Goal: Transaction & Acquisition: Obtain resource

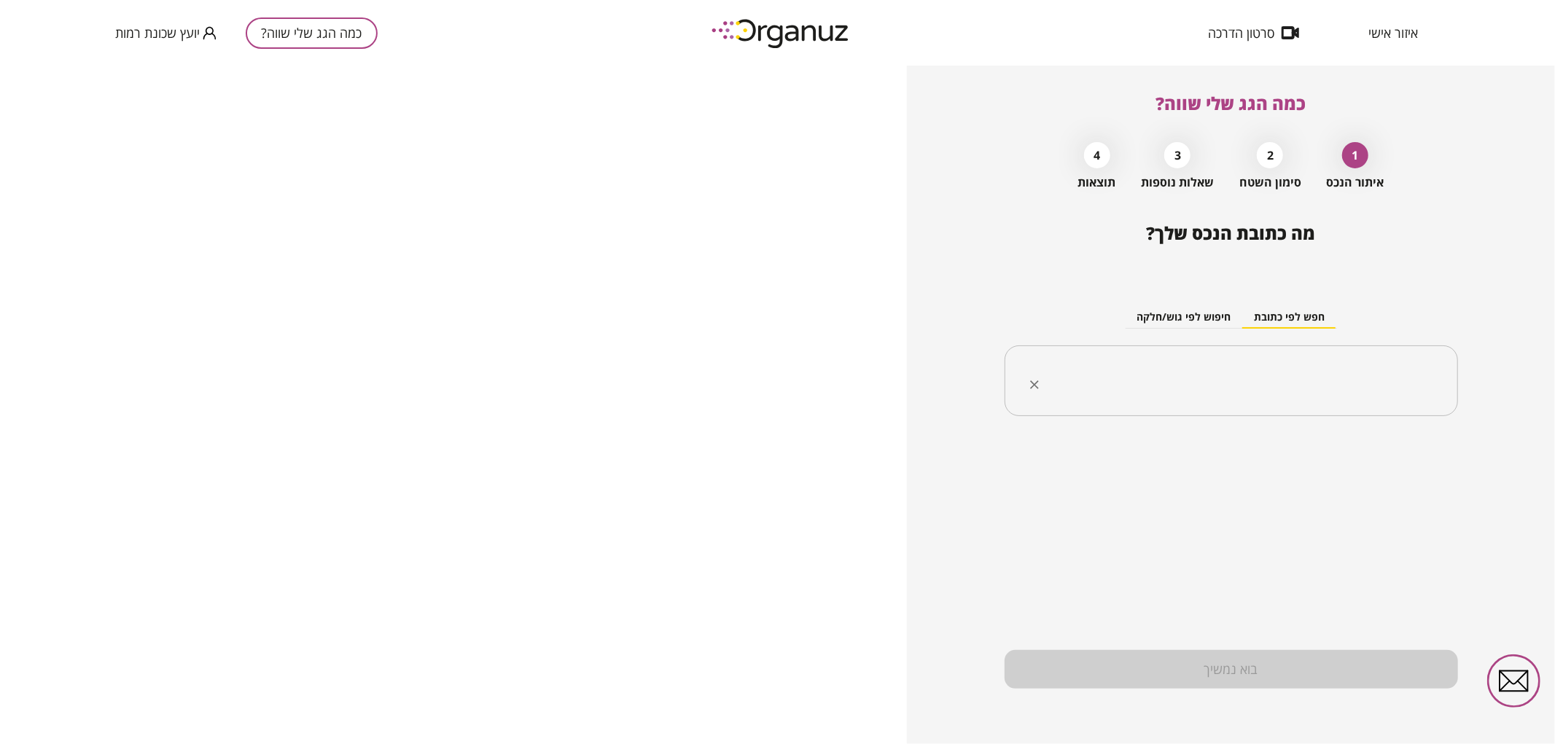
click at [1101, 399] on div "​" at bounding box center [1230, 380] width 453 height 71
click at [1329, 469] on ul "[PERSON_NAME] 30 [GEOGRAPHIC_DATA]" at bounding box center [1230, 455] width 415 height 38
click at [1324, 464] on li "[PERSON_NAME] 30 [GEOGRAPHIC_DATA]" at bounding box center [1230, 455] width 415 height 26
type input "**********"
click at [1281, 372] on input "**********" at bounding box center [1236, 381] width 407 height 36
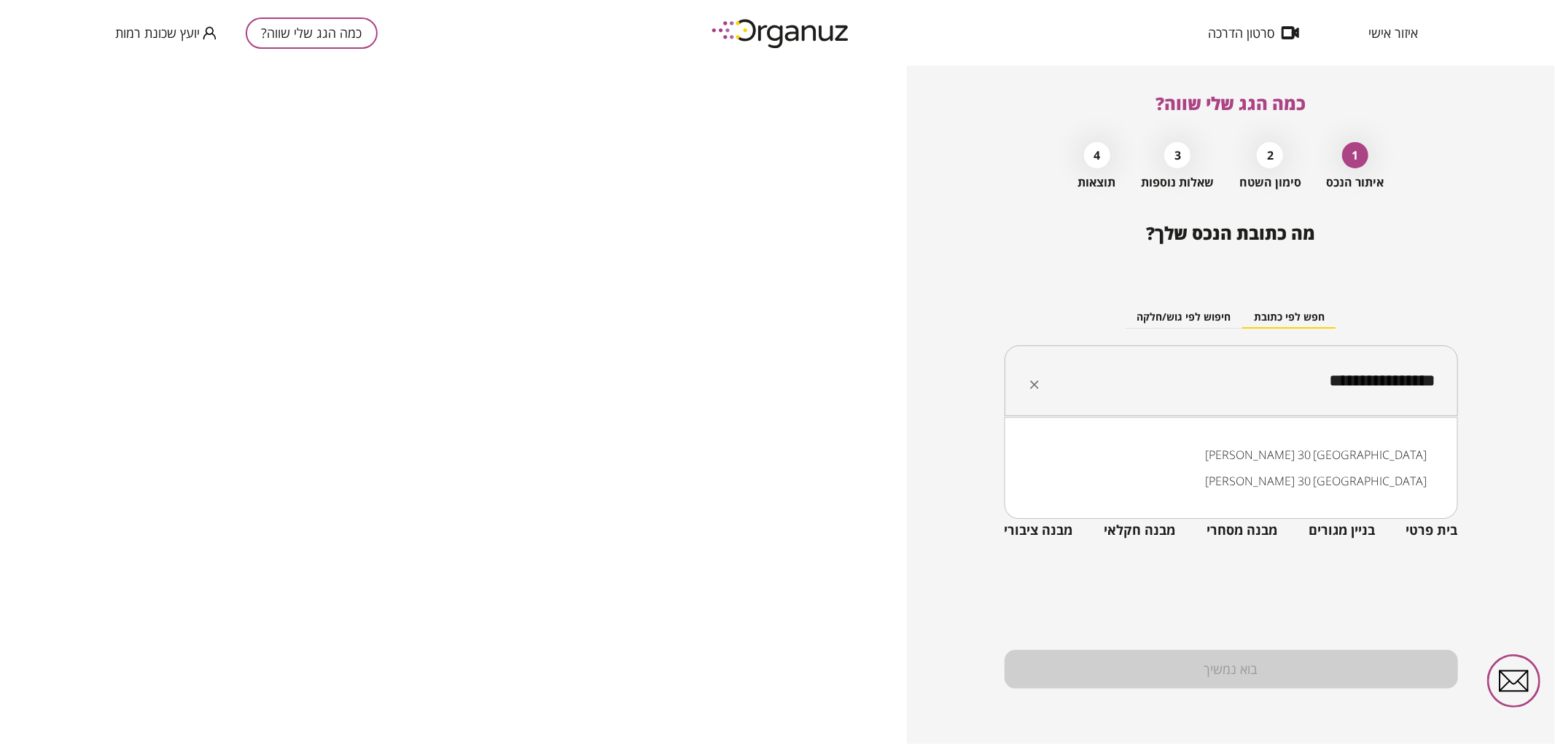
click at [1281, 372] on input "**********" at bounding box center [1236, 381] width 407 height 36
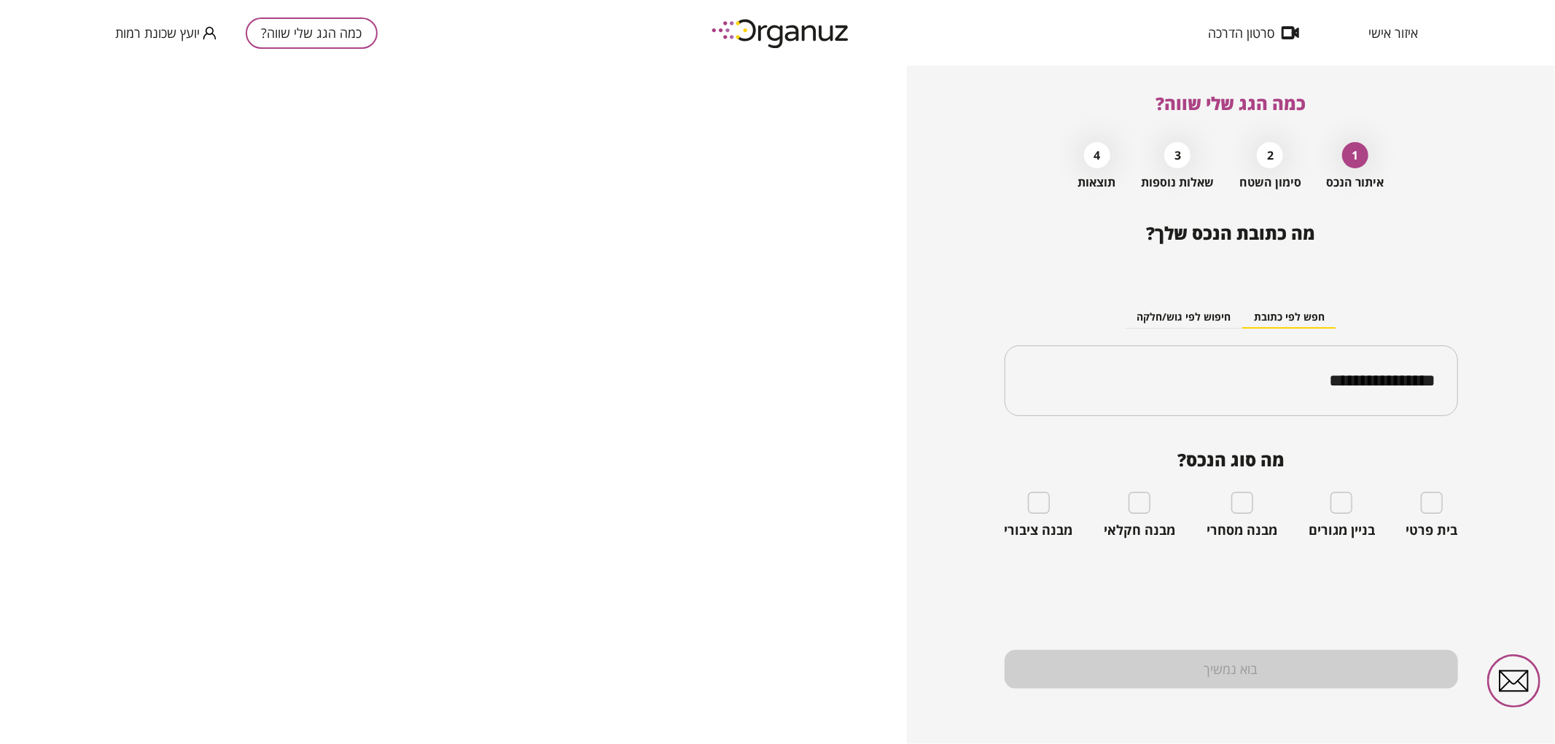
click at [1432, 515] on div "בית פרטי" at bounding box center [1432, 515] width 52 height 47
click at [1445, 504] on div "בית פרטי" at bounding box center [1432, 515] width 52 height 47
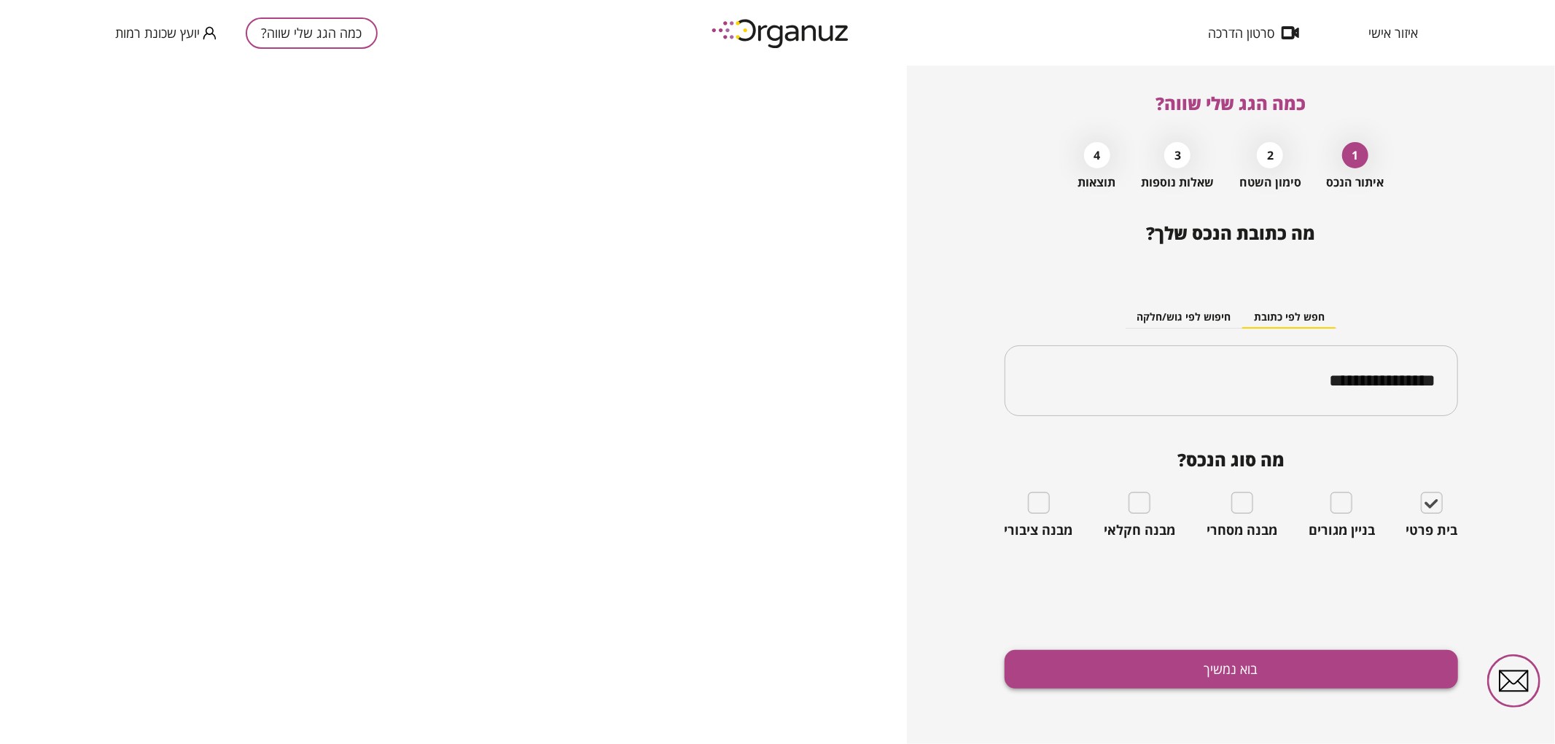
click at [1305, 668] on button "בוא נמשיך" at bounding box center [1230, 669] width 453 height 39
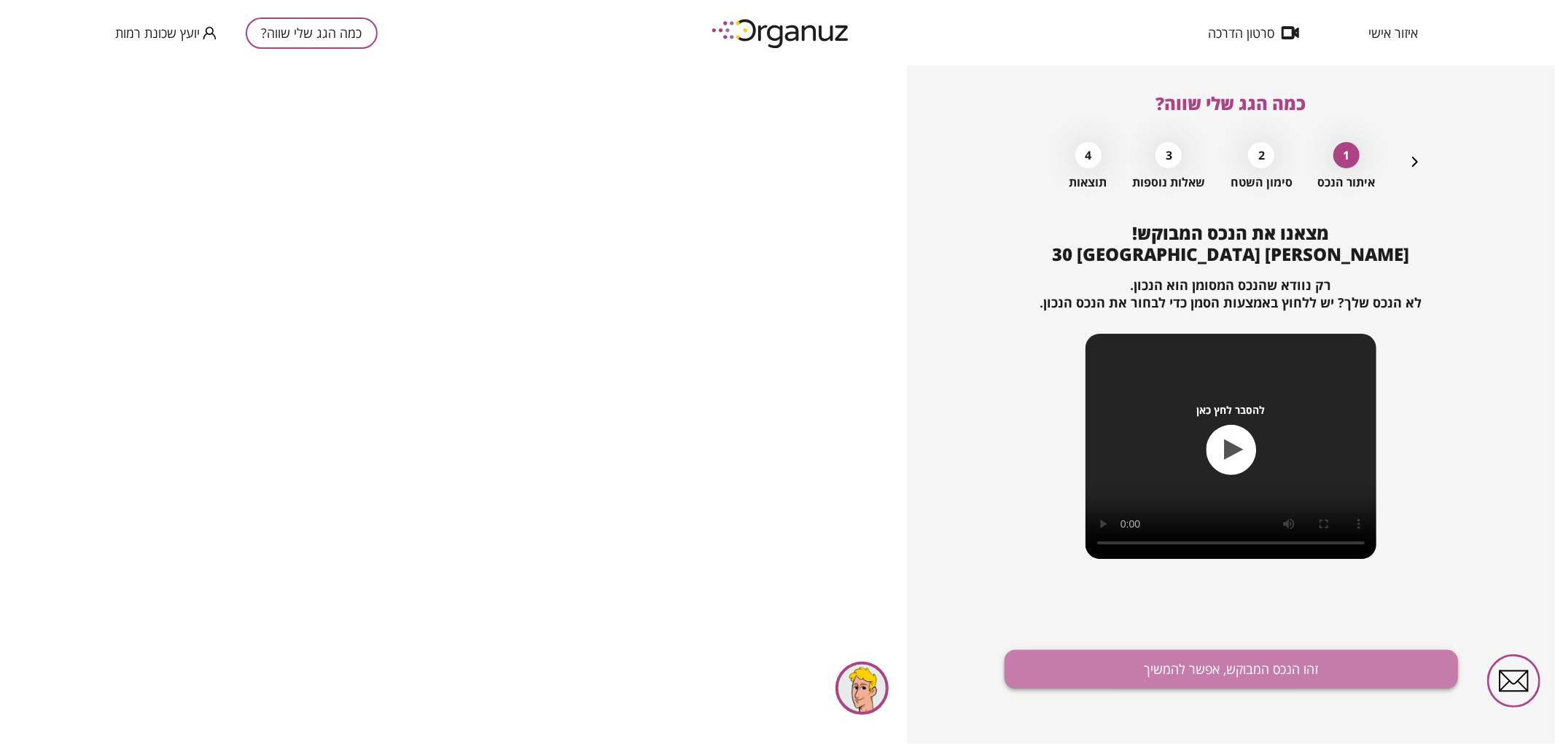
click at [1109, 661] on button "זהו הנכס המבוקש, אפשר להמשיך" at bounding box center [1230, 669] width 453 height 39
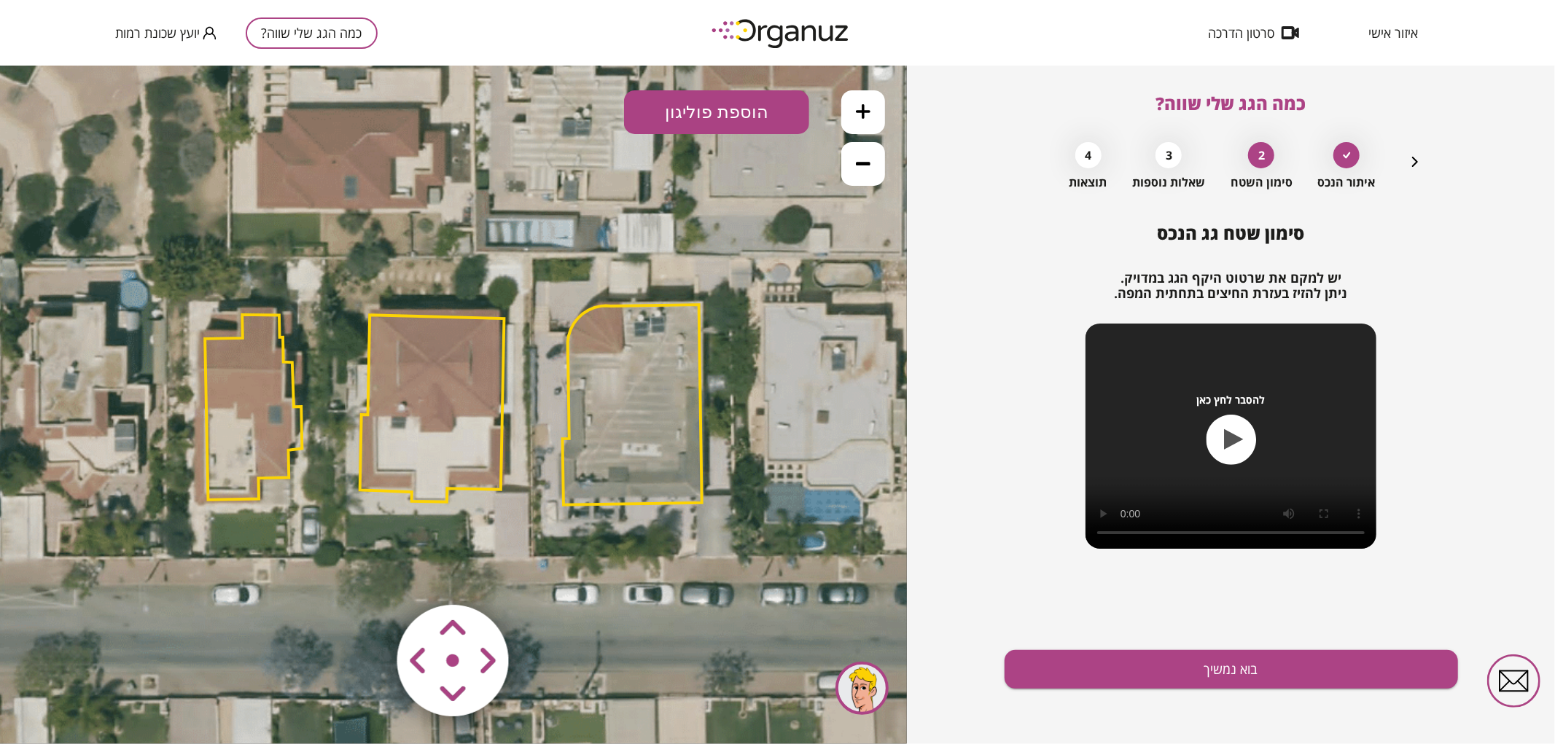
click at [461, 379] on polygon at bounding box center [432, 407] width 144 height 187
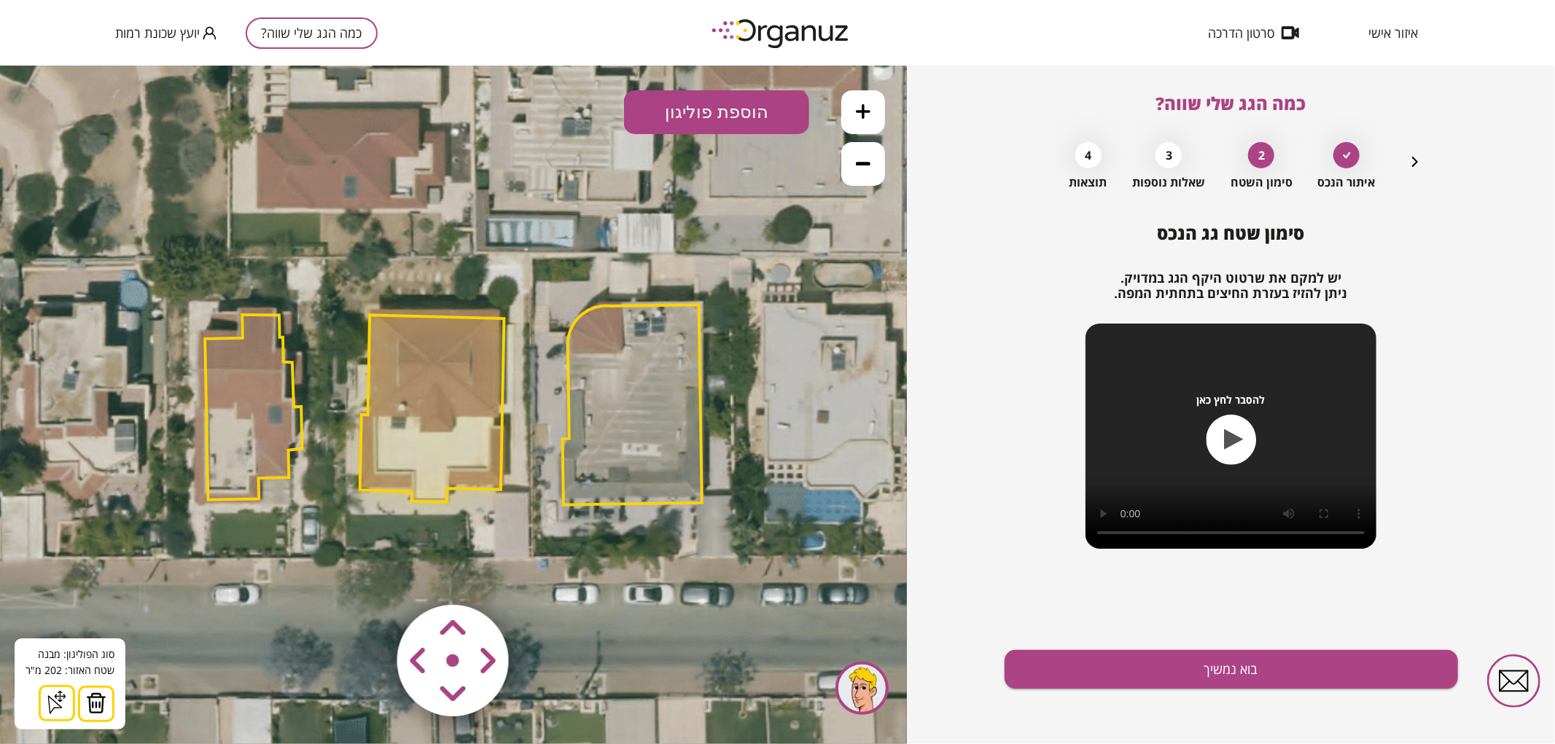
click at [90, 705] on img at bounding box center [96, 703] width 20 height 22
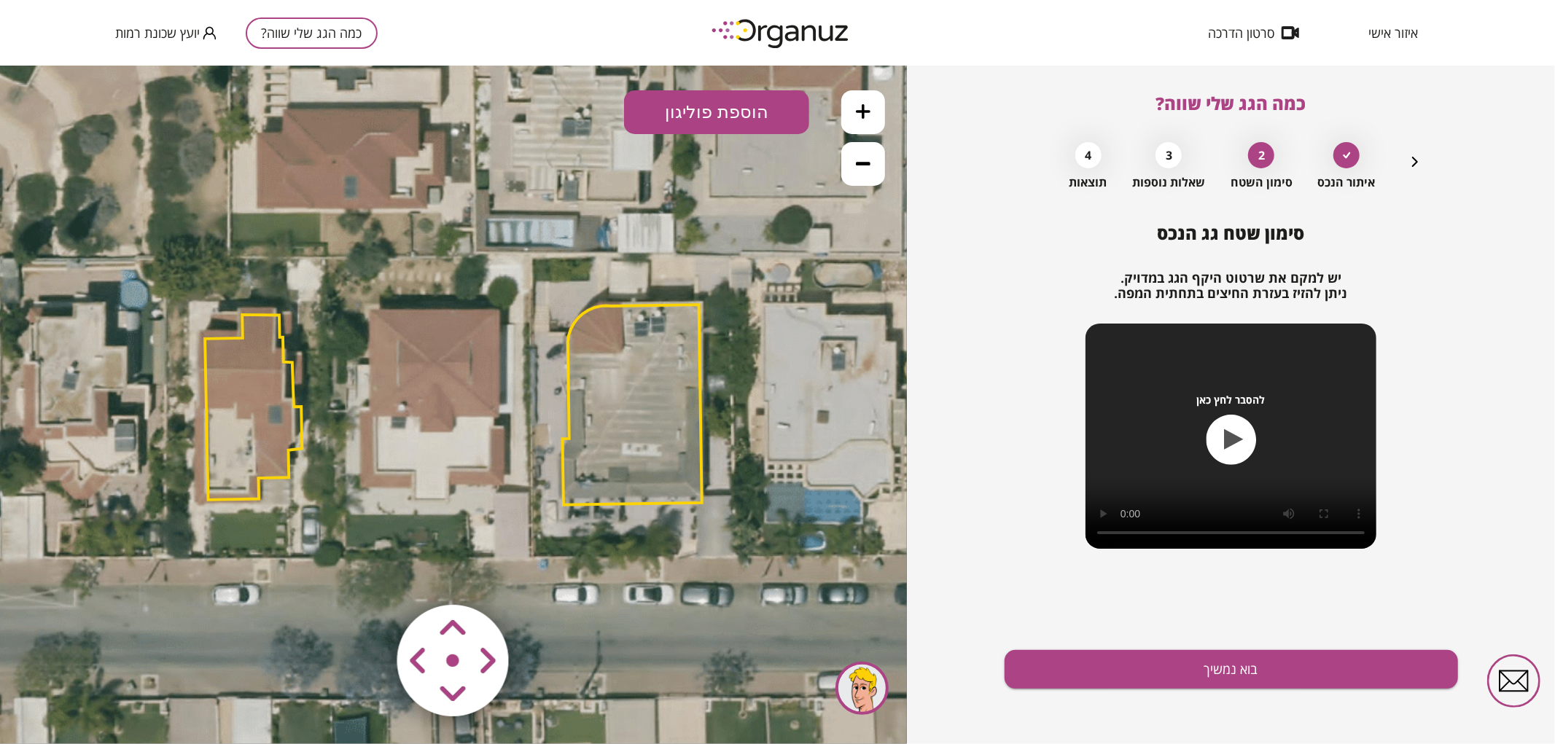
click at [859, 106] on icon at bounding box center [863, 110] width 15 height 15
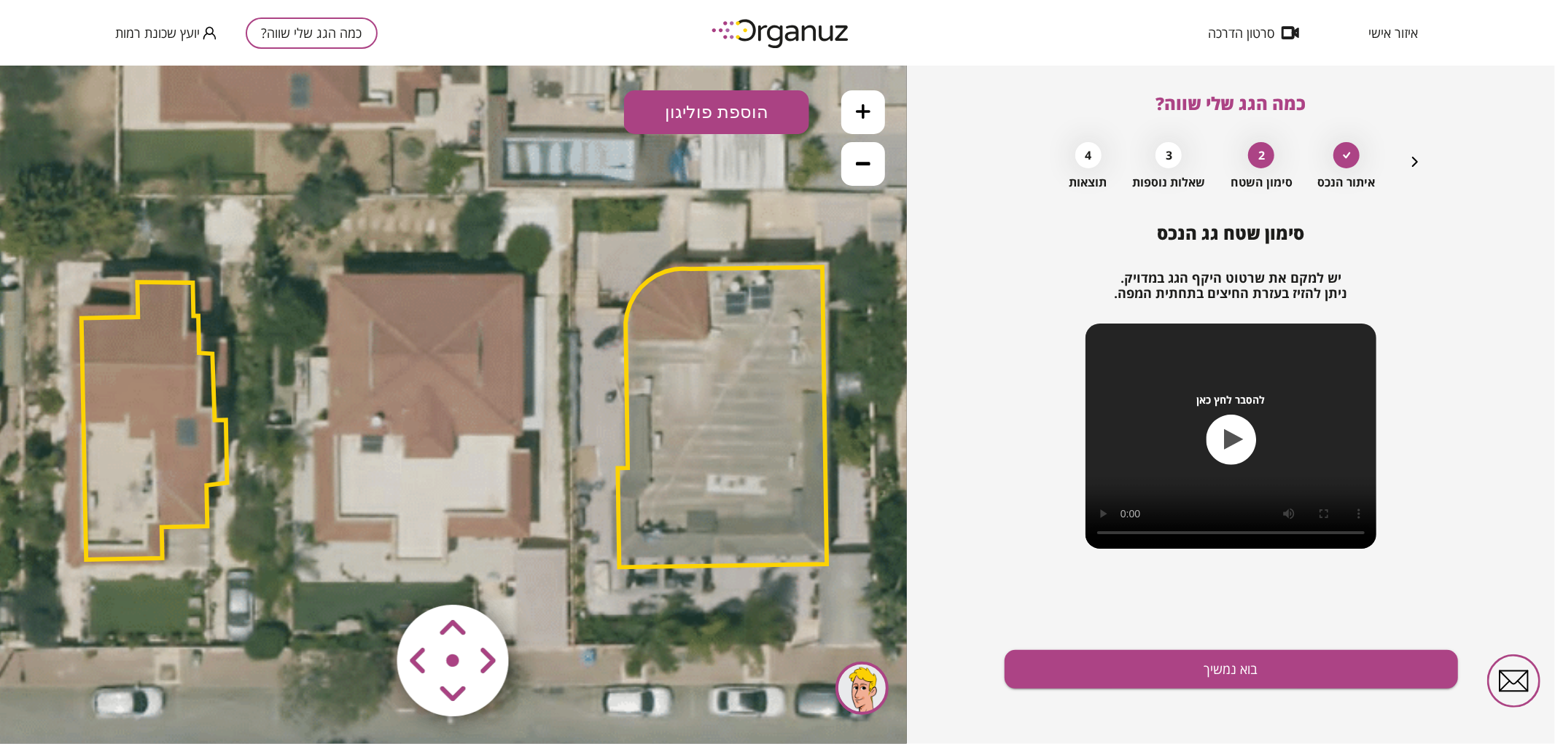
drag, startPoint x: 608, startPoint y: 198, endPoint x: 609, endPoint y: 206, distance: 8.1
click at [609, 206] on icon at bounding box center [452, 416] width 2313 height 2313
click at [689, 120] on button "הוספת פוליגון" at bounding box center [716, 112] width 185 height 44
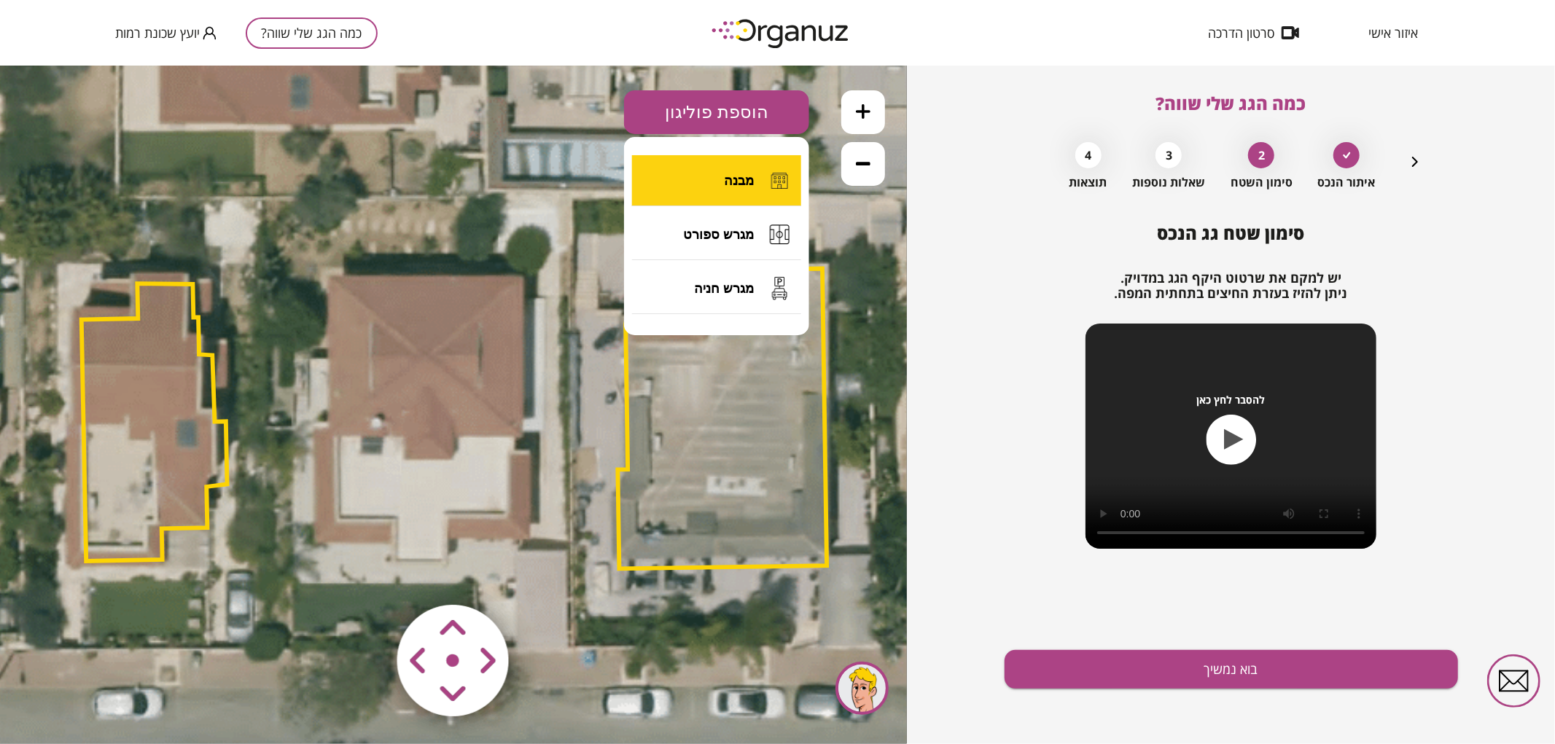
click at [695, 174] on button "מבנה" at bounding box center [716, 180] width 169 height 51
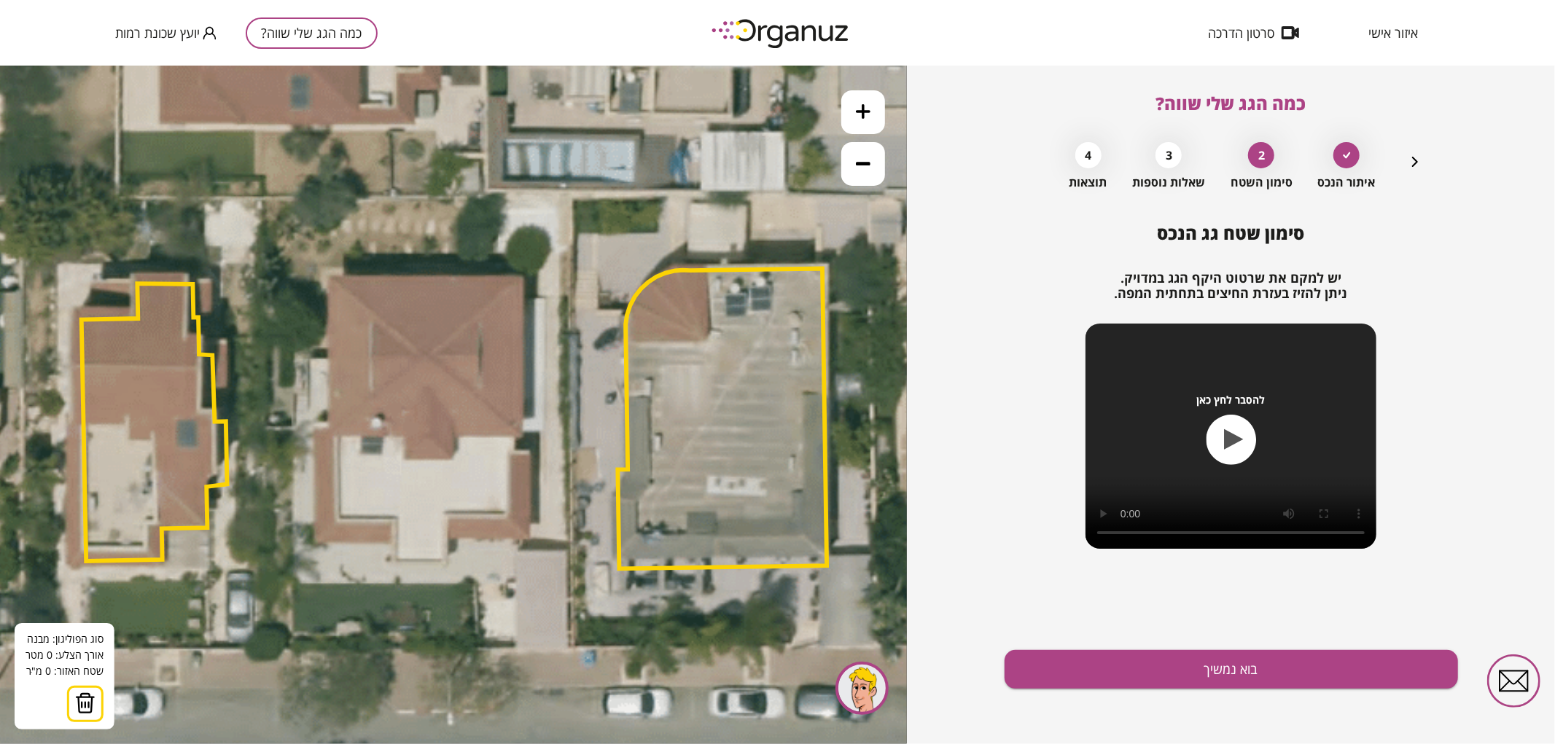
click at [330, 276] on icon at bounding box center [452, 417] width 2313 height 2313
click at [522, 278] on icon at bounding box center [452, 417] width 2313 height 2313
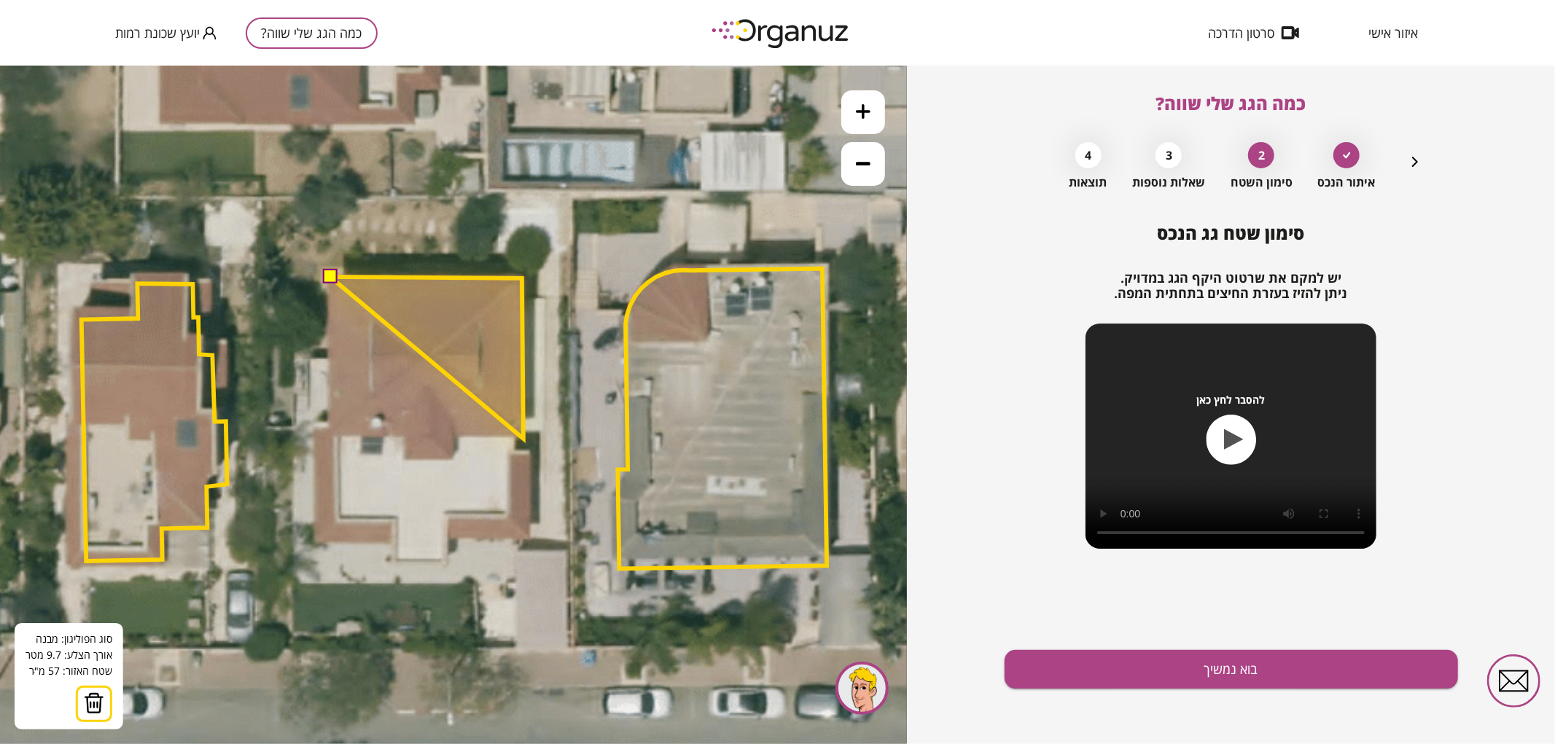
click at [523, 438] on polygon at bounding box center [426, 357] width 193 height 162
click at [515, 437] on polygon at bounding box center [425, 357] width 193 height 162
click at [513, 437] on polygon at bounding box center [425, 357] width 193 height 162
click at [515, 451] on polygon at bounding box center [425, 363] width 193 height 175
click at [525, 451] on polygon at bounding box center [427, 363] width 196 height 175
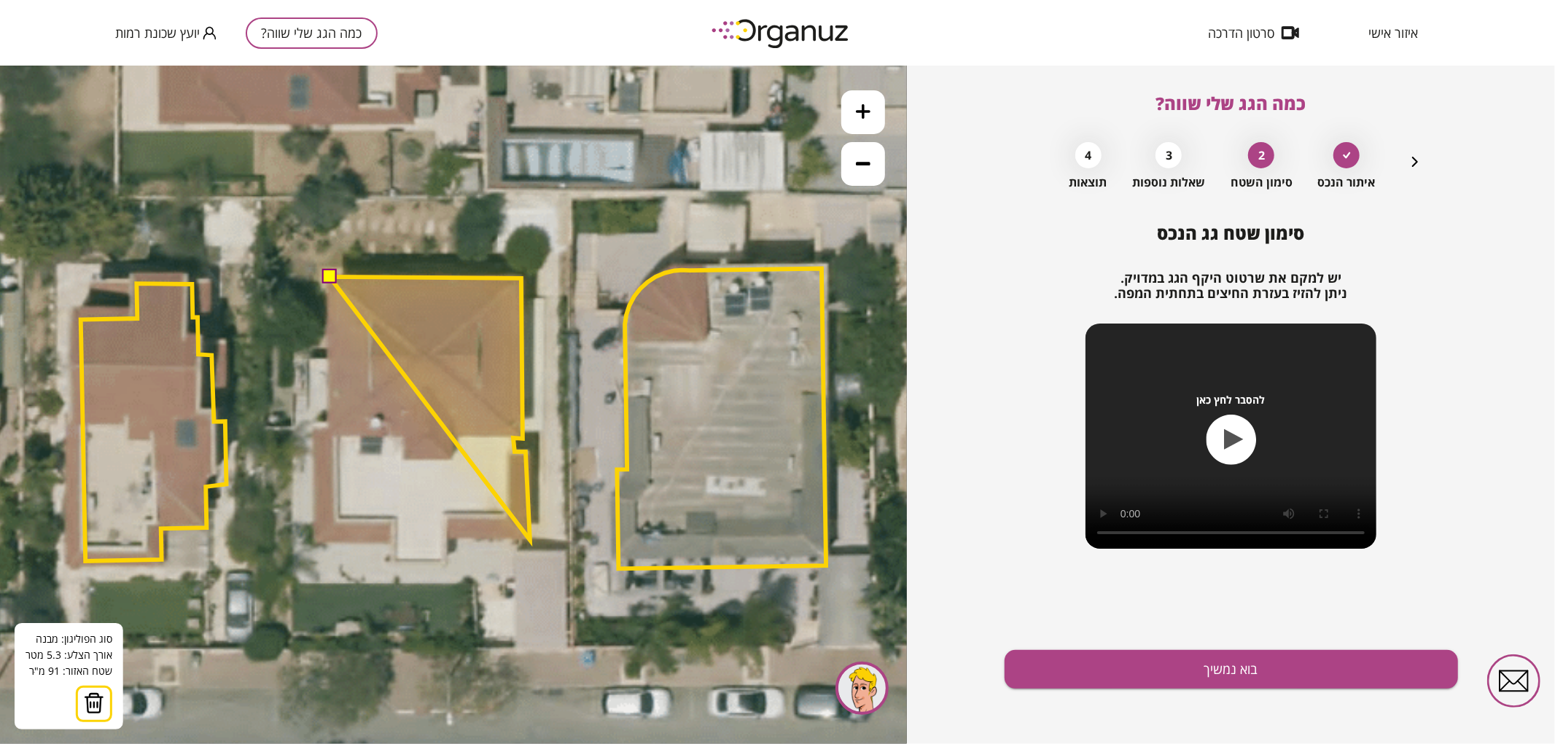
click at [530, 539] on polygon at bounding box center [429, 407] width 200 height 263
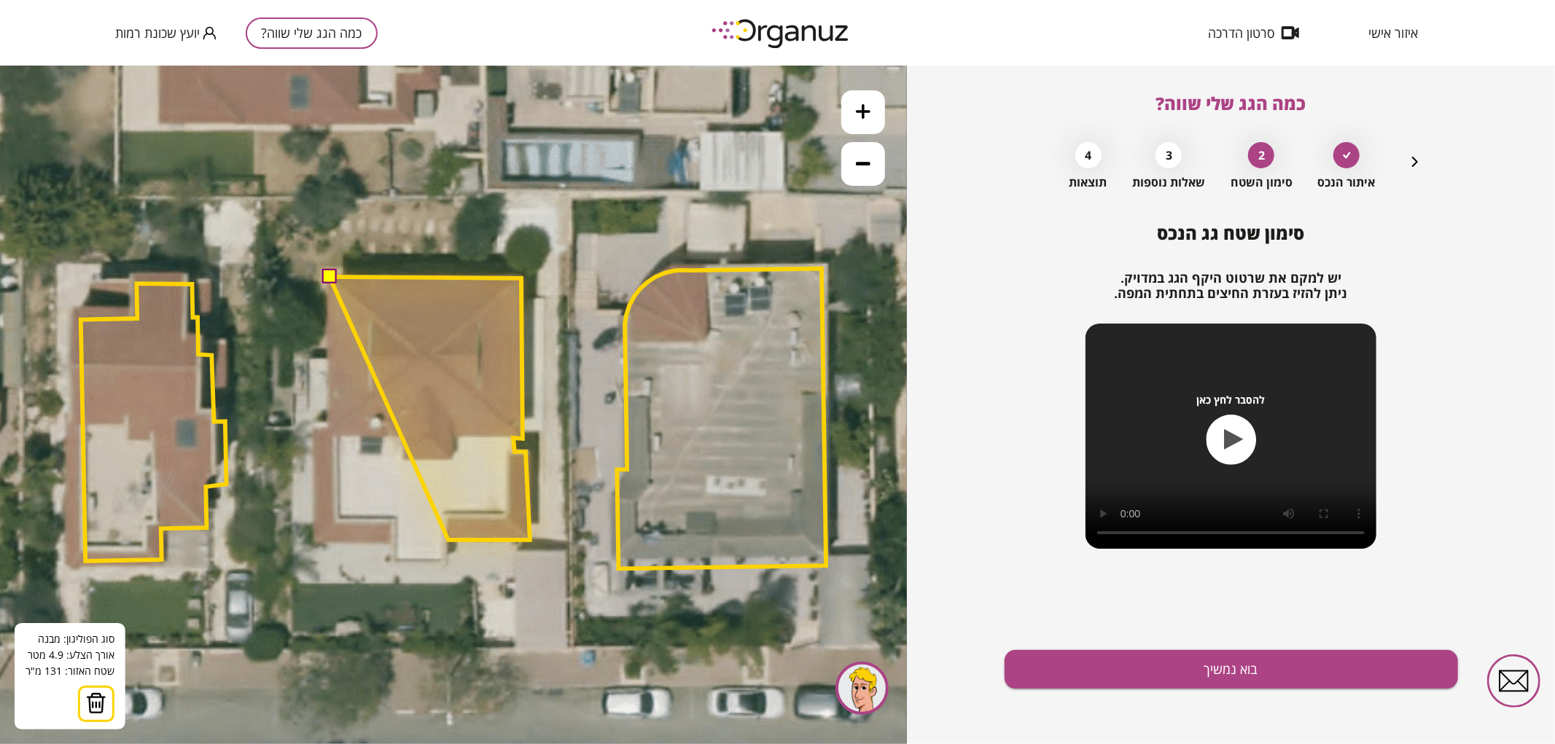
click at [448, 539] on polygon at bounding box center [429, 407] width 200 height 263
click at [448, 561] on polygon at bounding box center [429, 418] width 200 height 285
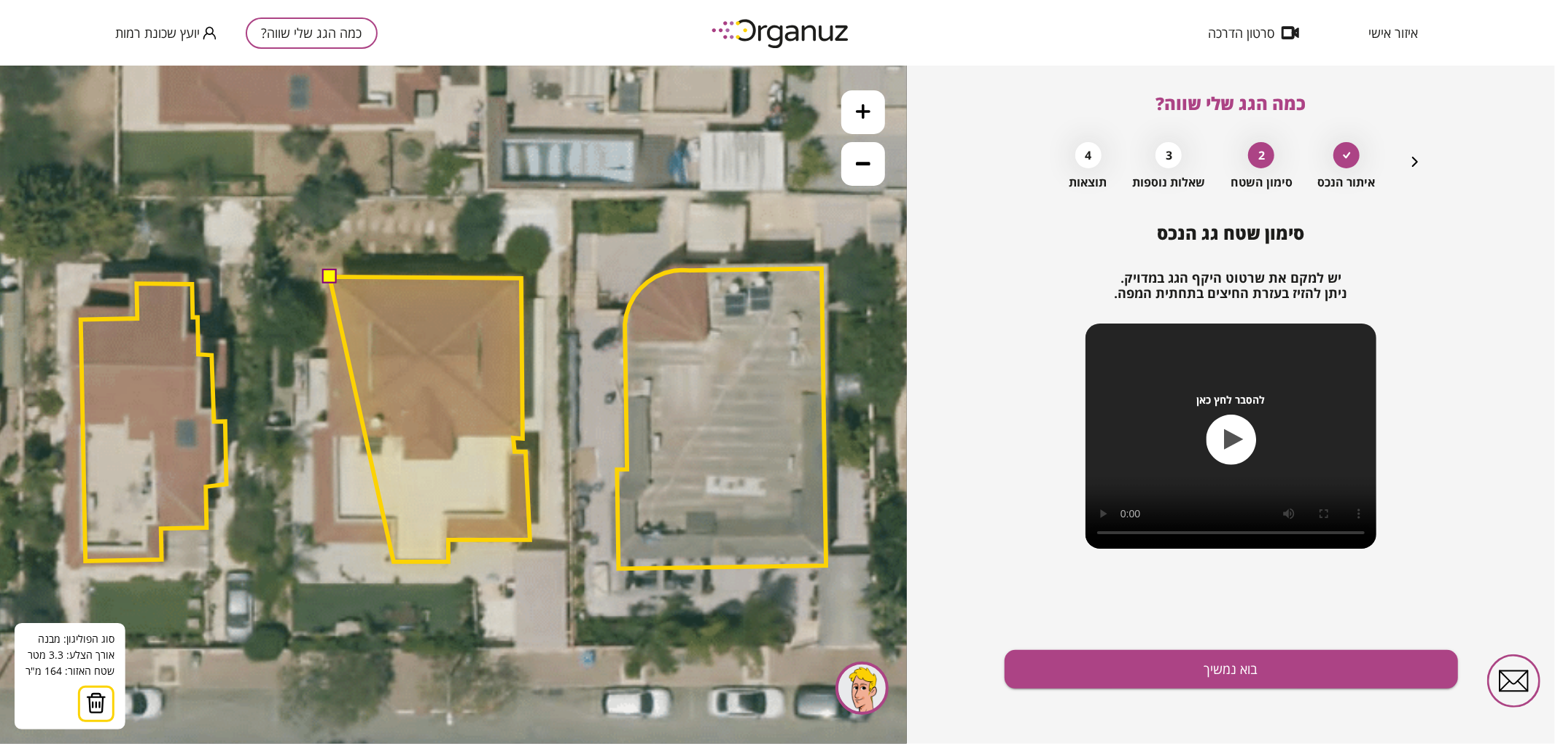
click at [394, 561] on polygon at bounding box center [429, 418] width 200 height 285
click at [394, 542] on polygon at bounding box center [429, 418] width 200 height 285
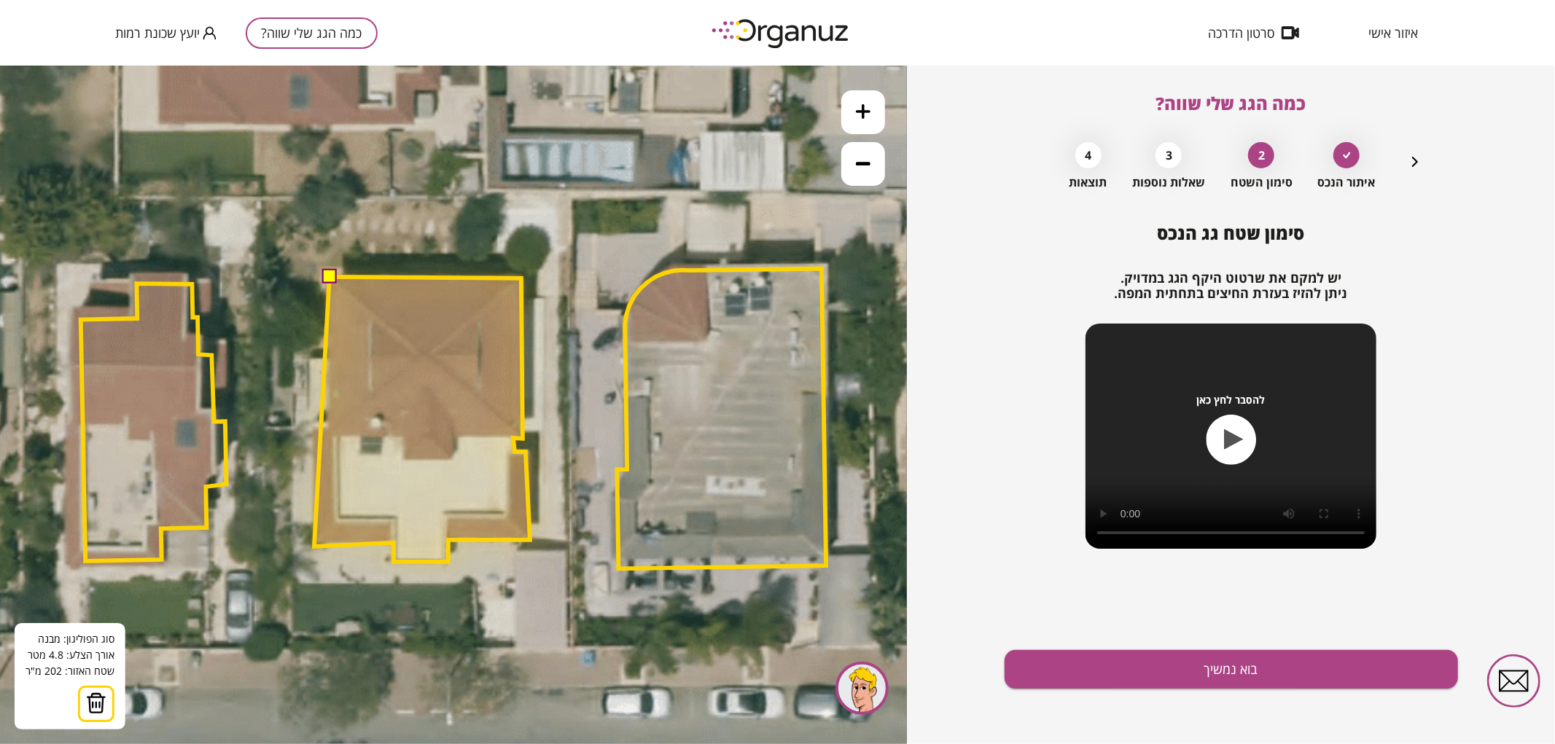
click at [314, 543] on polygon at bounding box center [422, 418] width 216 height 285
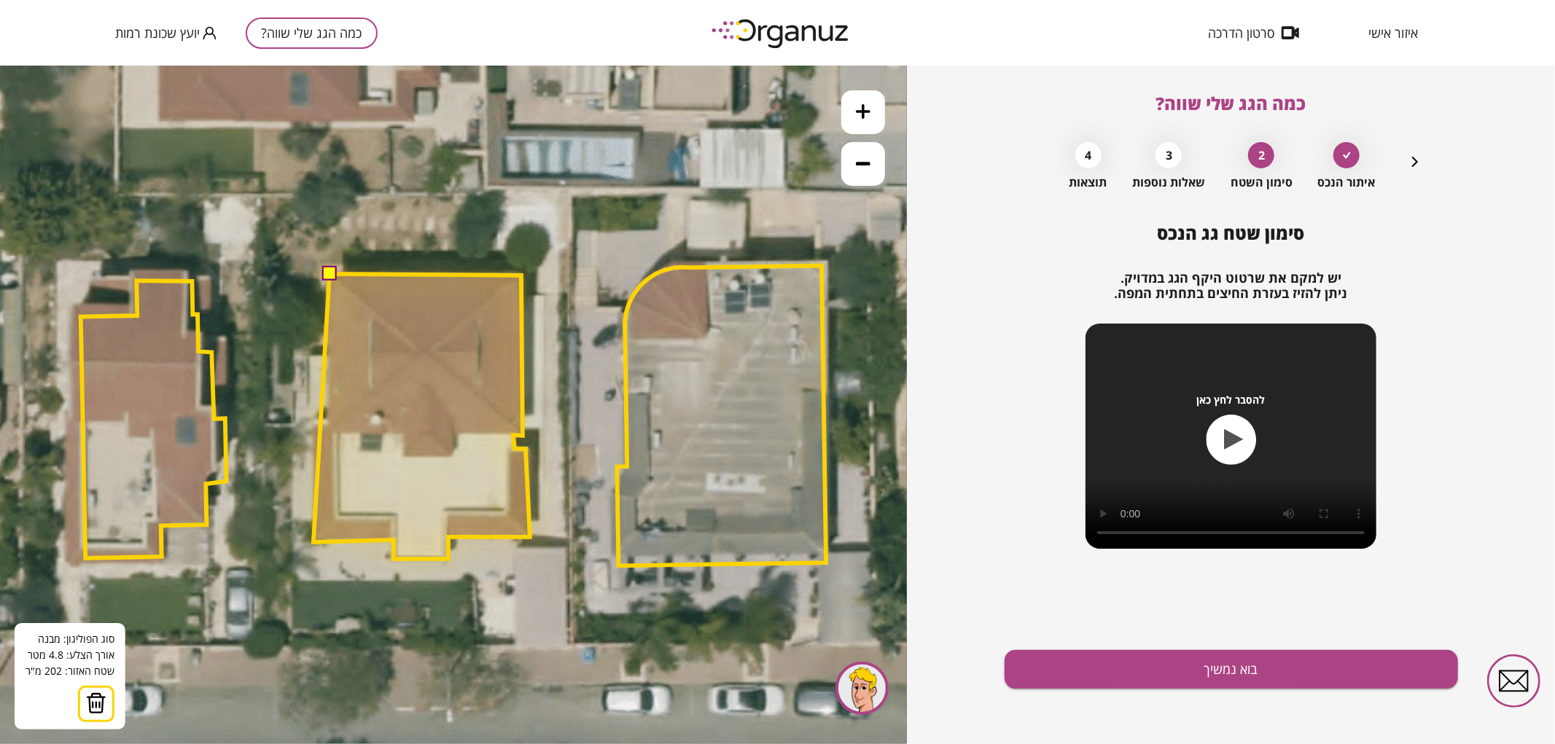
click at [313, 540] on polygon at bounding box center [421, 415] width 216 height 285
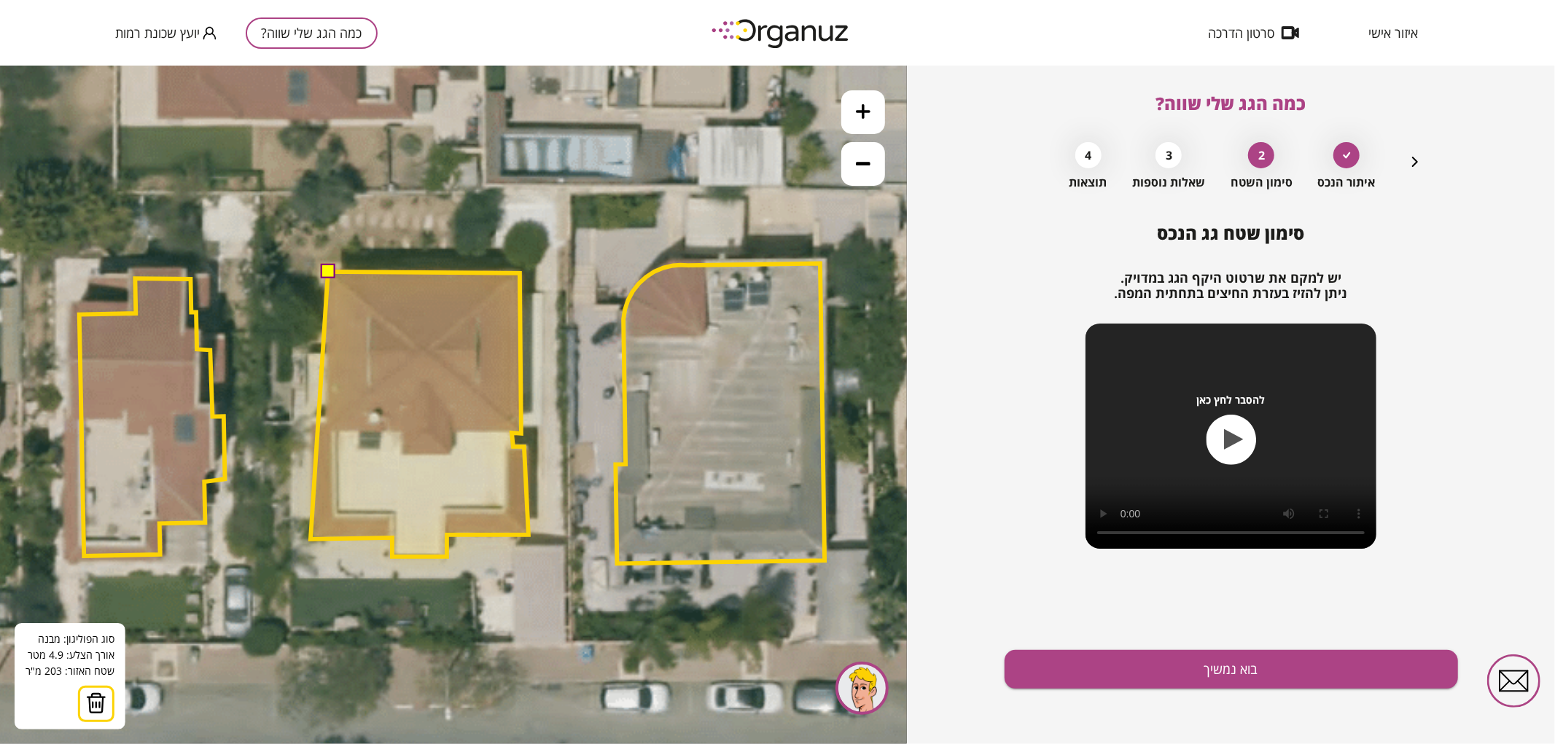
click at [310, 539] on polygon at bounding box center [419, 413] width 218 height 285
click at [311, 539] on polygon at bounding box center [419, 413] width 217 height 285
click at [312, 418] on polygon at bounding box center [419, 413] width 217 height 285
click at [326, 418] on polygon at bounding box center [419, 413] width 217 height 285
click at [329, 275] on button at bounding box center [327, 270] width 15 height 15
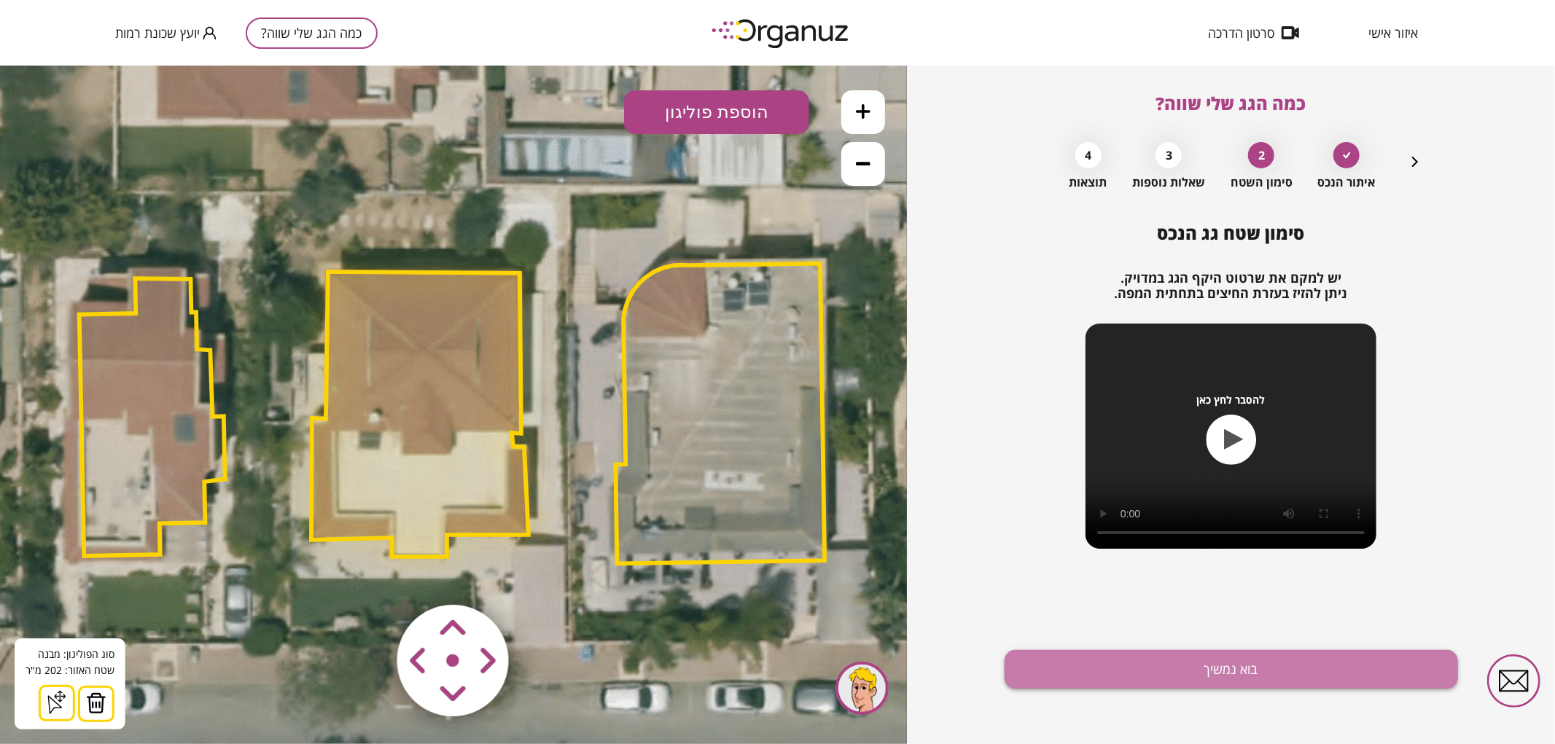
click at [1149, 659] on button "בוא נמשיך" at bounding box center [1230, 669] width 453 height 39
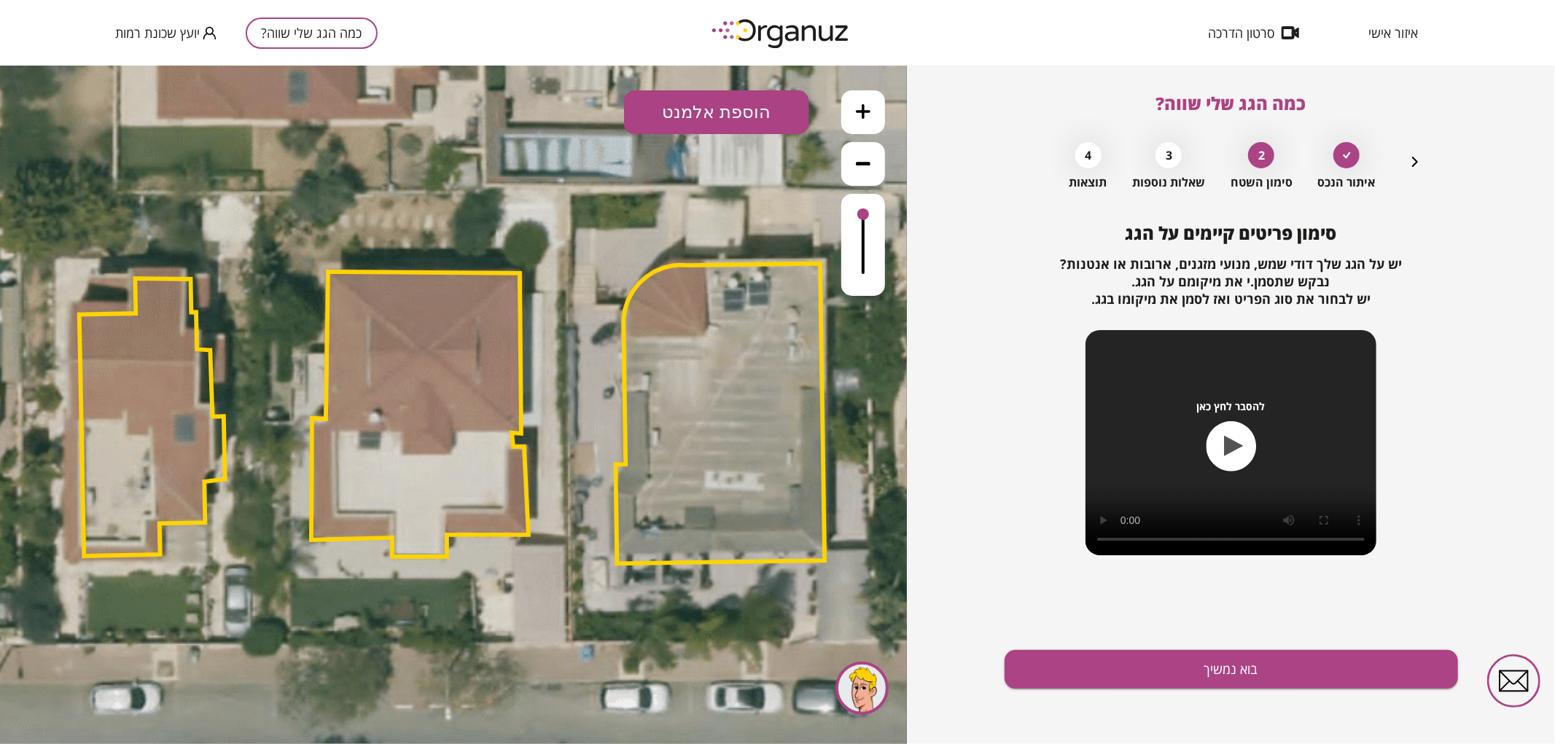
click at [713, 117] on button "הוספת אלמנט" at bounding box center [716, 112] width 185 height 44
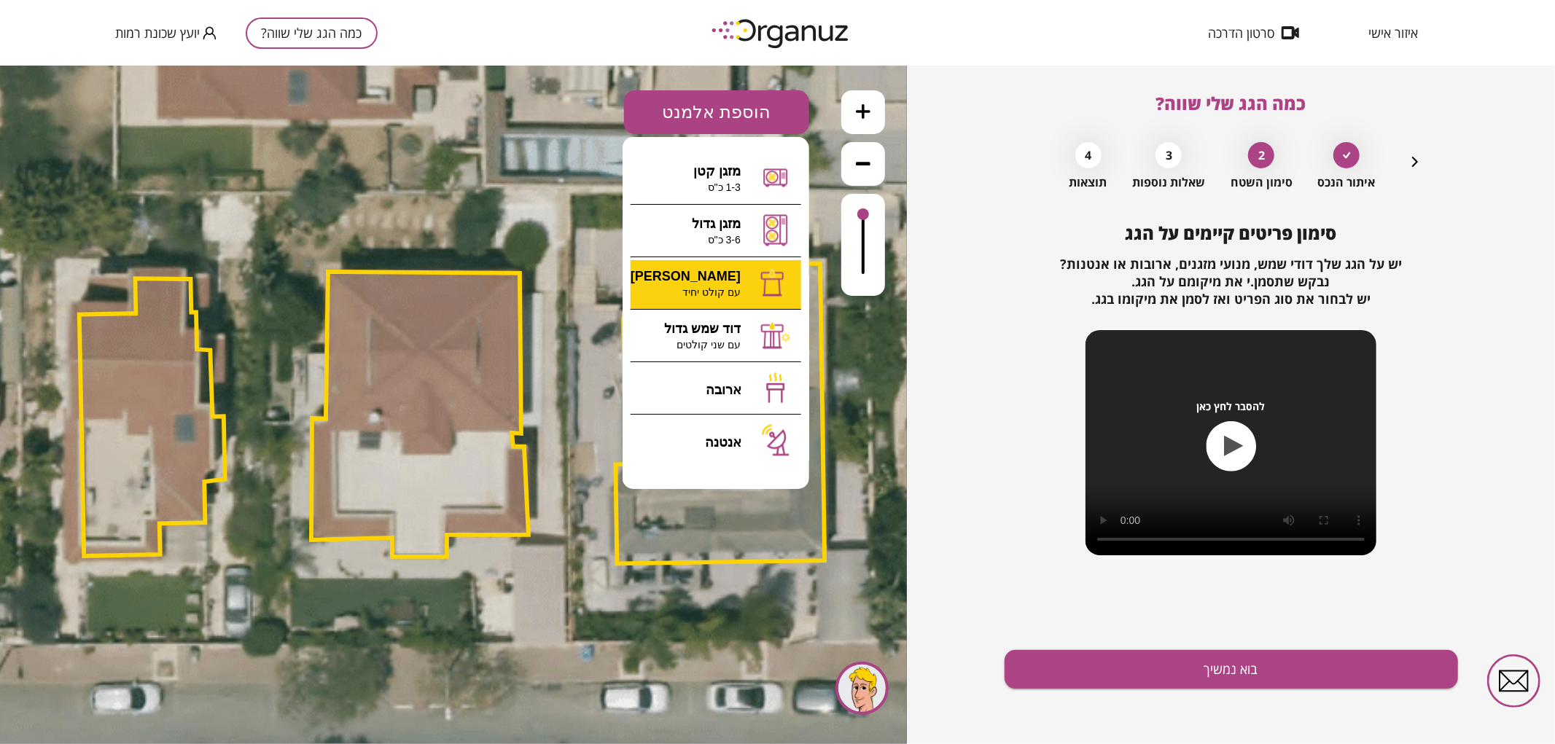
click at [737, 289] on div ".st0 { fill: #FFFFFF; } א" at bounding box center [453, 404] width 907 height 679
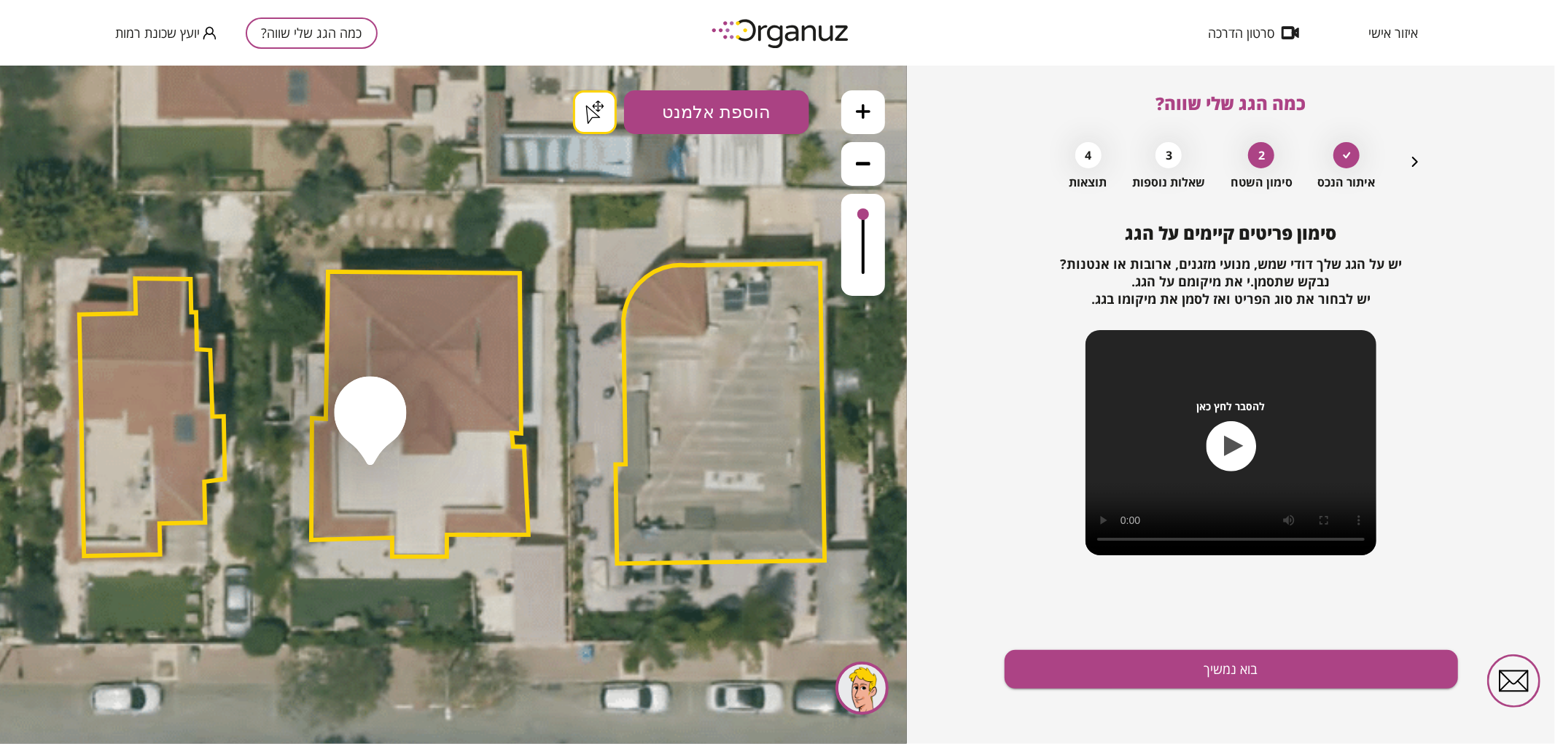
click at [1130, 658] on button "בוא נמשיך" at bounding box center [1230, 669] width 453 height 39
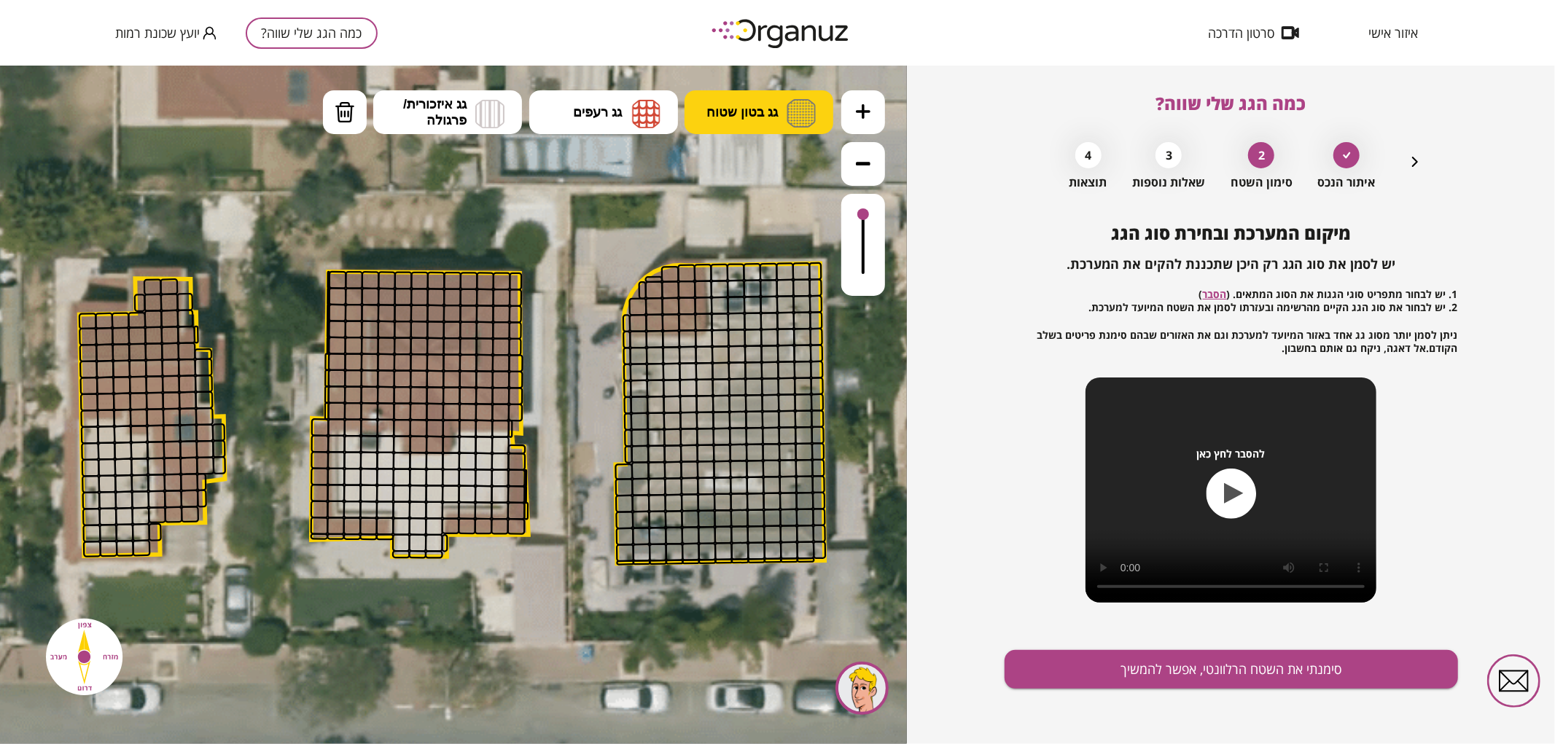
click at [755, 120] on button "גג בטון שטוח" at bounding box center [758, 112] width 149 height 44
click at [780, 162] on div ".st0 { fill: #FFFFFF; } .st0 { fill: #FFFFFF; }" at bounding box center [453, 404] width 907 height 679
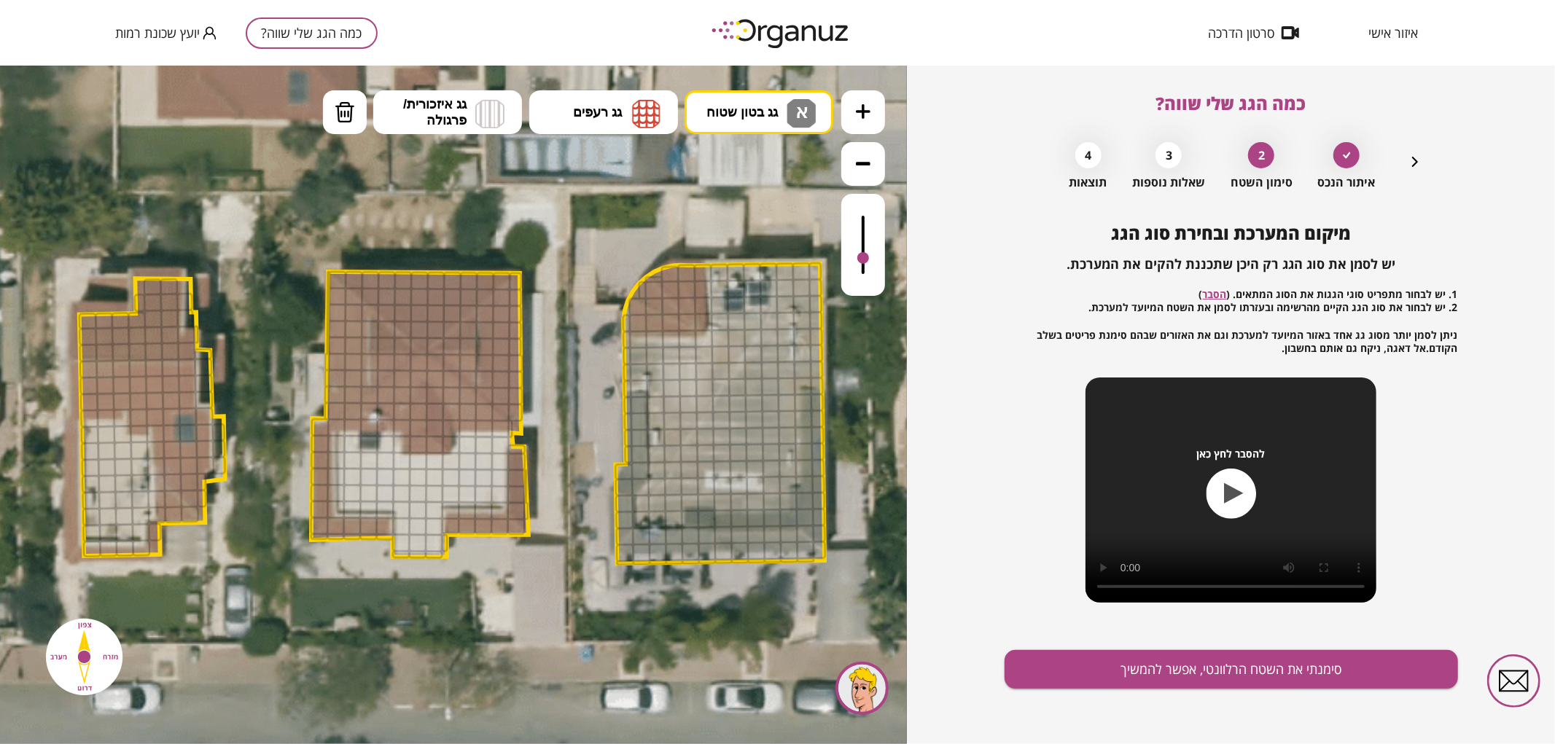
drag, startPoint x: 866, startPoint y: 218, endPoint x: 863, endPoint y: 259, distance: 40.9
click at [863, 259] on div at bounding box center [863, 257] width 12 height 12
drag, startPoint x: 344, startPoint y: 445, endPoint x: 435, endPoint y: 472, distance: 94.8
click at [340, 105] on img at bounding box center [345, 112] width 20 height 22
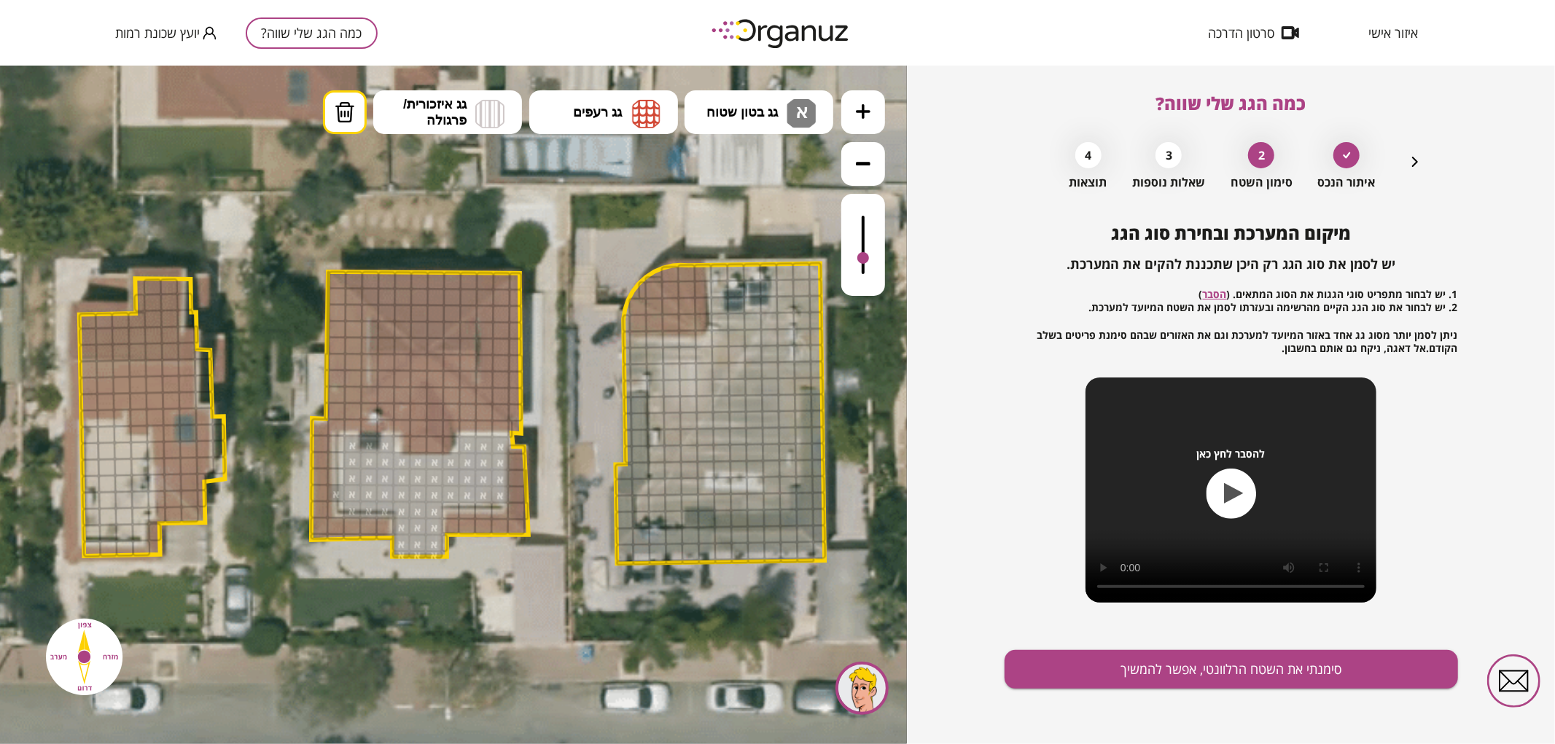
click at [330, 493] on div at bounding box center [336, 492] width 18 height 18
click at [594, 107] on span "גג רעפים" at bounding box center [597, 111] width 49 height 16
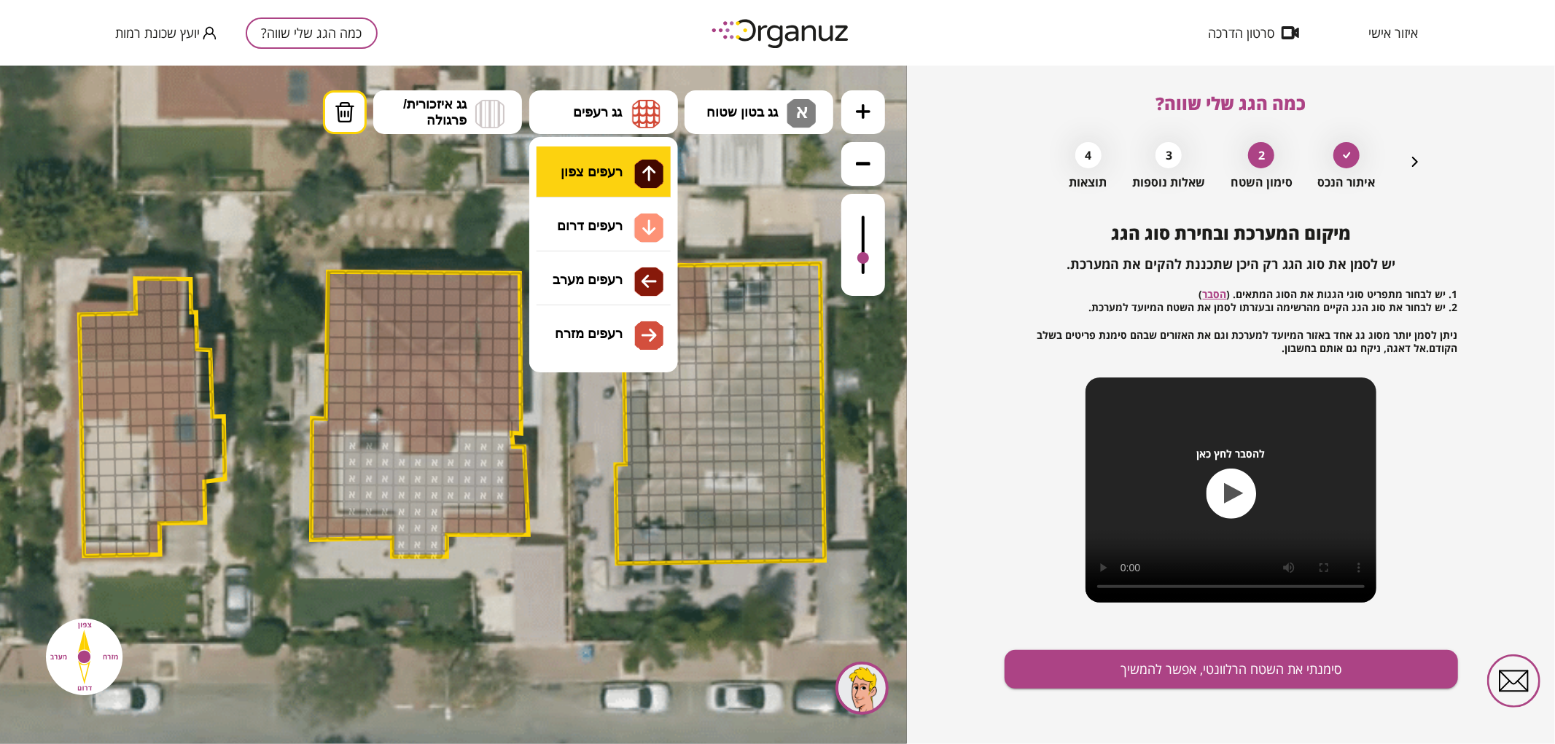
click at [605, 167] on div ".st0 { fill: #FFFFFF; } .st0 { fill: #FFFFFF; }" at bounding box center [453, 404] width 907 height 679
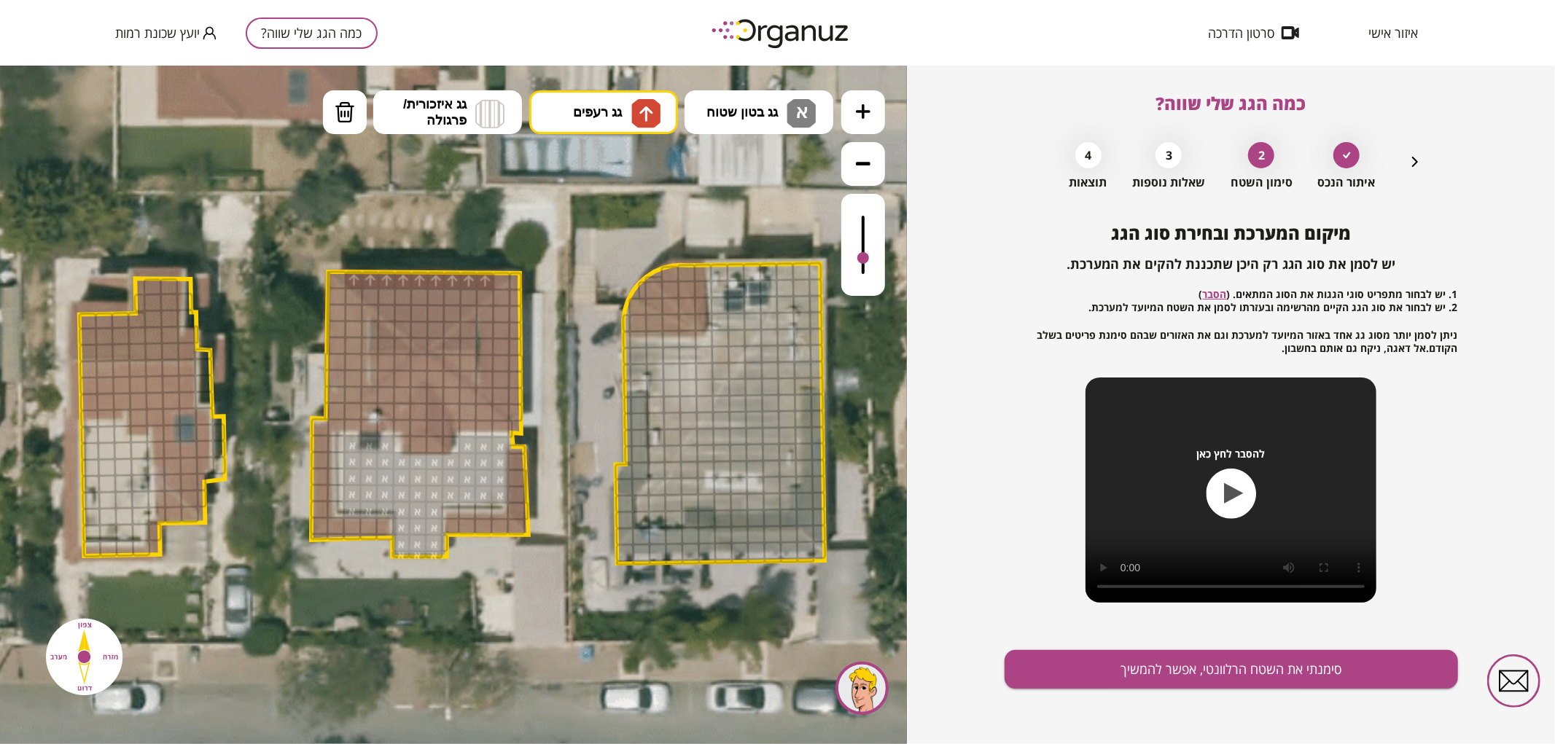
drag, startPoint x: 359, startPoint y: 279, endPoint x: 482, endPoint y: 278, distance: 123.9
drag, startPoint x: 471, startPoint y: 292, endPoint x: 373, endPoint y: 291, distance: 97.7
drag, startPoint x: 389, startPoint y: 309, endPoint x: 447, endPoint y: 315, distance: 57.9
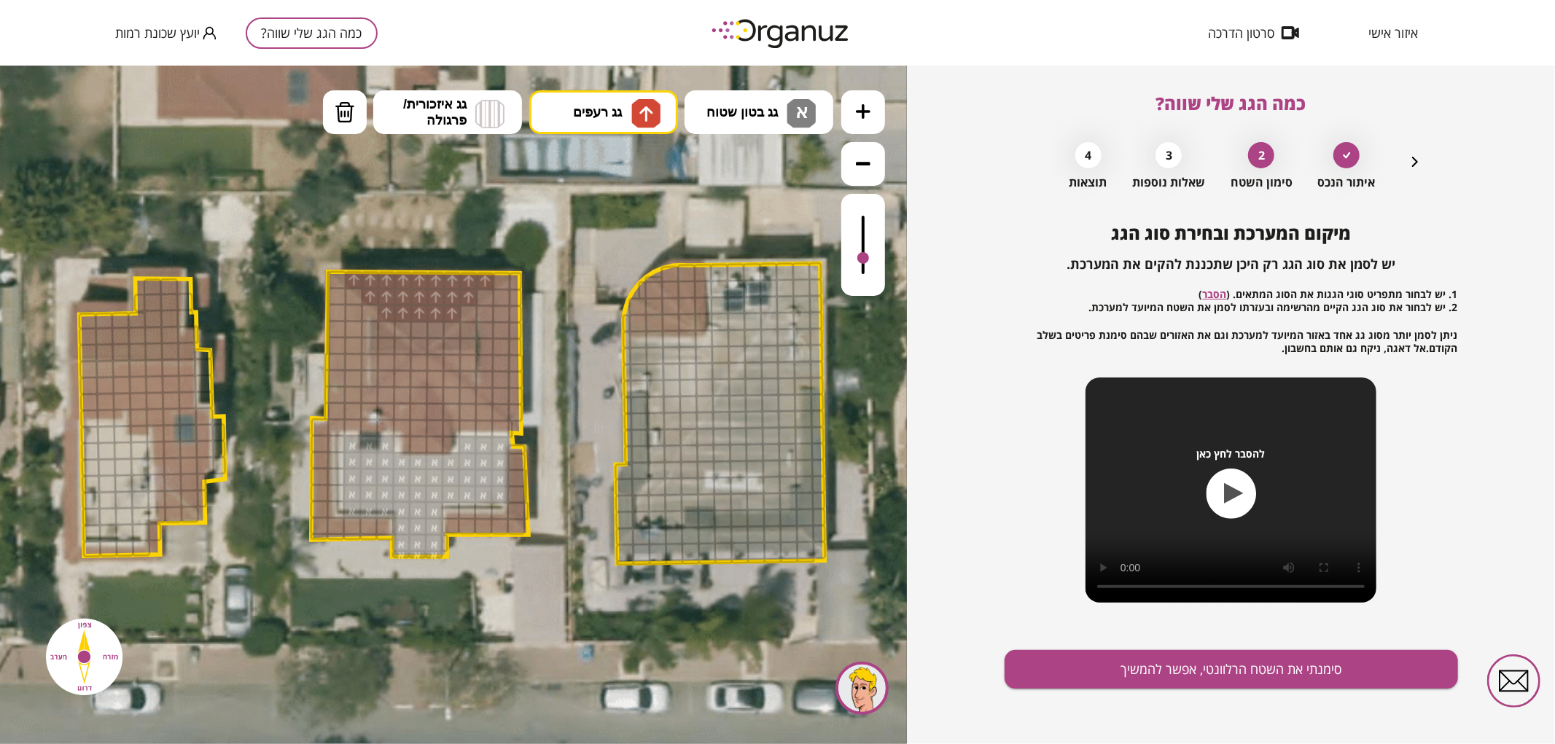
drag, startPoint x: 436, startPoint y: 324, endPoint x: 421, endPoint y: 324, distance: 15.3
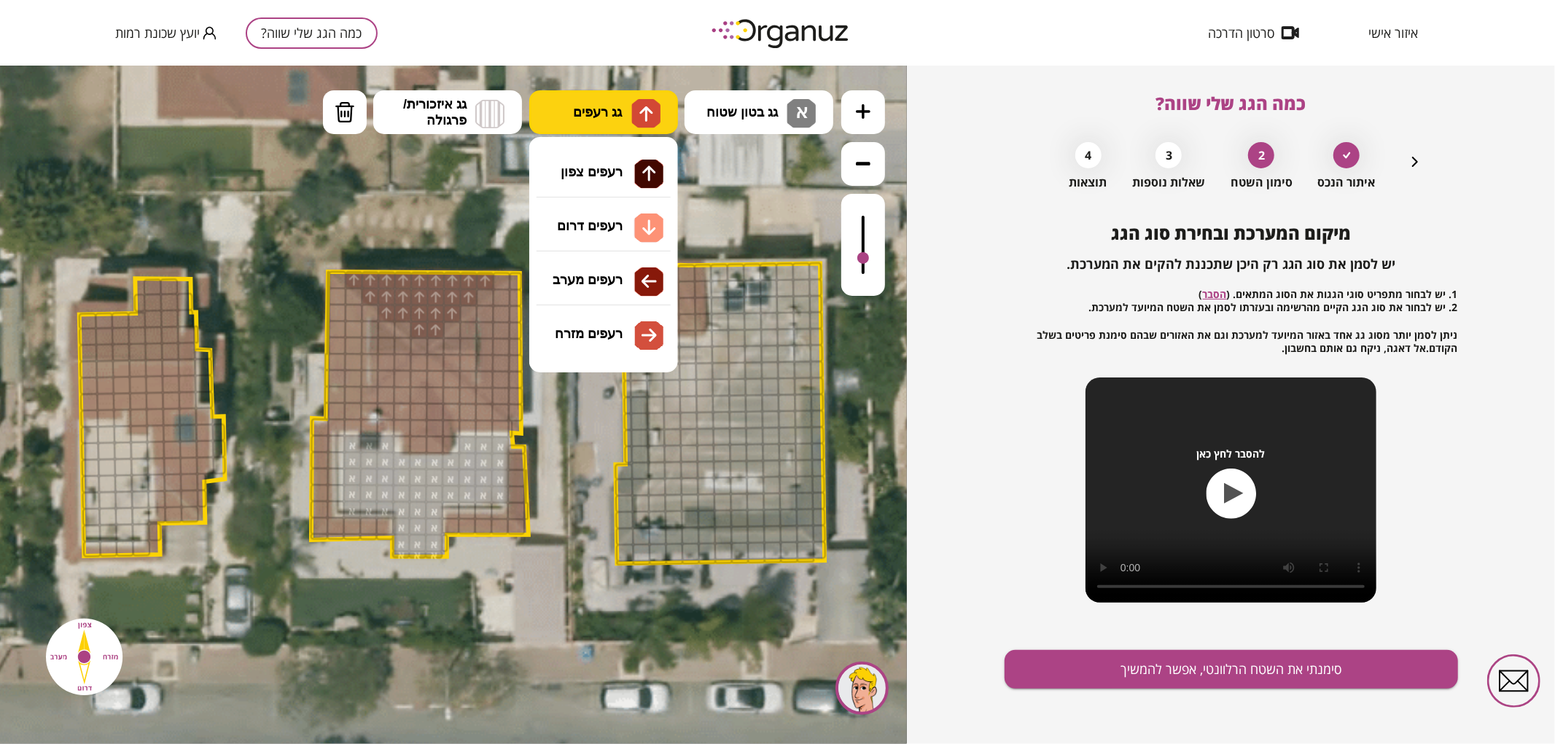
click at [611, 109] on span "גג רעפים" at bounding box center [597, 111] width 49 height 16
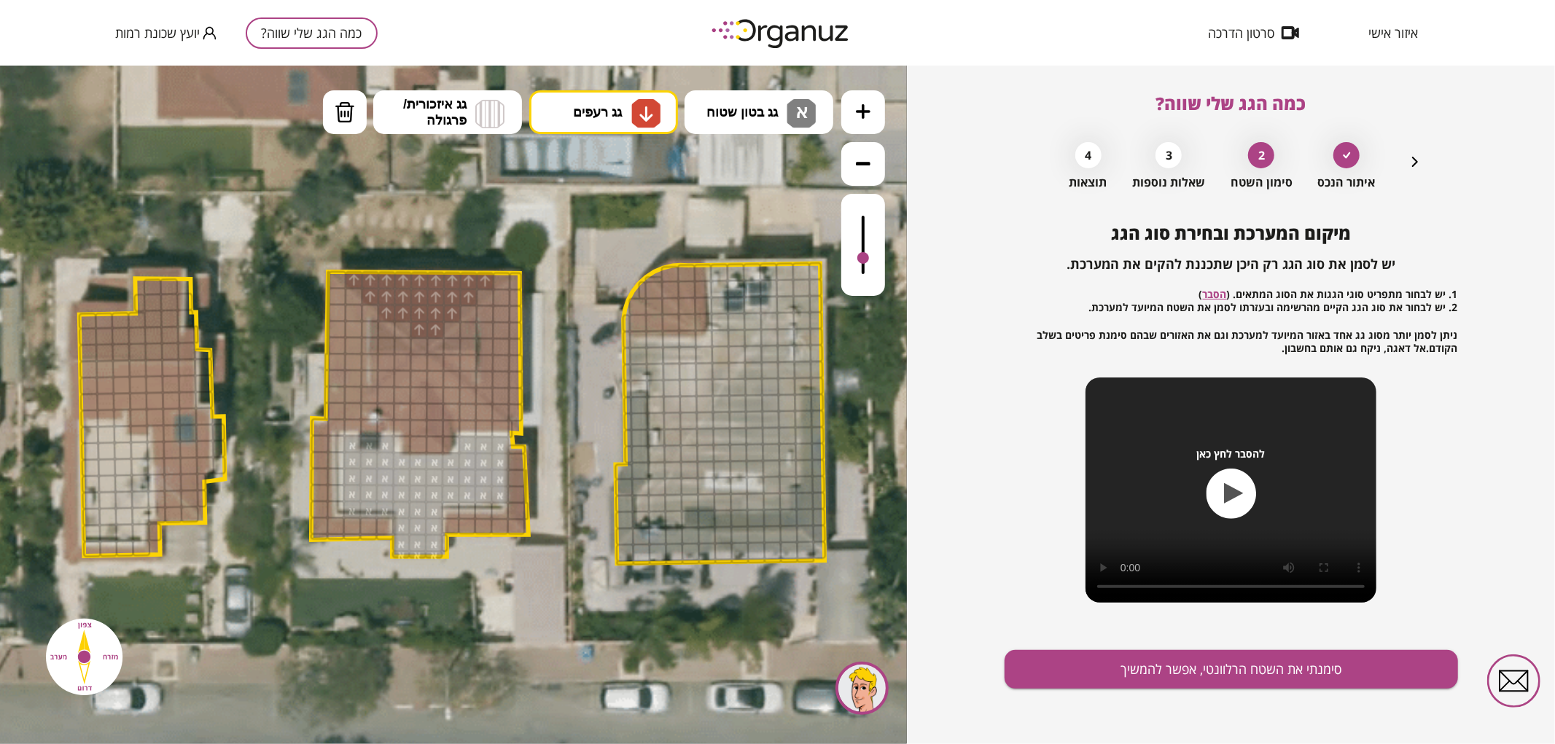
click at [596, 225] on div ".st0 { fill: #FFFFFF; } .st0 { fill: #FFFFFF; }" at bounding box center [453, 404] width 907 height 679
drag, startPoint x: 397, startPoint y: 413, endPoint x: 472, endPoint y: 408, distance: 75.2
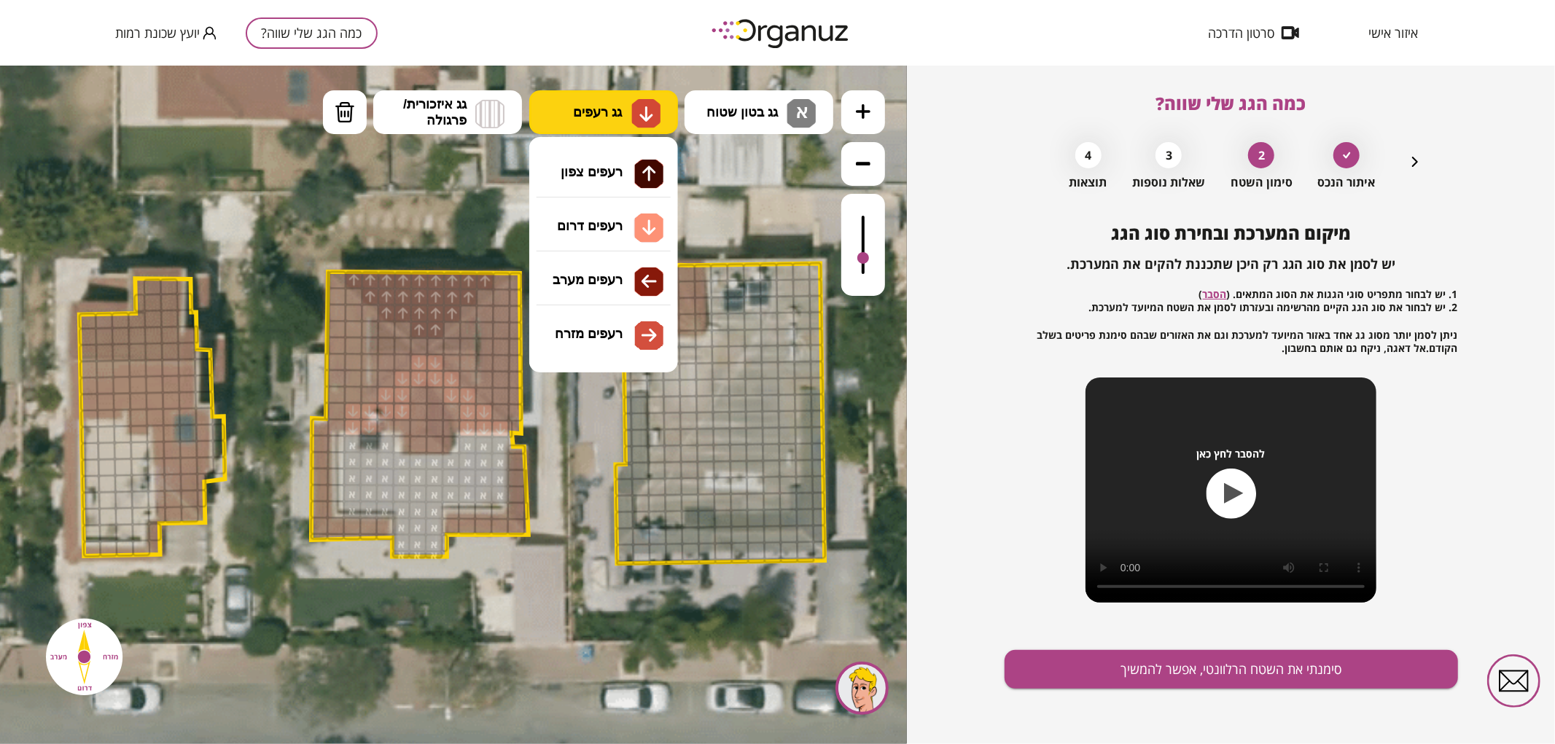
click at [631, 120] on img at bounding box center [645, 112] width 29 height 29
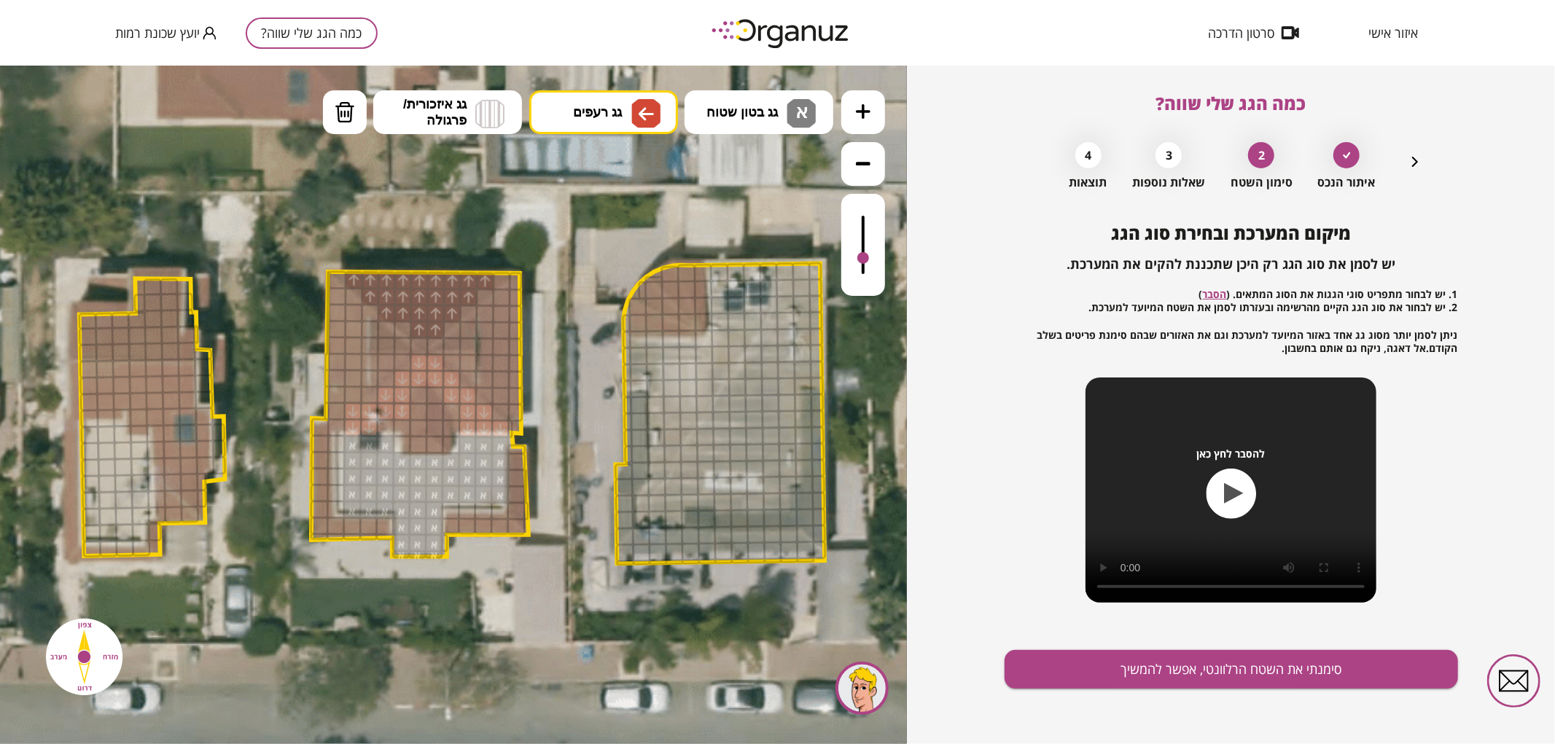
drag, startPoint x: 591, startPoint y: 276, endPoint x: 542, endPoint y: 286, distance: 50.5
click at [587, 270] on div ".st0 { fill: #FFFFFF; } .st0 { fill: #FFFFFF; }" at bounding box center [453, 404] width 907 height 679
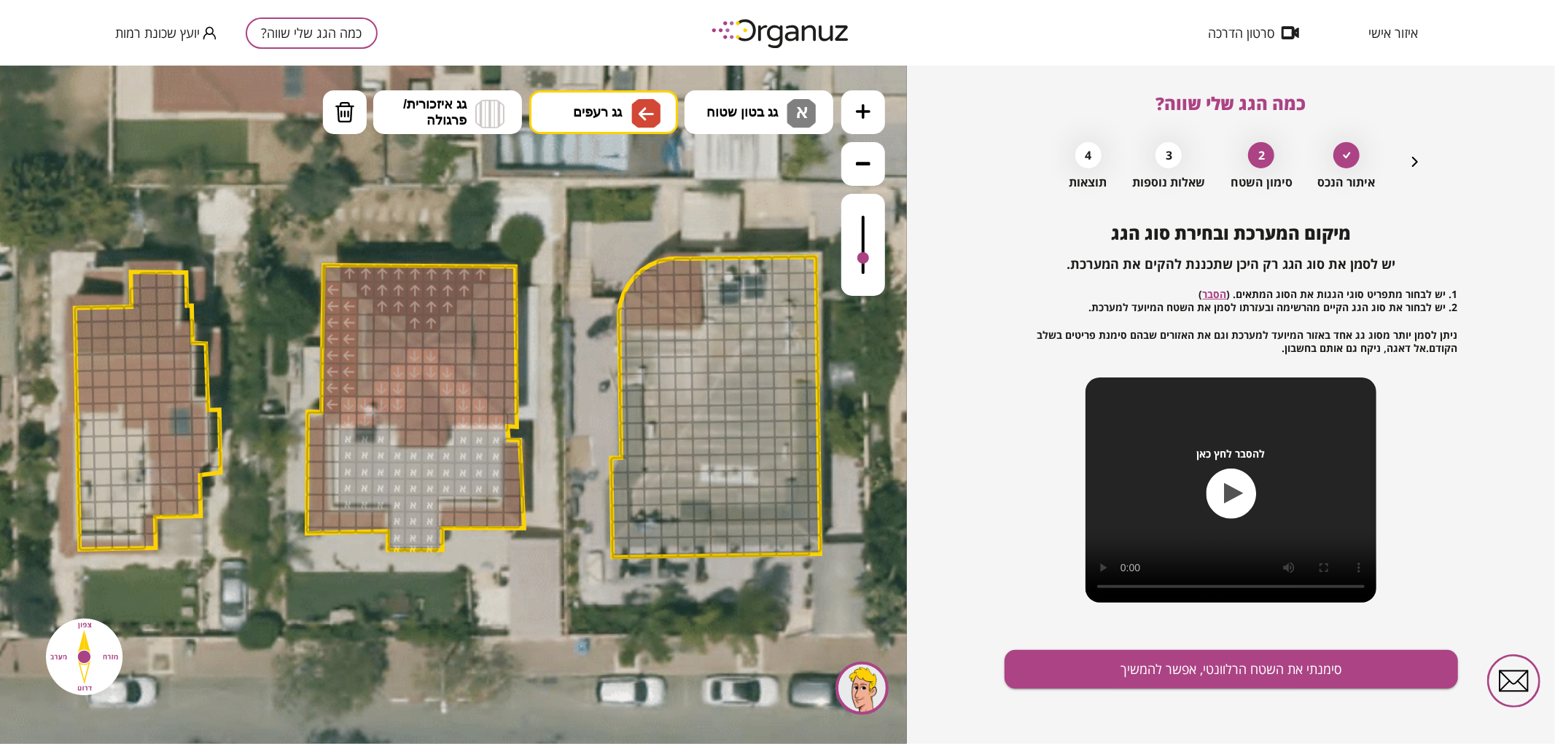
drag, startPoint x: 337, startPoint y: 289, endPoint x: 348, endPoint y: 308, distance: 21.2
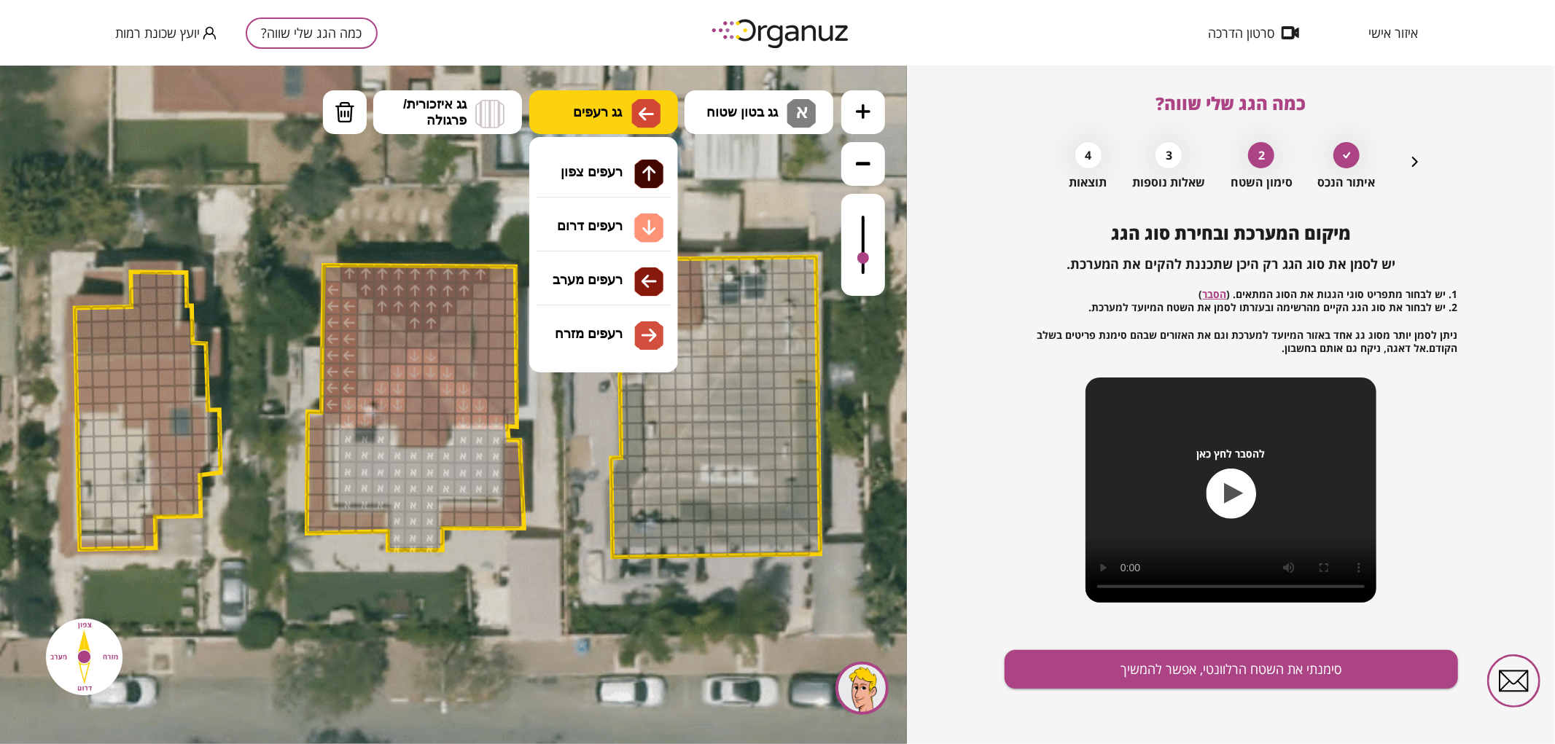
click at [603, 101] on button "גג רעפים" at bounding box center [603, 112] width 149 height 44
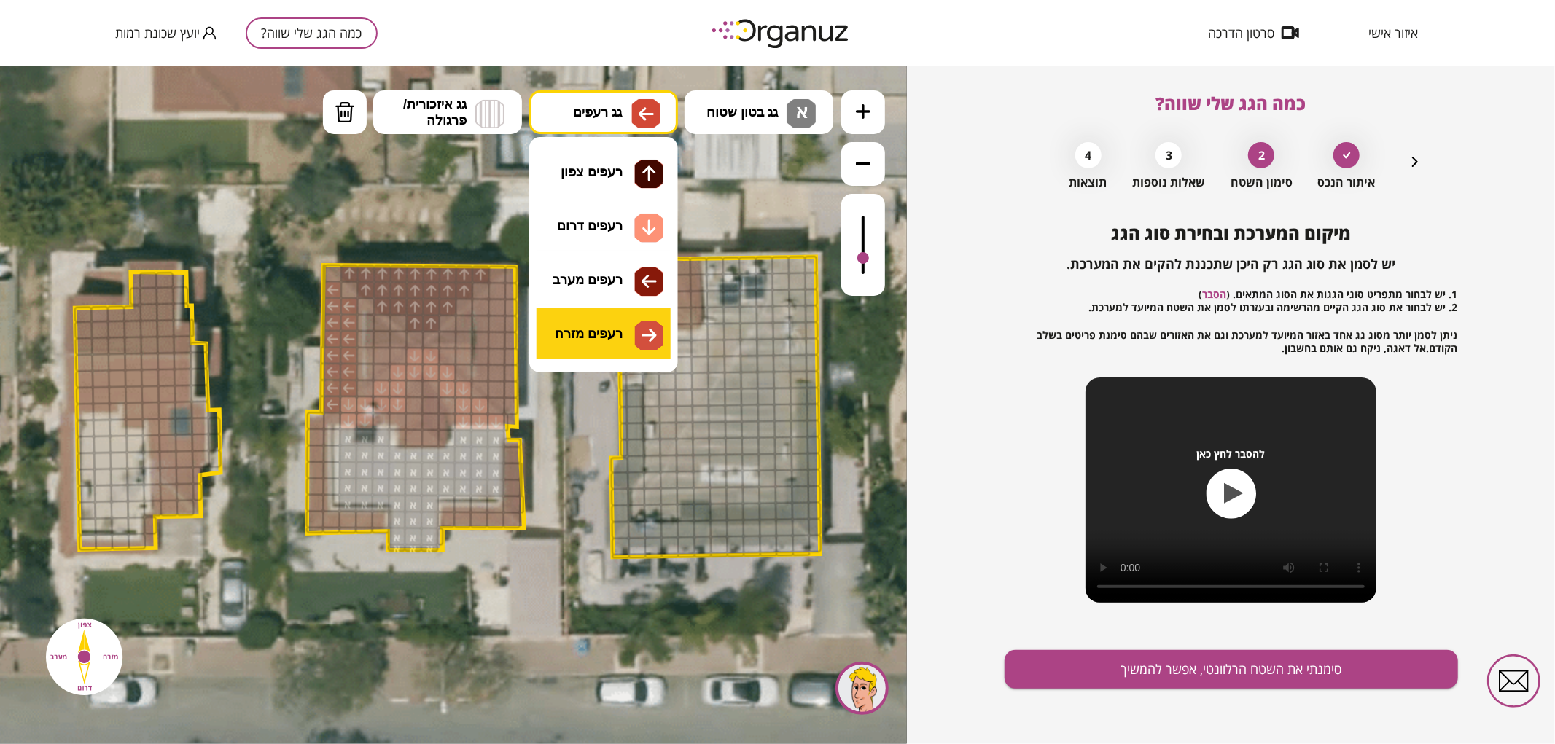
click at [598, 326] on div ".st0 { fill: #FFFFFF; } .st0 { fill: #FFFFFF; }" at bounding box center [453, 404] width 907 height 679
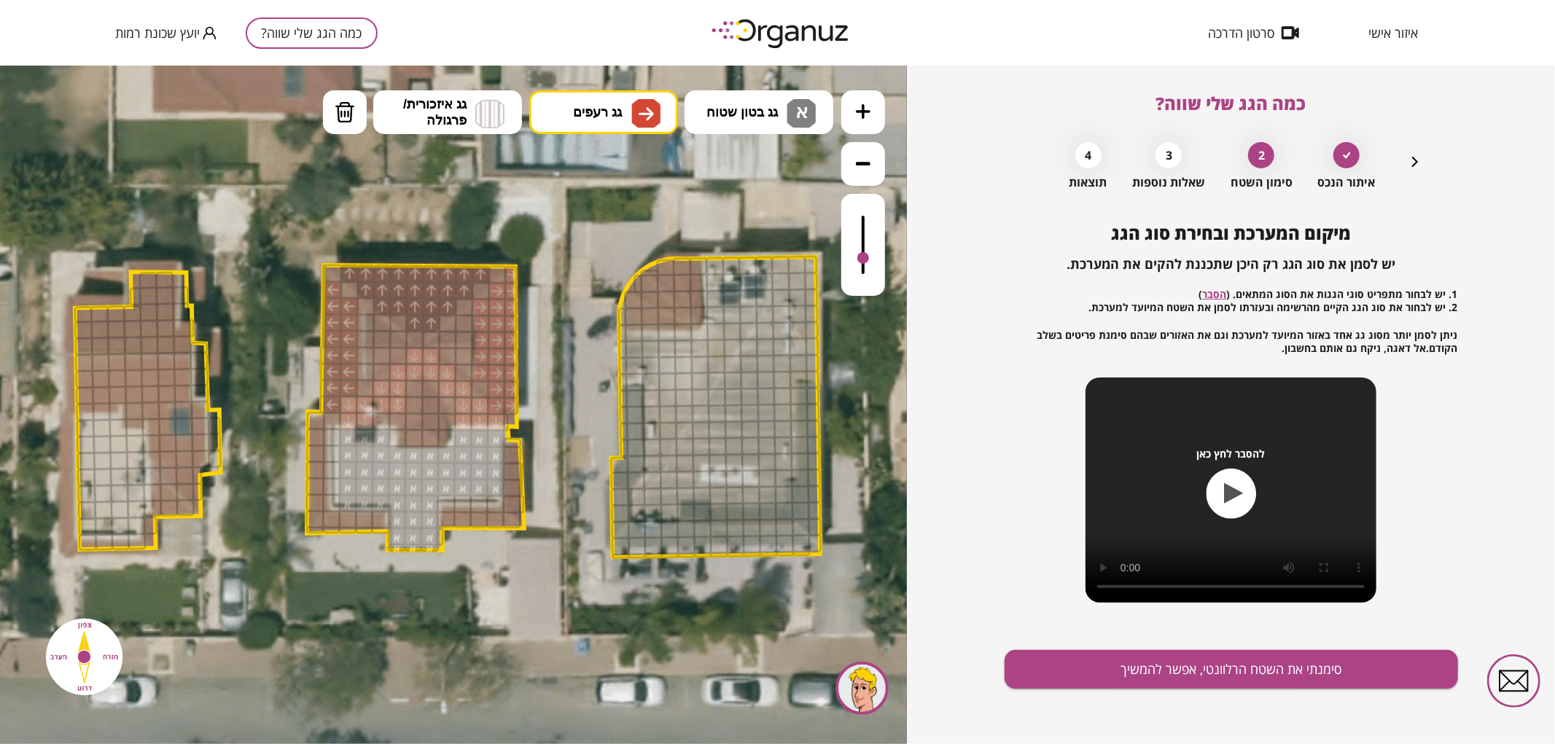
drag, startPoint x: 481, startPoint y: 374, endPoint x: 498, endPoint y: 317, distance: 59.3
click at [636, 120] on img at bounding box center [645, 112] width 29 height 29
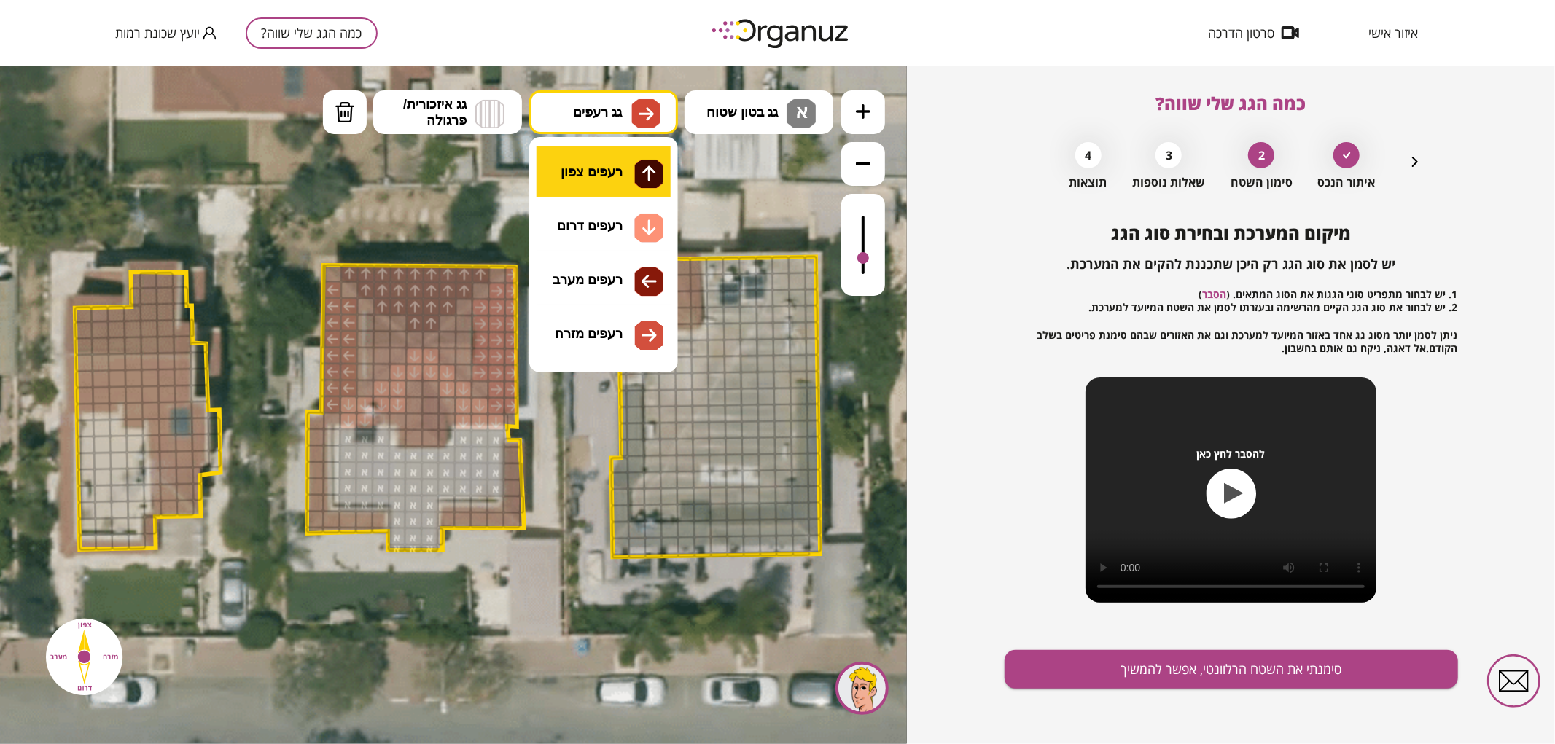
click at [624, 181] on div ".st0 { fill: #FFFFFF; } .st0 { fill: #FFFFFF; }" at bounding box center [453, 404] width 907 height 679
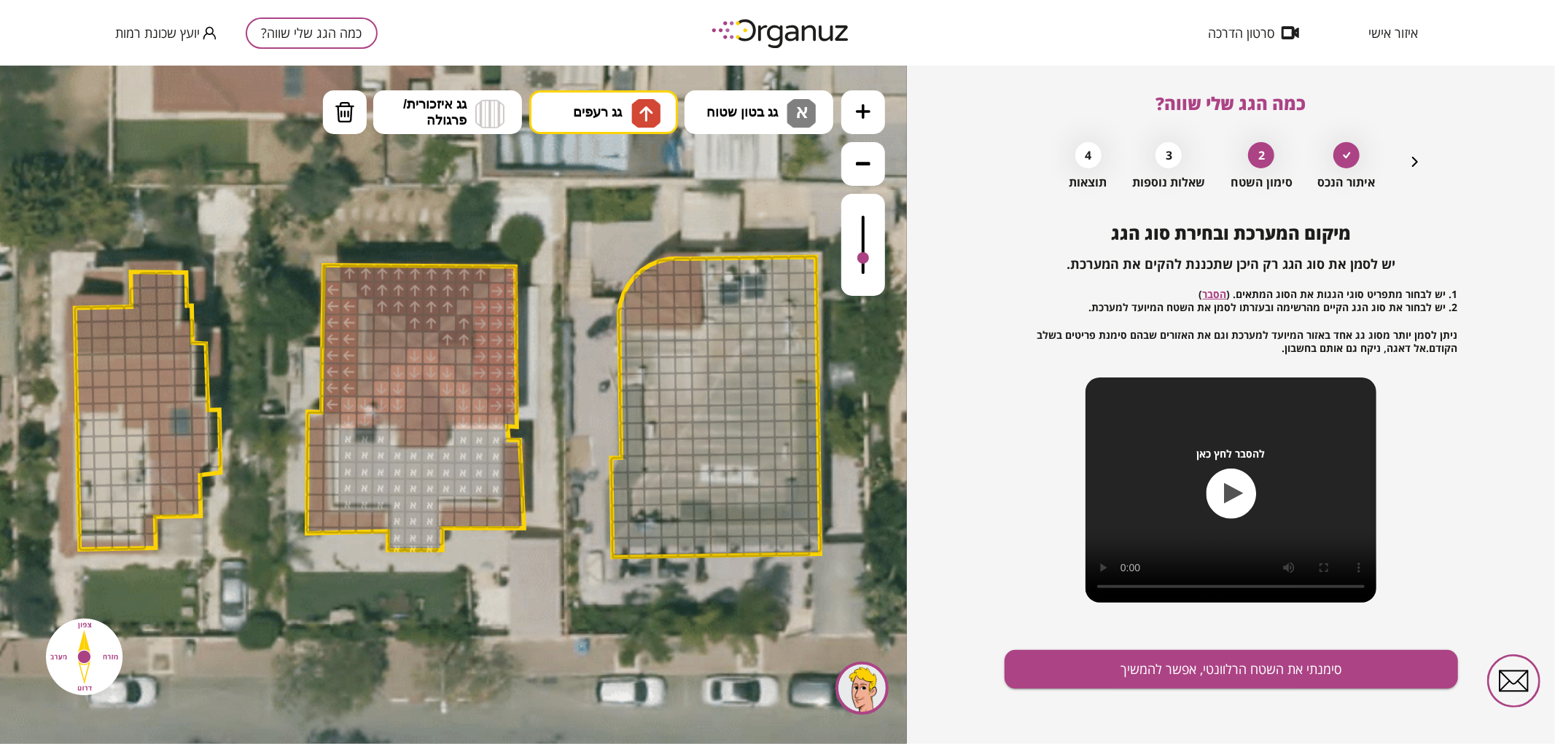
drag, startPoint x: 446, startPoint y: 332, endPoint x: 461, endPoint y: 321, distance: 19.2
drag, startPoint x: 392, startPoint y: 336, endPoint x: 376, endPoint y: 325, distance: 19.4
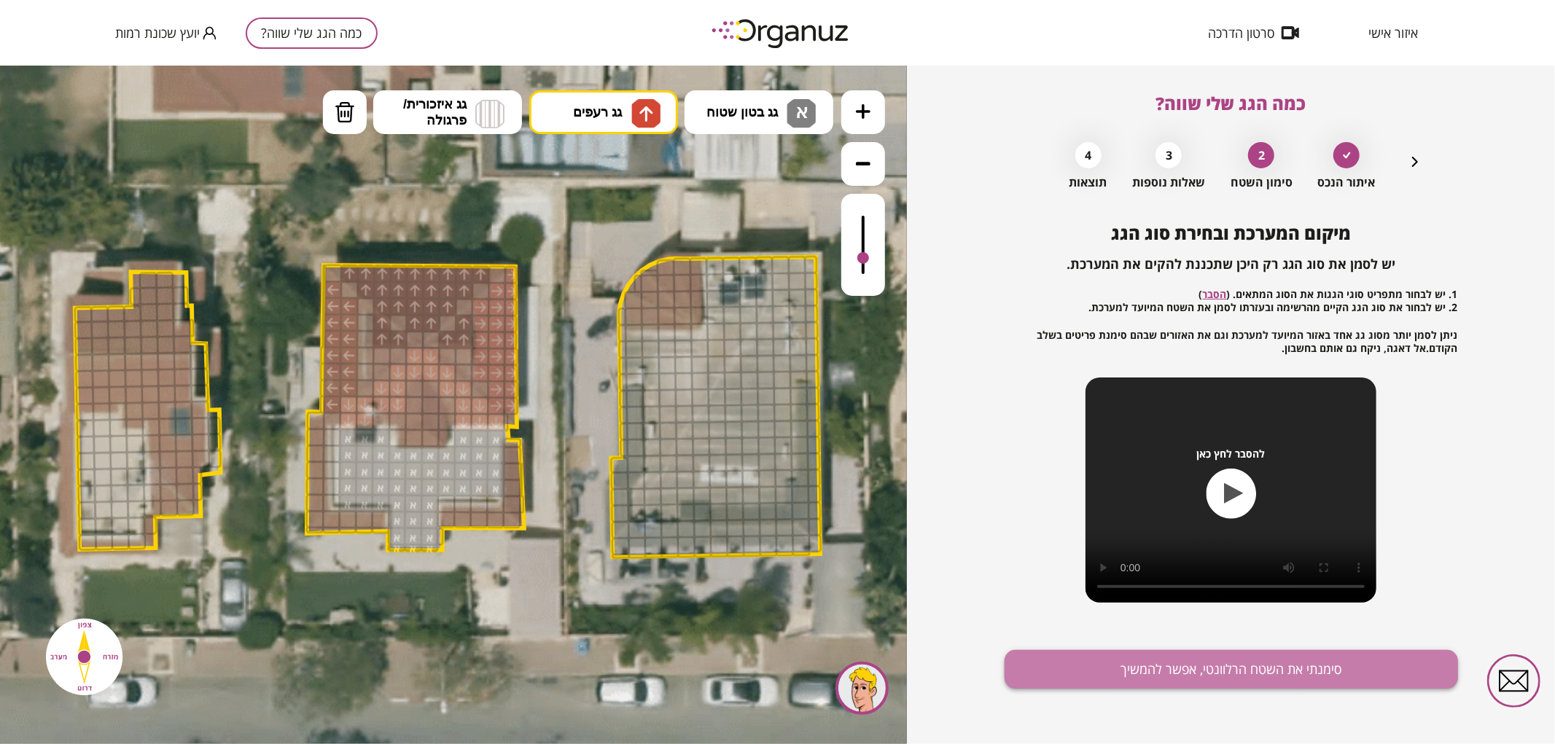
click at [1144, 660] on button "סימנתי את השטח הרלוונטי, אפשר להמשיך" at bounding box center [1230, 669] width 453 height 39
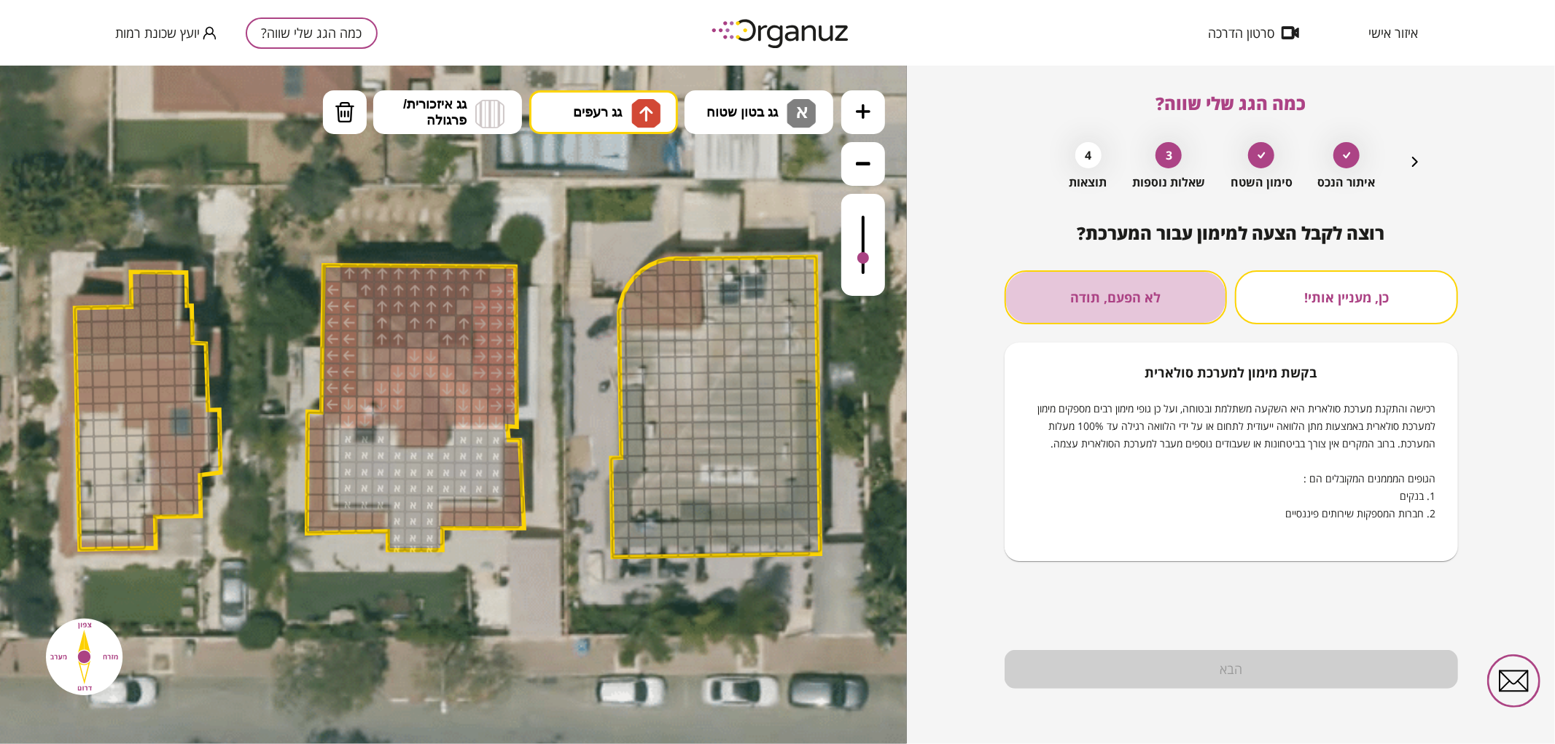
click at [1152, 292] on button "לא הפעם, תודה" at bounding box center [1115, 297] width 223 height 54
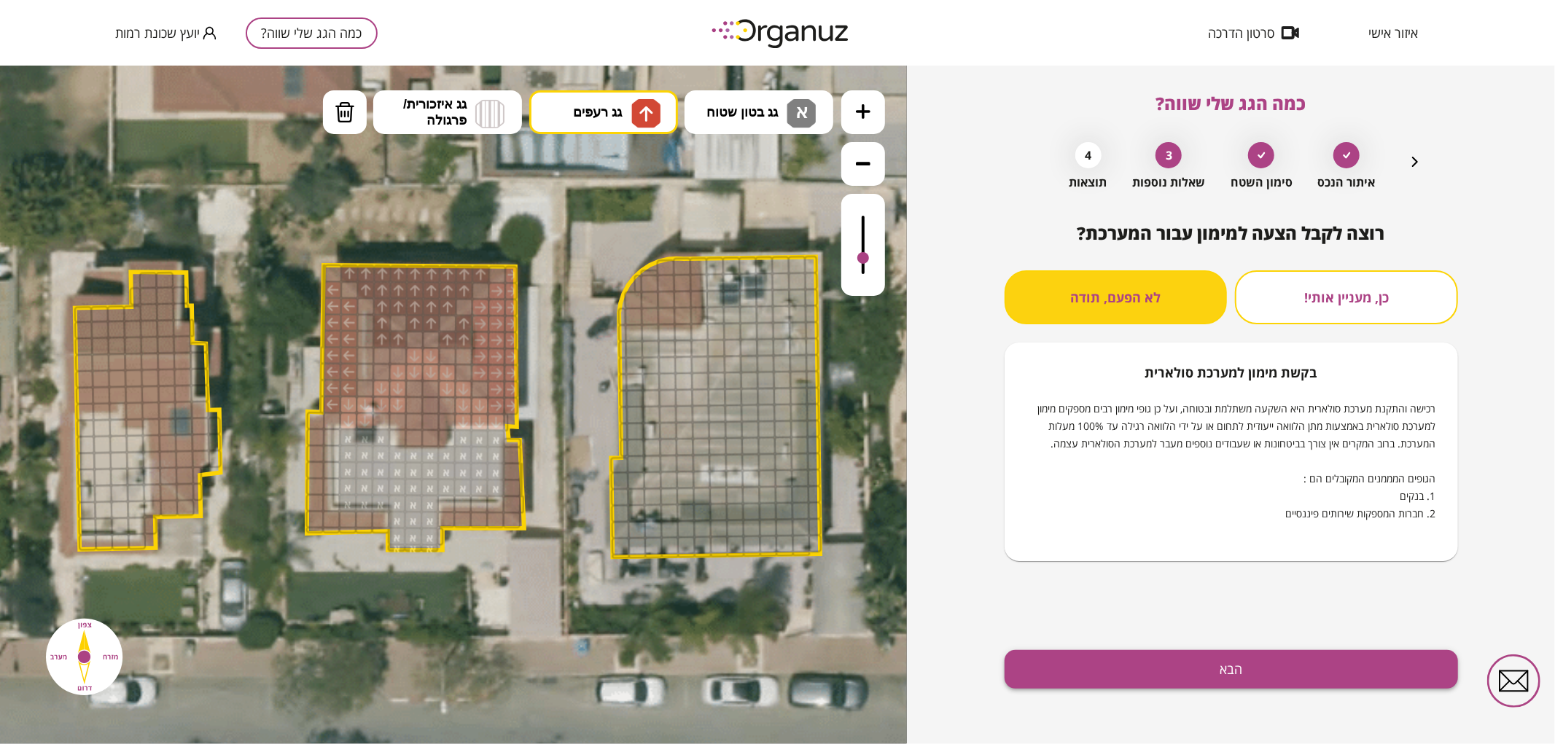
click at [1215, 671] on button "הבא" at bounding box center [1230, 669] width 453 height 39
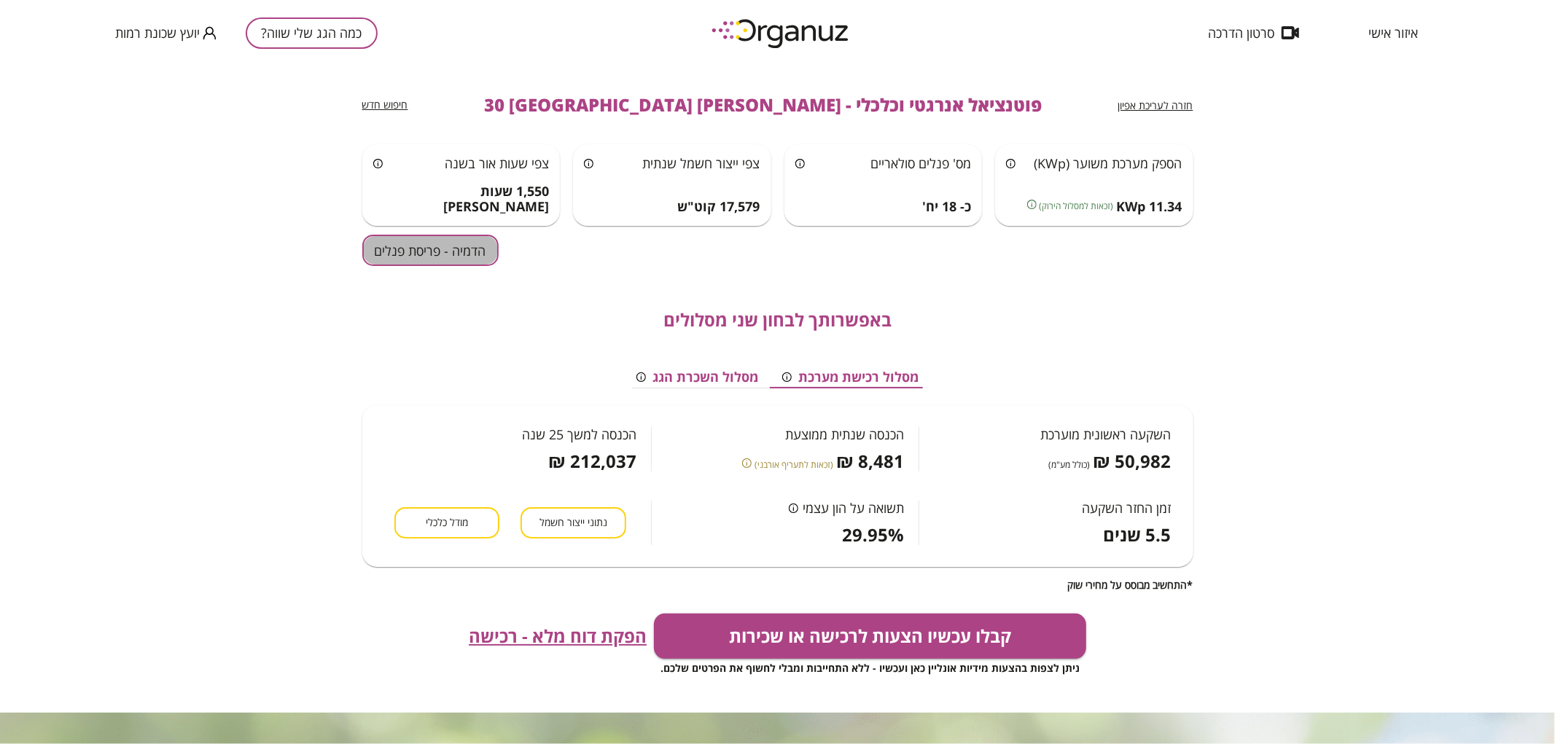
click at [419, 244] on button "הדמיה - פריסת פנלים" at bounding box center [430, 250] width 136 height 31
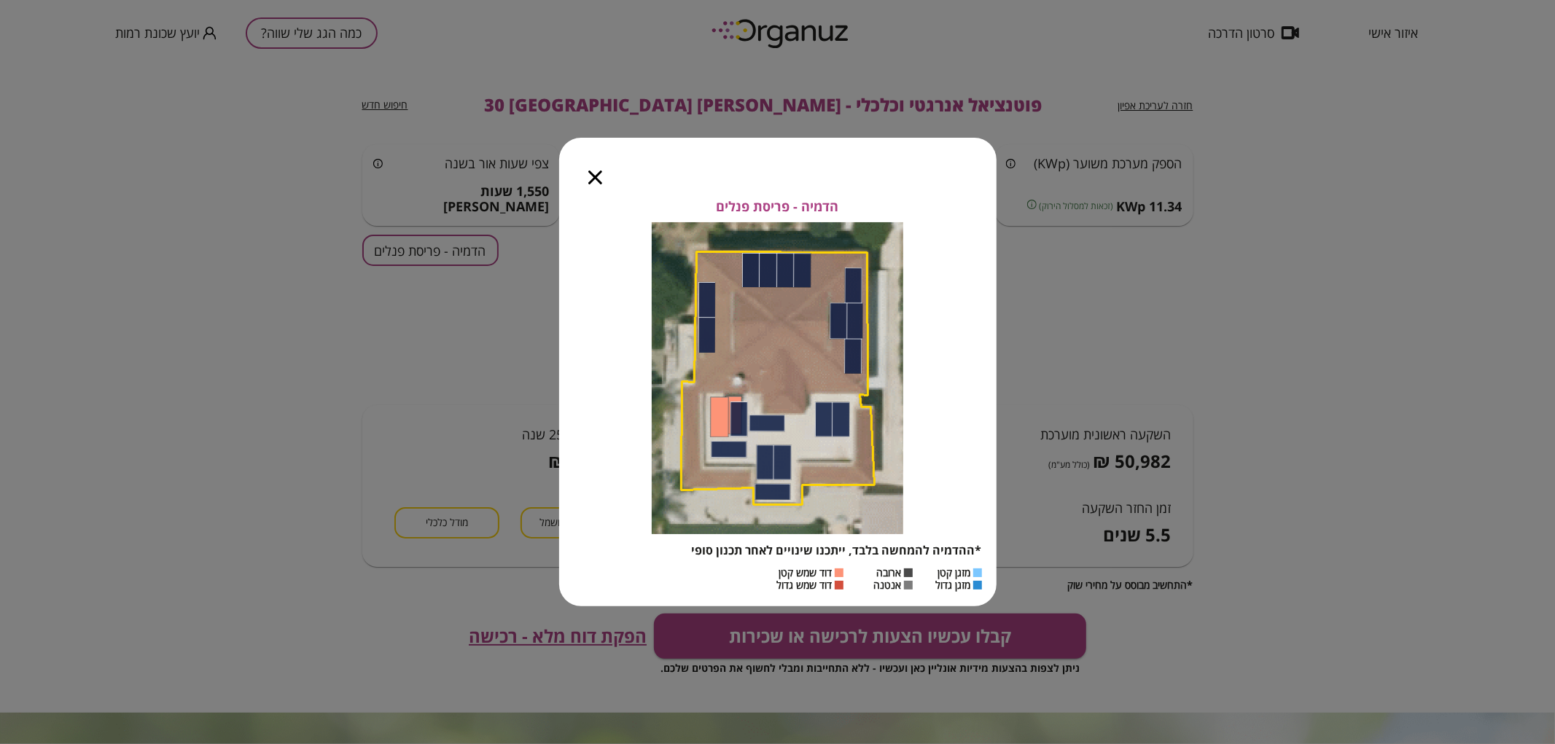
click at [595, 172] on icon "button" at bounding box center [595, 178] width 14 height 14
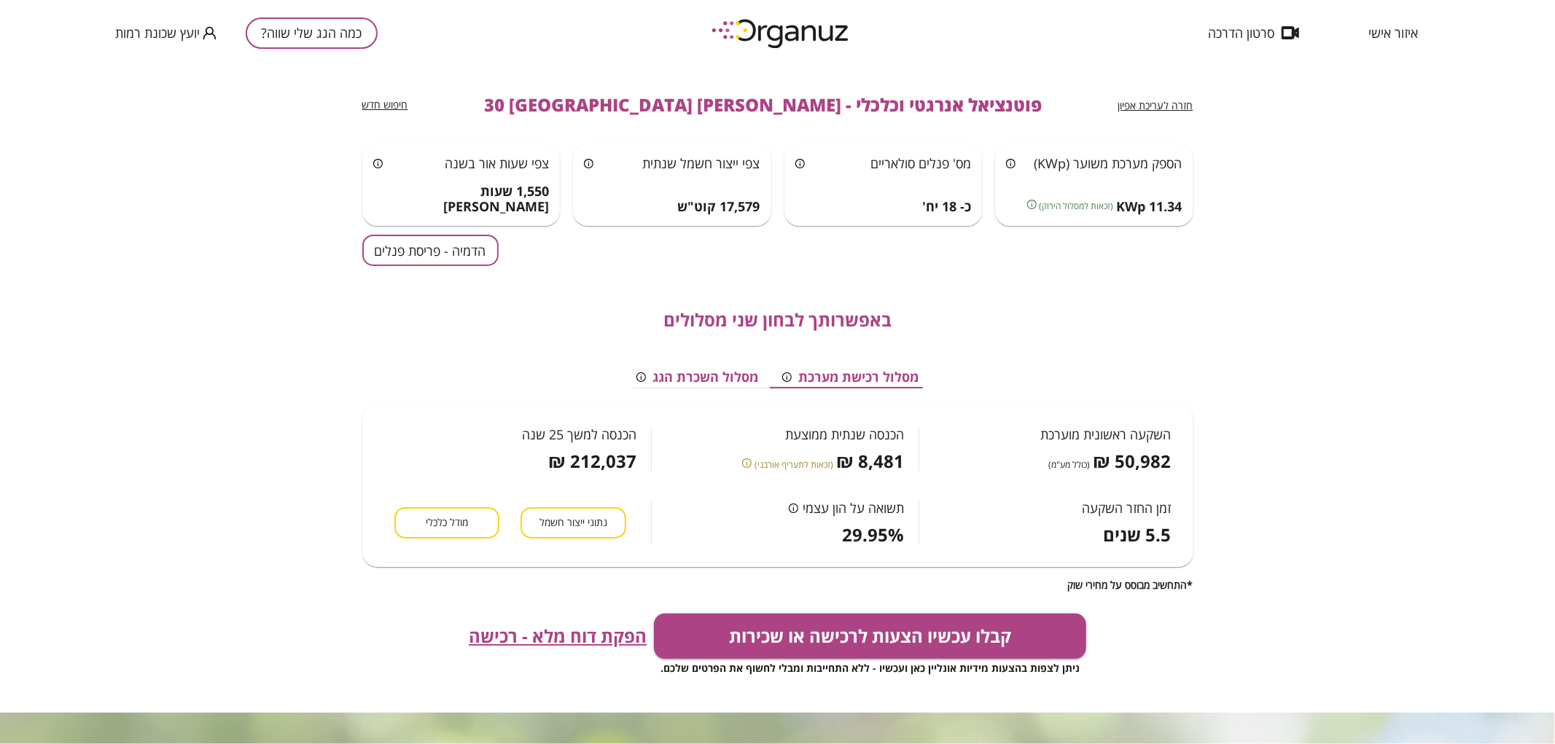
click at [398, 251] on button "הדמיה - פריסת פנלים" at bounding box center [430, 250] width 136 height 31
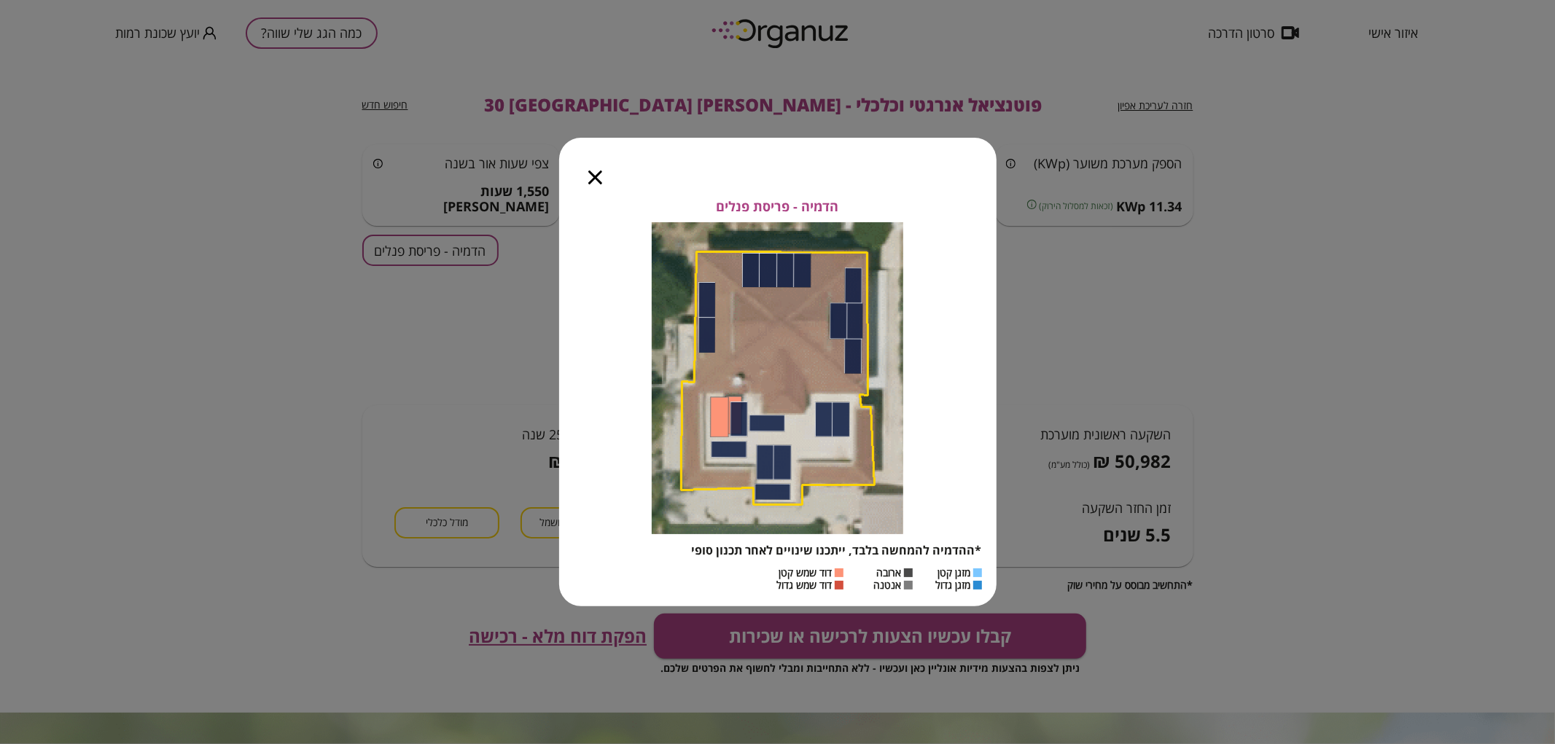
click at [587, 176] on div at bounding box center [595, 168] width 72 height 61
click at [594, 173] on icon "button" at bounding box center [595, 178] width 14 height 14
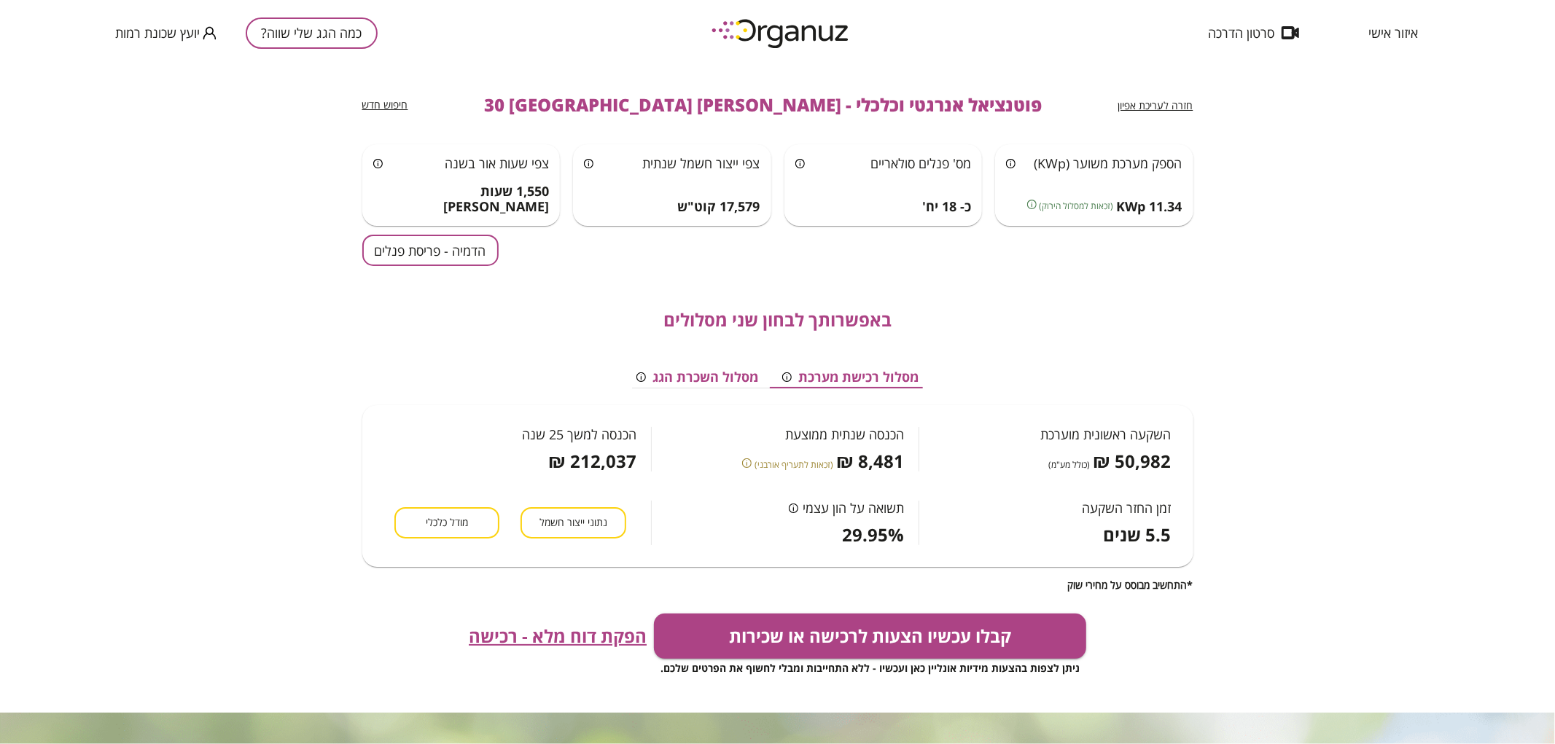
click at [1170, 98] on span "חזרה לעריכת אפיון" at bounding box center [1155, 105] width 75 height 14
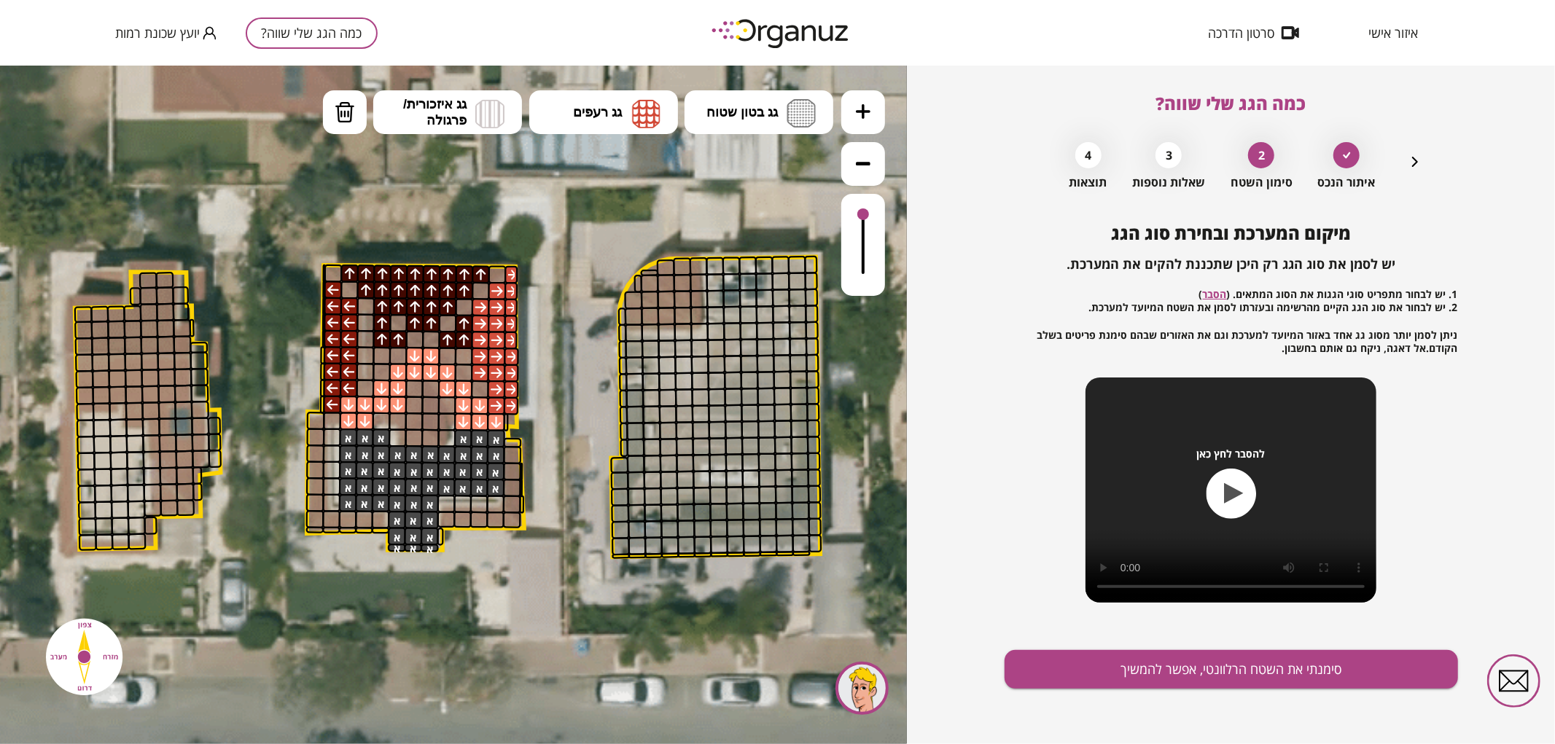
click at [1415, 162] on icon "button" at bounding box center [1414, 161] width 17 height 17
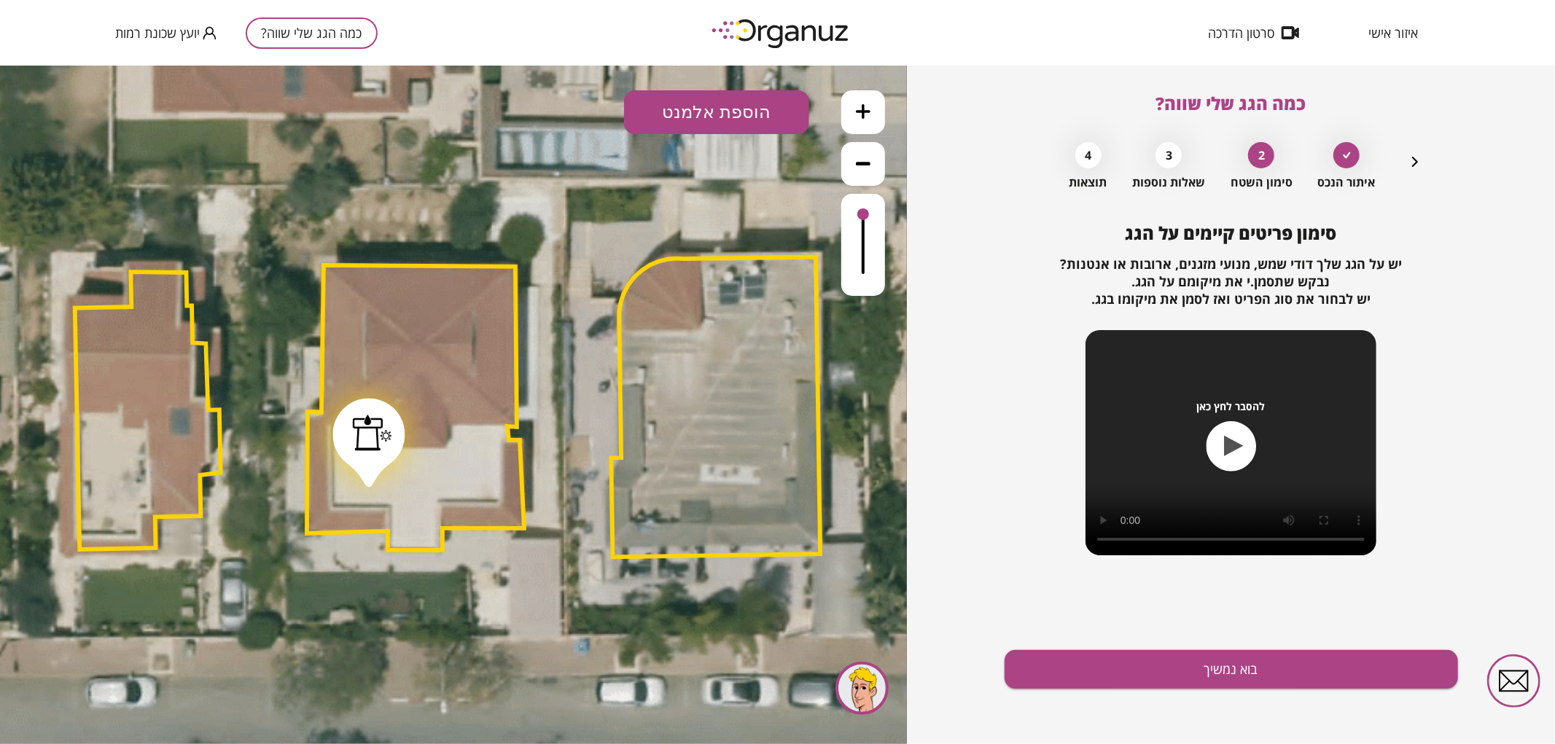
drag, startPoint x: 373, startPoint y: 416, endPoint x: 376, endPoint y: 445, distance: 28.6
click at [376, 445] on div at bounding box center [372, 432] width 39 height 36
click at [1066, 657] on button "בוא נמשיך" at bounding box center [1230, 669] width 453 height 39
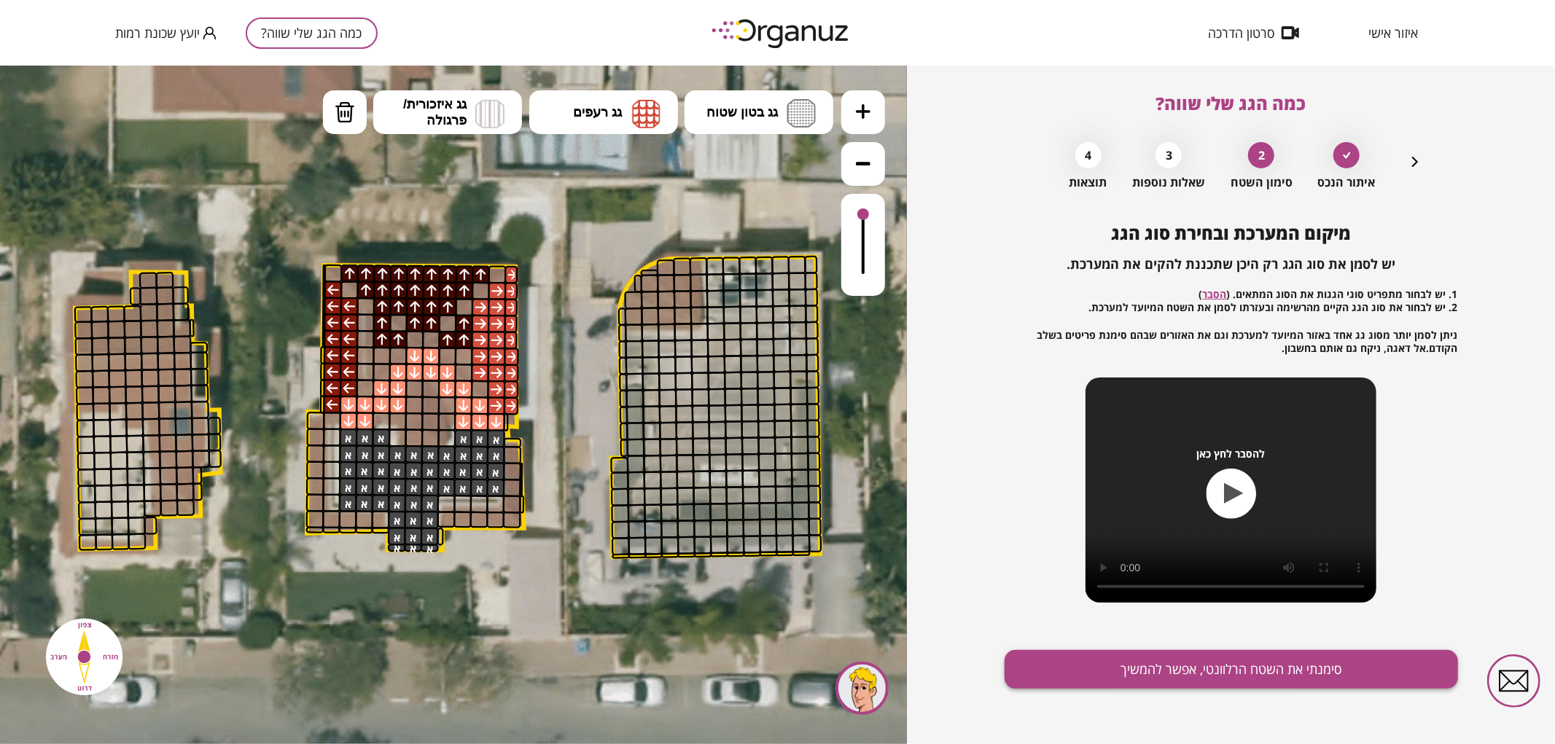
click at [1210, 669] on button "סימנתי את השטח הרלוונטי, אפשר להמשיך" at bounding box center [1230, 669] width 453 height 39
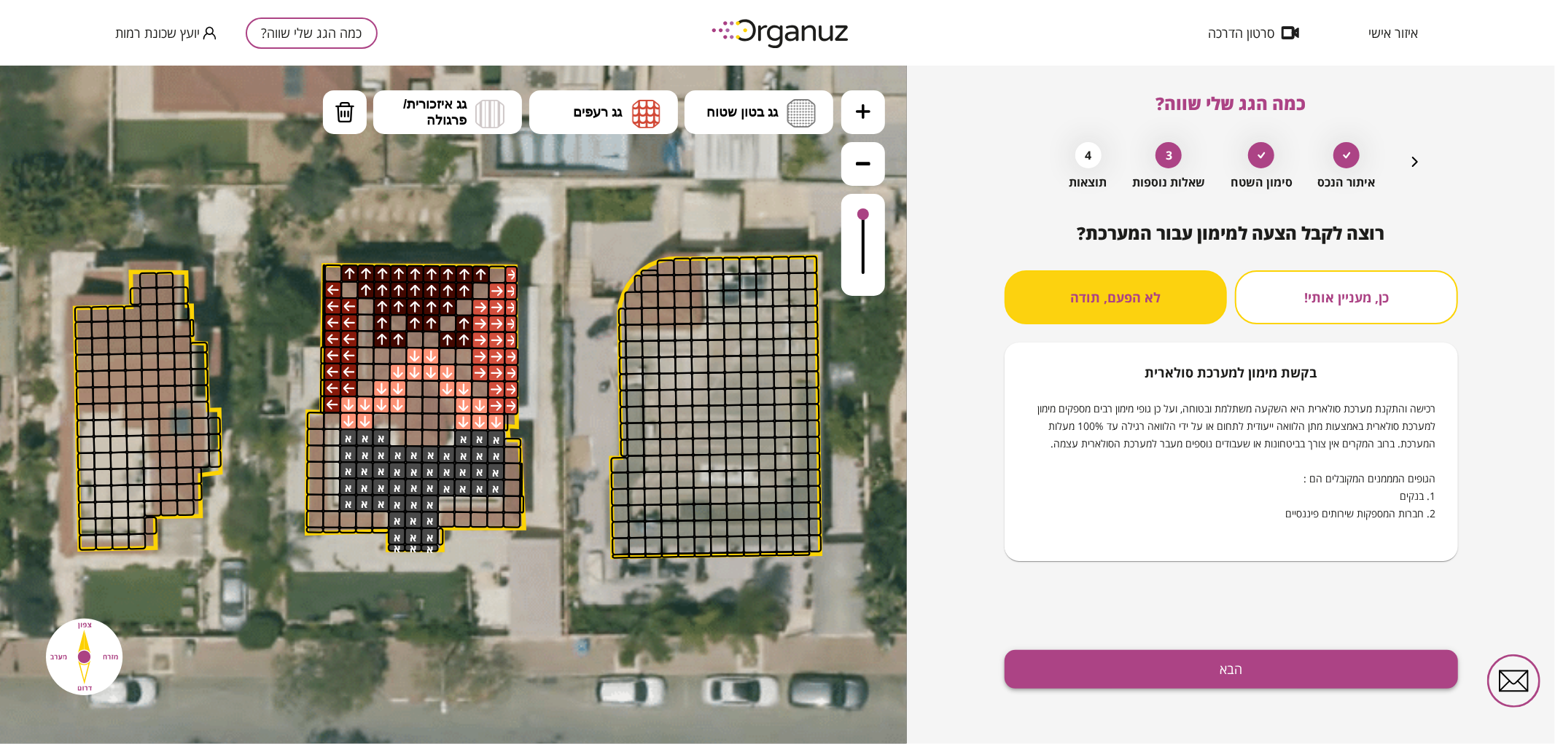
click at [1208, 676] on button "הבא" at bounding box center [1230, 669] width 453 height 39
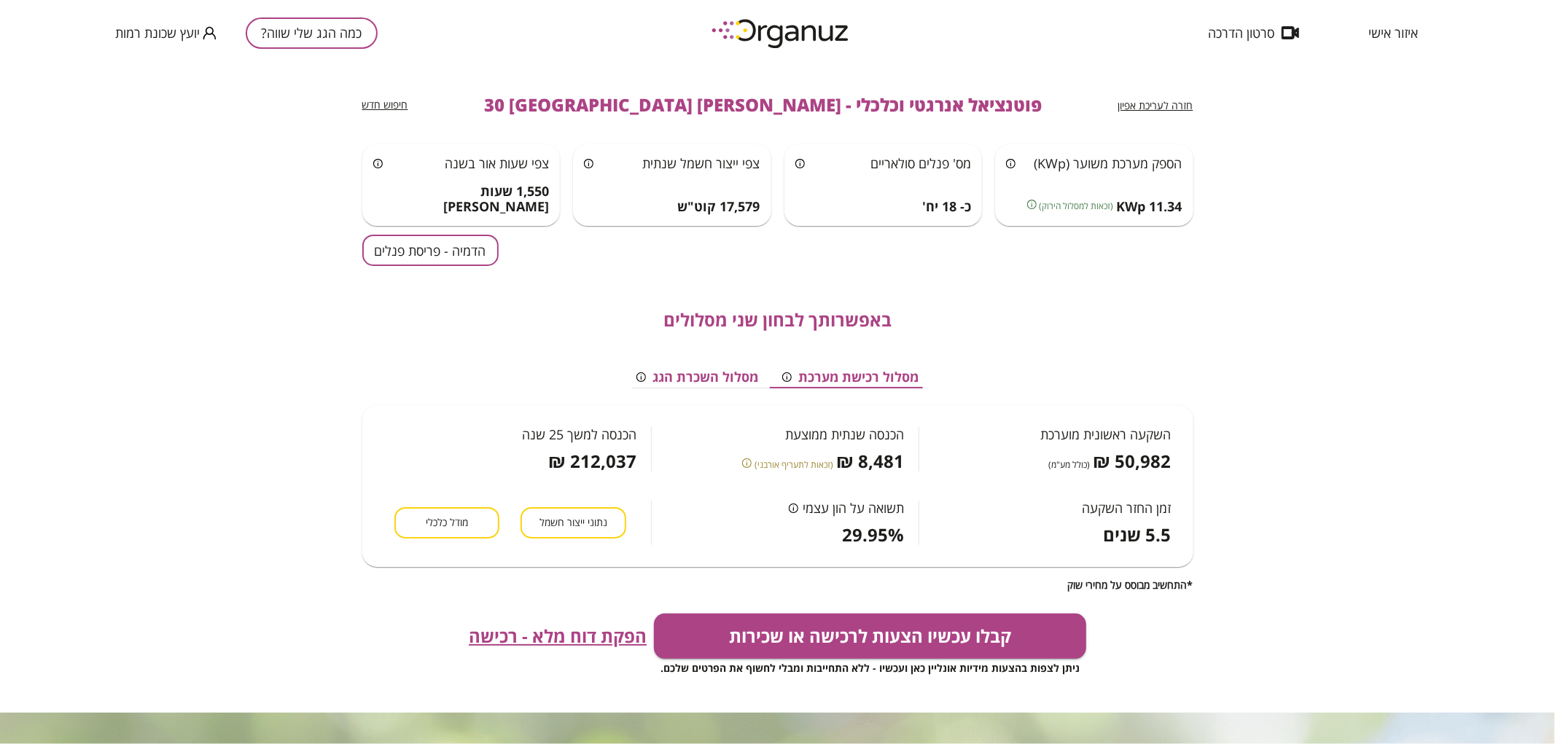
click at [466, 248] on button "הדמיה - פריסת פנלים" at bounding box center [430, 250] width 136 height 31
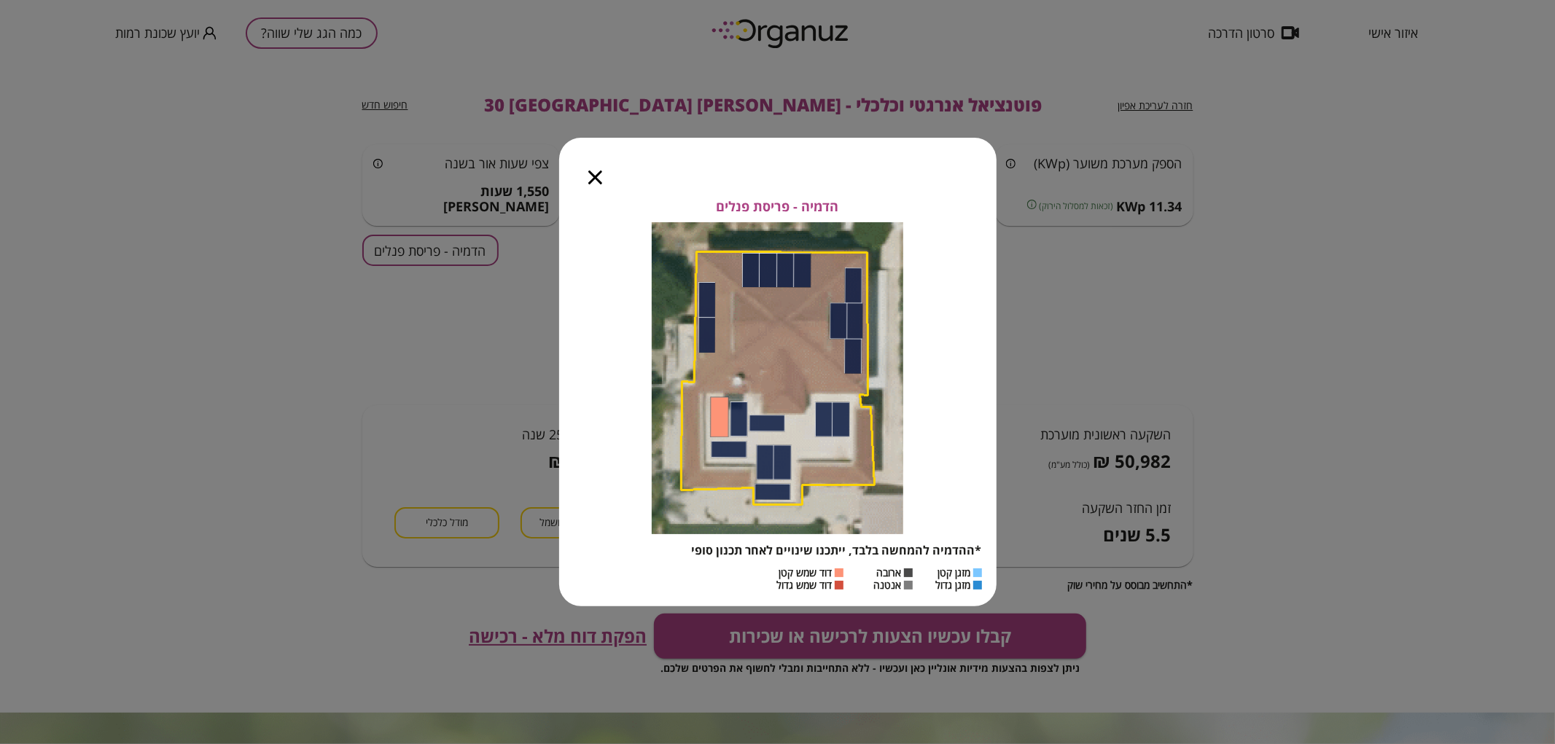
click at [592, 181] on icon "button" at bounding box center [595, 178] width 14 height 14
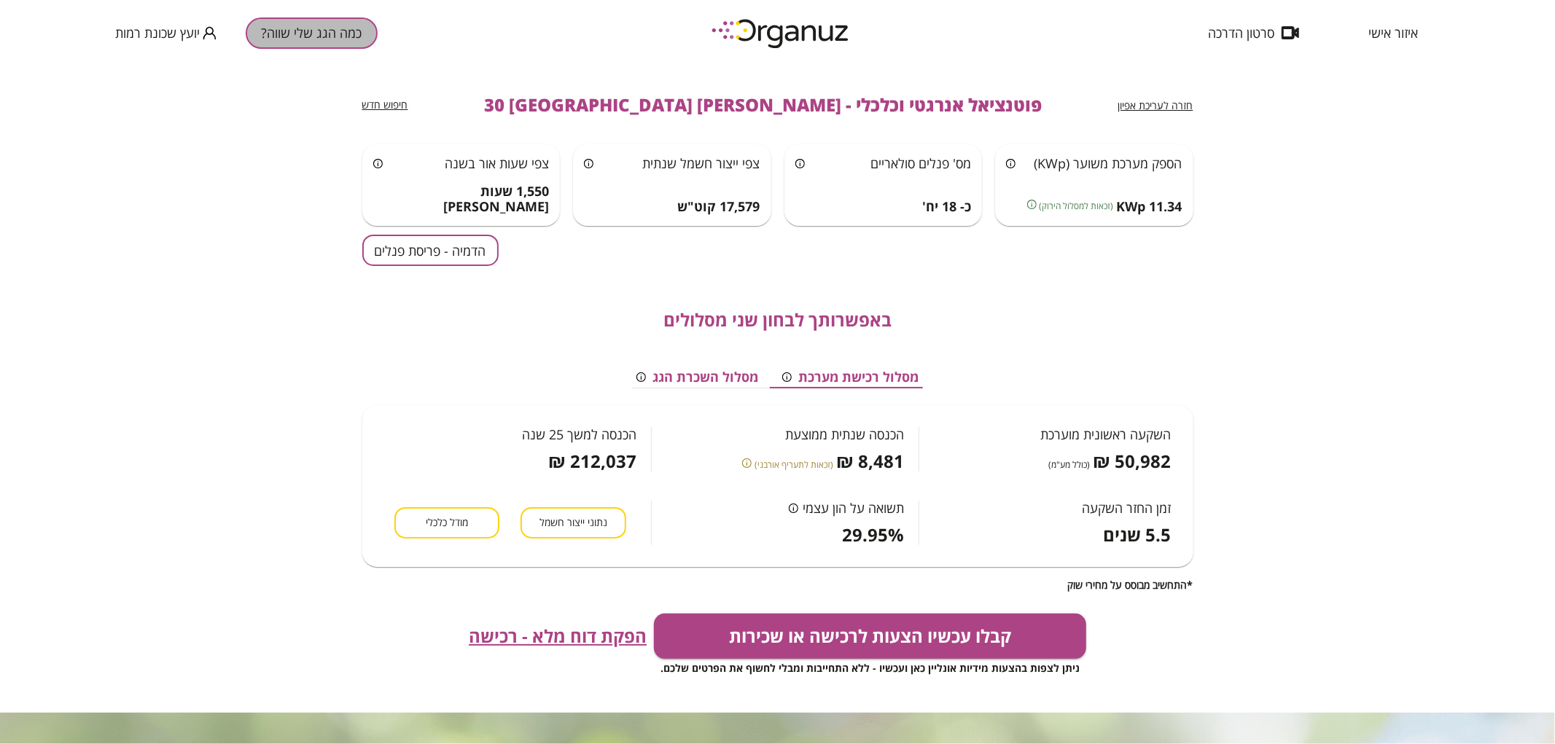
click at [329, 27] on button "כמה הגג שלי שווה?" at bounding box center [312, 32] width 132 height 31
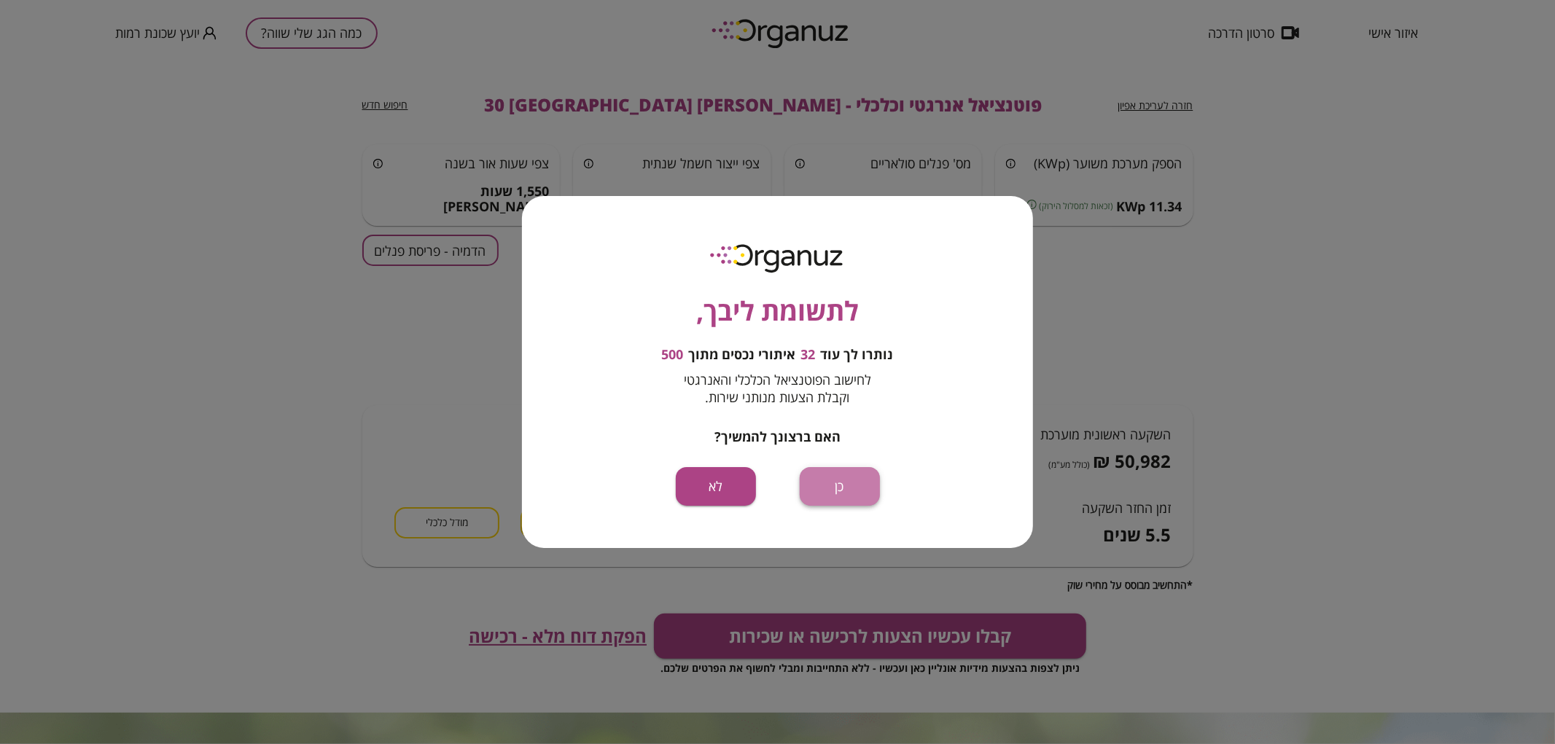
click at [825, 474] on button "כן" at bounding box center [840, 486] width 80 height 39
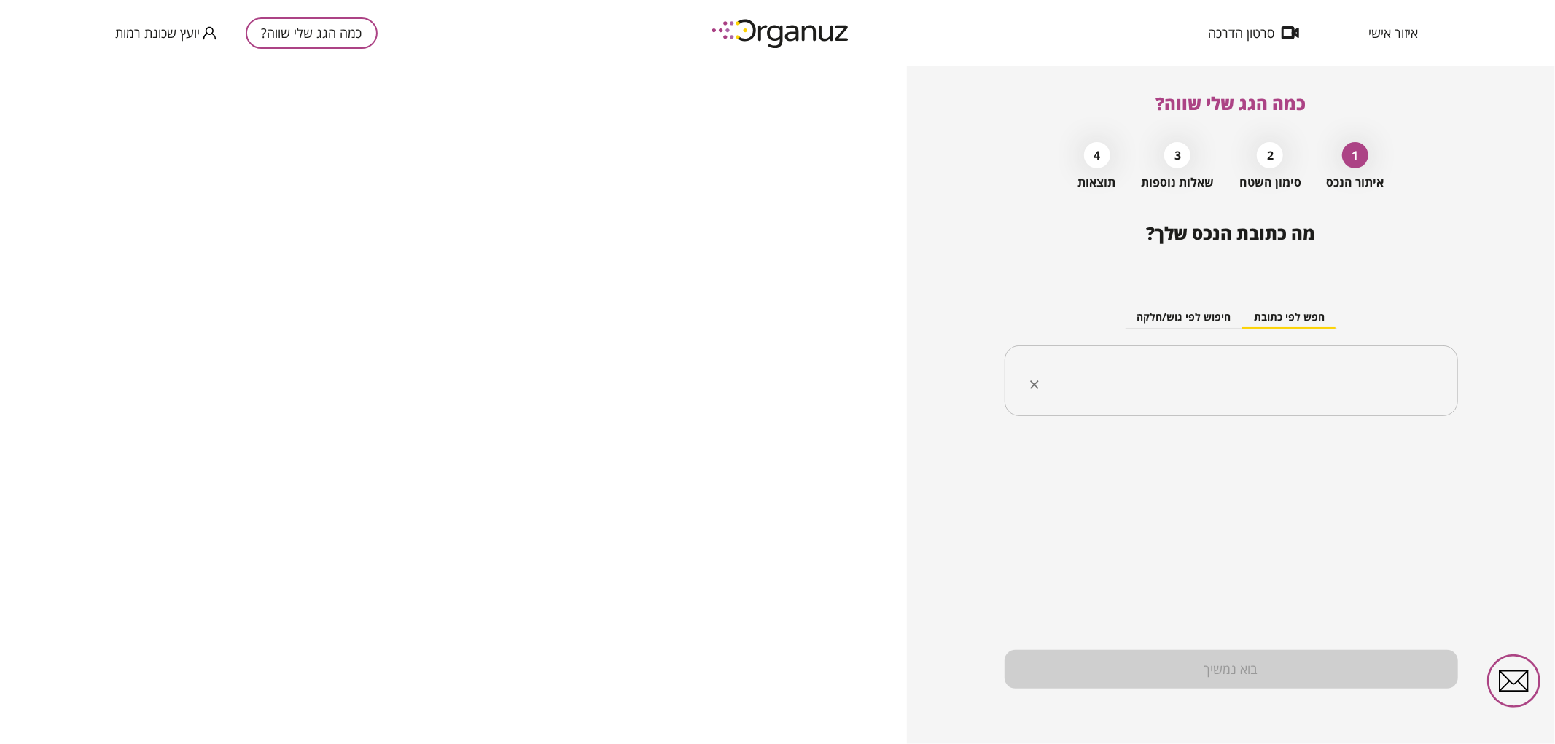
click at [1146, 380] on input "text" at bounding box center [1236, 381] width 407 height 36
click at [1233, 458] on li "[PERSON_NAME] 32 [GEOGRAPHIC_DATA]" at bounding box center [1230, 455] width 415 height 26
type input "**********"
click at [1445, 503] on div "בית פרטי" at bounding box center [1432, 515] width 52 height 47
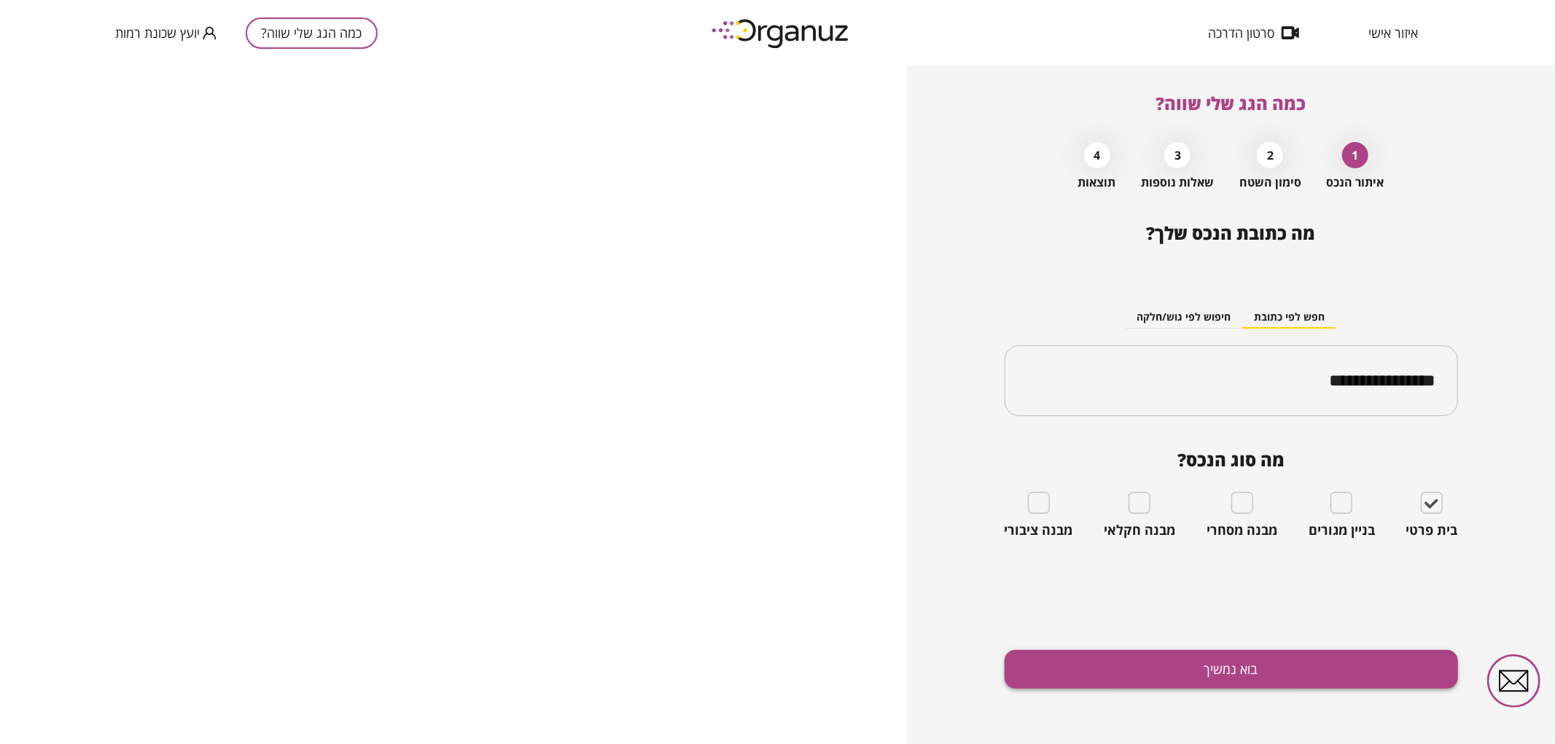
click at [1358, 665] on button "בוא נמשיך" at bounding box center [1230, 669] width 453 height 39
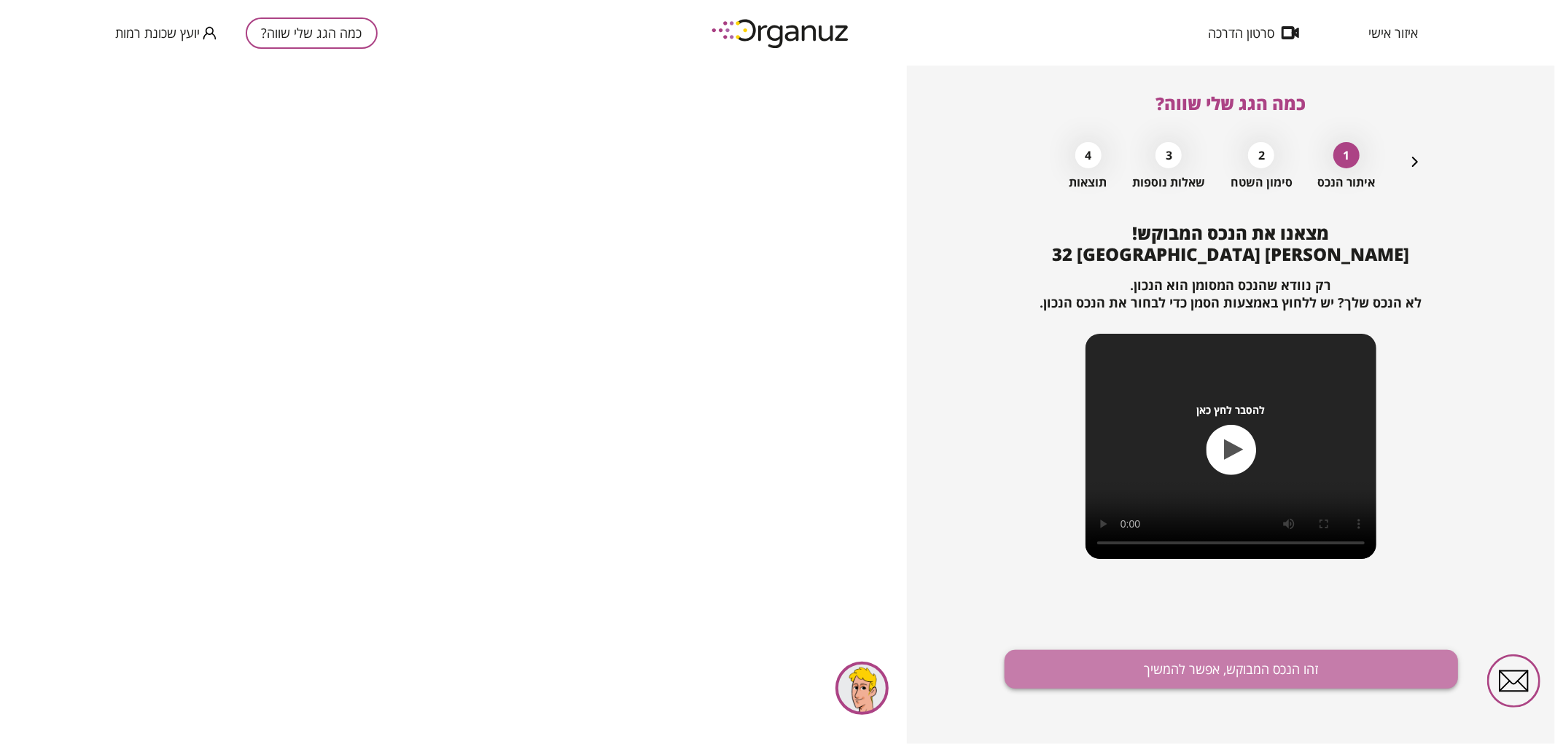
click at [1215, 662] on button "זהו הנכס המבוקש, אפשר להמשיך" at bounding box center [1230, 669] width 453 height 39
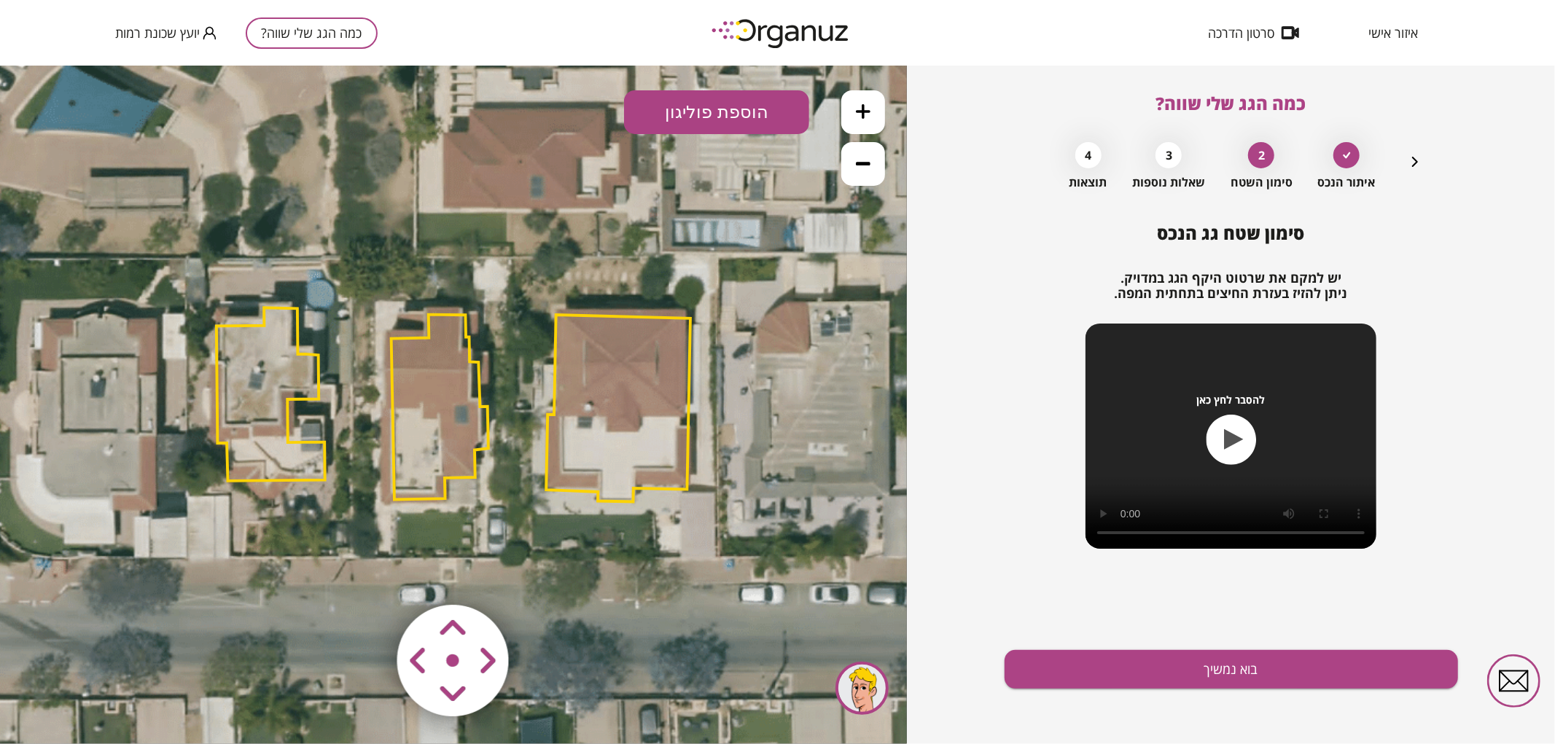
click at [367, 574] on area at bounding box center [367, 574] width 0 height 0
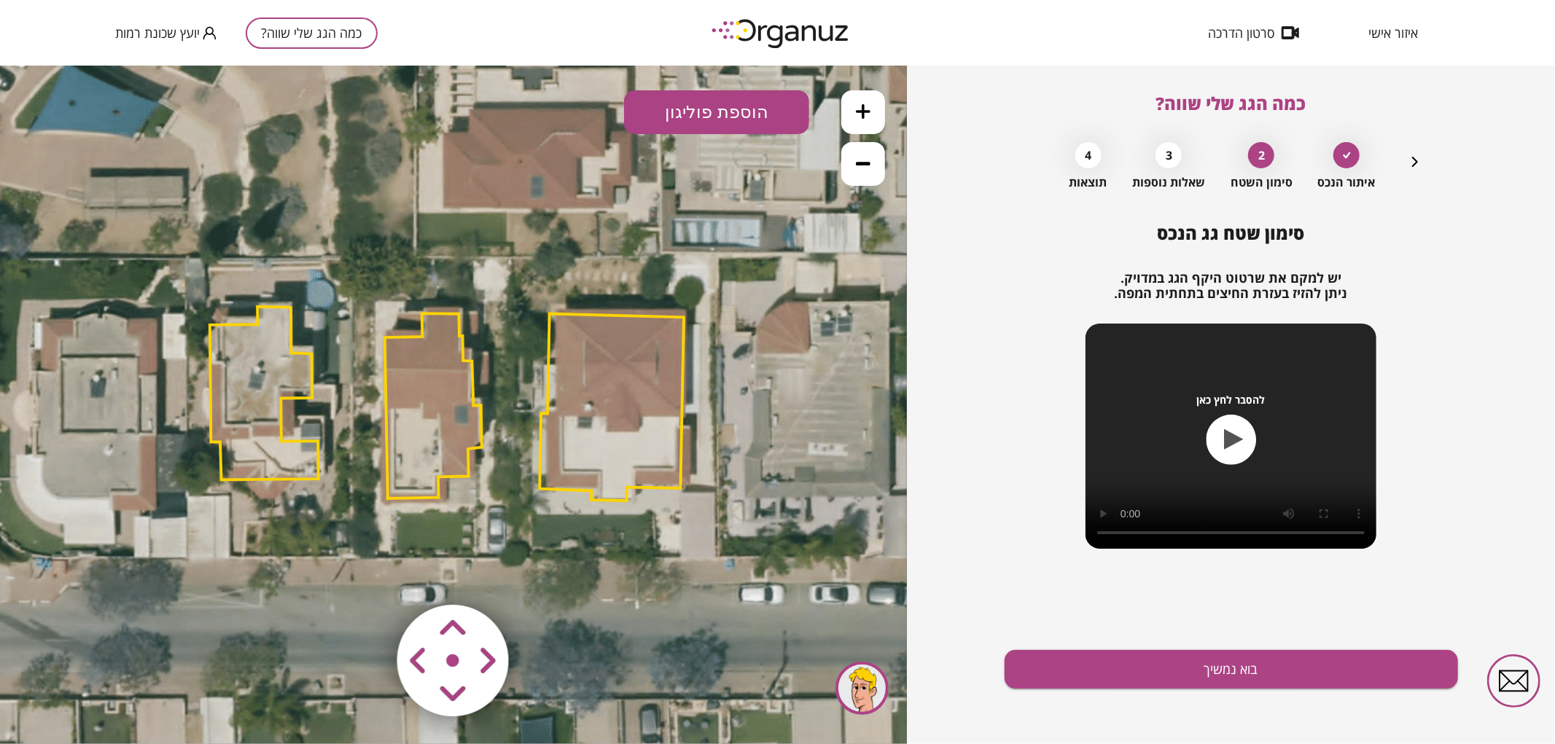
click at [367, 574] on area at bounding box center [367, 574] width 0 height 0
click at [868, 111] on icon at bounding box center [863, 110] width 15 height 15
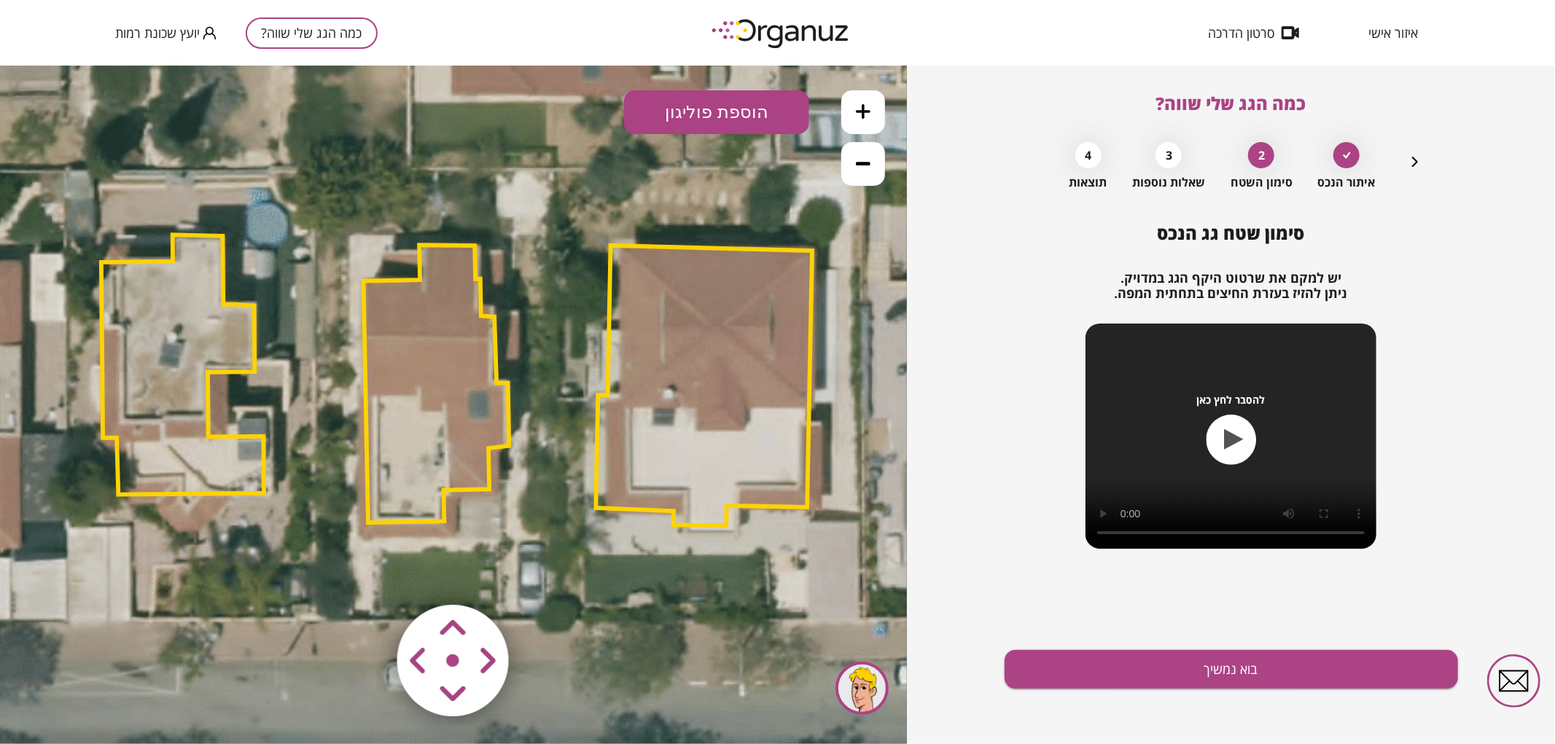
drag, startPoint x: 566, startPoint y: 306, endPoint x: 579, endPoint y: 291, distance: 20.6
click at [579, 291] on icon at bounding box center [465, 388] width 2214 height 2214
click at [464, 359] on polygon at bounding box center [437, 382] width 146 height 278
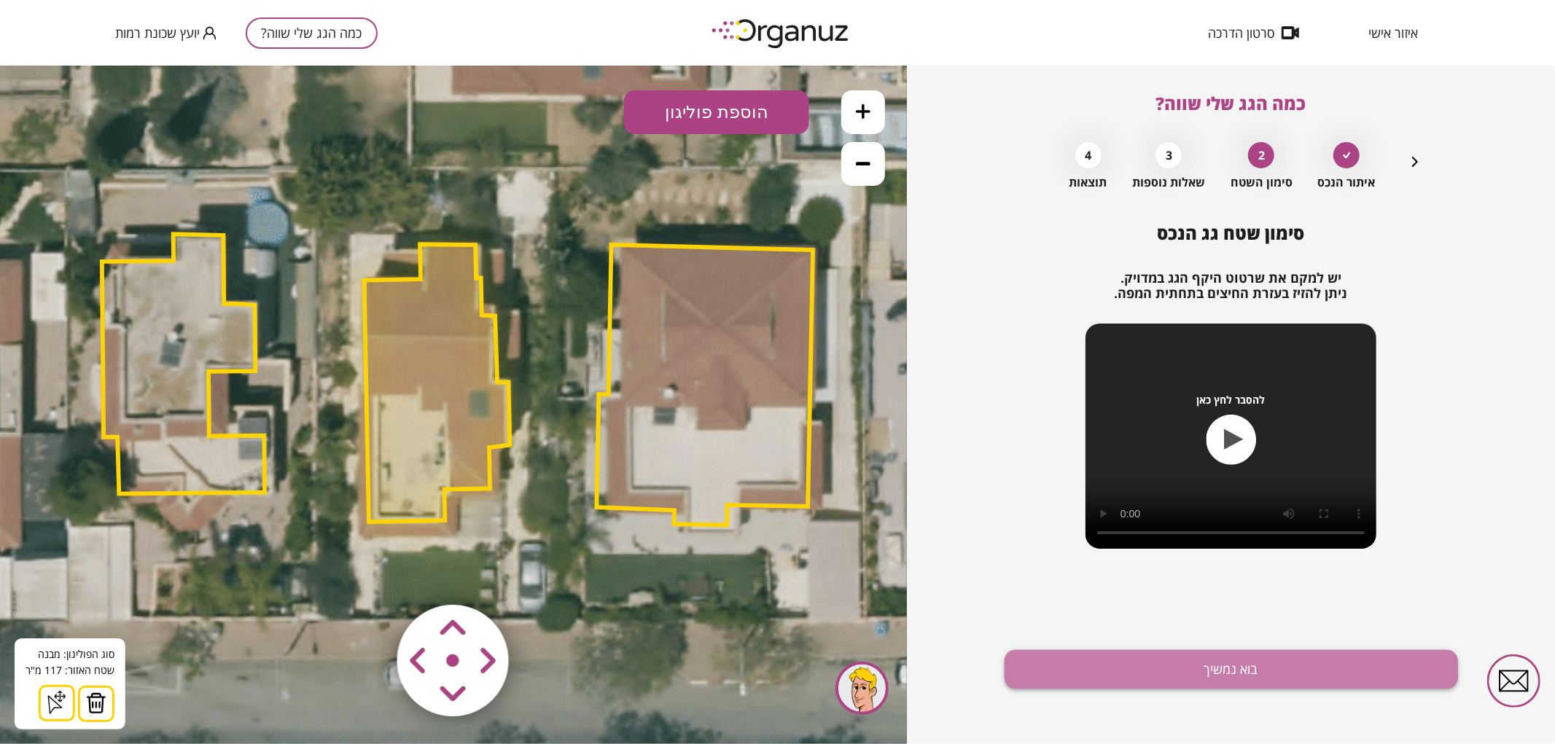
click at [1188, 665] on button "בוא נמשיך" at bounding box center [1230, 669] width 453 height 39
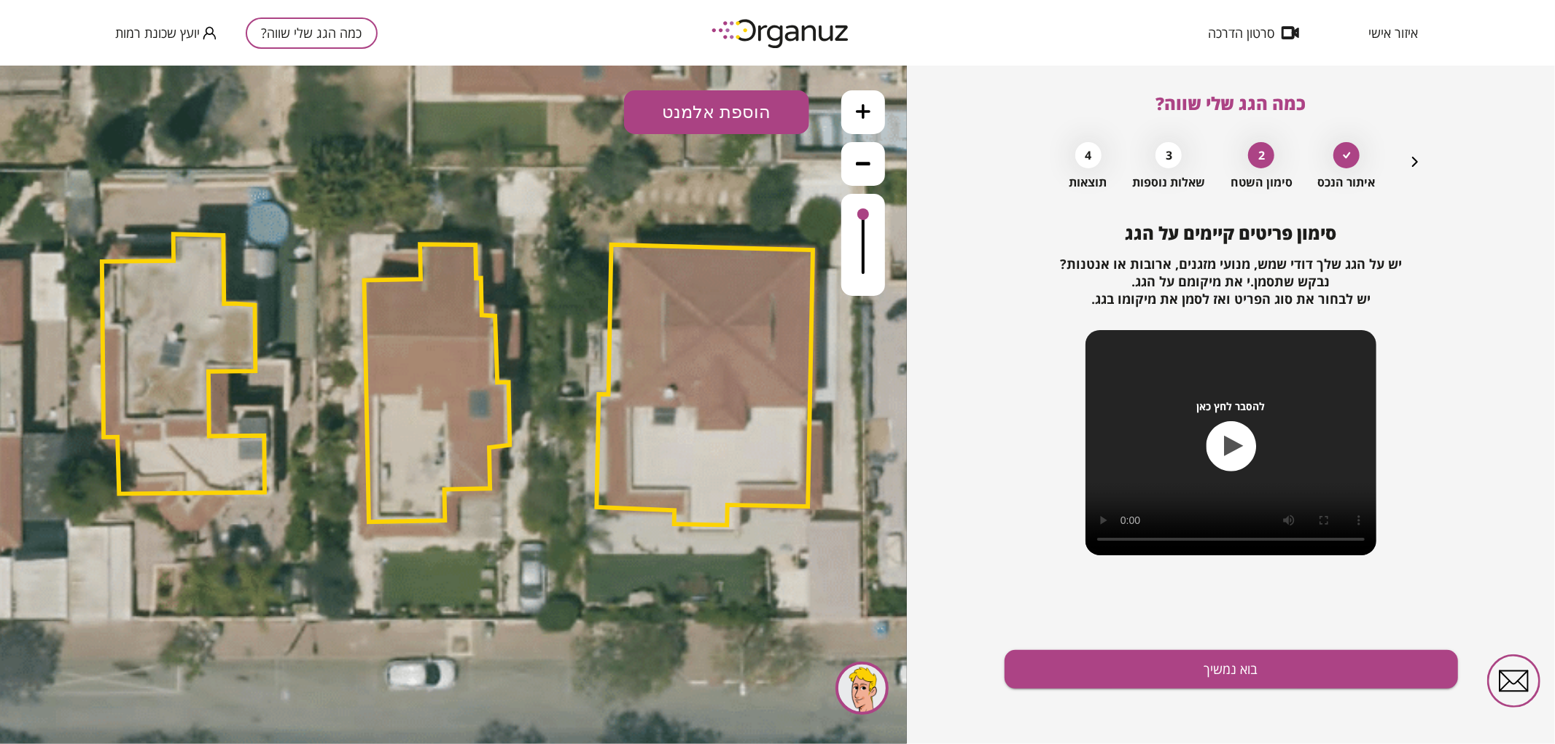
click at [724, 106] on button "הוספת אלמנט" at bounding box center [716, 112] width 185 height 44
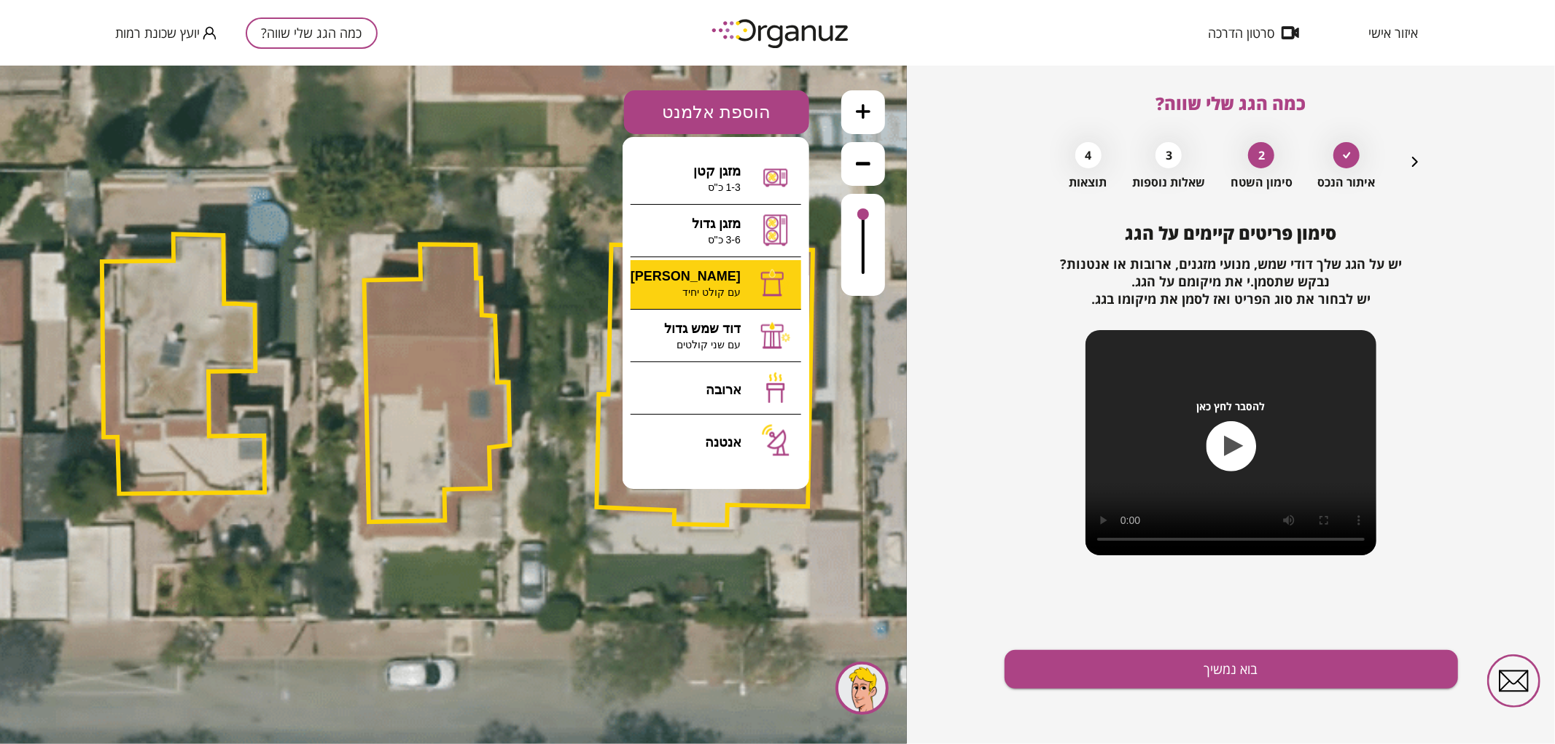
click at [724, 284] on div ".st0 { fill: #FFFFFF; } 0" at bounding box center [453, 404] width 907 height 679
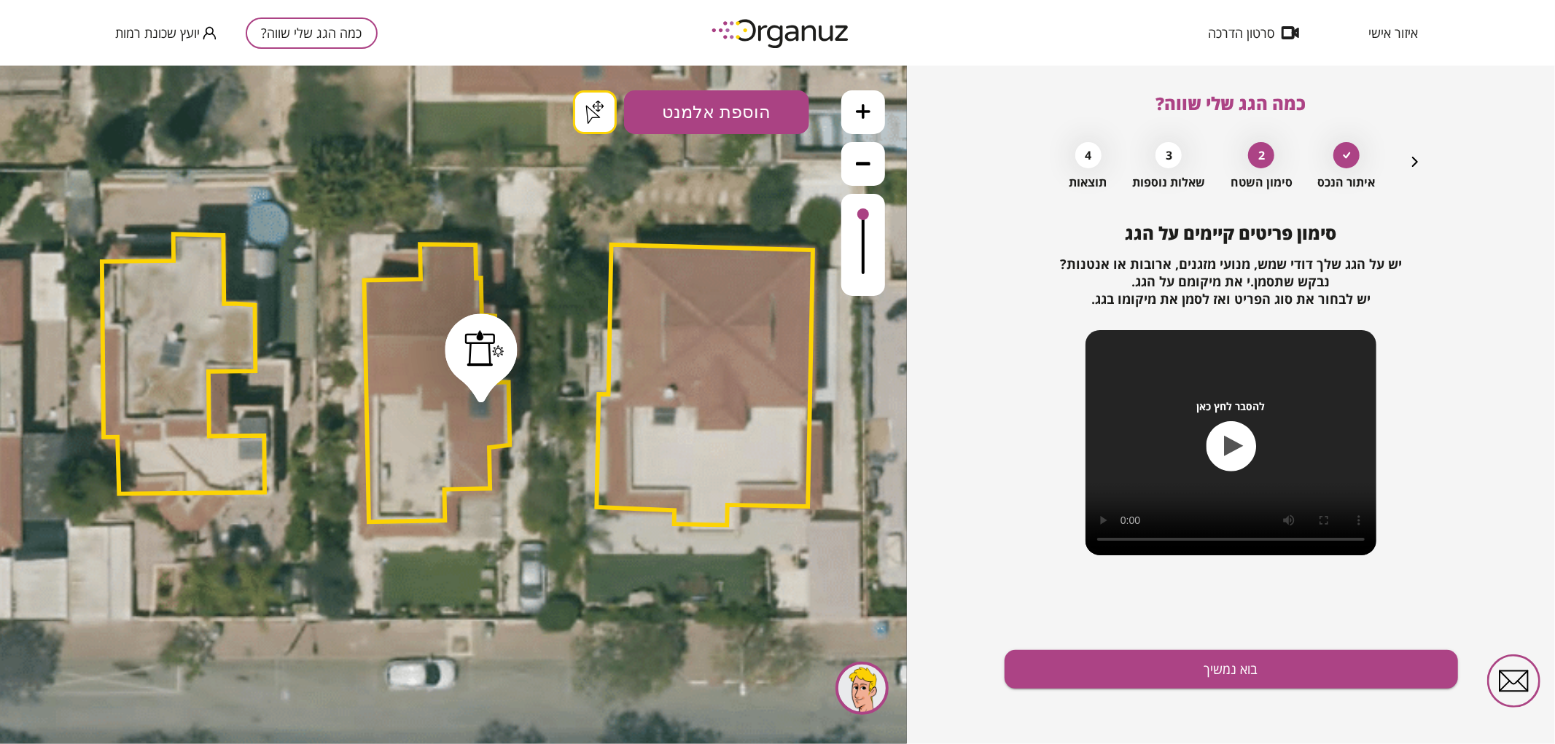
click at [1150, 649] on div "סימון פריטים קיימים על הגג יש על הגג שלך [PERSON_NAME], מנועי מזגנים, ארובות או…" at bounding box center [1230, 483] width 453 height 521
click at [1157, 678] on button "בוא נמשיך" at bounding box center [1230, 669] width 453 height 39
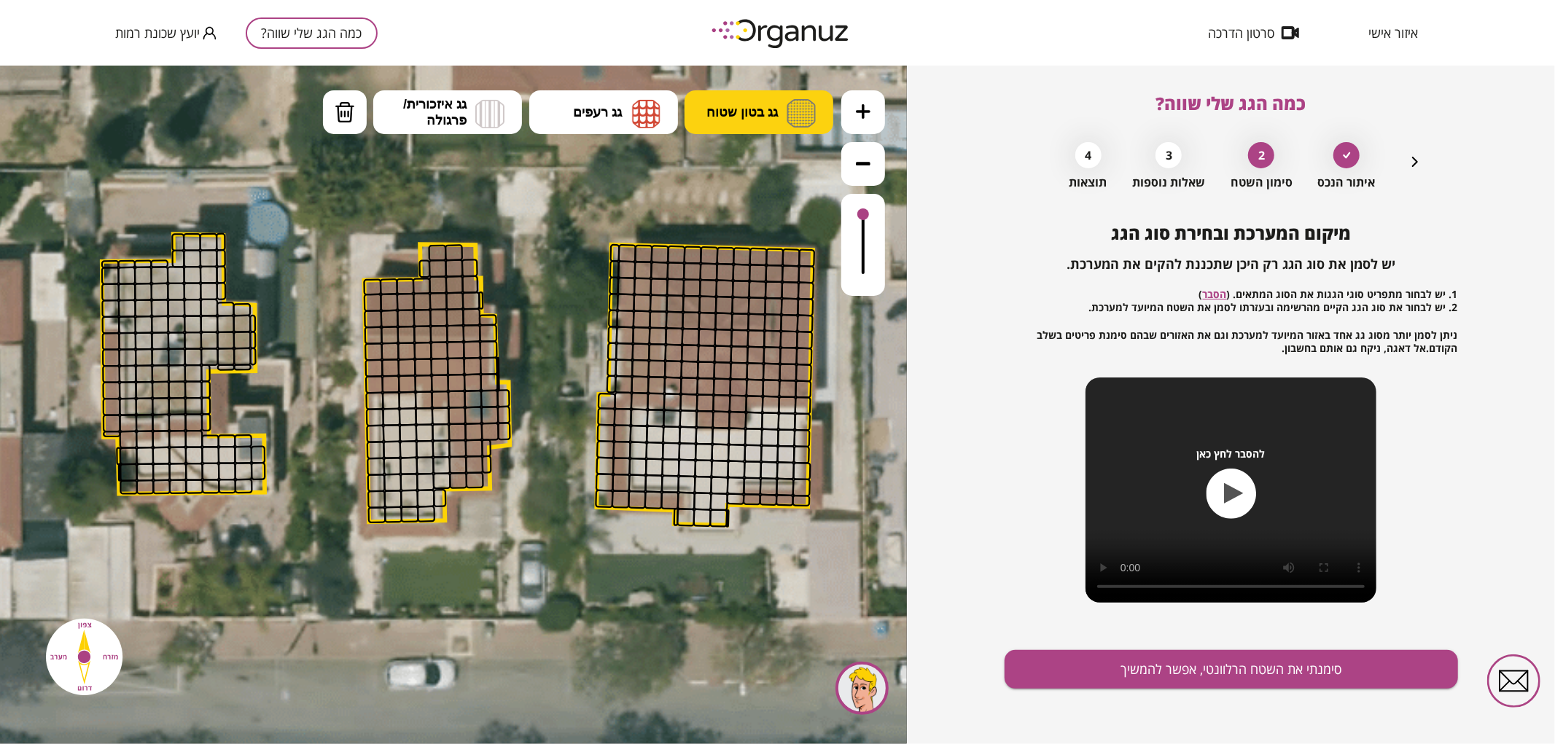
click at [775, 130] on button "גג בטון שטוח" at bounding box center [758, 112] width 149 height 44
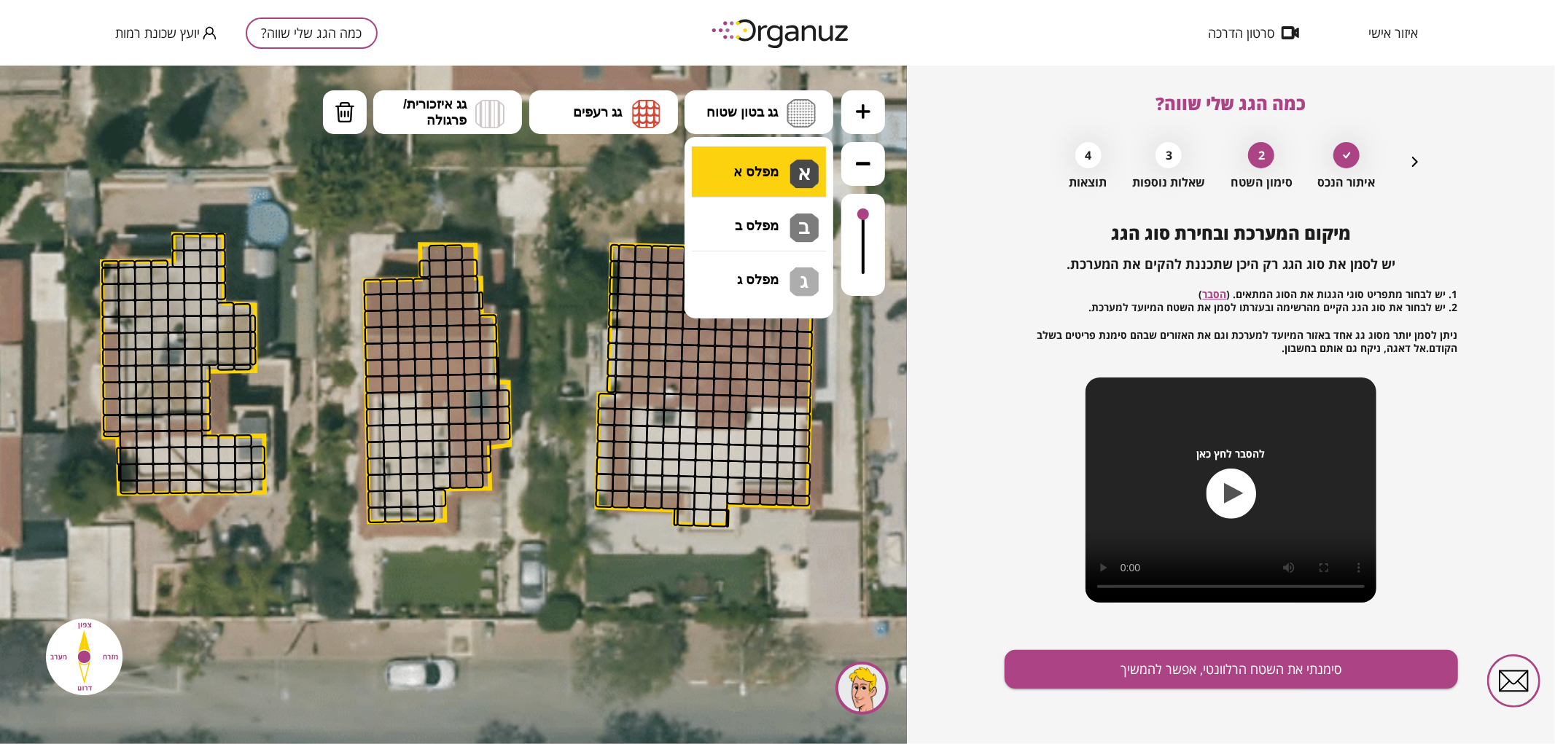
click at [797, 183] on div ".st0 { fill: #FFFFFF; } .st0 { fill: #FFFFFF; }" at bounding box center [453, 404] width 907 height 679
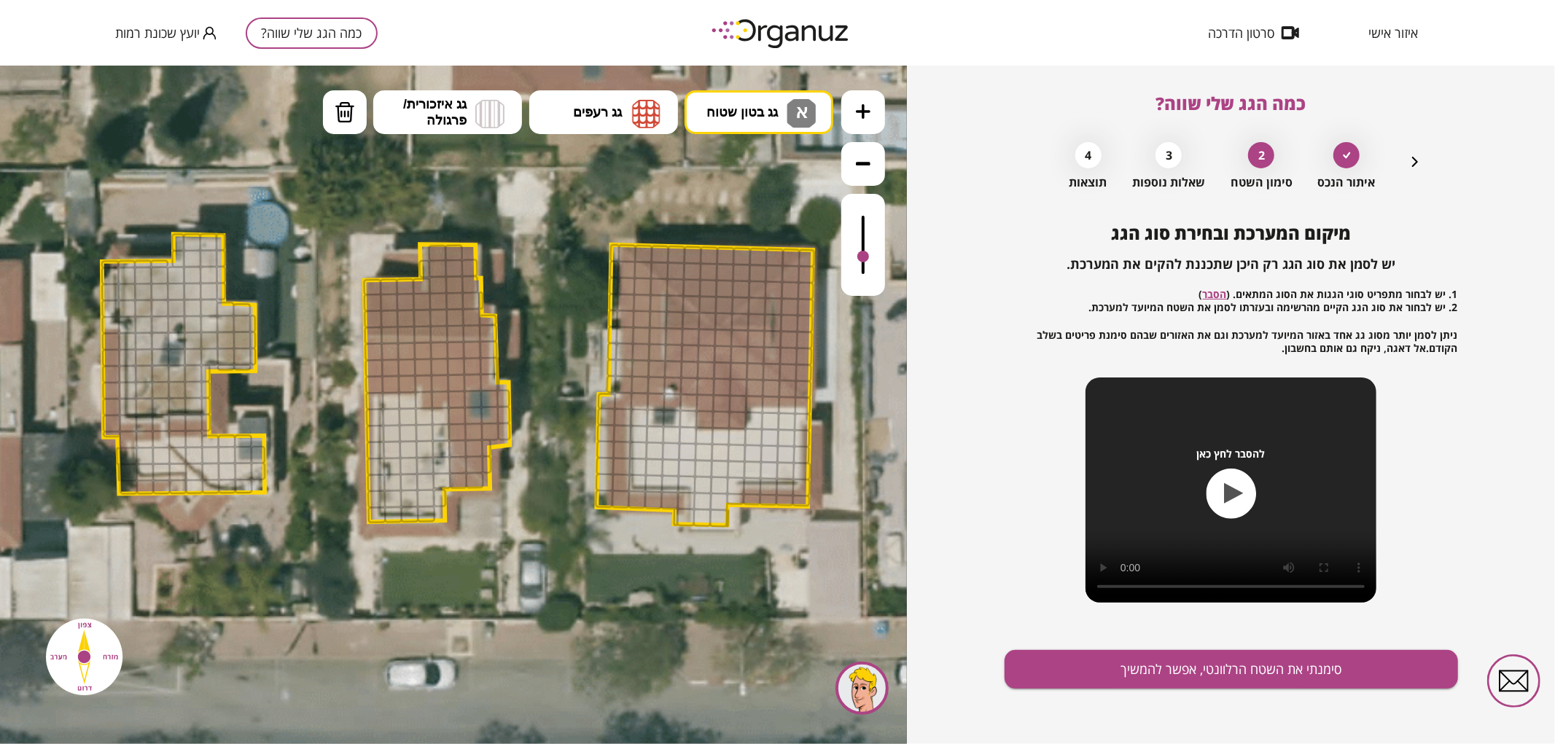
drag, startPoint x: 863, startPoint y: 215, endPoint x: 866, endPoint y: 257, distance: 42.4
click at [866, 257] on div at bounding box center [863, 256] width 12 height 12
drag, startPoint x: 390, startPoint y: 400, endPoint x: 423, endPoint y: 447, distance: 57.0
click at [857, 111] on icon at bounding box center [863, 110] width 15 height 15
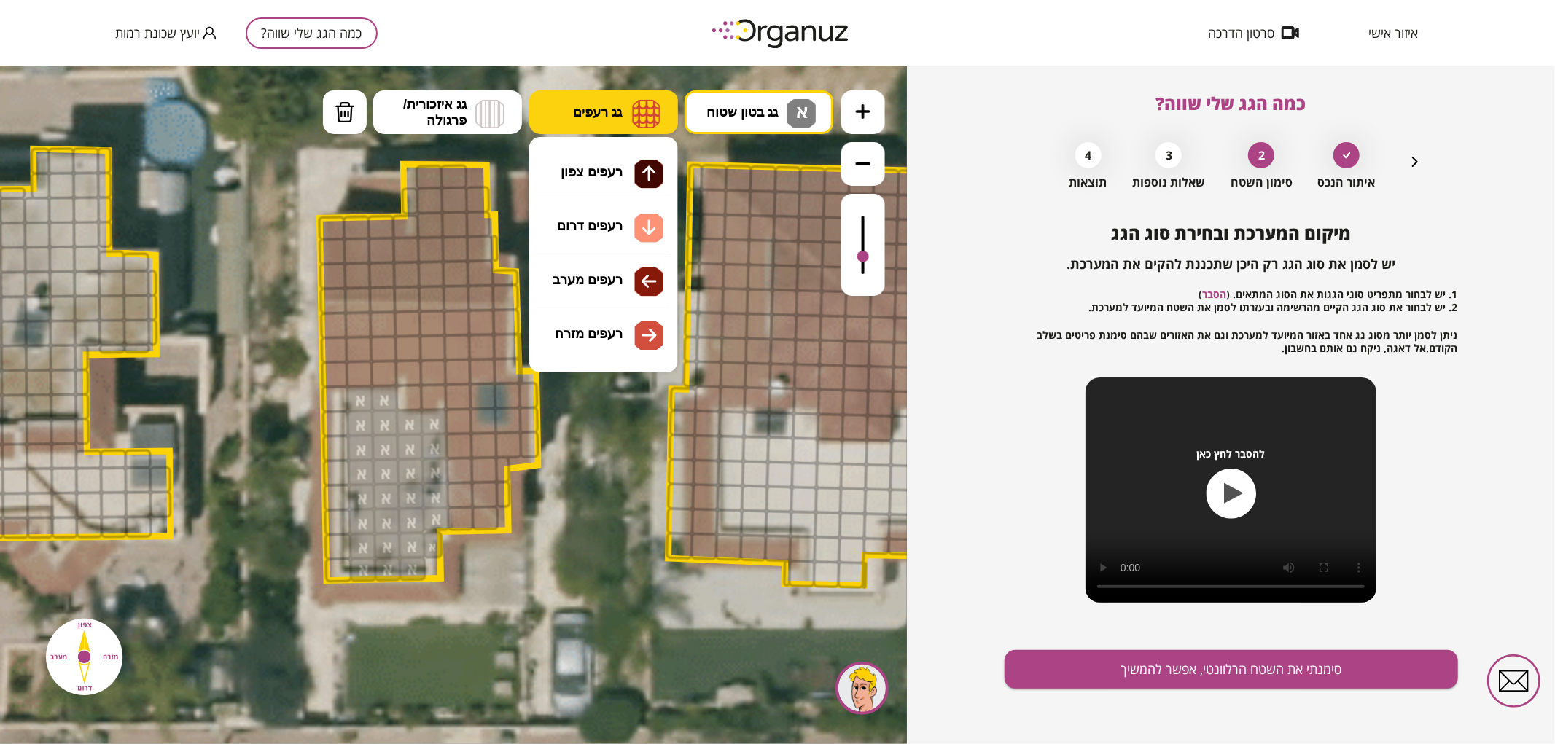
click at [636, 125] on img at bounding box center [646, 112] width 28 height 29
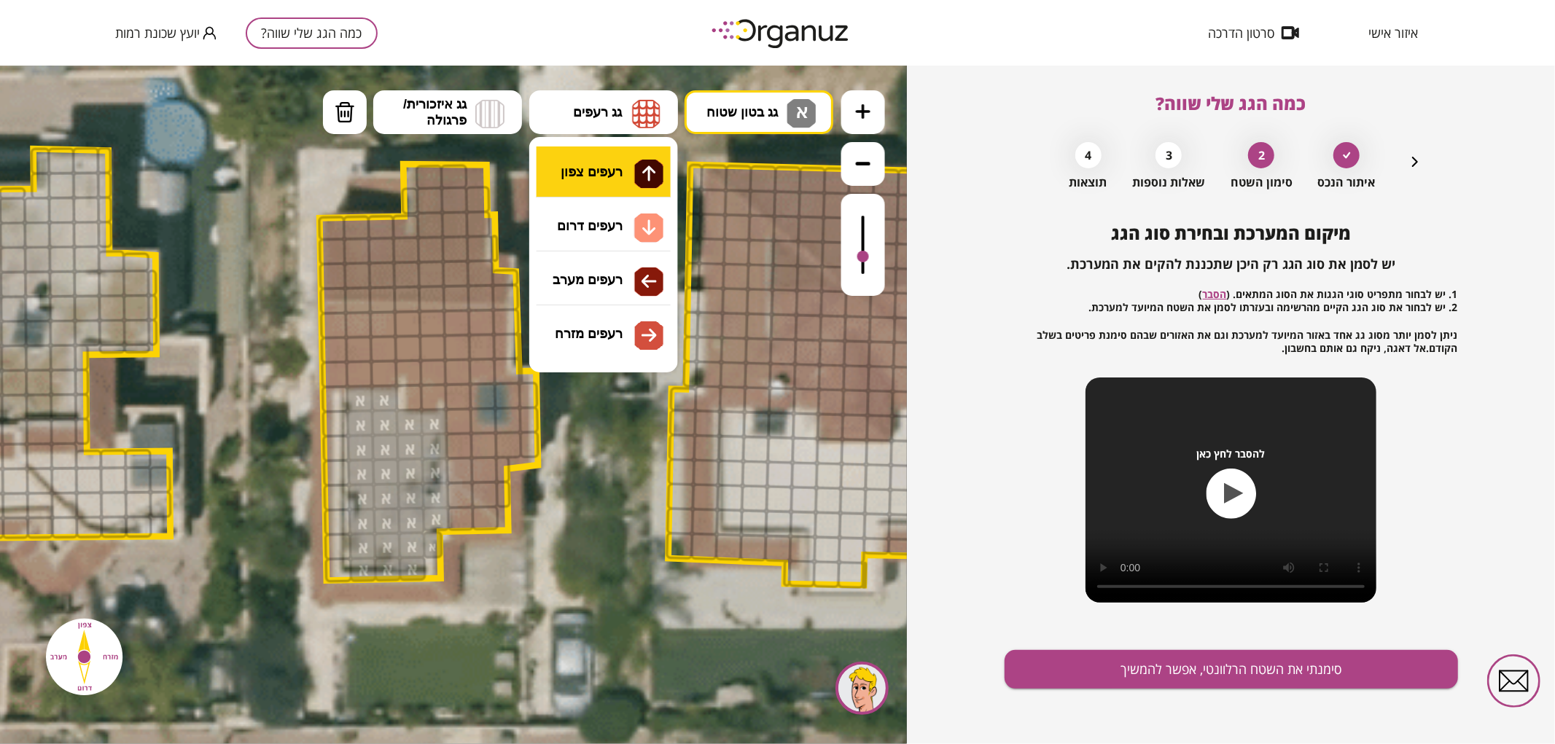
click at [630, 167] on div ".st0 { fill: #FFFFFF; } .st0 { fill: #FFFFFF; }" at bounding box center [453, 404] width 907 height 679
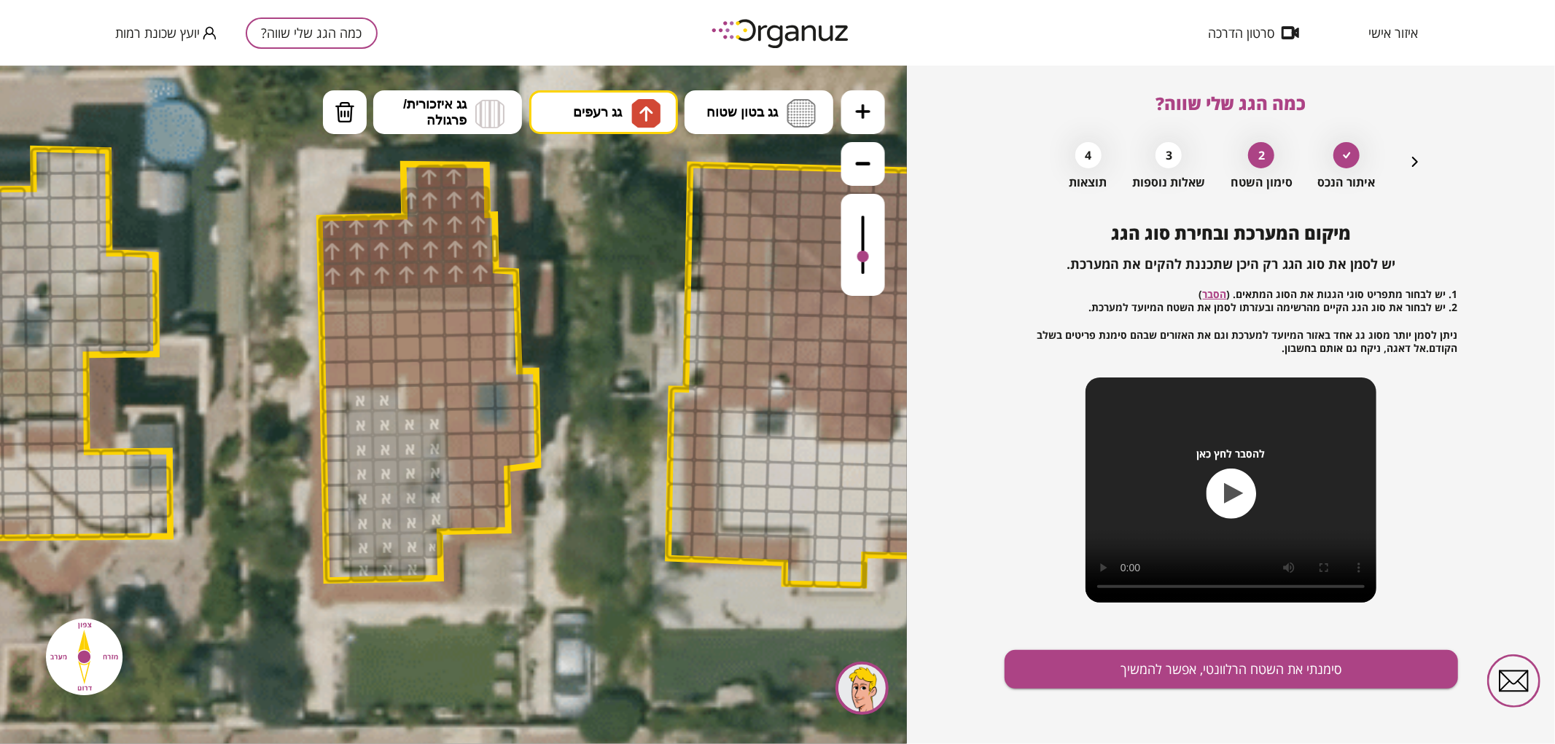
drag, startPoint x: 336, startPoint y: 275, endPoint x: 512, endPoint y: 169, distance: 205.0
click at [512, 169] on div ".st0 { fill: #FFFFFF; } .st0 { fill: #FFFFFF; }" at bounding box center [472, 379] width 3321 height 3321
click at [621, 103] on button "גג רעפים" at bounding box center [603, 112] width 149 height 44
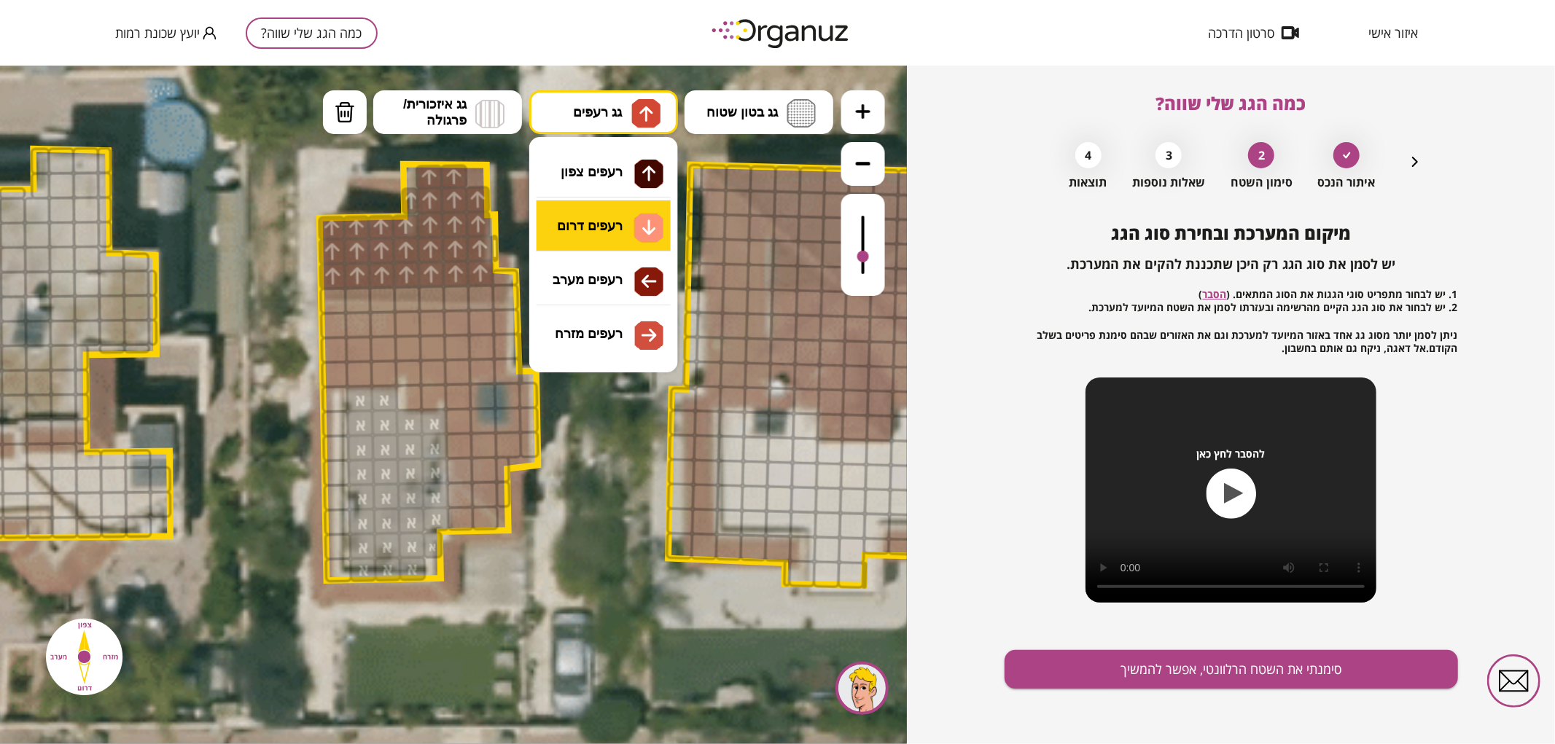
click at [631, 233] on div ".st0 { fill: #FFFFFF; } .st0 { fill: #FFFFFF; }" at bounding box center [453, 404] width 907 height 679
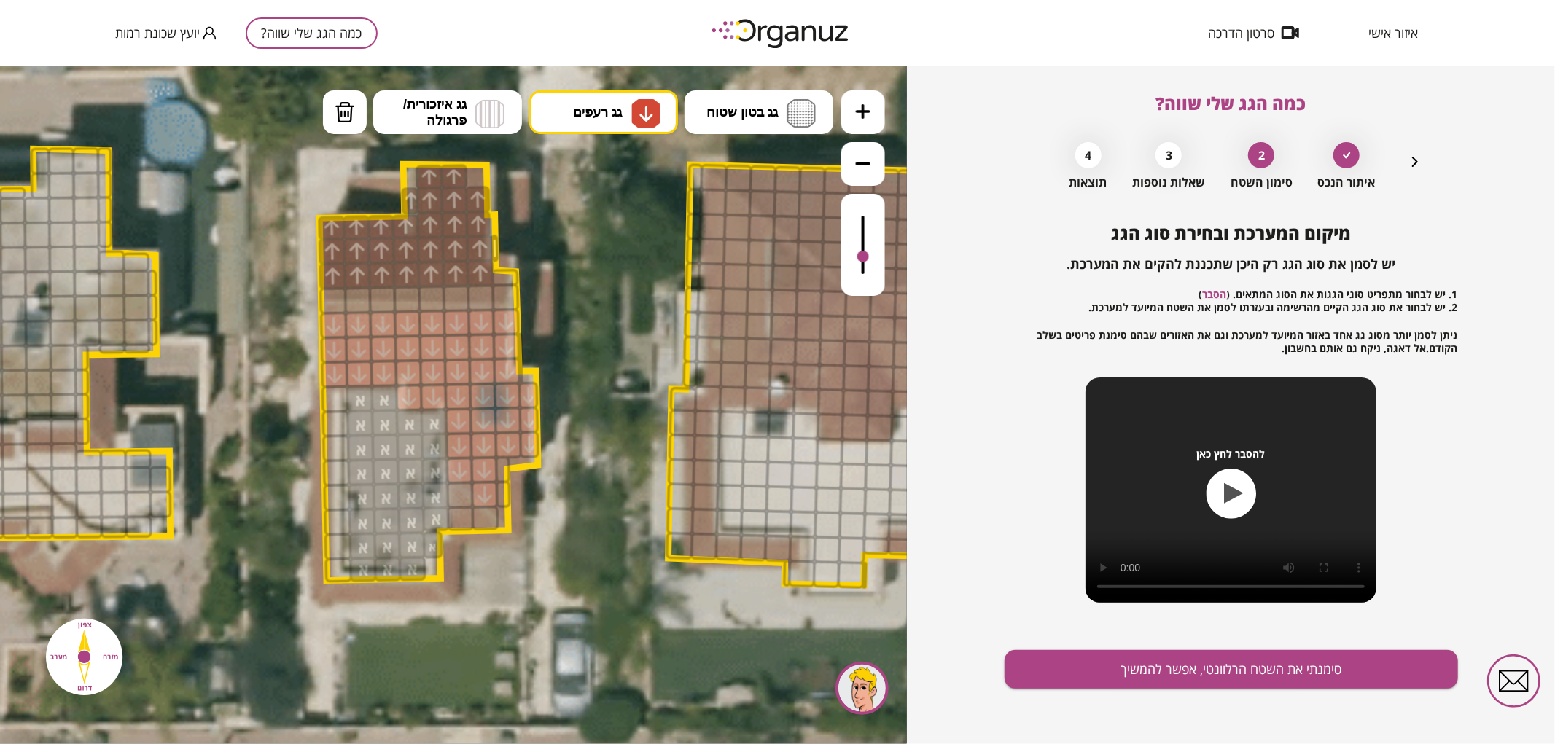
drag, startPoint x: 340, startPoint y: 327, endPoint x: 533, endPoint y: 393, distance: 203.3
drag, startPoint x: 499, startPoint y: 462, endPoint x: 511, endPoint y: 488, distance: 28.0
click at [511, 488] on div ".st0 { fill: #FFFFFF; } .st0 { fill: #FFFFFF; }" at bounding box center [472, 379] width 3321 height 3321
click at [507, 495] on div at bounding box center [503, 494] width 15 height 28
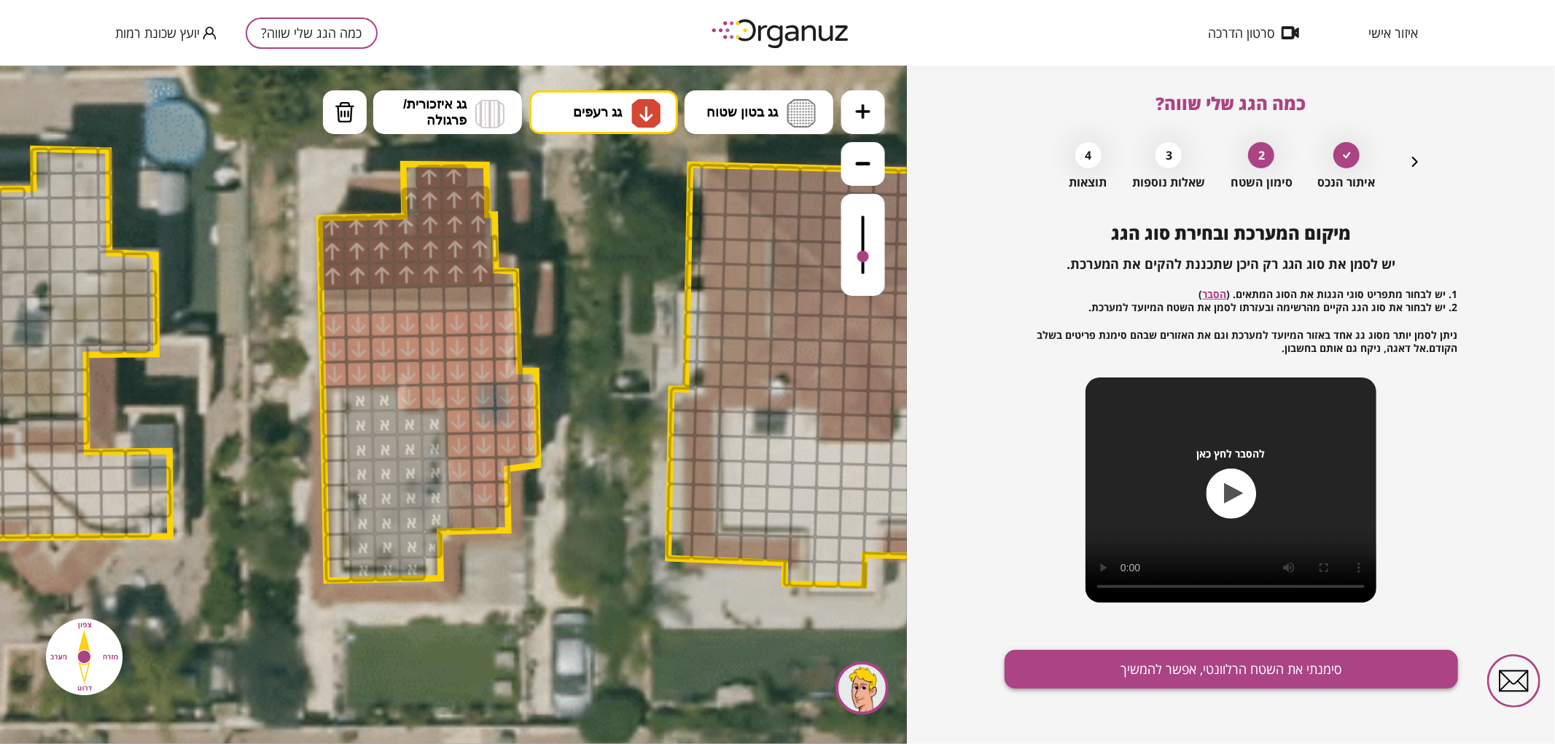
click at [1112, 665] on button "סימנתי את השטח הרלוונטי, אפשר להמשיך" at bounding box center [1230, 669] width 453 height 39
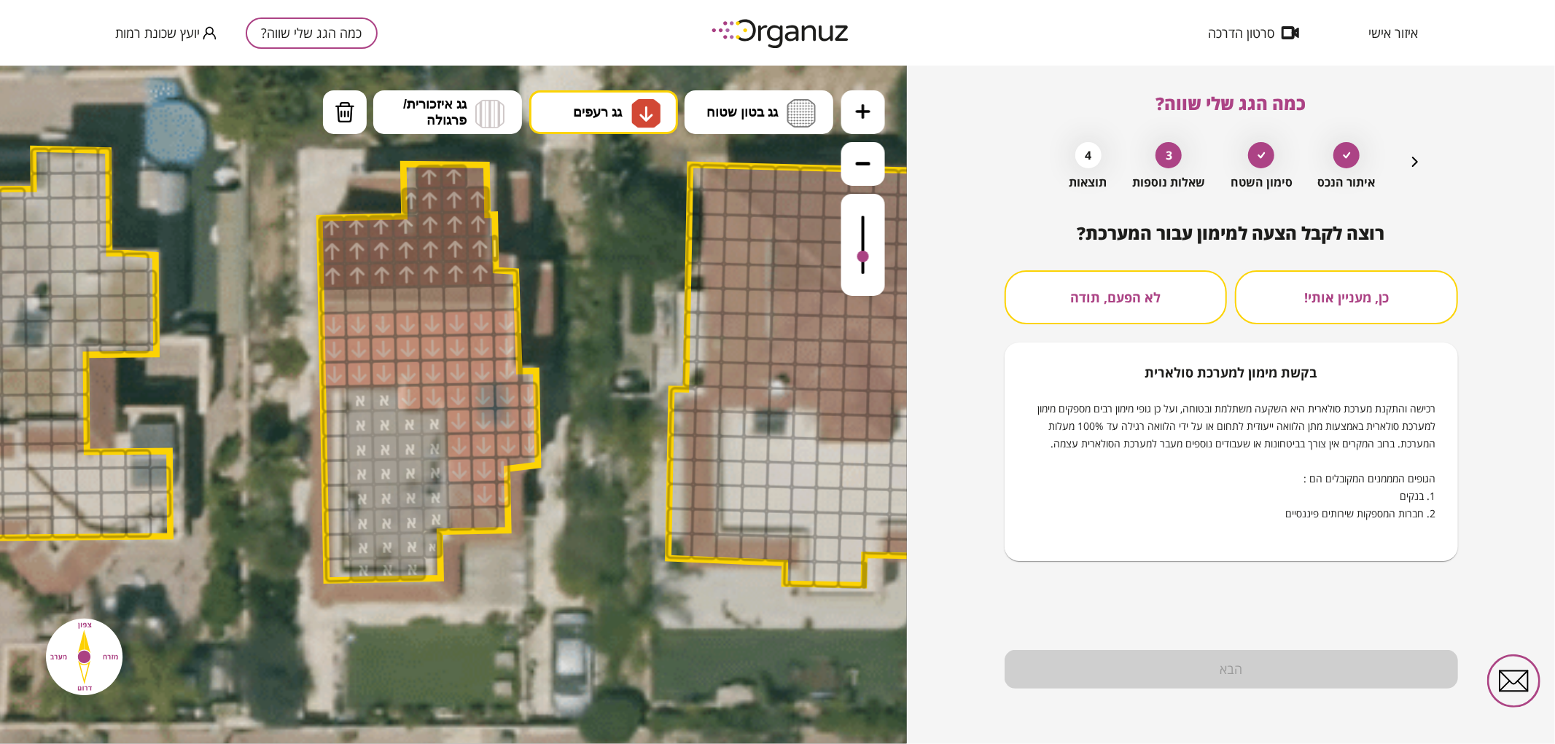
drag, startPoint x: 867, startPoint y: 259, endPoint x: 864, endPoint y: 206, distance: 53.3
click at [864, 206] on div at bounding box center [453, 405] width 907 height 679
drag, startPoint x: 861, startPoint y: 258, endPoint x: 871, endPoint y: 219, distance: 40.7
click at [871, 219] on div at bounding box center [453, 405] width 907 height 679
click at [1052, 285] on button "לא הפעם, תודה" at bounding box center [1115, 297] width 223 height 54
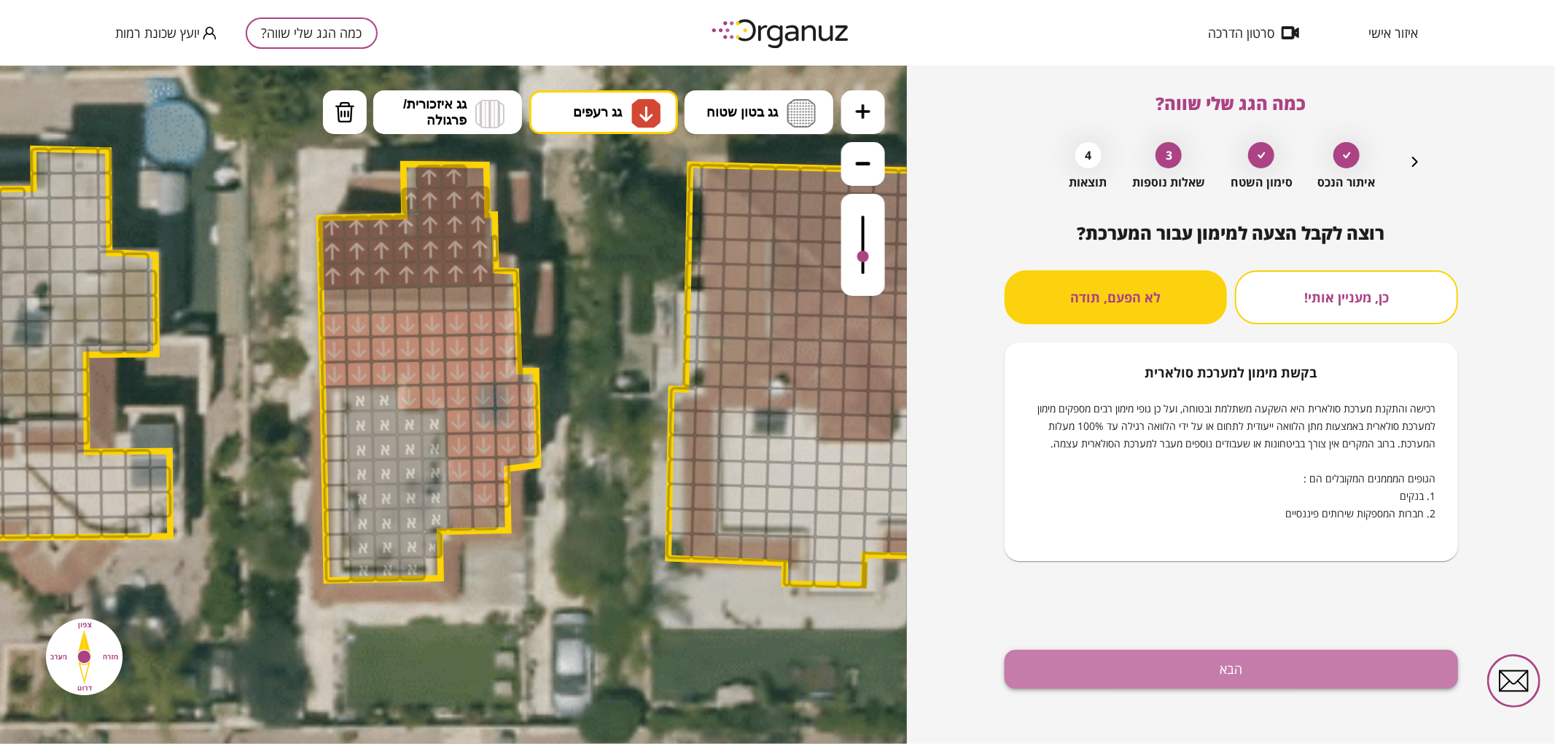
click at [1241, 666] on button "הבא" at bounding box center [1230, 669] width 453 height 39
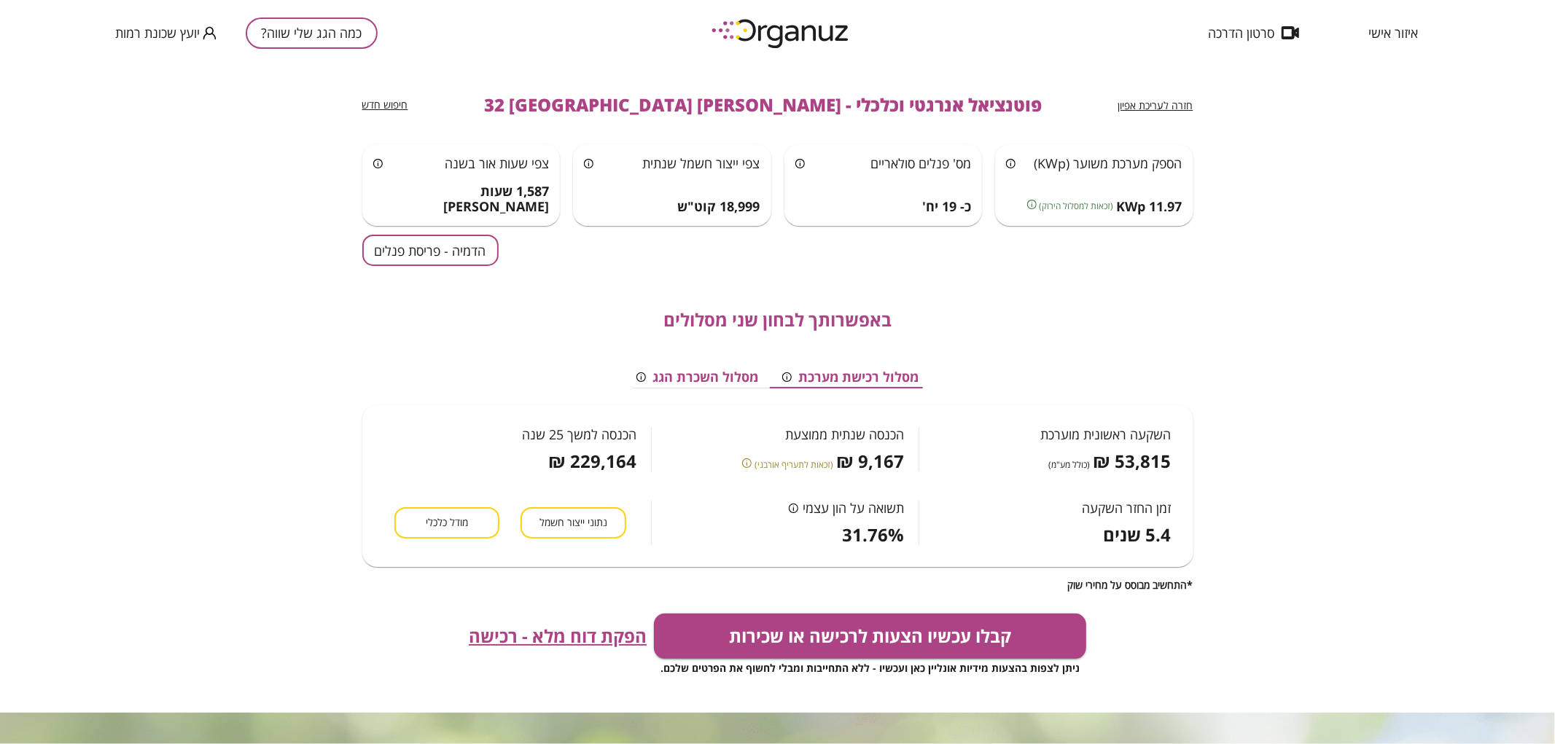
click at [475, 260] on button "הדמיה - פריסת פנלים" at bounding box center [430, 250] width 136 height 31
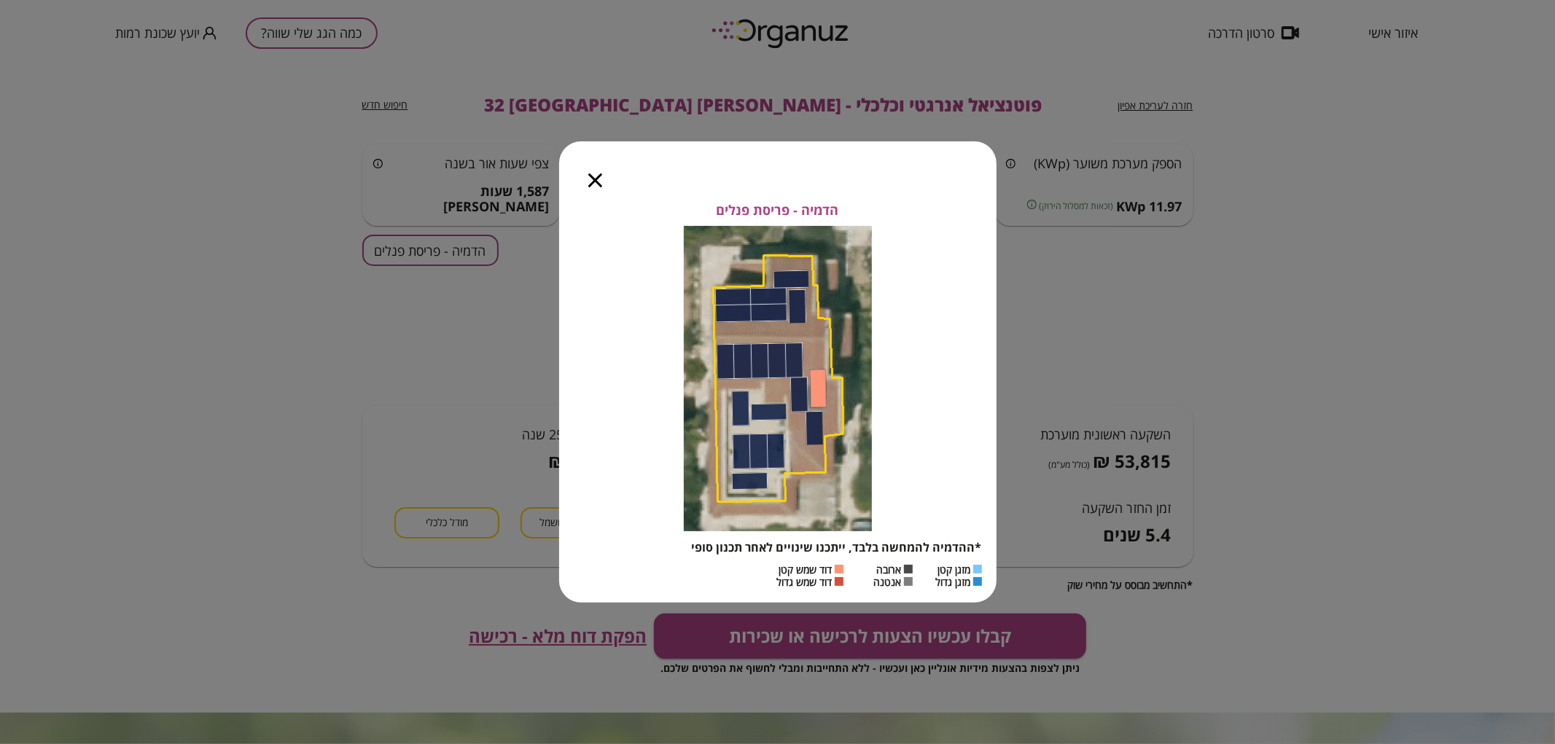
click at [596, 180] on icon "button" at bounding box center [595, 180] width 14 height 14
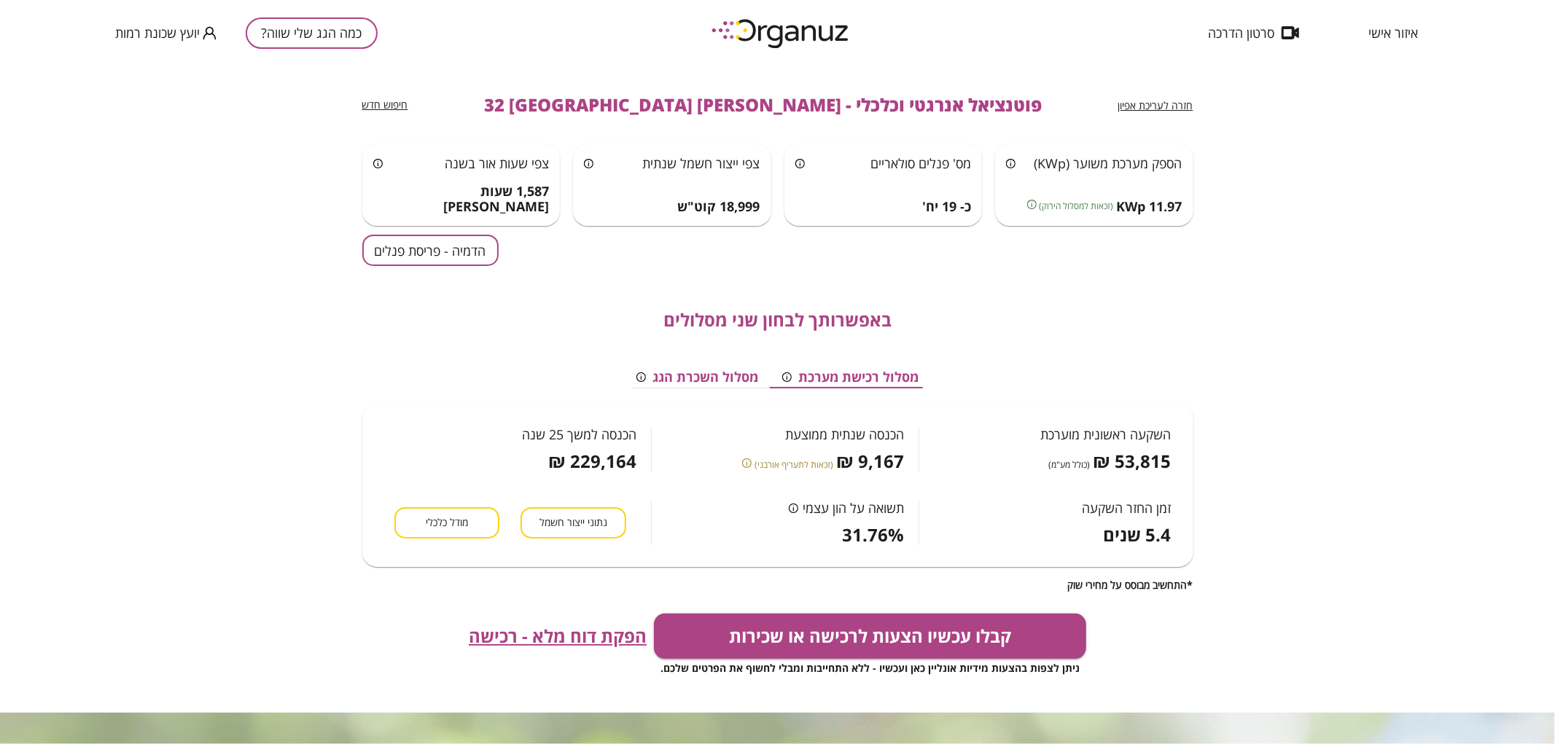
click at [317, 47] on button "כמה הגג שלי שווה?" at bounding box center [312, 32] width 132 height 31
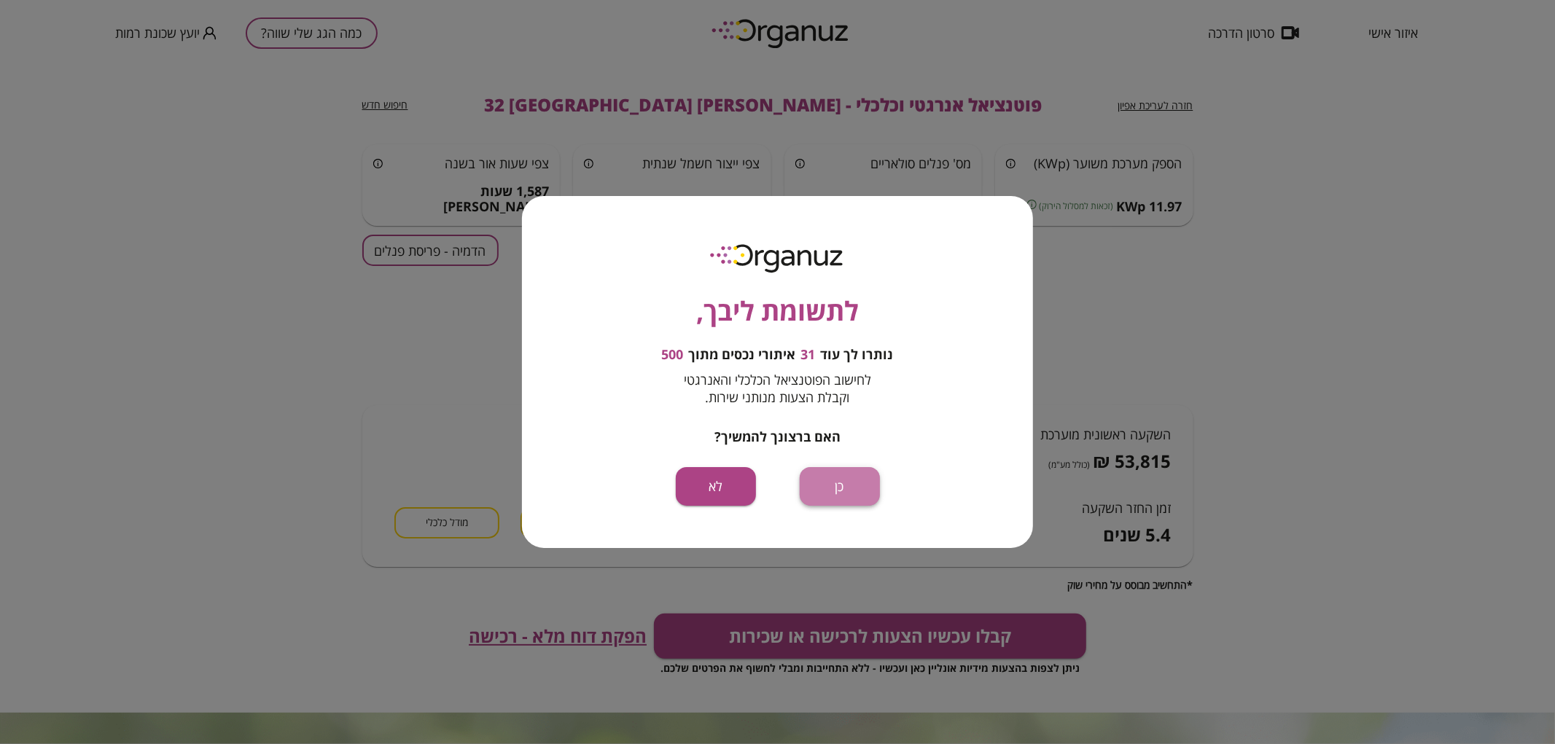
click at [862, 485] on button "כן" at bounding box center [840, 486] width 80 height 39
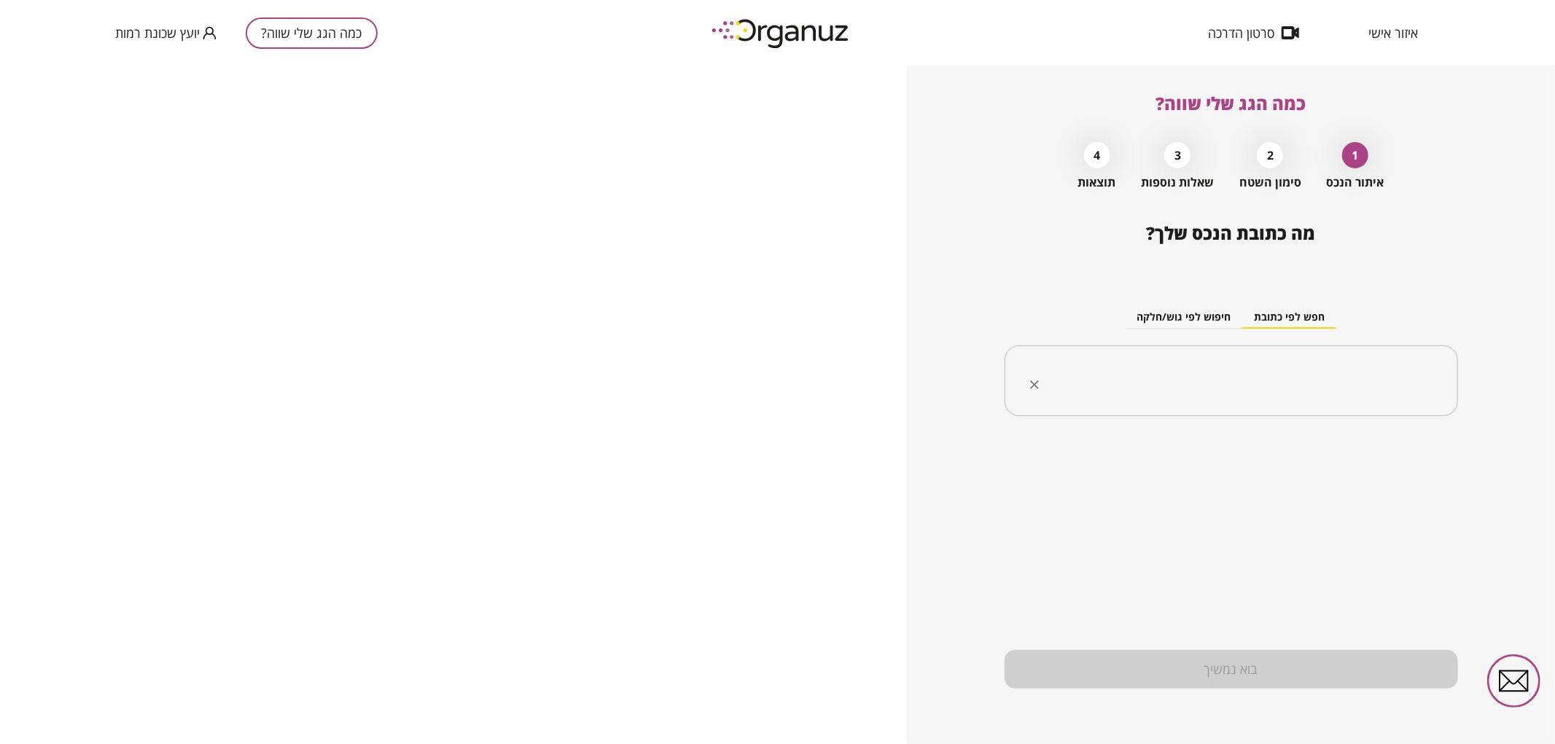
click at [1265, 379] on input "text" at bounding box center [1236, 381] width 407 height 36
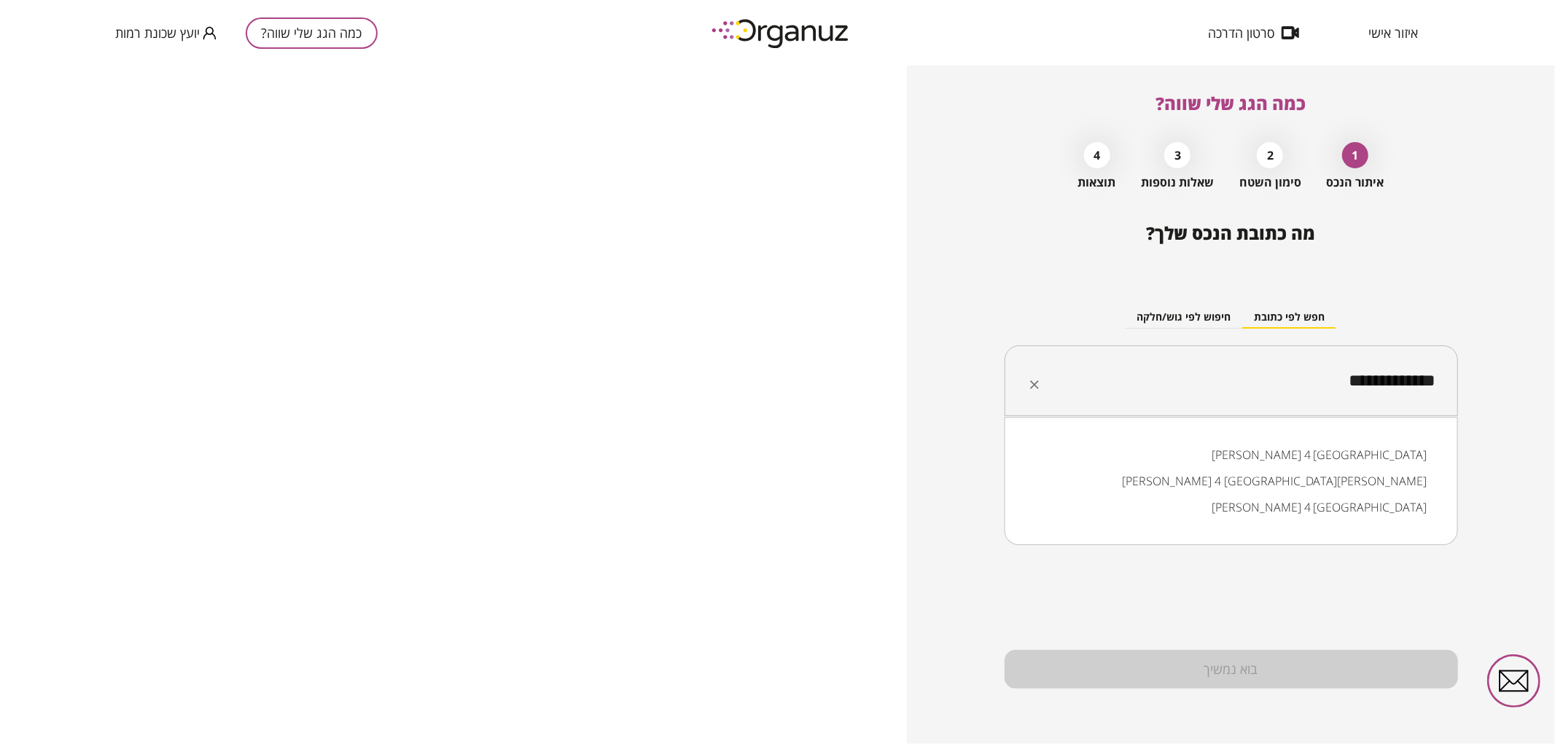
click at [1376, 456] on li "[PERSON_NAME] 4 [GEOGRAPHIC_DATA]" at bounding box center [1230, 455] width 415 height 26
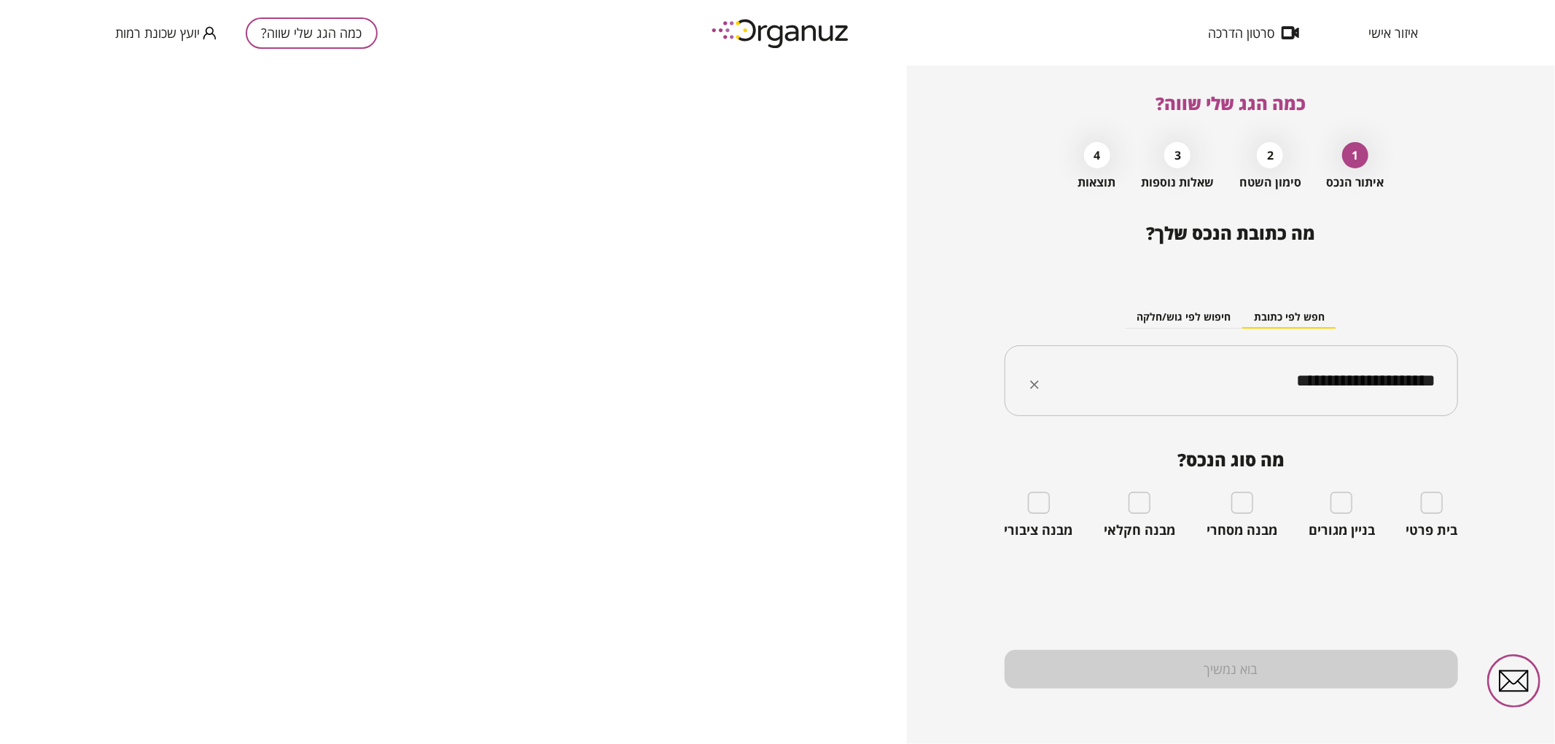
type input "**********"
drag, startPoint x: 1239, startPoint y: 380, endPoint x: 1455, endPoint y: 401, distance: 217.4
click at [1455, 401] on div "**********" at bounding box center [1230, 380] width 453 height 71
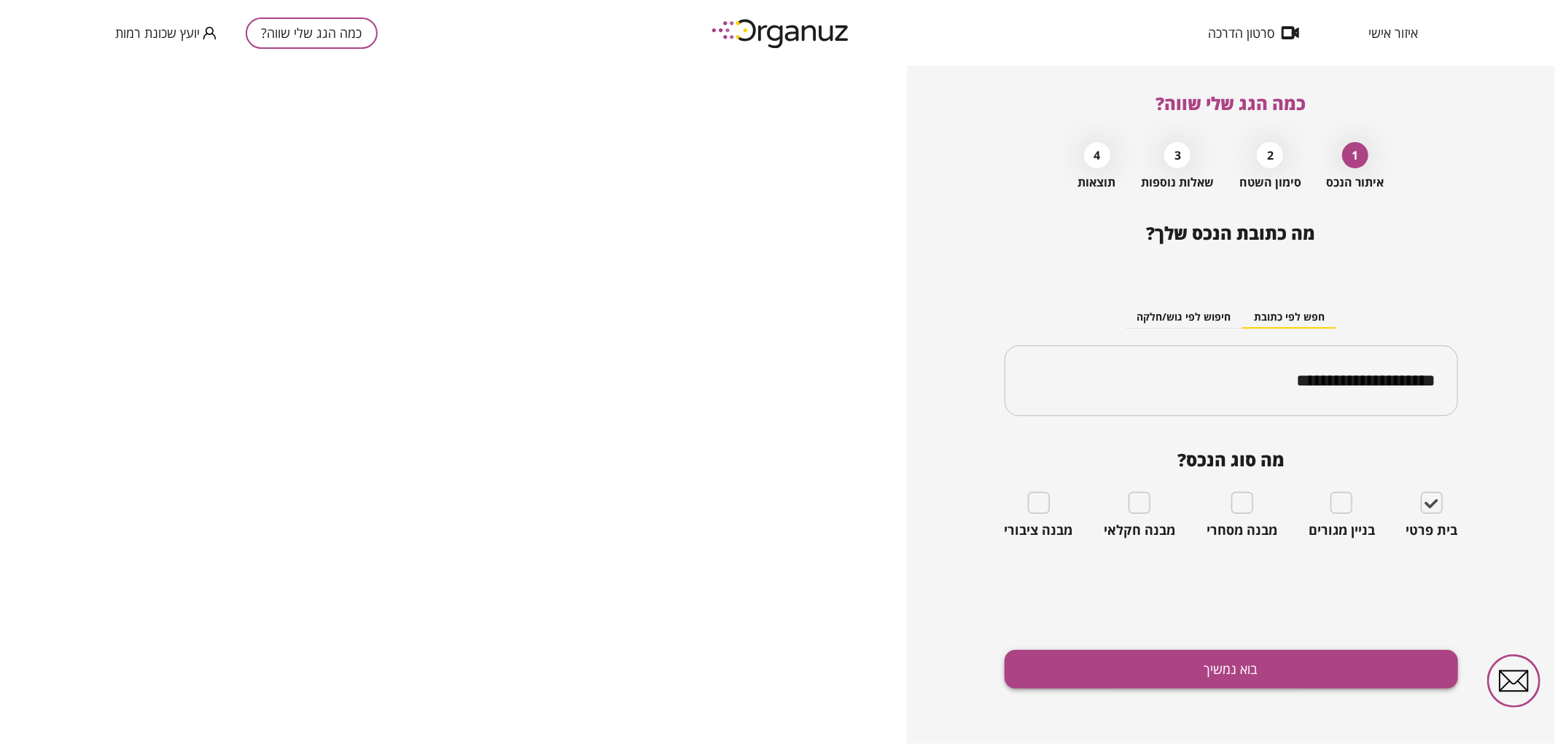
click at [1328, 661] on button "בוא נמשיך" at bounding box center [1230, 669] width 453 height 39
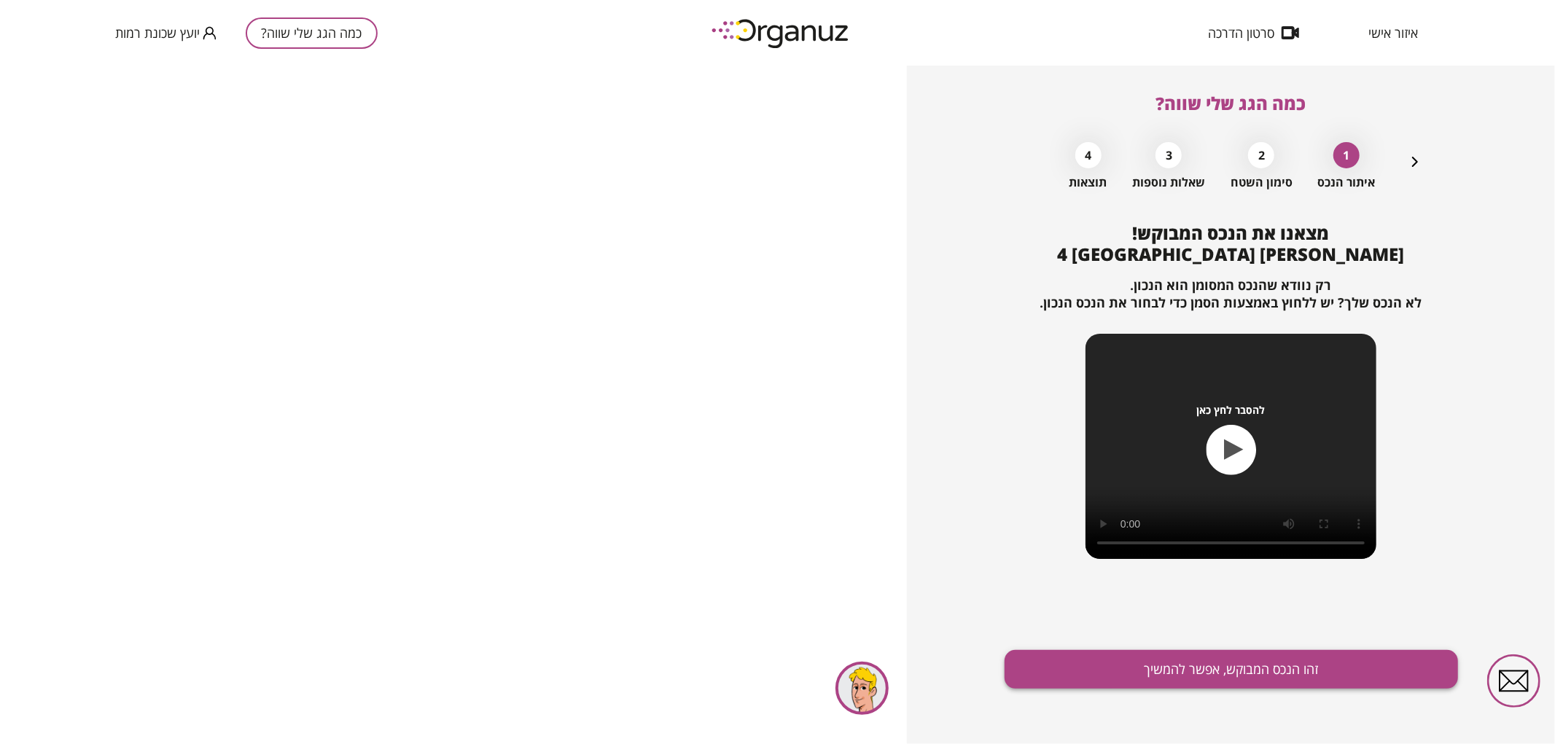
click at [1111, 674] on button "זהו הנכס המבוקש, אפשר להמשיך" at bounding box center [1230, 669] width 453 height 39
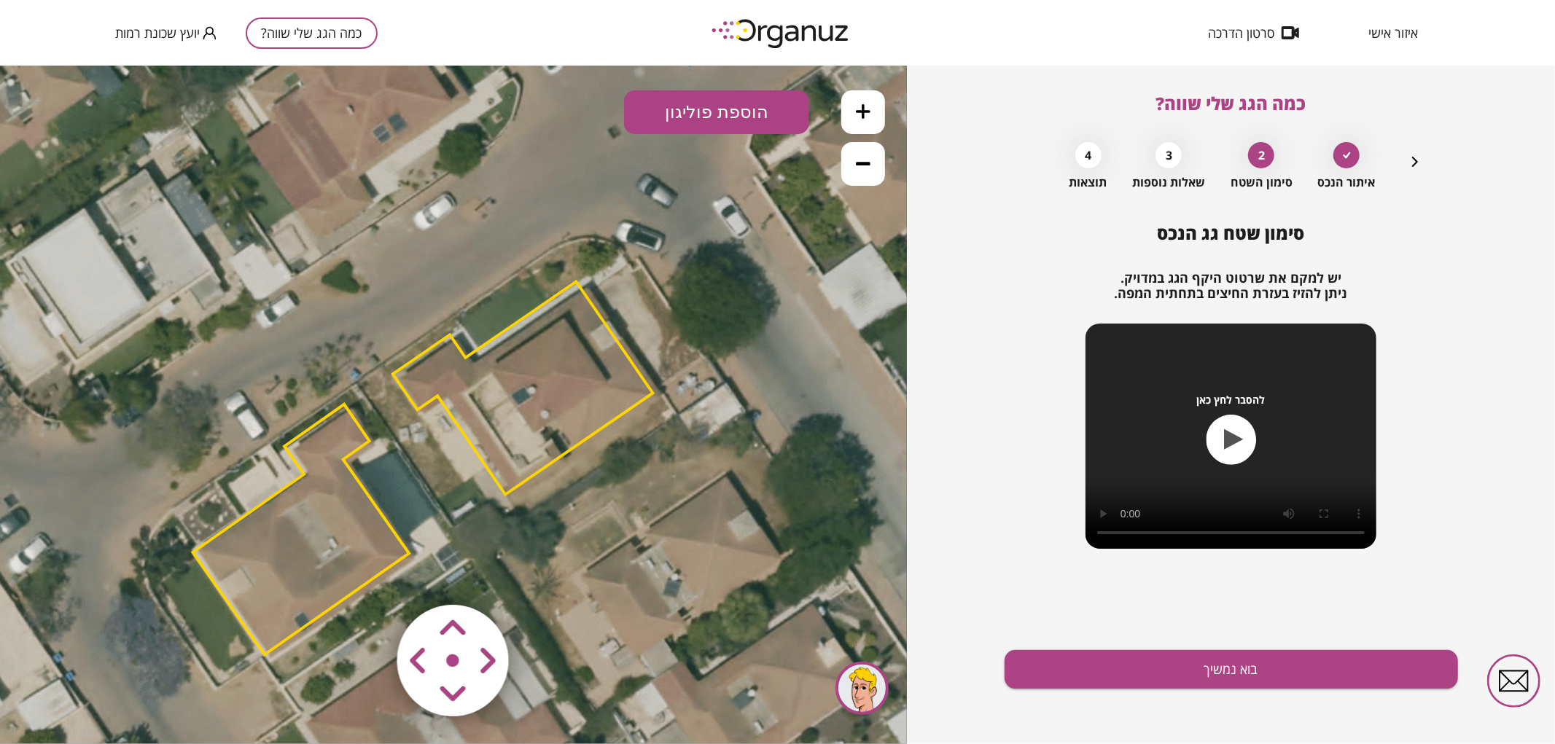
drag, startPoint x: 756, startPoint y: 301, endPoint x: 723, endPoint y: 375, distance: 80.6
click at [723, 375] on icon at bounding box center [422, 467] width 1410 height 1410
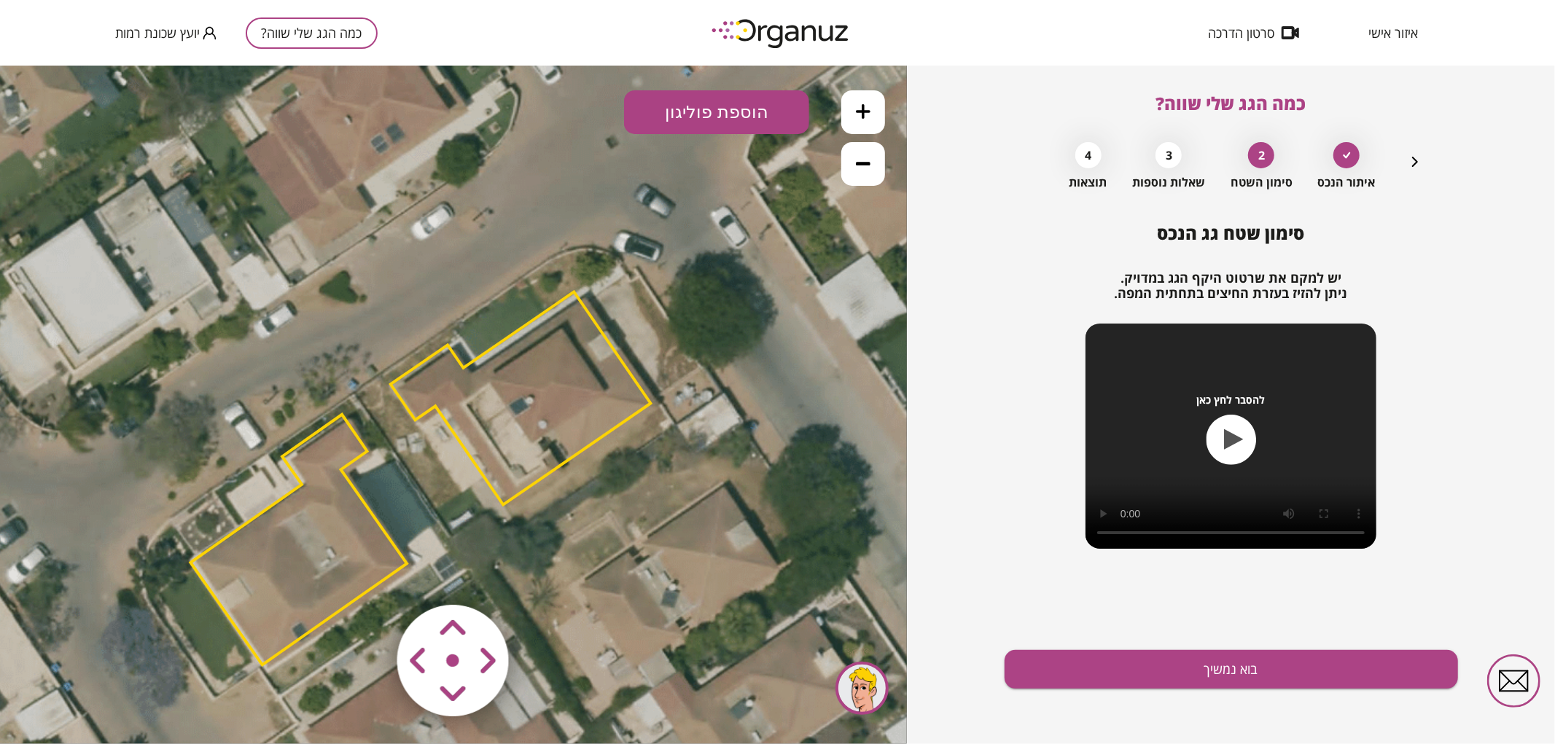
click at [589, 396] on polygon at bounding box center [521, 398] width 260 height 213
click at [647, 619] on icon at bounding box center [420, 478] width 1410 height 1410
click at [367, 574] on area at bounding box center [367, 574] width 0 height 0
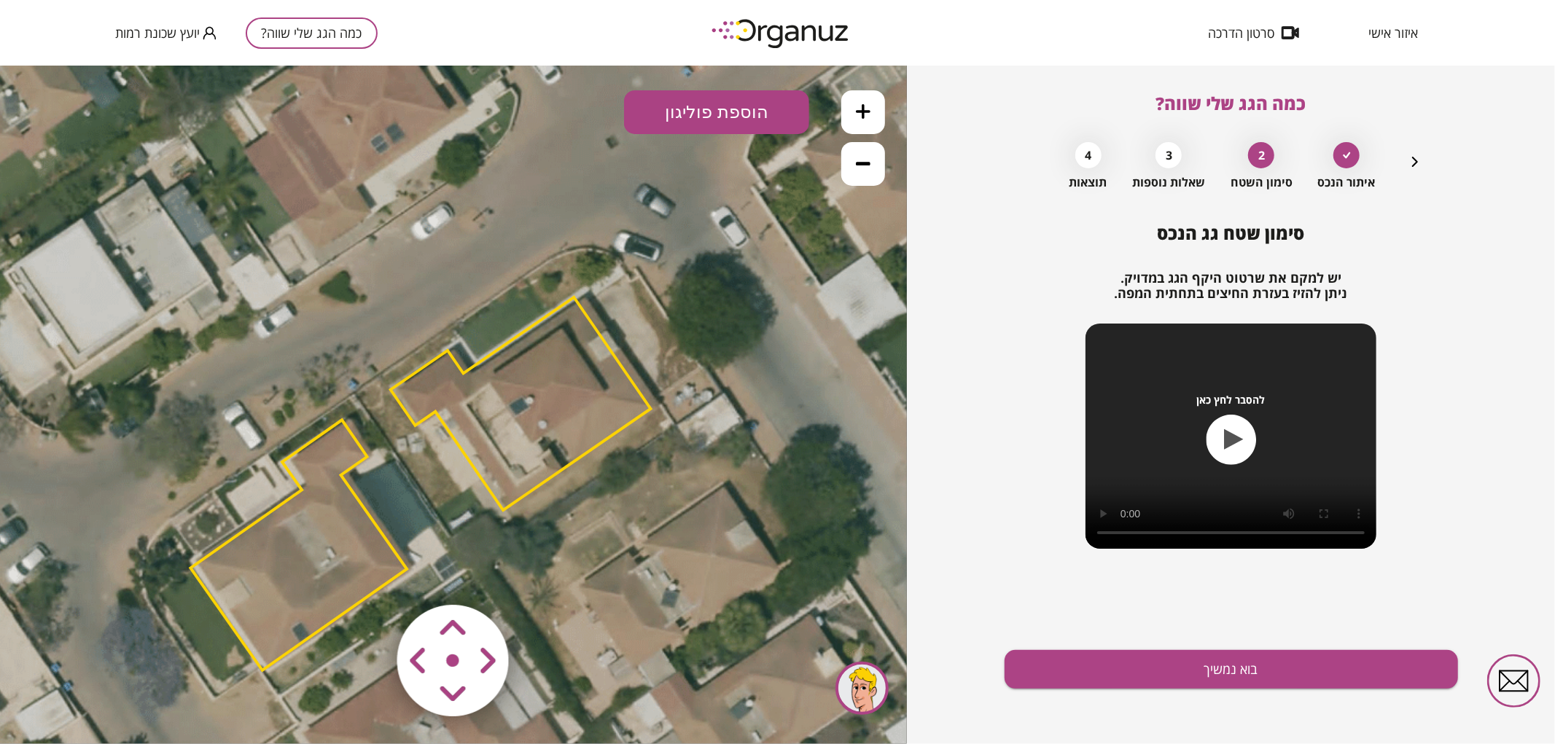
click at [367, 574] on area at bounding box center [367, 574] width 0 height 0
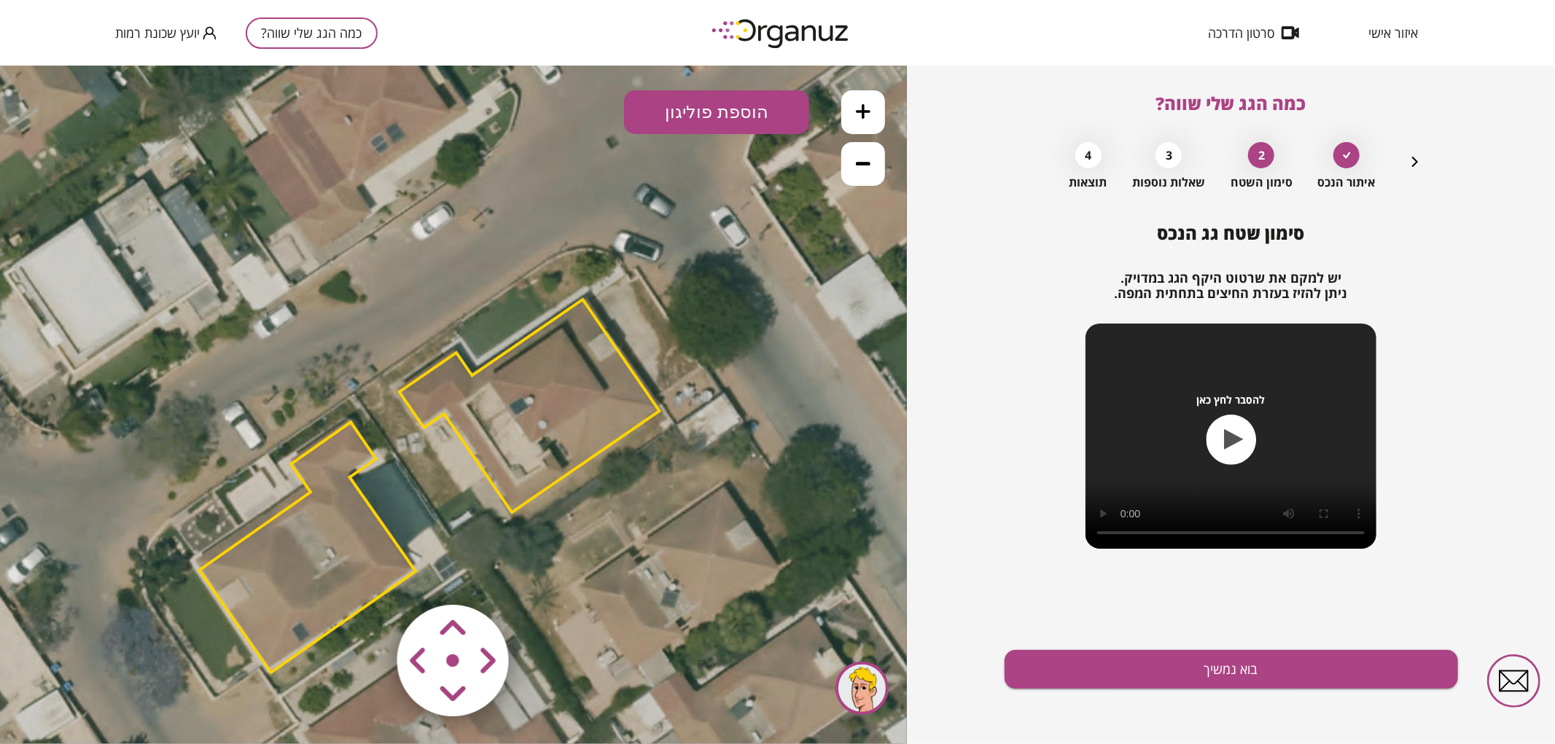
click at [367, 574] on area at bounding box center [367, 574] width 0 height 0
click at [323, 526] on polygon at bounding box center [308, 544] width 216 height 251
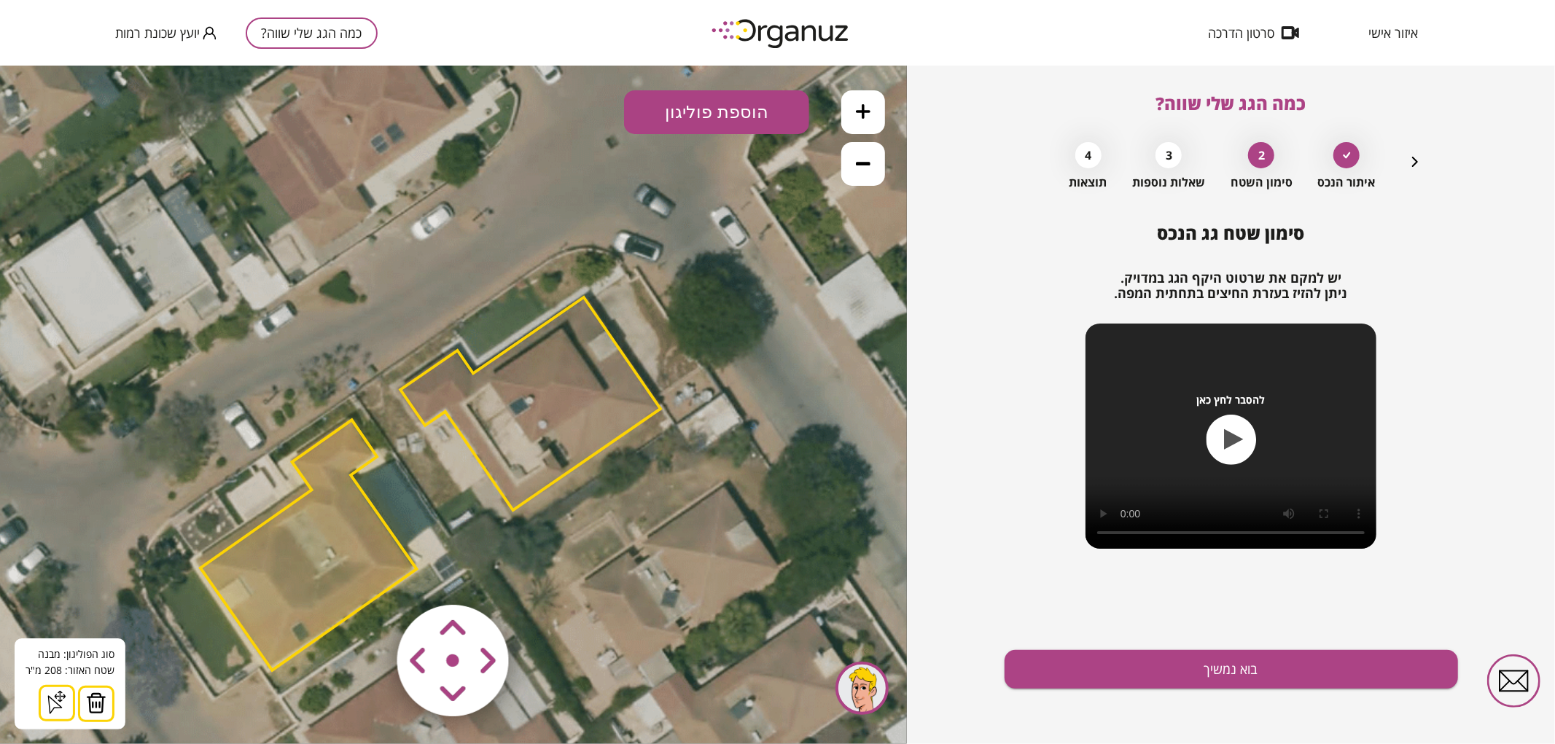
click at [90, 703] on img at bounding box center [96, 703] width 20 height 22
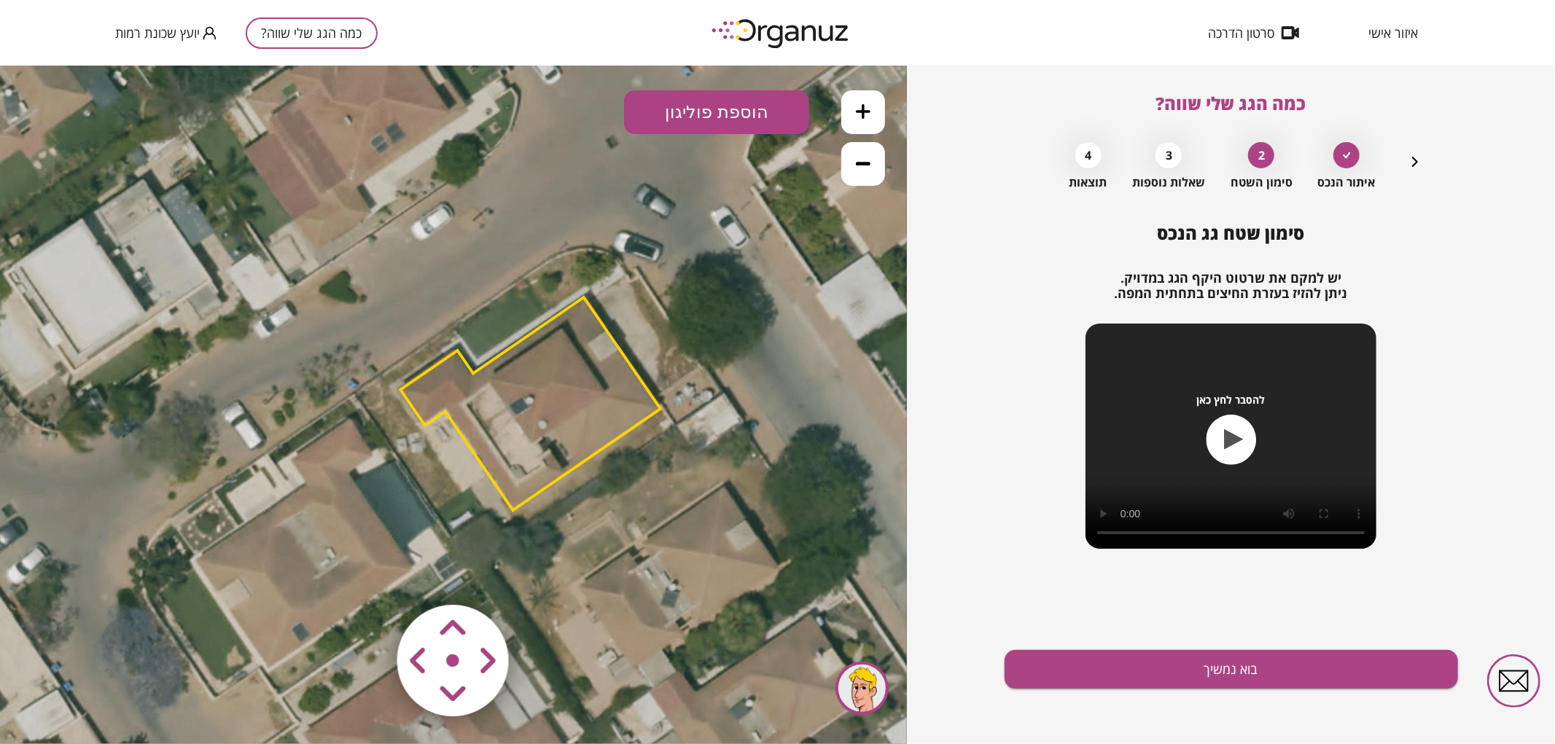
click at [851, 118] on button at bounding box center [863, 112] width 44 height 44
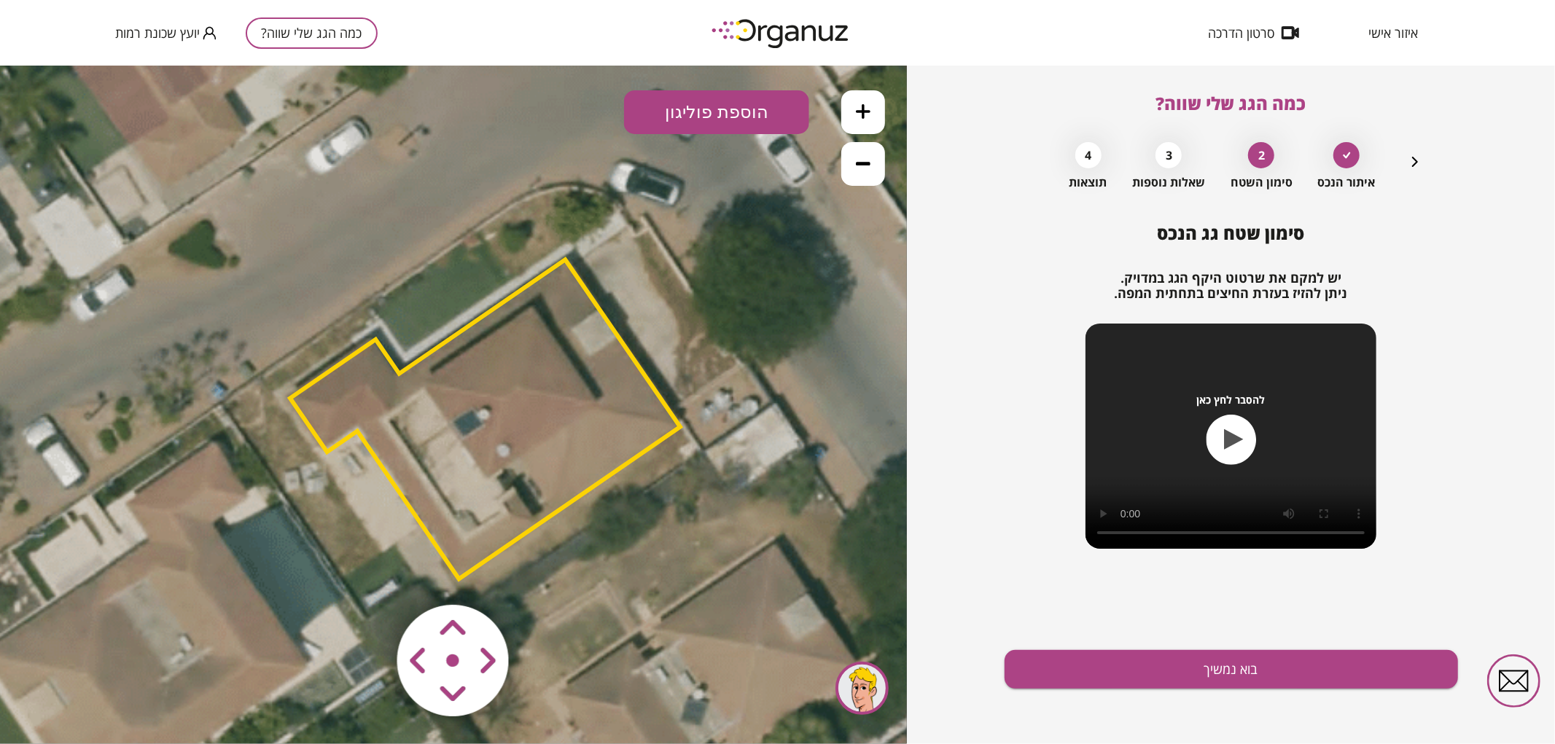
drag, startPoint x: 789, startPoint y: 256, endPoint x: 697, endPoint y: 266, distance: 93.1
click at [697, 266] on icon at bounding box center [320, 531] width 2116 height 2116
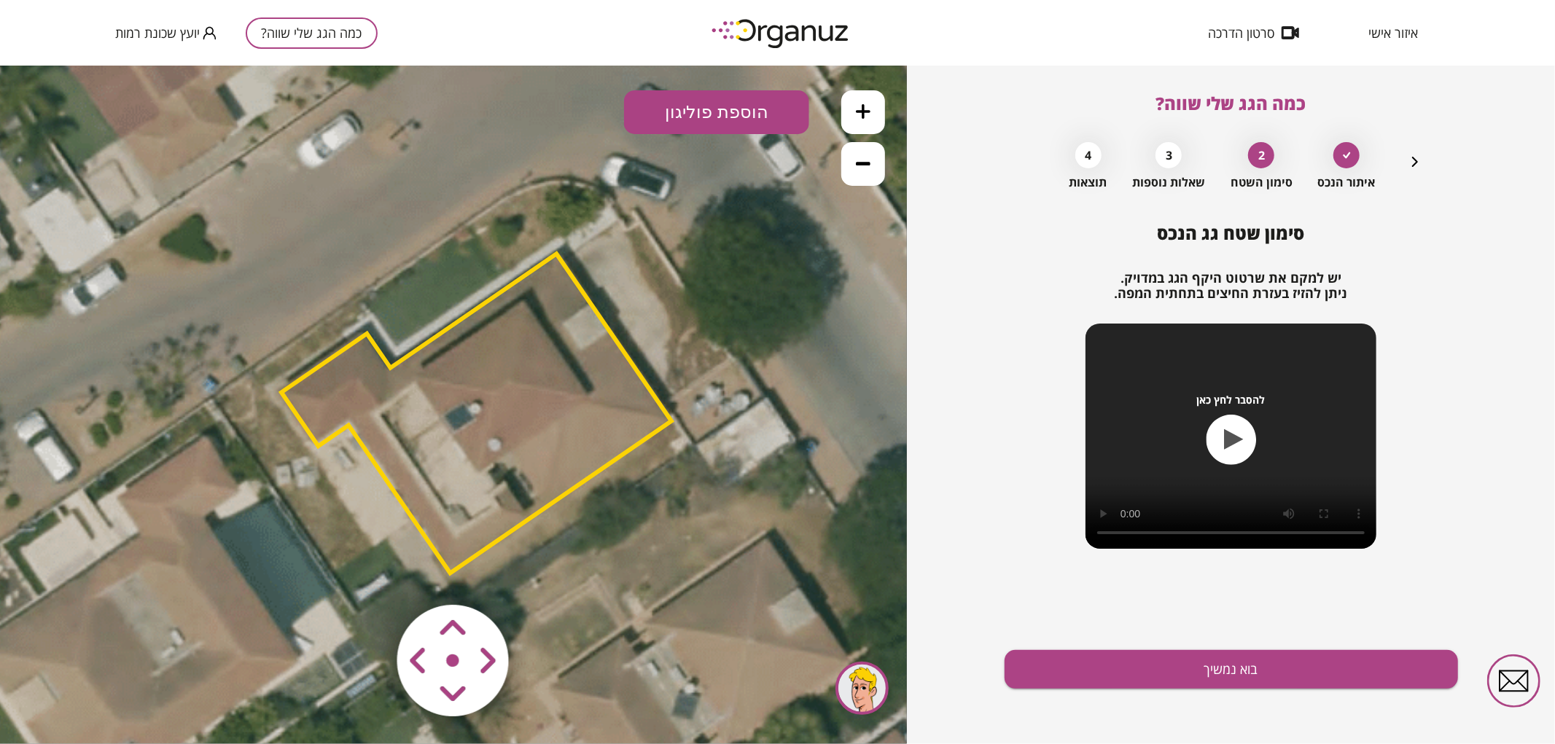
click at [762, 120] on button "הוספת פוליגון" at bounding box center [716, 112] width 185 height 44
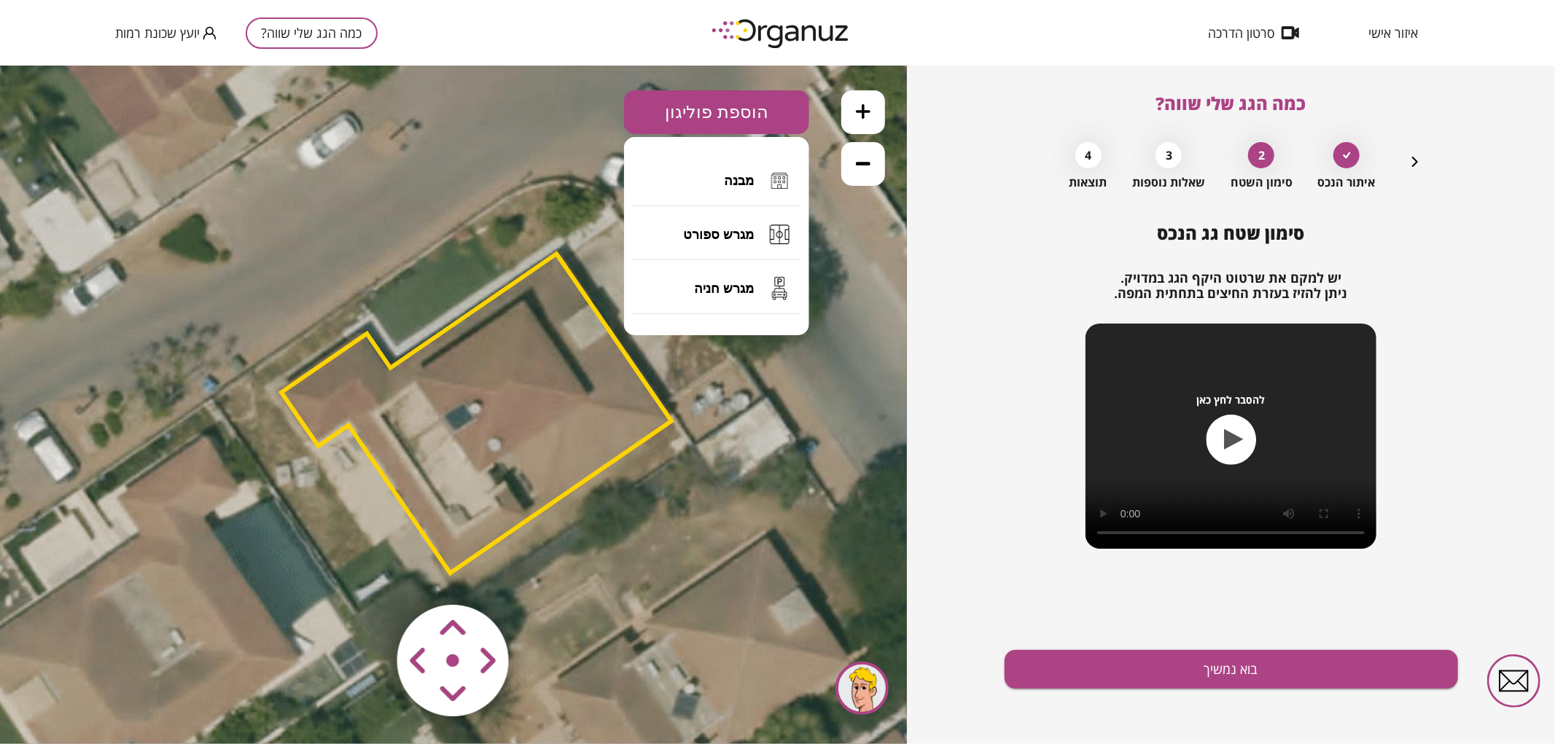
click at [1200, 696] on div "סימון שטח גג הנכס יש למקם את שרטוט היקף הגג במדויק. ניתן להזיז בעזרת החיצים בתח…" at bounding box center [1230, 483] width 453 height 521
click at [1306, 676] on button "בוא נמשיך" at bounding box center [1230, 669] width 453 height 39
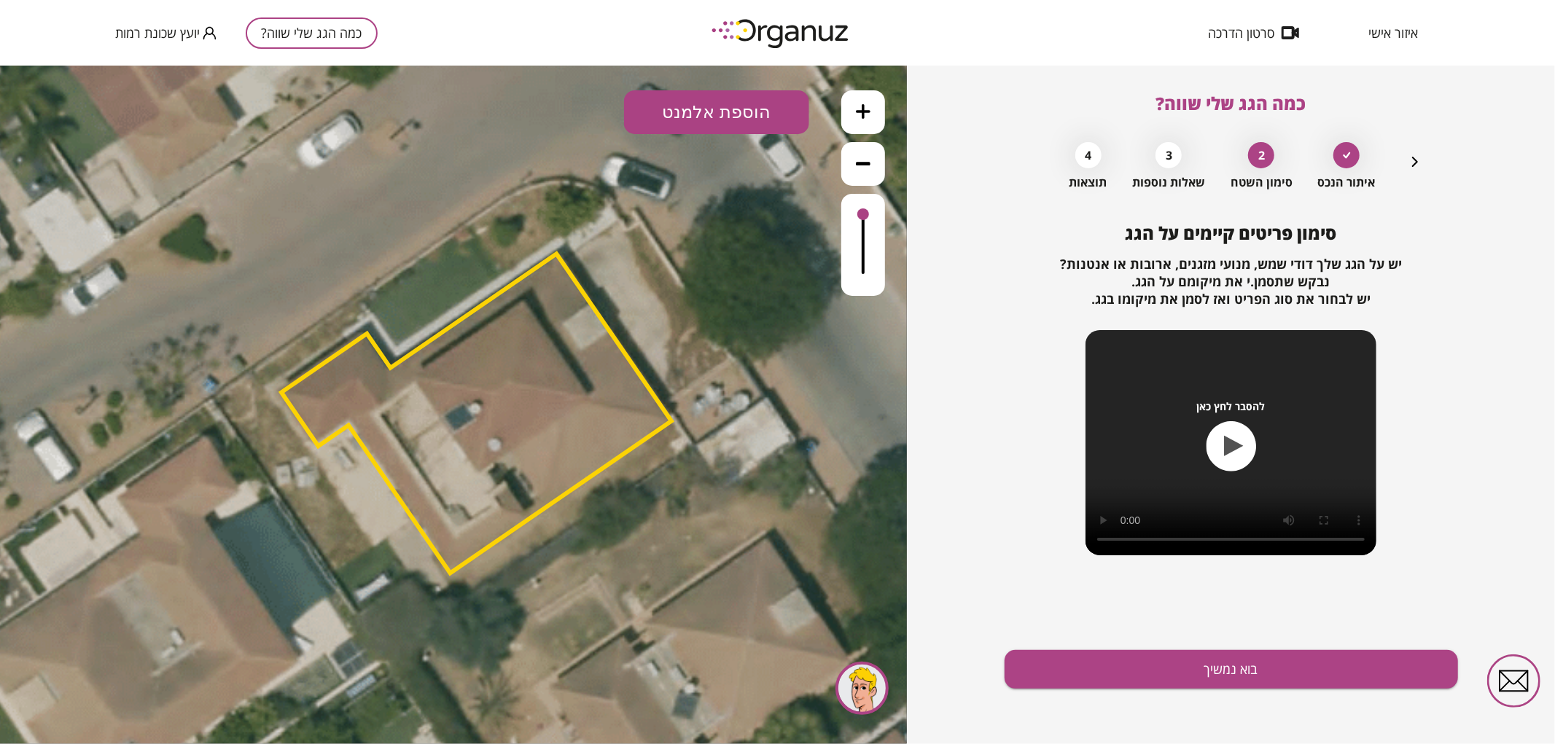
click at [765, 122] on button "הוספת אלמנט" at bounding box center [716, 112] width 185 height 44
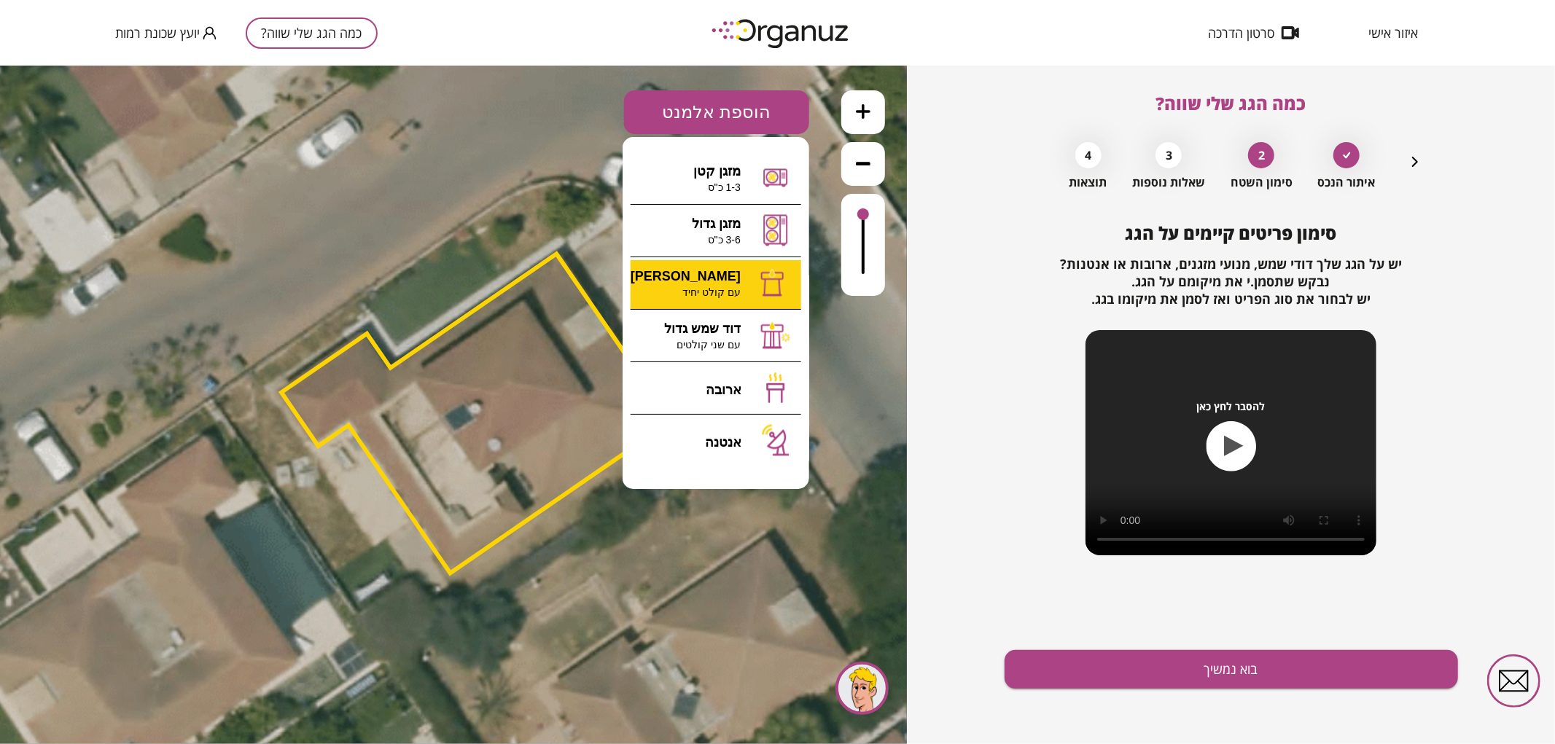
click at [729, 270] on div ".st0 { fill: #FFFFFF; } 0" at bounding box center [453, 404] width 907 height 679
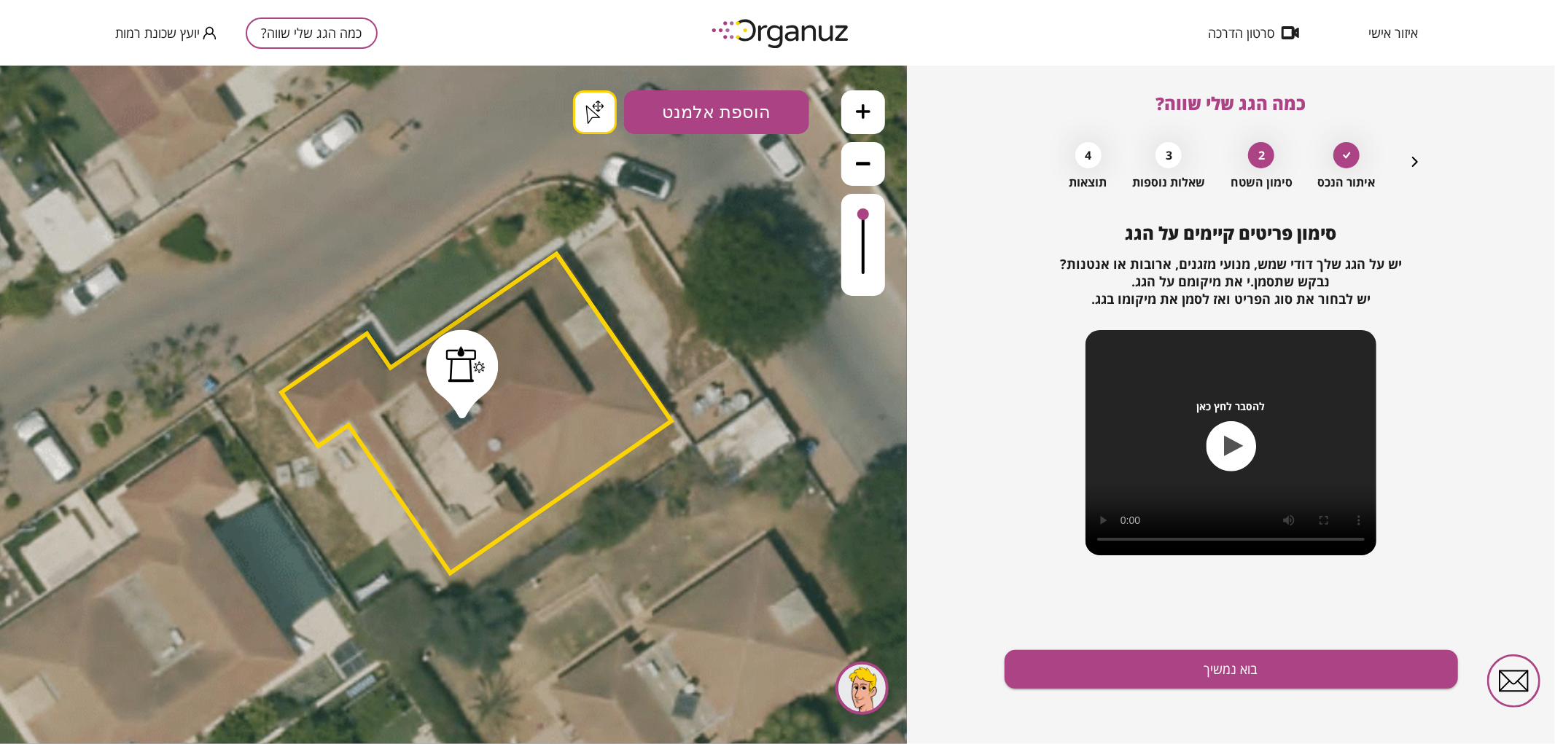
click at [1269, 684] on button "בוא נמשיך" at bounding box center [1230, 669] width 453 height 39
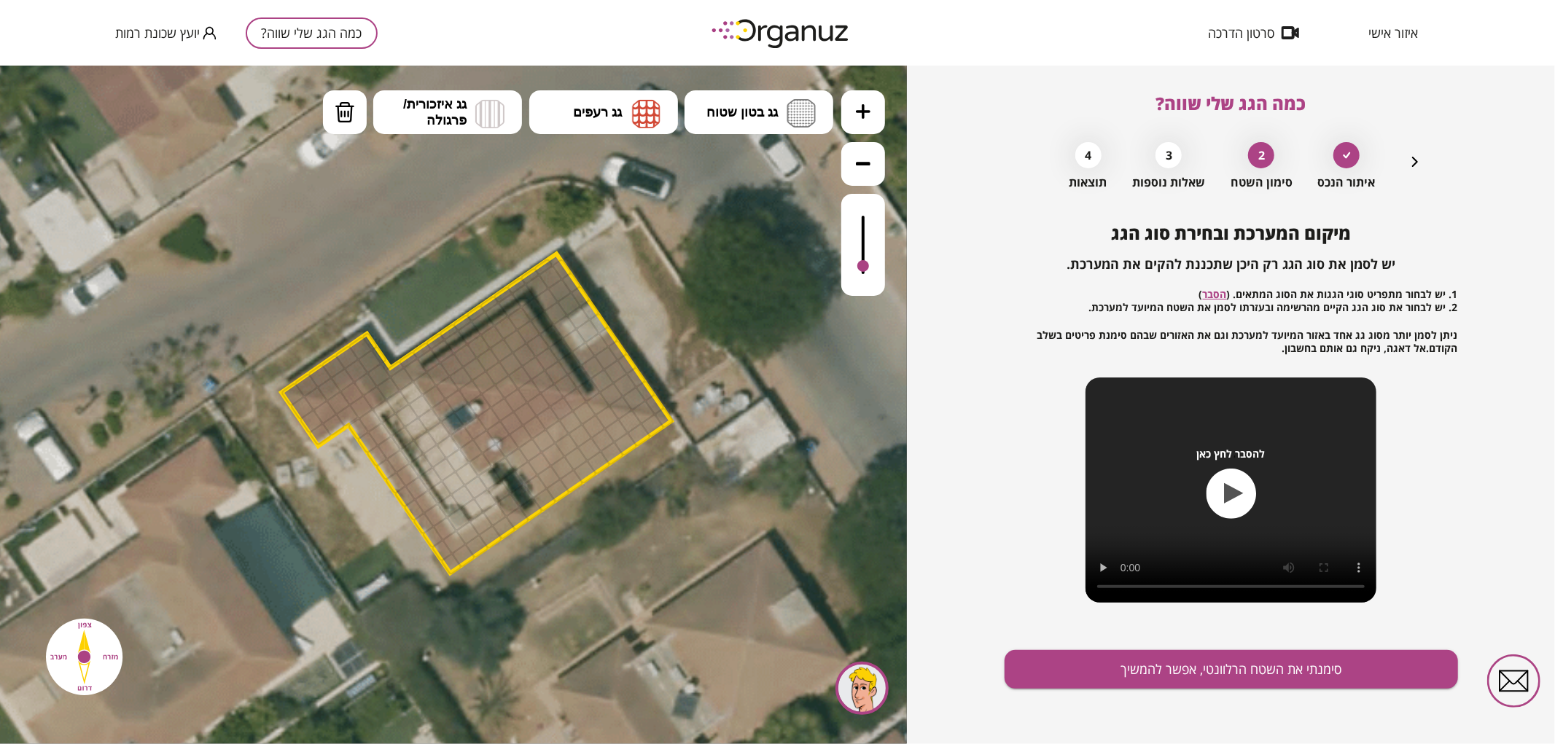
drag, startPoint x: 863, startPoint y: 227, endPoint x: 875, endPoint y: 267, distance: 41.7
click at [875, 267] on div at bounding box center [863, 244] width 44 height 102
drag, startPoint x: 757, startPoint y: 81, endPoint x: 759, endPoint y: 103, distance: 22.1
click at [758, 85] on icon at bounding box center [311, 525] width 2116 height 2116
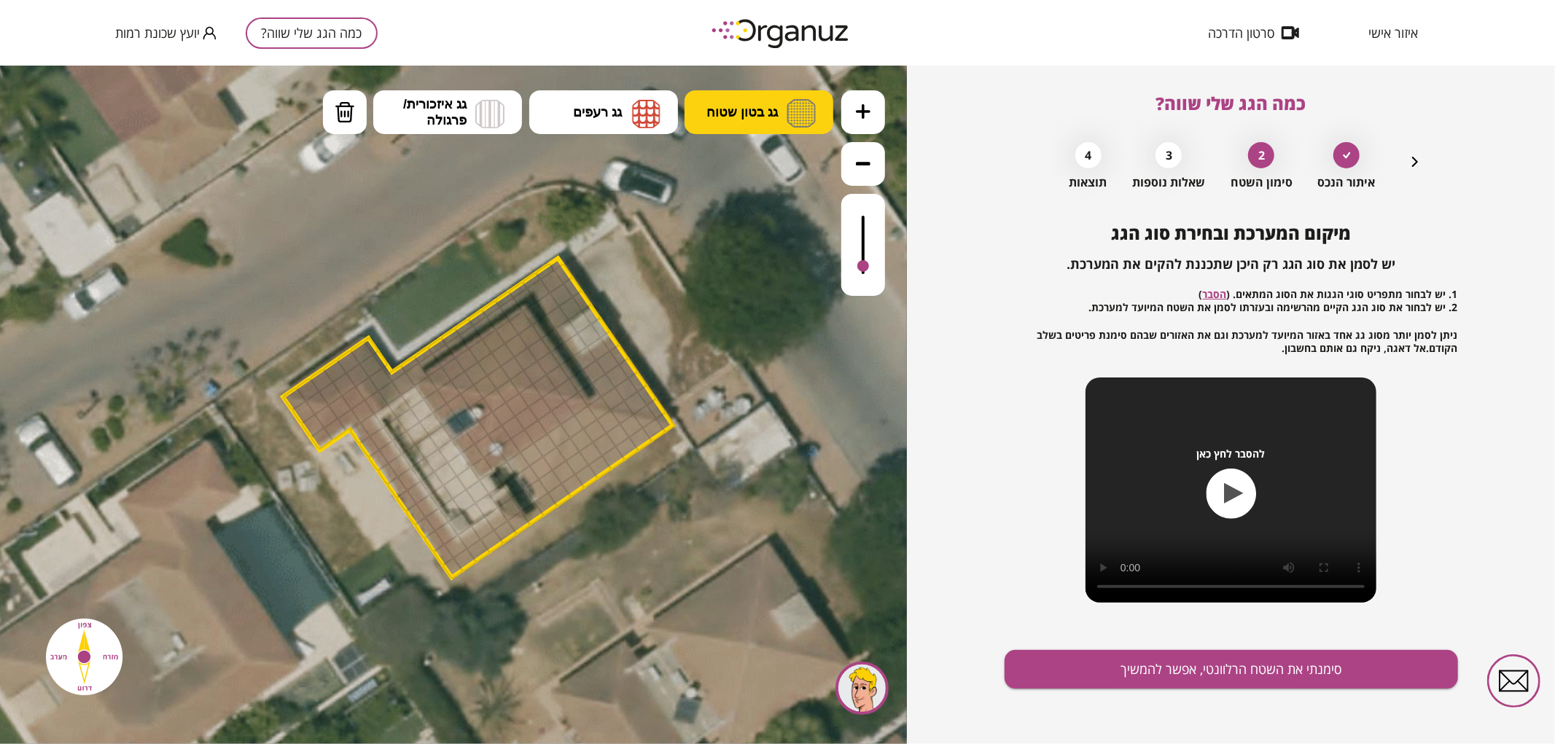
click at [761, 112] on span "גג בטון שטוח" at bounding box center [741, 111] width 71 height 16
click at [761, 163] on div ".st0 { fill: #FFFFFF; } .st0 { fill: #FFFFFF; }" at bounding box center [453, 404] width 907 height 679
drag, startPoint x: 413, startPoint y: 402, endPoint x: 461, endPoint y: 491, distance: 100.5
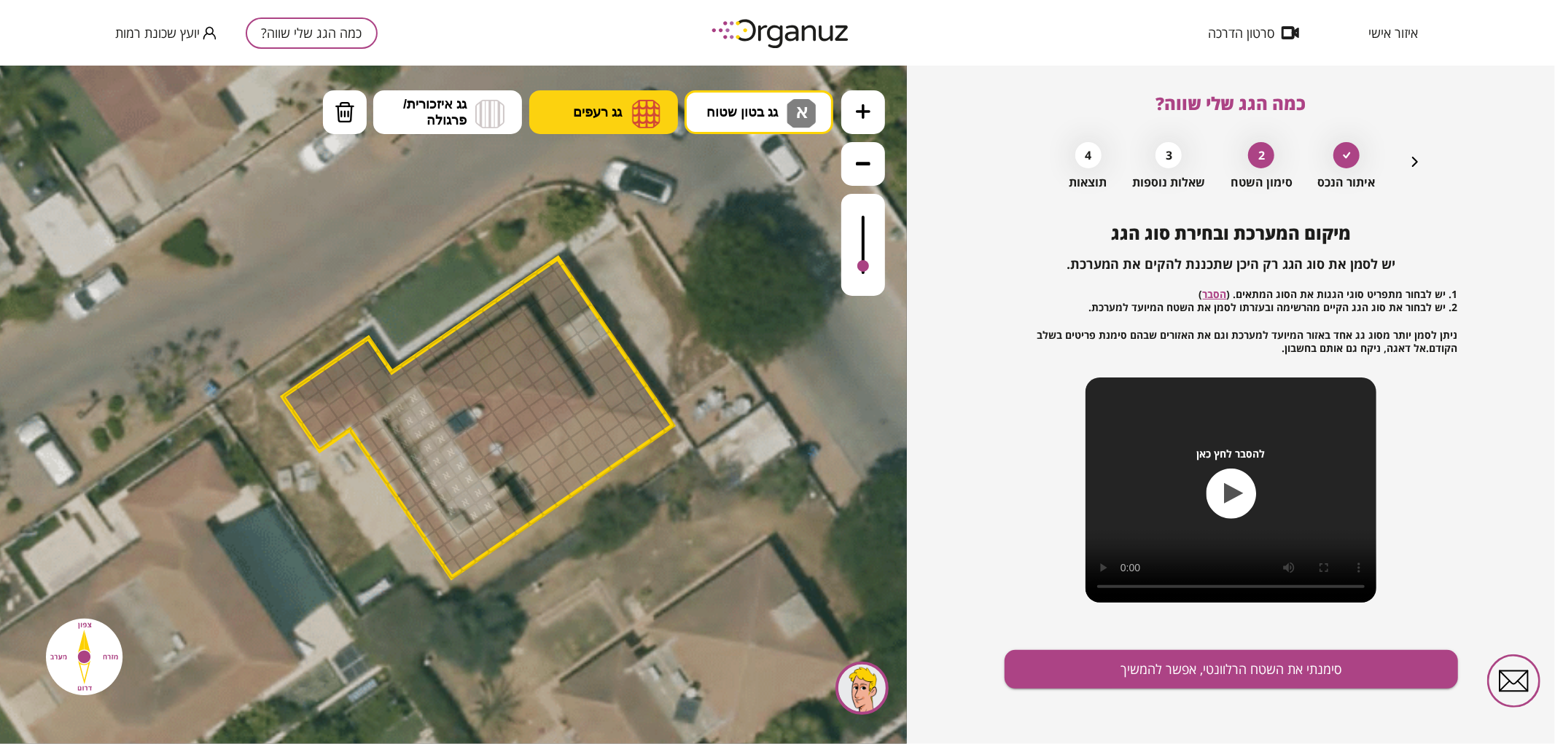
click at [615, 113] on span "גג רעפים" at bounding box center [597, 111] width 49 height 16
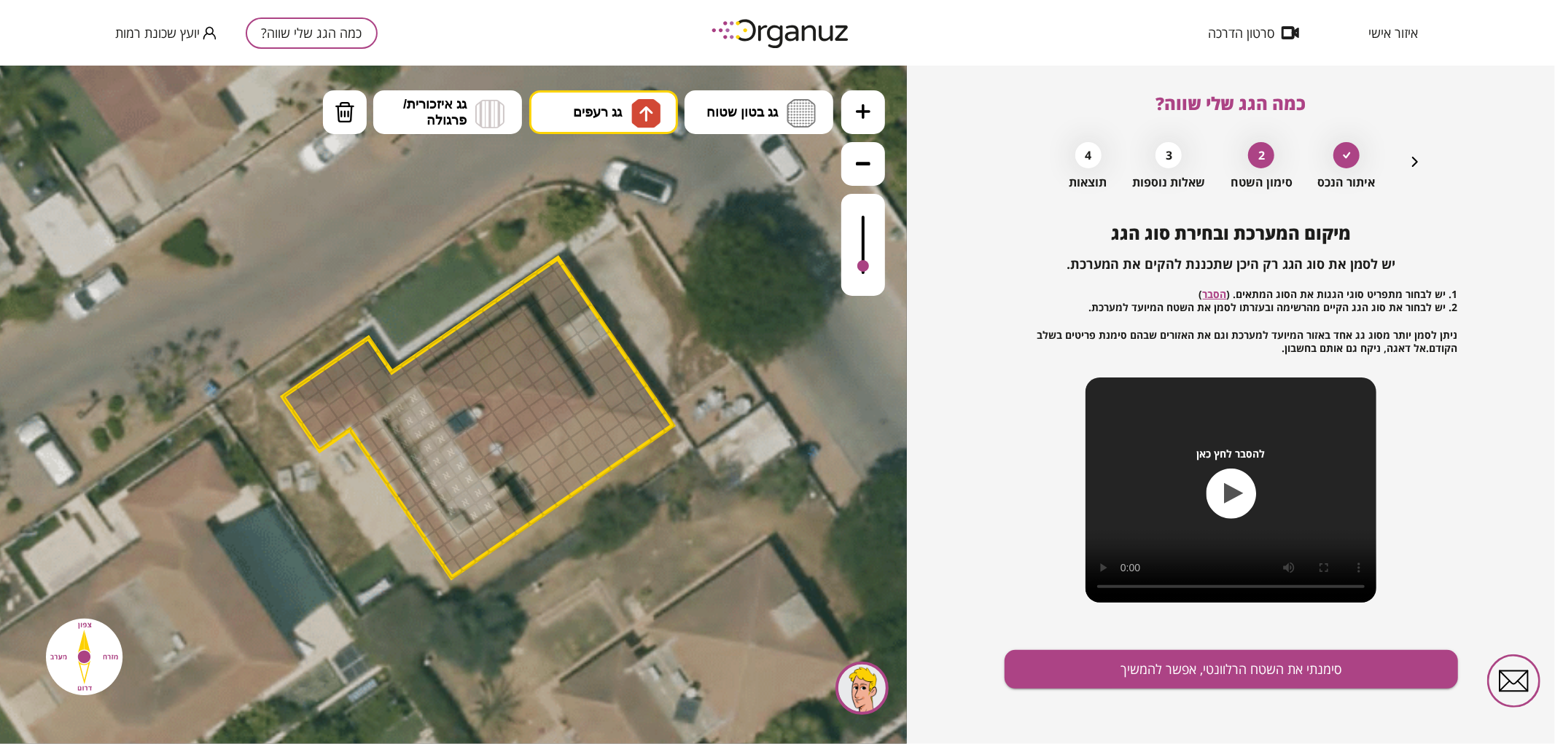
click at [627, 181] on div ".st0 { fill: #FFFFFF; } .st0 { fill: #FFFFFF; }" at bounding box center [453, 404] width 907 height 679
drag, startPoint x: 493, startPoint y: 378, endPoint x: 500, endPoint y: 359, distance: 20.3
drag, startPoint x: 555, startPoint y: 321, endPoint x: 528, endPoint y: 281, distance: 48.3
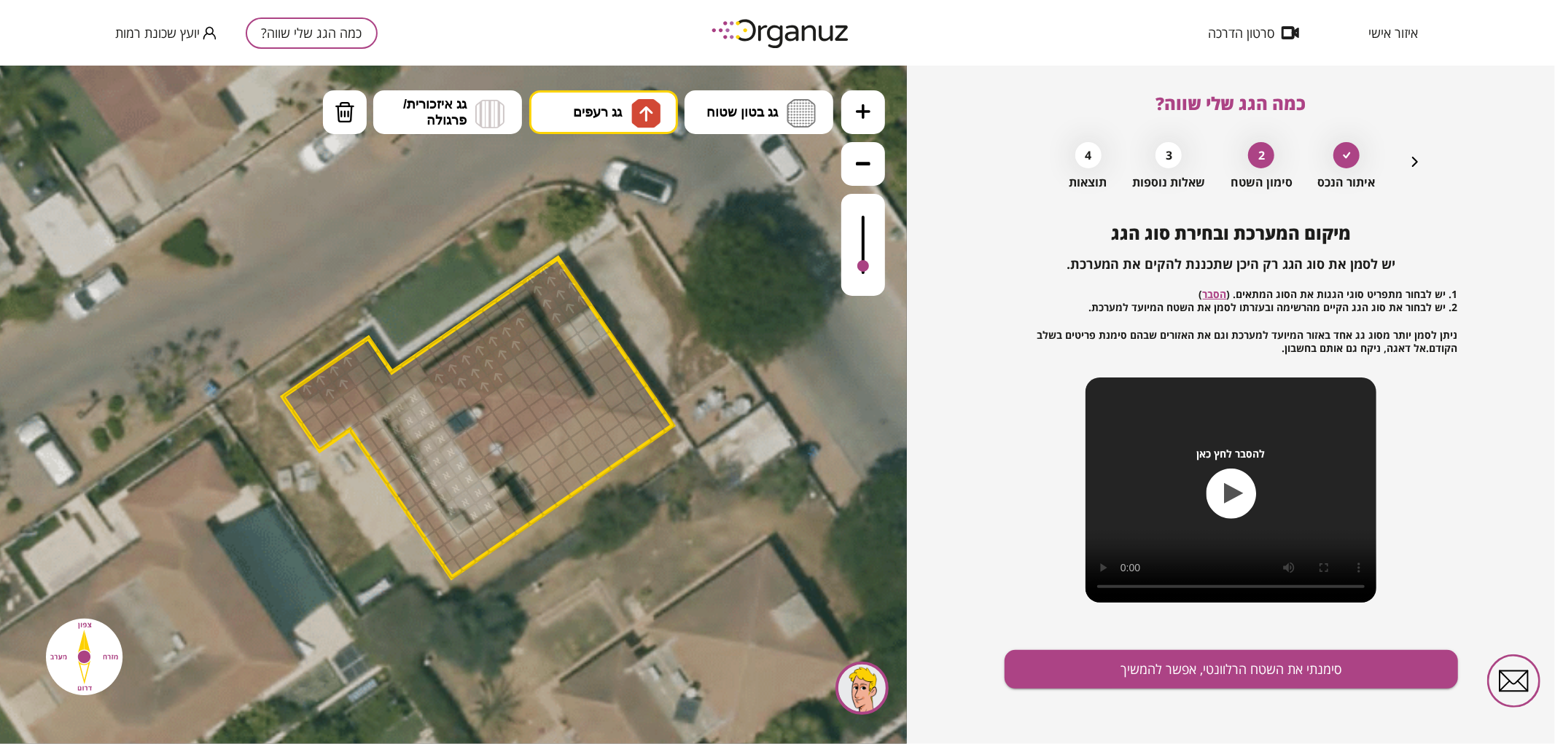
drag, startPoint x: 325, startPoint y: 390, endPoint x: 304, endPoint y: 382, distance: 22.6
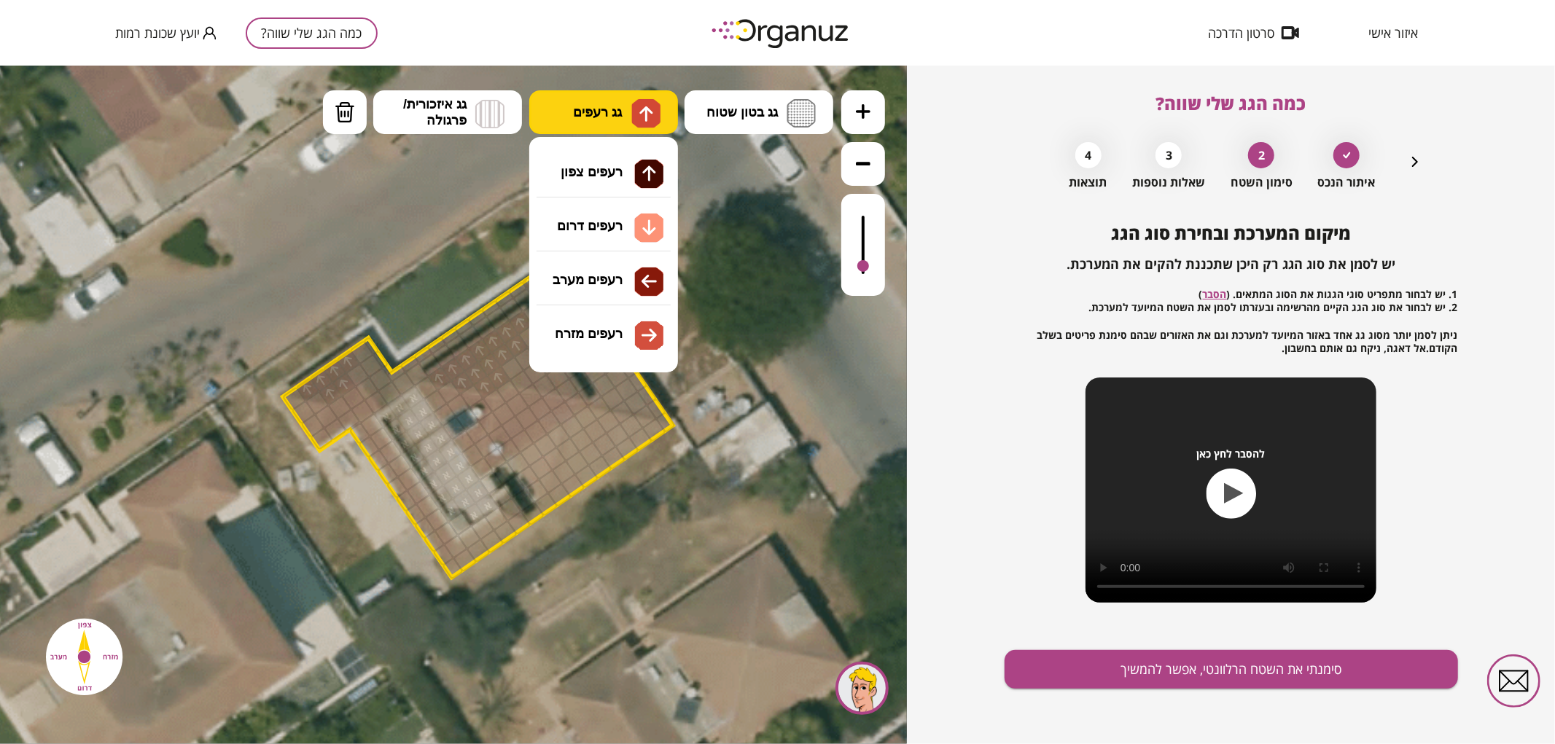
click at [611, 124] on button "גג רעפים" at bounding box center [603, 112] width 149 height 44
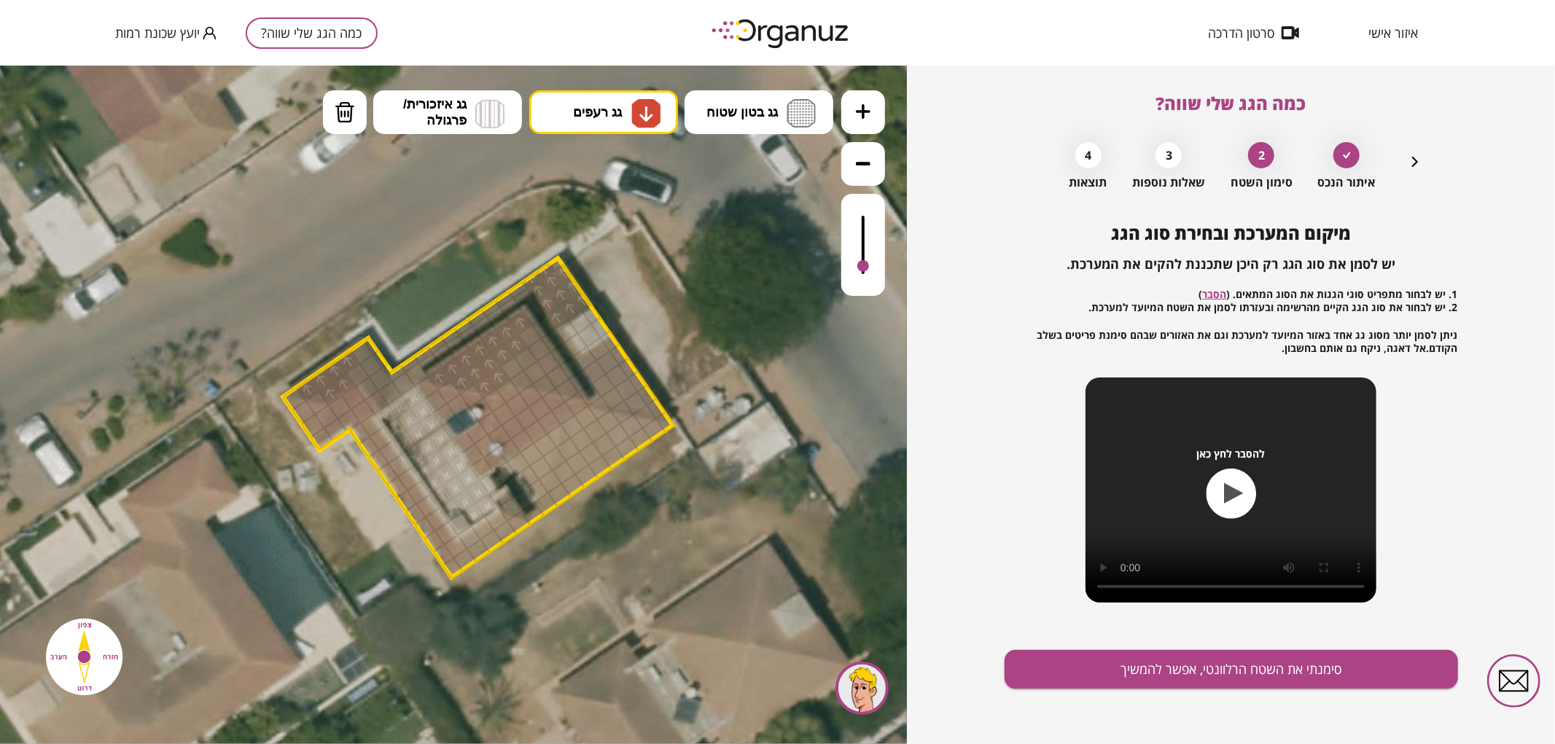
click at [640, 233] on div ".st0 { fill: #FFFFFF; } .st0 { fill: #FFFFFF; }" at bounding box center [453, 404] width 907 height 679
drag, startPoint x: 562, startPoint y: 491, endPoint x: 570, endPoint y: 448, distance: 43.7
drag, startPoint x: 488, startPoint y: 461, endPoint x: 520, endPoint y: 405, distance: 63.6
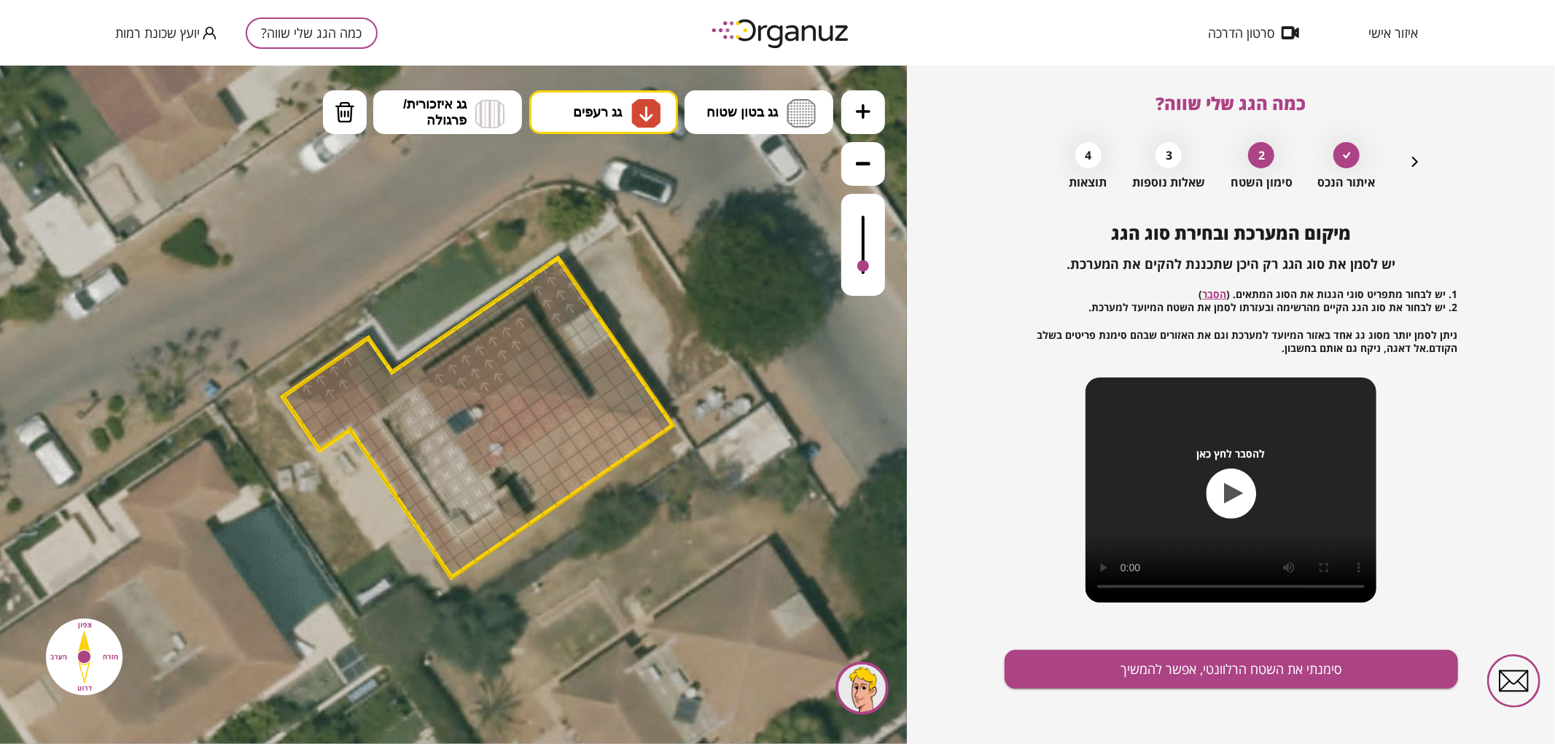
click at [583, 87] on icon at bounding box center [312, 530] width 2116 height 2116
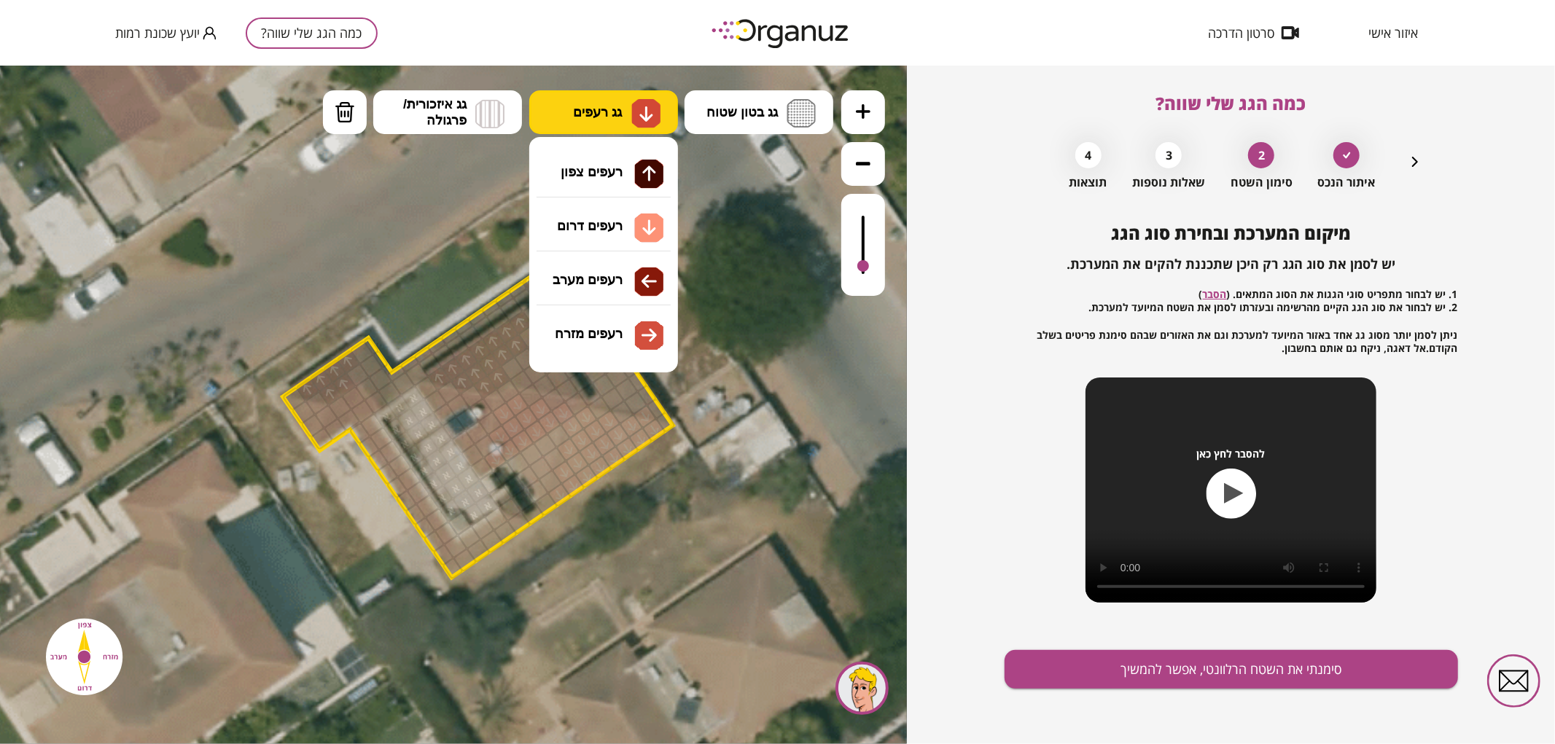
click at [590, 109] on span "גג רעפים" at bounding box center [597, 111] width 49 height 16
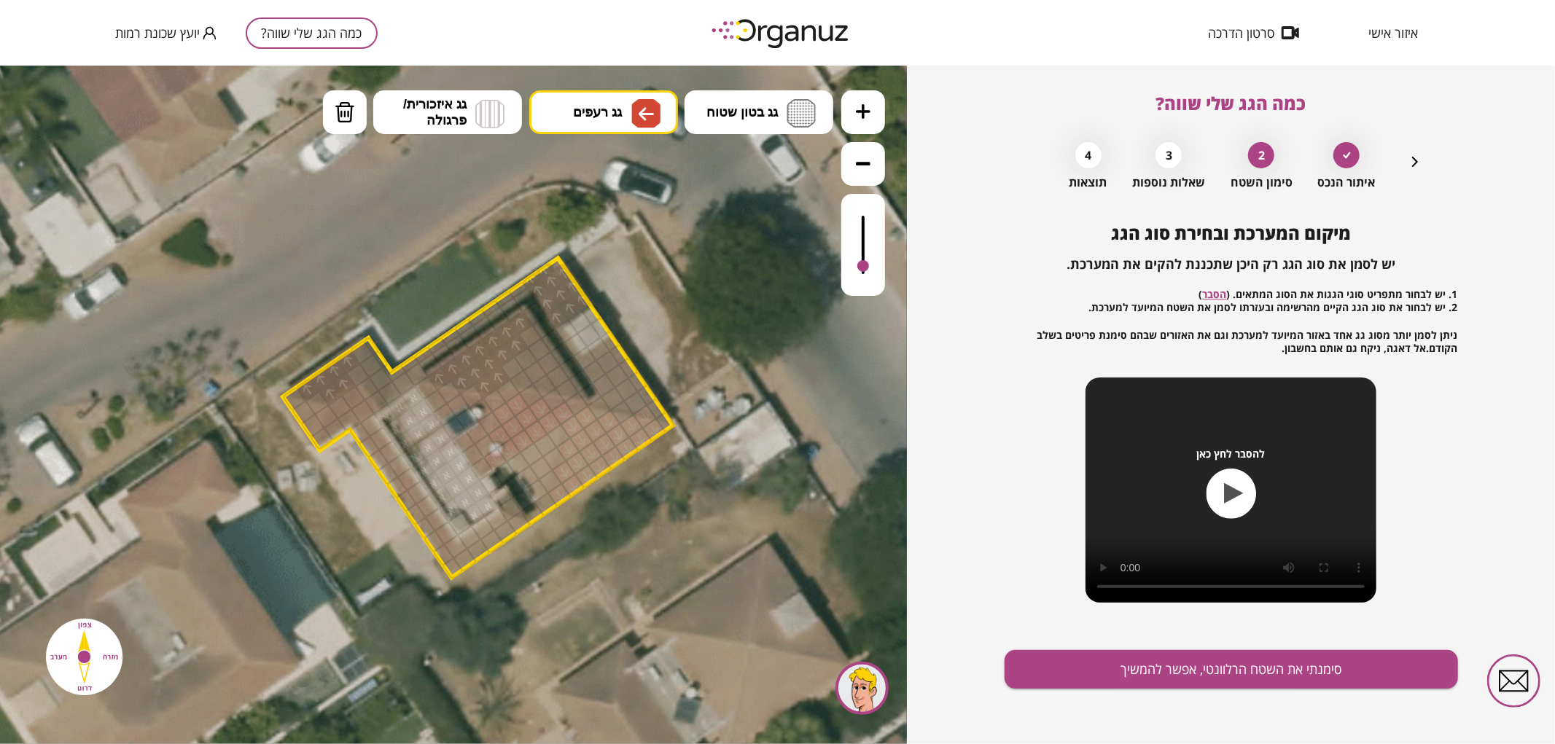
click at [632, 289] on div ".st0 { fill: #FFFFFF; } .st0 { fill: #FFFFFF; }" at bounding box center [453, 404] width 907 height 679
drag, startPoint x: 295, startPoint y: 407, endPoint x: 308, endPoint y: 421, distance: 18.6
drag, startPoint x: 543, startPoint y: 500, endPoint x: 538, endPoint y: 471, distance: 29.6
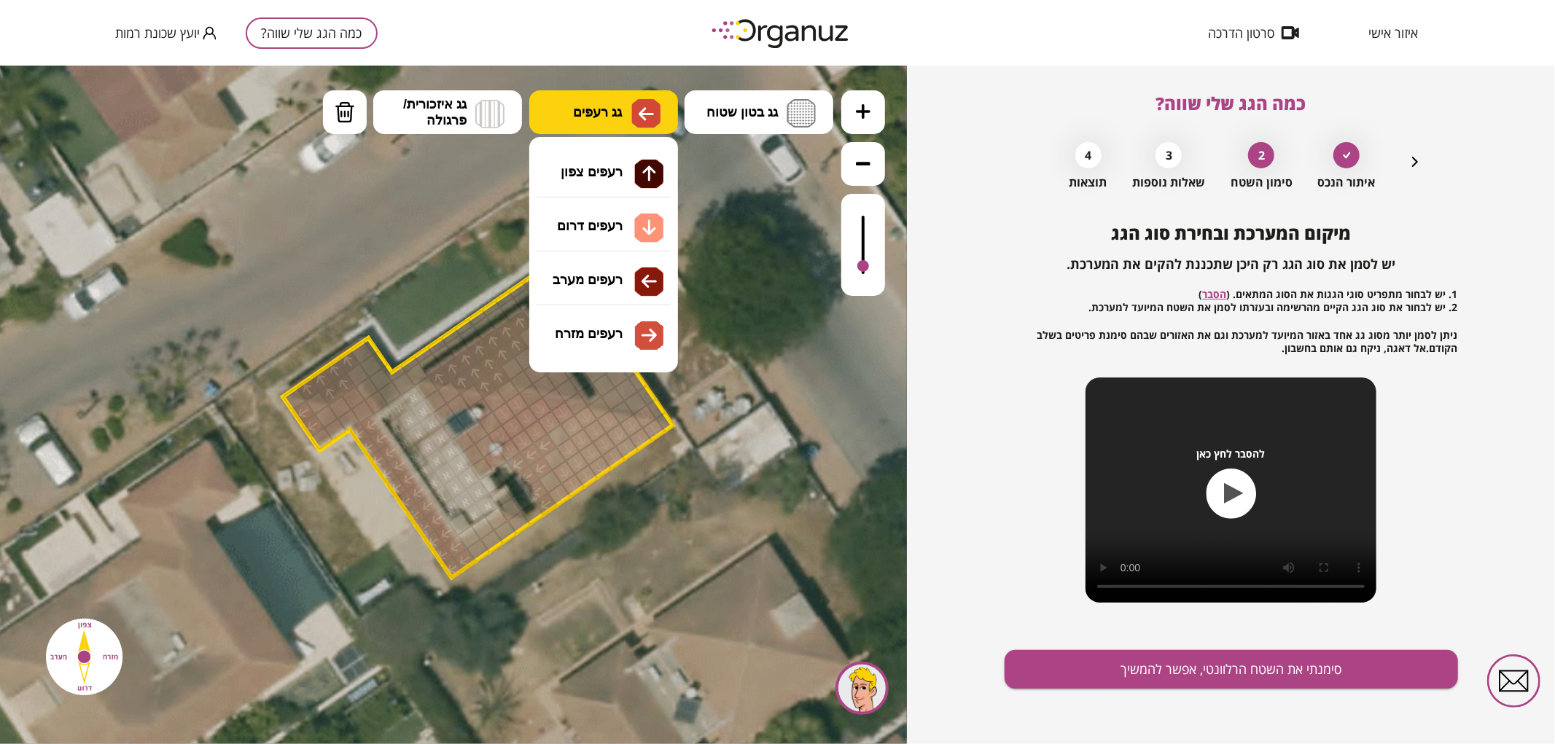
click at [613, 121] on button "גג רעפים" at bounding box center [603, 112] width 149 height 44
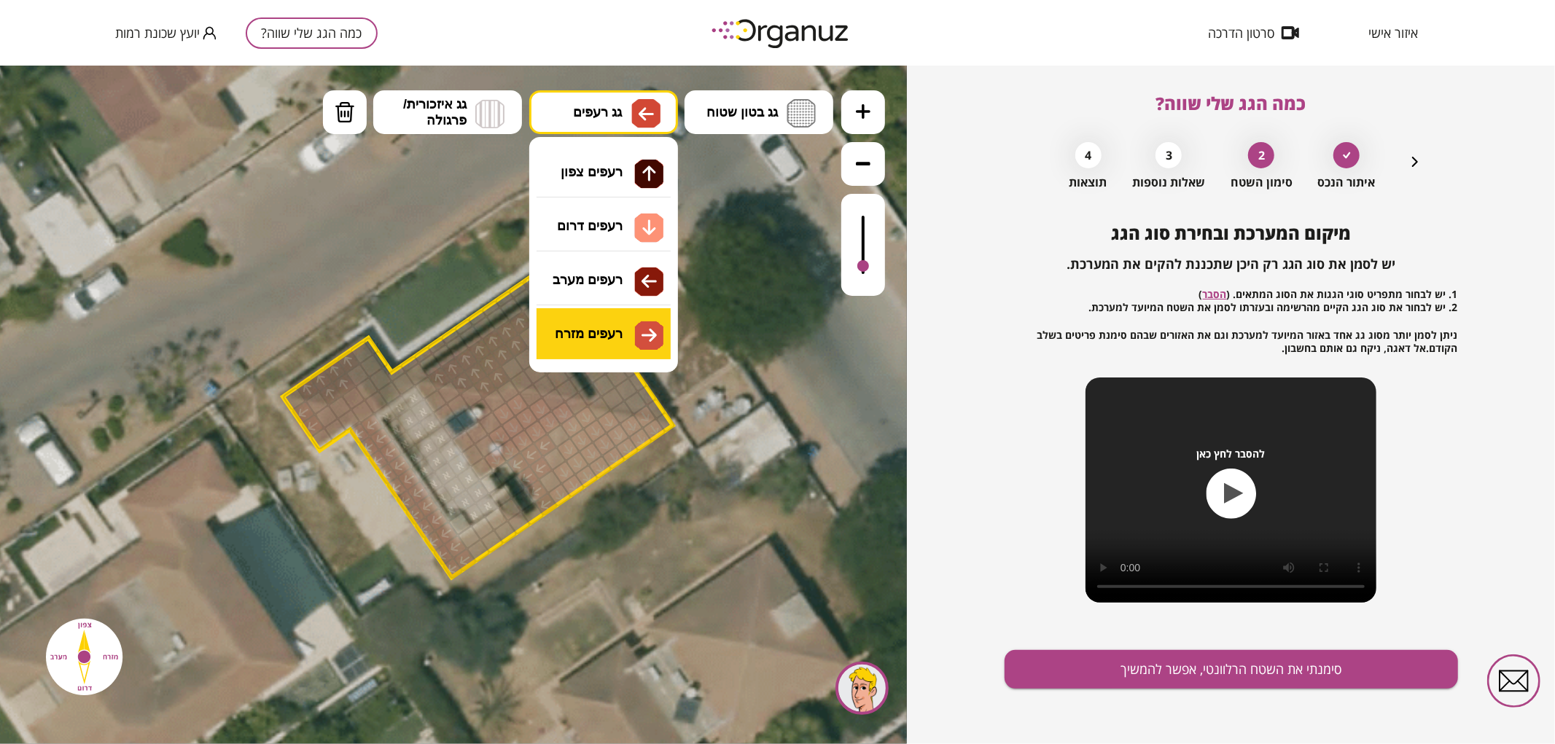
click at [631, 342] on div ".st0 { fill: #FFFFFF; } .st0 { fill: #FFFFFF; }" at bounding box center [453, 404] width 907 height 679
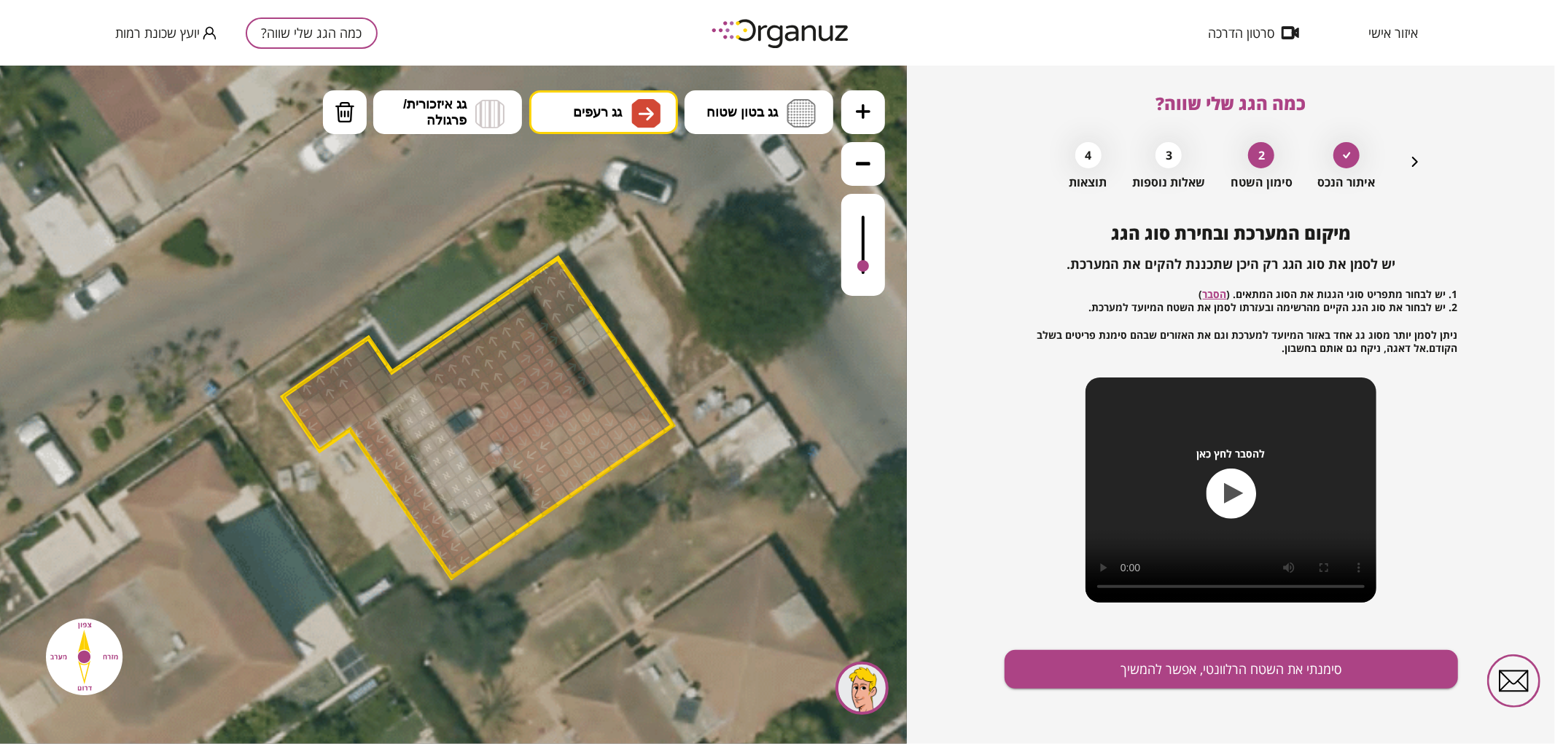
drag, startPoint x: 523, startPoint y: 380, endPoint x: 540, endPoint y: 372, distance: 19.6
drag, startPoint x: 556, startPoint y: 364, endPoint x: 552, endPoint y: 355, distance: 9.8
drag, startPoint x: 613, startPoint y: 400, endPoint x: 620, endPoint y: 396, distance: 7.9
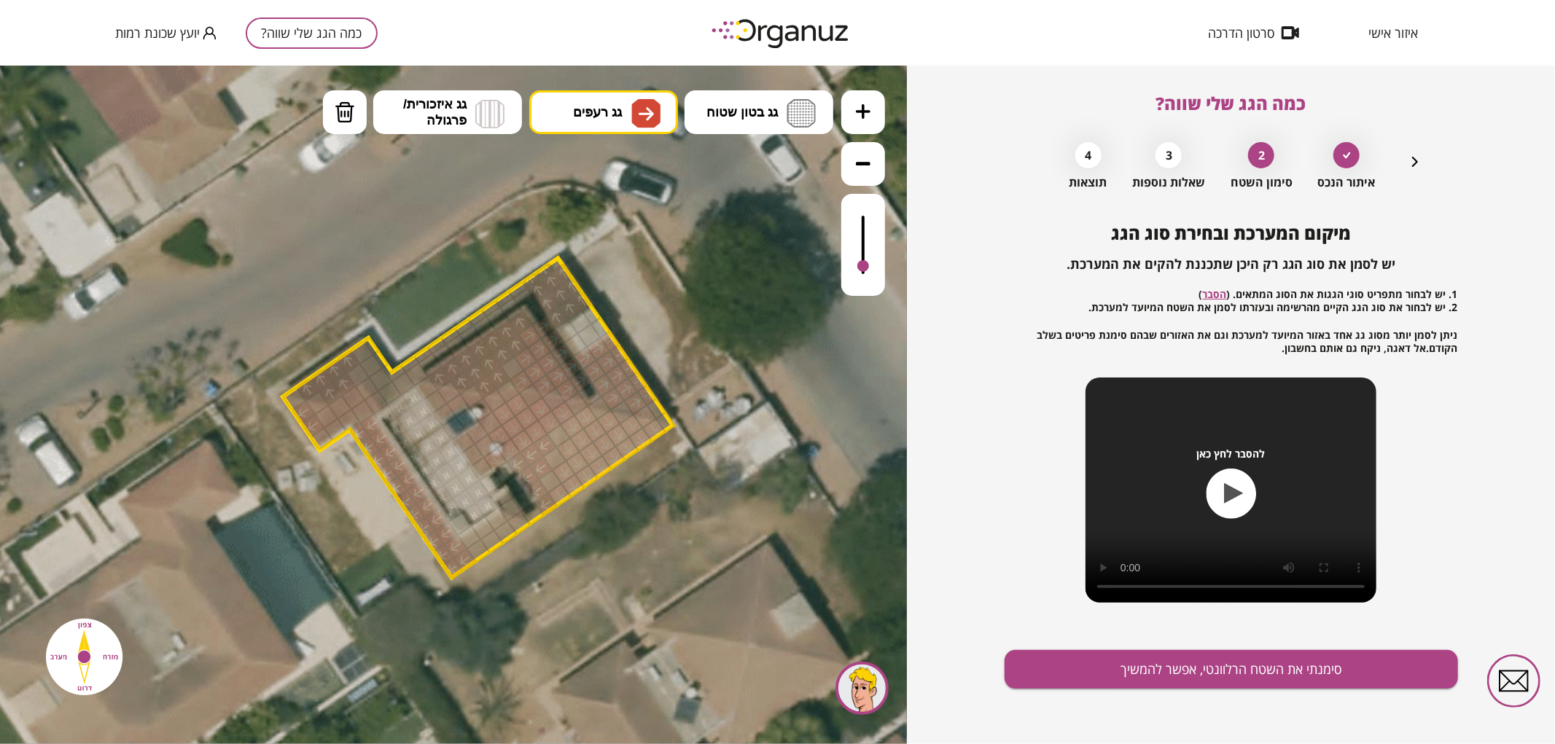
drag, startPoint x: 652, startPoint y: 403, endPoint x: 671, endPoint y: 406, distance: 19.2
click at [653, 402] on div at bounding box center [656, 408] width 21 height 23
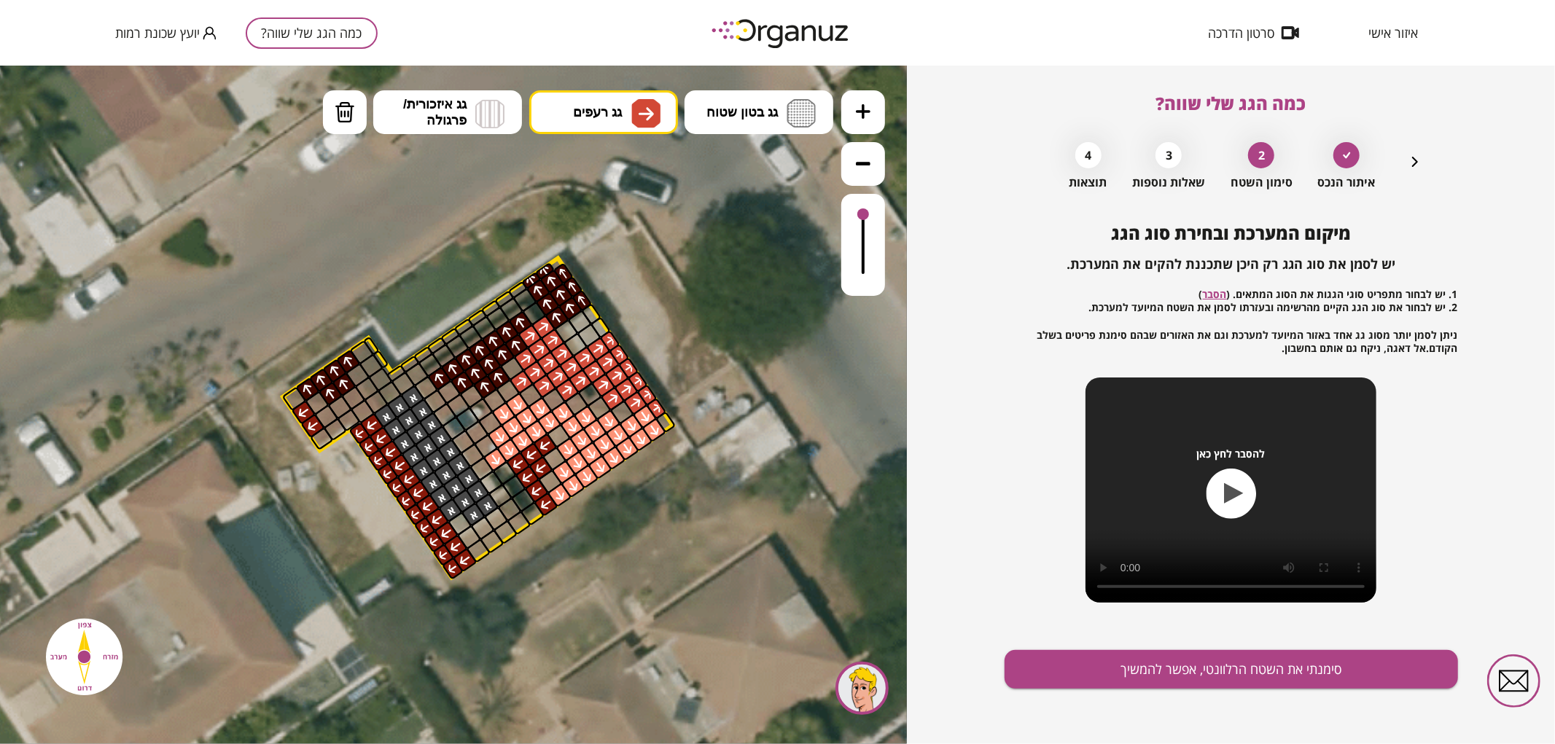
drag, startPoint x: 867, startPoint y: 259, endPoint x: 870, endPoint y: 192, distance: 67.1
click at [870, 192] on div at bounding box center [863, 193] width 44 height 206
click at [757, 111] on span "גג בטון שטוח" at bounding box center [741, 111] width 71 height 16
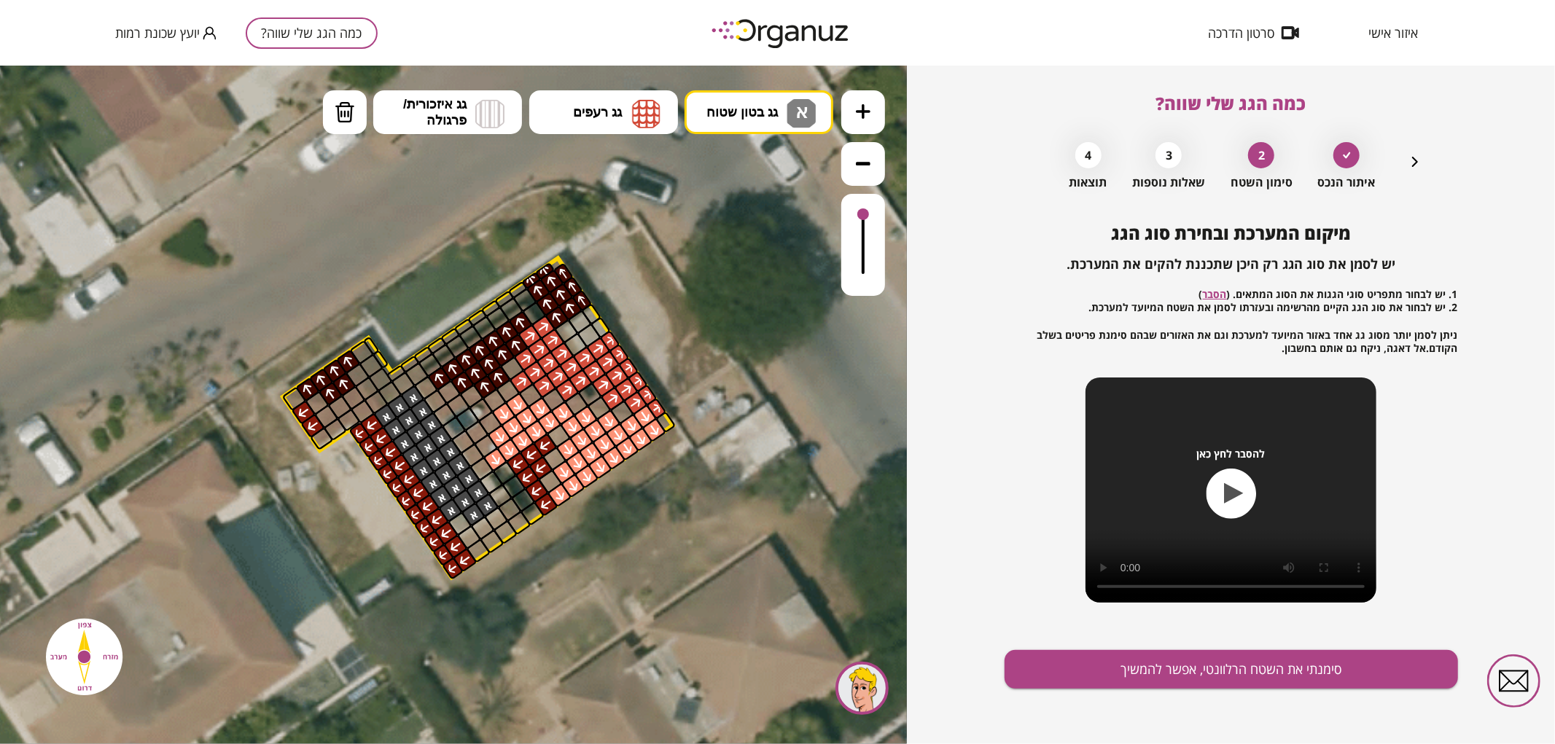
click at [787, 165] on div ".st0 { fill: #FFFFFF; } .st0 { fill: #FFFFFF; }" at bounding box center [453, 404] width 907 height 679
click at [465, 517] on div at bounding box center [473, 513] width 25 height 25
click at [461, 523] on div at bounding box center [459, 523] width 25 height 25
click at [1075, 672] on button "סימנתי את השטח הרלוונטי, אפשר להמשיך" at bounding box center [1230, 669] width 453 height 39
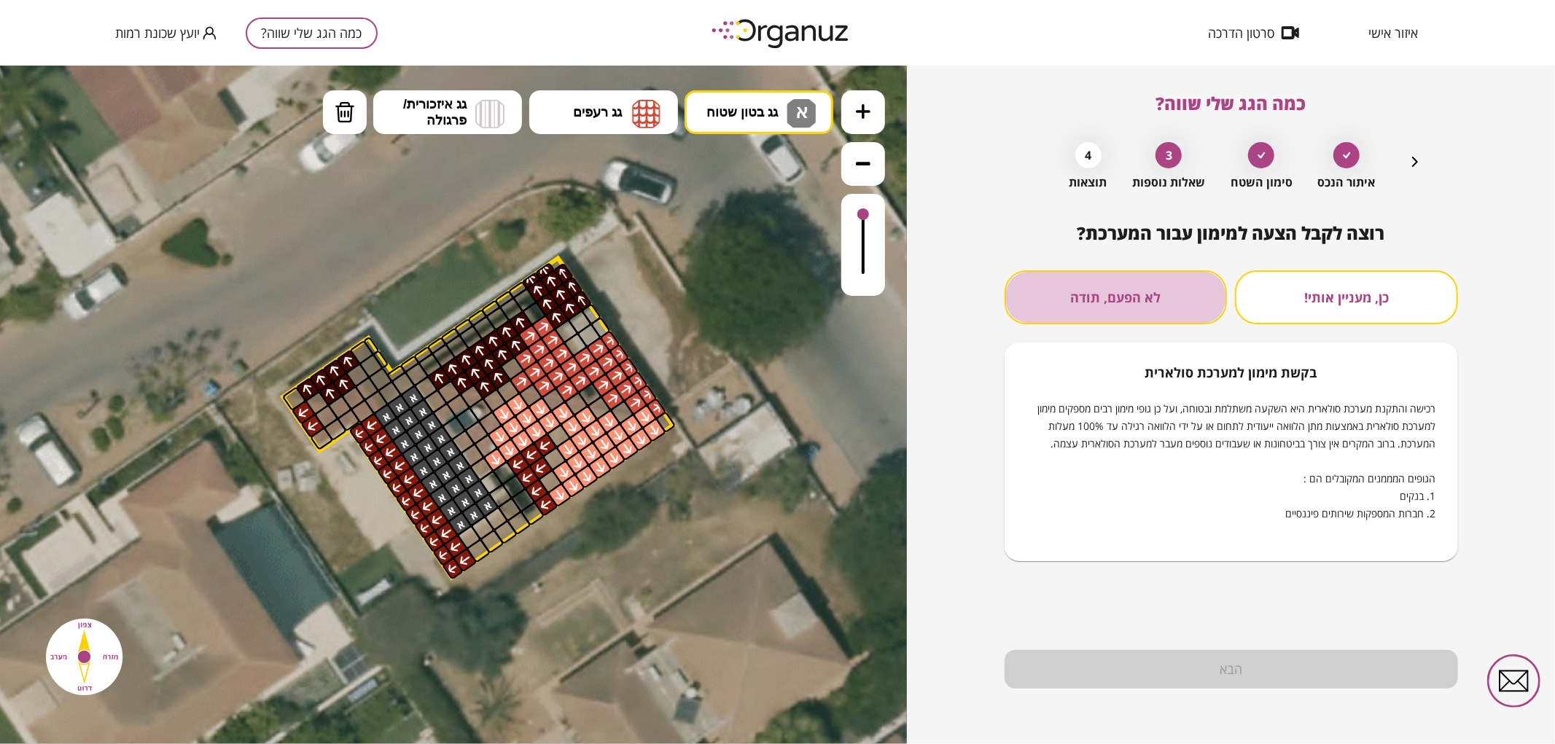
click at [1184, 297] on button "לא הפעם, תודה" at bounding box center [1115, 297] width 223 height 54
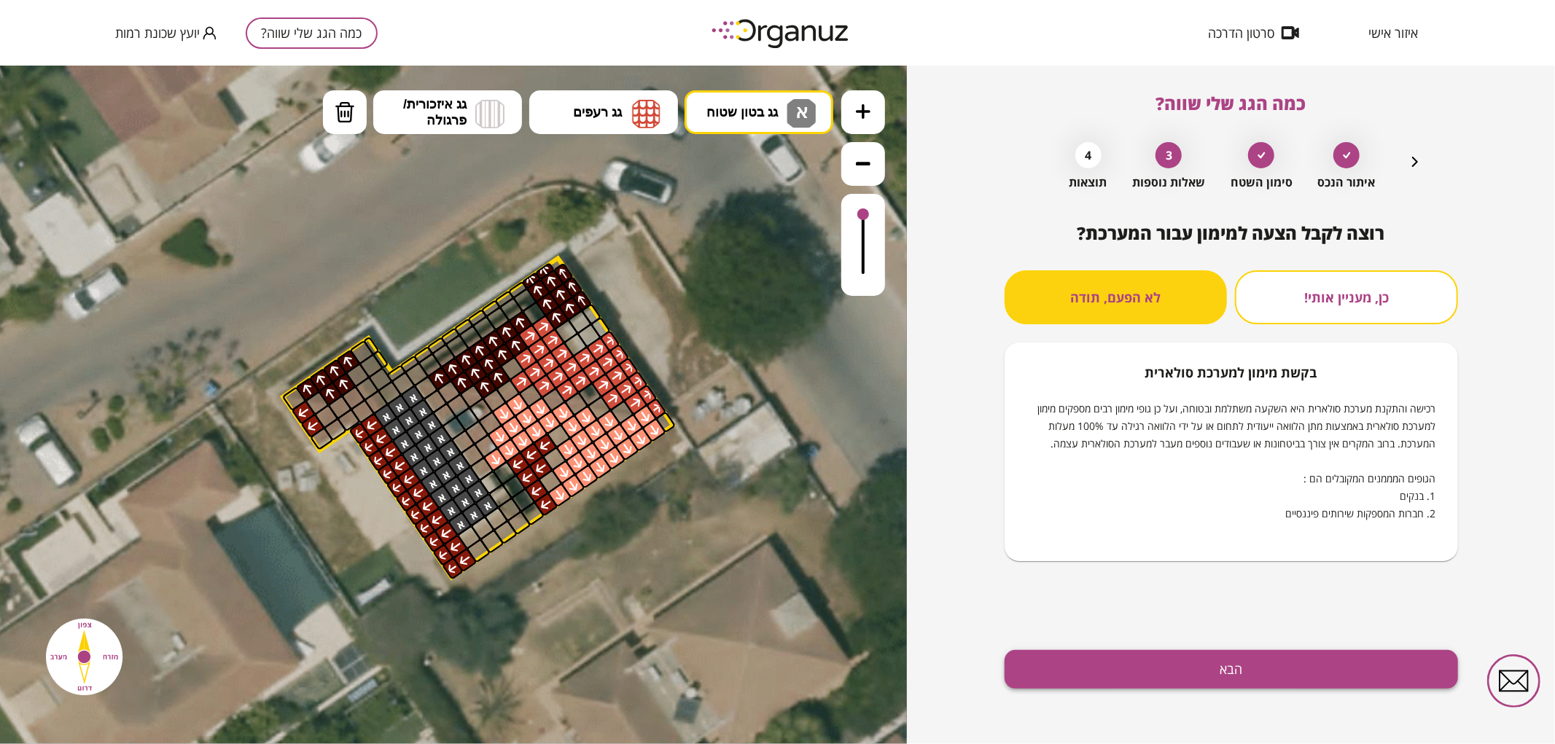
click at [1146, 668] on button "הבא" at bounding box center [1230, 669] width 453 height 39
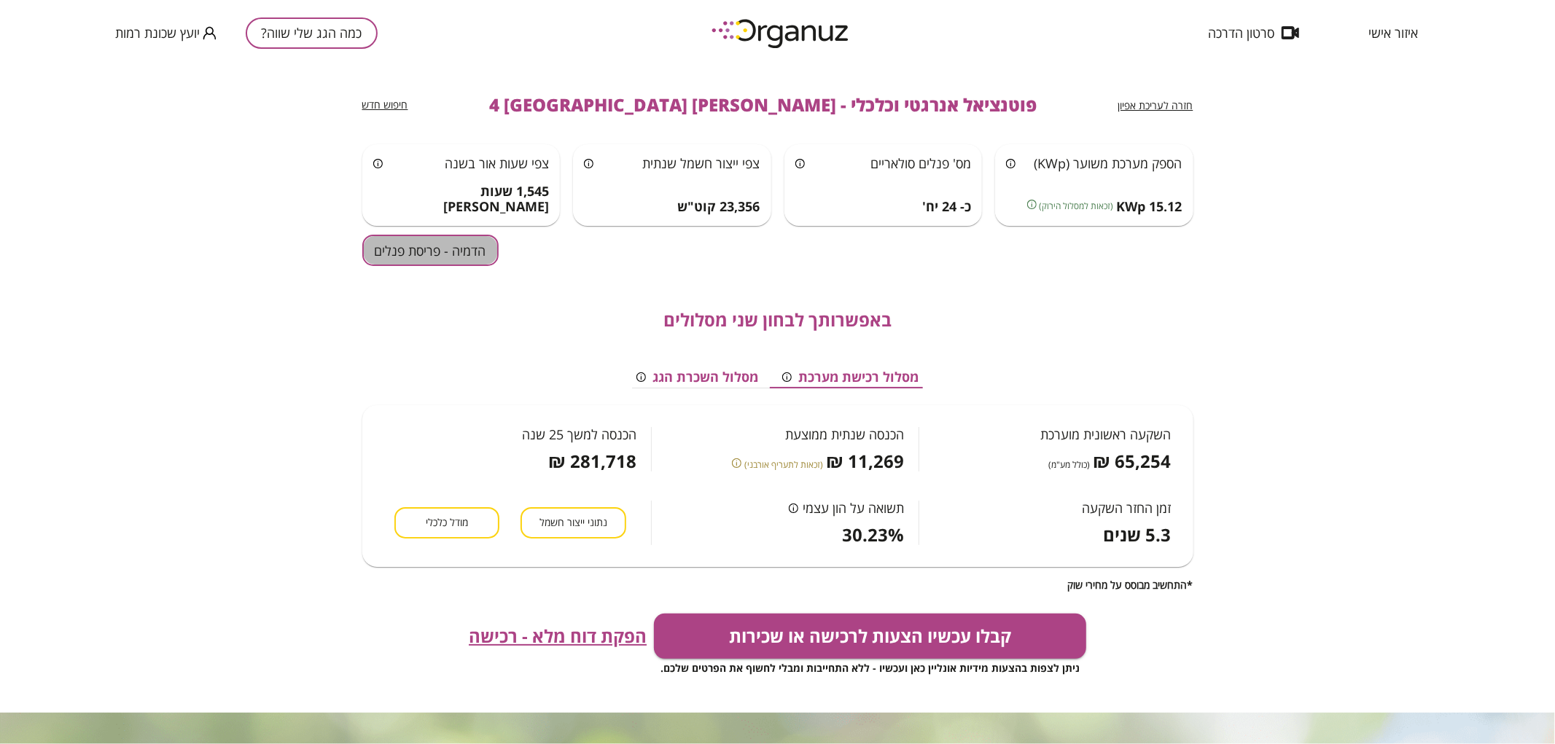
click at [455, 259] on button "הדמיה - פריסת פנלים" at bounding box center [430, 250] width 136 height 31
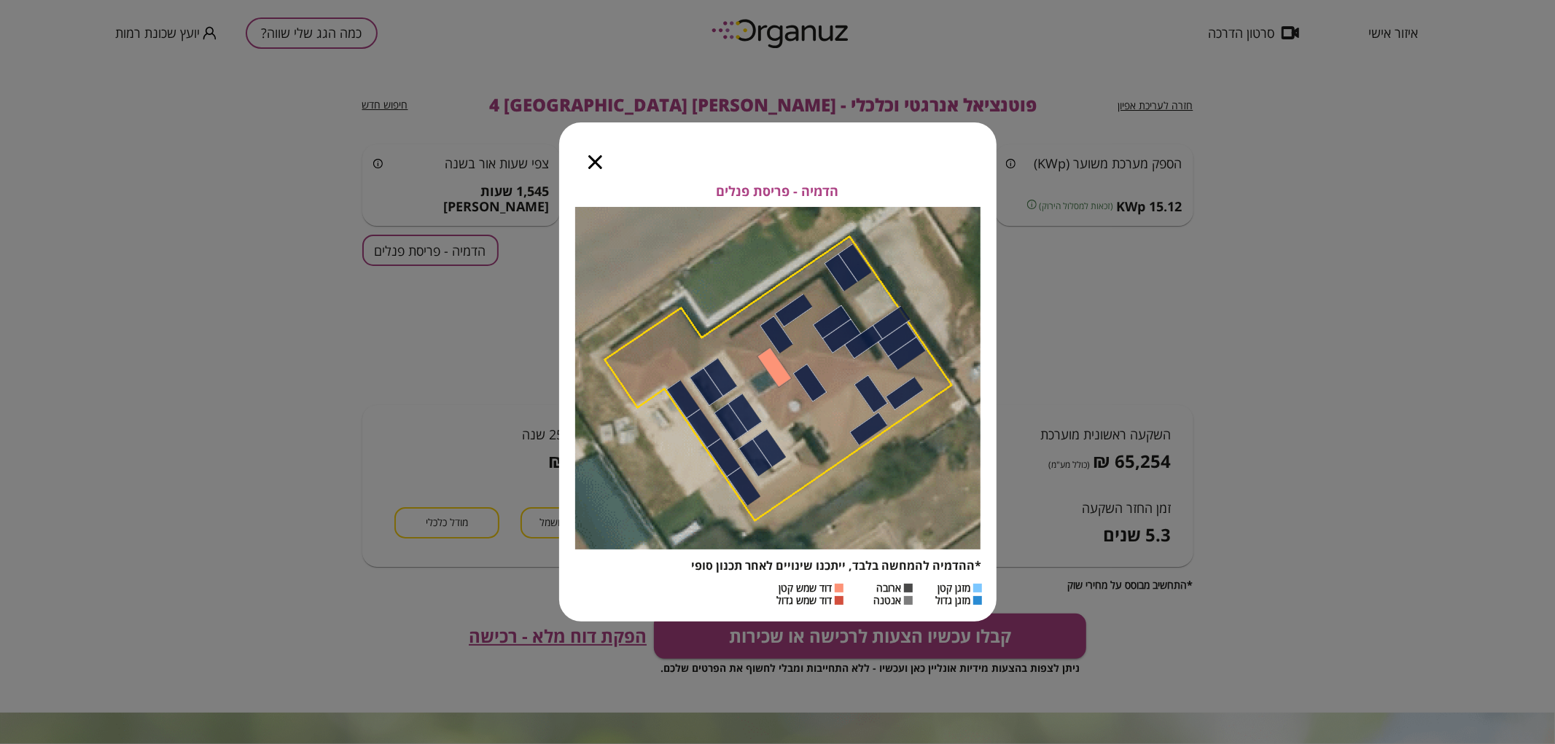
click at [594, 165] on icon "button" at bounding box center [595, 162] width 14 height 14
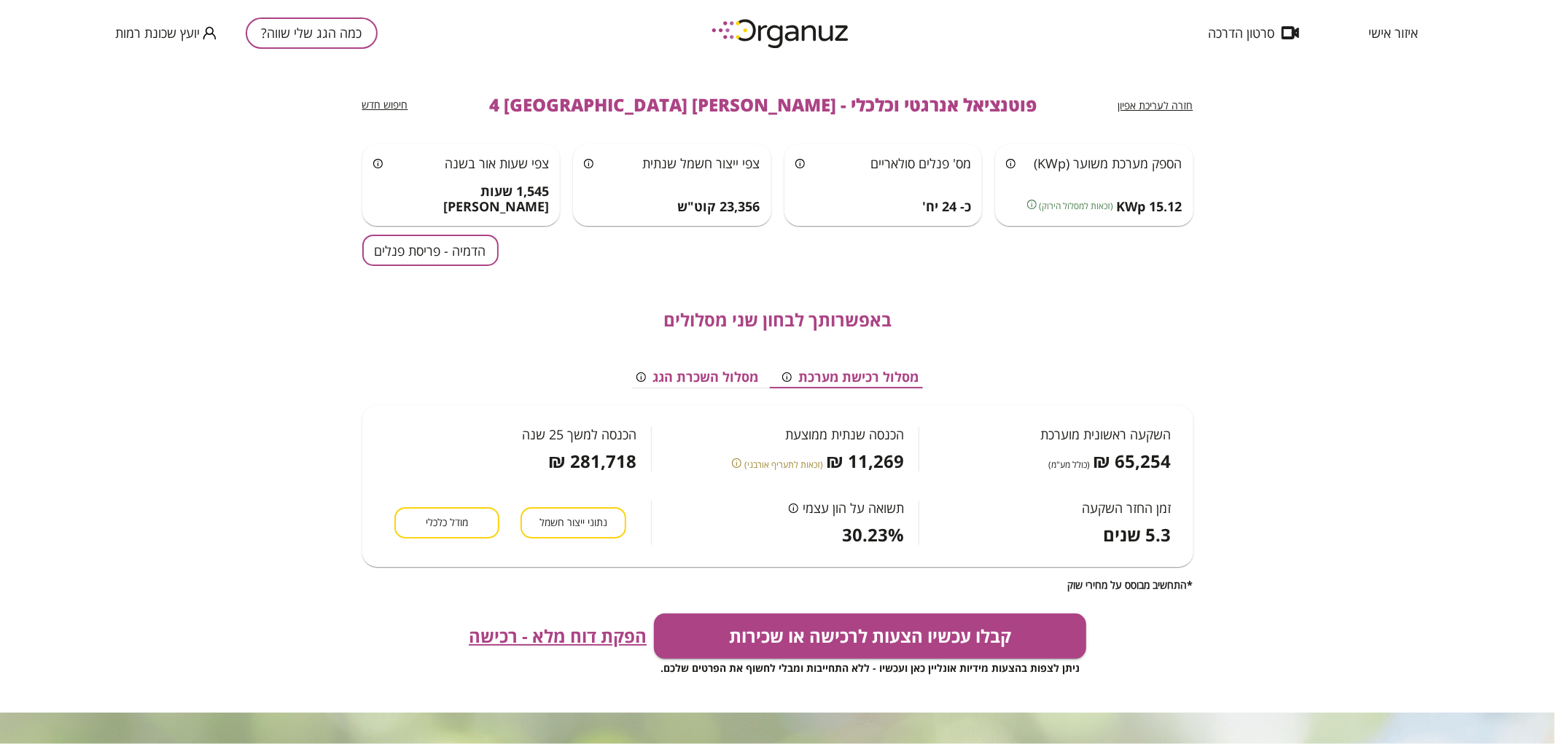
click at [1177, 102] on span "חזרה לעריכת אפיון" at bounding box center [1155, 105] width 75 height 14
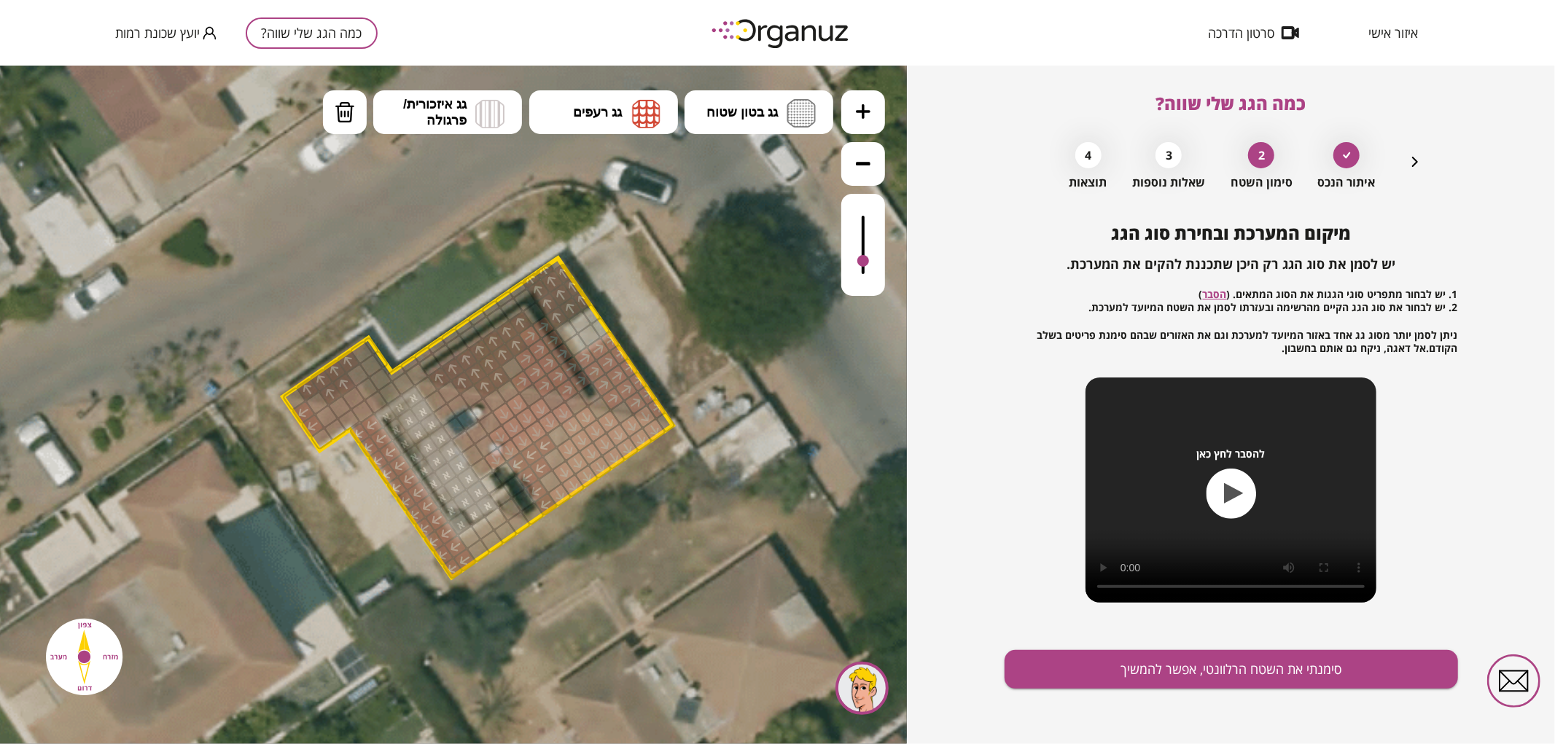
drag, startPoint x: 862, startPoint y: 224, endPoint x: 876, endPoint y: 262, distance: 40.3
click at [876, 262] on div at bounding box center [863, 244] width 44 height 102
click at [352, 127] on button "מחיקה" at bounding box center [345, 112] width 44 height 44
drag, startPoint x: 579, startPoint y: 376, endPoint x: 571, endPoint y: 368, distance: 11.3
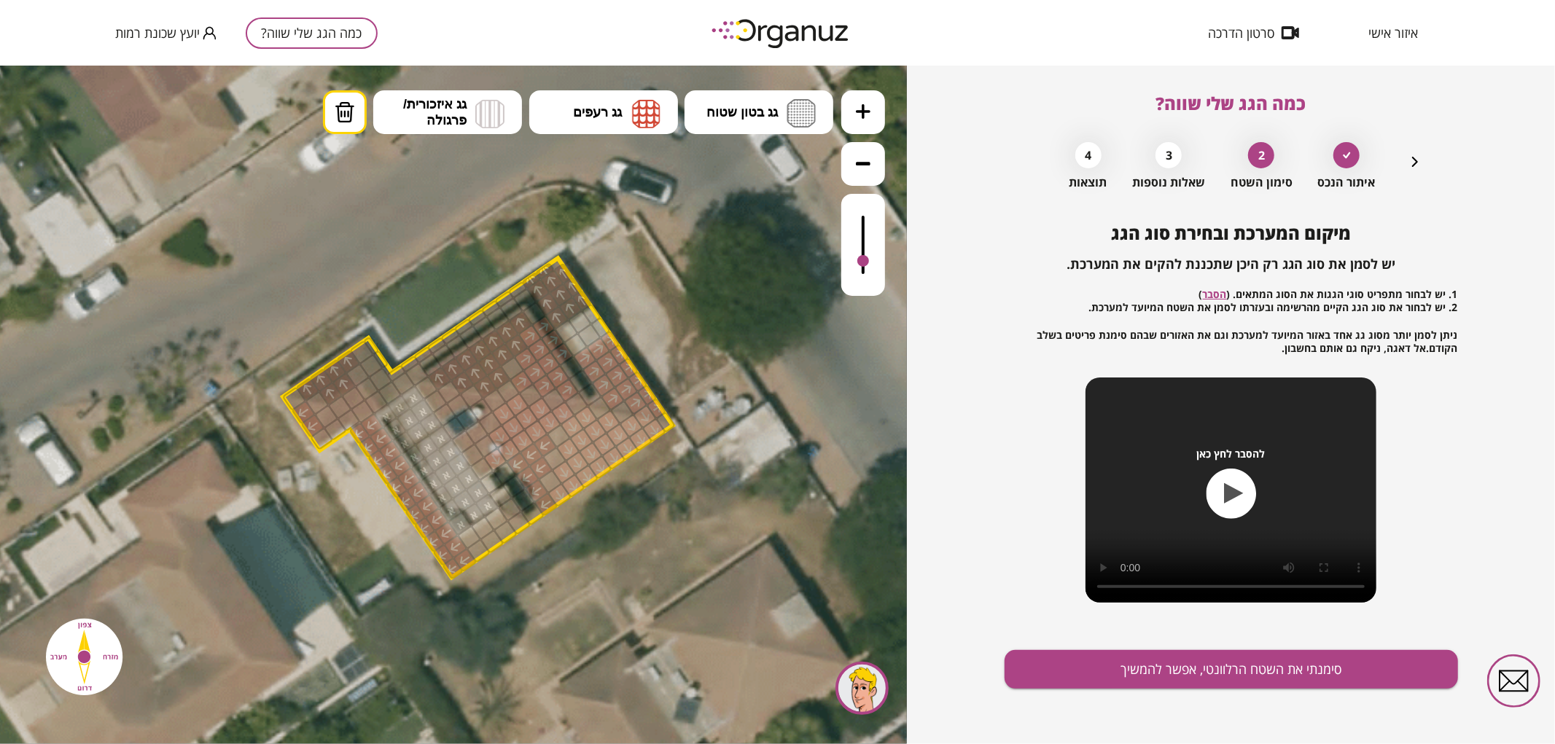
click at [1218, 691] on div "מיקום המערכת ובחירת סוג הגג יש לסמן את סוג הגג רק היכן שתכננת להקים את המערכת. …" at bounding box center [1230, 483] width 453 height 521
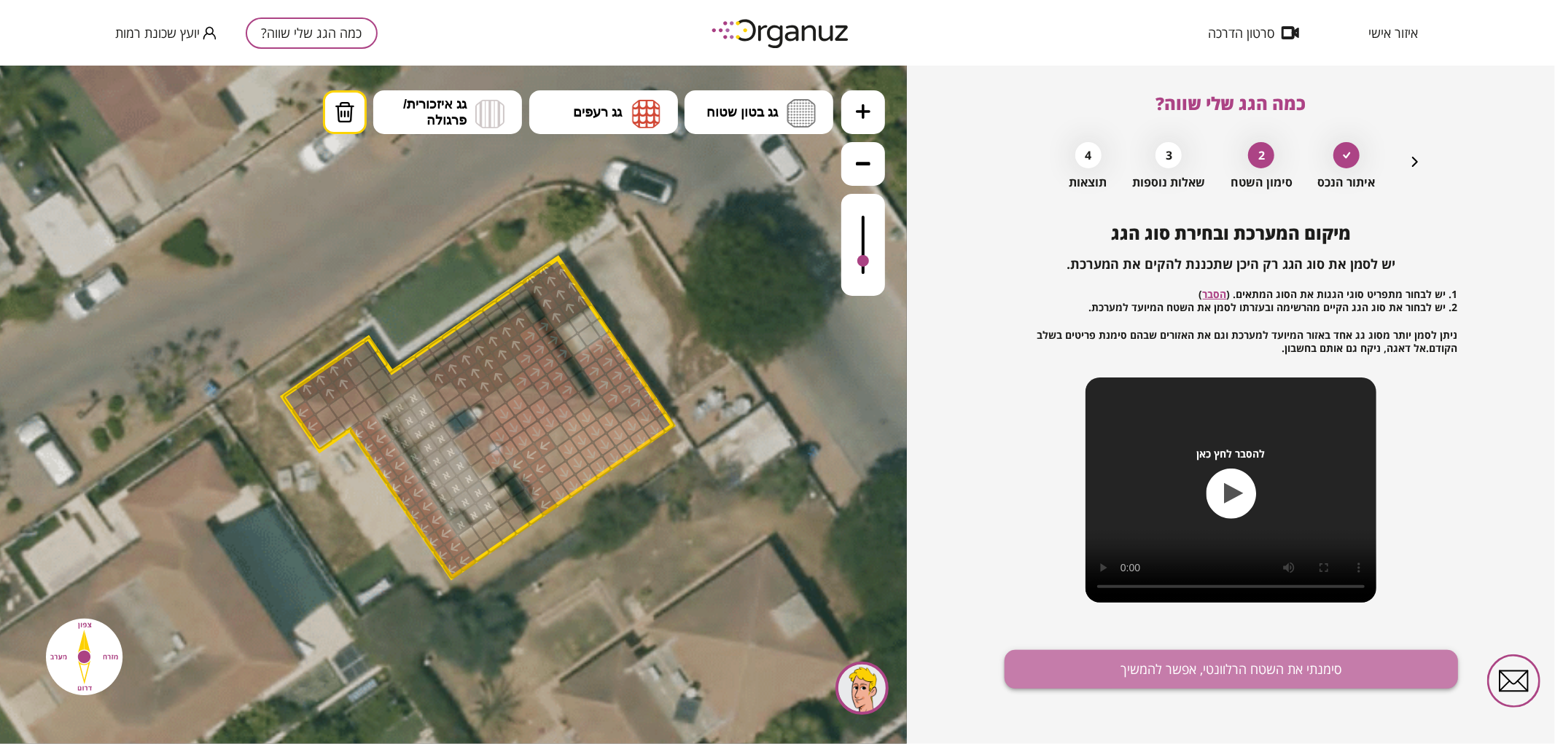
click at [1212, 680] on button "סימנתי את השטח הרלוונטי, אפשר להמשיך" at bounding box center [1230, 669] width 453 height 39
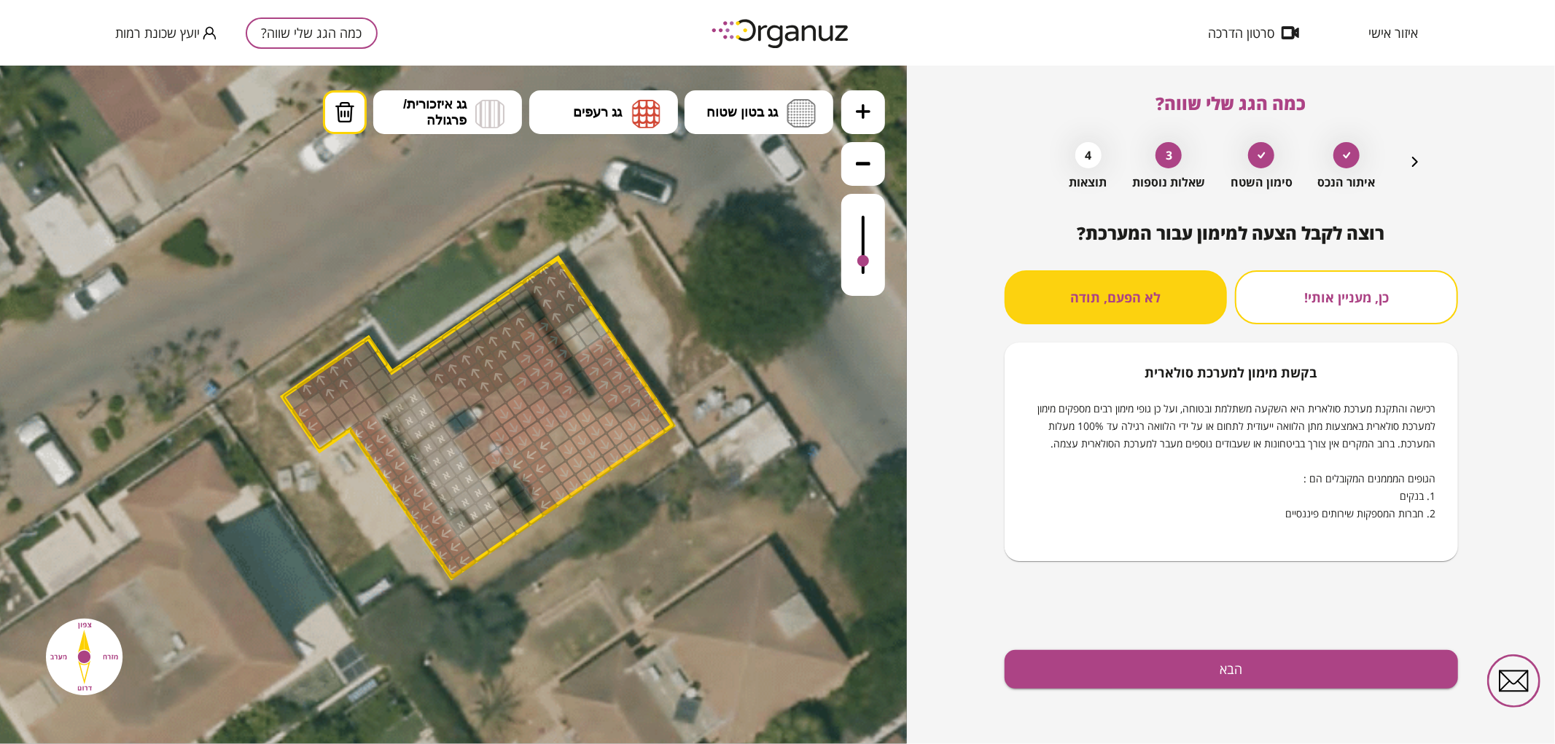
click at [1217, 672] on button "הבא" at bounding box center [1230, 669] width 453 height 39
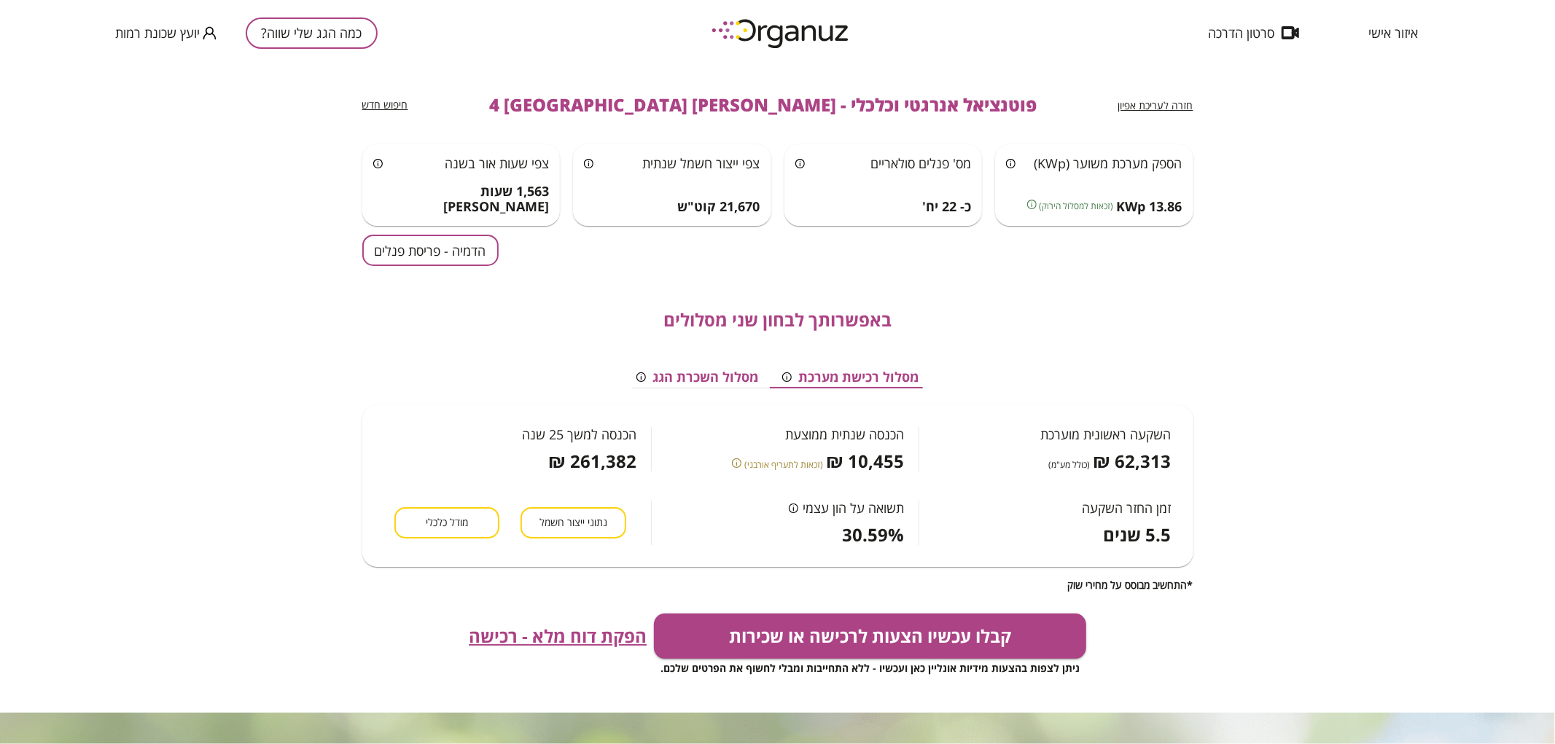
click at [450, 255] on button "הדמיה - פריסת פנלים" at bounding box center [430, 250] width 136 height 31
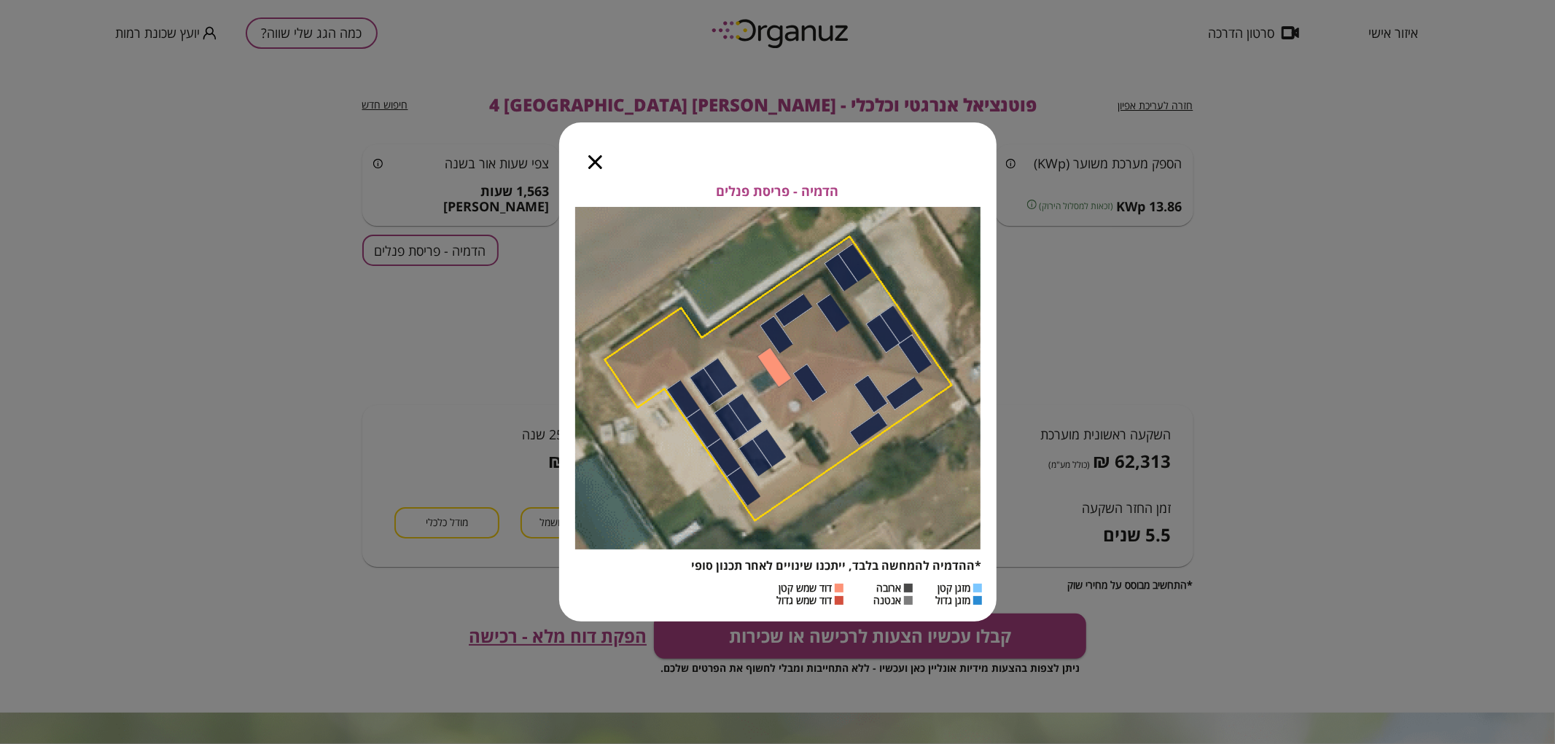
click at [592, 160] on icon "button" at bounding box center [595, 162] width 14 height 14
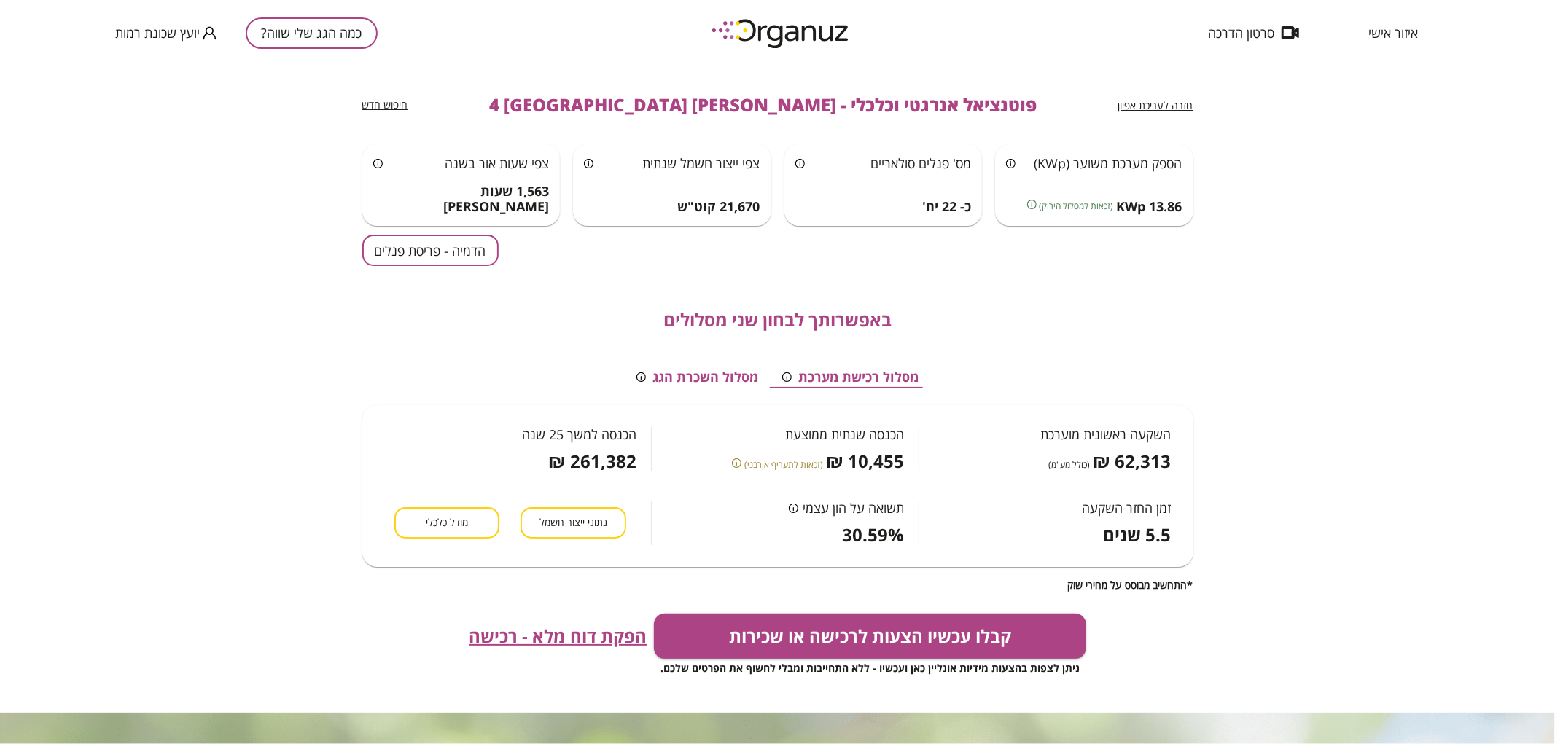
click at [306, 26] on button "כמה הגג שלי שווה?" at bounding box center [312, 32] width 132 height 31
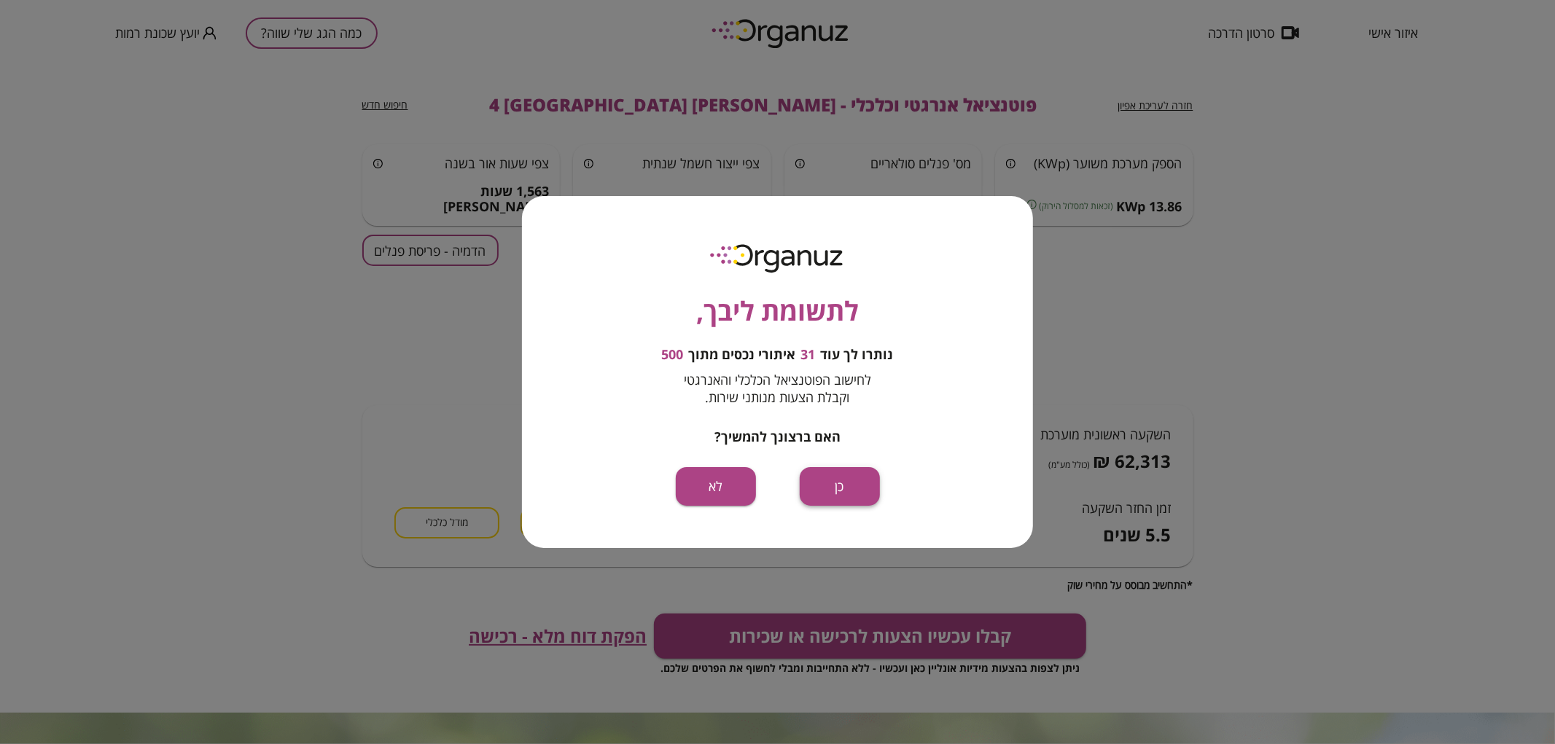
click at [851, 501] on button "כן" at bounding box center [840, 486] width 80 height 39
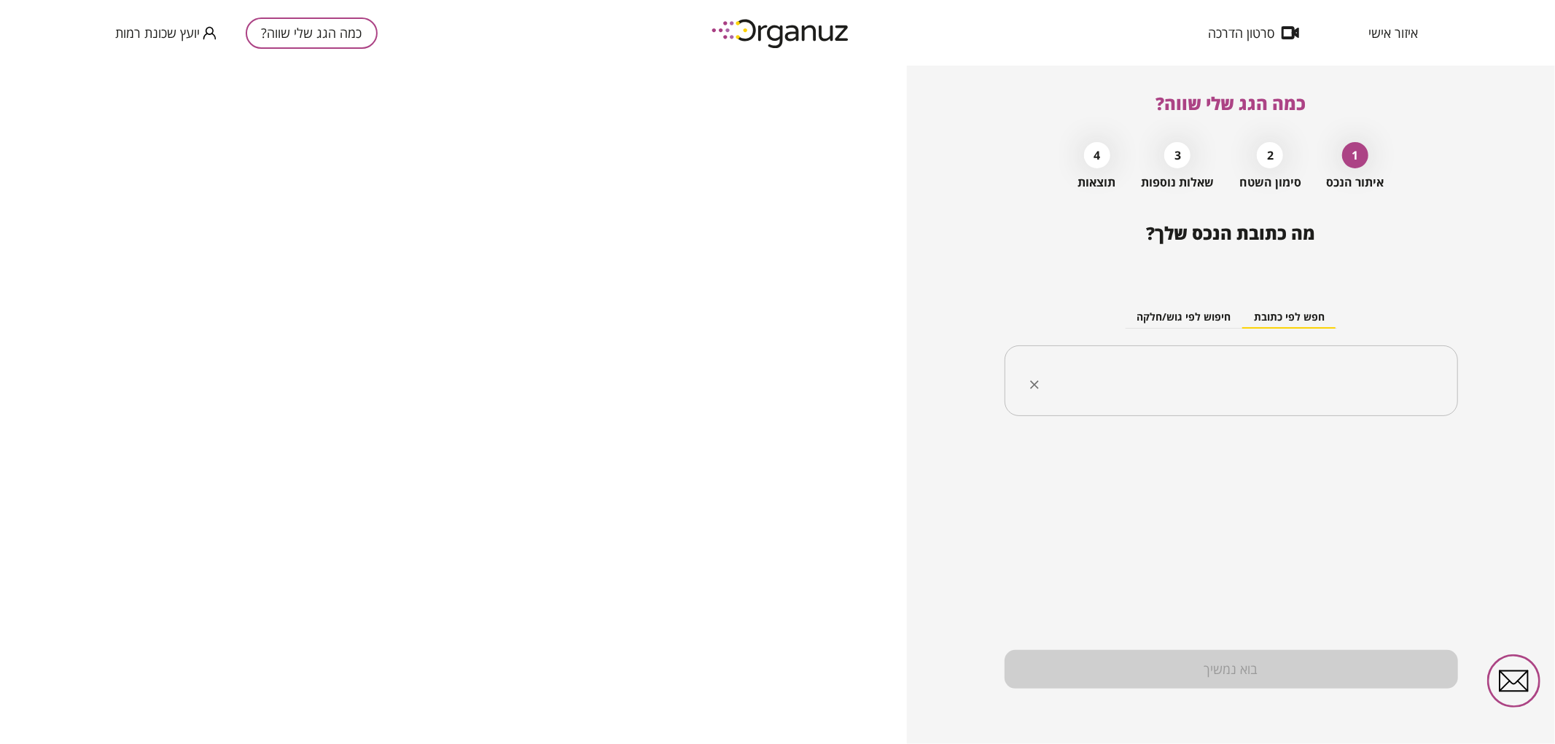
click at [1184, 380] on input "text" at bounding box center [1236, 381] width 407 height 36
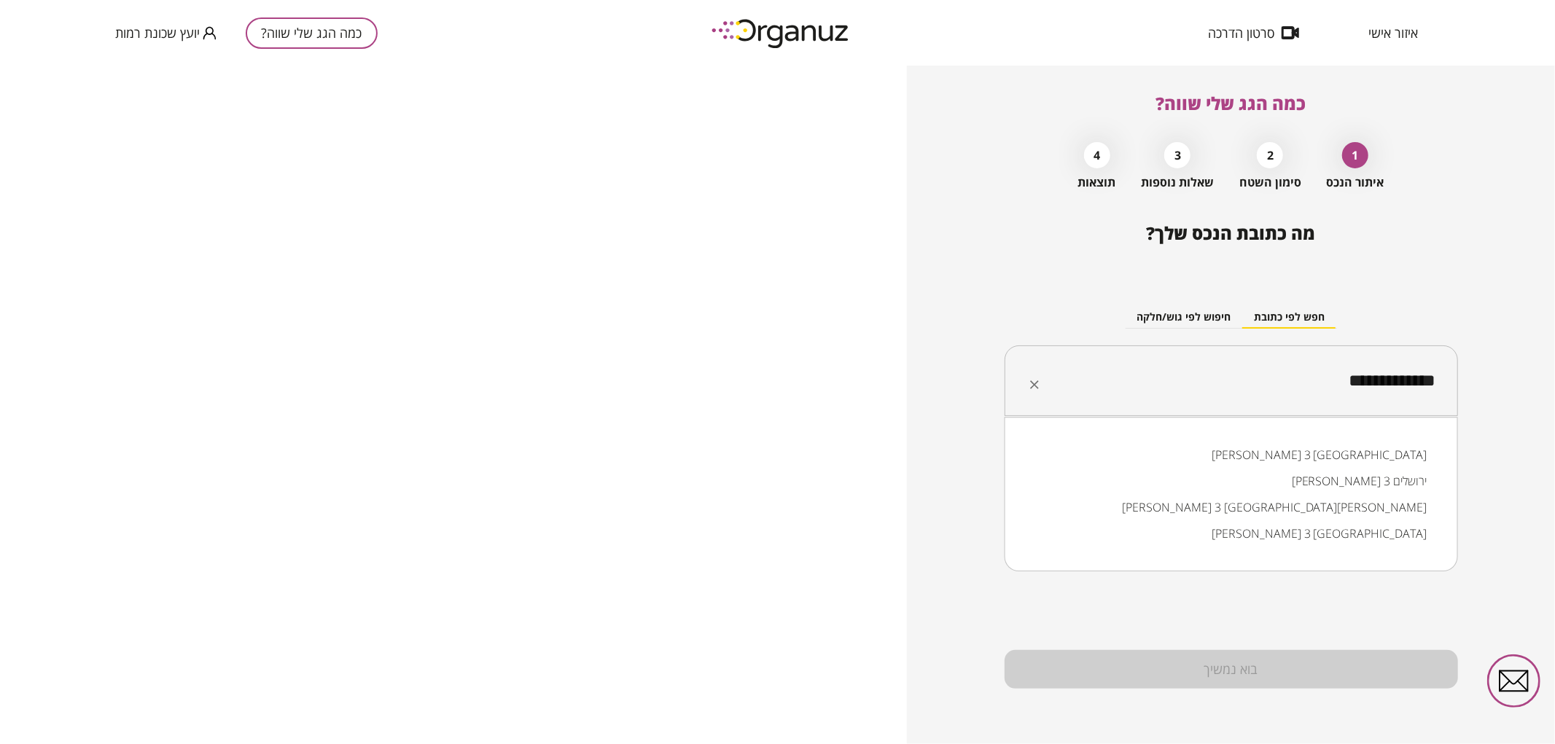
click at [1249, 436] on ul "[PERSON_NAME] 3 באר שבע [PERSON_NAME] 3 ירושלים [PERSON_NAME] 3 פתח [PERSON_NAM…" at bounding box center [1230, 494] width 415 height 117
click at [1294, 455] on li "[PERSON_NAME] 3 [GEOGRAPHIC_DATA]" at bounding box center [1230, 455] width 415 height 26
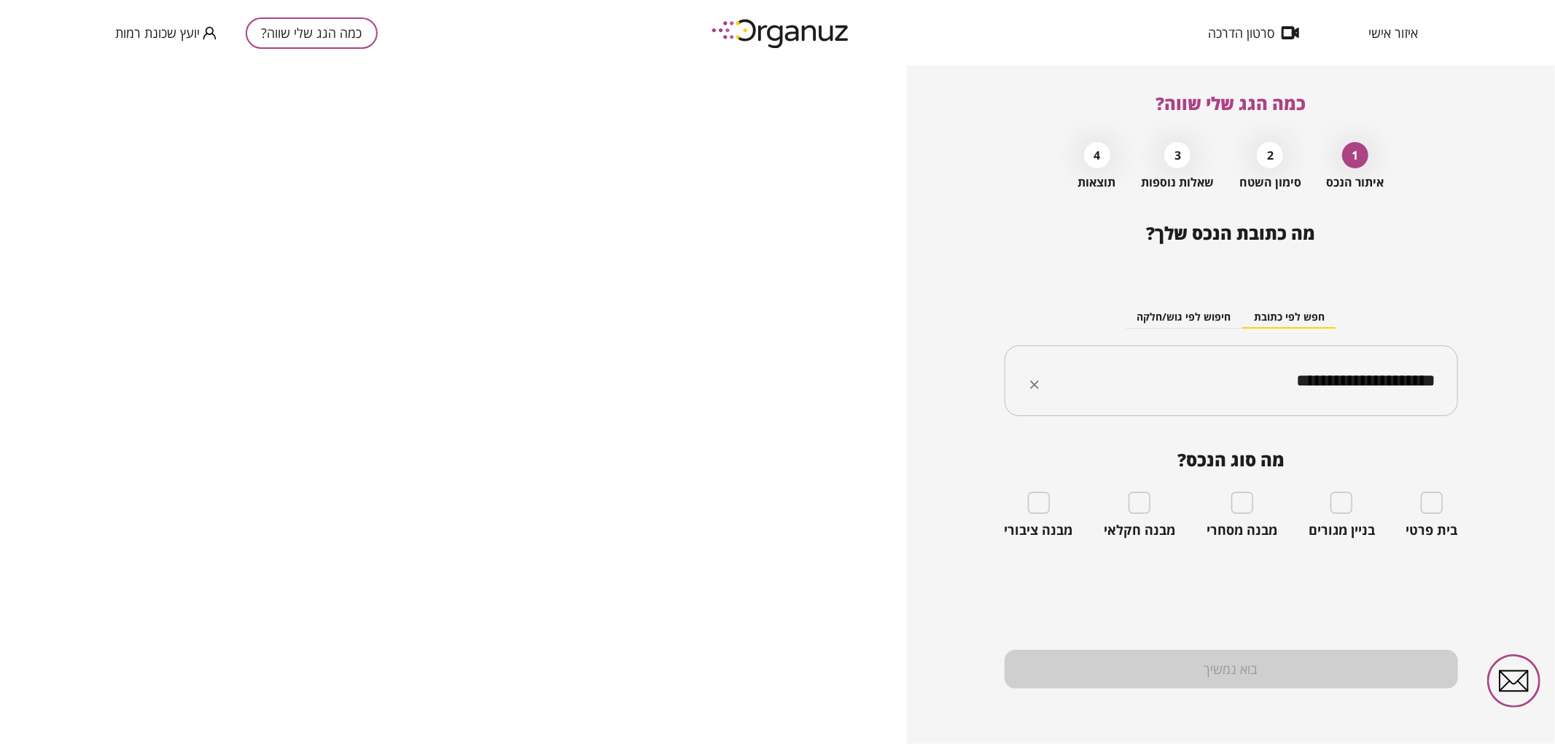
type input "**********"
click at [1197, 387] on input "**********" at bounding box center [1236, 381] width 407 height 36
click at [1439, 518] on div "בית פרטי" at bounding box center [1432, 515] width 52 height 47
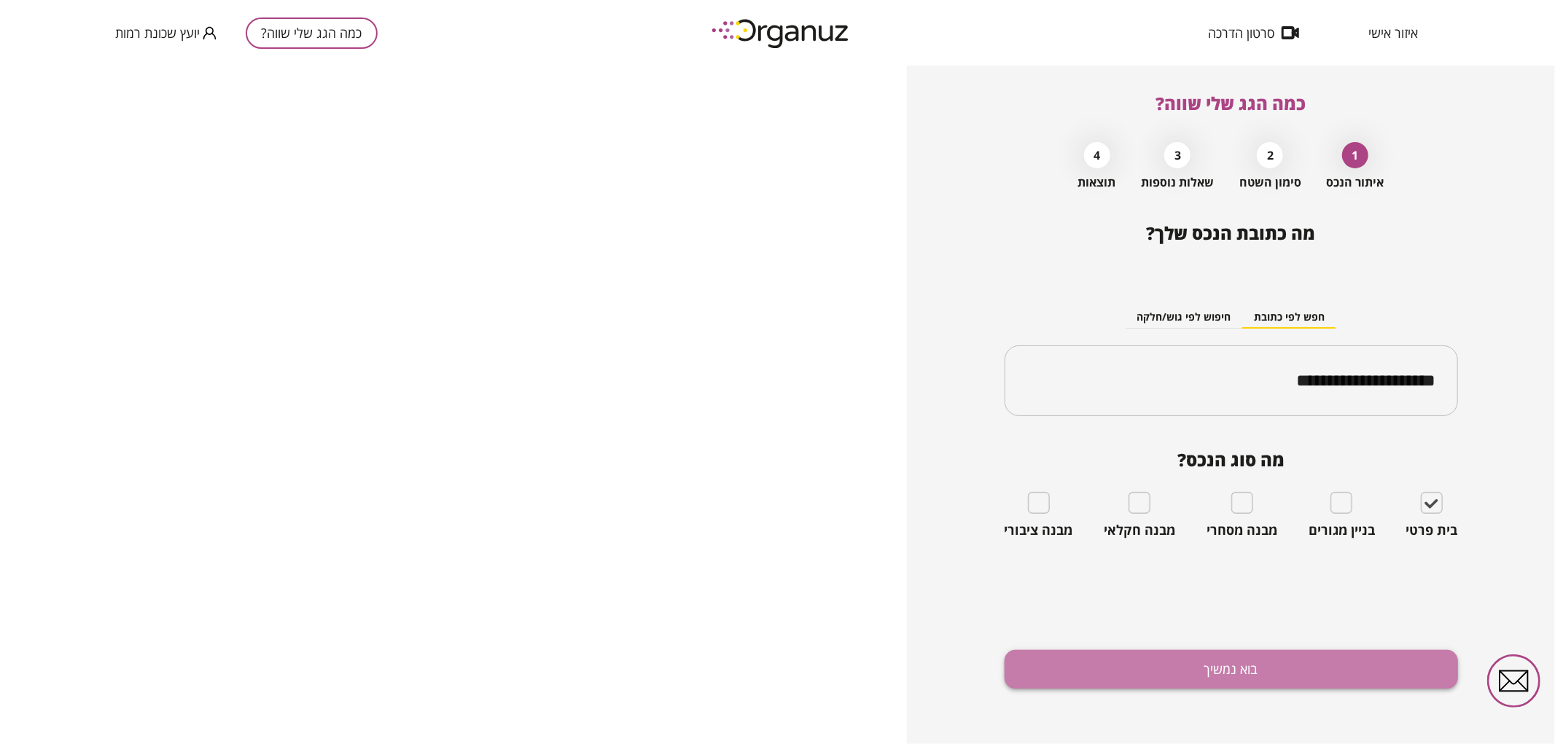
click at [1396, 666] on button "בוא נמשיך" at bounding box center [1230, 669] width 453 height 39
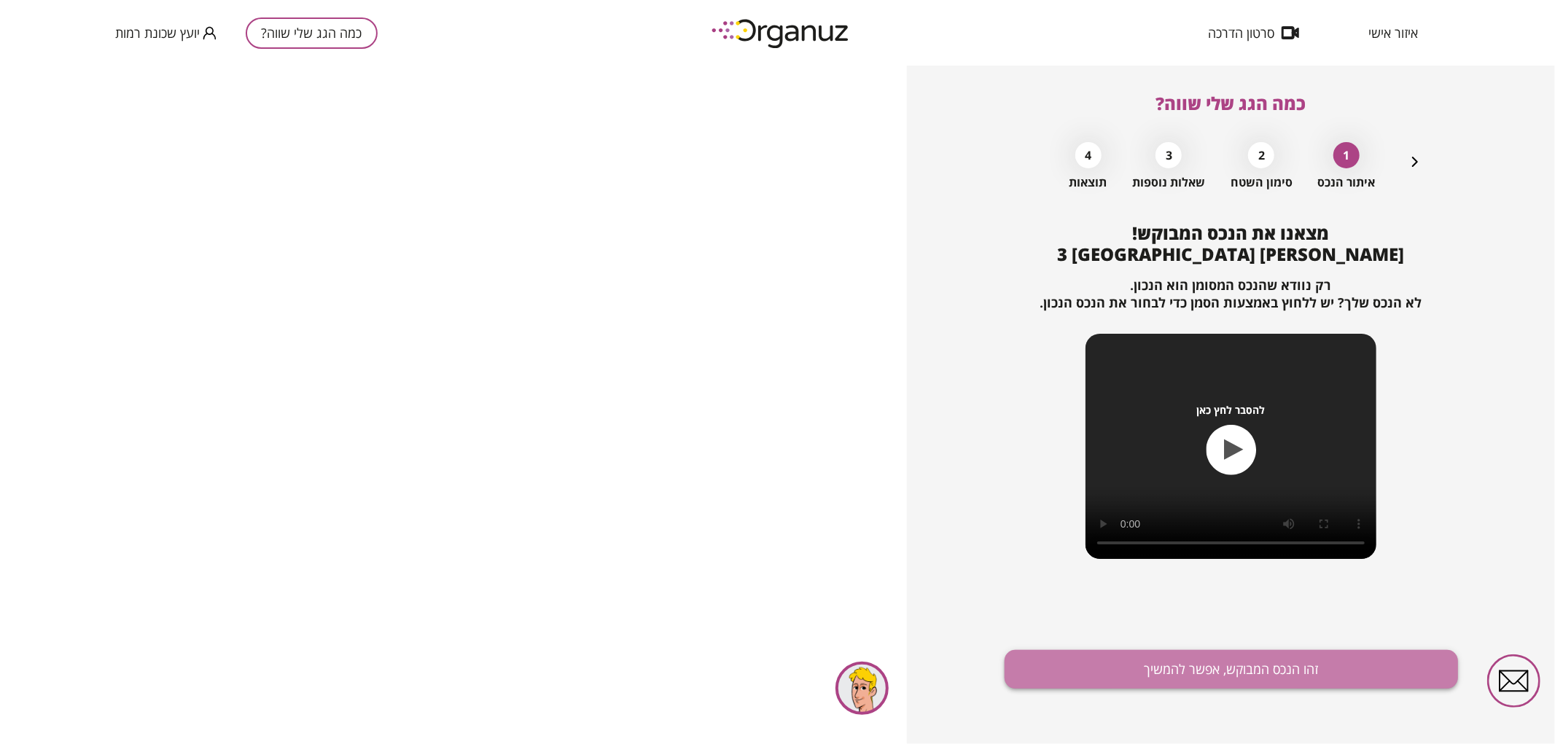
click at [1176, 667] on button "זהו הנכס המבוקש, אפשר להמשיך" at bounding box center [1230, 669] width 453 height 39
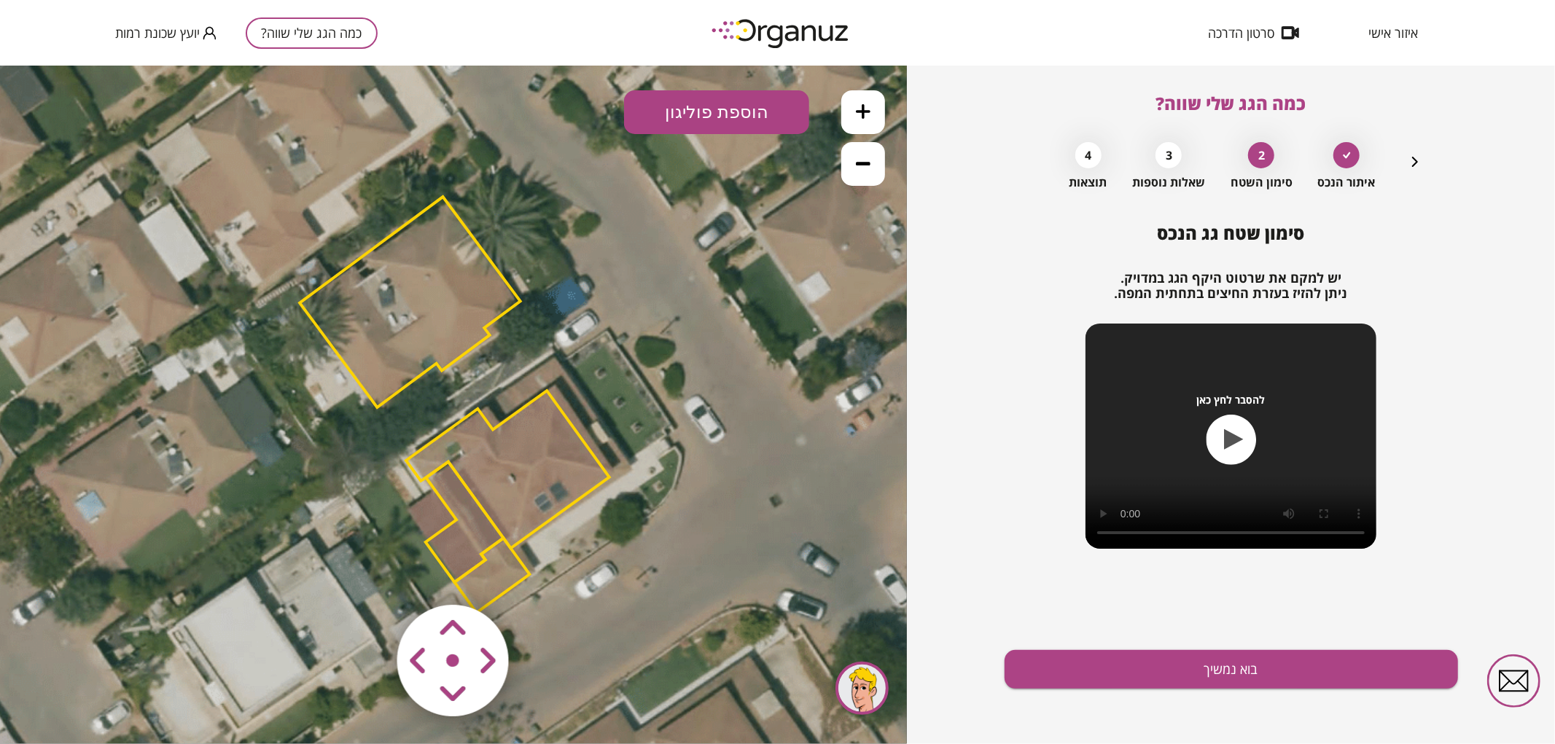
click at [367, 574] on area at bounding box center [367, 574] width 0 height 0
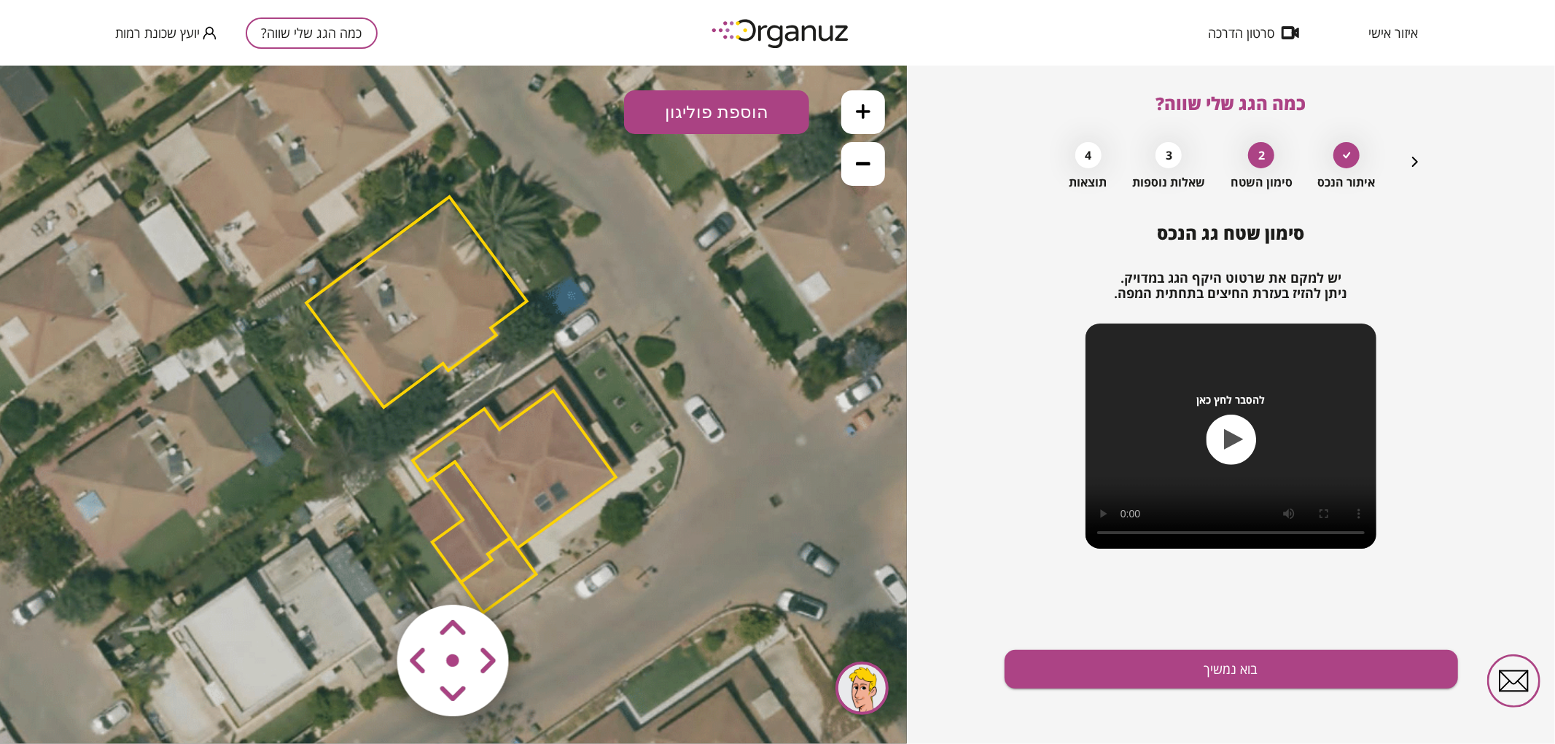
click at [367, 574] on area at bounding box center [367, 574] width 0 height 0
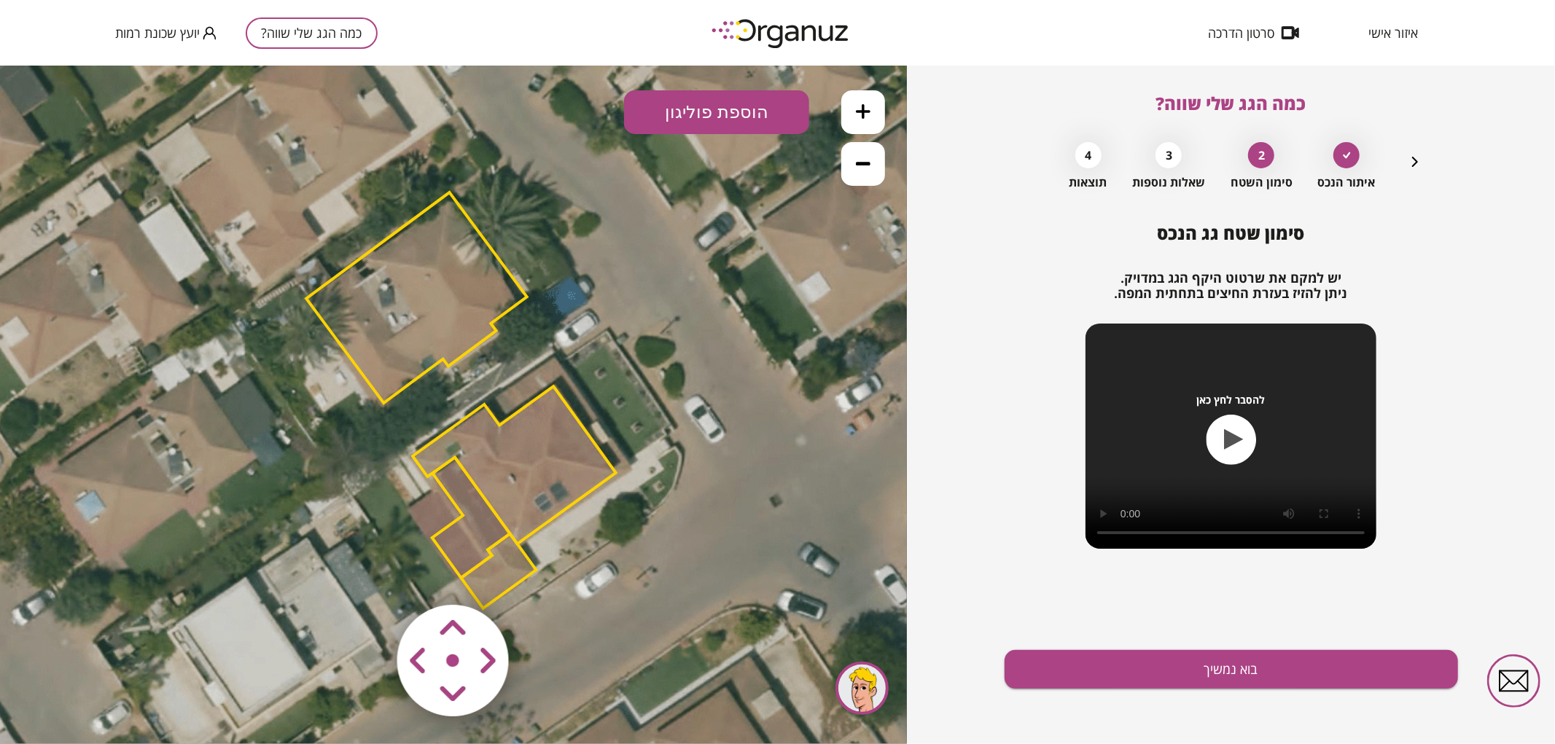
click at [492, 519] on polygon at bounding box center [471, 517] width 78 height 120
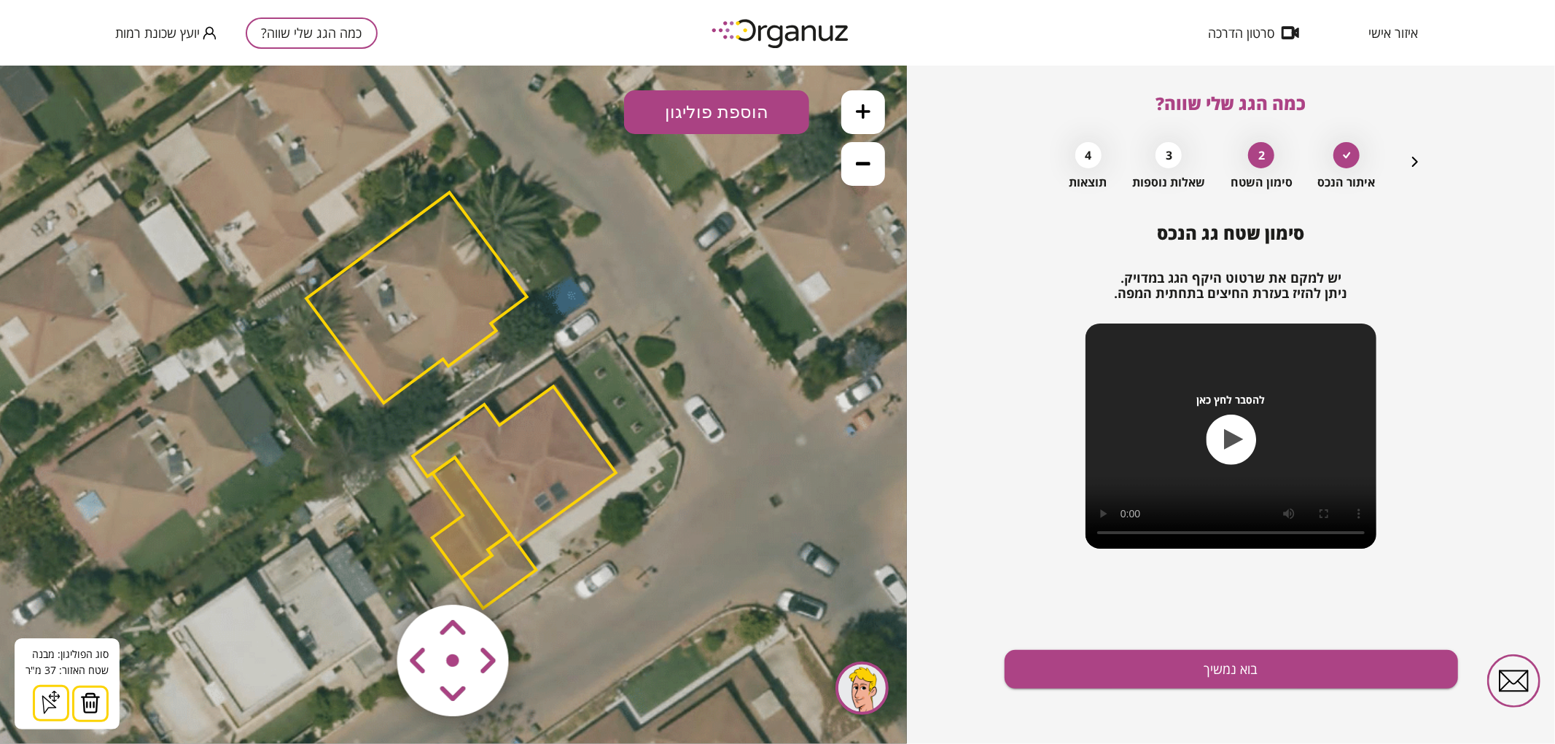
click at [90, 708] on img at bounding box center [90, 703] width 20 height 22
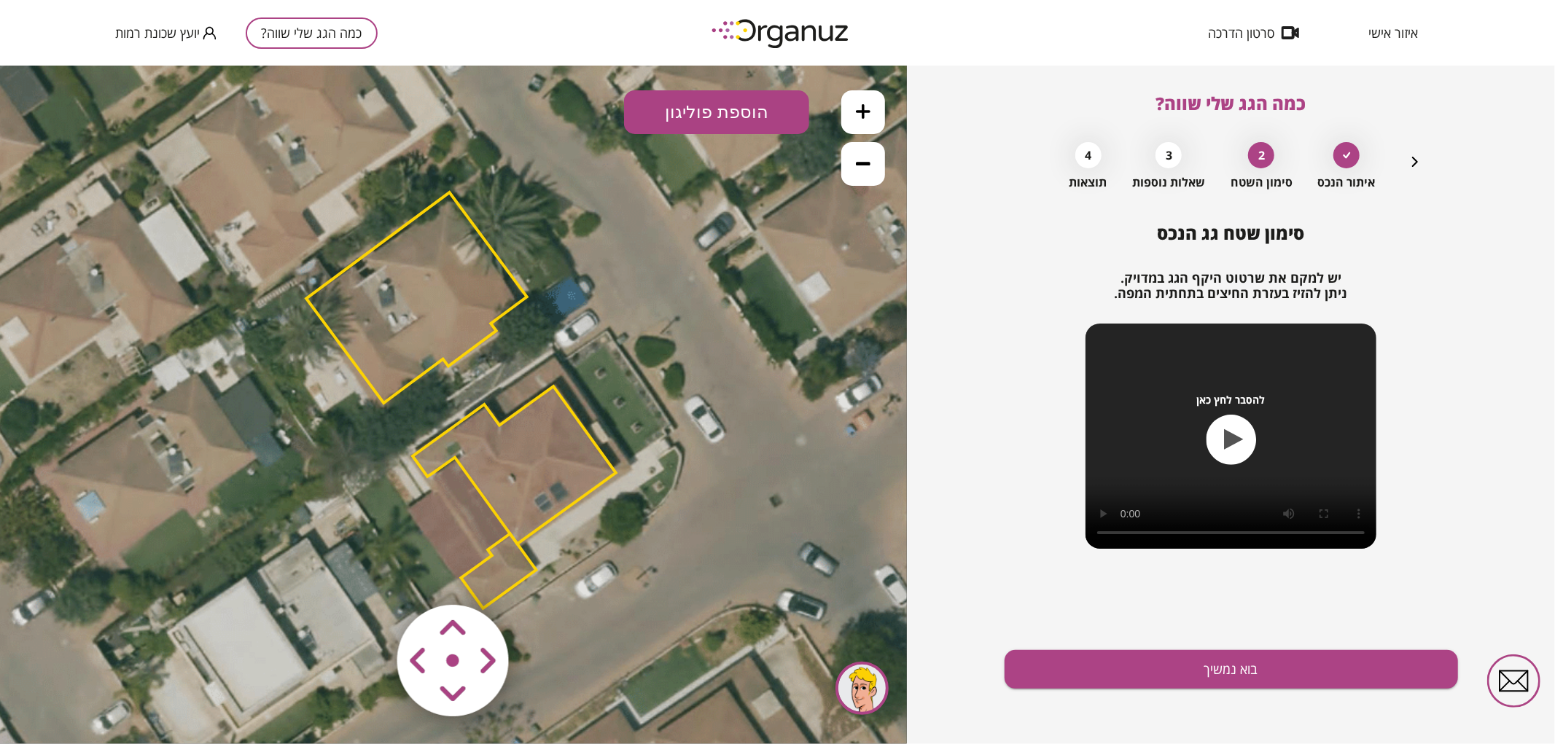
click at [548, 480] on polygon at bounding box center [514, 464] width 203 height 157
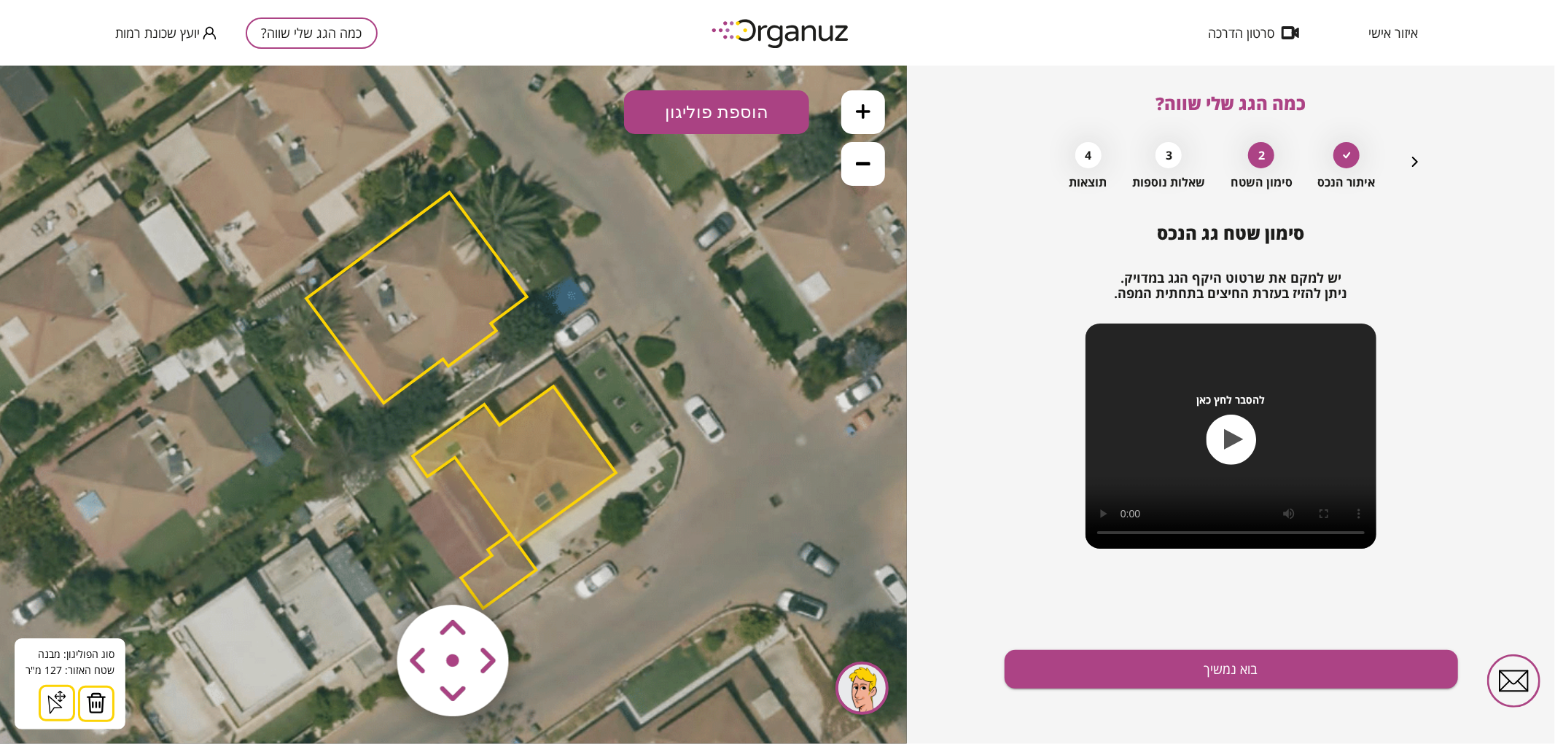
click at [92, 706] on img at bounding box center [96, 703] width 20 height 22
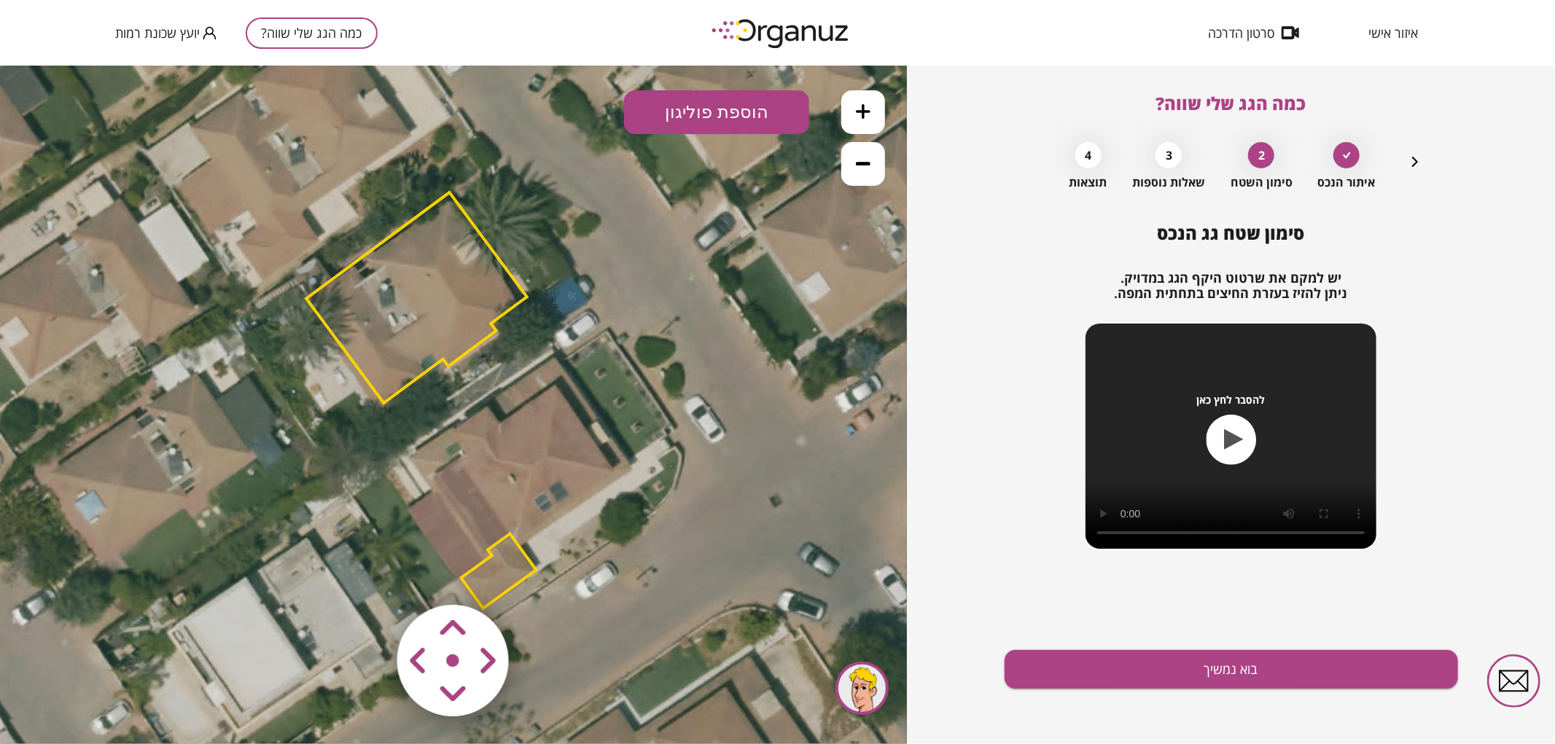
click at [508, 548] on polygon at bounding box center [498, 571] width 75 height 74
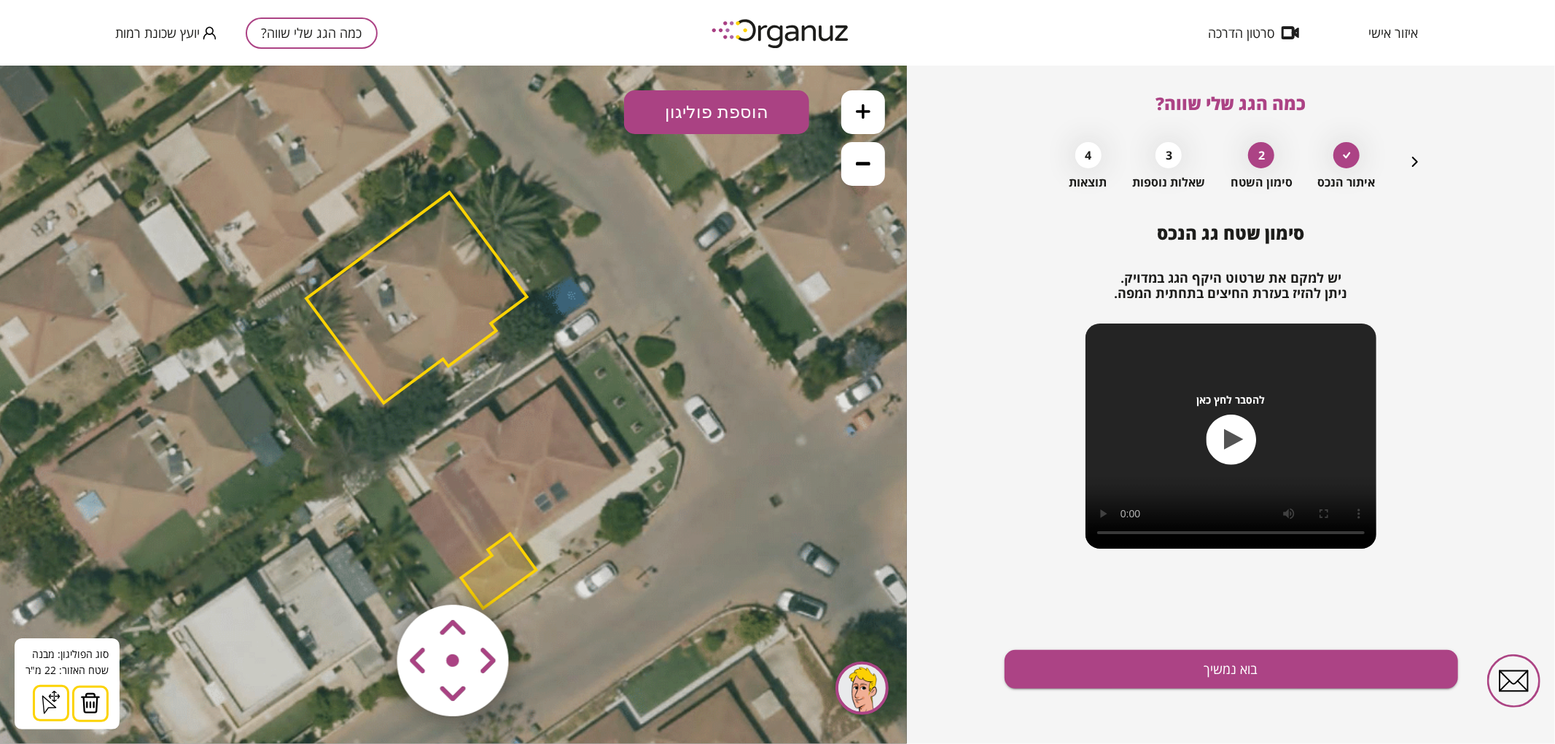
click at [90, 699] on img at bounding box center [90, 703] width 20 height 22
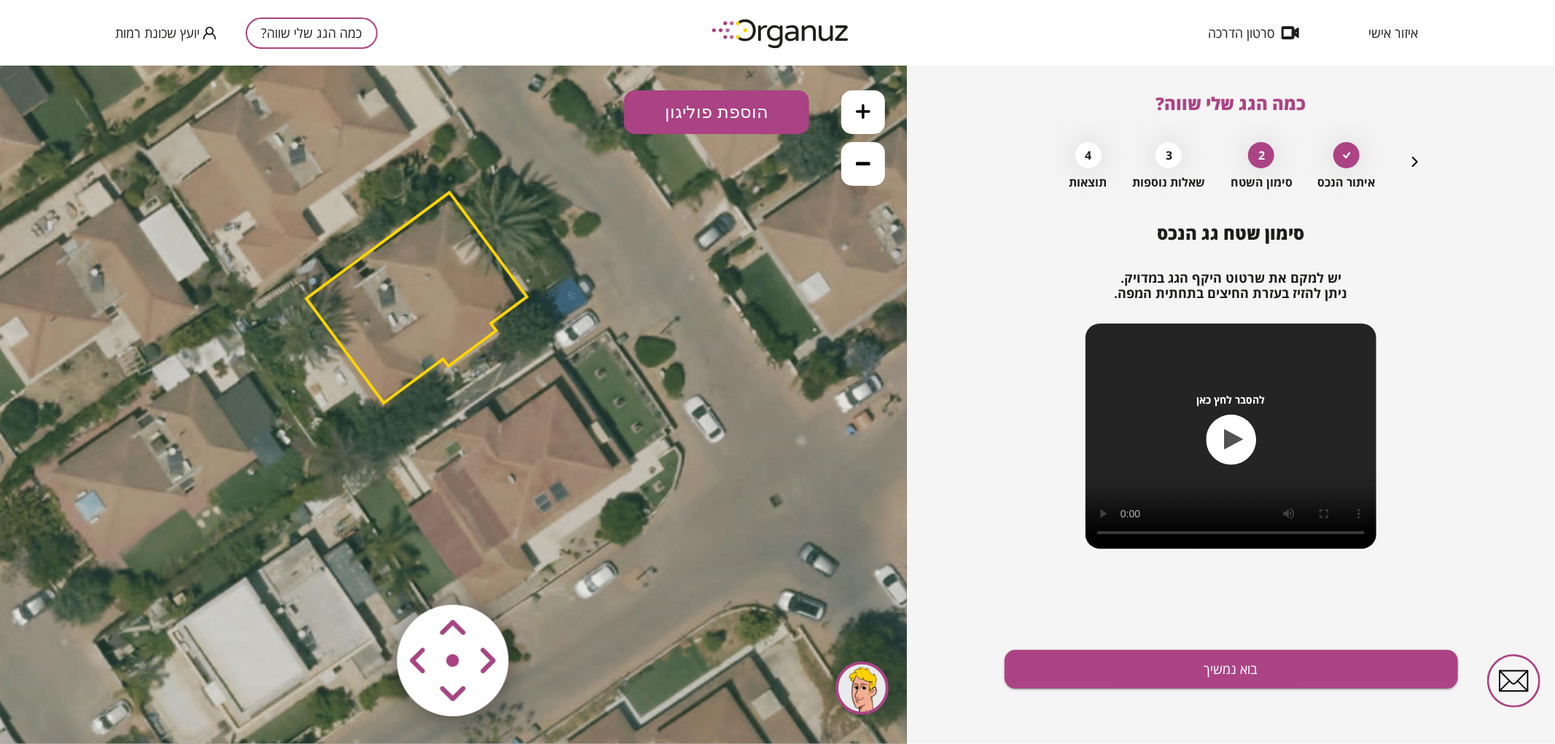
click at [684, 117] on button "הוספת פוליגון" at bounding box center [716, 112] width 185 height 44
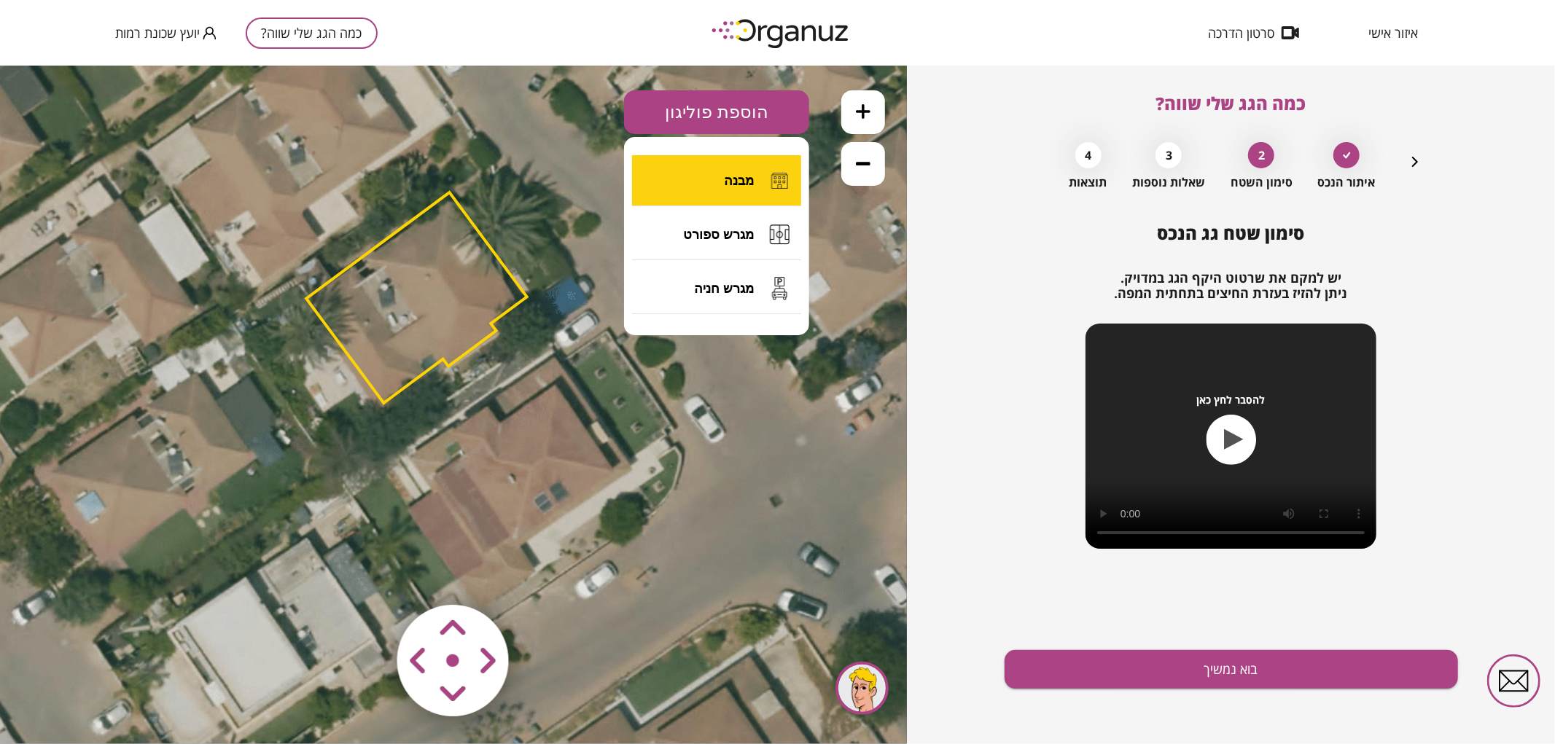
click at [709, 171] on button "מבנה" at bounding box center [716, 180] width 169 height 51
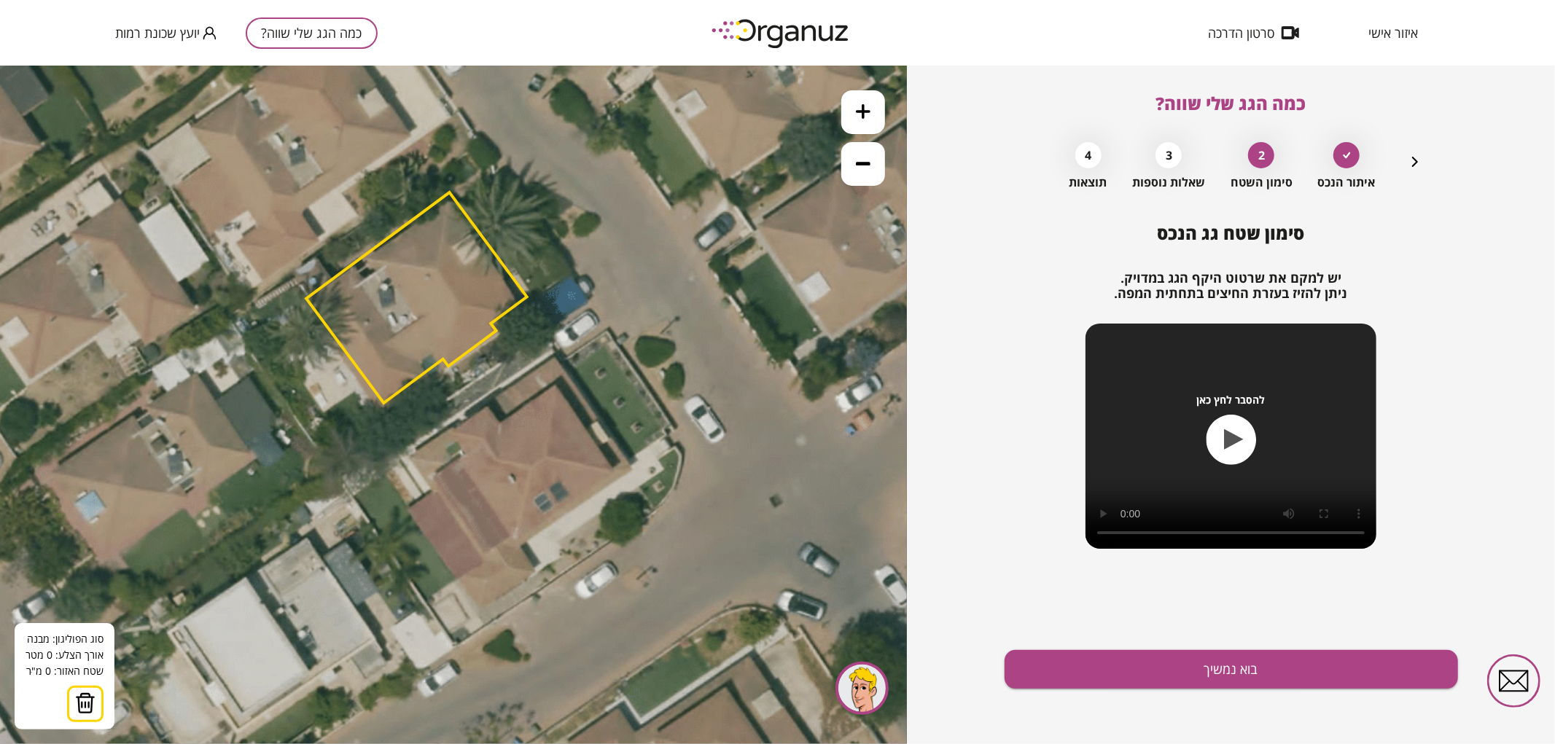
click at [487, 407] on icon at bounding box center [452, 398] width 1279 height 1279
click at [499, 423] on icon at bounding box center [452, 398] width 1279 height 1279
click at [555, 383] on polygon at bounding box center [521, 403] width 68 height 40
click at [610, 468] on polygon at bounding box center [548, 425] width 123 height 85
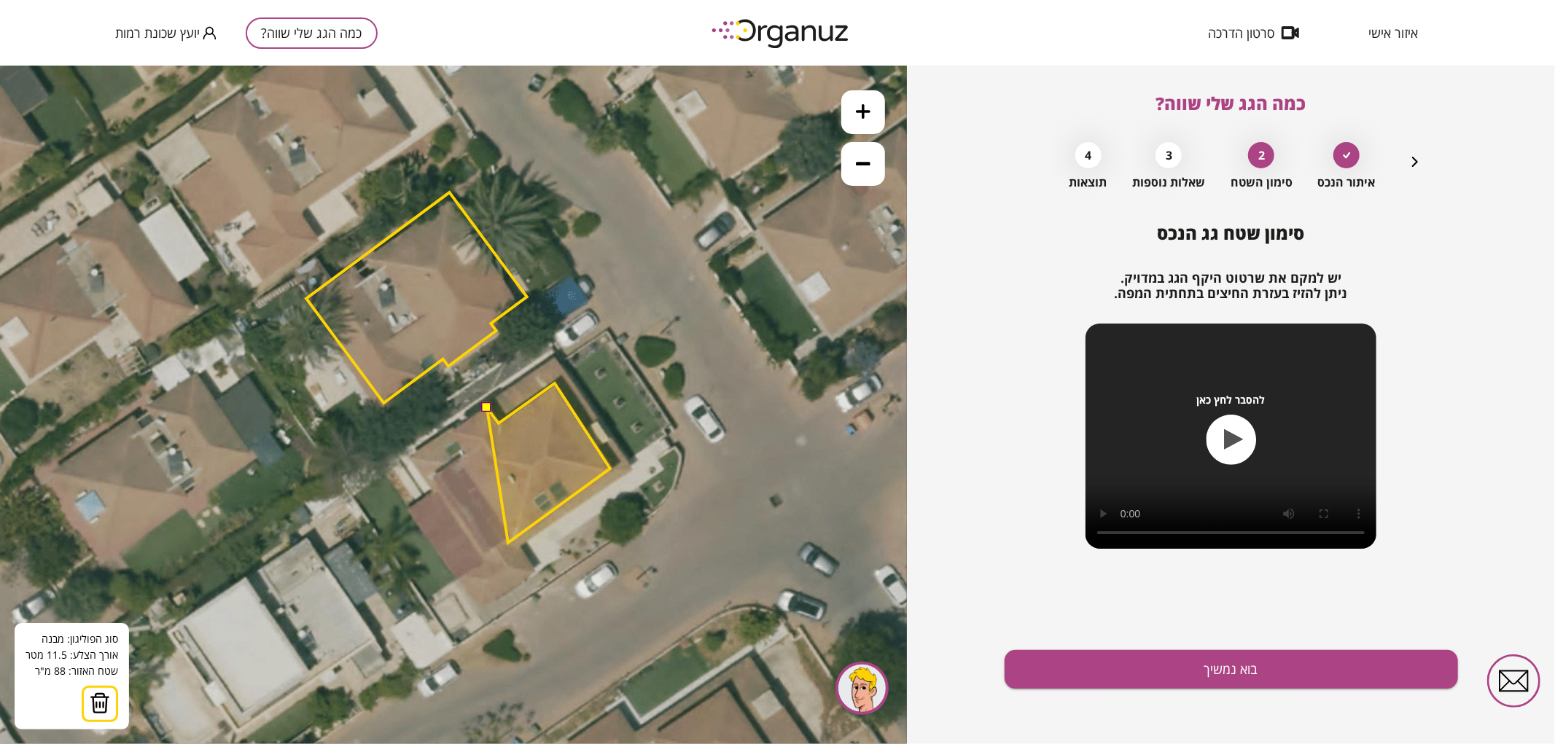
click at [508, 542] on polygon at bounding box center [548, 463] width 123 height 160
click at [482, 556] on polygon at bounding box center [546, 469] width 128 height 173
click at [410, 457] on polygon at bounding box center [510, 469] width 200 height 173
click at [483, 408] on button at bounding box center [486, 407] width 10 height 10
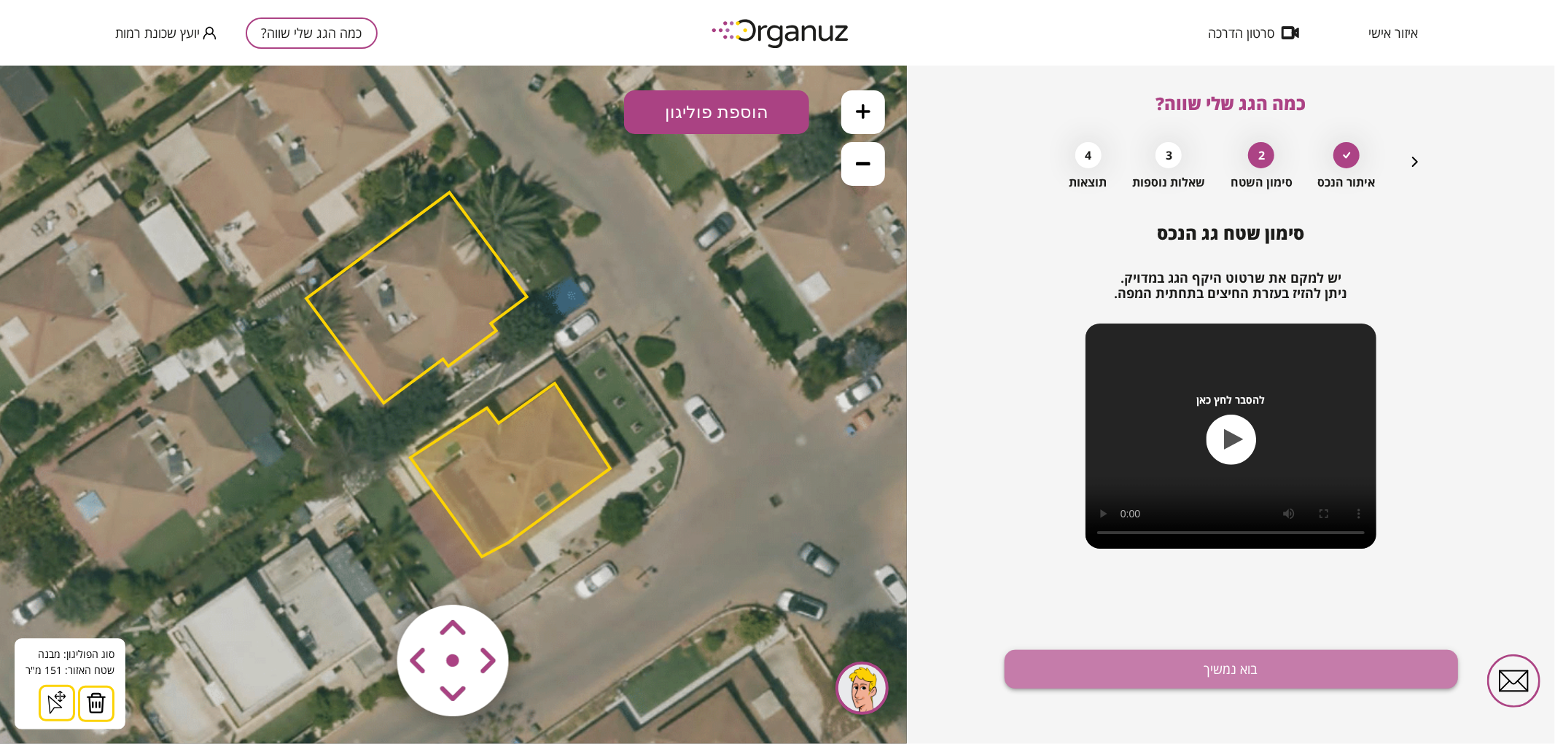
click at [1103, 681] on button "בוא נמשיך" at bounding box center [1230, 669] width 453 height 39
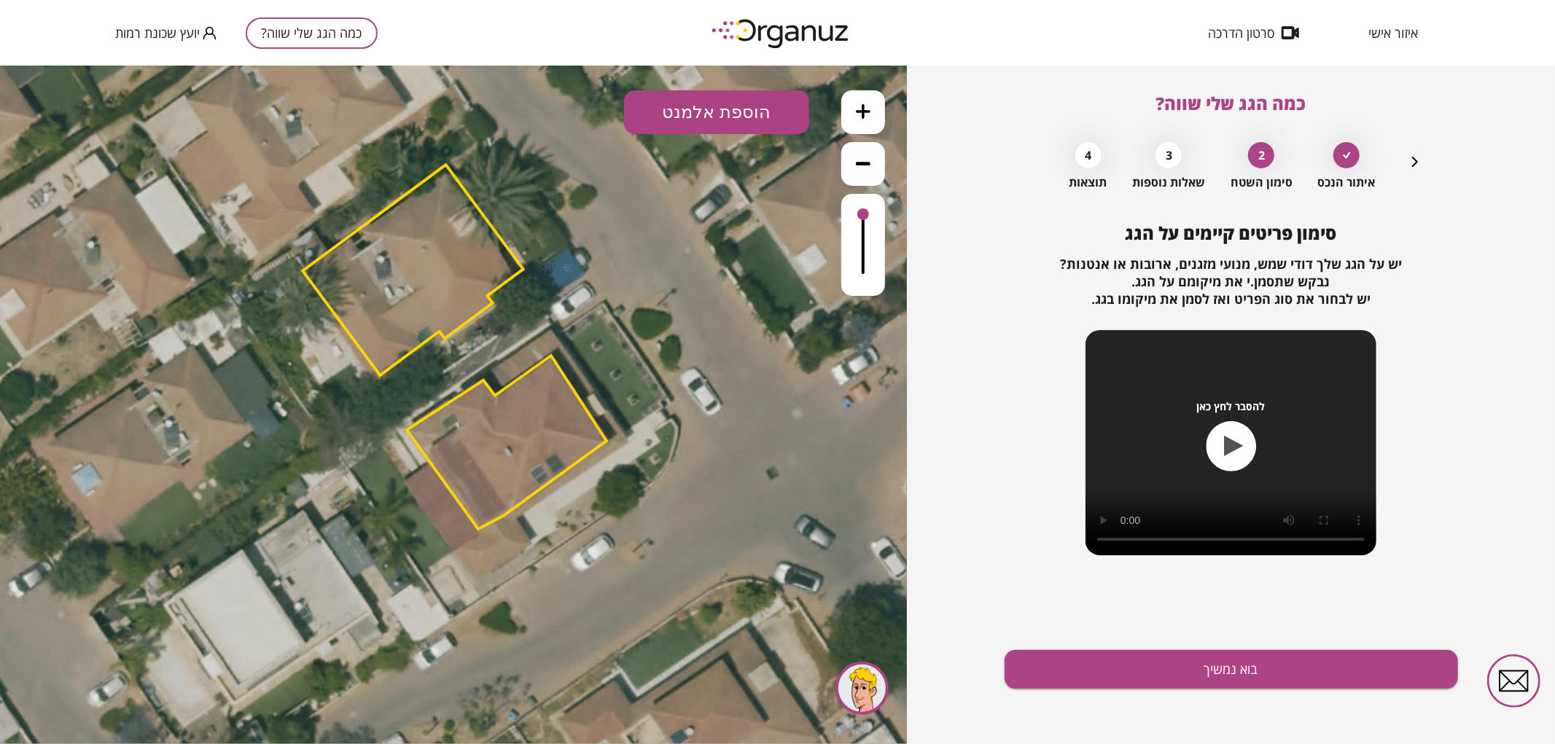
drag, startPoint x: 771, startPoint y: 352, endPoint x: 767, endPoint y: 324, distance: 27.9
click at [767, 324] on icon at bounding box center [449, 371] width 1279 height 1279
click at [703, 413] on icon at bounding box center [449, 371] width 1279 height 1279
click at [576, 425] on polygon at bounding box center [507, 441] width 200 height 173
click at [722, 286] on icon at bounding box center [449, 371] width 1279 height 1279
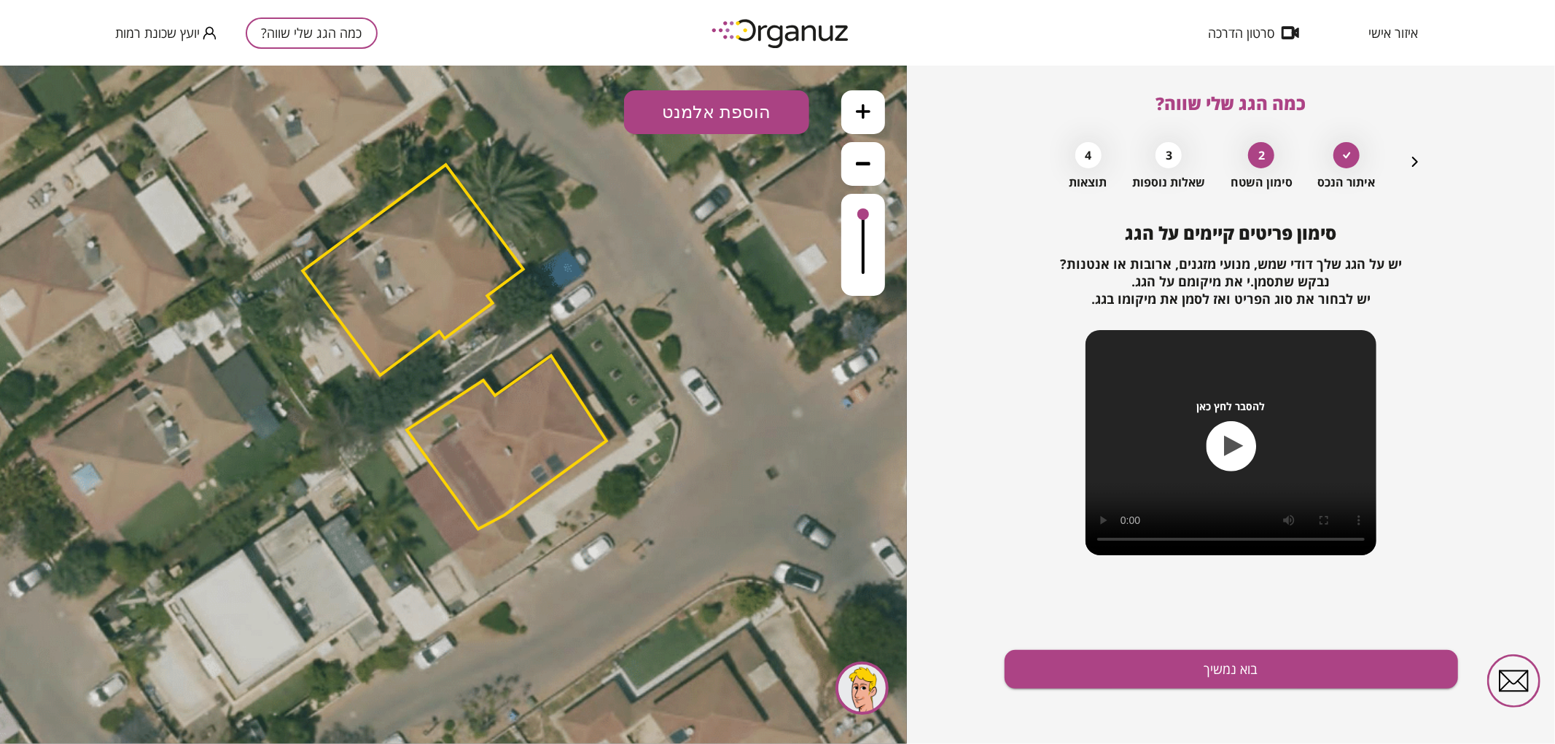
click at [1408, 166] on icon "button" at bounding box center [1414, 161] width 17 height 17
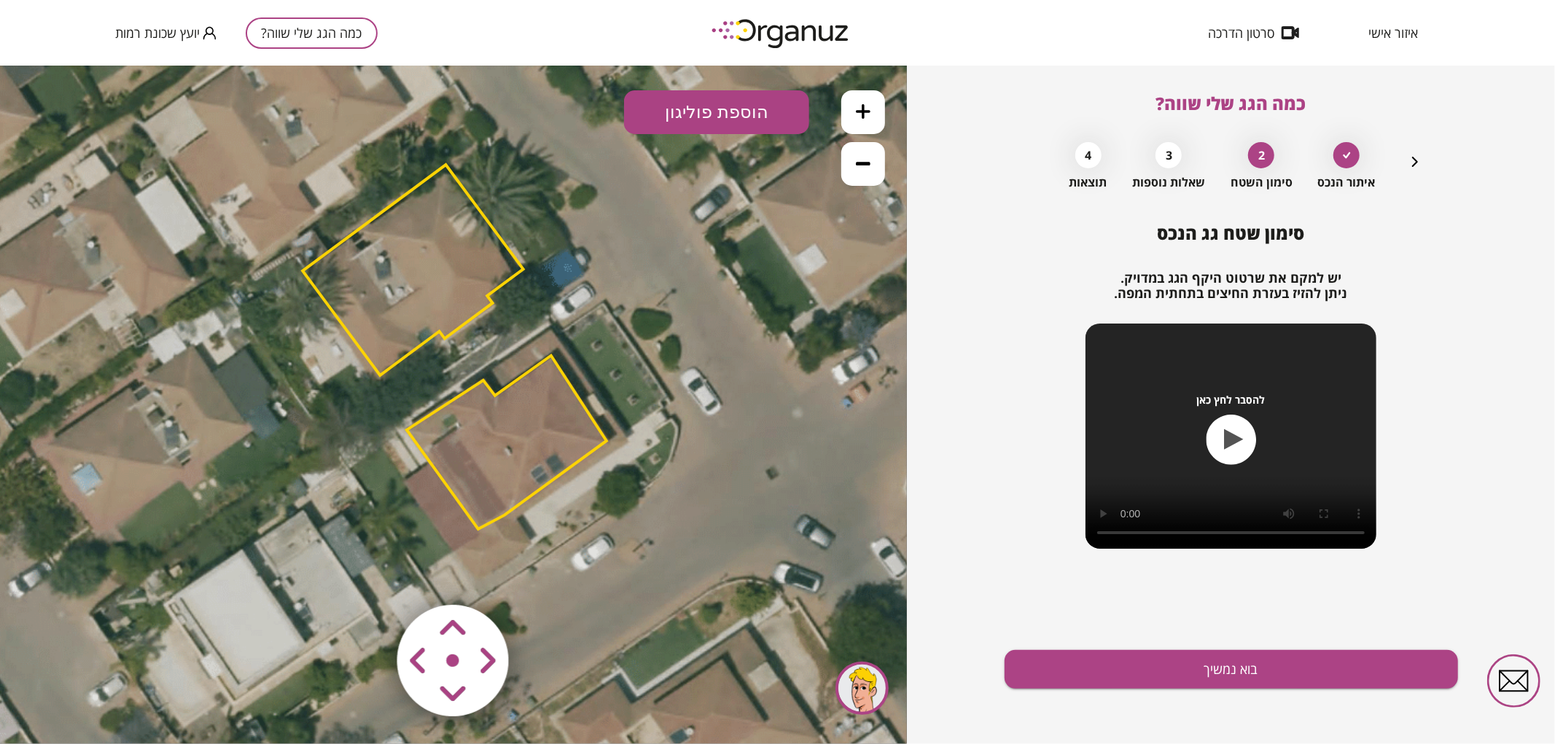
click at [515, 424] on polygon at bounding box center [507, 441] width 200 height 173
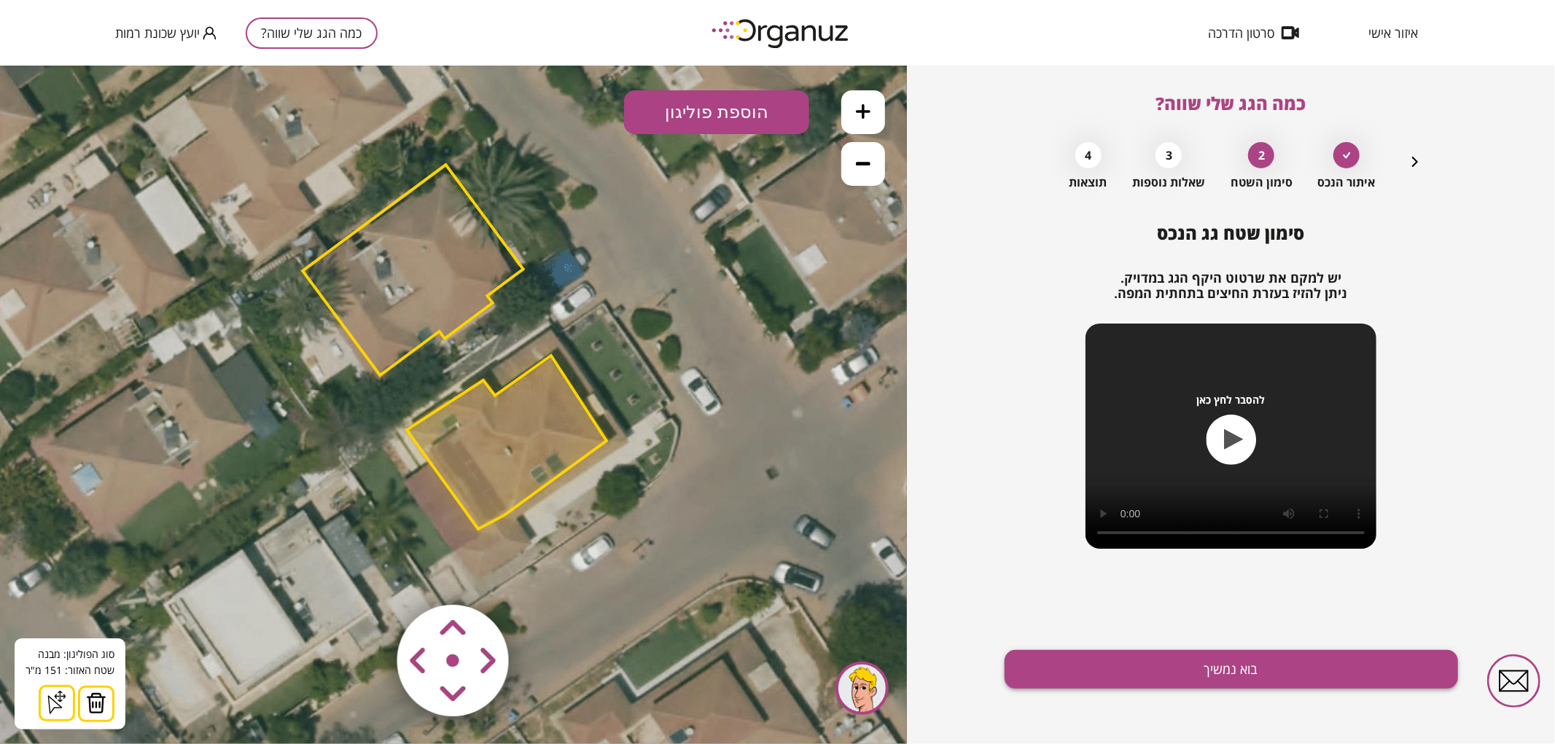
click at [1212, 675] on button "בוא נמשיך" at bounding box center [1230, 669] width 453 height 39
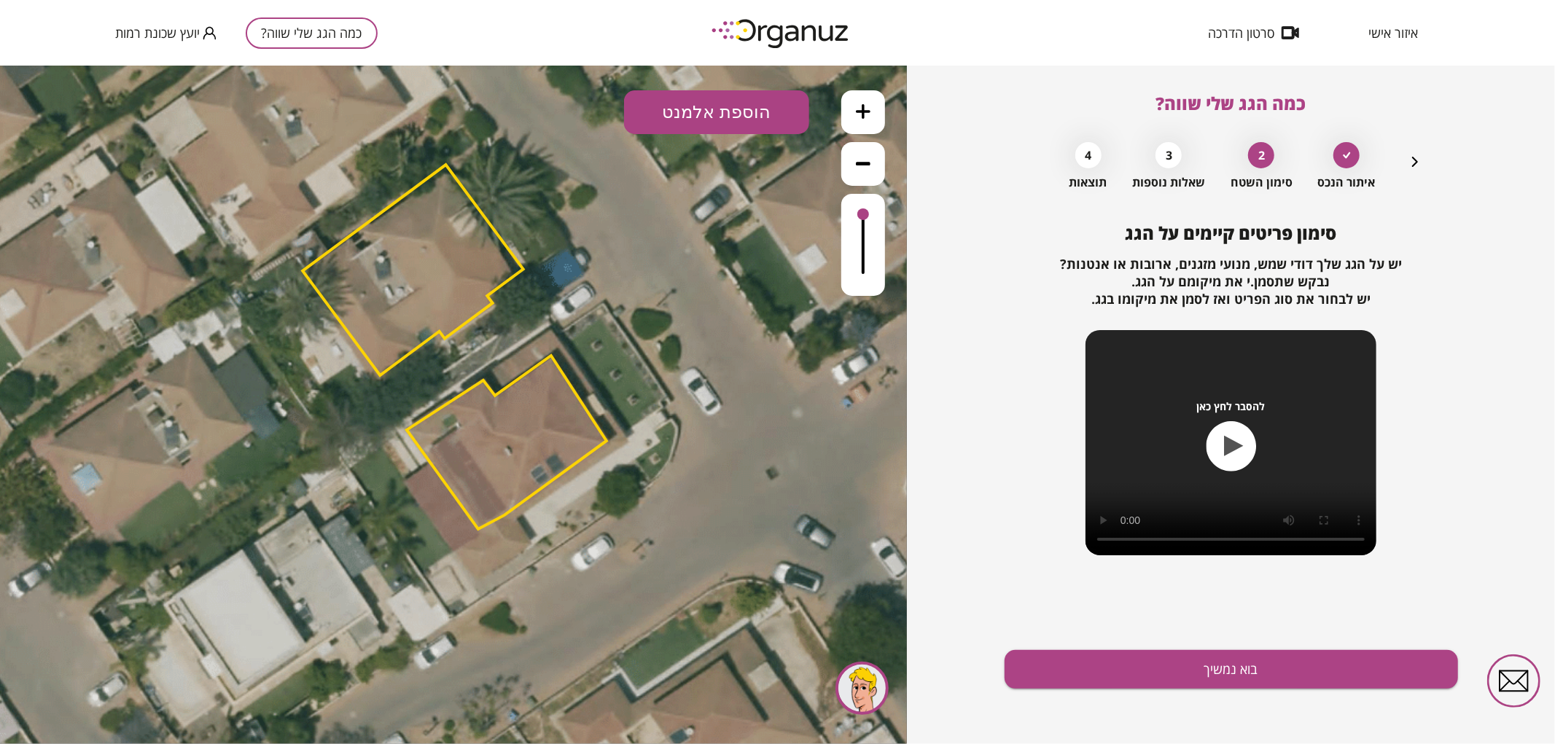
click at [859, 106] on icon at bounding box center [863, 110] width 15 height 15
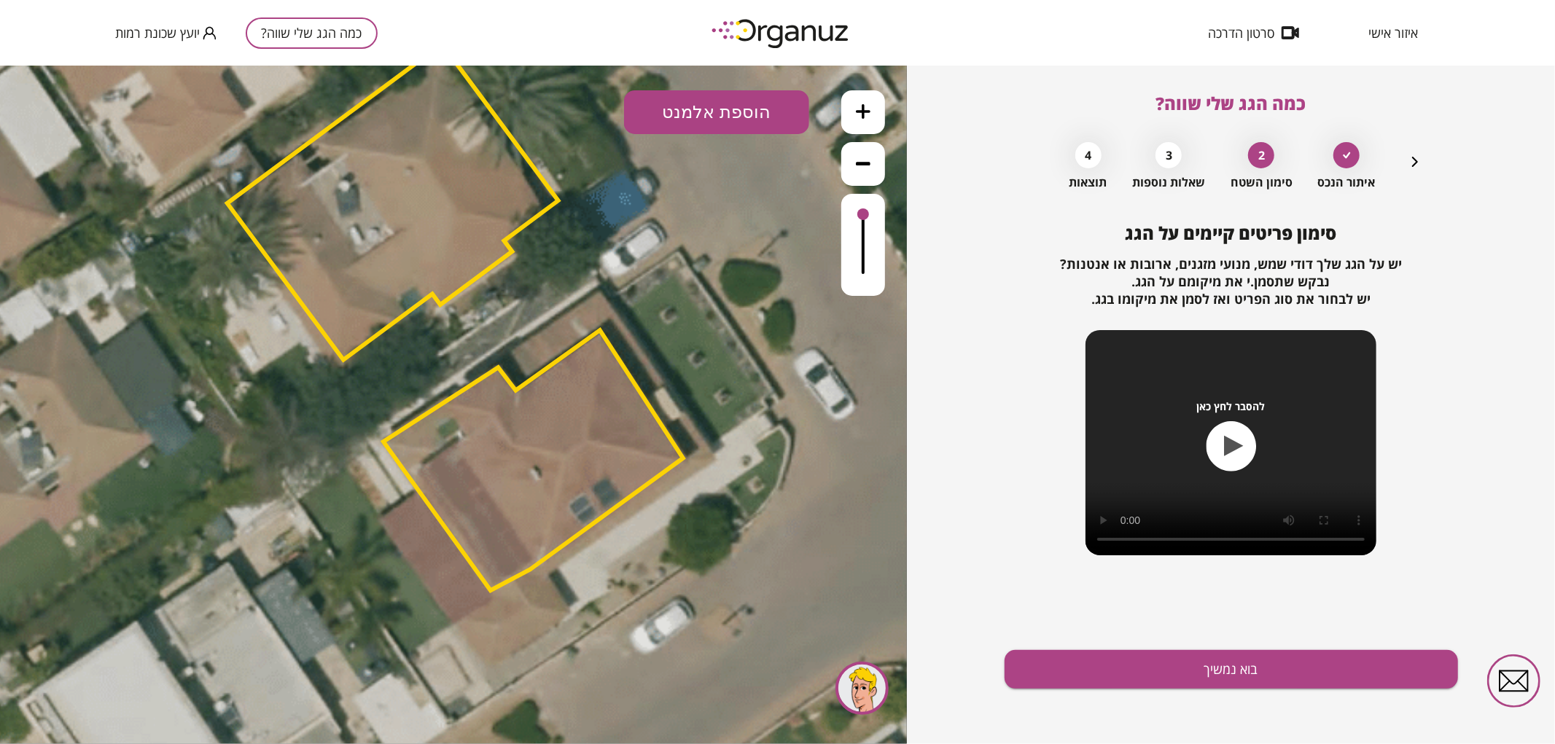
drag, startPoint x: 751, startPoint y: 395, endPoint x: 741, endPoint y: 360, distance: 36.4
click at [741, 360] on icon at bounding box center [447, 354] width 1919 height 1919
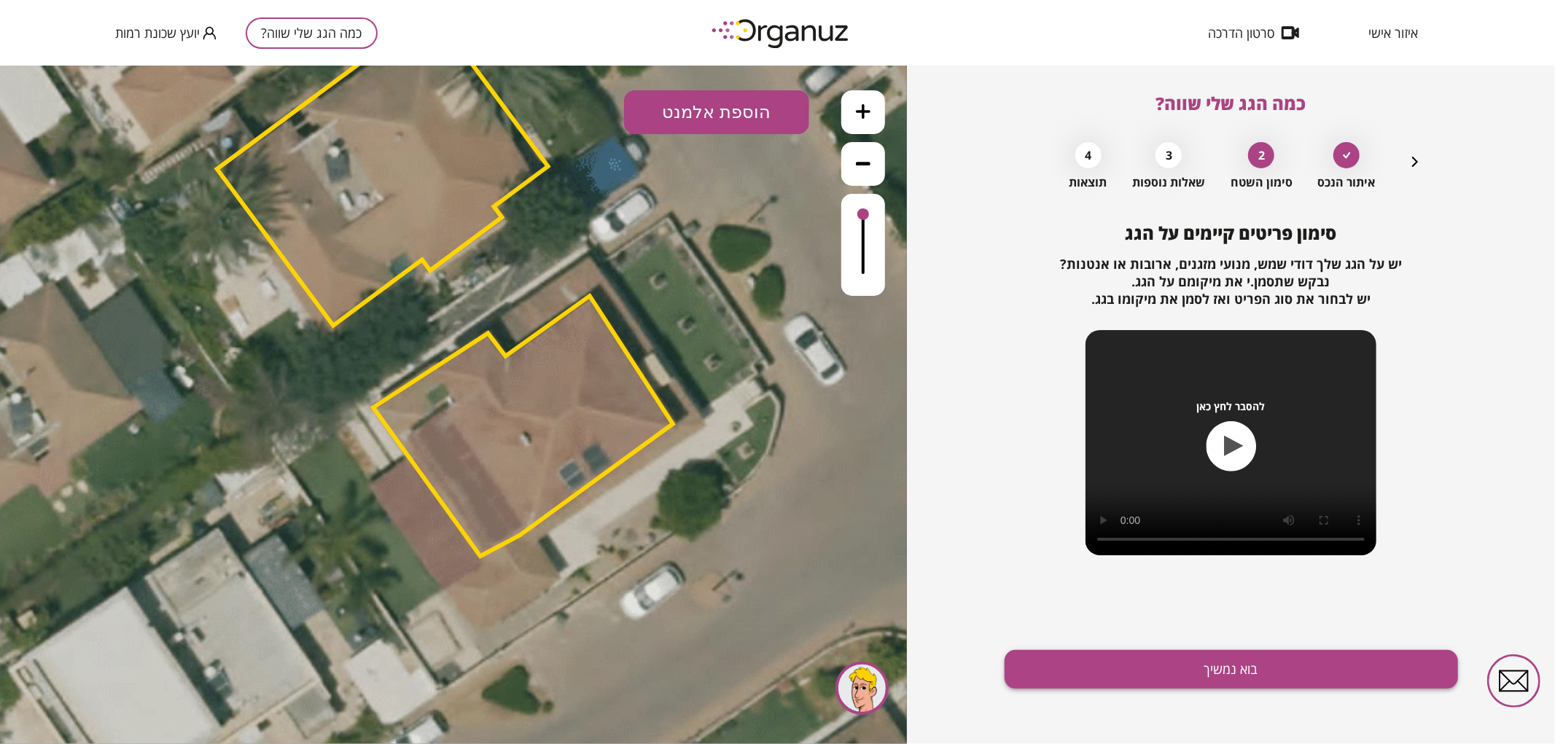
click at [1171, 667] on button "בוא נמשיך" at bounding box center [1230, 669] width 453 height 39
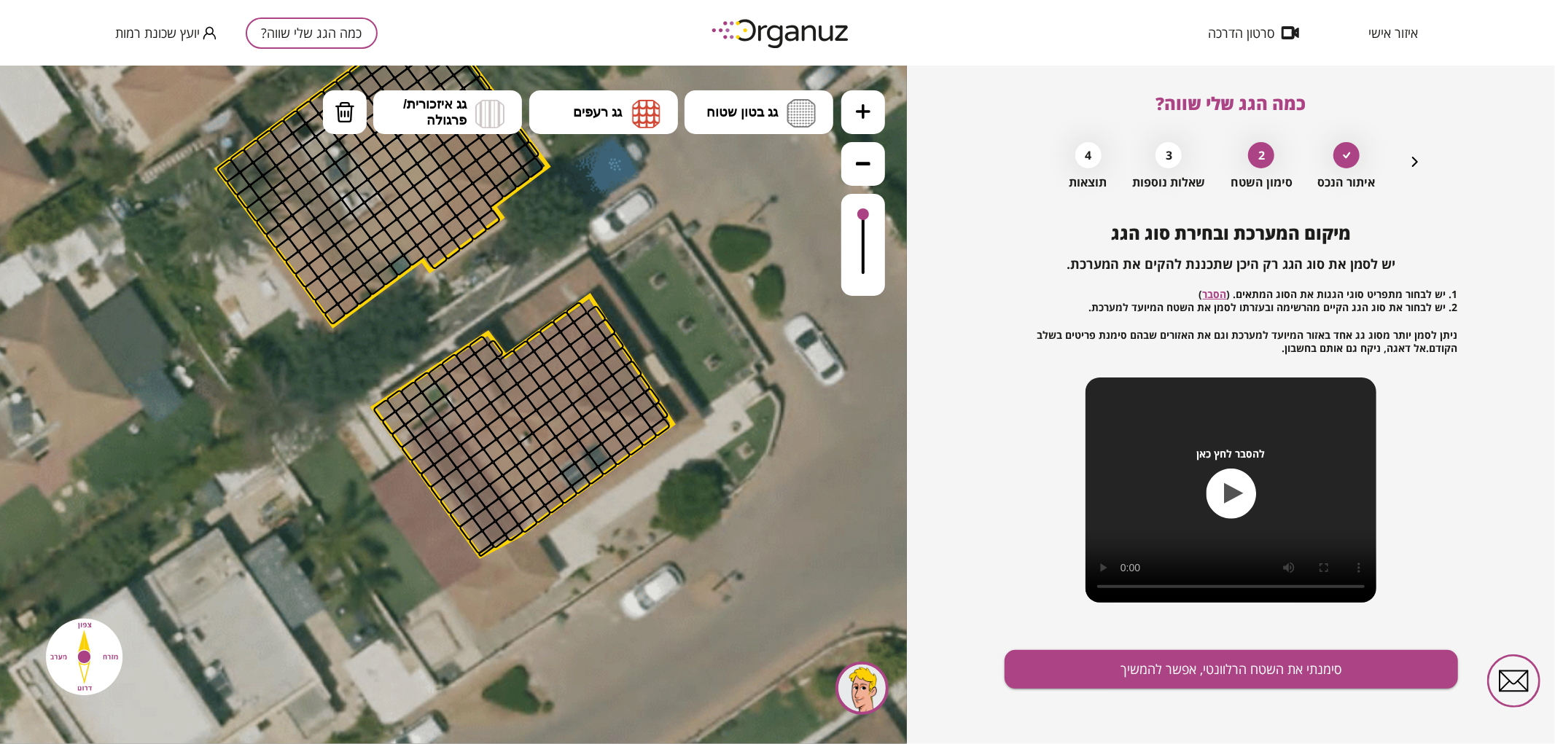
click at [1418, 161] on icon "button" at bounding box center [1414, 161] width 17 height 17
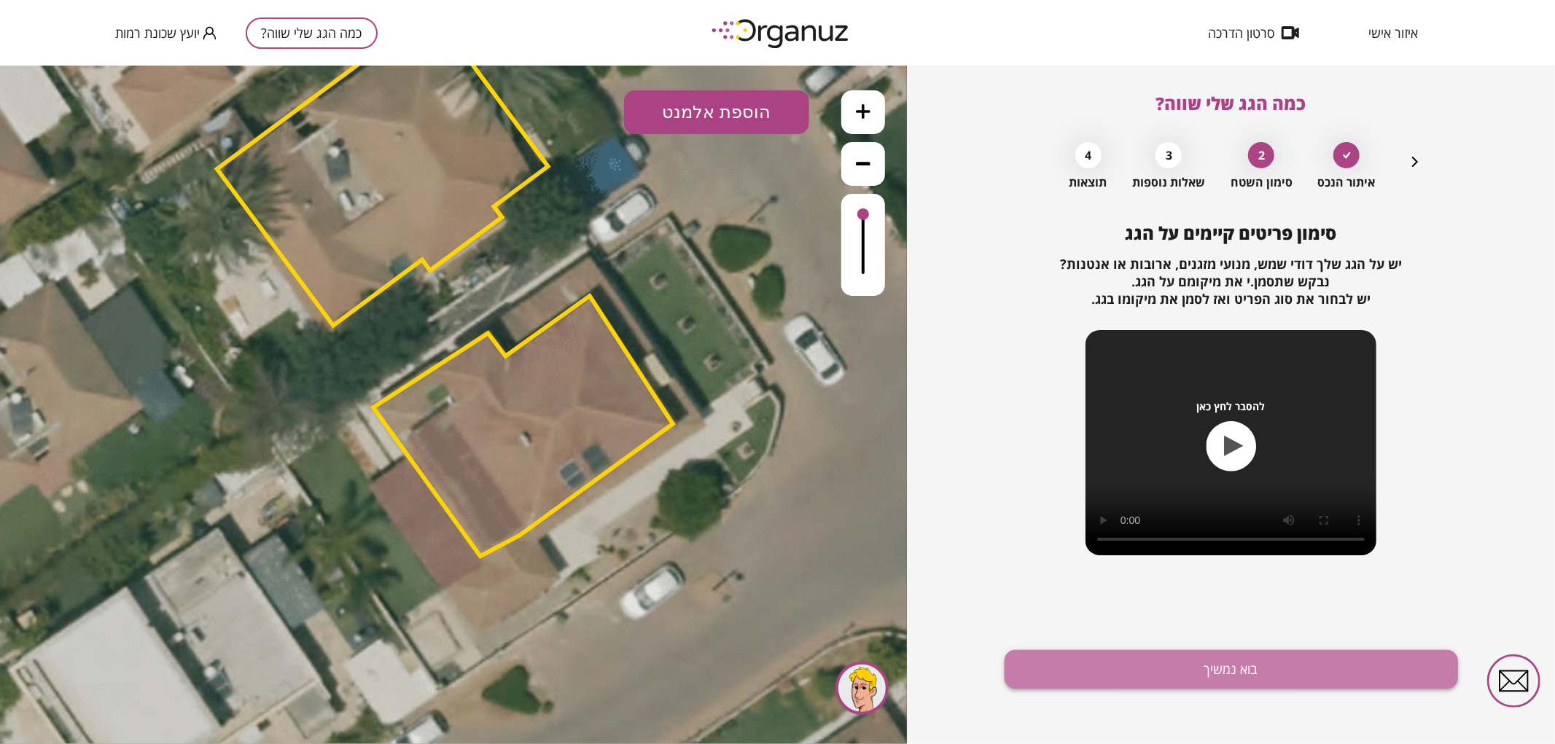
click at [1119, 650] on button "בוא נמשיך" at bounding box center [1230, 669] width 453 height 39
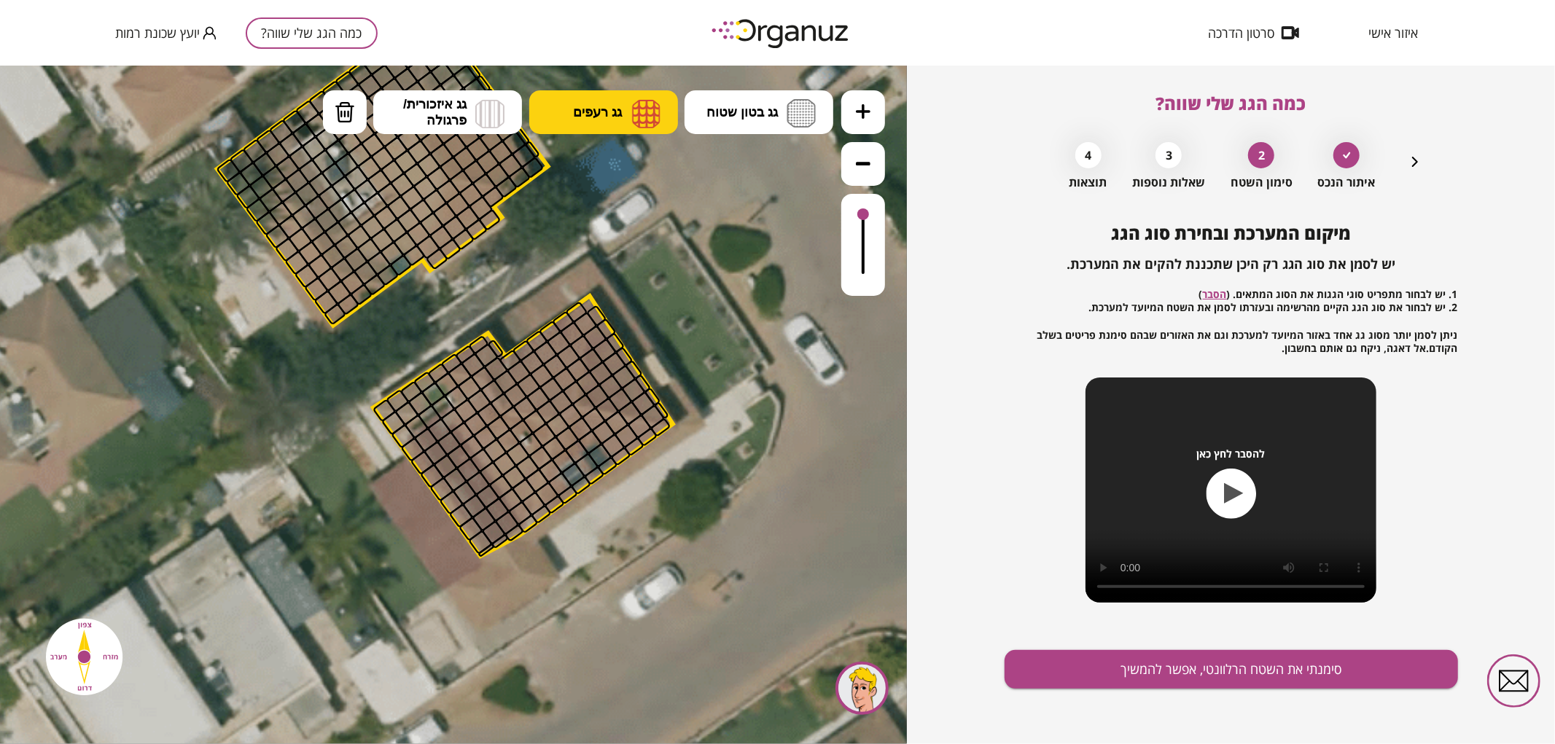
click at [630, 116] on button "גג רעפים" at bounding box center [603, 112] width 149 height 44
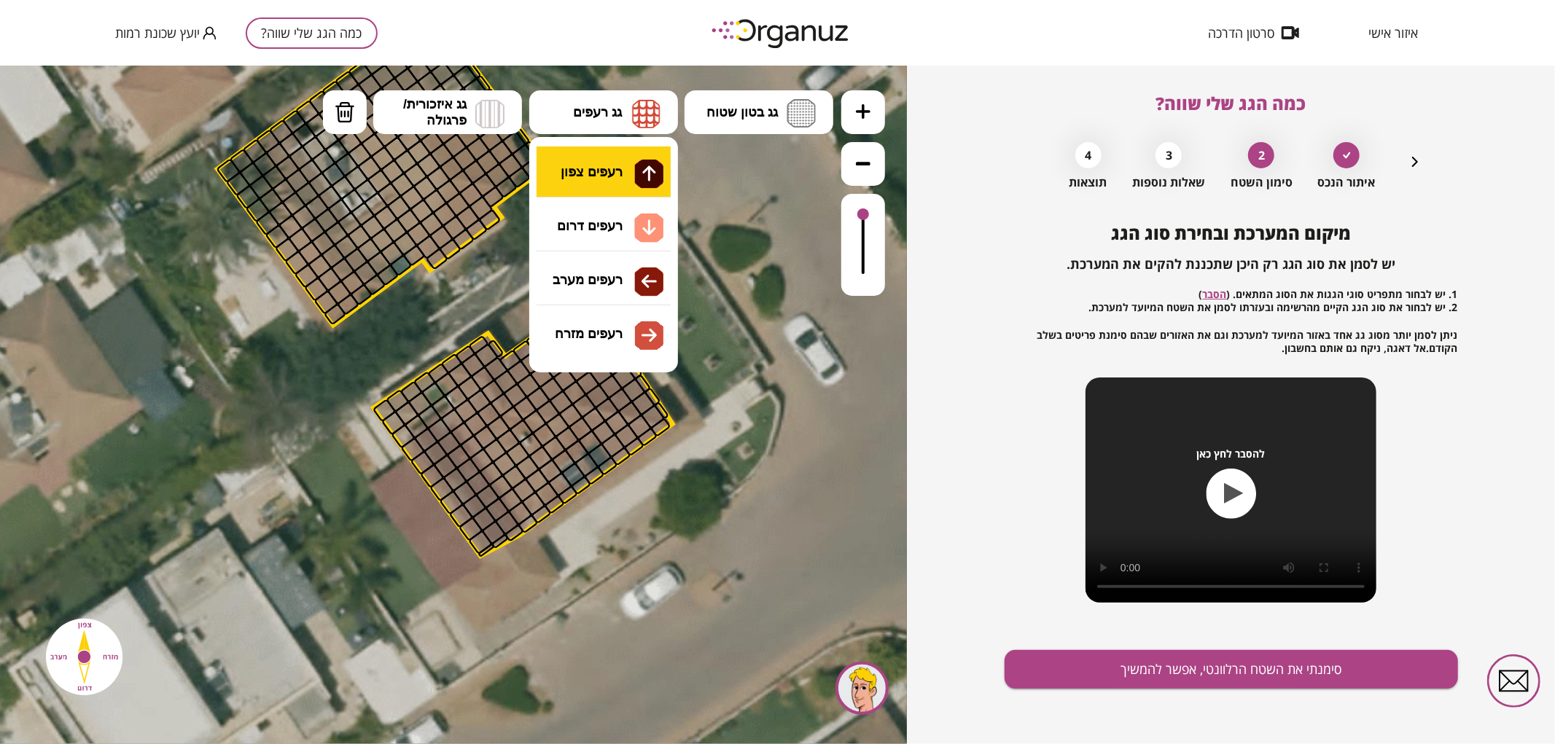
click at [607, 185] on div ".st0 { fill: #FFFFFF; } 0" at bounding box center [453, 404] width 907 height 679
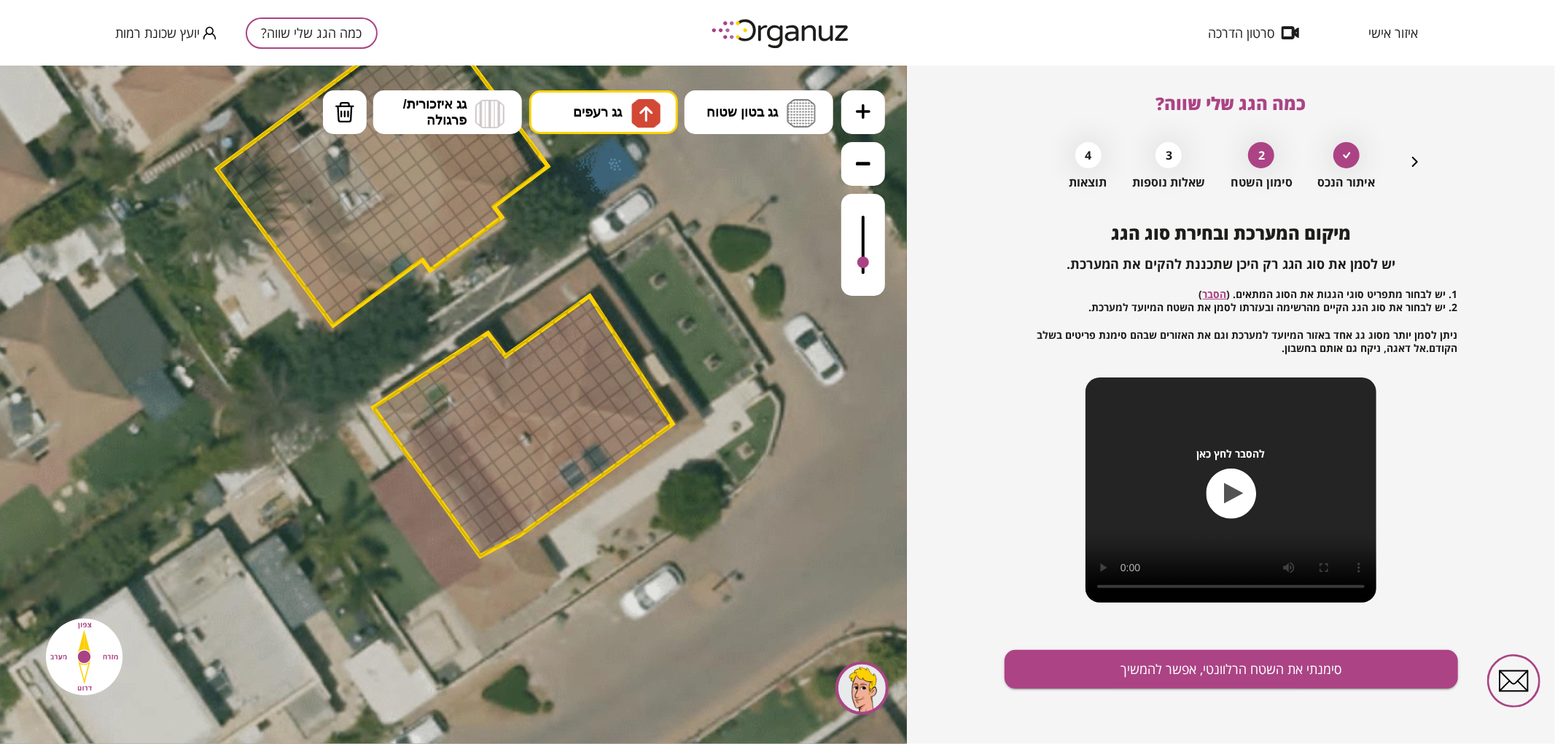
drag, startPoint x: 859, startPoint y: 220, endPoint x: 872, endPoint y: 269, distance: 50.6
click at [872, 269] on div at bounding box center [863, 244] width 44 height 102
drag, startPoint x: 551, startPoint y: 406, endPoint x: 542, endPoint y: 375, distance: 32.5
click at [512, 379] on div at bounding box center [520, 372] width 26 height 26
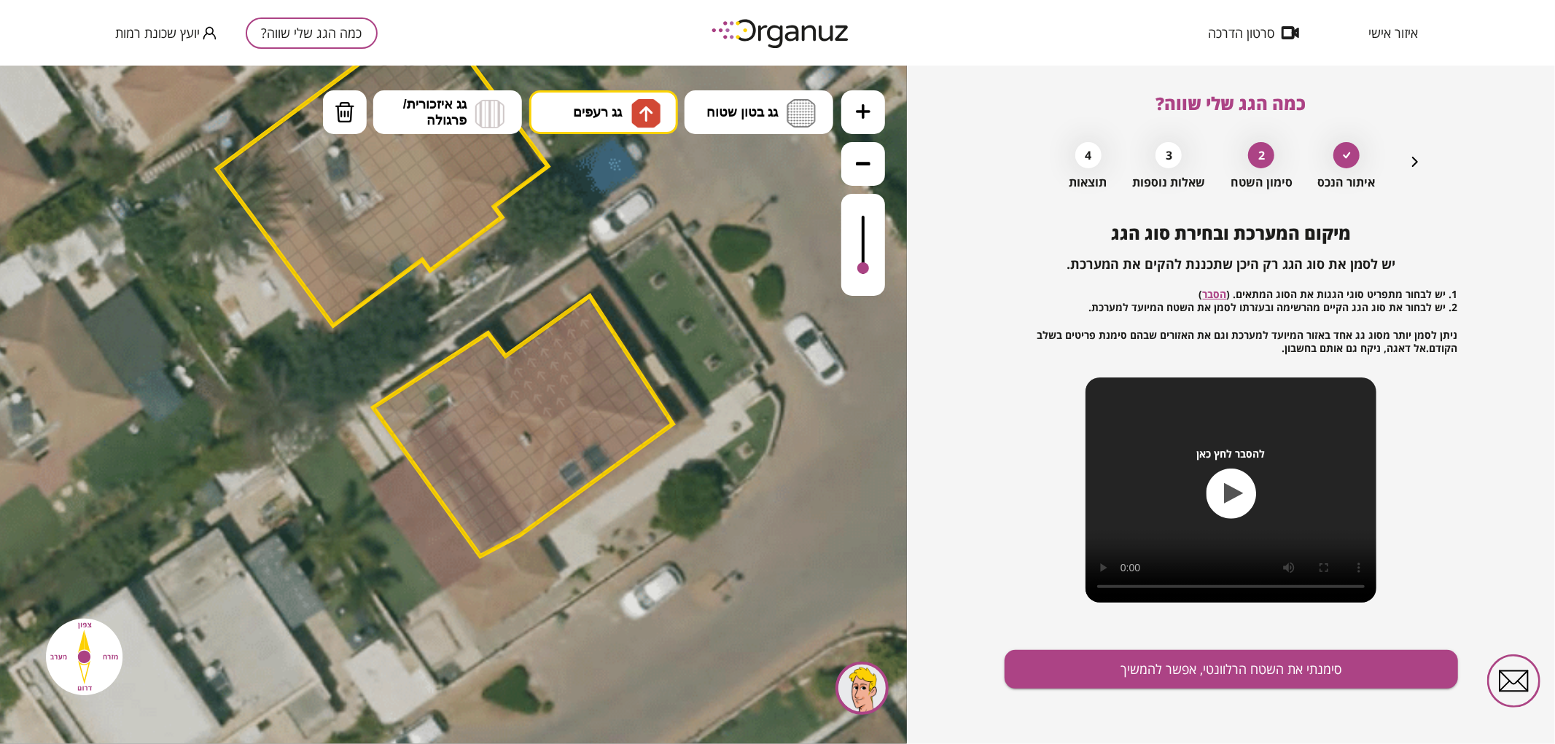
drag, startPoint x: 507, startPoint y: 379, endPoint x: 523, endPoint y: 377, distance: 16.9
click at [507, 379] on div at bounding box center [506, 382] width 26 height 26
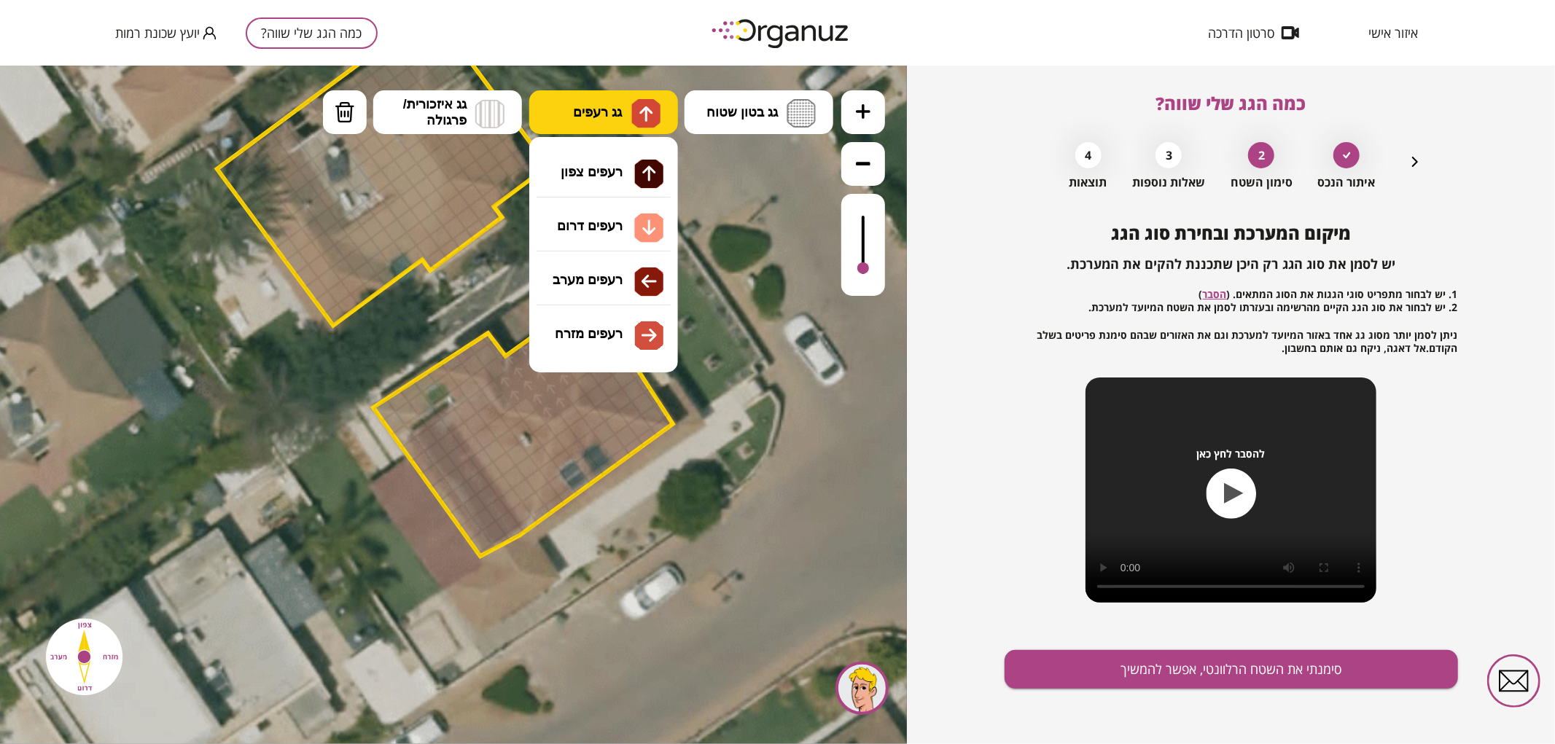
click at [595, 117] on span "גג רעפים" at bounding box center [597, 111] width 49 height 16
click at [635, 323] on div ".st0 { fill: #FFFFFF; } 0" at bounding box center [453, 404] width 907 height 679
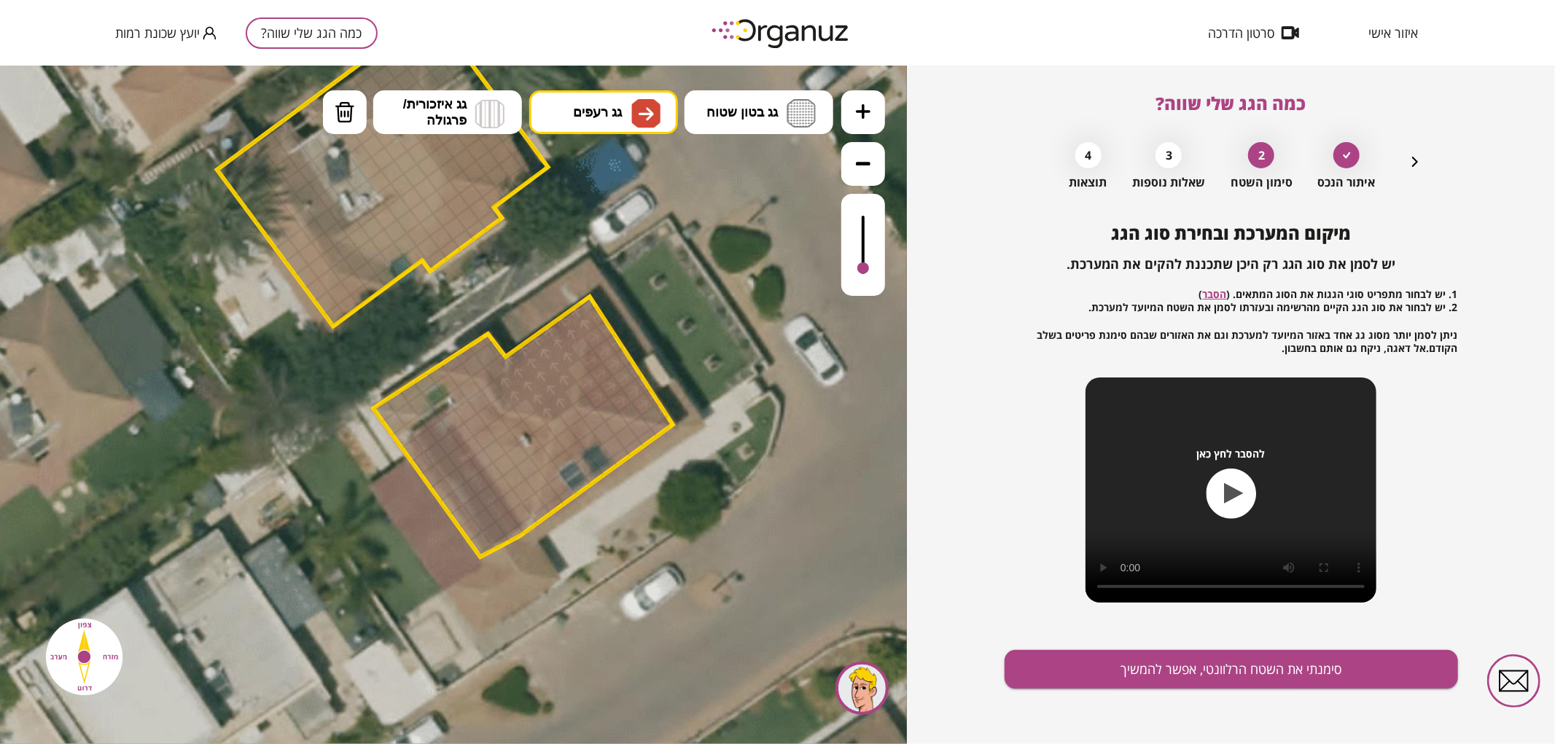
drag, startPoint x: 596, startPoint y: 391, endPoint x: 608, endPoint y: 380, distance: 16.5
click at [603, 98] on button "גג רעפים" at bounding box center [603, 112] width 149 height 44
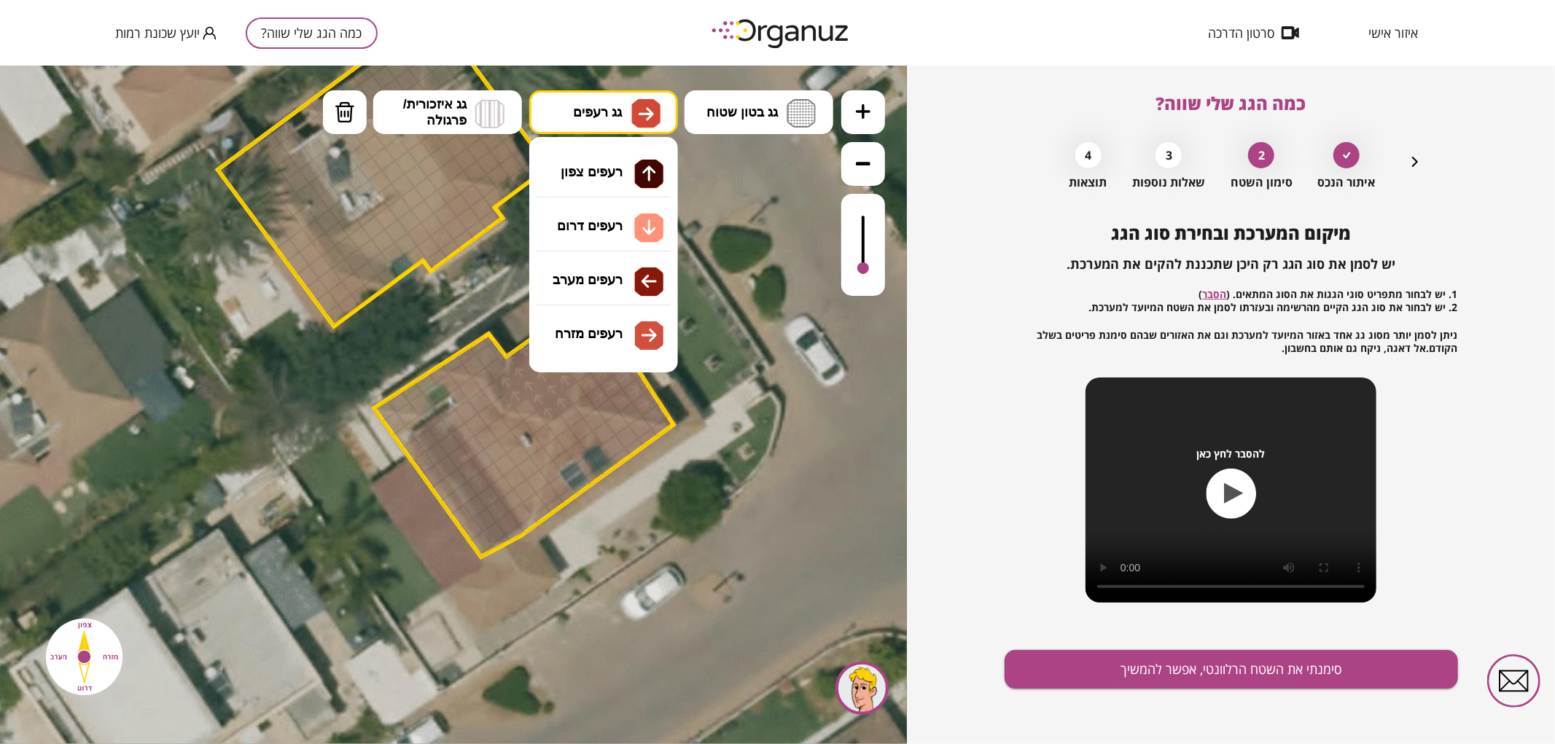
drag, startPoint x: 585, startPoint y: 281, endPoint x: 571, endPoint y: 258, distance: 26.8
click at [585, 281] on div ".st0 { fill: #FFFFFF; } 0" at bounding box center [453, 404] width 907 height 679
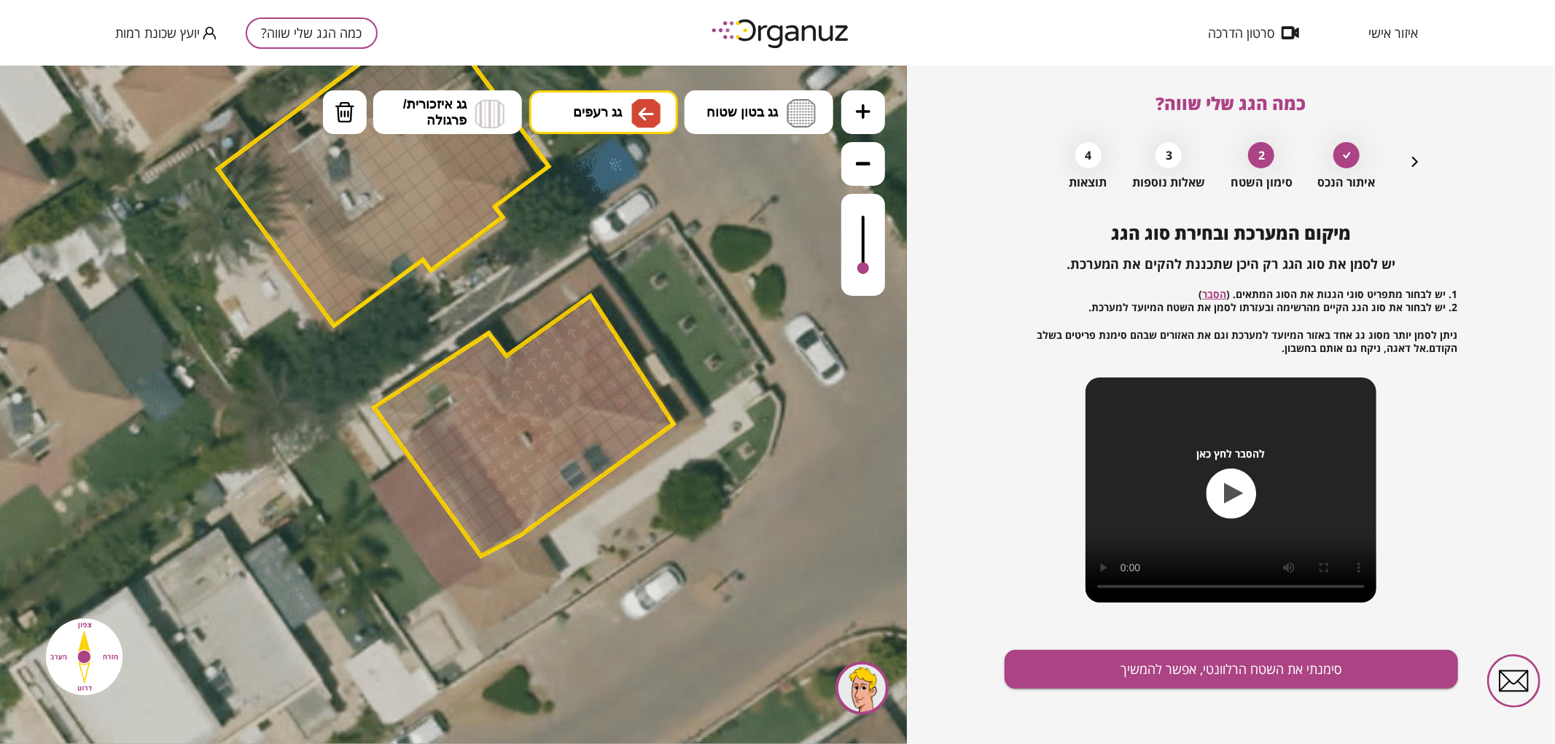
drag, startPoint x: 518, startPoint y: 508, endPoint x: 506, endPoint y: 424, distance: 84.7
drag, startPoint x: 485, startPoint y: 458, endPoint x: 461, endPoint y: 423, distance: 43.1
click at [571, 106] on button "גג רעפים" at bounding box center [603, 112] width 149 height 44
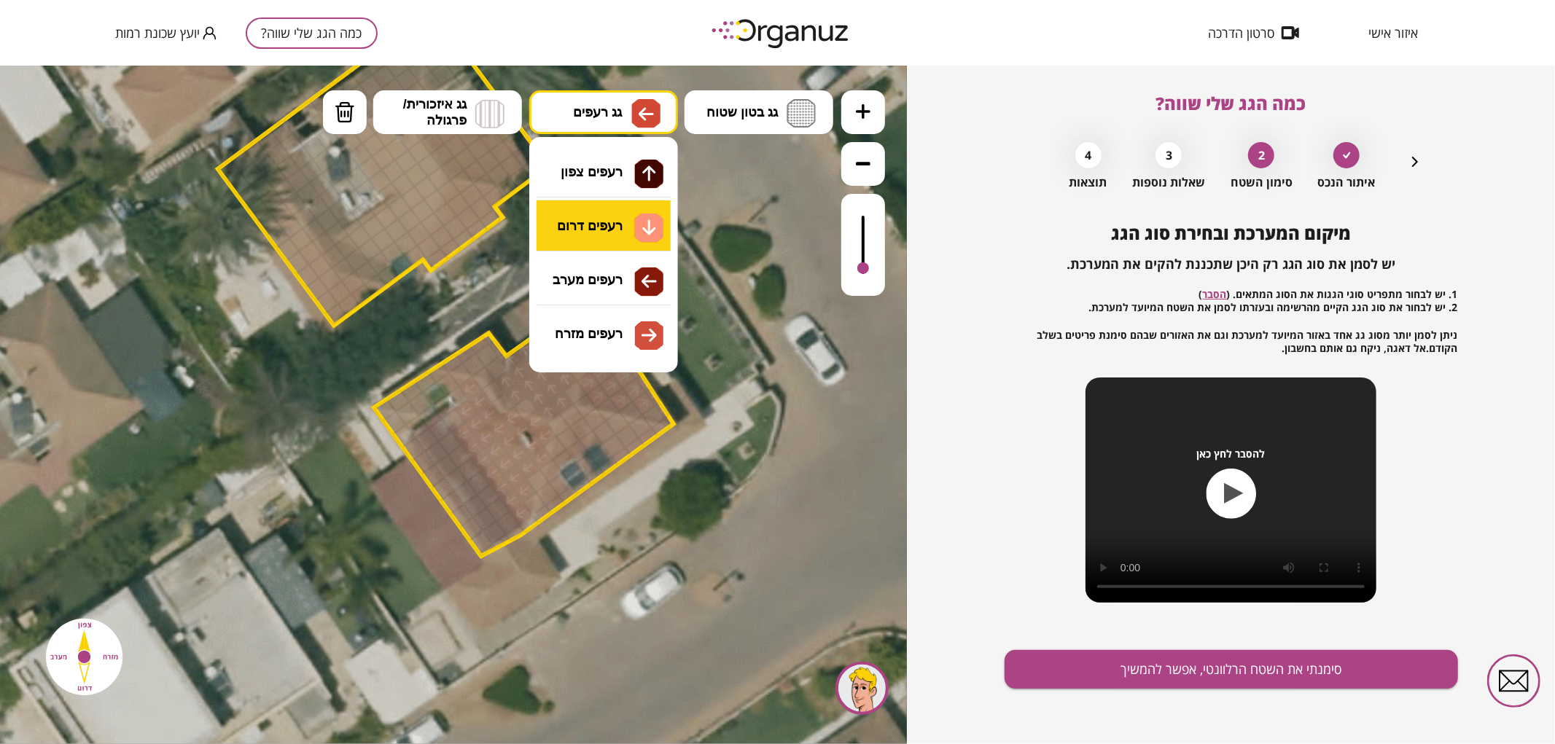
click at [612, 213] on div ".st0 { fill: #FFFFFF; } 0" at bounding box center [453, 404] width 907 height 679
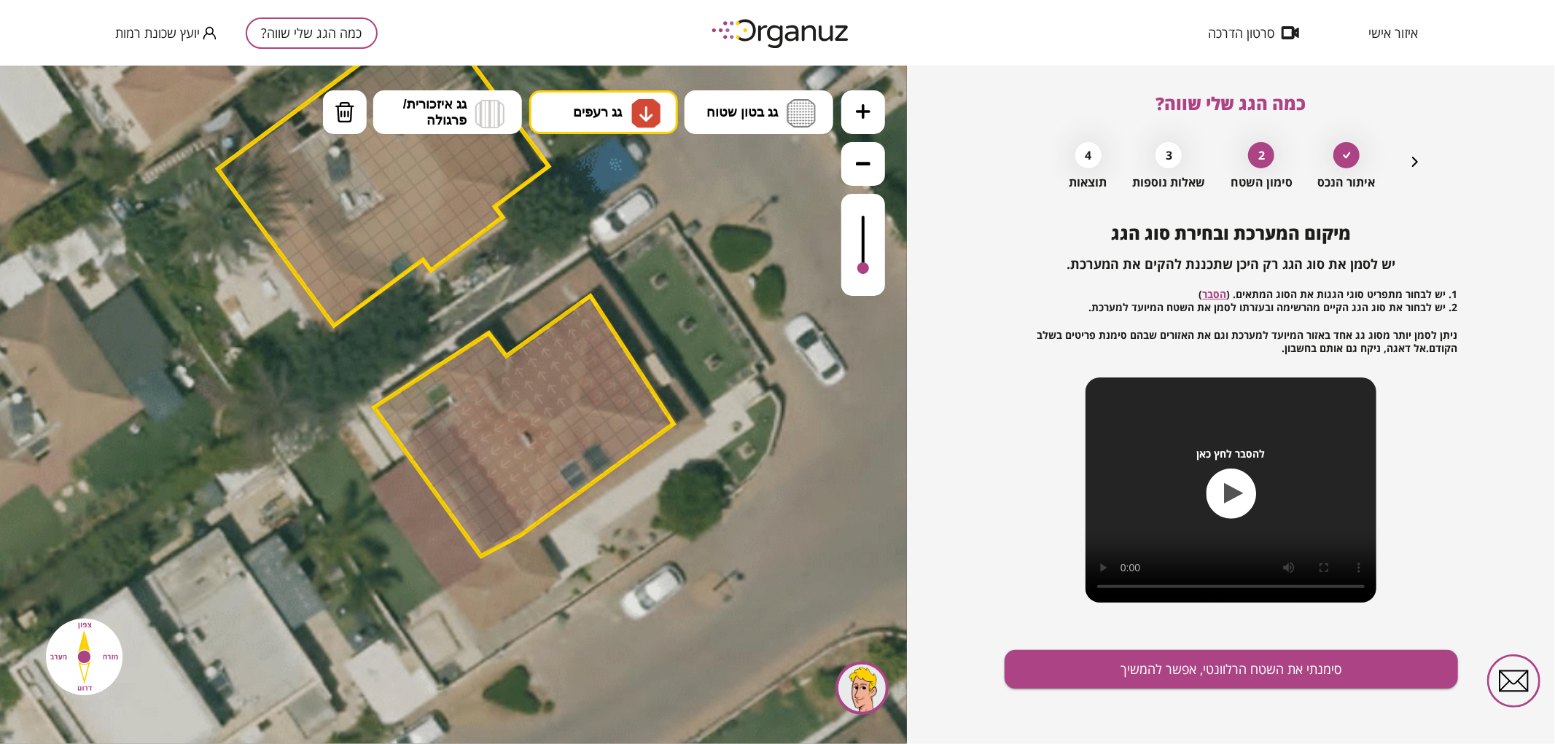
drag, startPoint x: 544, startPoint y: 510, endPoint x: 555, endPoint y: 489, distance: 23.8
drag, startPoint x: 551, startPoint y: 466, endPoint x: 614, endPoint y: 428, distance: 73.9
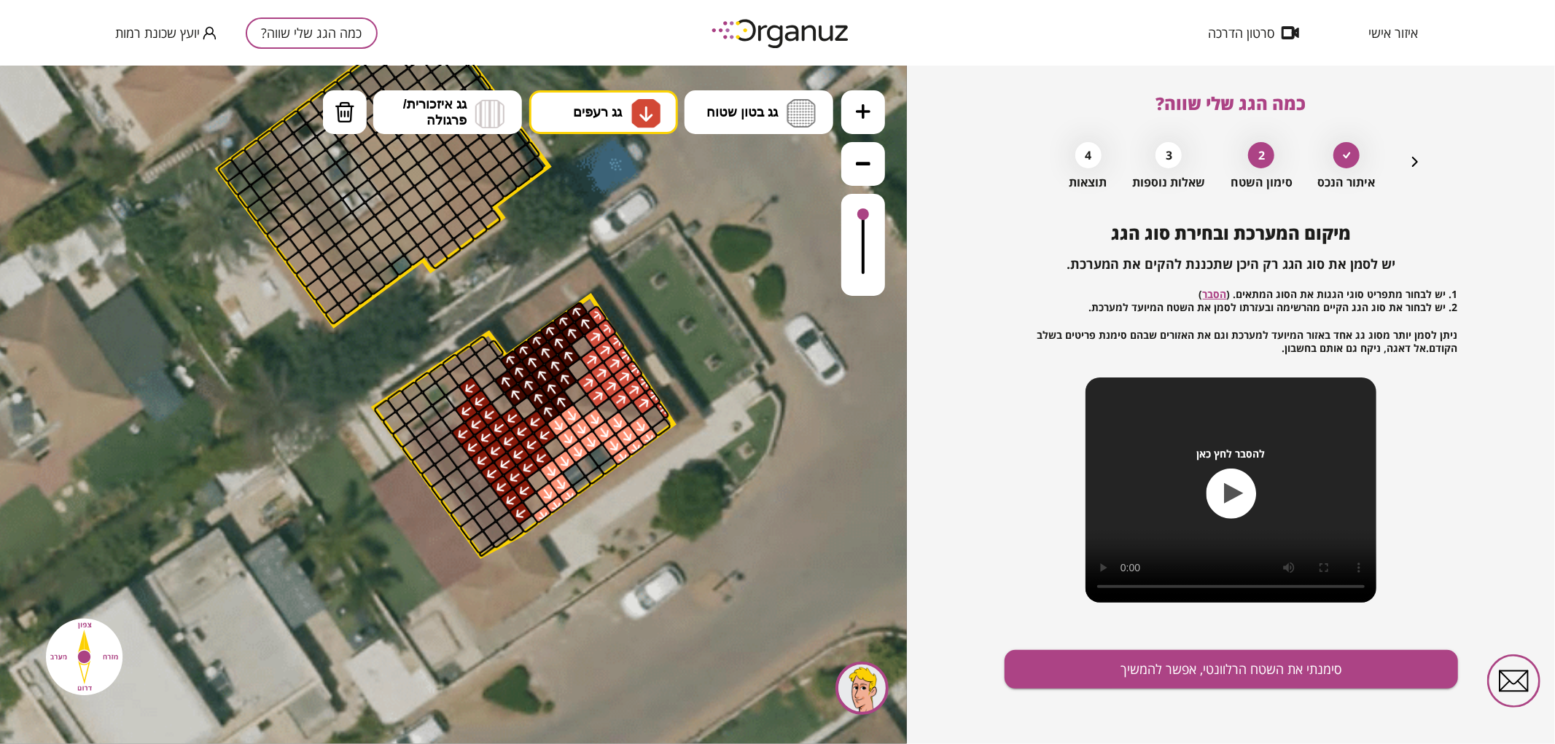
drag, startPoint x: 861, startPoint y: 259, endPoint x: 879, endPoint y: 192, distance: 69.5
click at [879, 192] on div at bounding box center [863, 193] width 44 height 206
click at [1147, 692] on div "מיקום המערכת ובחירת סוג הגג יש לסמן את סוג הגג רק היכן שתכננת להקים את המערכת. …" at bounding box center [1230, 483] width 453 height 521
click at [1147, 675] on button "סימנתי את השטח הרלוונטי, אפשר להמשיך" at bounding box center [1230, 669] width 453 height 39
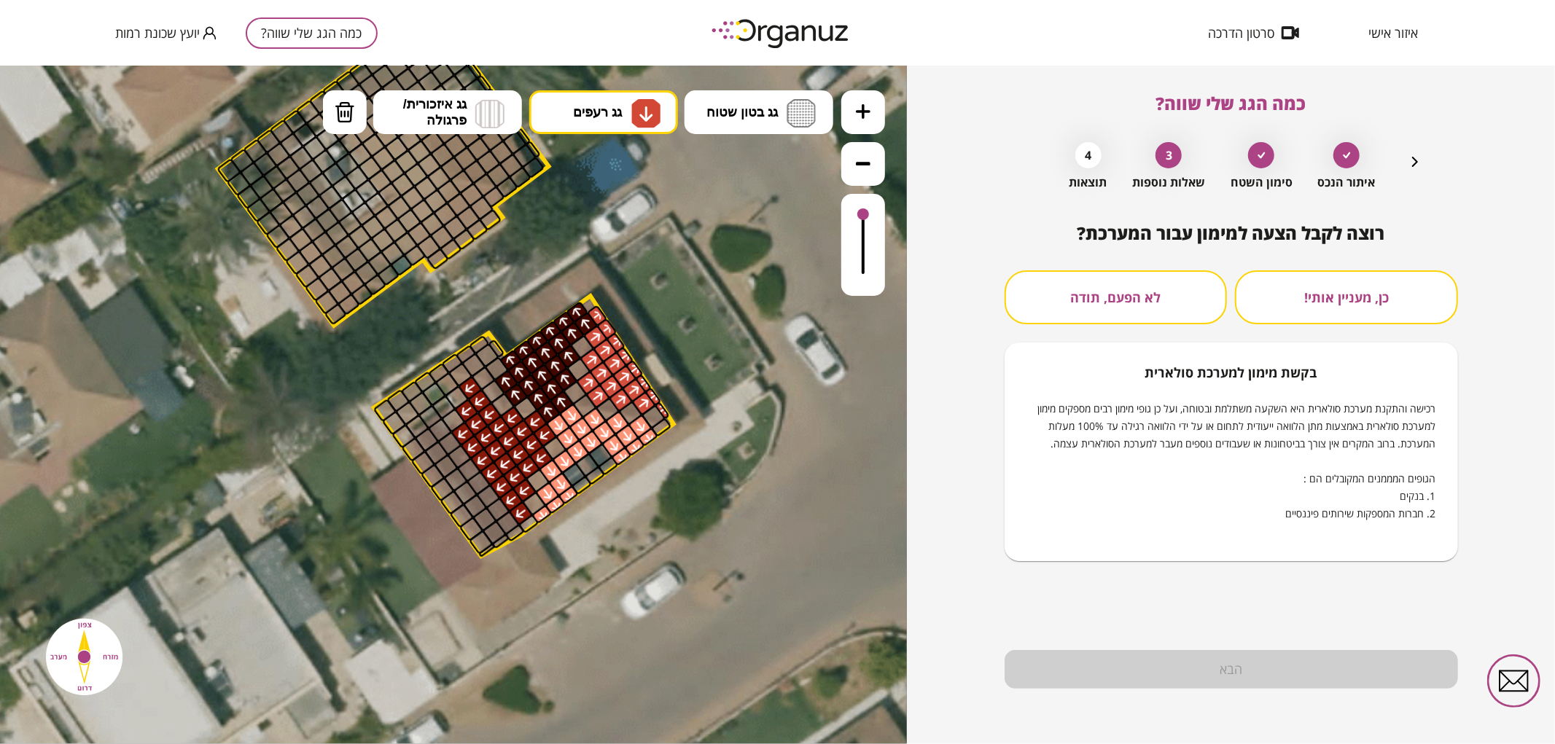
click at [1138, 288] on button "לא הפעם, תודה" at bounding box center [1115, 297] width 223 height 54
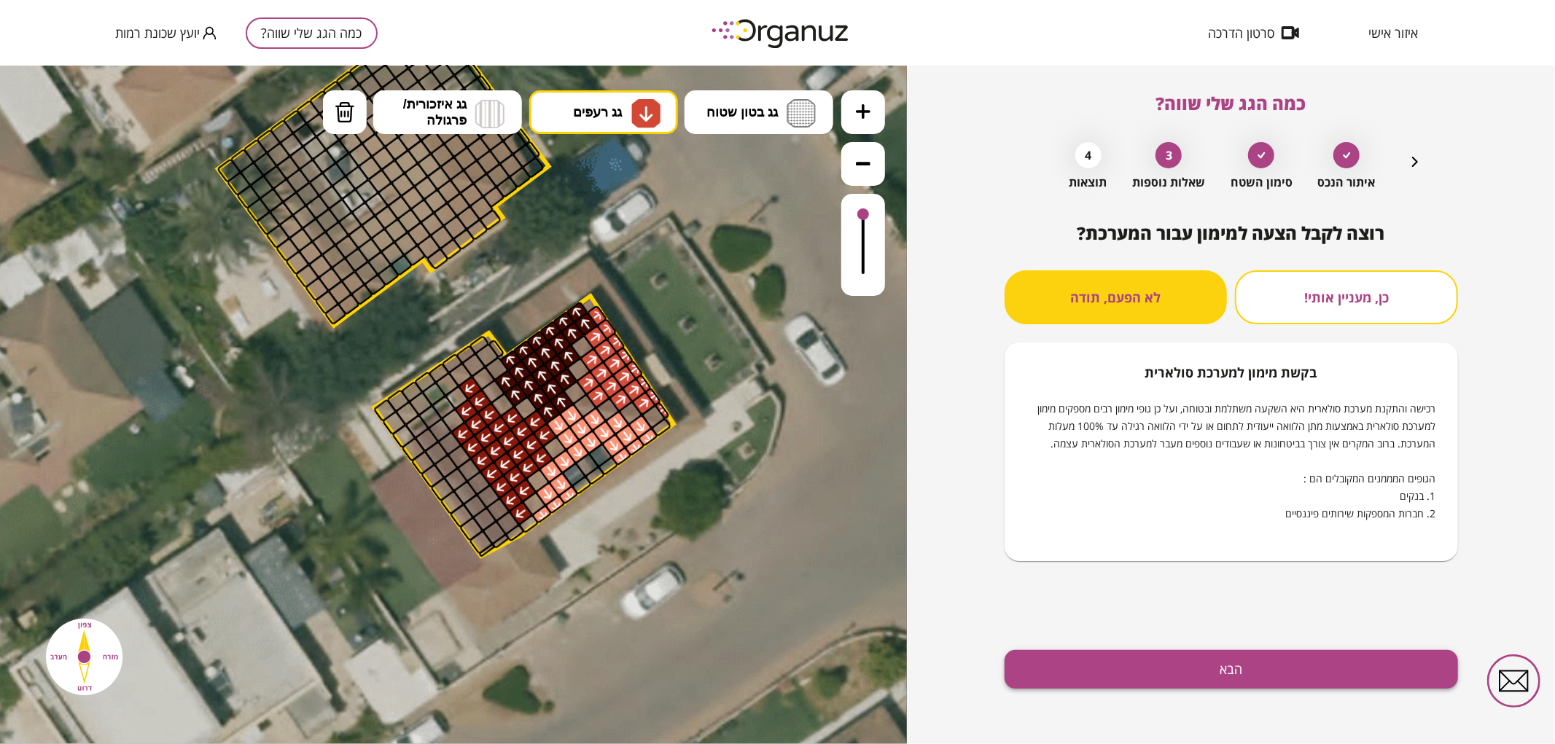
drag, startPoint x: 1213, startPoint y: 708, endPoint x: 1199, endPoint y: 671, distance: 39.9
click at [1210, 700] on div "רוצה לקבל הצעה למימון עבור המערכת? כן, מעניין אותי! לא הפעם, תודה בקשת [PERSON_…" at bounding box center [1230, 483] width 453 height 521
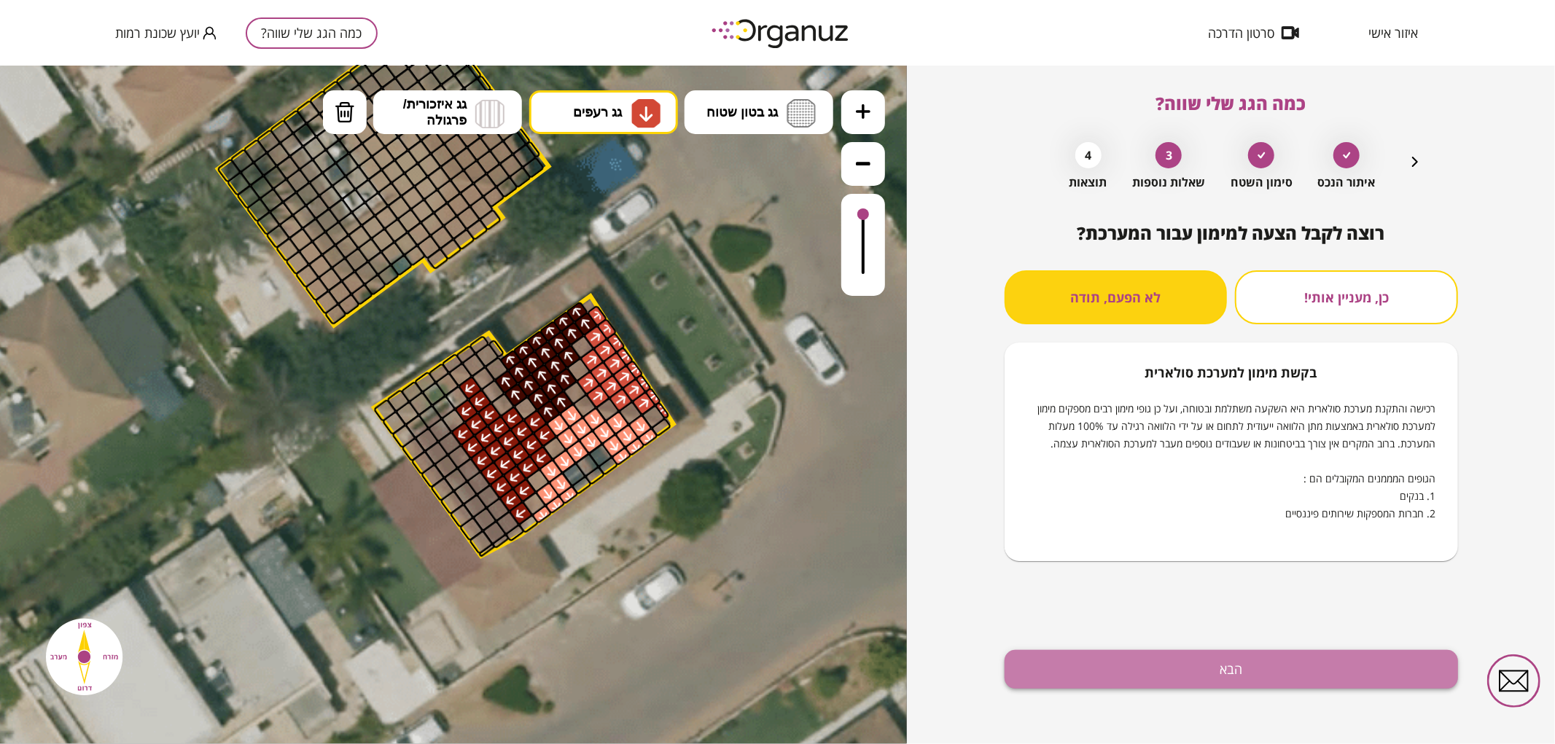
click at [1199, 671] on button "הבא" at bounding box center [1230, 669] width 453 height 39
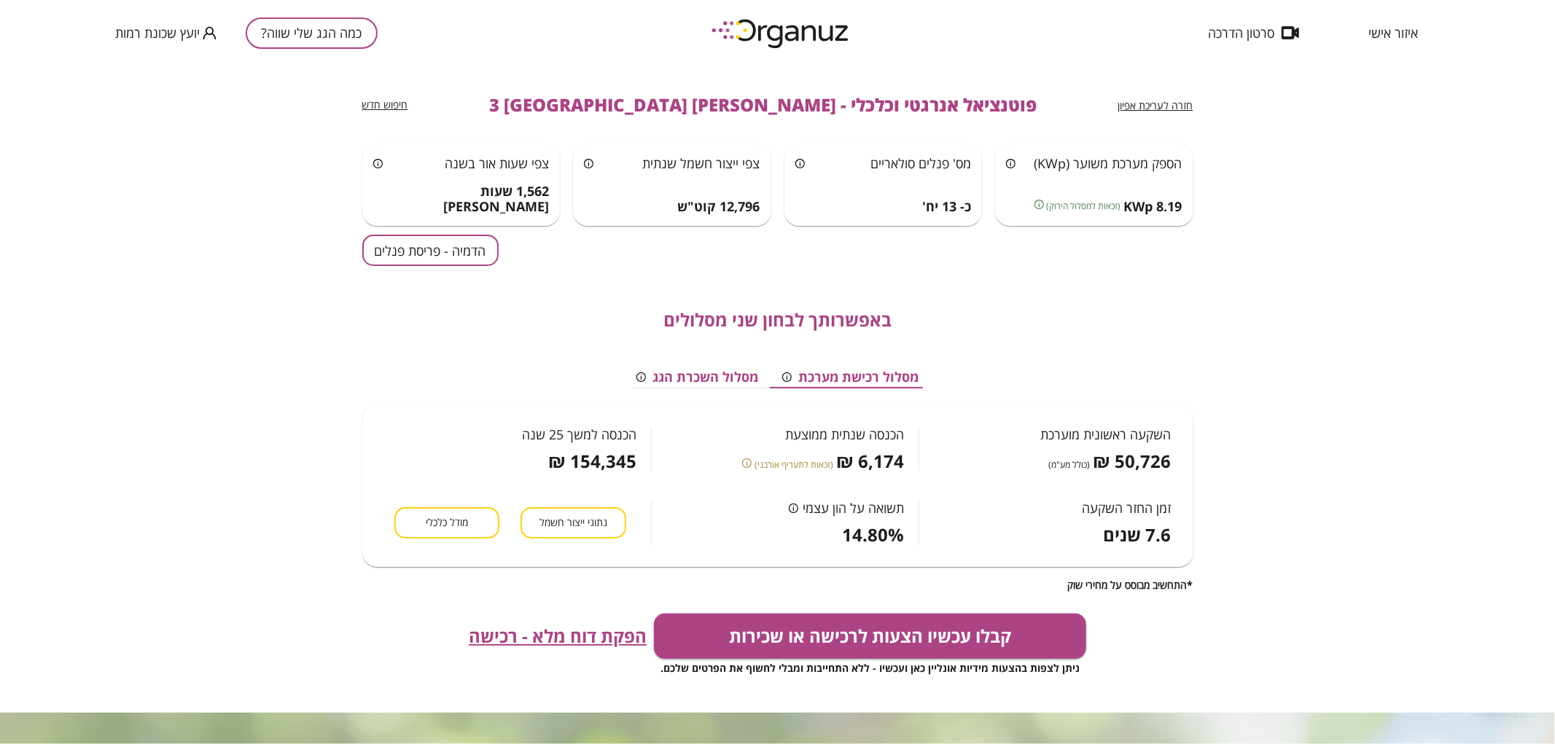
click at [412, 257] on button "הדמיה - פריסת פנלים" at bounding box center [430, 250] width 136 height 31
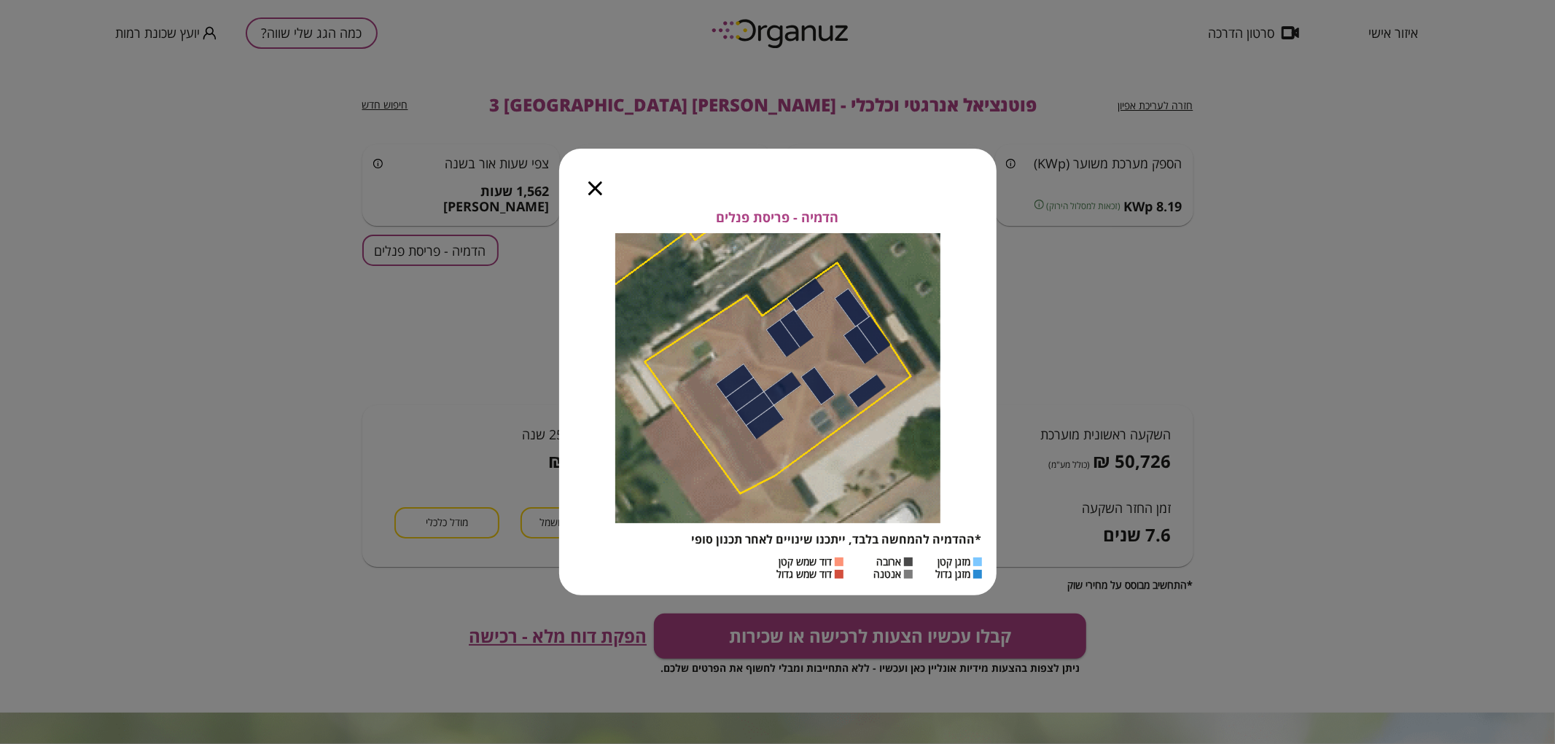
click at [595, 189] on icon "button" at bounding box center [595, 188] width 14 height 14
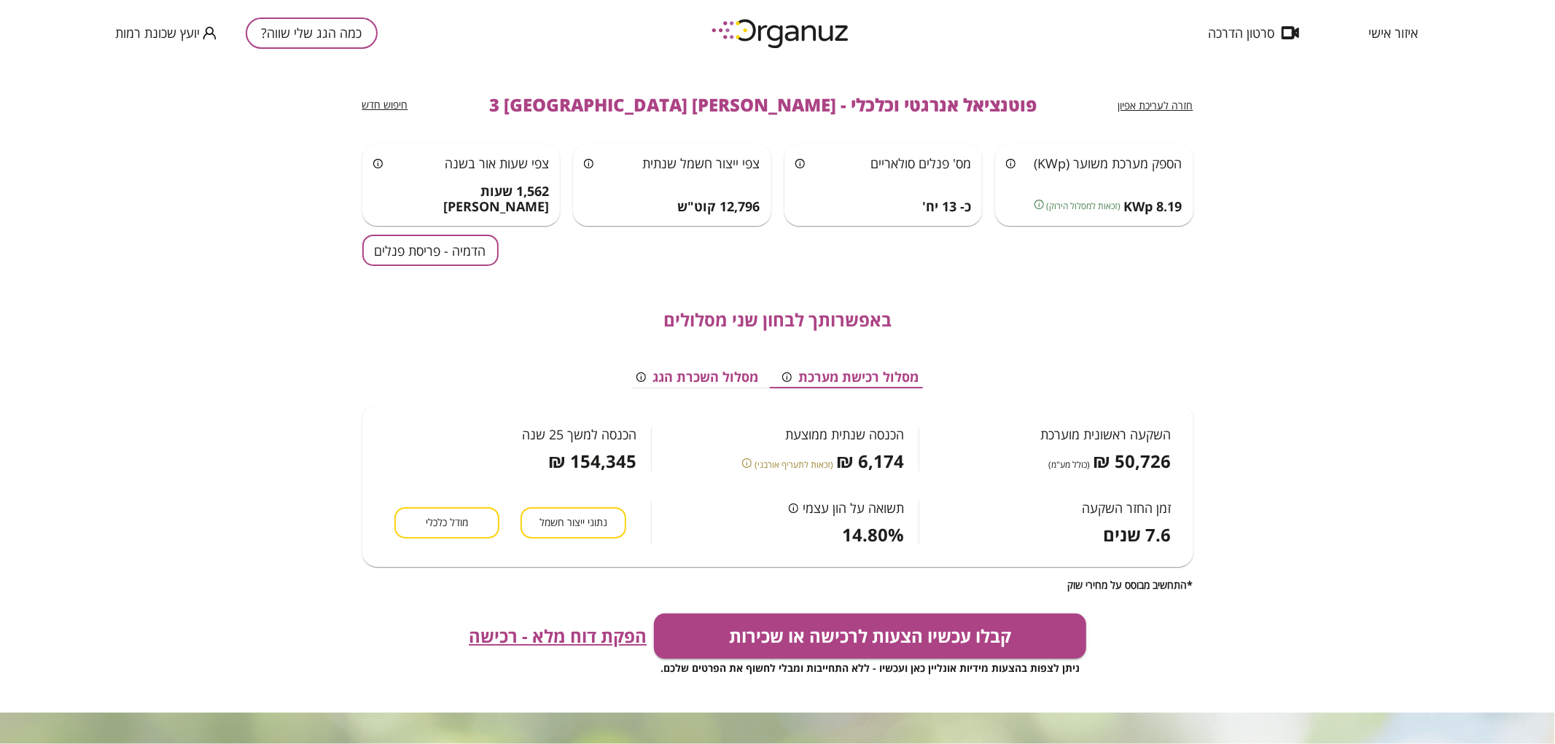
click at [292, 32] on button "כמה הגג שלי שווה?" at bounding box center [312, 32] width 132 height 31
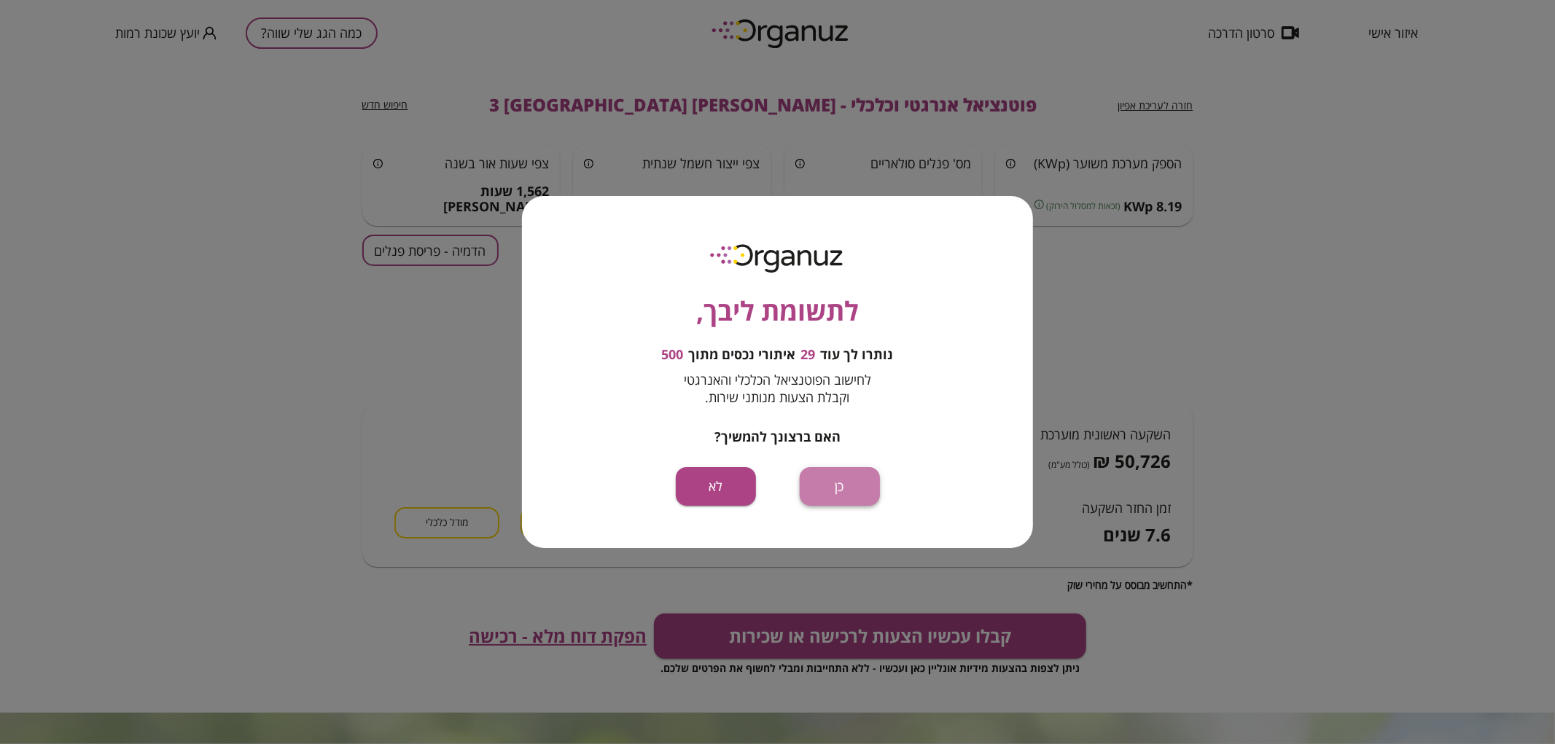
click at [821, 481] on button "כן" at bounding box center [840, 486] width 80 height 39
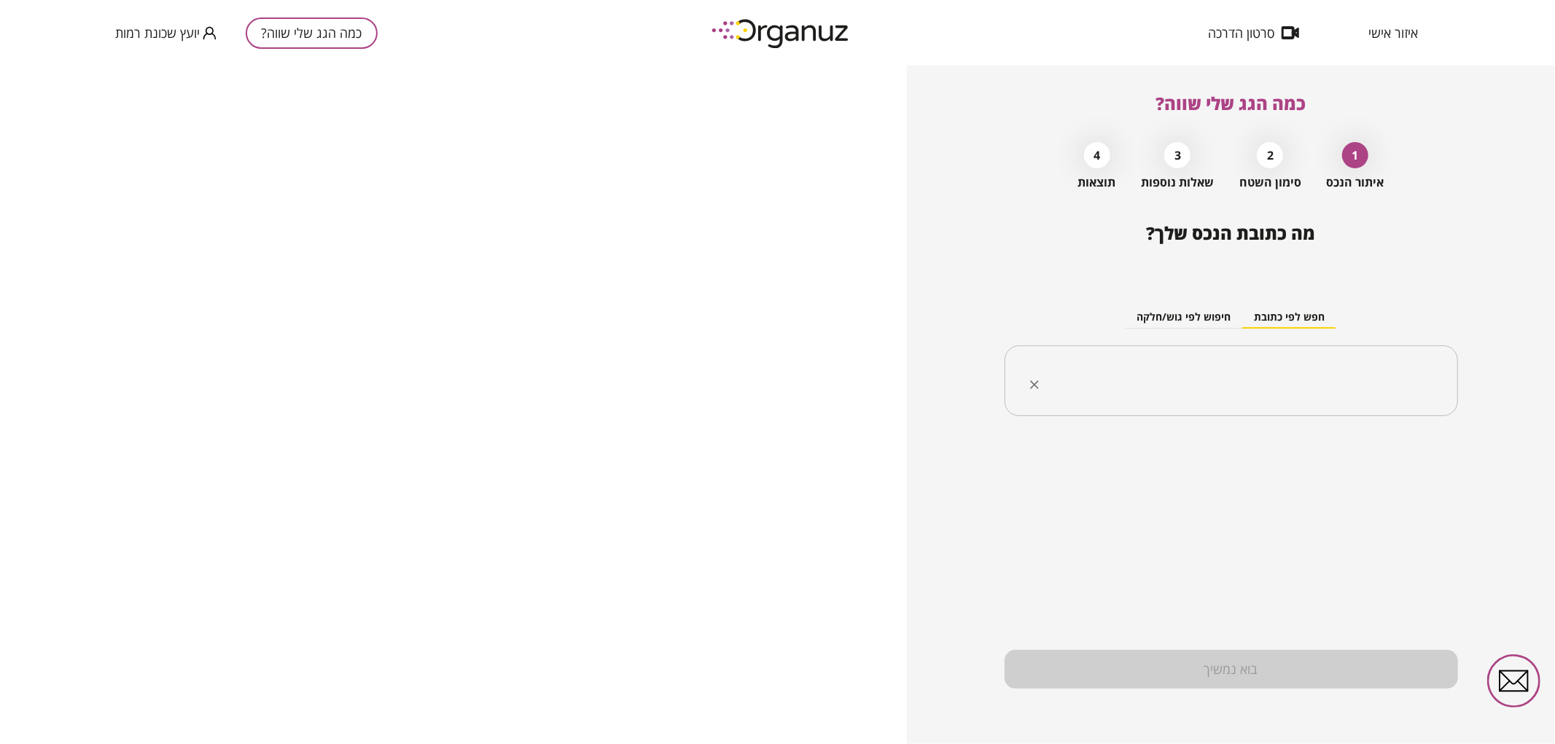
click at [1292, 405] on div "​" at bounding box center [1230, 380] width 453 height 71
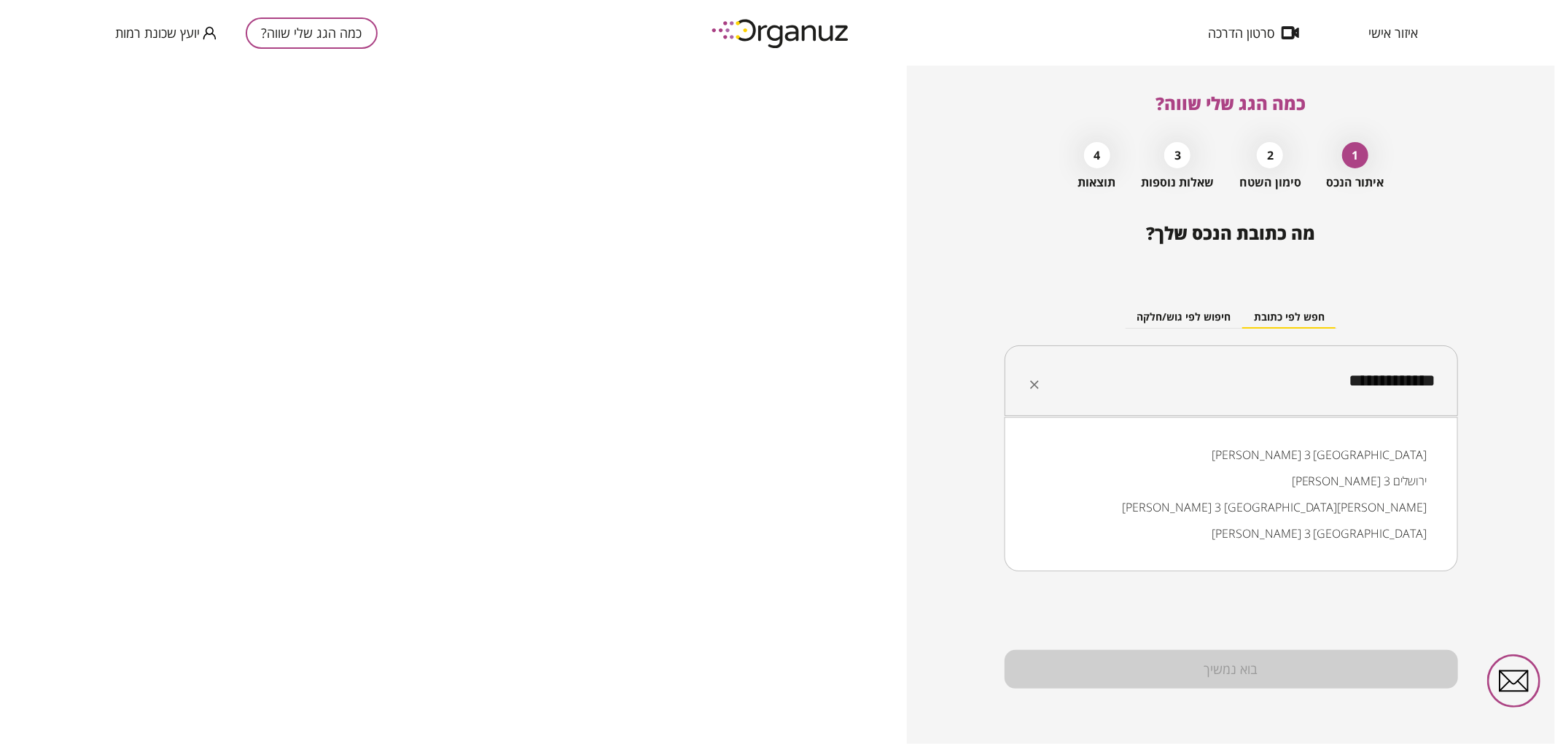
click at [1280, 447] on li "[PERSON_NAME] 3 [GEOGRAPHIC_DATA]" at bounding box center [1230, 455] width 415 height 26
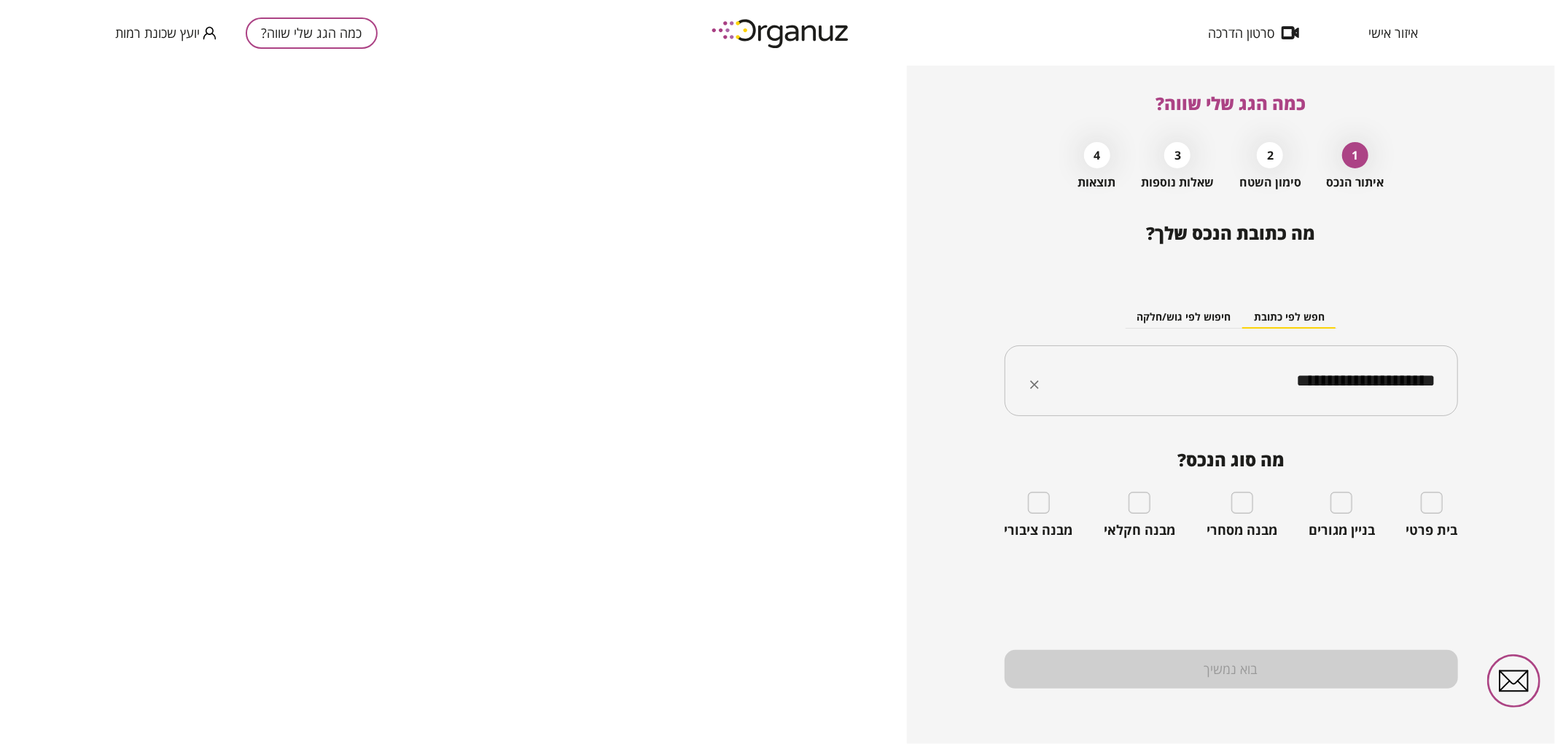
click at [1197, 370] on input "**********" at bounding box center [1236, 381] width 407 height 36
click at [1199, 370] on input "**********" at bounding box center [1236, 381] width 407 height 36
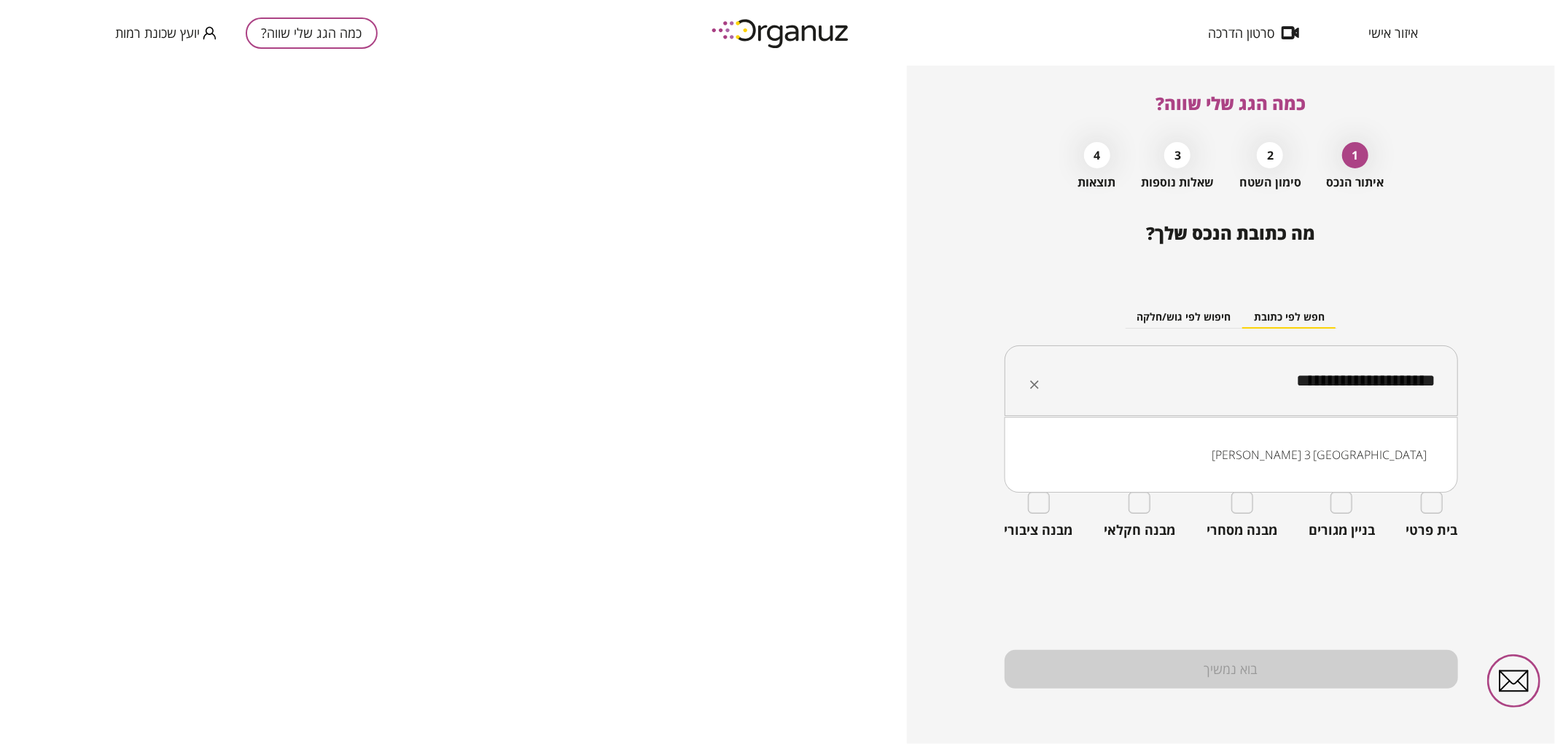
click at [1199, 370] on input "**********" at bounding box center [1236, 381] width 407 height 36
click at [1321, 463] on li "[PERSON_NAME] 4 [GEOGRAPHIC_DATA]" at bounding box center [1230, 455] width 415 height 26
type input "**********"
click at [1446, 489] on div "מה סוג הנכס? בית פרטי בניין מגורים מבנה מסחרי מבנה חקלאי מבנה ציבורי" at bounding box center [1230, 494] width 453 height 89
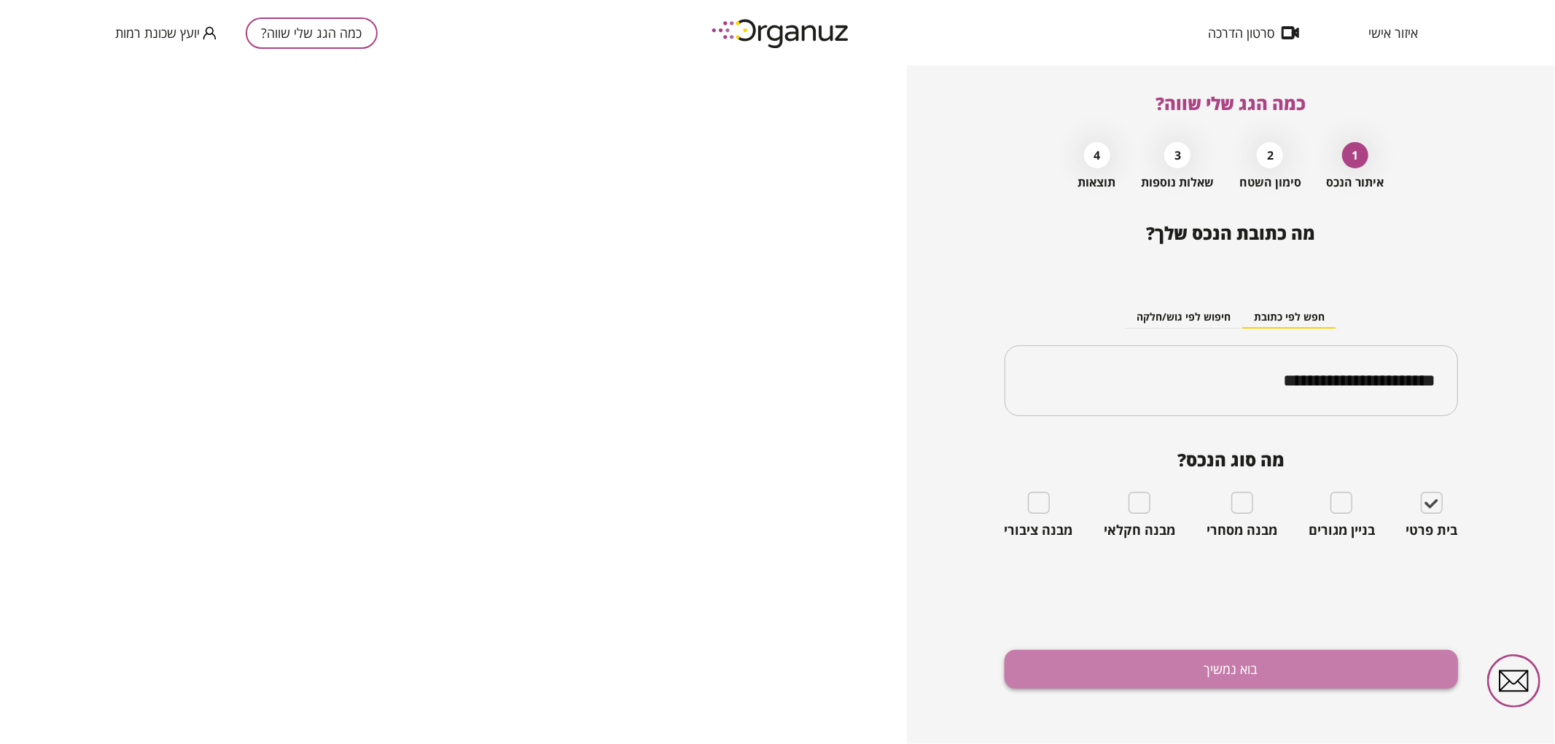
click at [1270, 668] on button "בוא נמשיך" at bounding box center [1230, 669] width 453 height 39
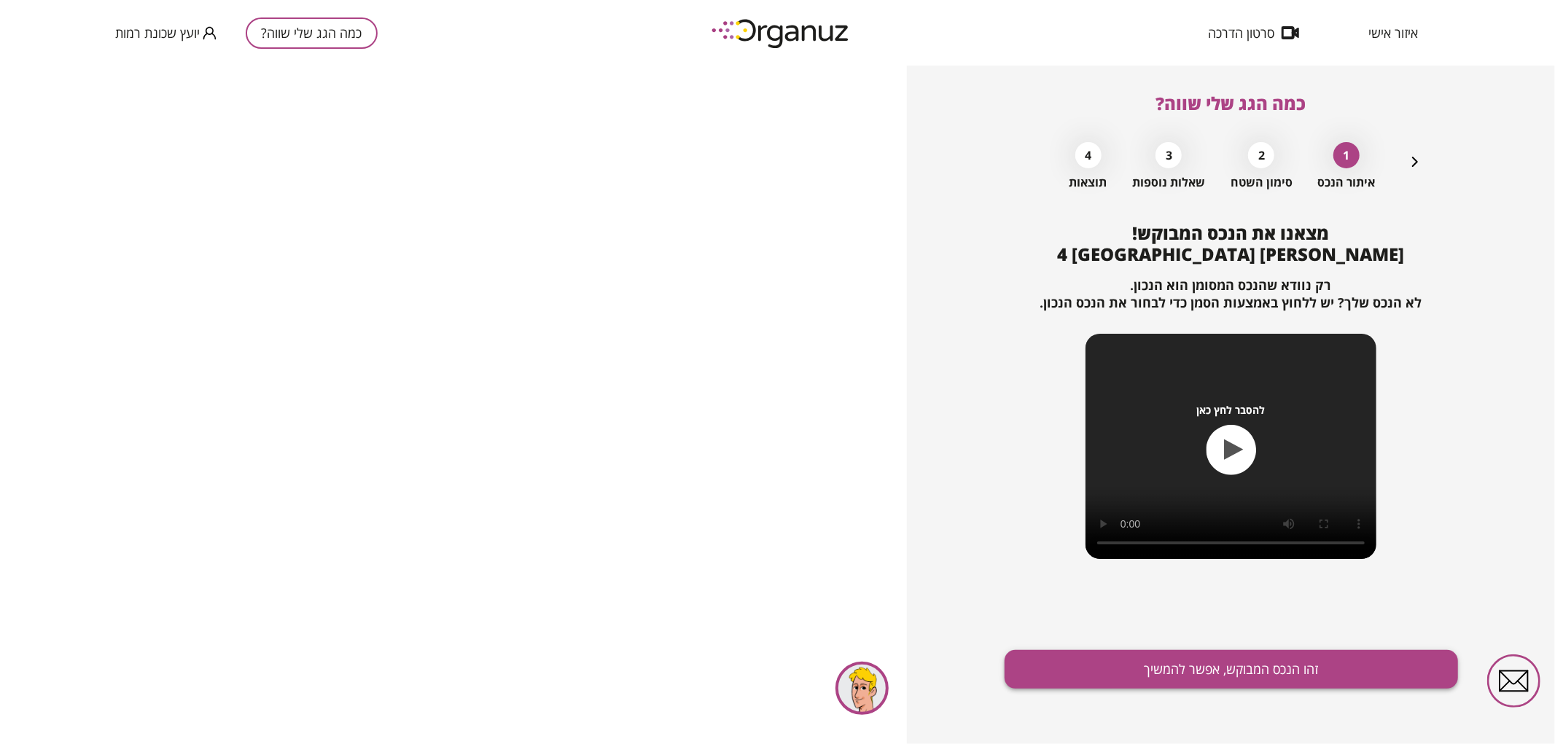
click at [1127, 668] on button "זהו הנכס המבוקש, אפשר להמשיך" at bounding box center [1230, 669] width 453 height 39
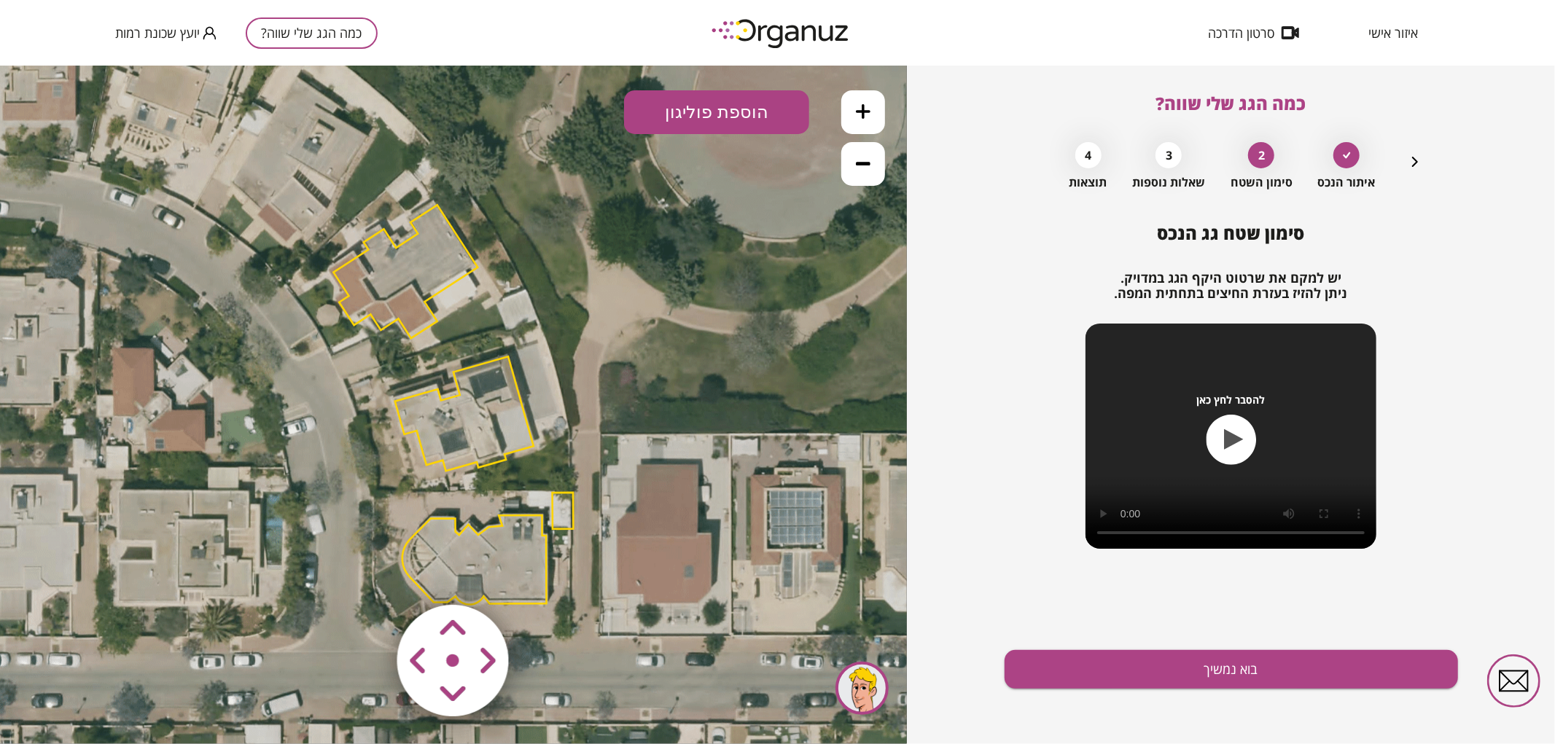
click at [855, 105] on button at bounding box center [863, 112] width 44 height 44
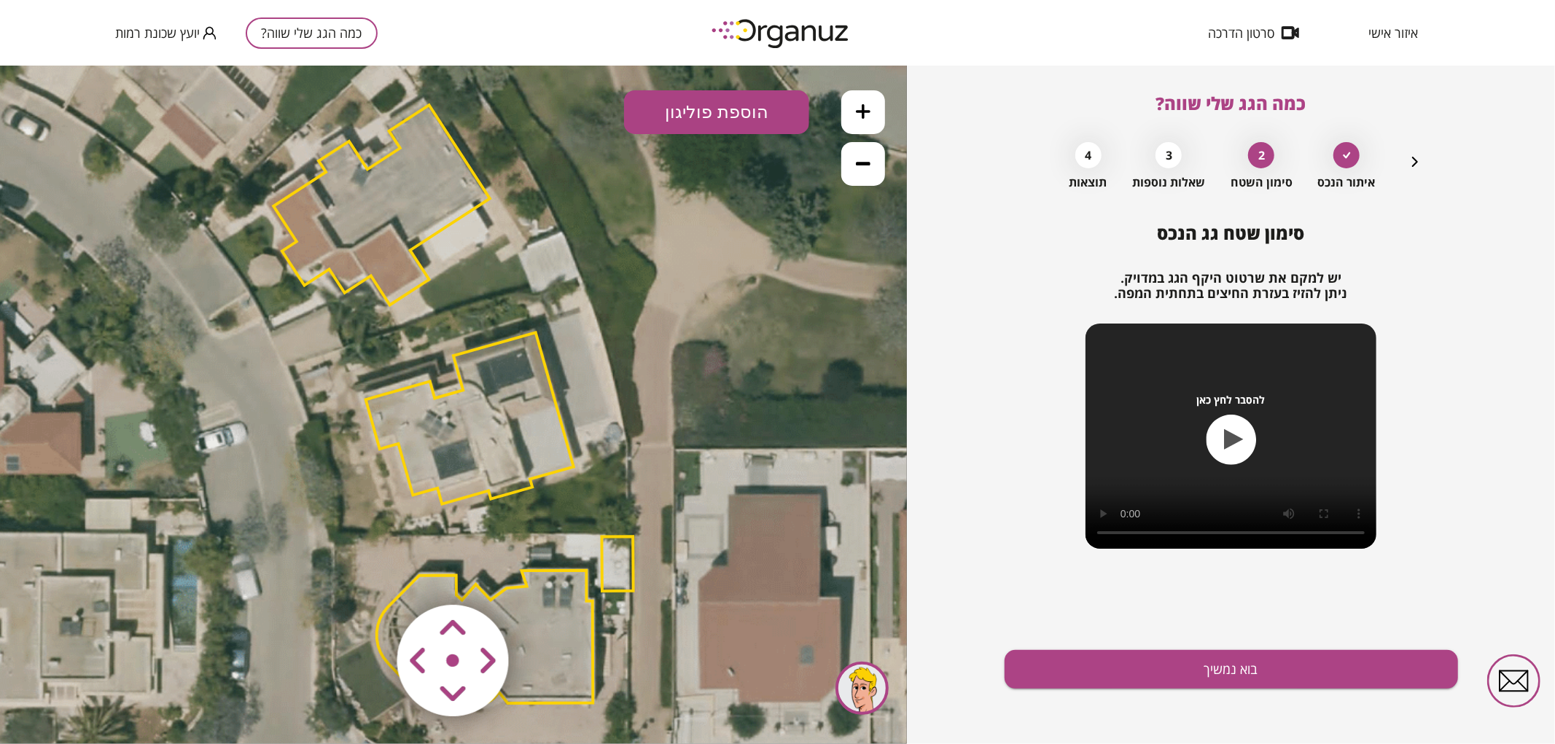
click at [855, 105] on button at bounding box center [863, 112] width 44 height 44
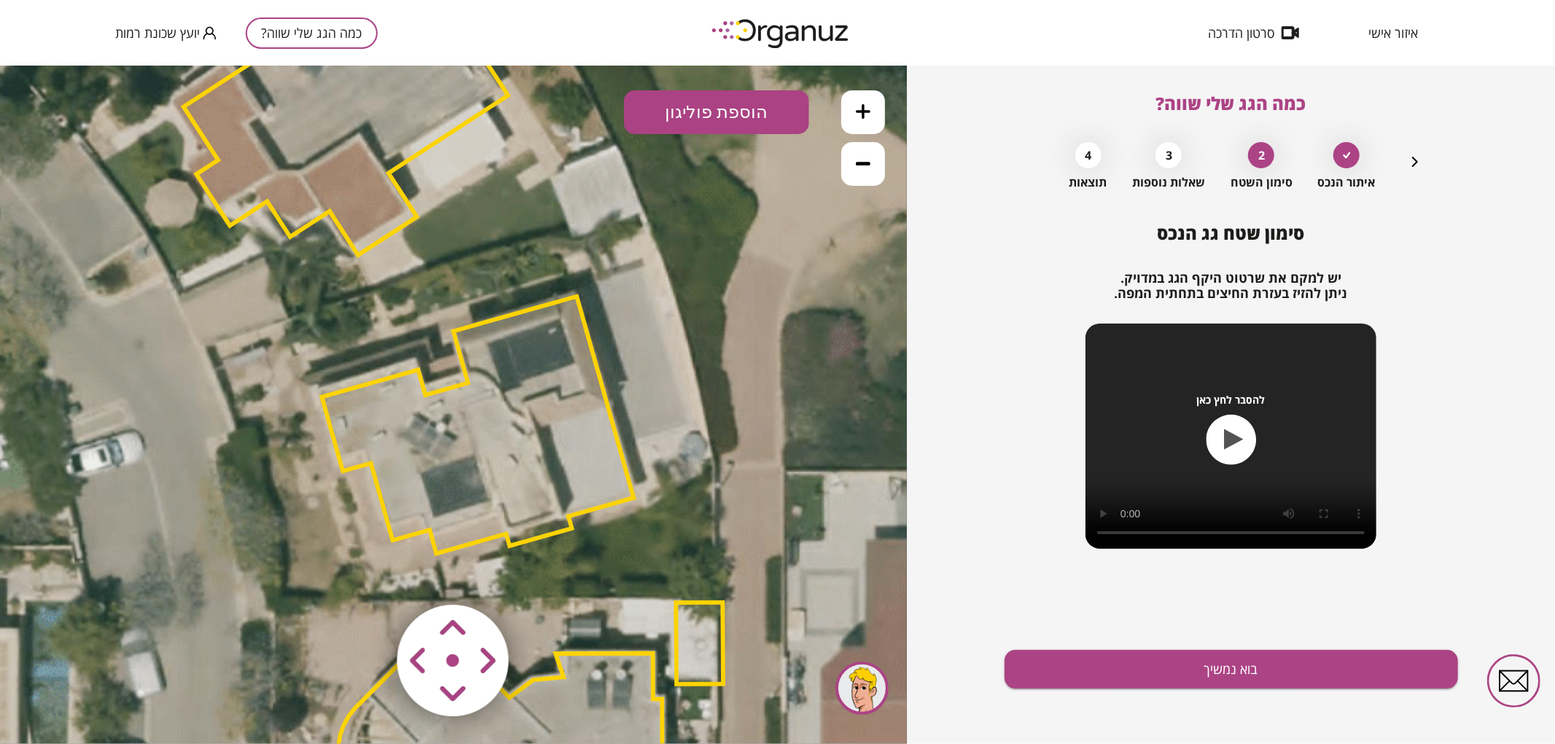
click at [826, 328] on icon at bounding box center [451, 404] width 2706 height 2706
click at [367, 574] on area at bounding box center [367, 574] width 0 height 0
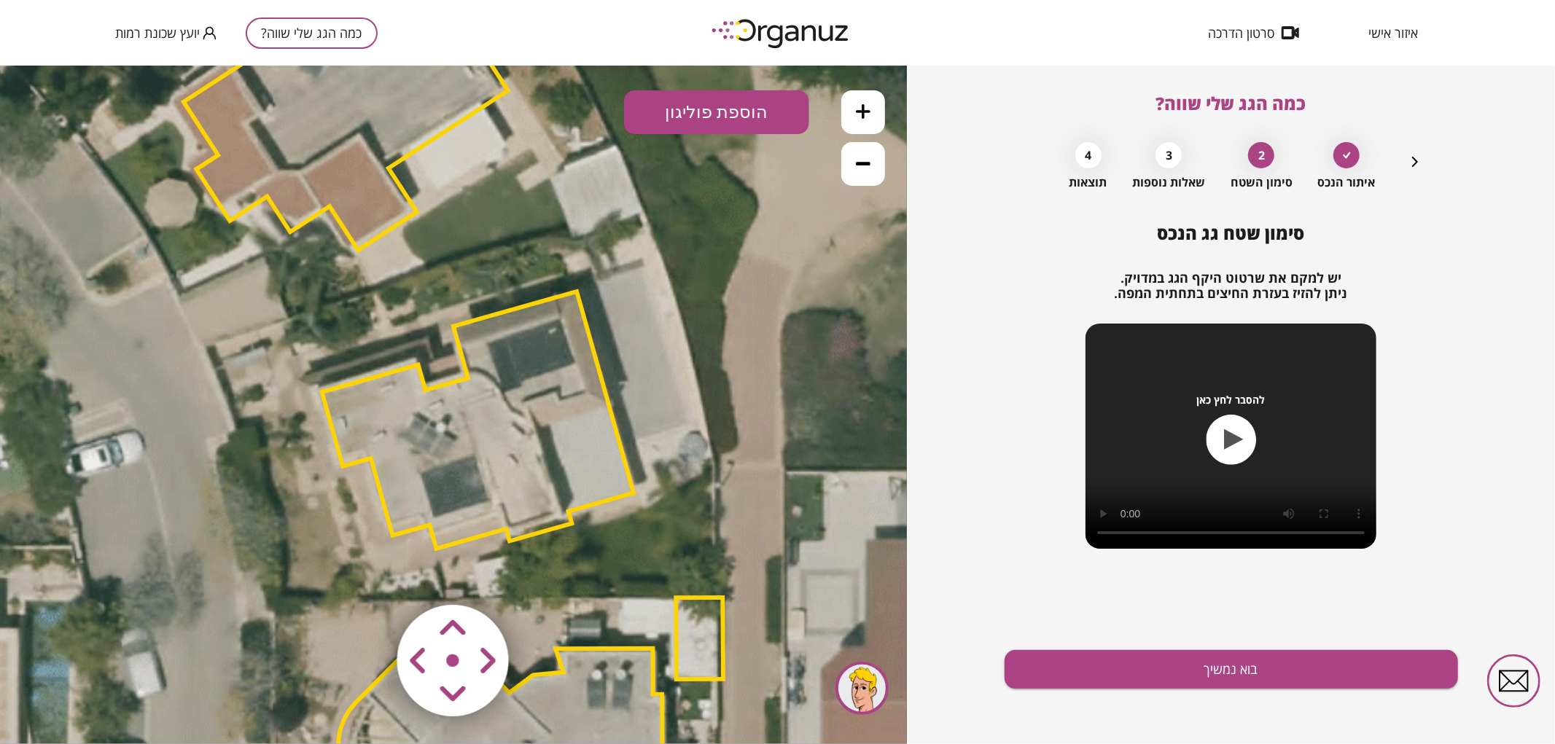
click at [367, 574] on area at bounding box center [367, 574] width 0 height 0
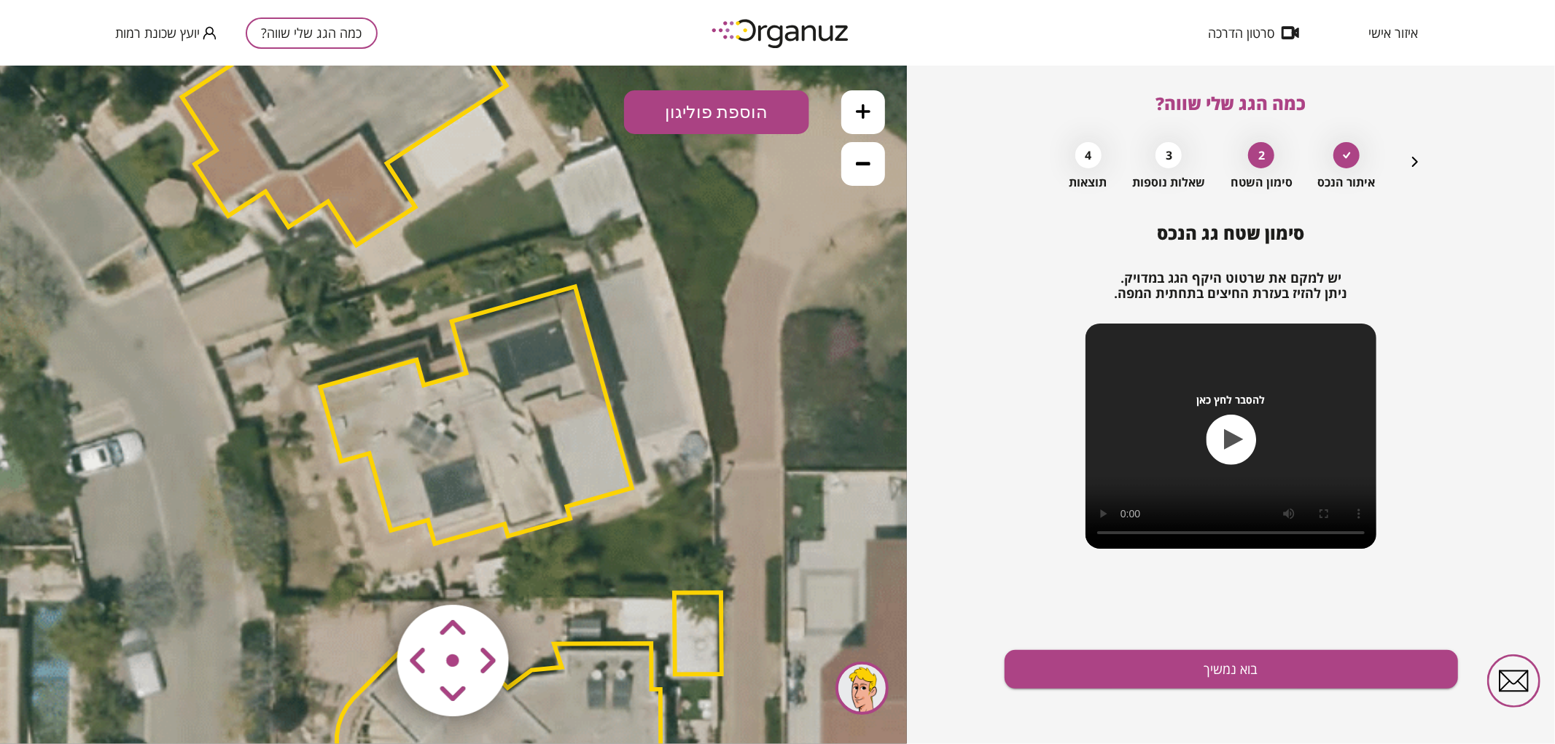
click at [367, 574] on area at bounding box center [367, 574] width 0 height 0
click at [464, 491] on polygon at bounding box center [474, 414] width 312 height 257
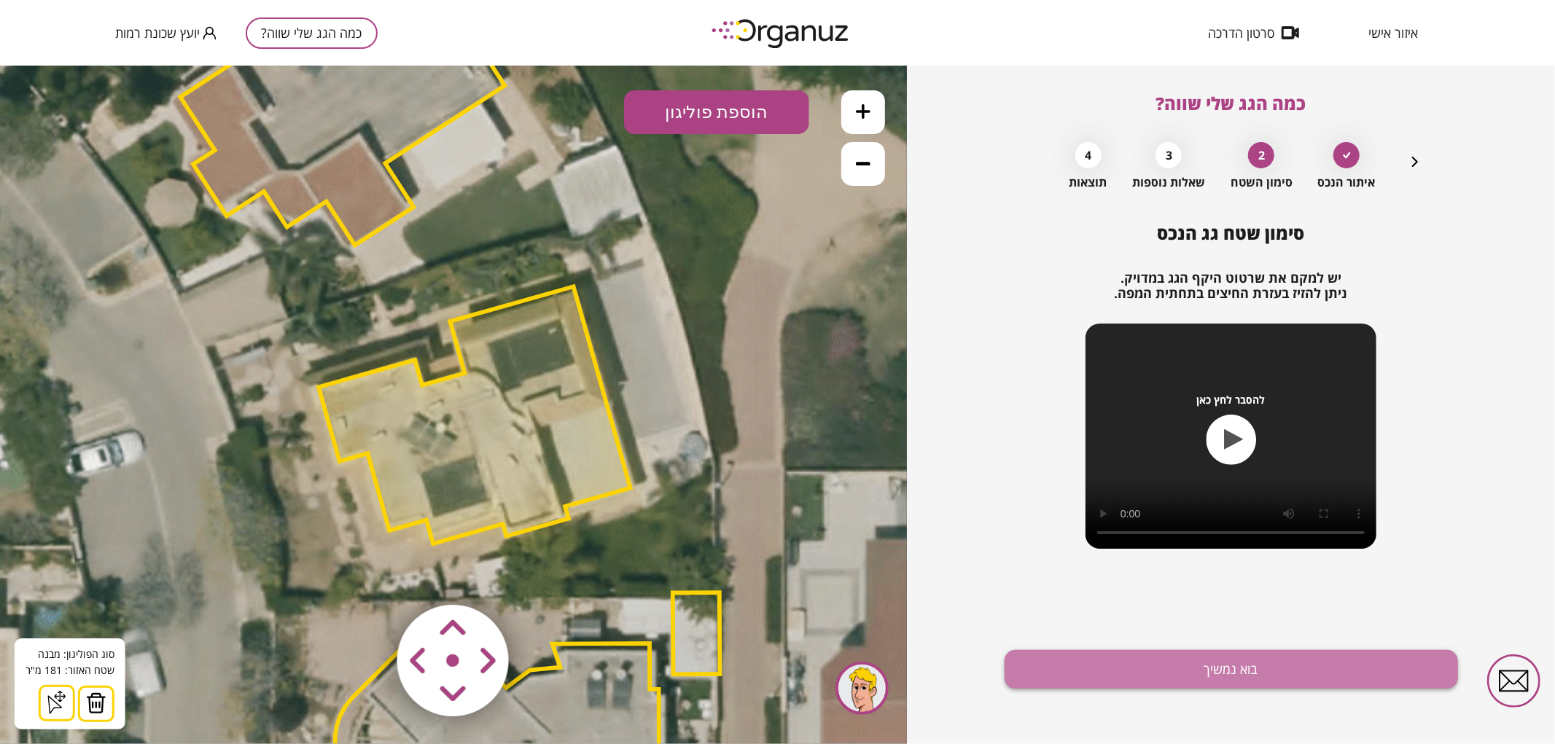
click at [1192, 669] on button "בוא נמשיך" at bounding box center [1230, 669] width 453 height 39
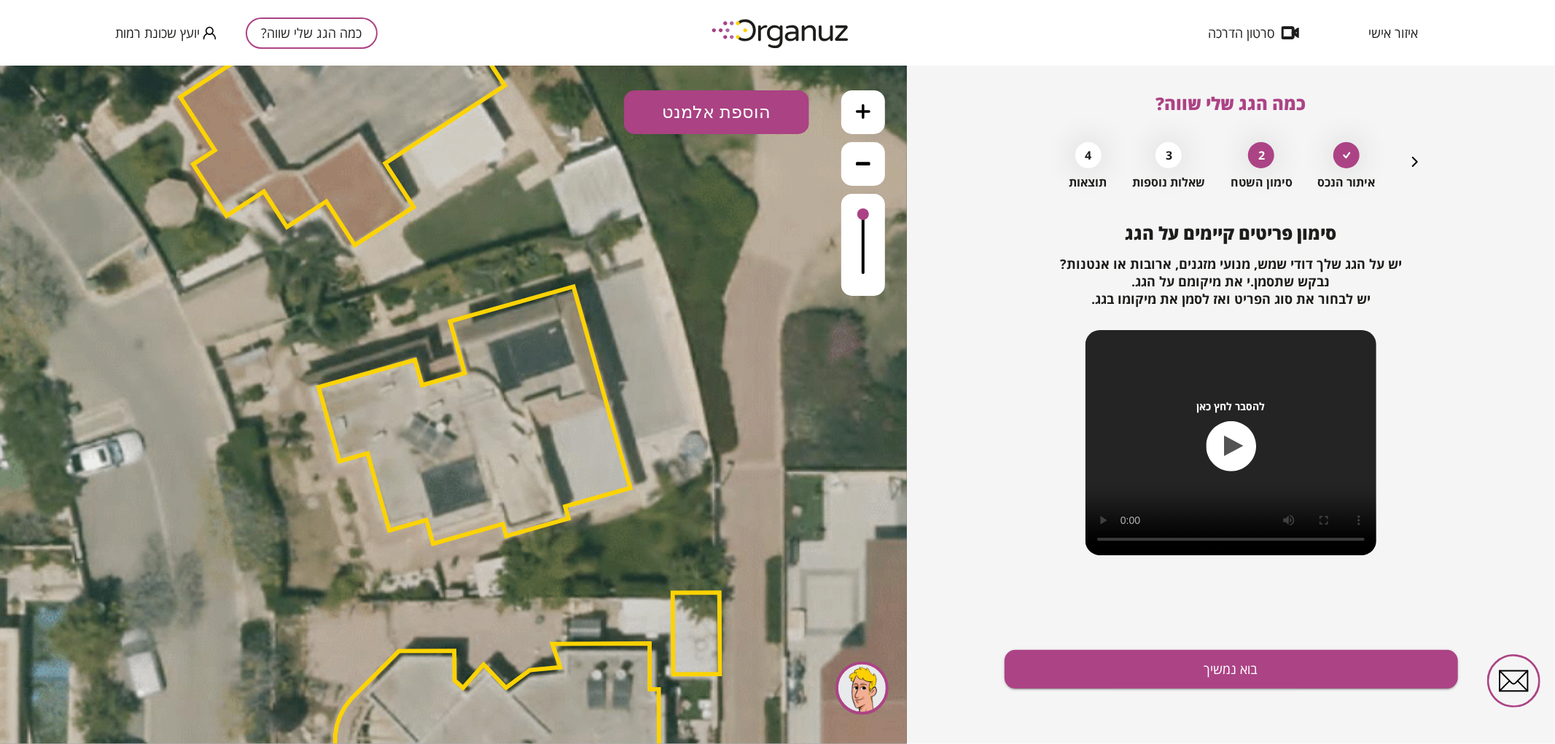
click at [733, 118] on button "הוספת אלמנט" at bounding box center [716, 112] width 185 height 44
click at [753, 336] on div ".st0 { fill: #FFFFFF; } .st0 { fill: #FFFFFF; }" at bounding box center [453, 404] width 907 height 679
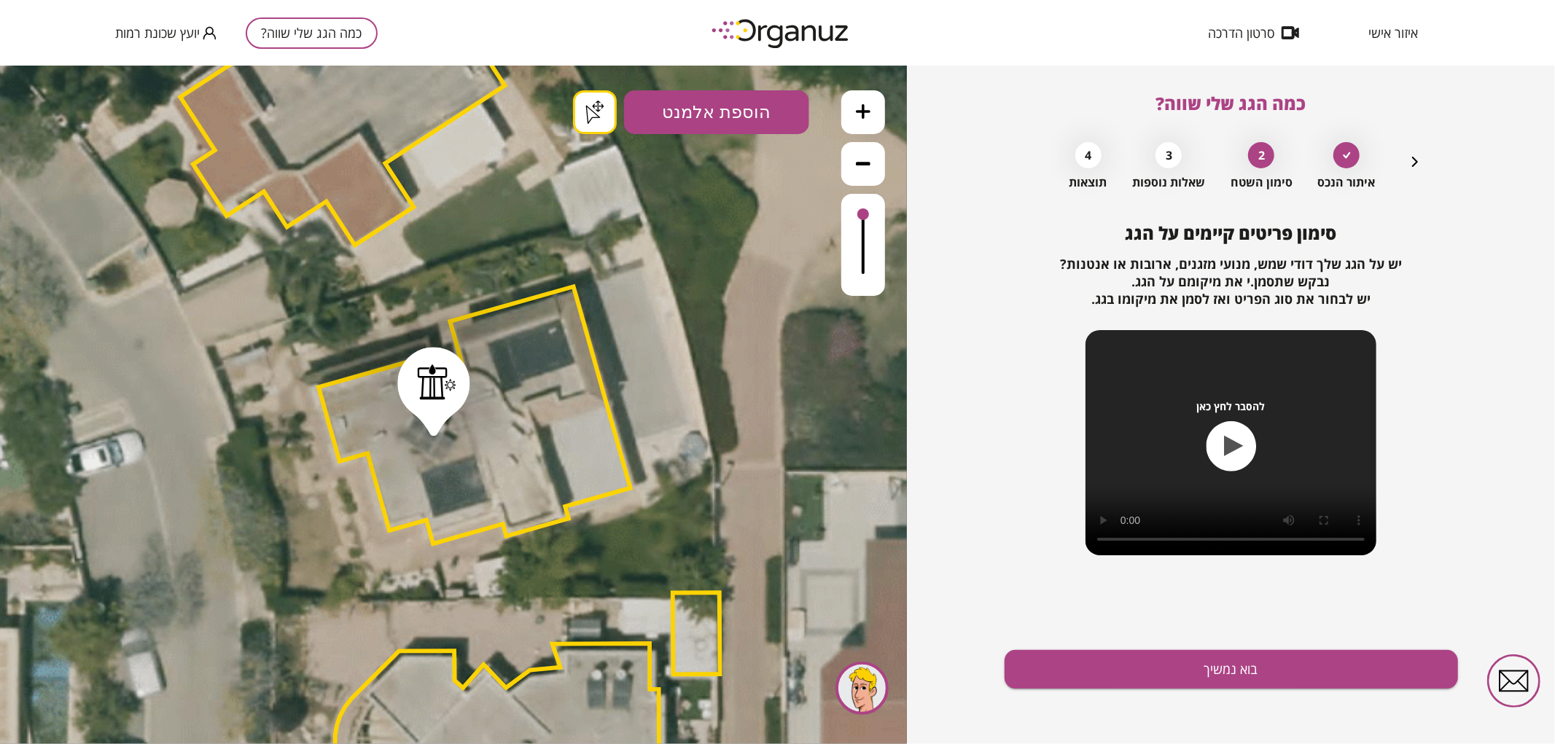
click at [1160, 669] on button "בוא נמשיך" at bounding box center [1230, 669] width 453 height 39
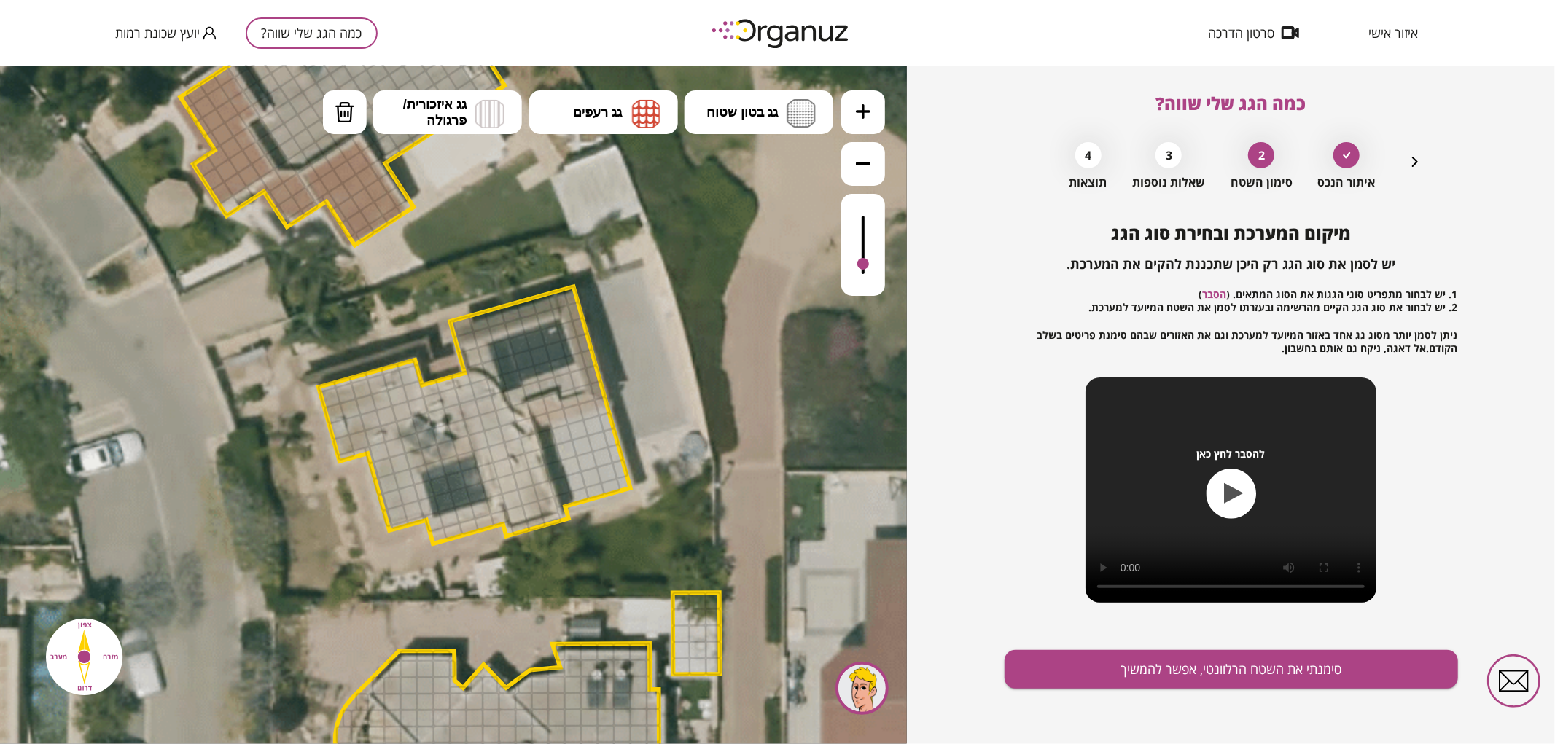
drag, startPoint x: 866, startPoint y: 221, endPoint x: 864, endPoint y: 265, distance: 43.8
click at [864, 265] on div at bounding box center [863, 244] width 44 height 102
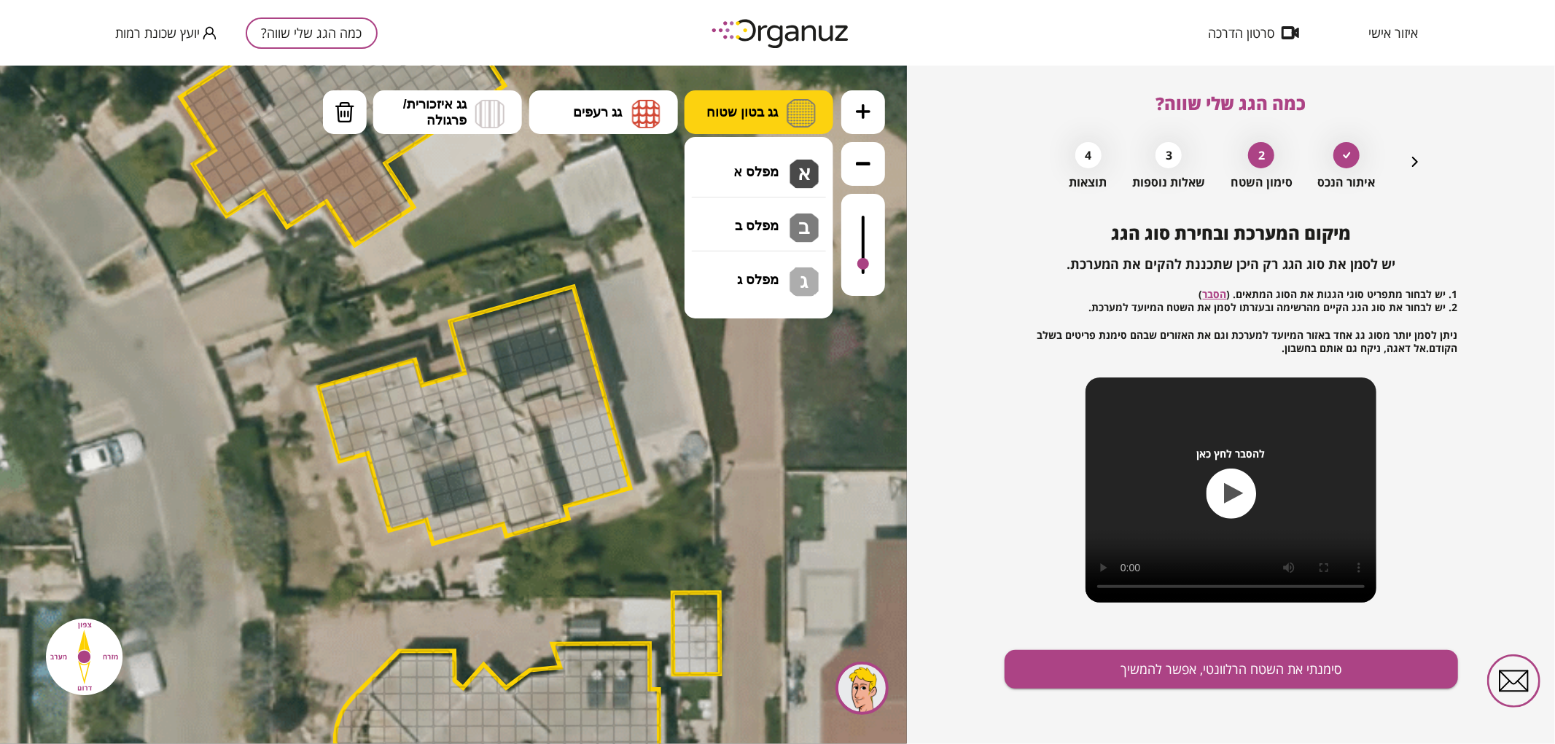
click at [780, 112] on button "גג בטון שטוח" at bounding box center [758, 112] width 149 height 44
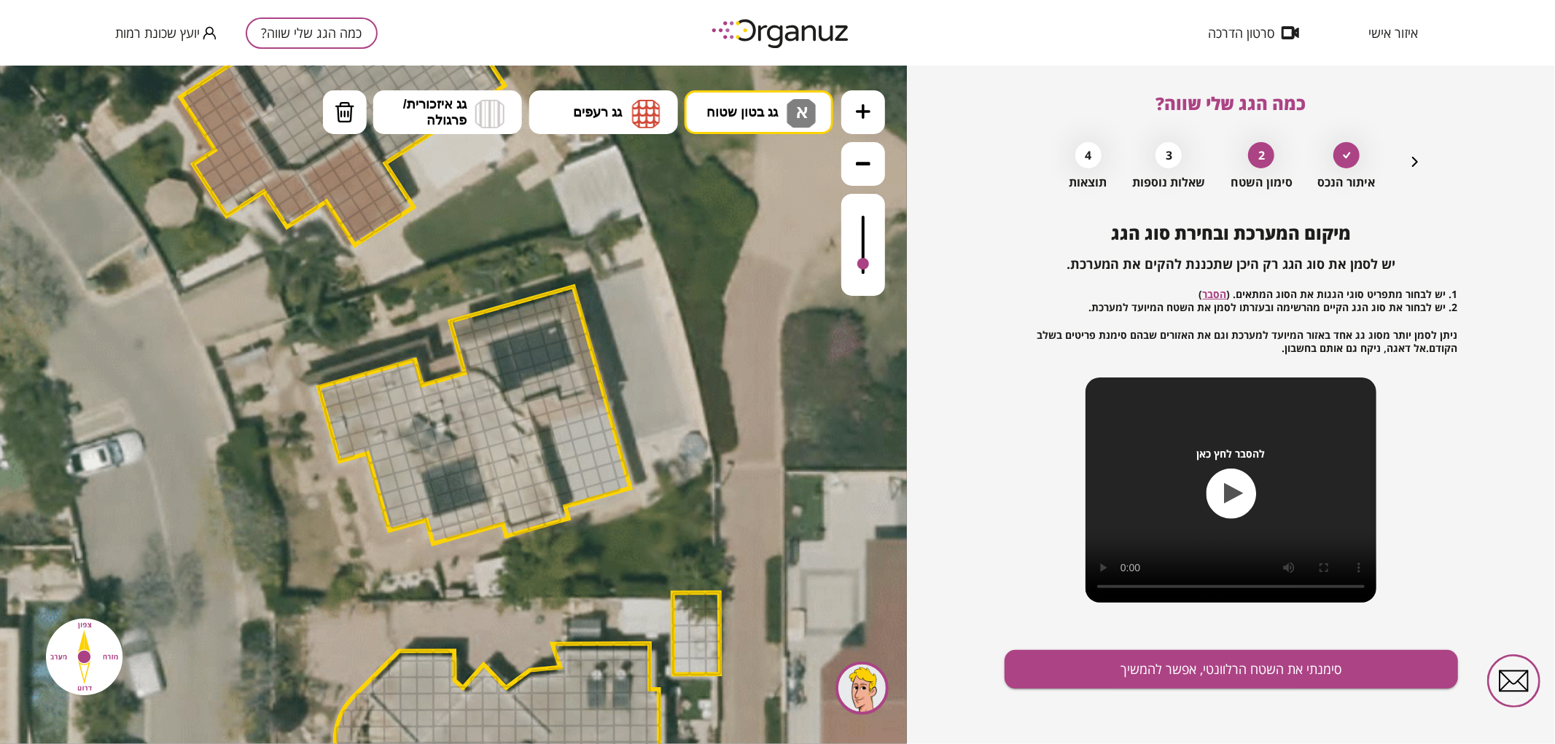
click at [775, 156] on div ".st0 { fill: #FFFFFF; } .st0 { fill: #FFFFFF; }" at bounding box center [453, 404] width 907 height 679
drag, startPoint x: 333, startPoint y: 389, endPoint x: 461, endPoint y: 491, distance: 162.9
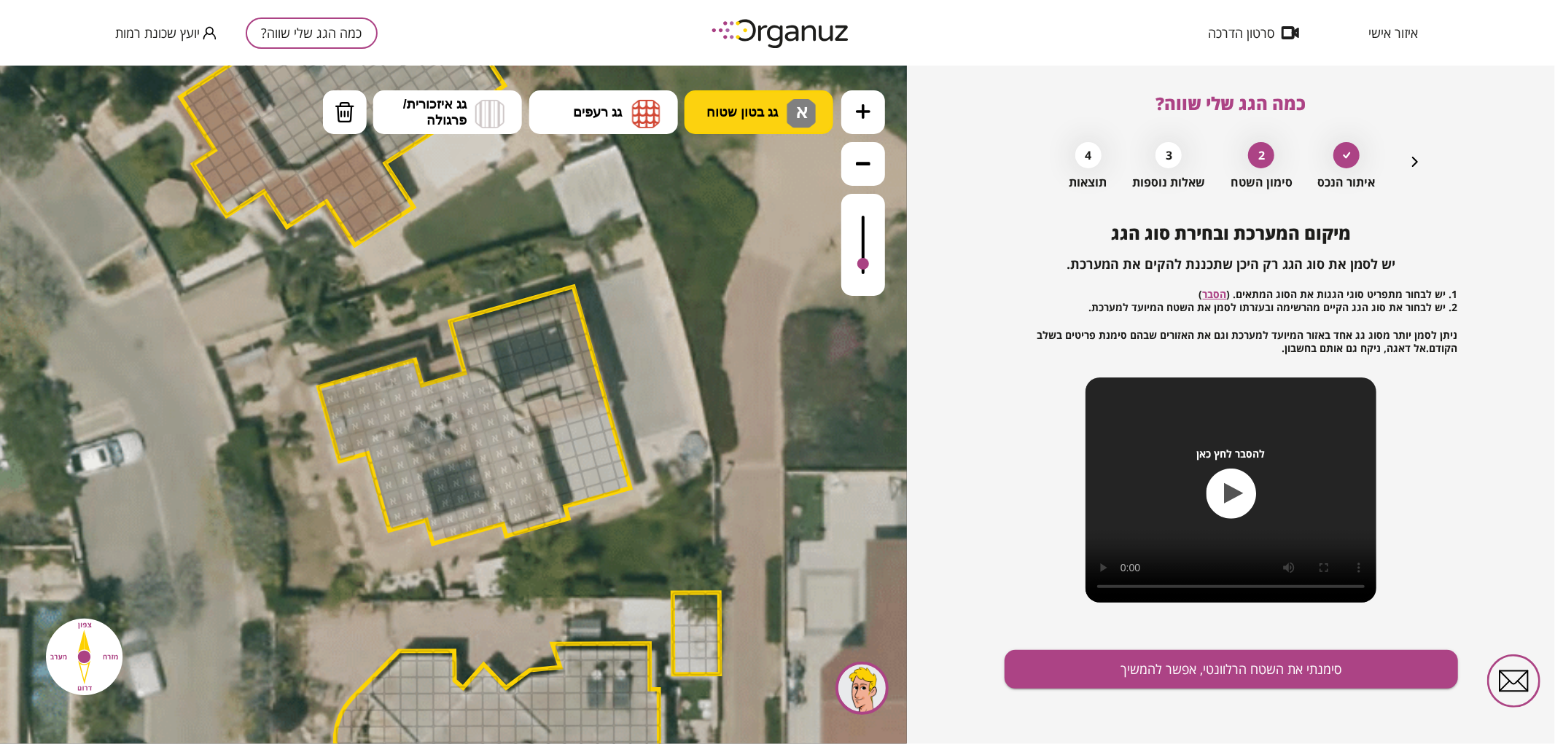
click at [737, 109] on span "גג בטון שטוח" at bounding box center [741, 111] width 71 height 16
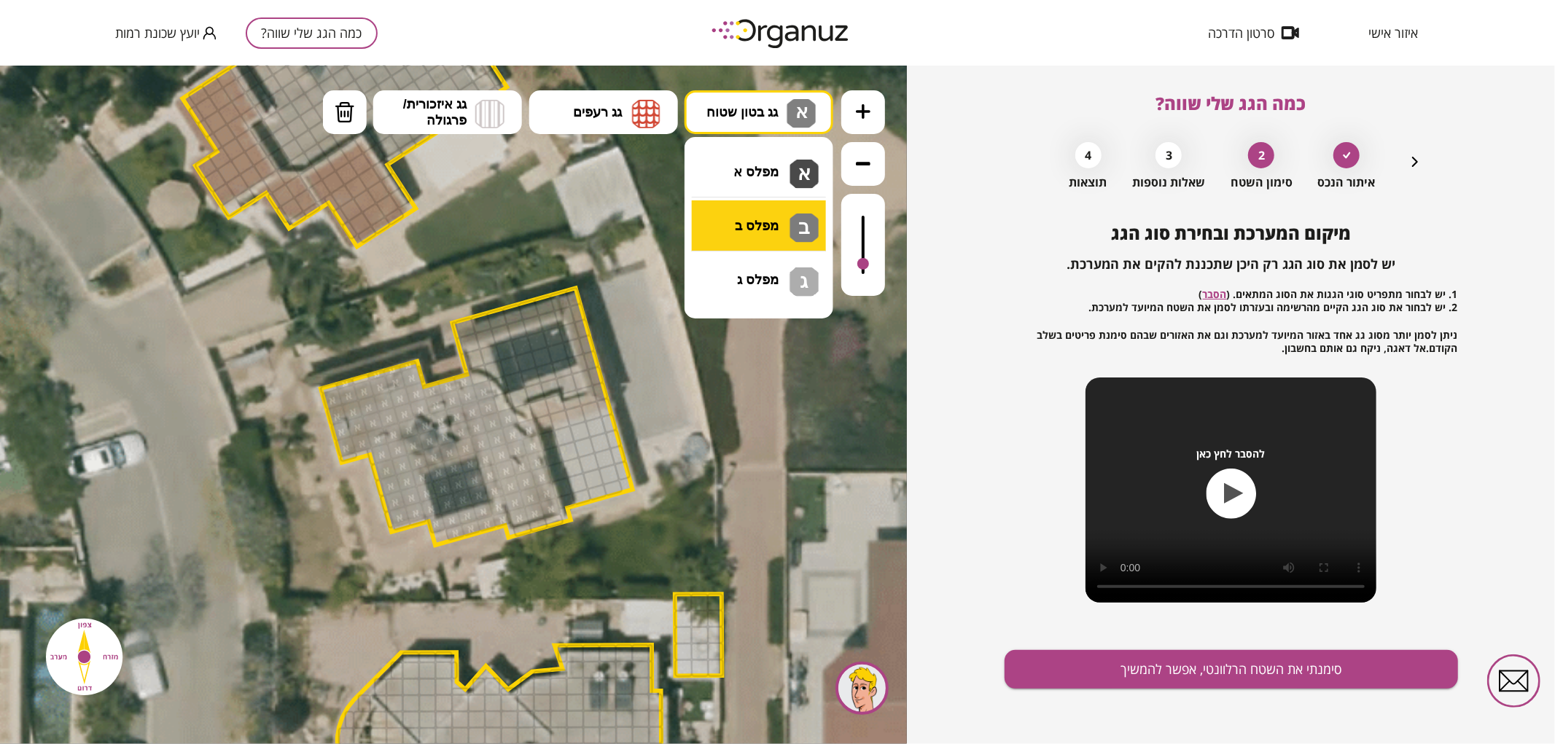
click at [770, 234] on div ".st0 { fill: #FFFFFF; } .st0 { fill: #FFFFFF; }" at bounding box center [453, 404] width 907 height 679
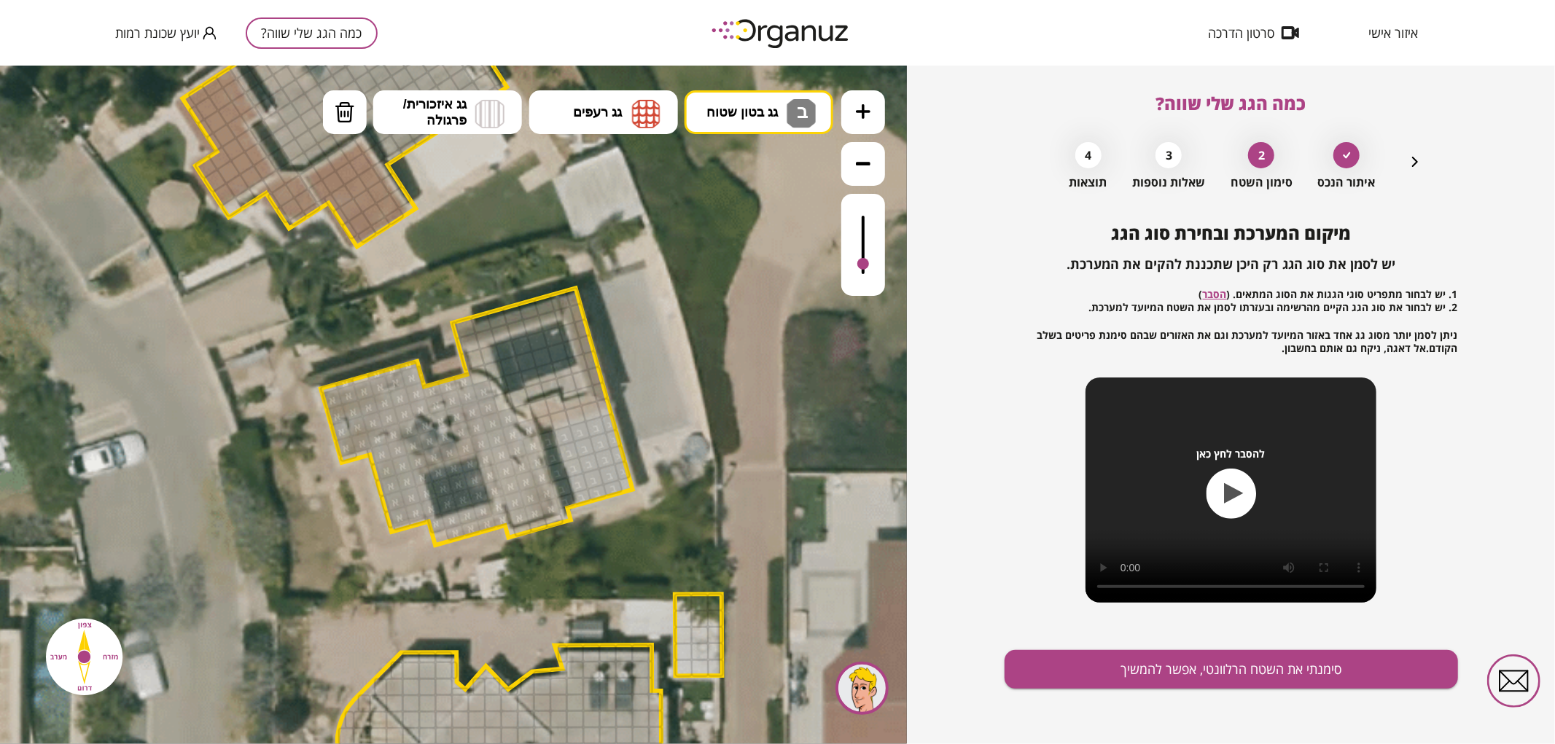
drag, startPoint x: 570, startPoint y: 496, endPoint x: 601, endPoint y: 431, distance: 72.0
drag, startPoint x: 475, startPoint y: 352, endPoint x: 532, endPoint y: 381, distance: 63.9
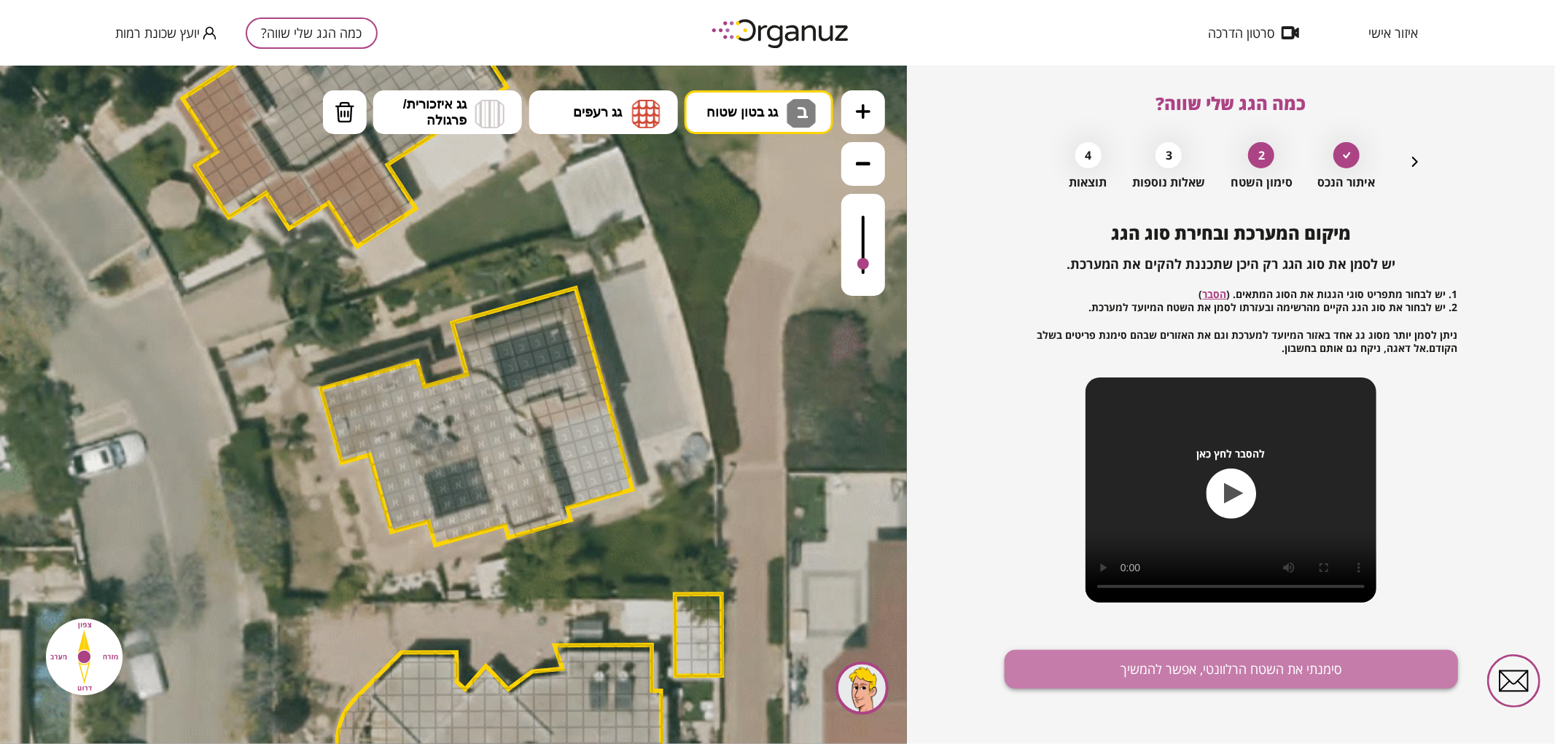
click at [1189, 660] on button "סימנתי את השטח הרלוונטי, אפשר להמשיך" at bounding box center [1230, 669] width 453 height 39
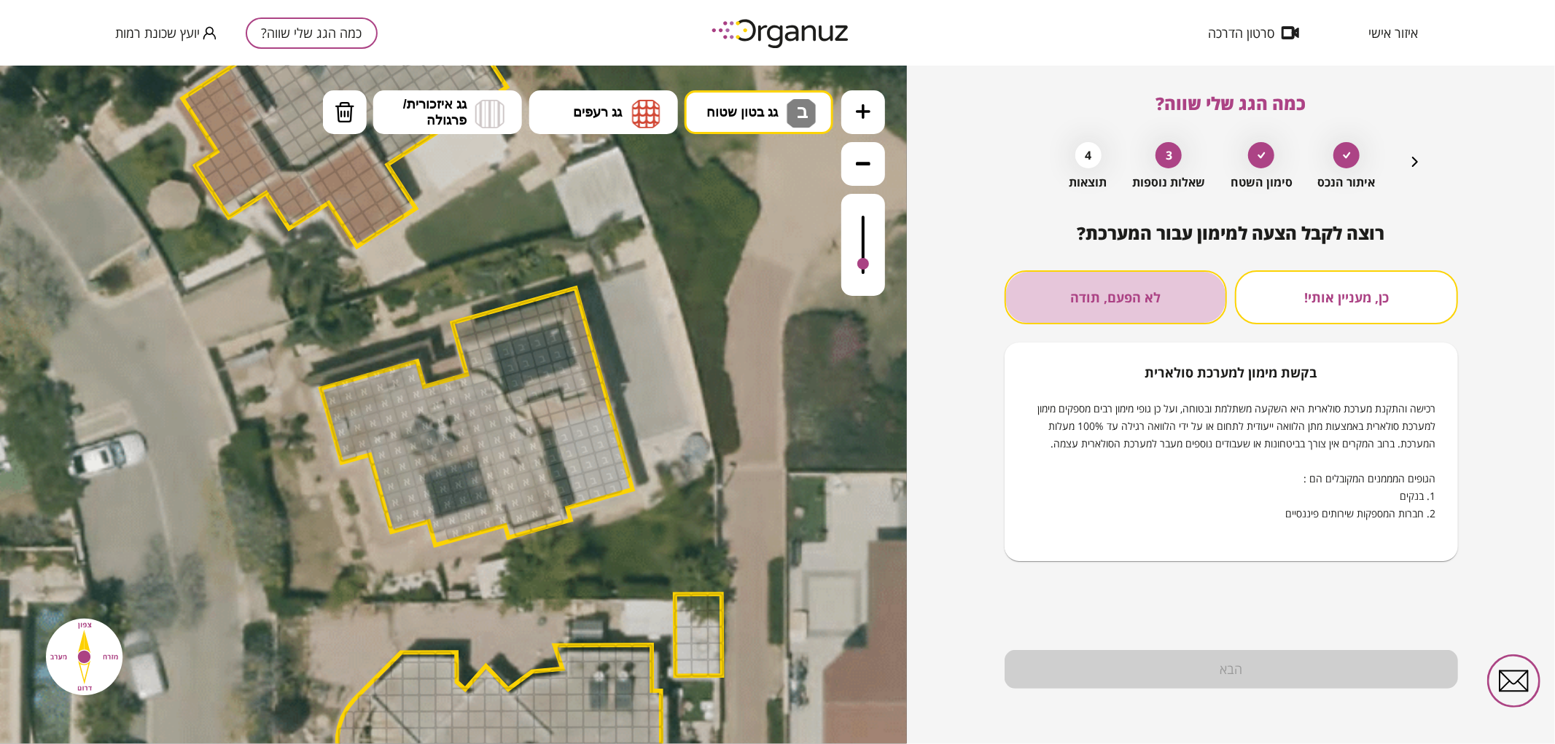
click at [1083, 290] on button "לא הפעם, תודה" at bounding box center [1115, 297] width 223 height 54
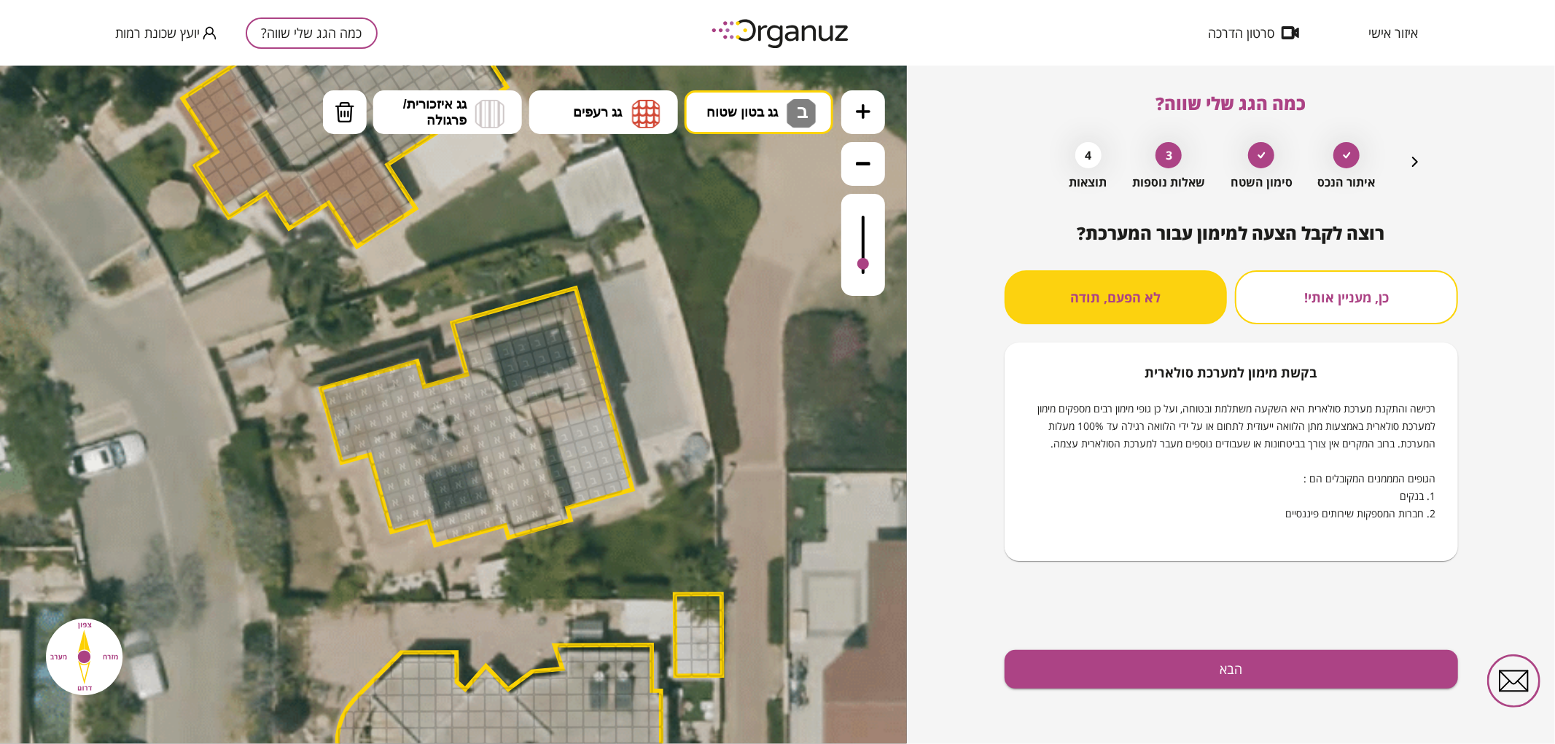
click at [1156, 689] on div "רוצה לקבל הצעה למימון עבור המערכת? כן, מעניין אותי! לא הפעם, תודה בקשת [PERSON_…" at bounding box center [1230, 483] width 453 height 521
click at [1155, 659] on button "הבא" at bounding box center [1230, 669] width 453 height 39
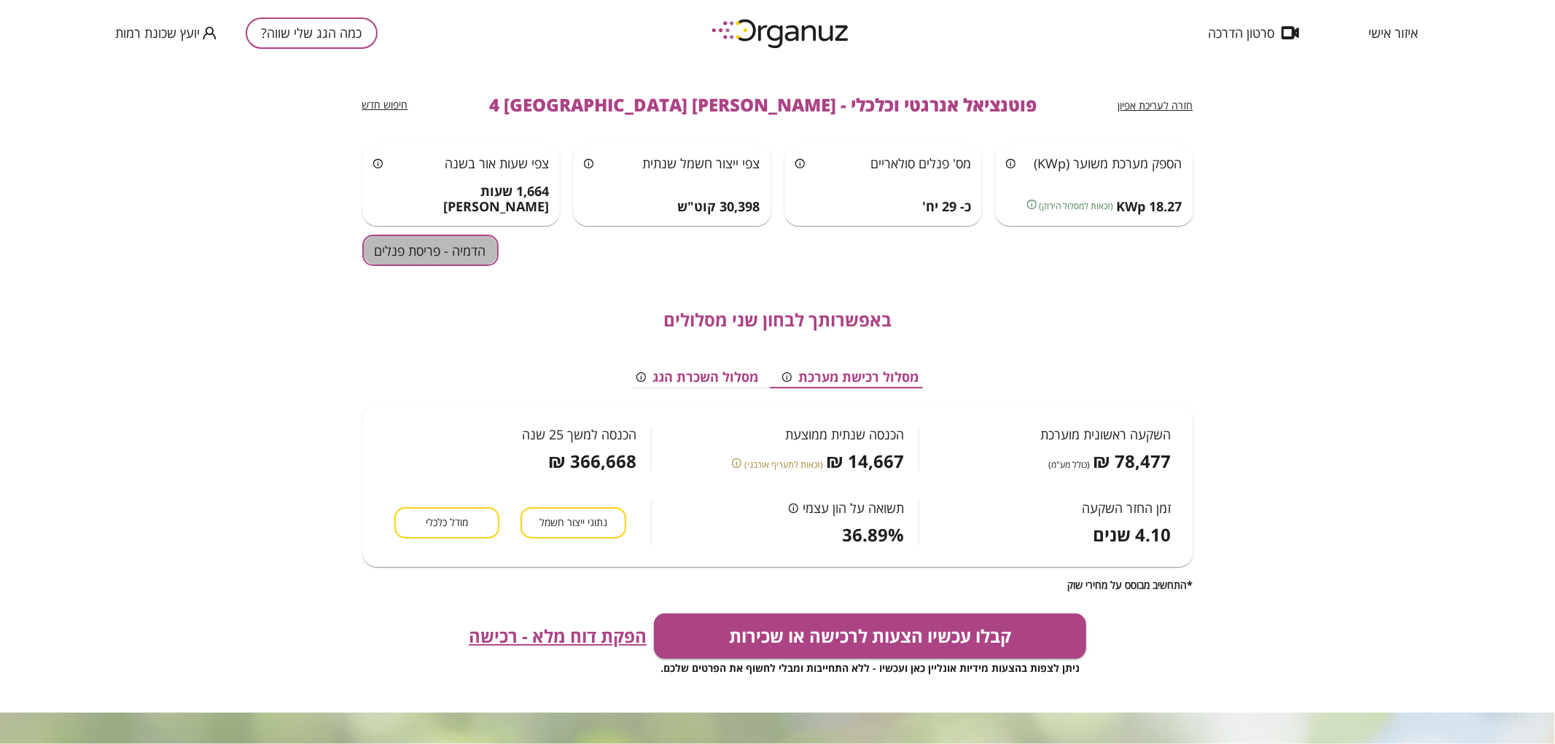
click at [430, 257] on button "הדמיה - פריסת פנלים" at bounding box center [430, 250] width 136 height 31
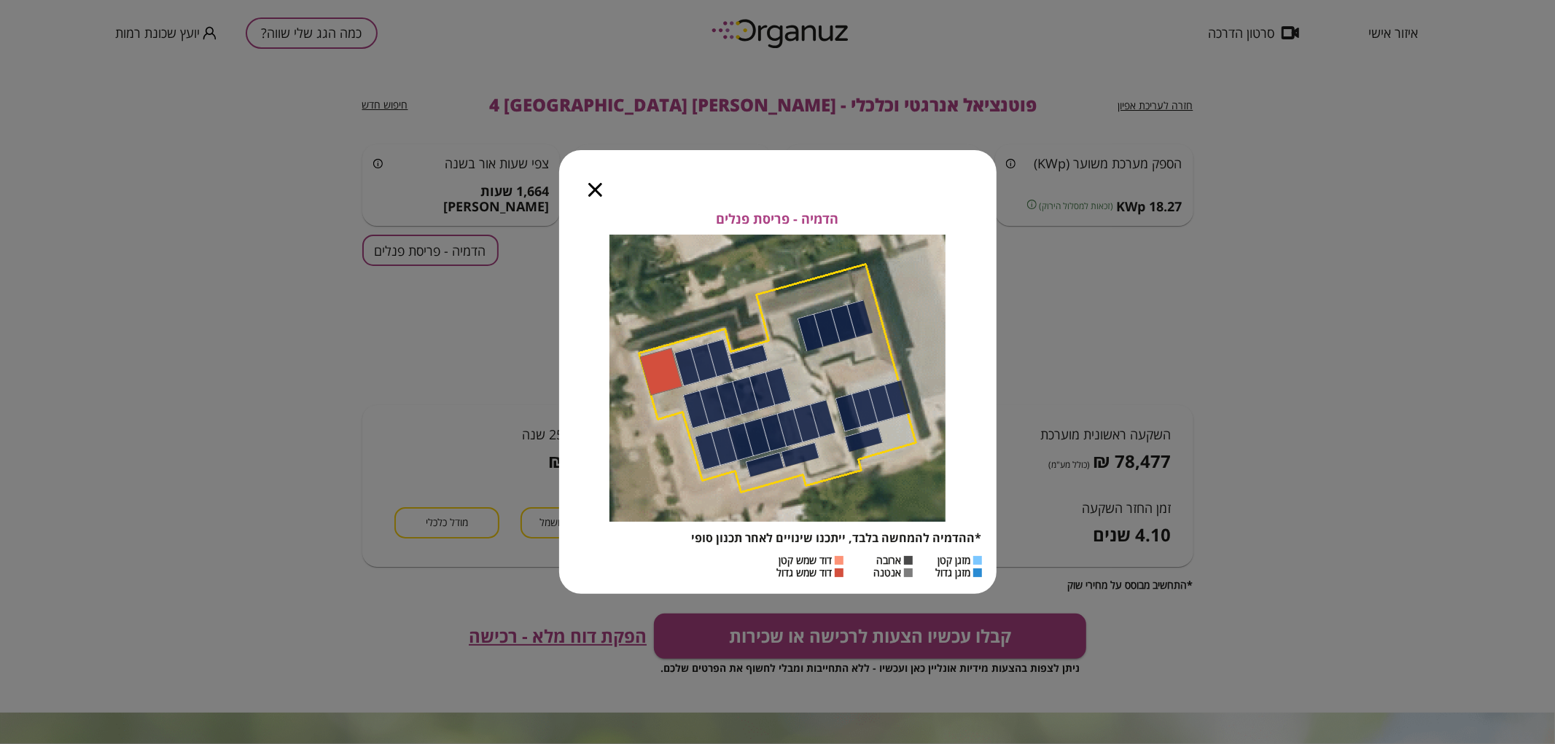
click at [594, 191] on icon "button" at bounding box center [595, 190] width 14 height 14
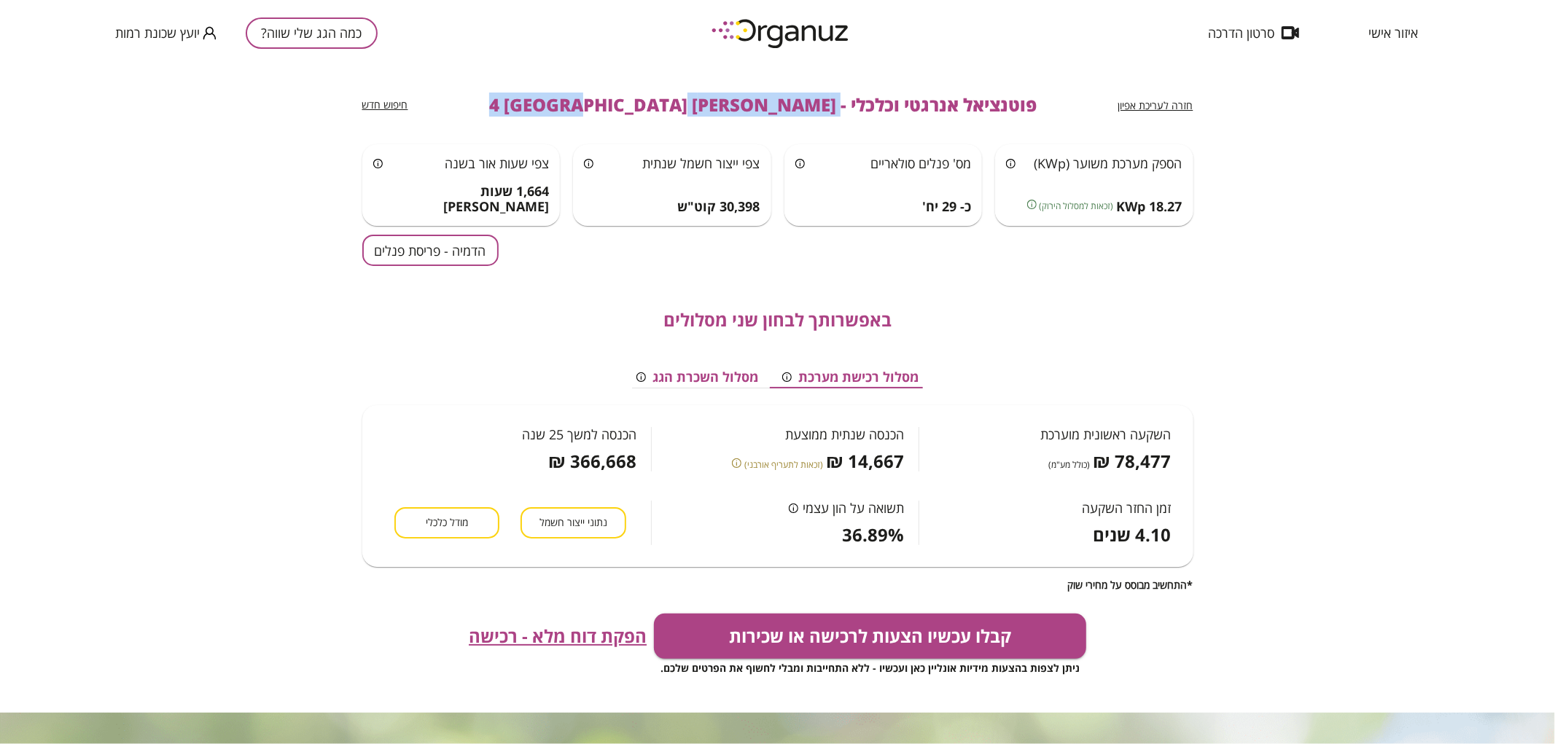
drag, startPoint x: 771, startPoint y: 103, endPoint x: 558, endPoint y: 107, distance: 213.6
click at [558, 107] on div "חזרה לעריכת אפיון פוטנציאל אנרגטי וכלכלי - [PERSON_NAME] 4 [GEOGRAPHIC_DATA] חי…" at bounding box center [777, 105] width 831 height 79
copy span "[PERSON_NAME] 4 [GEOGRAPHIC_DATA]"
click at [319, 26] on button "כמה הגג שלי שווה?" at bounding box center [312, 32] width 132 height 31
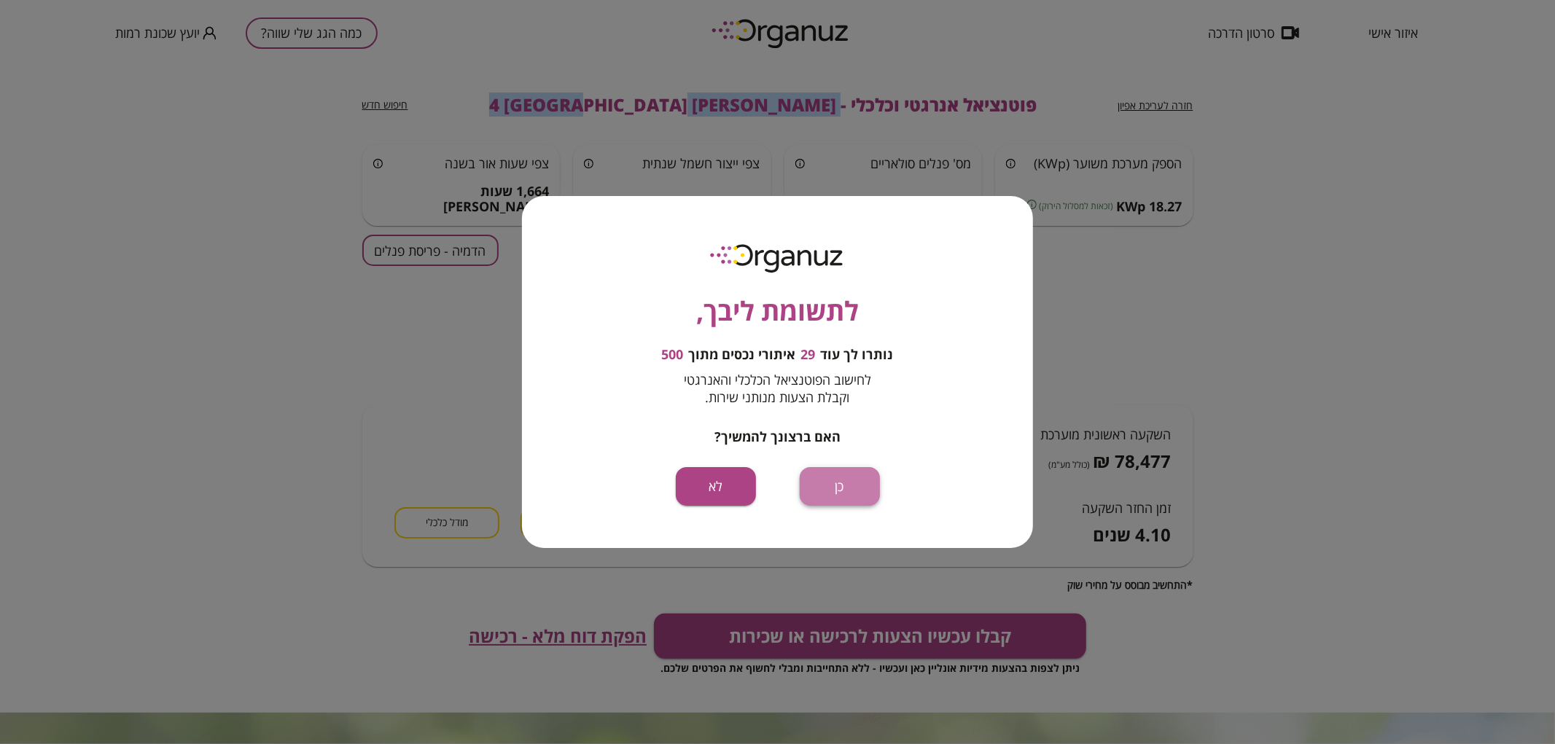
click at [861, 490] on button "כן" at bounding box center [840, 486] width 80 height 39
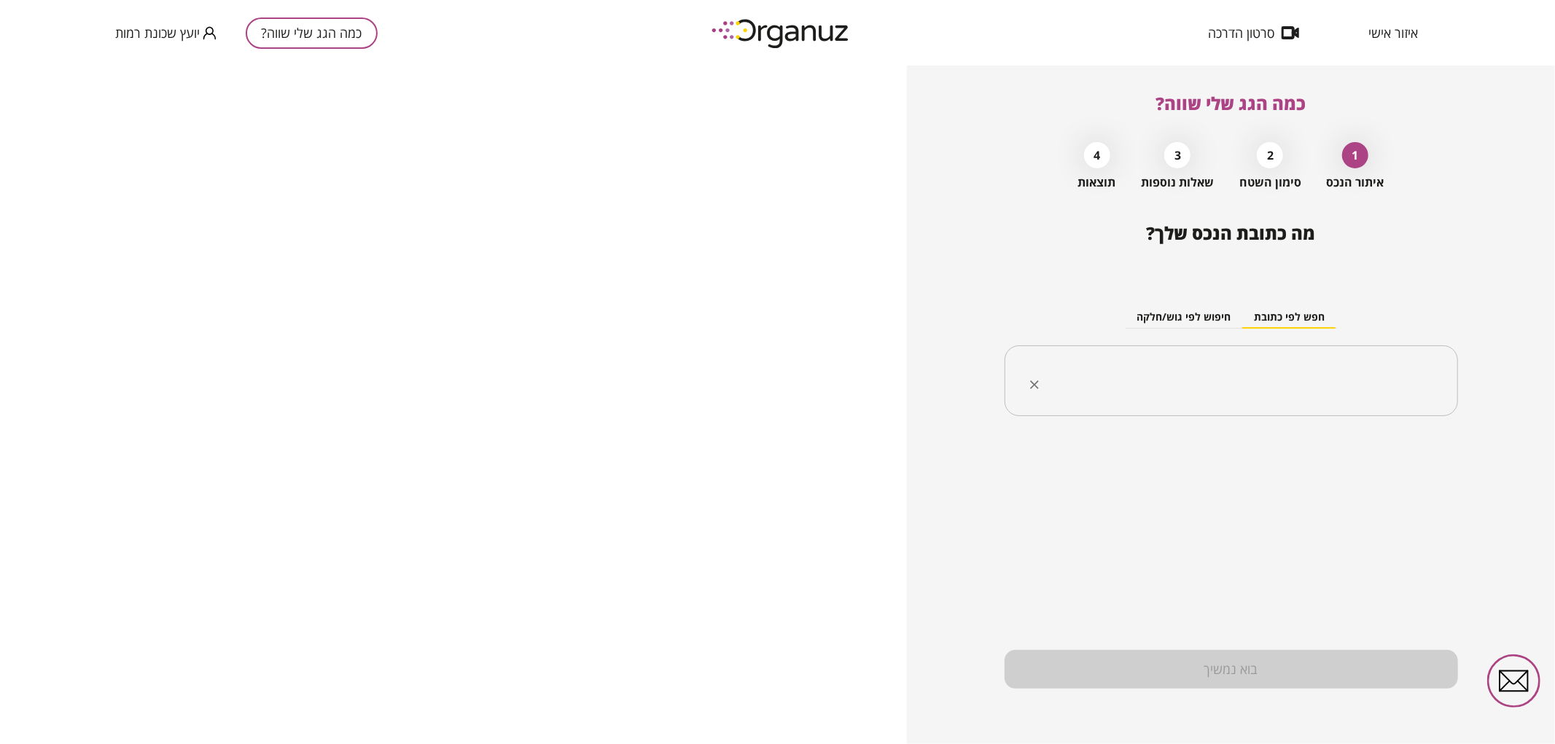
click at [1272, 383] on input "text" at bounding box center [1236, 381] width 407 height 36
paste input "**********"
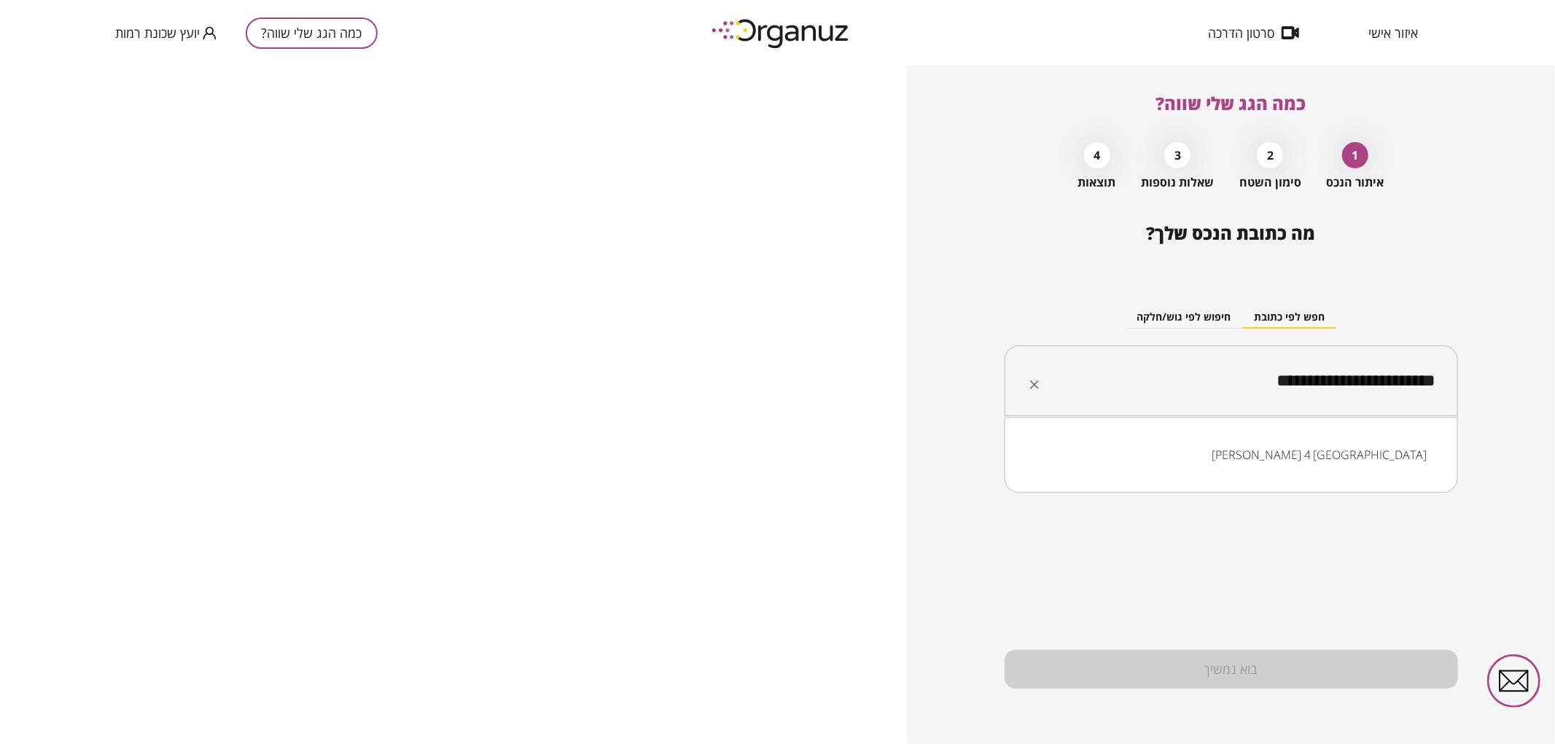
click at [1330, 385] on input "**********" at bounding box center [1236, 381] width 407 height 36
click at [1329, 385] on input "**********" at bounding box center [1236, 381] width 407 height 36
click at [1320, 384] on input "**********" at bounding box center [1236, 381] width 407 height 36
click at [1329, 450] on li "[PERSON_NAME] 16 [GEOGRAPHIC_DATA]" at bounding box center [1230, 455] width 415 height 26
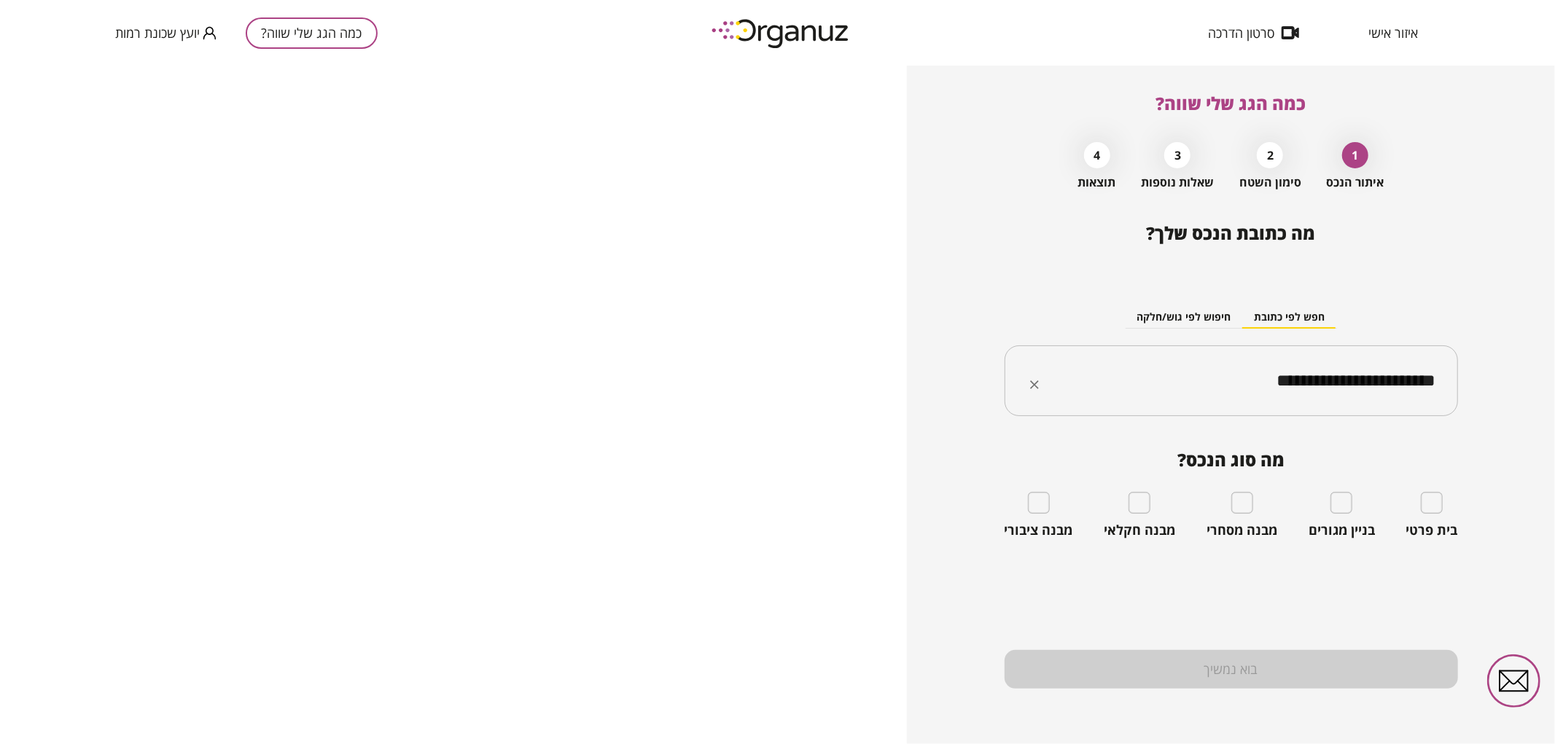
type input "**********"
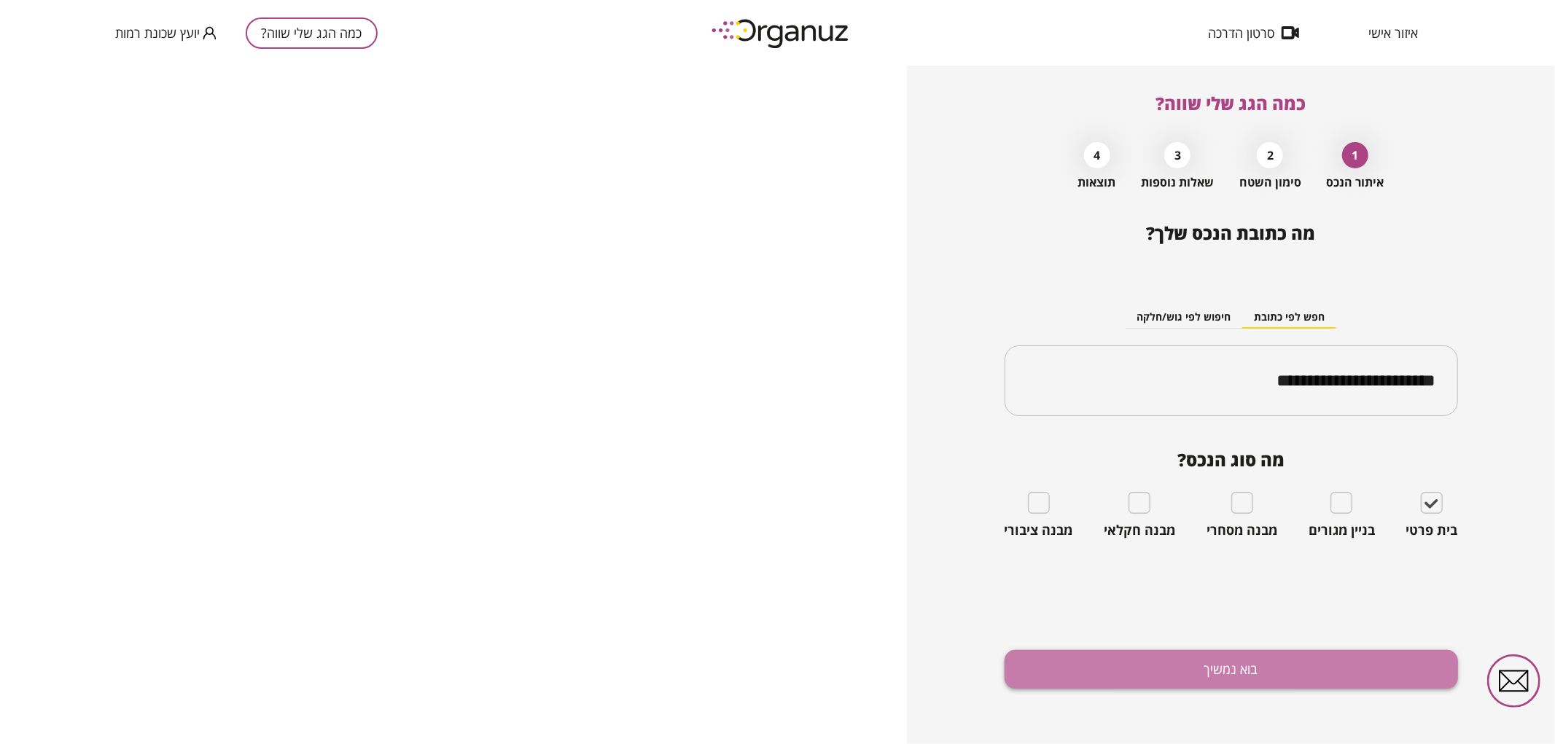
click at [1376, 665] on button "בוא נמשיך" at bounding box center [1230, 669] width 453 height 39
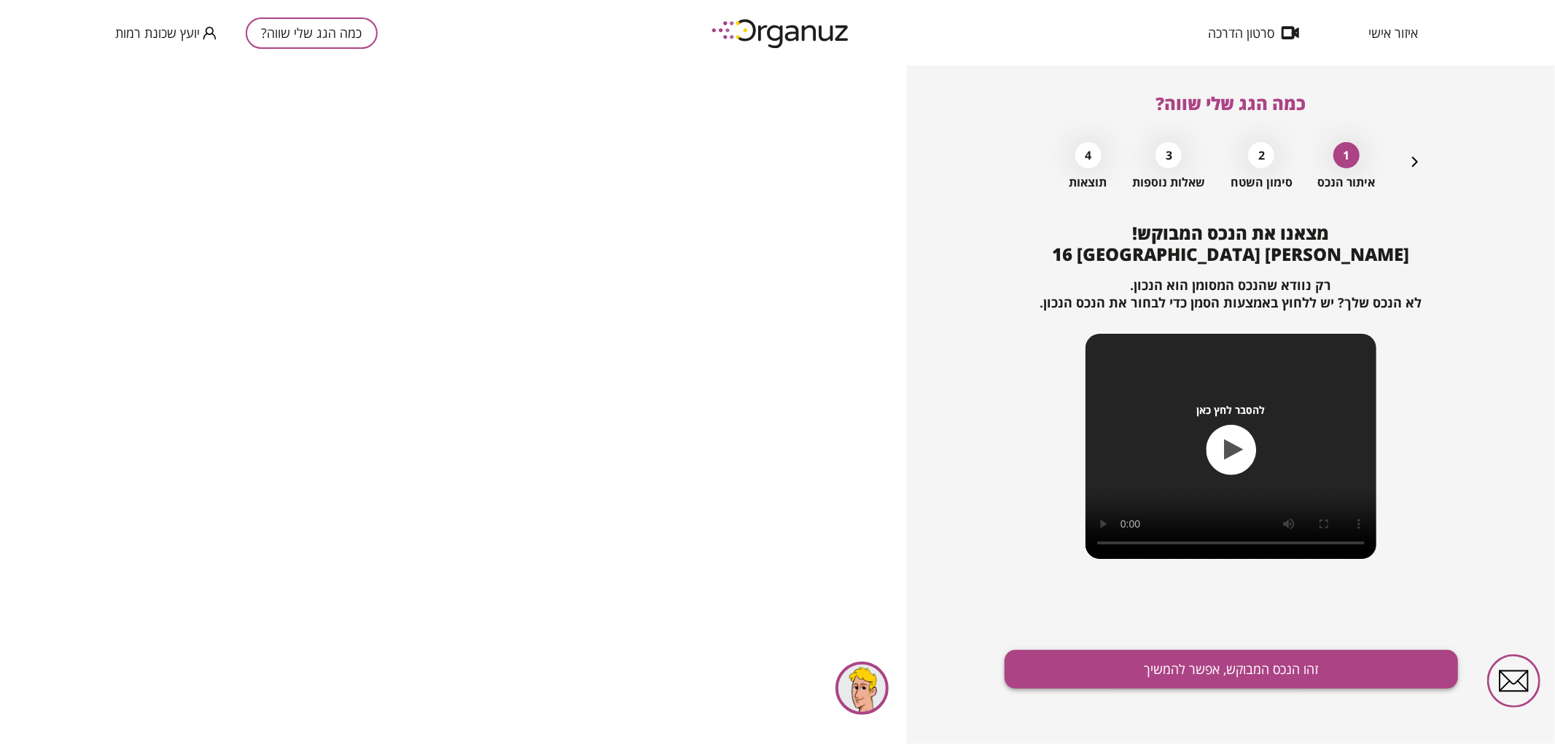
click at [1159, 686] on button "זהו הנכס המבוקש, אפשר להמשיך" at bounding box center [1230, 669] width 453 height 39
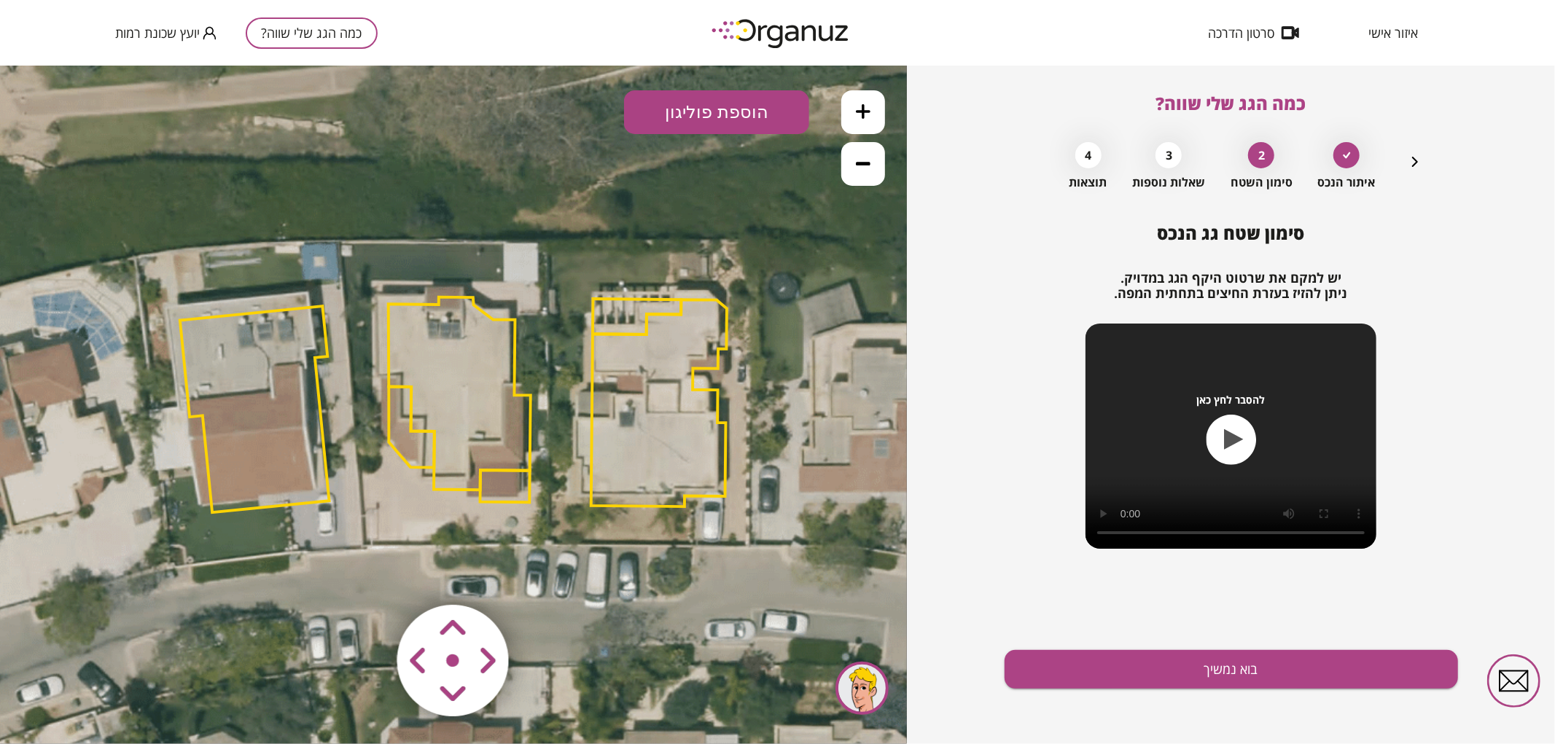
click at [456, 367] on polygon at bounding box center [459, 393] width 142 height 193
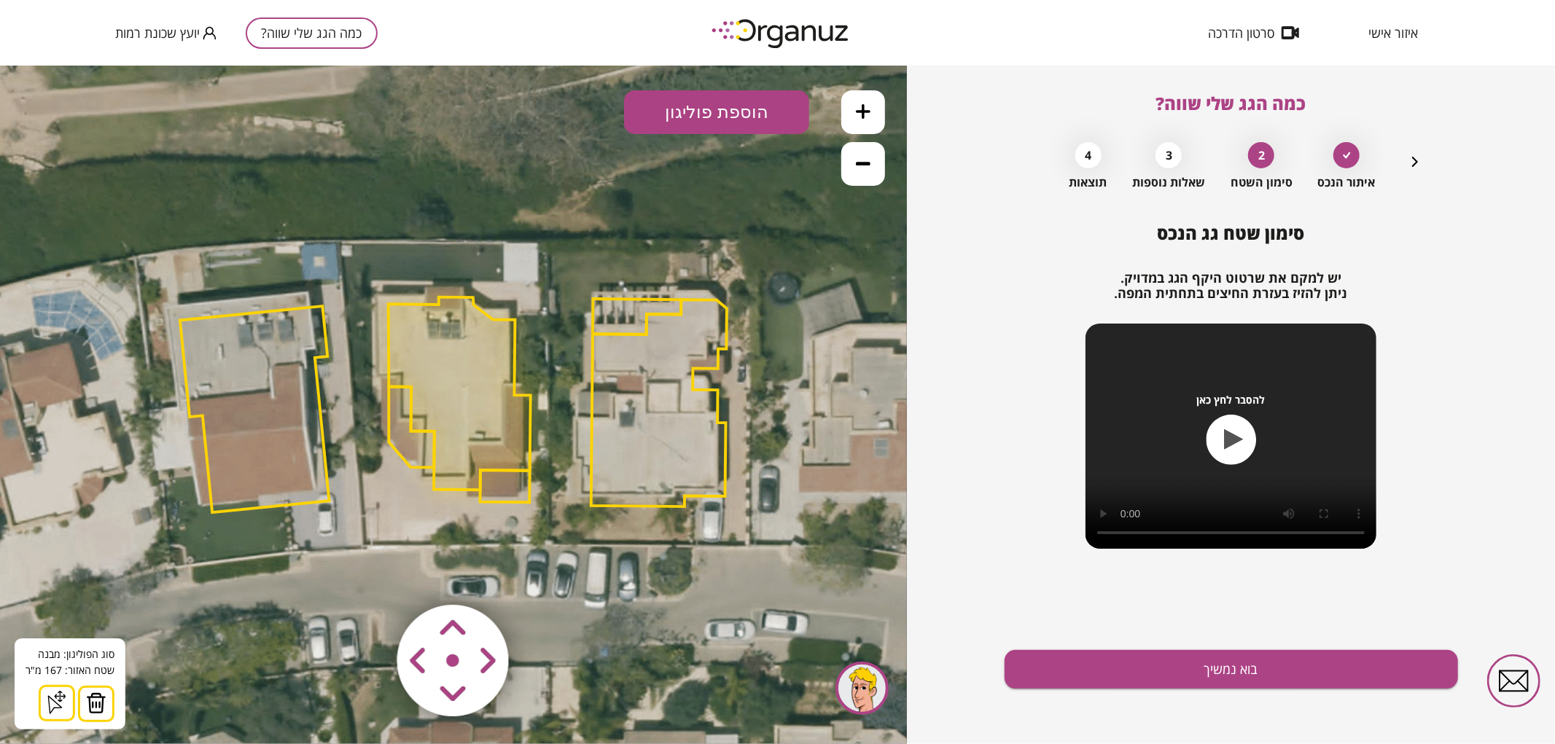
click at [576, 149] on icon at bounding box center [451, 404] width 1673 height 1673
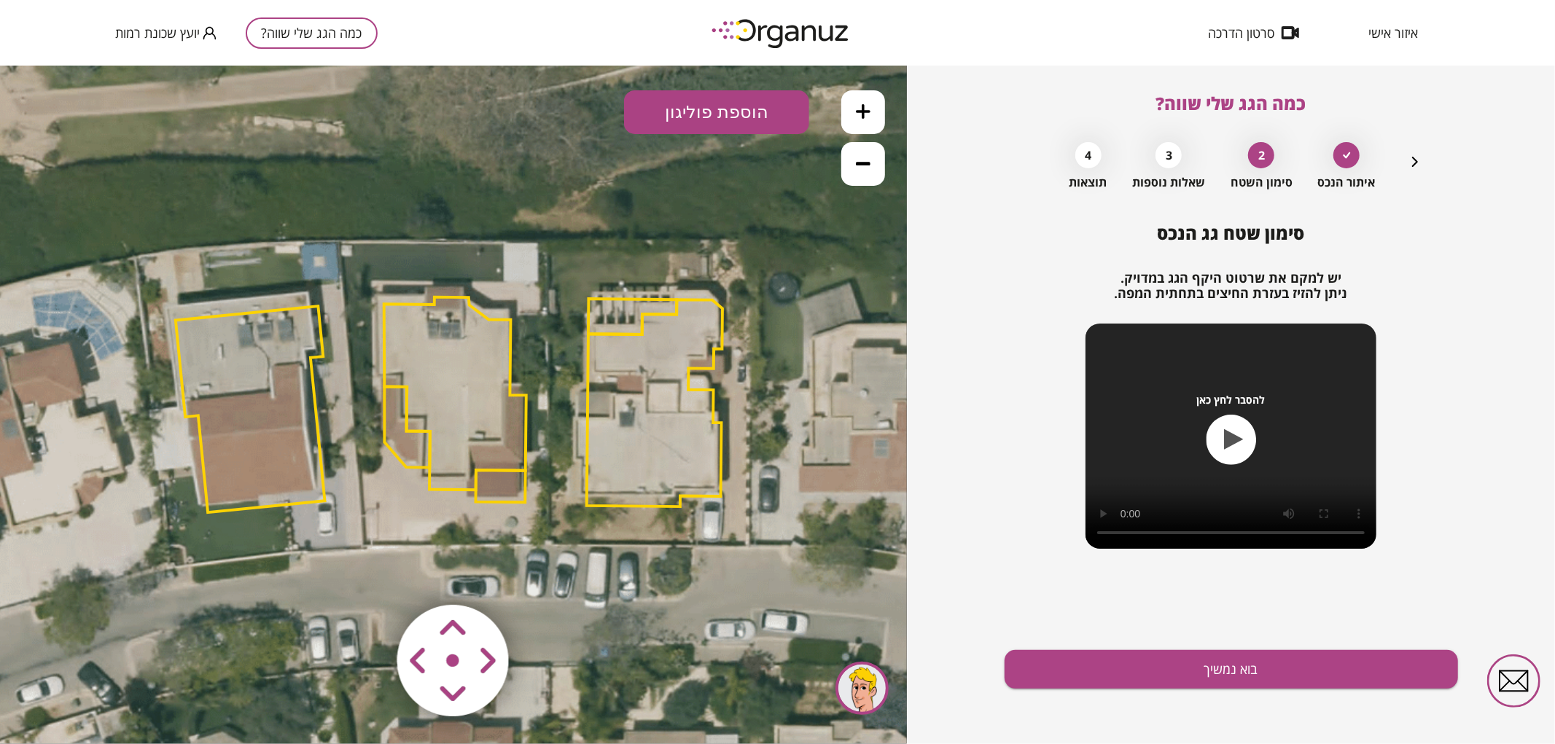
click at [367, 574] on area at bounding box center [367, 574] width 0 height 0
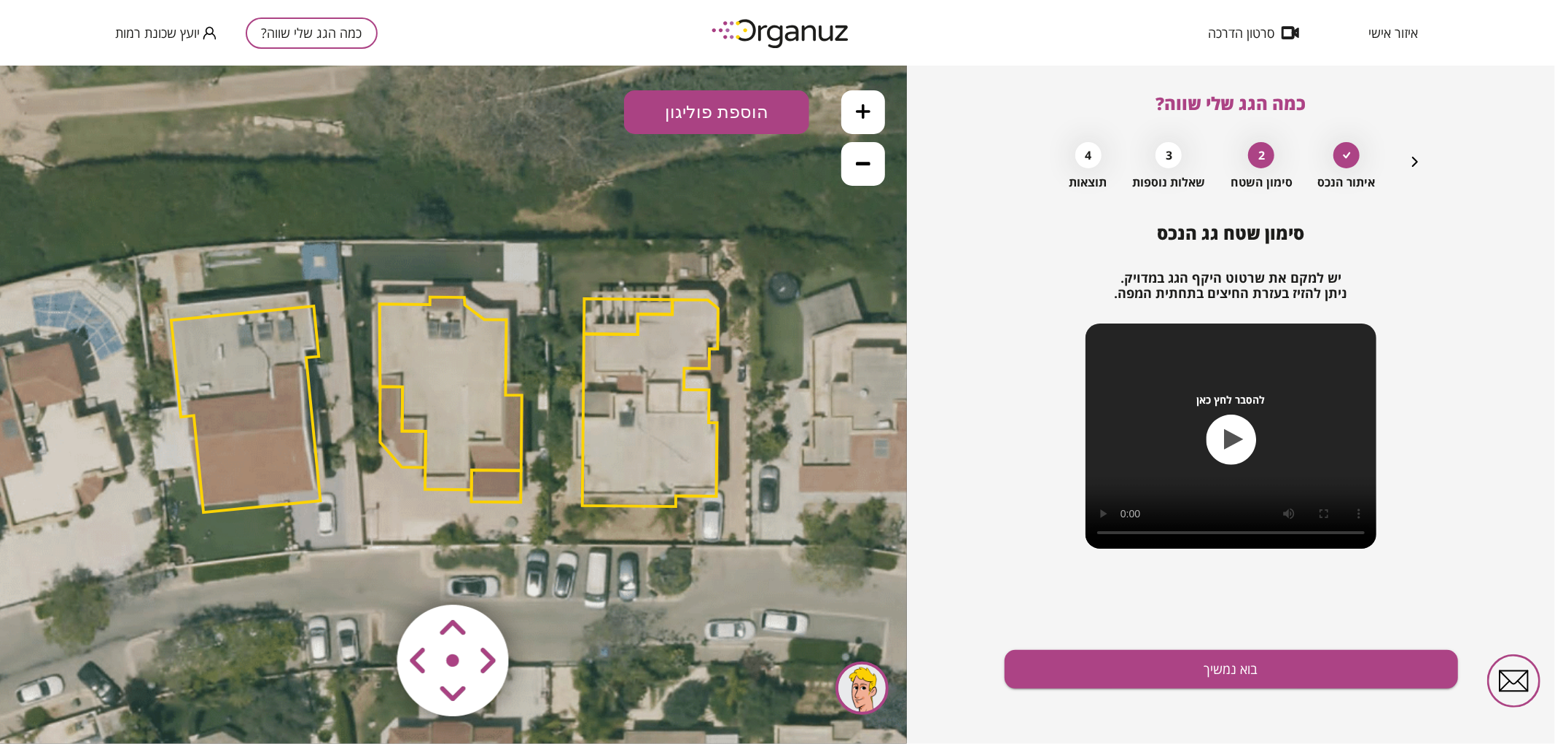
click at [367, 574] on area at bounding box center [367, 574] width 0 height 0
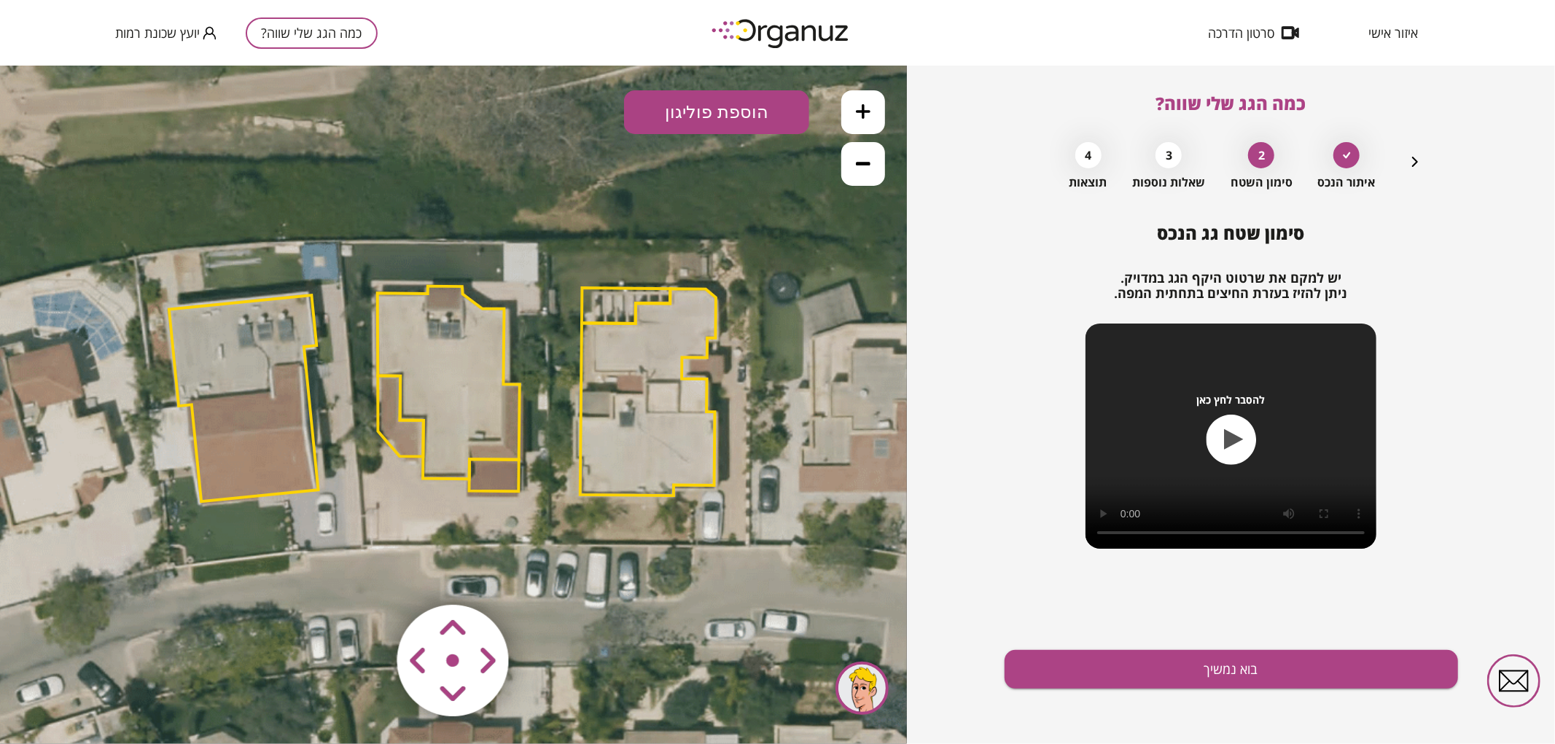
click at [367, 574] on area at bounding box center [367, 574] width 0 height 0
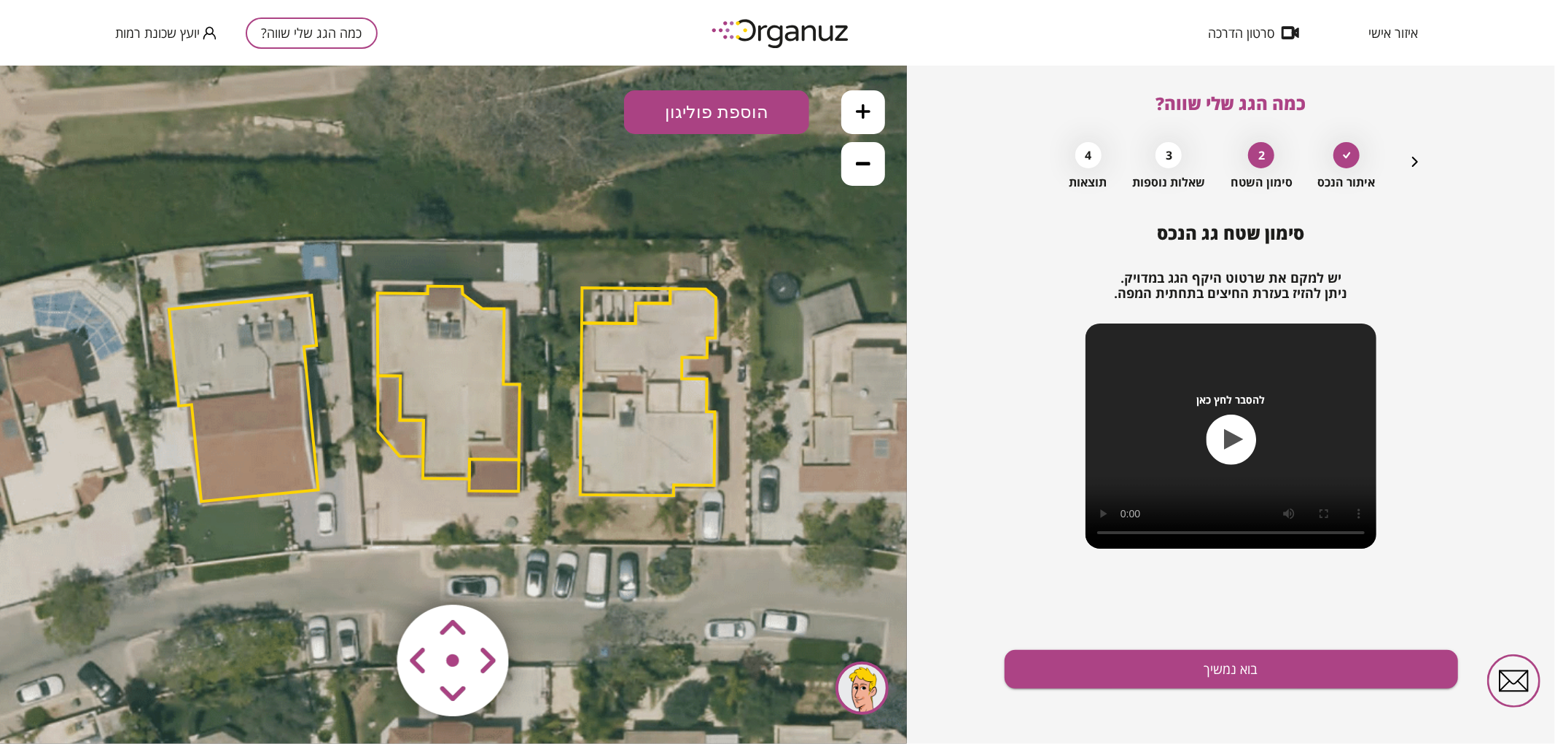
click at [531, 233] on icon at bounding box center [451, 404] width 1673 height 1673
click at [491, 337] on polygon at bounding box center [449, 382] width 142 height 193
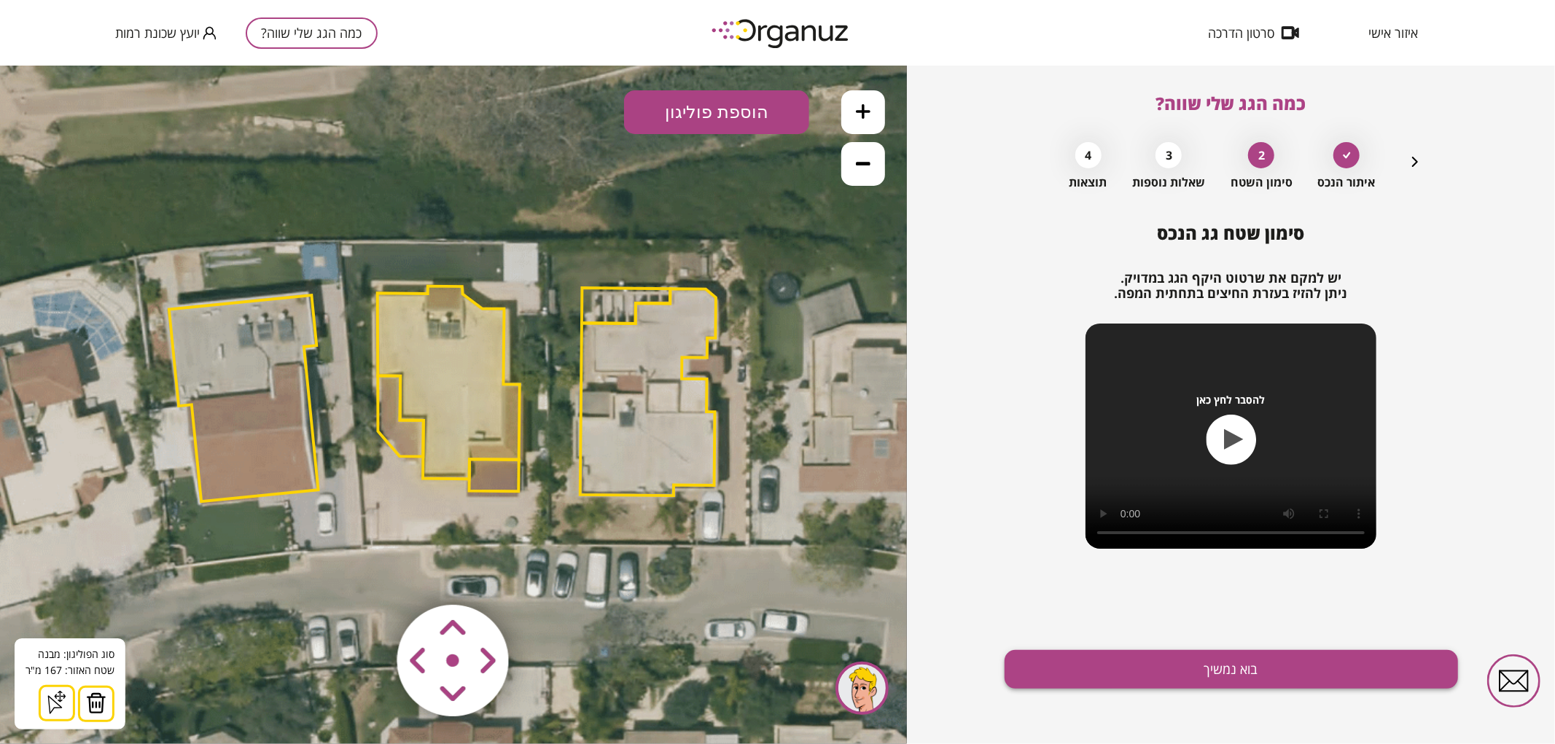
click at [1083, 681] on button "בוא נמשיך" at bounding box center [1230, 669] width 453 height 39
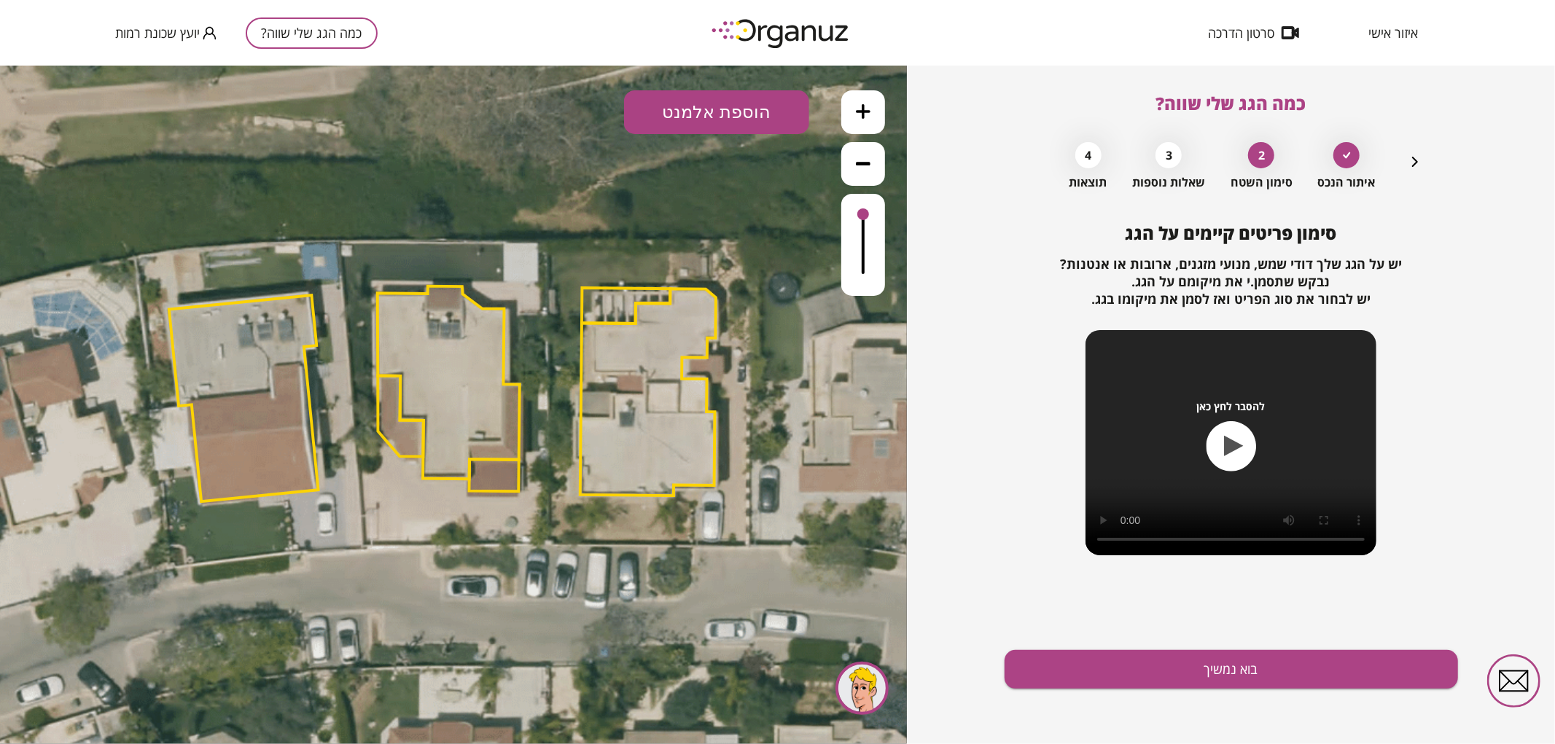
click at [745, 106] on button "הוספת אלמנט" at bounding box center [716, 112] width 185 height 44
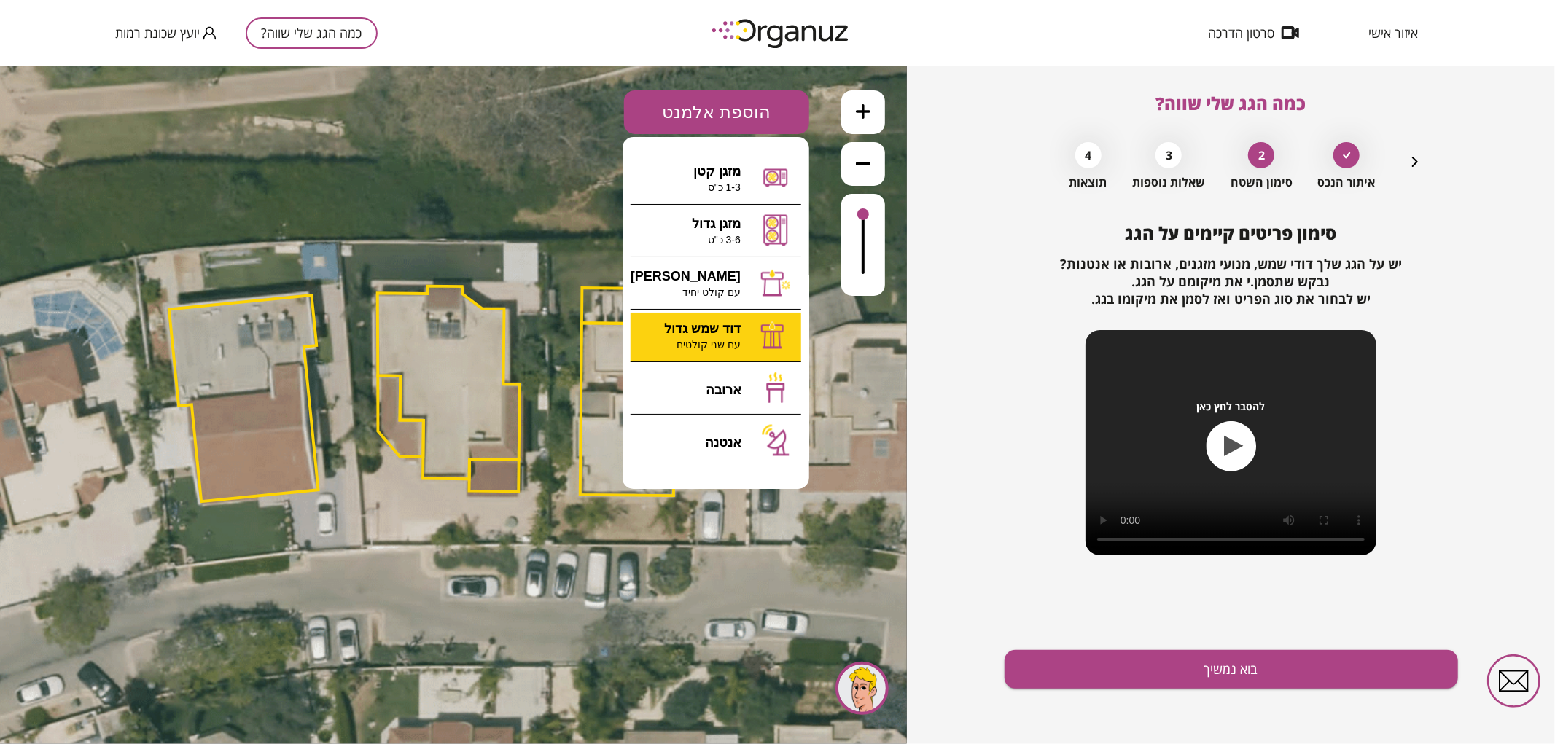
click at [729, 327] on div ".st0 { fill: #FFFFFF; } 0" at bounding box center [453, 404] width 907 height 679
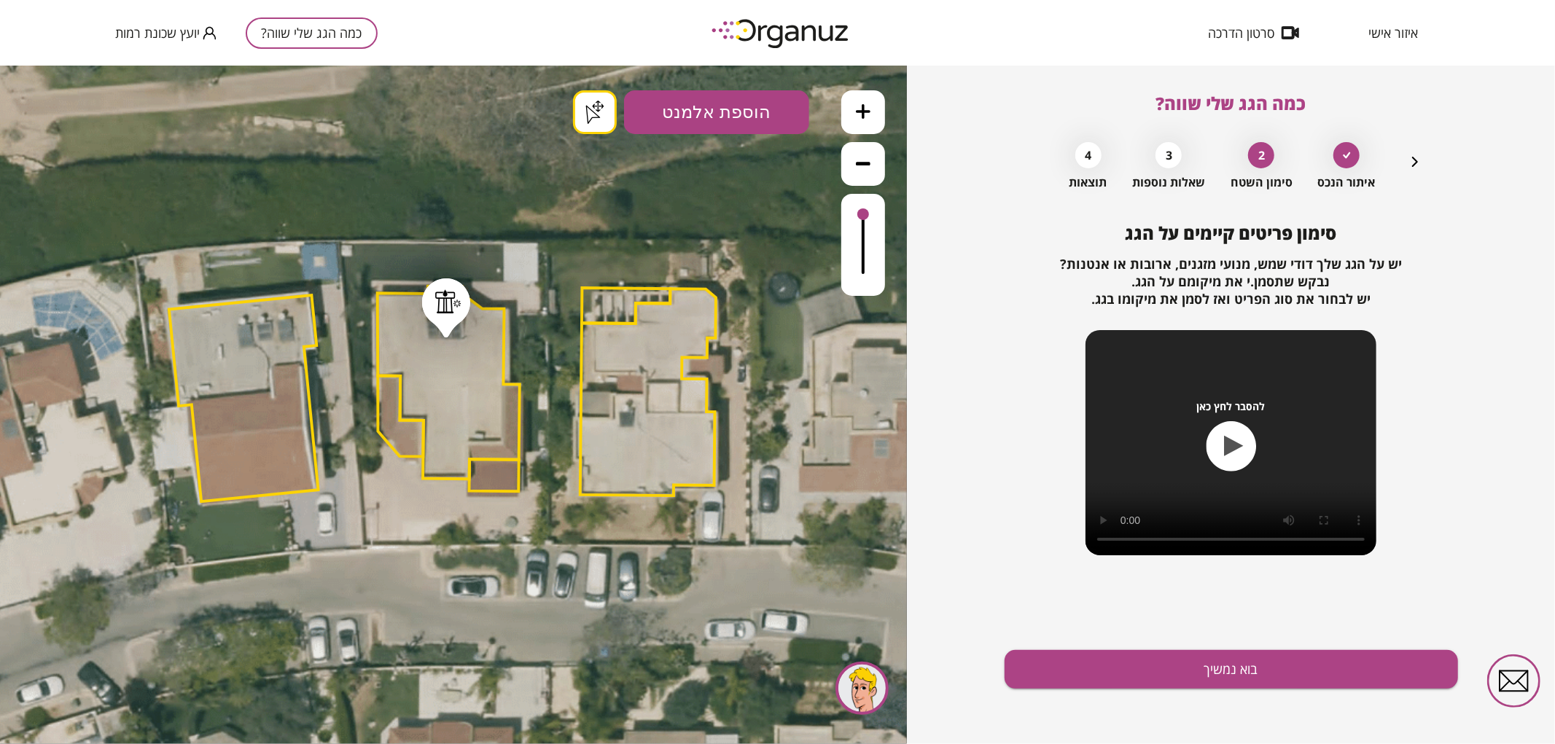
click at [867, 112] on icon at bounding box center [863, 110] width 15 height 15
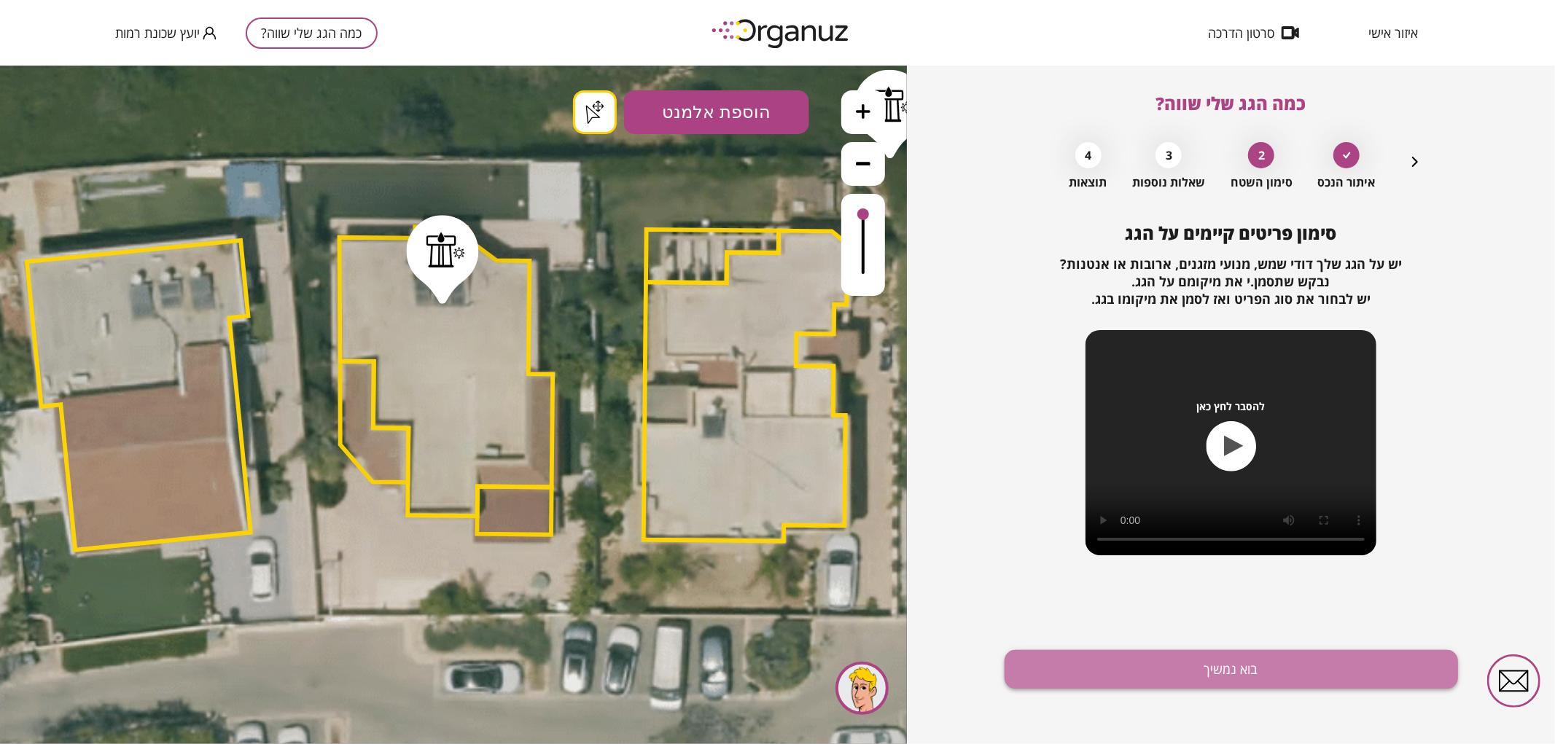
click at [1170, 668] on button "בוא נמשיך" at bounding box center [1230, 669] width 453 height 39
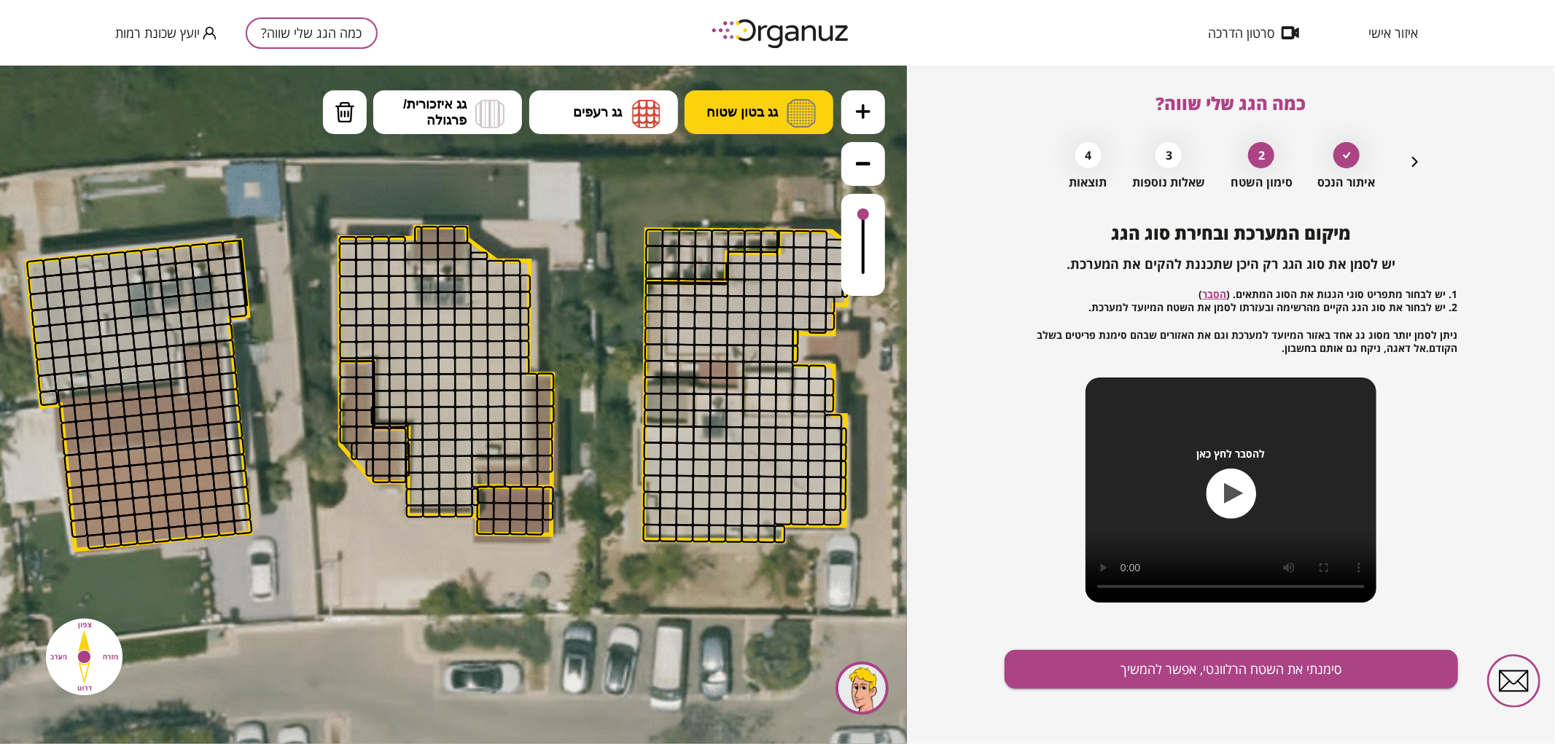
click at [745, 95] on button "גג בטון שטוח" at bounding box center [758, 112] width 149 height 44
click at [760, 158] on div ".st0 { fill: #FFFFFF; } .st0 { fill: #FFFFFF; }" at bounding box center [453, 404] width 907 height 679
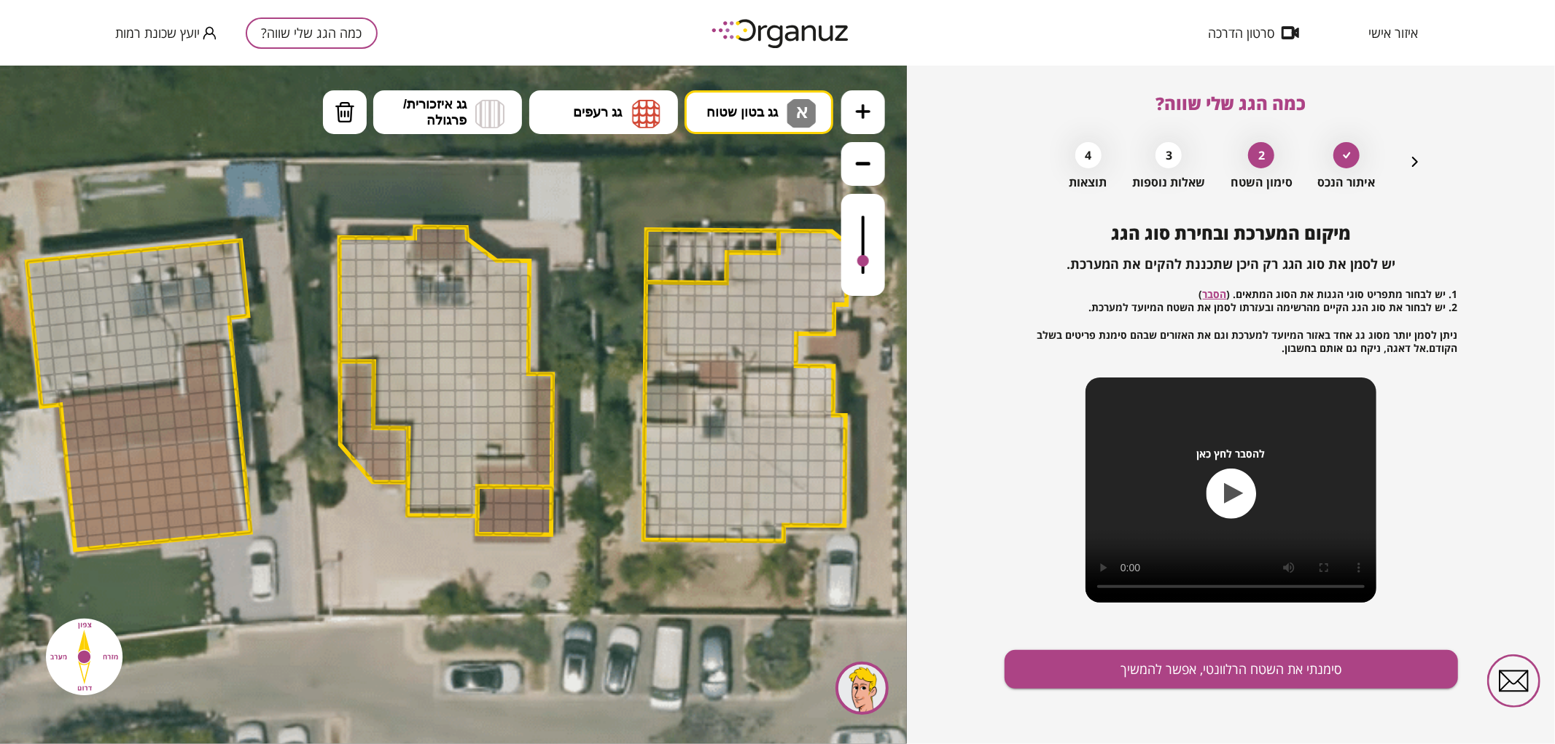
drag, startPoint x: 864, startPoint y: 214, endPoint x: 875, endPoint y: 262, distance: 49.5
click at [875, 262] on div at bounding box center [863, 244] width 44 height 102
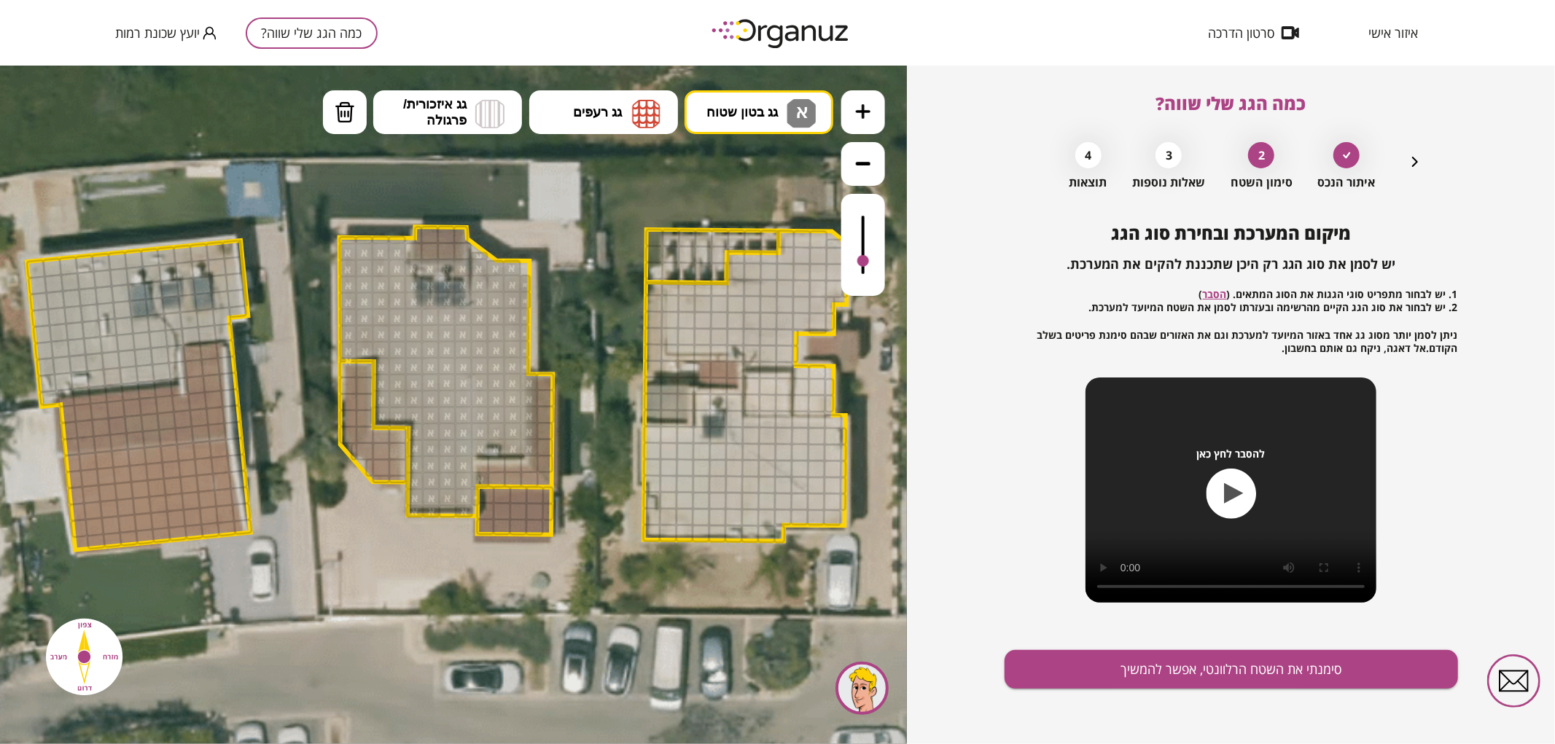
drag, startPoint x: 353, startPoint y: 250, endPoint x: 475, endPoint y: 371, distance: 172.1
click at [354, 110] on button "מחיקה" at bounding box center [345, 112] width 44 height 44
click at [477, 482] on div at bounding box center [480, 479] width 18 height 17
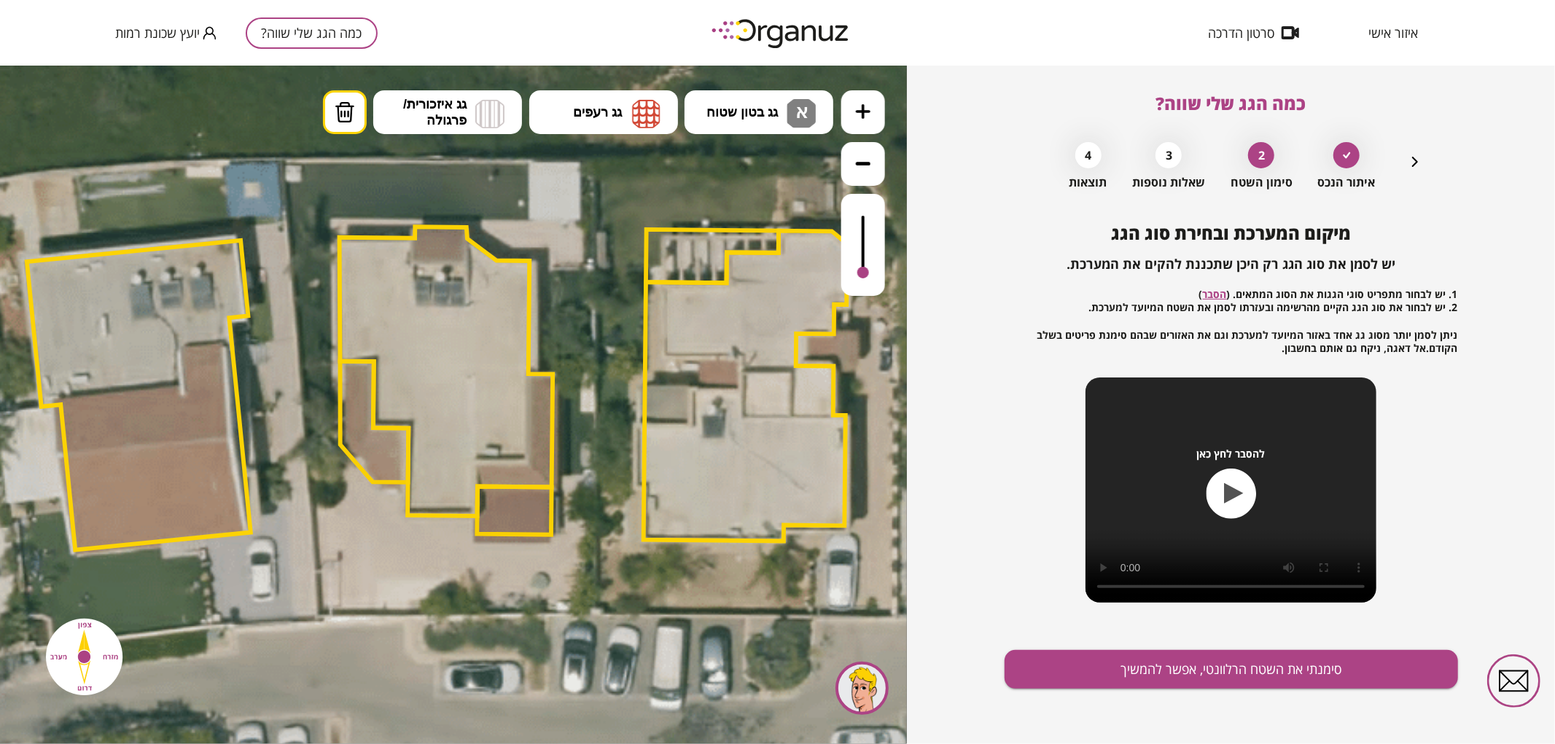
click at [877, 282] on div at bounding box center [863, 244] width 44 height 102
click at [586, 102] on button "גג רעפים" at bounding box center [603, 112] width 149 height 44
click at [613, 235] on div ".st0 { fill: #FFFFFF; } .st0 { fill: #FFFFFF; }" at bounding box center [453, 404] width 907 height 679
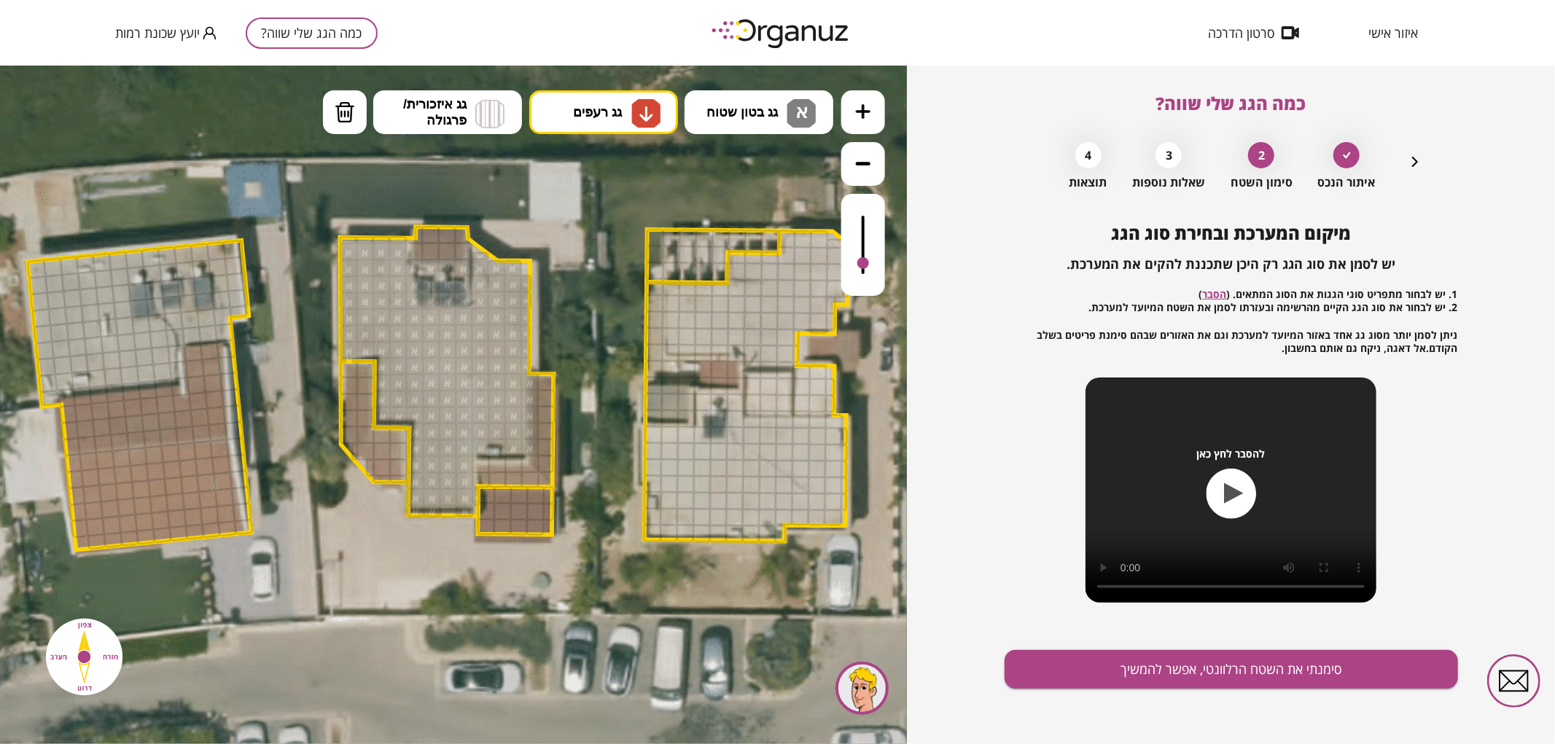
drag, startPoint x: 857, startPoint y: 272, endPoint x: 864, endPoint y: 264, distance: 10.8
click at [864, 264] on div at bounding box center [863, 263] width 12 height 12
drag, startPoint x: 489, startPoint y: 478, endPoint x: 519, endPoint y: 478, distance: 29.9
drag, startPoint x: 395, startPoint y: 475, endPoint x: 370, endPoint y: 456, distance: 31.6
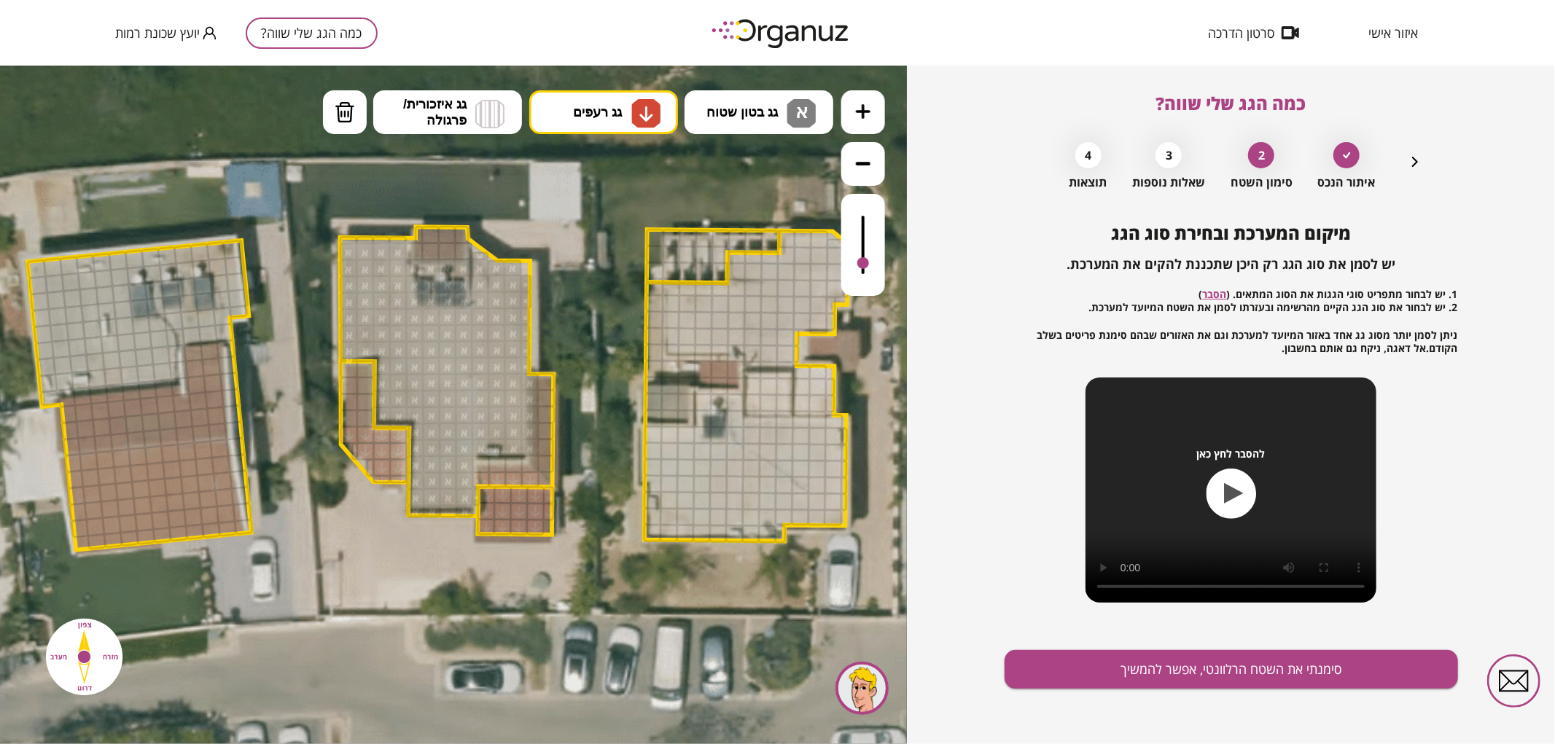
click at [638, 110] on img at bounding box center [645, 112] width 15 height 17
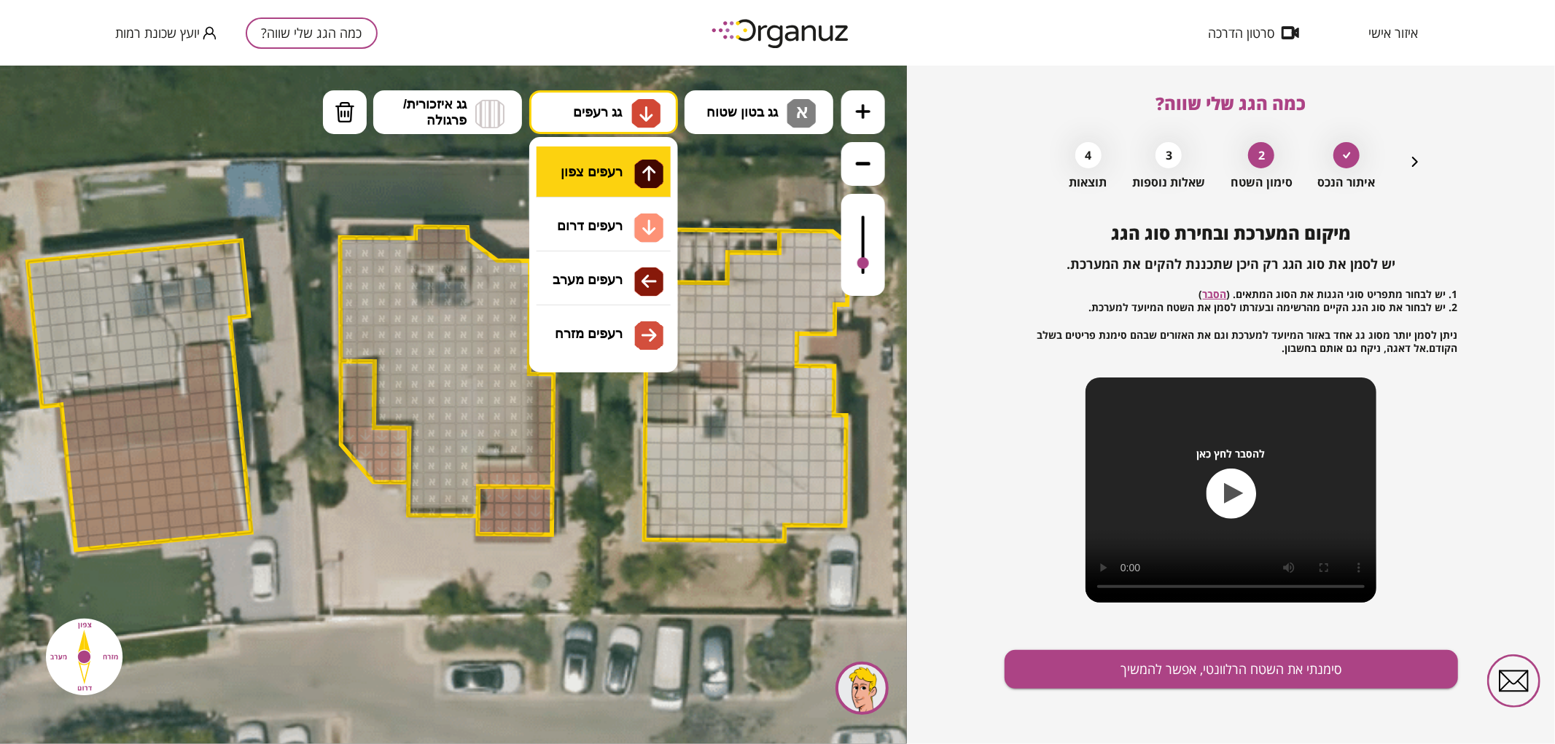
click at [614, 176] on div ".st0 { fill: #FFFFFF; } .st0 { fill: #FFFFFF; }" at bounding box center [453, 404] width 907 height 679
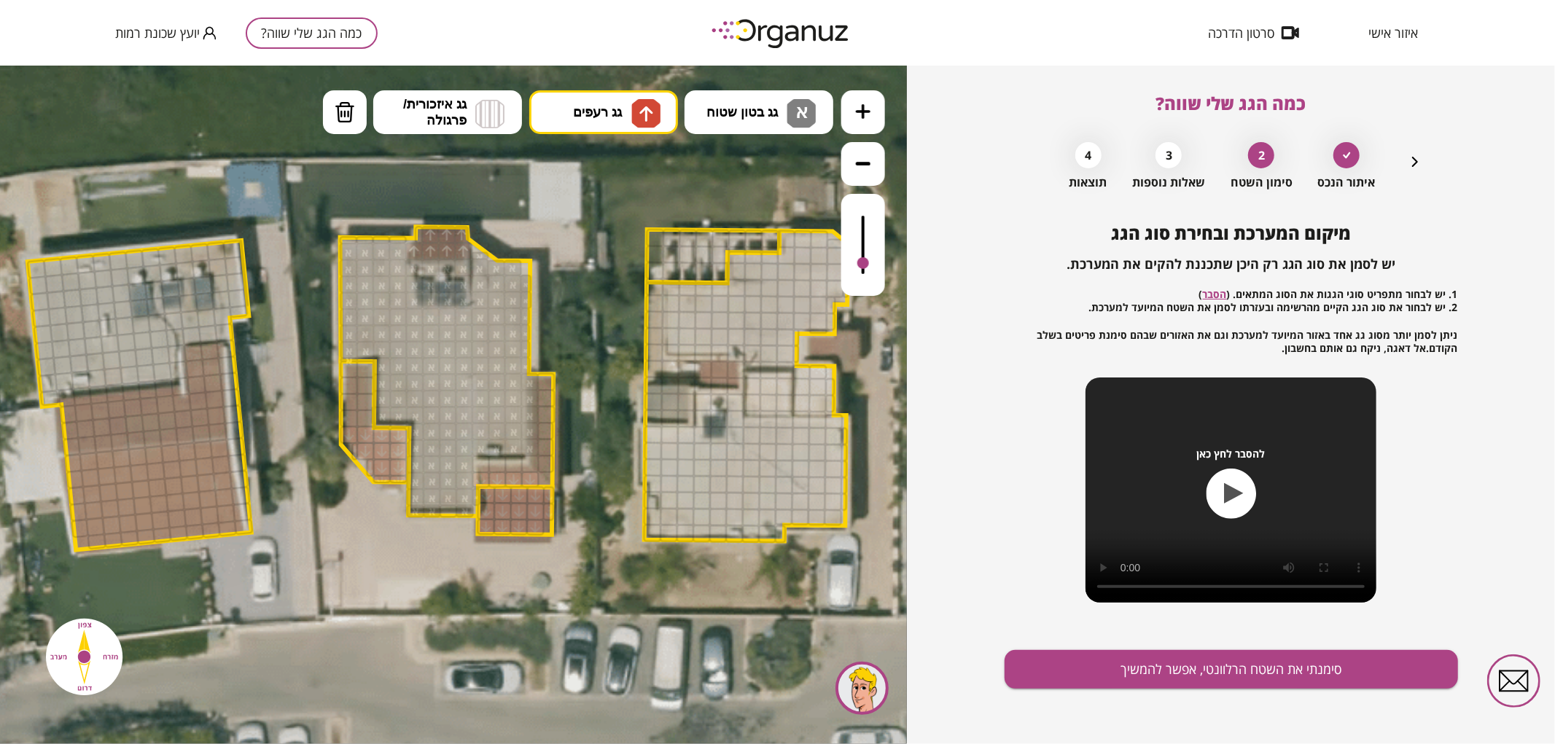
drag, startPoint x: 418, startPoint y: 249, endPoint x: 421, endPoint y: 228, distance: 21.3
click at [1105, 667] on button "סימנתי את השטח הרלוונטי, אפשר להמשיך" at bounding box center [1230, 669] width 453 height 39
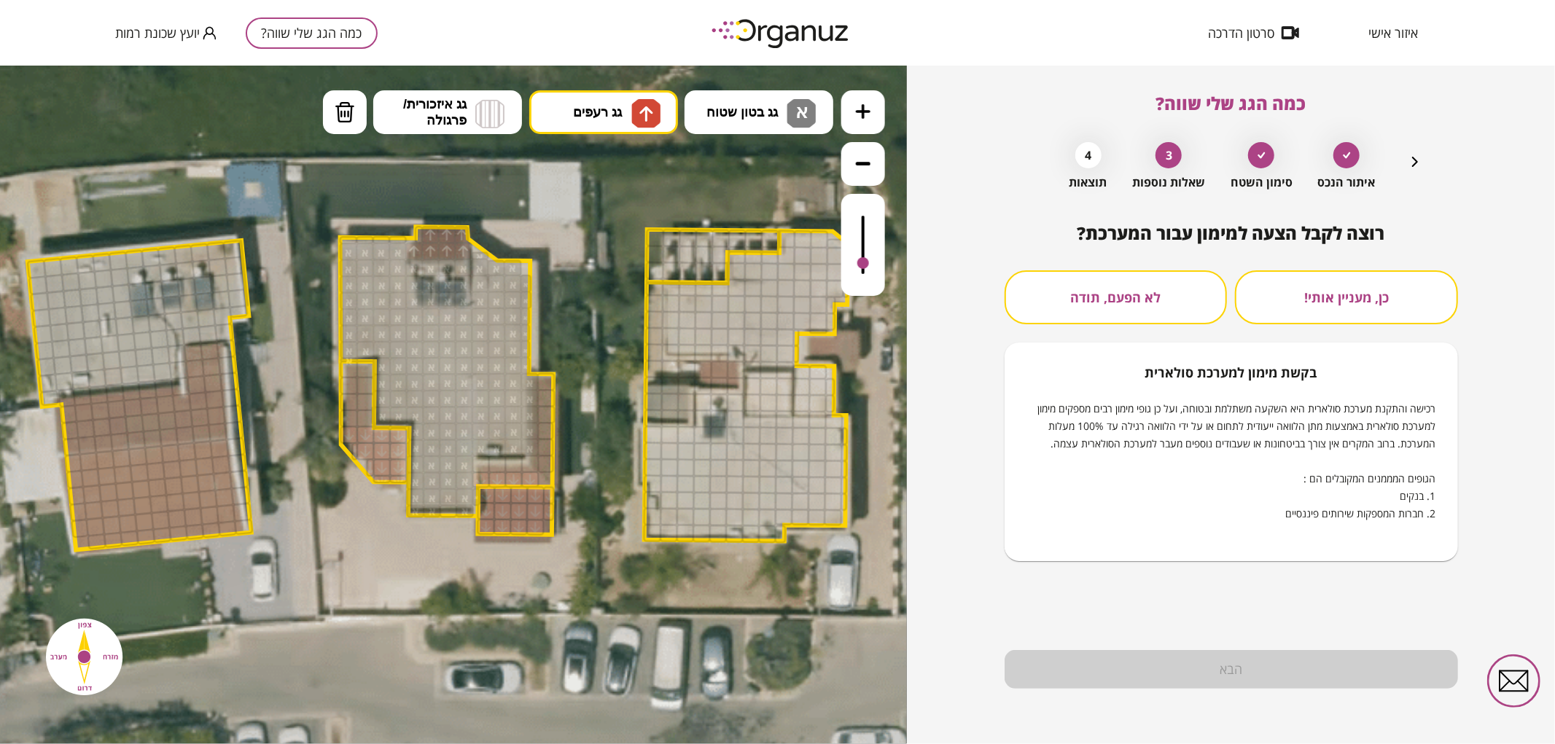
drag, startPoint x: 1072, startPoint y: 294, endPoint x: 1075, endPoint y: 327, distance: 32.2
click at [1073, 294] on button "לא הפעם, תודה" at bounding box center [1115, 297] width 223 height 54
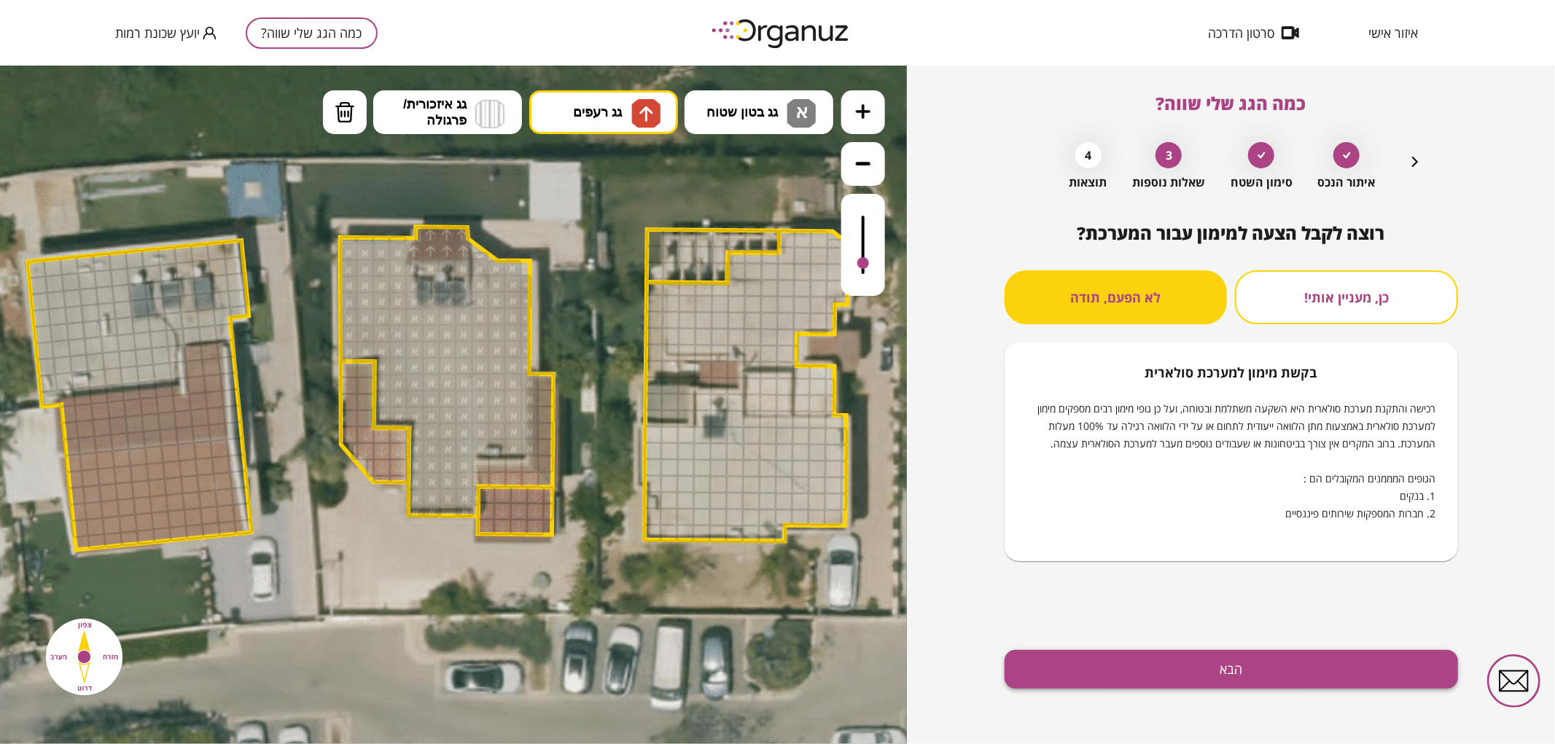
click at [1211, 687] on button "הבא" at bounding box center [1230, 669] width 453 height 39
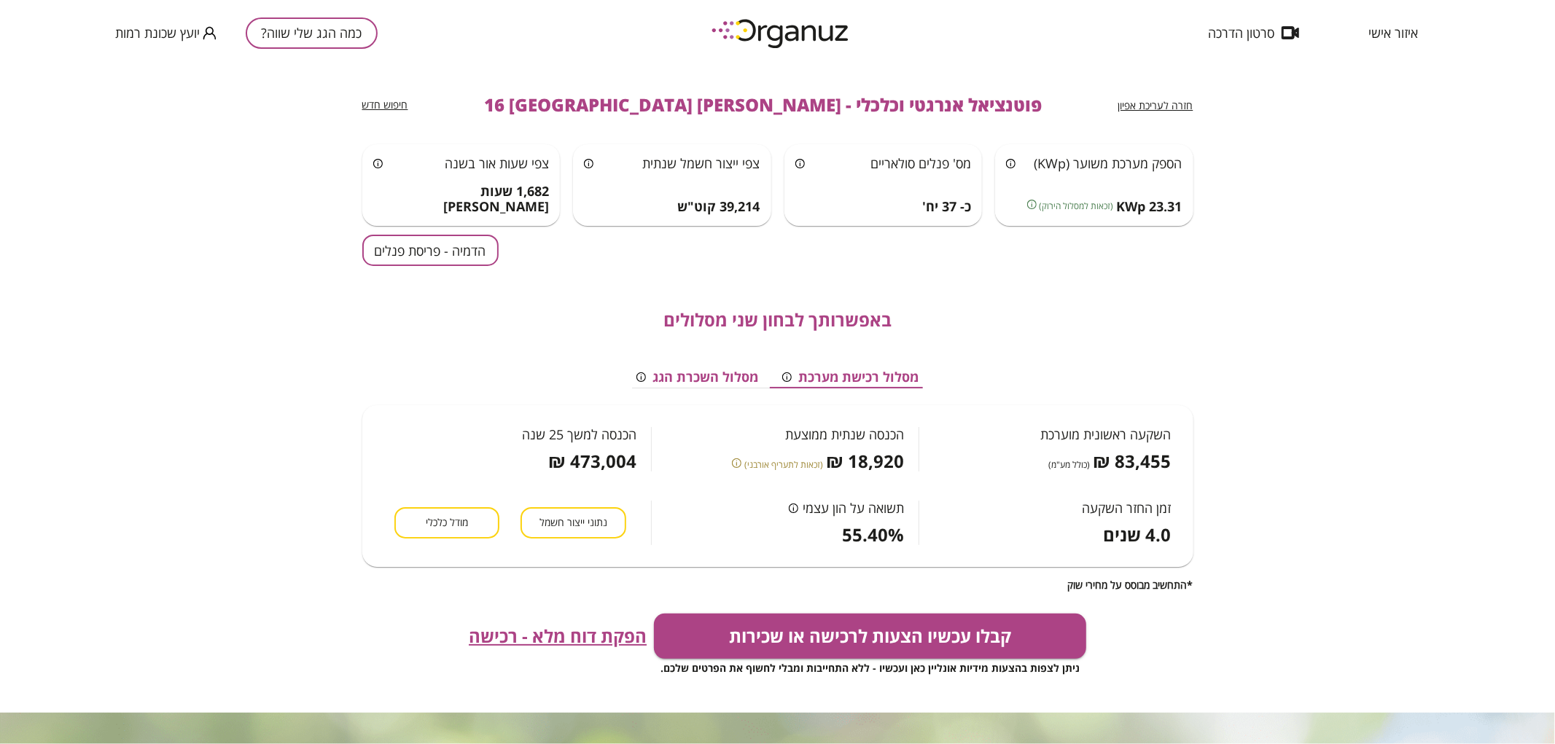
click at [485, 251] on button "הדמיה - פריסת פנלים" at bounding box center [430, 250] width 136 height 31
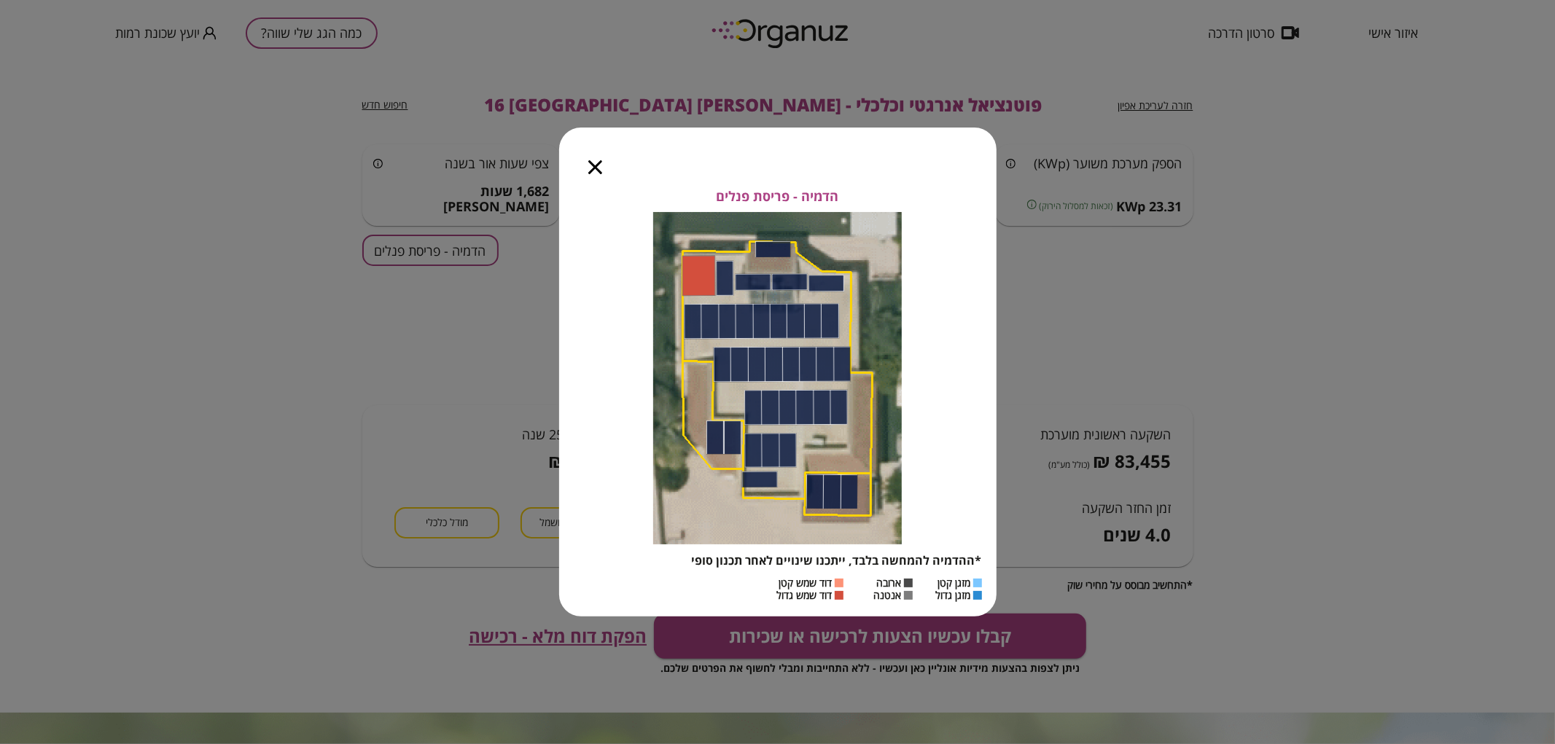
click at [591, 177] on div at bounding box center [595, 158] width 72 height 61
click at [598, 168] on icon "button" at bounding box center [595, 167] width 14 height 14
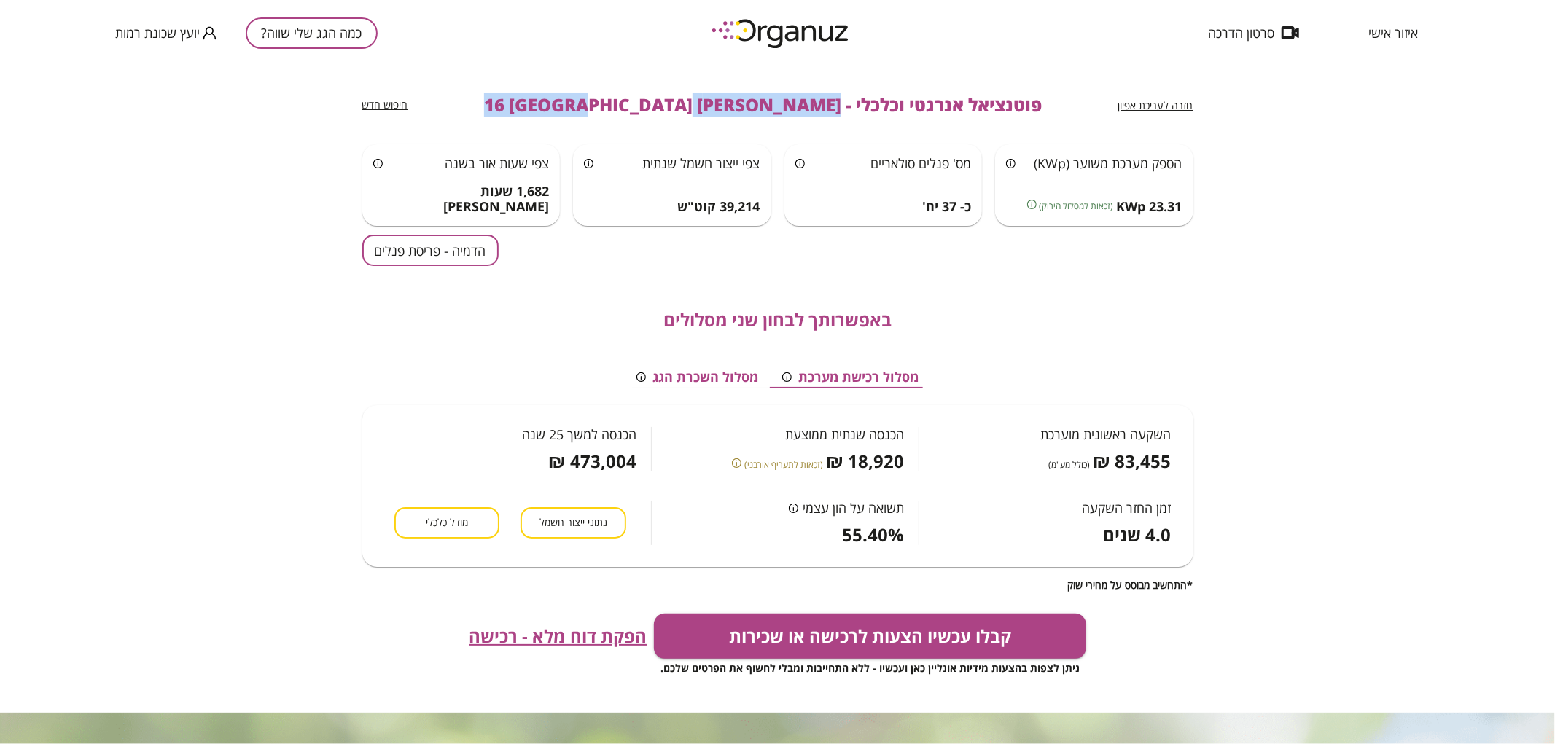
drag, startPoint x: 774, startPoint y: 103, endPoint x: 555, endPoint y: 103, distance: 218.6
click at [555, 103] on span "פוטנציאל אנרגטי וכלכלי - [PERSON_NAME] 16 [GEOGRAPHIC_DATA]" at bounding box center [763, 105] width 558 height 20
copy span "[PERSON_NAME] 16 [GEOGRAPHIC_DATA]"
click at [281, 32] on button "כמה הגג שלי שווה?" at bounding box center [312, 32] width 132 height 31
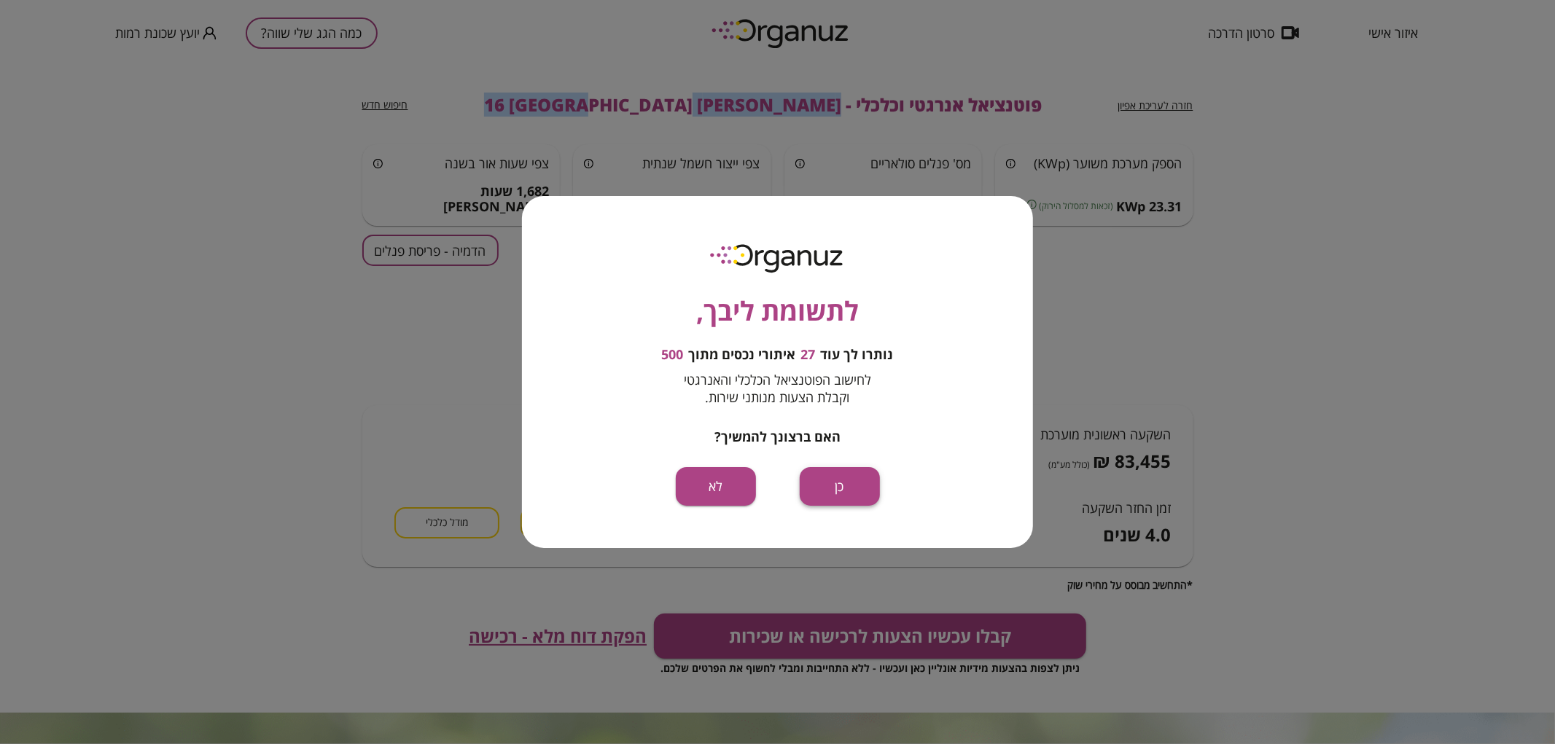
click at [833, 469] on button "כן" at bounding box center [840, 486] width 80 height 39
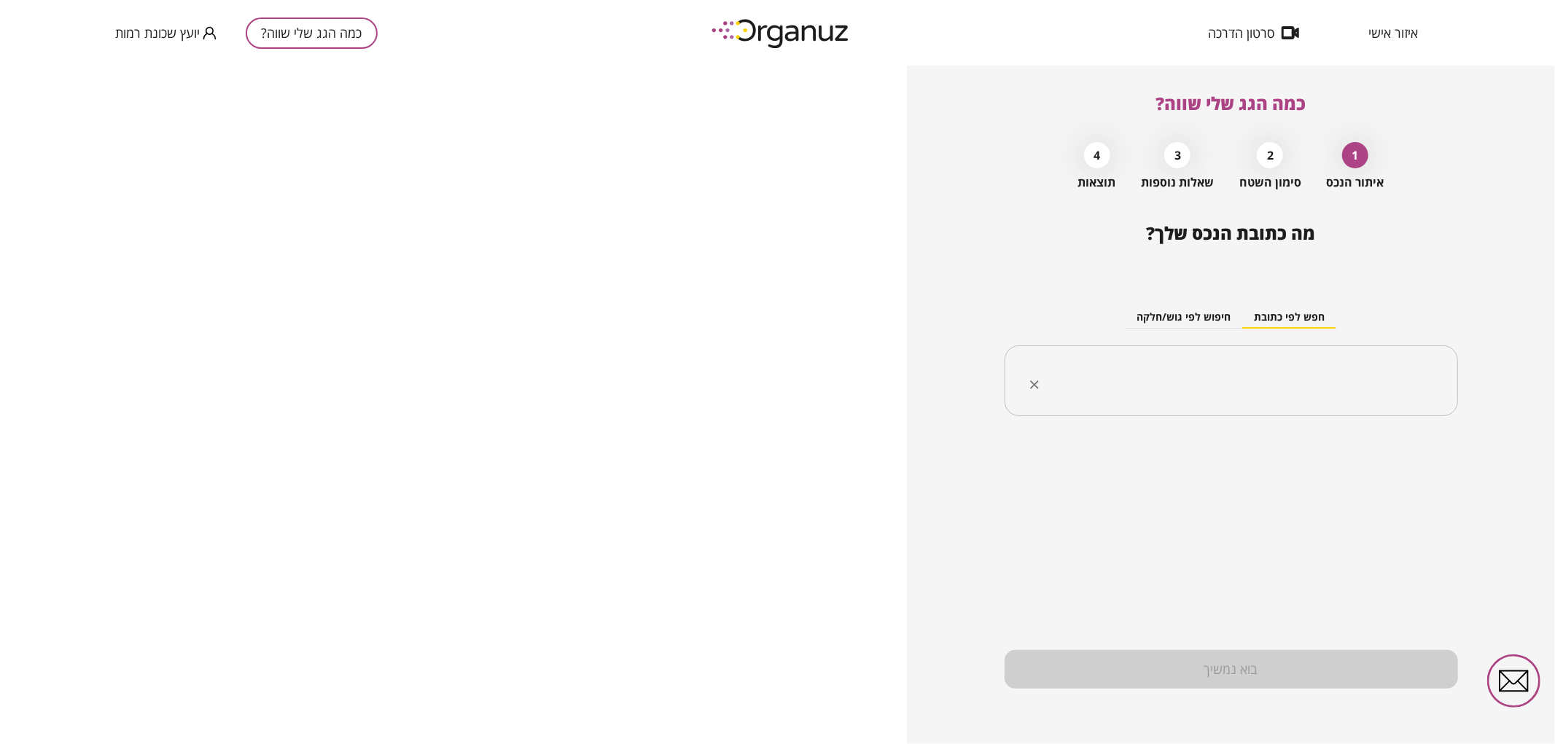
click at [1162, 390] on input "text" at bounding box center [1236, 381] width 407 height 36
paste input "**********"
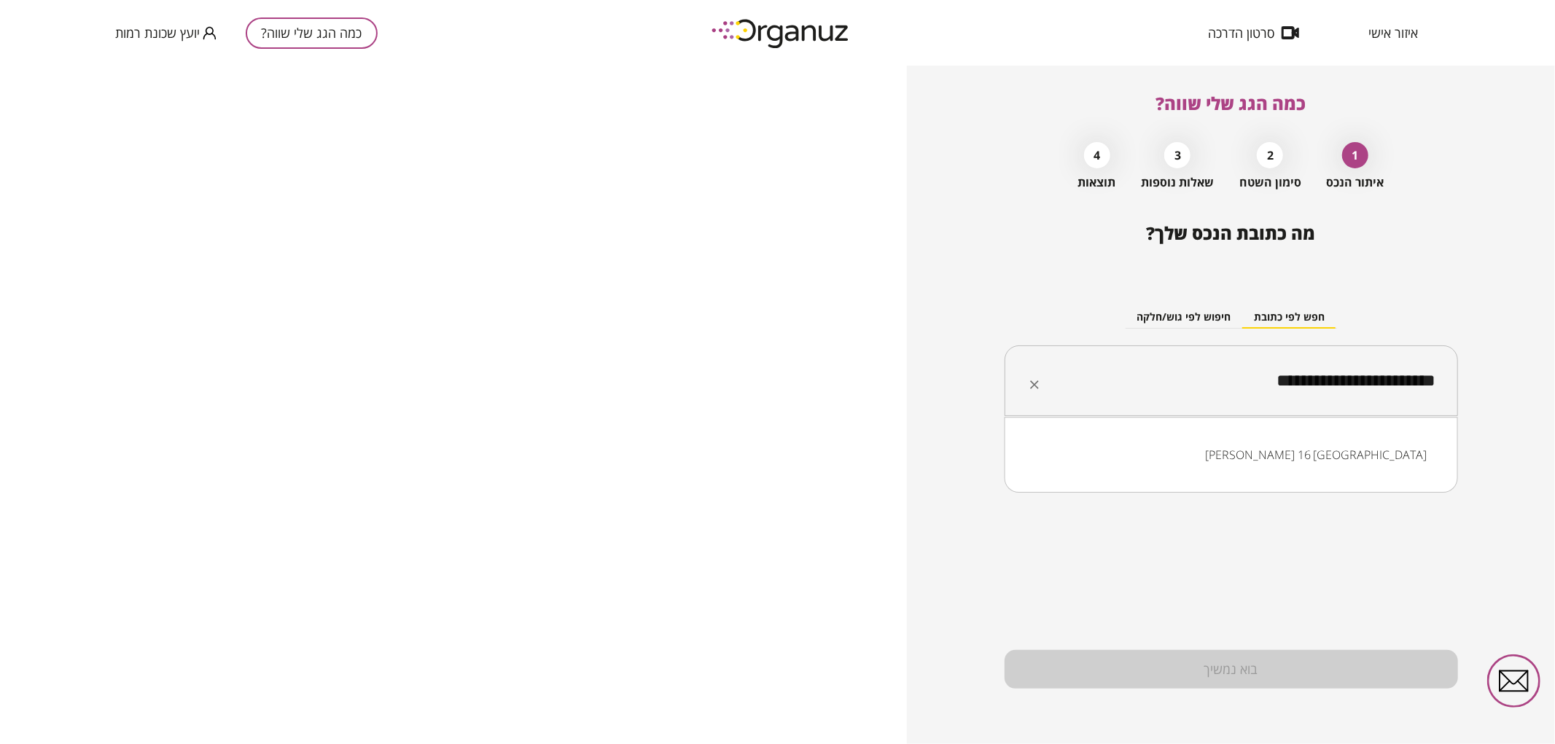
click at [1327, 385] on input "**********" at bounding box center [1236, 381] width 407 height 36
click at [1268, 447] on li "[PERSON_NAME] 18 [GEOGRAPHIC_DATA]" at bounding box center [1230, 455] width 415 height 26
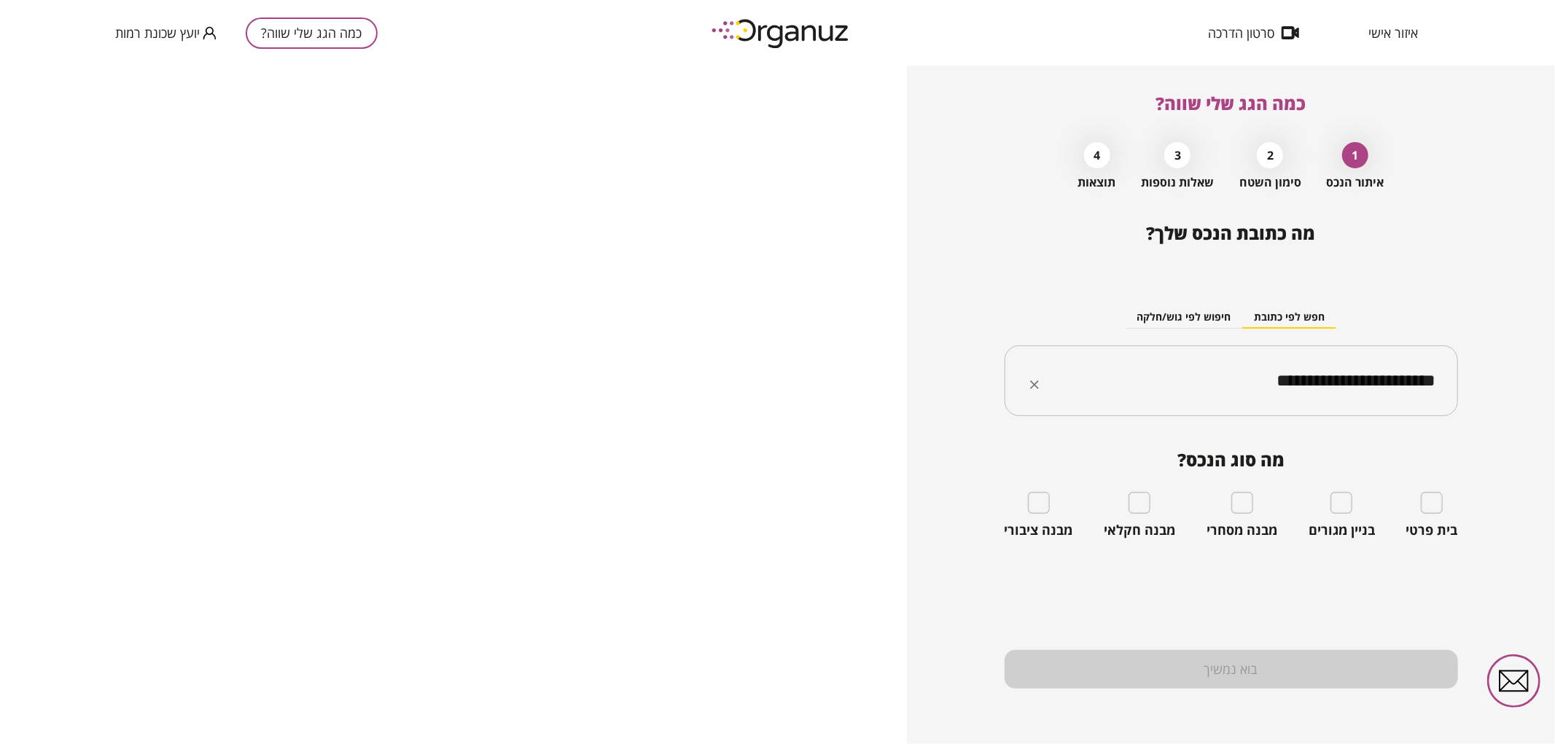
type input "**********"
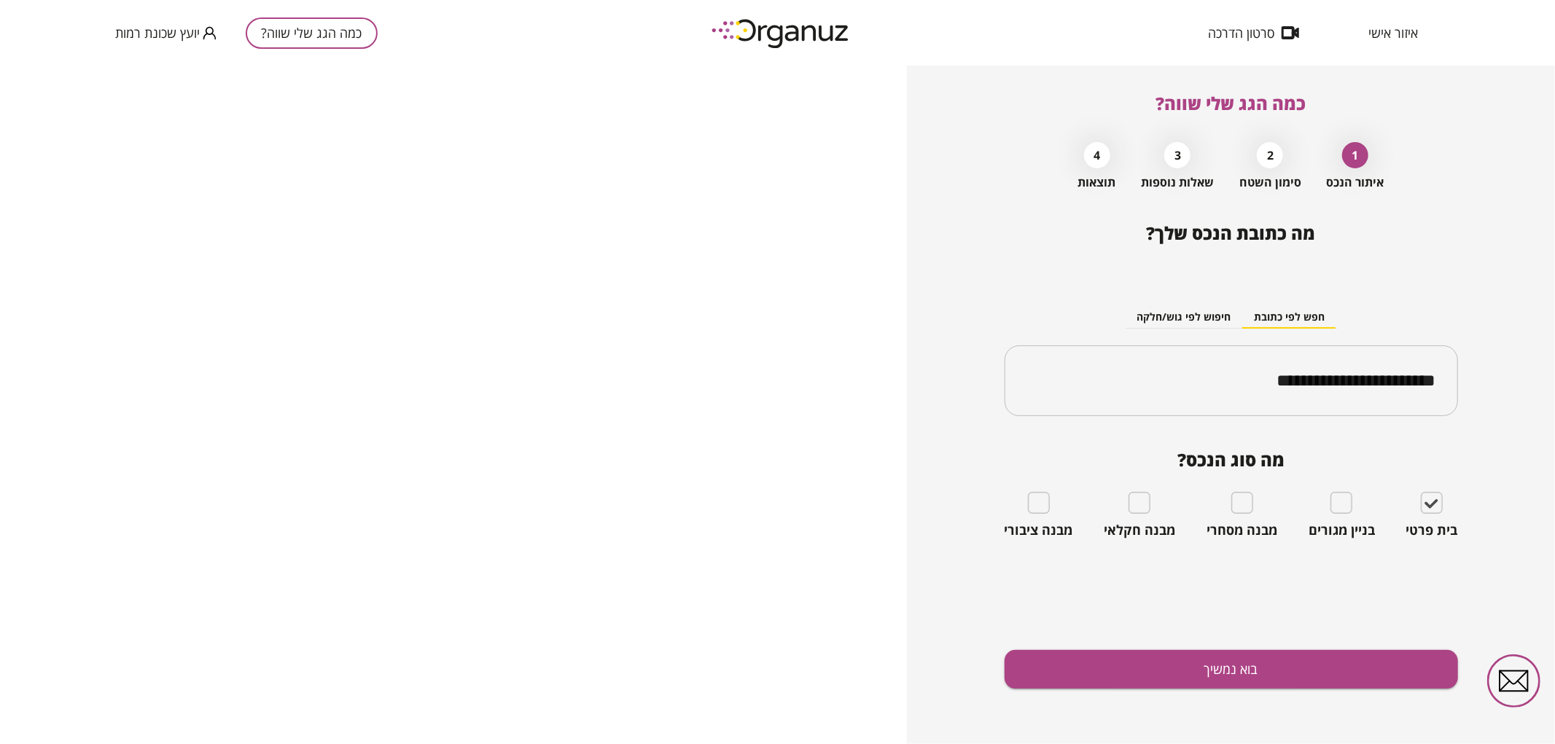
click at [1314, 689] on div "**********" at bounding box center [1230, 483] width 453 height 521
click at [1312, 671] on button "בוא נמשיך" at bounding box center [1230, 669] width 453 height 39
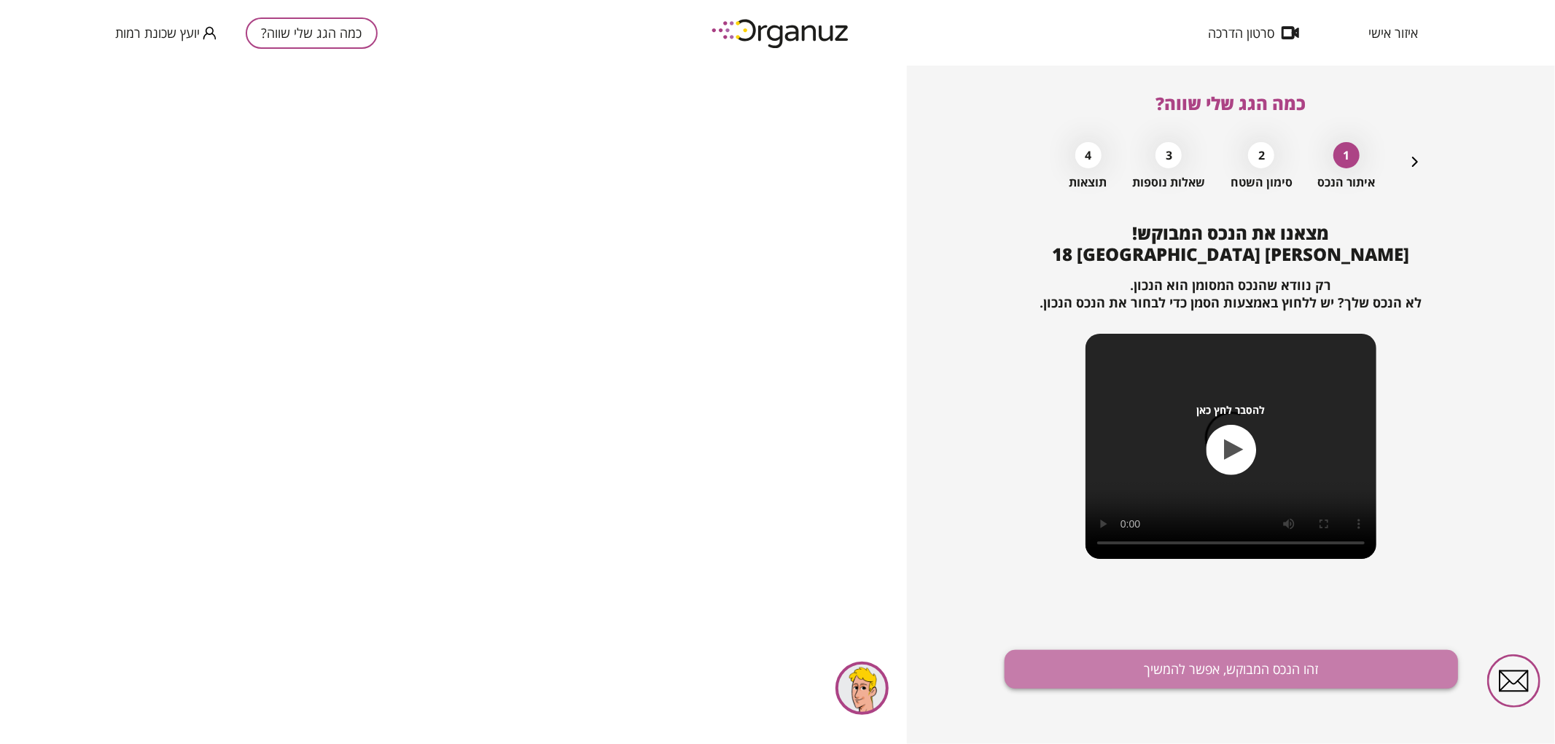
click at [1266, 686] on button "זהו הנכס המבוקש, אפשר להמשיך" at bounding box center [1230, 669] width 453 height 39
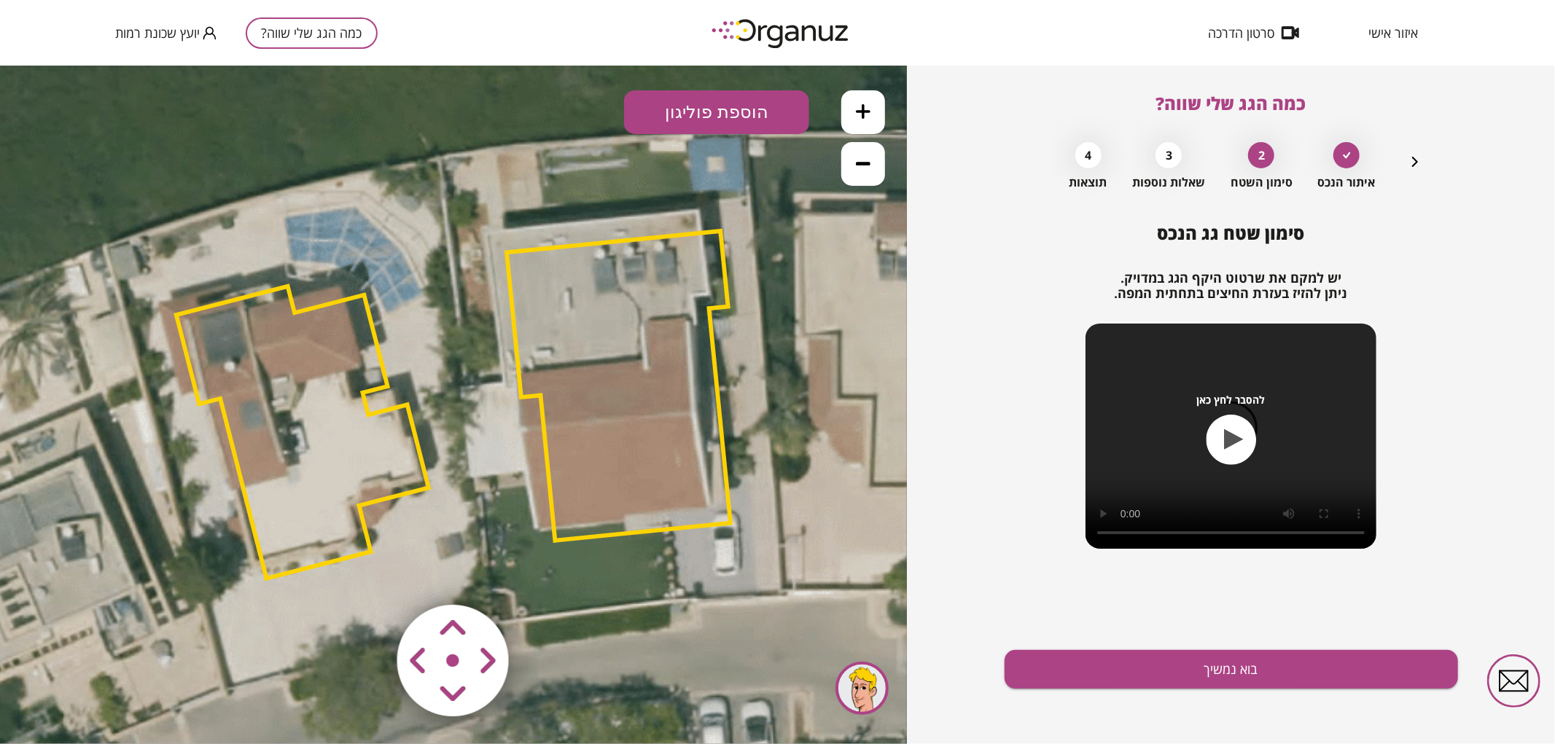
click at [474, 395] on icon at bounding box center [455, 403] width 1722 height 1722
click at [367, 574] on area at bounding box center [367, 574] width 0 height 0
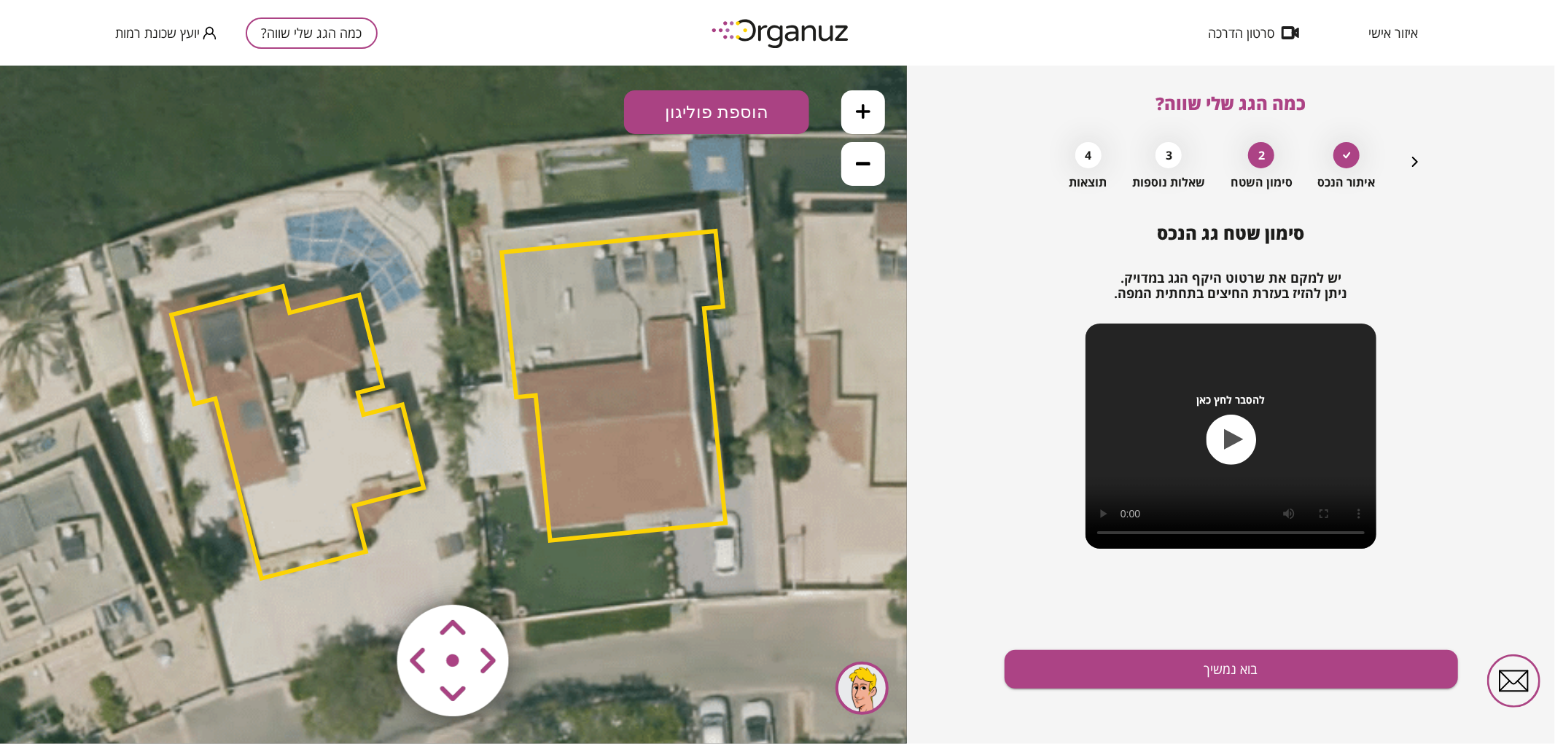
click at [367, 574] on area at bounding box center [367, 574] width 0 height 0
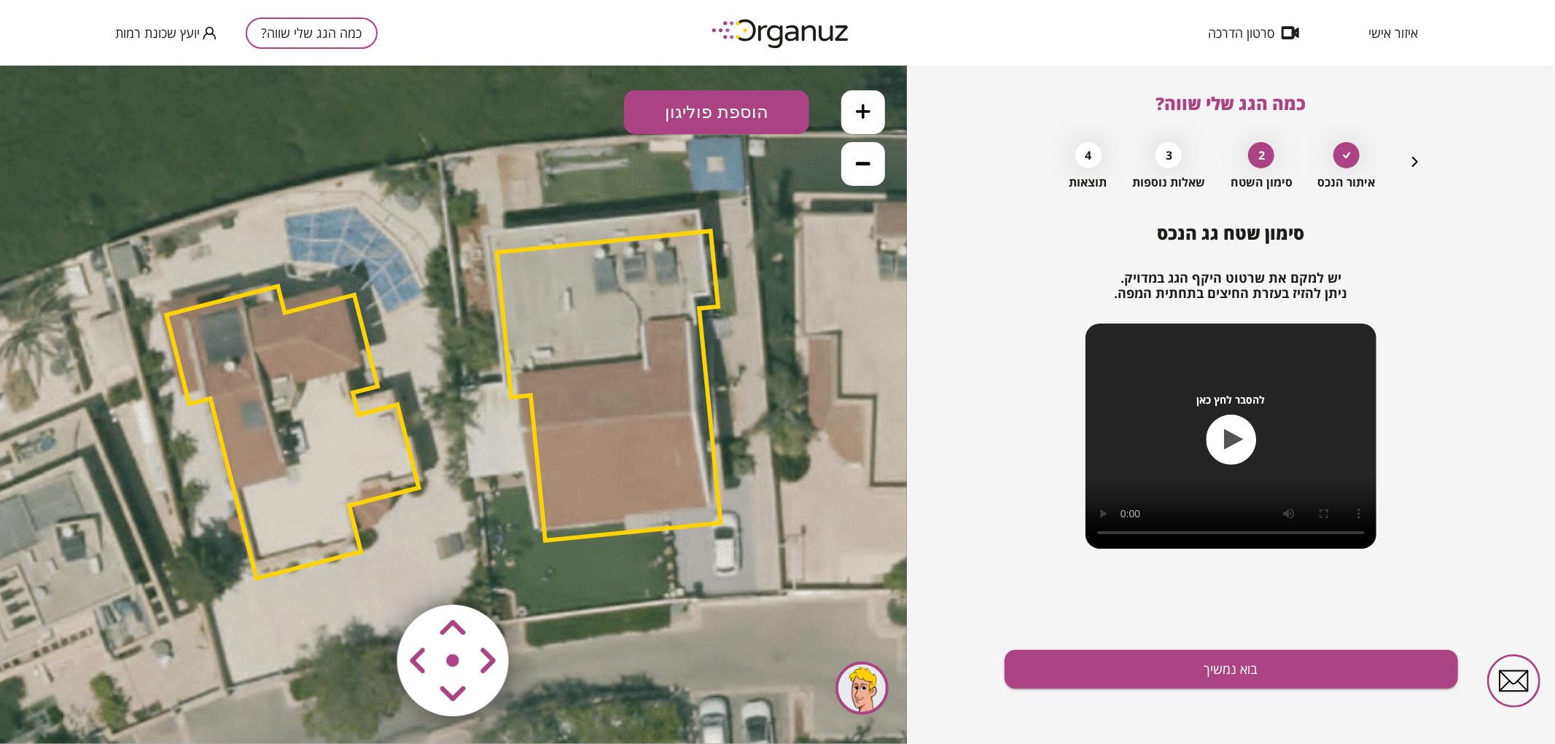
click at [367, 574] on area at bounding box center [367, 574] width 0 height 0
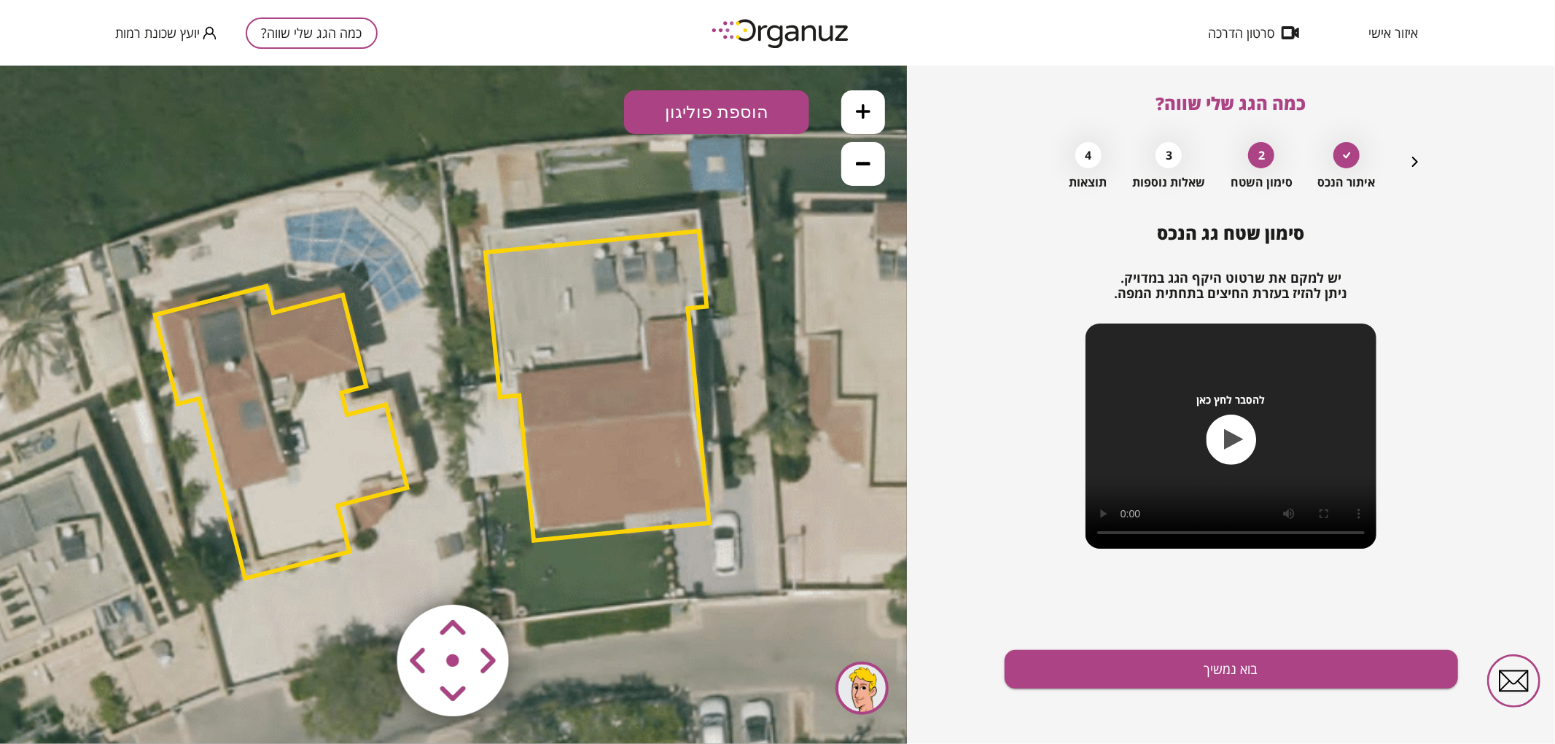
click at [367, 574] on area at bounding box center [367, 574] width 0 height 0
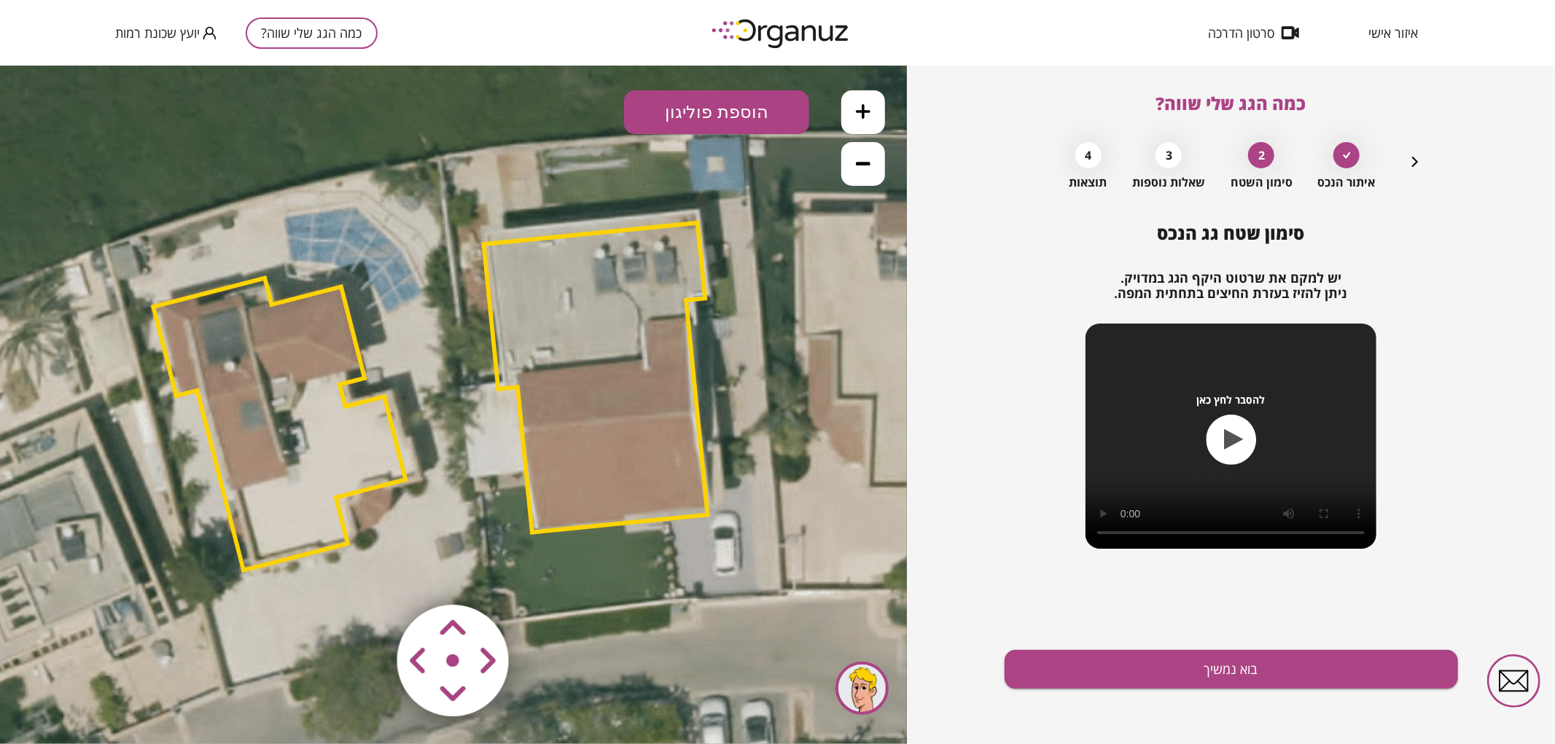
click at [367, 574] on area at bounding box center [367, 574] width 0 height 0
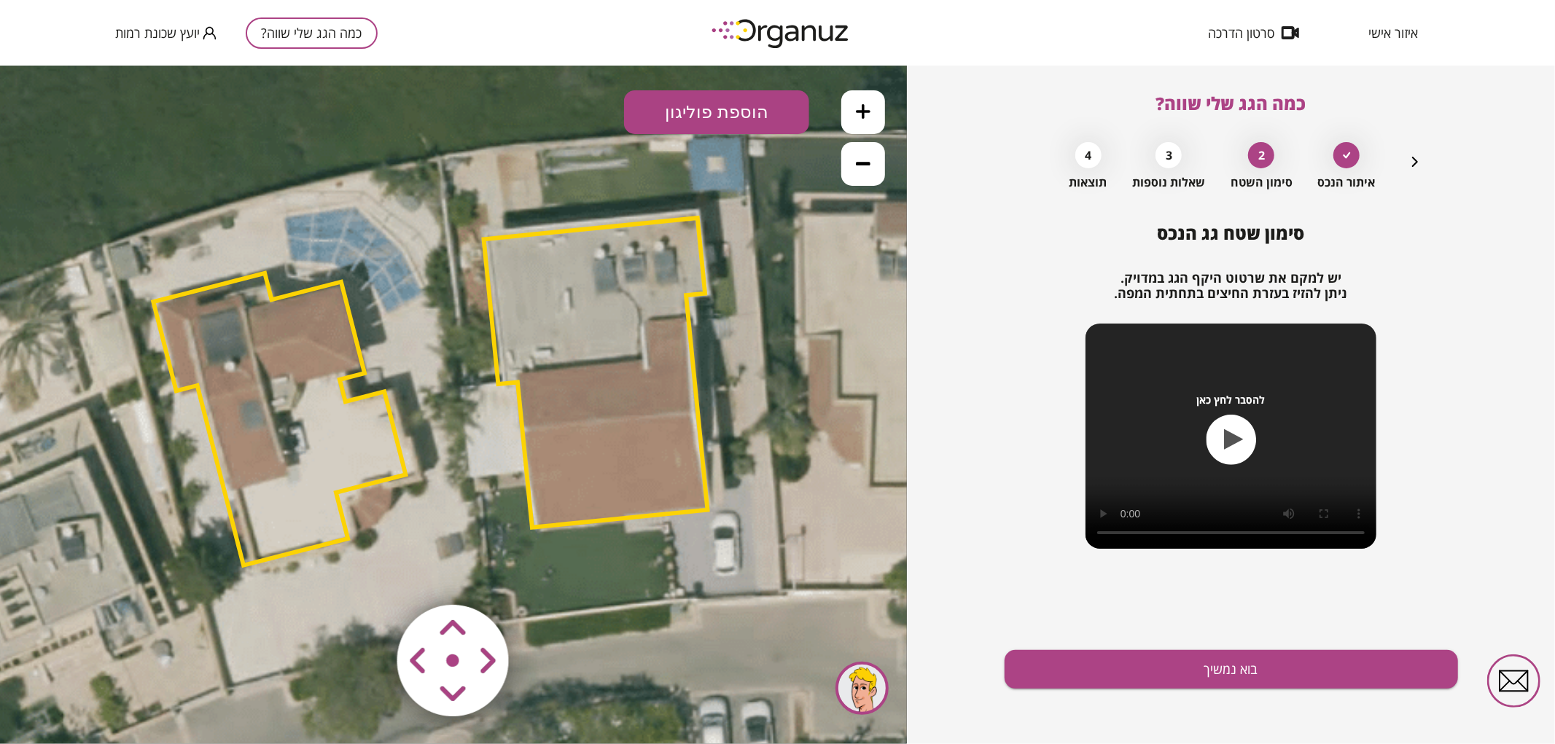
click at [367, 574] on area at bounding box center [367, 574] width 0 height 0
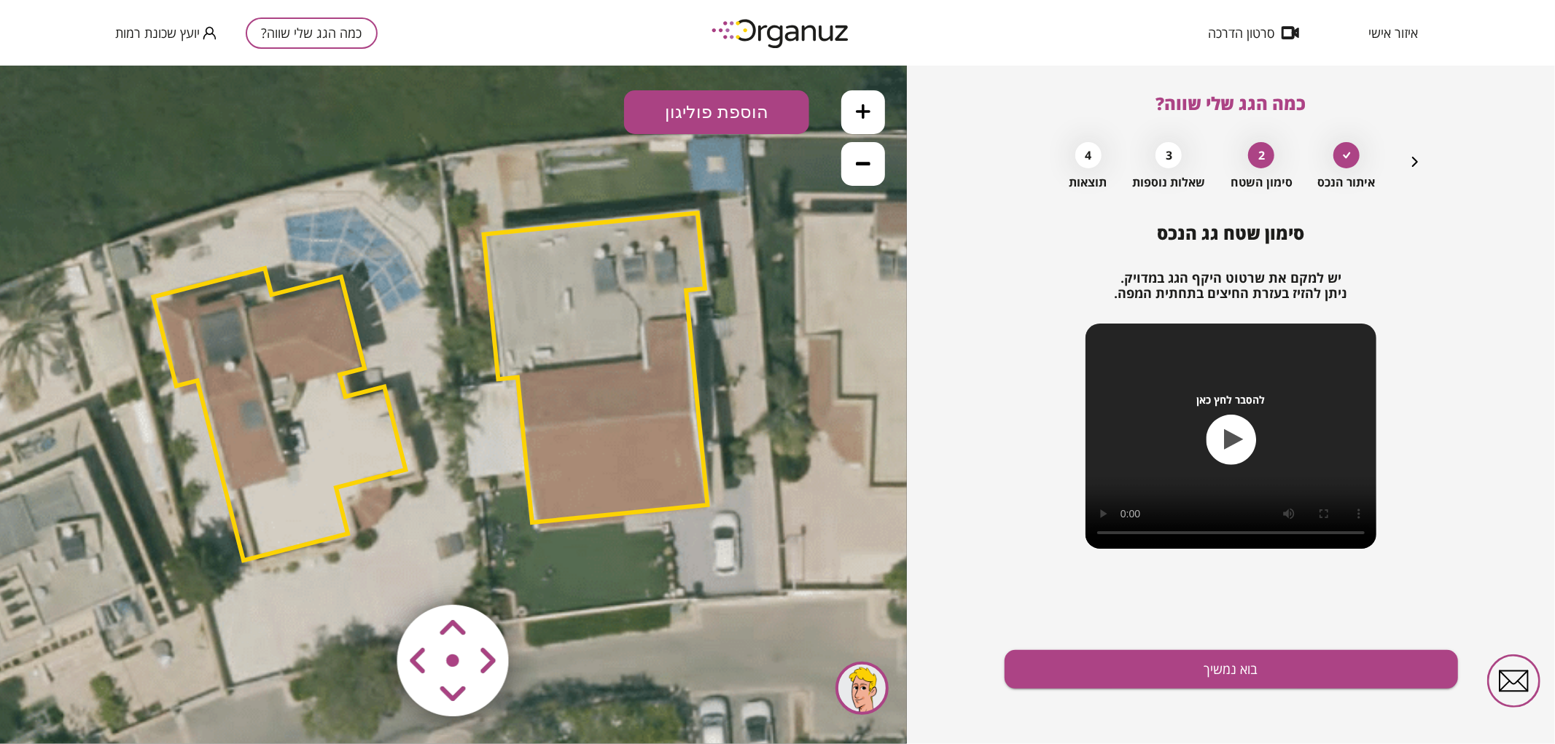
click at [367, 574] on area at bounding box center [367, 574] width 0 height 0
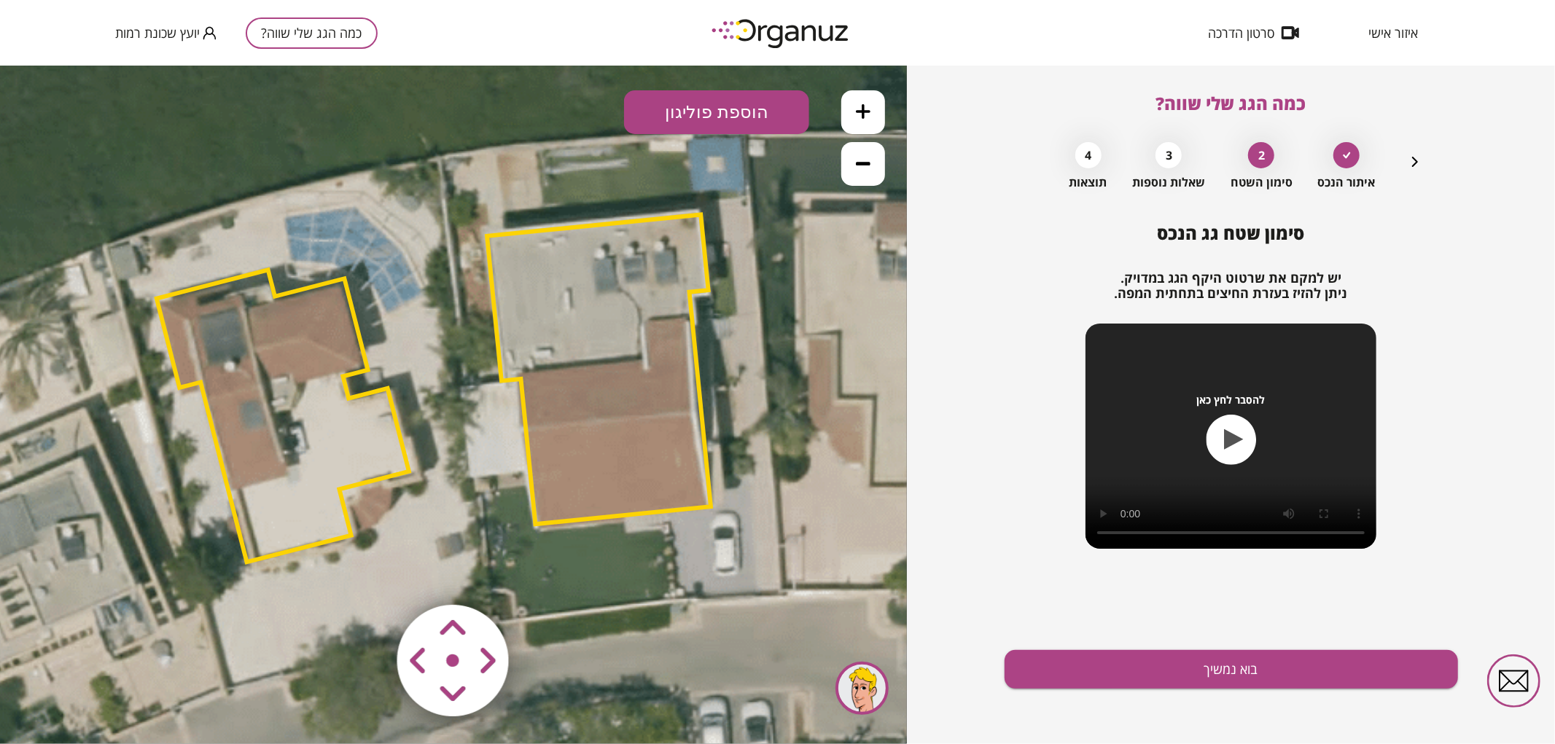
click at [367, 574] on area at bounding box center [367, 574] width 0 height 0
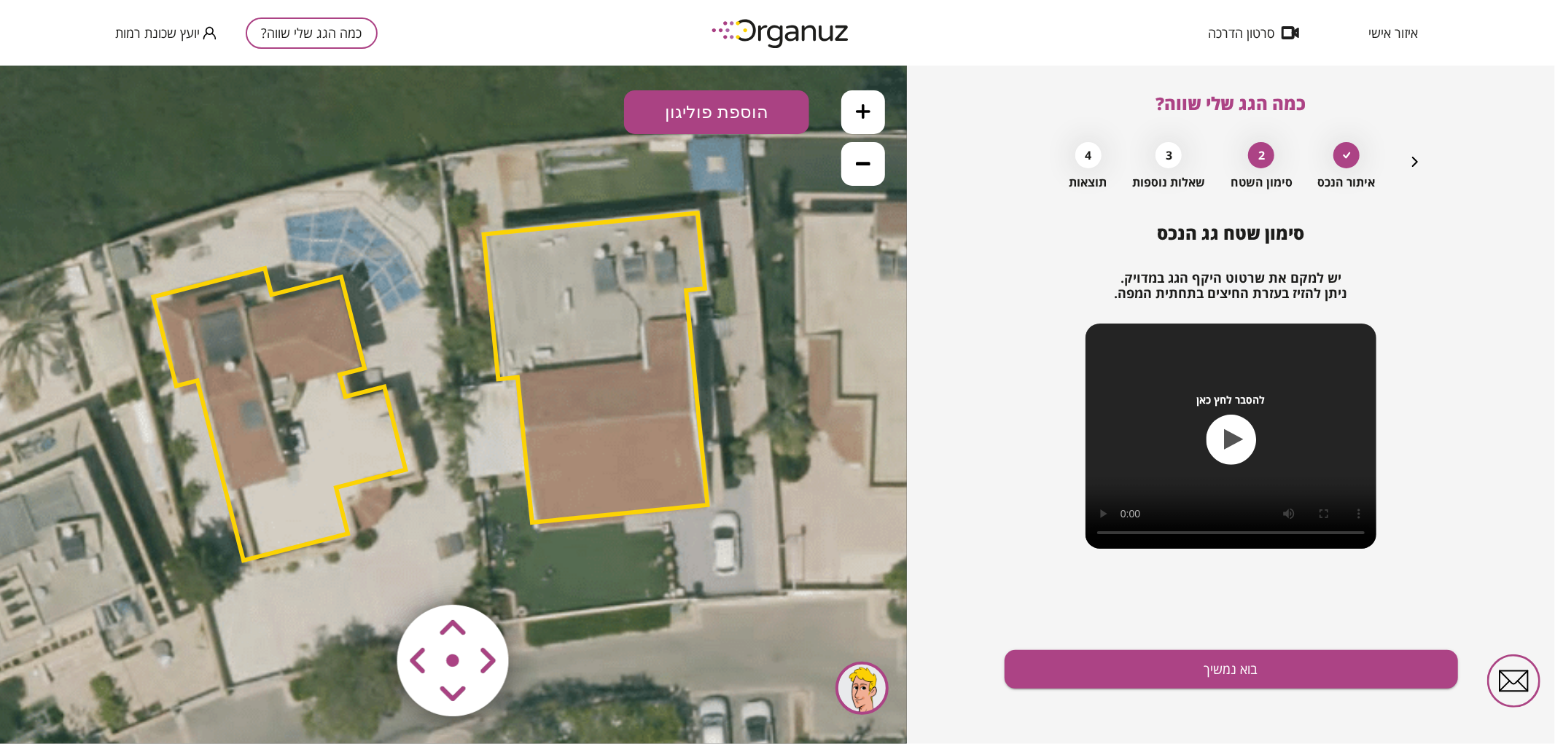
click at [367, 574] on area at bounding box center [367, 574] width 0 height 0
click at [581, 457] on polygon at bounding box center [596, 369] width 224 height 310
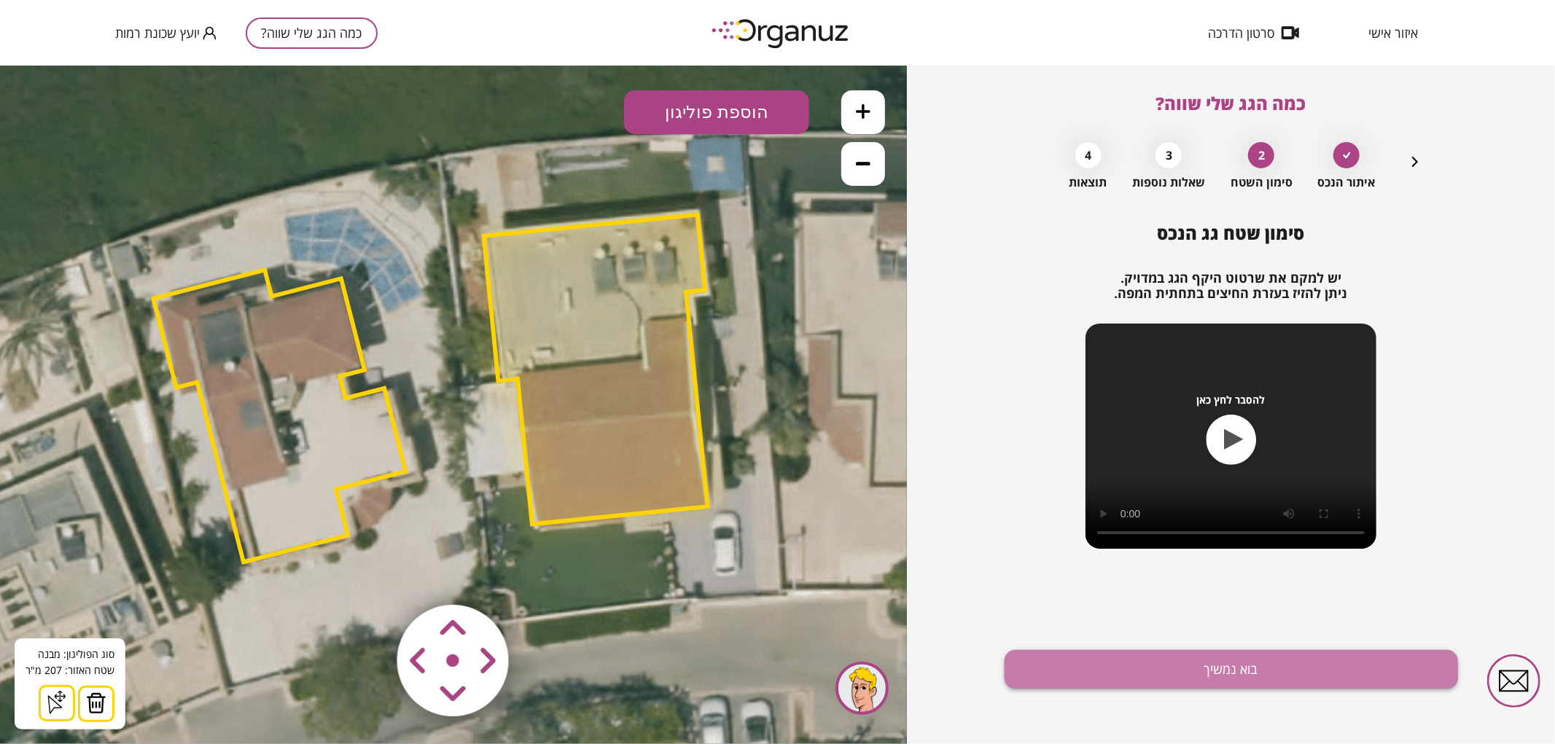
click at [1160, 676] on button "בוא נמשיך" at bounding box center [1230, 669] width 453 height 39
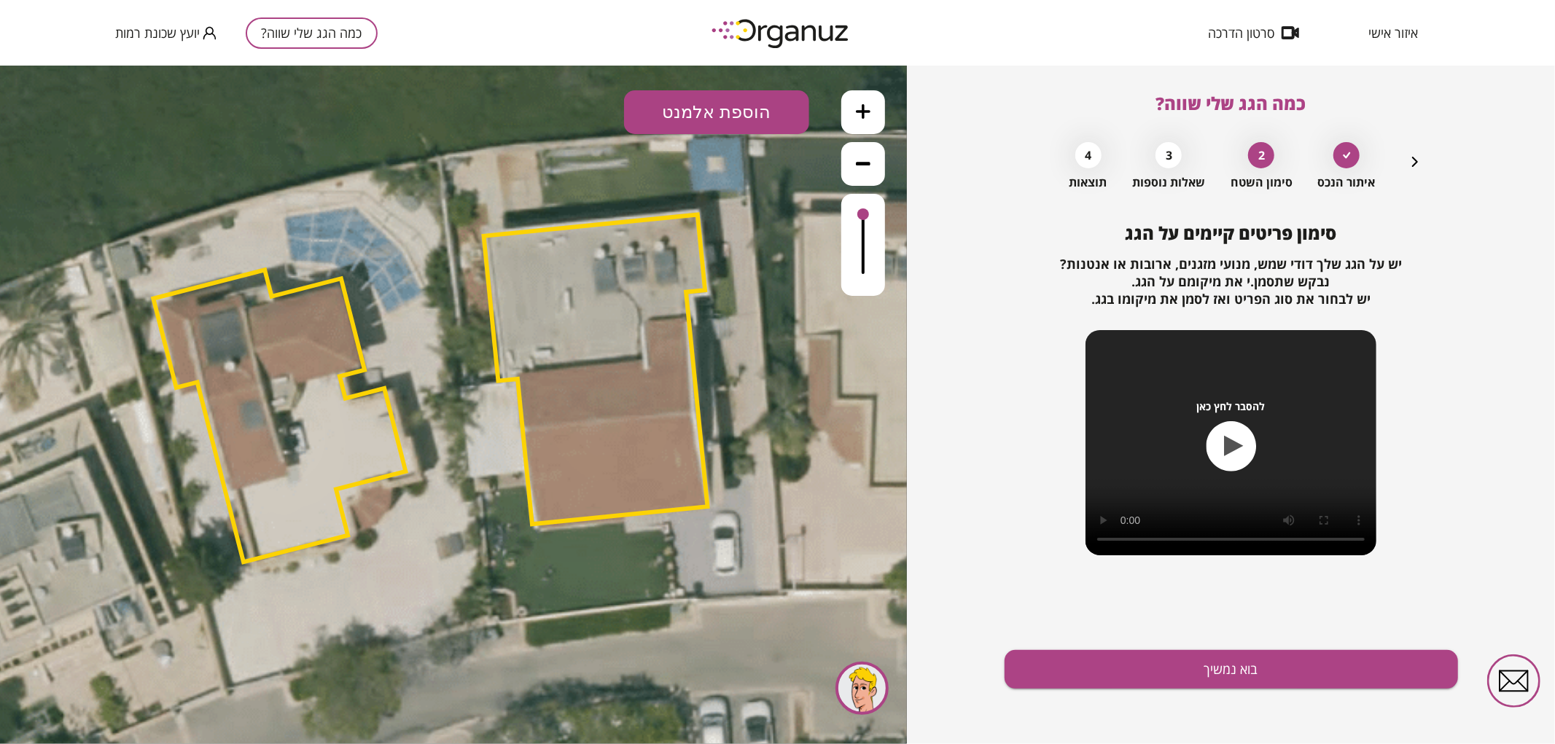
click at [751, 118] on button "הוספת אלמנט" at bounding box center [716, 112] width 185 height 44
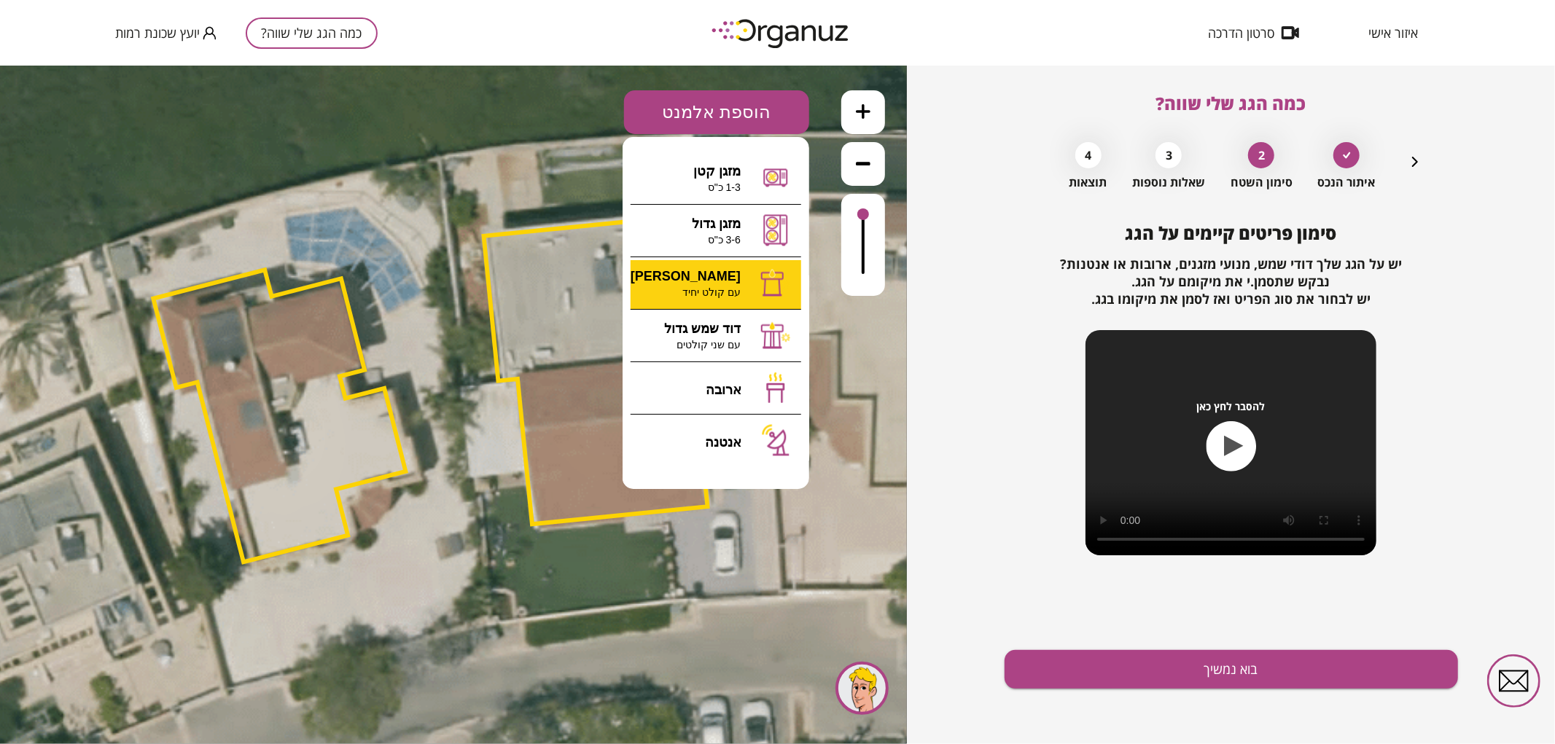
click at [726, 292] on div ".st0 { fill: #FFFFFF; } 0" at bounding box center [453, 404] width 907 height 679
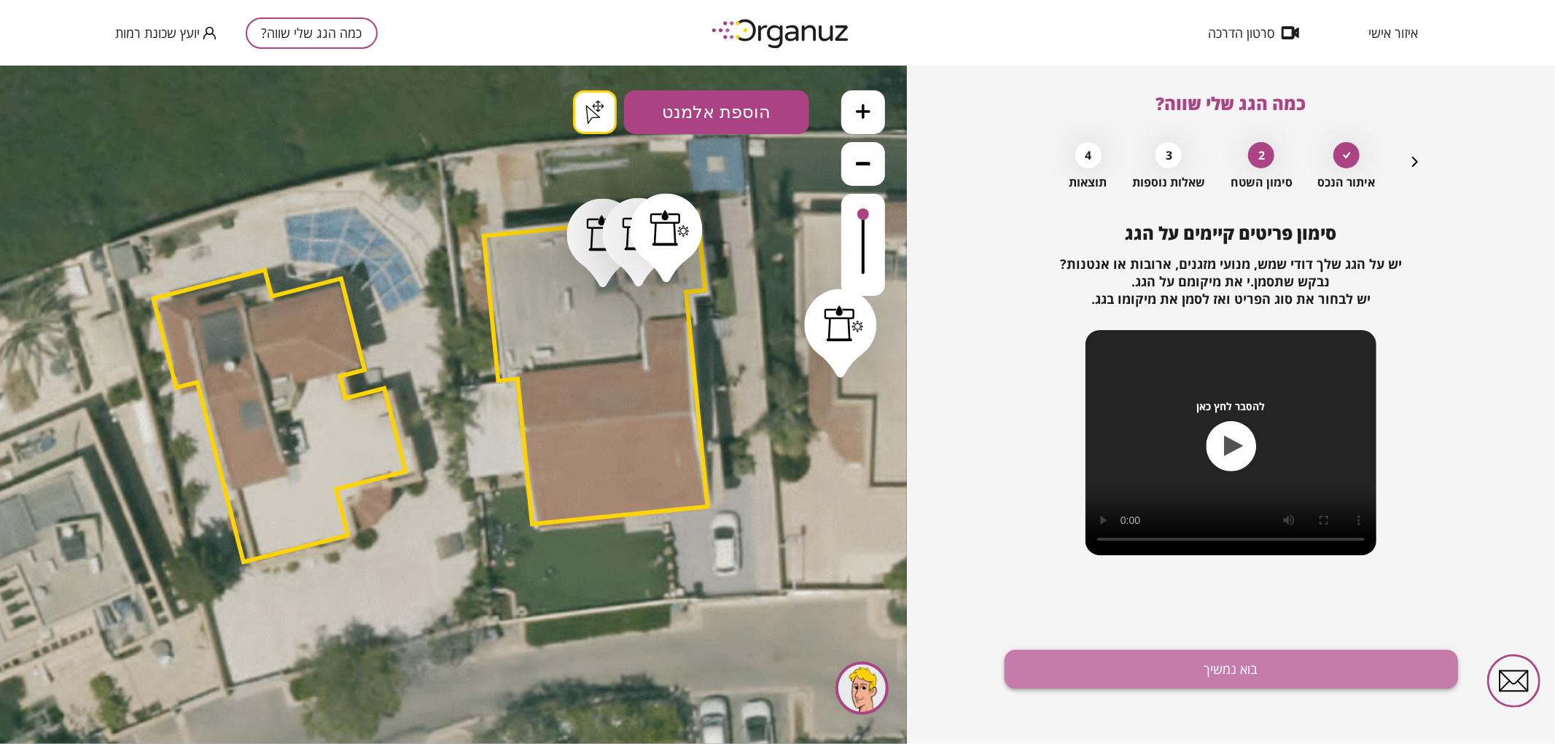
click at [1297, 665] on button "בוא נמשיך" at bounding box center [1230, 669] width 453 height 39
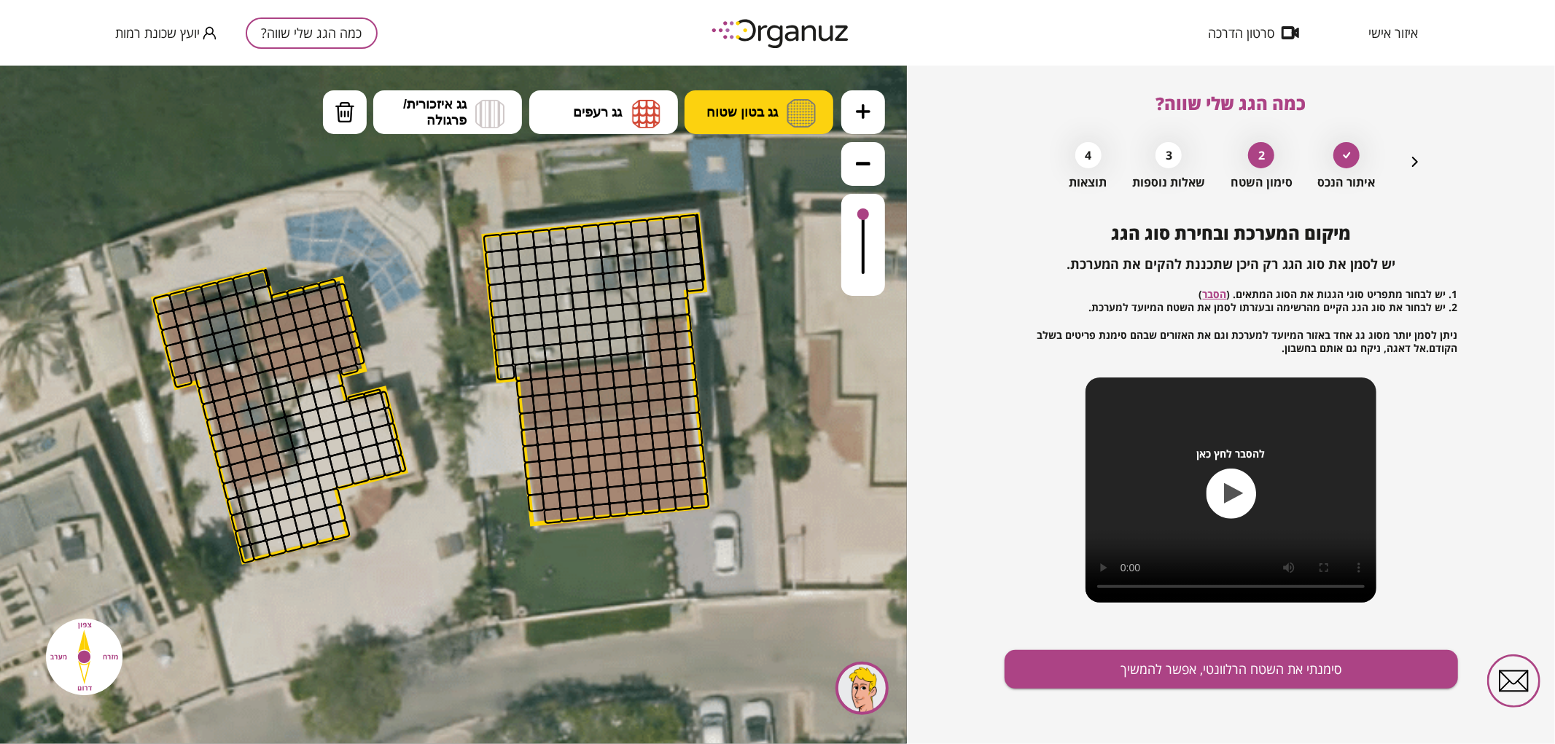
click at [787, 125] on img at bounding box center [800, 112] width 29 height 28
click at [773, 168] on div ".st0 { fill: #FFFFFF; } .st0 { fill: #FFFFFF; }" at bounding box center [453, 404] width 907 height 679
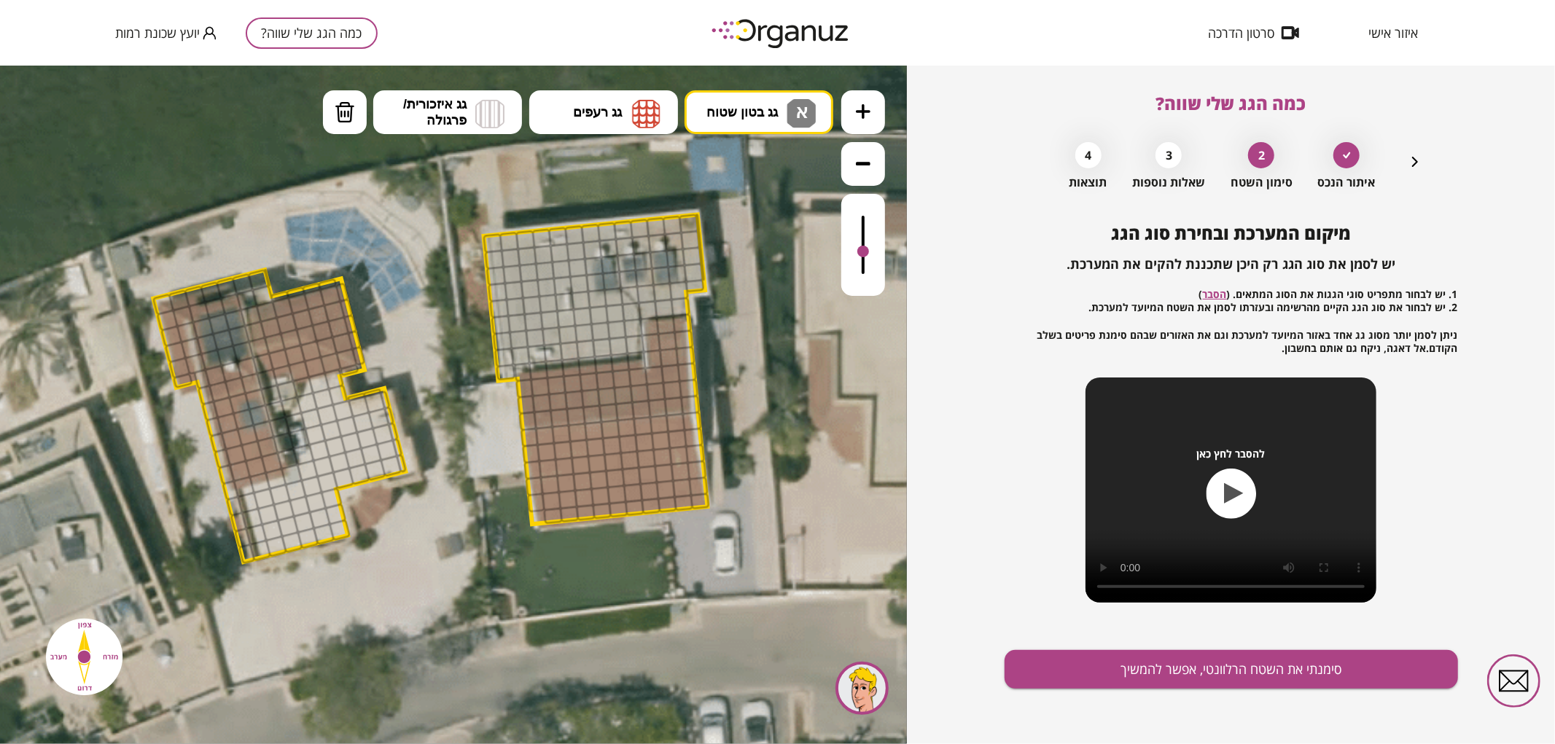
drag, startPoint x: 862, startPoint y: 213, endPoint x: 867, endPoint y: 252, distance: 39.7
click at [867, 252] on div at bounding box center [863, 251] width 12 height 12
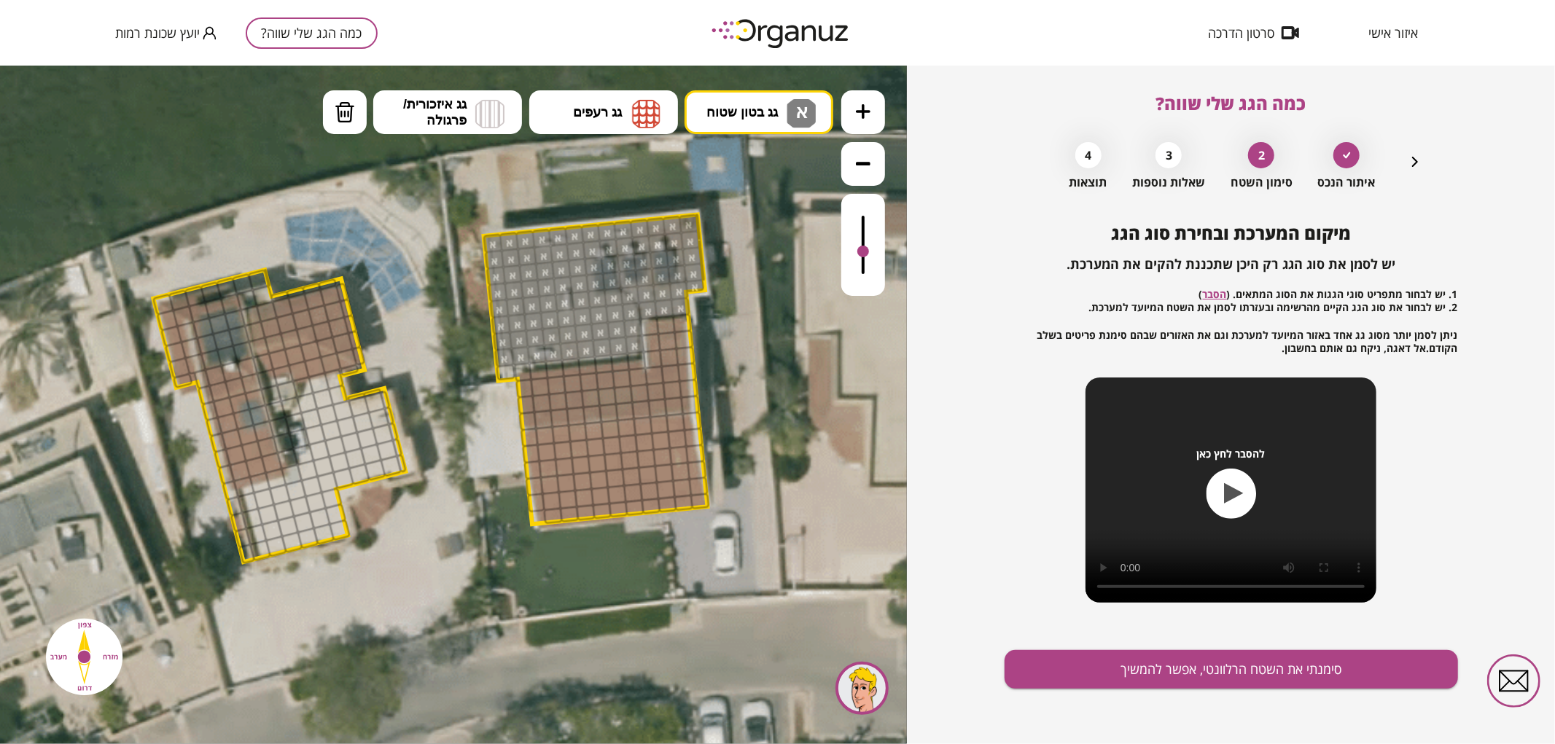
drag, startPoint x: 693, startPoint y: 222, endPoint x: 569, endPoint y: 316, distance: 155.1
click at [644, 103] on img at bounding box center [646, 112] width 28 height 29
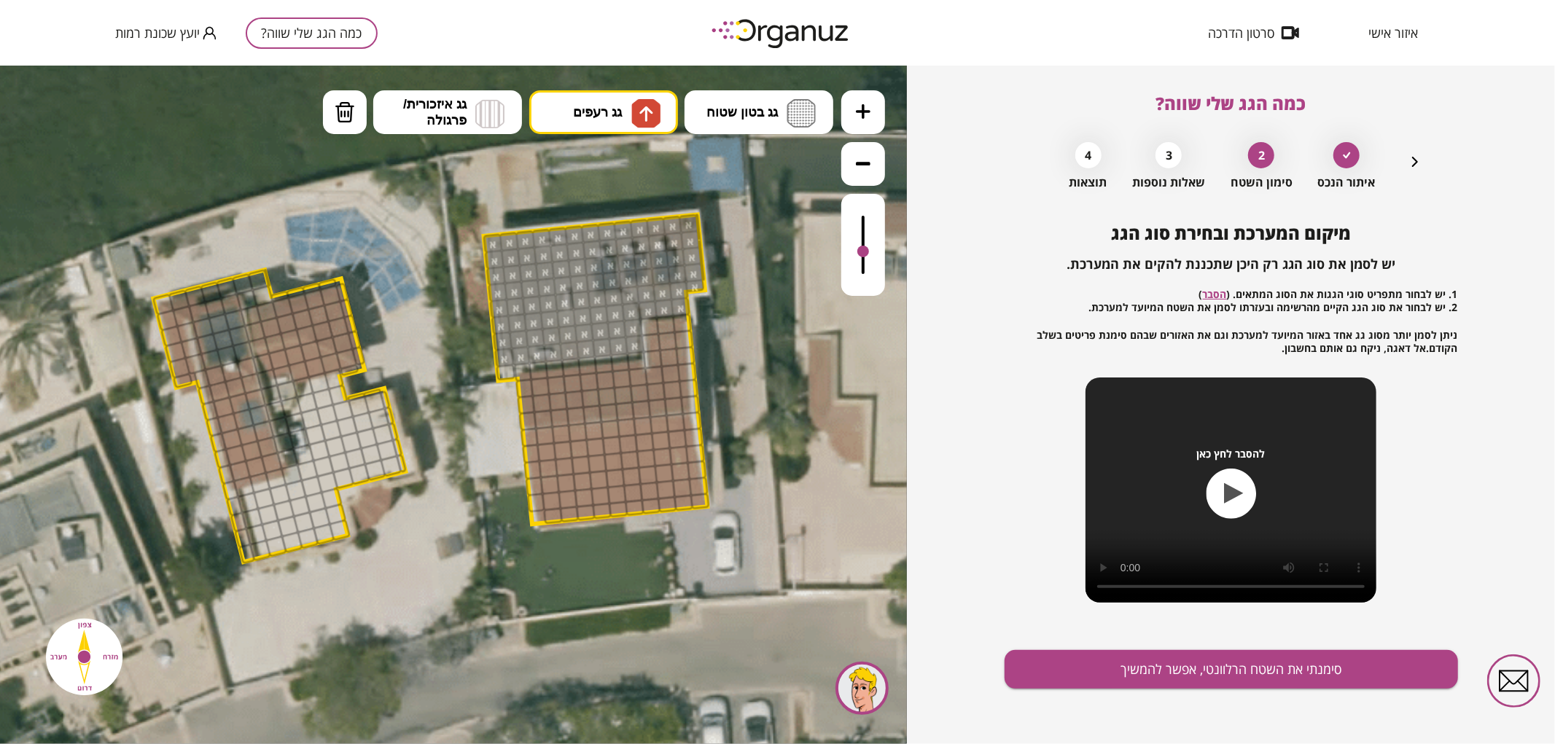
click at [602, 164] on div ".st0 { fill: #FFFFFF; } .st0 { fill: #FFFFFF; }" at bounding box center [453, 404] width 907 height 679
drag, startPoint x: 530, startPoint y: 418, endPoint x: 676, endPoint y: 324, distance: 174.1
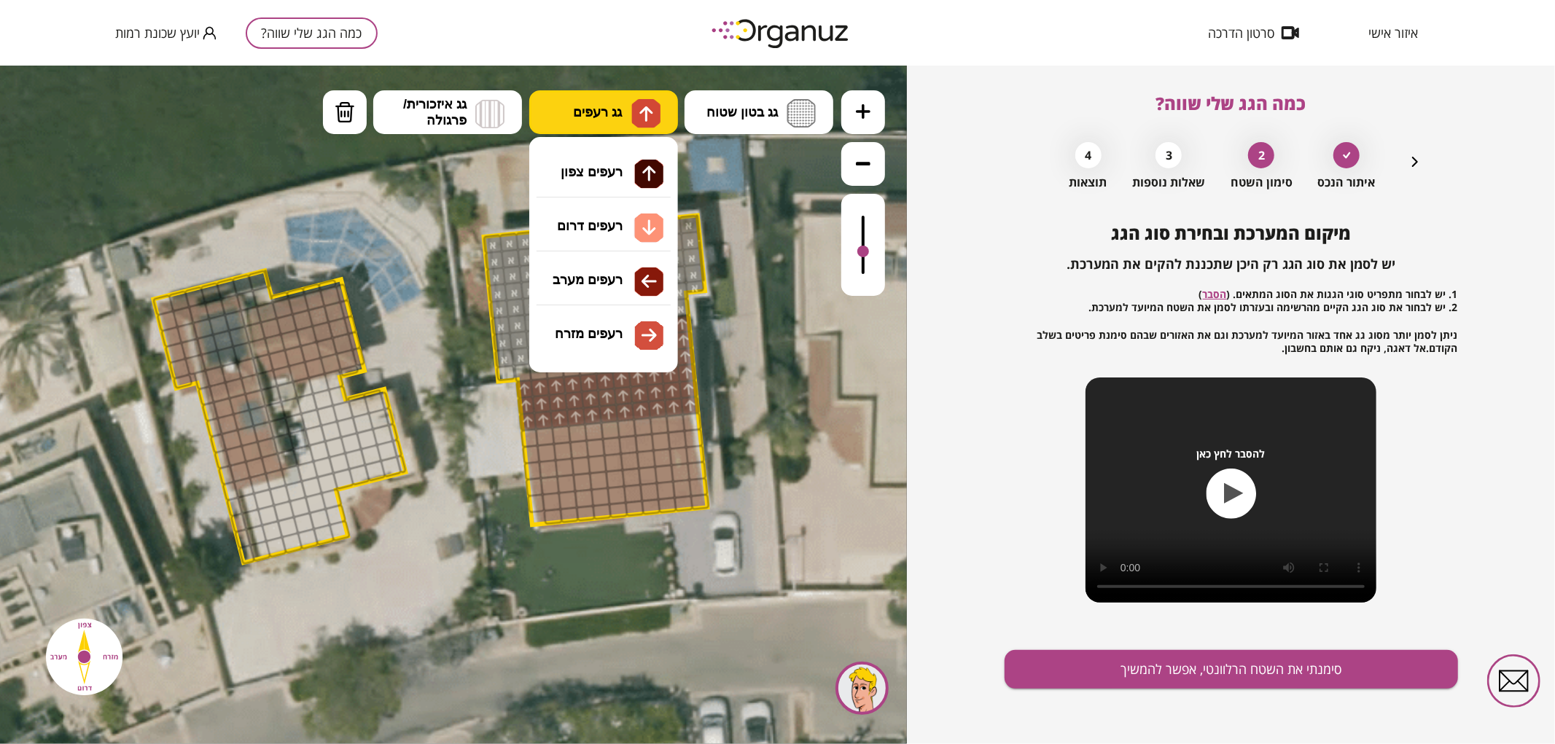
click at [638, 98] on button "גג רעפים" at bounding box center [603, 112] width 149 height 44
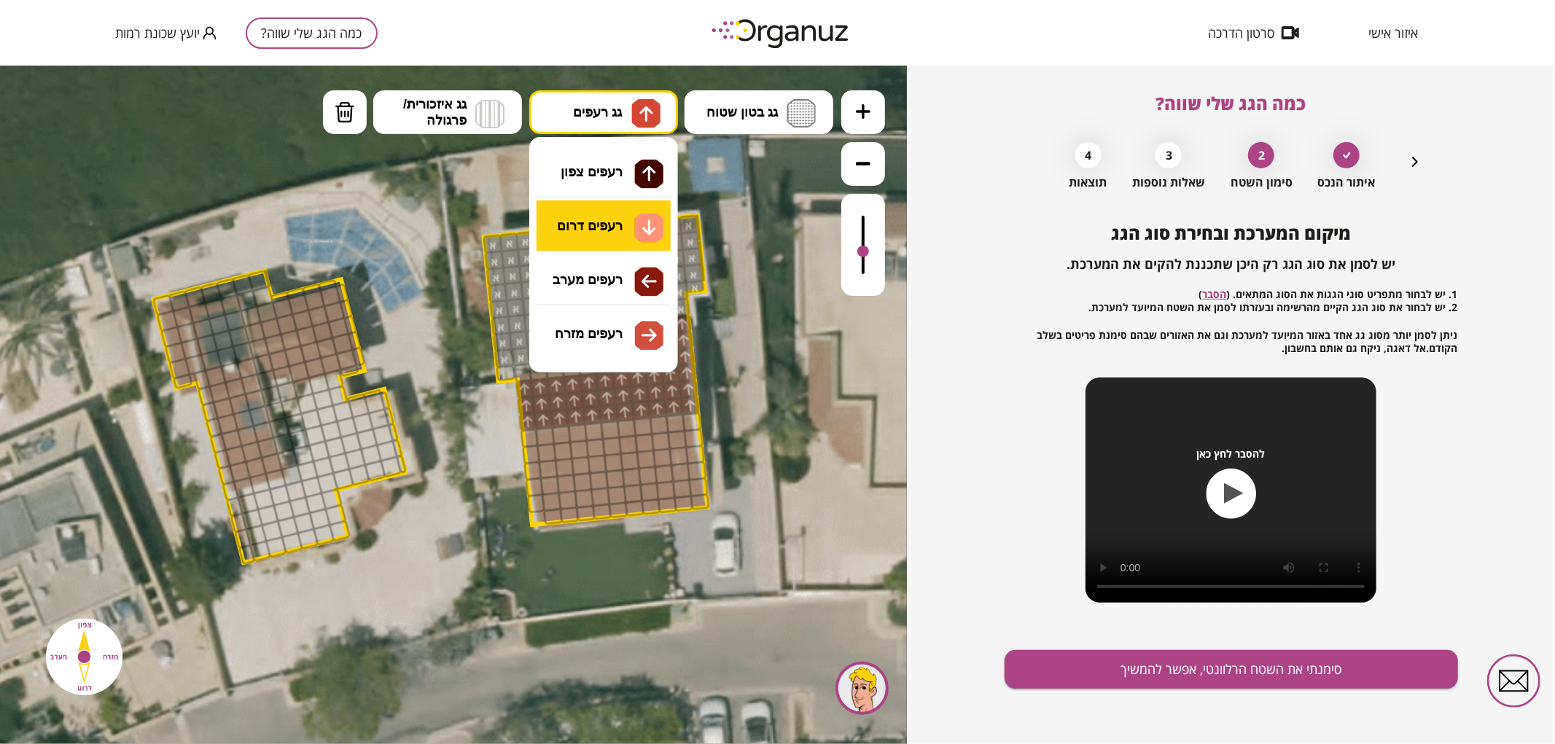
click at [610, 221] on div ".st0 { fill: #FFFFFF; } .st0 { fill: #FFFFFF; }" at bounding box center [453, 404] width 907 height 679
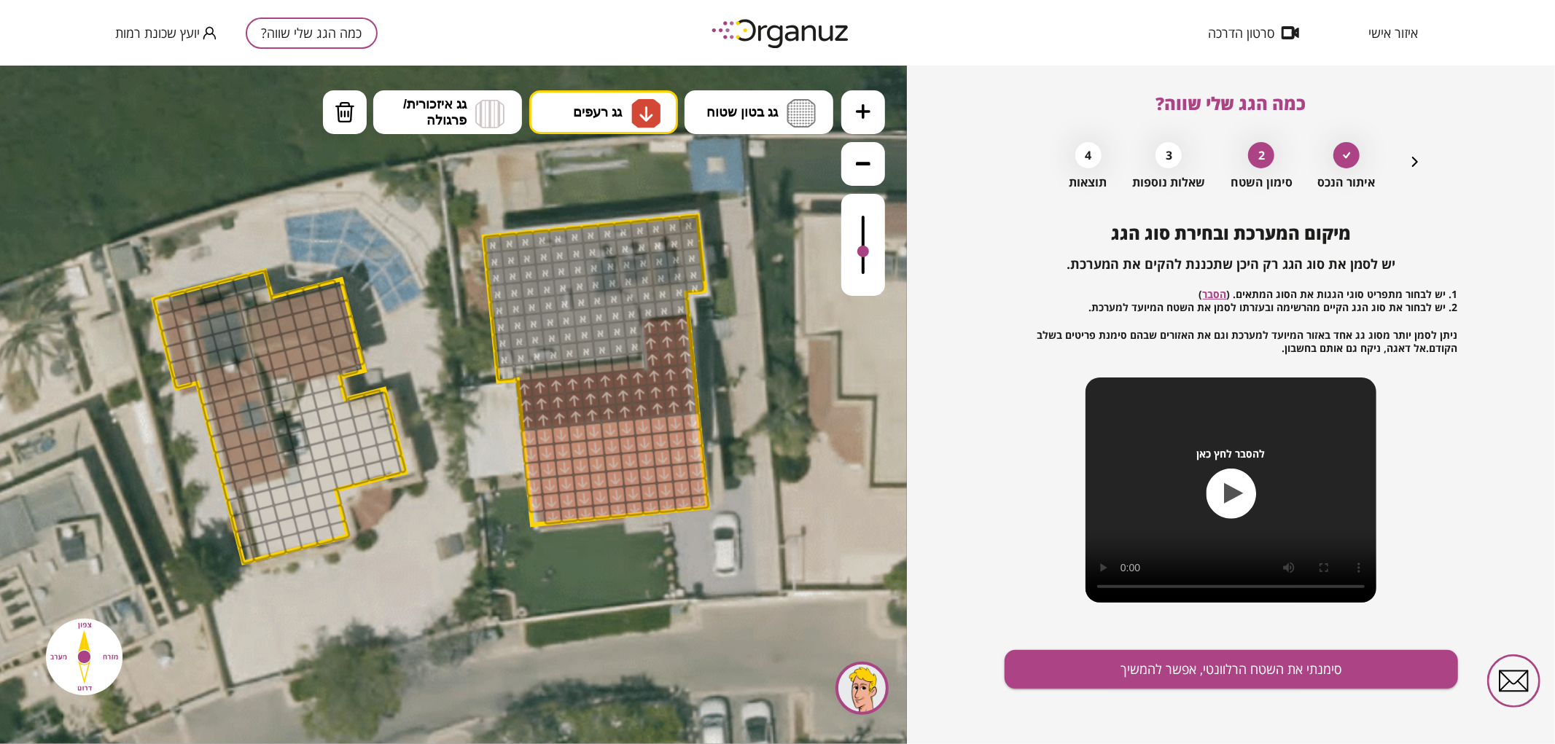
drag, startPoint x: 545, startPoint y: 512, endPoint x: 532, endPoint y: 466, distance: 47.1
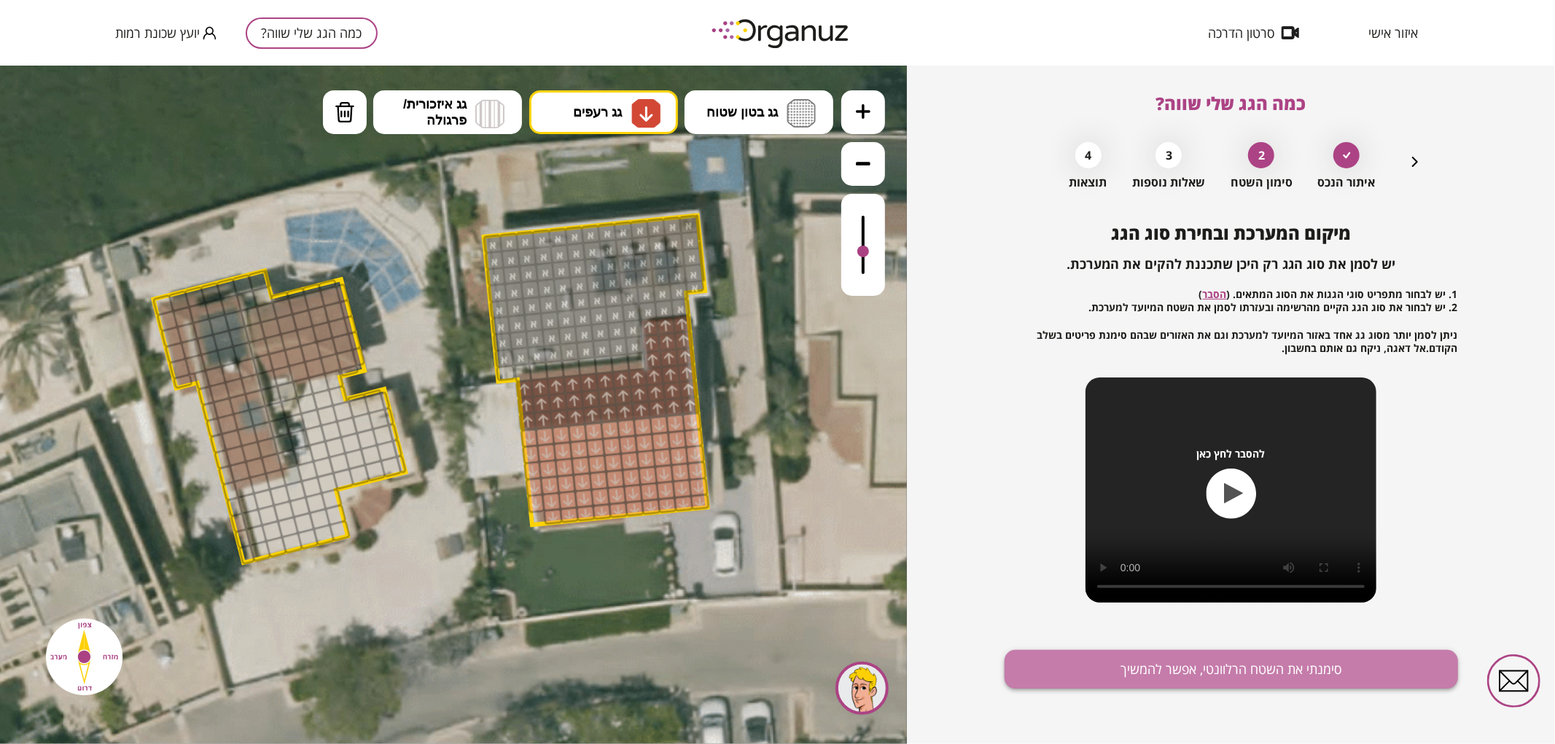
click at [1190, 679] on button "סימנתי את השטח הרלוונטי, אפשר להמשיך" at bounding box center [1230, 669] width 453 height 39
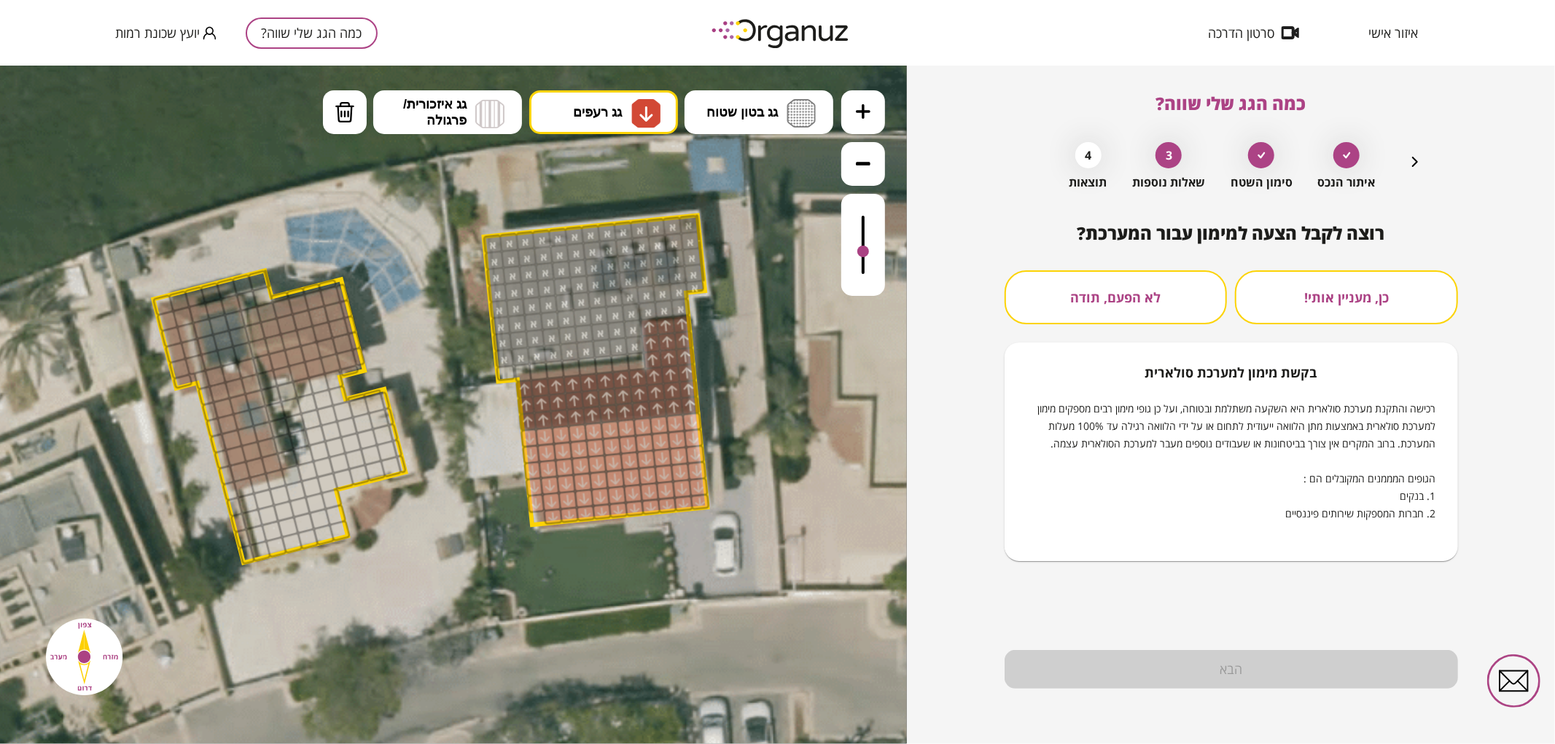
click at [1183, 310] on button "לא הפעם, תודה" at bounding box center [1115, 297] width 223 height 54
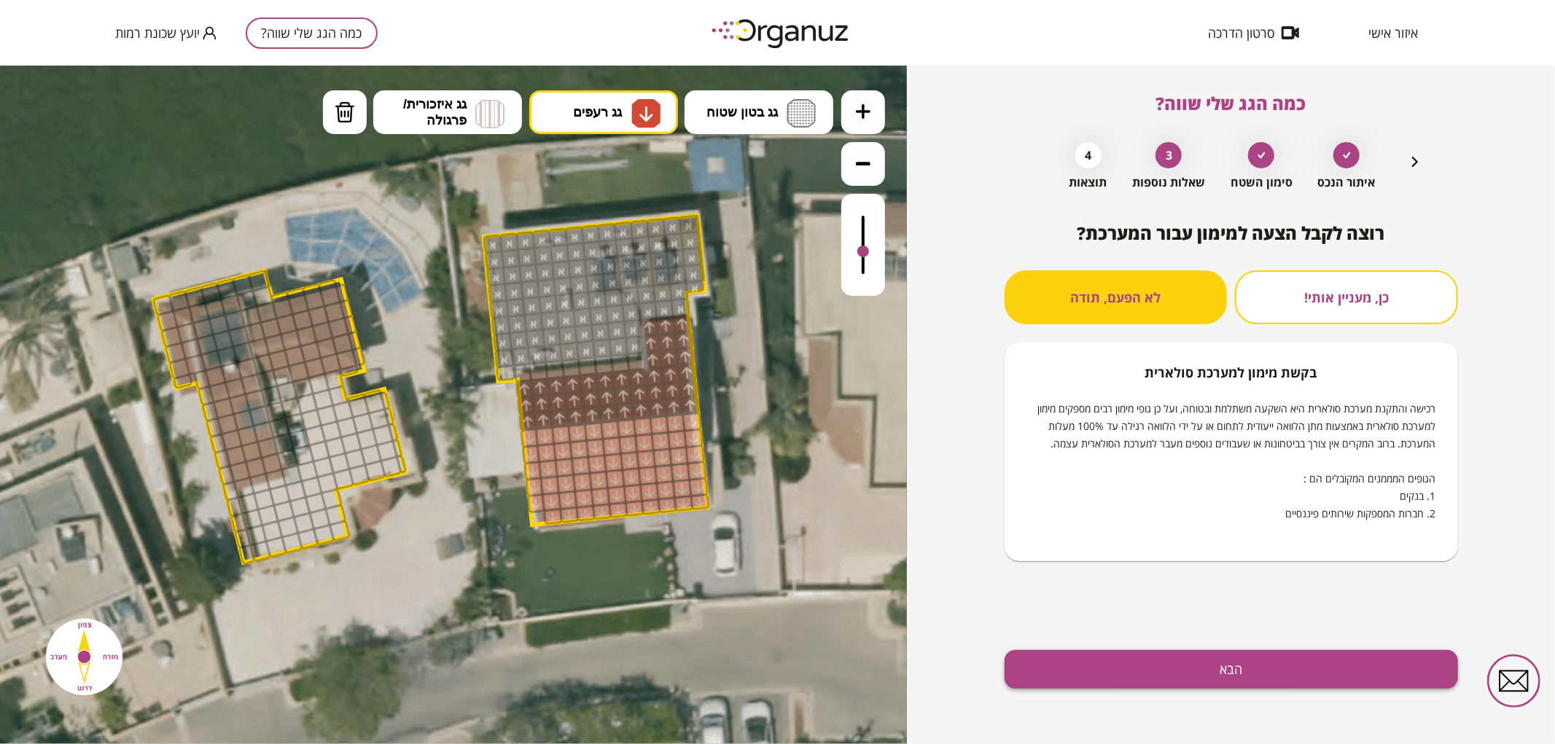
click at [1234, 658] on button "הבא" at bounding box center [1230, 669] width 453 height 39
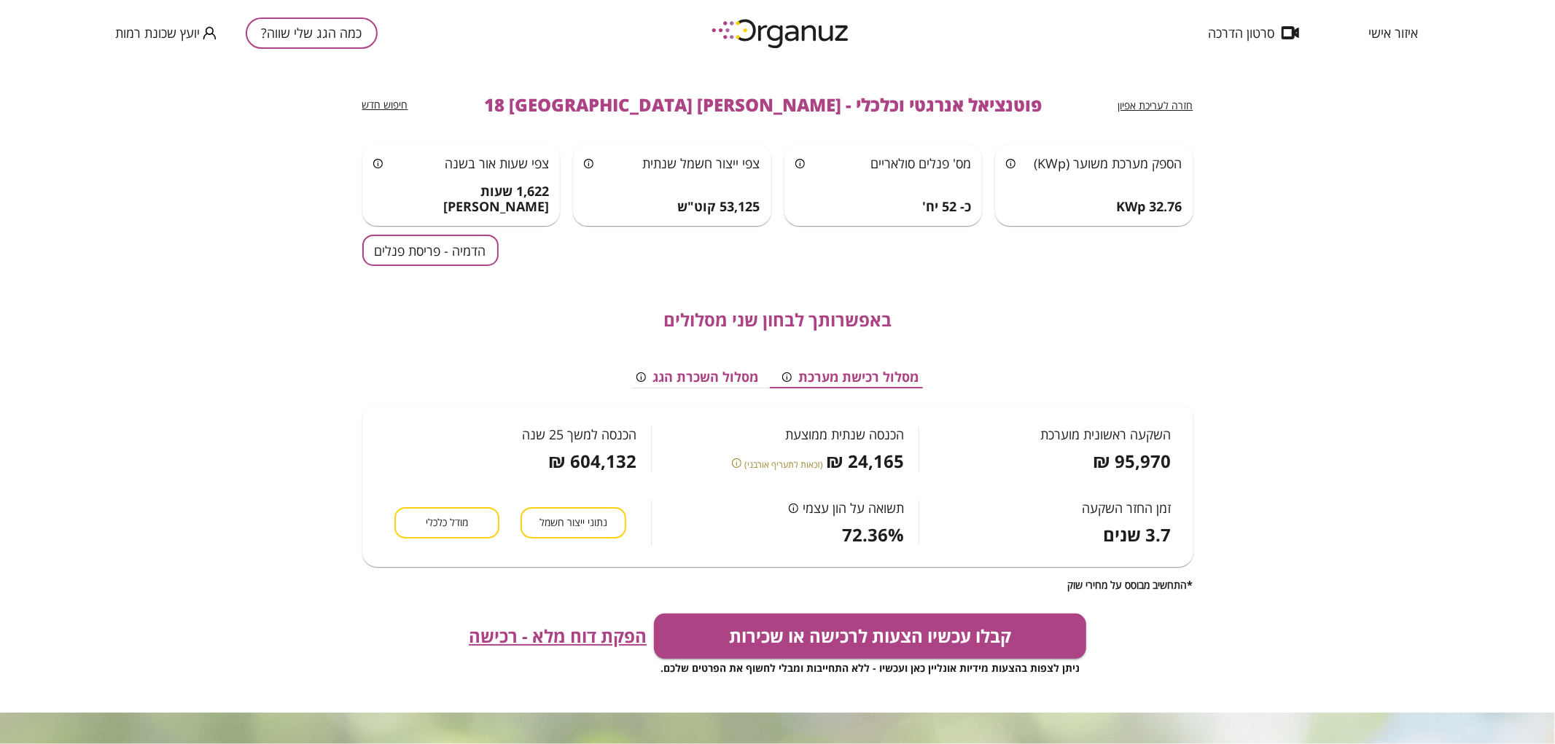
click at [459, 252] on button "הדמיה - פריסת פנלים" at bounding box center [430, 250] width 136 height 31
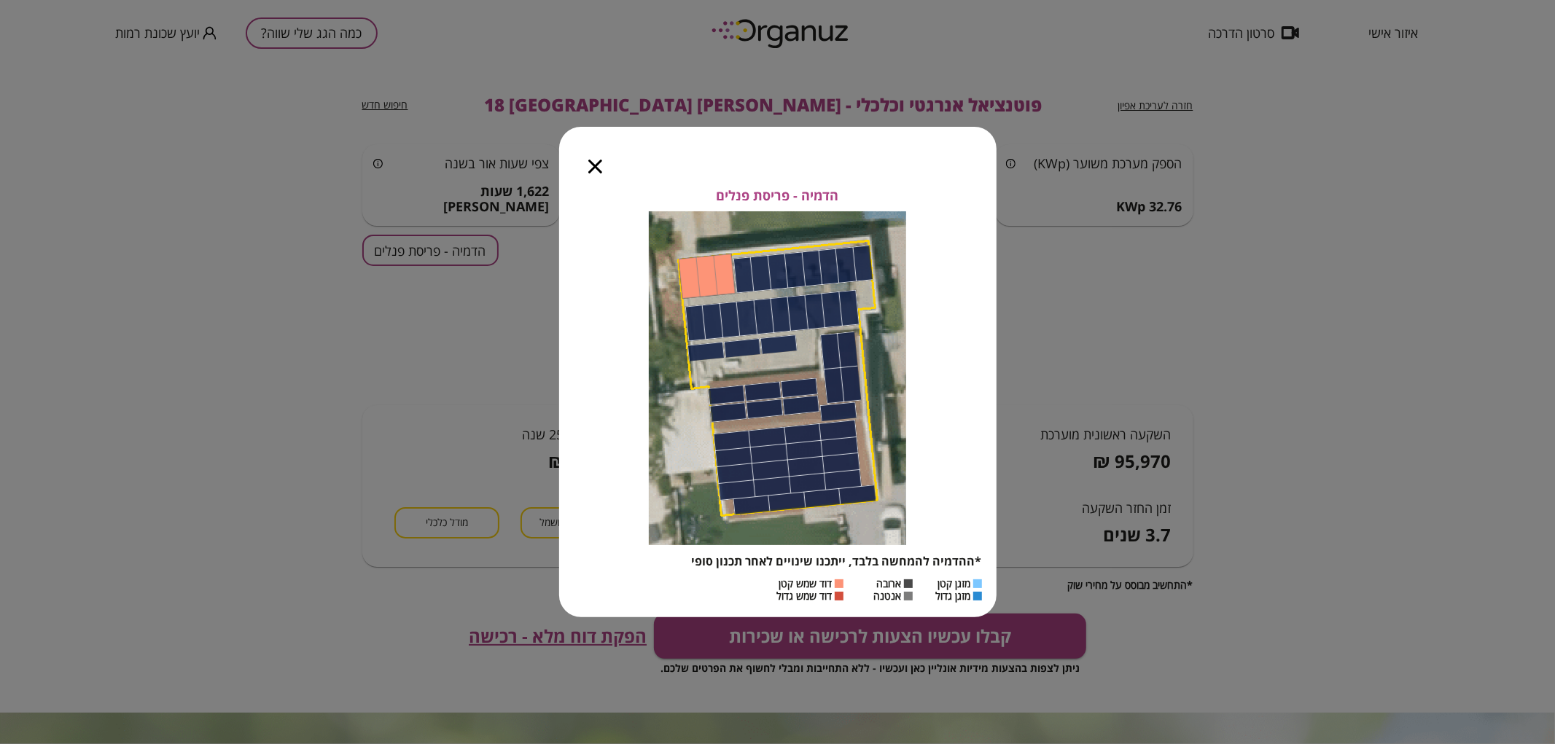
click at [588, 171] on icon "button" at bounding box center [595, 167] width 14 height 14
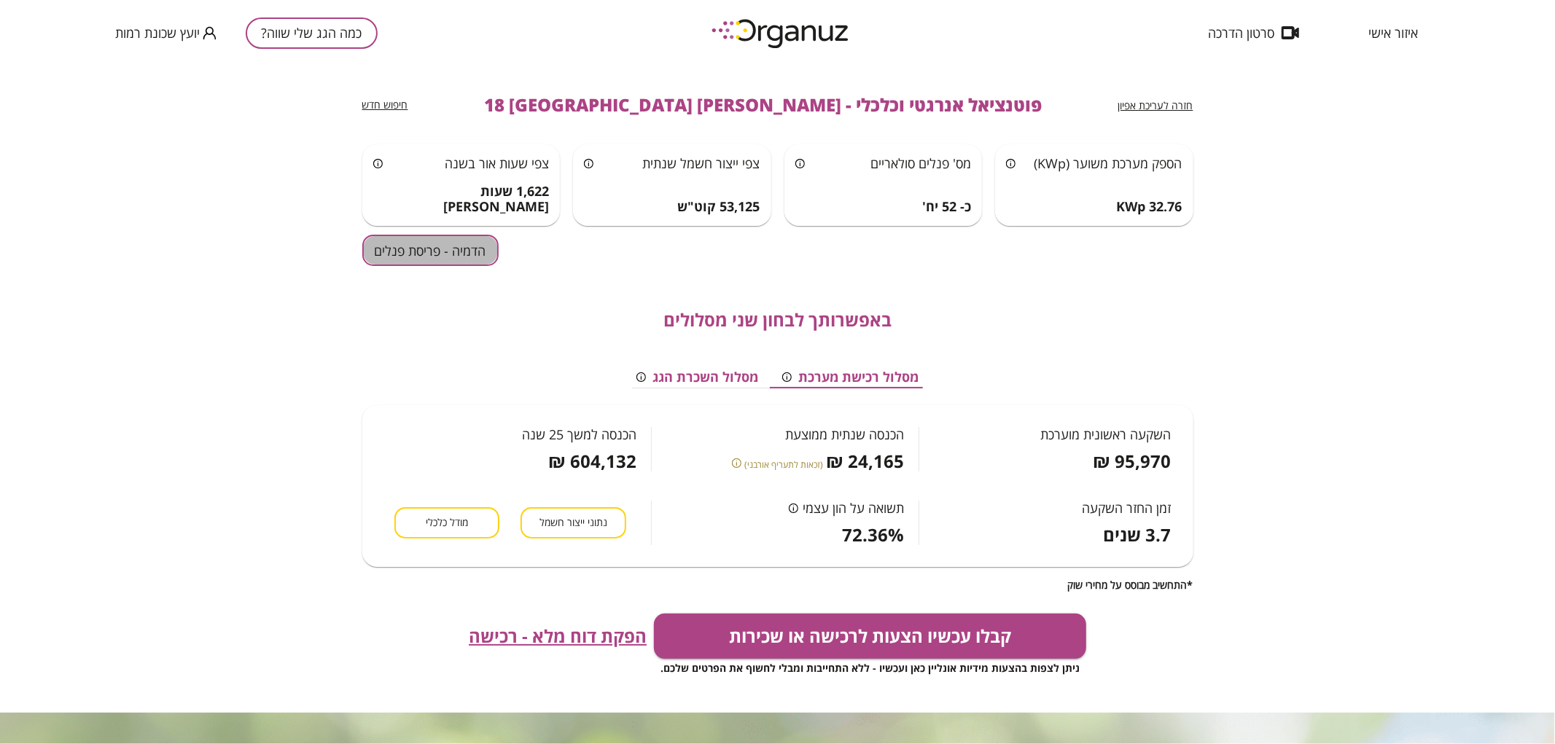
click at [448, 246] on button "הדמיה - פריסת פנלים" at bounding box center [430, 250] width 136 height 31
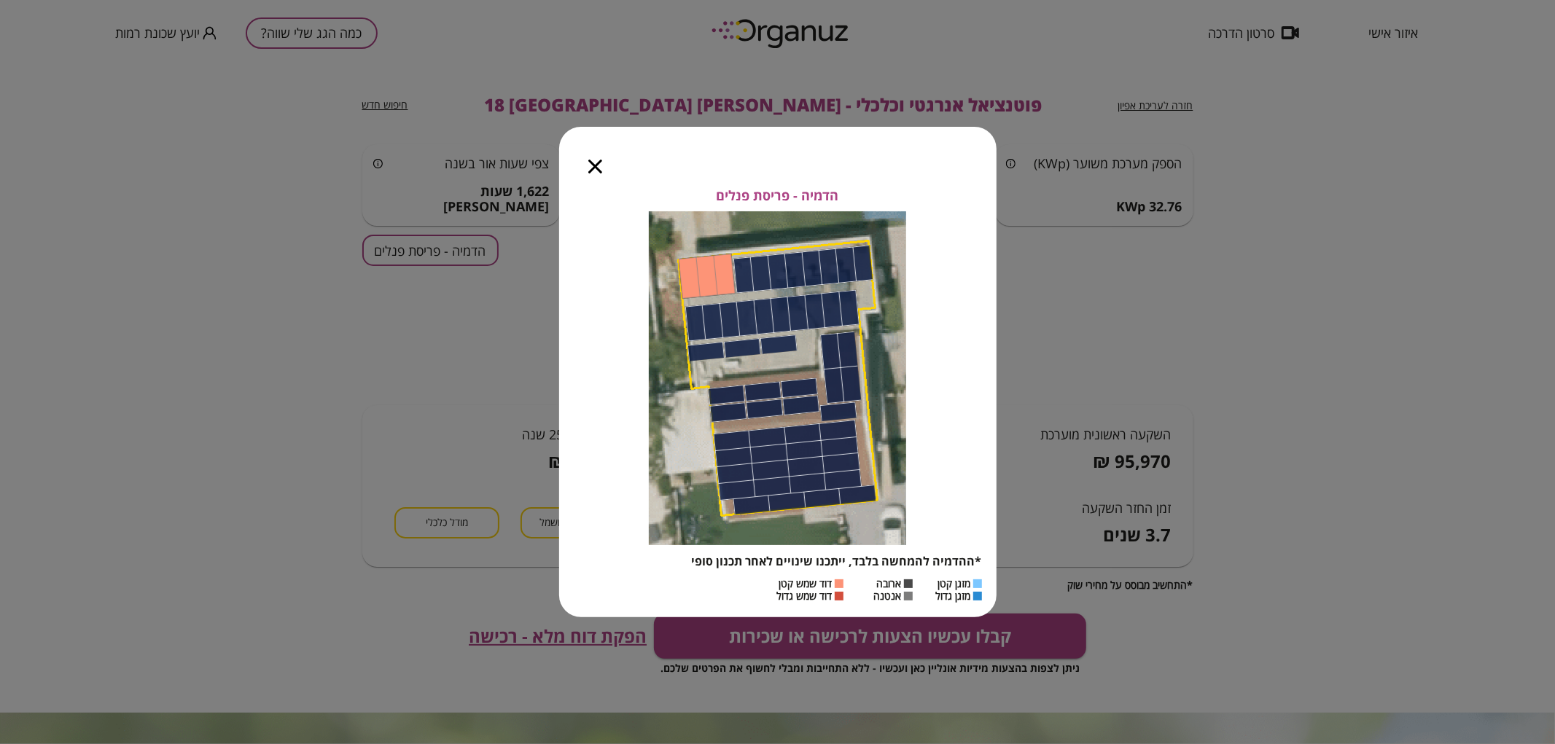
click at [448, 246] on div "הדמיה - פריסת פנלים *ההדמיה להמחשה בלבד, ייתכנו שינויים לאחר תכנון סופי מזגן קט…" at bounding box center [777, 372] width 1555 height 744
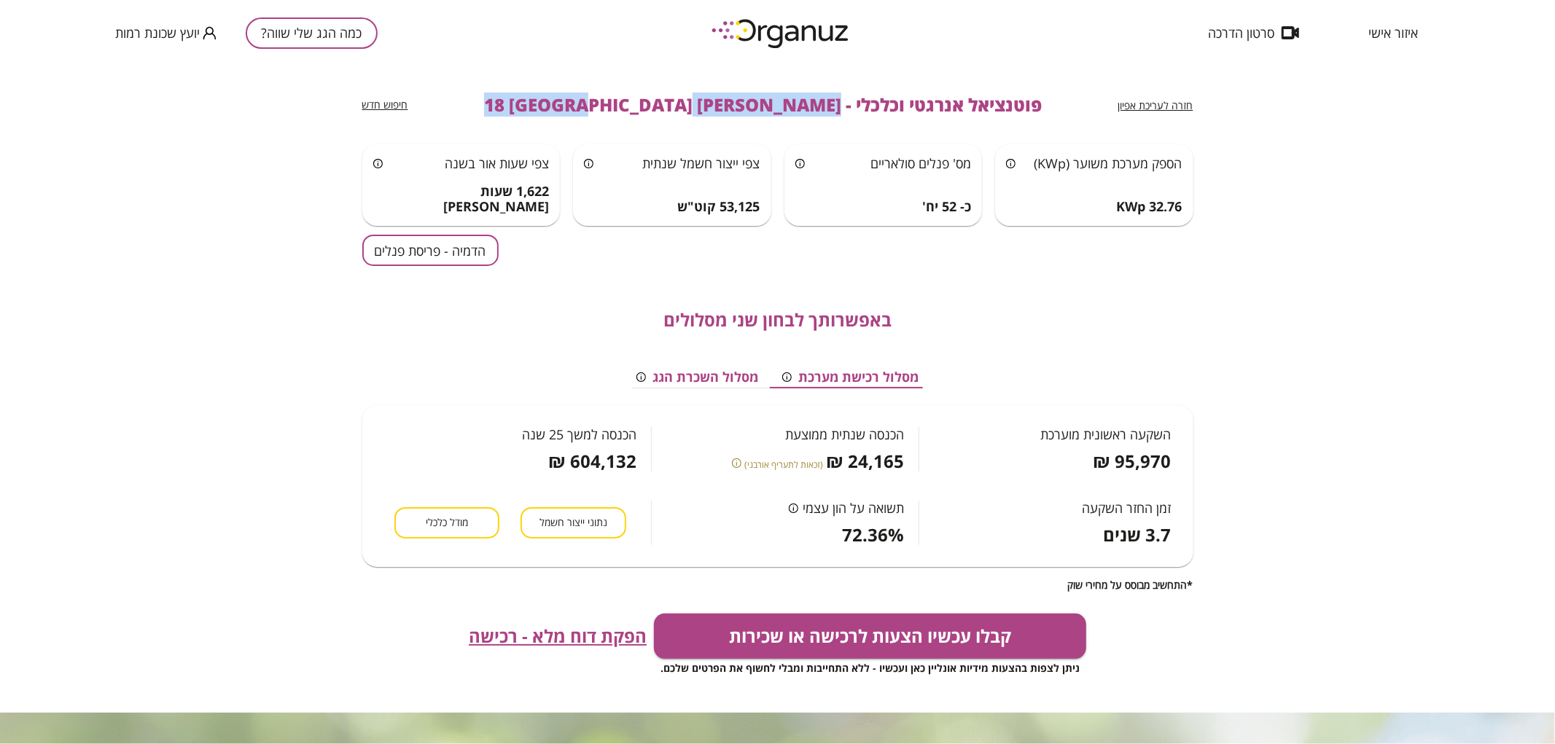
drag, startPoint x: 771, startPoint y: 106, endPoint x: 552, endPoint y: 122, distance: 219.2
click at [552, 122] on div "חזרה לעריכת אפיון פוטנציאל אנרגטי וכלכלי - [PERSON_NAME] 18 [GEOGRAPHIC_DATA] ח…" at bounding box center [777, 105] width 831 height 79
copy span "[PERSON_NAME] 18 [GEOGRAPHIC_DATA]"
click at [361, 35] on button "כמה הגג שלי שווה?" at bounding box center [312, 32] width 132 height 31
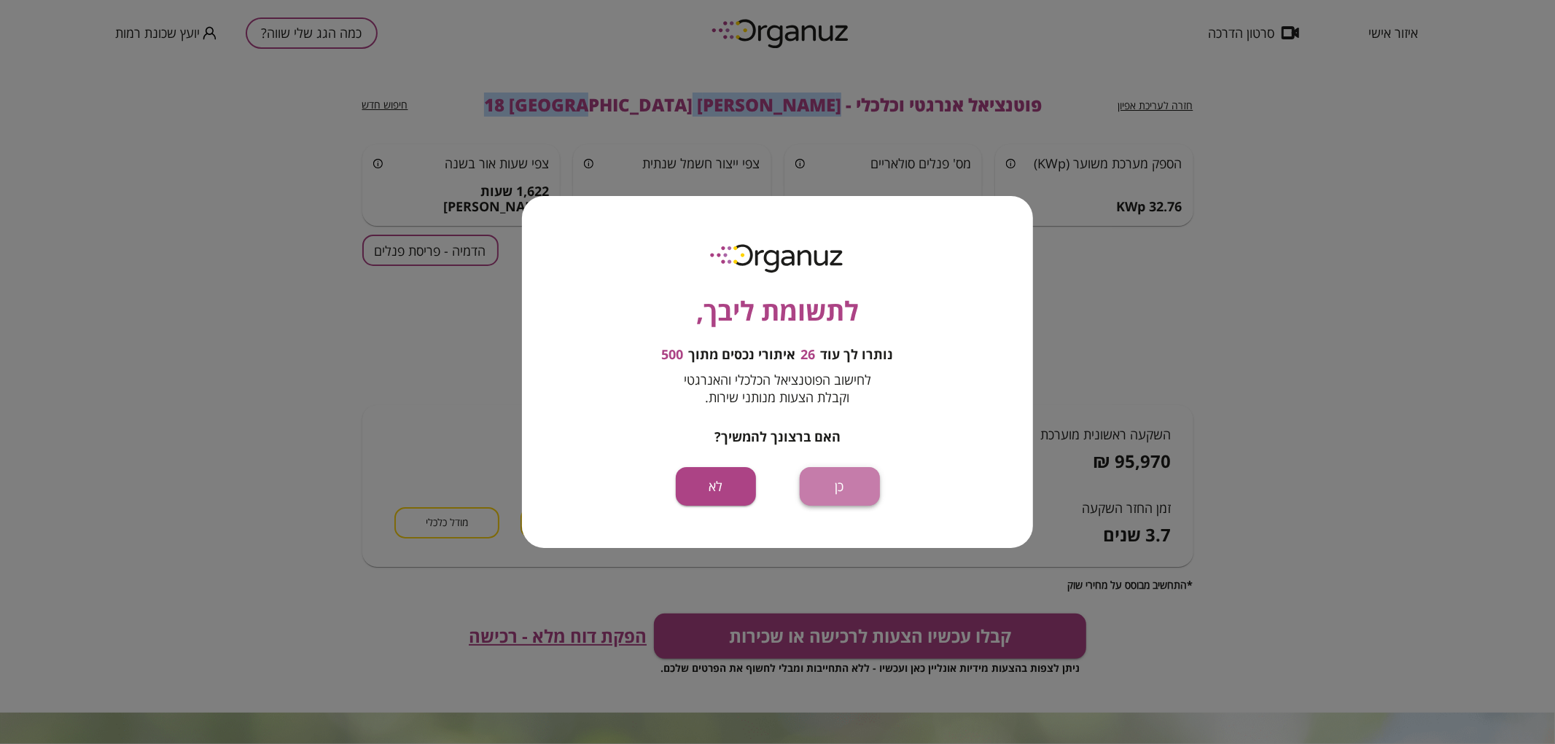
click at [860, 485] on button "כן" at bounding box center [840, 486] width 80 height 39
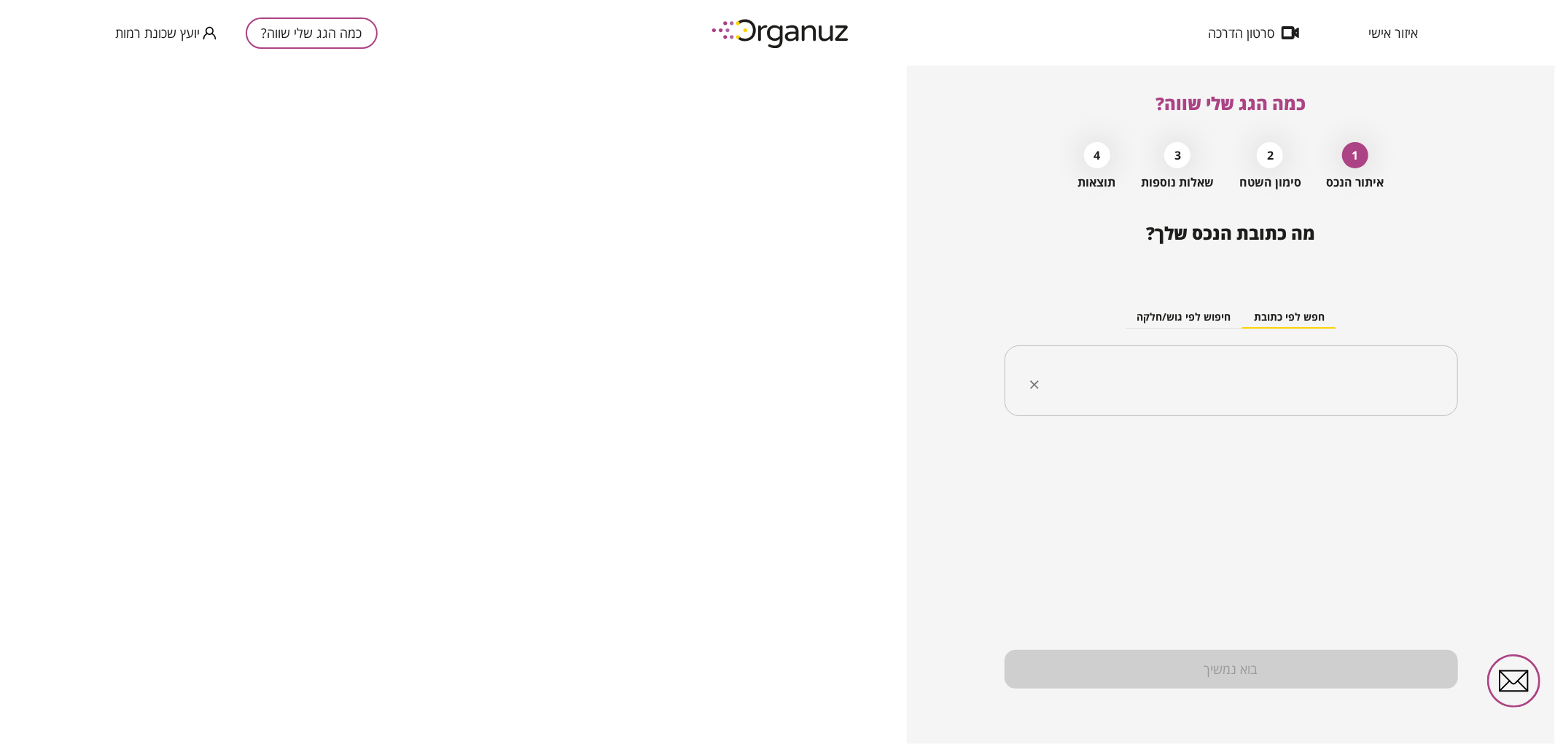
click at [1305, 388] on input "text" at bounding box center [1236, 381] width 407 height 36
paste input "**********"
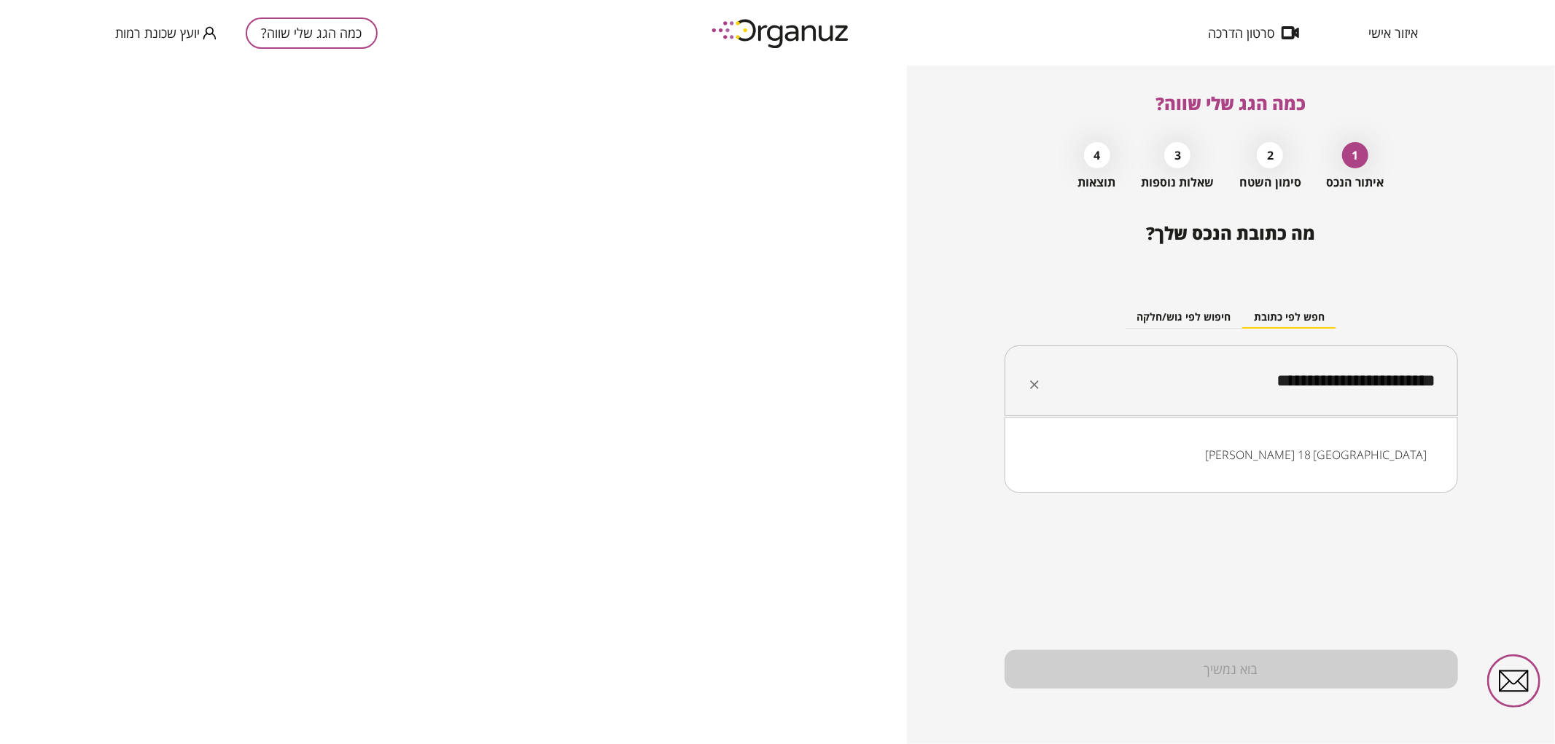
drag, startPoint x: 1326, startPoint y: 379, endPoint x: 1314, endPoint y: 380, distance: 12.5
click at [1314, 380] on input "**********" at bounding box center [1236, 381] width 407 height 36
click at [1337, 442] on li "[PERSON_NAME] 9 [GEOGRAPHIC_DATA]" at bounding box center [1230, 455] width 415 height 26
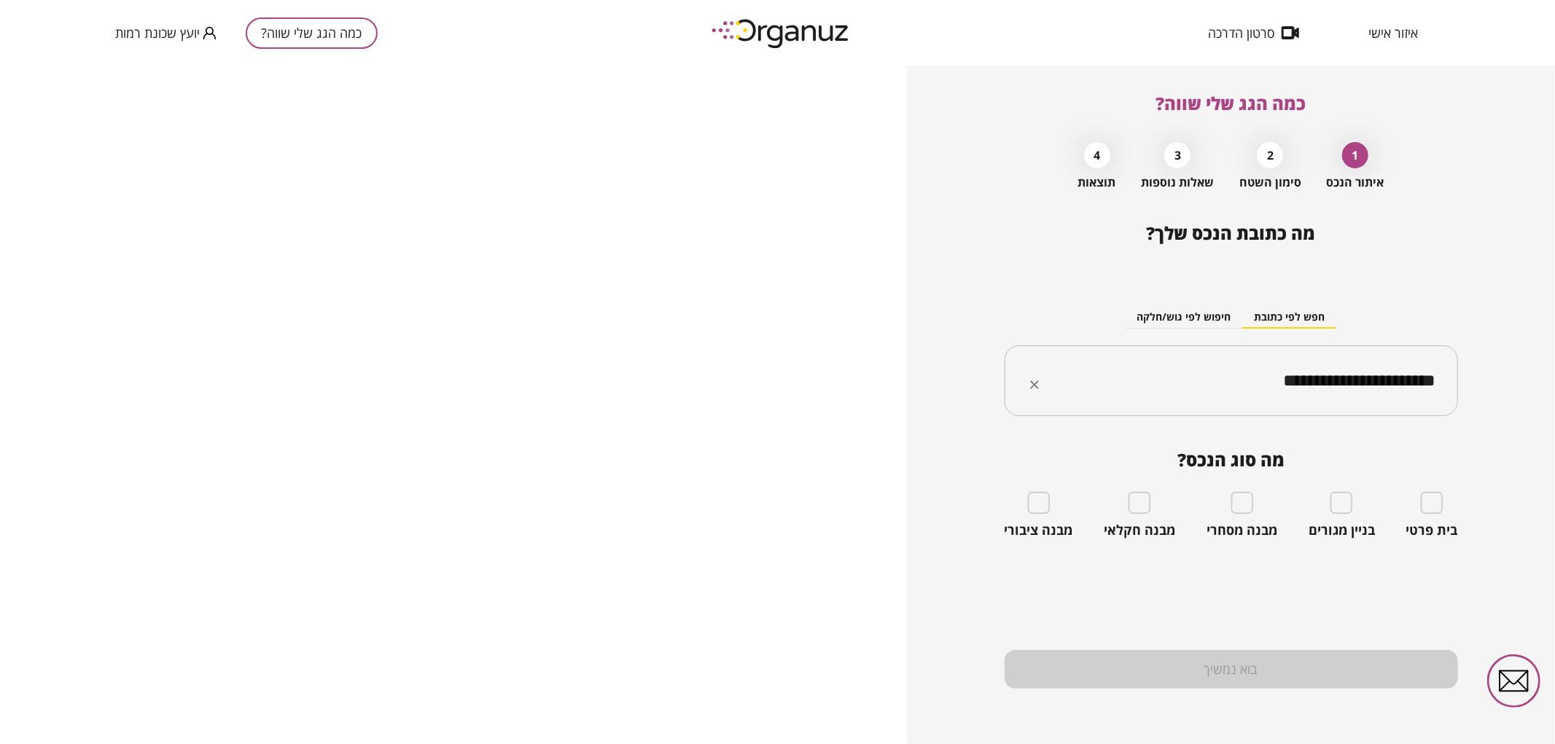
type input "**********"
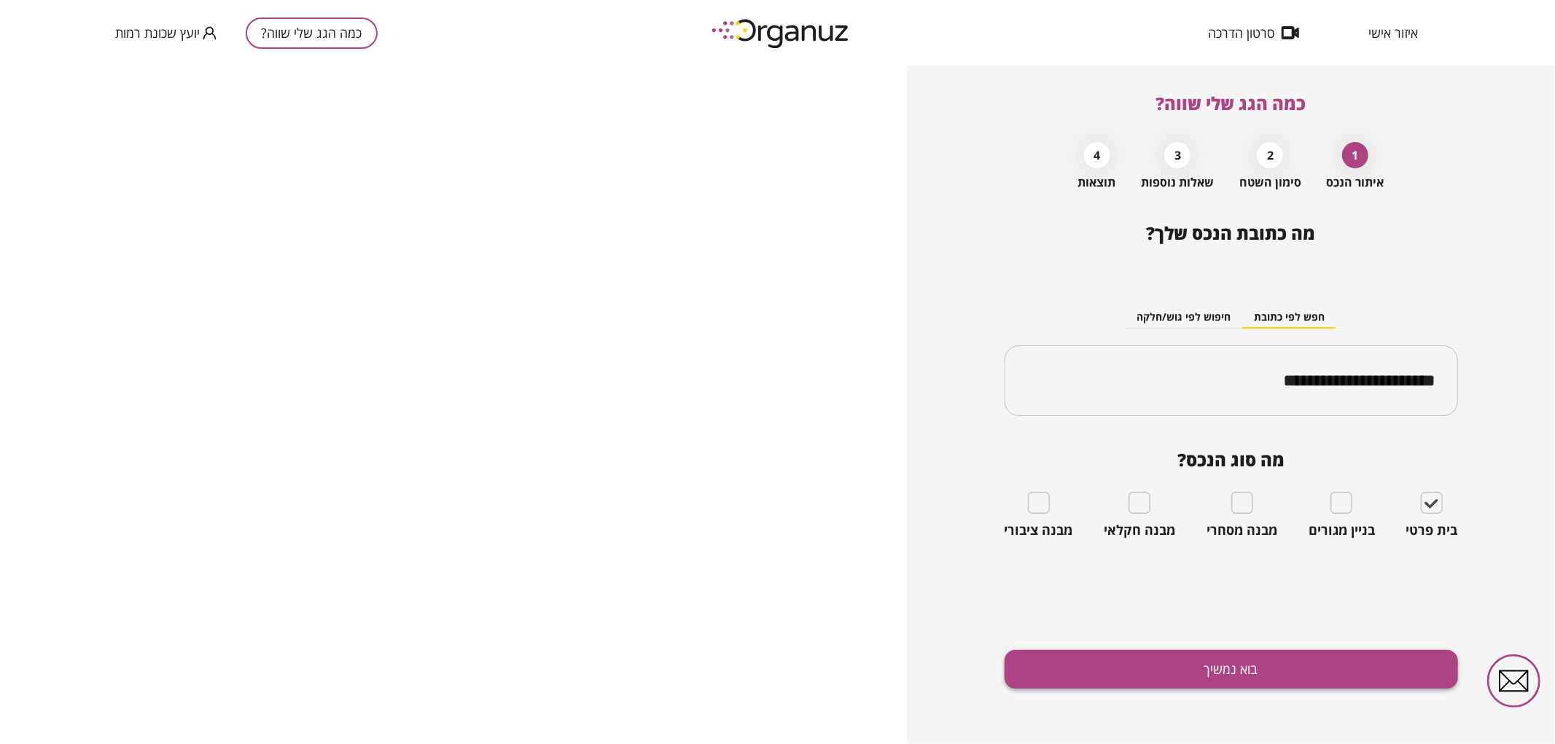
click at [1352, 664] on button "בוא נמשיך" at bounding box center [1230, 669] width 453 height 39
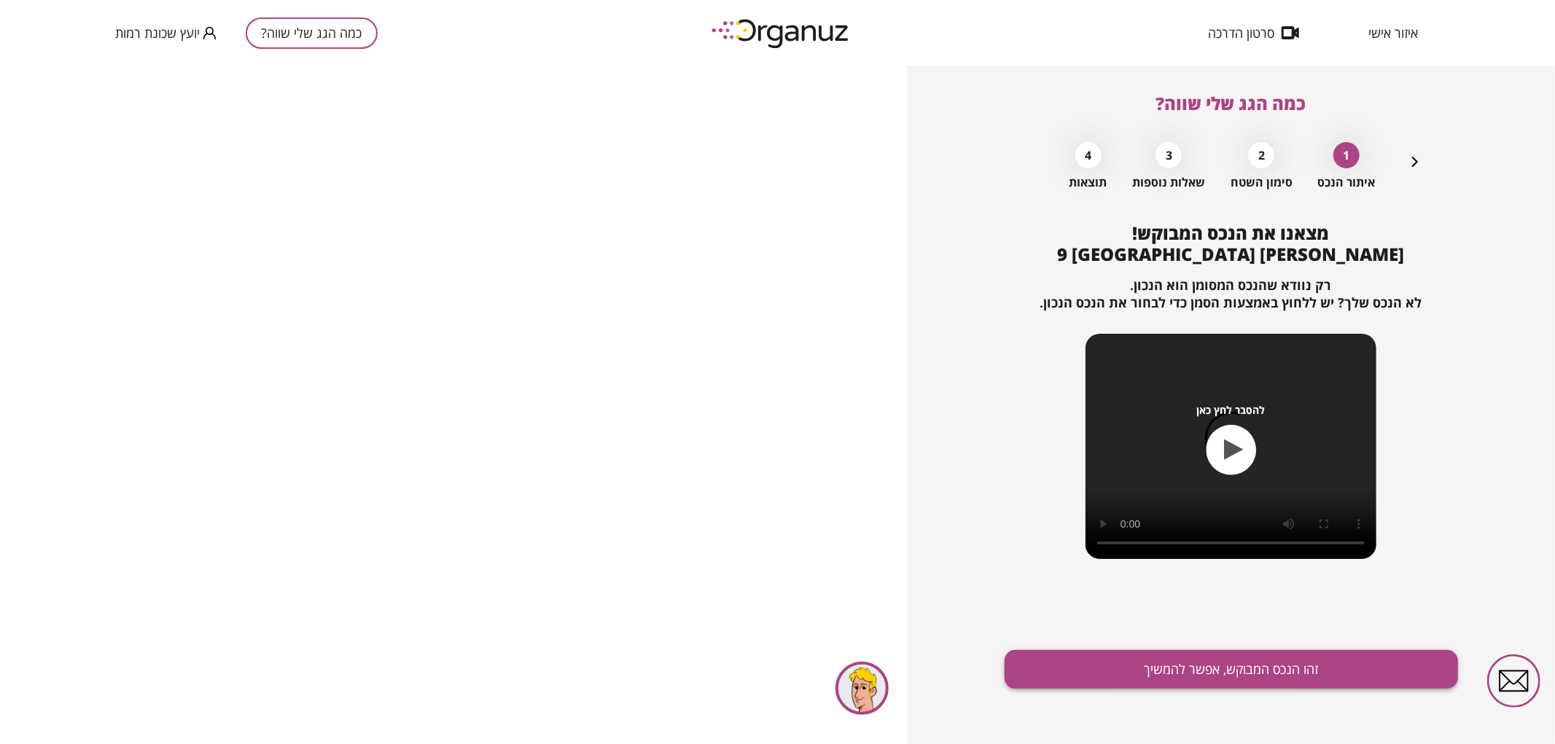
click at [1203, 679] on button "זהו הנכס המבוקש, אפשר להמשיך" at bounding box center [1230, 669] width 453 height 39
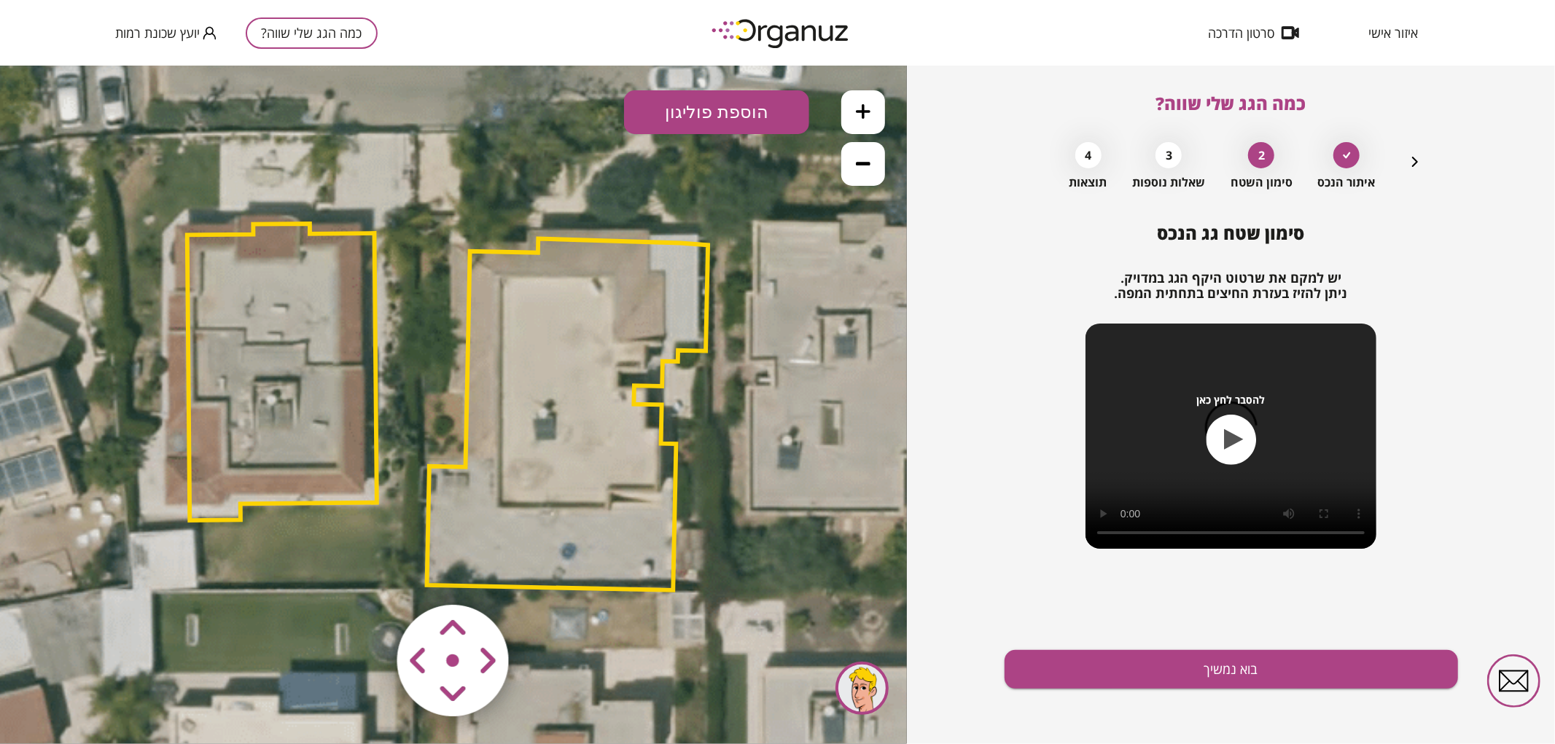
drag, startPoint x: 829, startPoint y: 262, endPoint x: 738, endPoint y: 286, distance: 95.1
click at [738, 286] on icon at bounding box center [449, 412] width 1624 height 1624
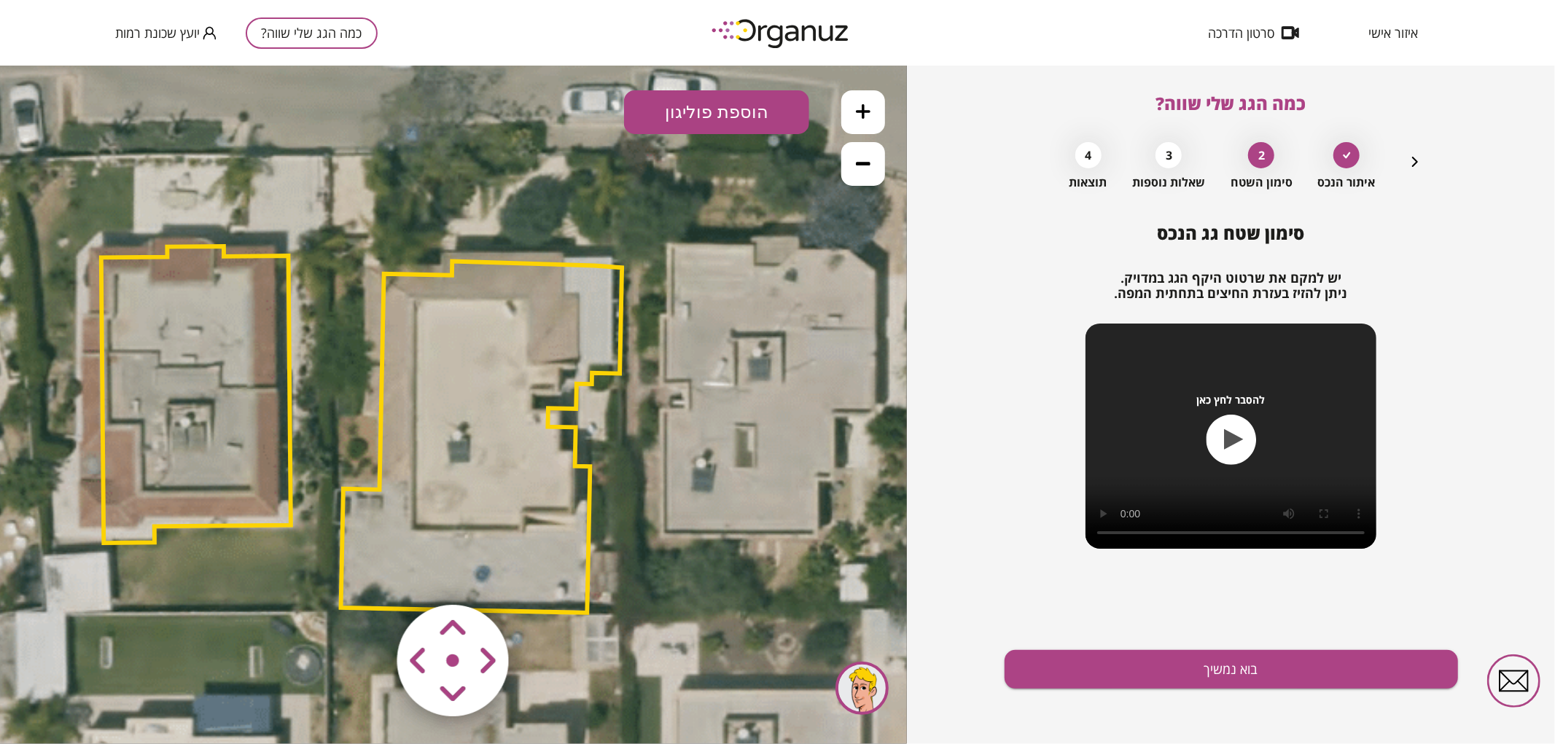
click at [758, 364] on icon at bounding box center [363, 434] width 1624 height 1624
click at [367, 574] on area at bounding box center [367, 574] width 0 height 0
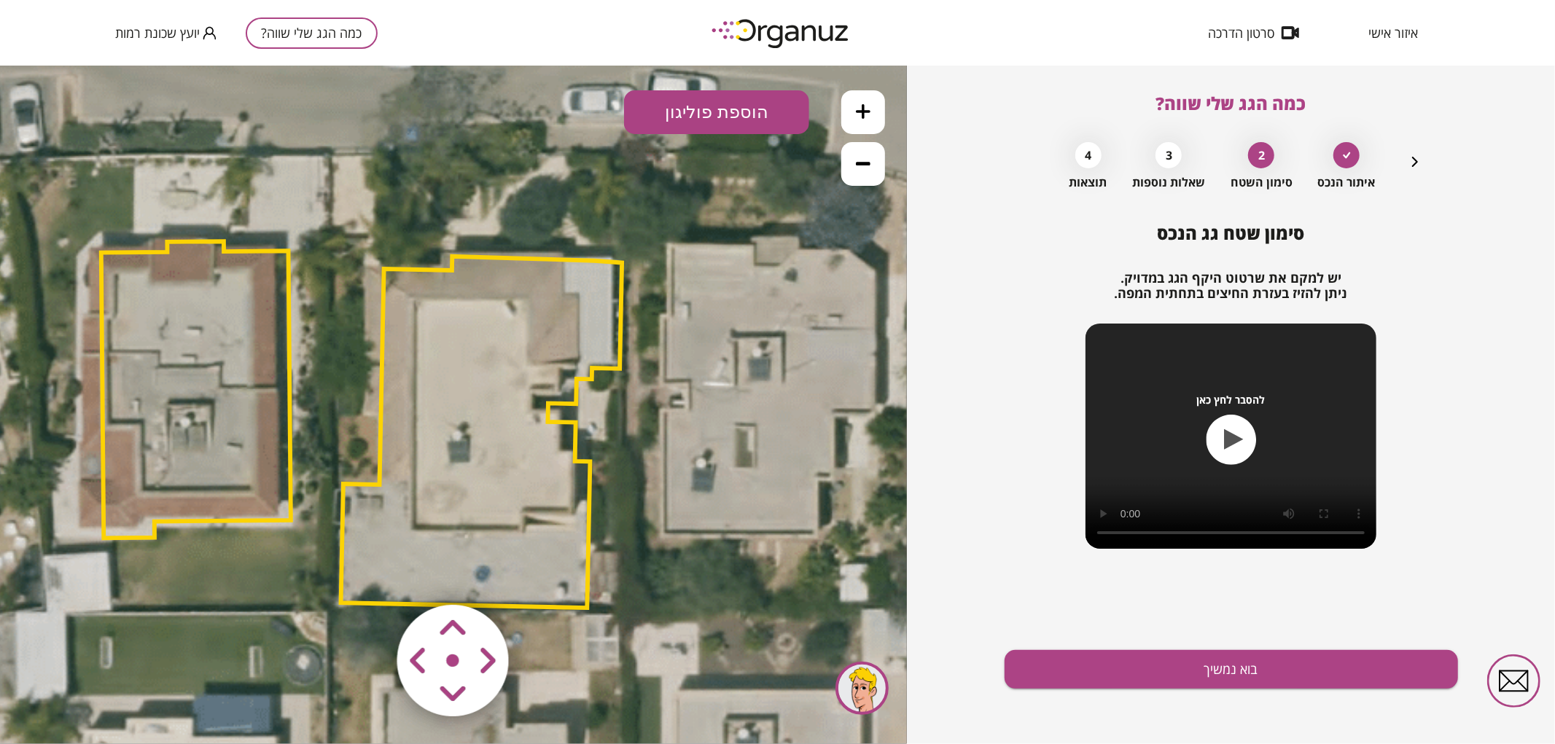
click at [367, 574] on area at bounding box center [367, 574] width 0 height 0
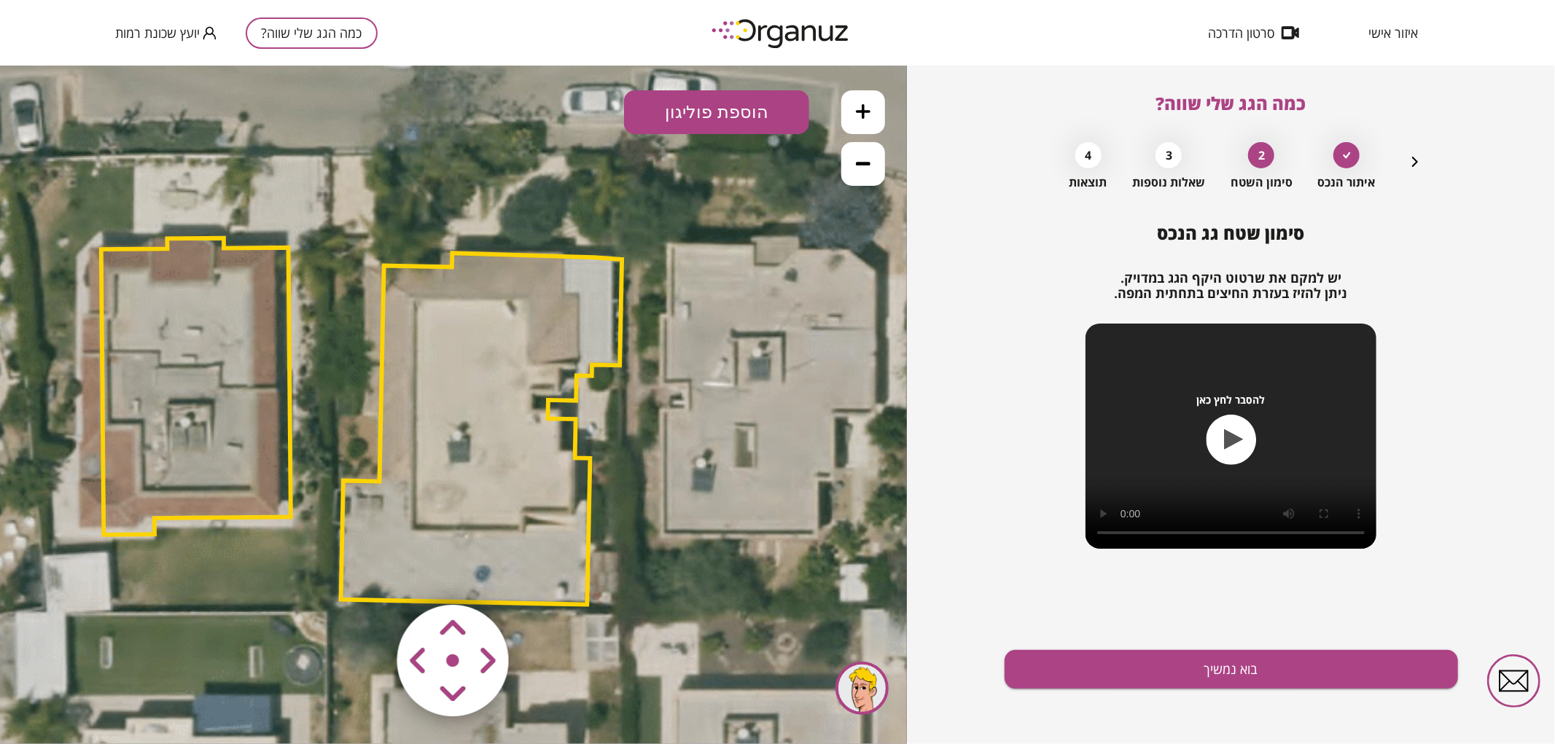
click at [367, 574] on area at bounding box center [367, 574] width 0 height 0
click at [526, 542] on polygon at bounding box center [481, 426] width 281 height 351
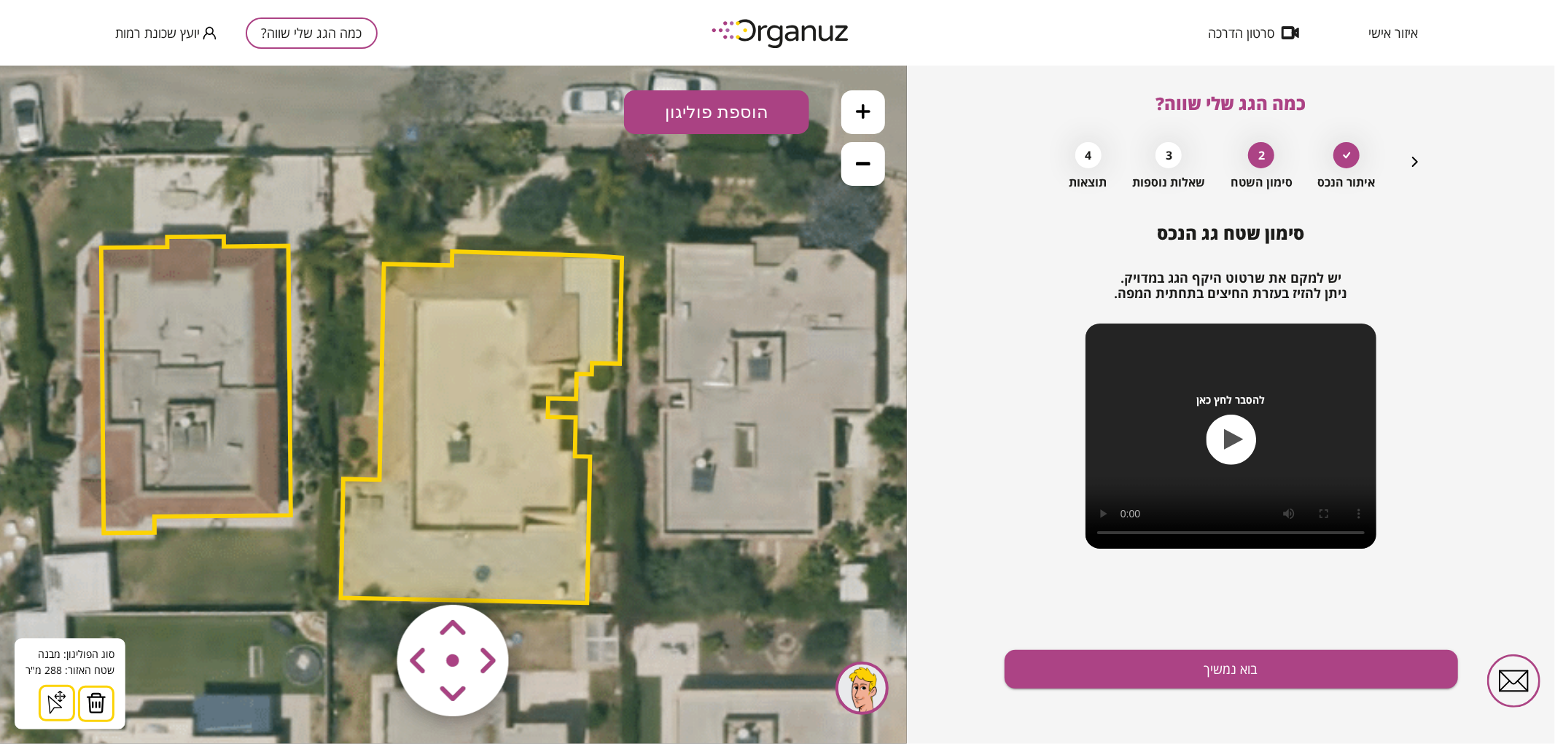
click at [97, 706] on img at bounding box center [96, 703] width 20 height 22
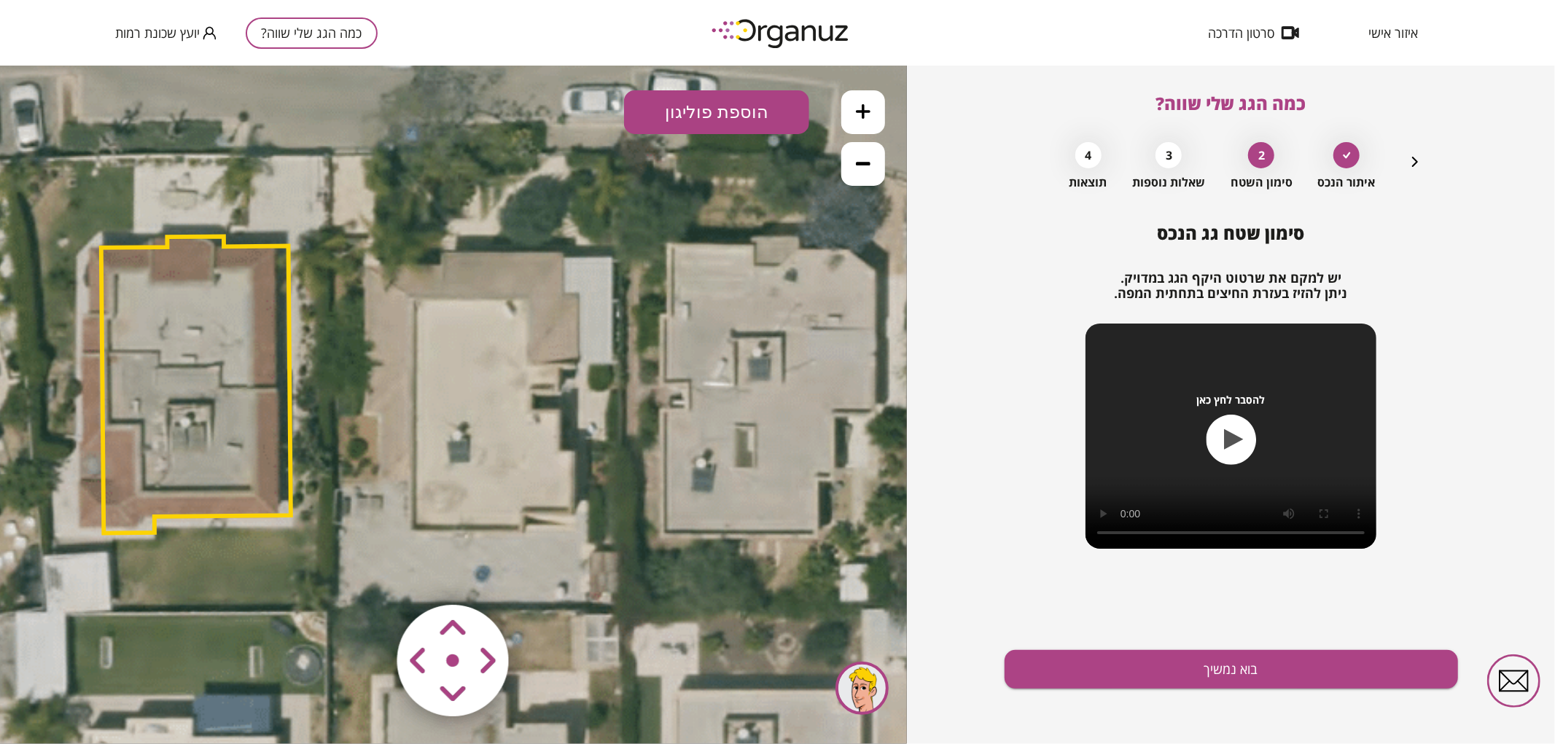
click at [727, 109] on button "הוספת פוליגון" at bounding box center [716, 112] width 185 height 44
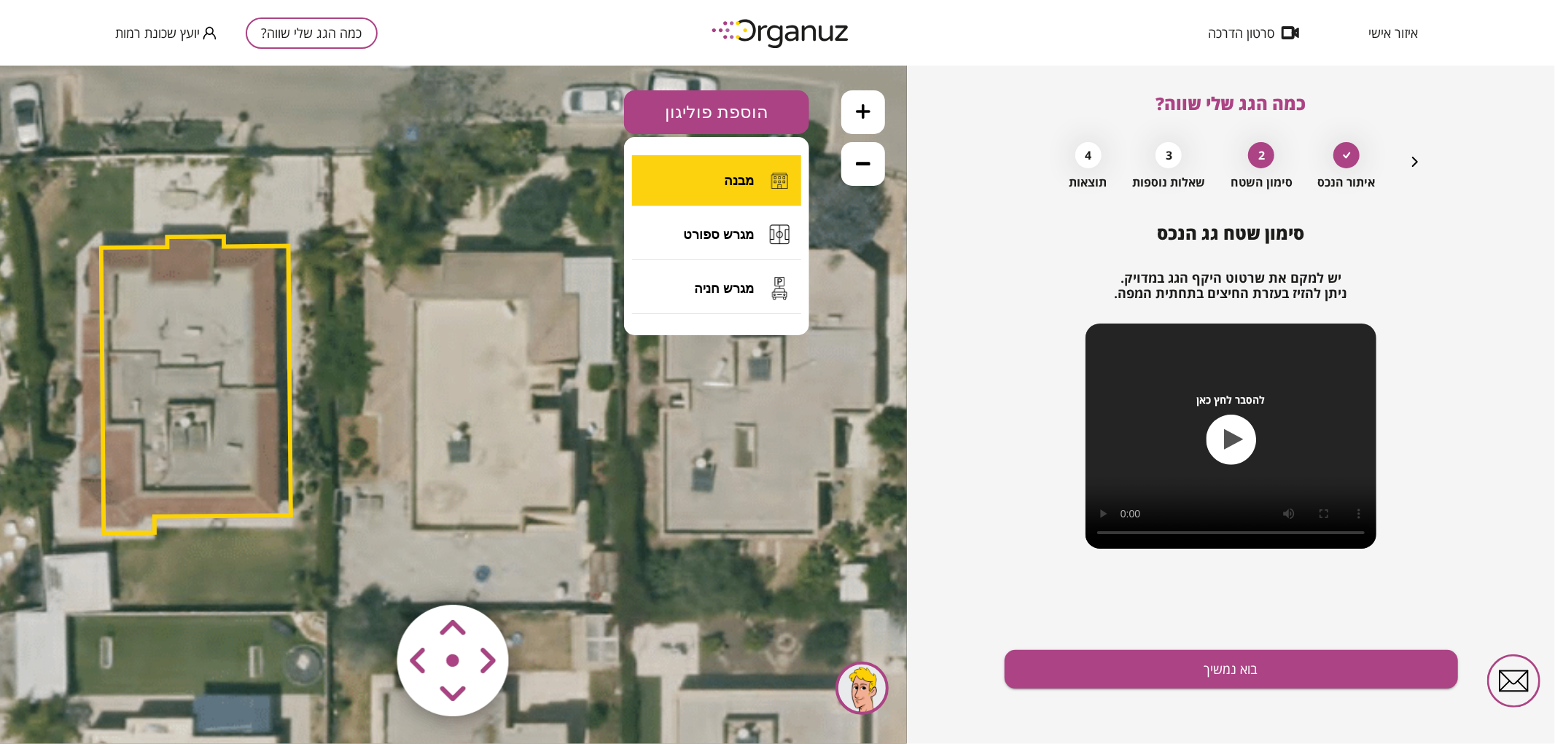
click at [734, 187] on span "מבנה" at bounding box center [739, 180] width 30 height 16
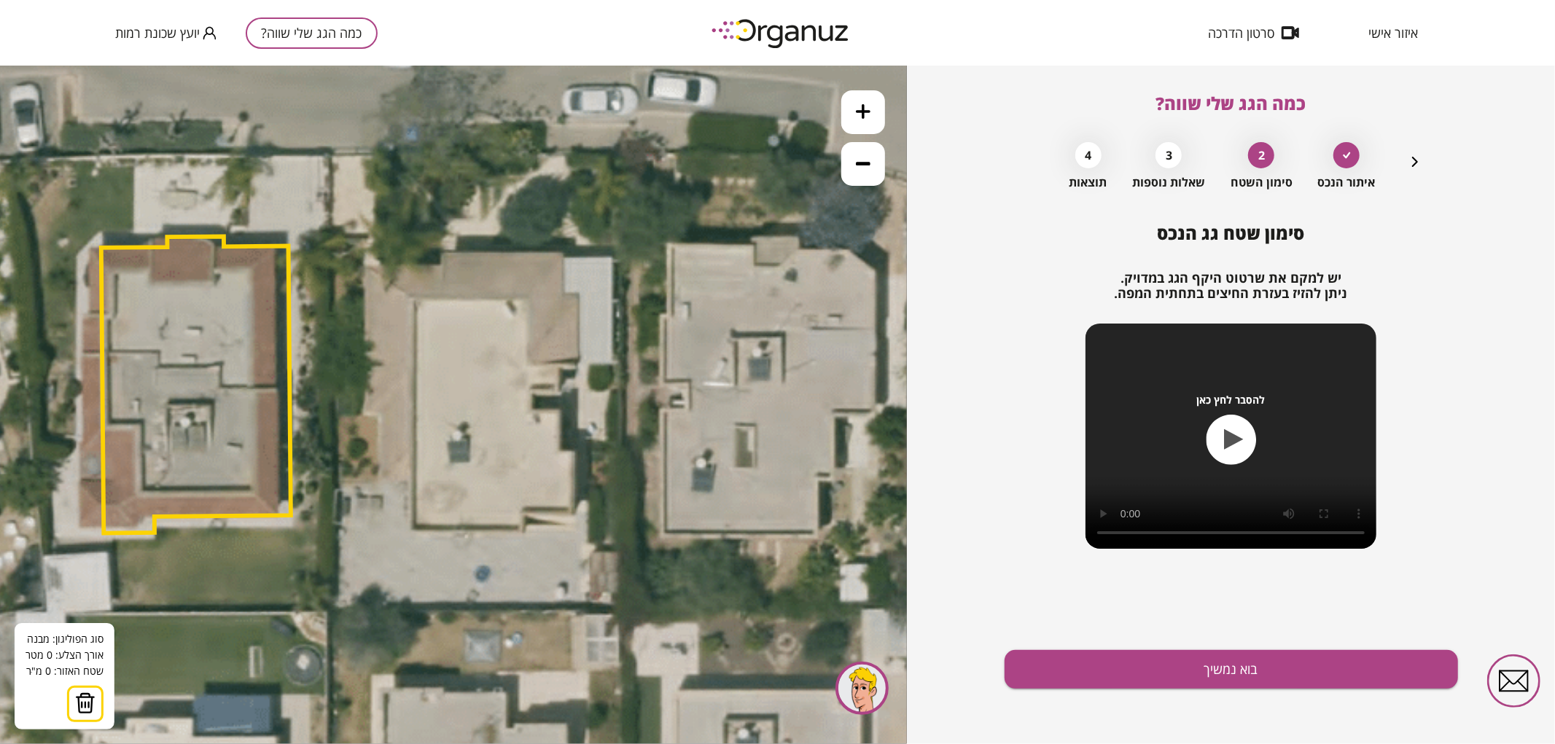
click at [367, 265] on icon at bounding box center [363, 434] width 1624 height 1624
click at [365, 265] on icon at bounding box center [364, 434] width 1624 height 1624
click at [443, 264] on icon at bounding box center [364, 434] width 1624 height 1624
click at [442, 253] on polygon at bounding box center [404, 259] width 78 height 12
click at [565, 253] on icon at bounding box center [364, 434] width 1624 height 1624
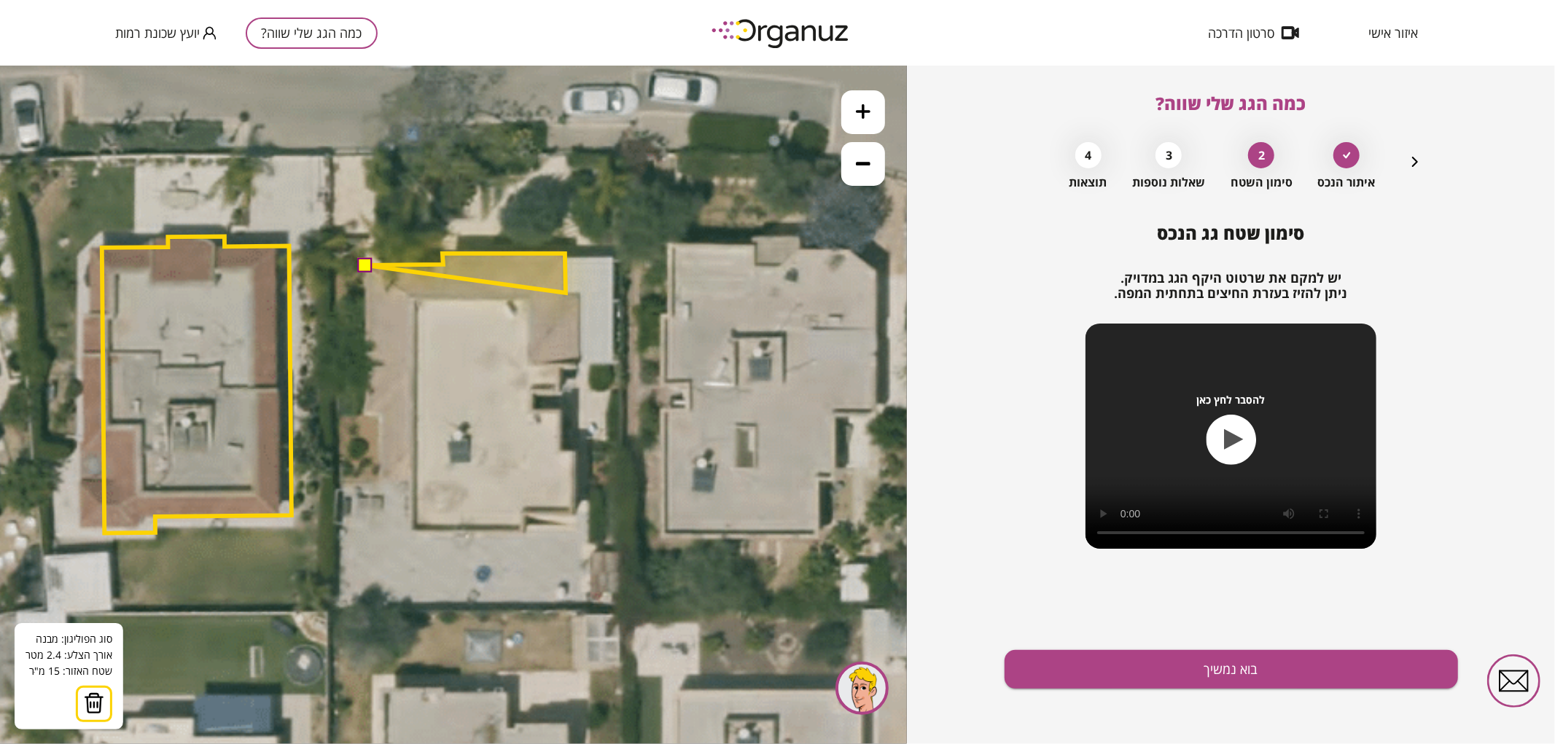
click at [566, 292] on polygon at bounding box center [465, 272] width 200 height 39
click at [581, 292] on icon at bounding box center [364, 434] width 1624 height 1624
click at [579, 371] on polygon at bounding box center [473, 312] width 216 height 118
click at [562, 369] on polygon at bounding box center [473, 312] width 216 height 118
click at [561, 371] on polygon at bounding box center [474, 312] width 216 height 118
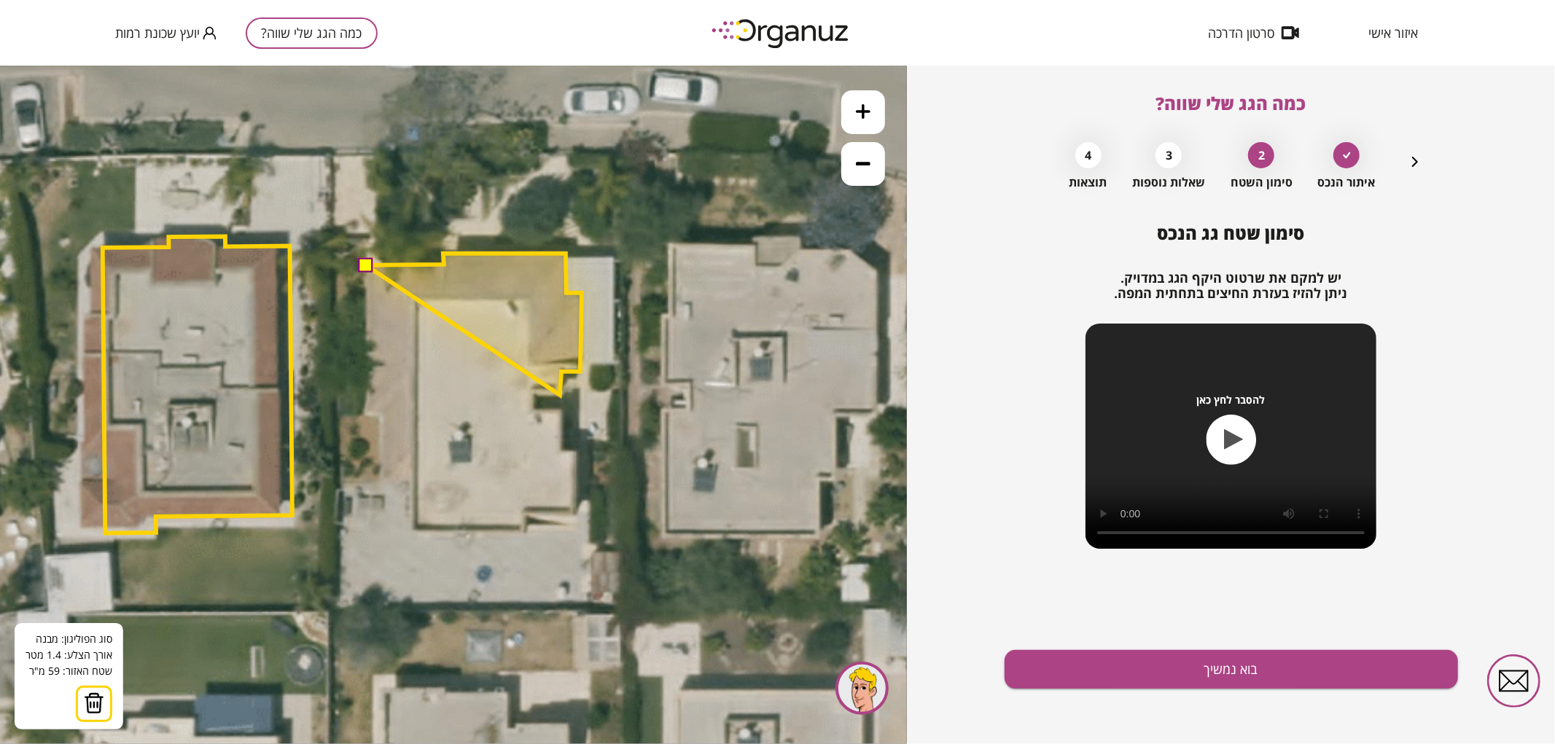
click at [560, 394] on polygon at bounding box center [474, 323] width 216 height 141
click at [534, 394] on polygon at bounding box center [474, 323] width 216 height 141
click at [534, 404] on polygon at bounding box center [474, 328] width 216 height 152
click at [535, 407] on polygon at bounding box center [474, 329] width 216 height 155
click at [562, 410] on polygon at bounding box center [474, 331] width 216 height 158
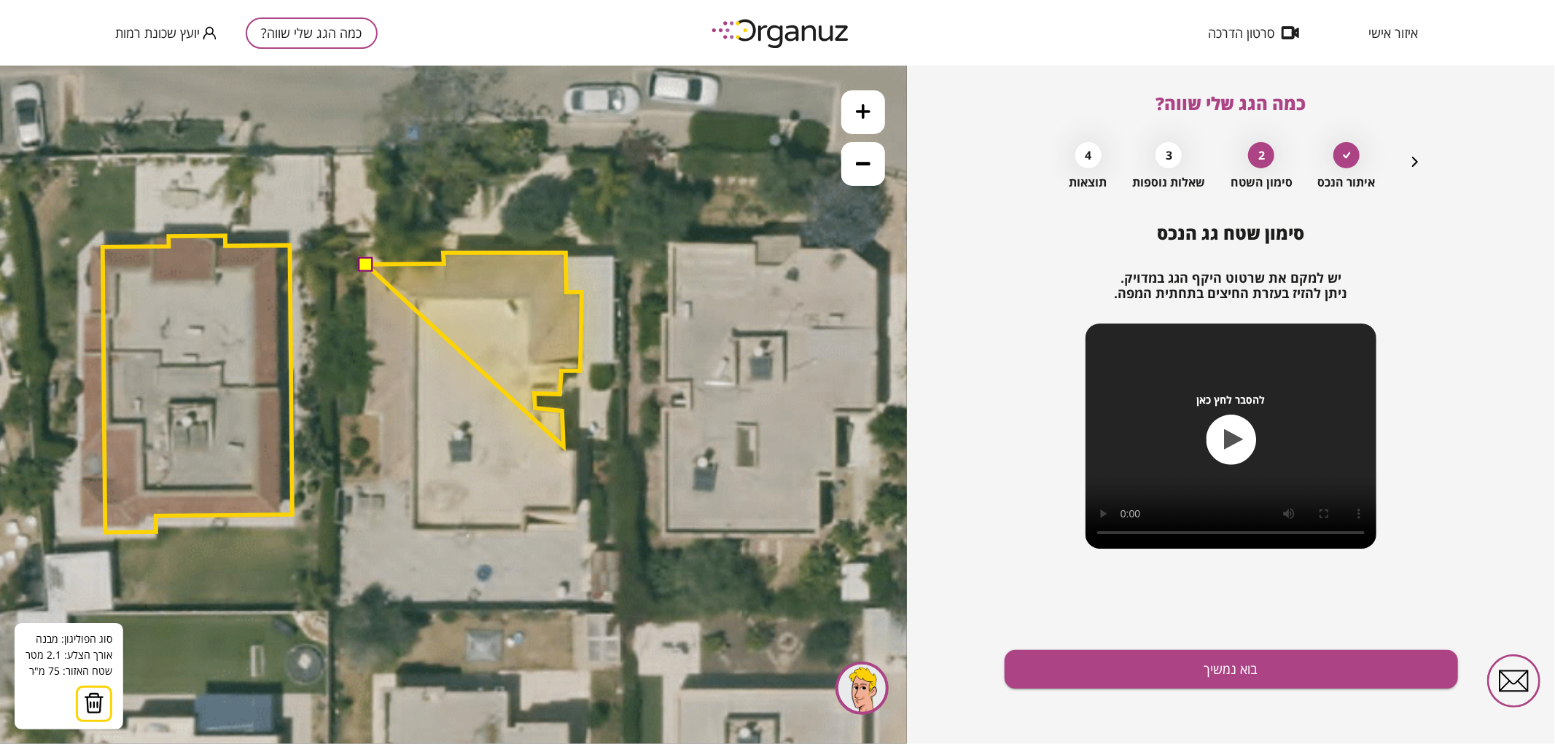
click at [563, 446] on polygon at bounding box center [474, 349] width 216 height 194
click at [573, 448] on icon at bounding box center [365, 434] width 1624 height 1624
click at [577, 507] on polygon at bounding box center [474, 379] width 216 height 254
click at [589, 509] on polygon at bounding box center [477, 380] width 223 height 257
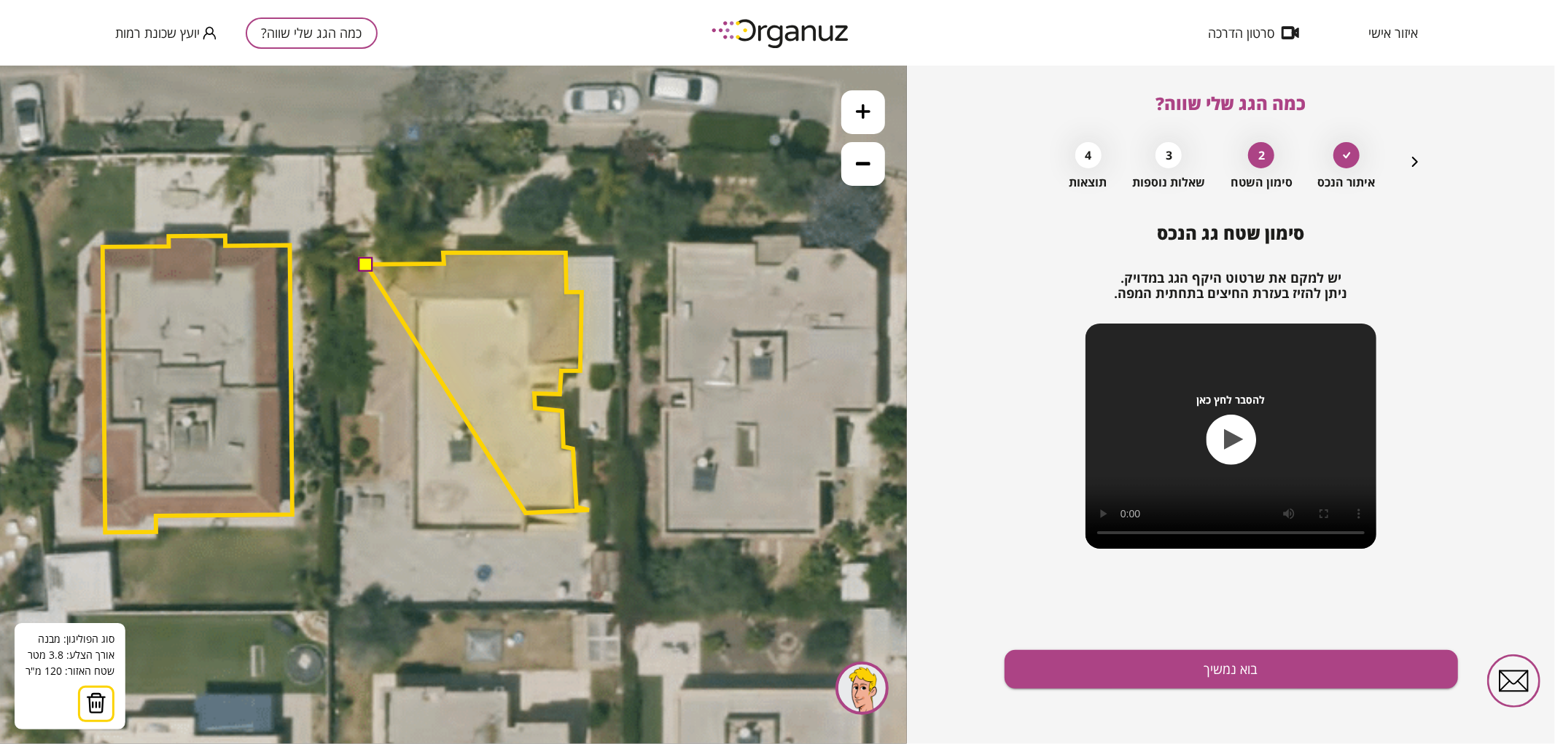
click at [525, 512] on polygon at bounding box center [477, 382] width 223 height 260
click at [526, 531] on polygon at bounding box center [477, 391] width 223 height 279
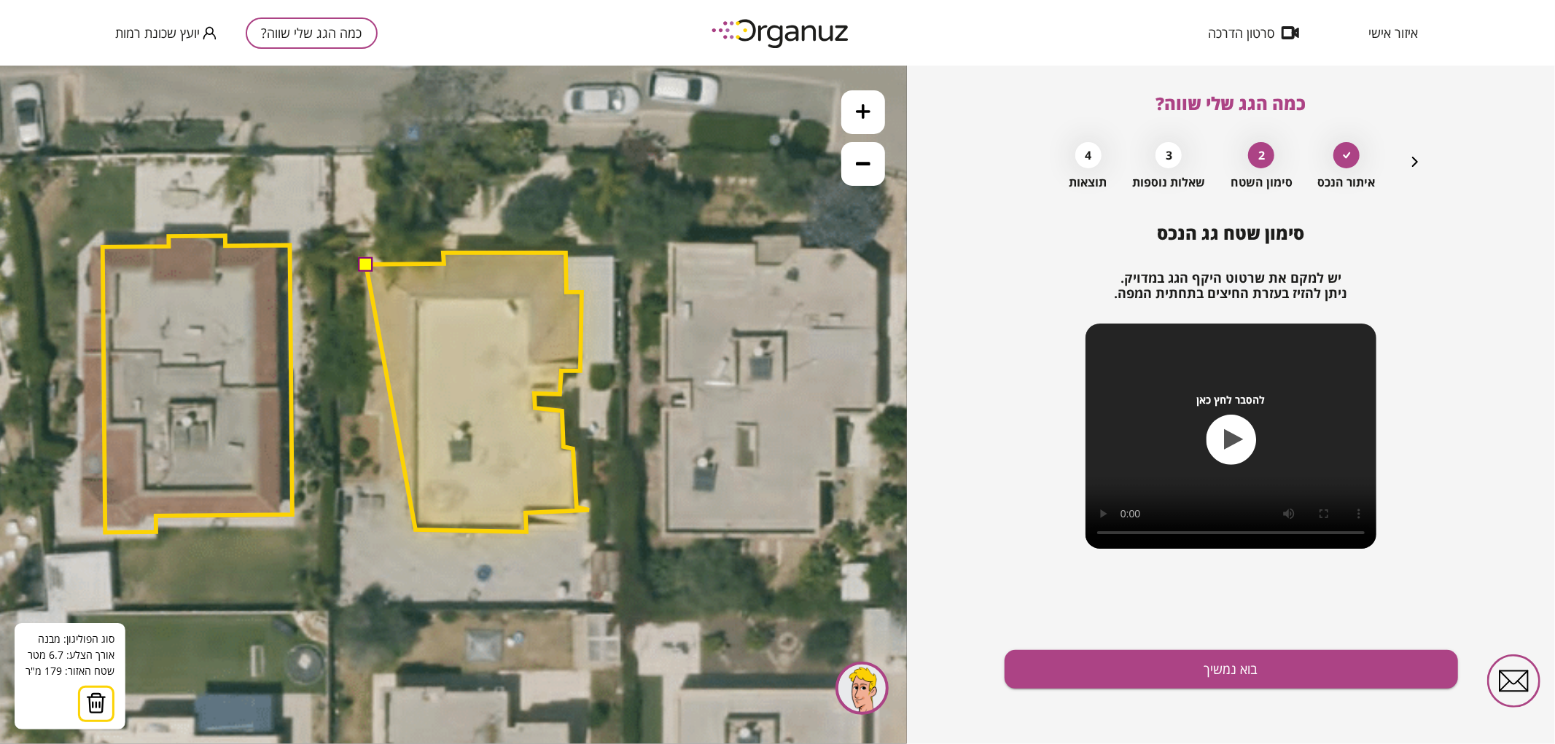
click at [415, 529] on polygon at bounding box center [477, 391] width 223 height 279
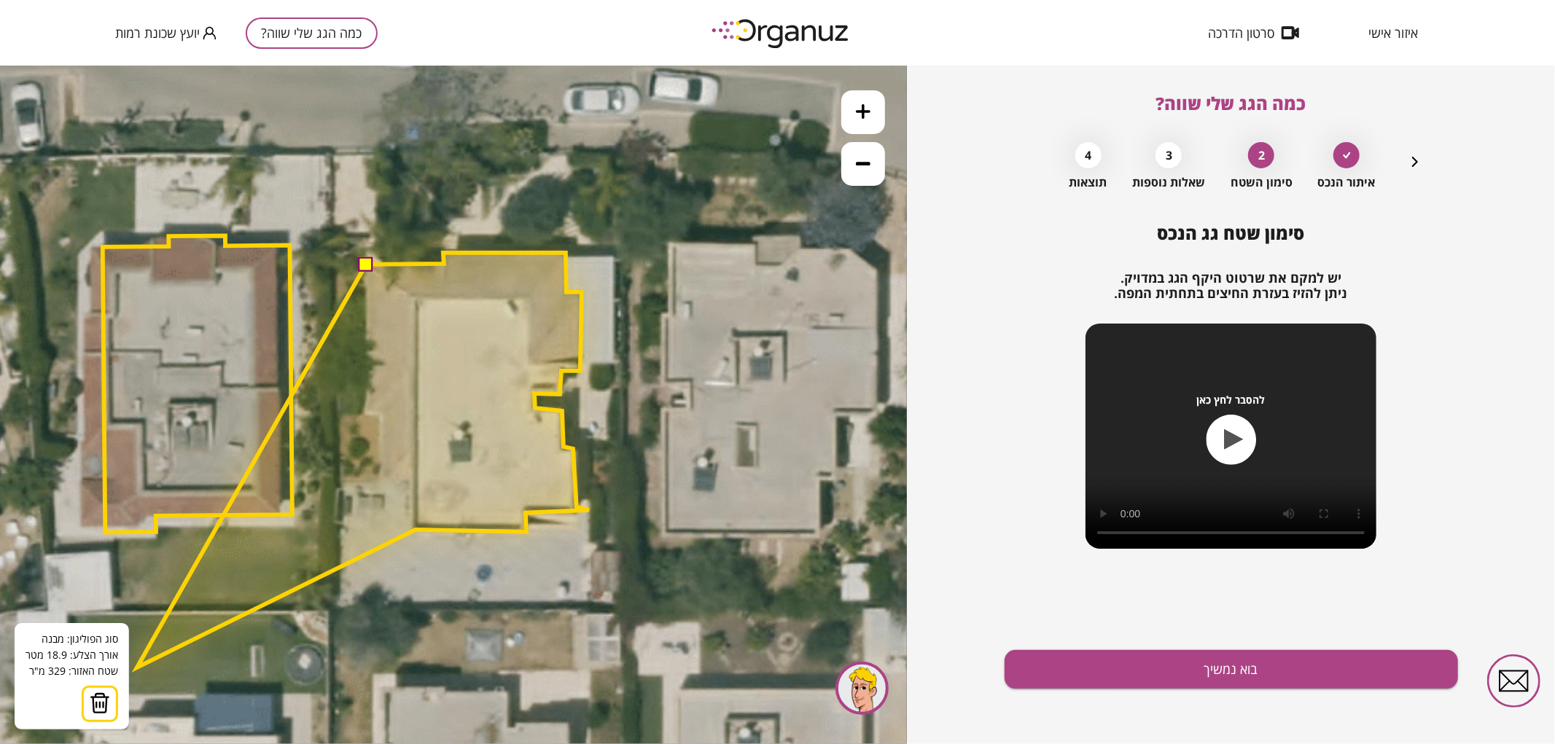
click at [99, 711] on img at bounding box center [100, 703] width 20 height 22
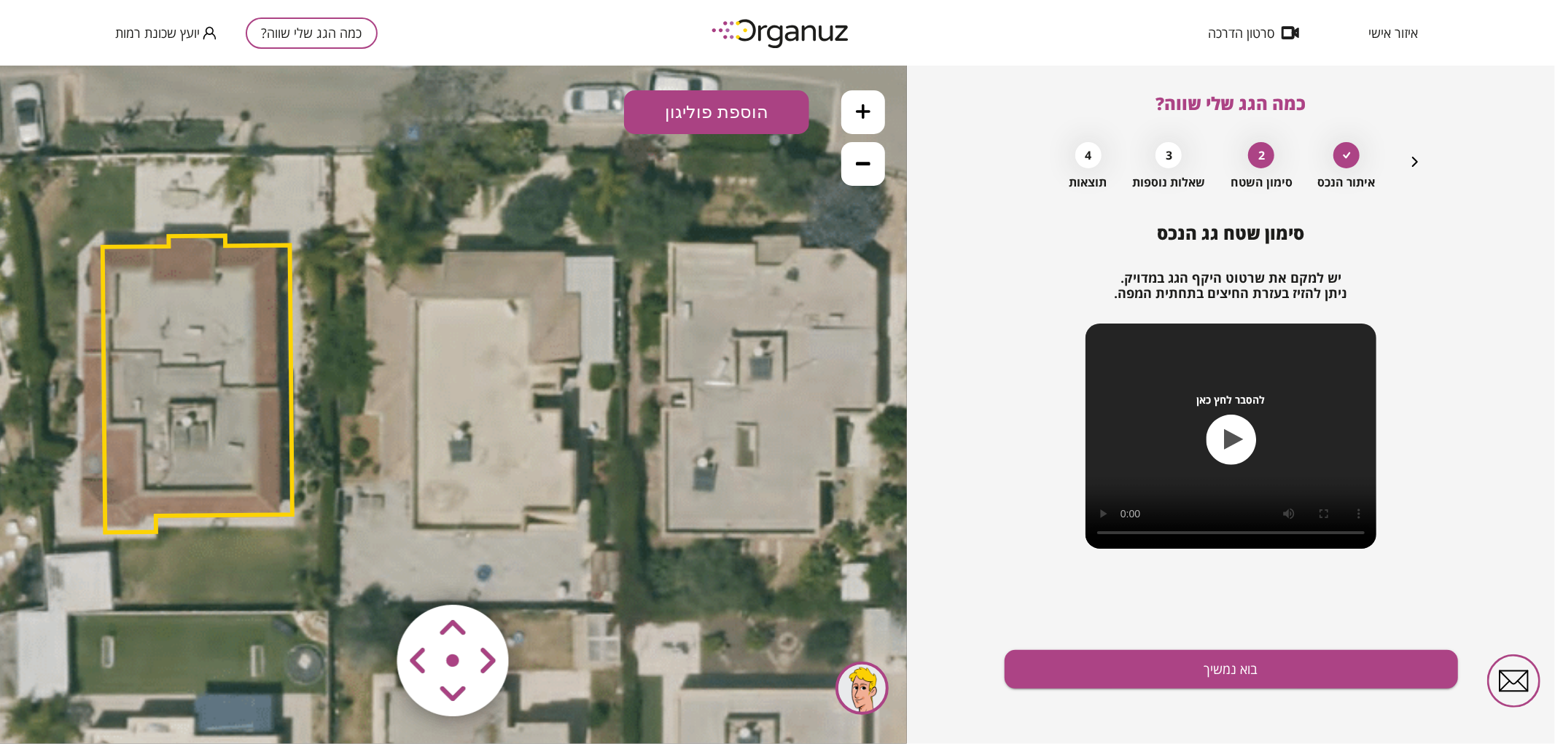
click at [667, 117] on button "הוספת פוליגון" at bounding box center [716, 112] width 185 height 44
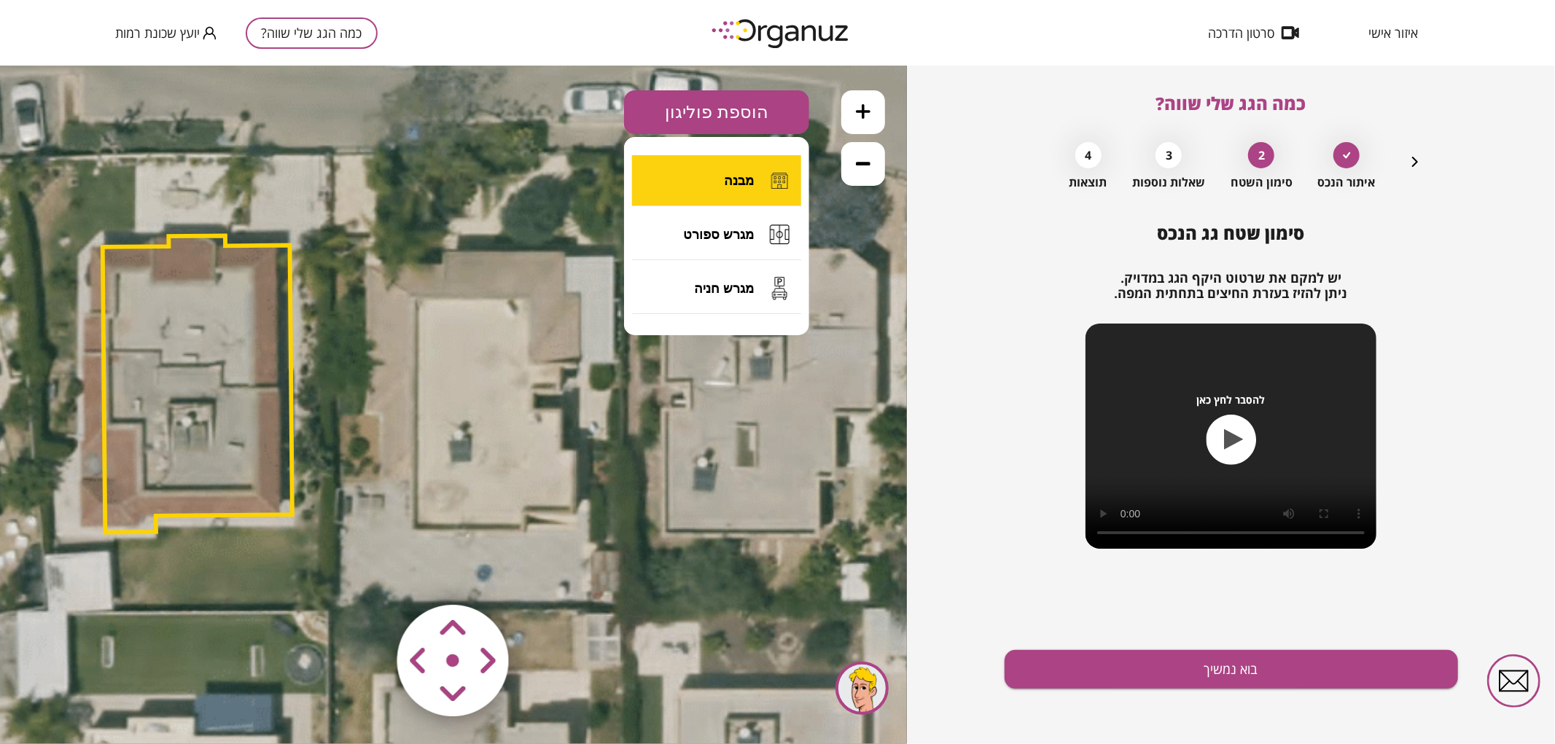
click at [691, 184] on button "מבנה" at bounding box center [716, 180] width 169 height 51
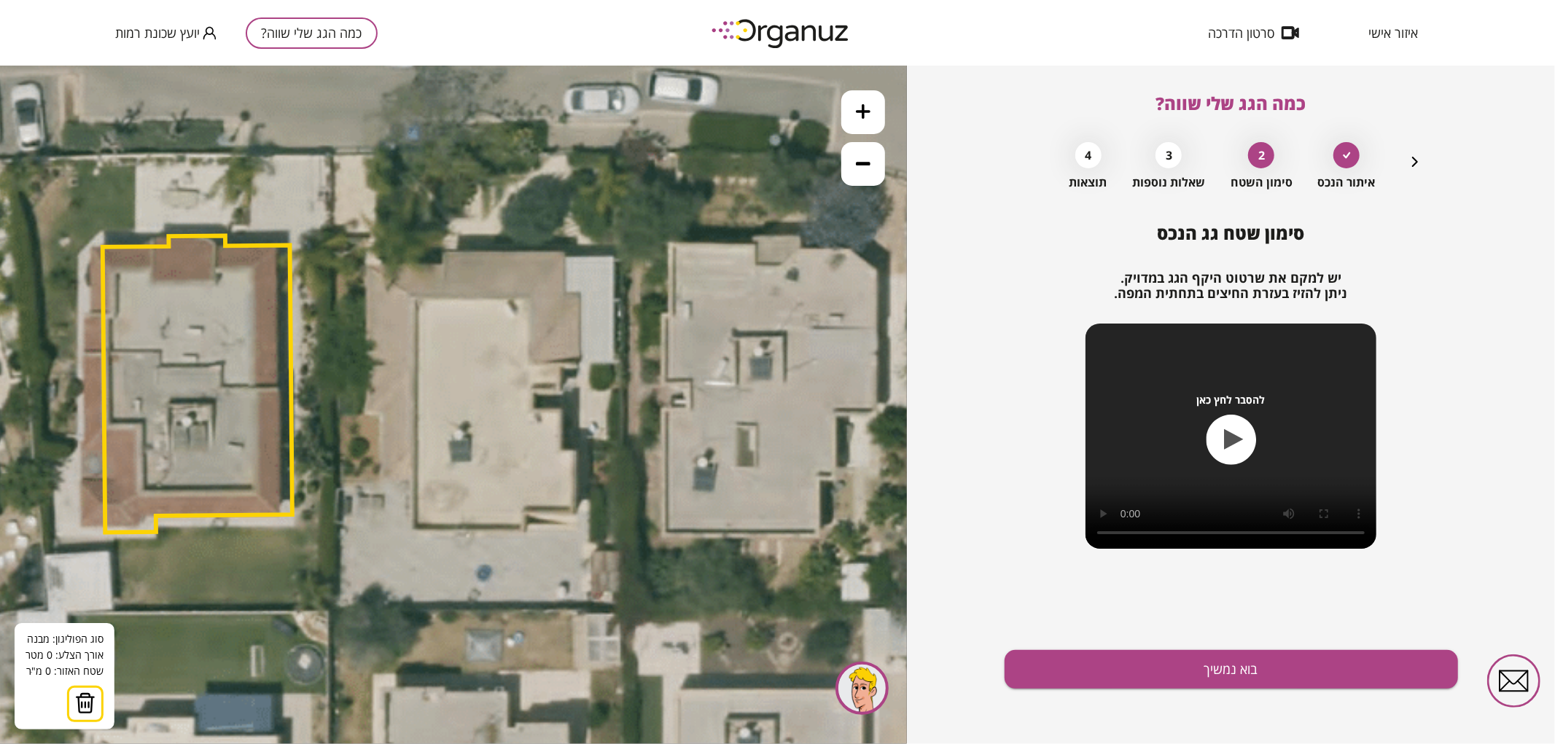
click at [382, 482] on icon at bounding box center [365, 434] width 1624 height 1624
click at [381, 413] on polygon at bounding box center [381, 447] width 1 height 69
click at [365, 413] on polygon at bounding box center [373, 447] width 17 height 69
click at [367, 265] on polygon at bounding box center [373, 373] width 17 height 217
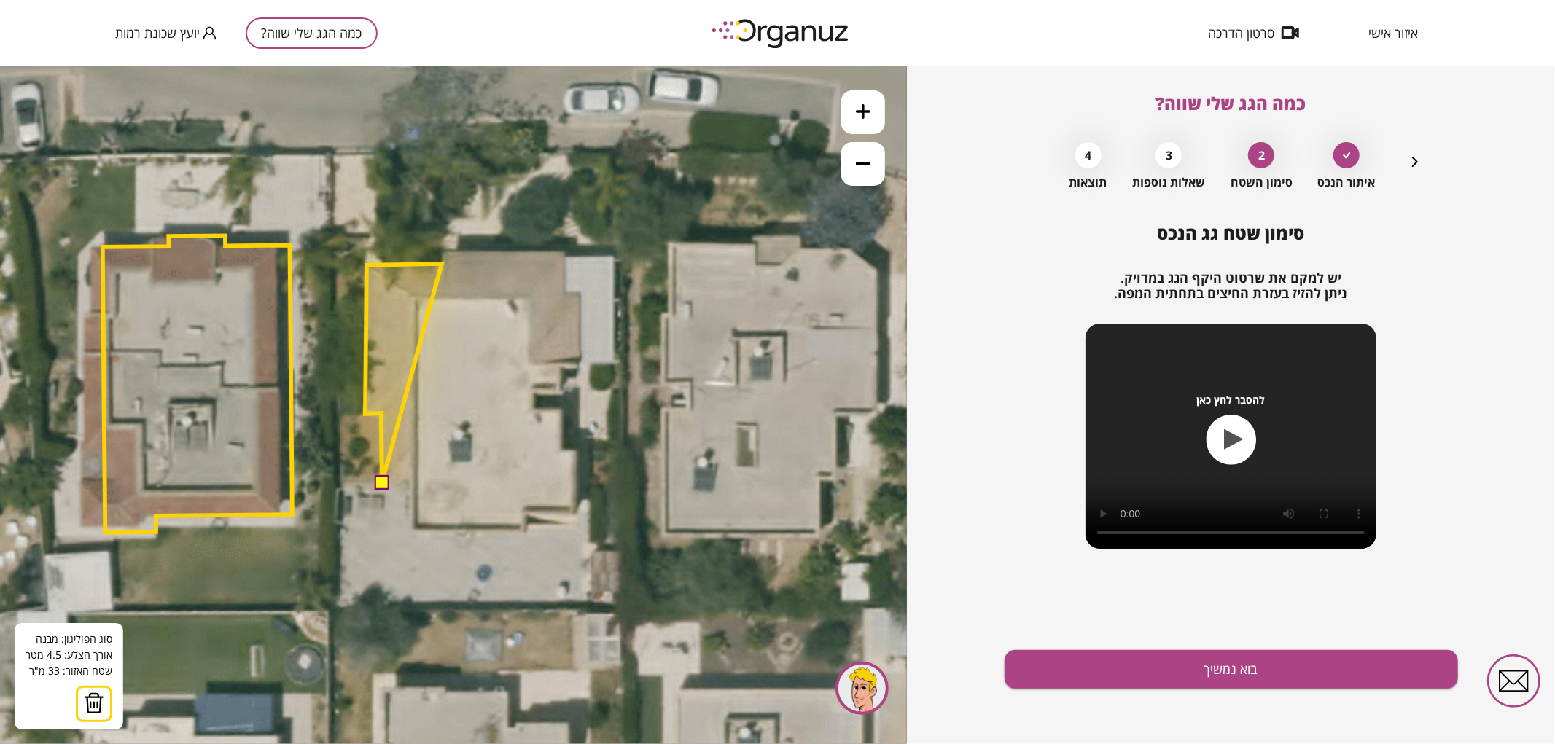
click at [442, 263] on polygon at bounding box center [403, 372] width 77 height 219
click at [442, 253] on polygon at bounding box center [403, 367] width 77 height 229
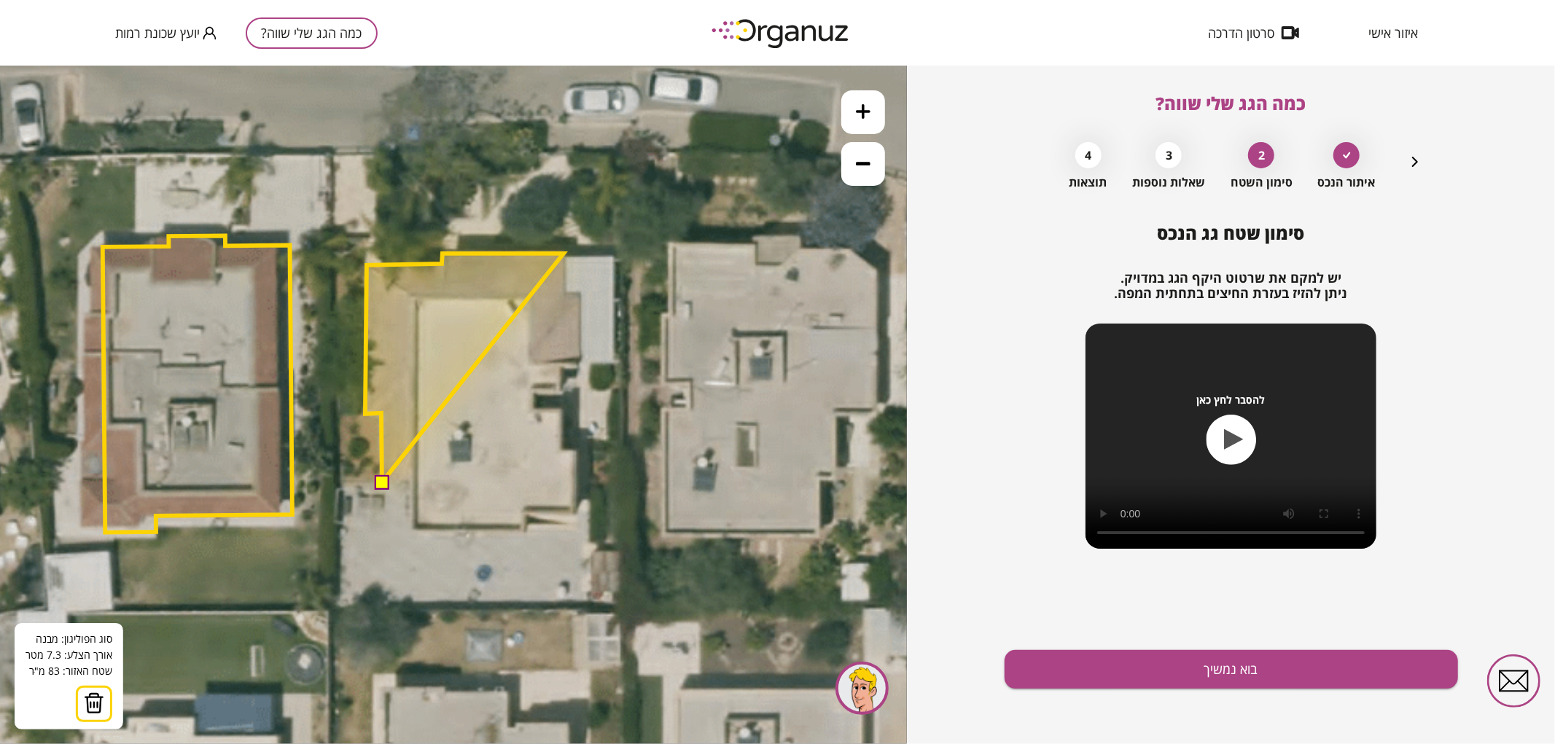
click at [563, 253] on polygon at bounding box center [464, 367] width 198 height 229
click at [565, 251] on polygon at bounding box center [465, 366] width 199 height 231
click at [566, 293] on polygon at bounding box center [466, 366] width 200 height 231
click at [579, 293] on polygon at bounding box center [472, 366] width 213 height 231
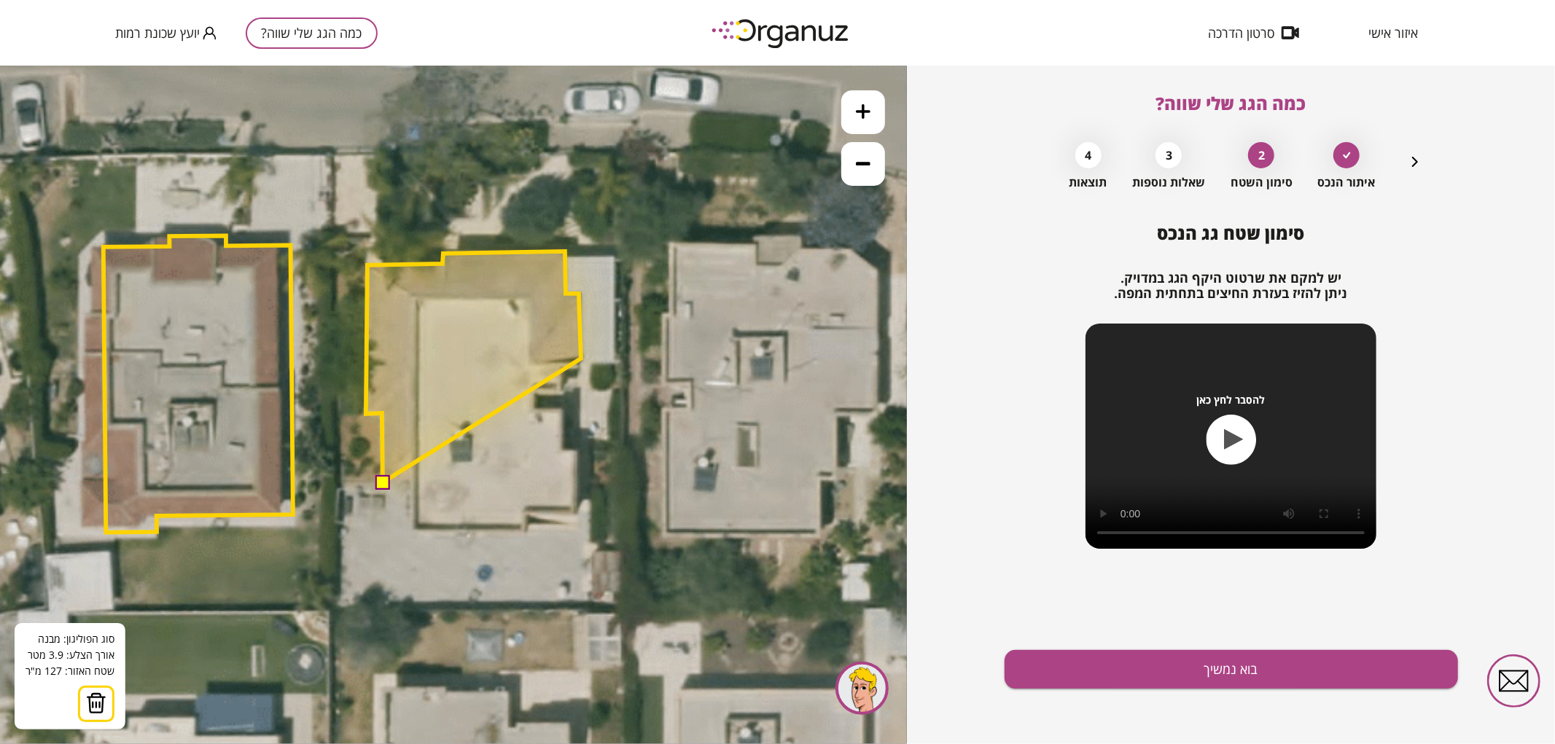
click at [581, 358] on polygon at bounding box center [473, 366] width 215 height 231
click at [564, 367] on polygon at bounding box center [473, 366] width 215 height 231
click at [563, 394] on polygon at bounding box center [473, 366] width 215 height 231
click at [536, 395] on polygon at bounding box center [473, 366] width 215 height 231
click at [536, 407] on polygon at bounding box center [473, 366] width 215 height 231
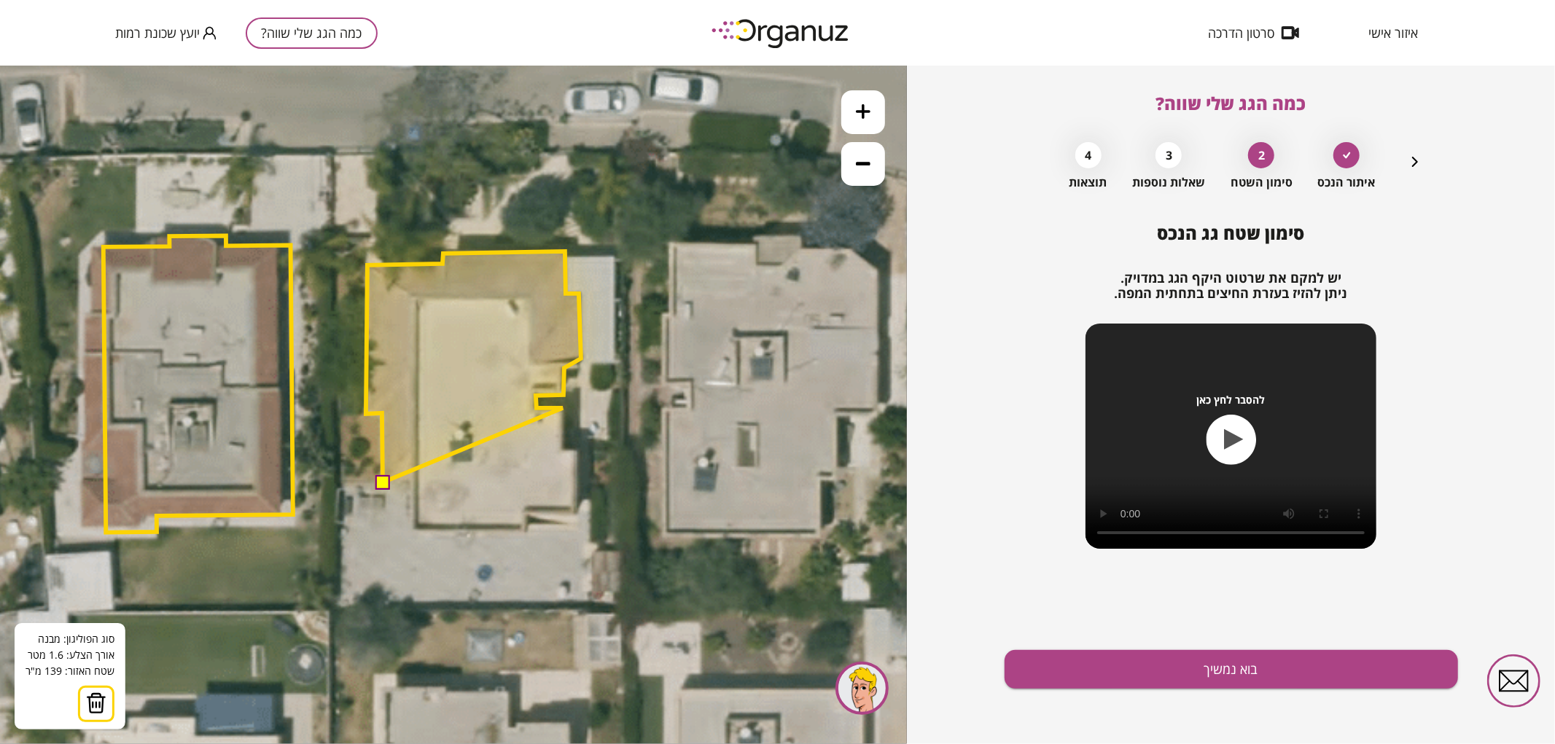
click at [563, 407] on polygon at bounding box center [473, 366] width 215 height 231
click at [562, 449] on polygon at bounding box center [473, 366] width 215 height 231
click at [577, 449] on polygon at bounding box center [473, 366] width 215 height 231
click at [576, 512] on polygon at bounding box center [473, 382] width 215 height 262
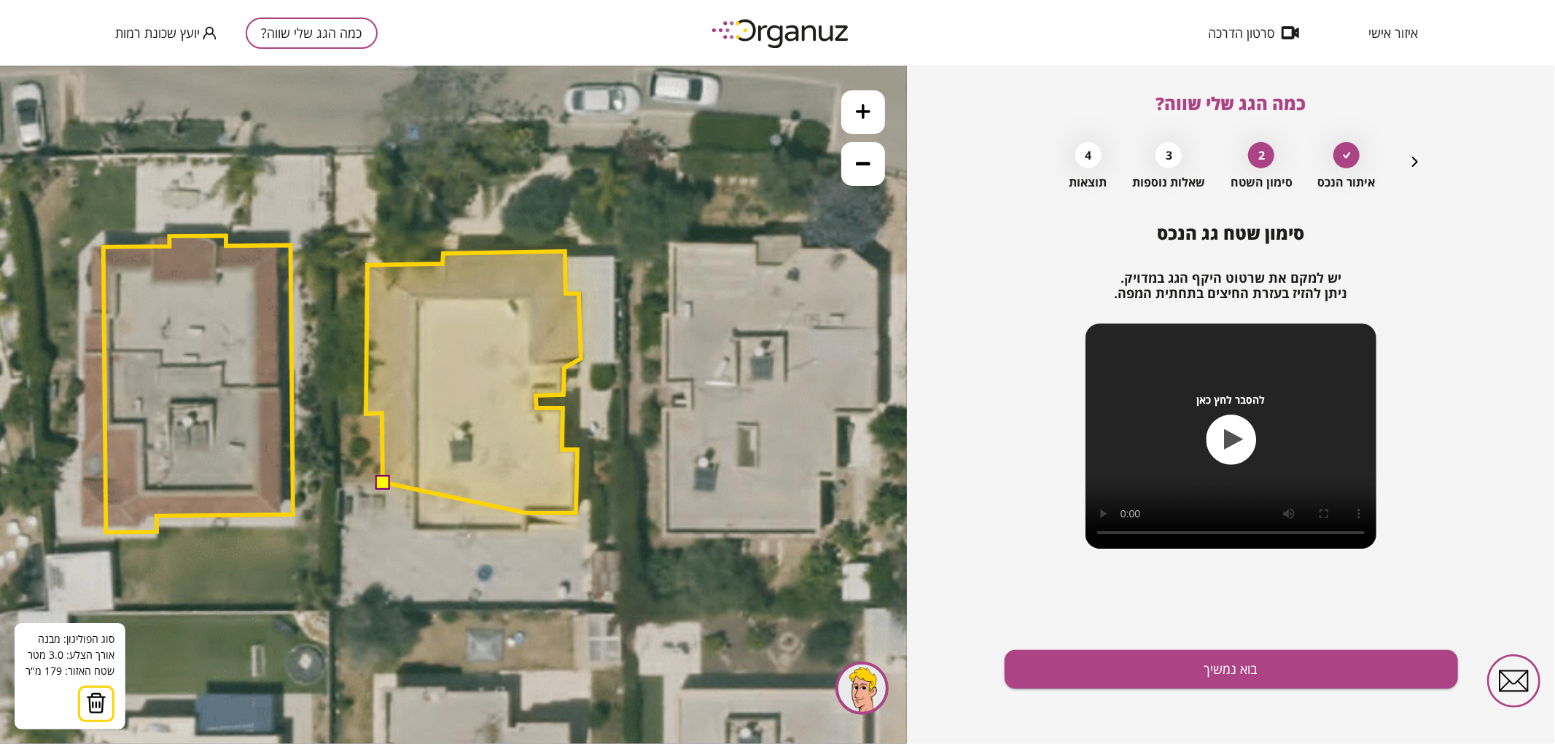
click at [525, 512] on polygon at bounding box center [473, 382] width 215 height 262
click at [525, 532] on polygon at bounding box center [473, 391] width 215 height 281
click at [413, 527] on polygon at bounding box center [473, 391] width 215 height 281
click at [413, 483] on polygon at bounding box center [473, 391] width 215 height 281
click at [387, 481] on button at bounding box center [382, 481] width 15 height 15
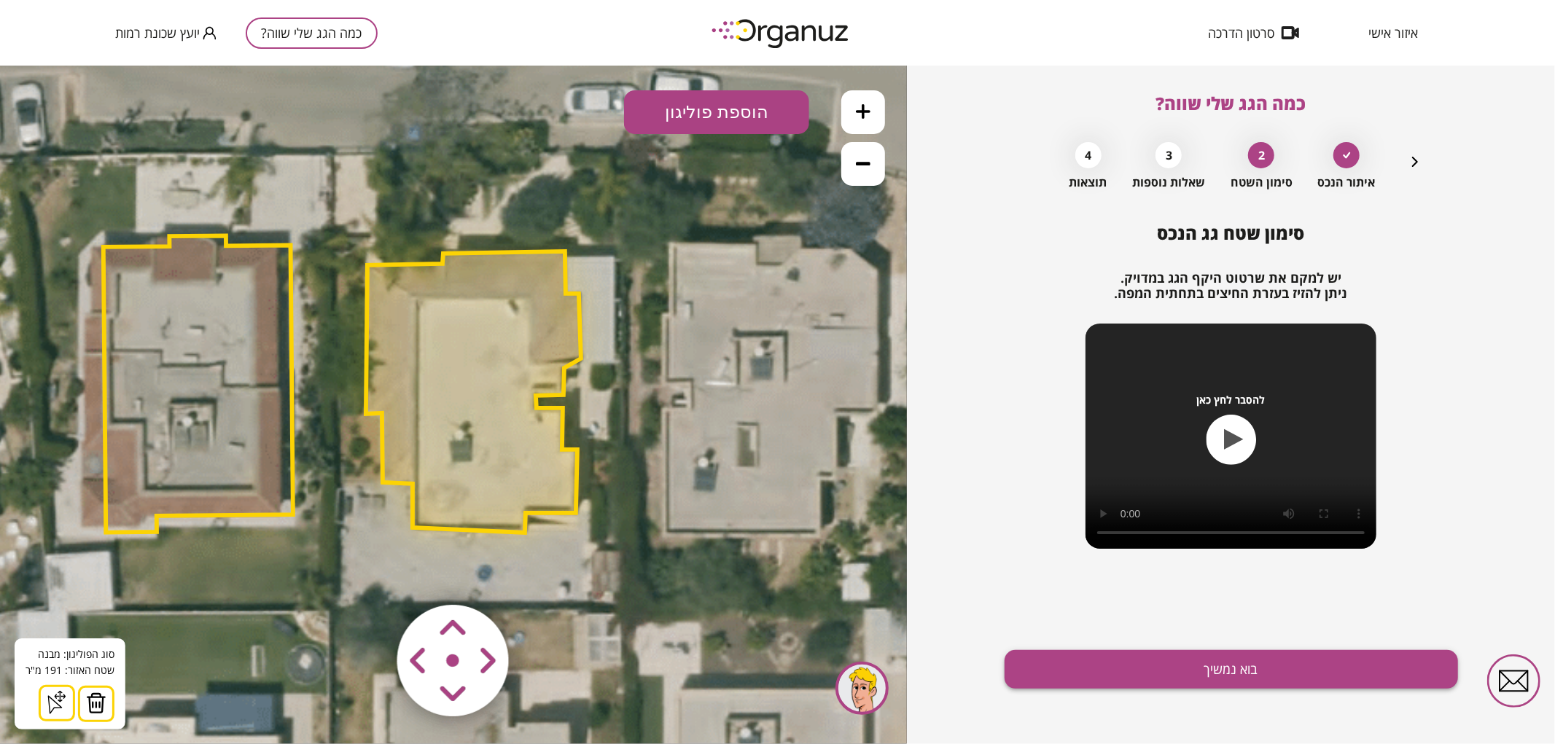
click at [1101, 679] on button "בוא נמשיך" at bounding box center [1230, 669] width 453 height 39
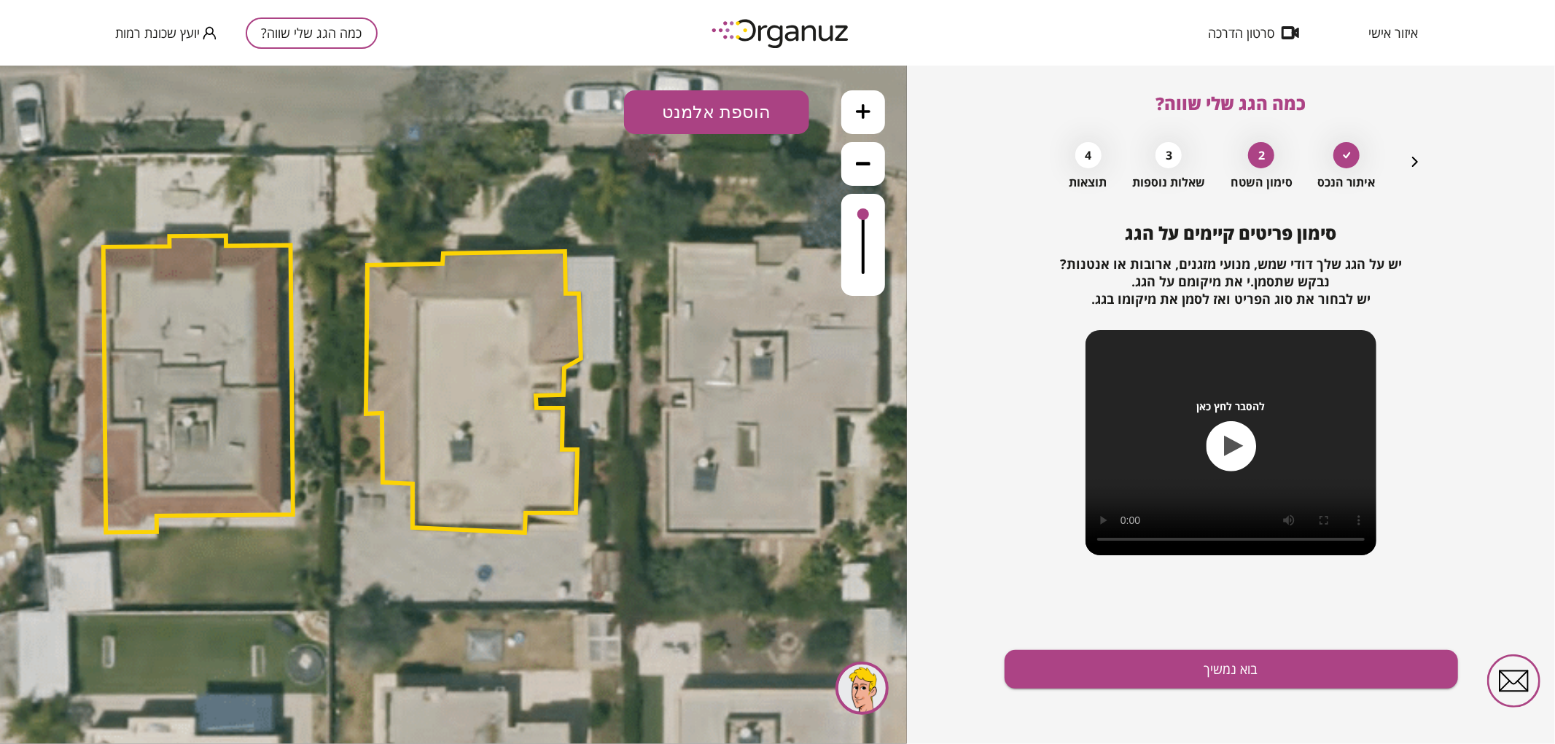
click at [739, 114] on button "הוספת אלמנט" at bounding box center [716, 112] width 185 height 44
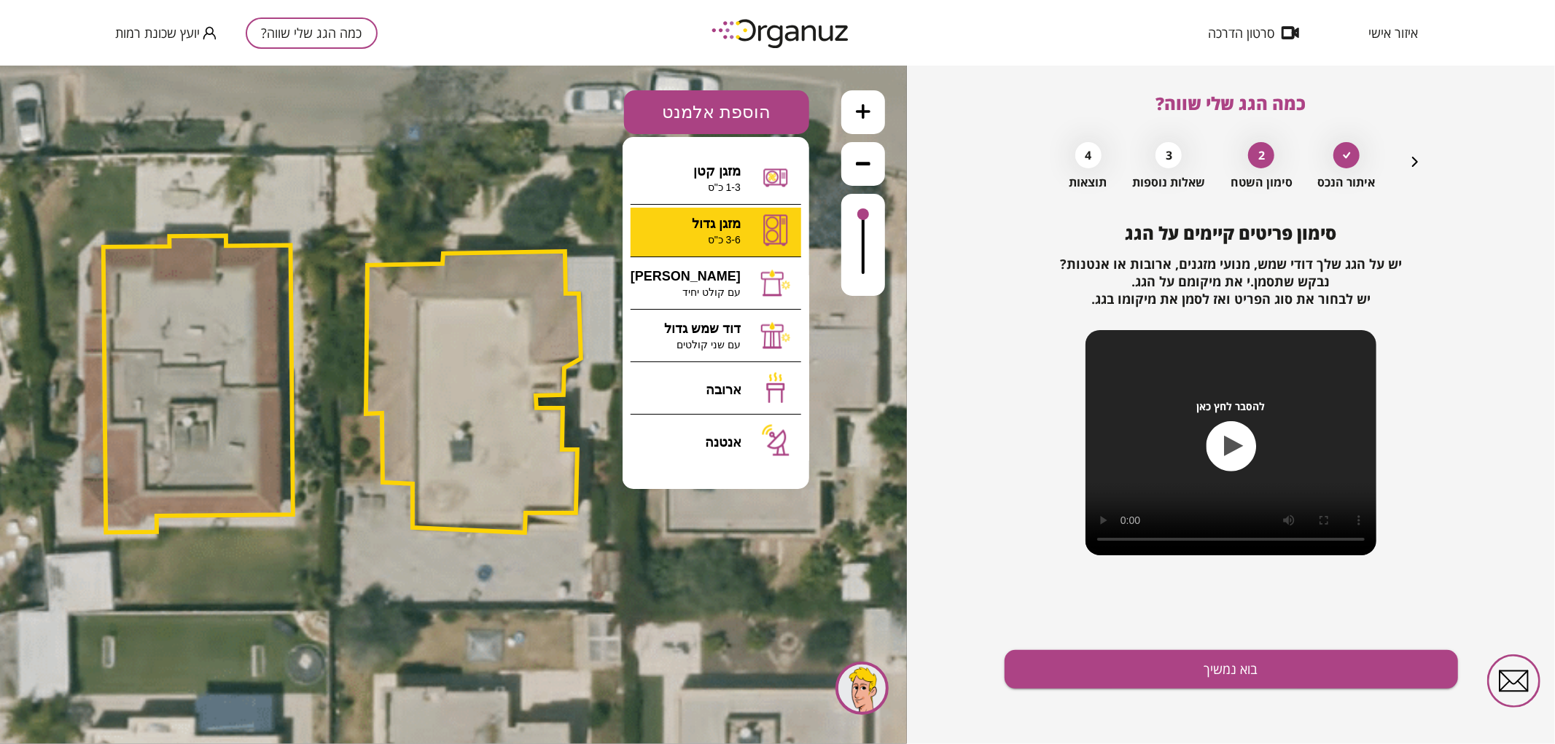
click at [731, 250] on div ".st0 { fill: #FFFFFF; } א" at bounding box center [453, 404] width 907 height 679
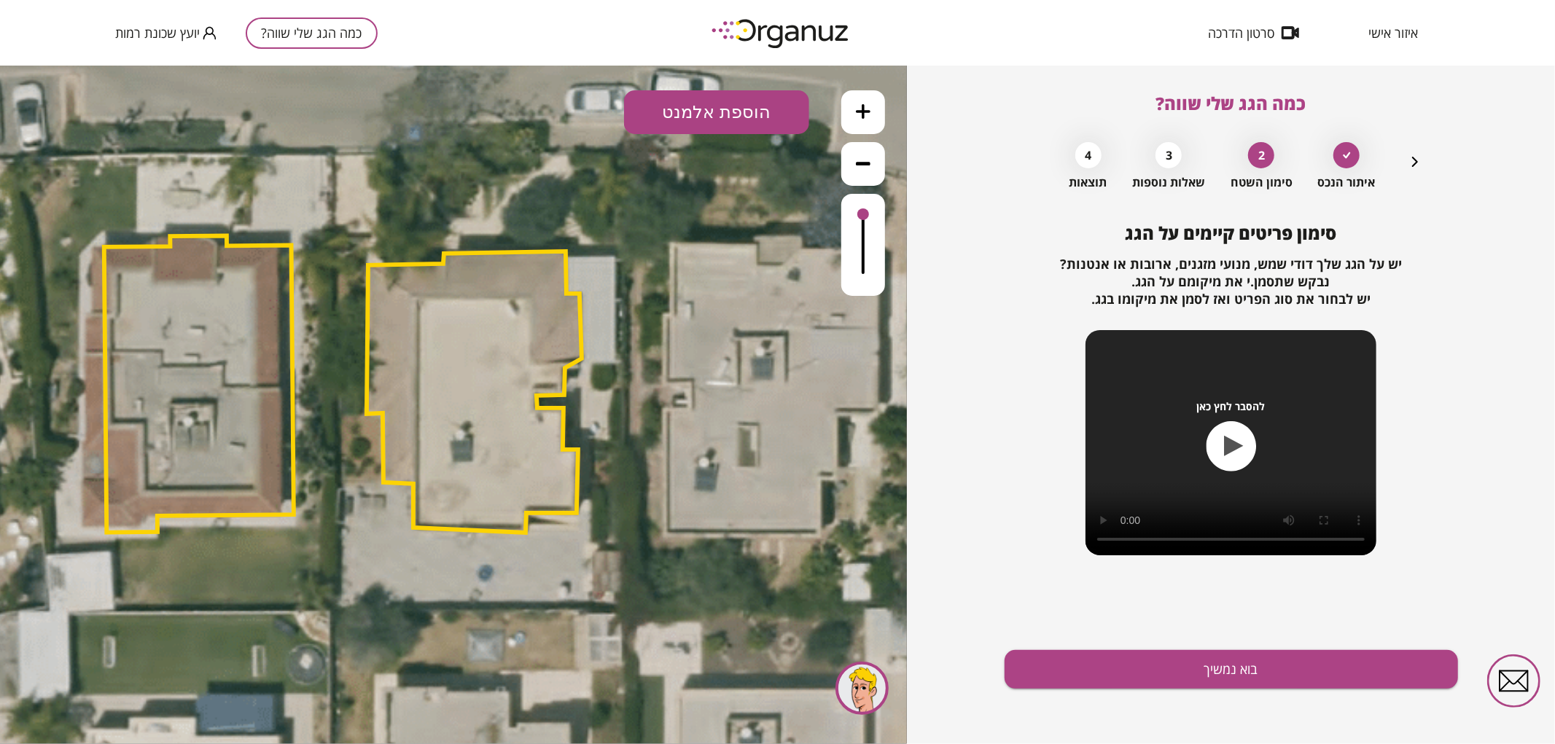
click at [679, 112] on button "הוספת אלמנט" at bounding box center [716, 112] width 185 height 44
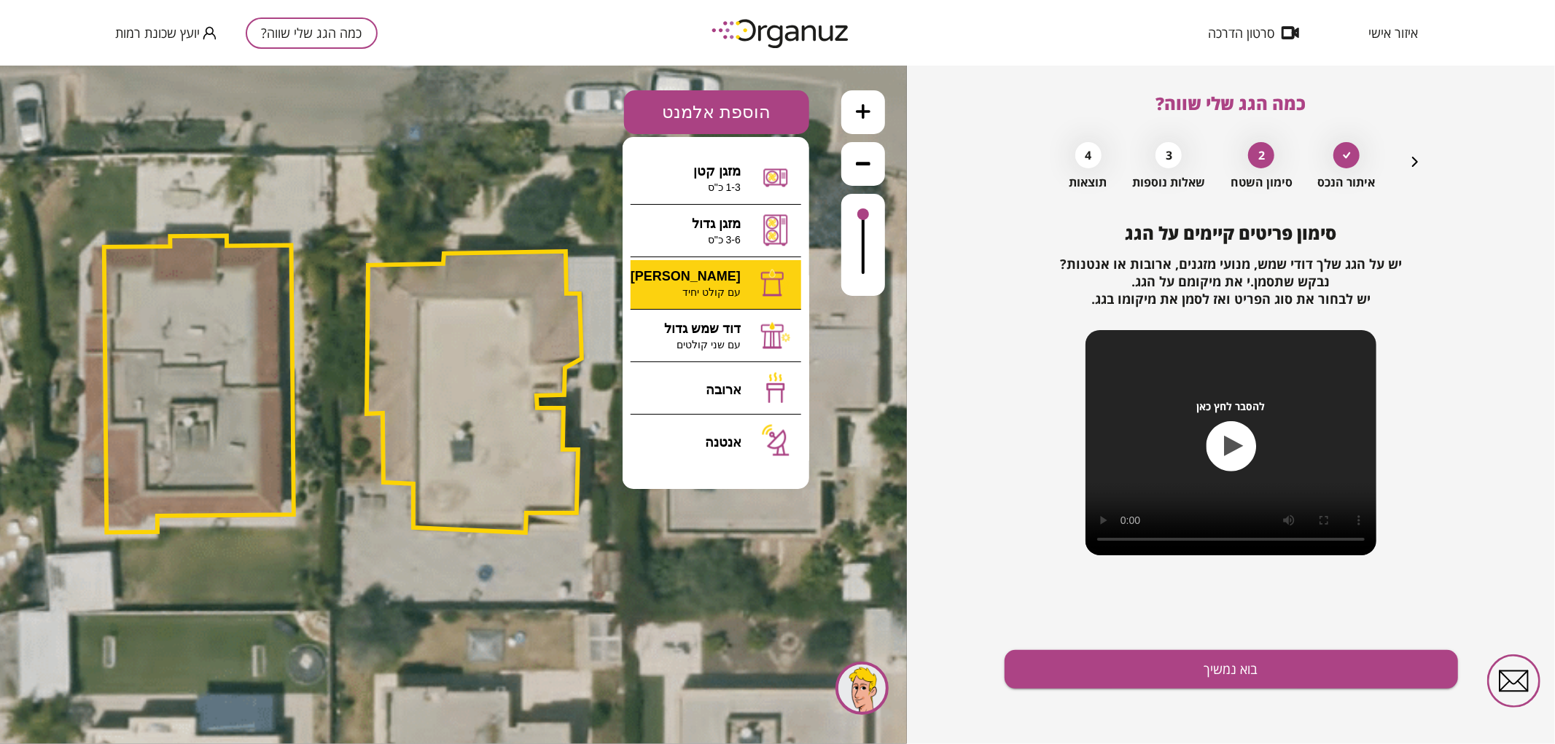
click at [700, 281] on div ".st0 { fill: #FFFFFF; } א" at bounding box center [453, 404] width 907 height 679
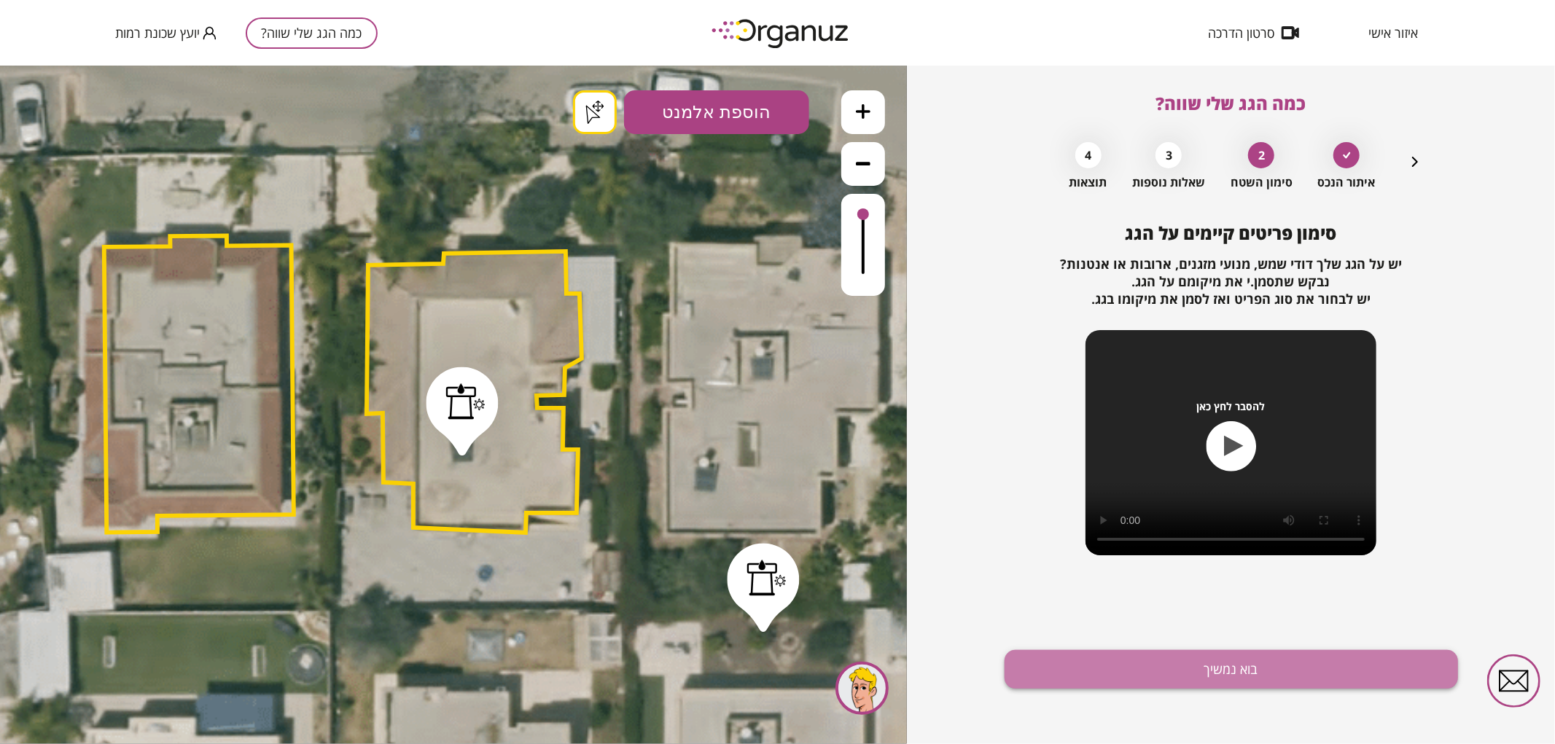
click at [1118, 657] on button "בוא נמשיך" at bounding box center [1230, 669] width 453 height 39
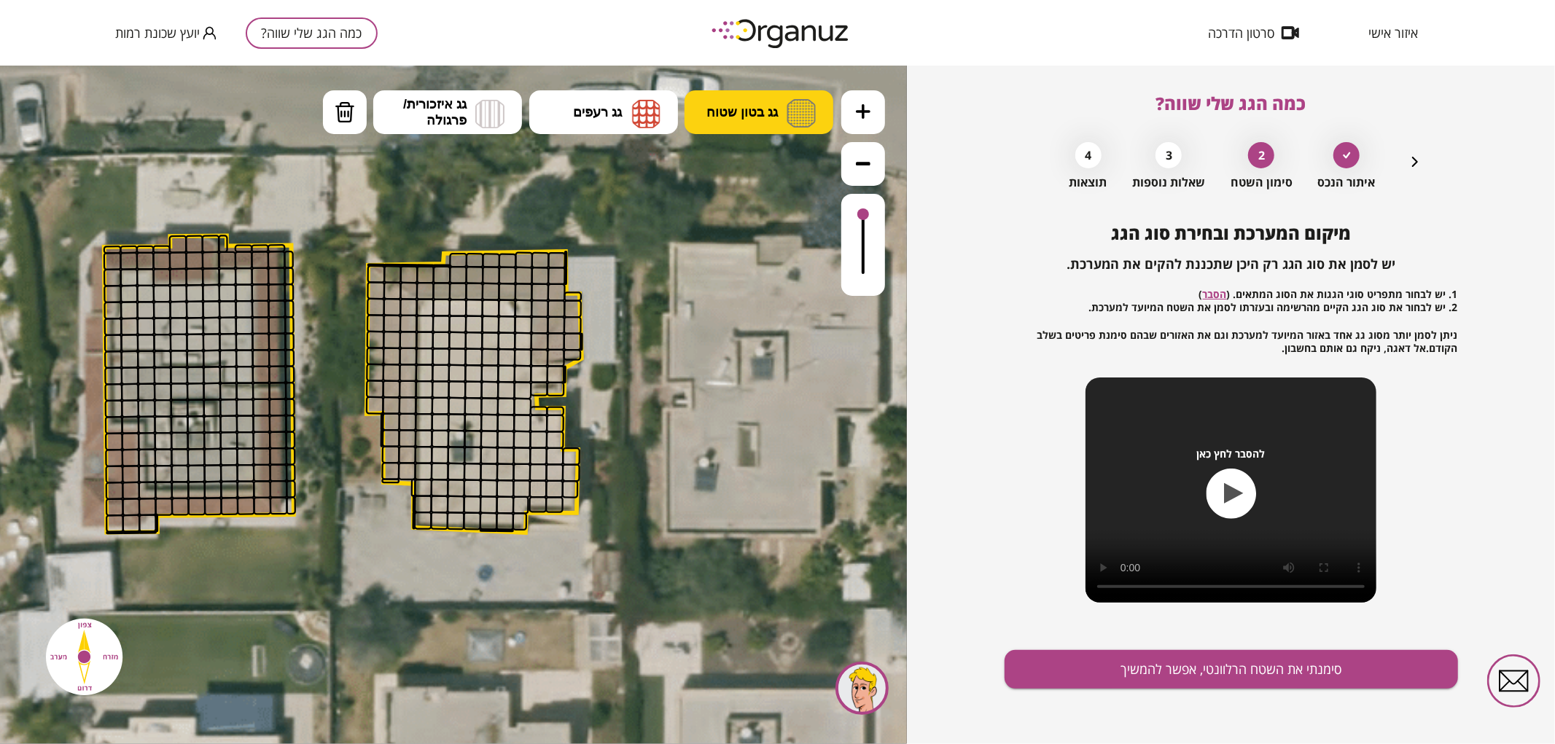
click at [769, 128] on button "גג בטון שטוח" at bounding box center [758, 112] width 149 height 44
click at [751, 163] on div ".st0 { fill: #FFFFFF; } .st0 { fill: #FFFFFF; }" at bounding box center [453, 404] width 907 height 679
click at [851, 112] on button at bounding box center [863, 112] width 44 height 44
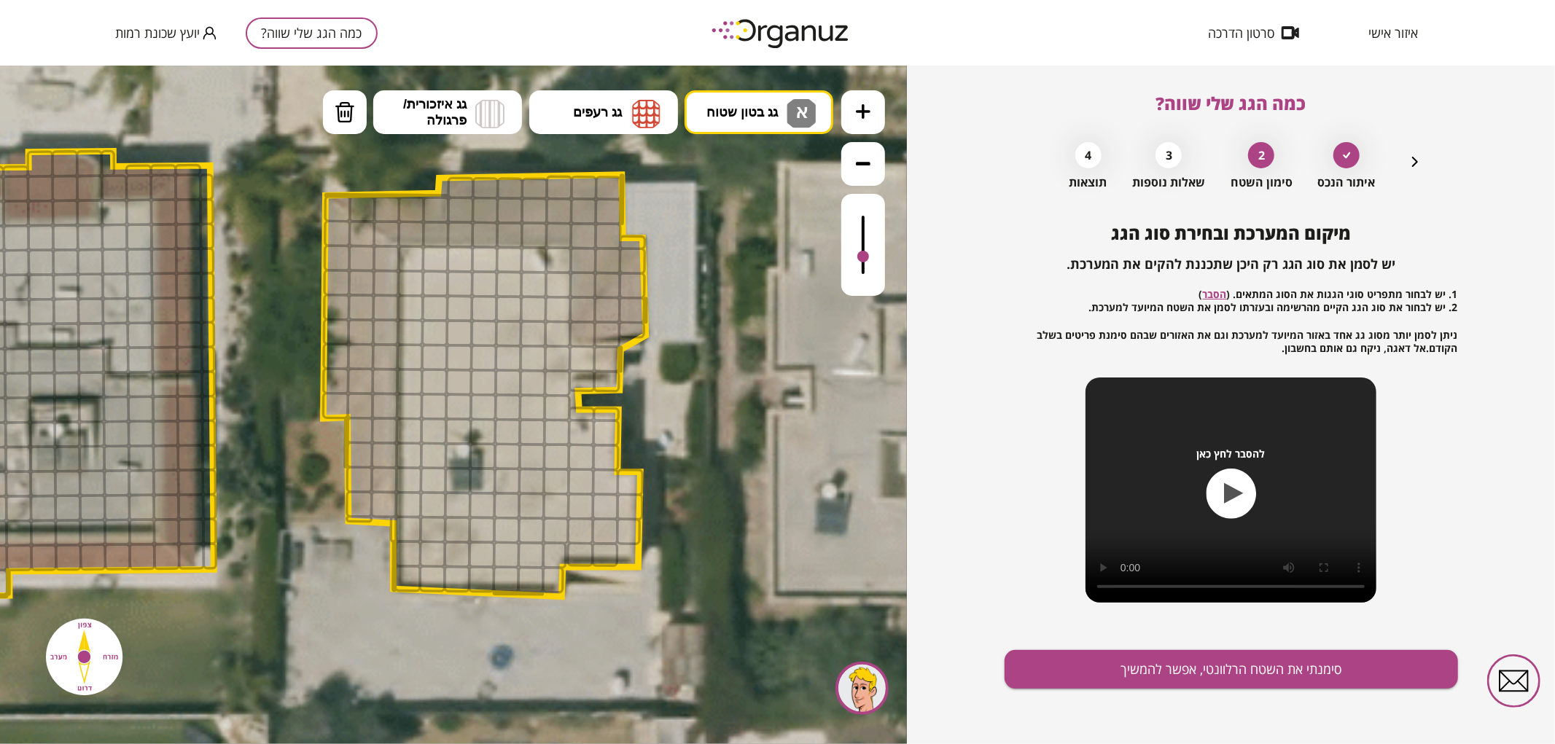
drag, startPoint x: 860, startPoint y: 211, endPoint x: 861, endPoint y: 257, distance: 46.7
click at [861, 257] on div at bounding box center [863, 256] width 12 height 12
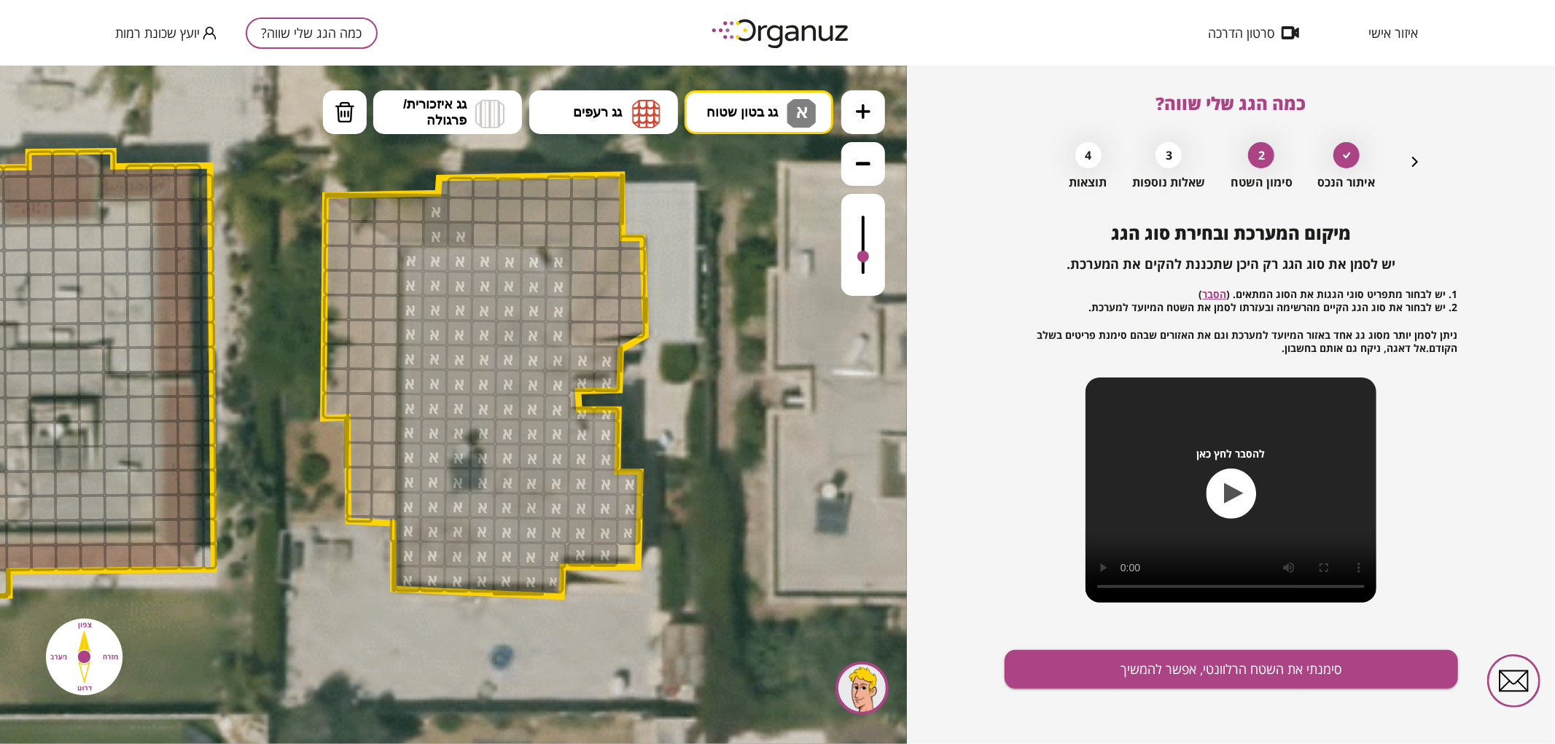
drag, startPoint x: 412, startPoint y: 257, endPoint x: 542, endPoint y: 309, distance: 140.3
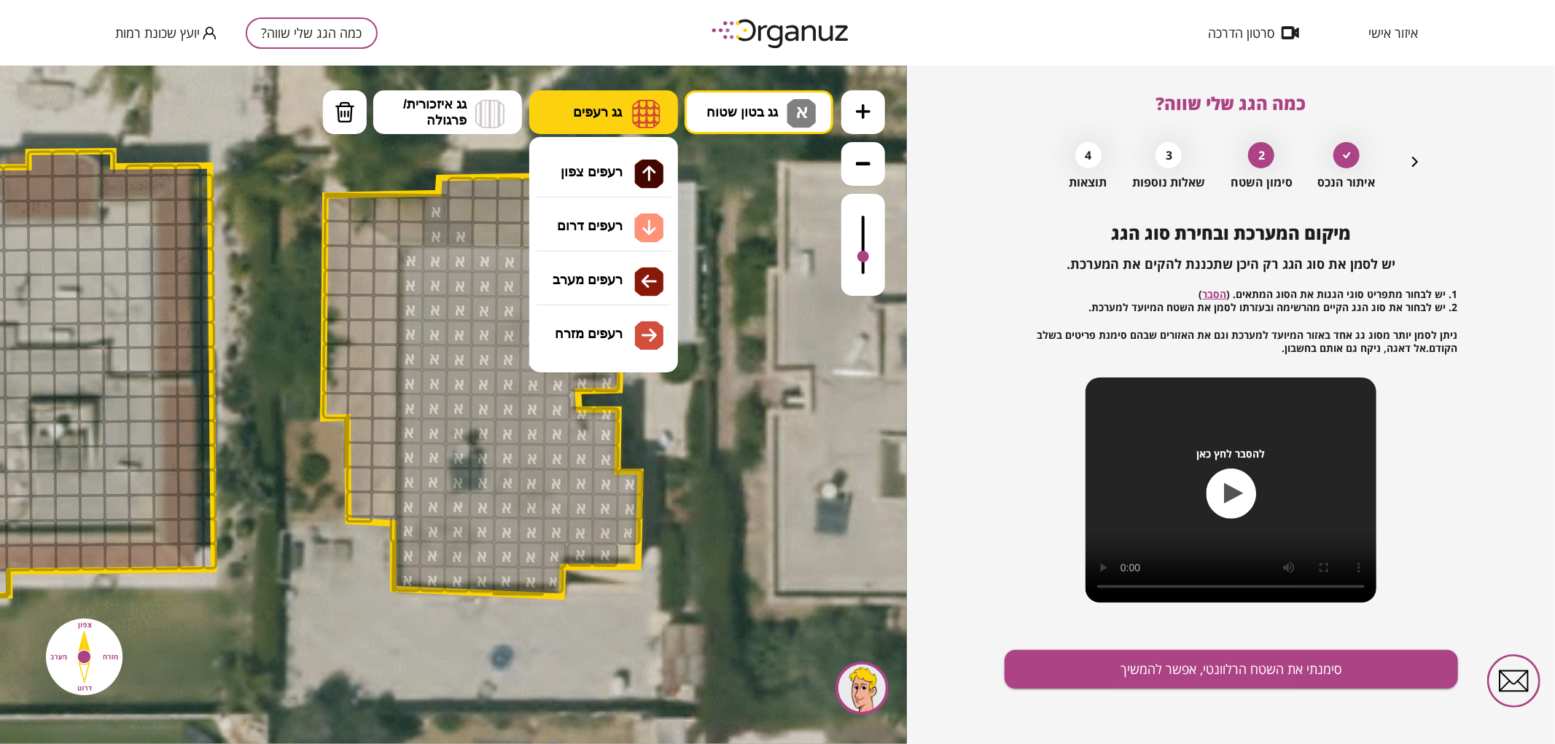
click at [585, 112] on span "גג רעפים" at bounding box center [597, 111] width 49 height 16
click at [602, 154] on div ".st0 { fill: #FFFFFF; } .st0 { fill: #FFFFFF; }" at bounding box center [453, 404] width 907 height 679
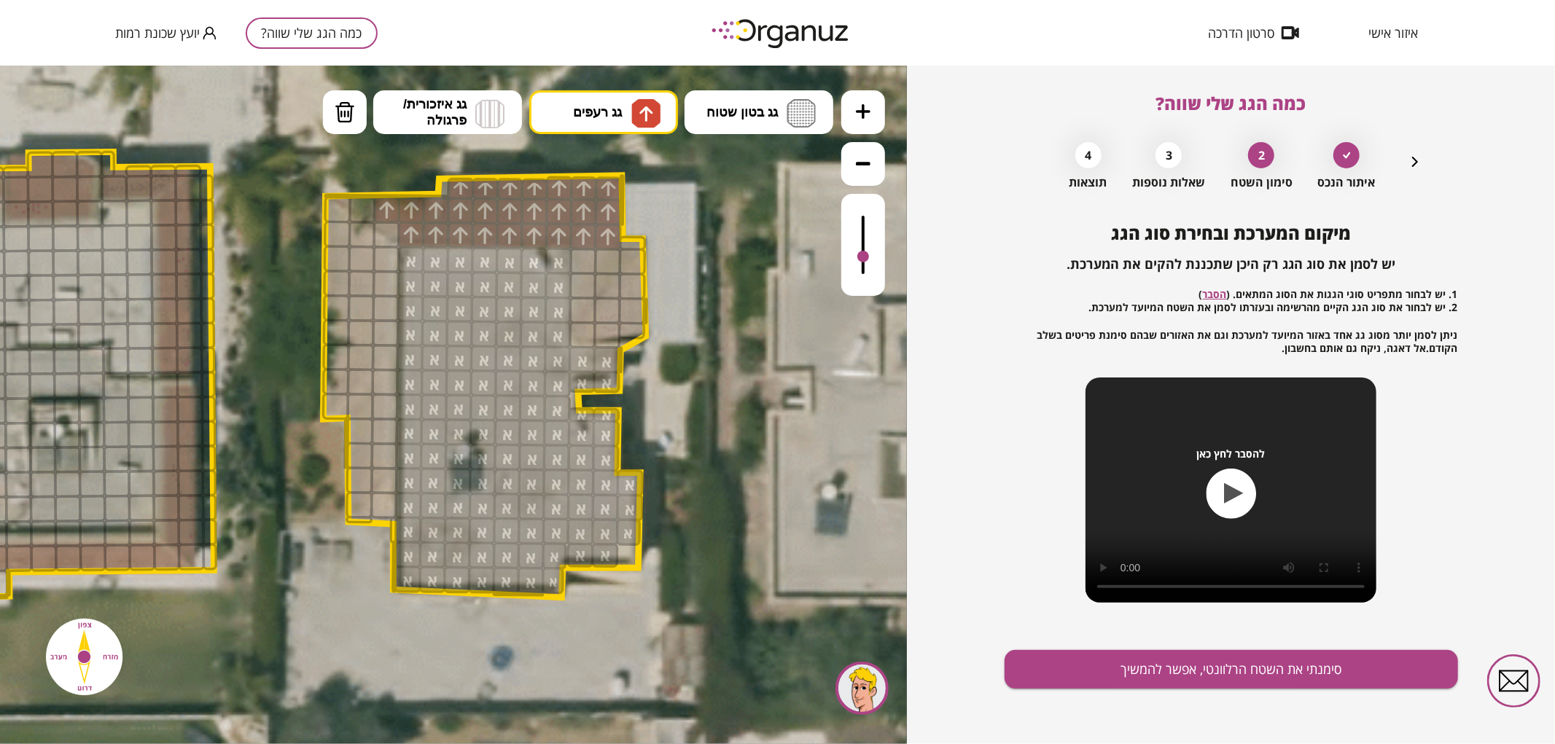
drag, startPoint x: 402, startPoint y: 230, endPoint x: 381, endPoint y: 202, distance: 35.0
click at [620, 109] on span "גג רעפים" at bounding box center [597, 111] width 49 height 16
click at [627, 289] on div ".st0 { fill: #FFFFFF; } .st0 { fill: #FFFFFF; }" at bounding box center [453, 404] width 907 height 679
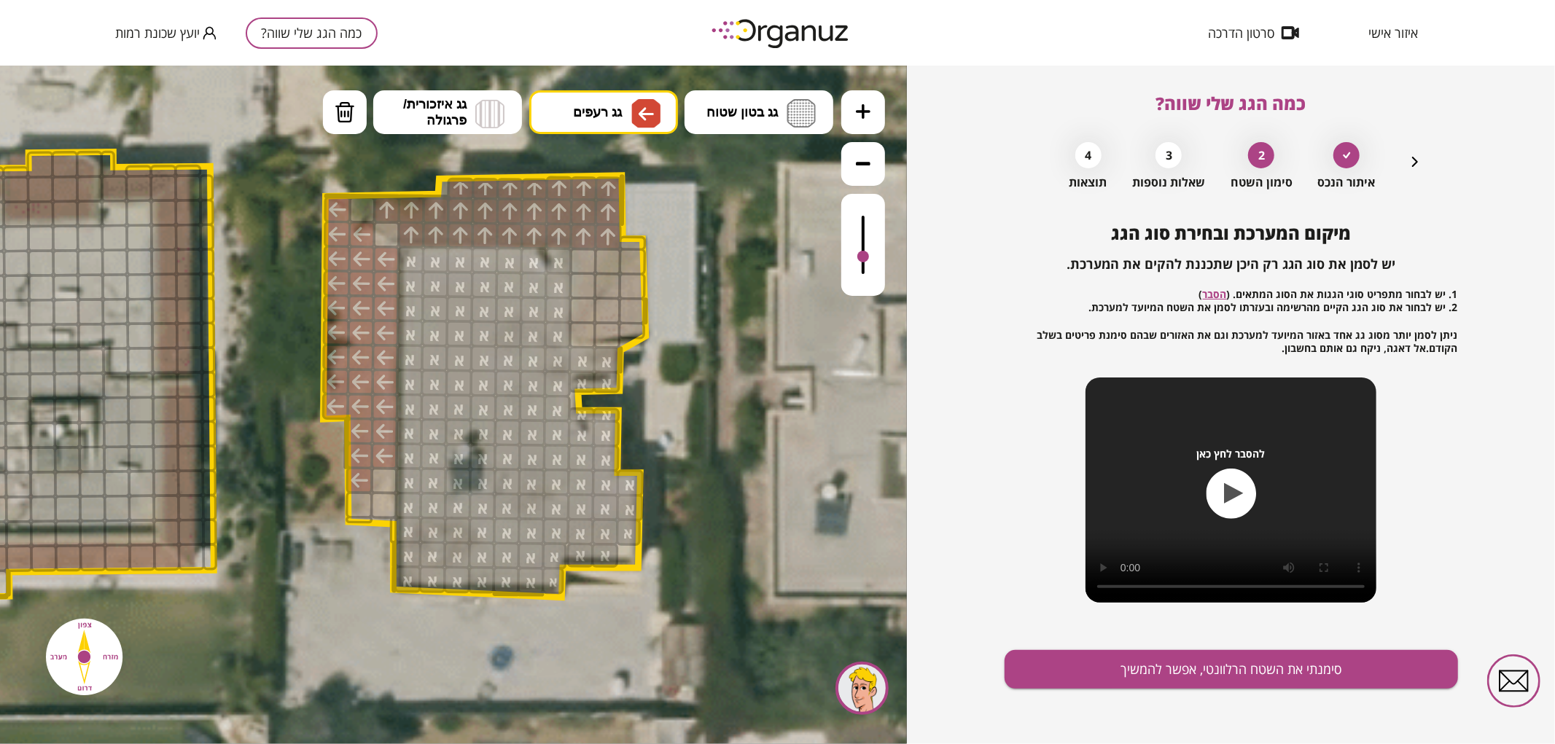
drag, startPoint x: 360, startPoint y: 481, endPoint x: 354, endPoint y: 258, distance: 223.1
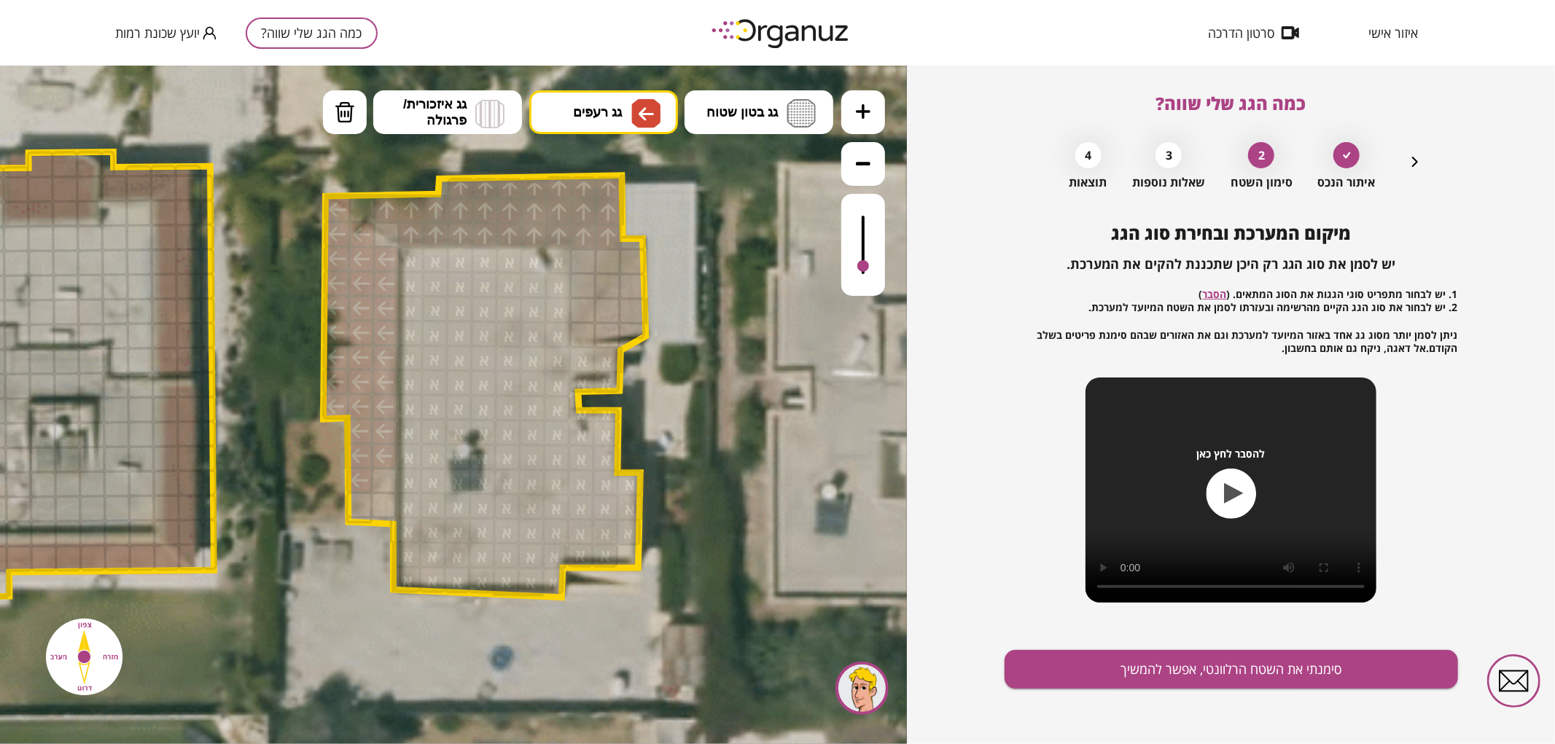
click at [857, 267] on div at bounding box center [863, 265] width 12 height 12
click at [657, 111] on img at bounding box center [645, 112] width 29 height 29
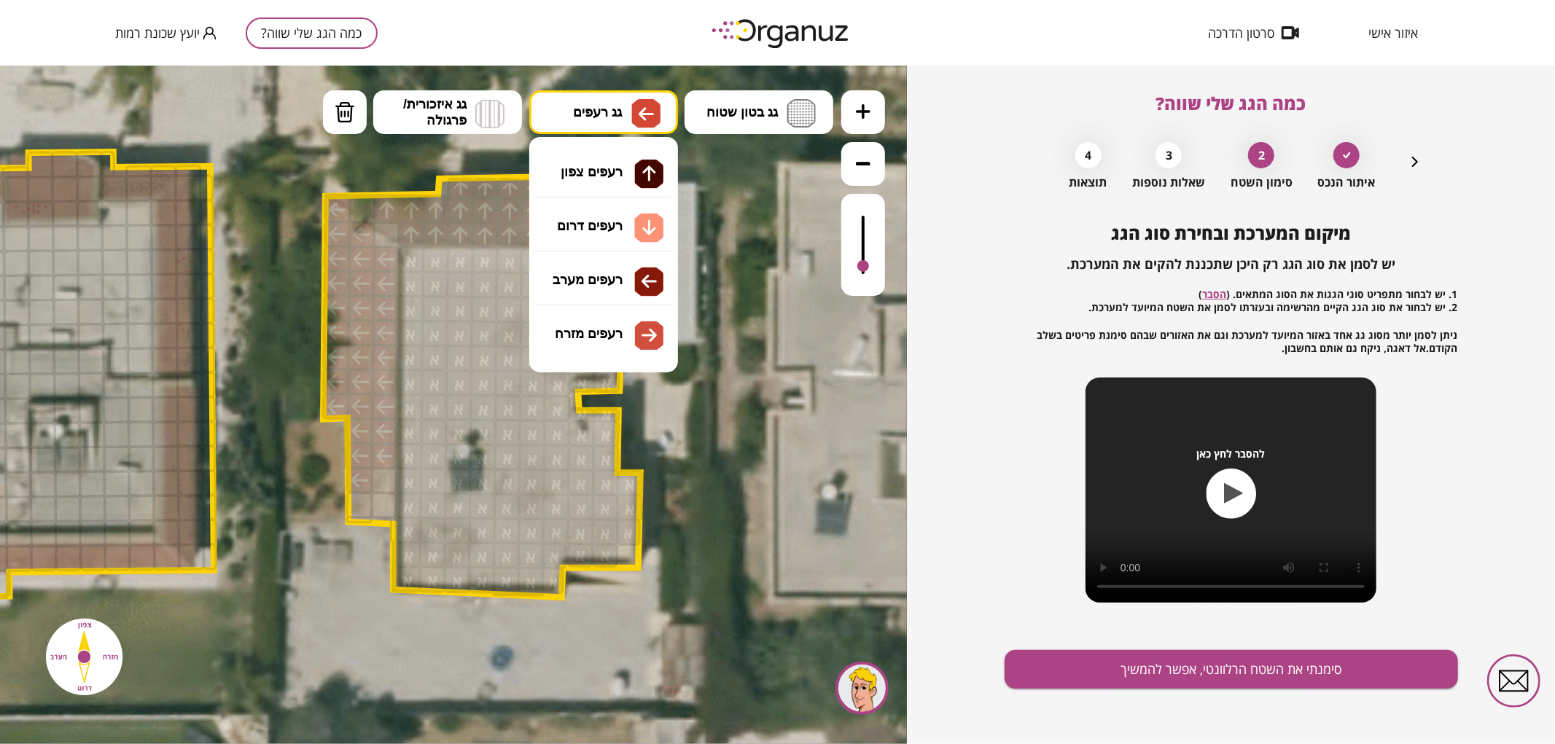
click at [642, 321] on div ".st0 { fill: #FFFFFF; } .st0 { fill: #FFFFFF; }" at bounding box center [453, 404] width 907 height 679
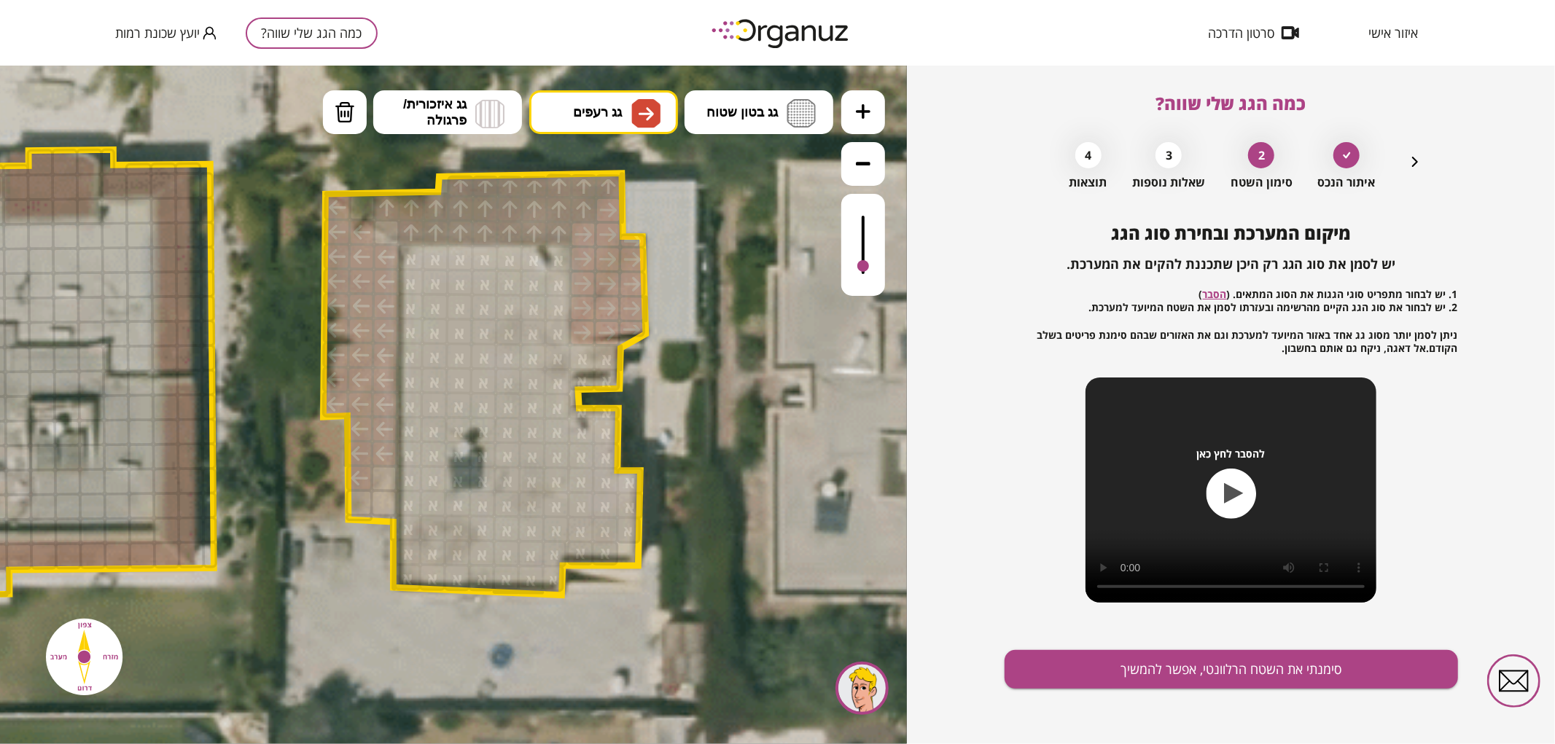
drag, startPoint x: 611, startPoint y: 214, endPoint x: 635, endPoint y: 220, distance: 24.9
click at [635, 220] on div ".st0 { fill: #FFFFFF; } .st0 { fill: #FFFFFF; }" at bounding box center [322, 446] width 2435 height 2435
click at [1182, 657] on button "סימנתי את השטח הרלוונטי, אפשר להמשיך" at bounding box center [1230, 669] width 453 height 39
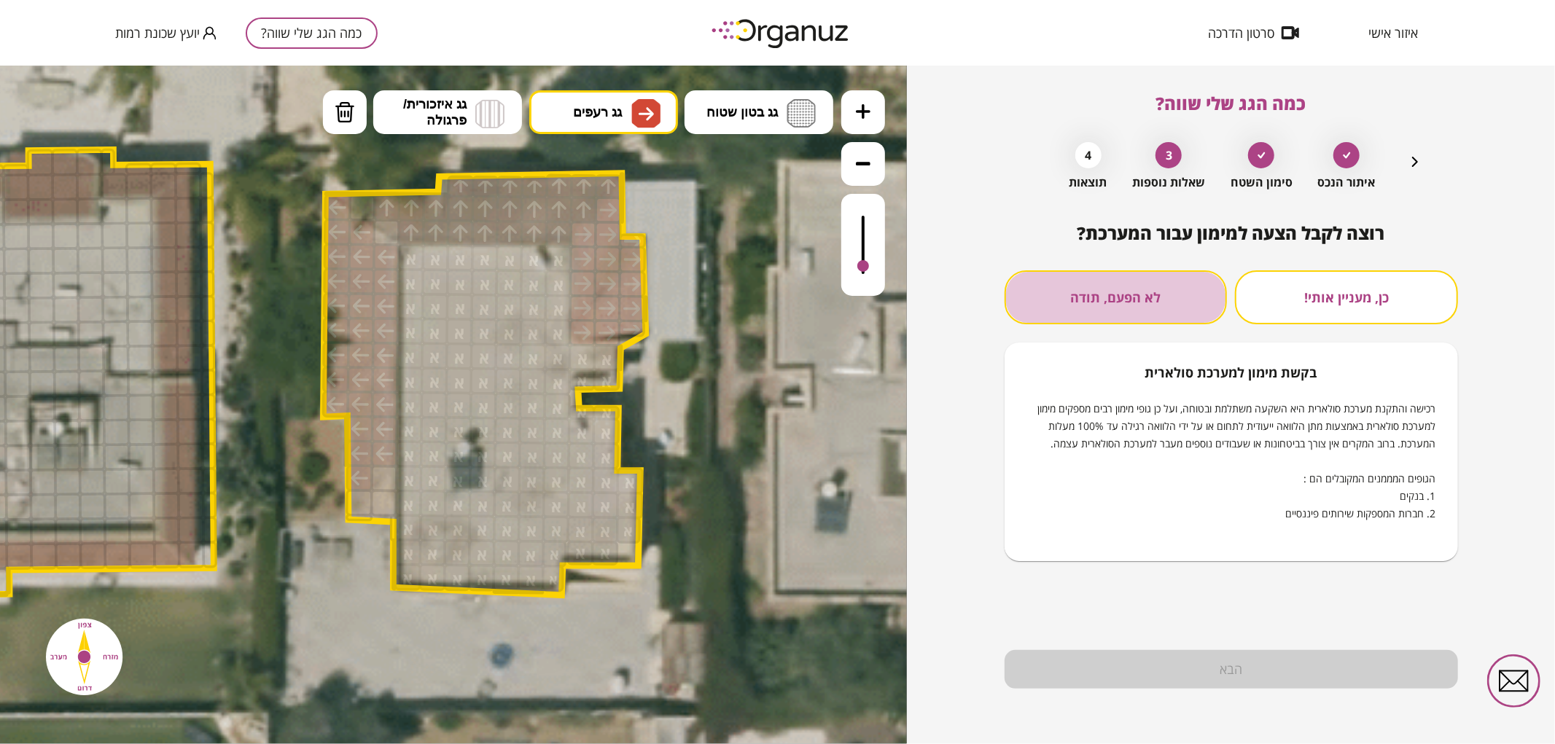
click at [1141, 316] on button "לא הפעם, תודה" at bounding box center [1115, 297] width 223 height 54
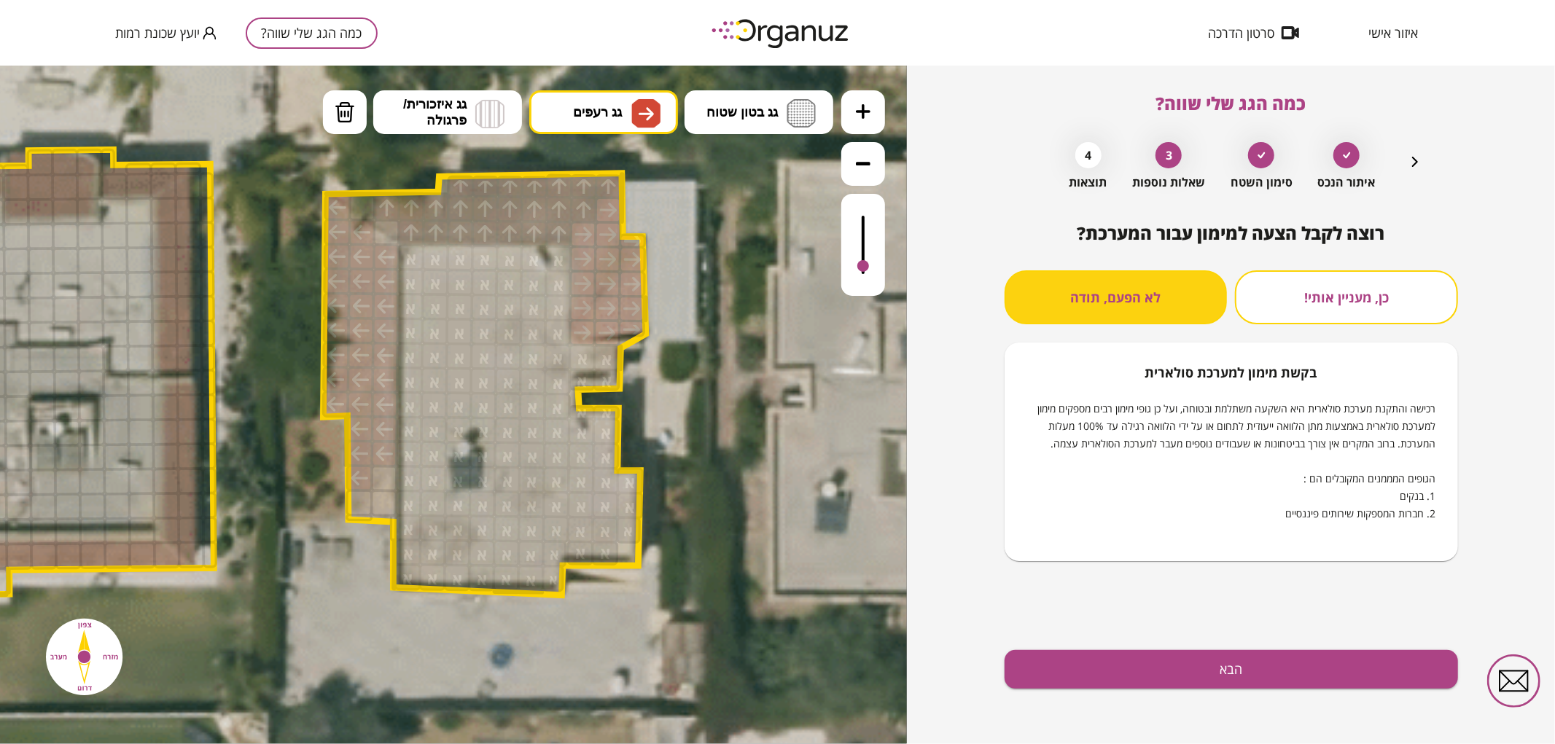
click at [1197, 689] on div "רוצה לקבל הצעה למימון עבור המערכת? כן, מעניין אותי! לא הפעם, תודה בקשת [PERSON_…" at bounding box center [1230, 483] width 453 height 521
click at [1174, 668] on button "הבא" at bounding box center [1230, 669] width 453 height 39
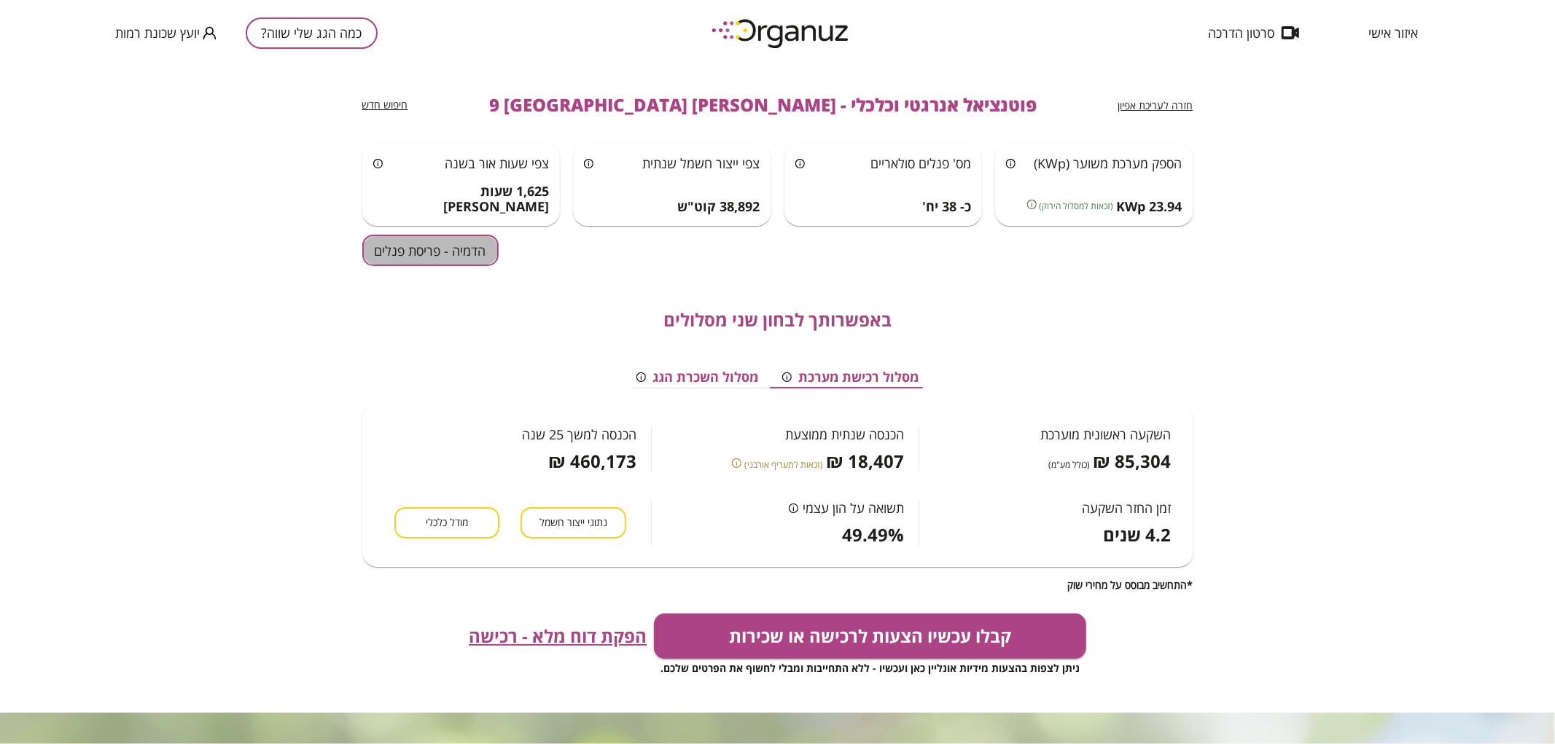
click at [421, 238] on button "הדמיה - פריסת פנלים" at bounding box center [430, 250] width 136 height 31
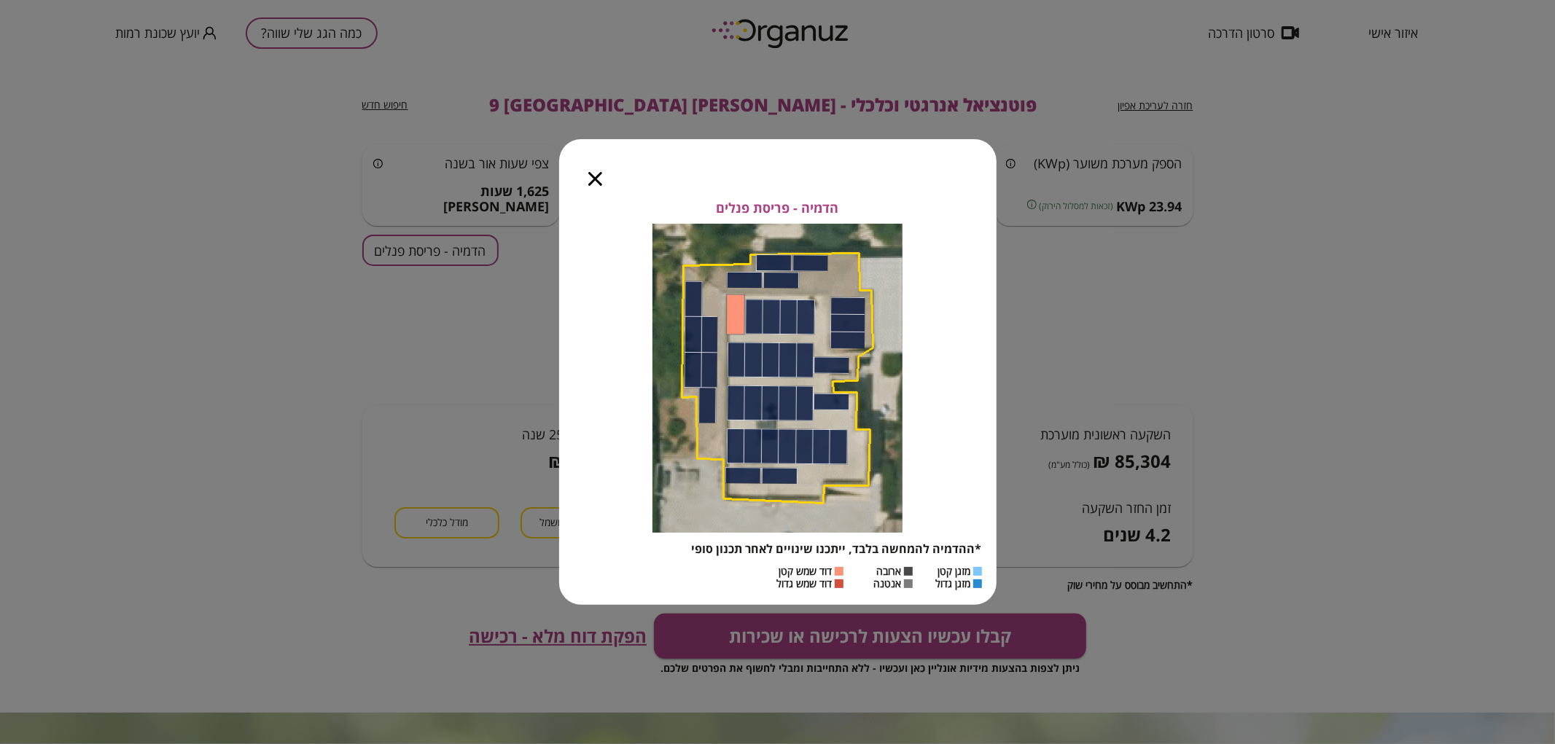
click at [593, 180] on icon "button" at bounding box center [595, 179] width 14 height 14
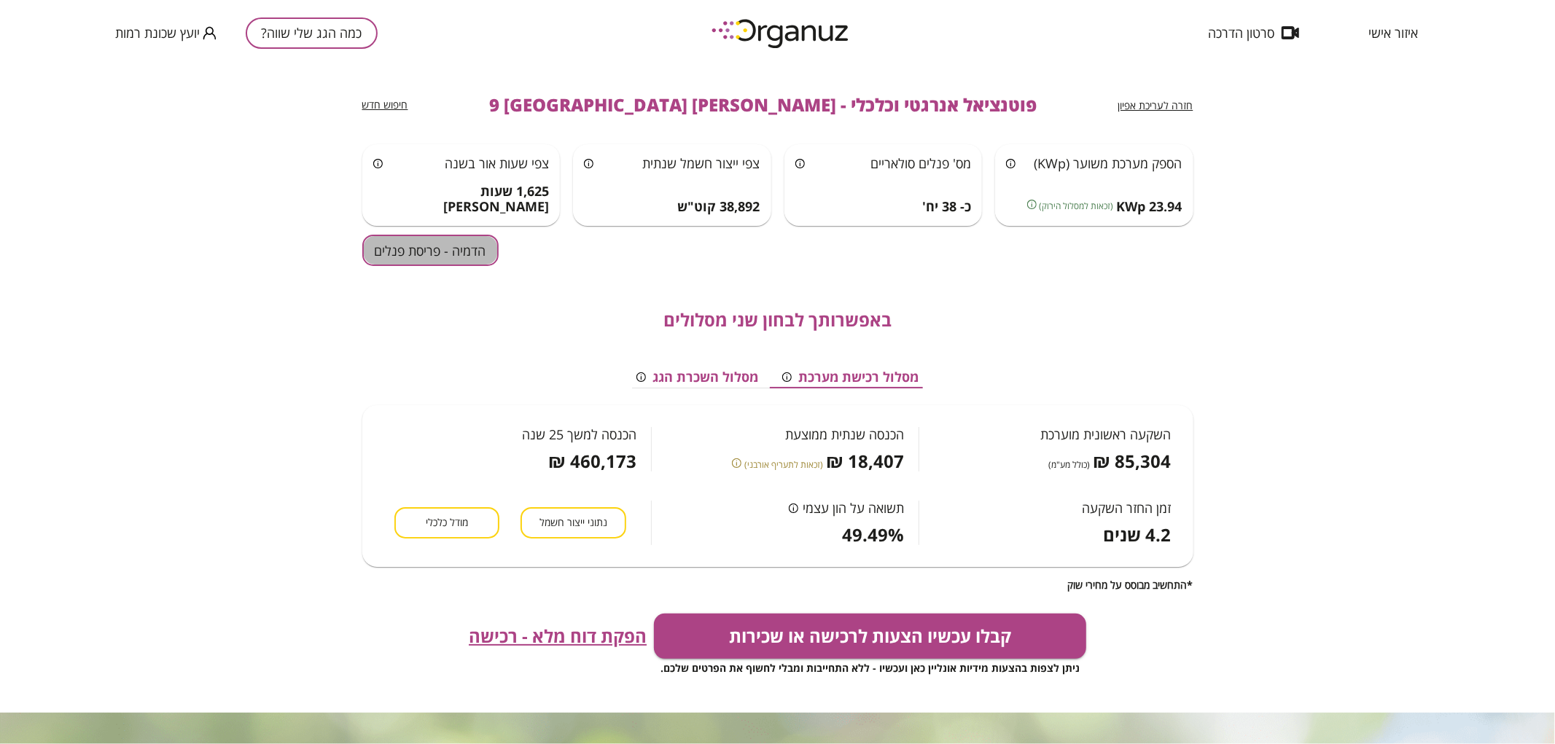
click at [396, 252] on button "הדמיה - פריסת פנלים" at bounding box center [430, 250] width 136 height 31
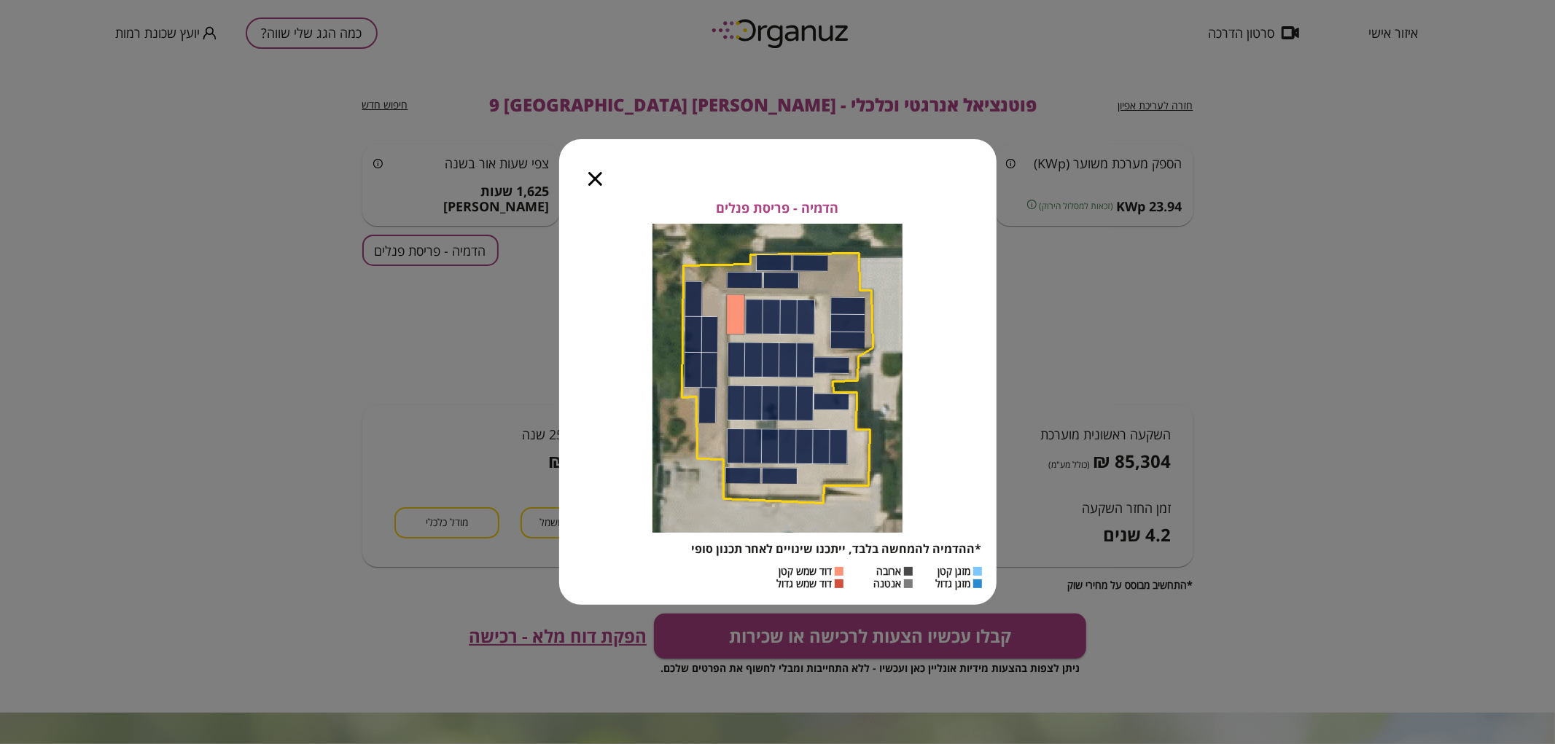
click at [596, 177] on icon "button" at bounding box center [595, 179] width 14 height 14
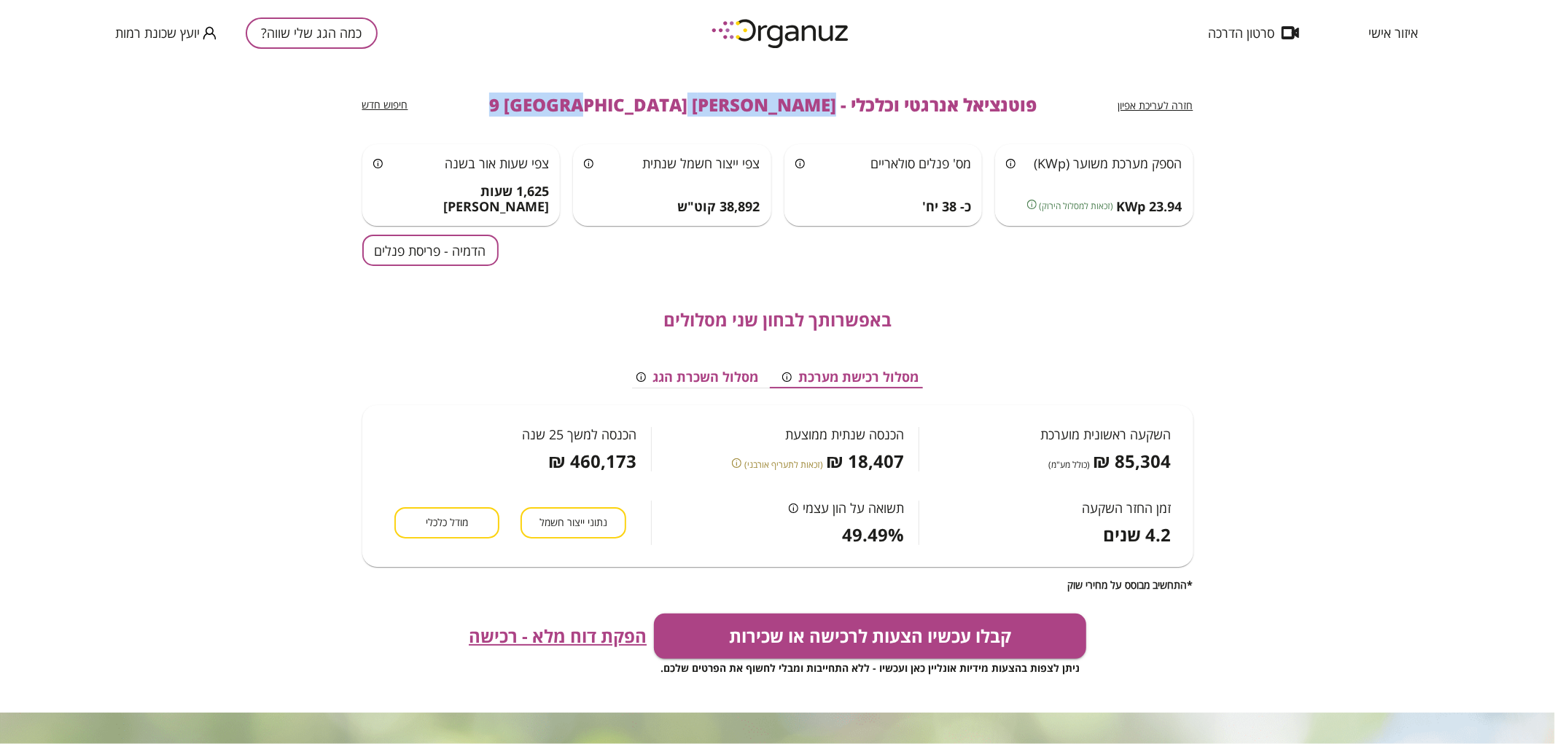
drag, startPoint x: 768, startPoint y: 101, endPoint x: 561, endPoint y: 112, distance: 207.3
click at [561, 112] on span "פוטנציאל אנרגטי וכלכלי - [PERSON_NAME] 9 [GEOGRAPHIC_DATA]" at bounding box center [762, 105] width 547 height 20
copy span "[PERSON_NAME] 9 [GEOGRAPHIC_DATA]"
click at [332, 34] on button "כמה הגג שלי שווה?" at bounding box center [312, 32] width 132 height 31
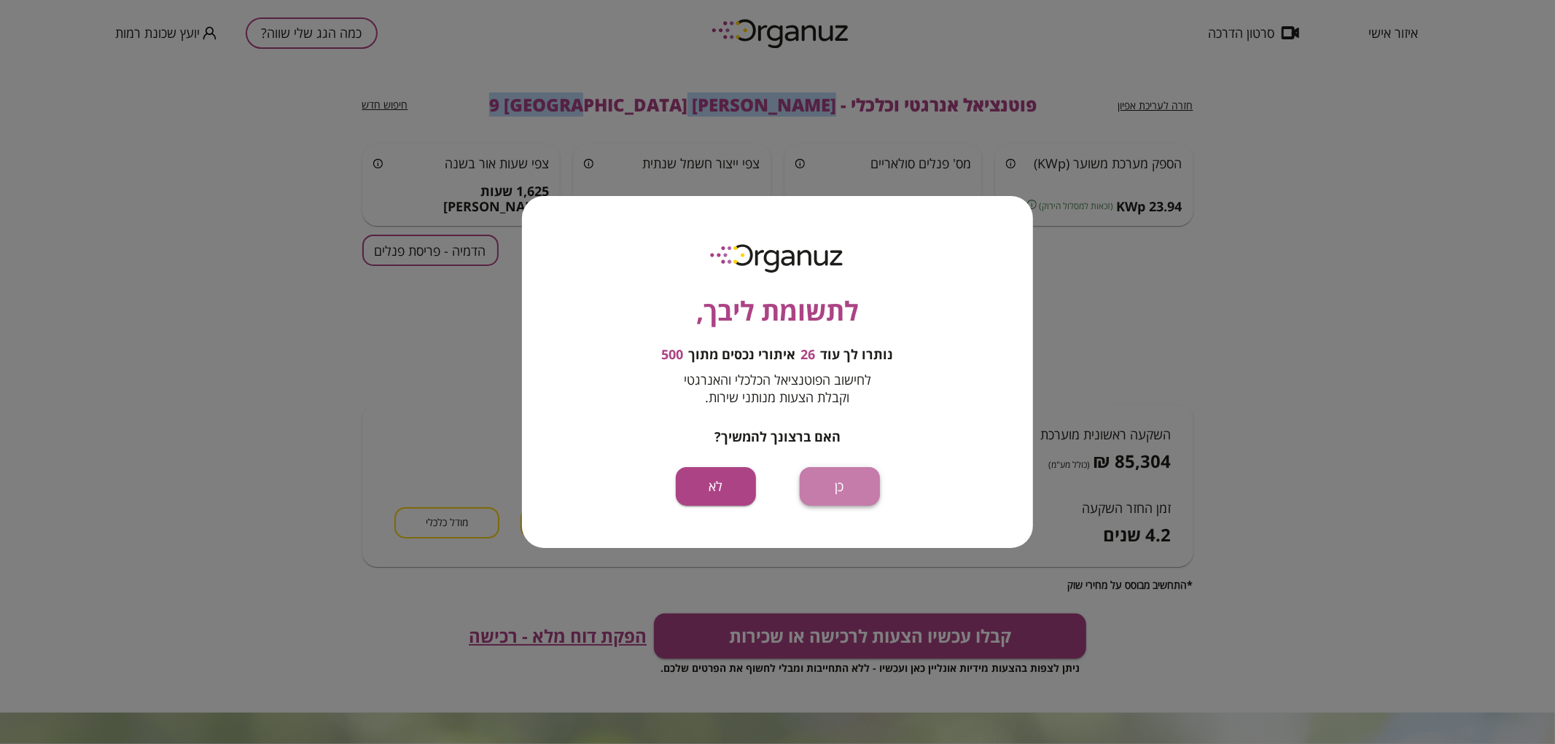
click at [838, 482] on button "כן" at bounding box center [840, 486] width 80 height 39
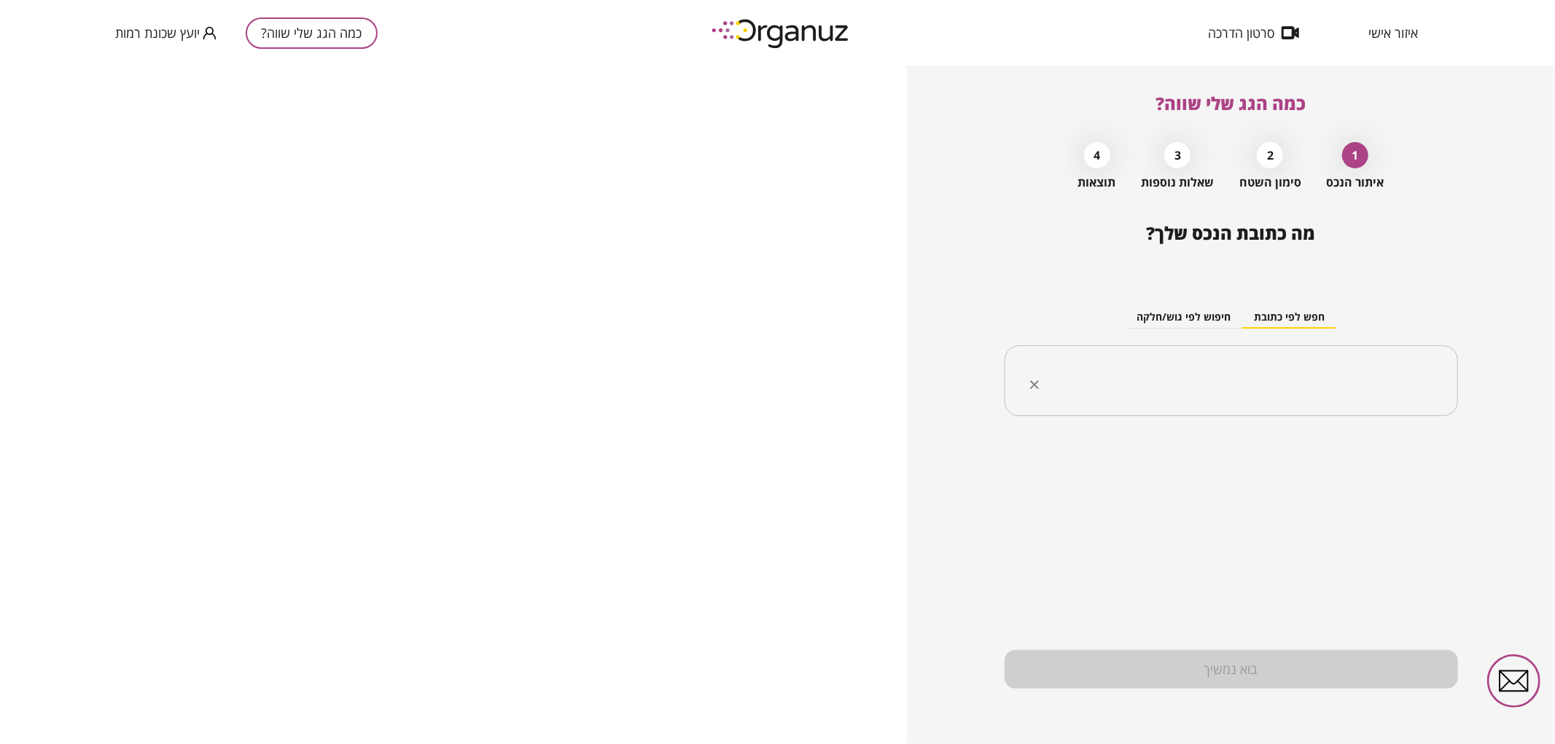
click at [1168, 375] on input "text" at bounding box center [1236, 381] width 407 height 36
paste input "**********"
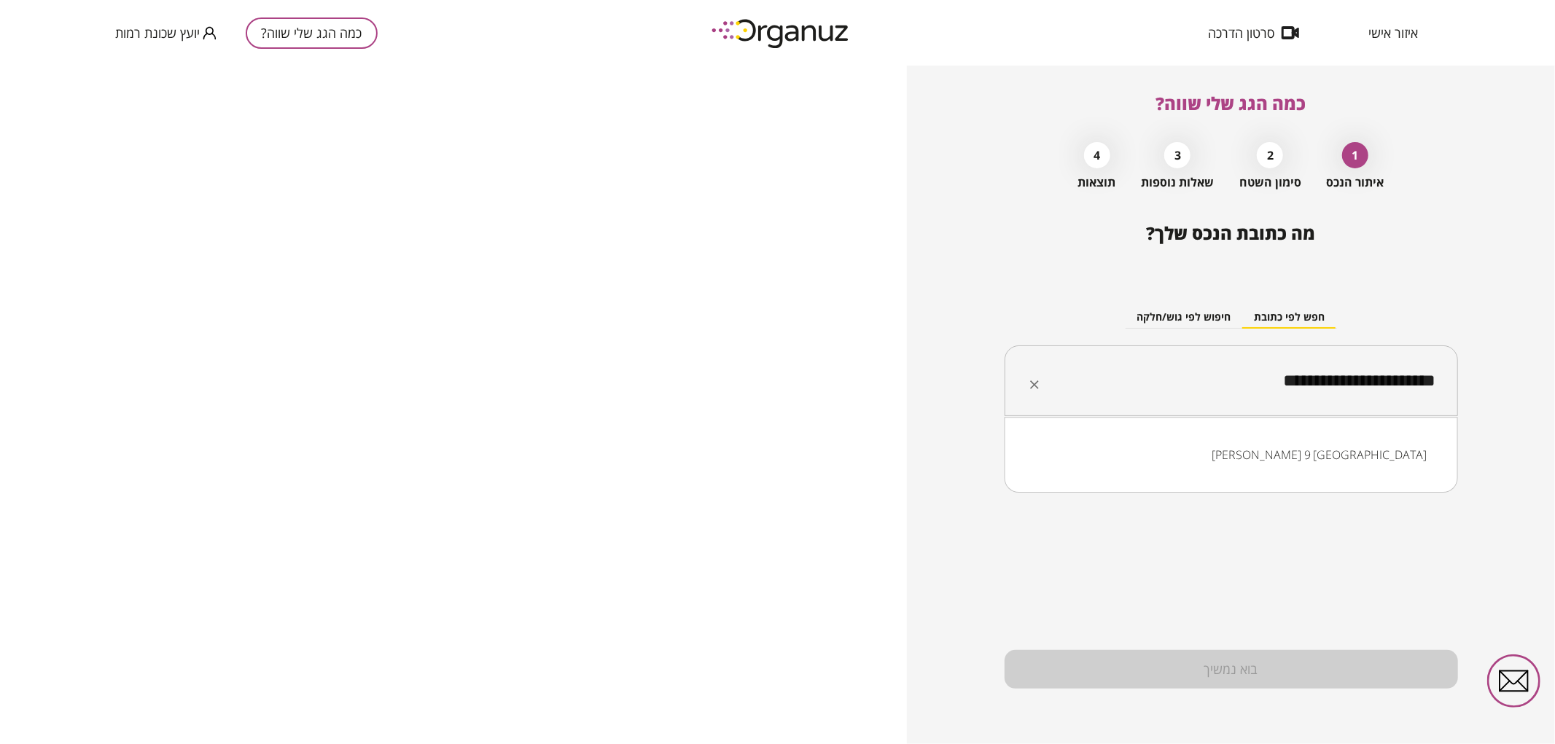
click at [1321, 378] on input "**********" at bounding box center [1236, 381] width 407 height 36
click at [1323, 379] on input "**********" at bounding box center [1236, 381] width 407 height 36
drag, startPoint x: 1321, startPoint y: 383, endPoint x: 1329, endPoint y: 383, distance: 8.7
click at [1329, 383] on input "**********" at bounding box center [1236, 381] width 407 height 36
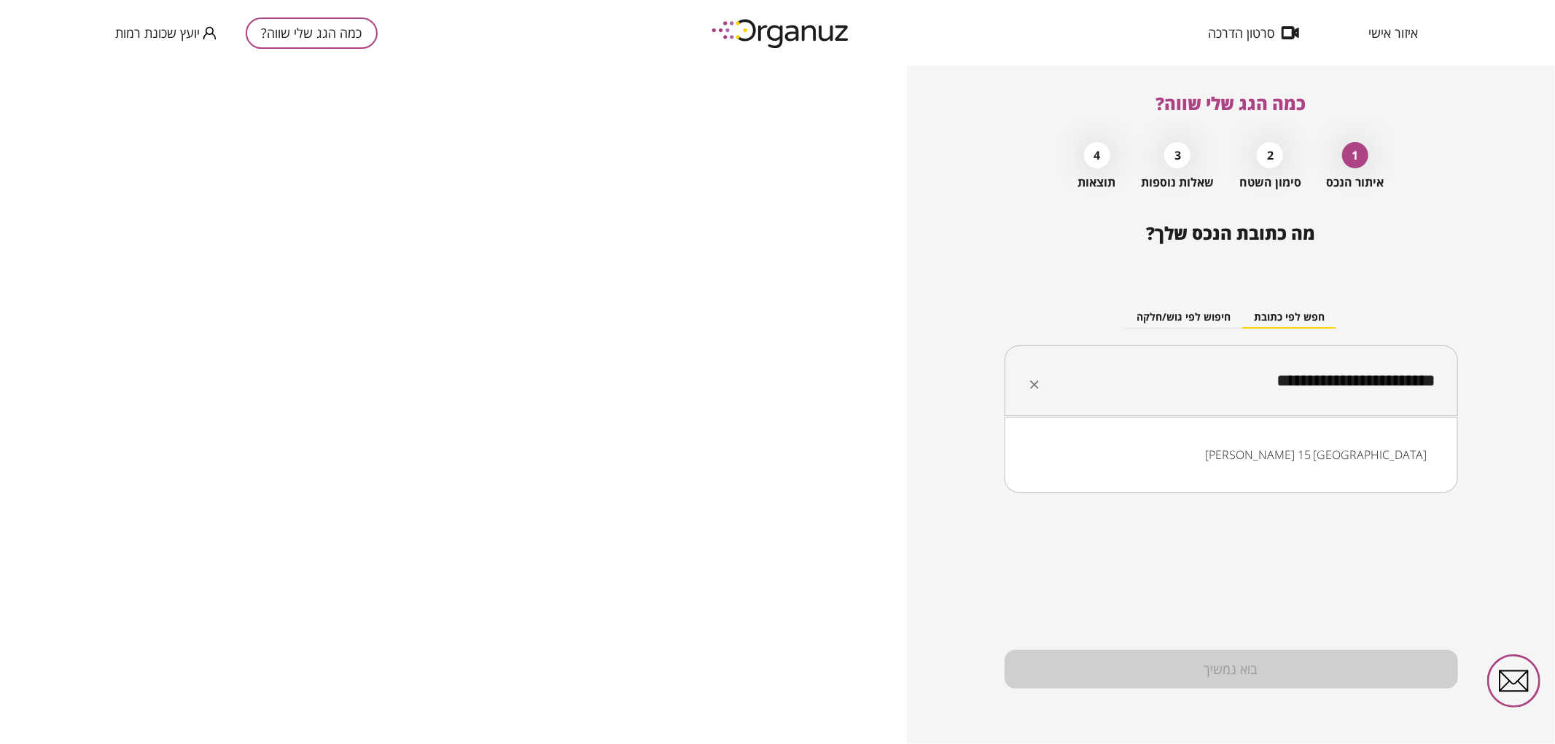
click at [1359, 449] on li "[PERSON_NAME] 15 [GEOGRAPHIC_DATA]" at bounding box center [1230, 455] width 415 height 26
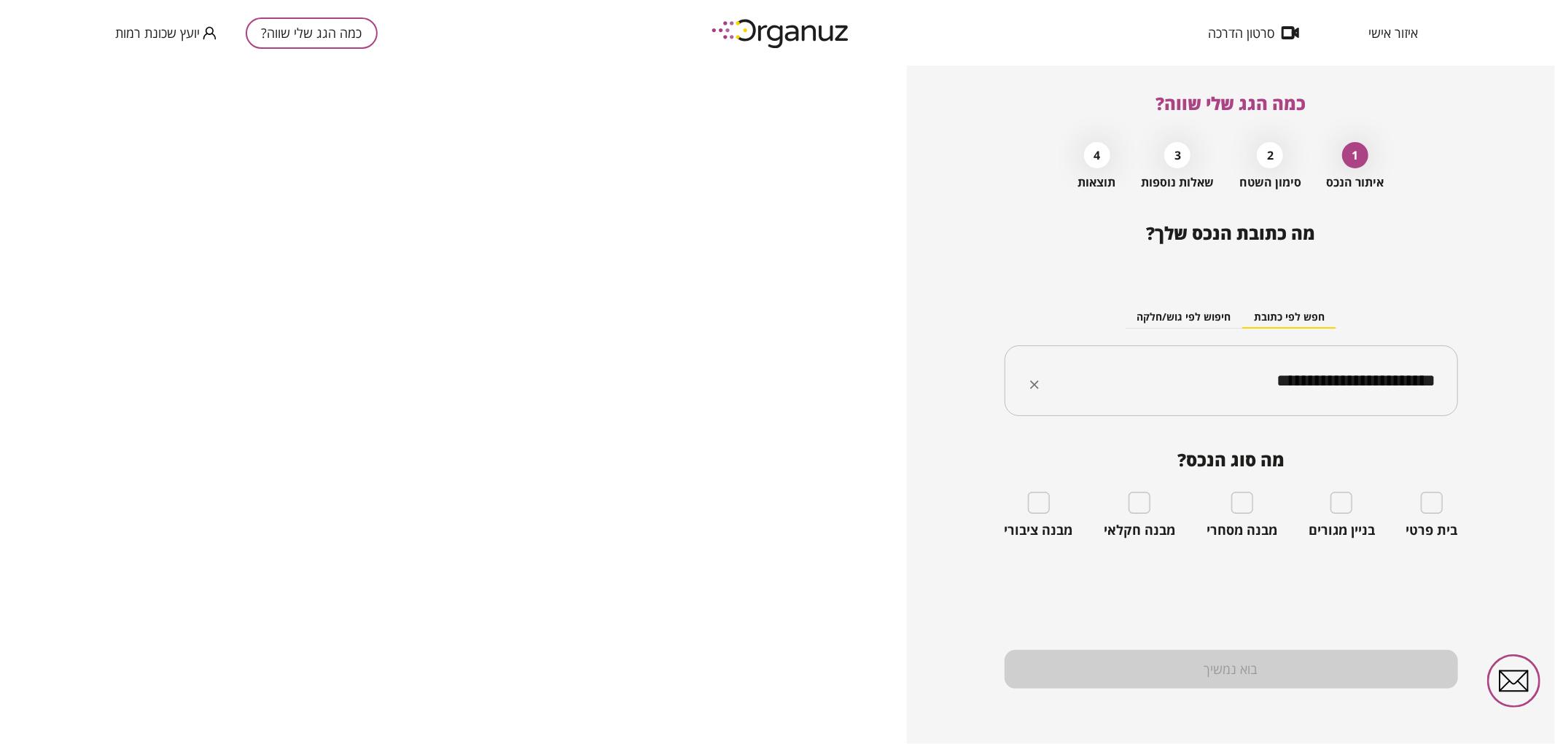
type input "**********"
click at [1437, 520] on div "בית פרטי" at bounding box center [1432, 515] width 52 height 47
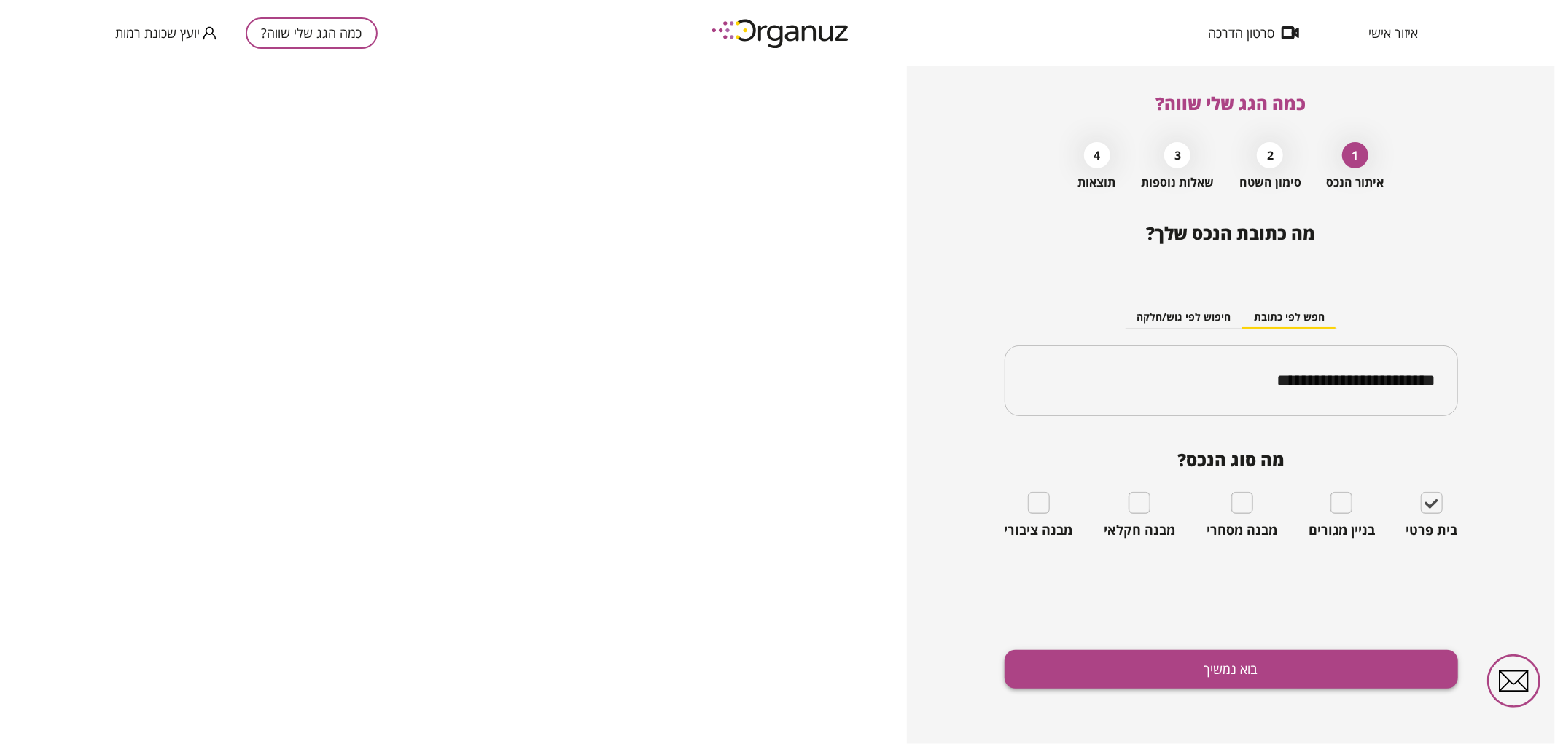
click at [1394, 650] on button "בוא נמשיך" at bounding box center [1230, 669] width 453 height 39
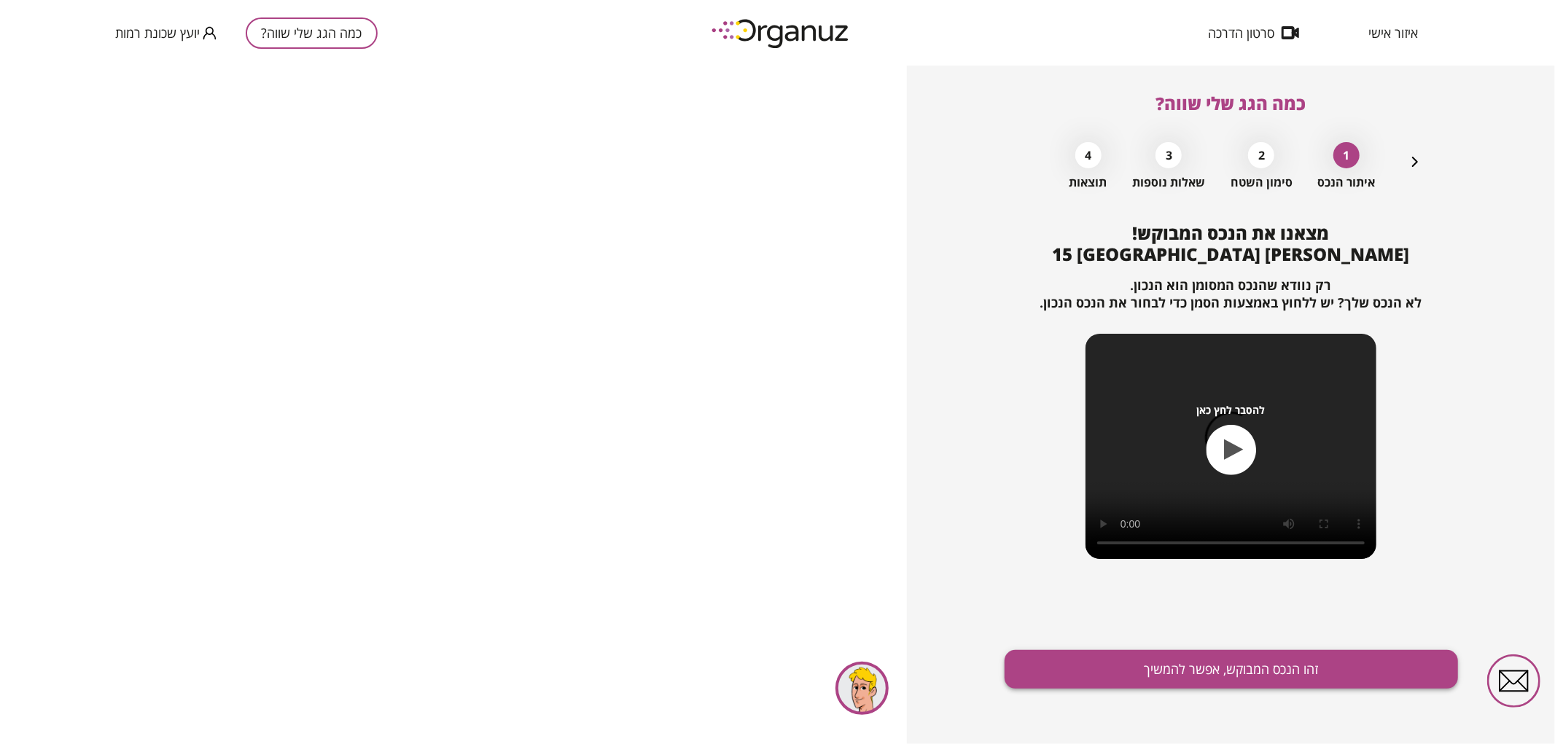
click at [1221, 681] on button "זהו הנכס המבוקש, אפשר להמשיך" at bounding box center [1230, 669] width 453 height 39
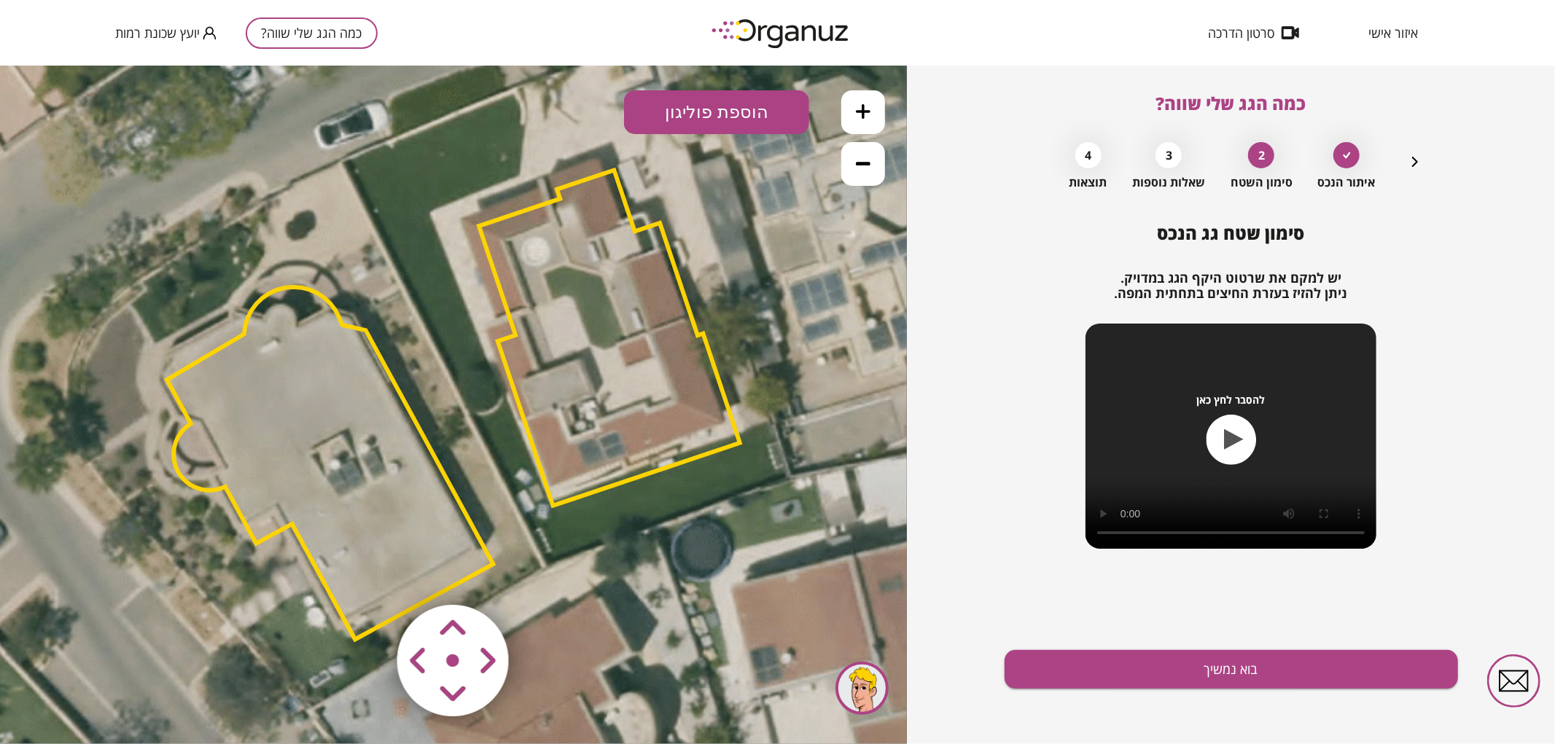
click at [281, 513] on polygon at bounding box center [330, 462] width 327 height 353
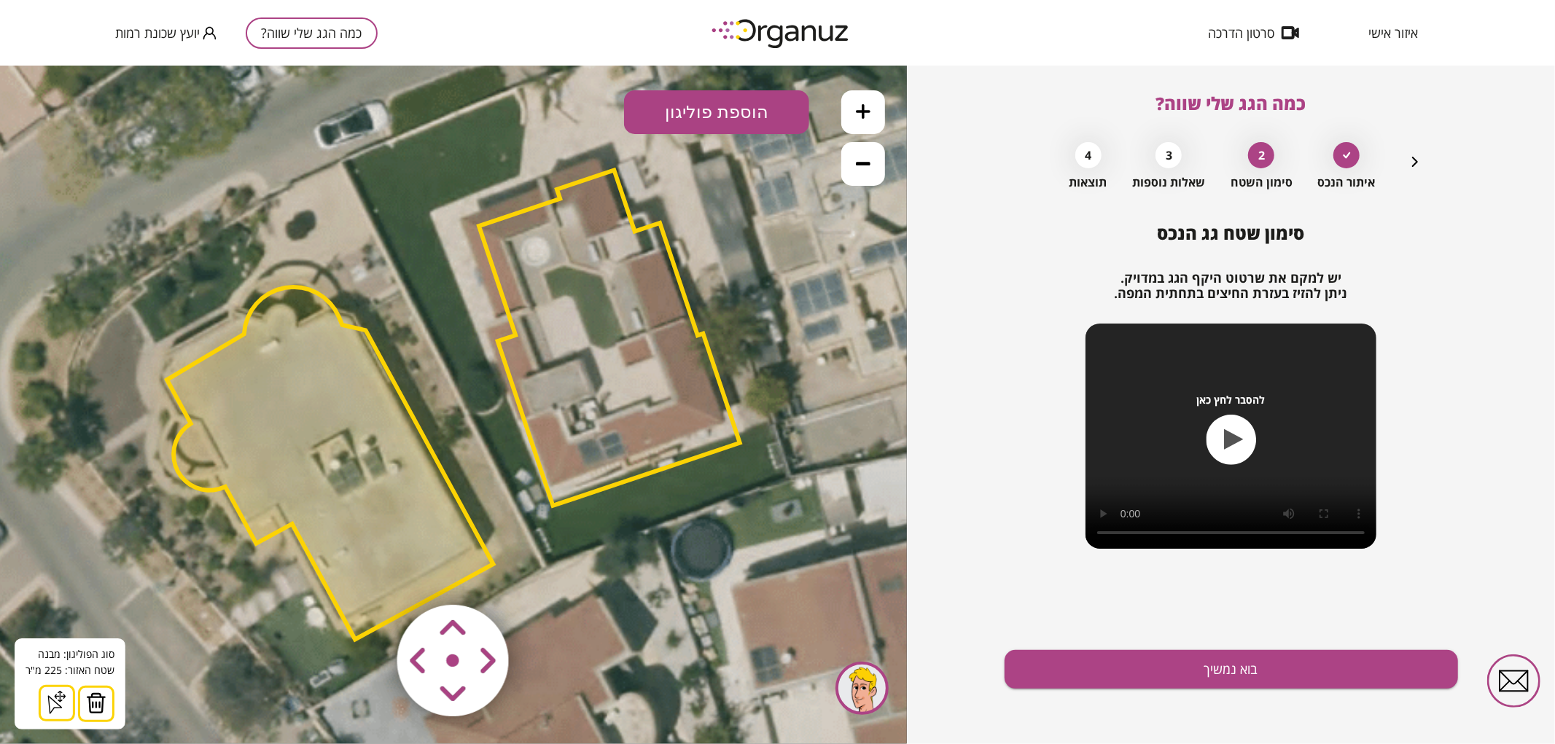
click at [278, 155] on icon at bounding box center [457, 403] width 1771 height 1771
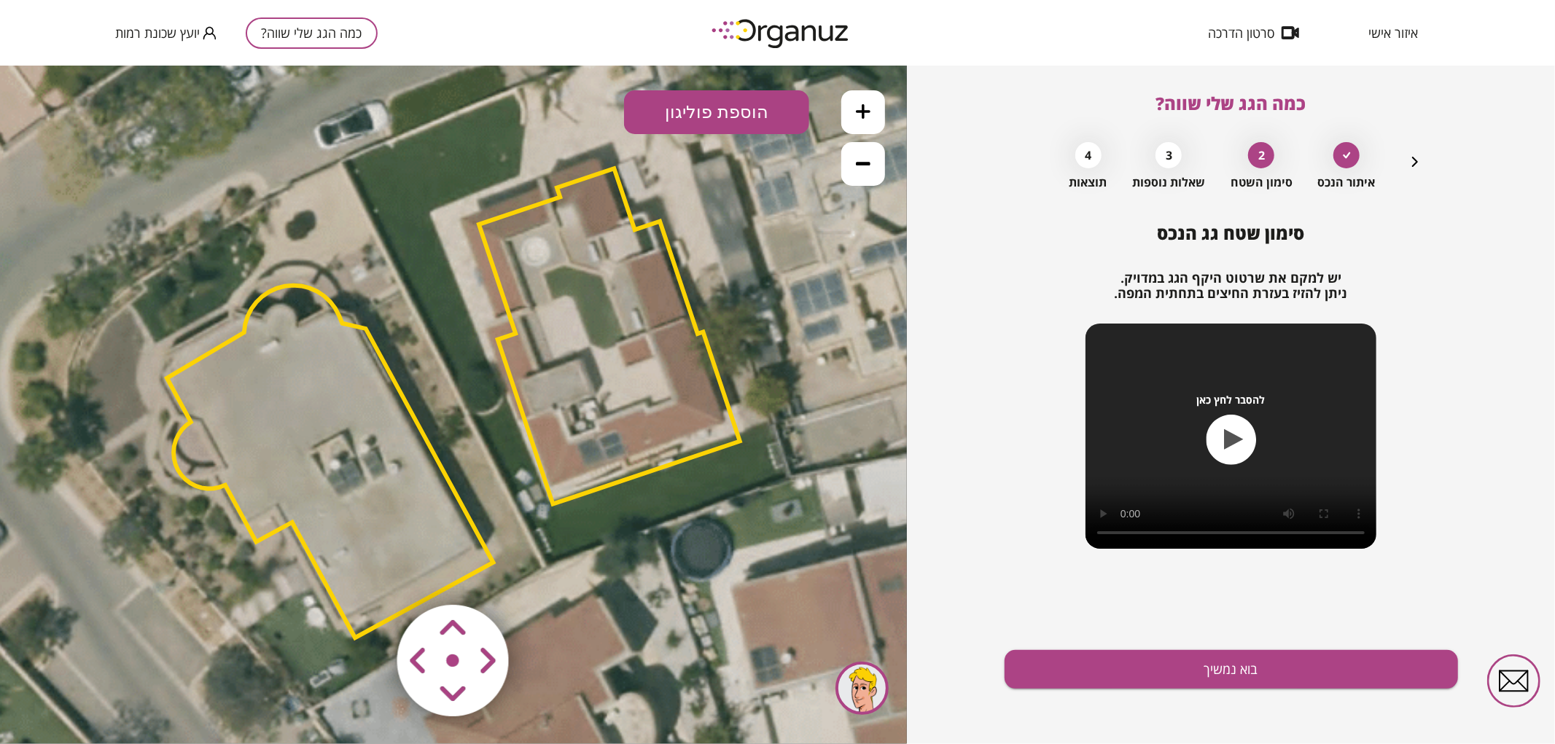
click at [367, 574] on area at bounding box center [367, 574] width 0 height 0
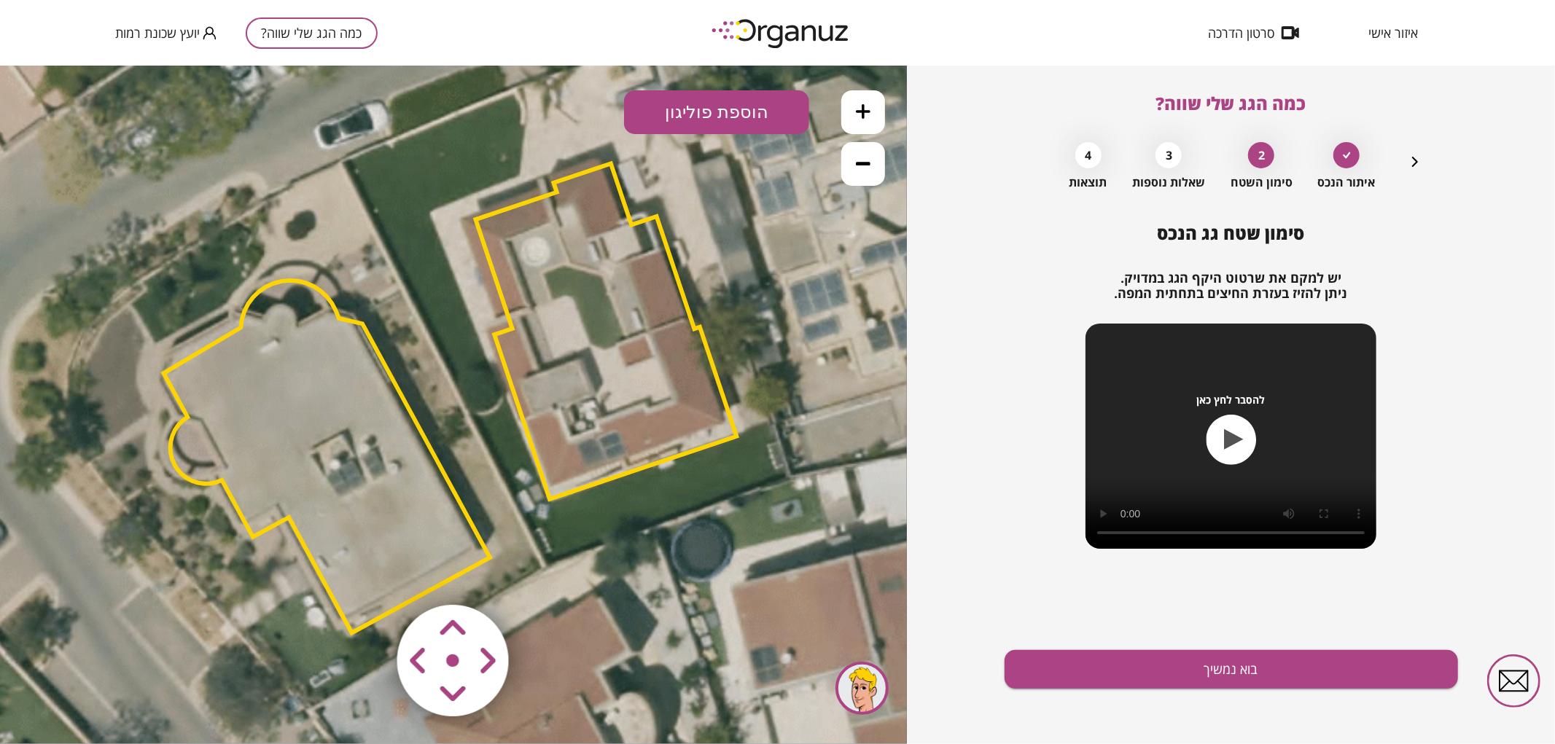
click at [367, 574] on area at bounding box center [367, 574] width 0 height 0
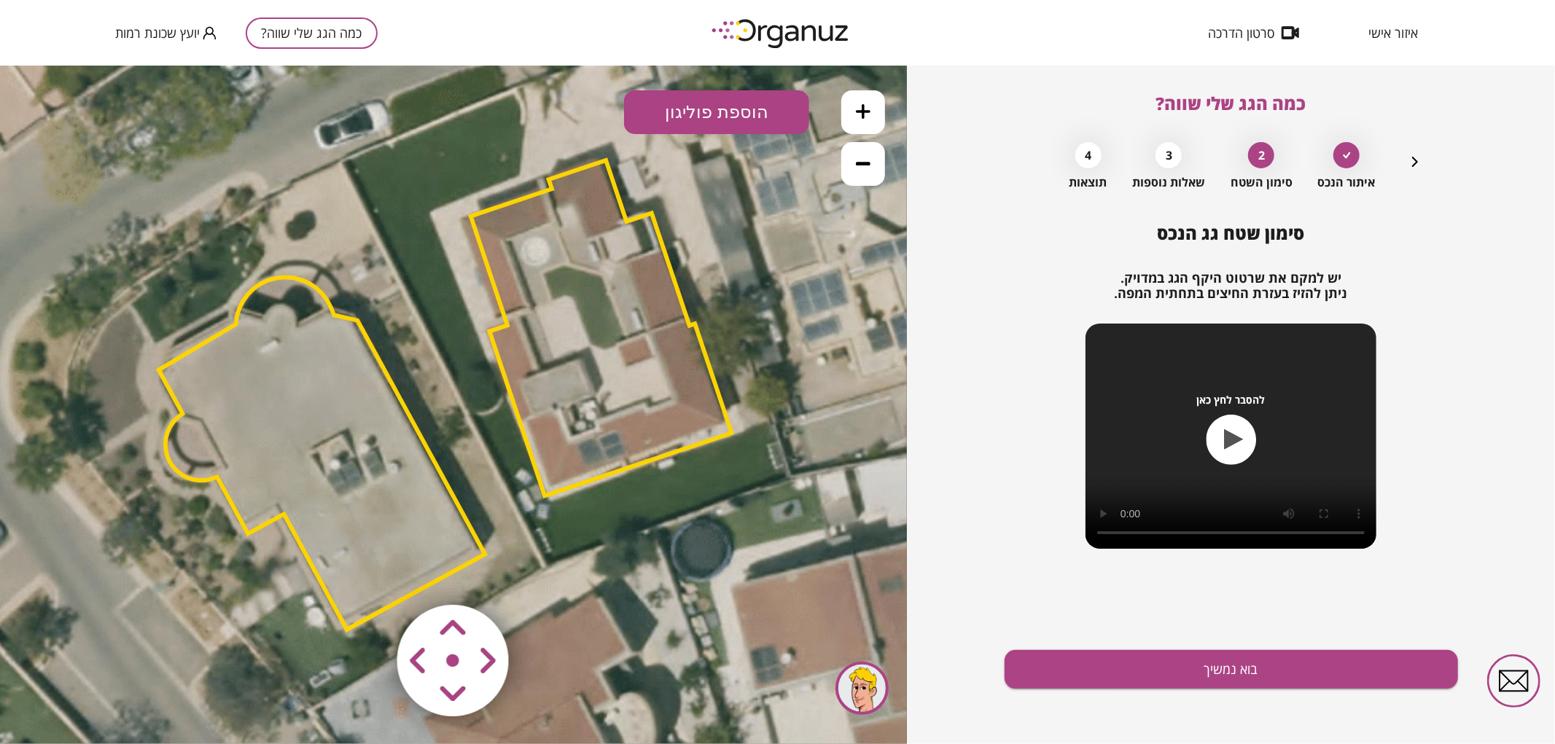
click at [367, 574] on area at bounding box center [367, 574] width 0 height 0
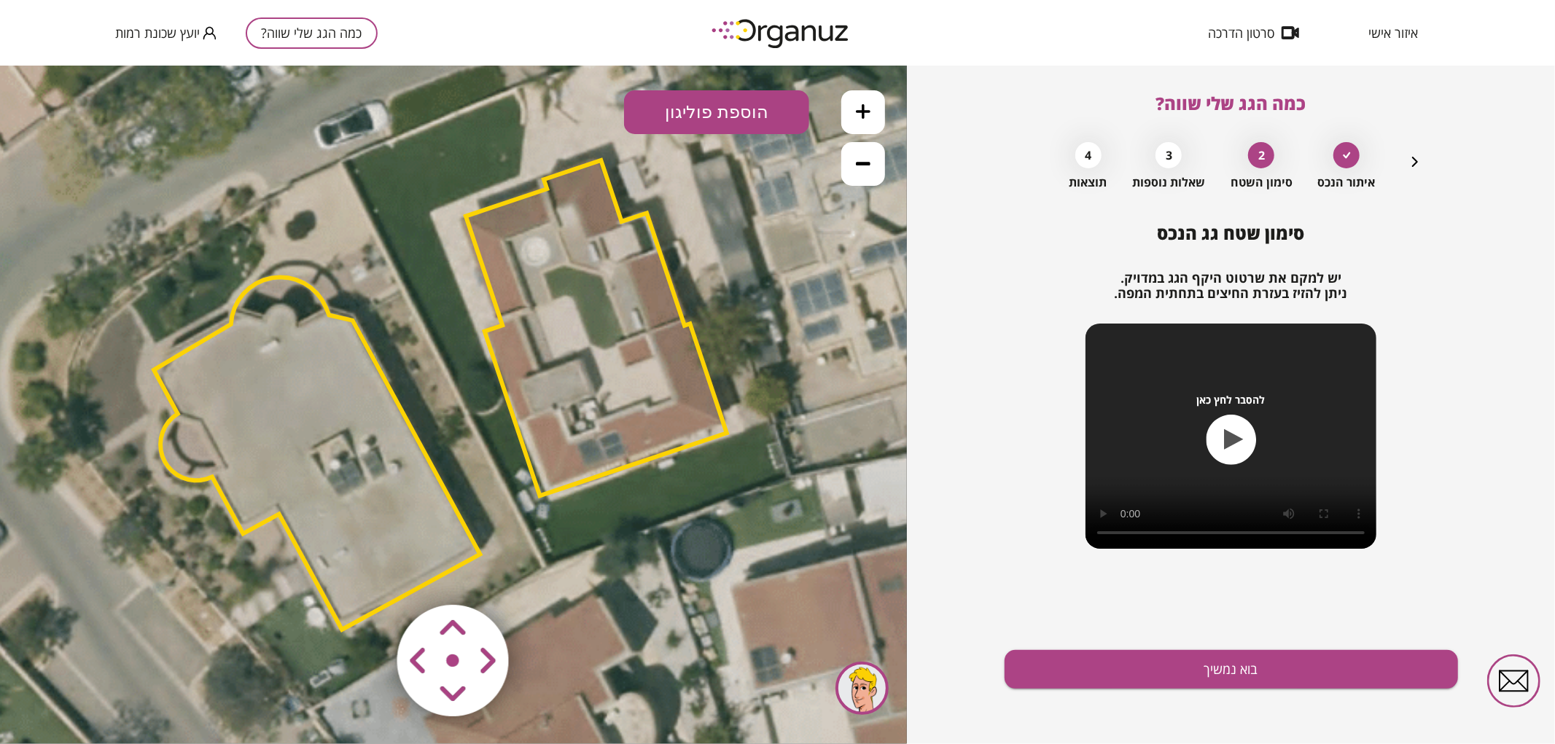
click at [367, 574] on area at bounding box center [367, 574] width 0 height 0
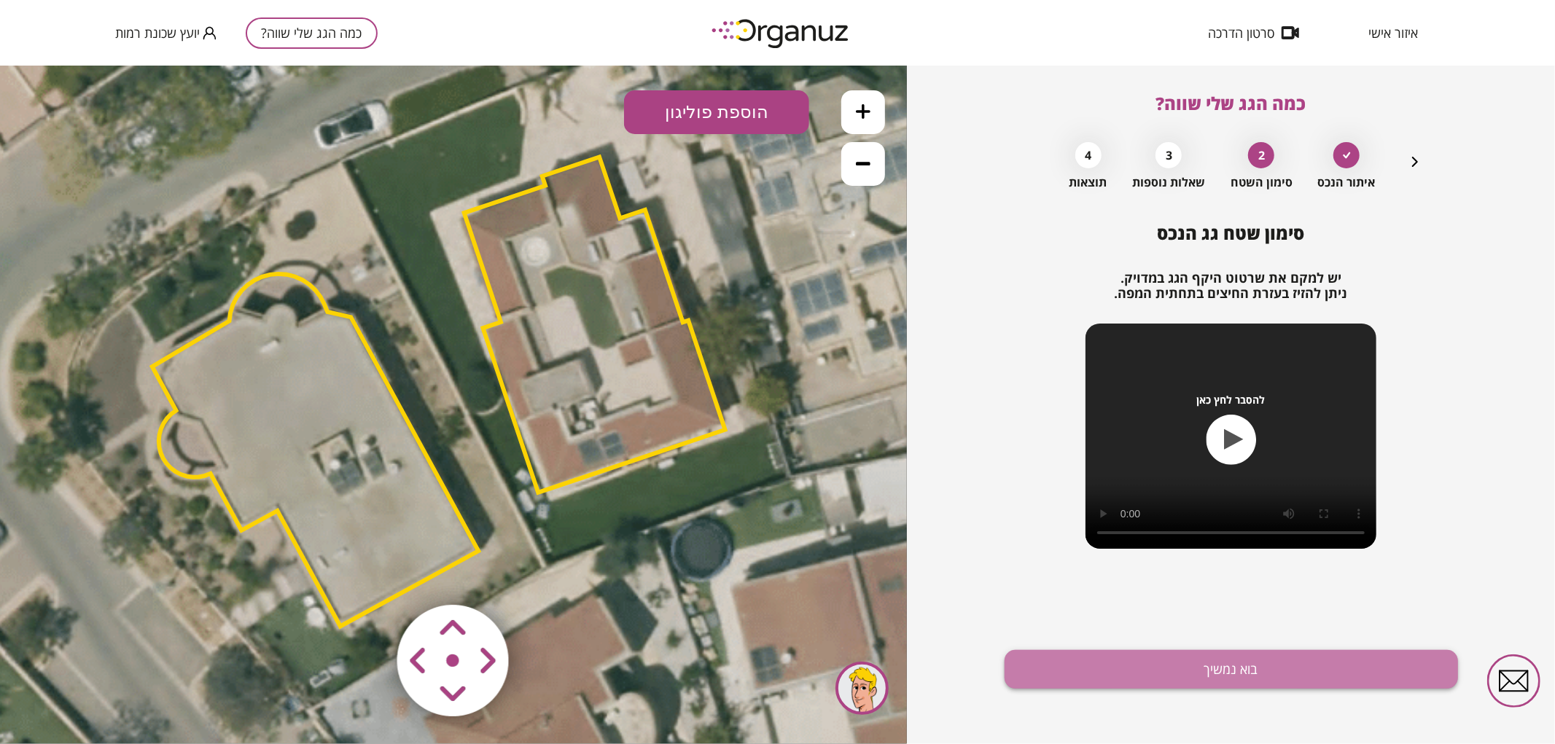
click at [1192, 657] on button "בוא נמשיך" at bounding box center [1230, 669] width 453 height 39
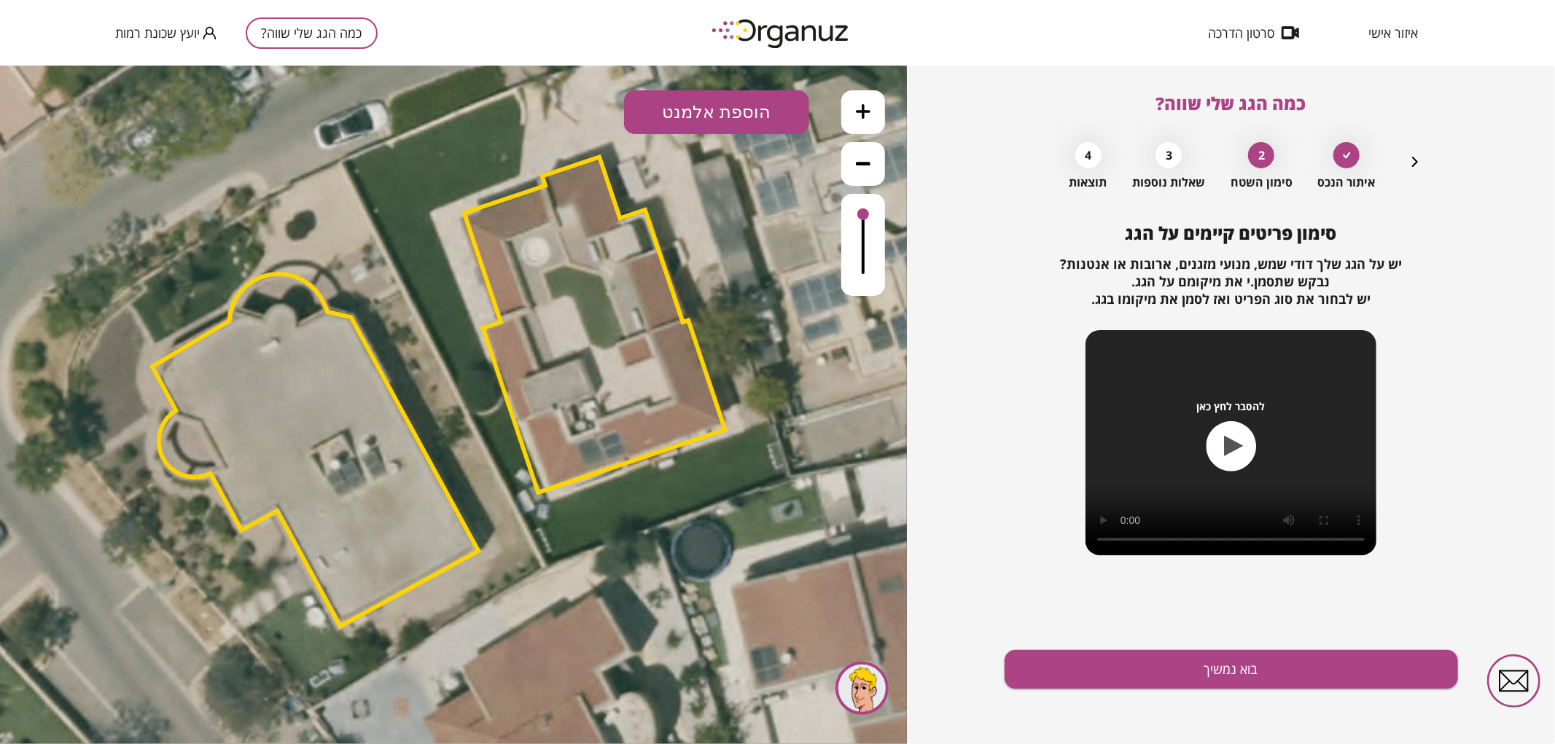
click at [767, 105] on button "הוספת אלמנט" at bounding box center [716, 112] width 185 height 44
click at [727, 285] on div ".st0 { fill: #FFFFFF; } .st0 { fill: #FFFFFF; }" at bounding box center [453, 404] width 907 height 679
click at [752, 114] on button "הוספת אלמנט" at bounding box center [716, 112] width 185 height 44
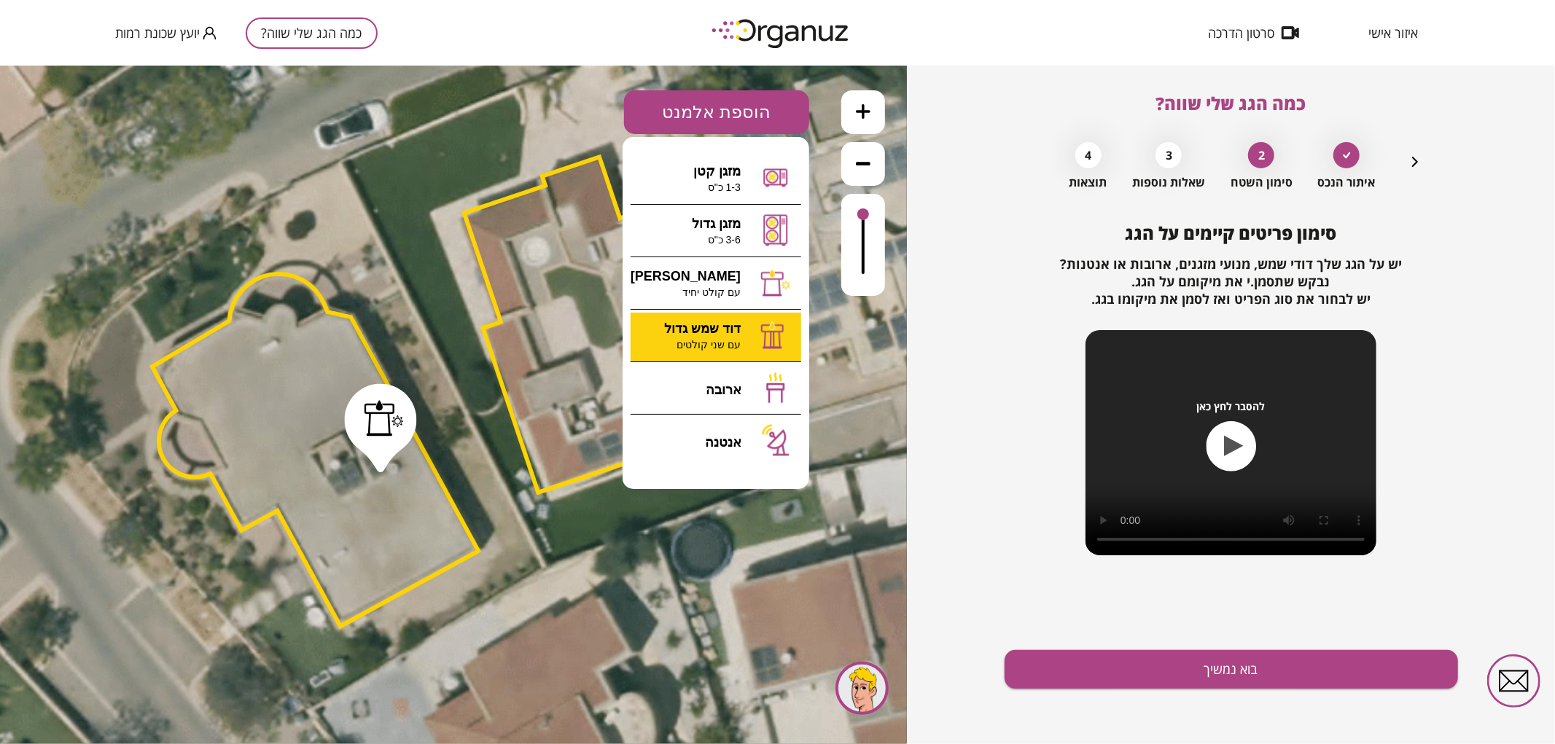
click at [733, 318] on div ".st0 { fill: #FFFFFF; } .st0 { fill: #FFFFFF; }" at bounding box center [453, 404] width 907 height 679
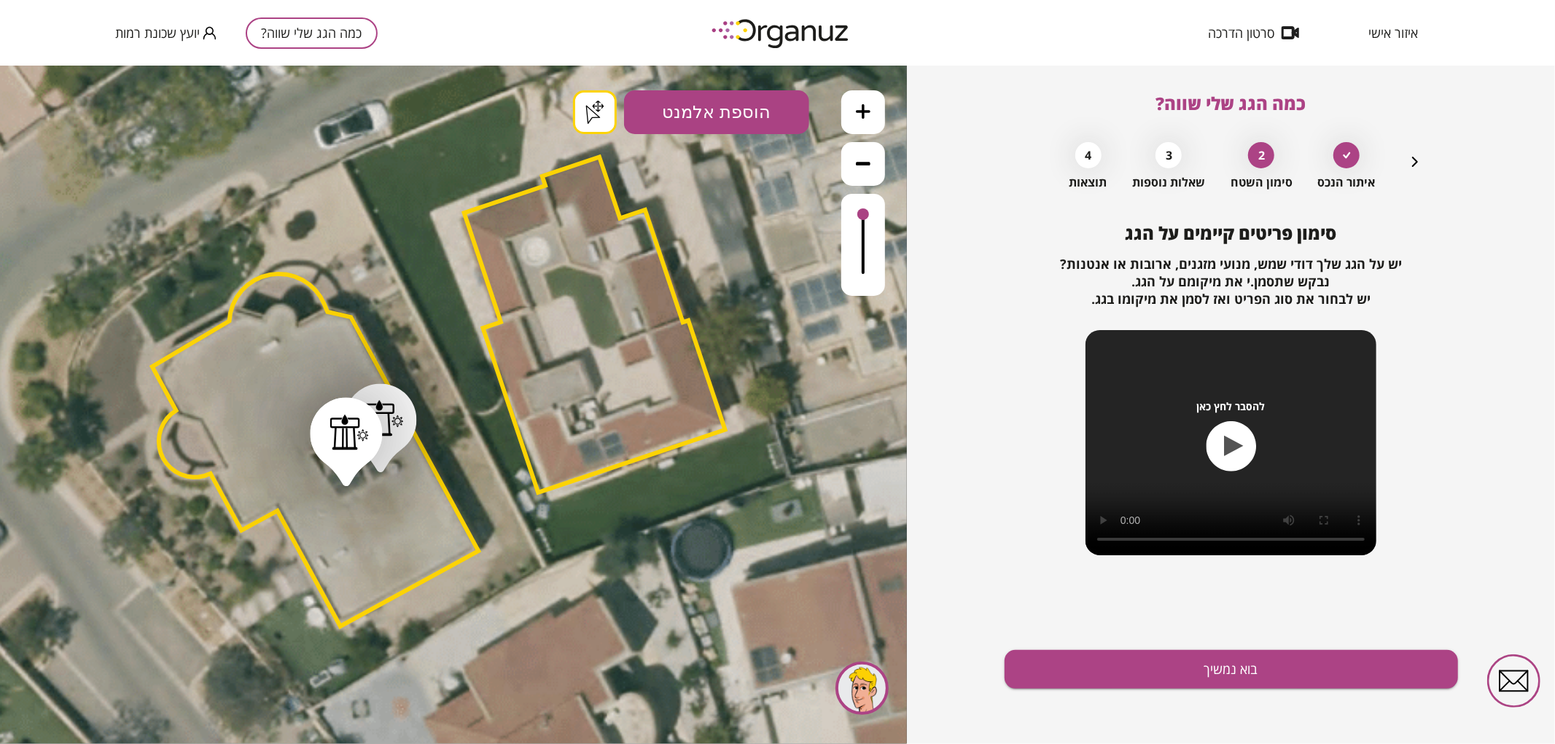
click at [1099, 671] on button "בוא נמשיך" at bounding box center [1230, 669] width 453 height 39
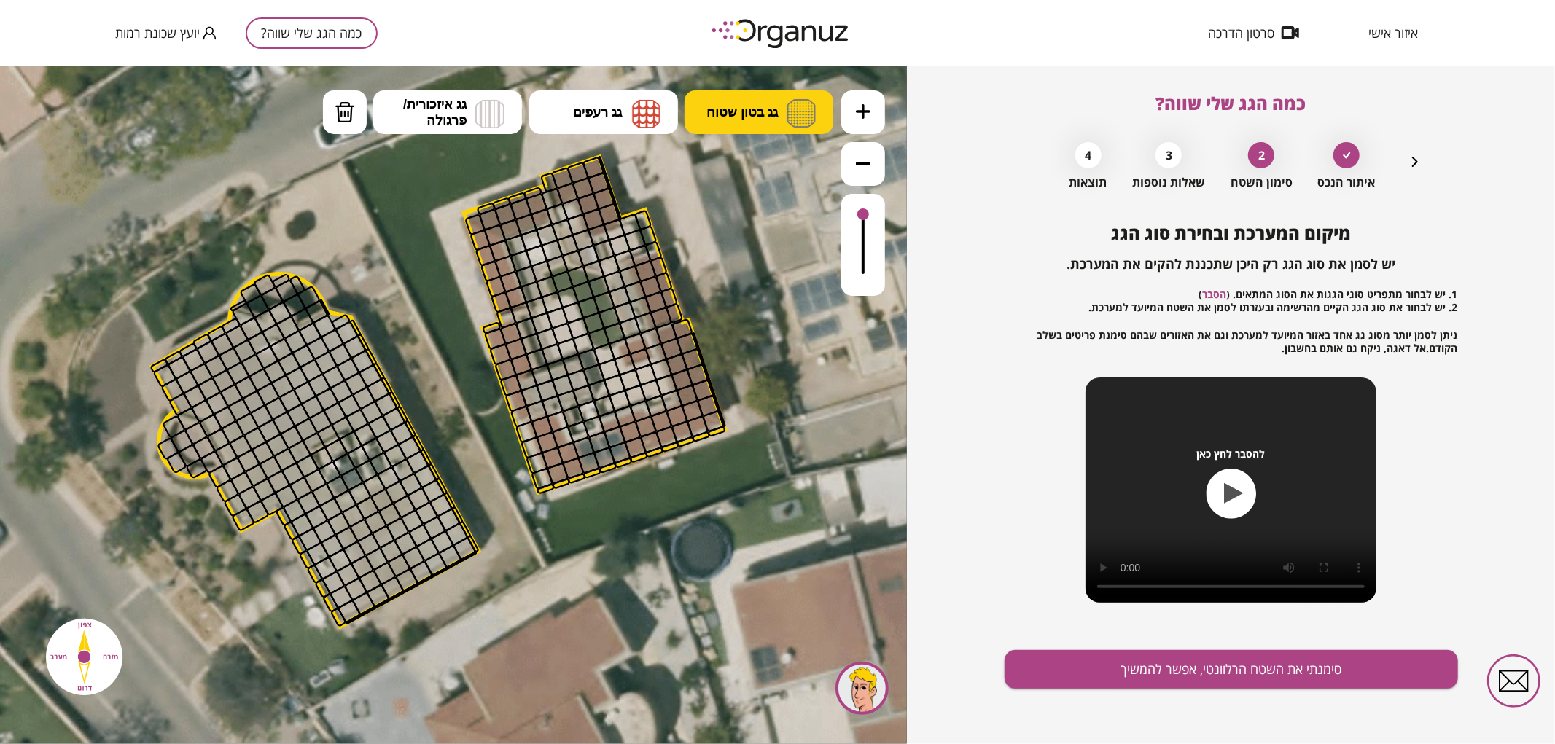
click at [789, 113] on img at bounding box center [800, 112] width 29 height 28
click at [778, 176] on div ".st0 { fill: #FFFFFF; } .st0 { fill: #FFFFFF; }" at bounding box center [453, 404] width 907 height 679
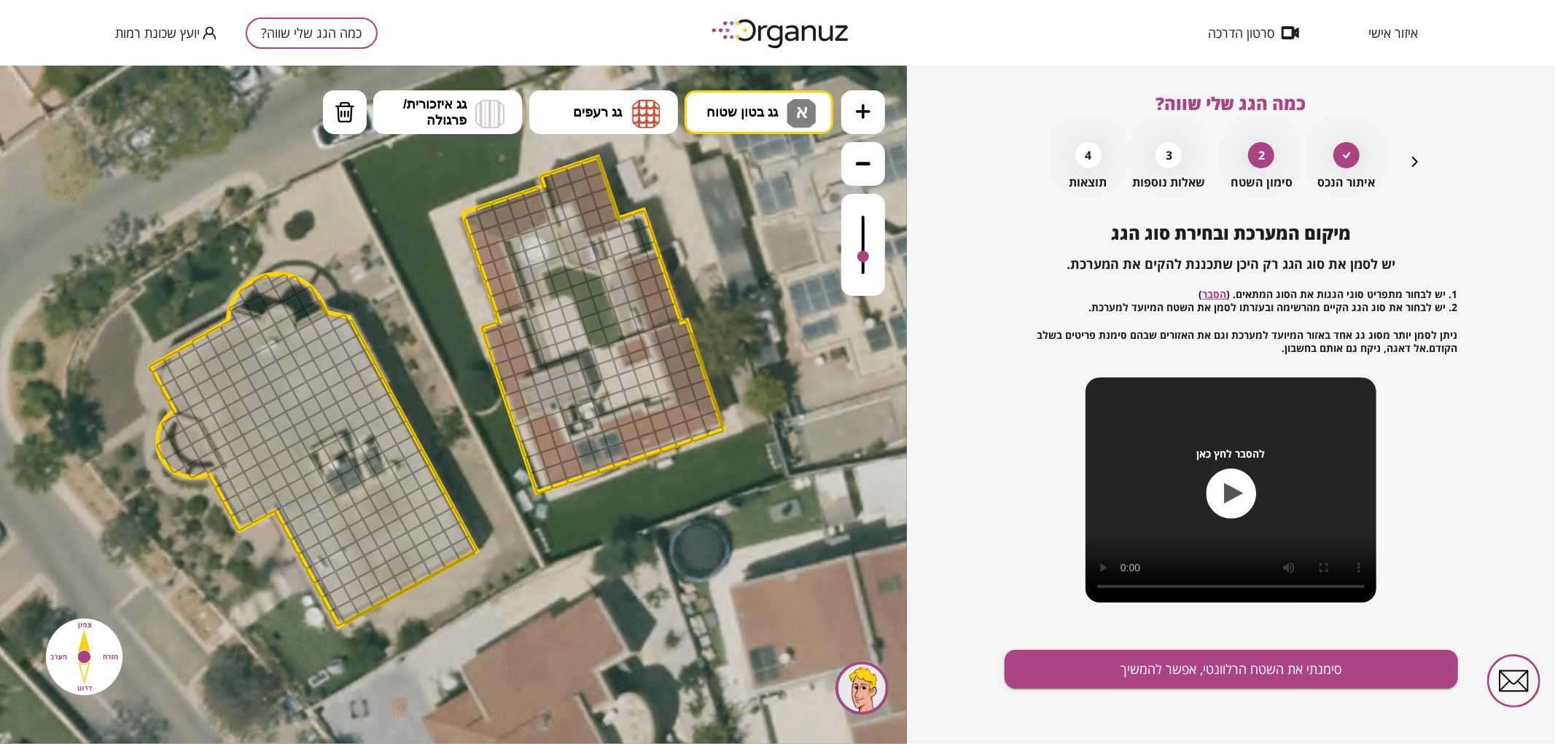
drag, startPoint x: 864, startPoint y: 215, endPoint x: 856, endPoint y: 257, distance: 42.9
click at [856, 257] on div at bounding box center [863, 244] width 44 height 102
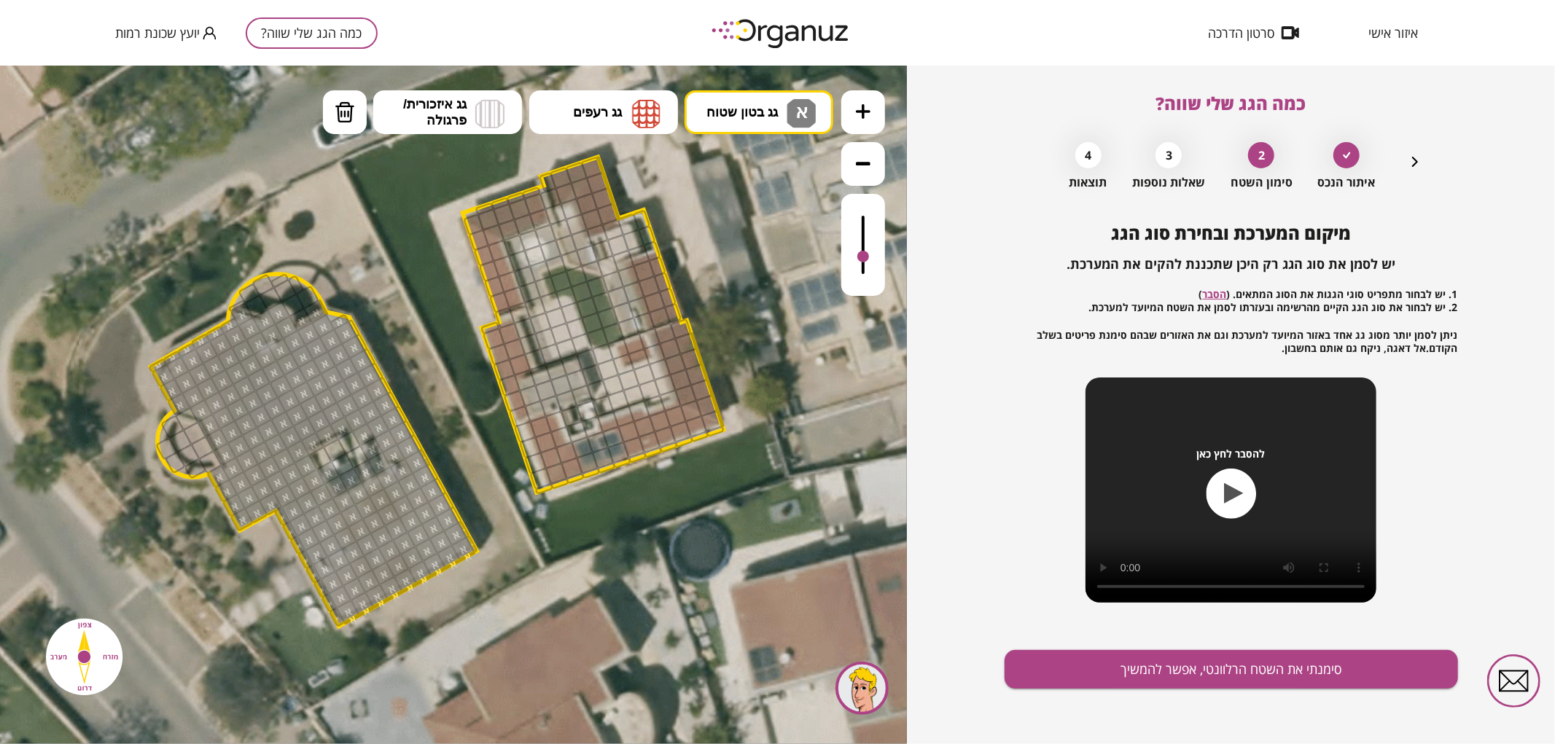
drag, startPoint x: 157, startPoint y: 372, endPoint x: 337, endPoint y: 273, distance: 205.2
click at [356, 100] on button "מחיקה" at bounding box center [345, 112] width 44 height 44
drag, startPoint x: 329, startPoint y: 469, endPoint x: 330, endPoint y: 482, distance: 12.5
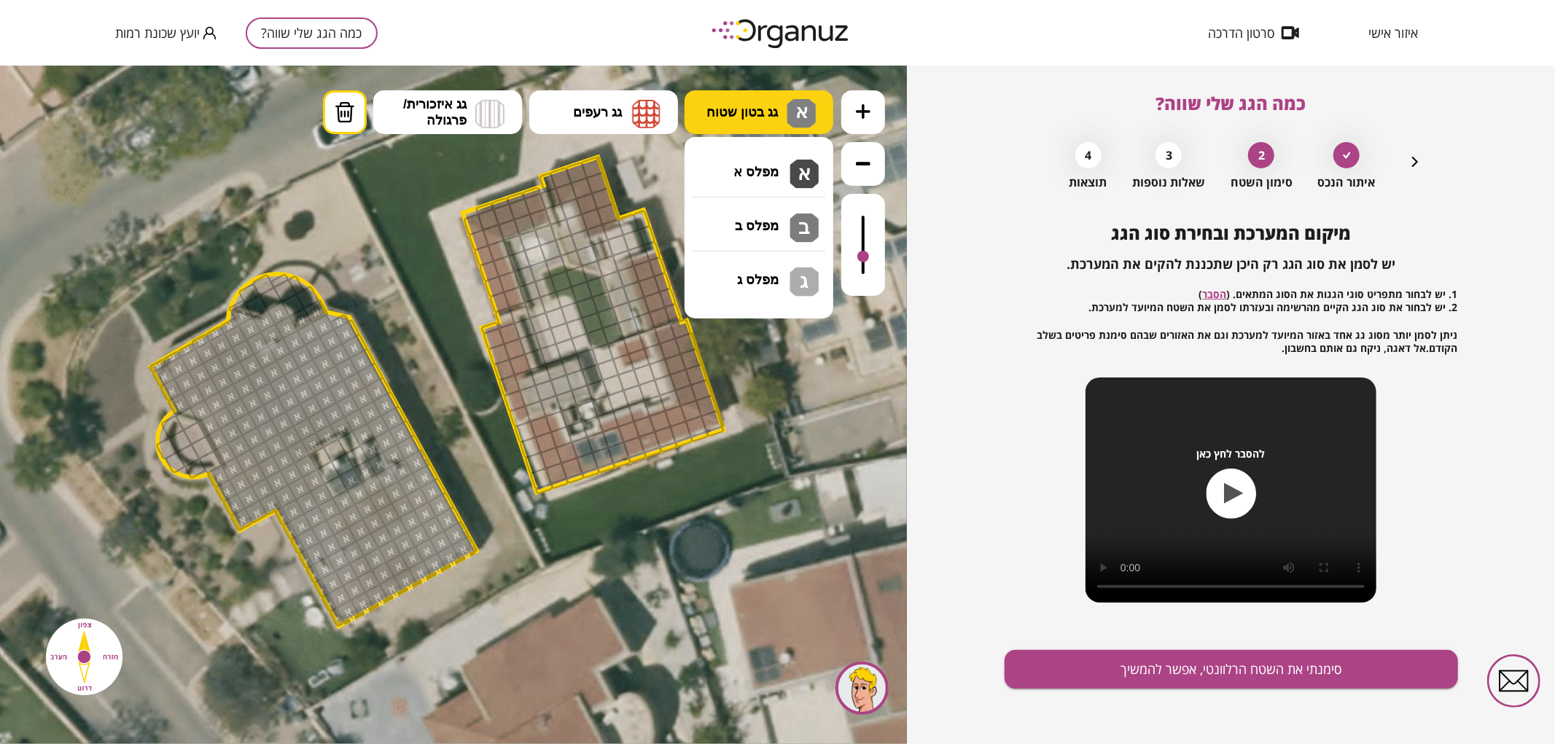
click at [792, 103] on span "א" at bounding box center [799, 108] width 15 height 17
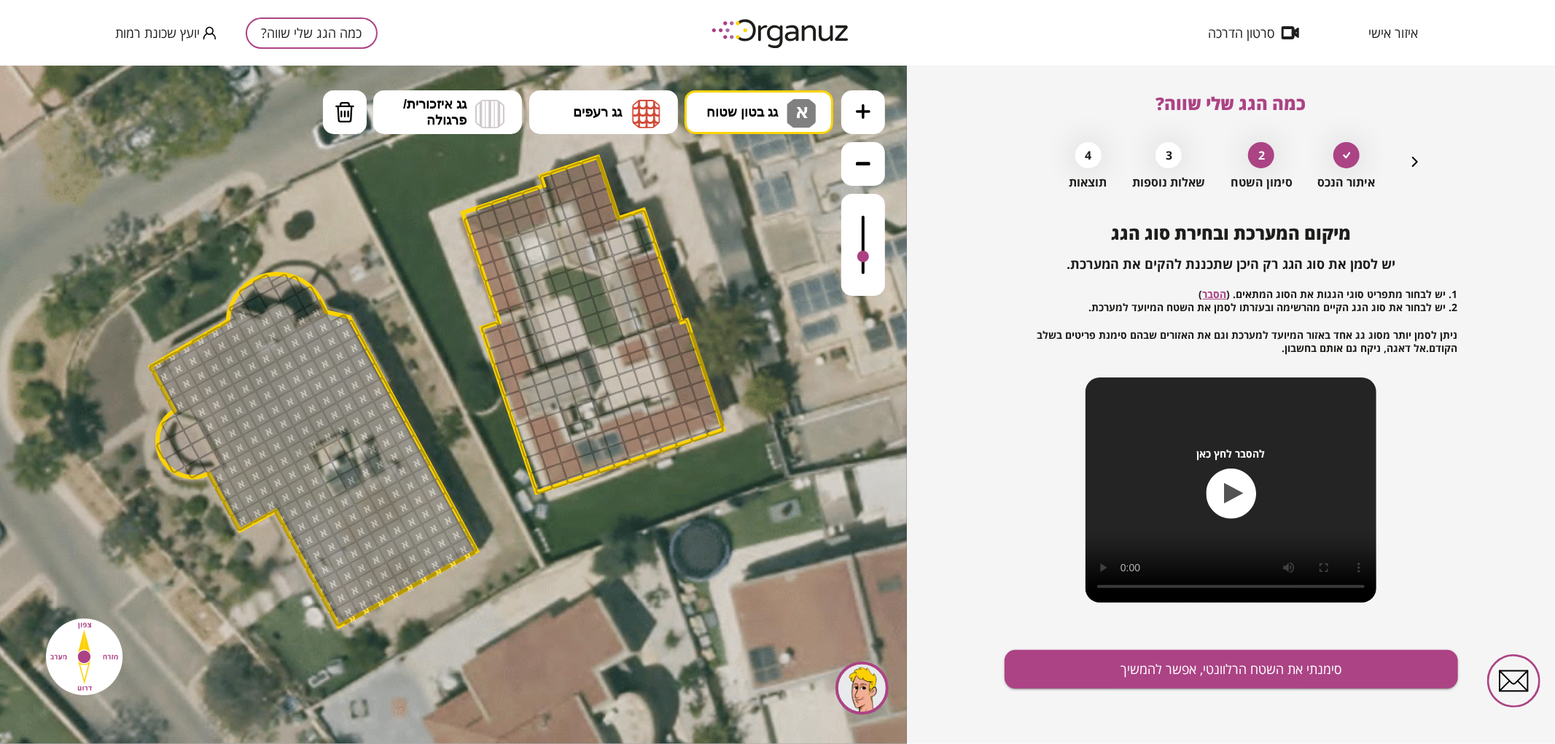
click at [780, 158] on div ".st0 { fill: #FFFFFF; } .st0 { fill: #FFFFFF; }" at bounding box center [453, 404] width 907 height 679
click at [336, 483] on div at bounding box center [336, 486] width 25 height 25
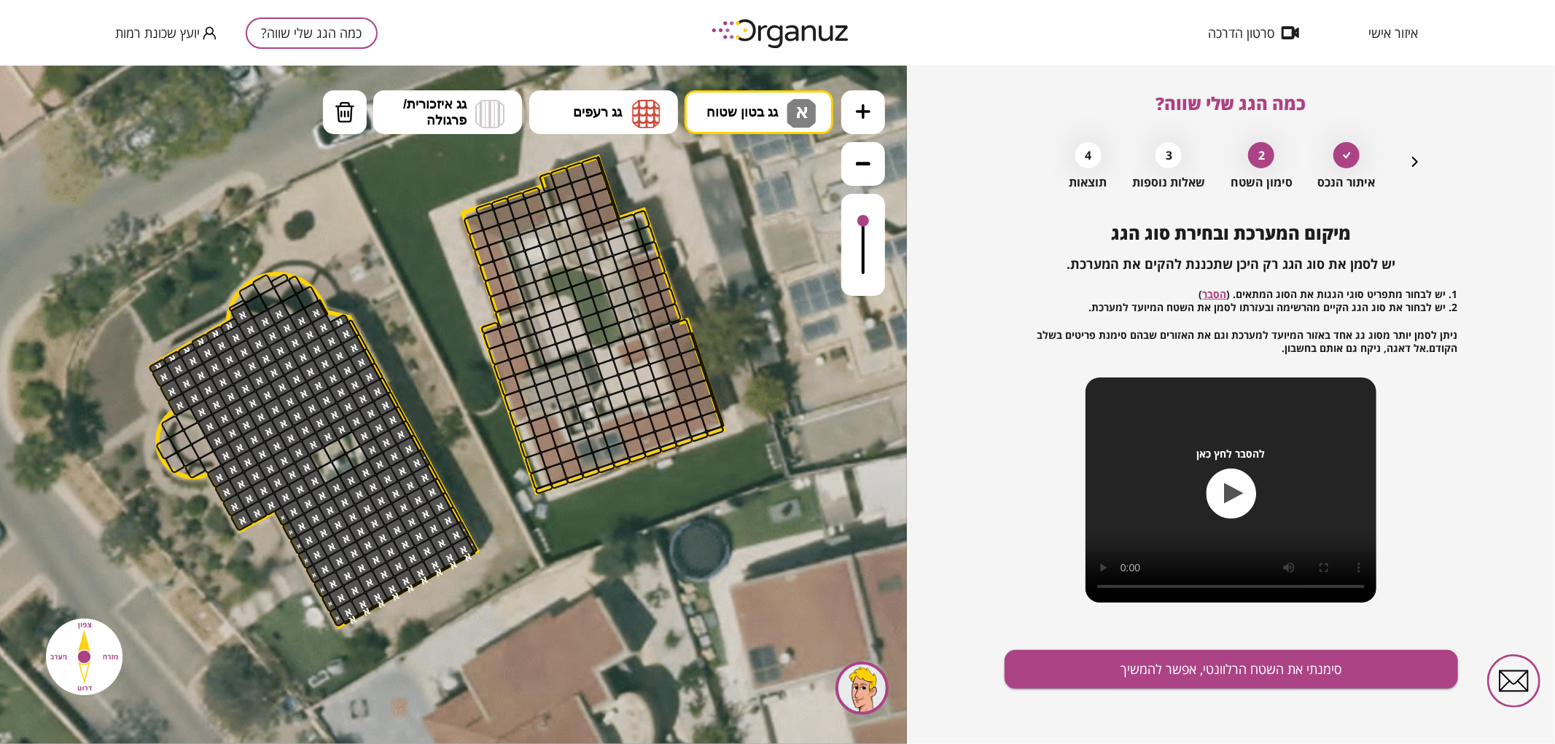
click at [873, 222] on div at bounding box center [863, 244] width 44 height 102
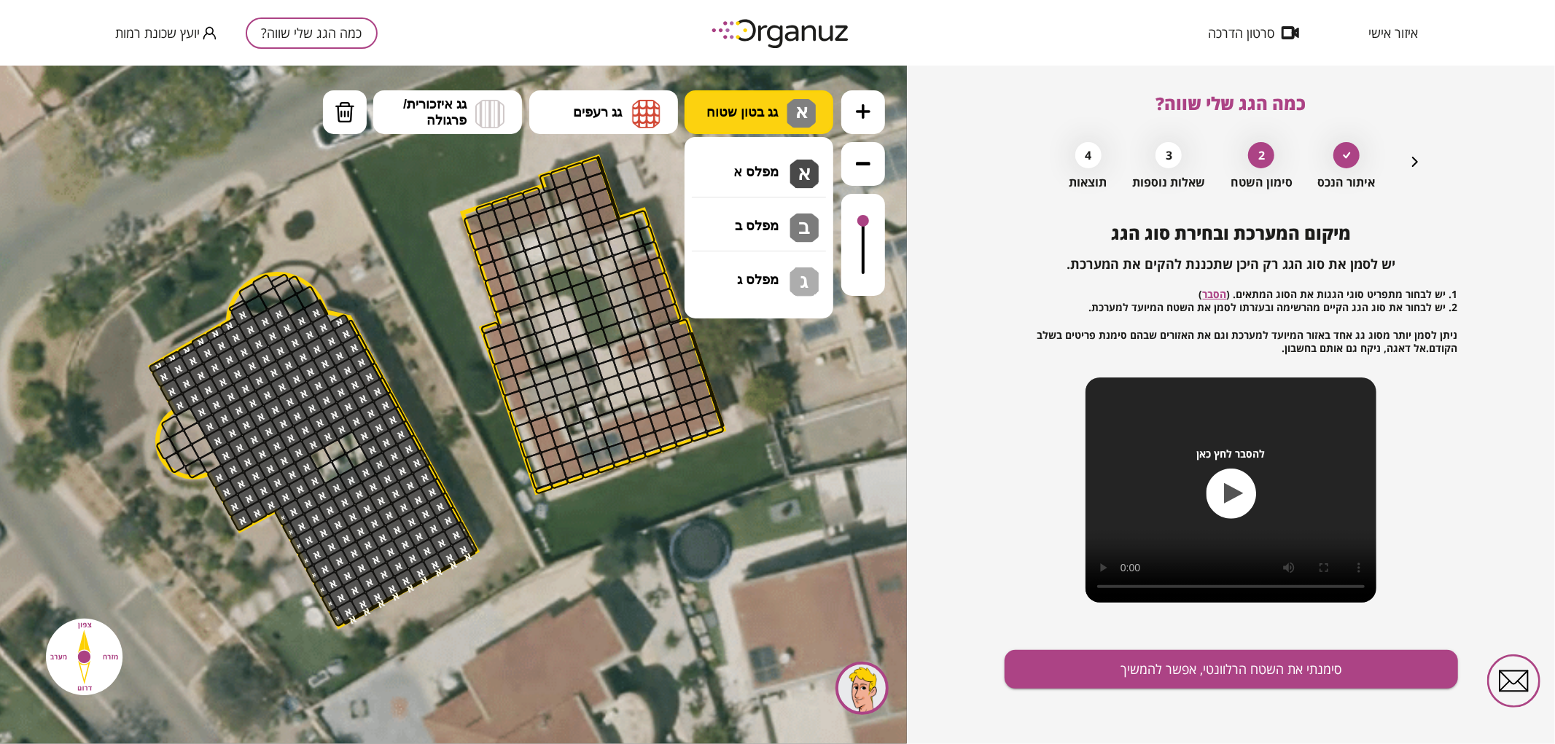
click at [730, 107] on span "גג בטון שטוח" at bounding box center [741, 111] width 71 height 16
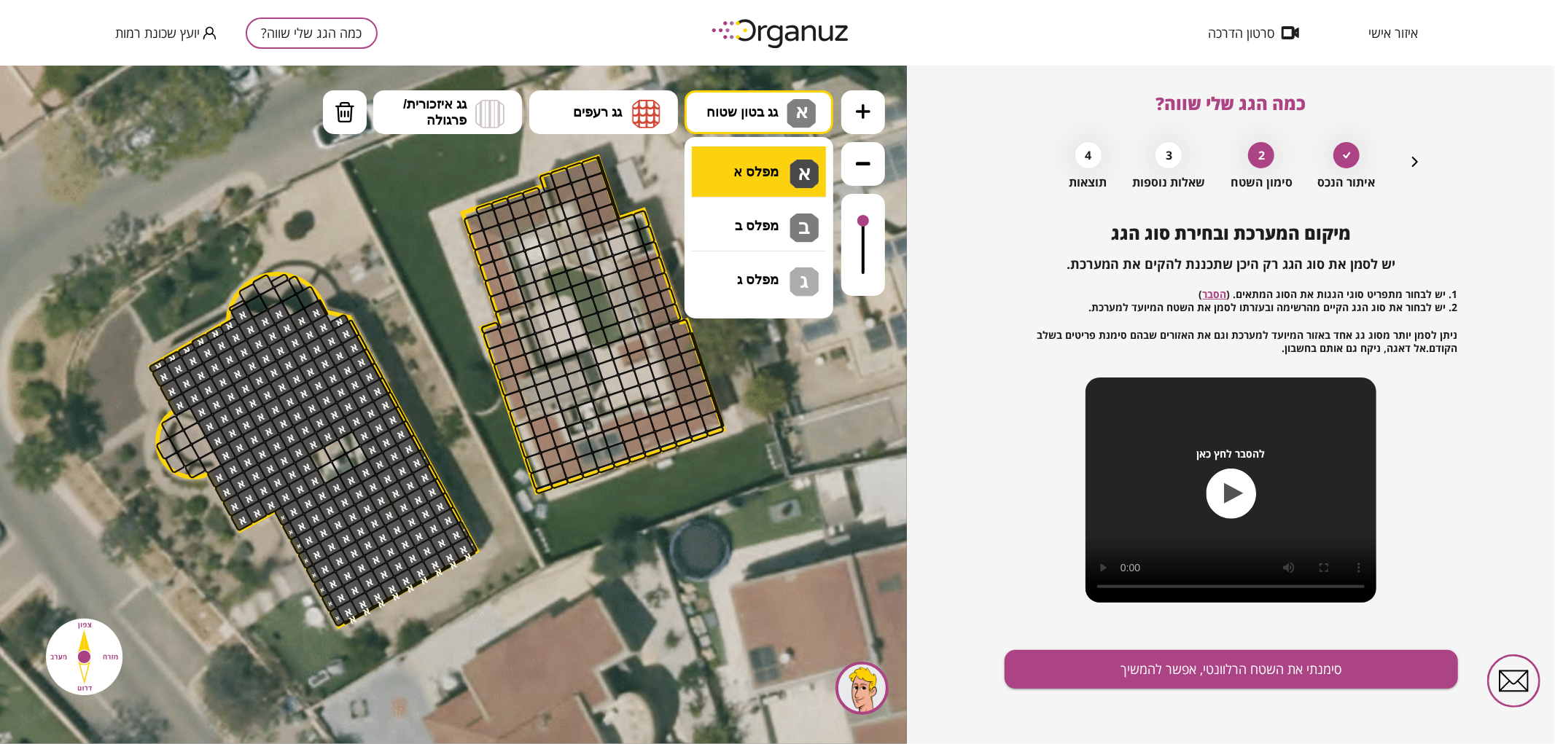
click at [752, 171] on div ".st0 { fill: #FFFFFF; } .st0 { fill: #FFFFFF; }" at bounding box center [453, 404] width 907 height 679
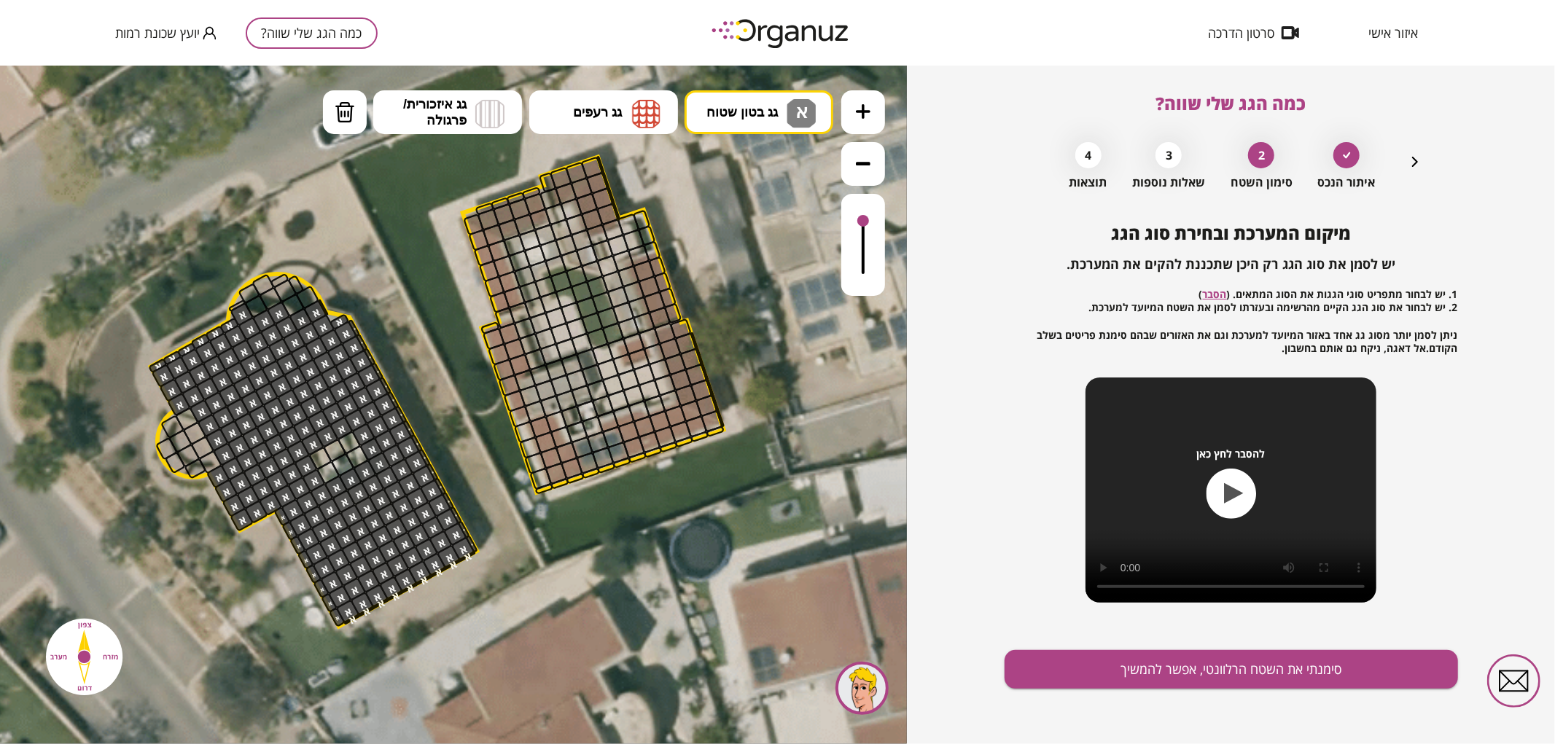
drag, startPoint x: 458, startPoint y: 519, endPoint x: 353, endPoint y: 323, distance: 222.4
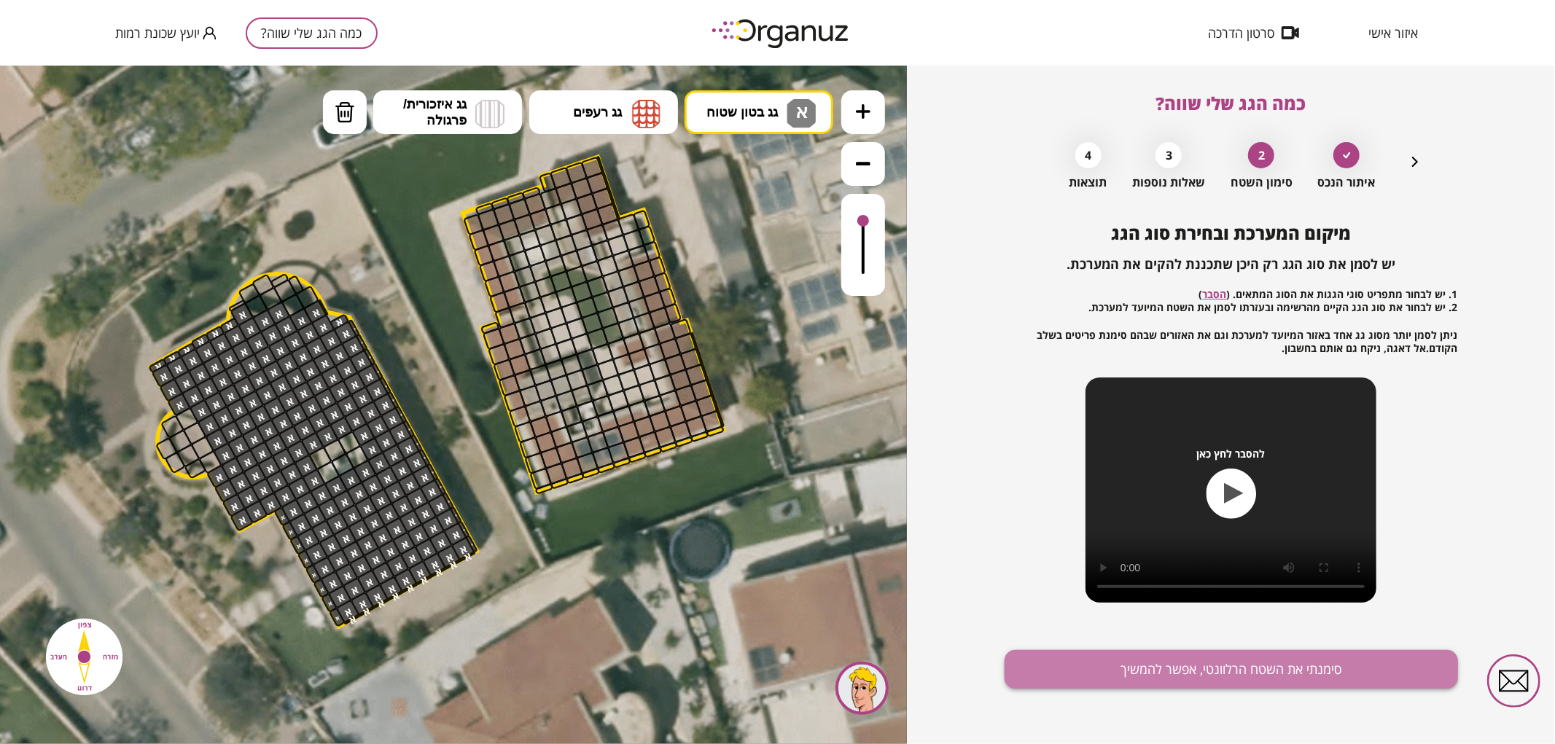
click at [1165, 679] on button "סימנתי את השטח הרלוונטי, אפשר להמשיך" at bounding box center [1230, 669] width 453 height 39
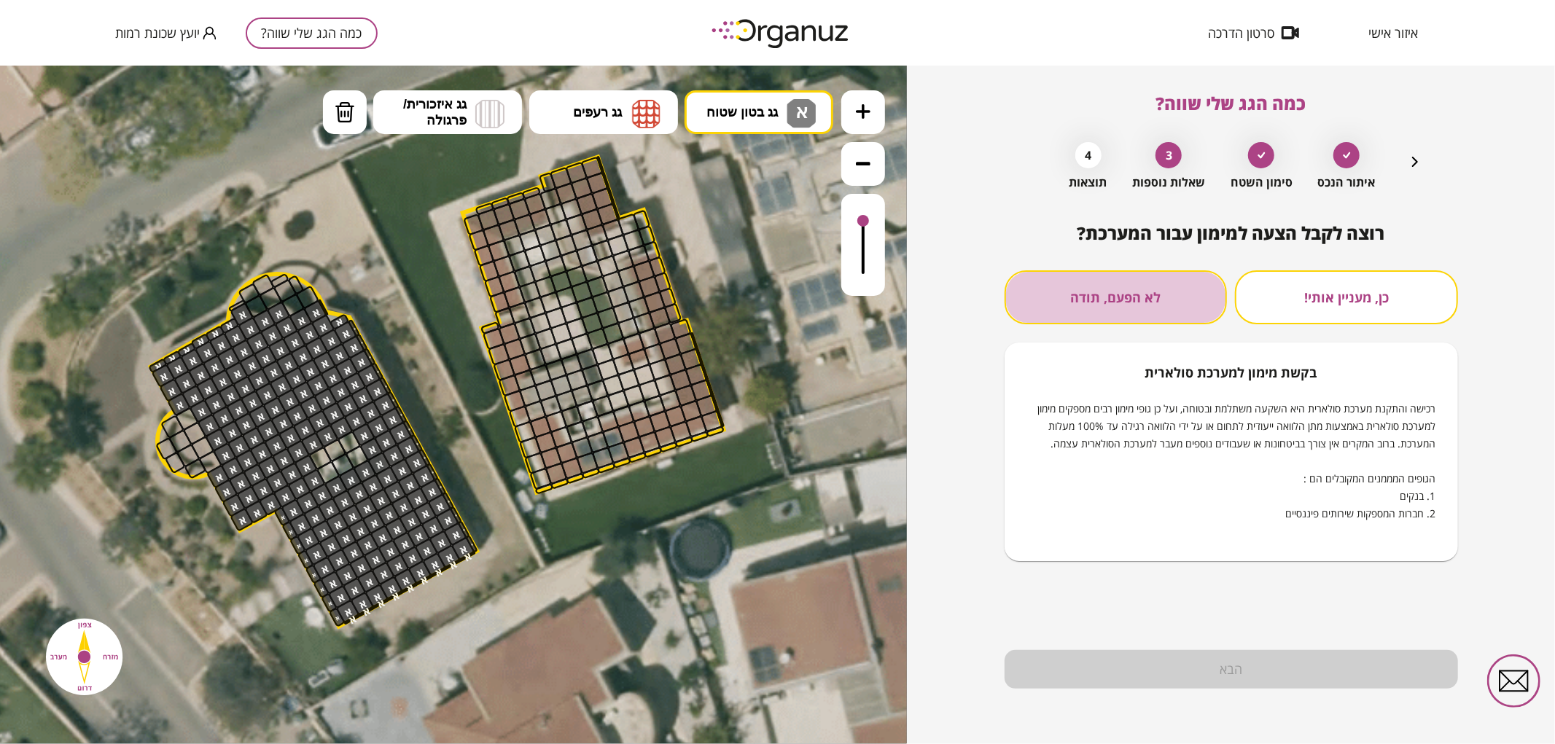
click at [1071, 318] on button "לא הפעם, תודה" at bounding box center [1115, 297] width 223 height 54
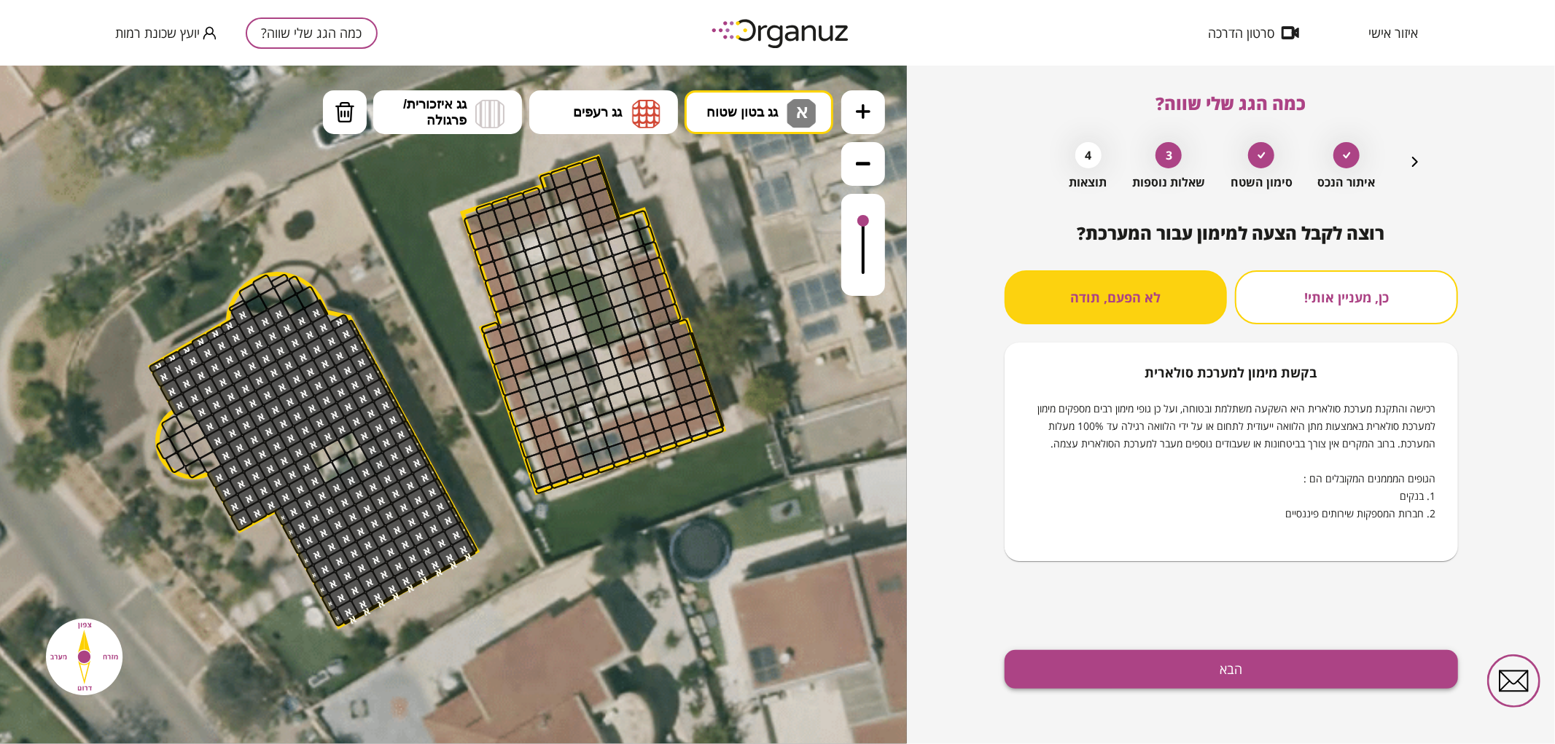
click at [1213, 665] on button "הבא" at bounding box center [1230, 669] width 453 height 39
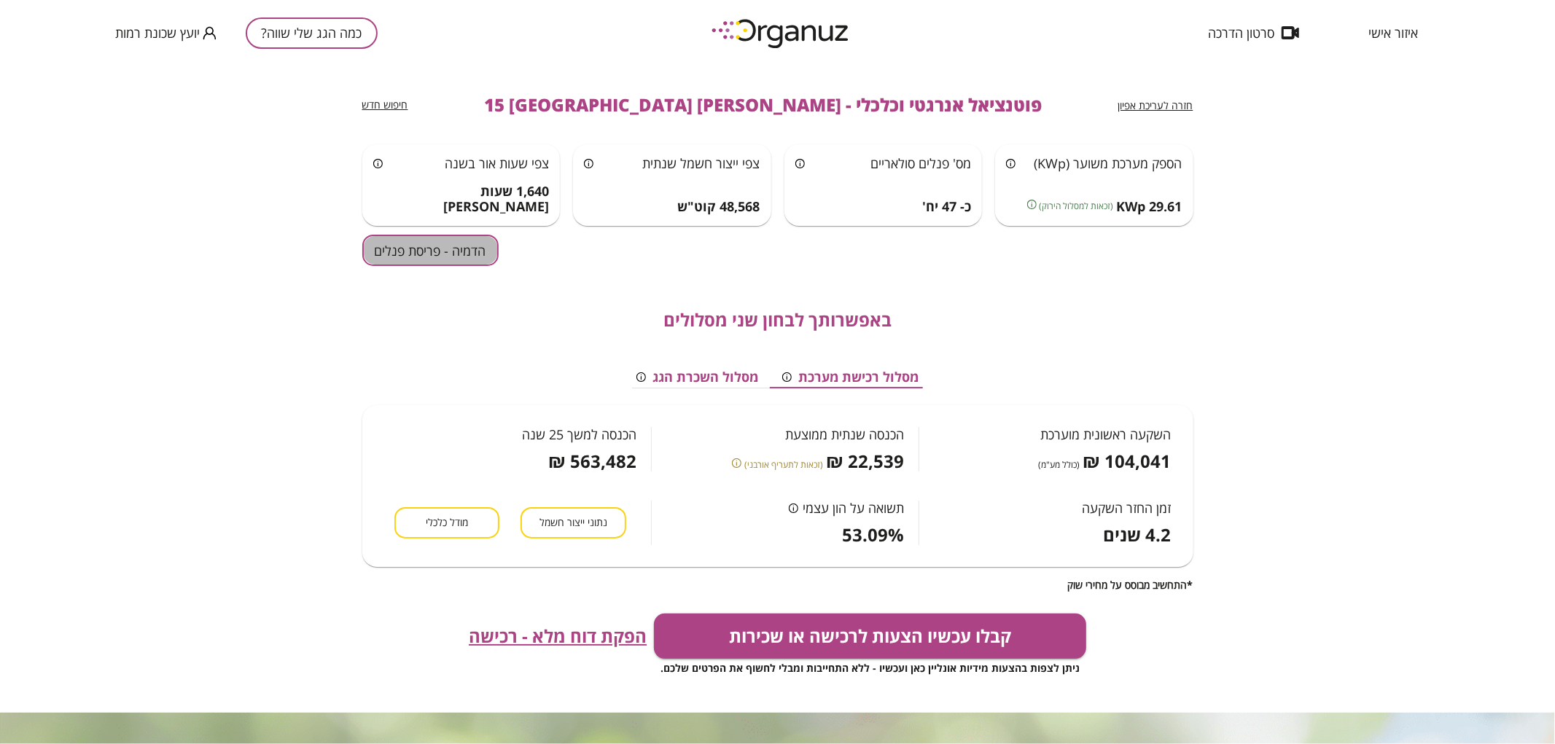
click at [430, 238] on button "הדמיה - פריסת פנלים" at bounding box center [430, 250] width 136 height 31
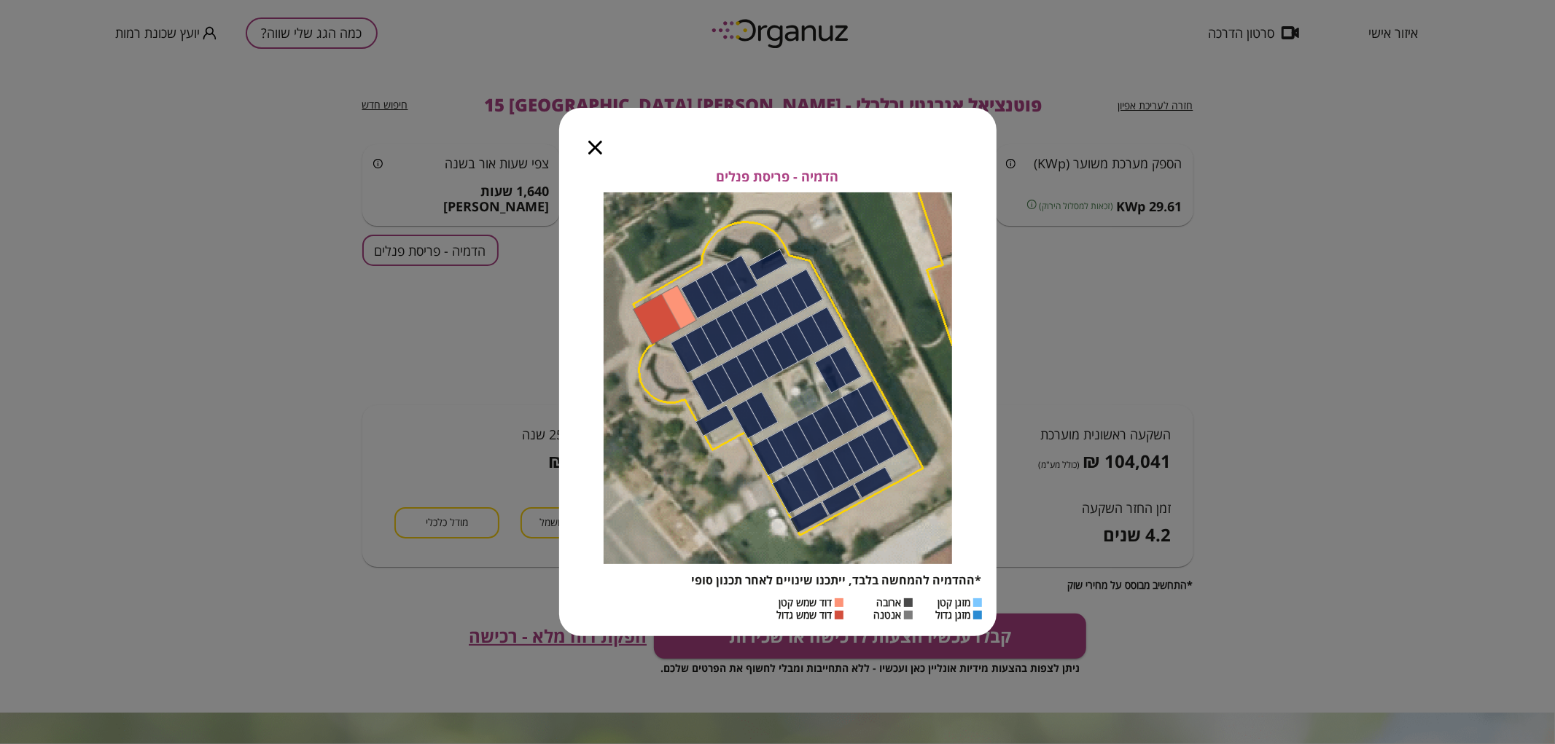
click at [595, 153] on icon "button" at bounding box center [595, 148] width 14 height 14
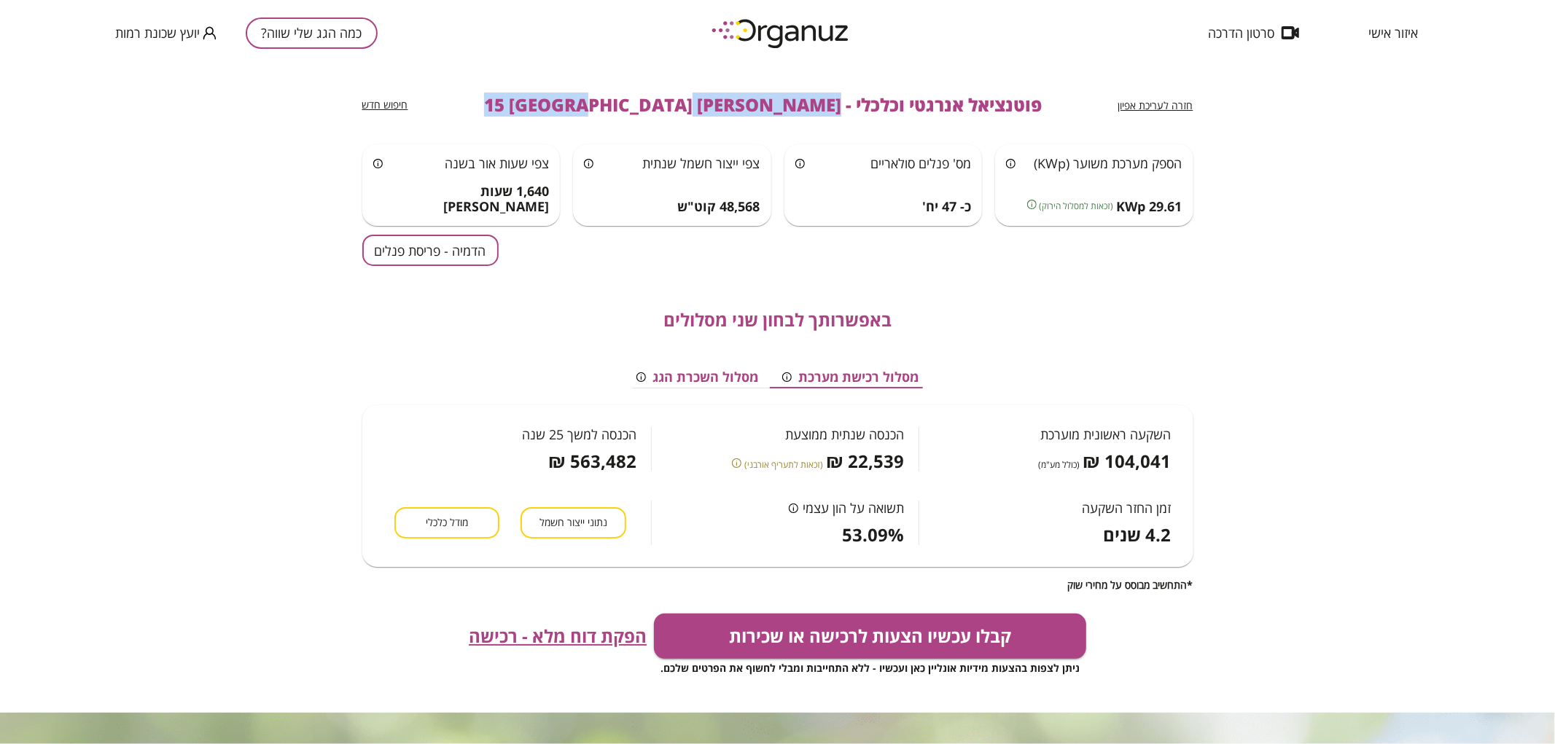
drag, startPoint x: 773, startPoint y: 98, endPoint x: 552, endPoint y: 112, distance: 221.3
click at [552, 112] on span "פוטנציאל אנרגטי וכלכלי - [PERSON_NAME] 15 [GEOGRAPHIC_DATA]" at bounding box center [763, 105] width 558 height 20
copy span "[PERSON_NAME] 15 [GEOGRAPHIC_DATA]"
click at [332, 33] on button "כמה הגג שלי שווה?" at bounding box center [312, 32] width 132 height 31
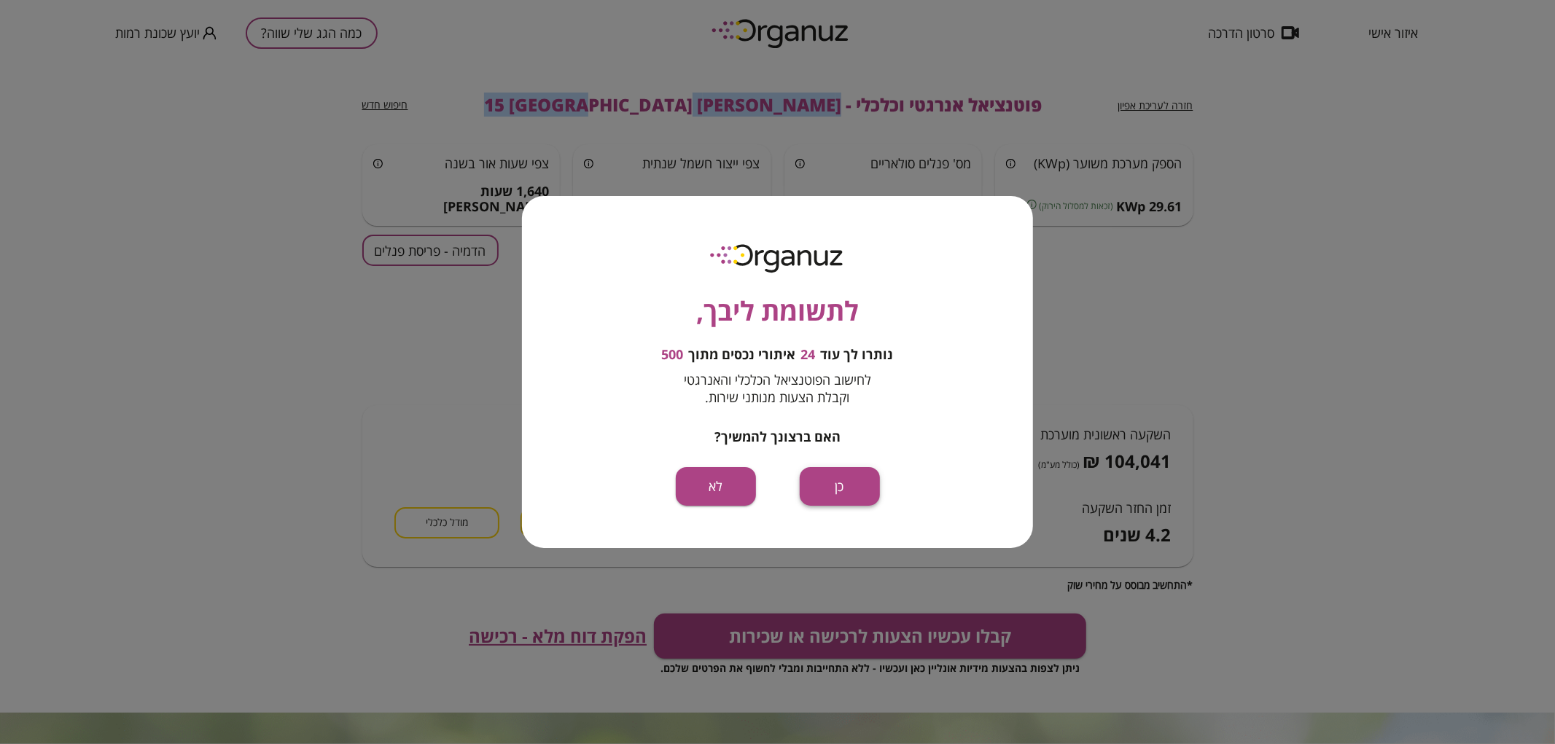
click at [853, 477] on button "כן" at bounding box center [840, 486] width 80 height 39
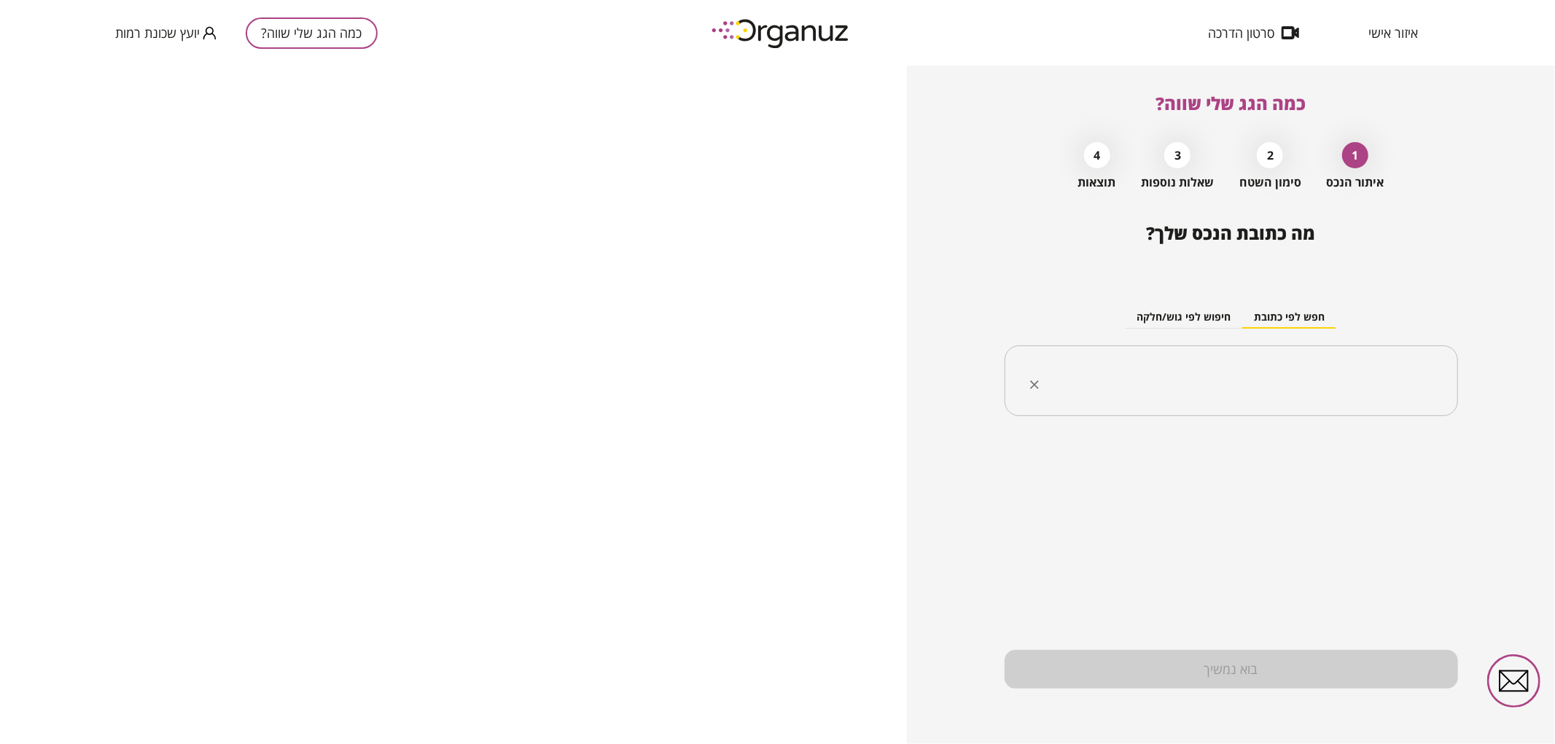
click at [1319, 389] on input "text" at bounding box center [1236, 381] width 407 height 36
paste input "**********"
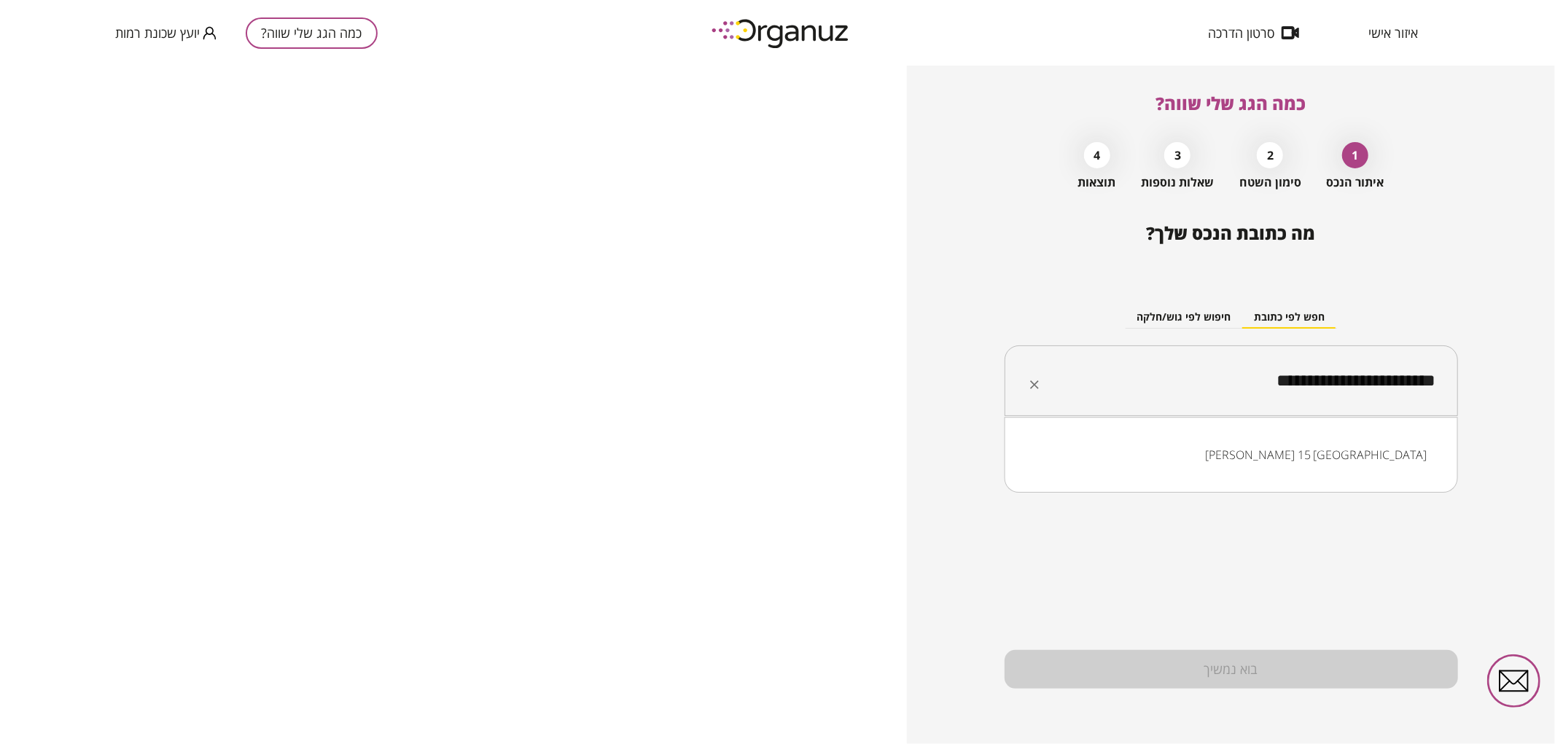
drag, startPoint x: 1332, startPoint y: 386, endPoint x: 1312, endPoint y: 382, distance: 20.2
click at [1312, 382] on input "**********" at bounding box center [1236, 381] width 407 height 36
click at [1330, 449] on li "[PERSON_NAME] 28 [GEOGRAPHIC_DATA]" at bounding box center [1230, 455] width 415 height 26
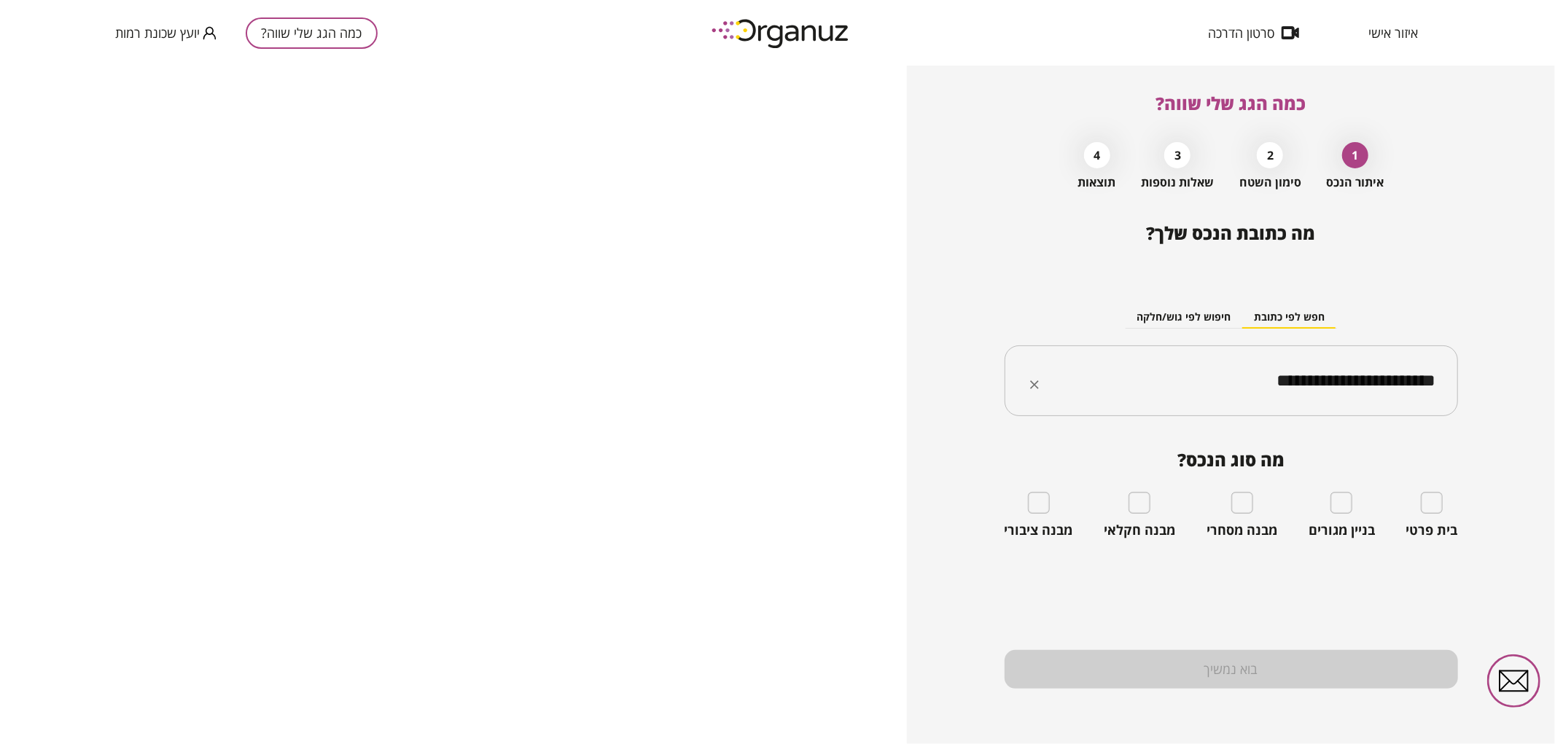
type input "**********"
click at [1444, 500] on div "בית פרטי" at bounding box center [1432, 515] width 52 height 47
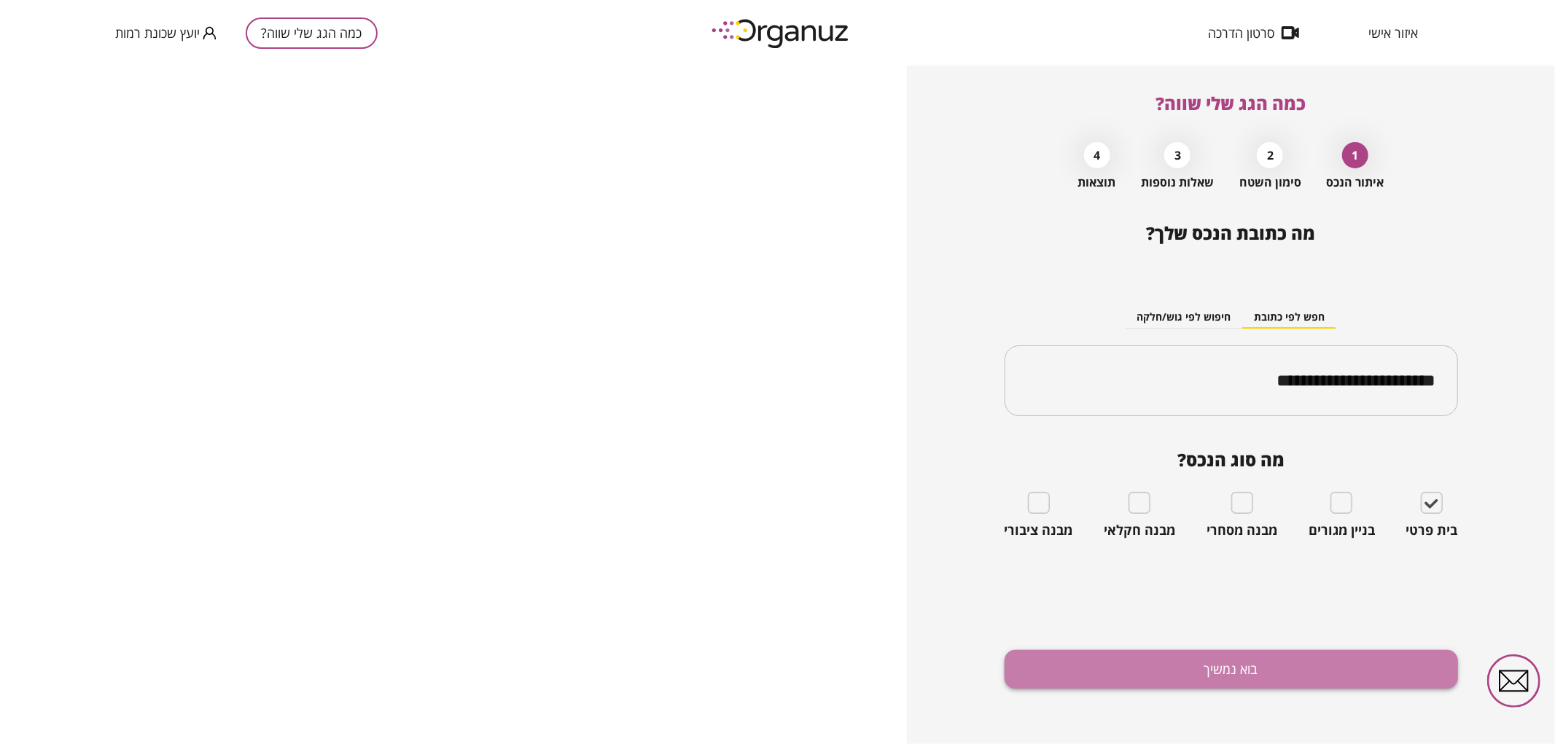
click at [1388, 668] on button "בוא נמשיך" at bounding box center [1230, 669] width 453 height 39
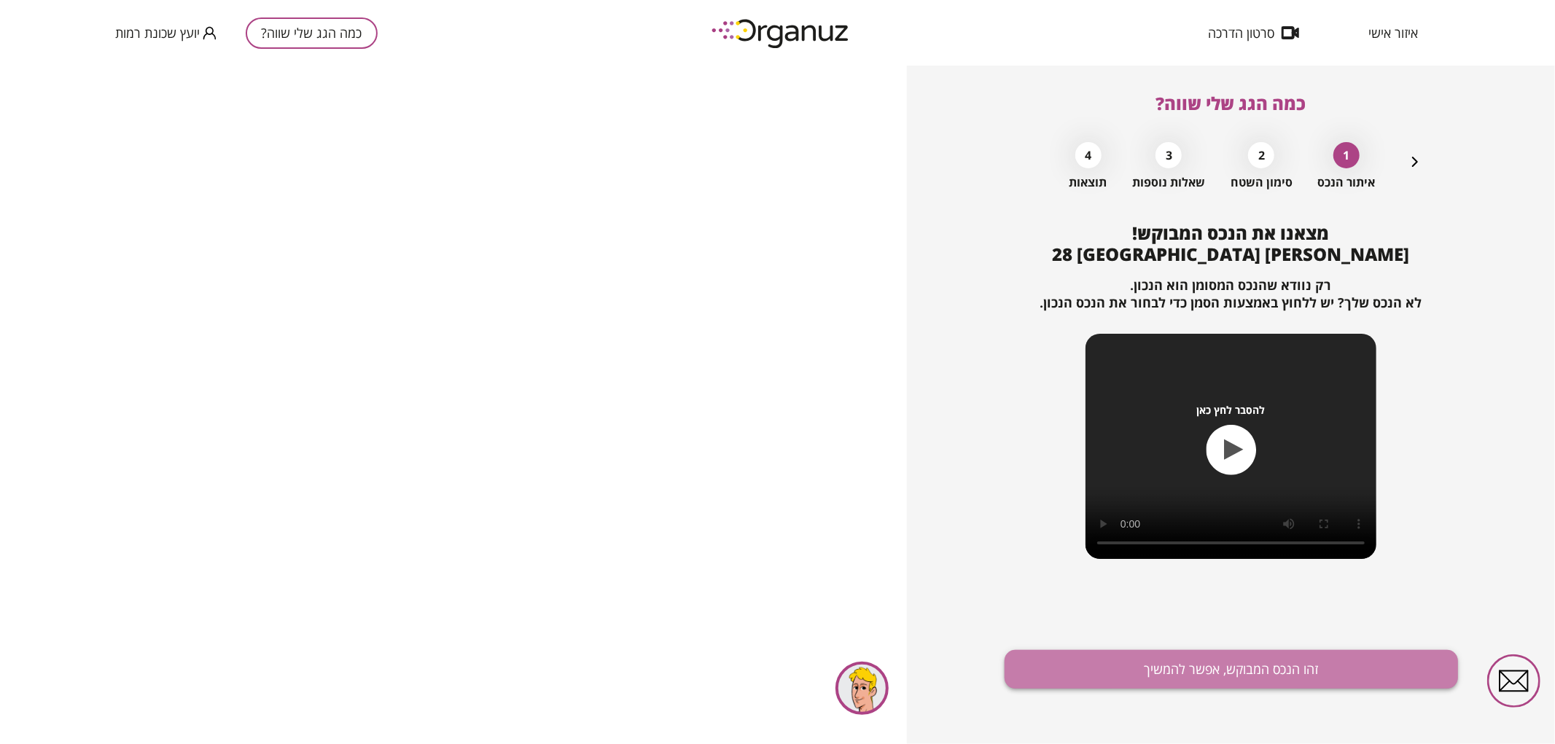
click at [1251, 673] on button "זהו הנכס המבוקש, אפשר להמשיך" at bounding box center [1230, 669] width 453 height 39
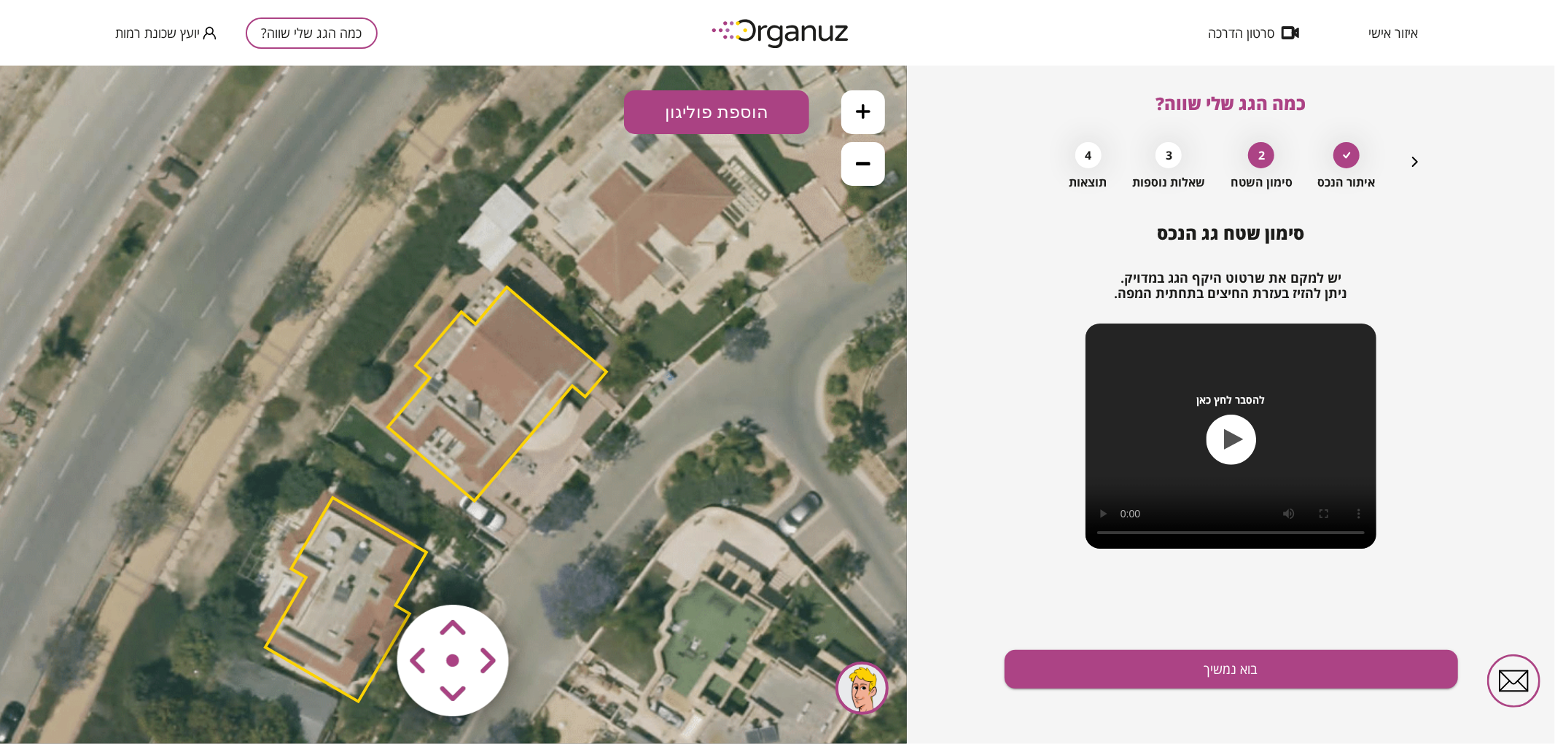
drag, startPoint x: 646, startPoint y: 337, endPoint x: 628, endPoint y: 427, distance: 91.5
click at [628, 427] on icon at bounding box center [433, 492] width 1279 height 1279
click at [542, 377] on polygon at bounding box center [496, 393] width 219 height 214
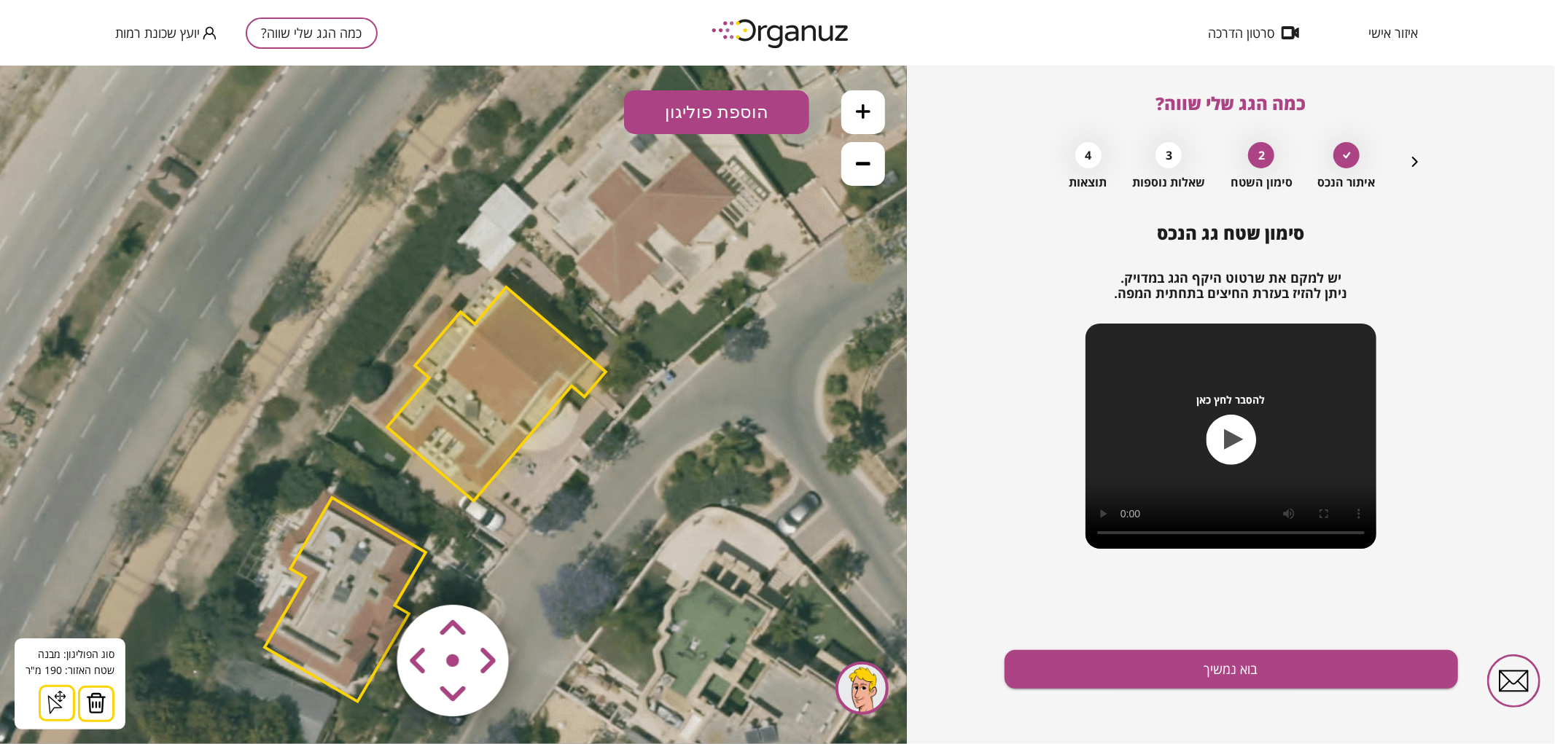
click at [773, 233] on icon at bounding box center [432, 492] width 1279 height 1279
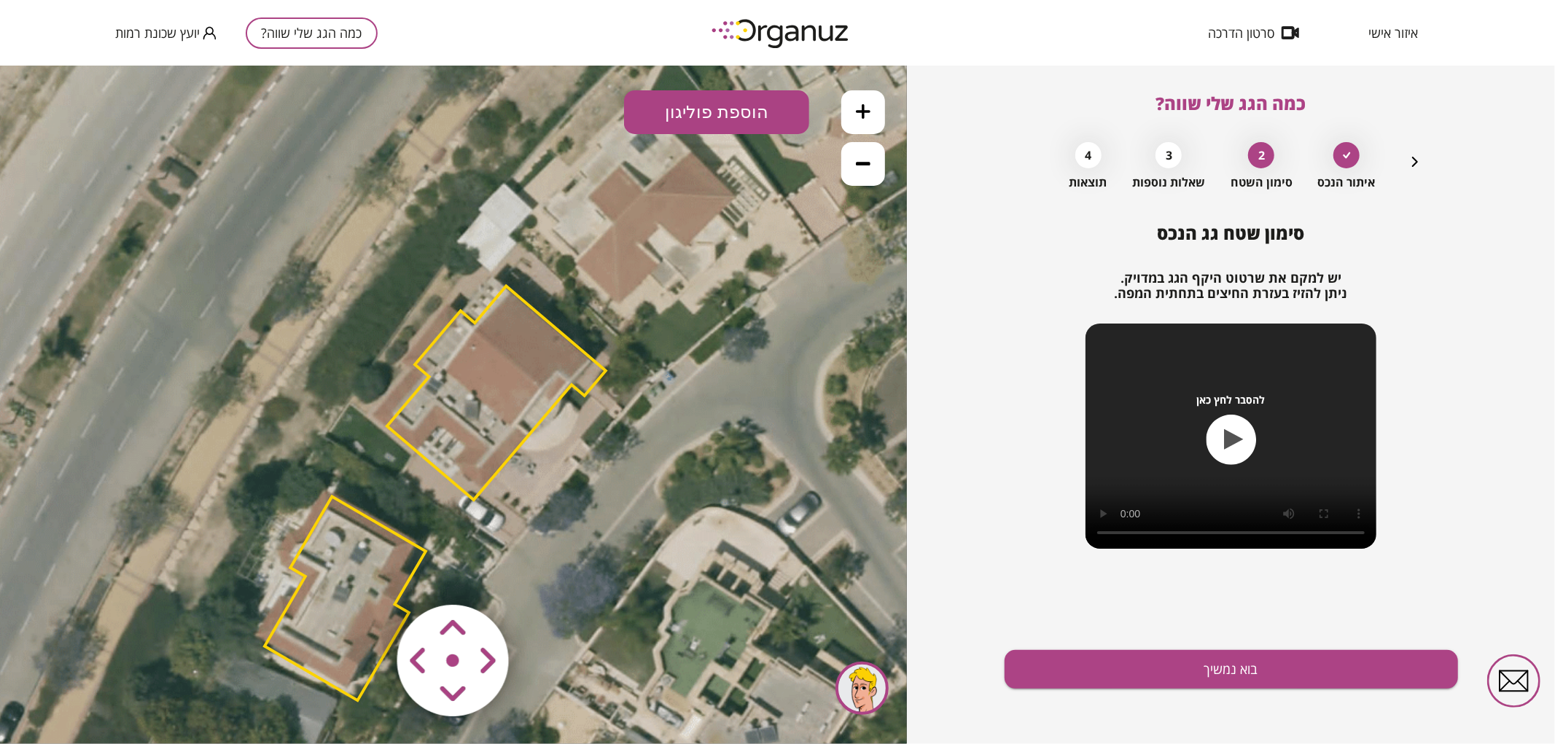
click at [367, 574] on area at bounding box center [367, 574] width 0 height 0
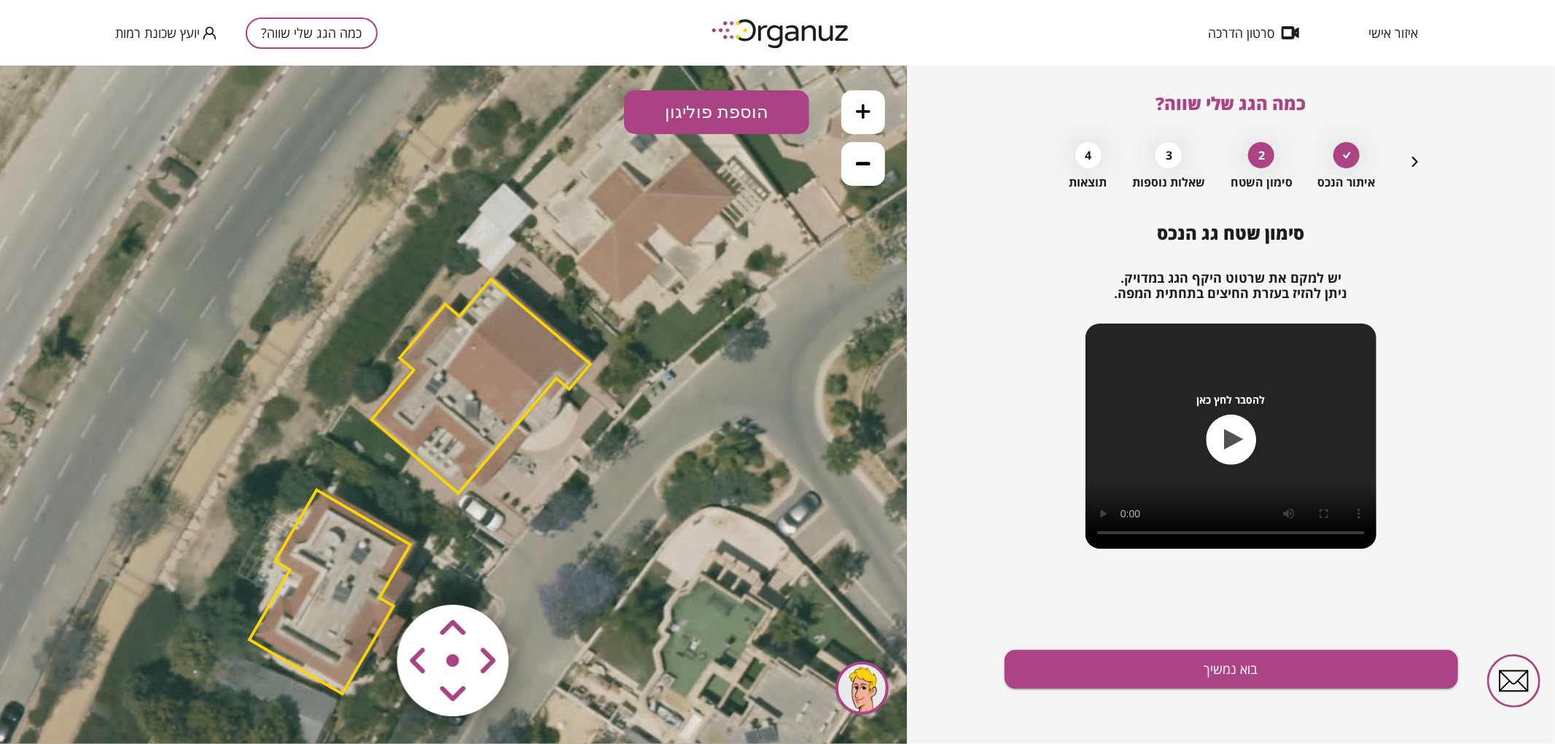
click at [367, 574] on area at bounding box center [367, 574] width 0 height 0
click at [515, 394] on polygon at bounding box center [481, 386] width 219 height 214
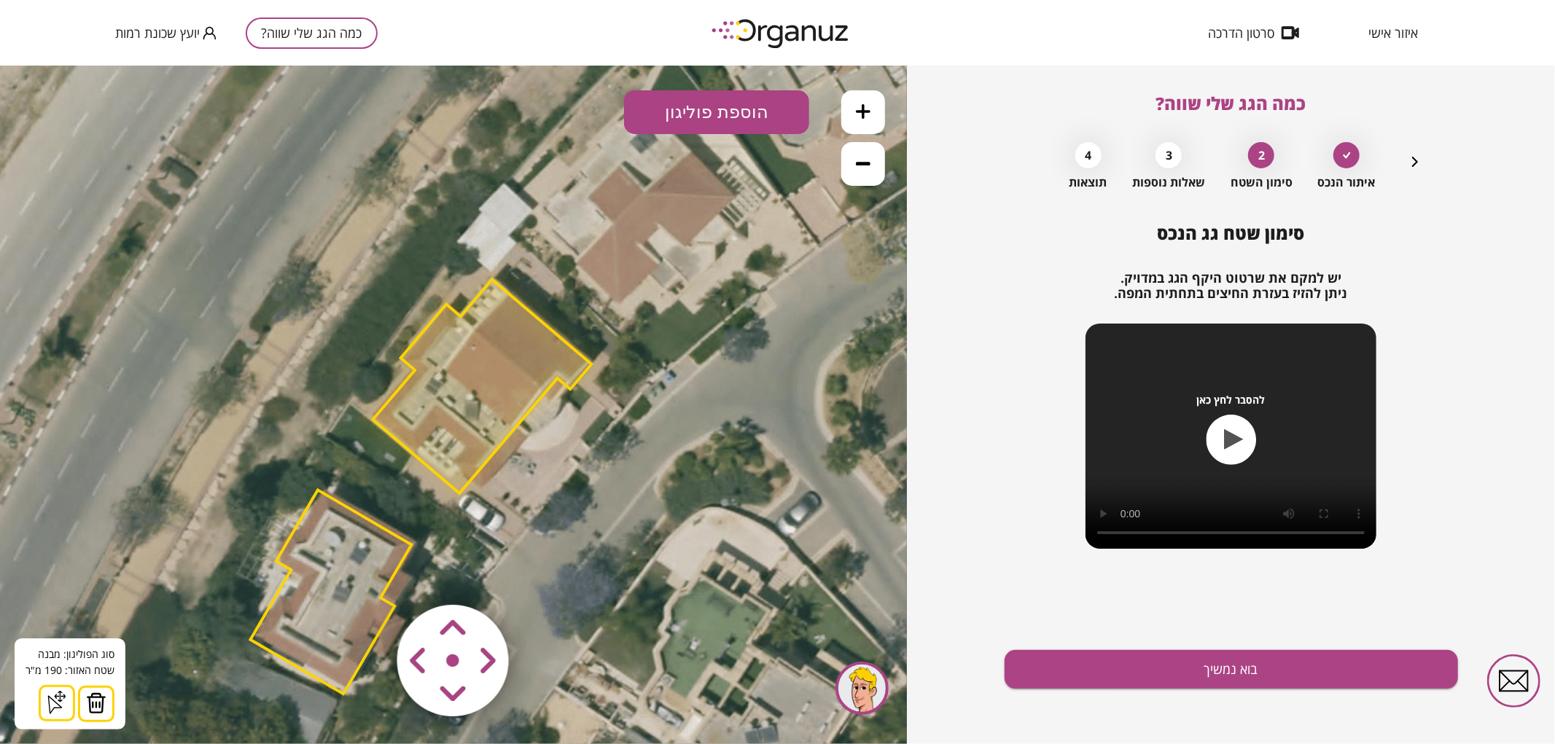
click at [93, 696] on img at bounding box center [96, 703] width 20 height 22
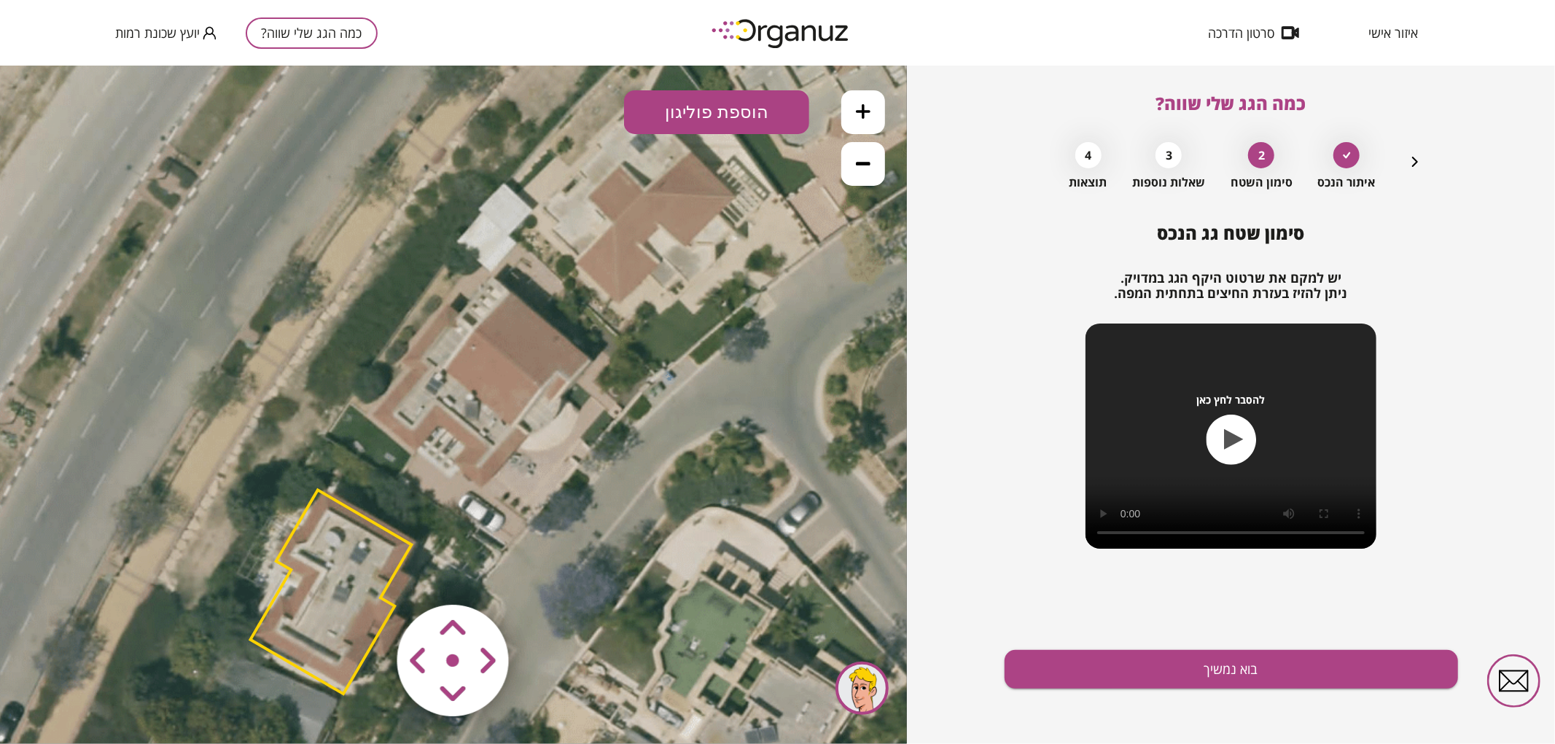
click at [865, 110] on icon at bounding box center [863, 110] width 15 height 15
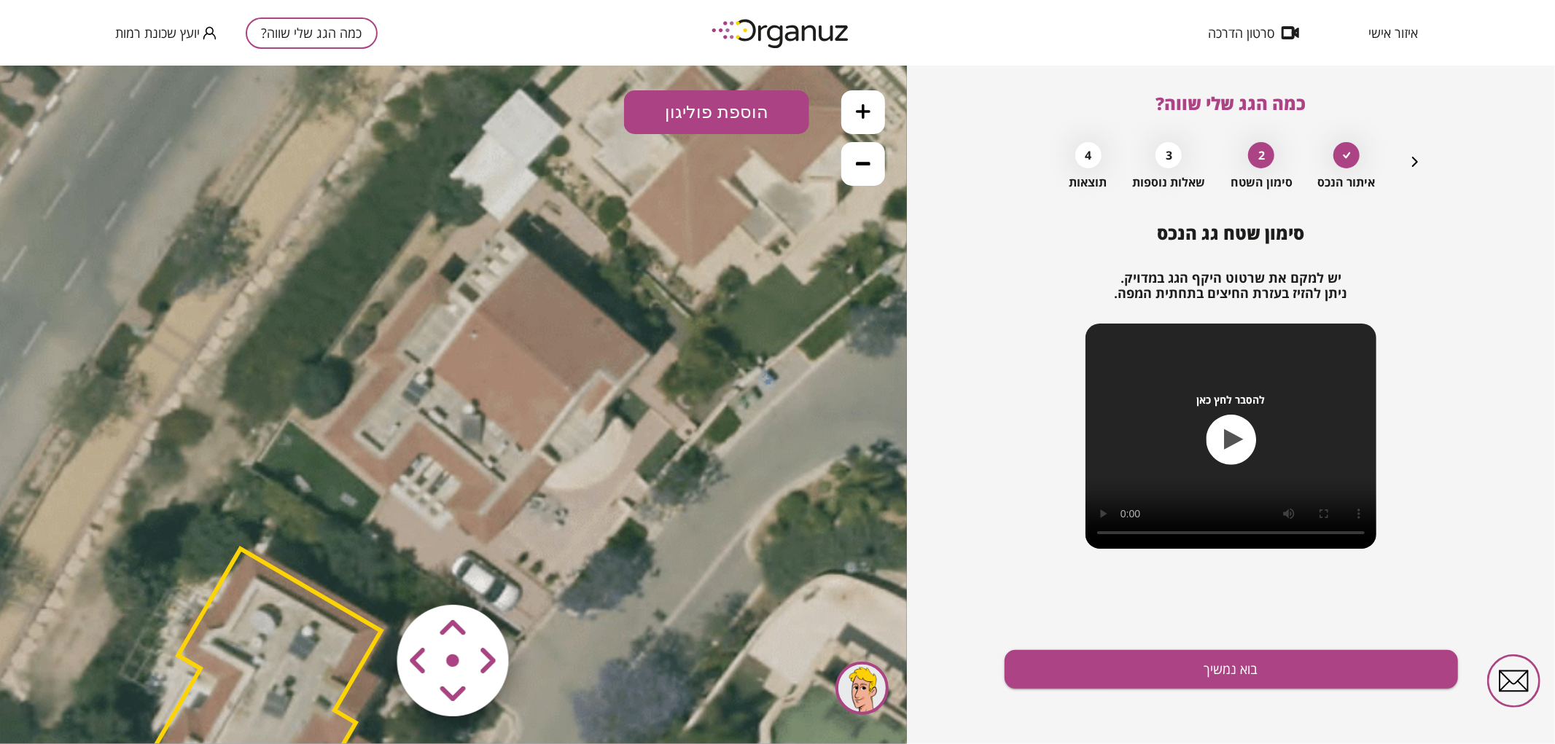
drag, startPoint x: 693, startPoint y: 286, endPoint x: 679, endPoint y: 295, distance: 16.4
click at [679, 295] on icon at bounding box center [412, 552] width 1919 height 1919
click at [675, 114] on button "הוספת פוליגון" at bounding box center [716, 112] width 185 height 44
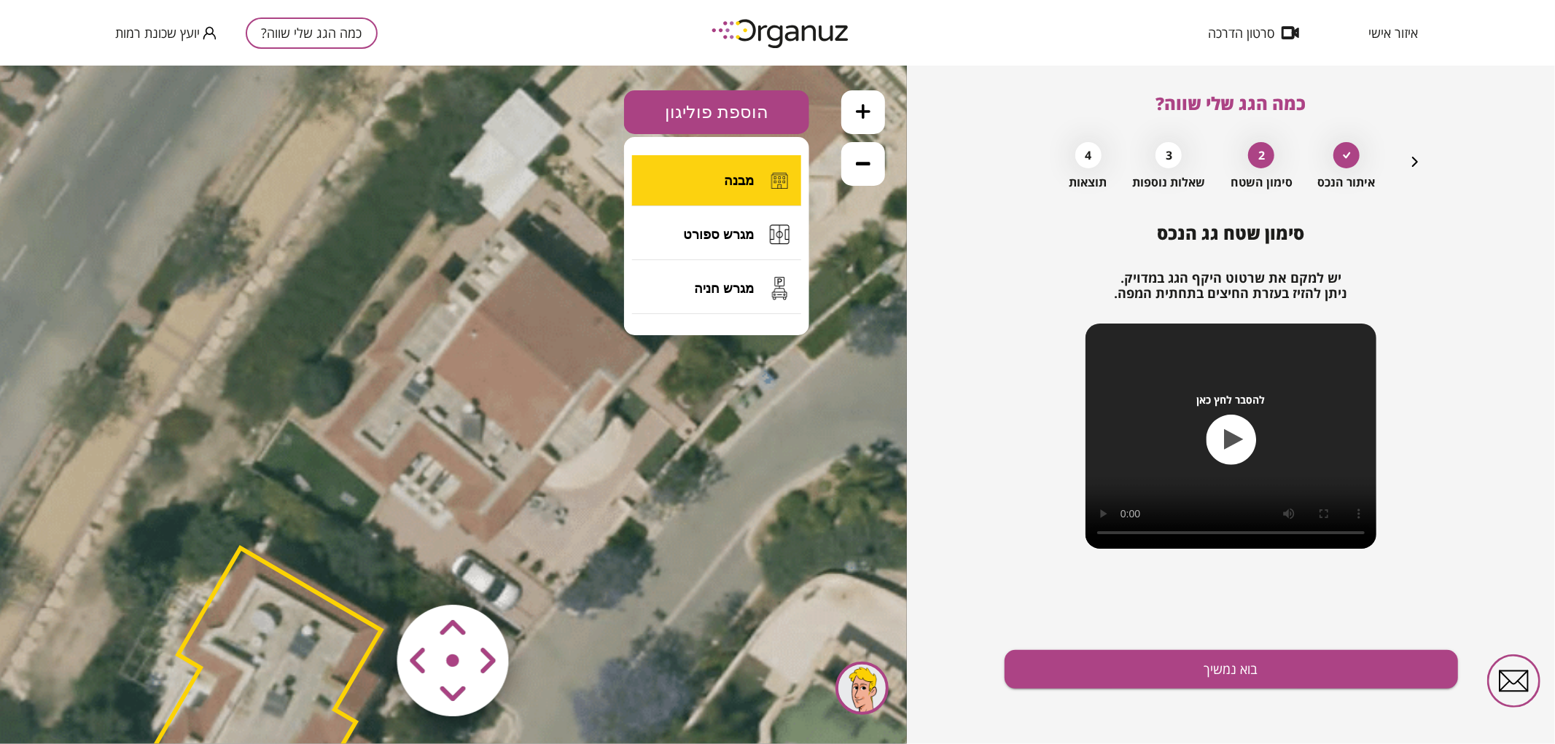
click at [723, 187] on button "מבנה" at bounding box center [716, 180] width 169 height 51
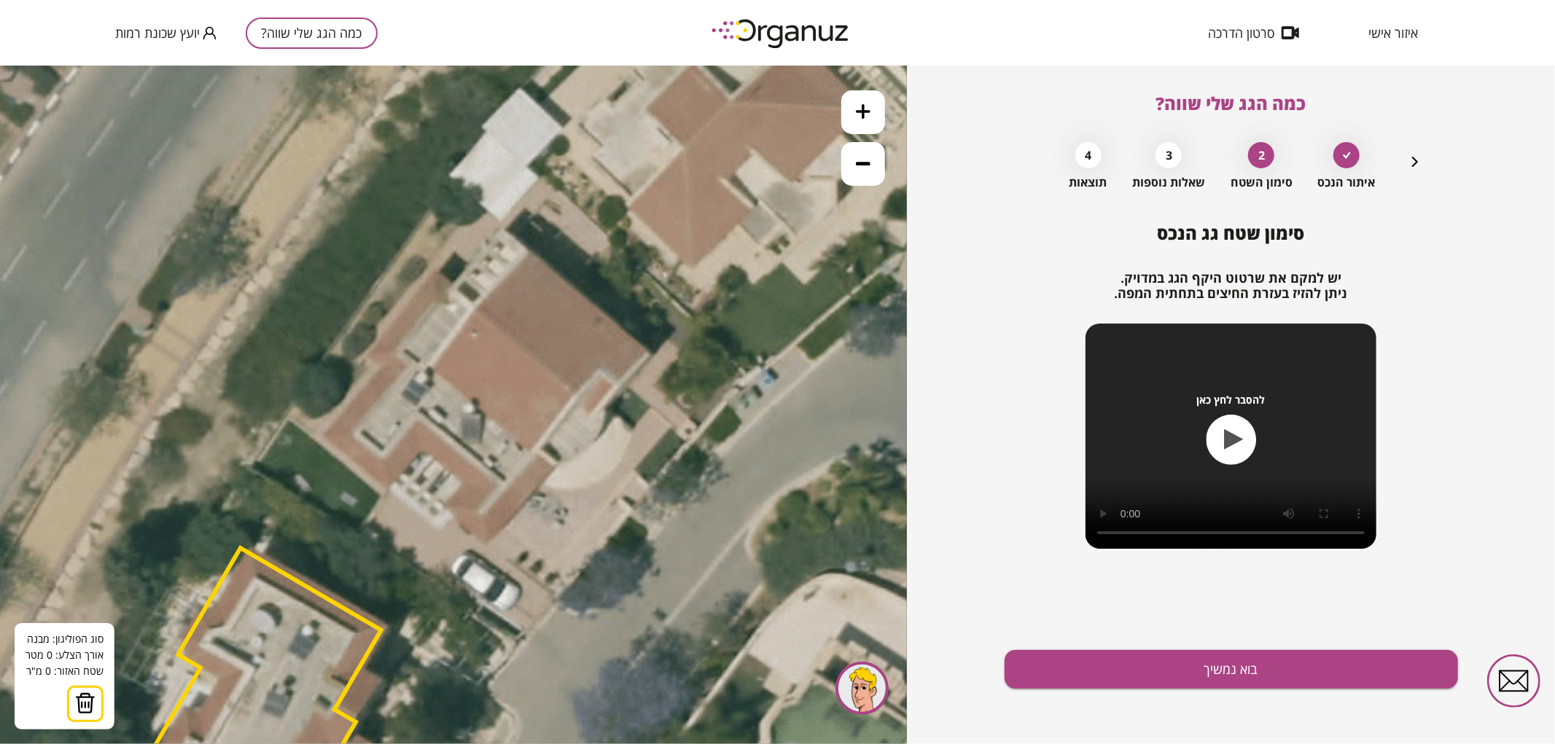
click at [435, 271] on icon at bounding box center [412, 552] width 1919 height 1919
click at [452, 286] on icon at bounding box center [412, 552] width 1919 height 1919
click at [501, 230] on polygon at bounding box center [468, 258] width 66 height 56
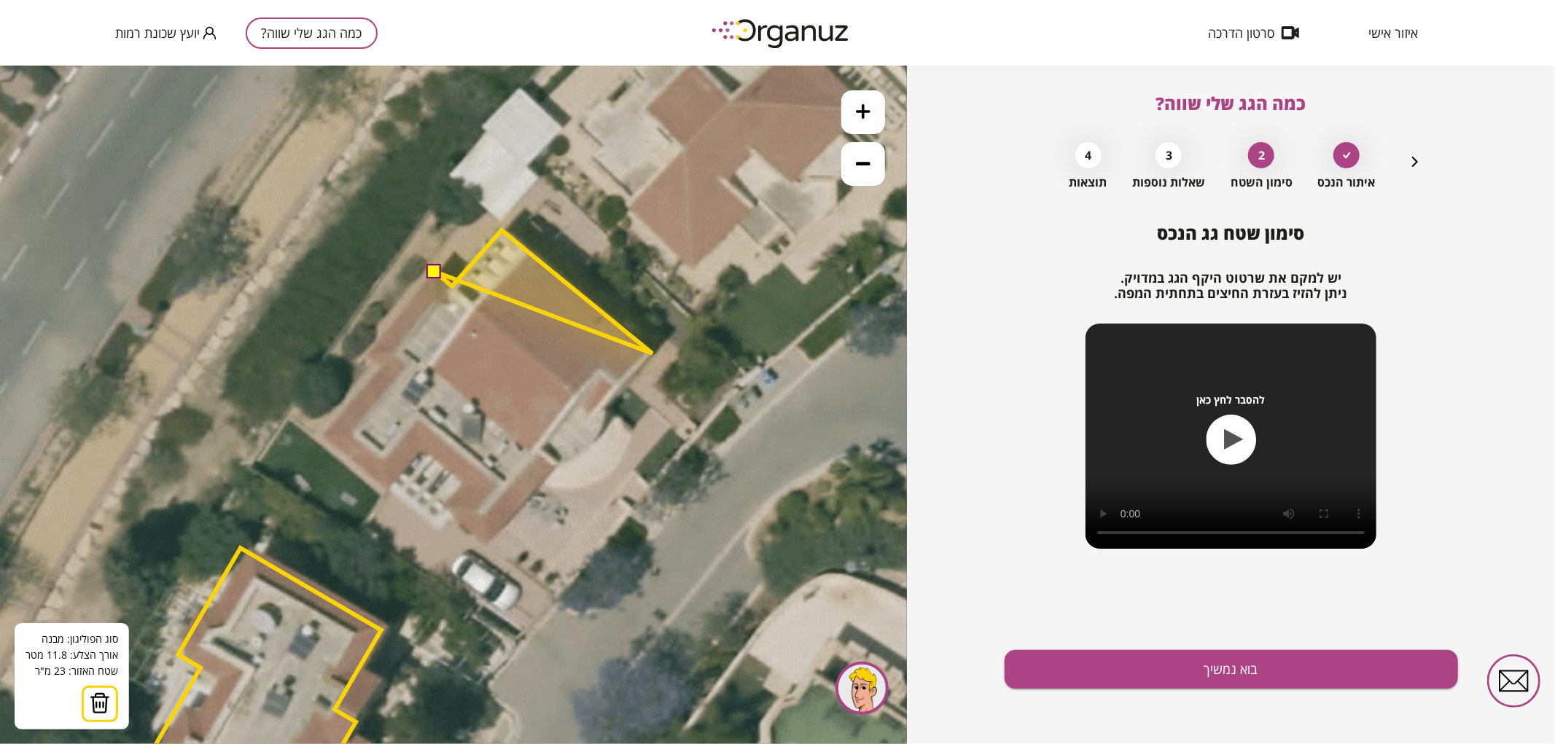
click at [652, 353] on icon at bounding box center [412, 552] width 1919 height 1919
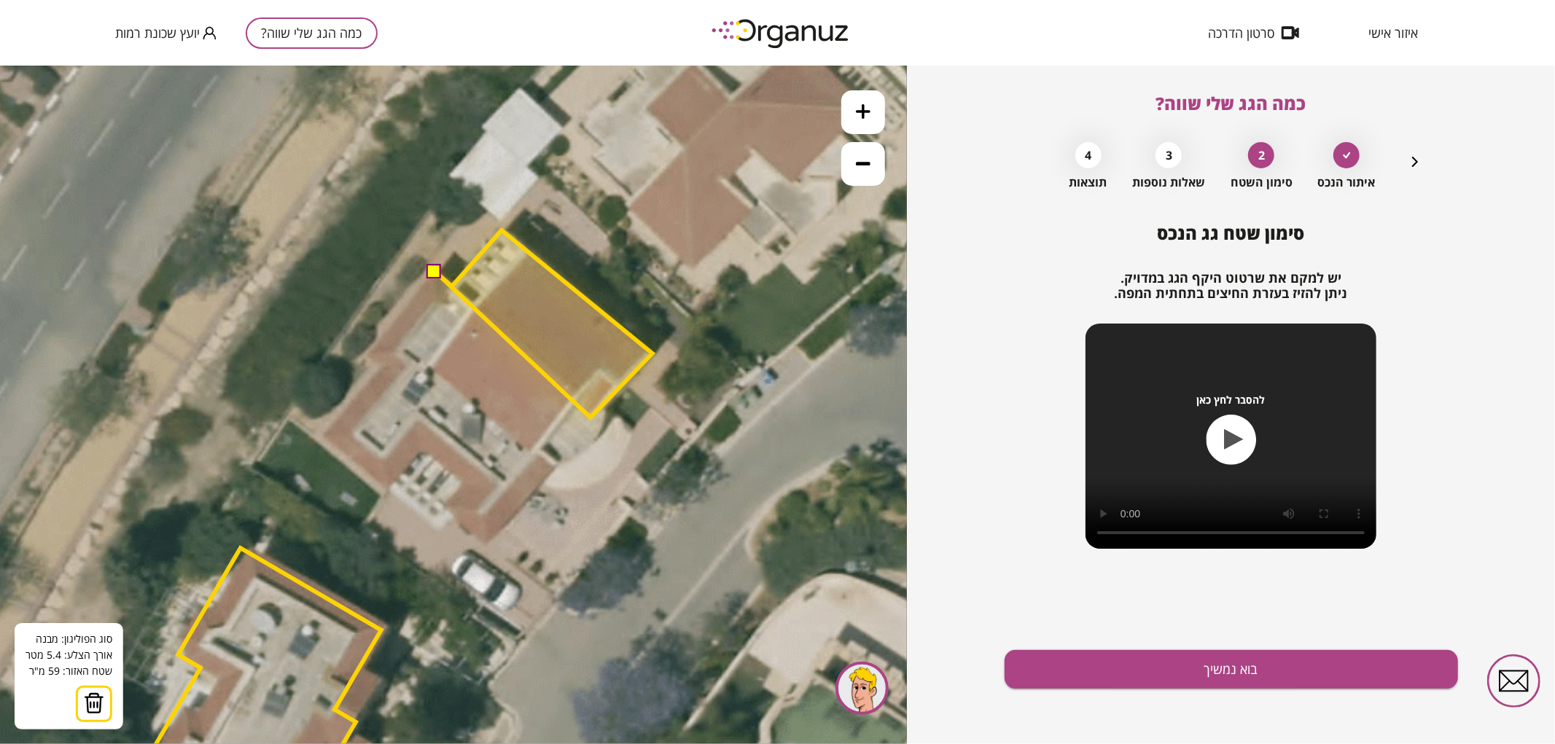
click at [590, 417] on polygon at bounding box center [543, 323] width 217 height 187
click at [574, 402] on polygon at bounding box center [543, 323] width 217 height 187
click at [541, 445] on polygon at bounding box center [543, 337] width 217 height 215
click at [557, 461] on icon at bounding box center [412, 552] width 1919 height 1919
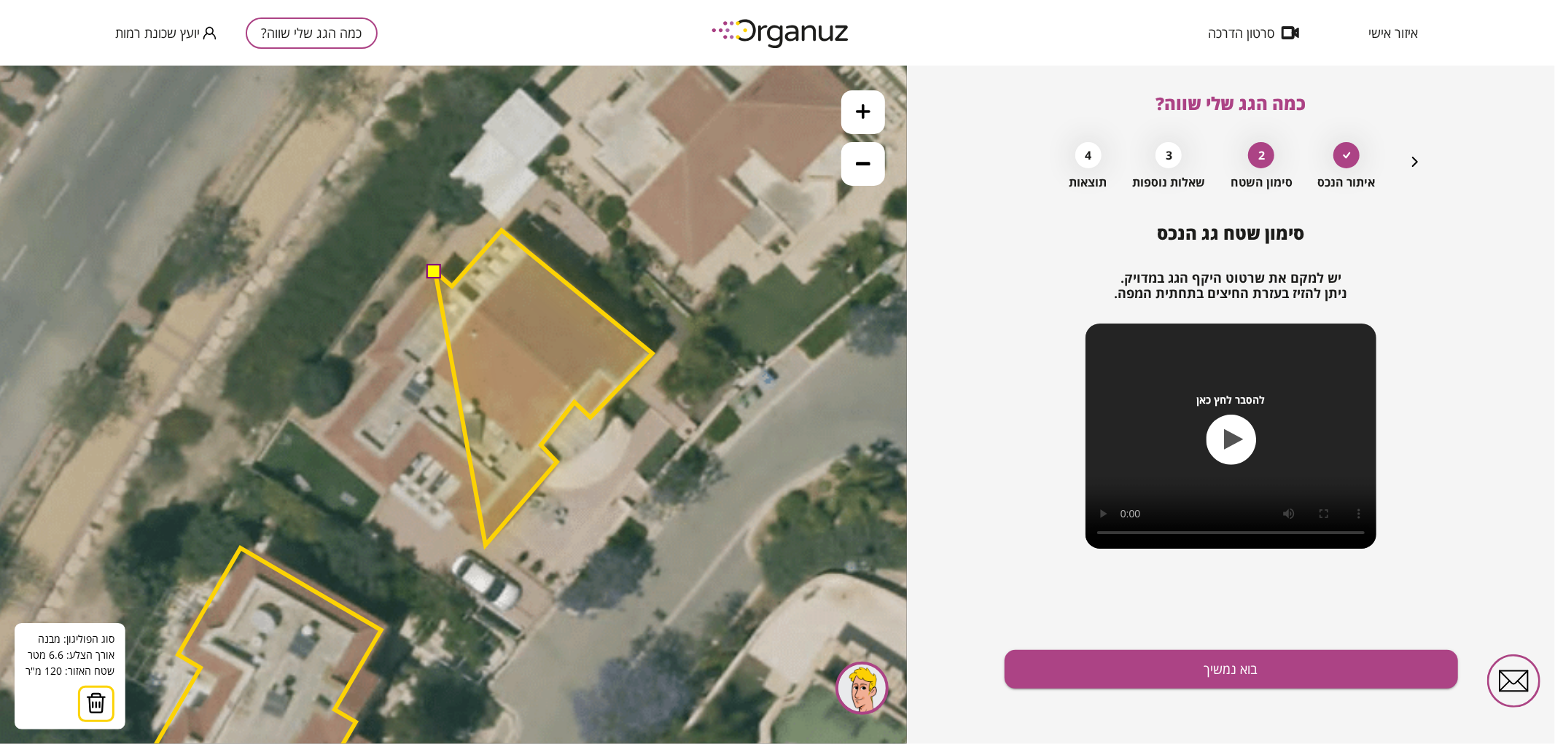
click at [485, 544] on polygon at bounding box center [543, 387] width 217 height 315
click at [445, 506] on polygon at bounding box center [543, 387] width 217 height 315
click at [464, 481] on polygon at bounding box center [543, 387] width 217 height 315
click at [423, 452] on polygon at bounding box center [537, 387] width 229 height 315
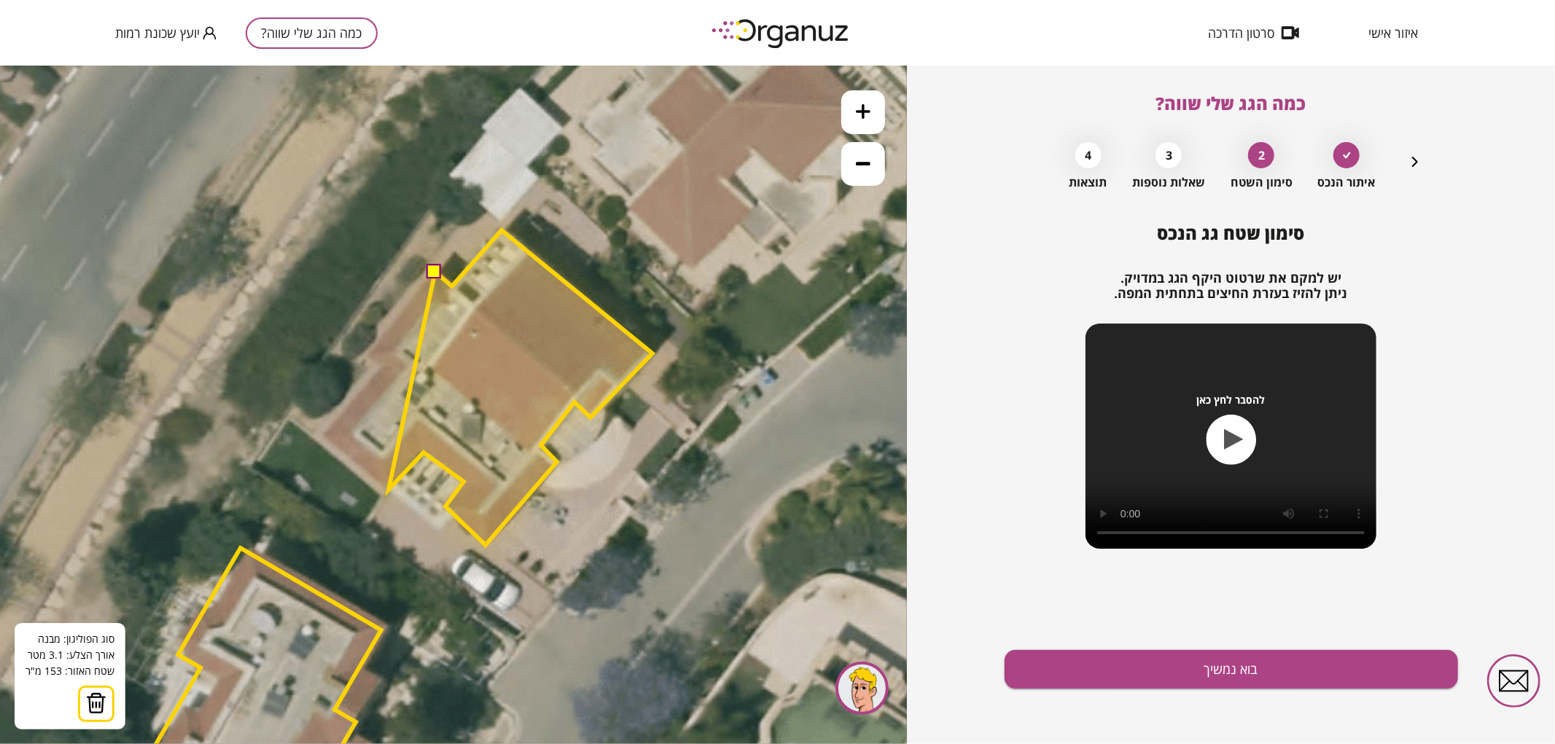
click at [388, 489] on polygon at bounding box center [520, 387] width 264 height 315
click at [324, 431] on polygon at bounding box center [488, 387] width 329 height 315
click at [383, 366] on polygon at bounding box center [488, 387] width 329 height 315
click at [367, 354] on polygon at bounding box center [488, 387] width 329 height 315
click at [431, 270] on button at bounding box center [434, 270] width 15 height 15
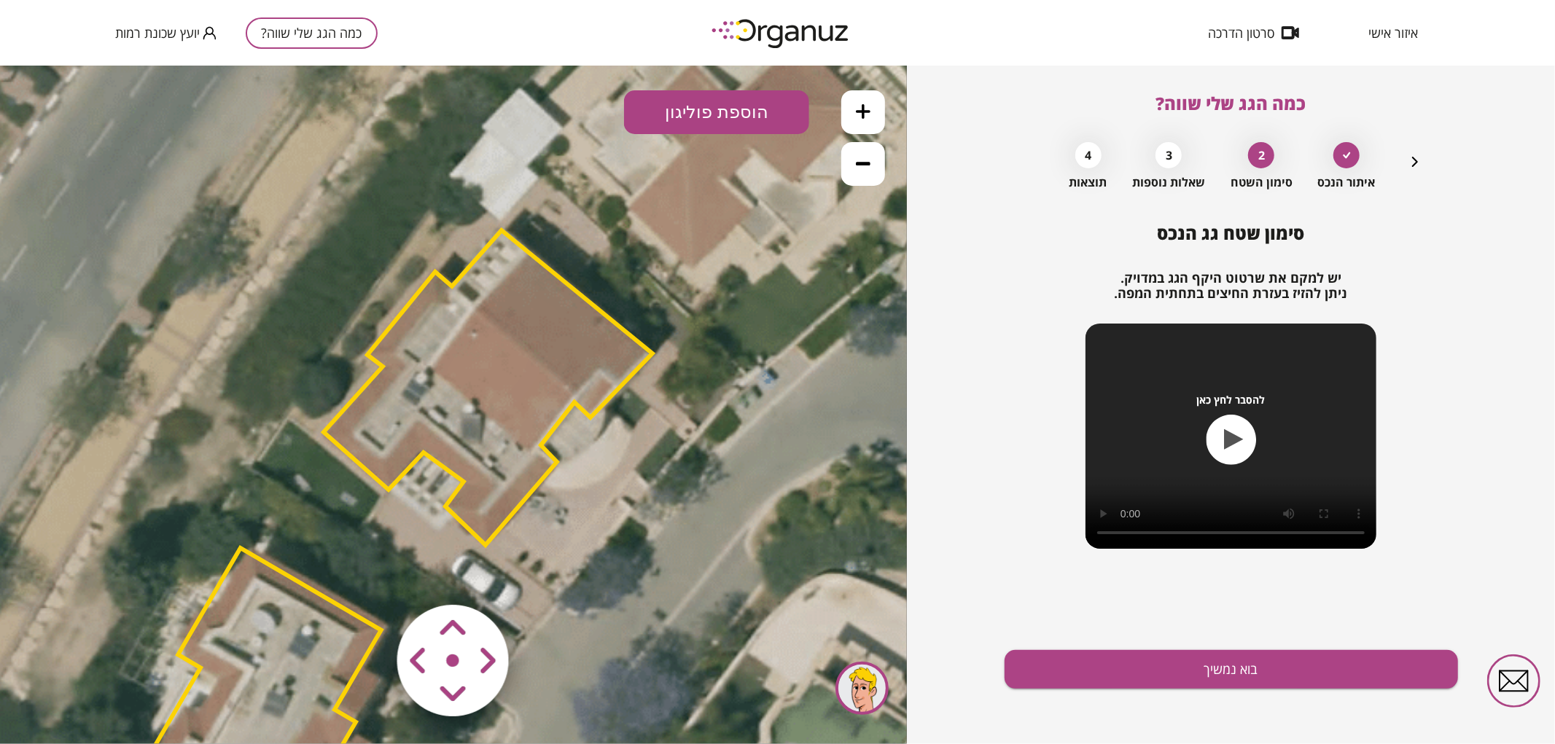
click at [515, 351] on polygon at bounding box center [488, 387] width 329 height 315
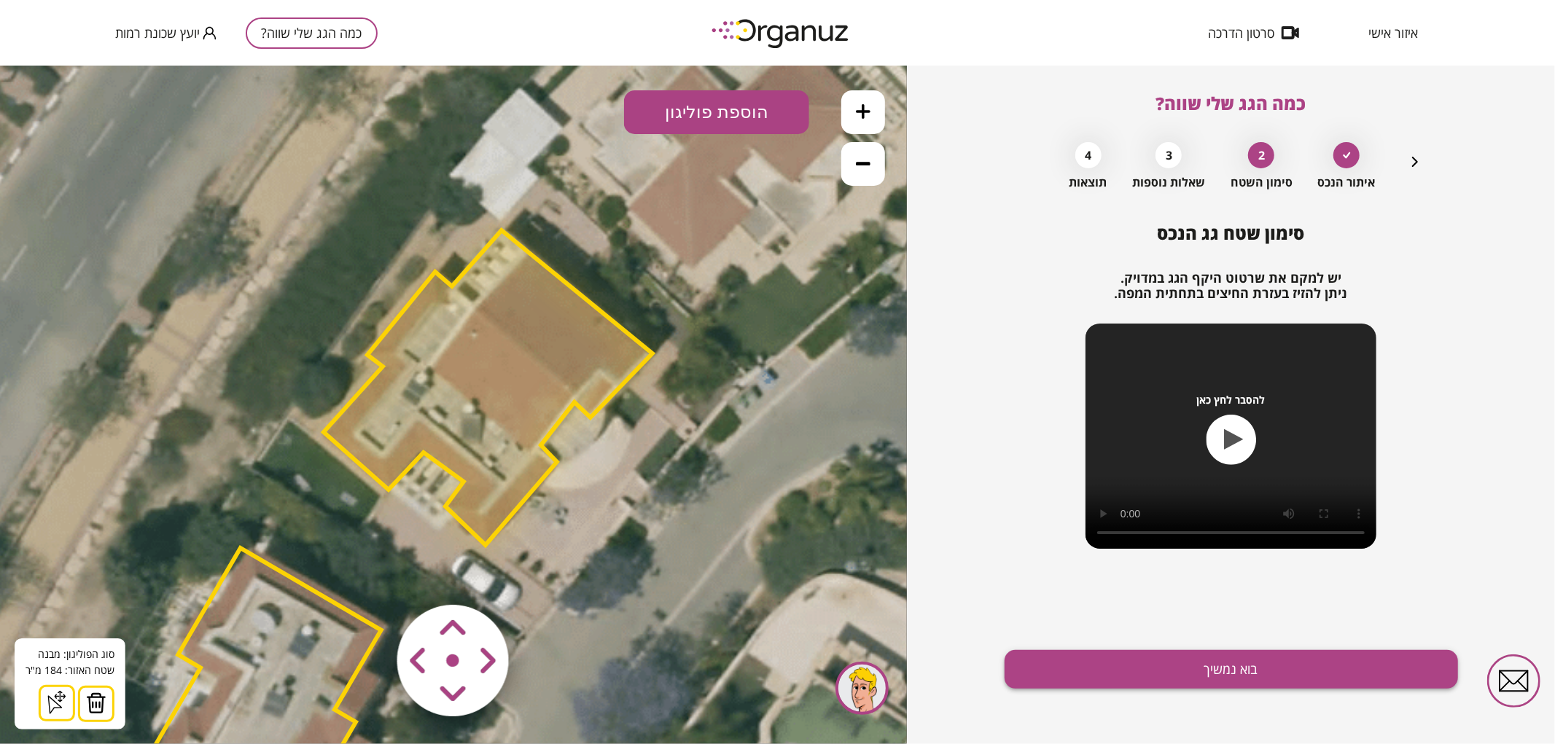
click at [1187, 678] on button "בוא נמשיך" at bounding box center [1230, 669] width 453 height 39
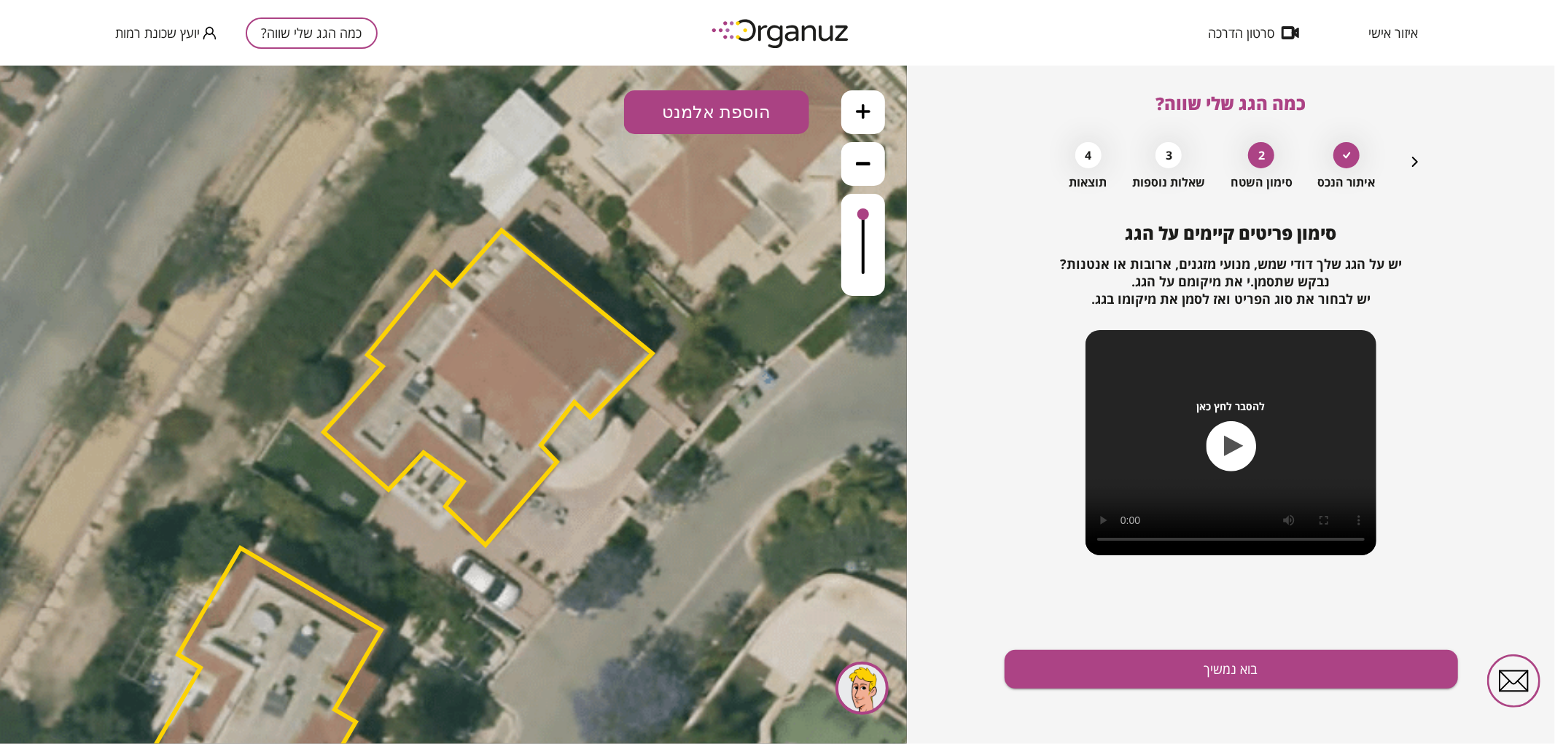
click at [697, 114] on button "הוספת אלמנט" at bounding box center [716, 112] width 185 height 44
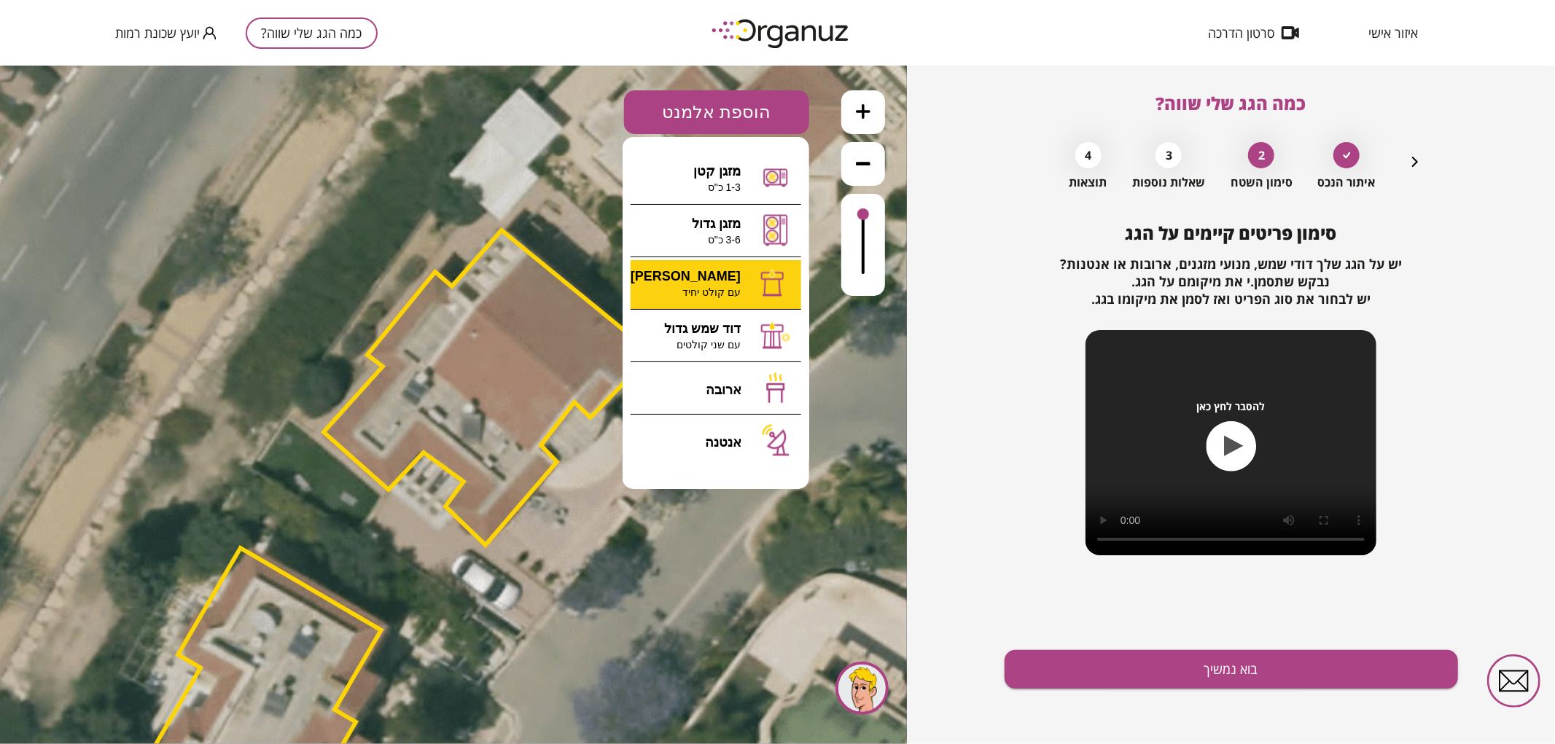
click at [714, 274] on div ".st0 { fill: #FFFFFF; } 0" at bounding box center [453, 404] width 907 height 679
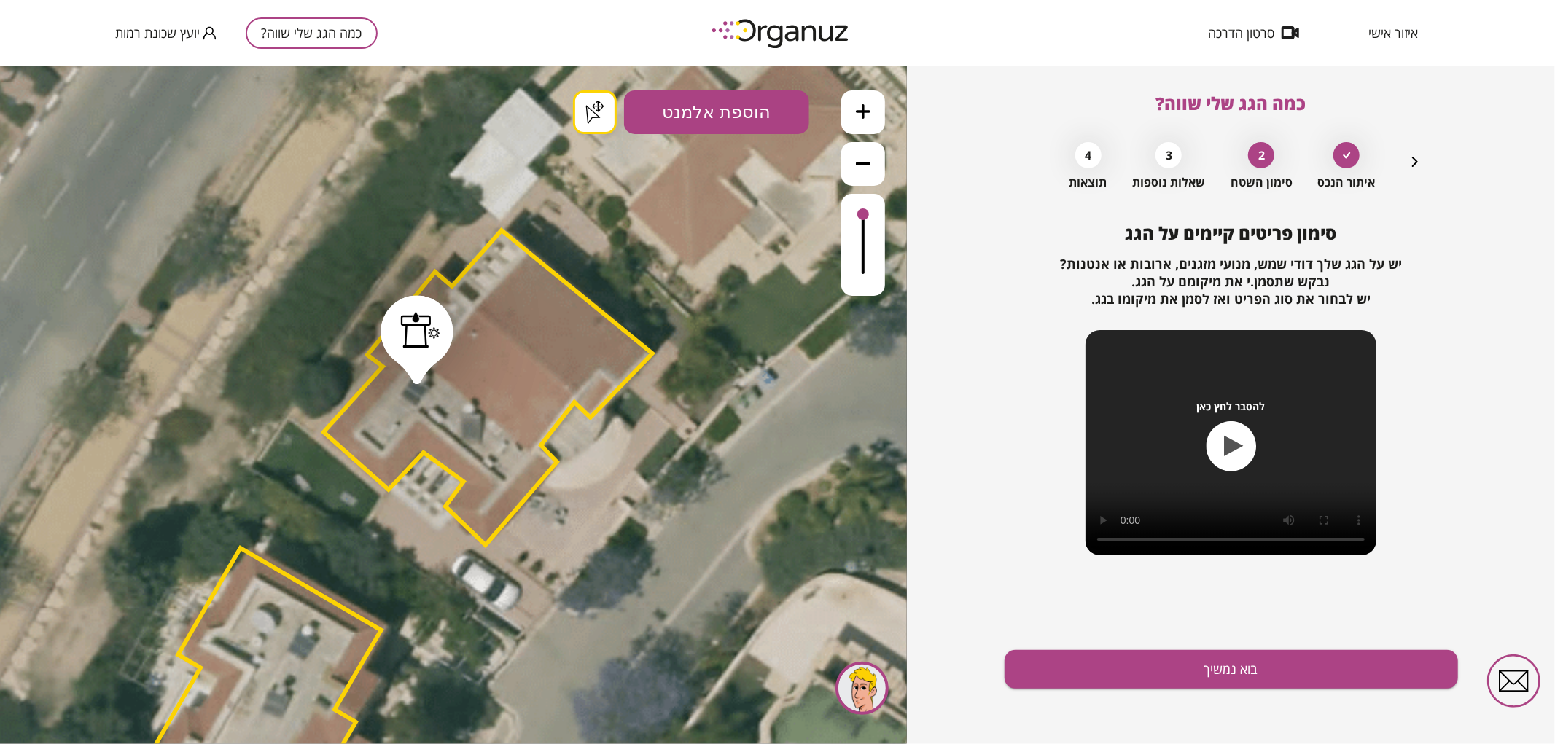
click at [1246, 663] on button "בוא נמשיך" at bounding box center [1230, 669] width 453 height 39
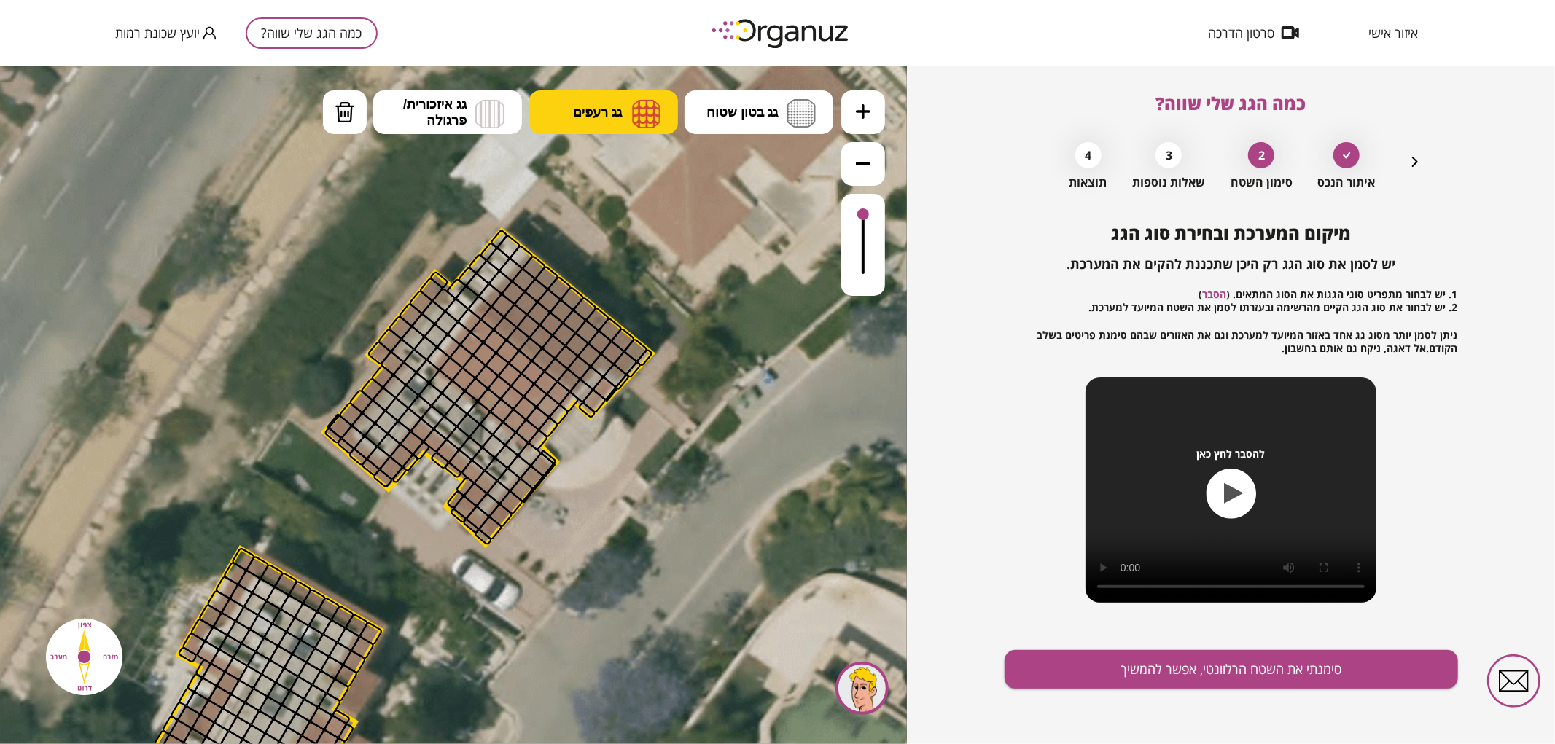
drag, startPoint x: 616, startPoint y: 125, endPoint x: 622, endPoint y: 133, distance: 9.9
click at [615, 125] on button "גג רעפים" at bounding box center [603, 112] width 149 height 44
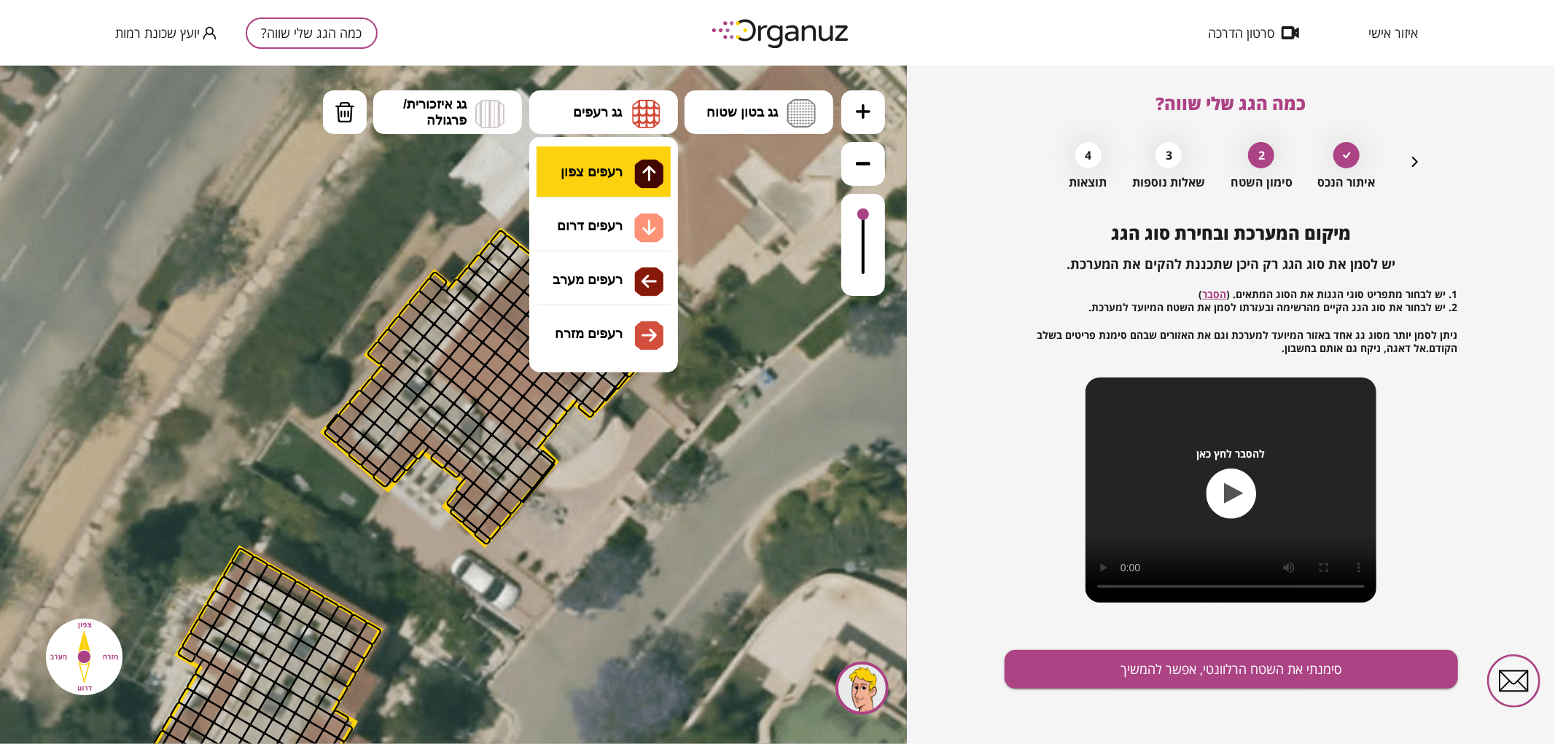
click at [625, 164] on div ".st0 { fill: #FFFFFF; } .st0 { fill: #FFFFFF; }" at bounding box center [453, 404] width 907 height 679
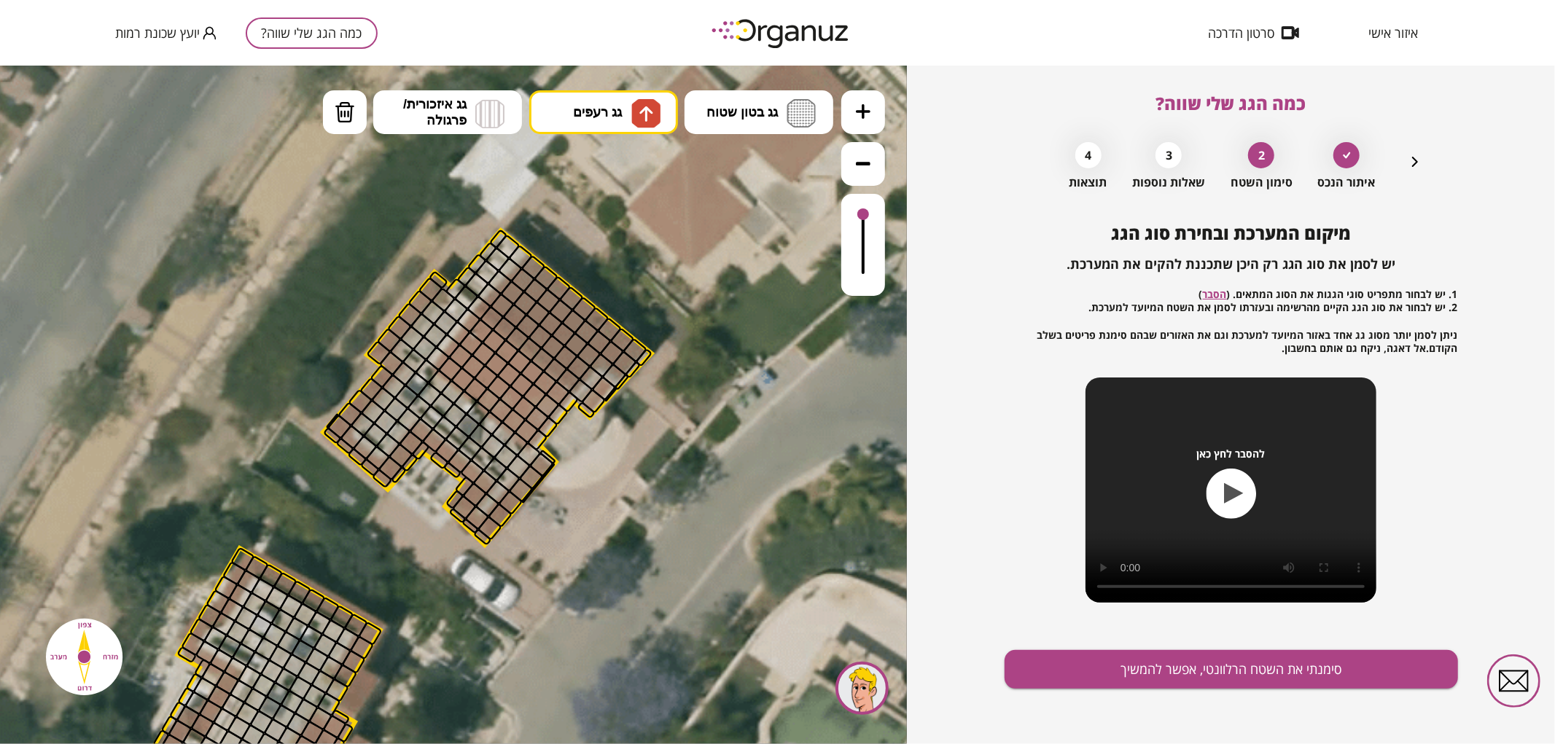
click at [536, 328] on div at bounding box center [541, 337] width 26 height 26
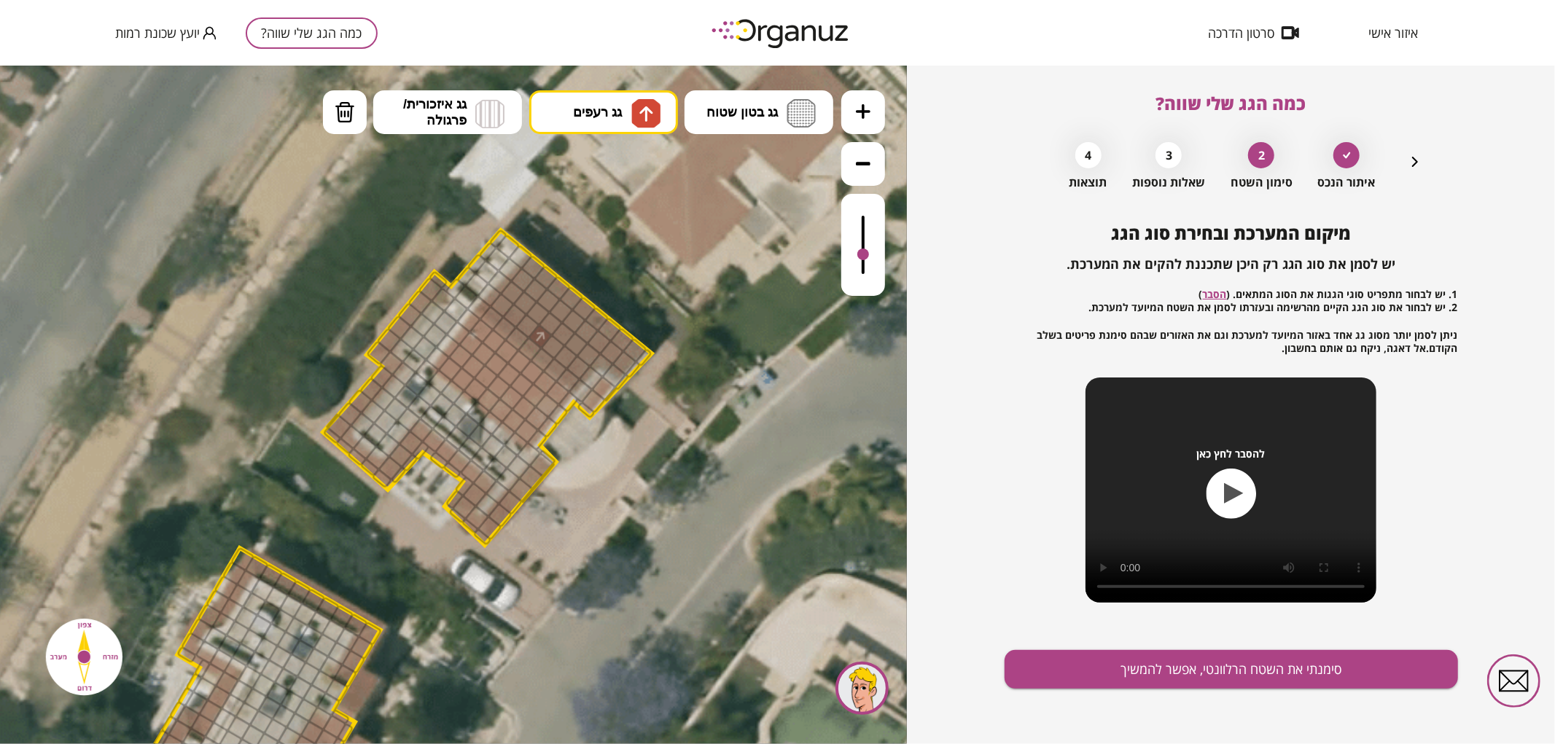
drag, startPoint x: 861, startPoint y: 216, endPoint x: 875, endPoint y: 255, distance: 41.7
click at [875, 255] on div at bounding box center [863, 244] width 44 height 102
drag, startPoint x: 574, startPoint y: 379, endPoint x: 528, endPoint y: 300, distance: 91.5
click at [340, 117] on img at bounding box center [345, 112] width 20 height 22
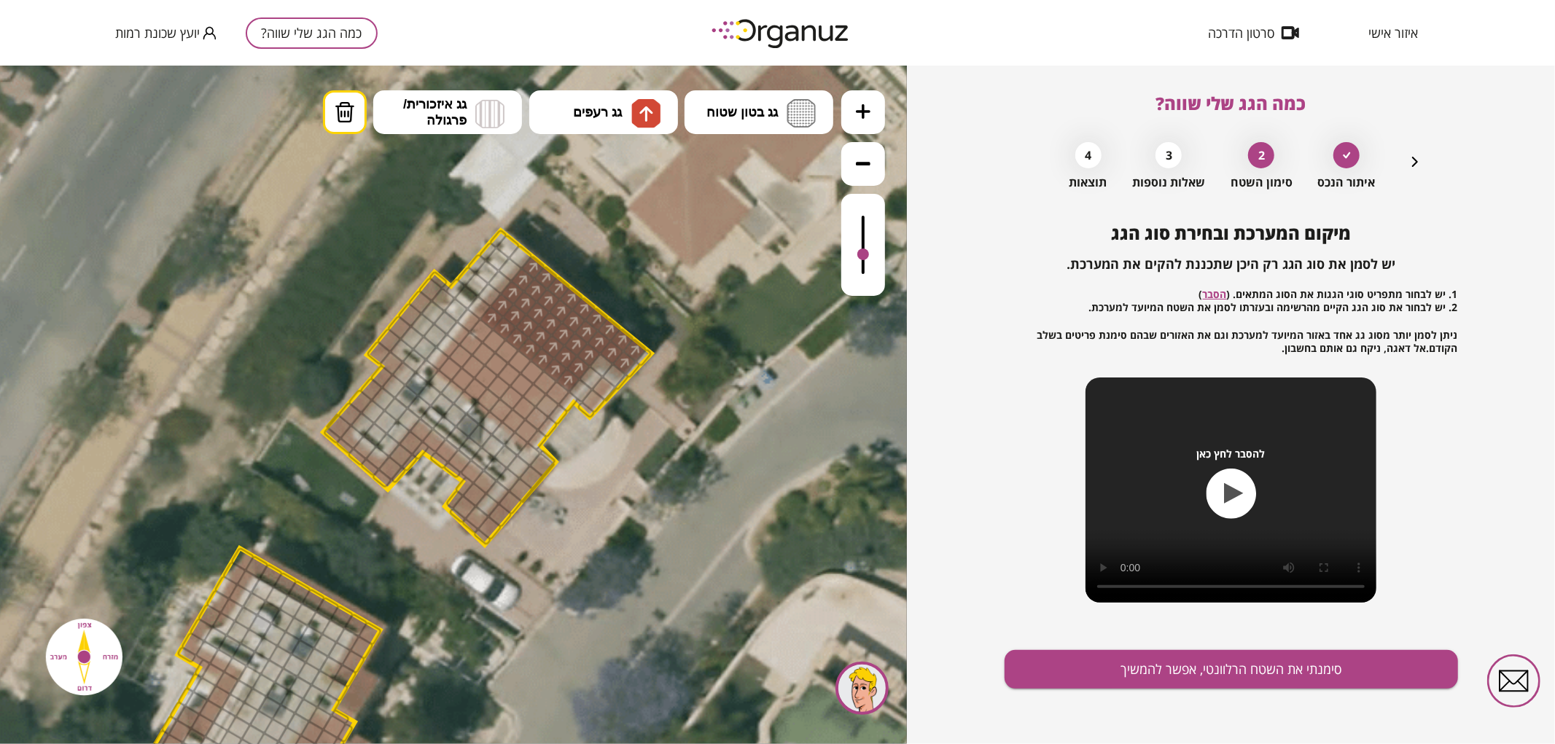
drag, startPoint x: 480, startPoint y: 308, endPoint x: 525, endPoint y: 249, distance: 74.2
drag, startPoint x: 491, startPoint y: 321, endPoint x: 549, endPoint y: 359, distance: 69.3
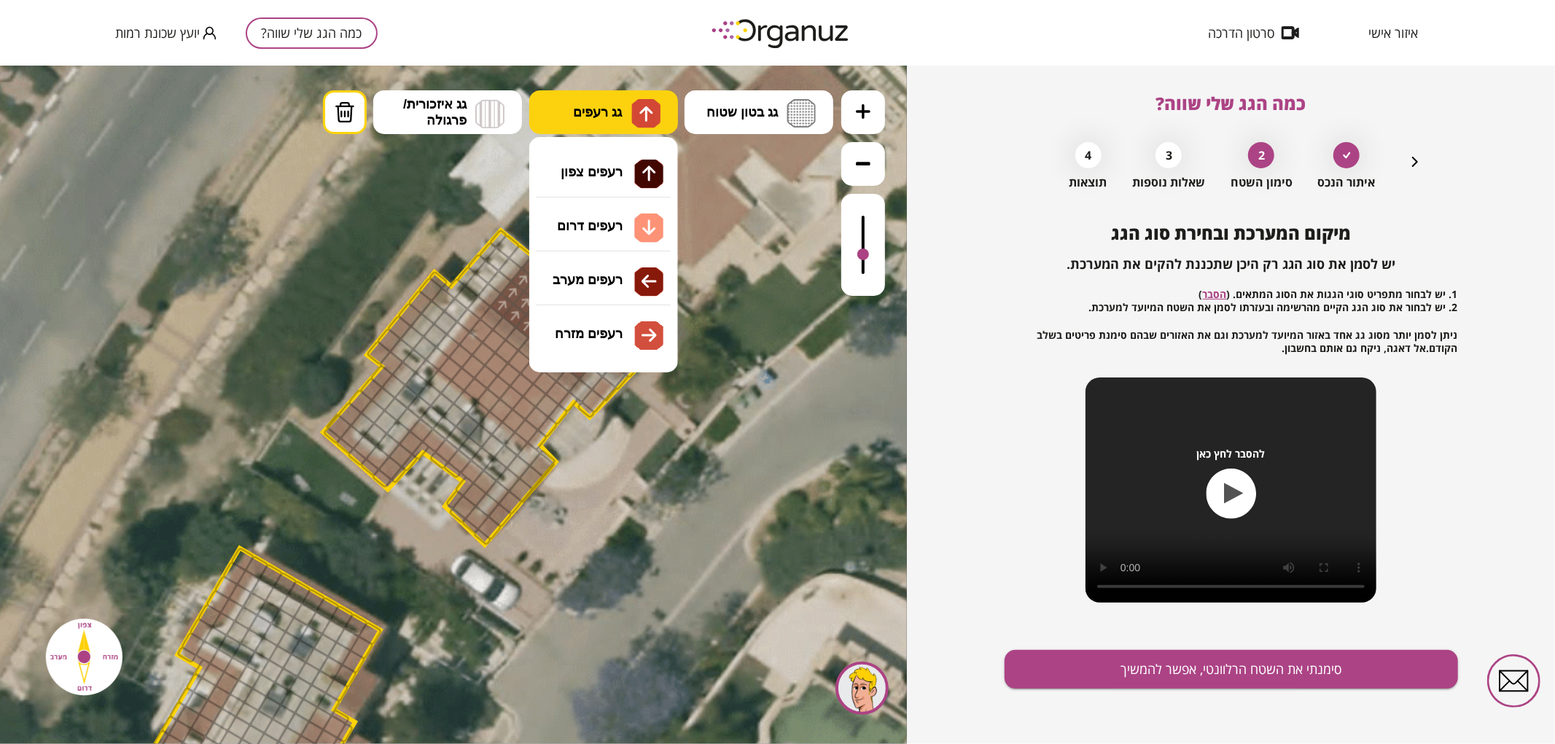
click at [599, 122] on button "גג רעפים" at bounding box center [603, 112] width 149 height 44
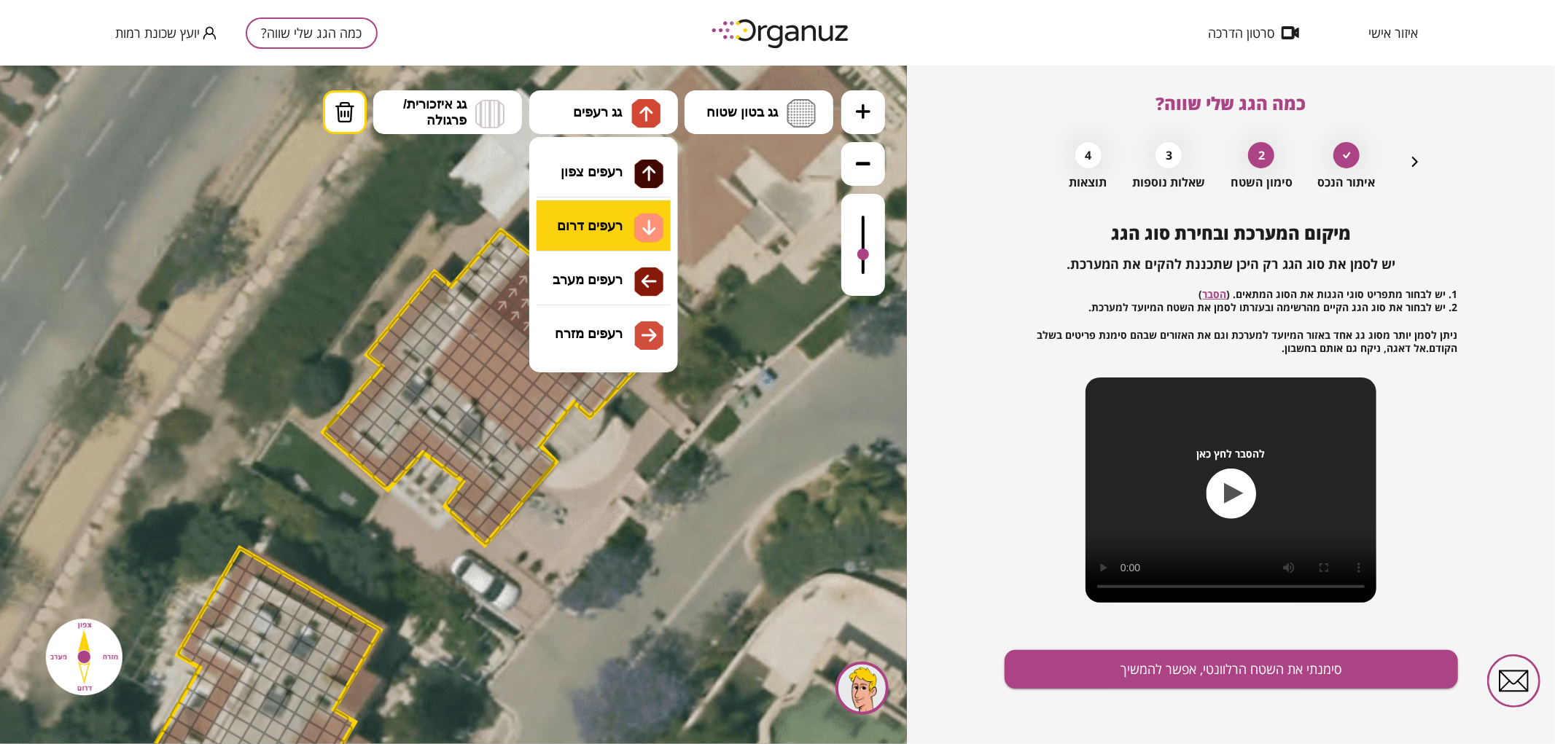
click at [607, 227] on div ".st0 { fill: #FFFFFF; } .st0 { fill: #FFFFFF; }" at bounding box center [453, 404] width 907 height 679
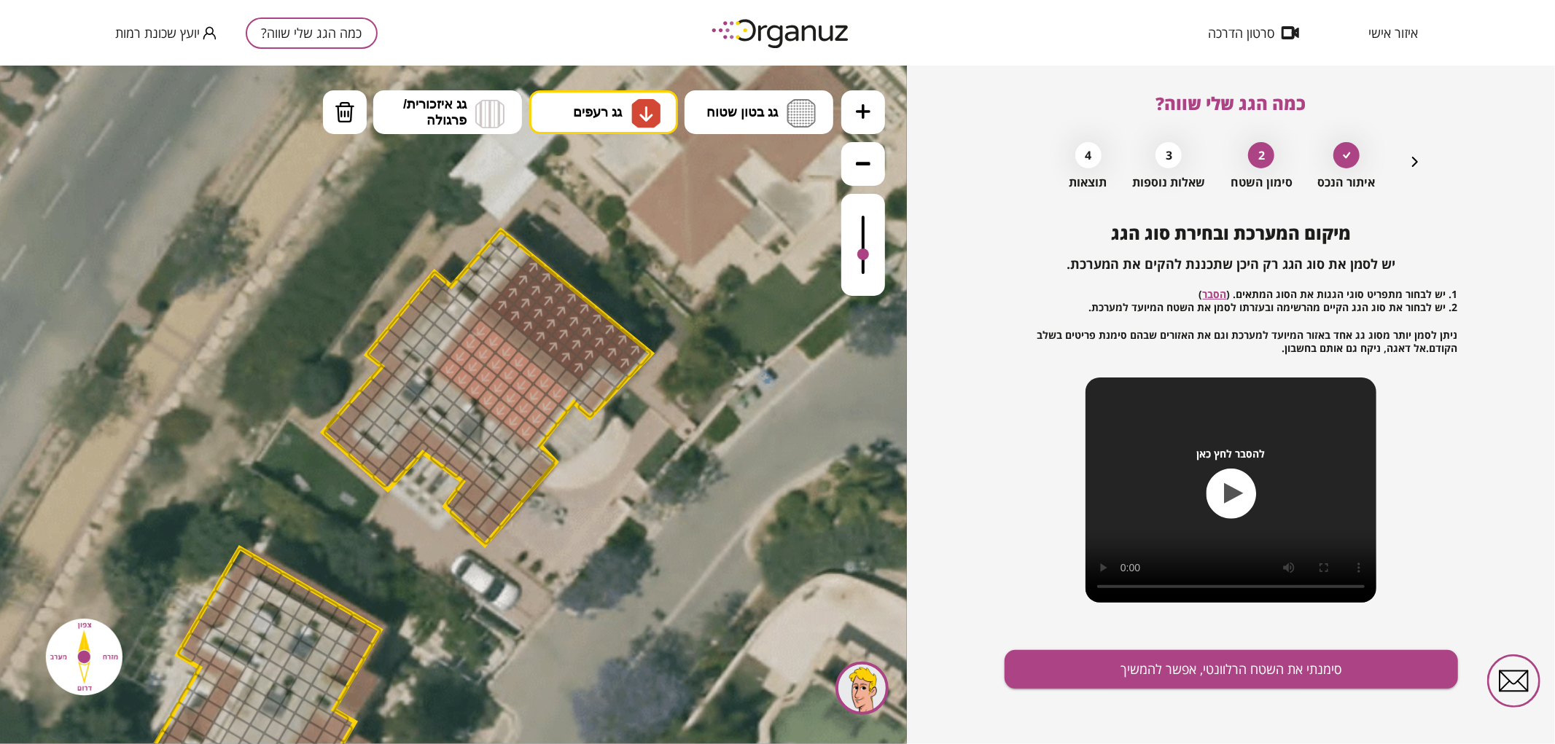
drag, startPoint x: 528, startPoint y: 432, endPoint x: 504, endPoint y: 365, distance: 71.0
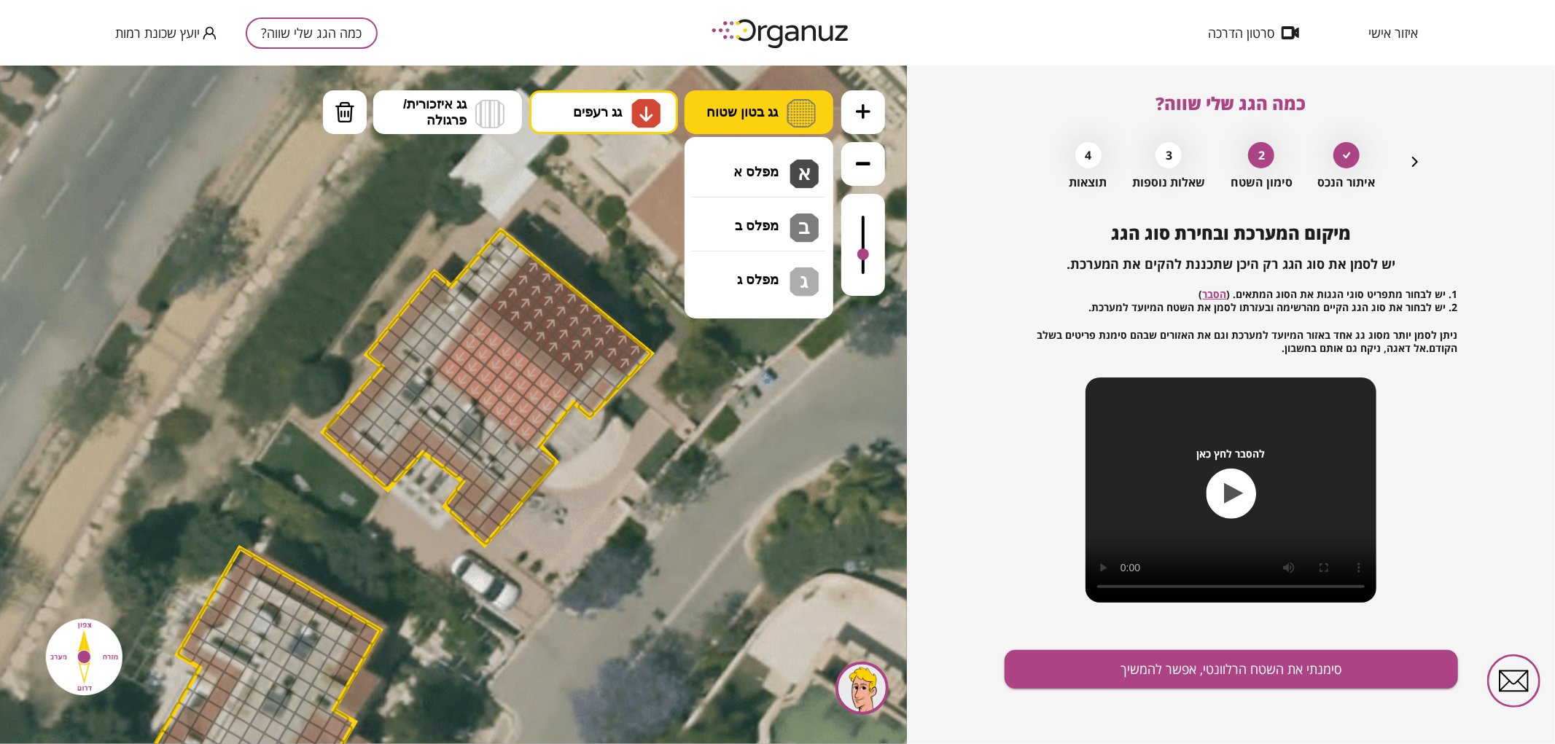
click at [770, 107] on span "גג בטון שטוח" at bounding box center [741, 111] width 71 height 16
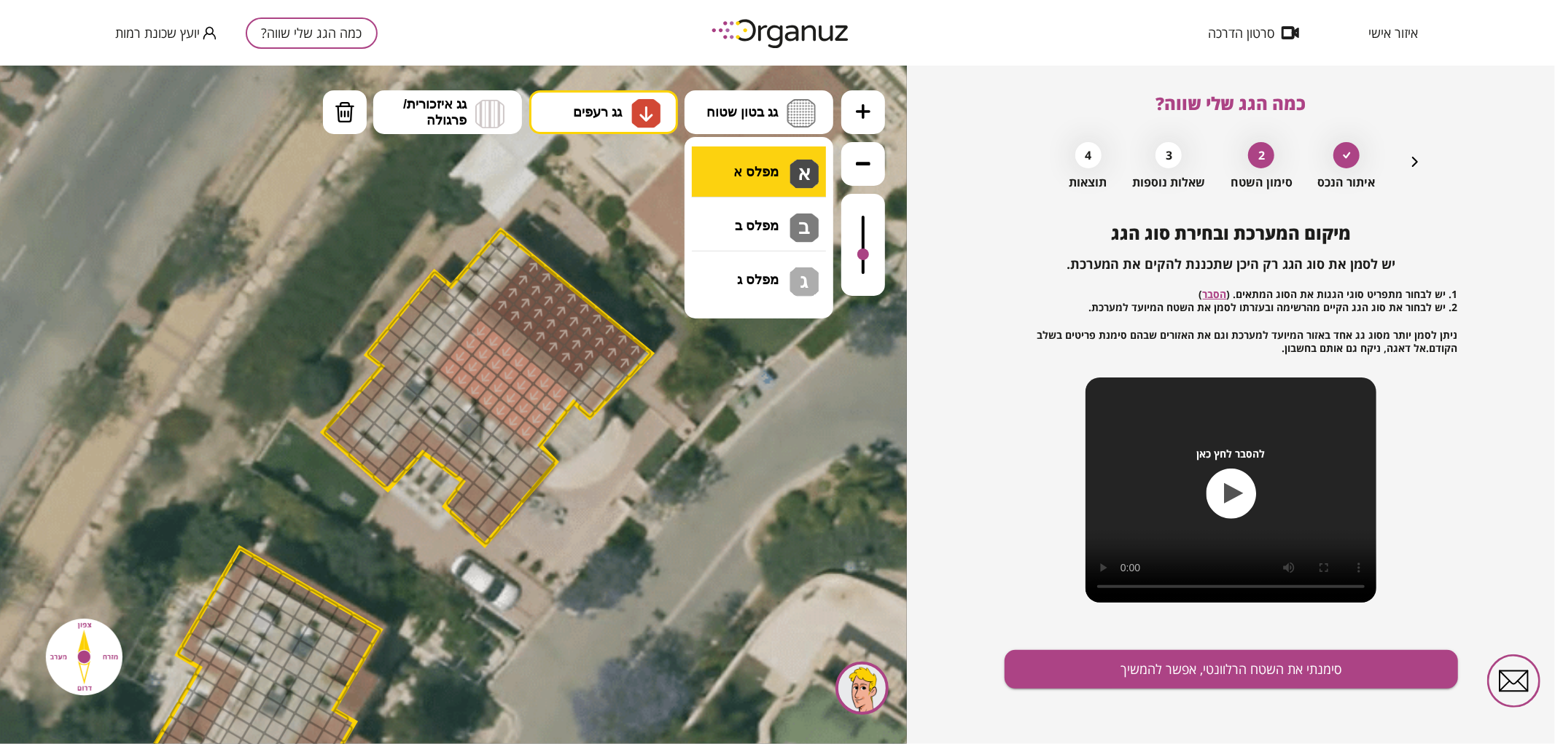
click at [748, 178] on div ".st0 { fill: #FFFFFF; } .st0 { fill: #FFFFFF; }" at bounding box center [453, 404] width 907 height 679
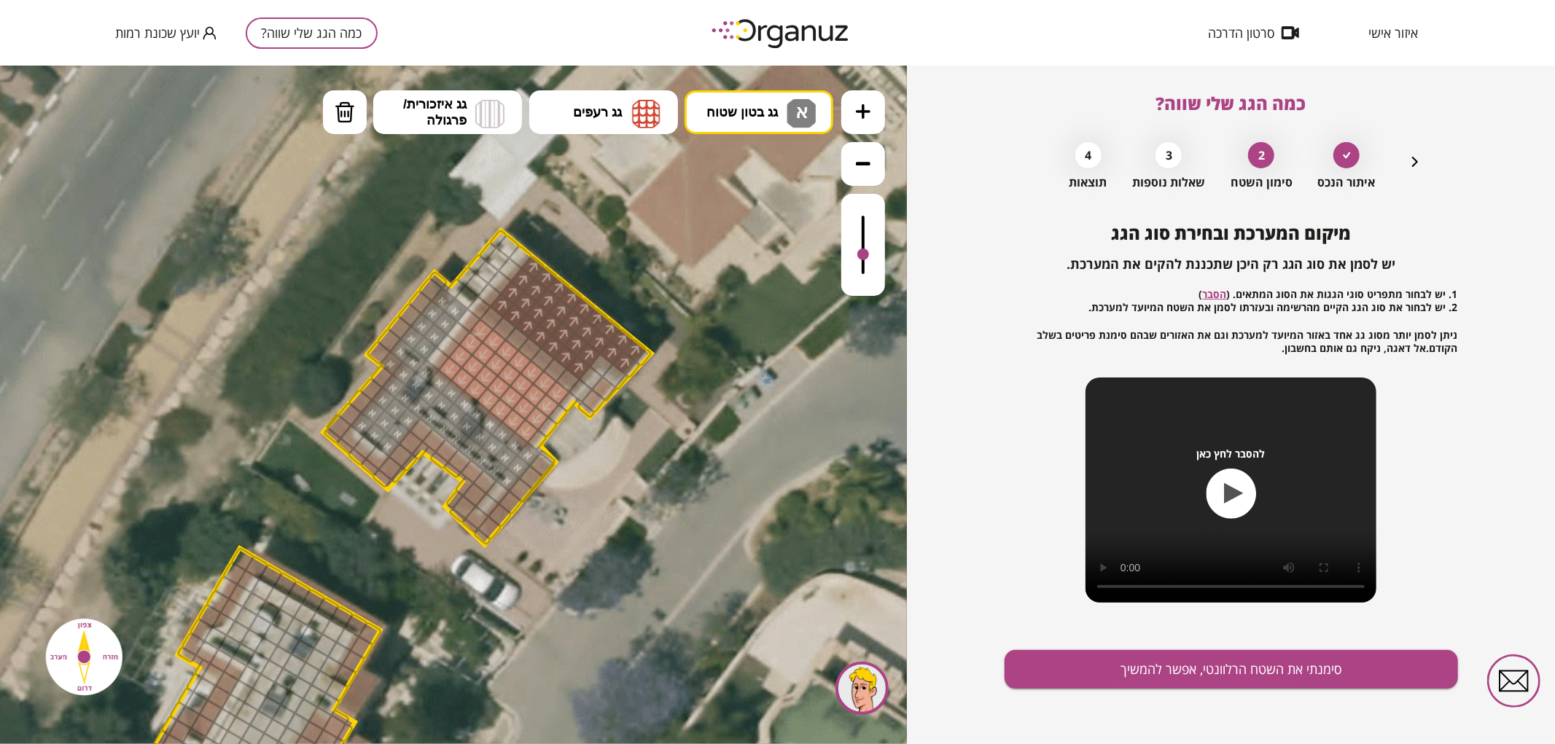
drag, startPoint x: 375, startPoint y: 435, endPoint x: 511, endPoint y: 451, distance: 136.5
click at [862, 249] on div at bounding box center [863, 248] width 12 height 12
click at [361, 113] on button "מחיקה" at bounding box center [345, 112] width 44 height 44
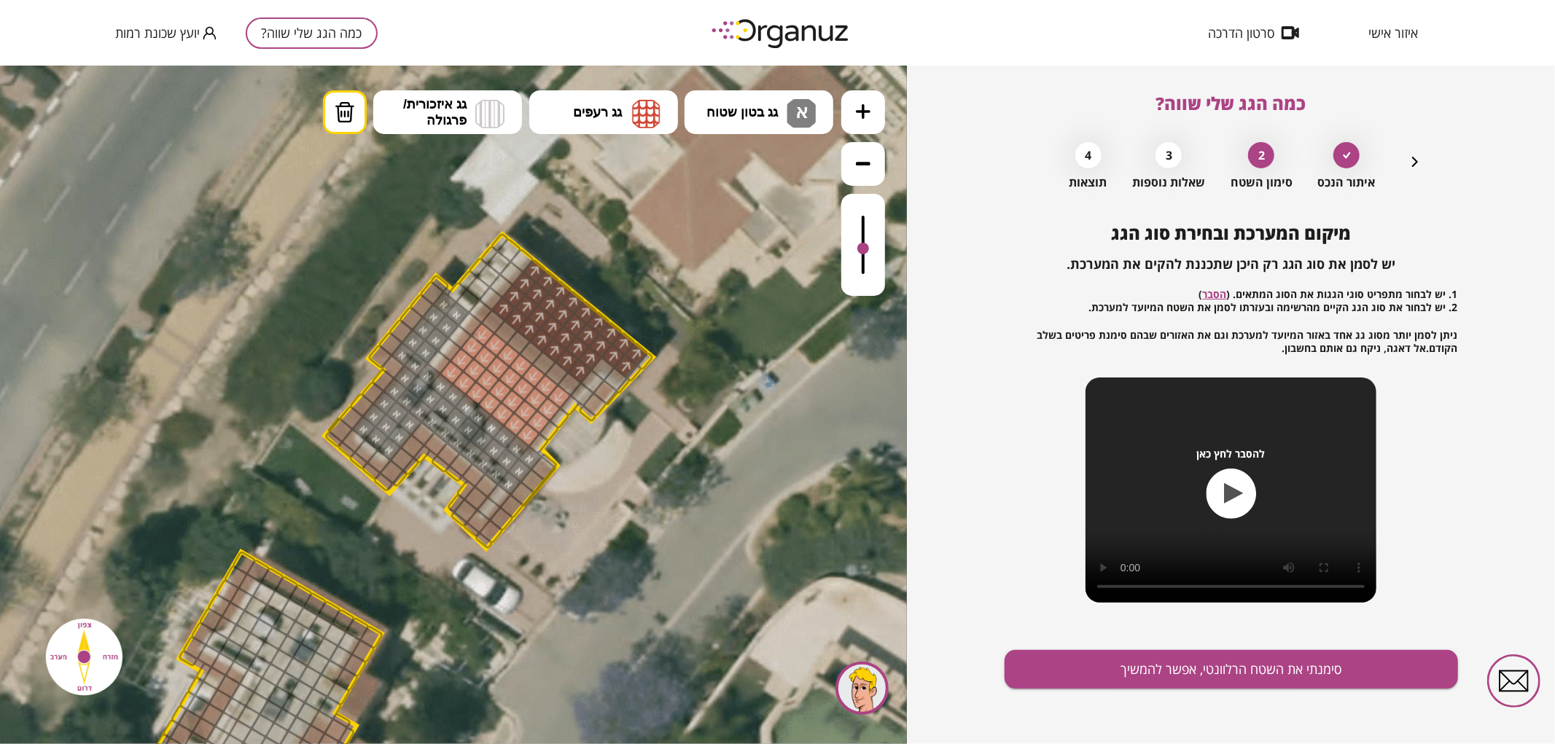
click at [385, 368] on div at bounding box center [393, 366] width 26 height 26
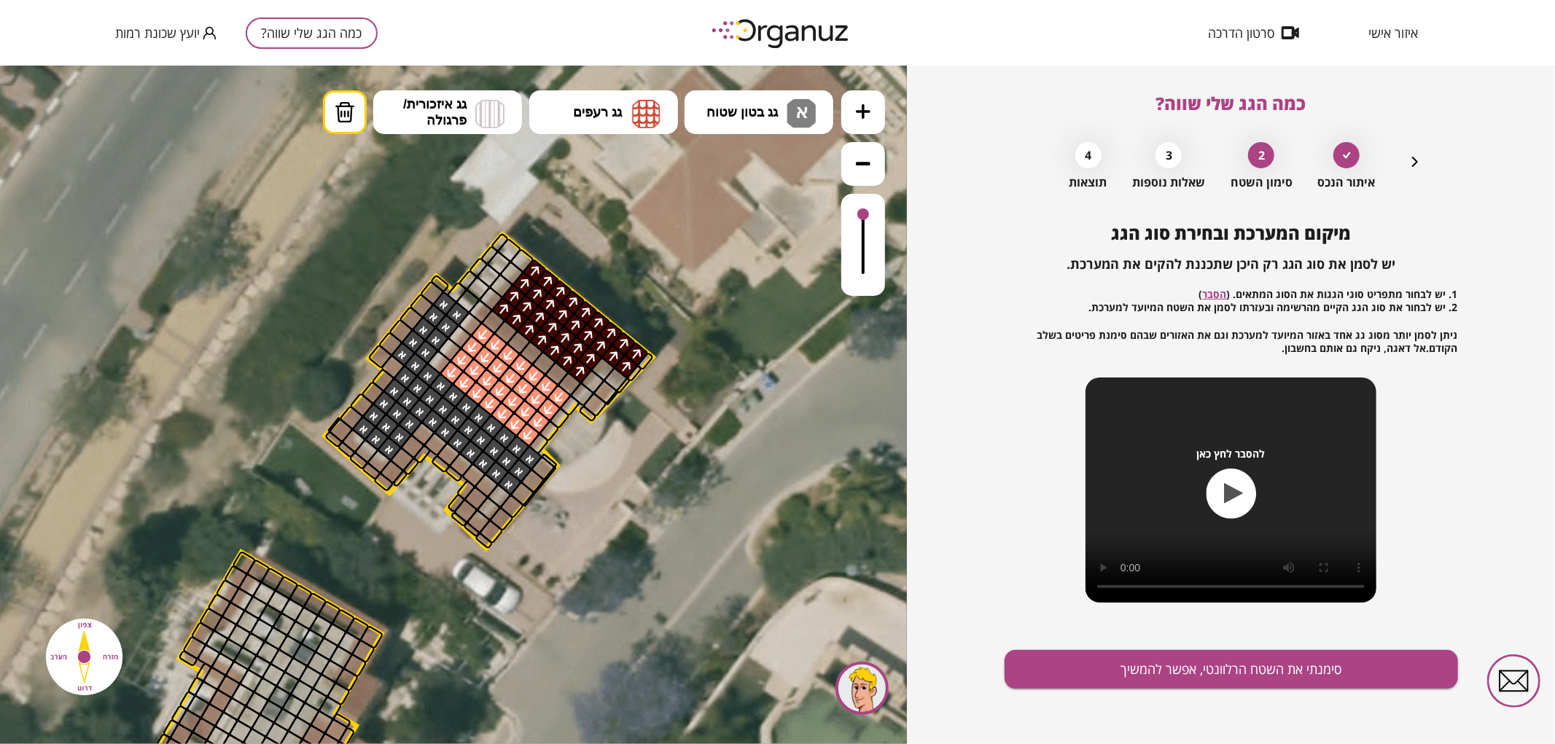
drag, startPoint x: 863, startPoint y: 253, endPoint x: 857, endPoint y: 193, distance: 60.0
click at [857, 193] on div at bounding box center [863, 244] width 44 height 102
click at [1082, 668] on button "סימנתי את השטח הרלוונטי, אפשר להמשיך" at bounding box center [1230, 669] width 453 height 39
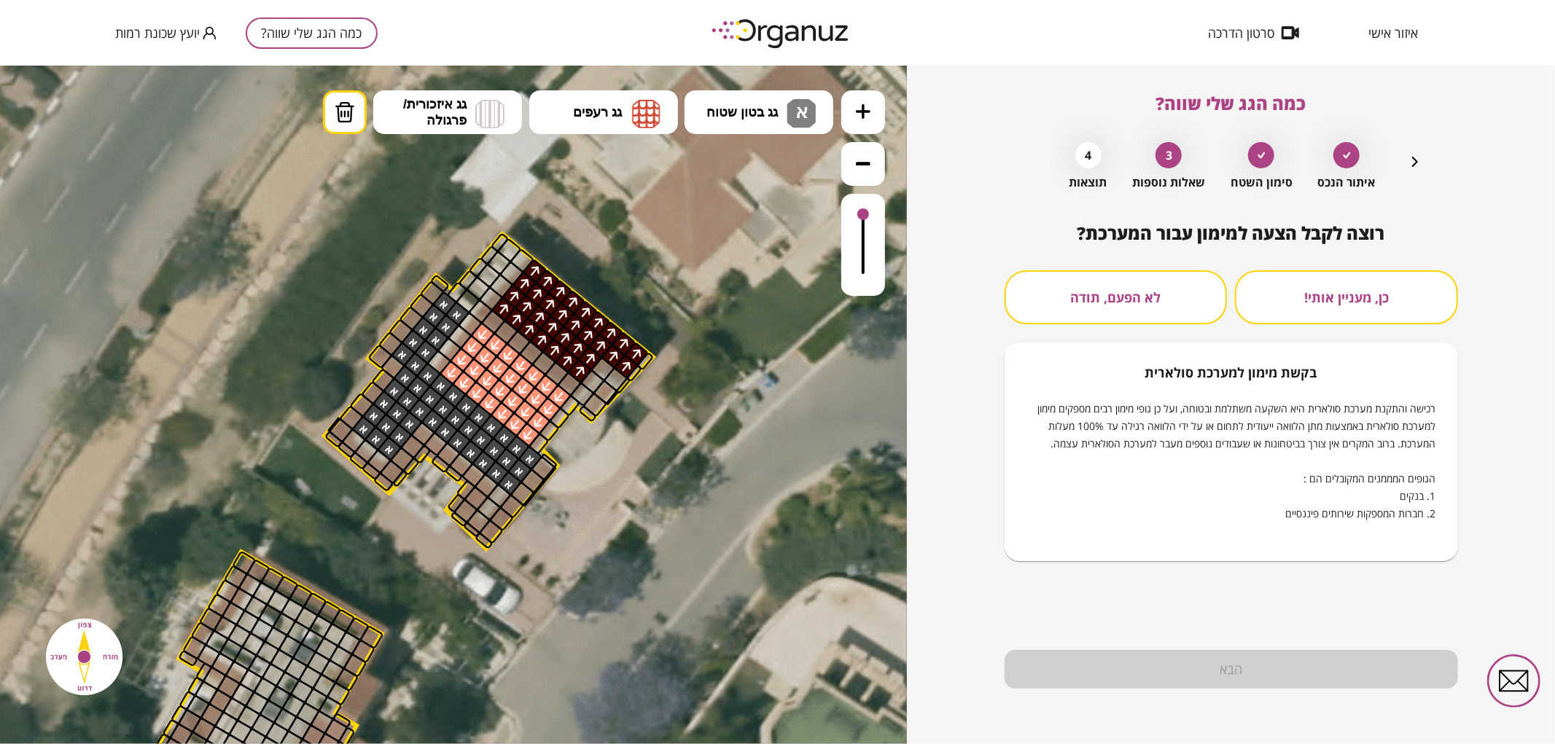
click at [1097, 267] on div "רוצה לקבל הצעה למימון עבור המערכת? כן, מעניין אותי! לא הפעם, תודה בקשת [PERSON_…" at bounding box center [1230, 392] width 453 height 338
click at [1110, 293] on button "לא הפעם, תודה" at bounding box center [1115, 297] width 223 height 54
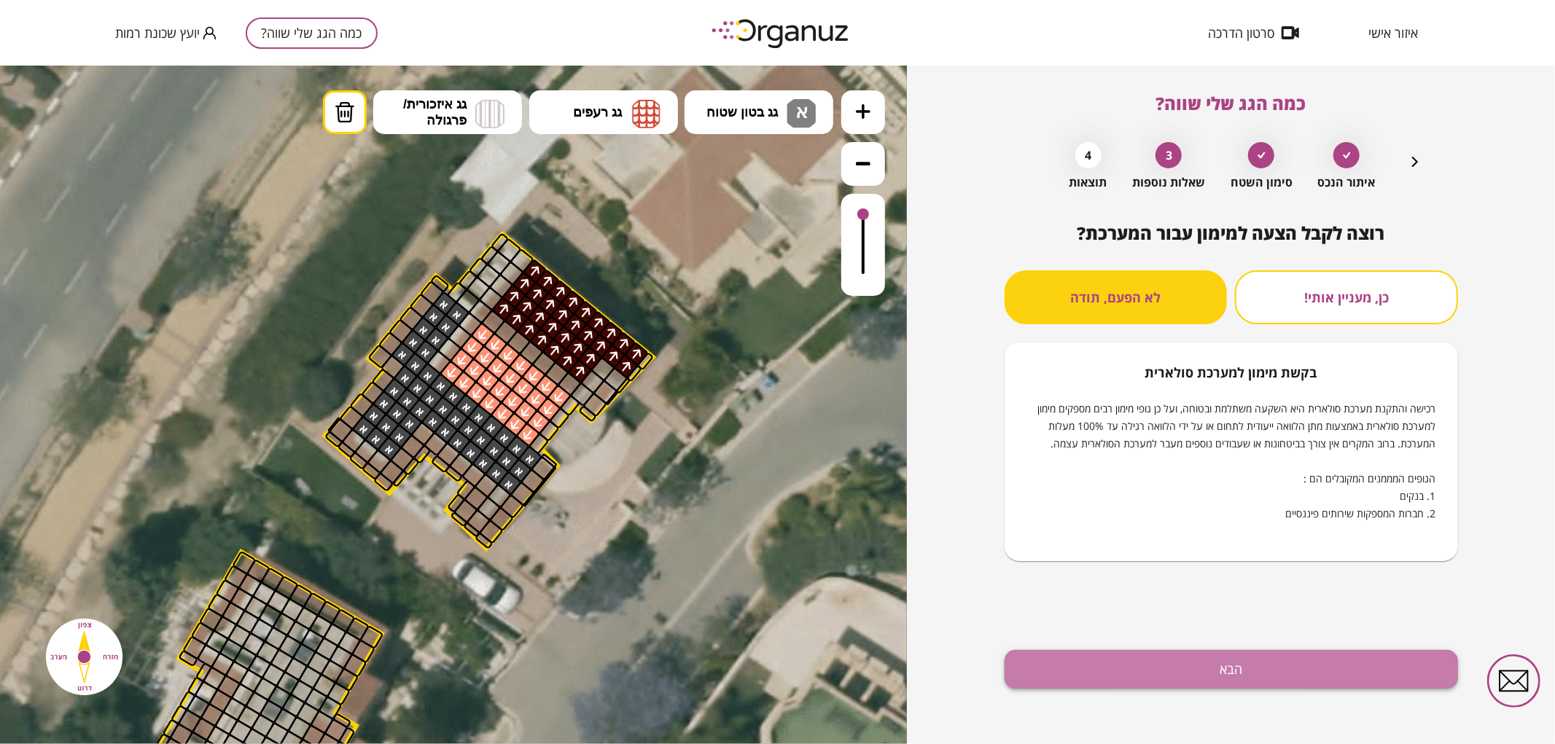
click at [1106, 685] on button "הבא" at bounding box center [1230, 669] width 453 height 39
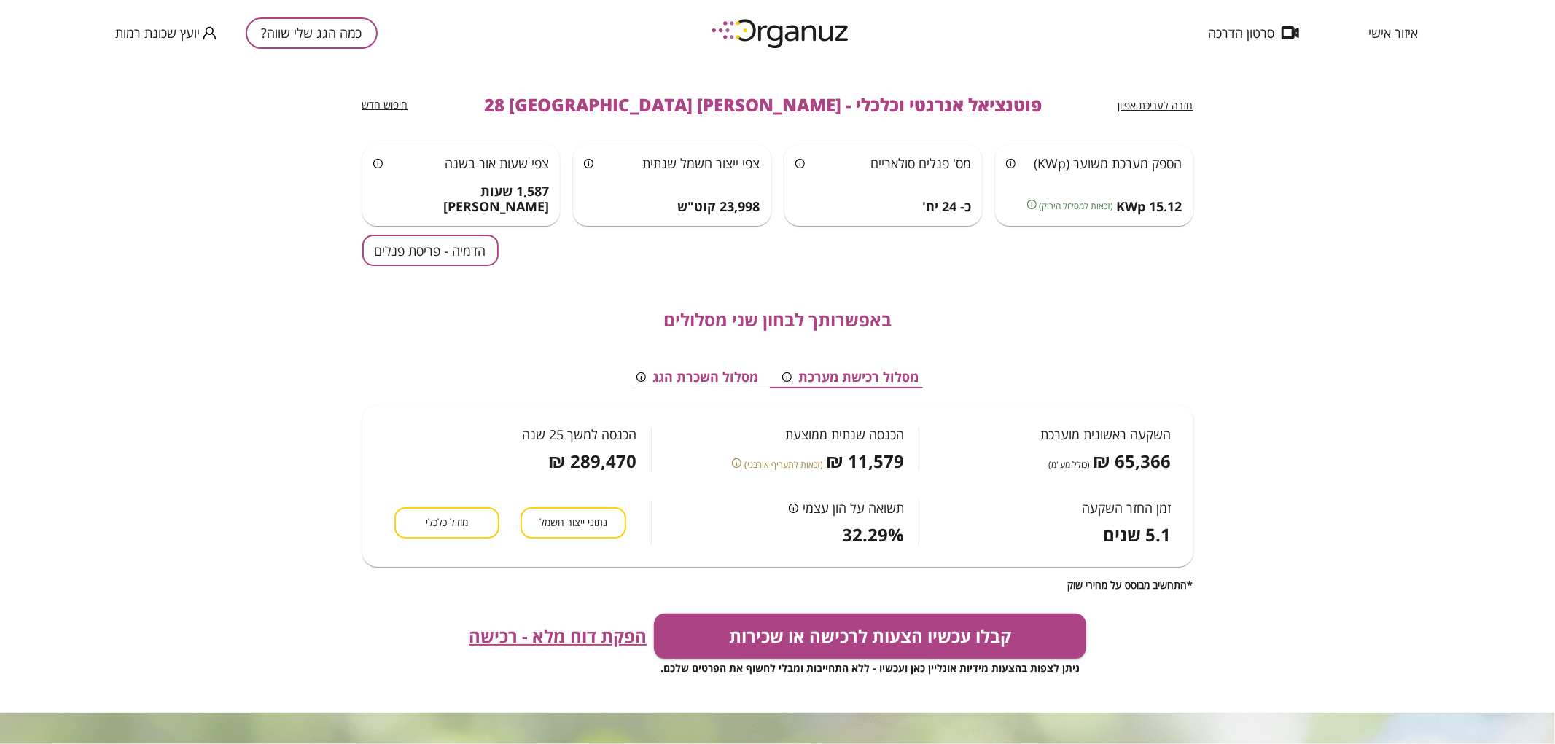
click at [477, 241] on button "הדמיה - פריסת פנלים" at bounding box center [430, 250] width 136 height 31
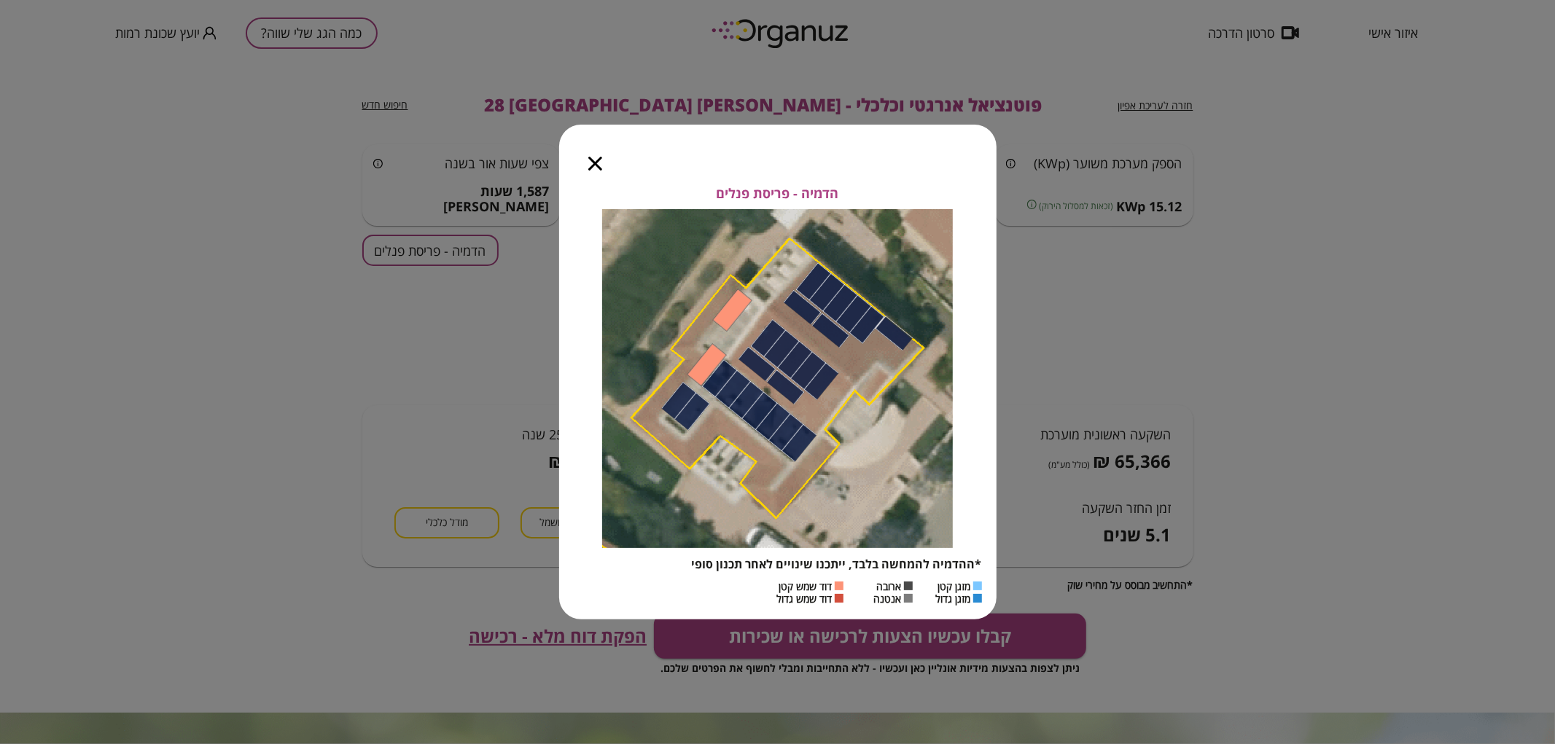
click at [595, 163] on icon "button" at bounding box center [595, 164] width 14 height 14
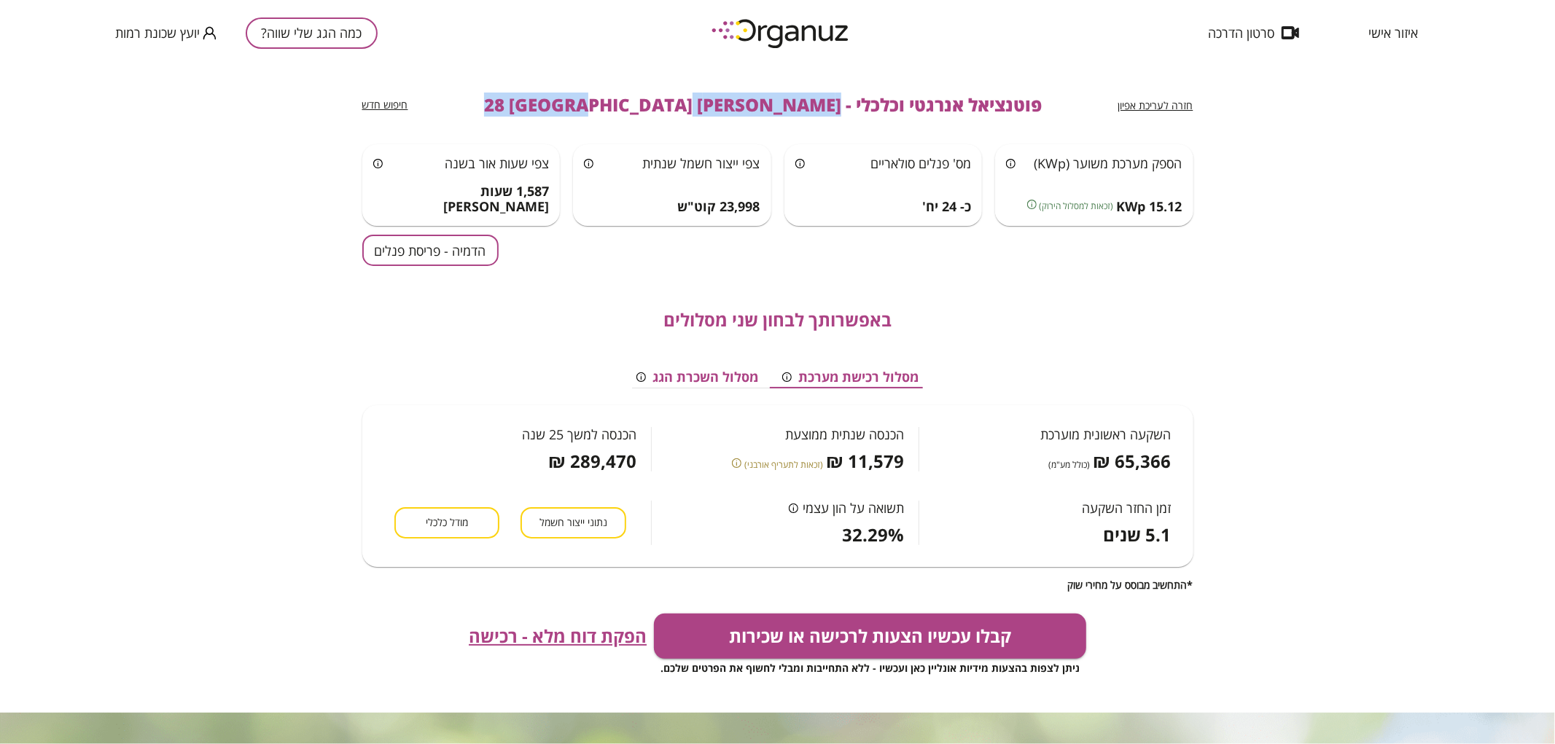
drag, startPoint x: 773, startPoint y: 99, endPoint x: 533, endPoint y: 114, distance: 241.0
click at [533, 114] on div "חזרה לעריכת אפיון פוטנציאל אנרגטי וכלכלי - [PERSON_NAME] 28 [GEOGRAPHIC_DATA] ח…" at bounding box center [777, 105] width 831 height 79
copy span "[PERSON_NAME] 28 [GEOGRAPHIC_DATA]"
click at [361, 28] on button "כמה הגג שלי שווה?" at bounding box center [312, 32] width 132 height 31
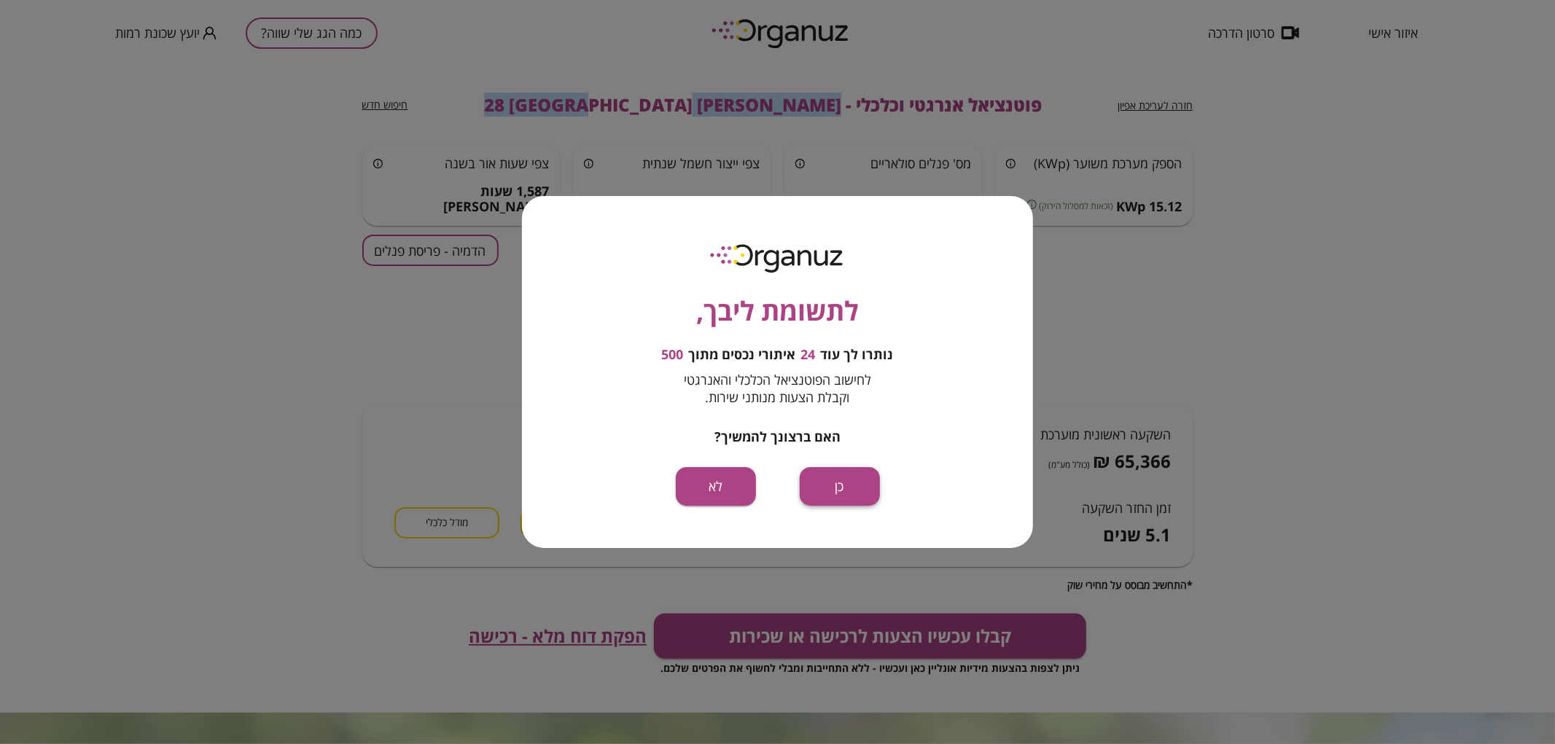
click at [835, 478] on button "כן" at bounding box center [840, 486] width 80 height 39
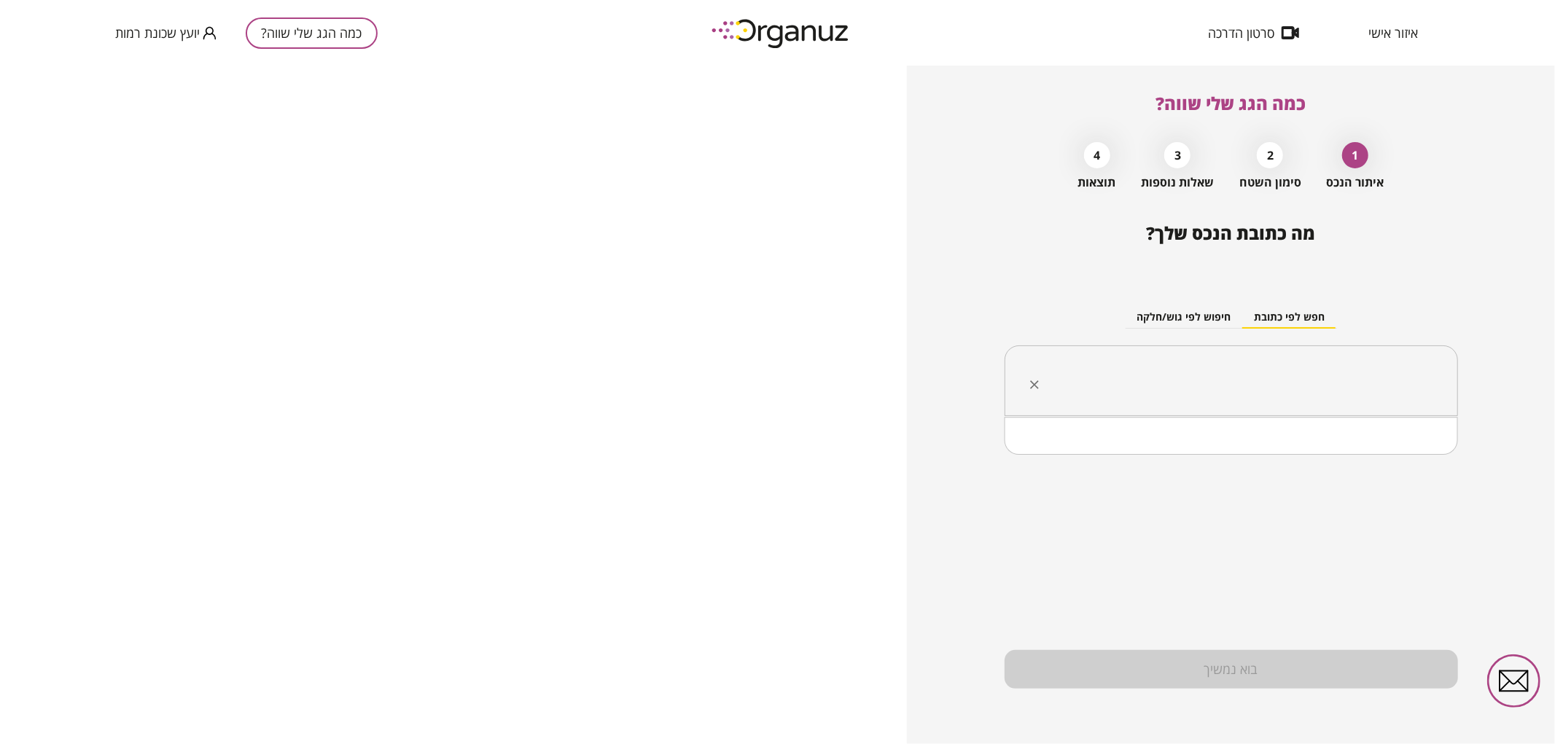
click at [1285, 382] on input "text" at bounding box center [1236, 381] width 407 height 36
paste input "**********"
click at [1321, 386] on input "**********" at bounding box center [1236, 381] width 407 height 36
drag, startPoint x: 1316, startPoint y: 386, endPoint x: 1327, endPoint y: 386, distance: 11.7
click at [1327, 386] on input "**********" at bounding box center [1236, 381] width 407 height 36
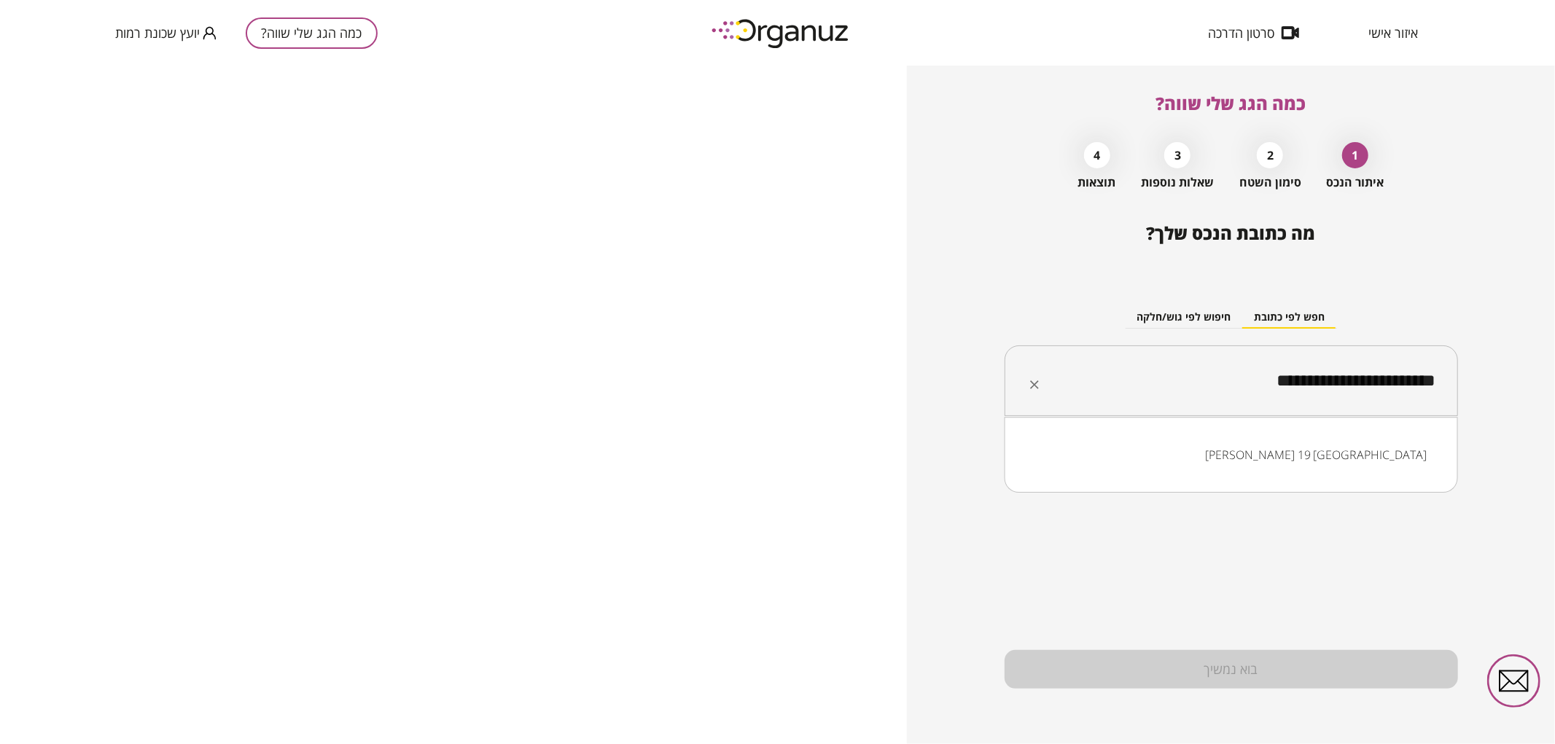
click at [1385, 455] on li "[PERSON_NAME] 19 [GEOGRAPHIC_DATA]" at bounding box center [1230, 455] width 415 height 26
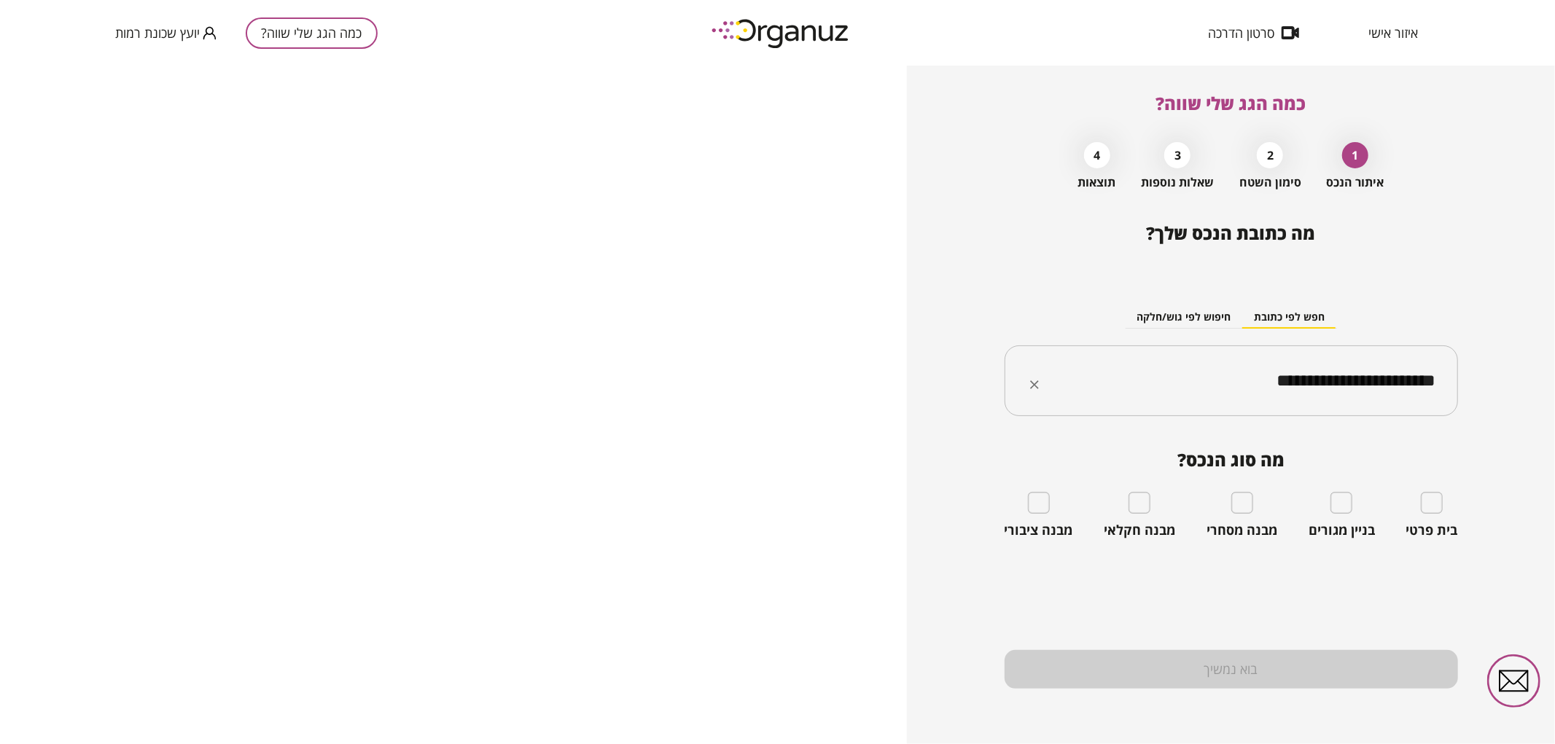
type input "**********"
click at [1445, 507] on div "בית פרטי" at bounding box center [1432, 515] width 52 height 47
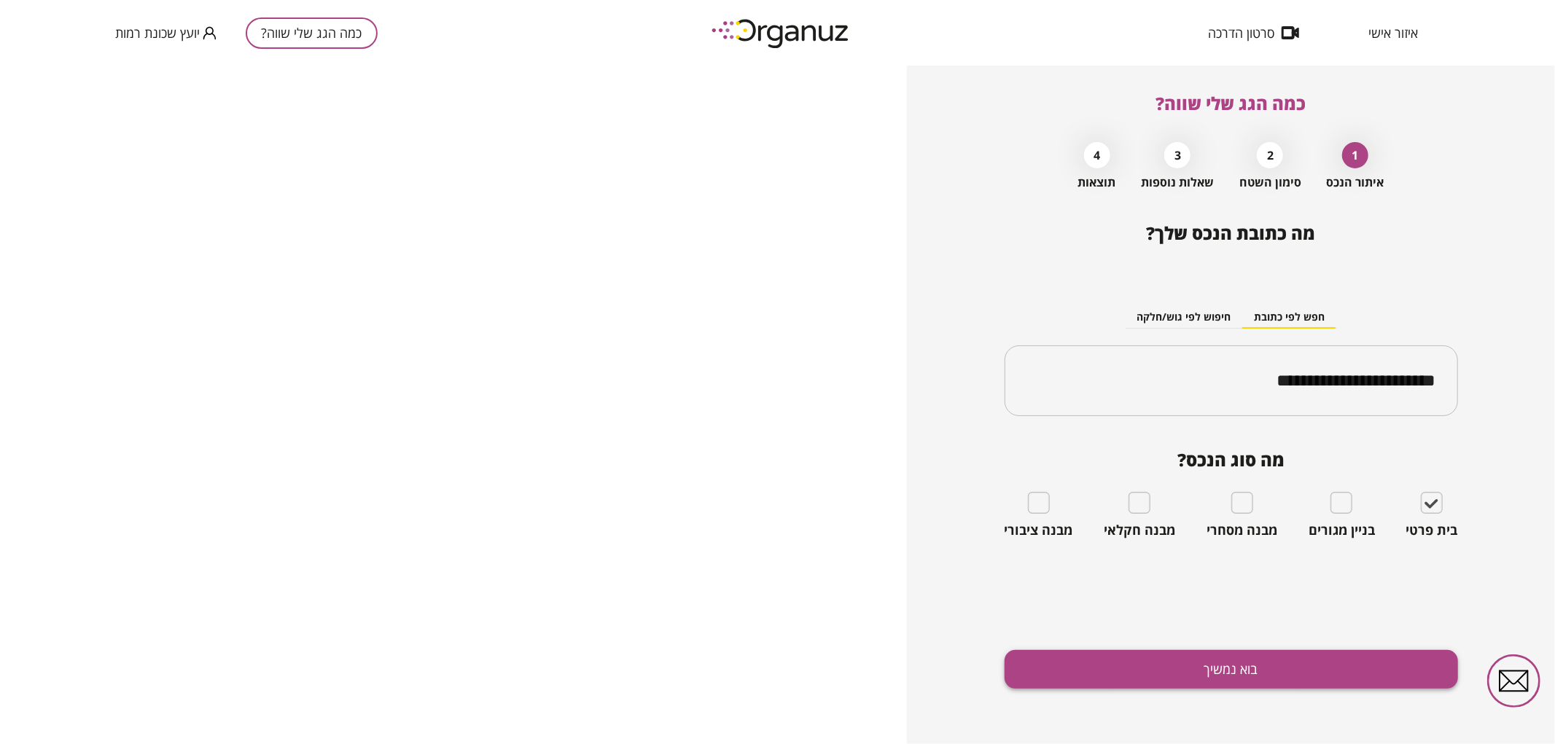
click at [1376, 675] on button "בוא נמשיך" at bounding box center [1230, 669] width 453 height 39
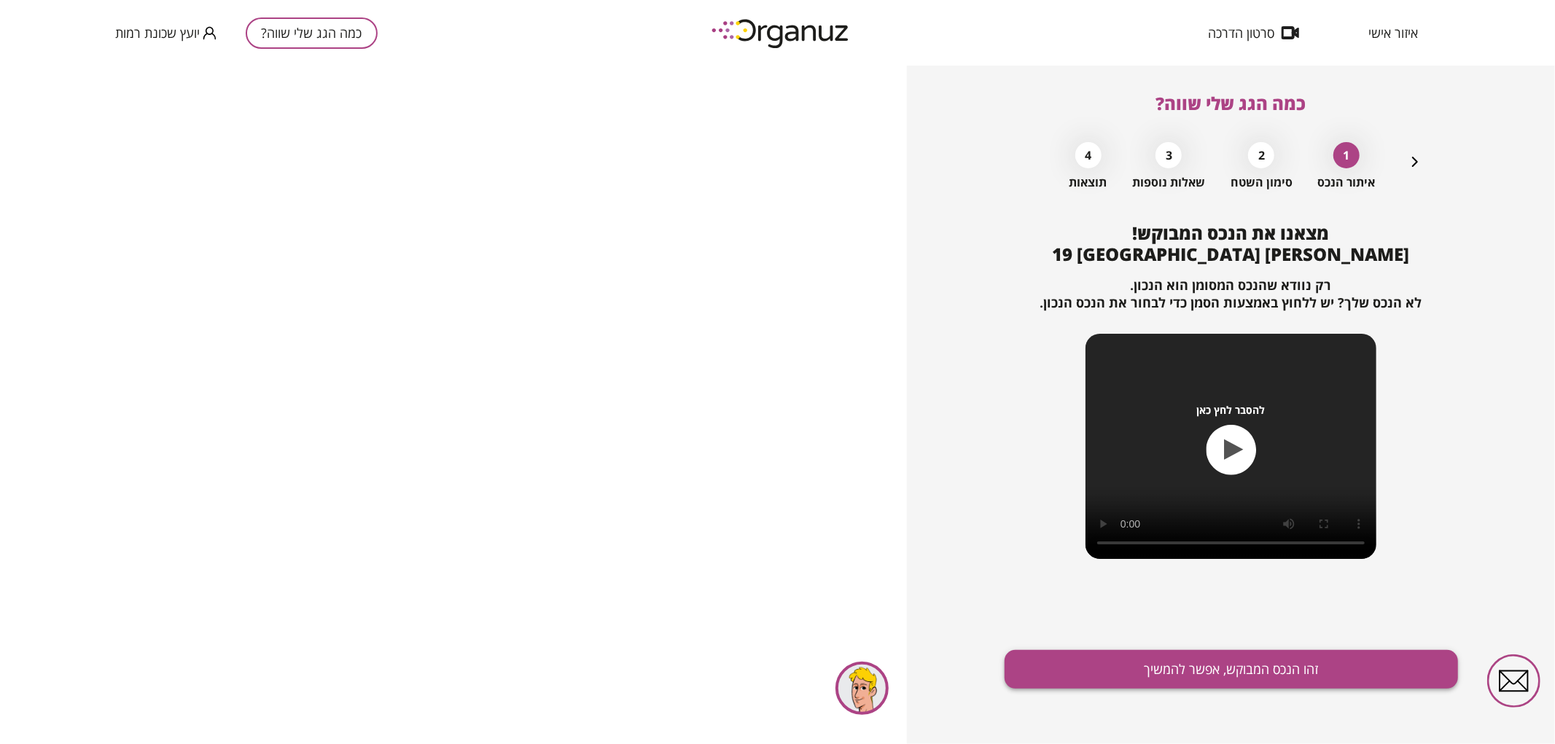
click at [1305, 666] on button "זהו הנכס המבוקש, אפשר להמשיך" at bounding box center [1230, 669] width 453 height 39
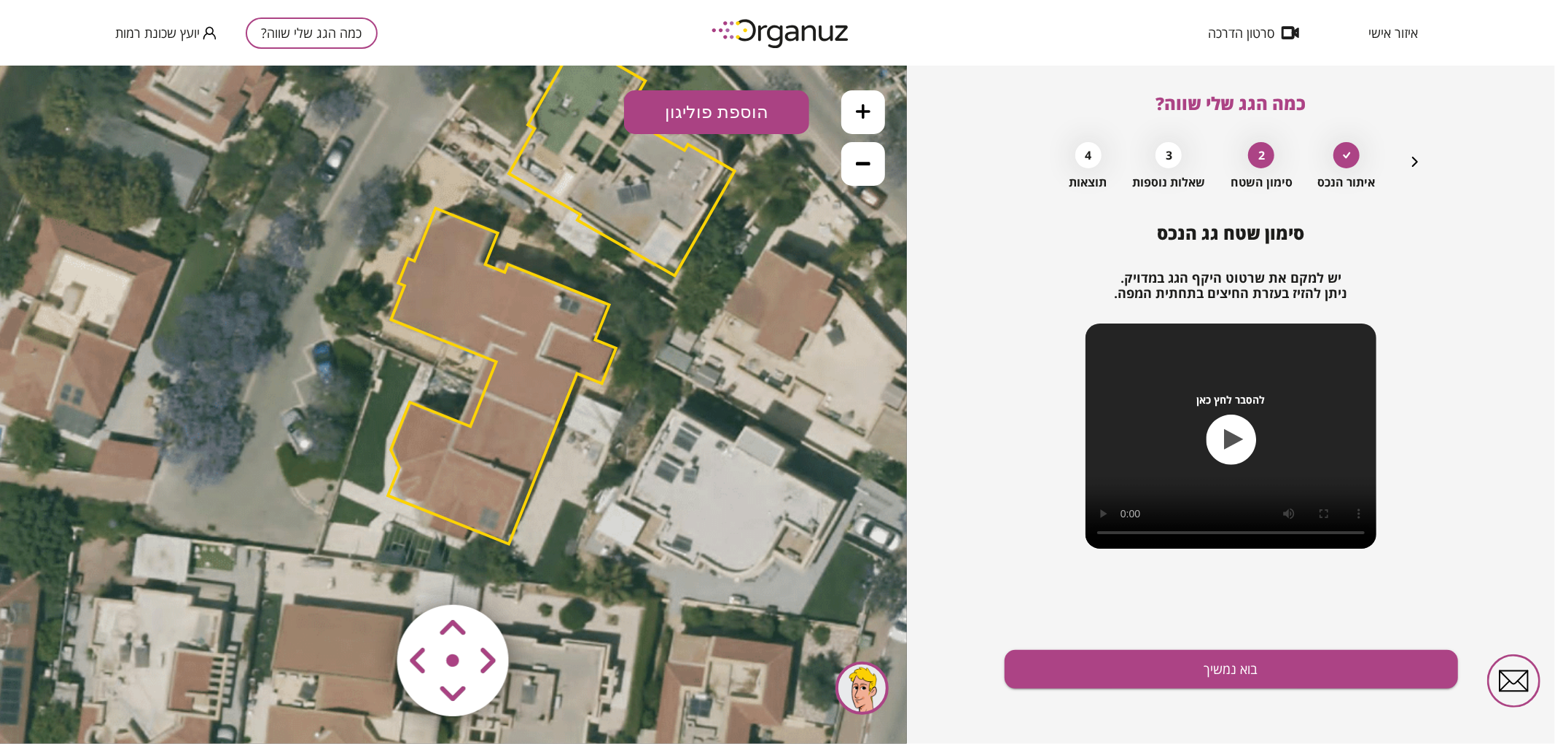
drag, startPoint x: 544, startPoint y: 496, endPoint x: 669, endPoint y: 365, distance: 181.5
click at [669, 365] on icon at bounding box center [562, 288] width 1541 height 1541
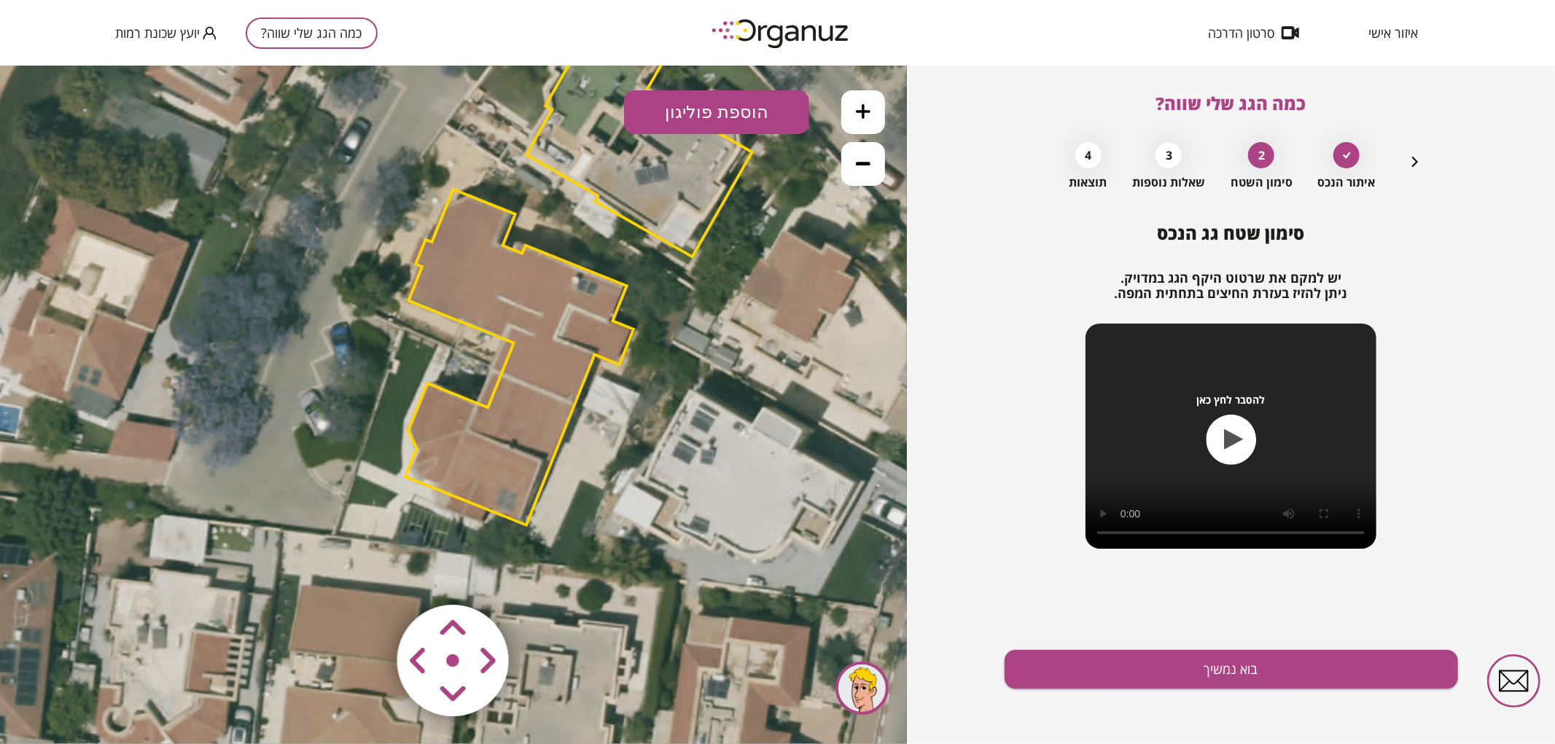
click at [528, 434] on polygon at bounding box center [519, 357] width 228 height 336
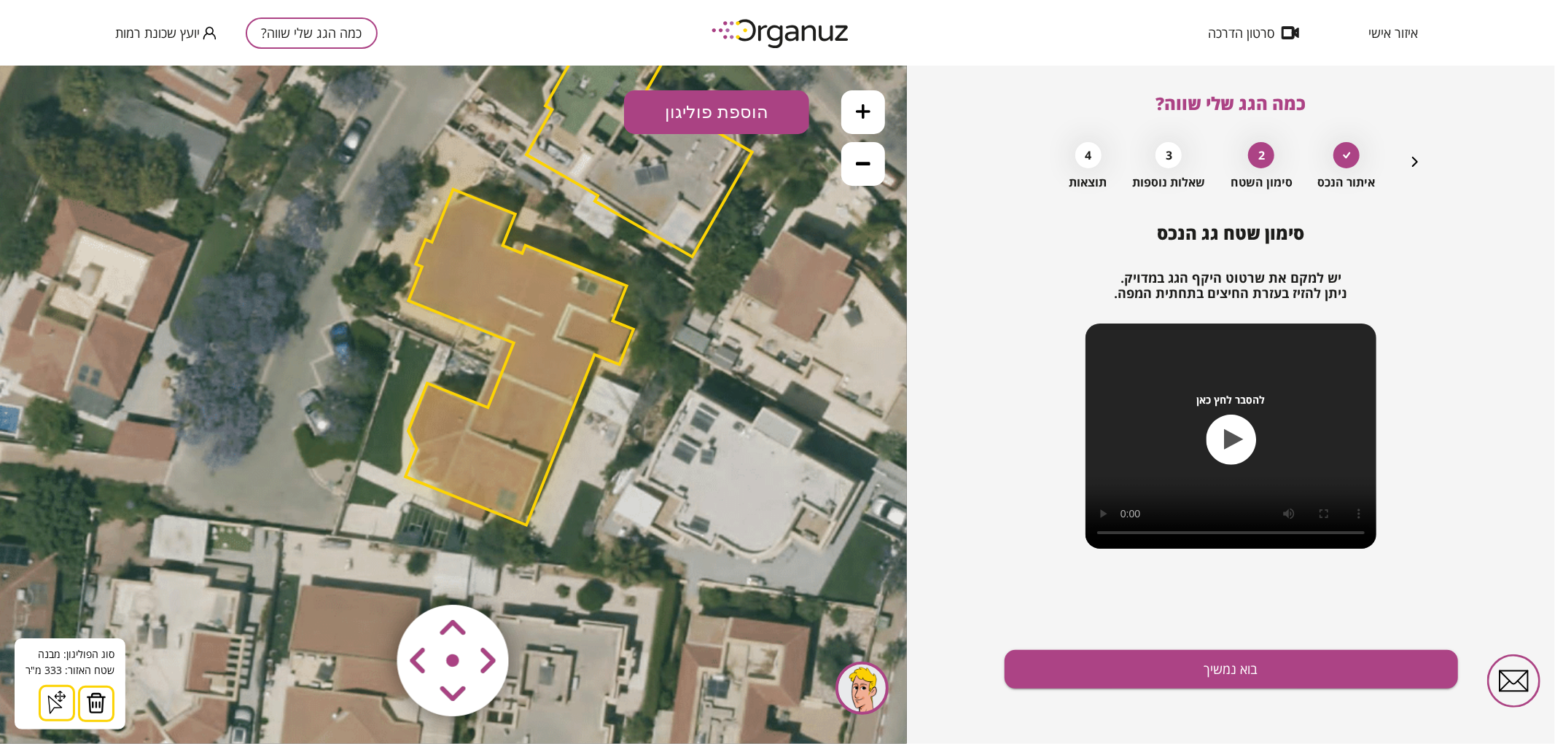
click at [101, 693] on img at bounding box center [96, 703] width 20 height 22
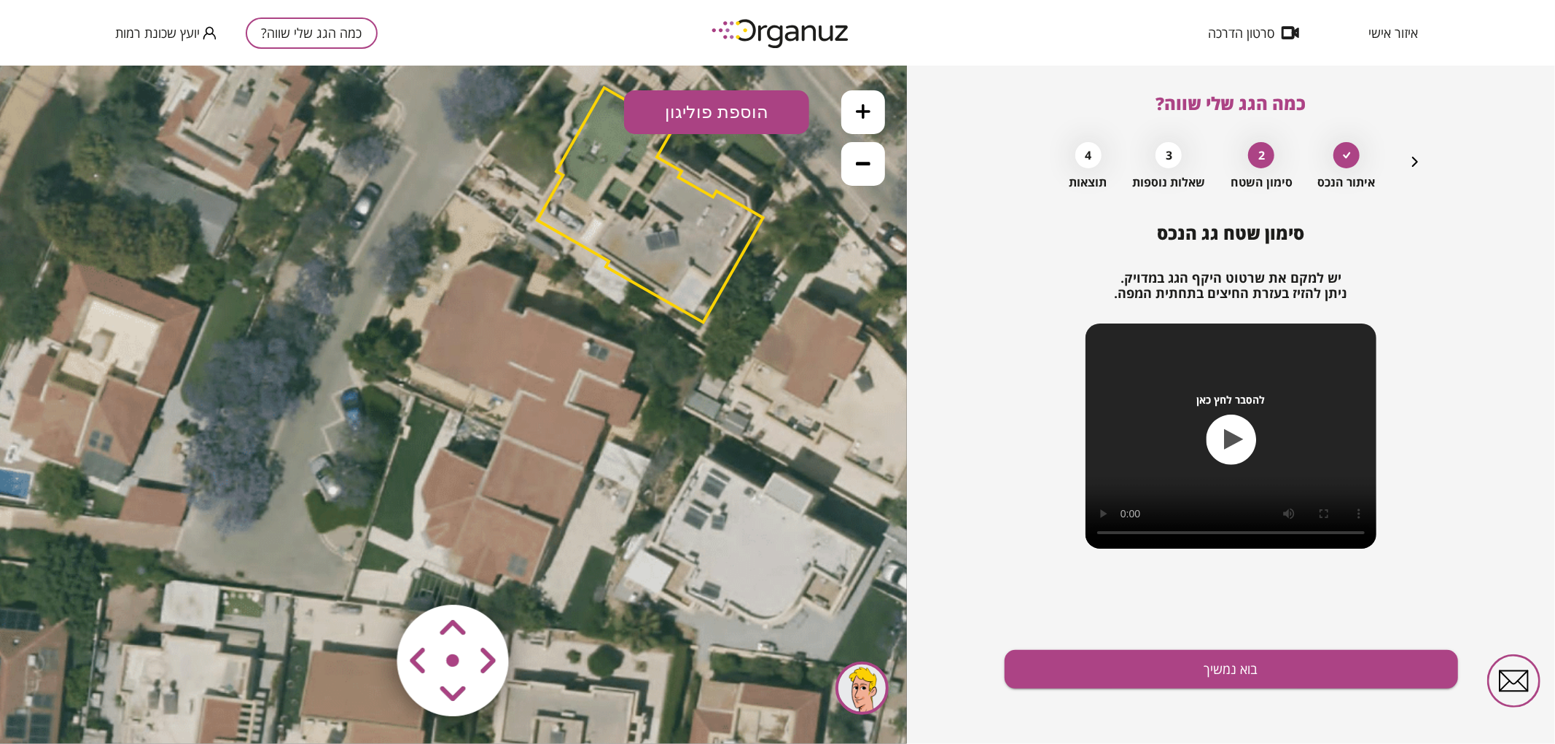
drag, startPoint x: 429, startPoint y: 377, endPoint x: 442, endPoint y: 441, distance: 65.5
click at [439, 444] on icon at bounding box center [590, 334] width 1541 height 1541
click at [695, 123] on button "הוספת פוליגון" at bounding box center [716, 112] width 185 height 44
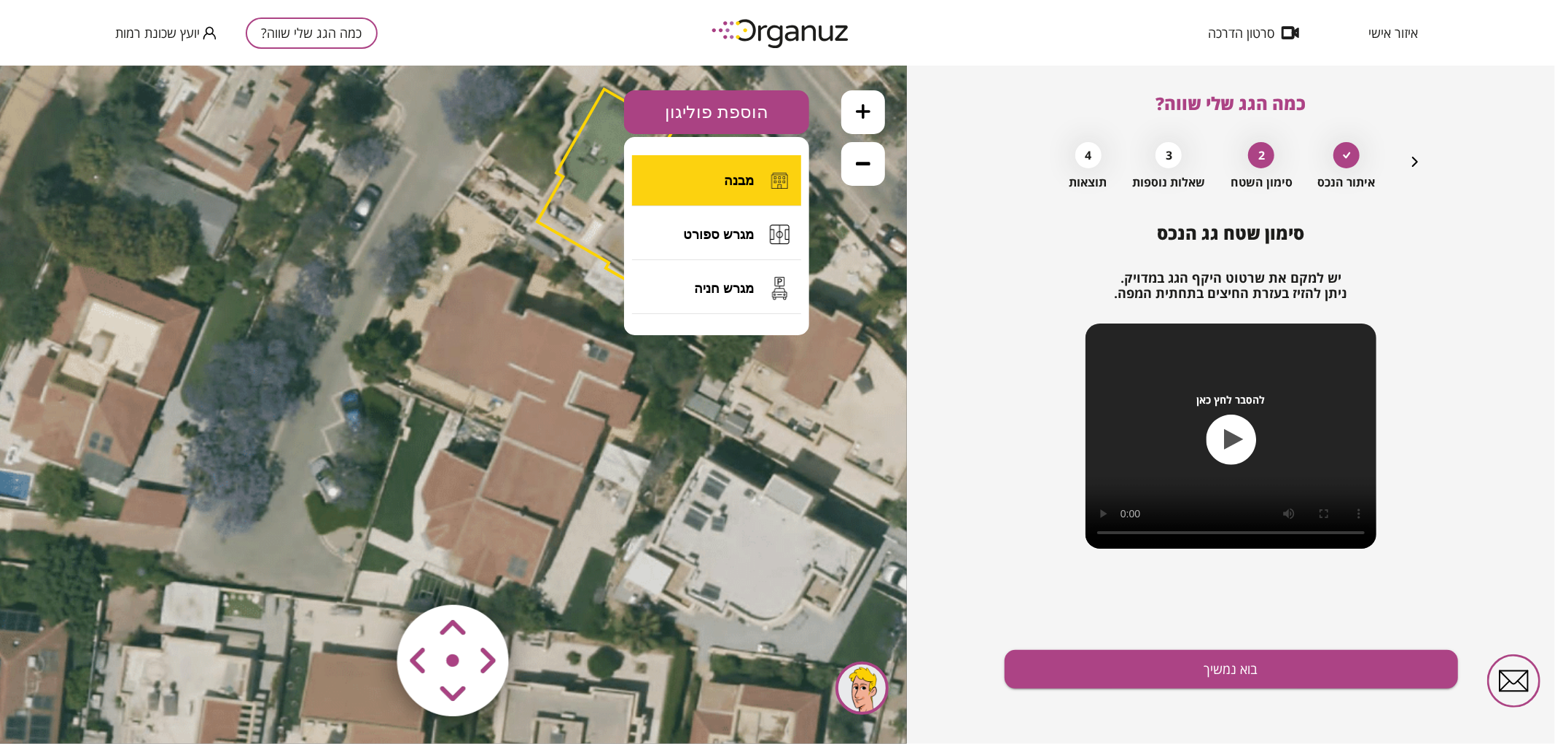
click at [703, 179] on button "מבנה" at bounding box center [716, 180] width 169 height 51
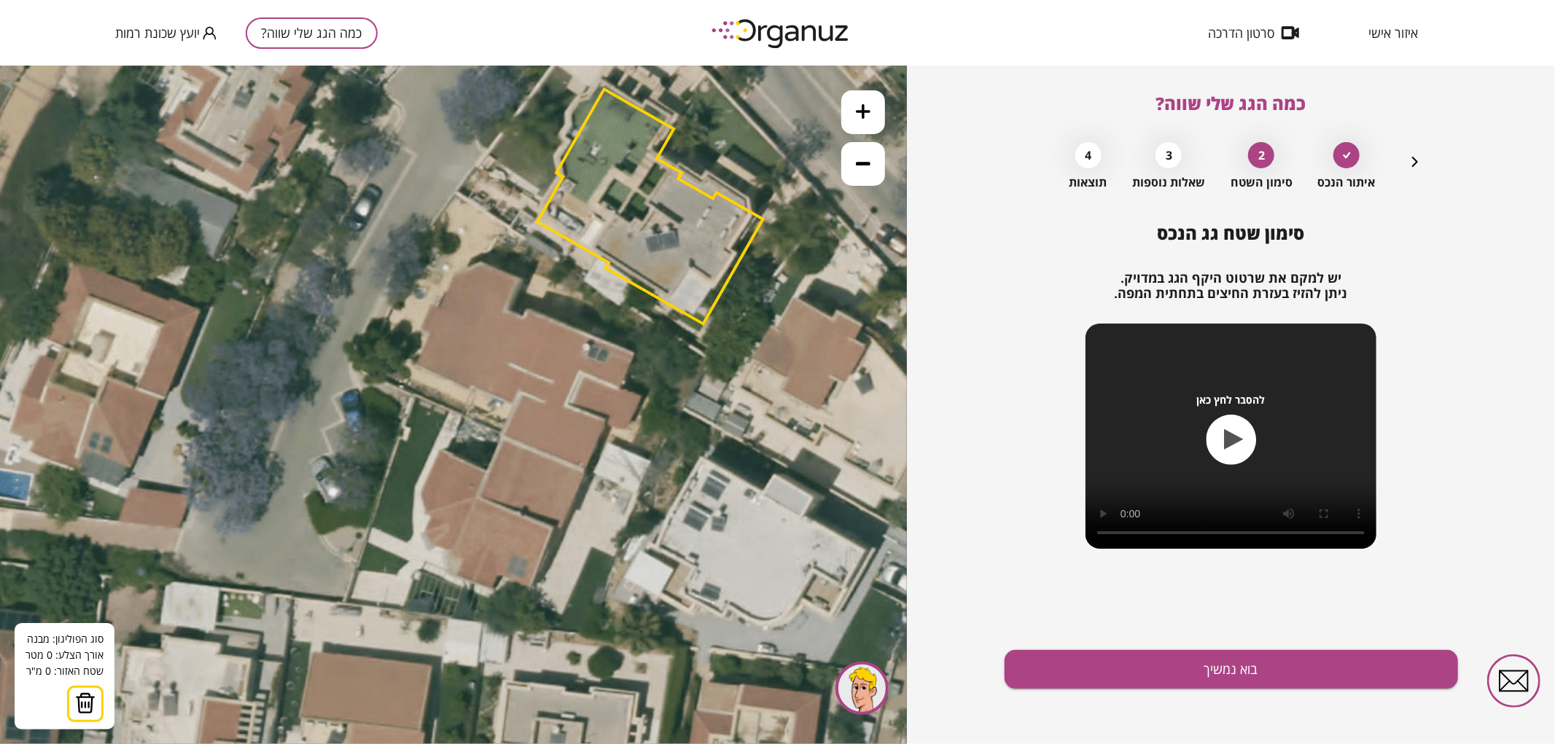
click at [501, 435] on icon at bounding box center [590, 336] width 1541 height 1541
click at [585, 470] on icon at bounding box center [590, 336] width 1541 height 1541
click at [605, 424] on polygon at bounding box center [553, 447] width 104 height 46
click at [622, 429] on icon at bounding box center [590, 336] width 1541 height 1541
click at [639, 397] on polygon at bounding box center [570, 433] width 138 height 73
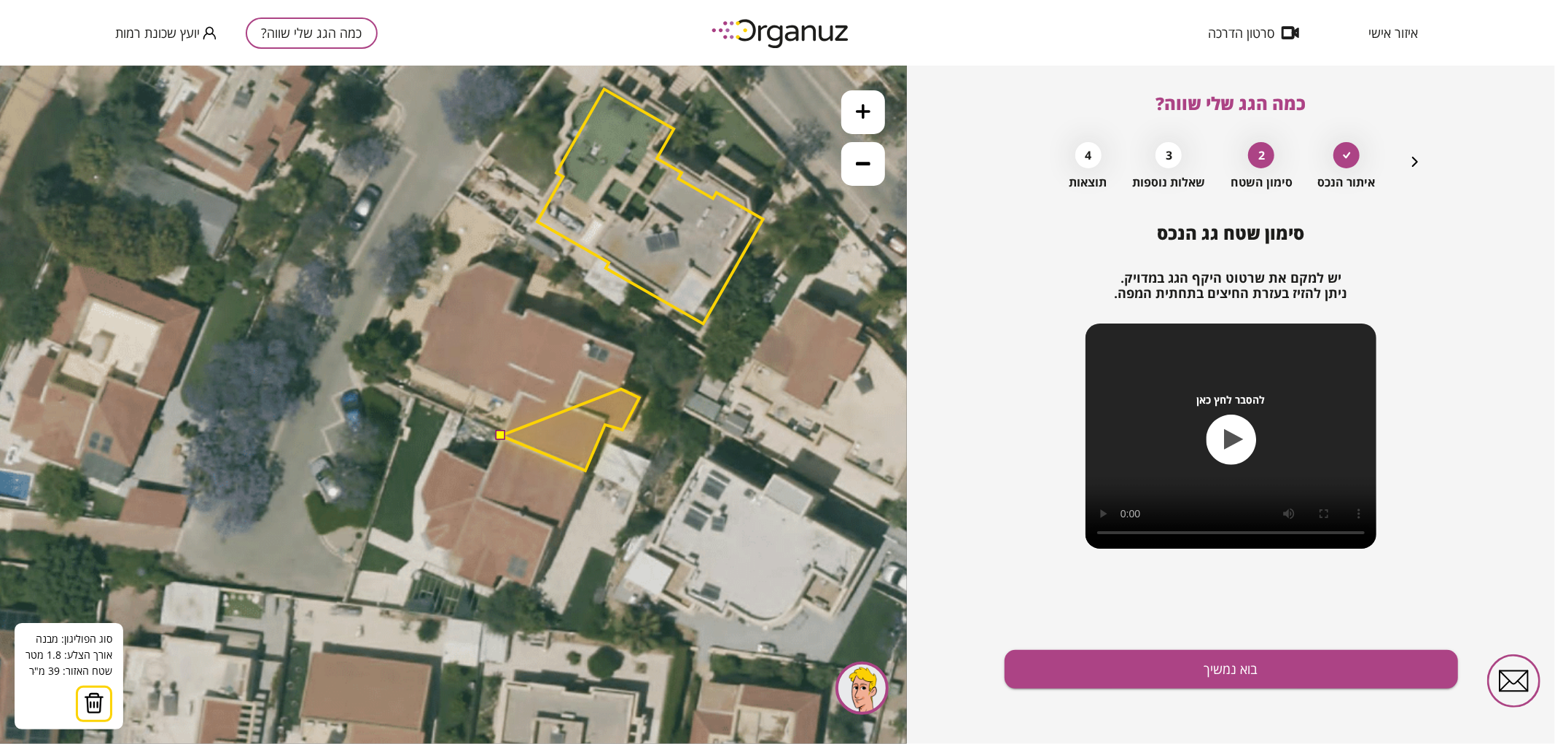
drag, startPoint x: 621, startPoint y: 388, endPoint x: 625, endPoint y: 375, distance: 13.8
click at [621, 388] on polygon at bounding box center [570, 429] width 138 height 82
click at [621, 388] on polygon at bounding box center [570, 428] width 138 height 81
click at [635, 351] on polygon at bounding box center [570, 410] width 138 height 119
click at [527, 308] on polygon at bounding box center [570, 389] width 138 height 162
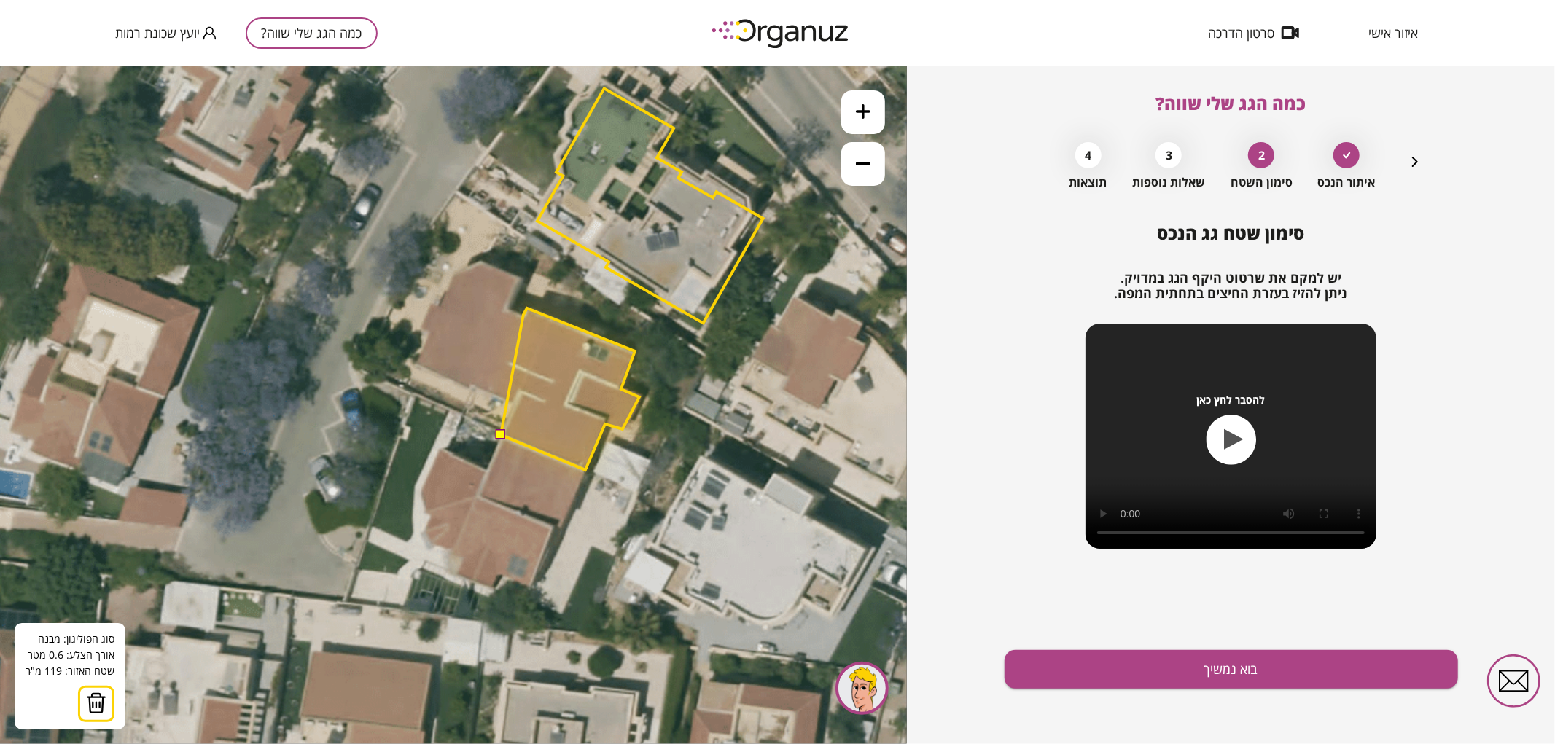
click at [523, 314] on polygon at bounding box center [570, 389] width 138 height 162
click at [509, 309] on polygon at bounding box center [570, 389] width 138 height 162
click at [520, 278] on polygon at bounding box center [570, 373] width 138 height 191
click at [480, 260] on polygon at bounding box center [560, 363] width 160 height 209
click at [480, 259] on polygon at bounding box center [560, 363] width 160 height 209
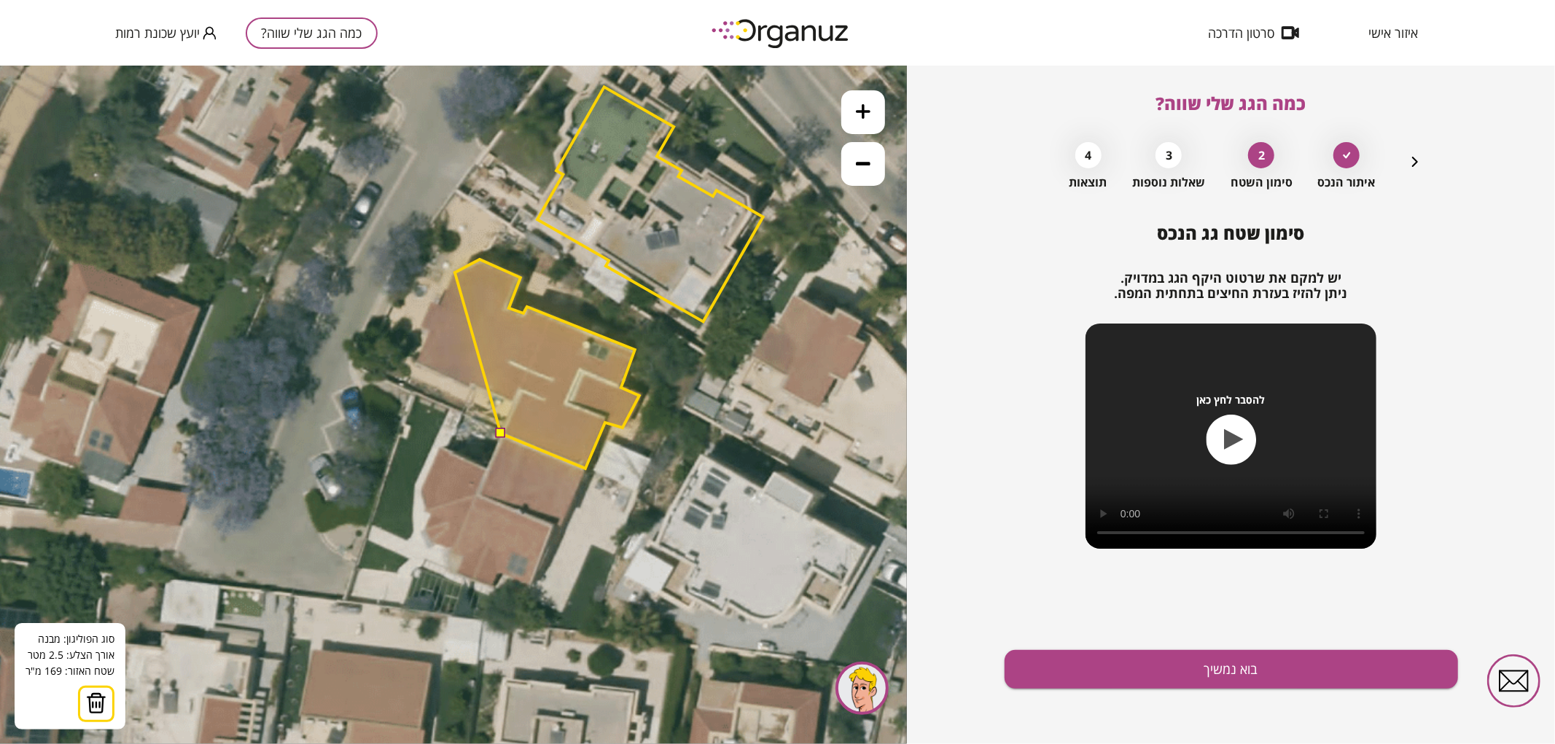
click at [455, 272] on polygon at bounding box center [547, 363] width 184 height 209
click at [439, 302] on polygon at bounding box center [539, 363] width 200 height 209
click at [432, 302] on polygon at bounding box center [535, 363] width 207 height 209
click at [424, 321] on polygon at bounding box center [531, 363] width 215 height 209
click at [429, 328] on polygon at bounding box center [531, 363] width 215 height 209
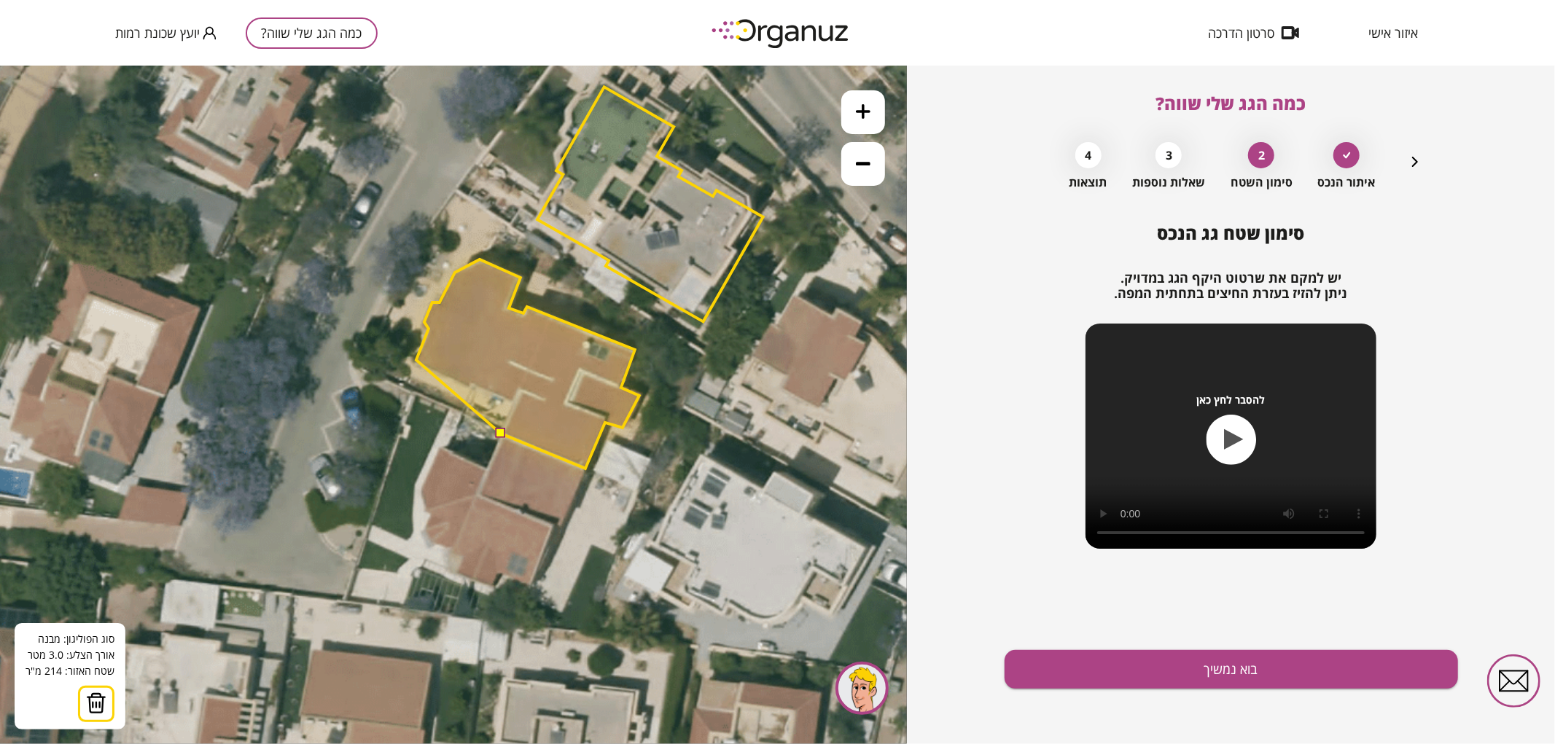
click at [416, 359] on polygon at bounding box center [527, 363] width 223 height 209
click at [512, 401] on polygon at bounding box center [527, 363] width 223 height 209
click at [501, 432] on button at bounding box center [500, 432] width 10 height 10
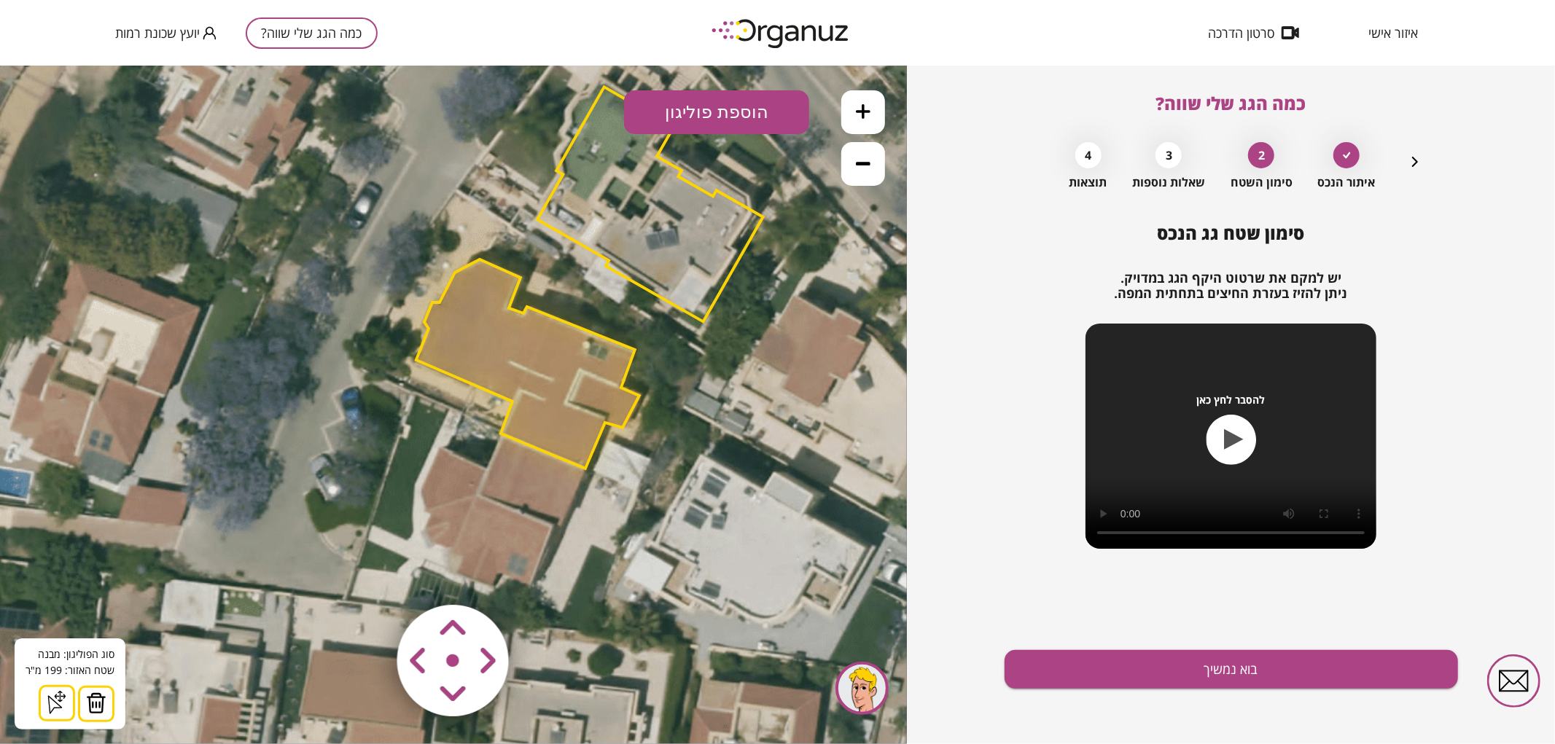
click at [522, 358] on polygon at bounding box center [527, 363] width 223 height 209
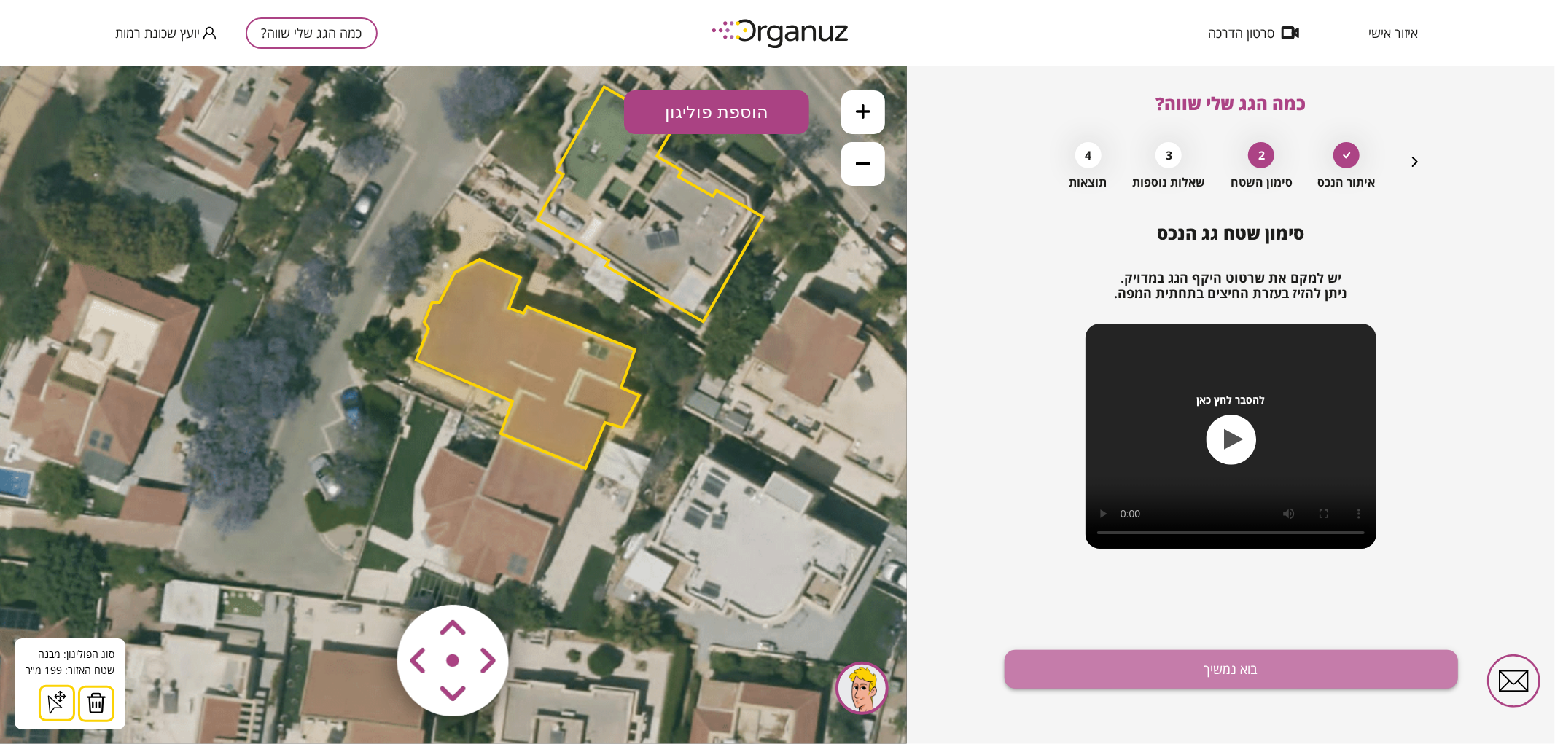
click at [1052, 661] on button "בוא נמשיך" at bounding box center [1230, 669] width 453 height 39
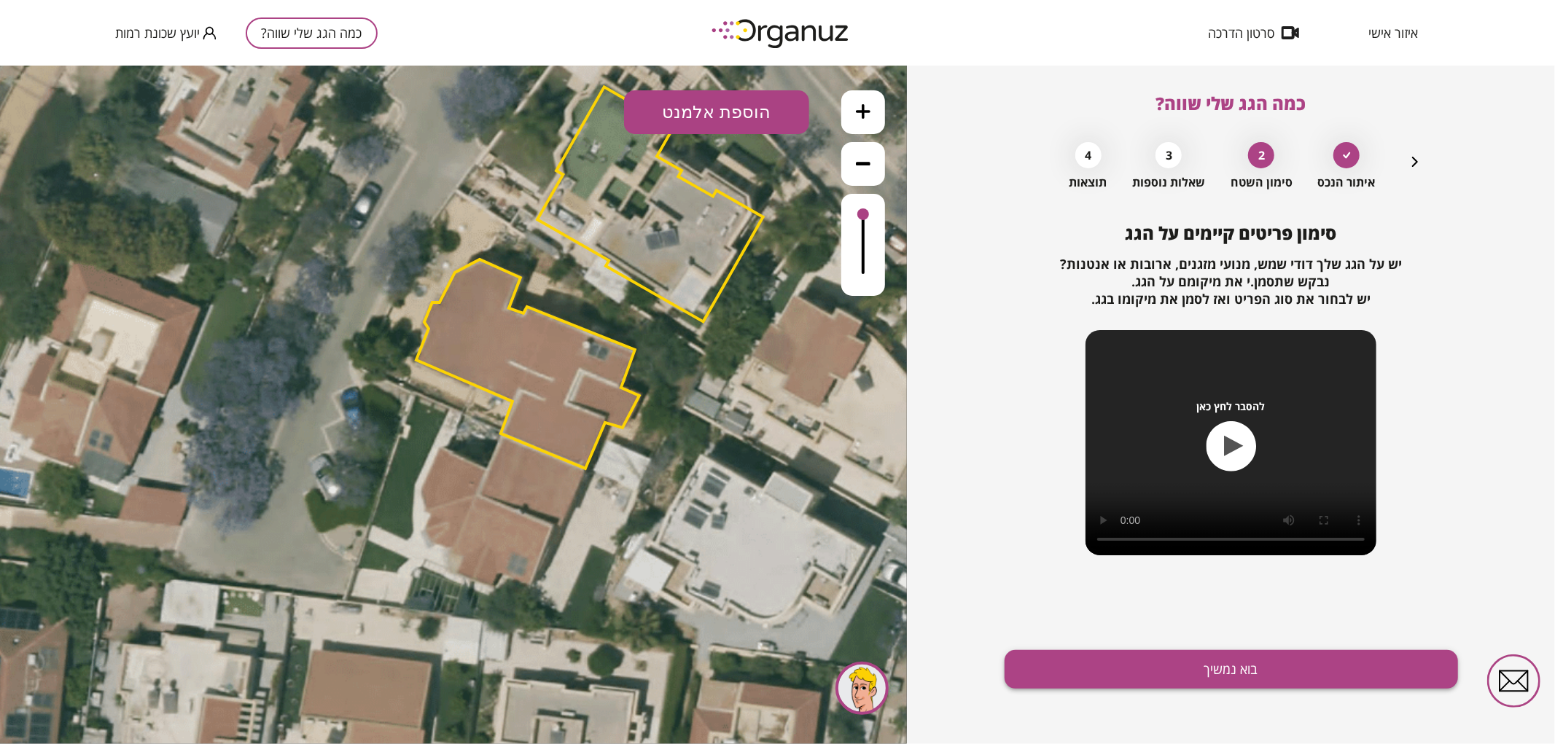
click at [1050, 662] on button "בוא נמשיך" at bounding box center [1230, 669] width 453 height 39
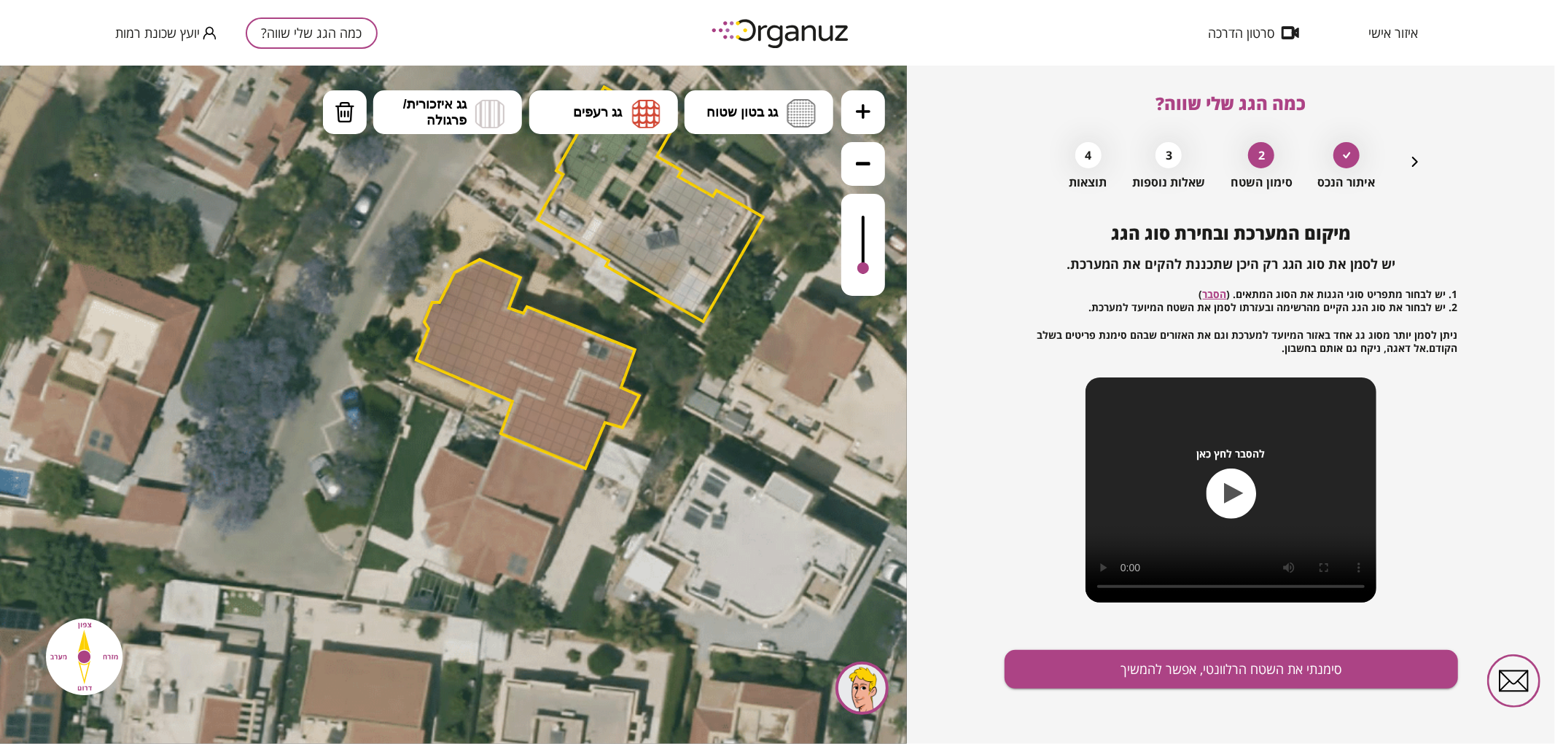
drag, startPoint x: 861, startPoint y: 212, endPoint x: 856, endPoint y: 269, distance: 57.0
click at [856, 269] on div at bounding box center [863, 244] width 44 height 102
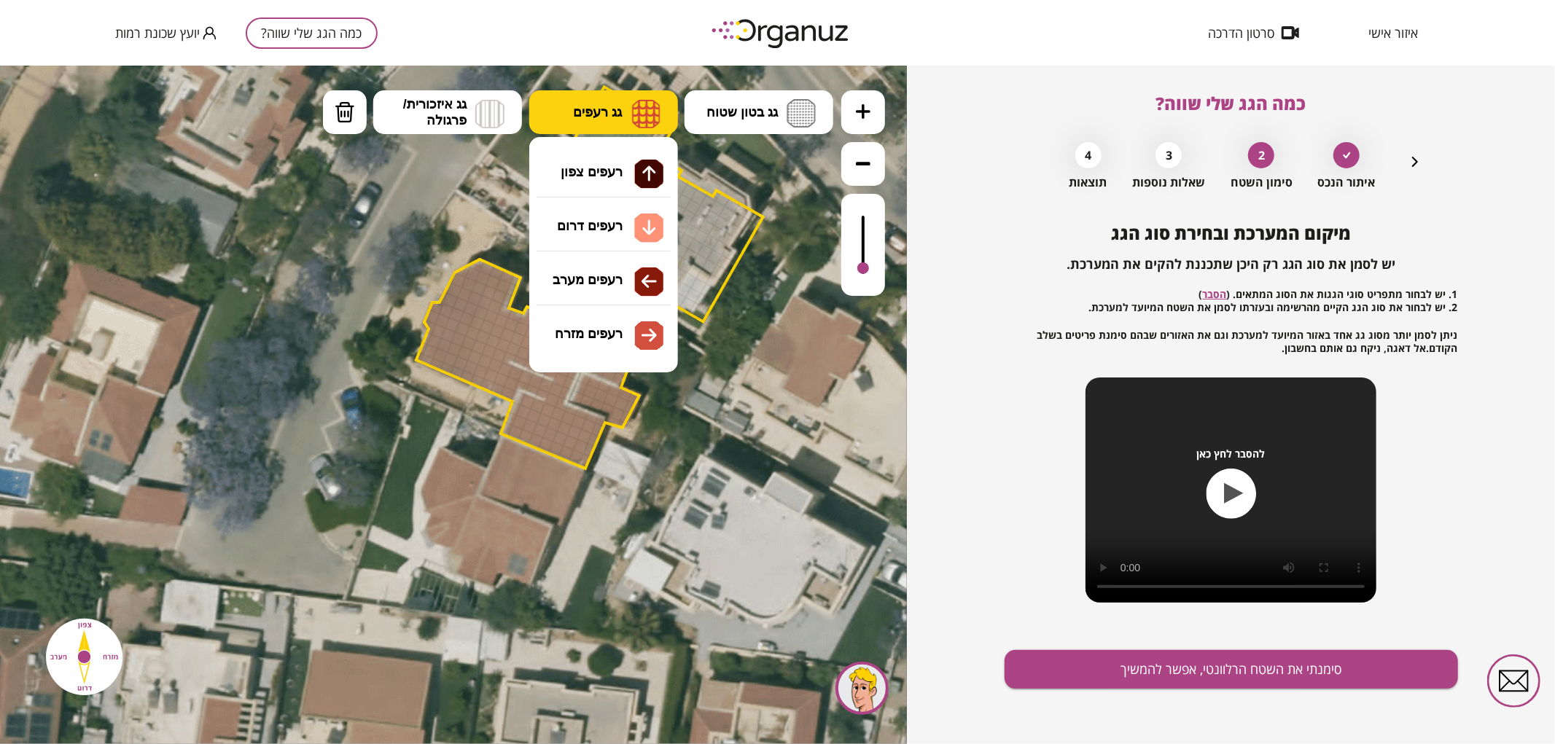
click at [551, 124] on button "גג רעפים" at bounding box center [603, 112] width 149 height 44
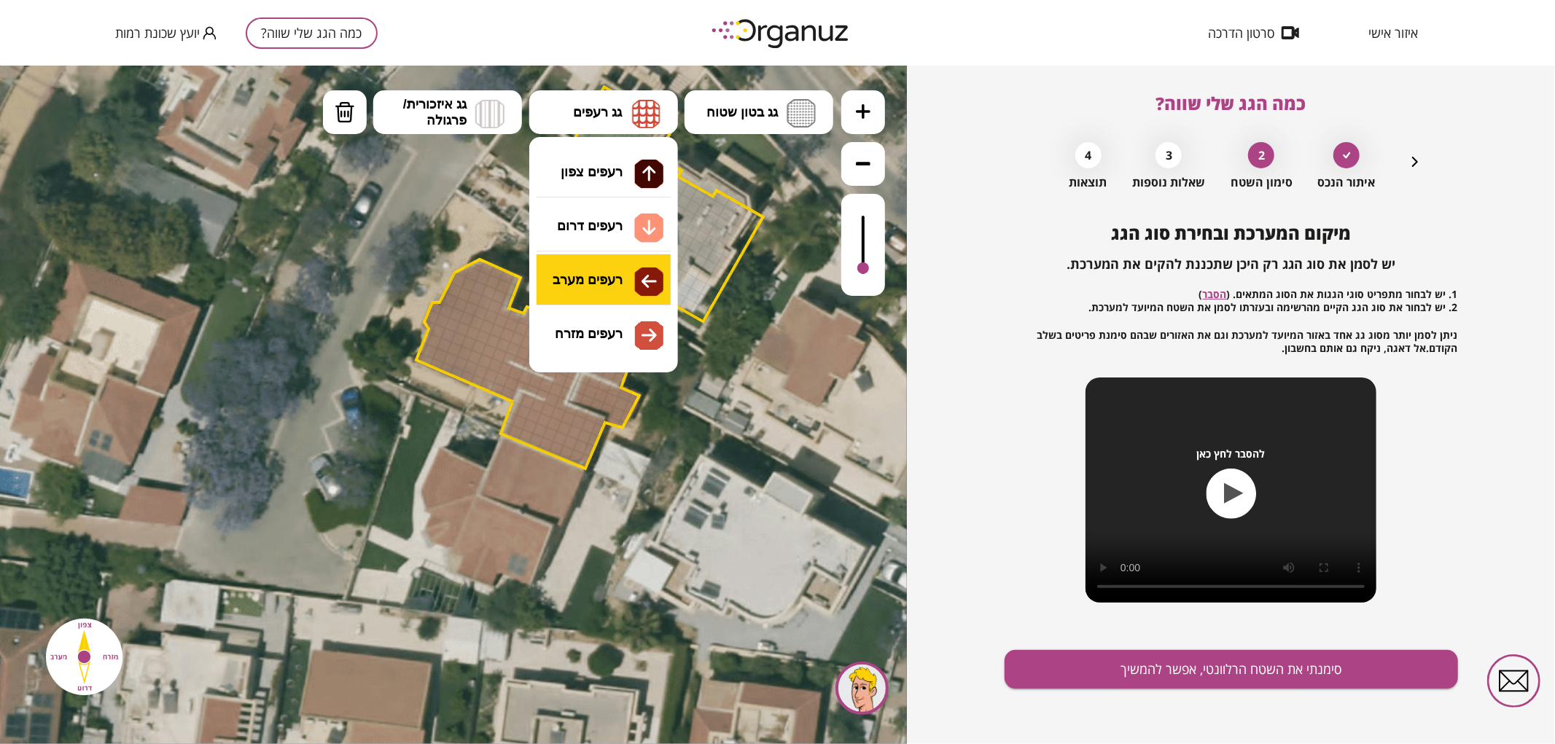
click at [611, 284] on div ".st0 { fill: #FFFFFF; } 0" at bounding box center [453, 404] width 907 height 679
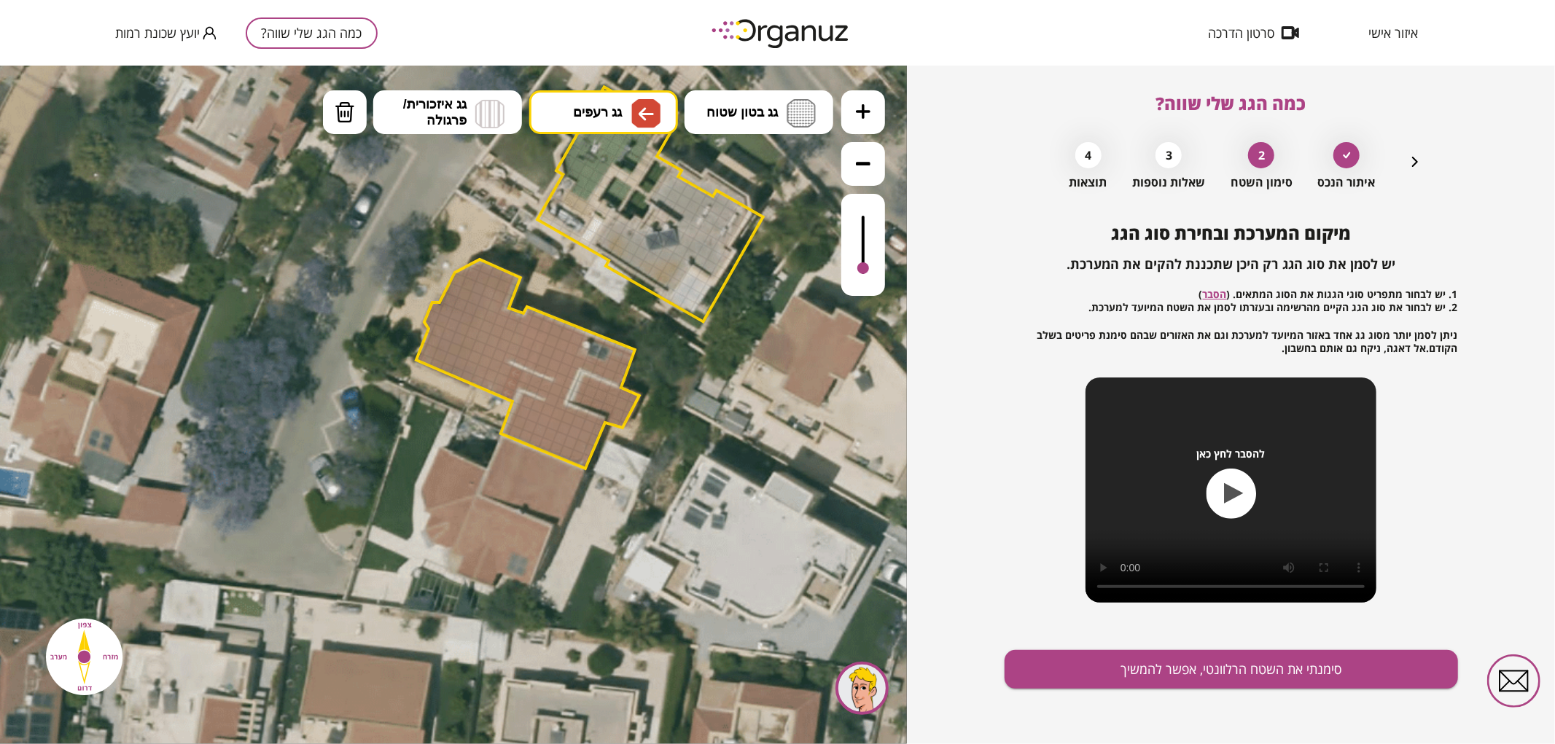
drag, startPoint x: 507, startPoint y: 390, endPoint x: 512, endPoint y: 373, distance: 17.3
click at [864, 258] on div at bounding box center [863, 257] width 12 height 12
click at [870, 257] on div at bounding box center [863, 244] width 44 height 102
drag, startPoint x: 521, startPoint y: 359, endPoint x: 511, endPoint y: 230, distance: 129.4
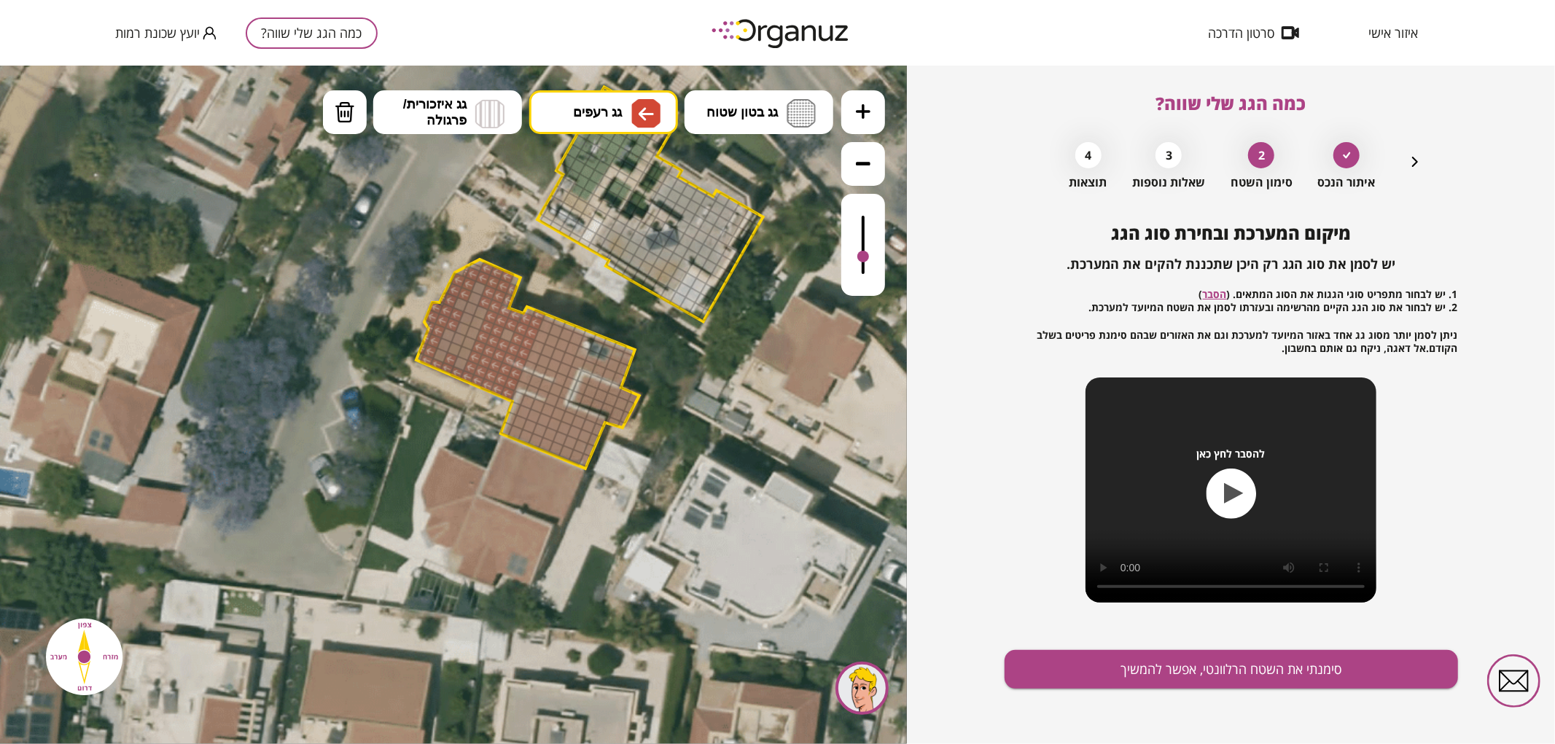
drag, startPoint x: 506, startPoint y: 335, endPoint x: 474, endPoint y: 306, distance: 42.3
click at [1412, 163] on icon "button" at bounding box center [1414, 161] width 17 height 17
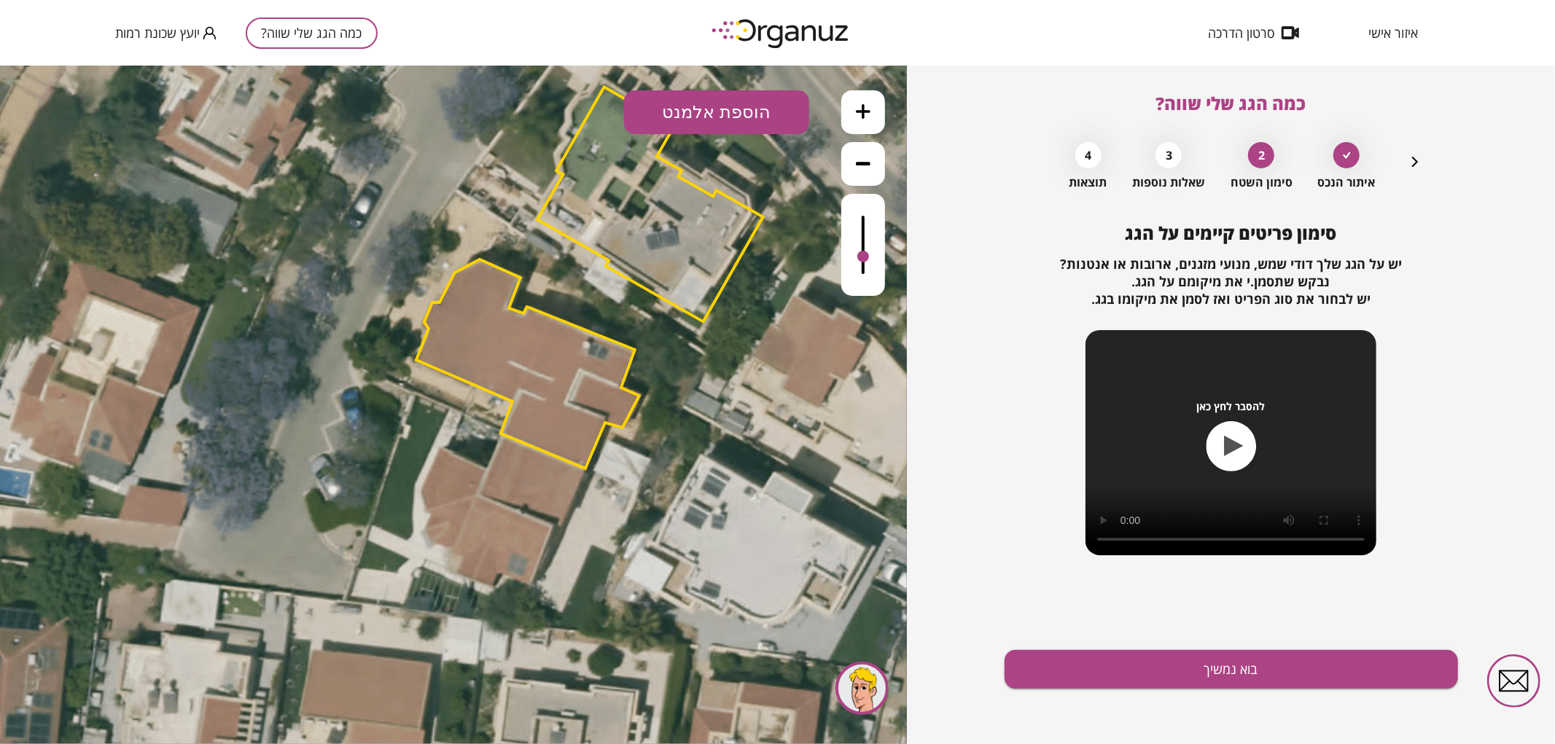
click at [693, 112] on button "הוספת אלמנט" at bounding box center [716, 112] width 185 height 44
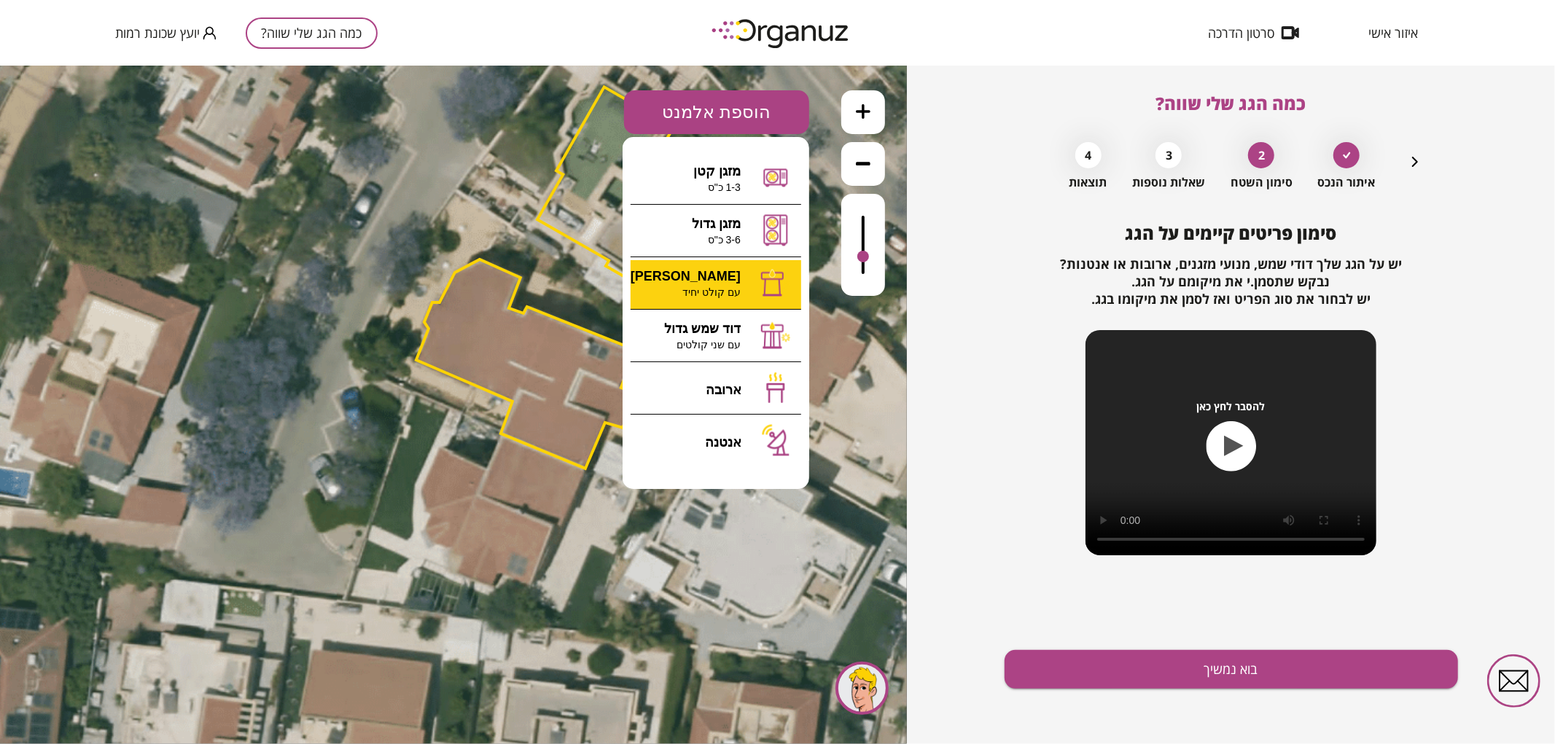
click at [715, 288] on div ".st0 { fill: #FFFFFF; } 0" at bounding box center [453, 404] width 907 height 679
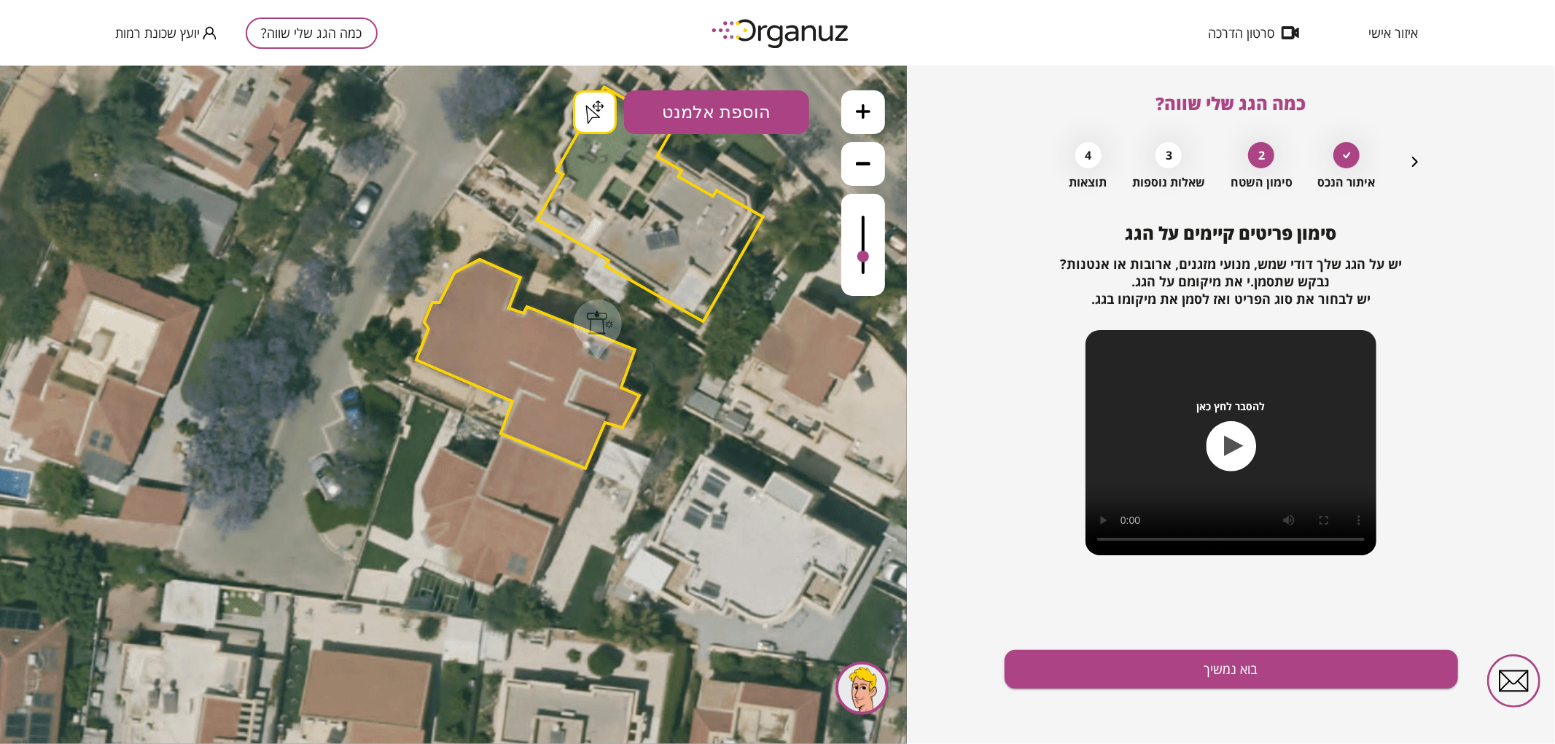
click at [1248, 668] on button "בוא נמשיך" at bounding box center [1230, 669] width 453 height 39
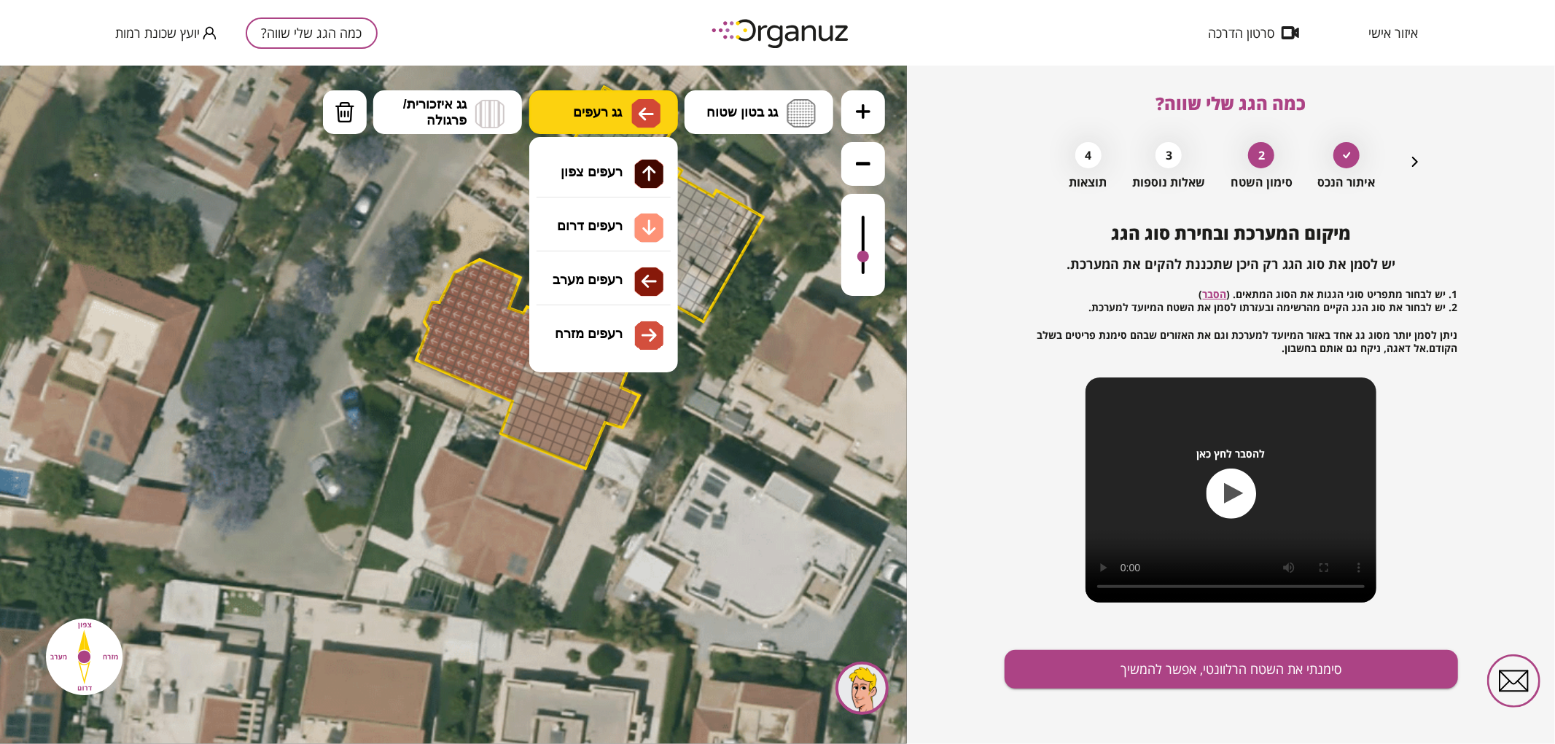
click at [615, 118] on span "גג רעפים" at bounding box center [597, 111] width 49 height 16
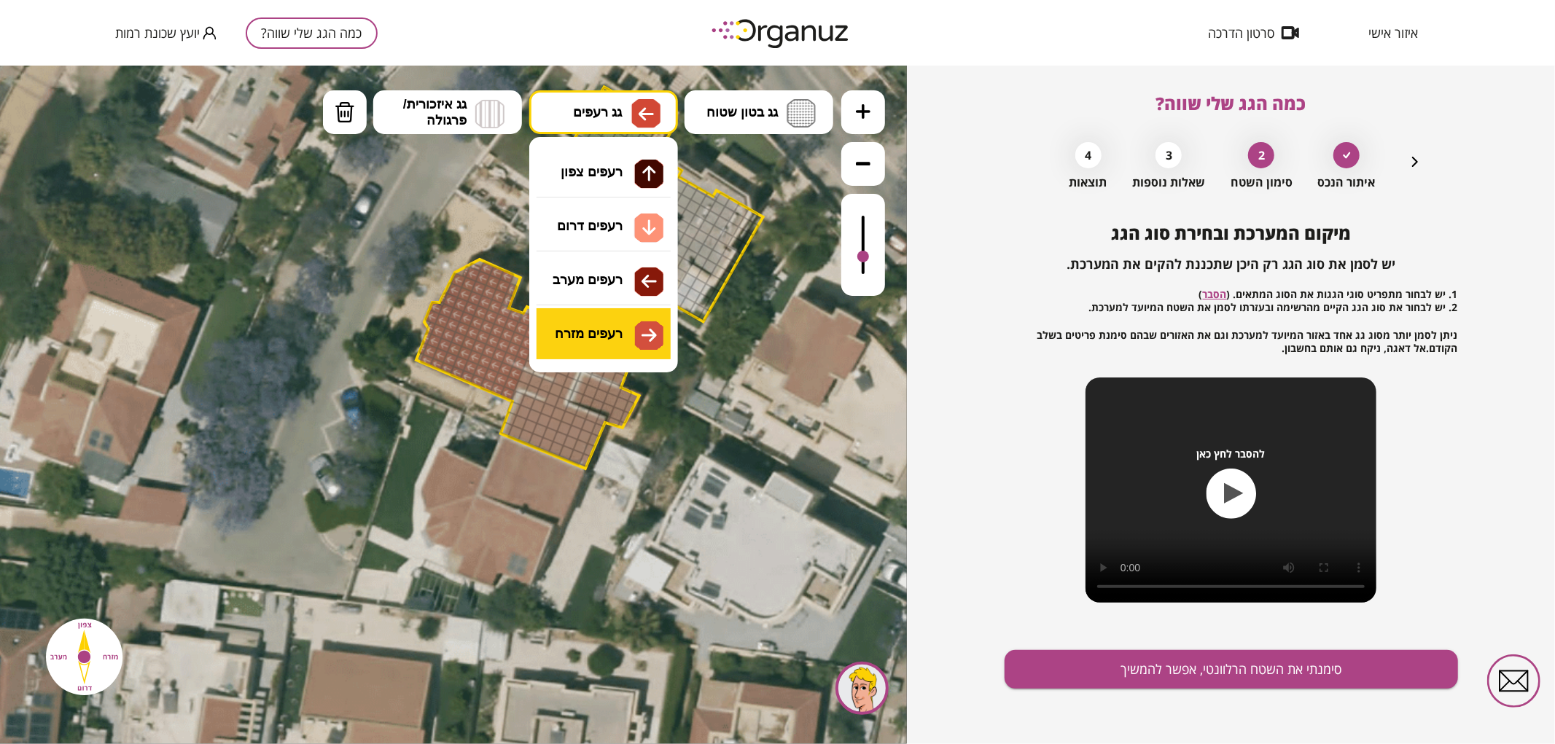
click at [616, 336] on div ".st0 { fill: #FFFFFF; } .st0 { fill: #FFFFFF; }" at bounding box center [453, 404] width 907 height 679
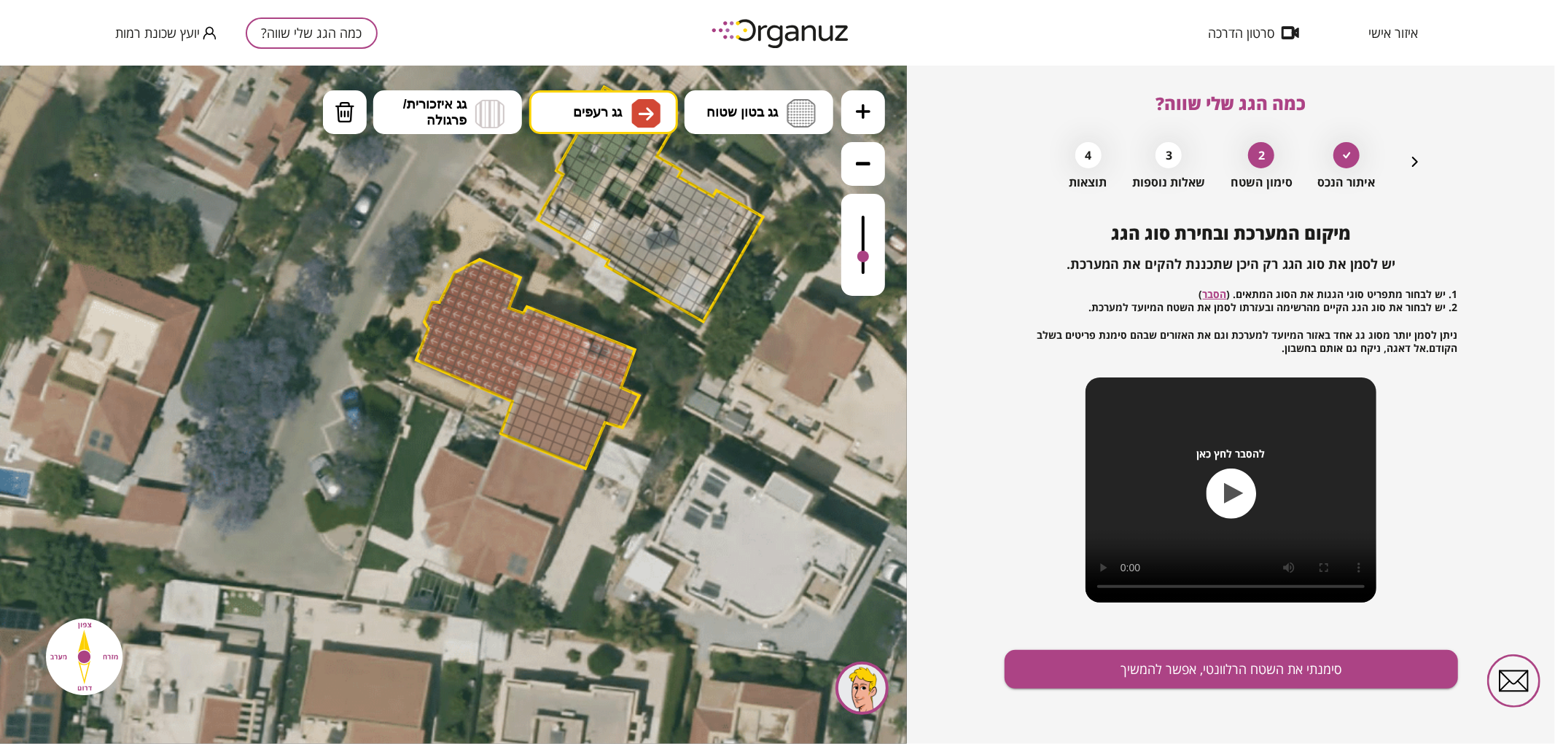
drag, startPoint x: 531, startPoint y: 362, endPoint x: 562, endPoint y: 361, distance: 31.3
drag, startPoint x: 525, startPoint y: 377, endPoint x: 851, endPoint y: 247, distance: 350.7
click at [869, 103] on icon at bounding box center [863, 110] width 15 height 15
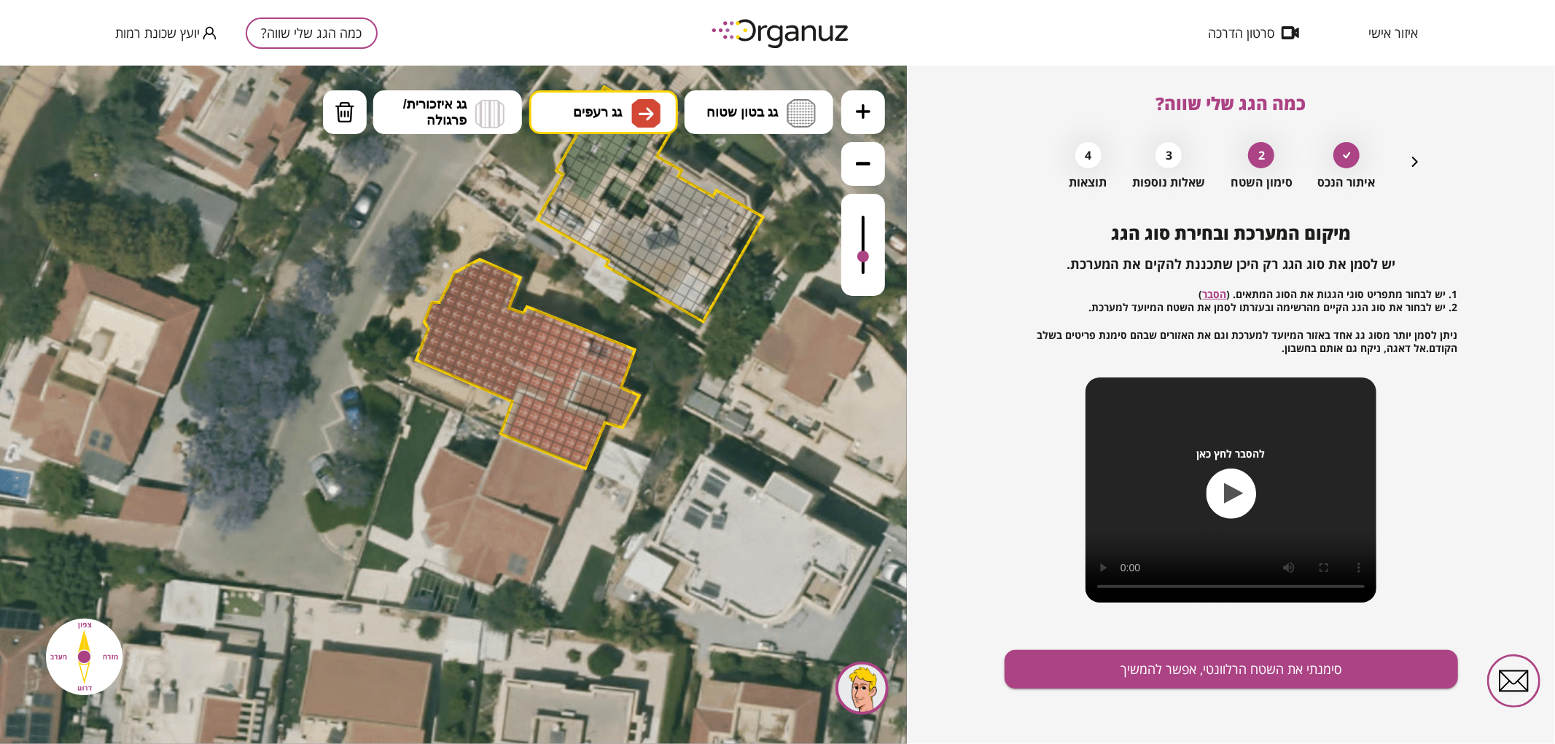
click at [869, 103] on icon at bounding box center [863, 110] width 15 height 15
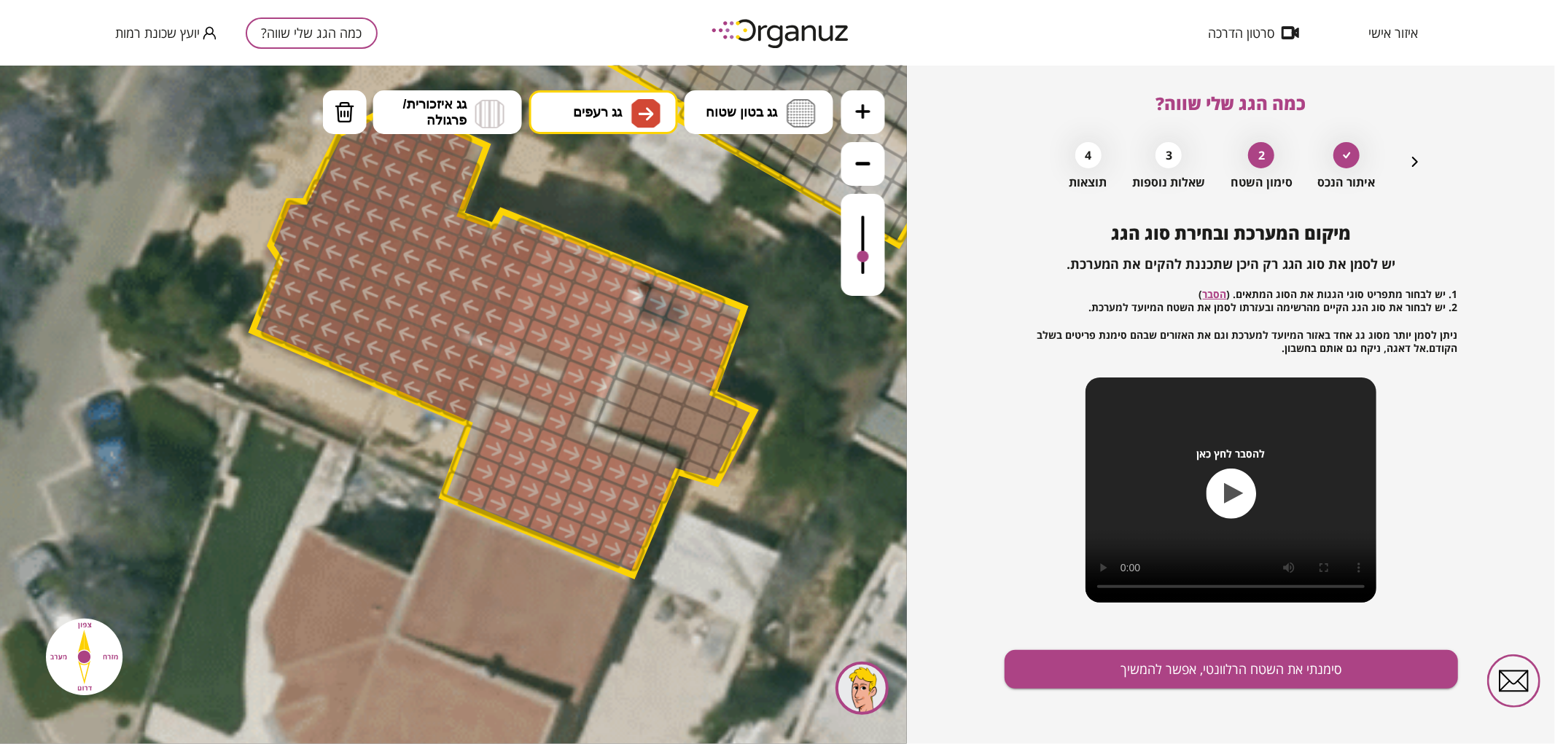
drag, startPoint x: 835, startPoint y: 507, endPoint x: 719, endPoint y: 522, distance: 116.2
click at [722, 527] on icon at bounding box center [644, 273] width 3468 height 3468
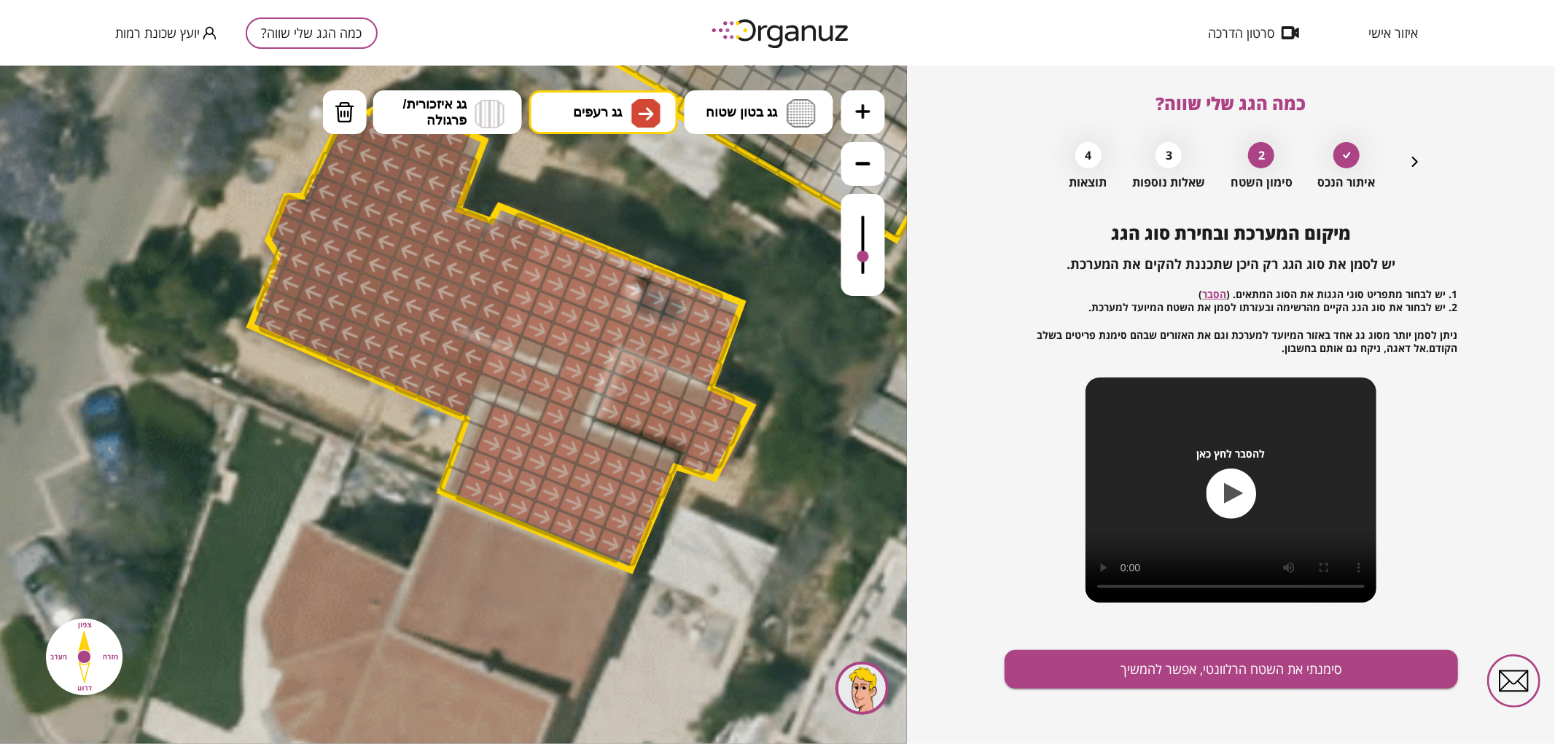
drag, startPoint x: 639, startPoint y: 384, endPoint x: 631, endPoint y: 373, distance: 13.6
click at [325, 117] on button "מחיקה" at bounding box center [345, 112] width 44 height 44
drag, startPoint x: 332, startPoint y: 117, endPoint x: 387, endPoint y: 155, distance: 66.9
click at [333, 117] on button "מחיקה" at bounding box center [345, 112] width 44 height 44
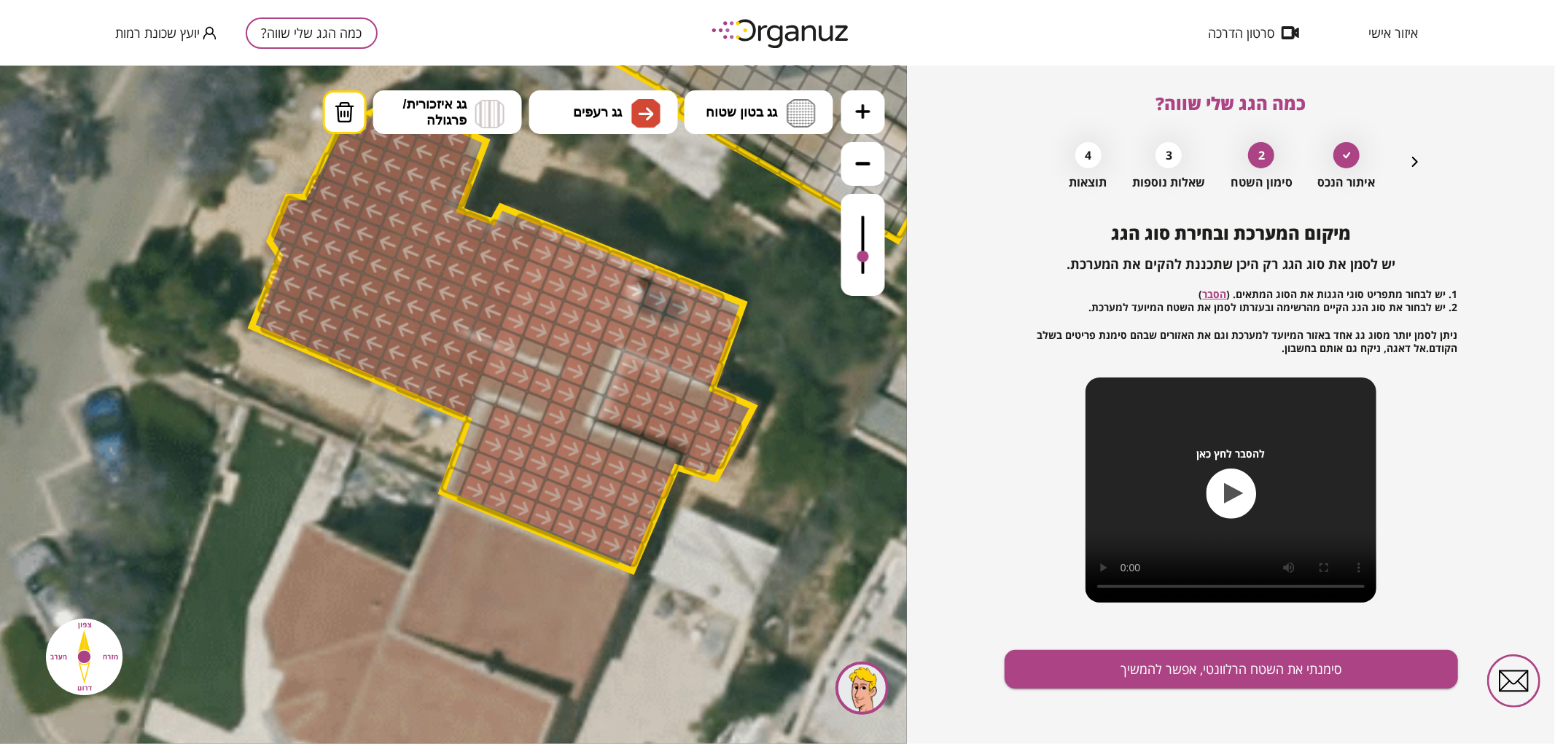
drag, startPoint x: 593, startPoint y: 380, endPoint x: 609, endPoint y: 353, distance: 31.8
drag, startPoint x: 702, startPoint y: 372, endPoint x: 622, endPoint y: 339, distance: 86.2
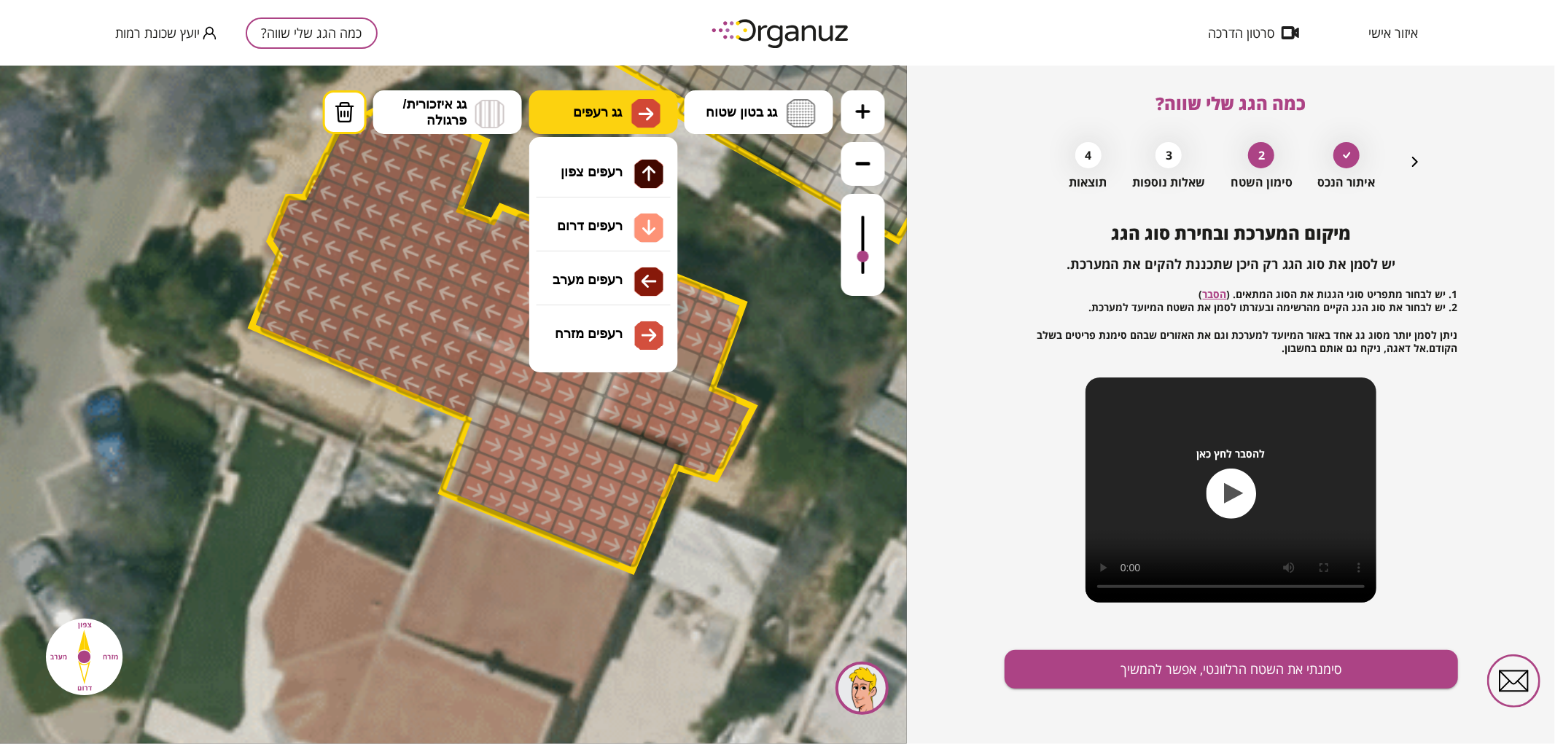
click at [577, 120] on button "גג רעפים" at bounding box center [603, 112] width 149 height 44
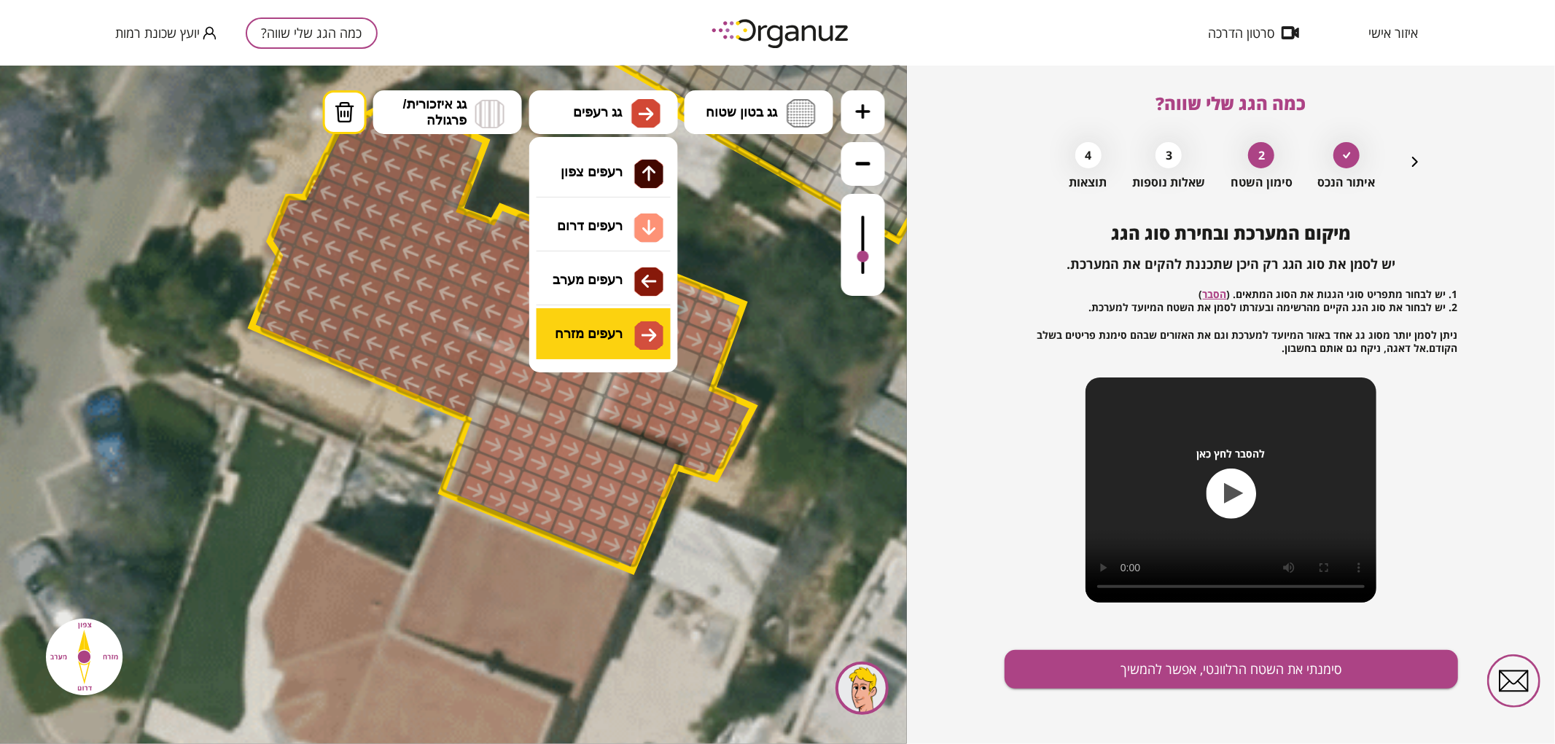
click at [615, 329] on div ".st0 { fill: #FFFFFF; } .st0 { fill: #FFFFFF; }" at bounding box center [453, 404] width 907 height 679
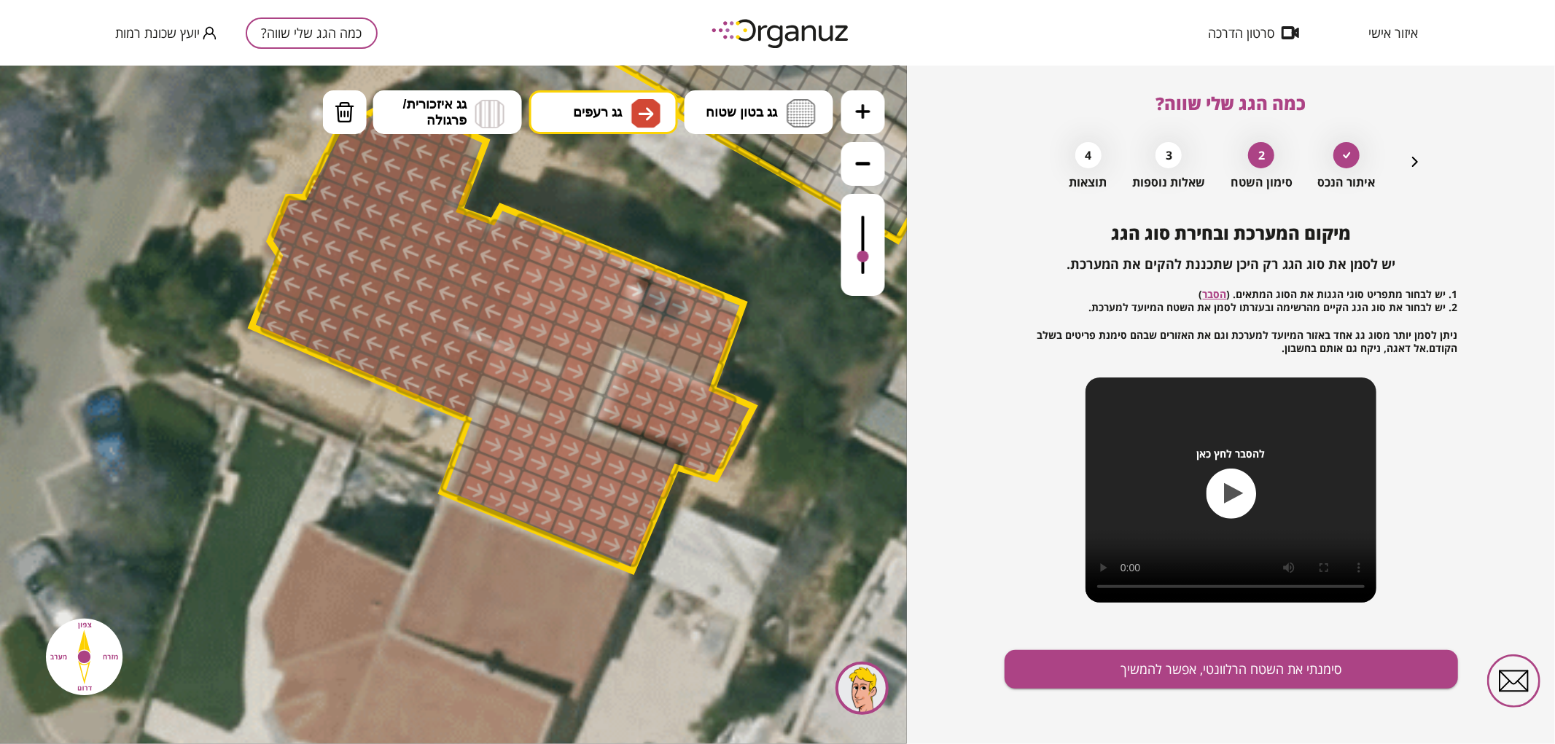
drag, startPoint x: 669, startPoint y: 378, endPoint x: 738, endPoint y: 411, distance: 76.6
click at [738, 411] on div ".st0 { fill: #FFFFFF; } .st0 { fill: #FFFFFF; }" at bounding box center [644, 269] width 3468 height 3468
click at [507, 337] on div at bounding box center [506, 343] width 35 height 35
drag, startPoint x: 329, startPoint y: 119, endPoint x: 386, endPoint y: 165, distance: 73.5
click at [332, 119] on button "מחיקה" at bounding box center [345, 112] width 44 height 44
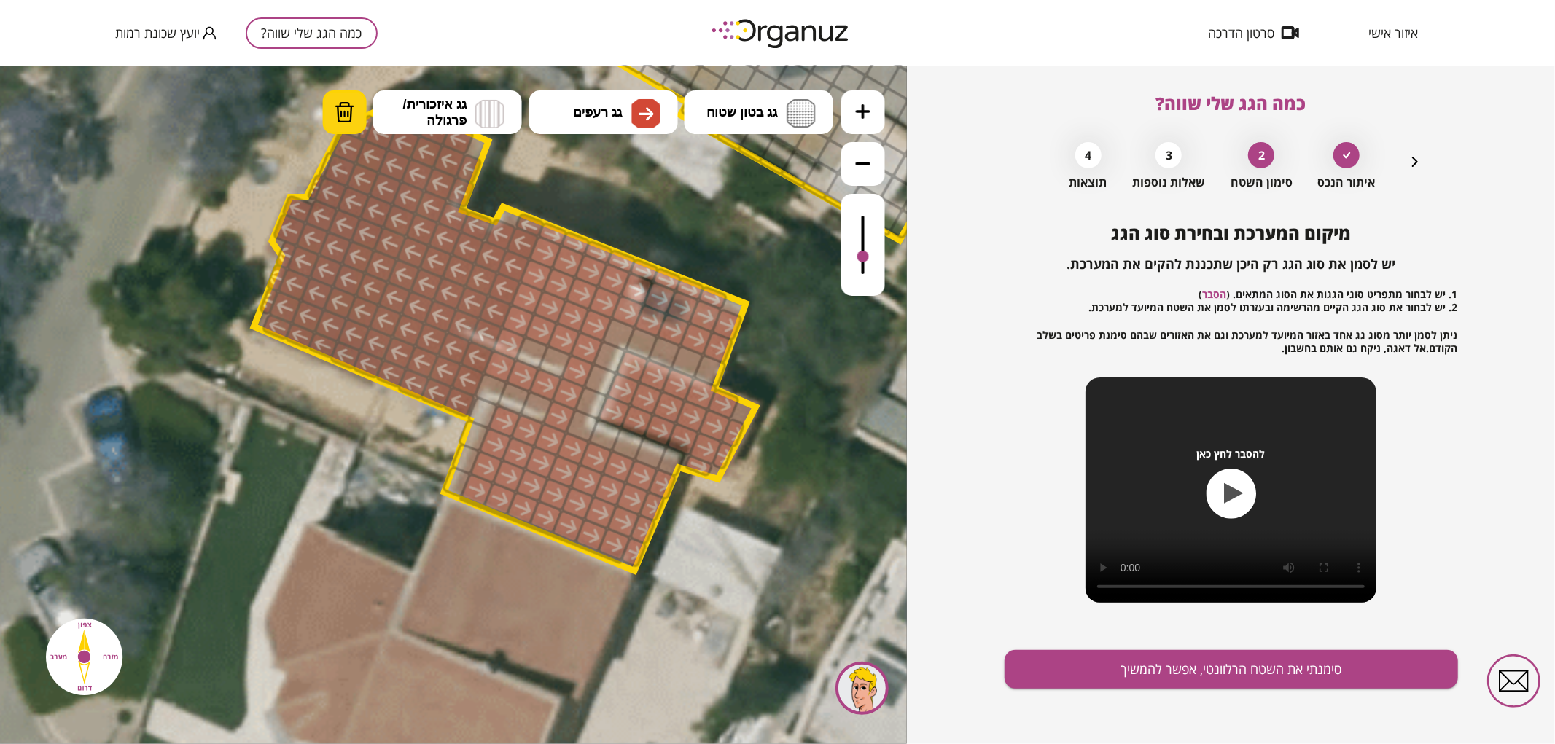
click at [346, 116] on img at bounding box center [345, 112] width 20 height 22
drag, startPoint x: 514, startPoint y: 343, endPoint x: 622, endPoint y: 374, distance: 113.0
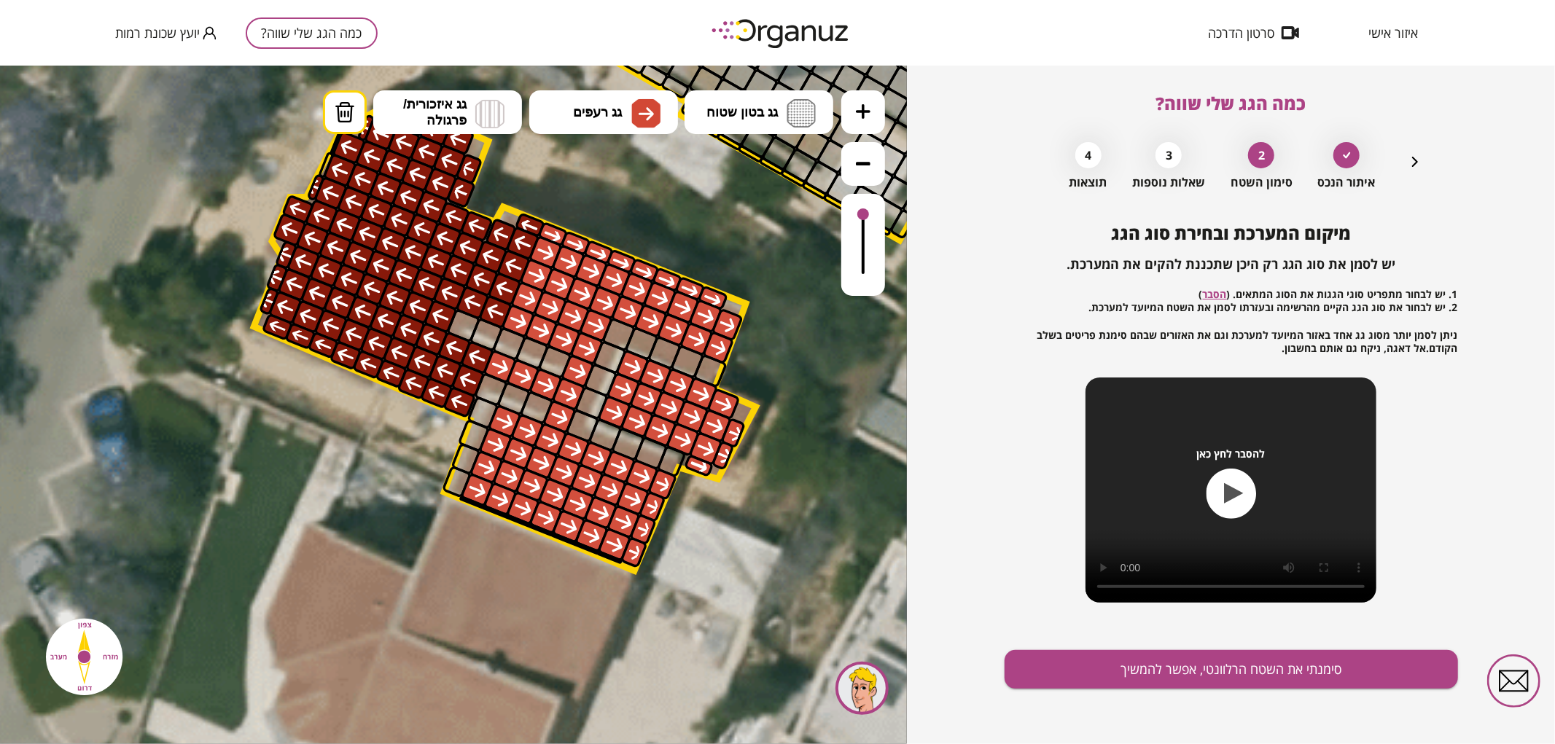
drag, startPoint x: 863, startPoint y: 233, endPoint x: 869, endPoint y: 191, distance: 42.8
click at [869, 191] on div at bounding box center [863, 193] width 44 height 206
click at [1053, 650] on button "סימנתי את השטח הרלוונטי, אפשר להמשיך" at bounding box center [1230, 669] width 453 height 39
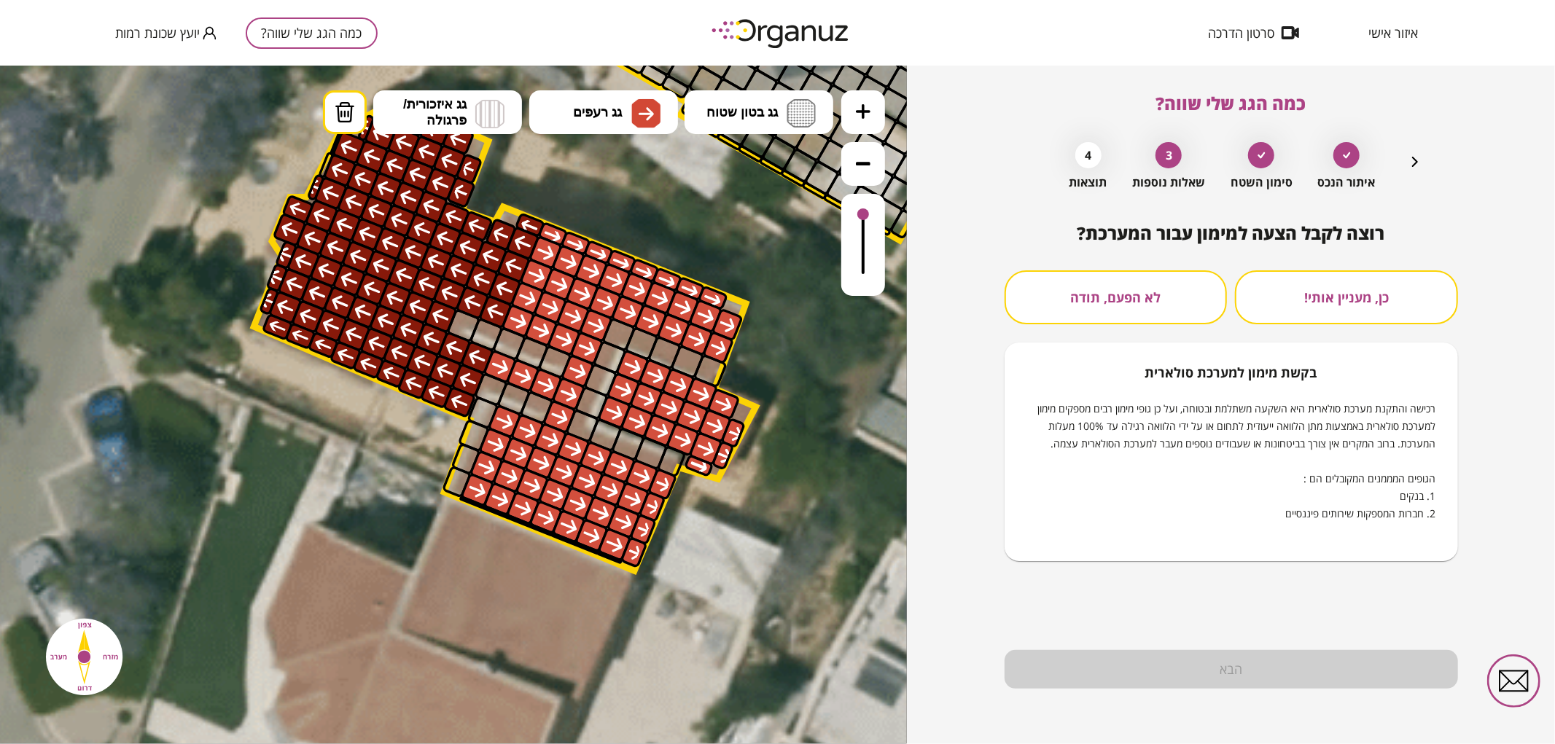
drag, startPoint x: 1083, startPoint y: 292, endPoint x: 1101, endPoint y: 374, distance: 84.3
click at [1083, 292] on button "לא הפעם, תודה" at bounding box center [1115, 297] width 223 height 54
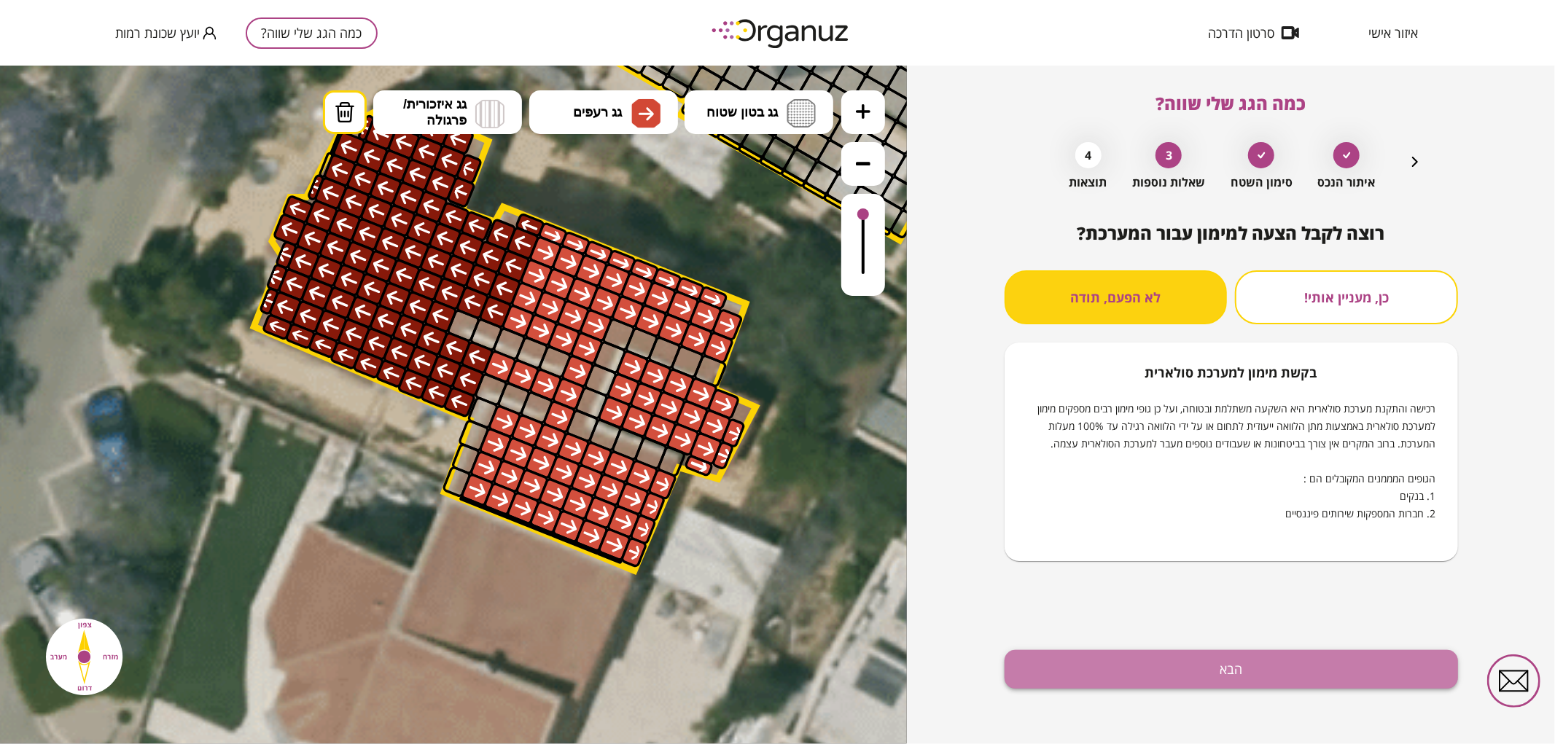
click at [1047, 673] on button "הבא" at bounding box center [1230, 669] width 453 height 39
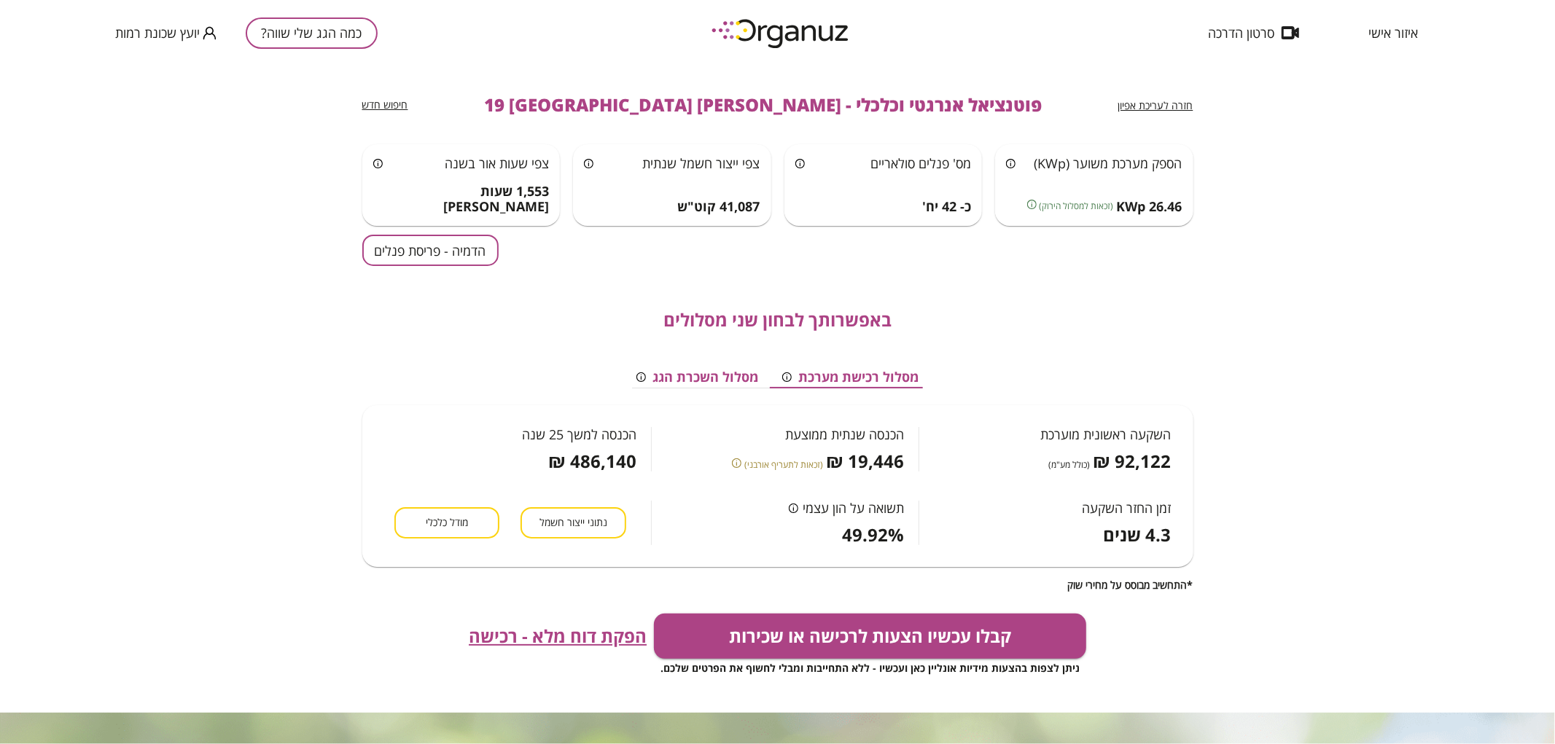
click at [445, 255] on button "הדמיה - פריסת פנלים" at bounding box center [430, 250] width 136 height 31
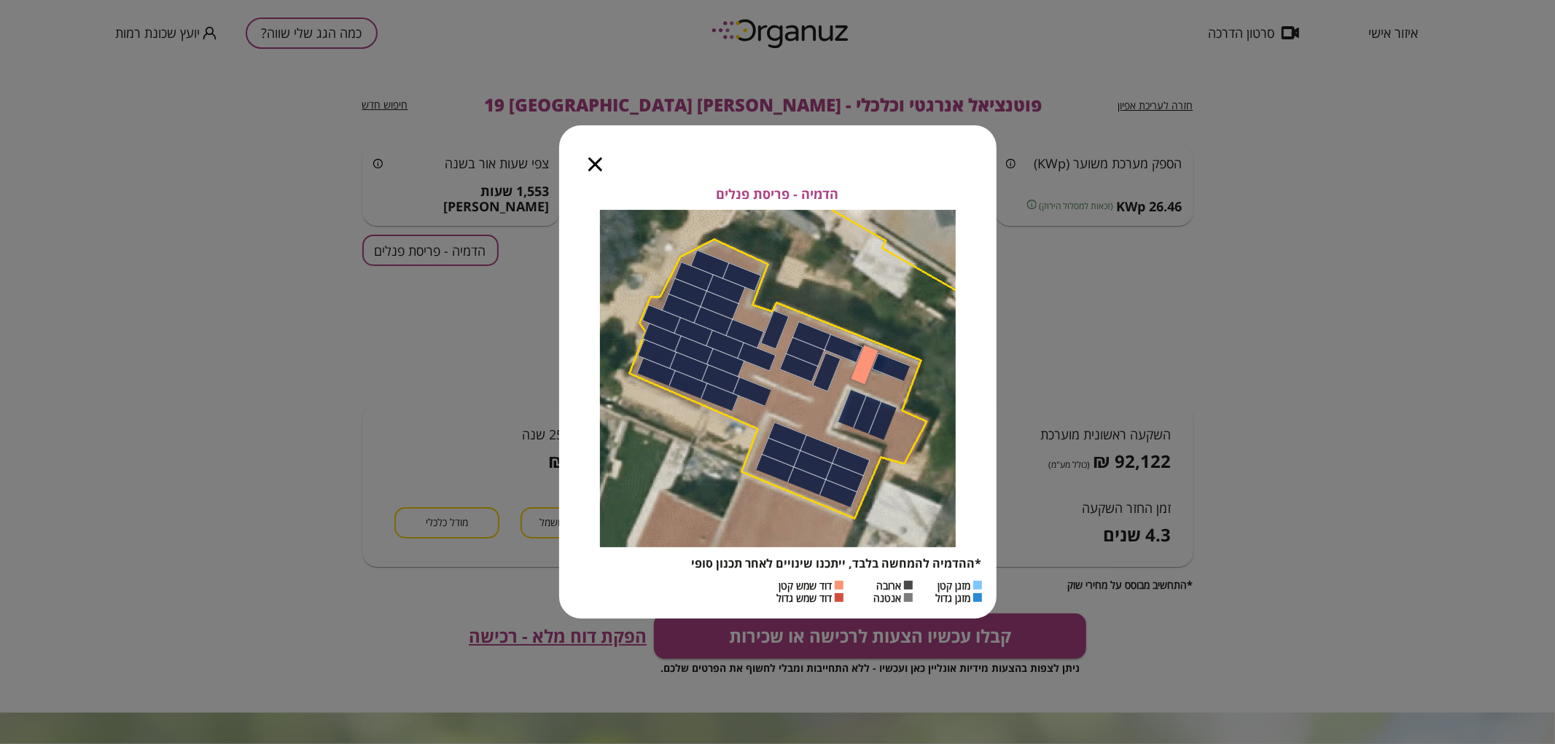
click at [593, 165] on icon "button" at bounding box center [595, 164] width 14 height 14
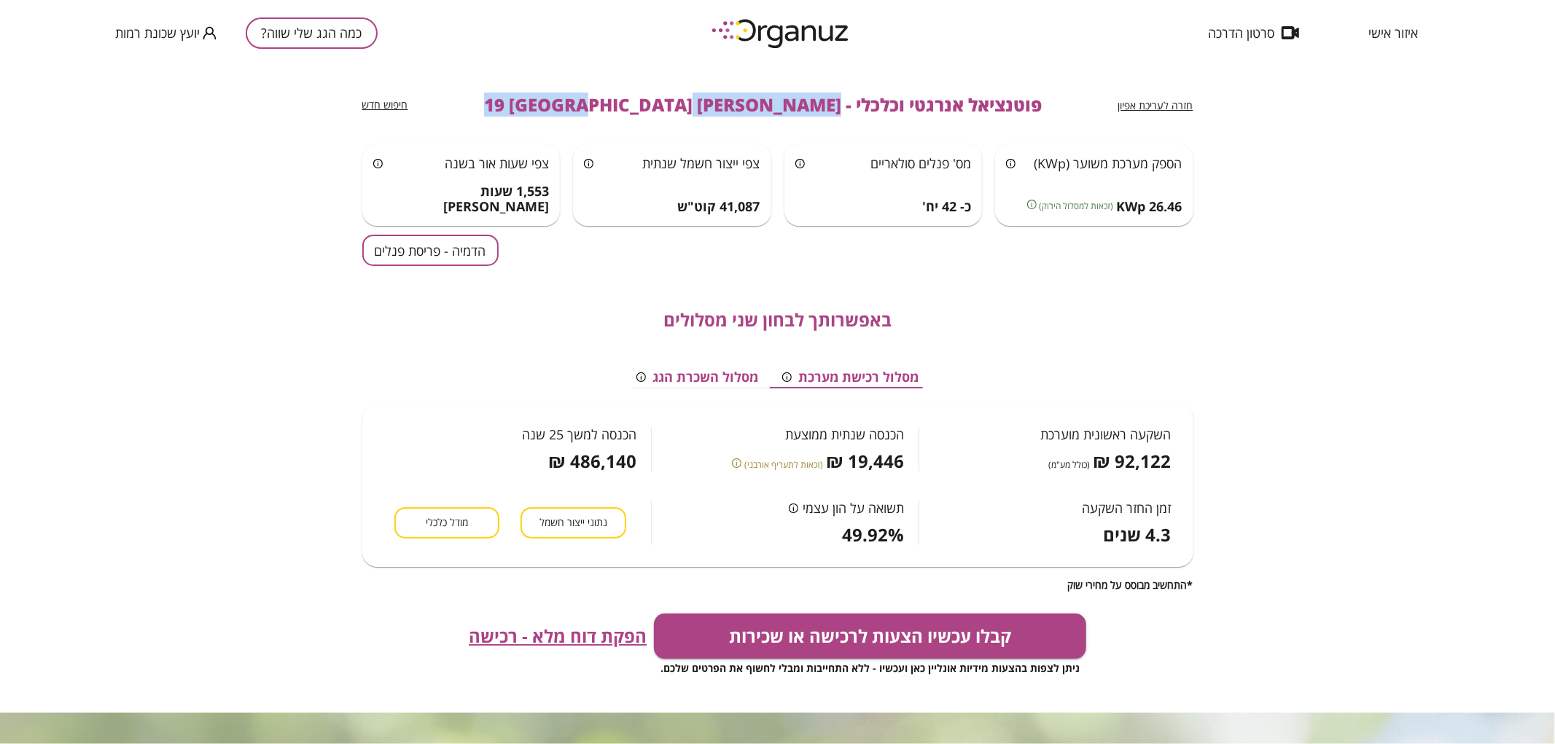
drag, startPoint x: 761, startPoint y: 105, endPoint x: 547, endPoint y: 112, distance: 214.4
click at [547, 112] on div "חזרה לעריכת אפיון פוטנציאל אנרגטי וכלכלי - [PERSON_NAME] 19 [GEOGRAPHIC_DATA] ח…" at bounding box center [777, 105] width 831 height 79
copy span "[PERSON_NAME] 19 [GEOGRAPHIC_DATA]"
click at [310, 38] on button "כמה הגג שלי שווה?" at bounding box center [312, 32] width 132 height 31
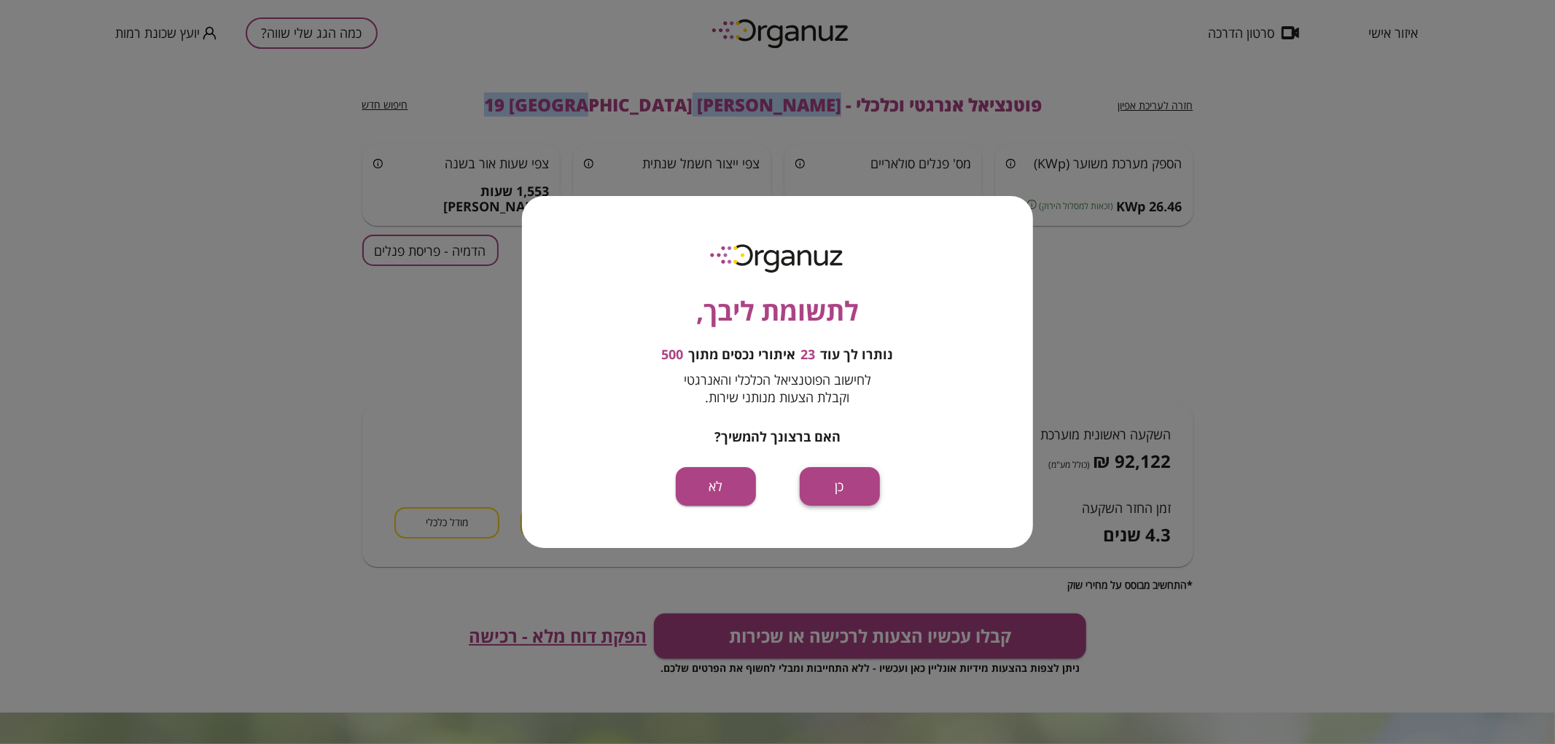
click at [860, 477] on button "כן" at bounding box center [840, 486] width 80 height 39
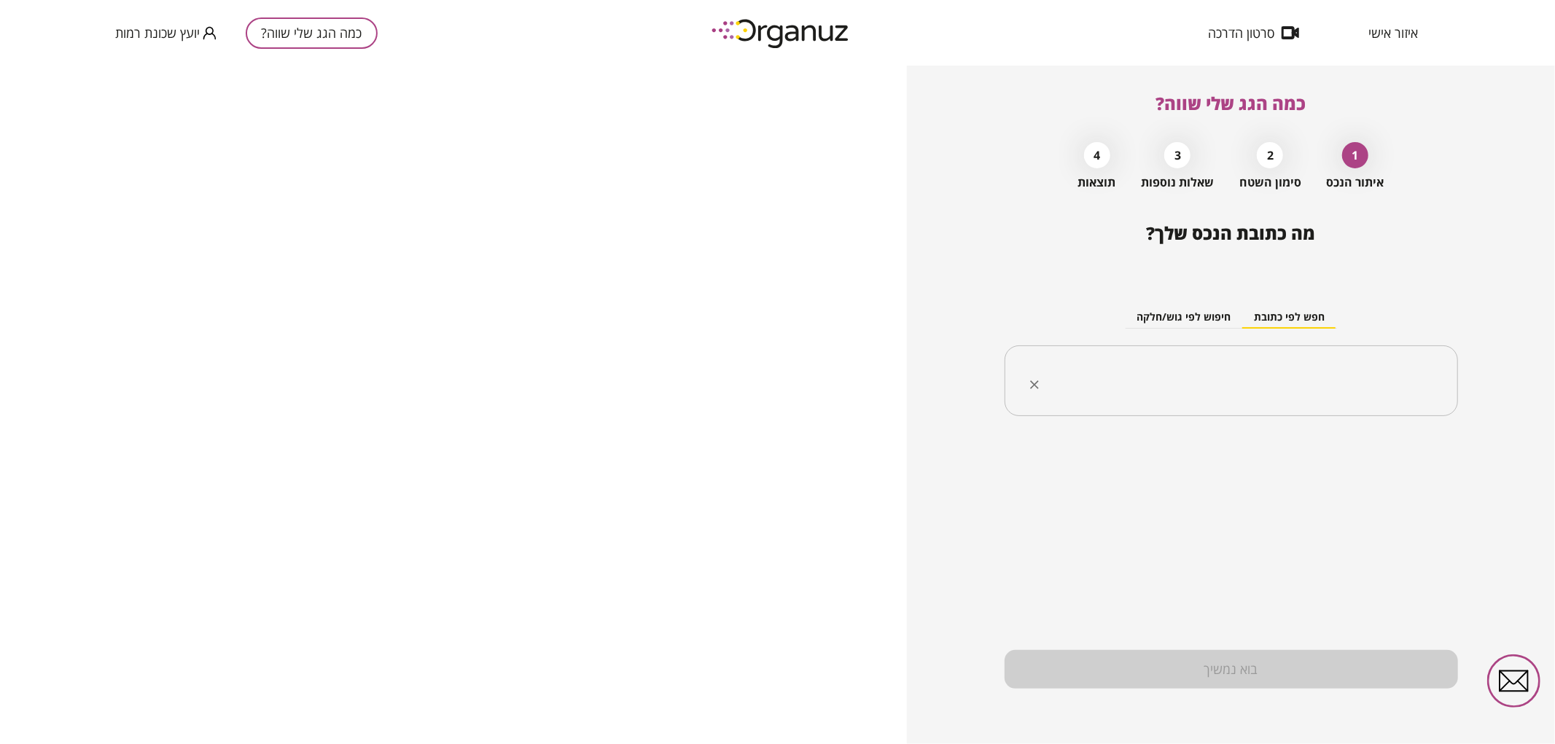
click at [1222, 389] on input "text" at bounding box center [1236, 381] width 407 height 36
paste input "**********"
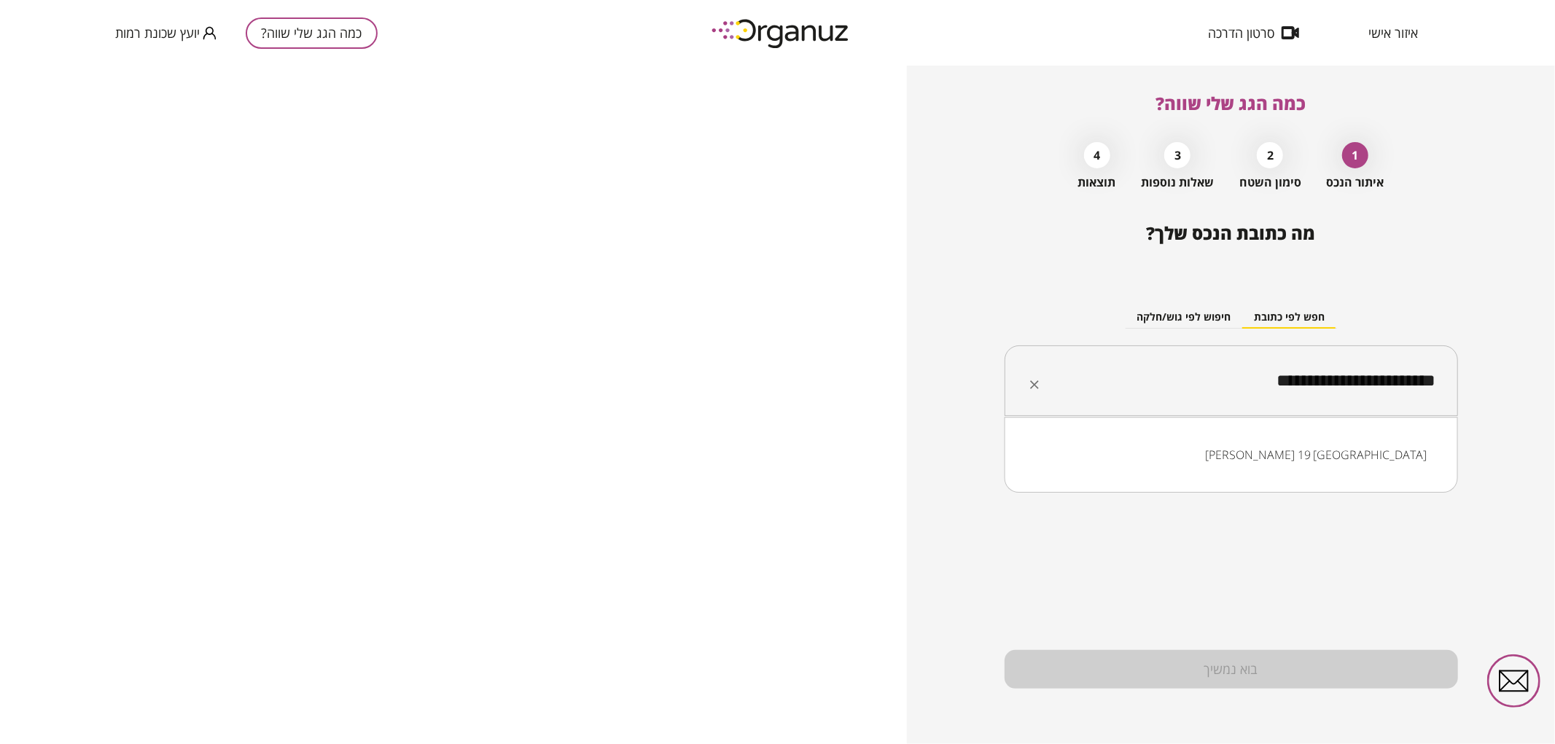
drag, startPoint x: 1326, startPoint y: 384, endPoint x: 1314, endPoint y: 384, distance: 12.4
click at [1314, 384] on input "**********" at bounding box center [1236, 381] width 407 height 36
click at [1329, 453] on li "[PERSON_NAME] 30 [GEOGRAPHIC_DATA]" at bounding box center [1230, 455] width 415 height 26
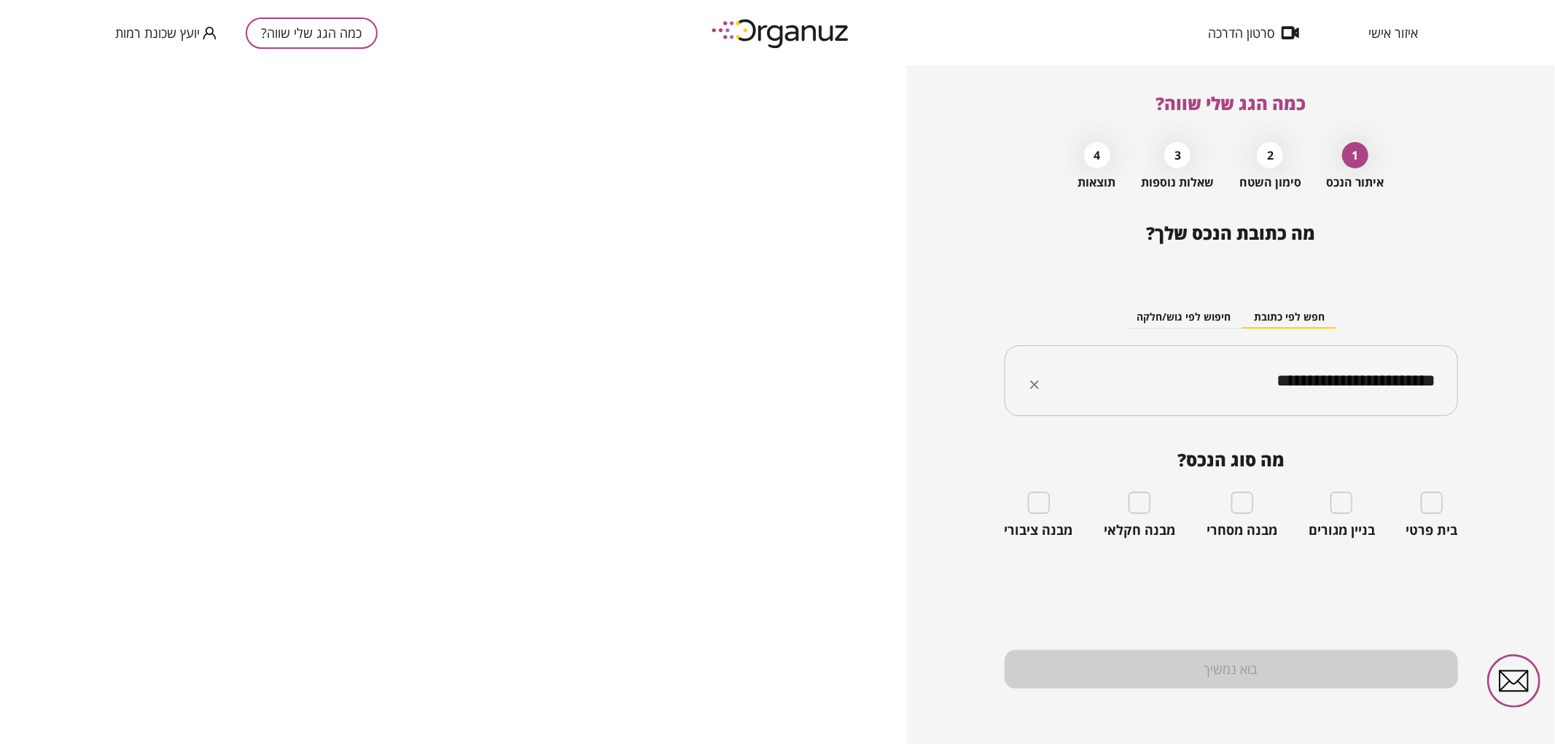
type input "**********"
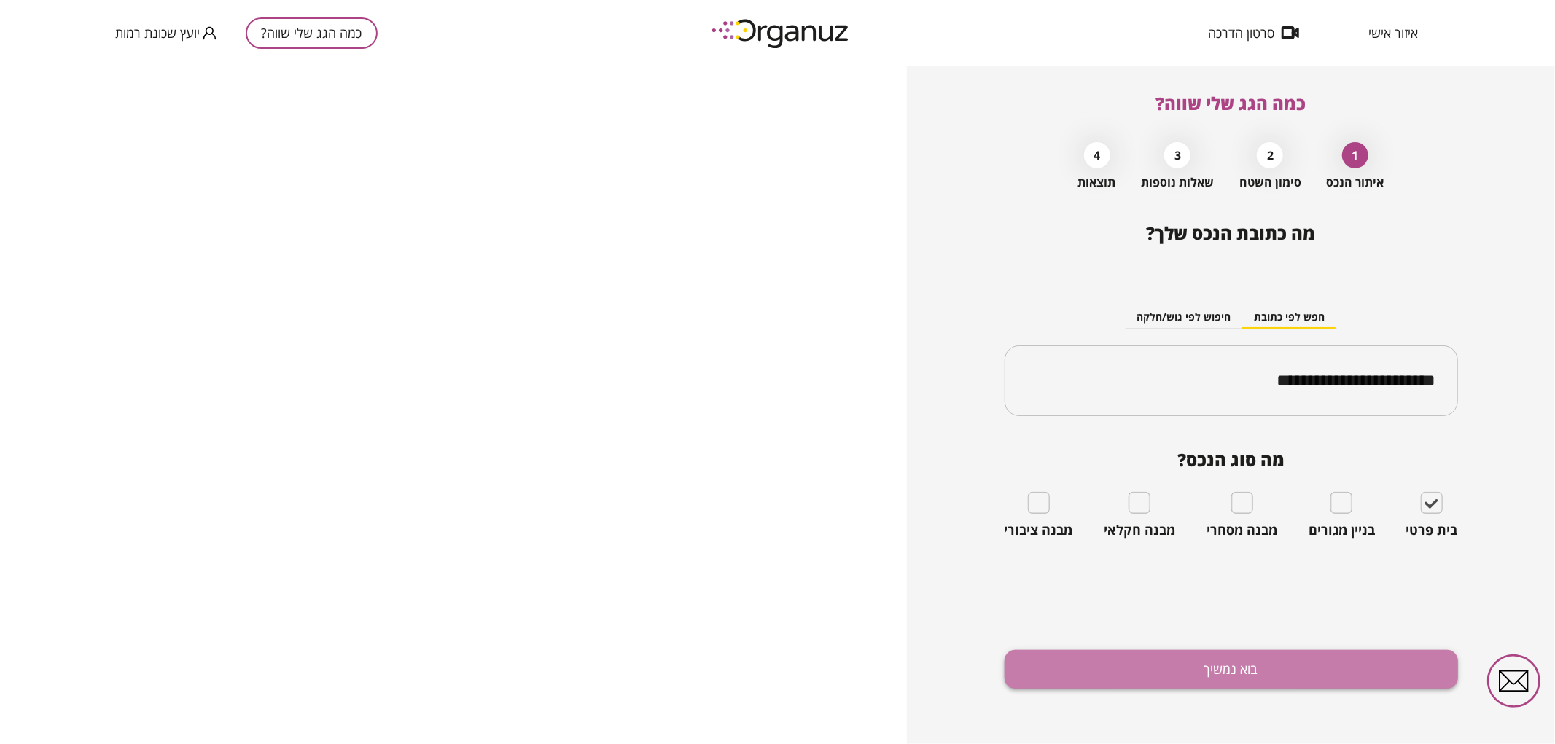
click at [1365, 659] on button "בוא נמשיך" at bounding box center [1230, 669] width 453 height 39
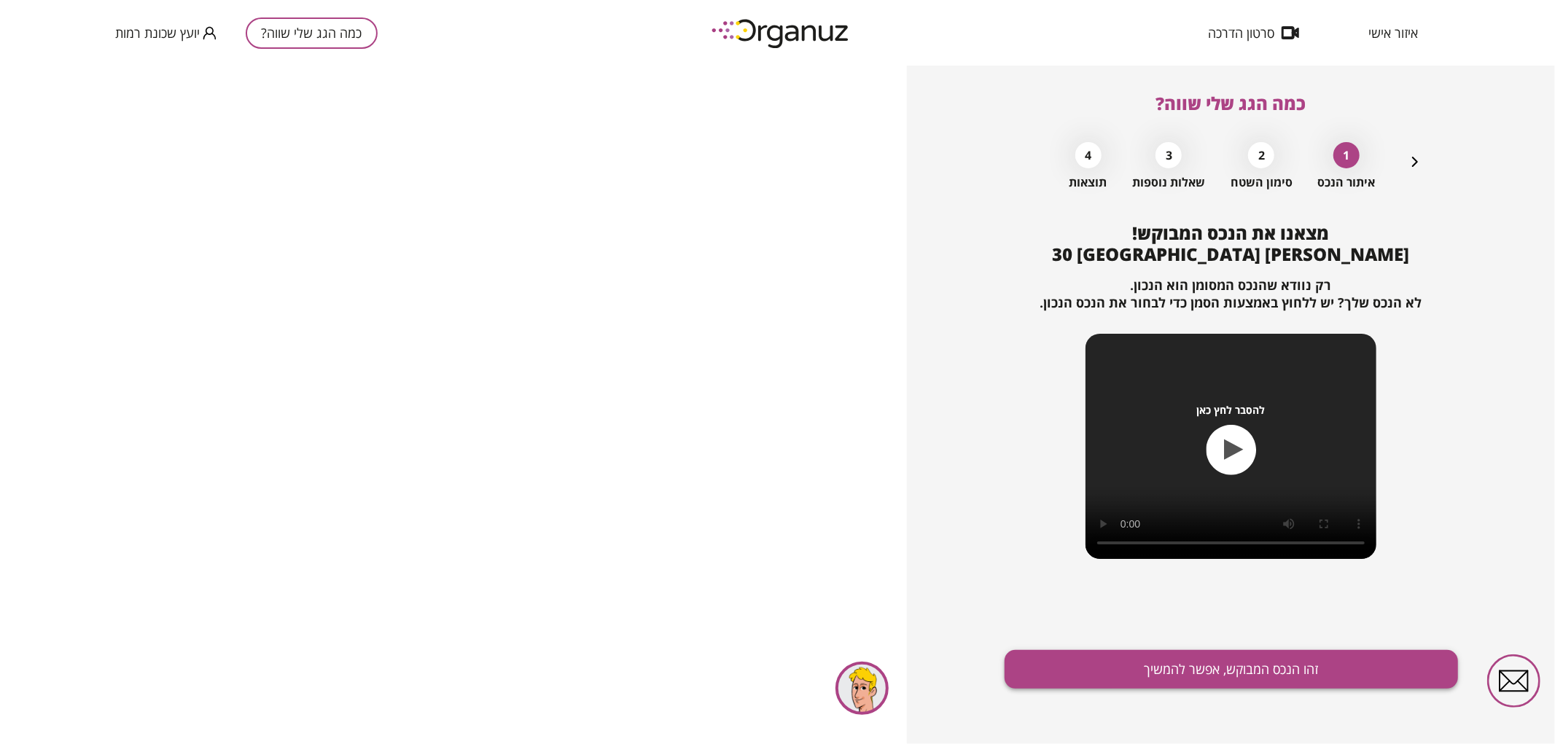
click at [1094, 681] on button "זהו הנכס המבוקש, אפשר להמשיך" at bounding box center [1230, 669] width 453 height 39
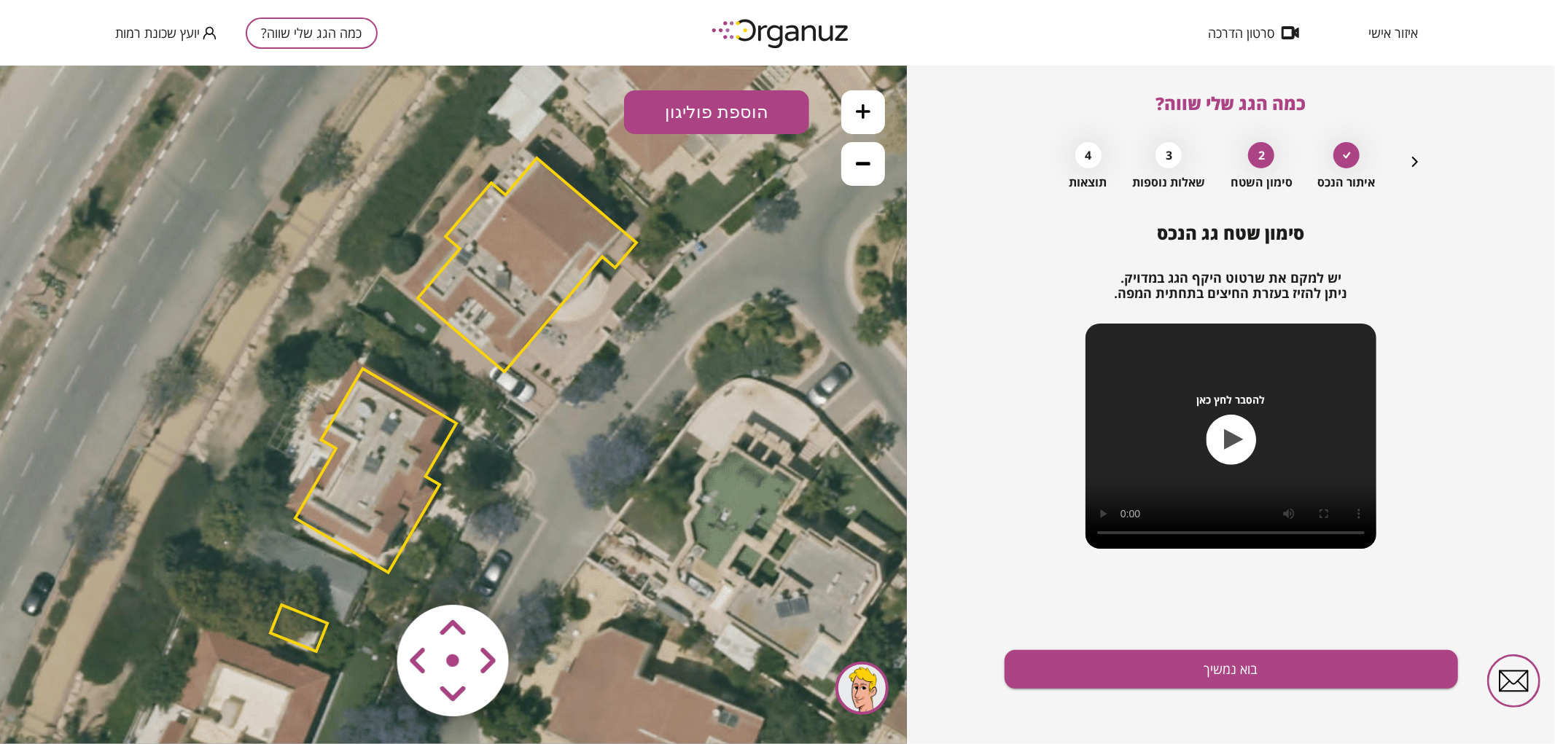
click at [423, 444] on polygon at bounding box center [375, 470] width 161 height 204
click at [528, 557] on icon at bounding box center [452, 401] width 1509 height 1509
click at [367, 574] on area at bounding box center [367, 574] width 0 height 0
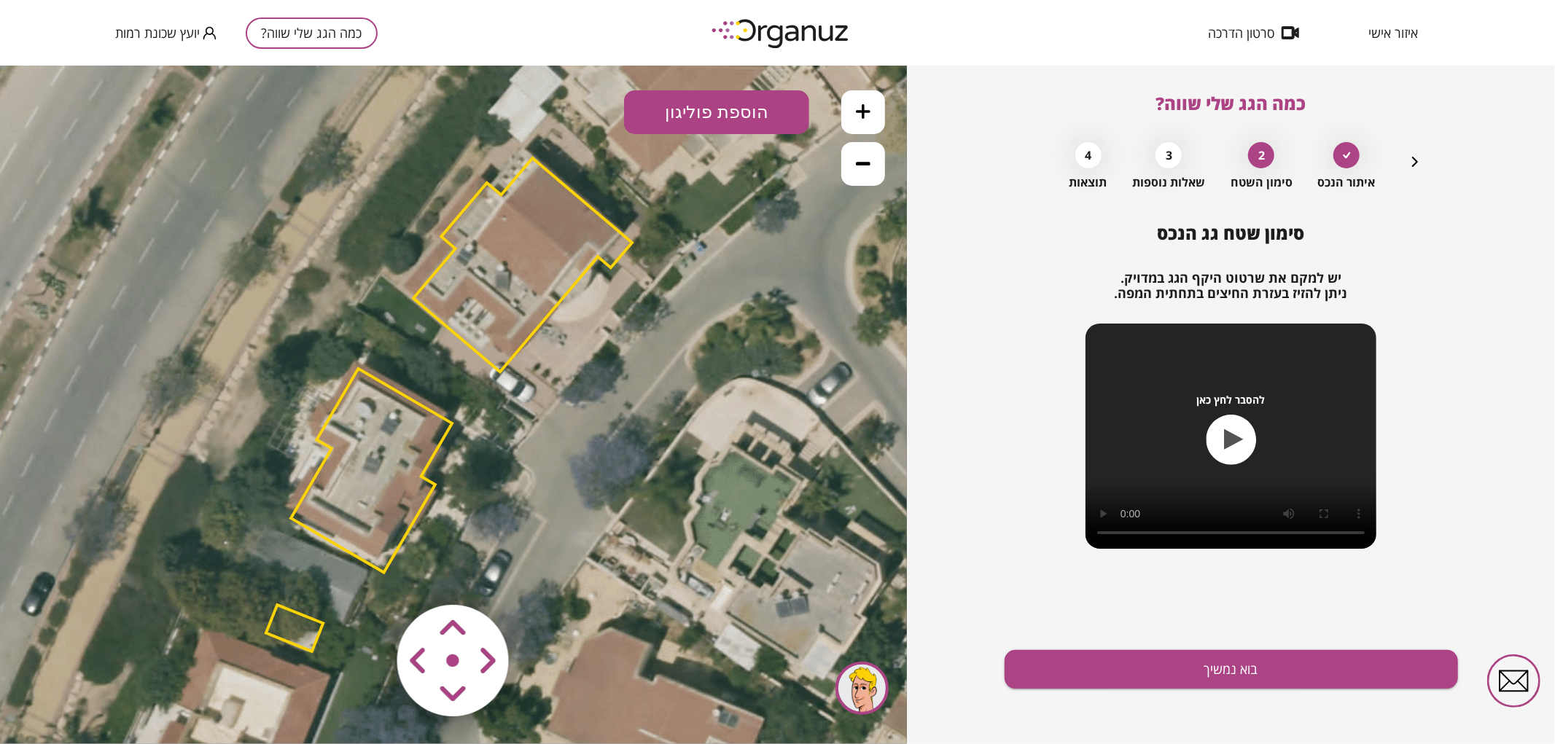
click at [367, 574] on area at bounding box center [367, 574] width 0 height 0
click at [432, 638] on img at bounding box center [454, 661] width 174 height 174
click at [367, 574] on area at bounding box center [367, 574] width 0 height 0
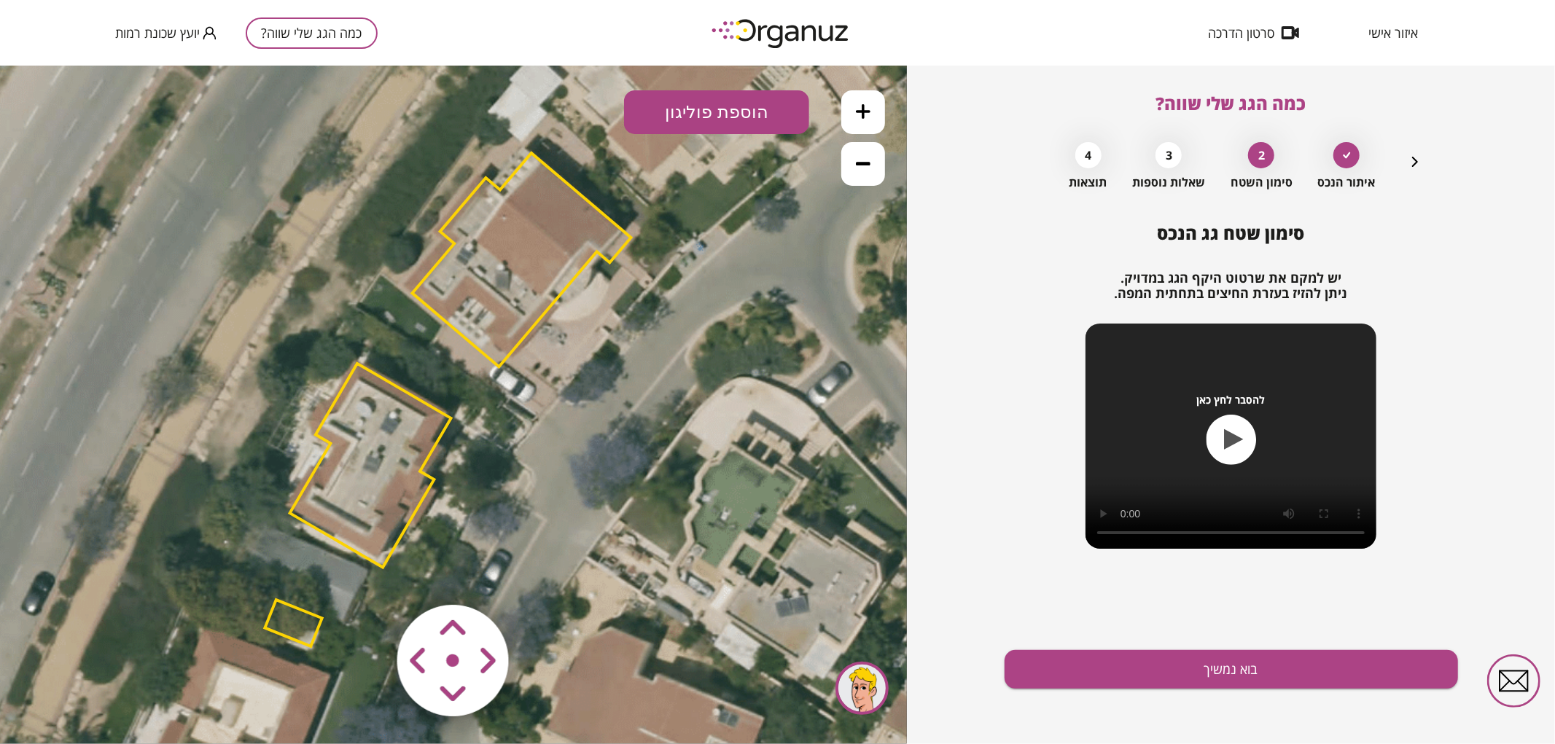
click at [367, 574] on area at bounding box center [367, 574] width 0 height 0
click at [380, 486] on polygon at bounding box center [366, 461] width 161 height 204
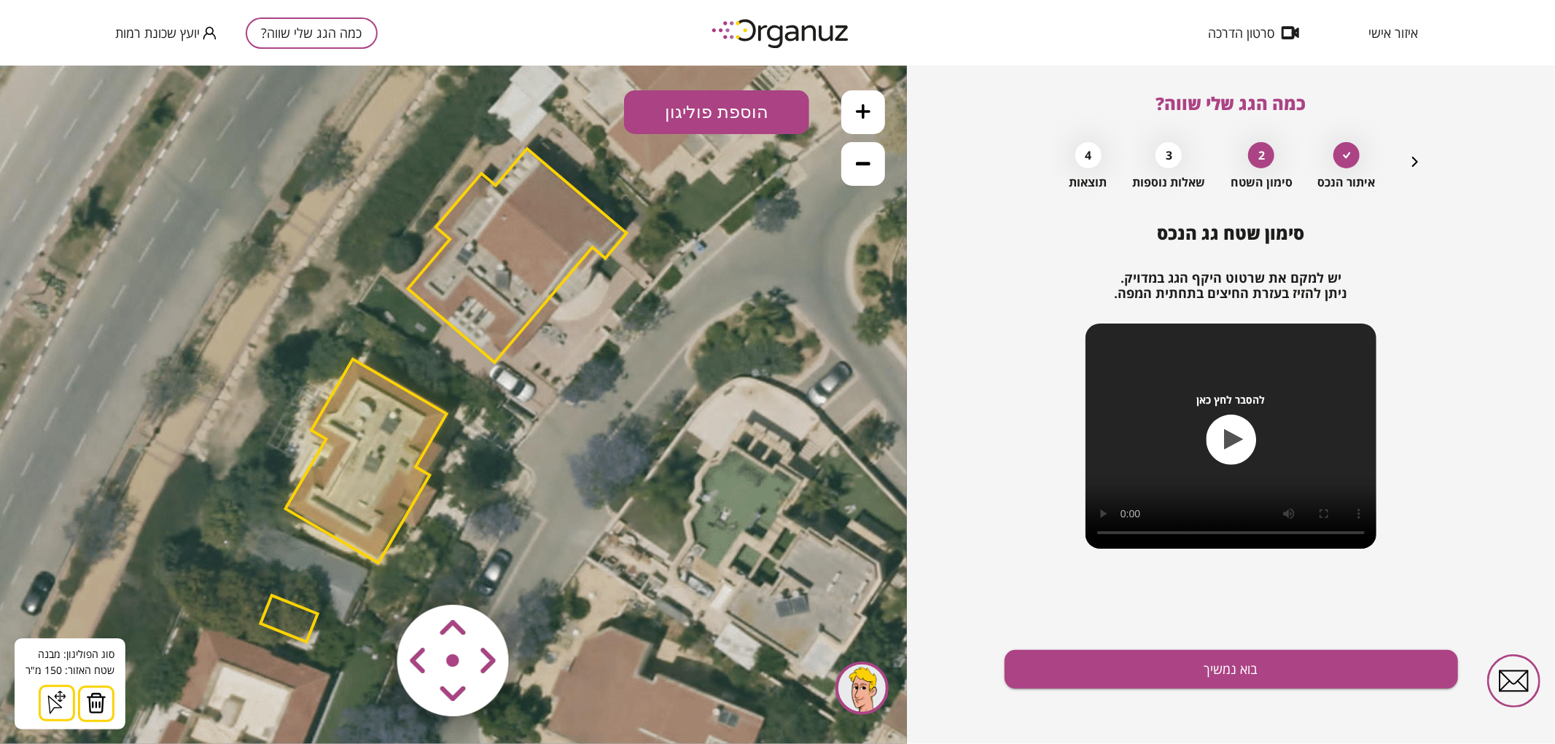
click at [103, 697] on img at bounding box center [96, 703] width 20 height 22
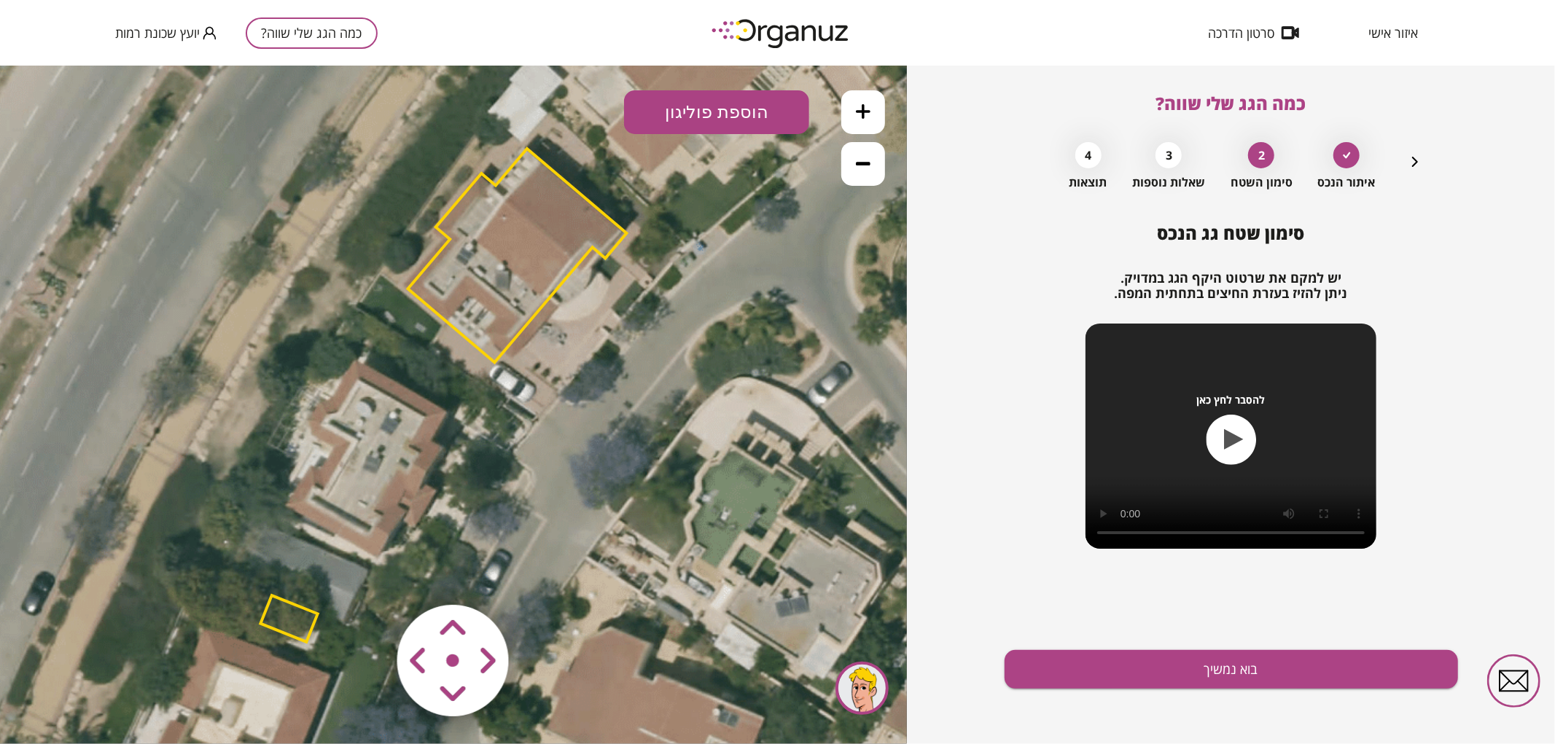
click at [722, 109] on button "הוספת פוליגון" at bounding box center [716, 112] width 185 height 44
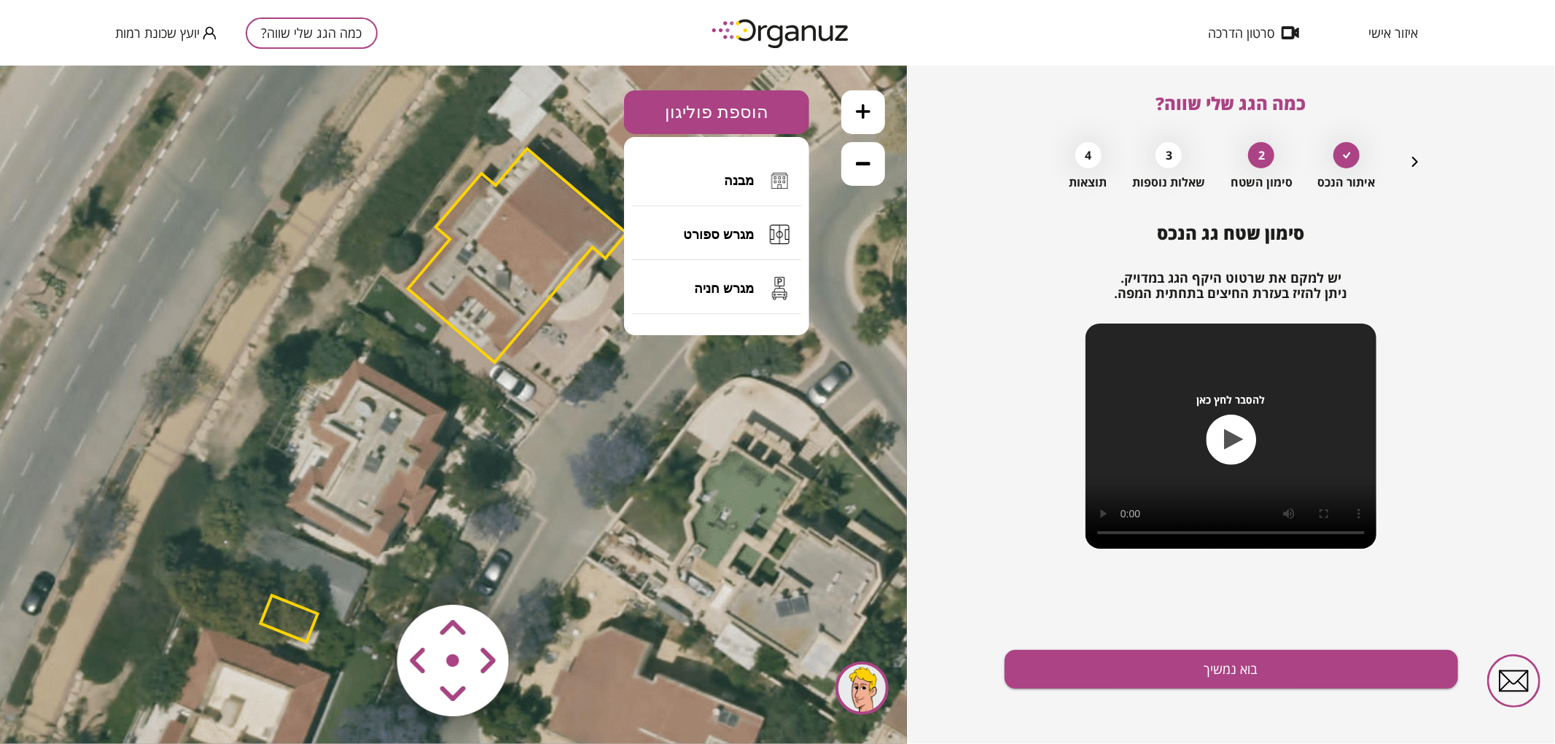
drag, startPoint x: 749, startPoint y: 175, endPoint x: 832, endPoint y: 109, distance: 106.9
click at [749, 173] on span "מבנה" at bounding box center [739, 180] width 30 height 16
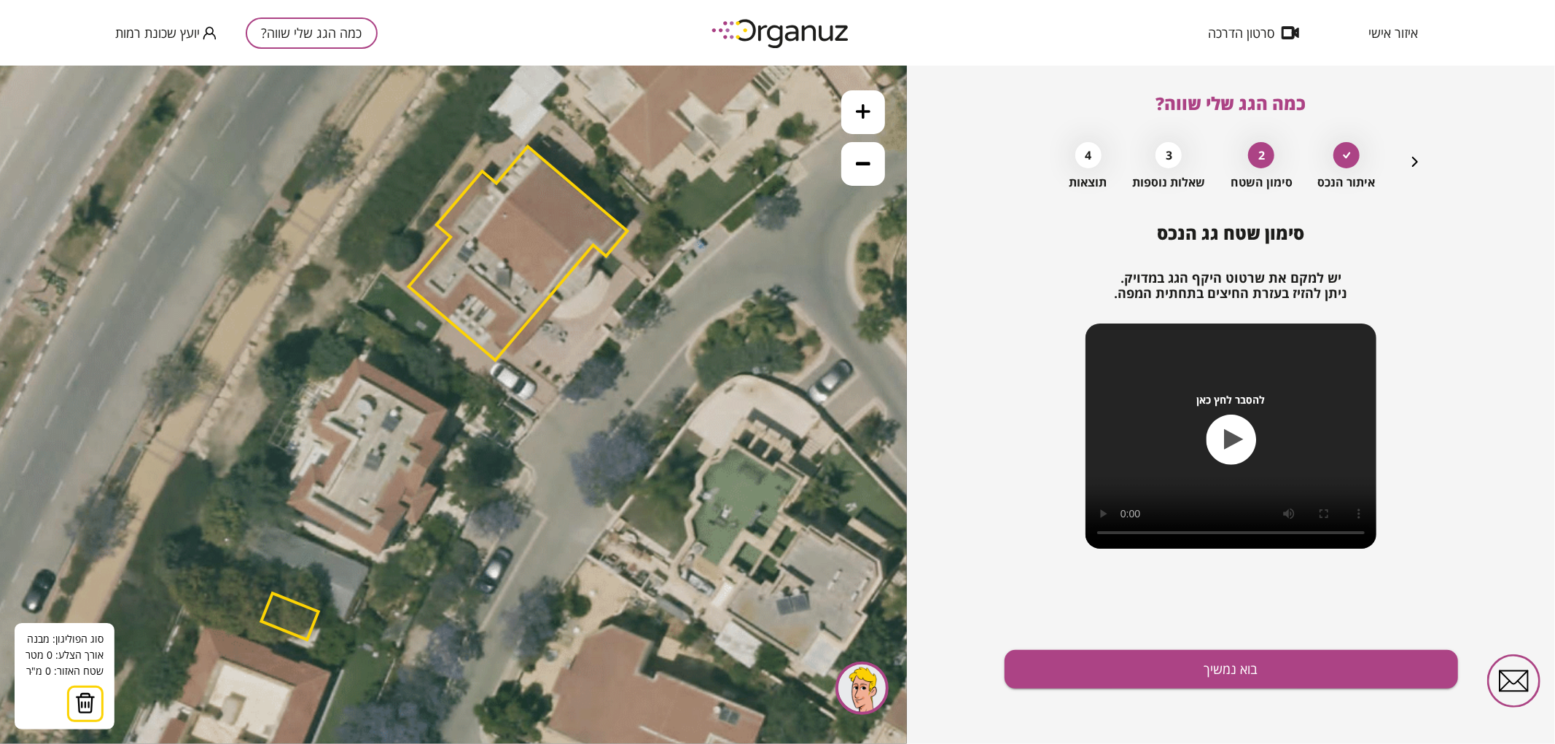
click at [869, 118] on button at bounding box center [863, 112] width 44 height 44
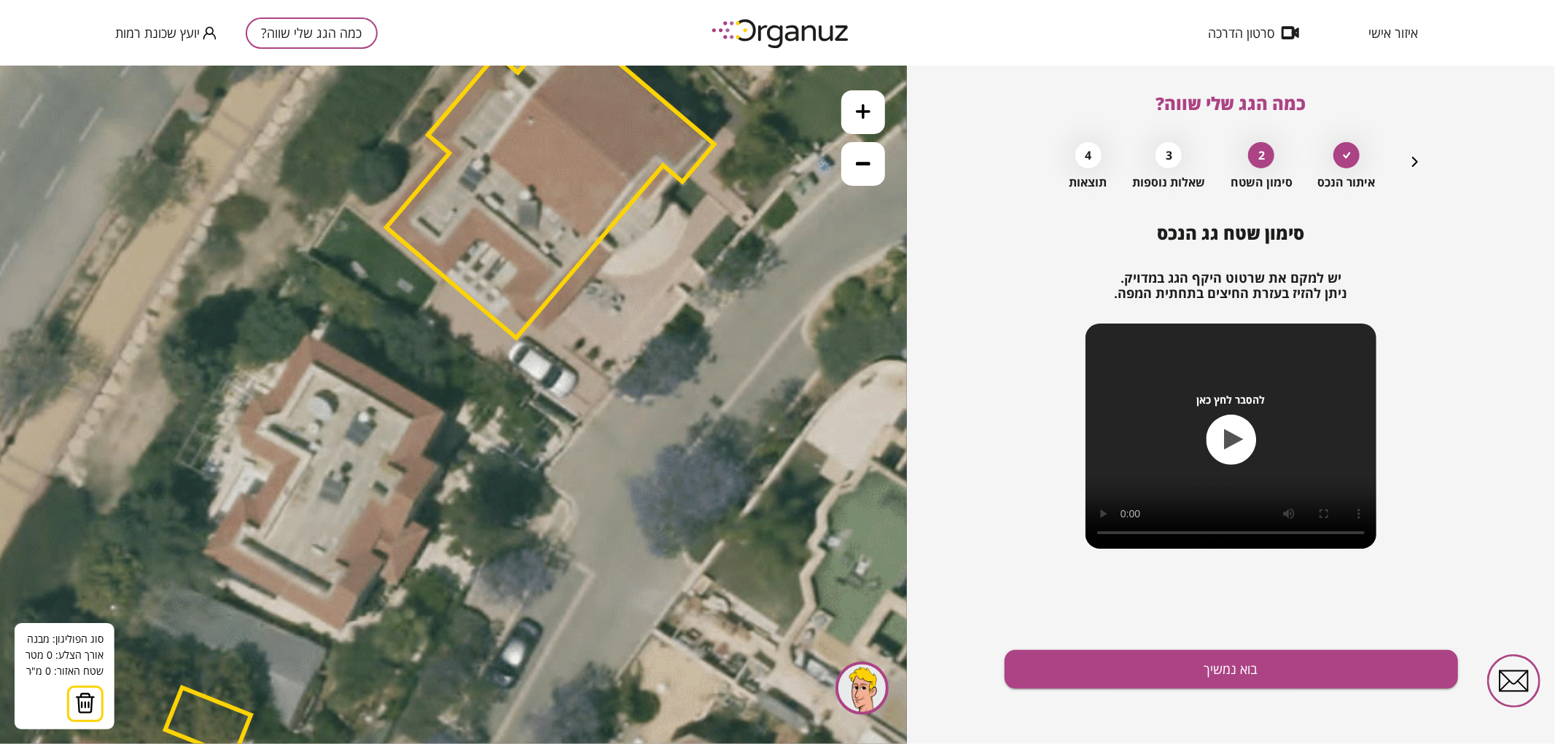
click at [869, 118] on button at bounding box center [863, 112] width 44 height 44
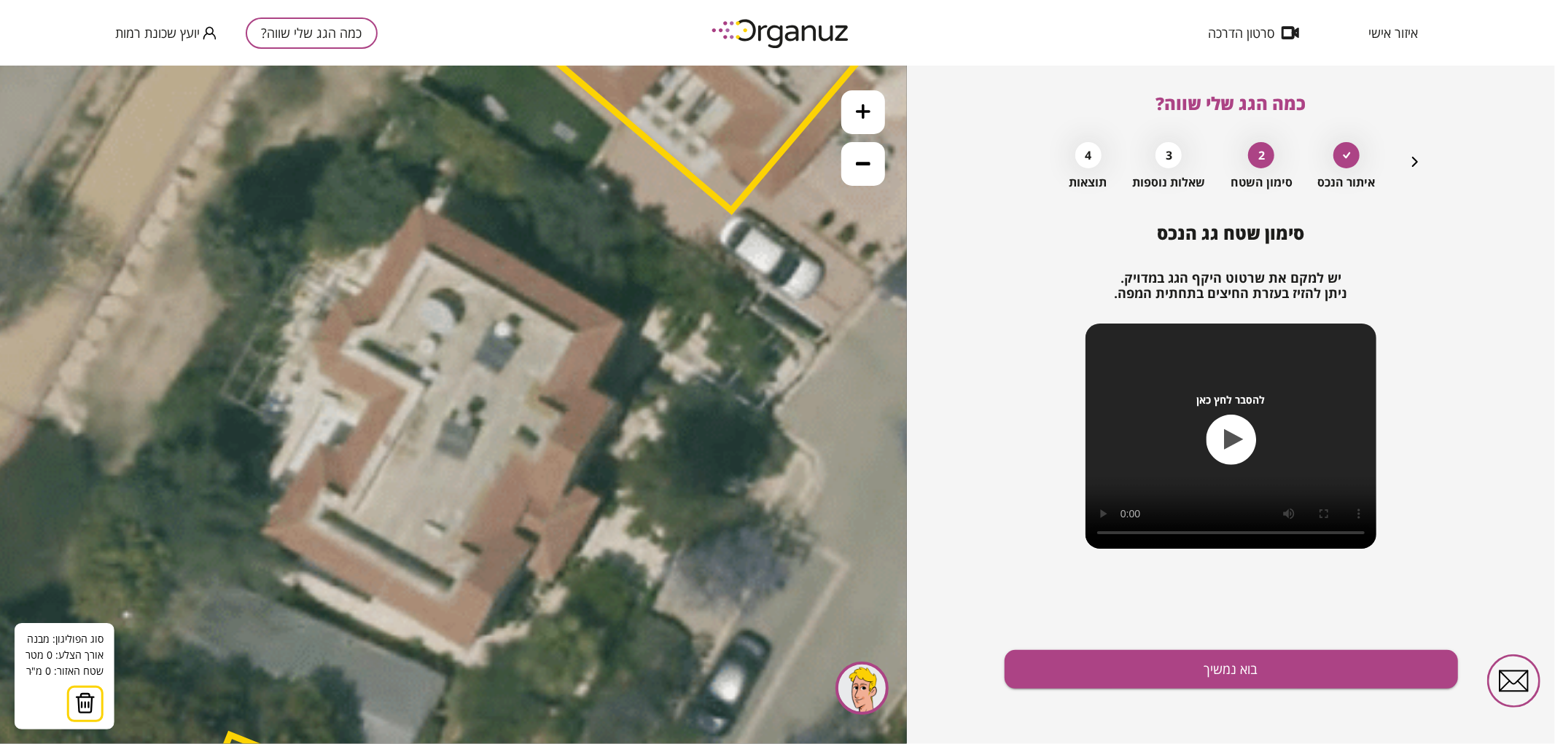
drag, startPoint x: 539, startPoint y: 517, endPoint x: 723, endPoint y: 423, distance: 206.3
click at [723, 423] on icon at bounding box center [637, 298] width 3395 height 3395
drag, startPoint x: 416, startPoint y: 206, endPoint x: 462, endPoint y: 215, distance: 46.7
click at [417, 206] on icon at bounding box center [637, 298] width 3395 height 3395
click at [418, 208] on icon at bounding box center [637, 298] width 3395 height 3395
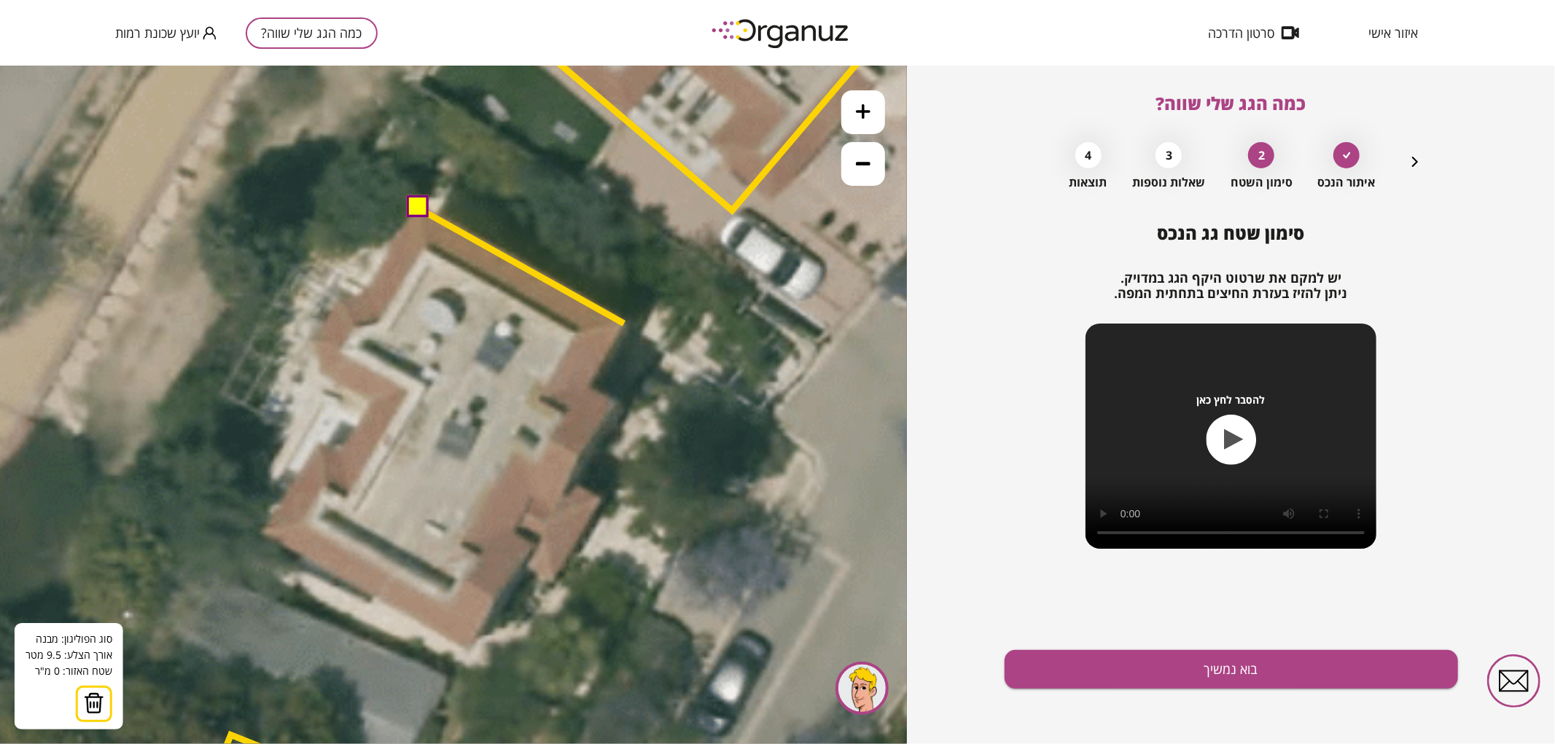
click at [624, 323] on icon at bounding box center [637, 298] width 3395 height 3395
click at [591, 383] on polygon at bounding box center [521, 296] width 206 height 176
click at [616, 401] on icon at bounding box center [637, 298] width 3395 height 3395
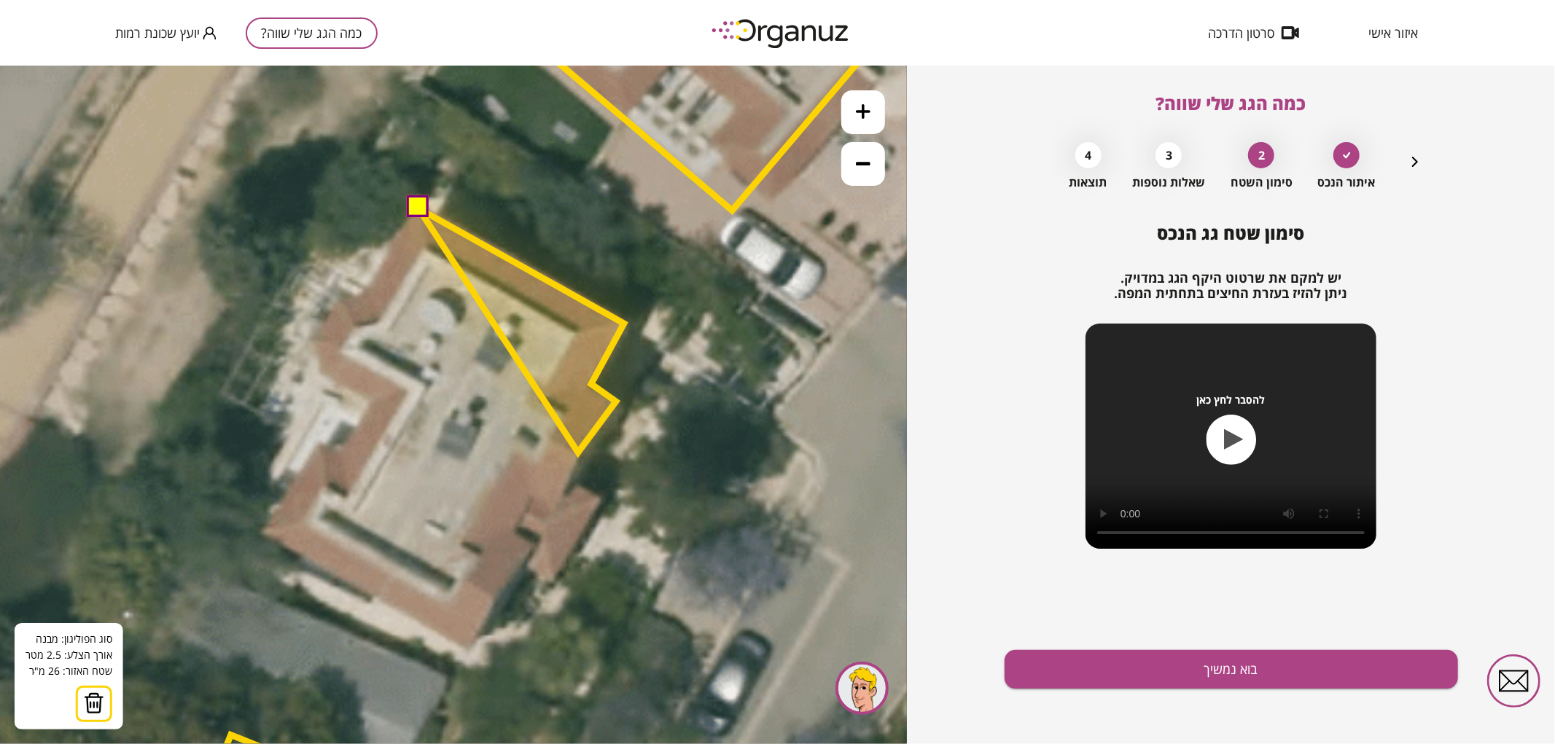
click at [578, 452] on polygon at bounding box center [521, 330] width 206 height 244
click at [573, 477] on polygon at bounding box center [521, 342] width 206 height 269
click at [600, 496] on polygon at bounding box center [521, 352] width 206 height 288
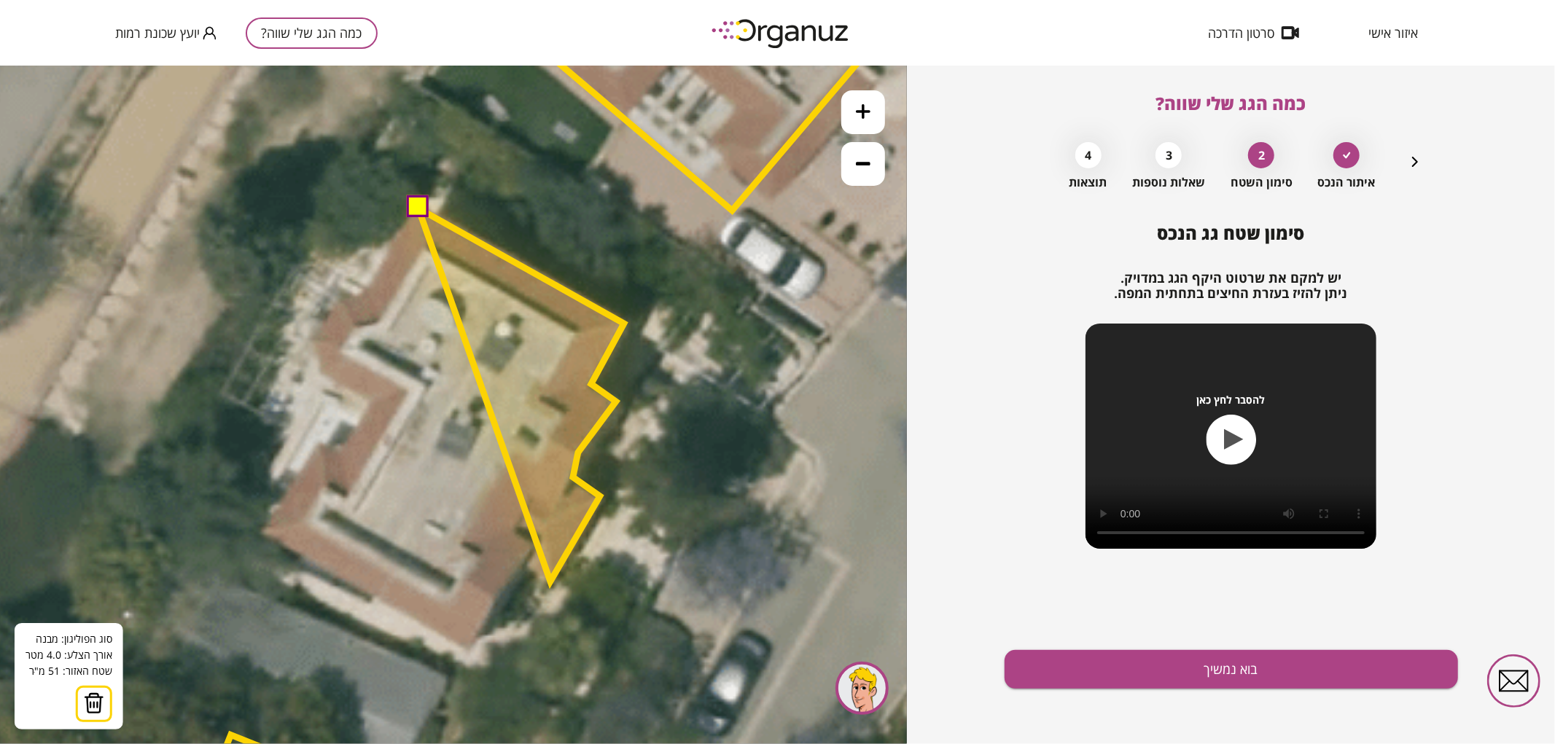
drag, startPoint x: 550, startPoint y: 581, endPoint x: 538, endPoint y: 577, distance: 13.1
click at [550, 580] on polygon at bounding box center [521, 394] width 206 height 373
click at [555, 581] on polygon at bounding box center [521, 394] width 206 height 374
click at [527, 566] on polygon at bounding box center [521, 394] width 206 height 374
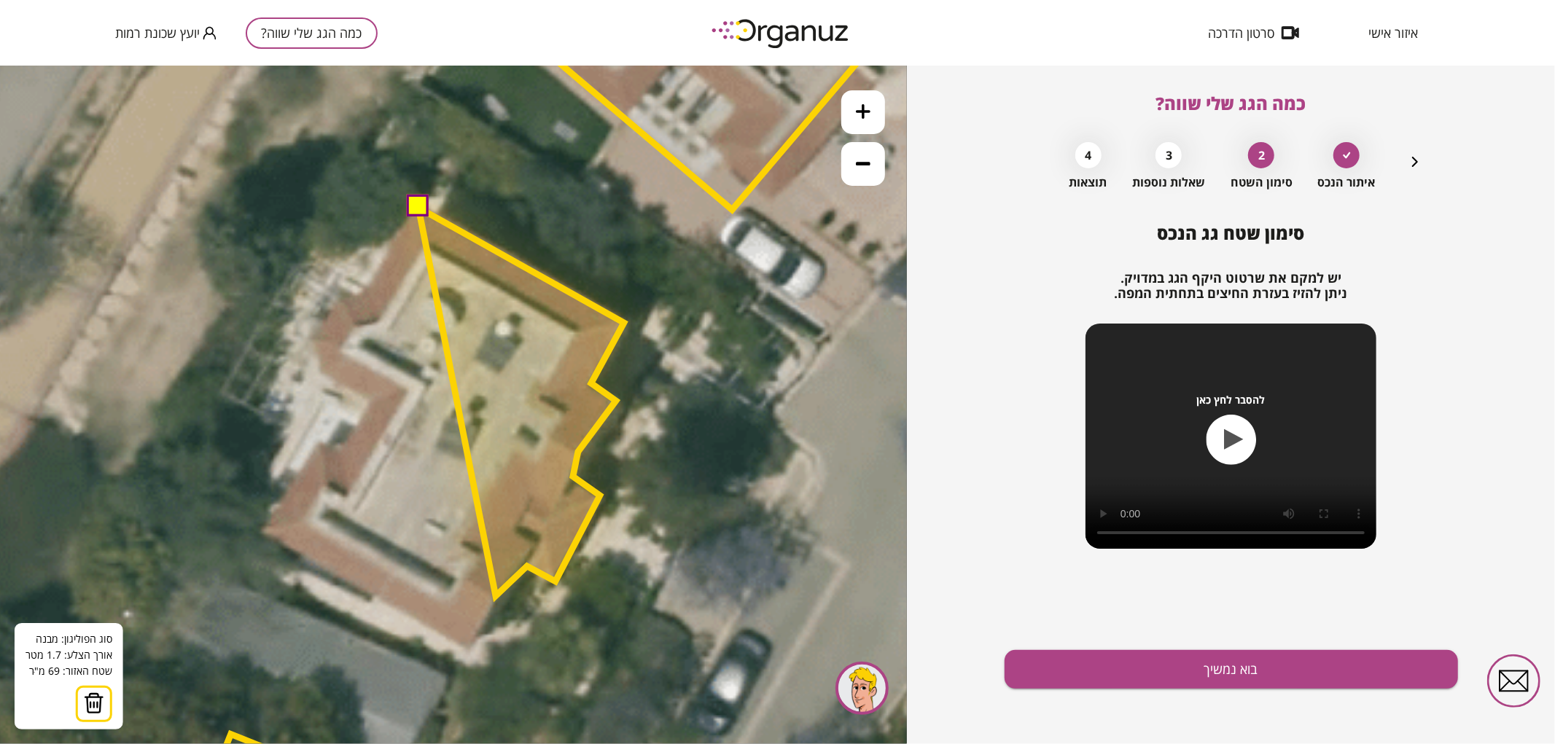
click at [496, 595] on polygon at bounding box center [521, 401] width 206 height 388
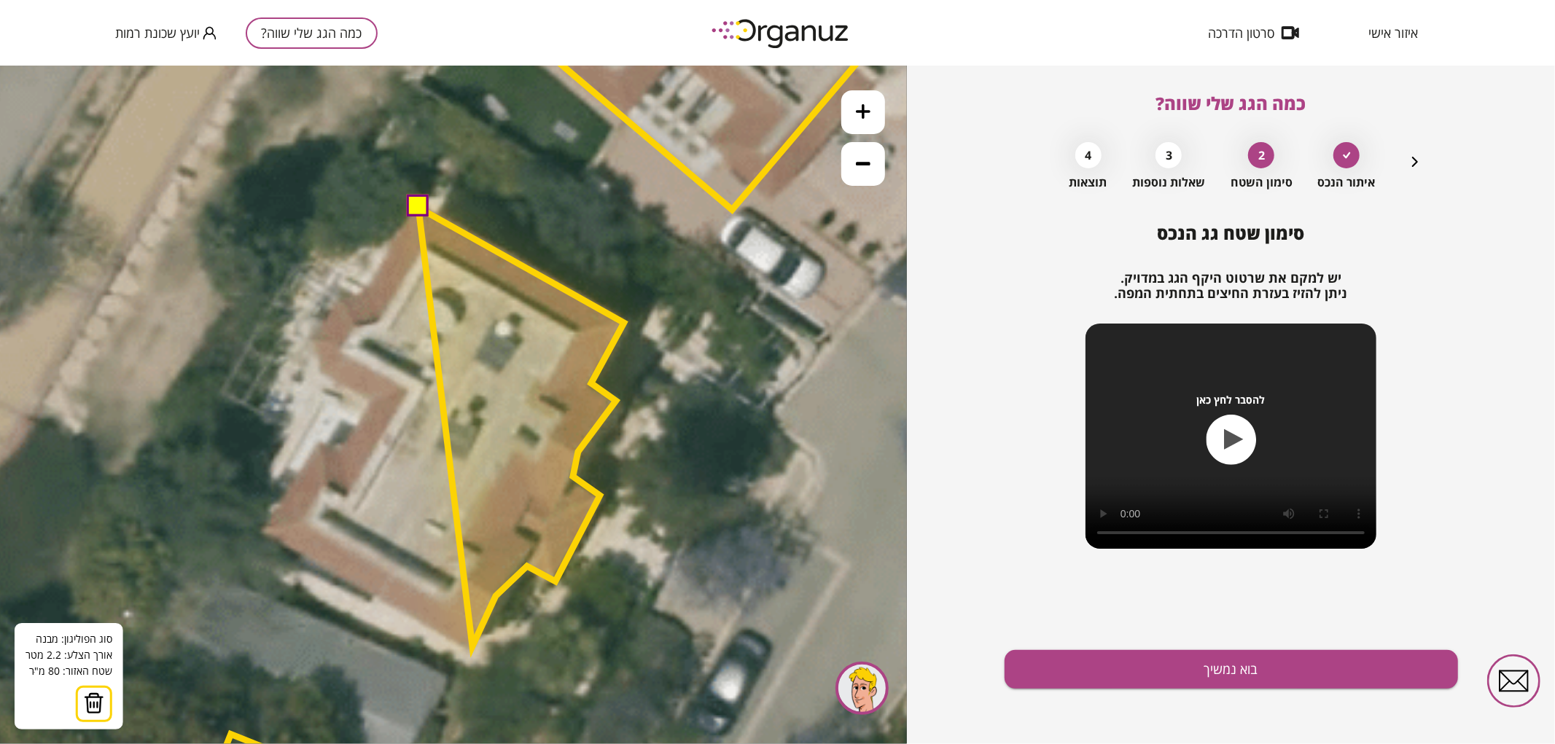
click at [472, 646] on polygon at bounding box center [521, 426] width 206 height 439
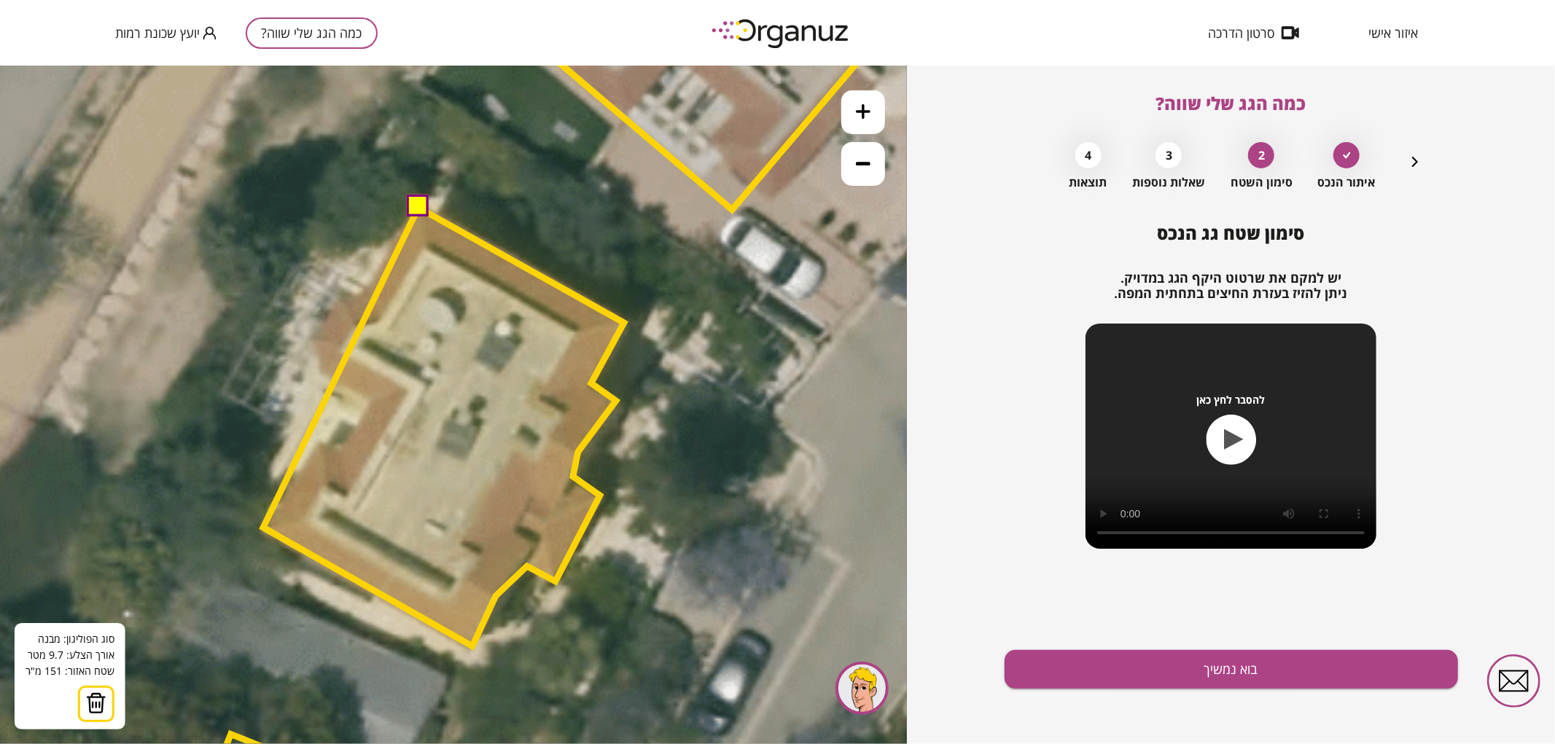
click at [263, 527] on polygon at bounding box center [443, 426] width 361 height 439
click at [317, 439] on polygon at bounding box center [443, 426] width 361 height 439
click at [340, 447] on polygon at bounding box center [443, 426] width 361 height 439
click at [367, 401] on polygon at bounding box center [443, 426] width 361 height 439
click at [321, 370] on polygon at bounding box center [443, 426] width 361 height 439
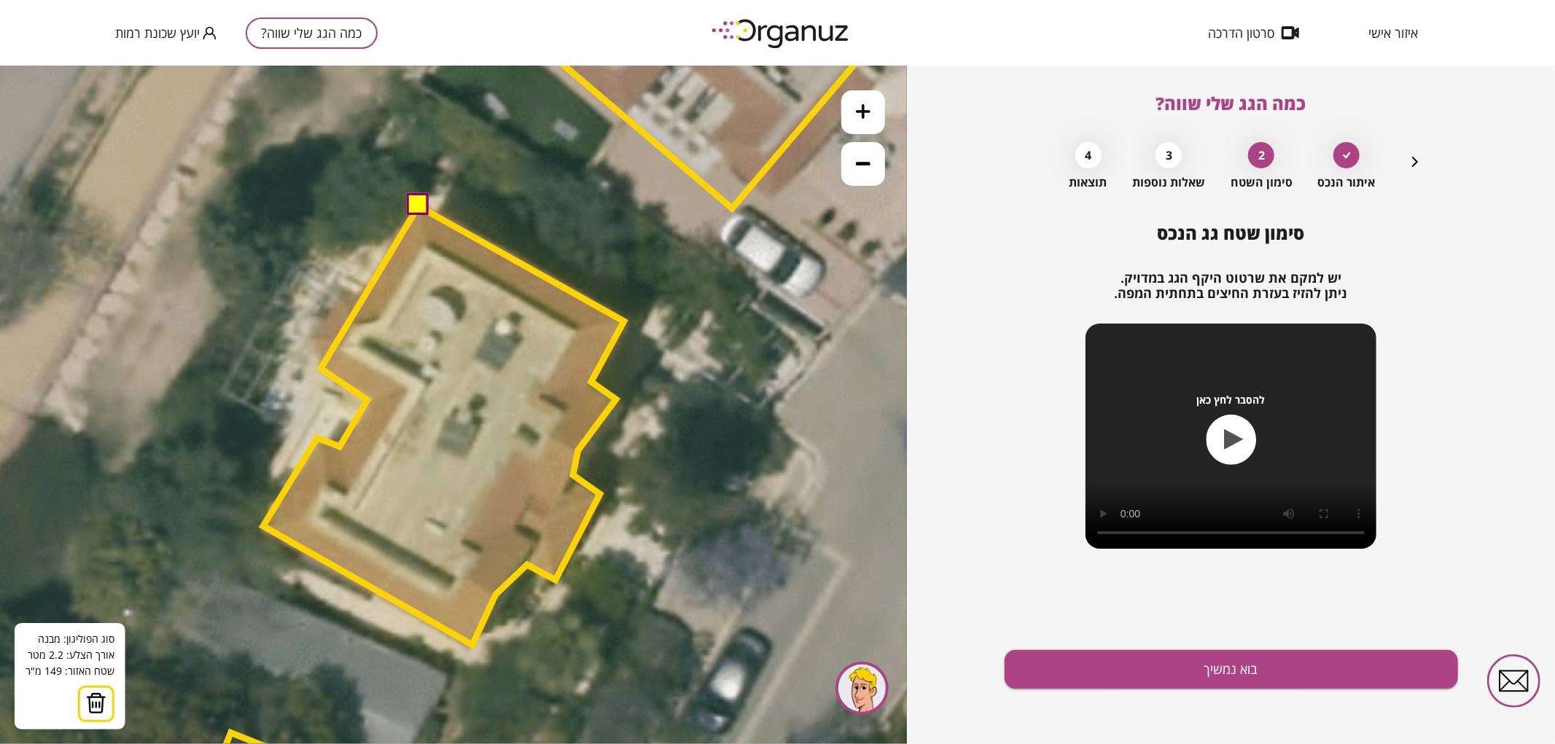
click at [321, 368] on polygon at bounding box center [443, 425] width 361 height 439
drag, startPoint x: 317, startPoint y: 336, endPoint x: 327, endPoint y: 311, distance: 26.5
click at [317, 333] on polygon at bounding box center [443, 425] width 361 height 439
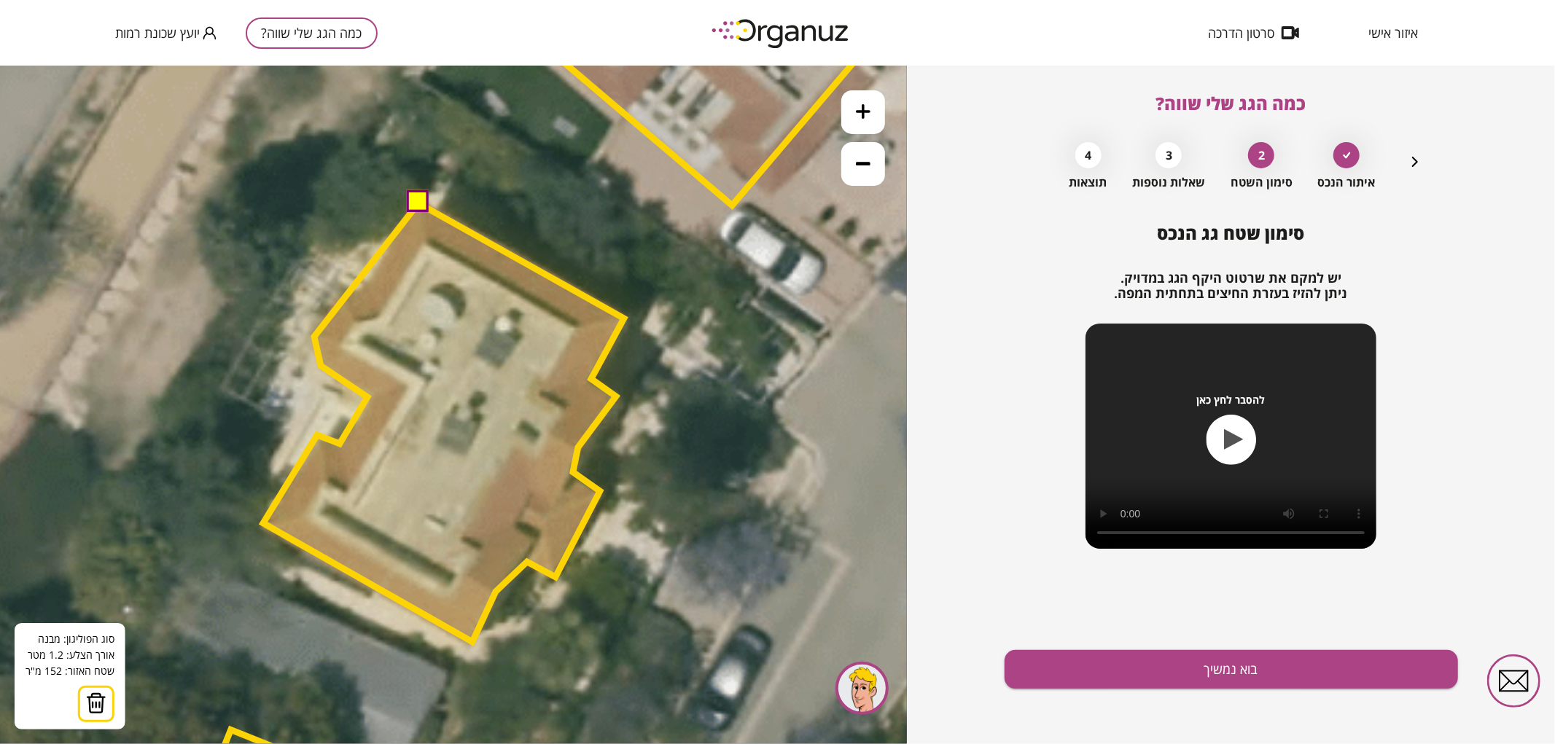
click at [314, 336] on polygon at bounding box center [443, 422] width 361 height 439
click at [340, 292] on polygon at bounding box center [443, 422] width 361 height 439
click at [361, 289] on polygon at bounding box center [443, 422] width 361 height 439
click at [414, 207] on button at bounding box center [417, 201] width 22 height 22
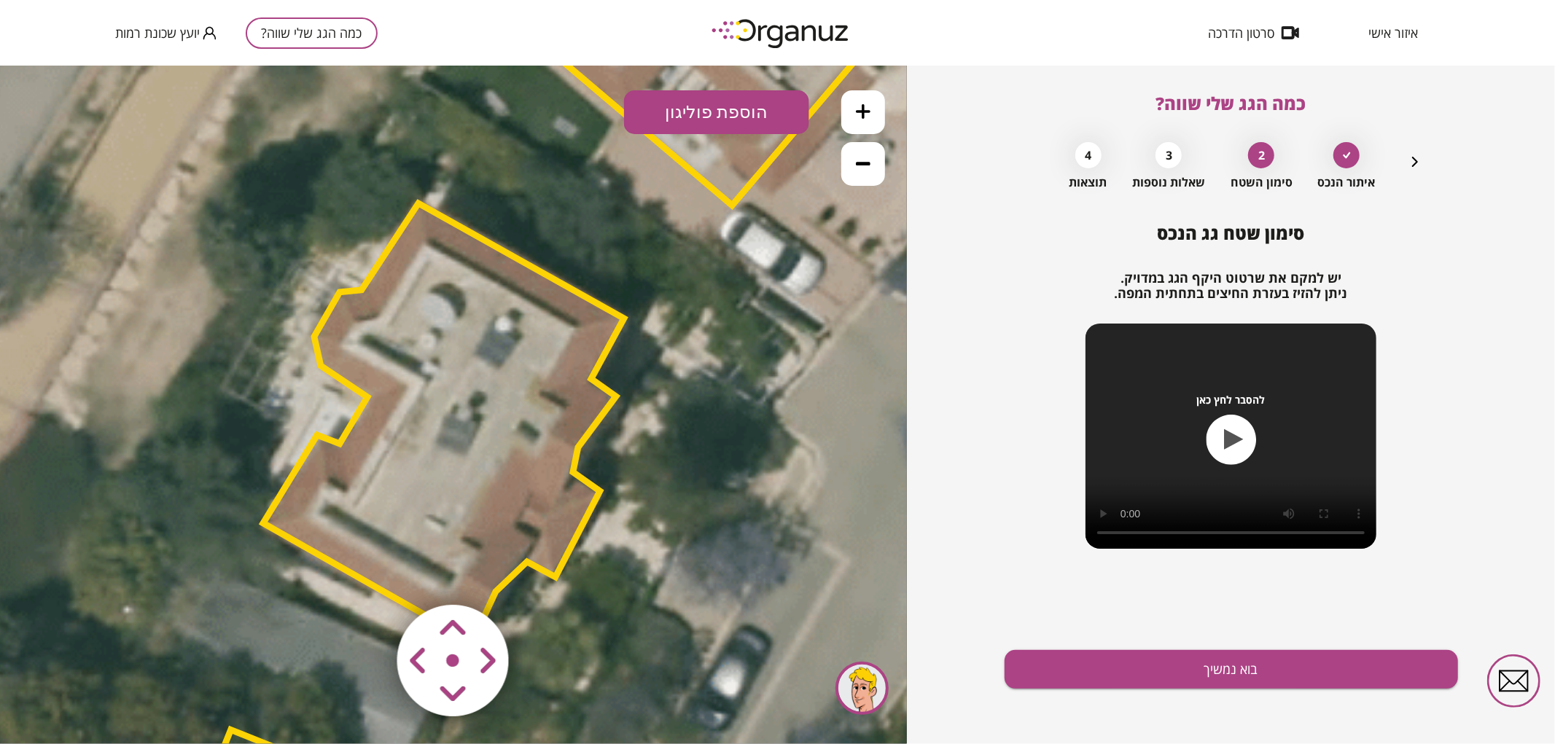
click at [530, 353] on polygon at bounding box center [443, 422] width 361 height 439
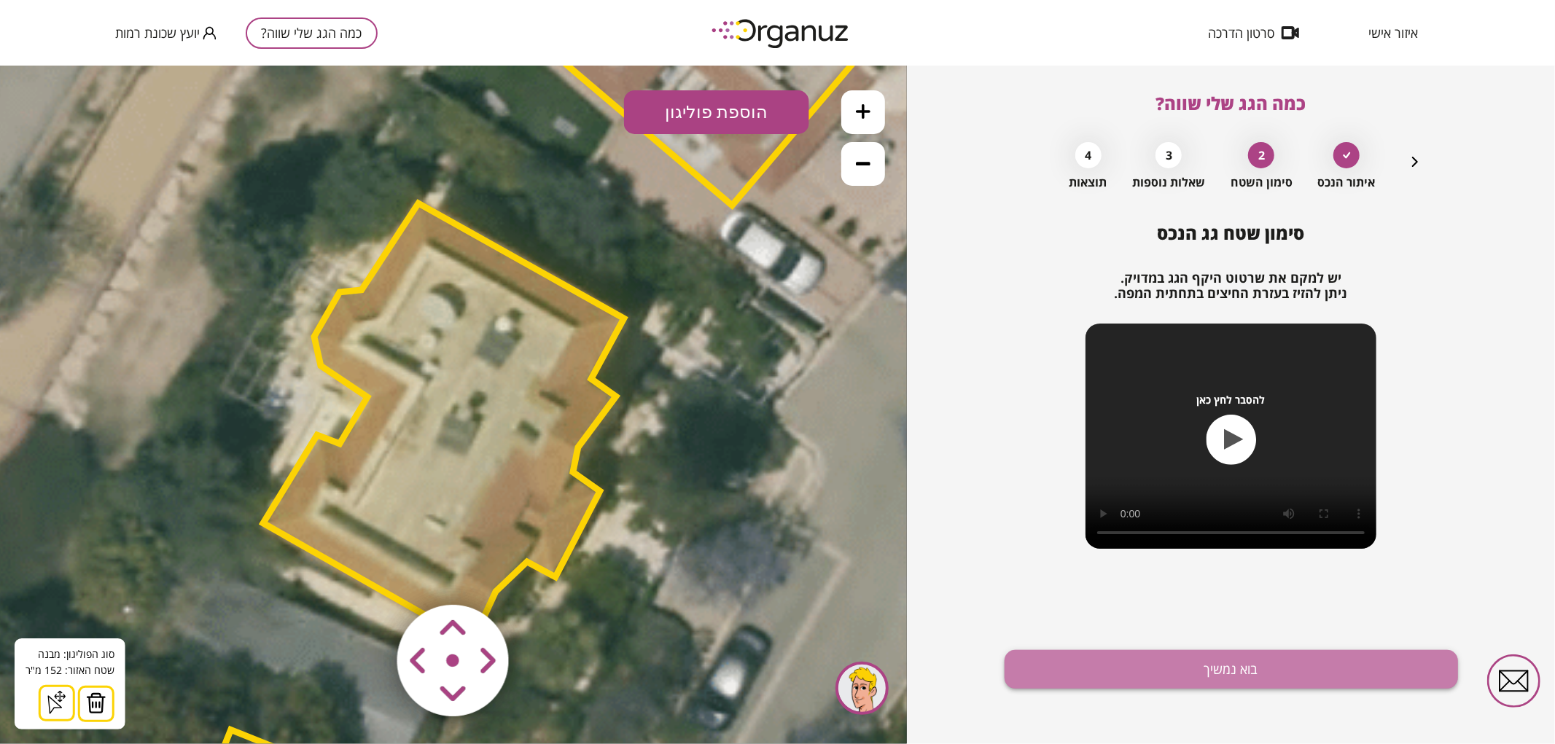
click at [1146, 666] on button "בוא נמשיך" at bounding box center [1230, 669] width 453 height 39
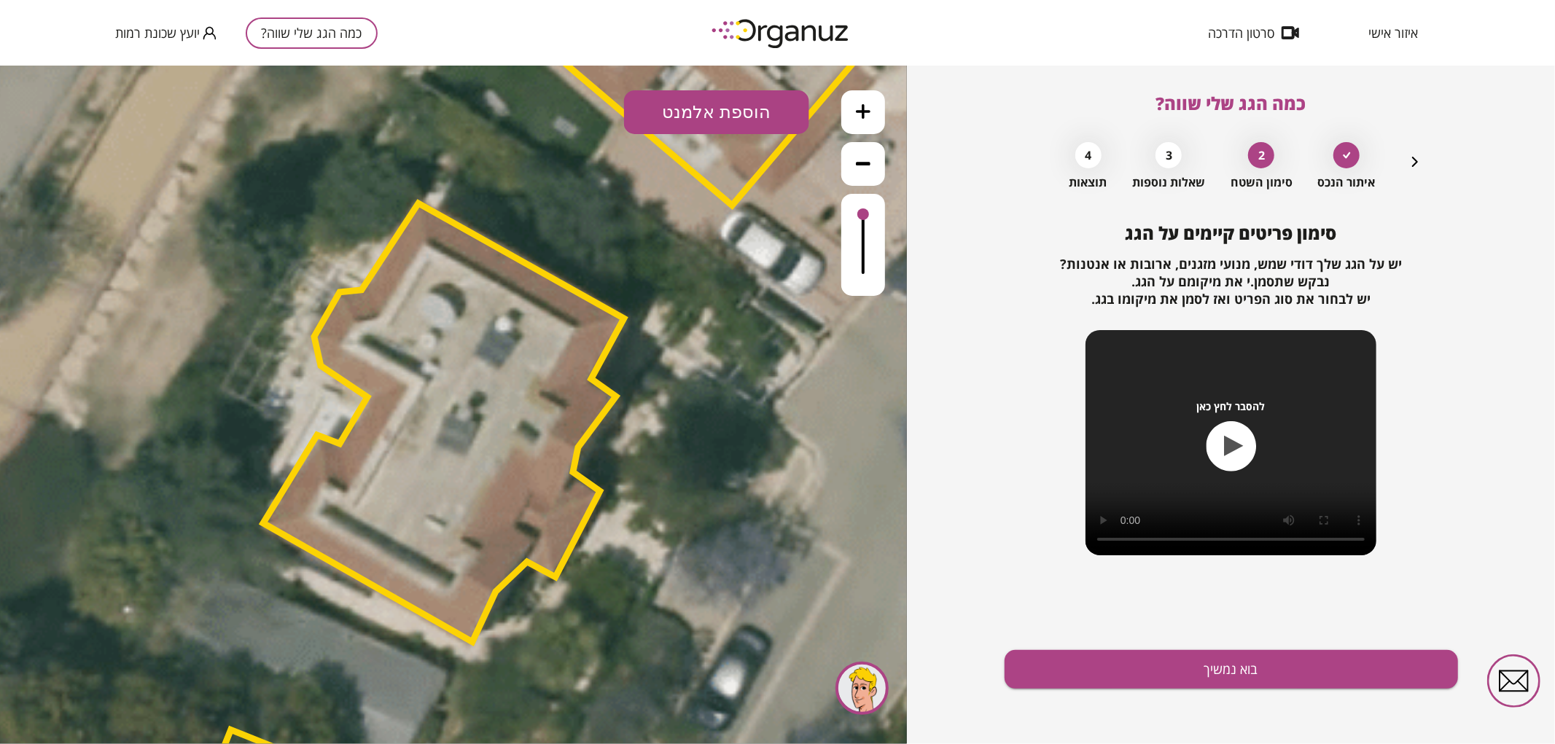
click at [708, 106] on button "הוספת אלמנט" at bounding box center [716, 112] width 185 height 44
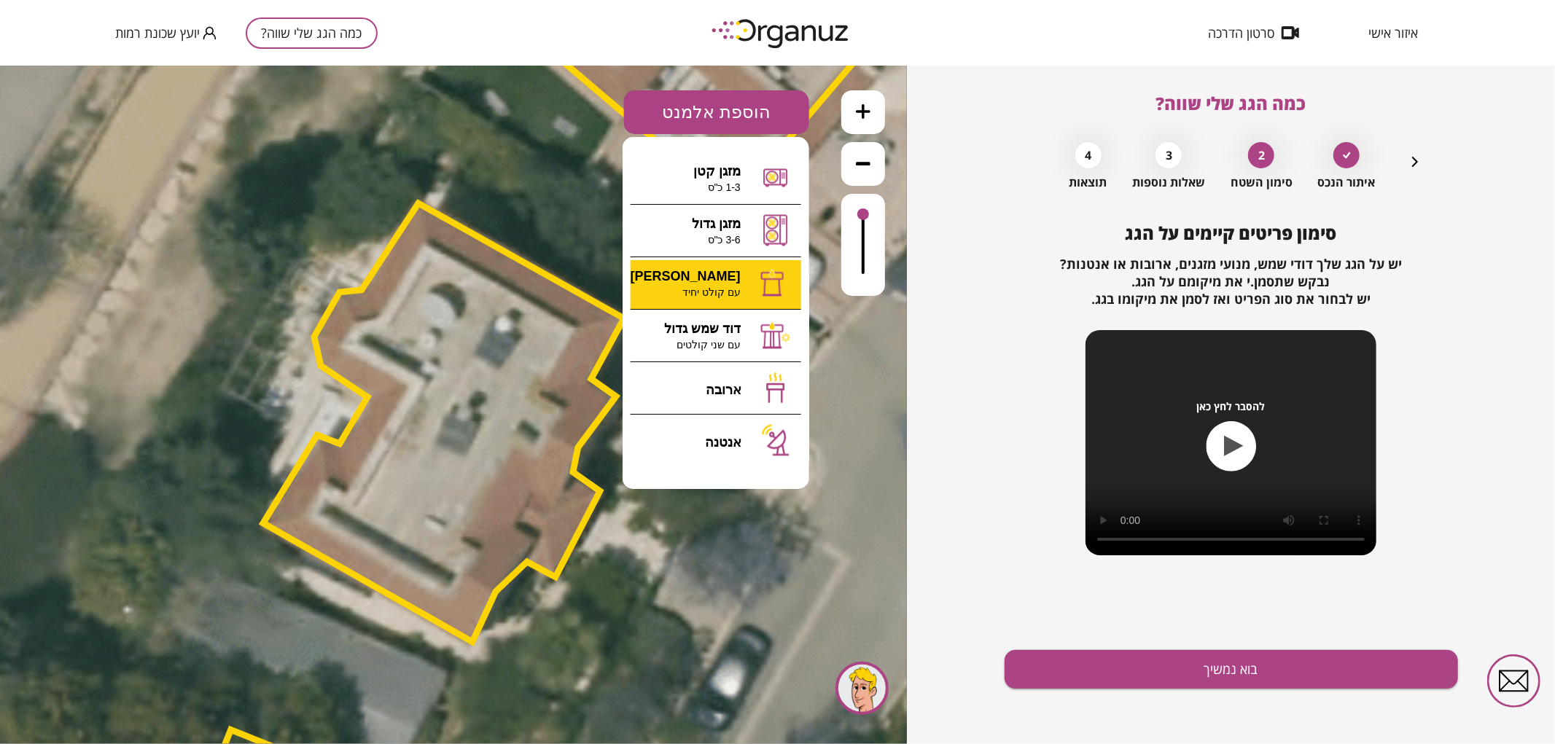
click at [734, 270] on div ".st0 { fill: #FFFFFF; } 0" at bounding box center [453, 404] width 907 height 679
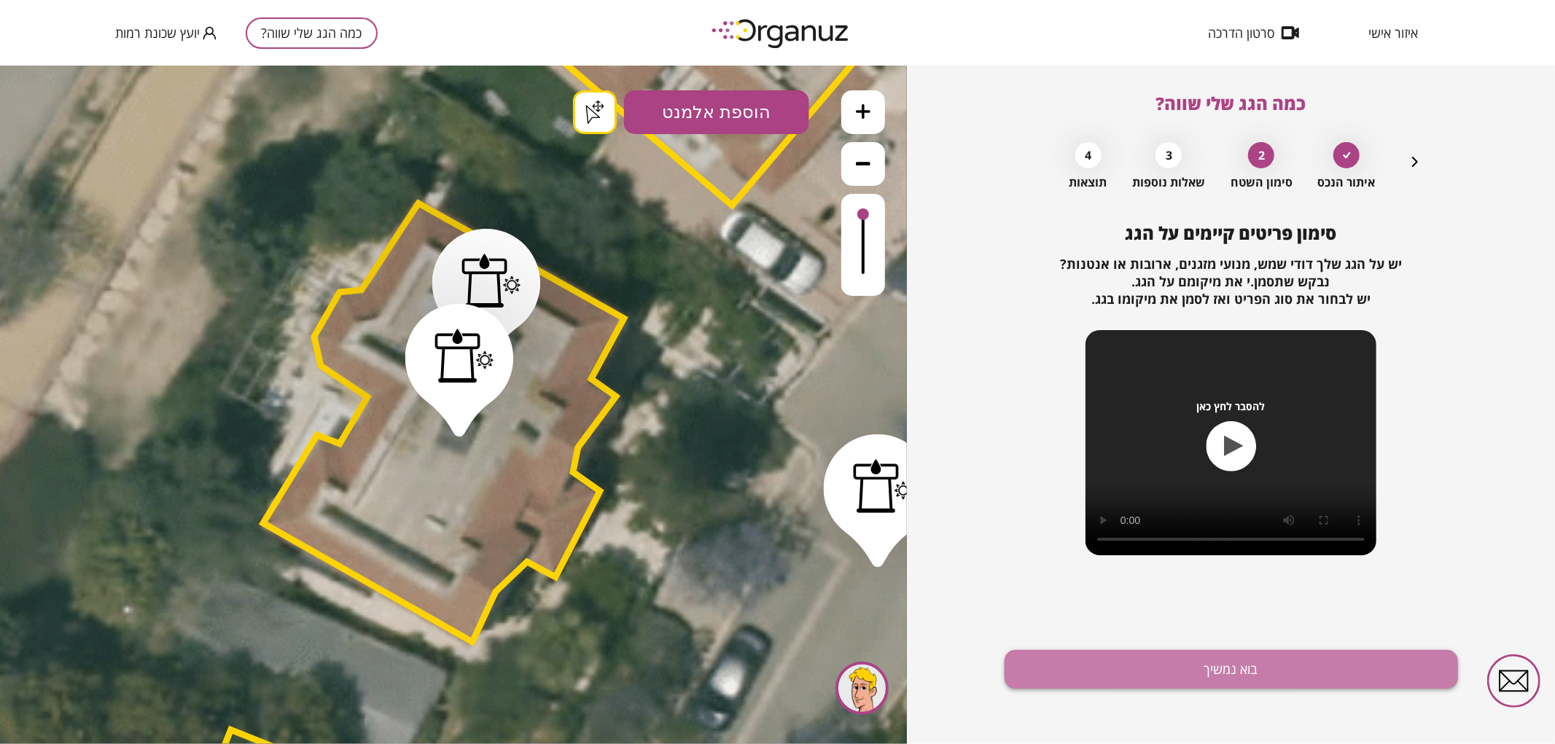
click at [1275, 686] on button "בוא נמשיך" at bounding box center [1230, 669] width 453 height 39
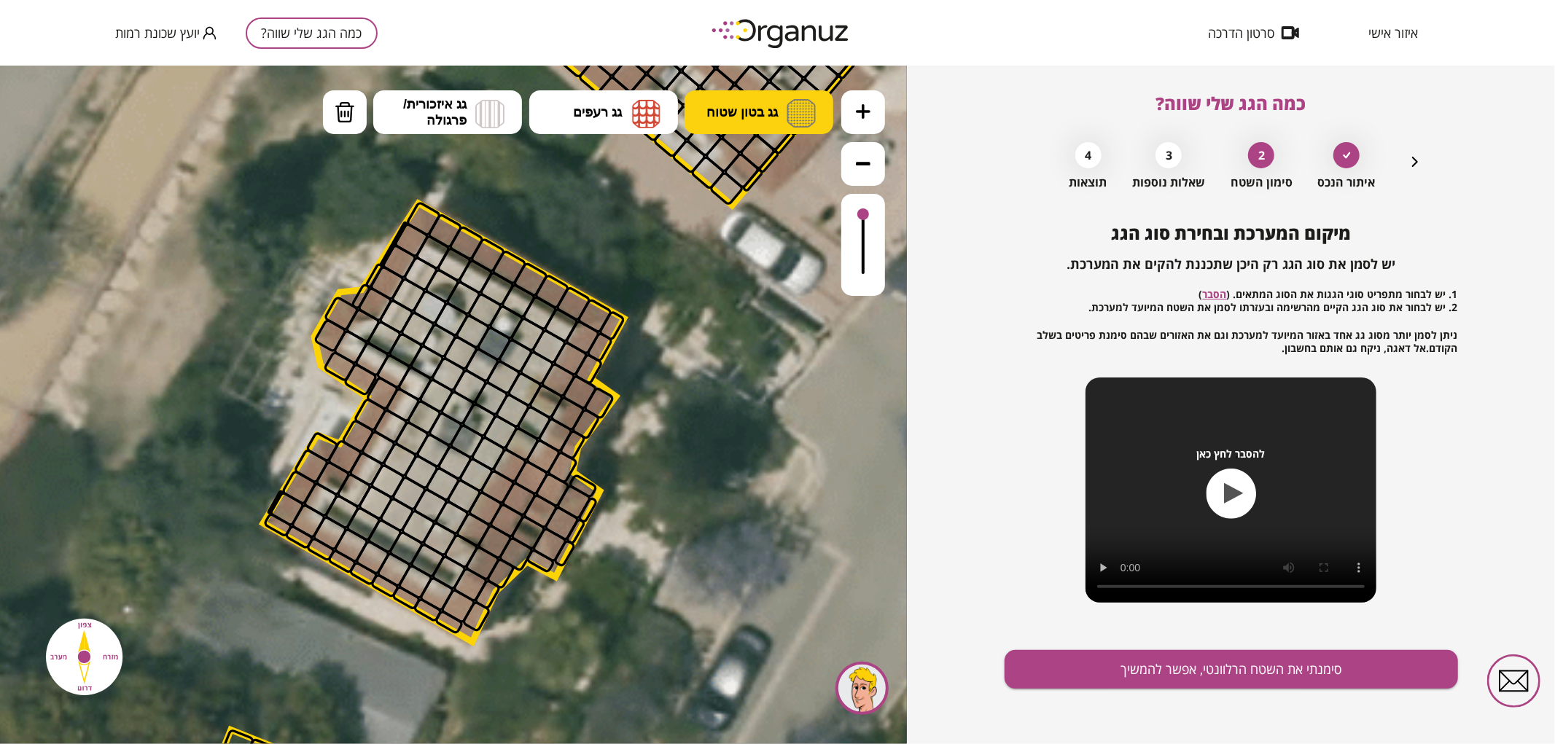
drag, startPoint x: 762, startPoint y: 135, endPoint x: 755, endPoint y: 128, distance: 10.3
click at [762, 134] on ul "גג בטון שטוח מפלס א א מפלס ב ב מפלס ג ג גג רעפים רעפים צפון" at bounding box center [578, 113] width 511 height 47
click at [751, 121] on button "גג בטון שטוח" at bounding box center [758, 112] width 149 height 44
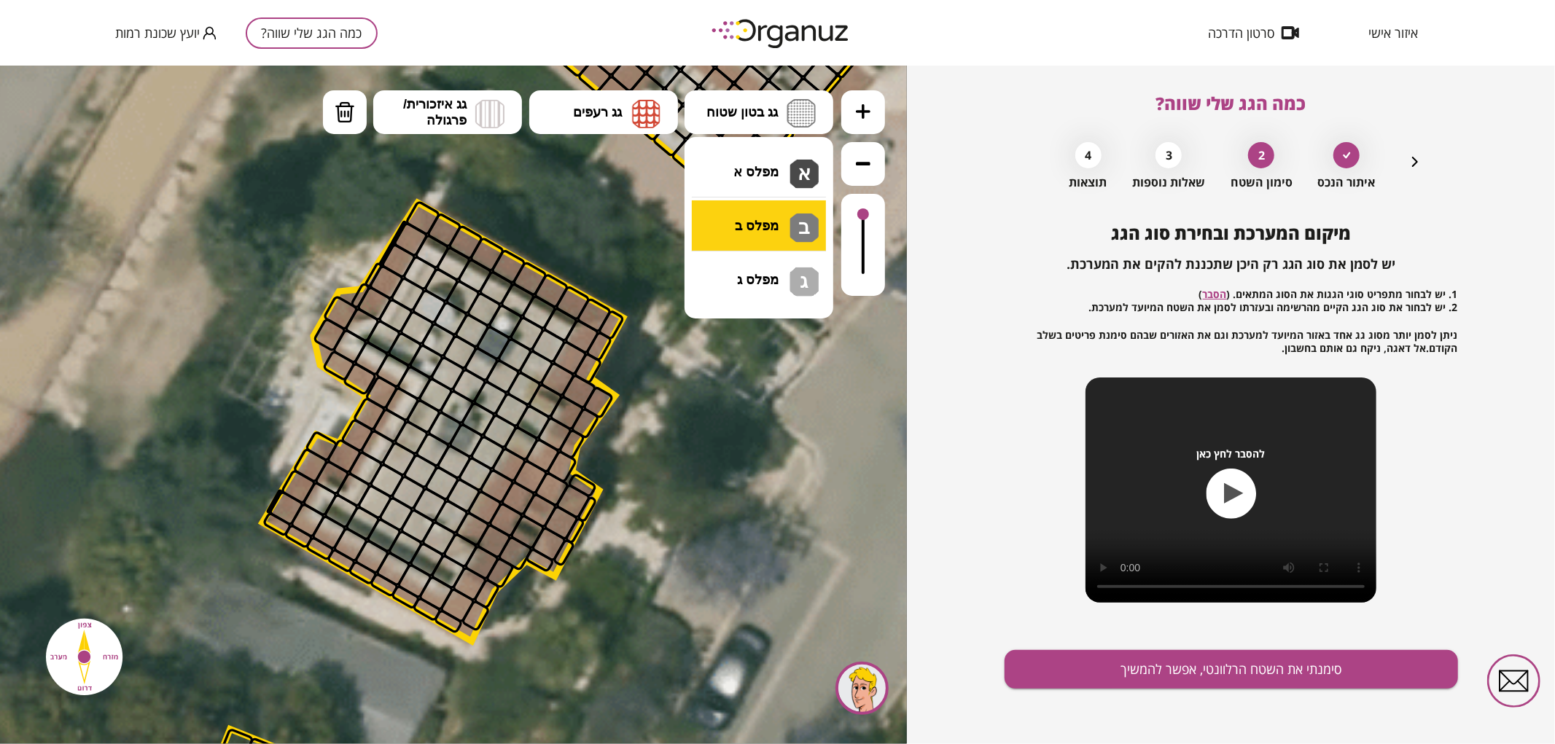
click at [776, 205] on div ".st0 { fill: #FFFFFF; } .st0 { fill: #FFFFFF; }" at bounding box center [453, 404] width 907 height 679
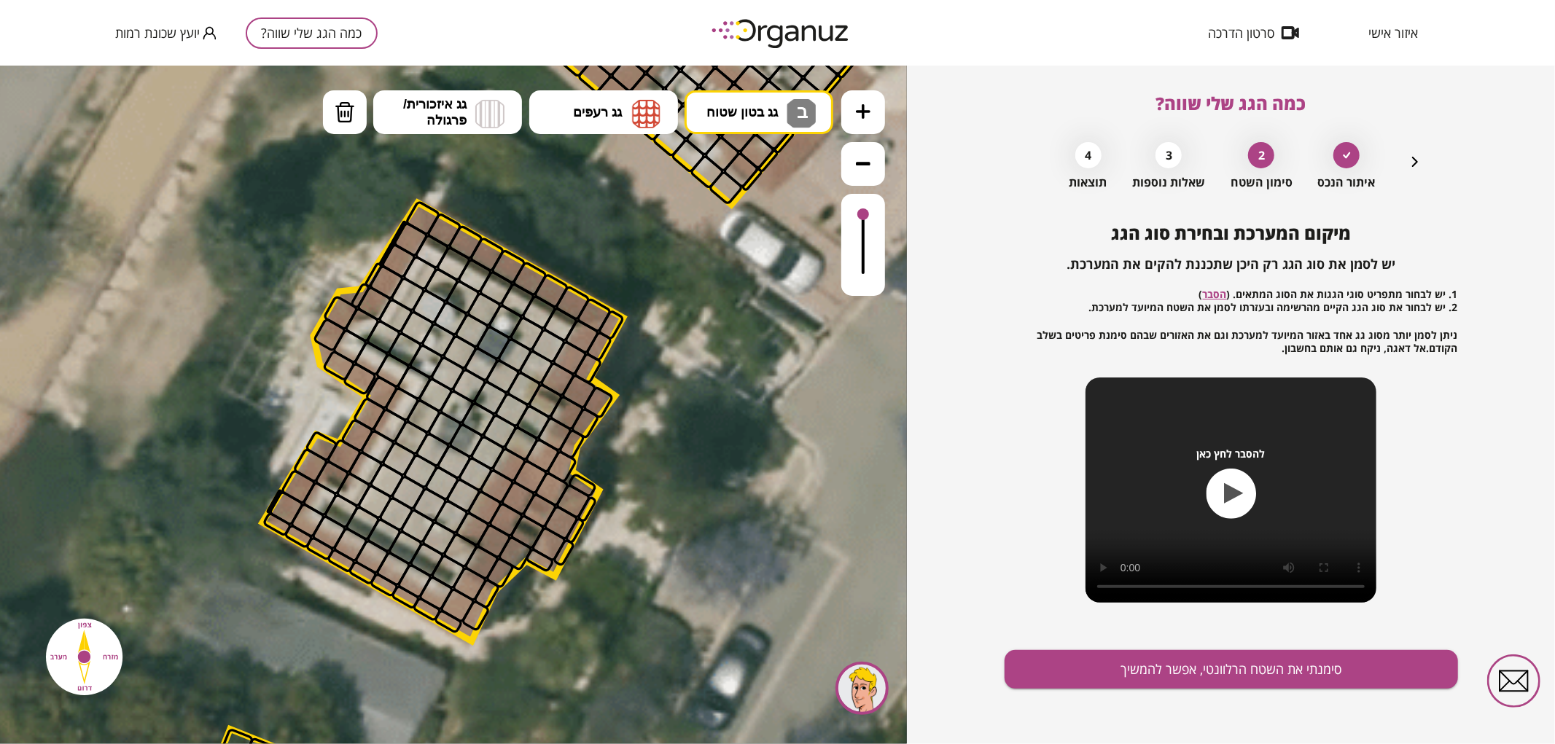
drag, startPoint x: 765, startPoint y: 106, endPoint x: 785, endPoint y: 163, distance: 60.2
click at [766, 107] on span "גג בטון שטוח" at bounding box center [741, 111] width 71 height 16
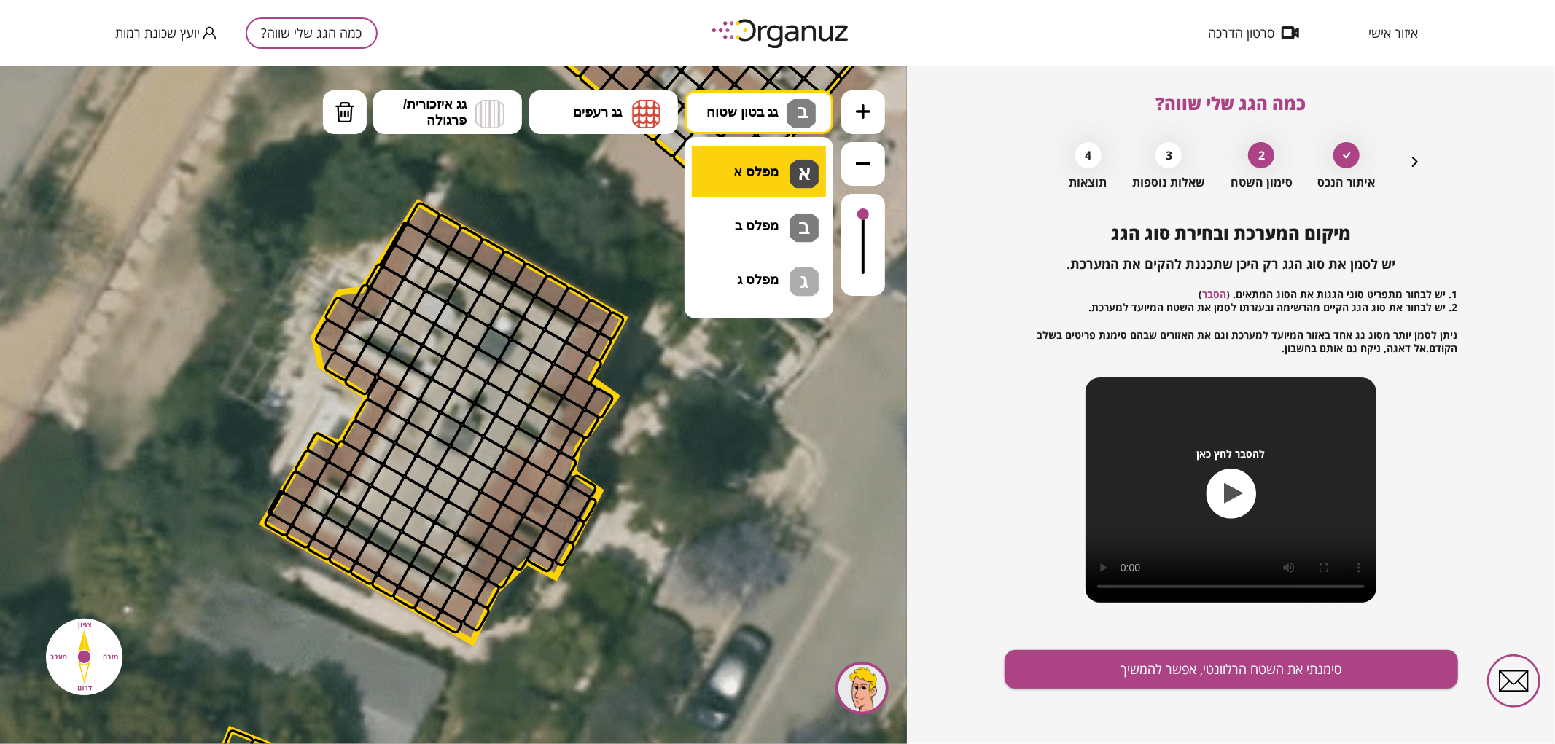
click at [783, 171] on div ".st0 { fill: #FFFFFF; } .st0 { fill: #FFFFFF; }" at bounding box center [453, 404] width 907 height 679
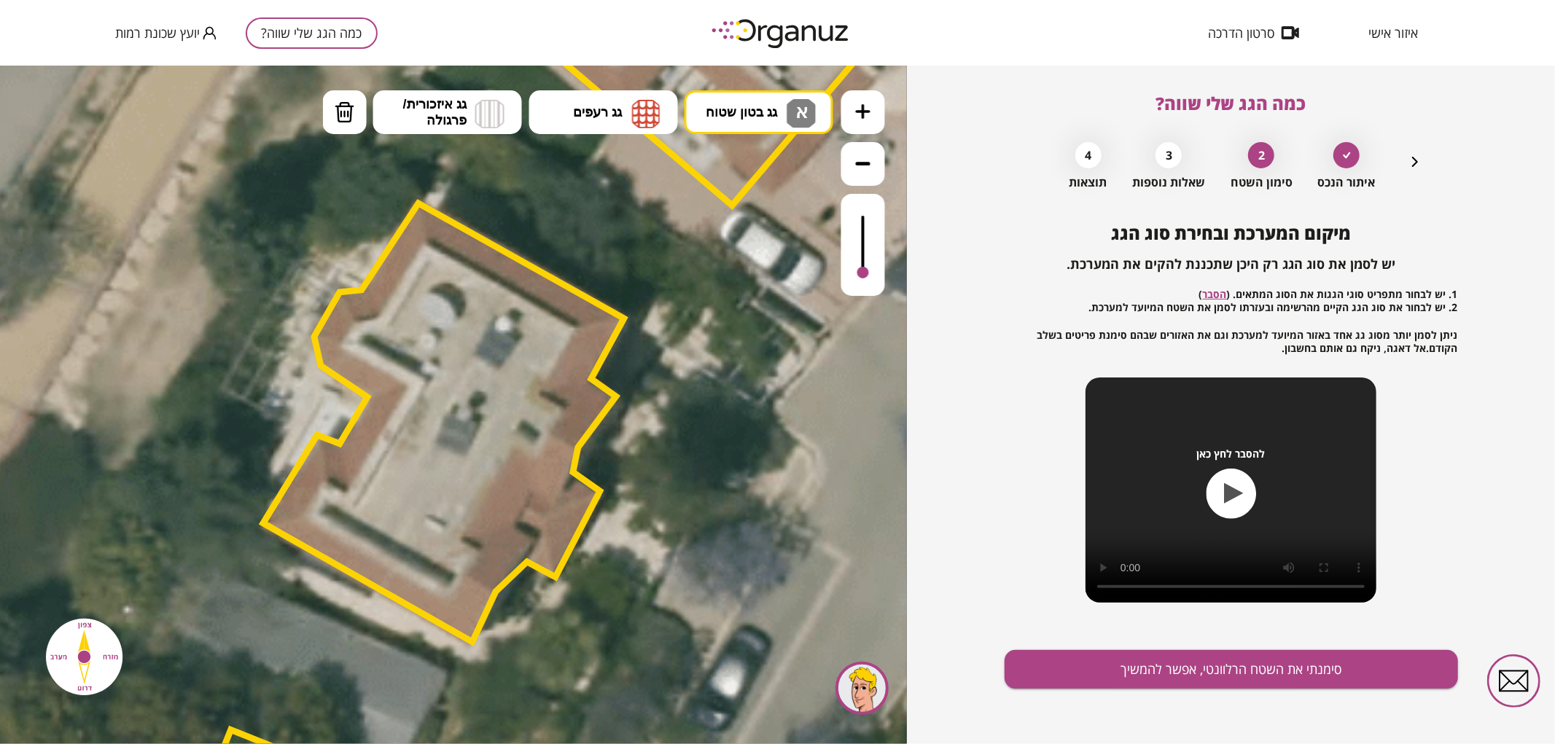
drag, startPoint x: 861, startPoint y: 221, endPoint x: 869, endPoint y: 276, distance: 56.0
click at [869, 276] on div at bounding box center [863, 244] width 44 height 102
click at [872, 265] on div at bounding box center [863, 244] width 44 height 102
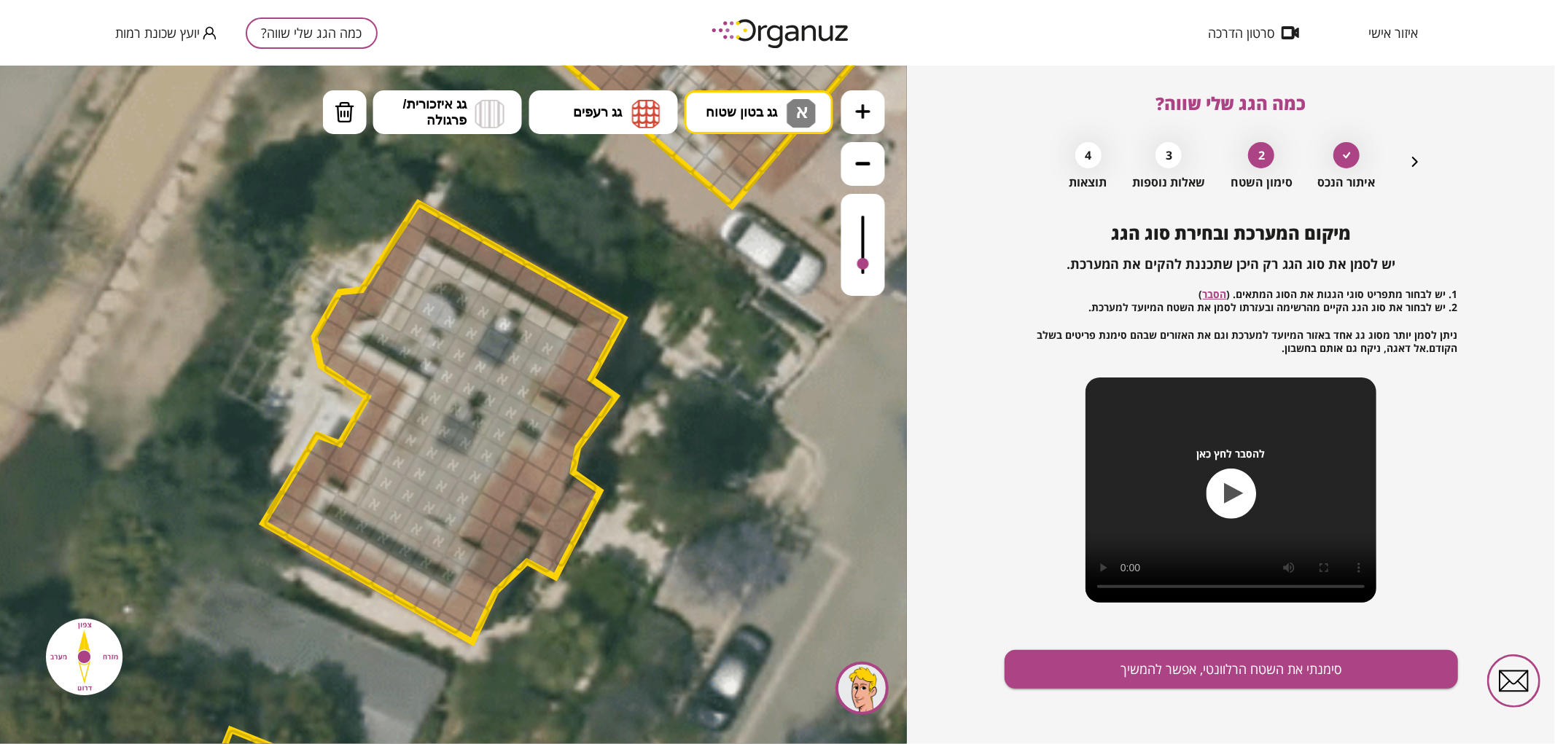
drag, startPoint x: 437, startPoint y: 282, endPoint x: 463, endPoint y: 355, distance: 77.2
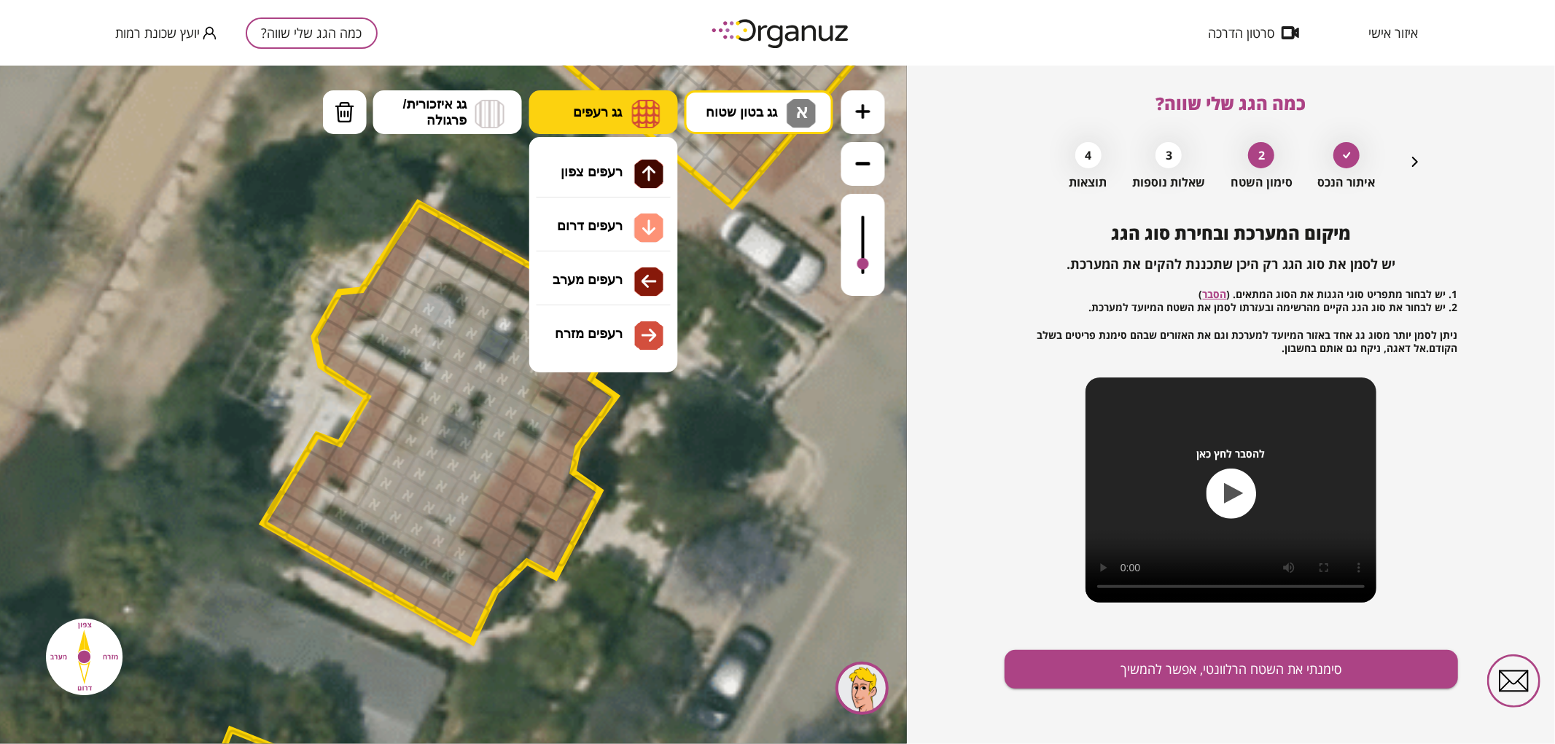
click at [620, 114] on span "גג רעפים" at bounding box center [597, 111] width 49 height 16
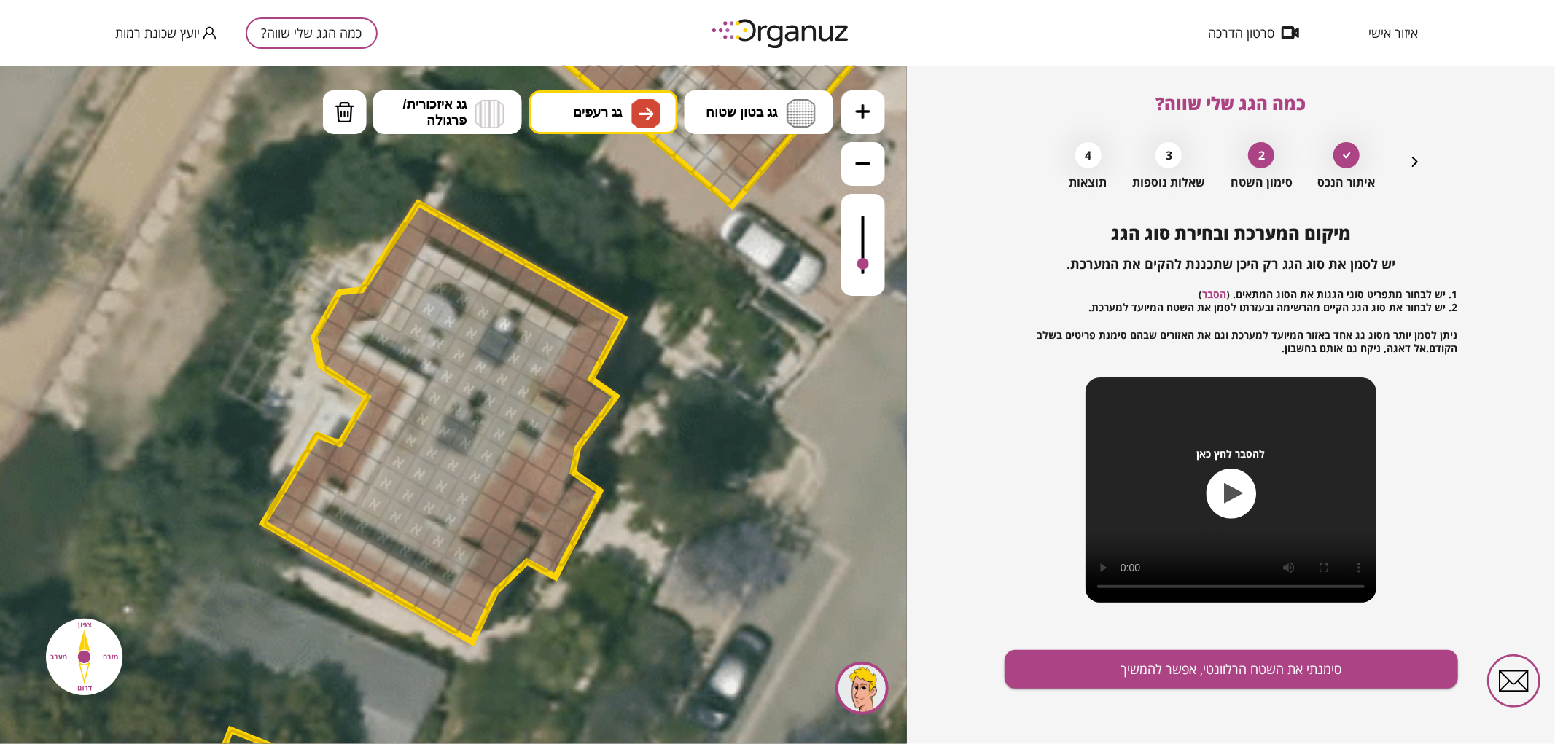
click at [630, 347] on div ".st0 { fill: #FFFFFF; } .st0 { fill: #FFFFFF; }" at bounding box center [453, 404] width 907 height 679
drag, startPoint x: 578, startPoint y: 430, endPoint x: 566, endPoint y: 446, distance: 20.3
drag, startPoint x: 481, startPoint y: 529, endPoint x: 490, endPoint y: 569, distance: 41.0
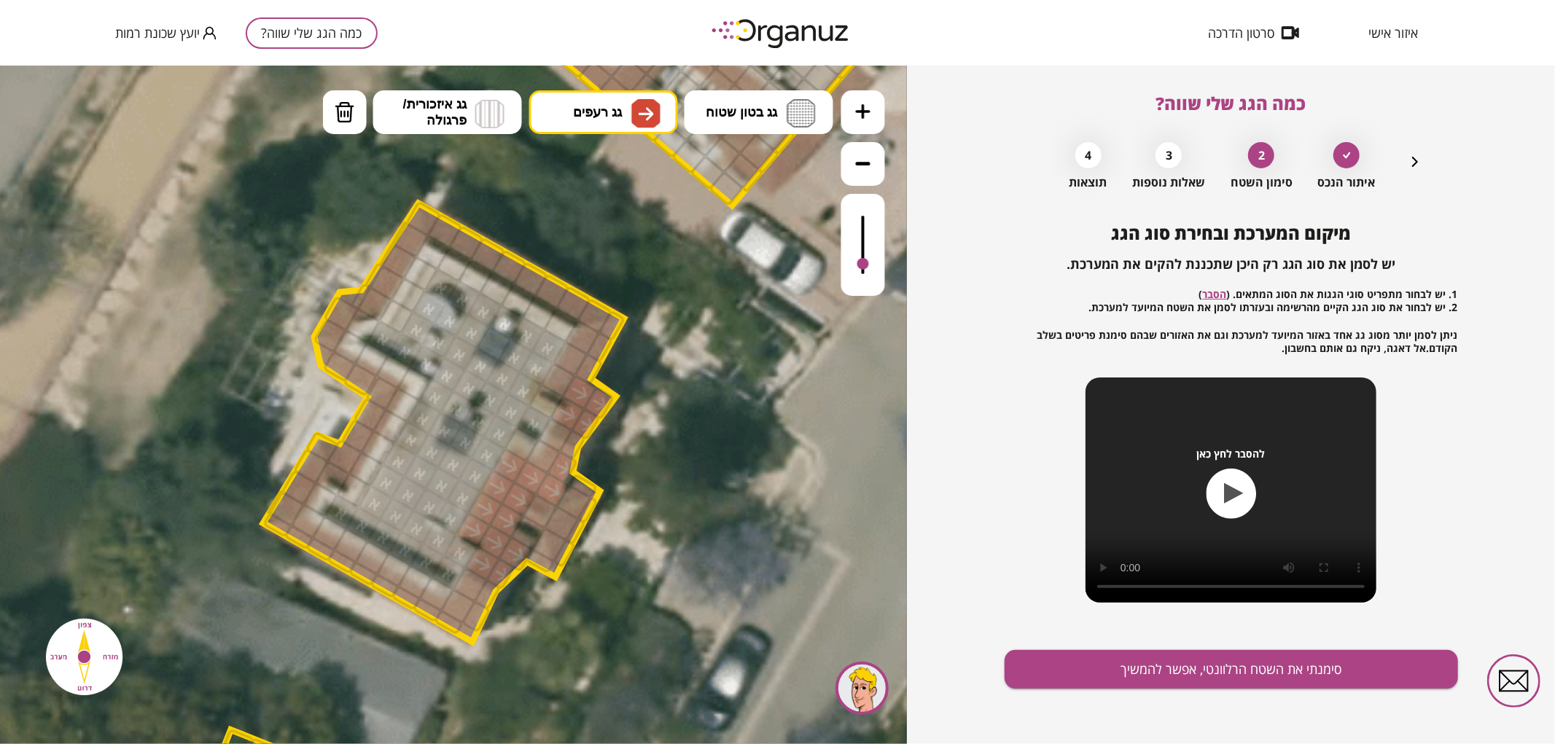
drag, startPoint x: 544, startPoint y: 495, endPoint x: 552, endPoint y: 469, distance: 27.4
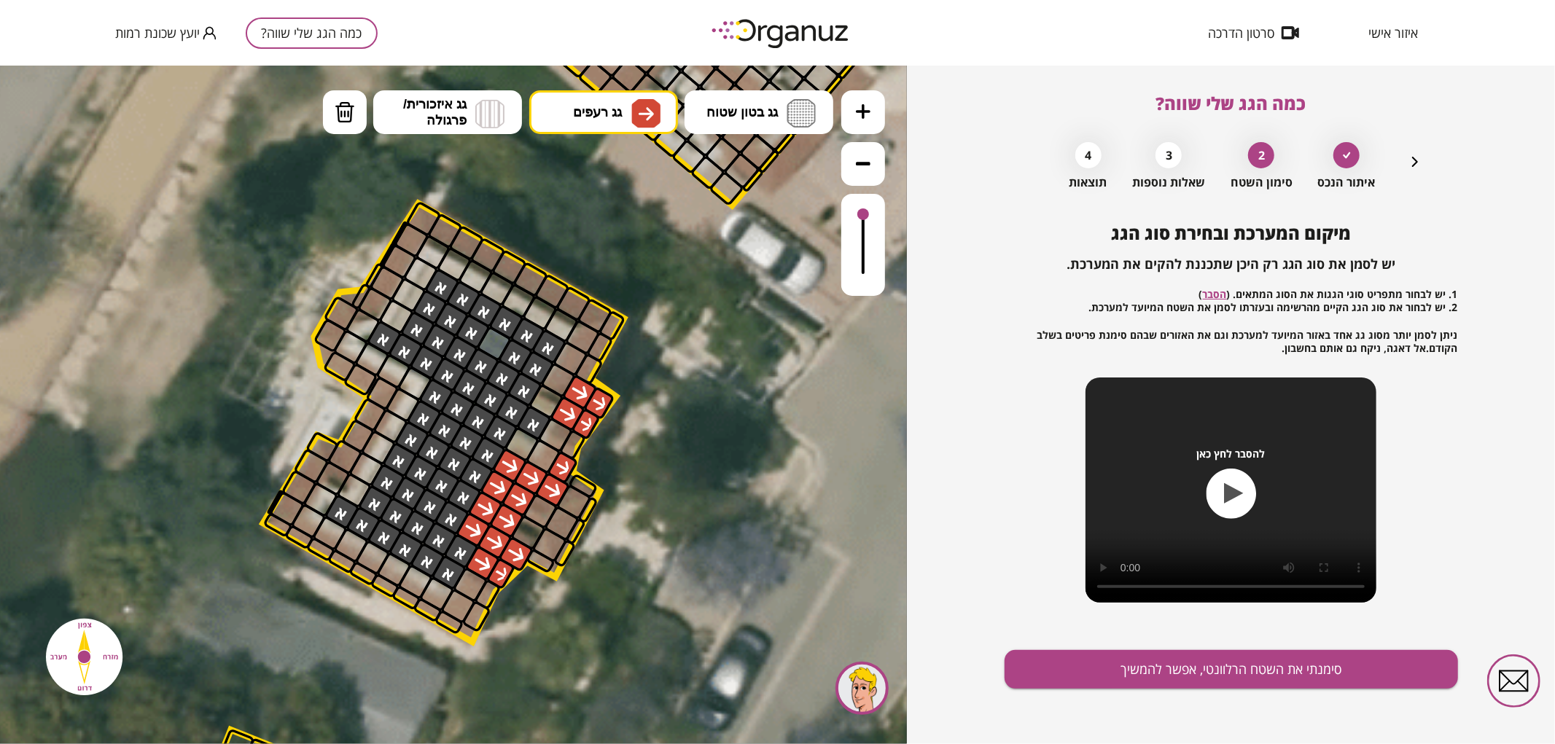
drag, startPoint x: 860, startPoint y: 263, endPoint x: 871, endPoint y: 196, distance: 67.9
click at [871, 196] on div at bounding box center [863, 244] width 44 height 102
click at [814, 98] on img at bounding box center [800, 112] width 29 height 28
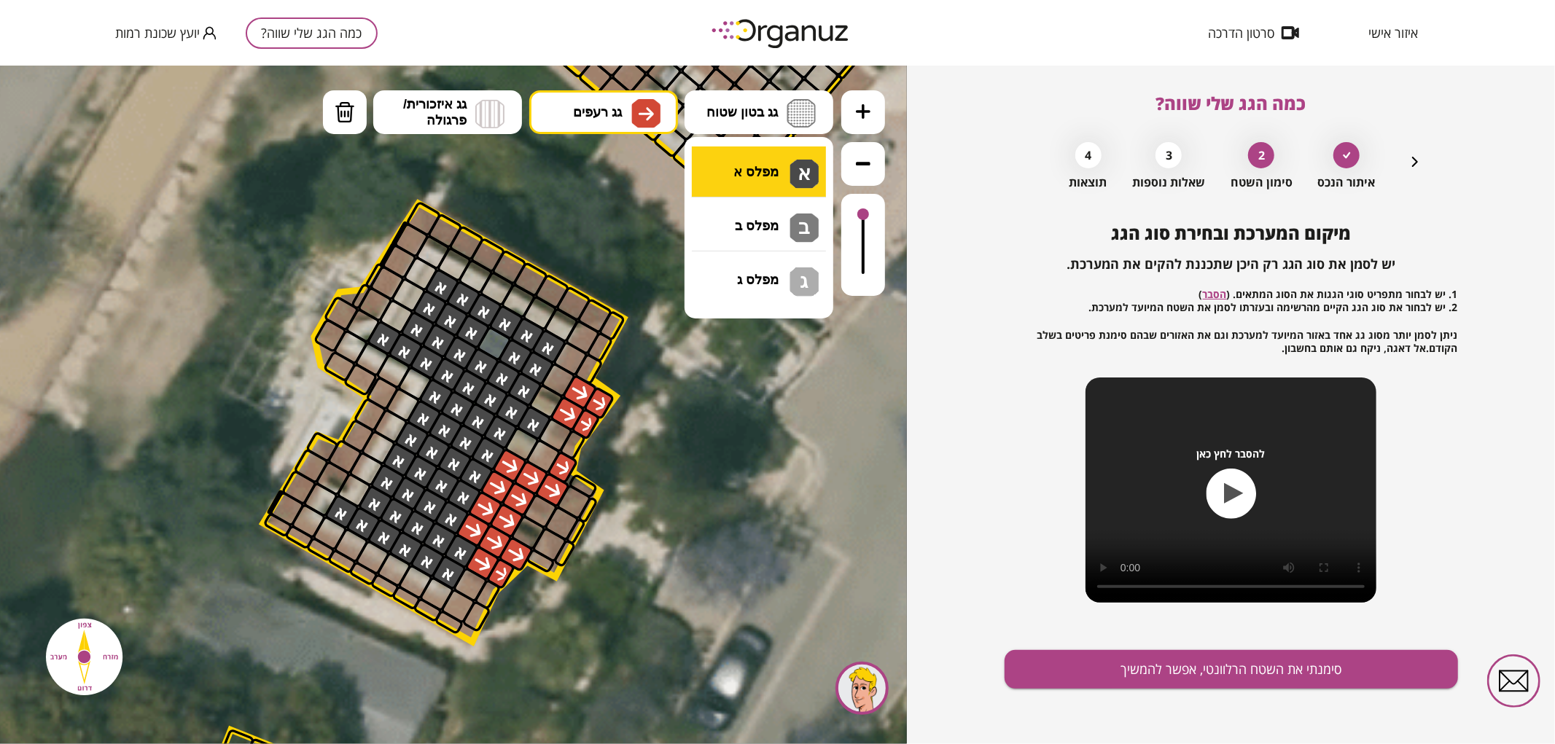
click at [789, 155] on div ".st0 { fill: #FFFFFF; } .st0 { fill: #FFFFFF; }" at bounding box center [453, 404] width 907 height 679
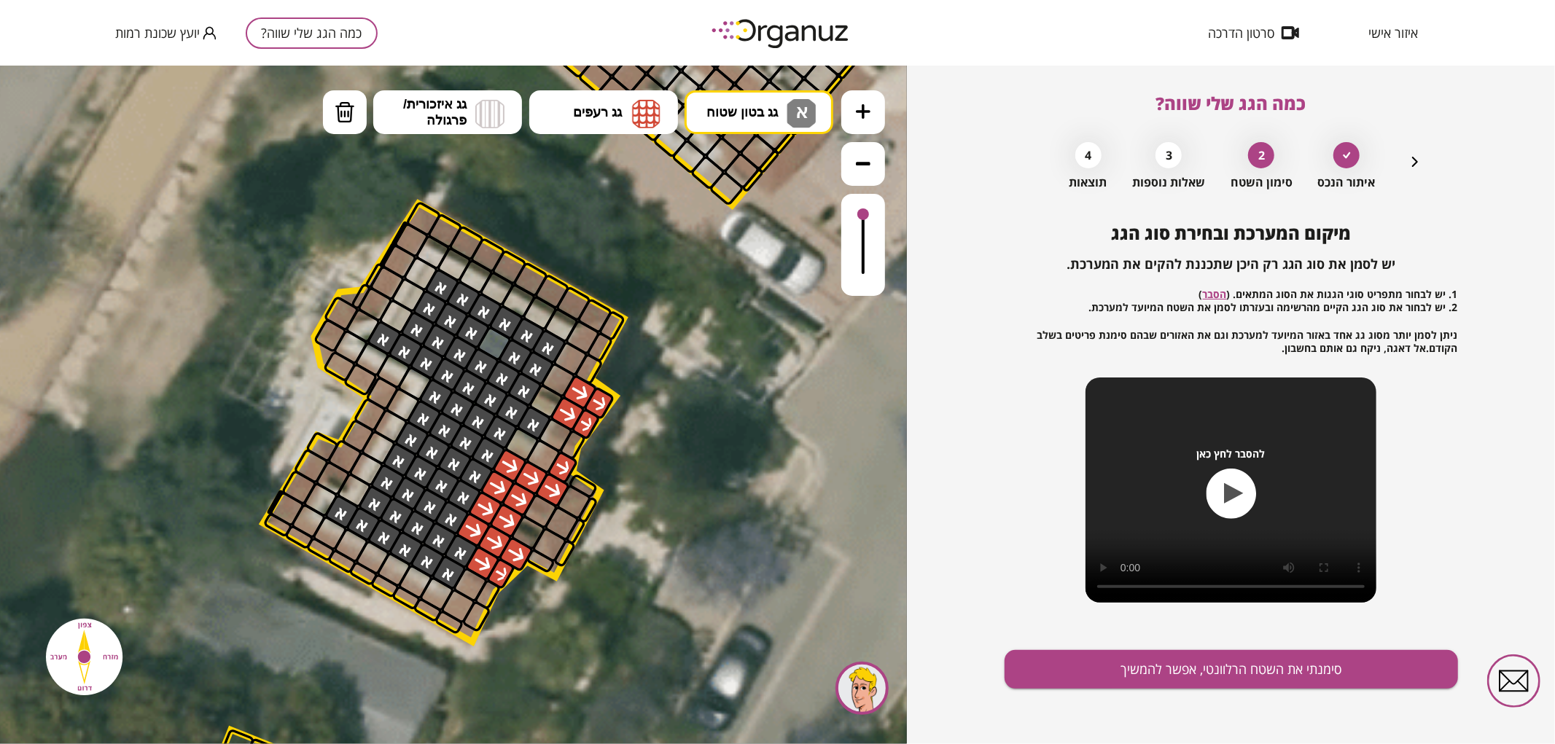
click at [498, 343] on div at bounding box center [493, 342] width 37 height 37
click at [1067, 664] on button "סימנתי את השטח הרלוונטי, אפשר להמשיך" at bounding box center [1230, 669] width 453 height 39
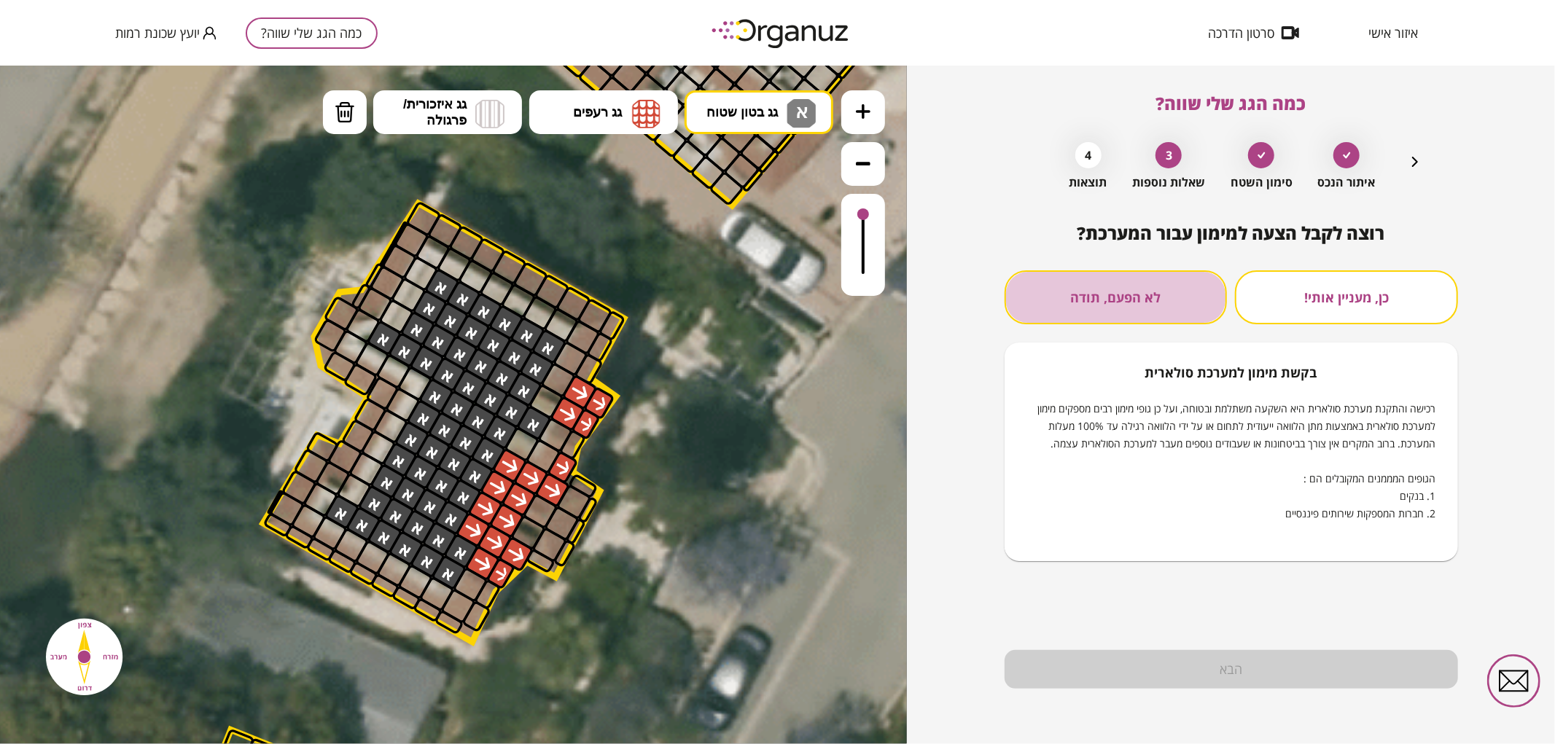
click at [1086, 283] on button "לא הפעם, תודה" at bounding box center [1115, 297] width 223 height 54
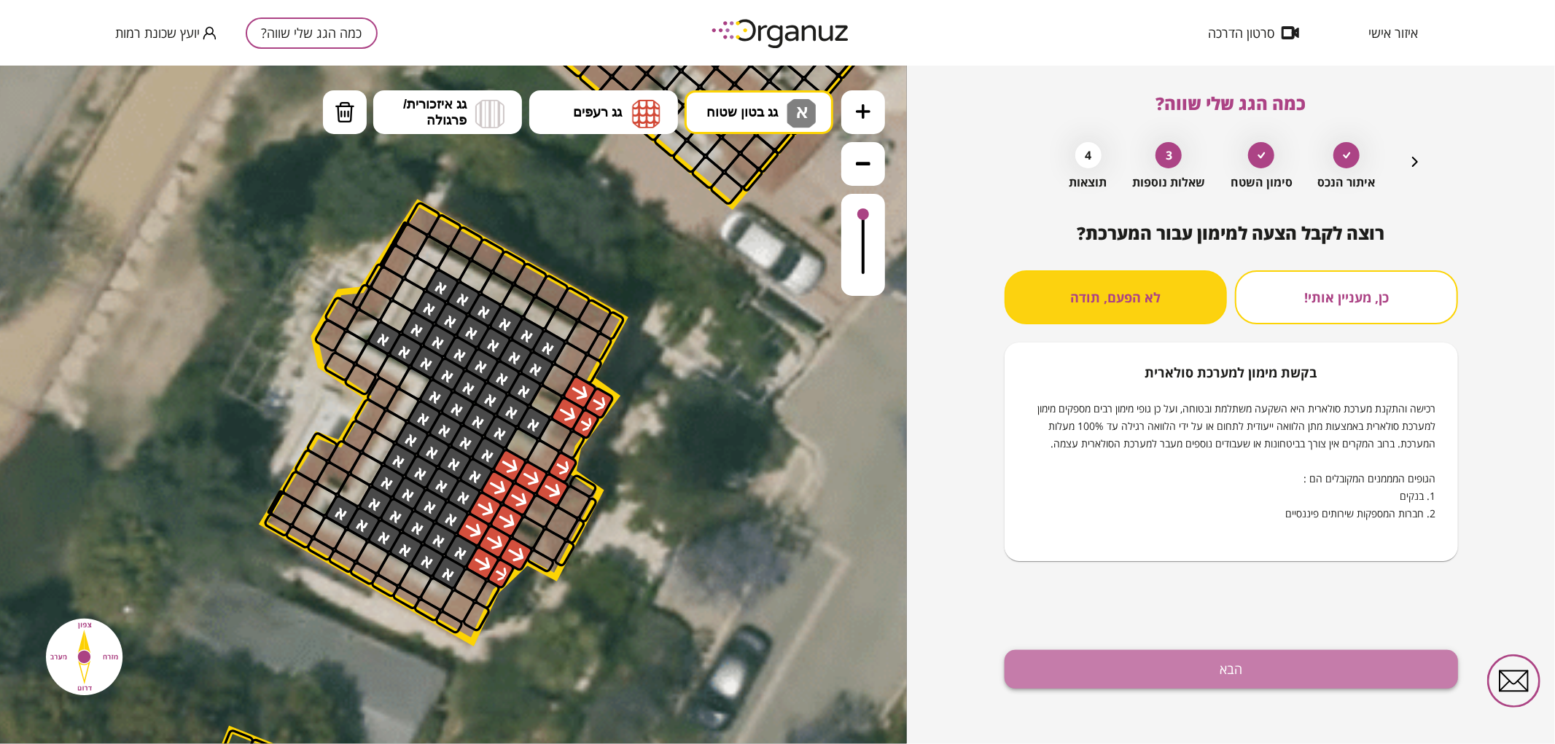
click at [1137, 681] on button "הבא" at bounding box center [1230, 669] width 453 height 39
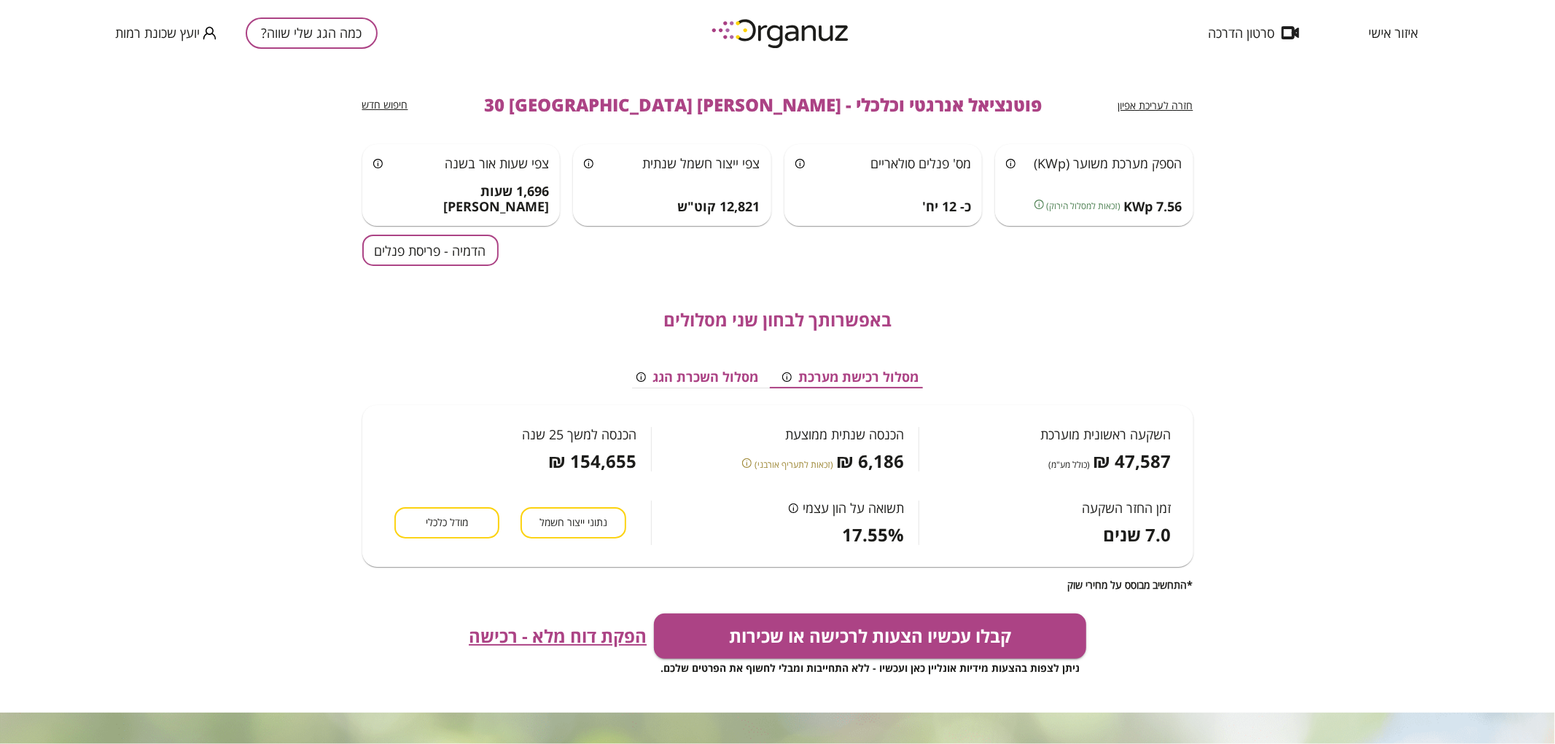
click at [439, 266] on div "באפשרותך לבחון שני מסלולים מסלול רכישת מערכת מסלול השכרת הגג השקעה ראשונית מוער…" at bounding box center [777, 428] width 831 height 325
click at [439, 259] on button "הדמיה - פריסת פנלים" at bounding box center [430, 250] width 136 height 31
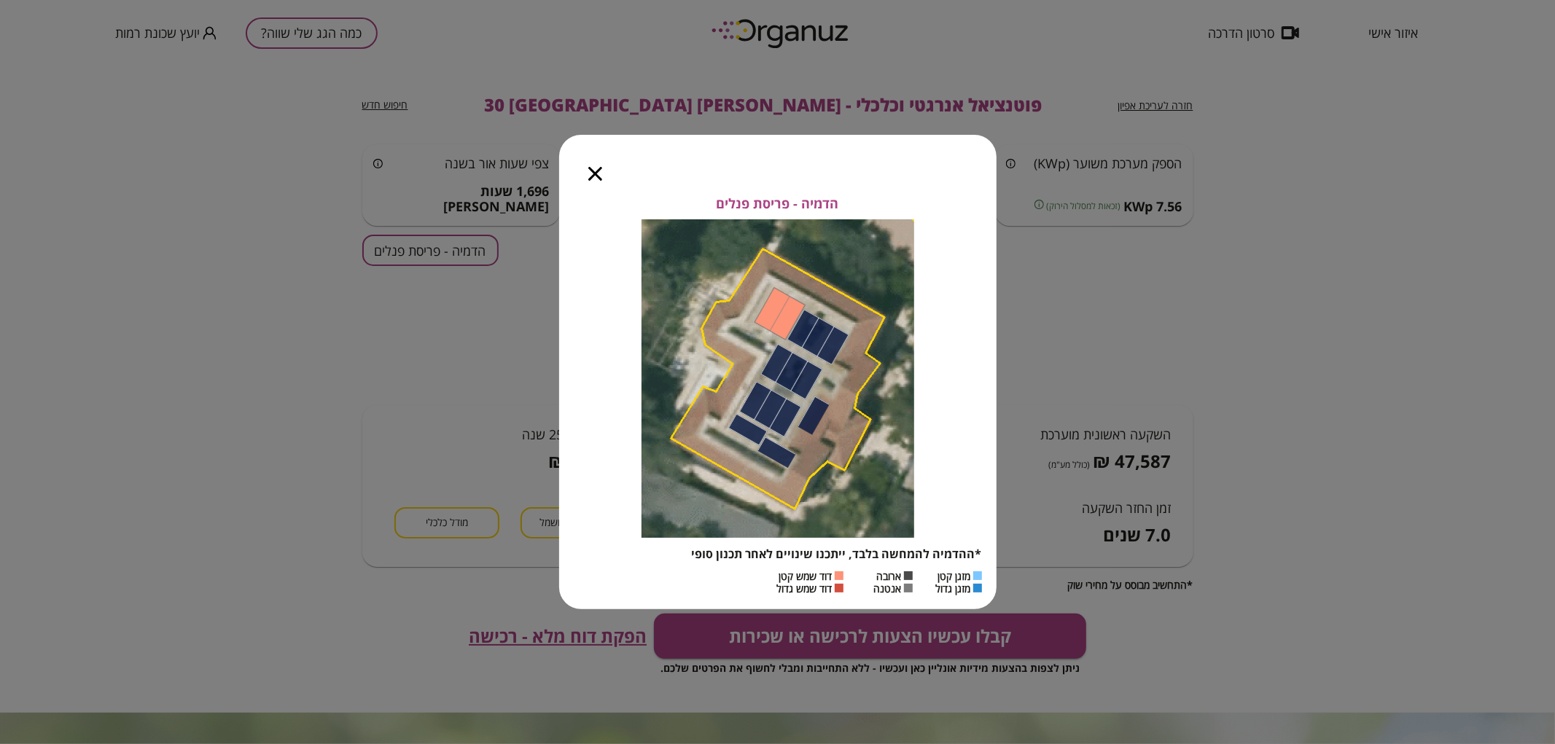
click at [585, 172] on div at bounding box center [595, 165] width 72 height 61
click at [596, 176] on icon "button" at bounding box center [595, 174] width 14 height 14
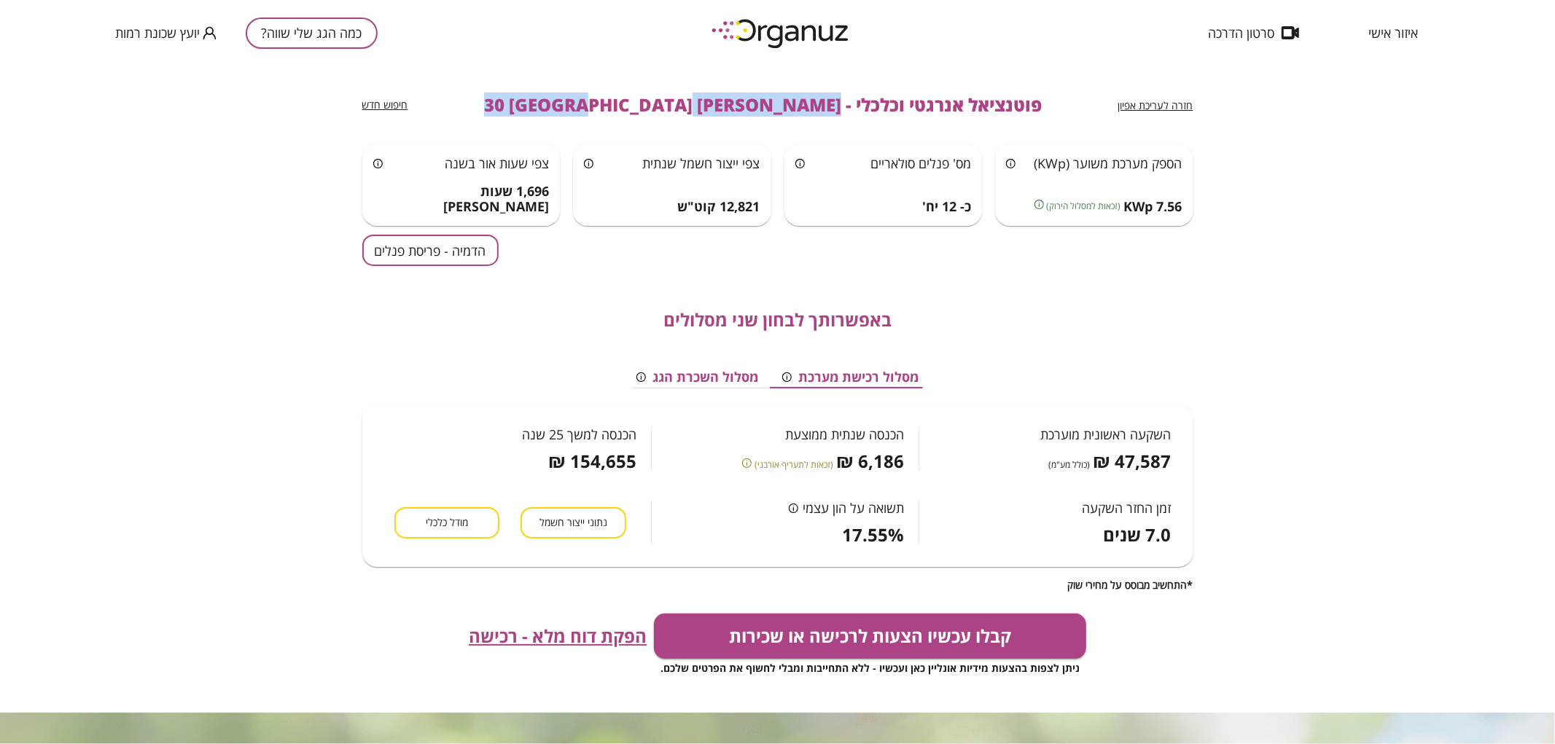
drag, startPoint x: 771, startPoint y: 105, endPoint x: 547, endPoint y: 114, distance: 224.0
click at [547, 114] on div "חזרה לעריכת אפיון פוטנציאל אנרגטי וכלכלי - [PERSON_NAME] 30 [GEOGRAPHIC_DATA] ח…" at bounding box center [777, 105] width 831 height 79
copy span "[PERSON_NAME] 30 [GEOGRAPHIC_DATA]"
click at [279, 36] on button "כמה הגג שלי שווה?" at bounding box center [312, 32] width 132 height 31
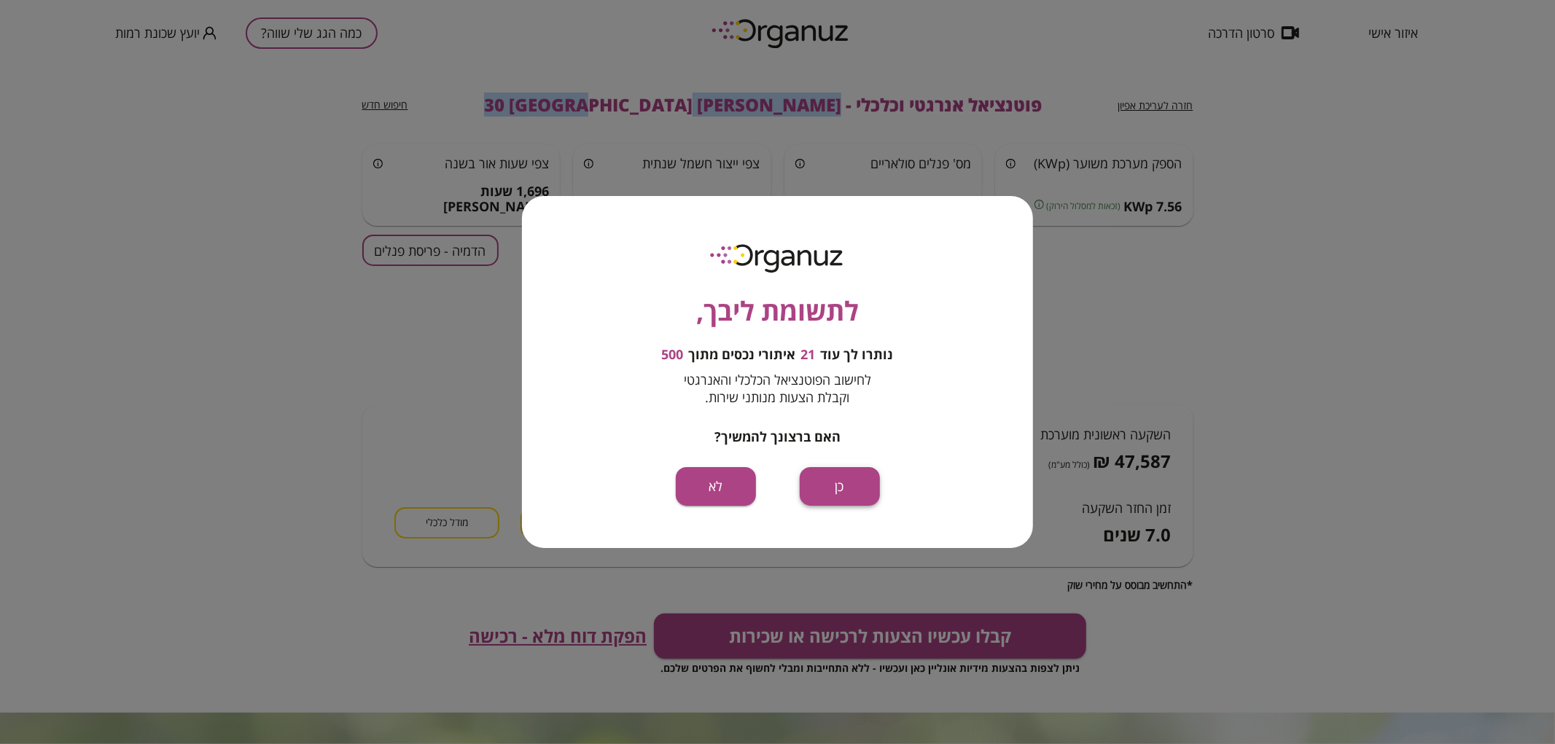
click at [835, 485] on button "כן" at bounding box center [840, 486] width 80 height 39
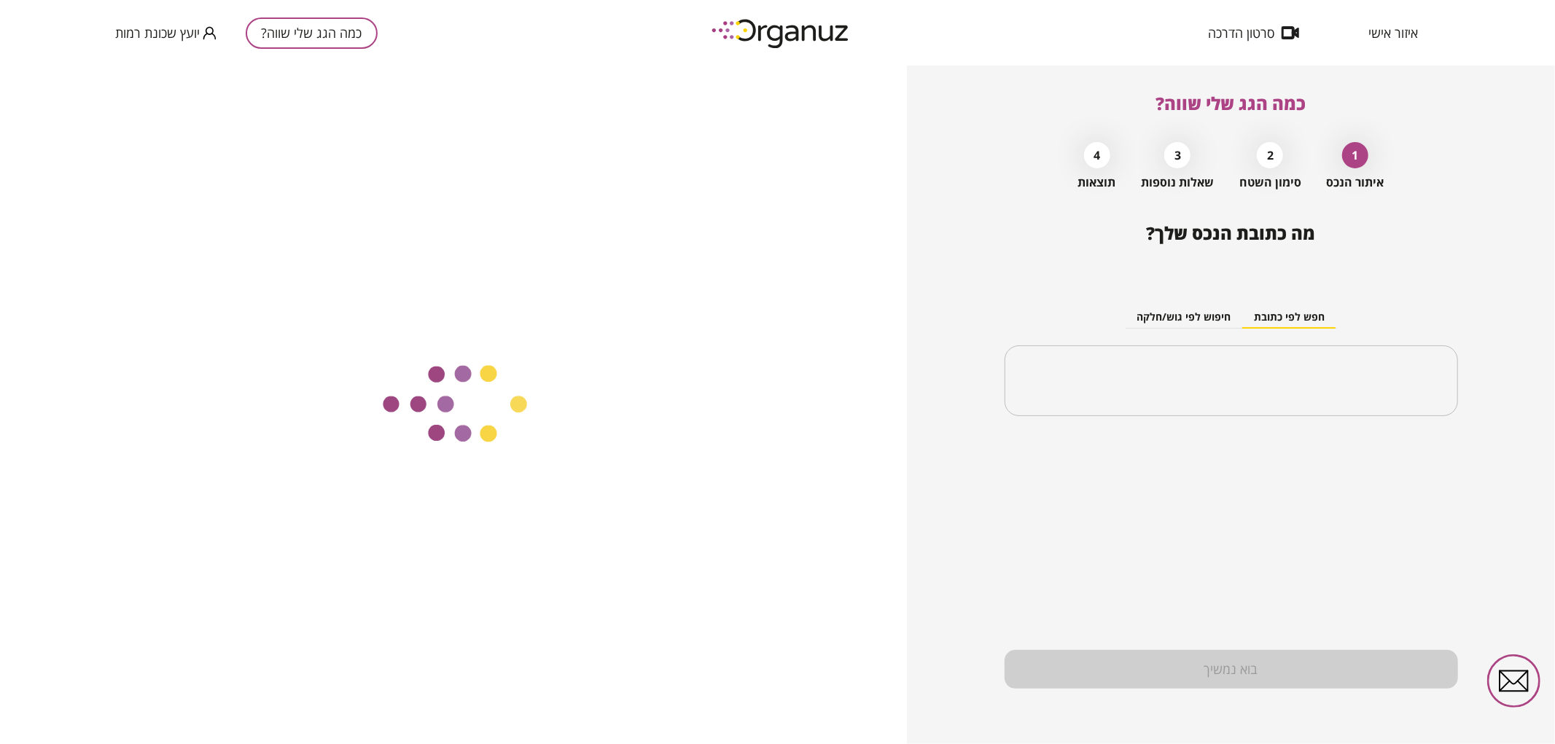
click at [1134, 360] on div "​" at bounding box center [1230, 380] width 453 height 71
click at [1186, 377] on input "text" at bounding box center [1236, 381] width 407 height 36
paste input "**********"
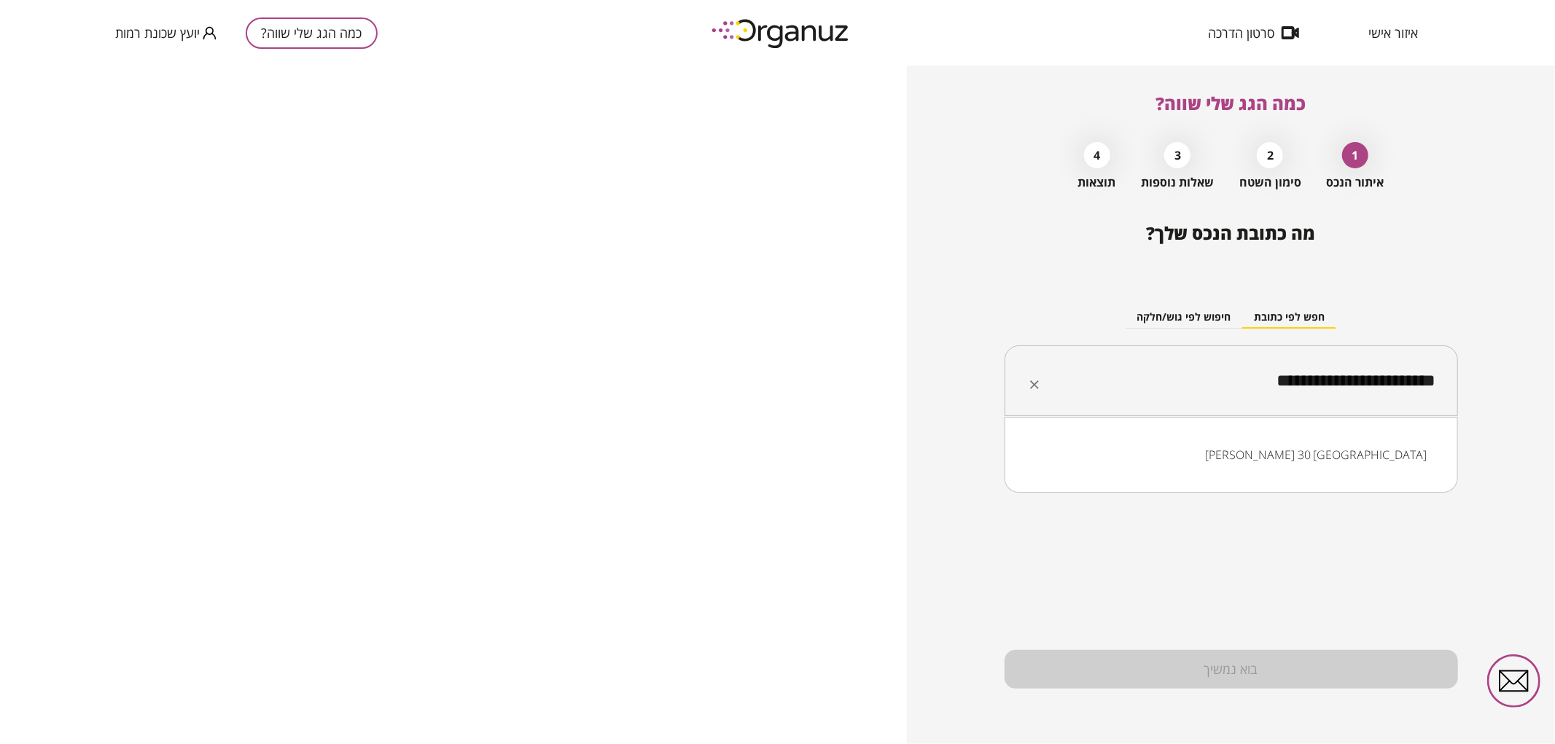
drag, startPoint x: 1327, startPoint y: 375, endPoint x: 1316, endPoint y: 379, distance: 12.5
click at [1316, 379] on input "**********" at bounding box center [1236, 381] width 407 height 36
click at [1302, 443] on li "[PERSON_NAME] 1 [GEOGRAPHIC_DATA]" at bounding box center [1230, 455] width 415 height 26
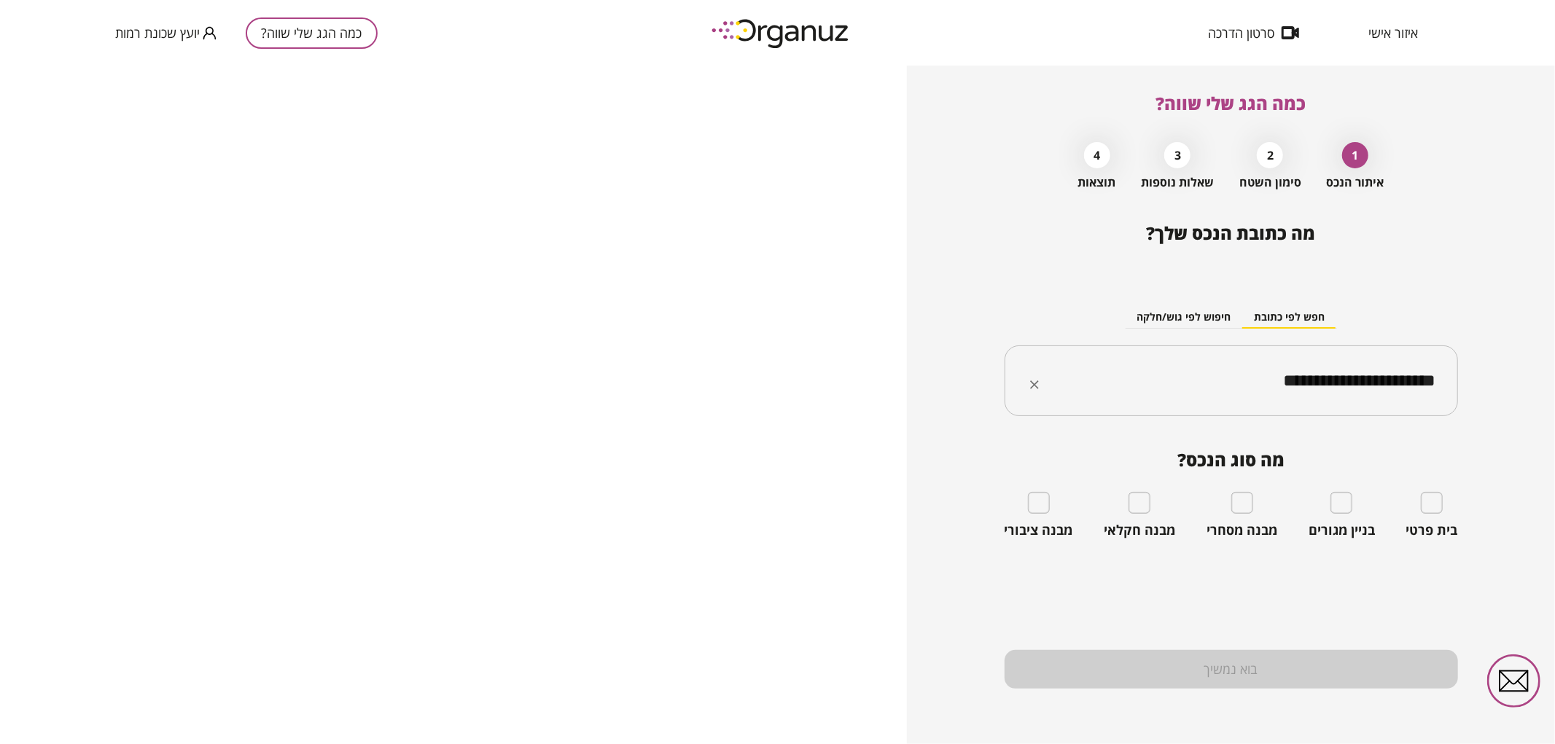
type input "**********"
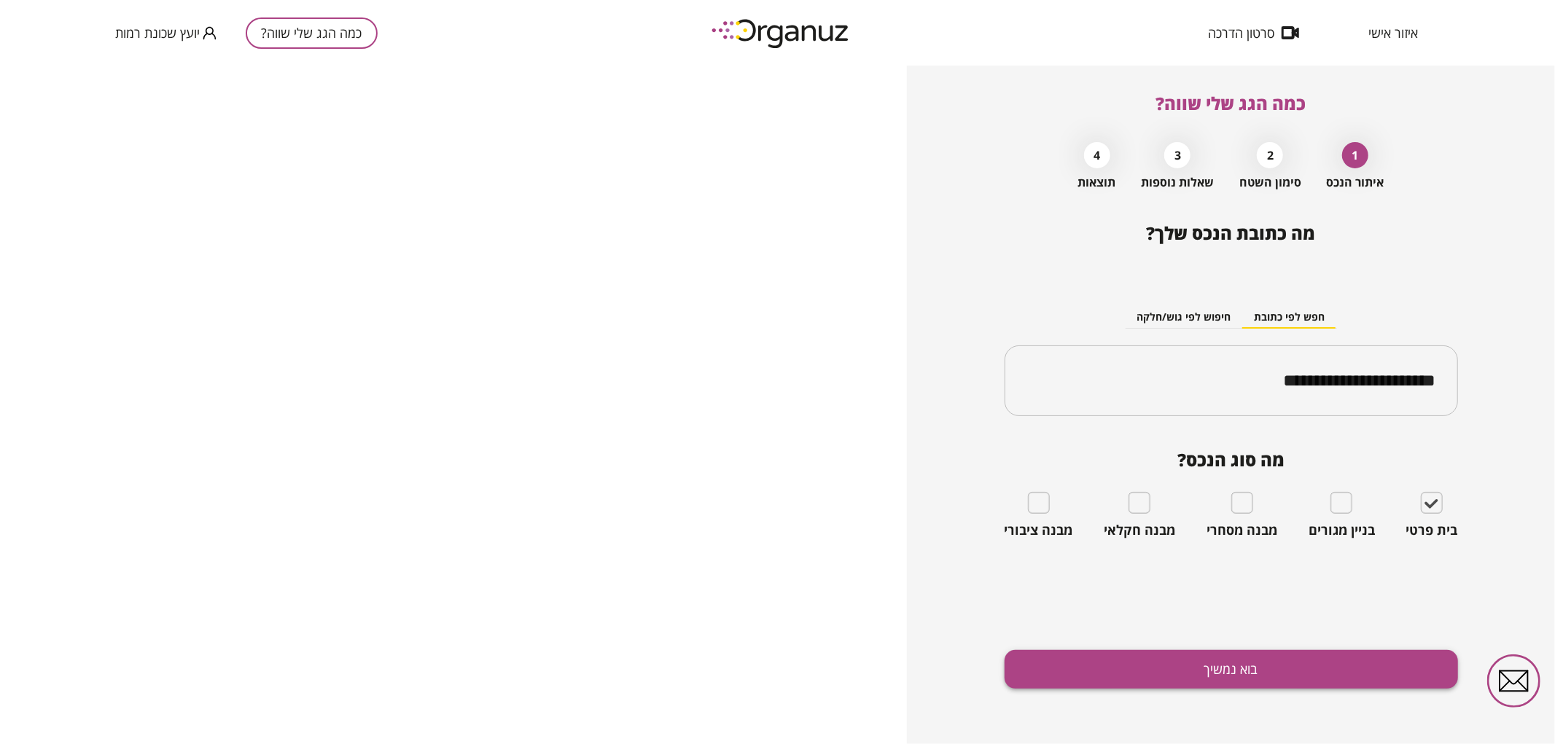
click at [1379, 660] on button "בוא נמשיך" at bounding box center [1230, 669] width 453 height 39
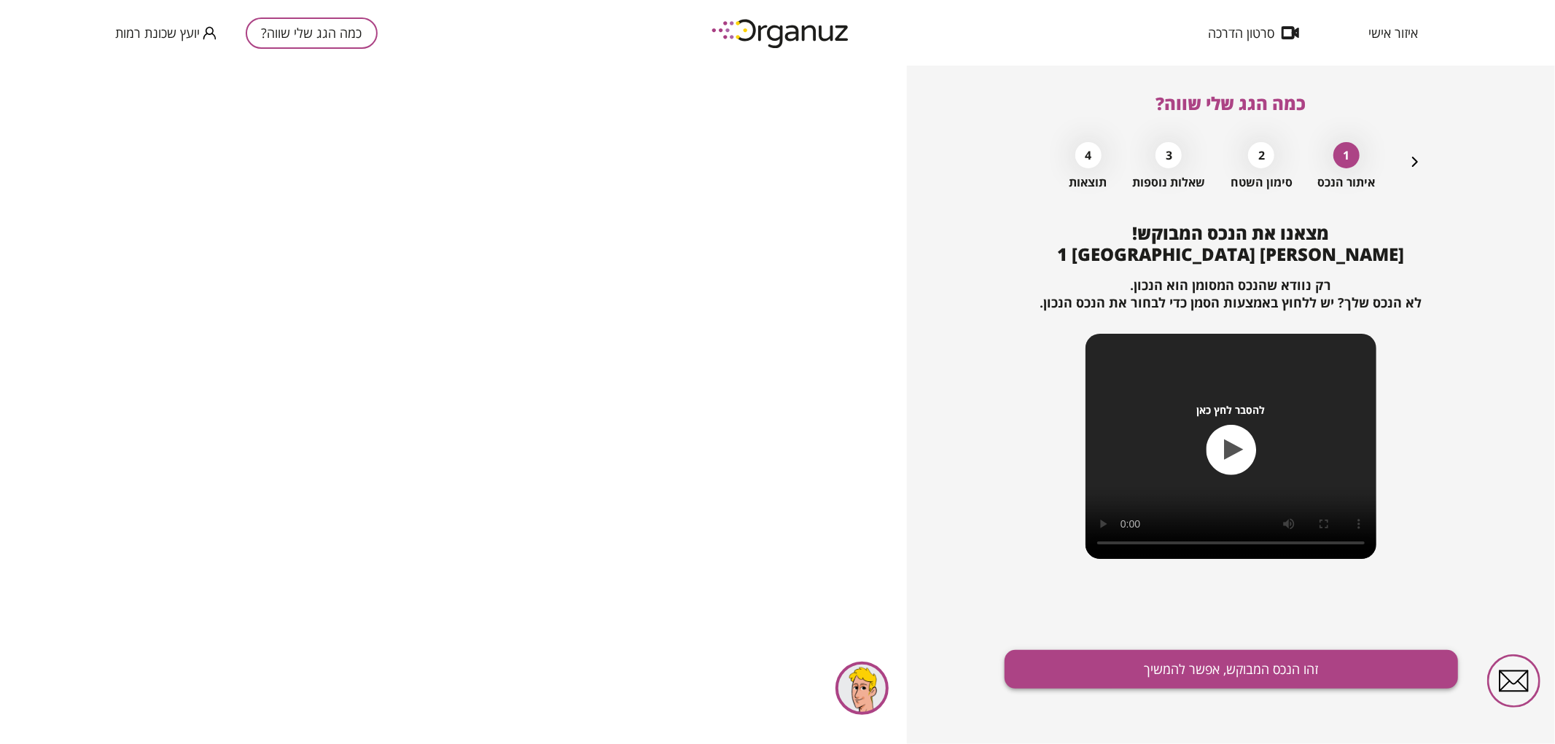
click at [1184, 653] on button "זהו הנכס המבוקש, אפשר להמשיך" at bounding box center [1230, 669] width 453 height 39
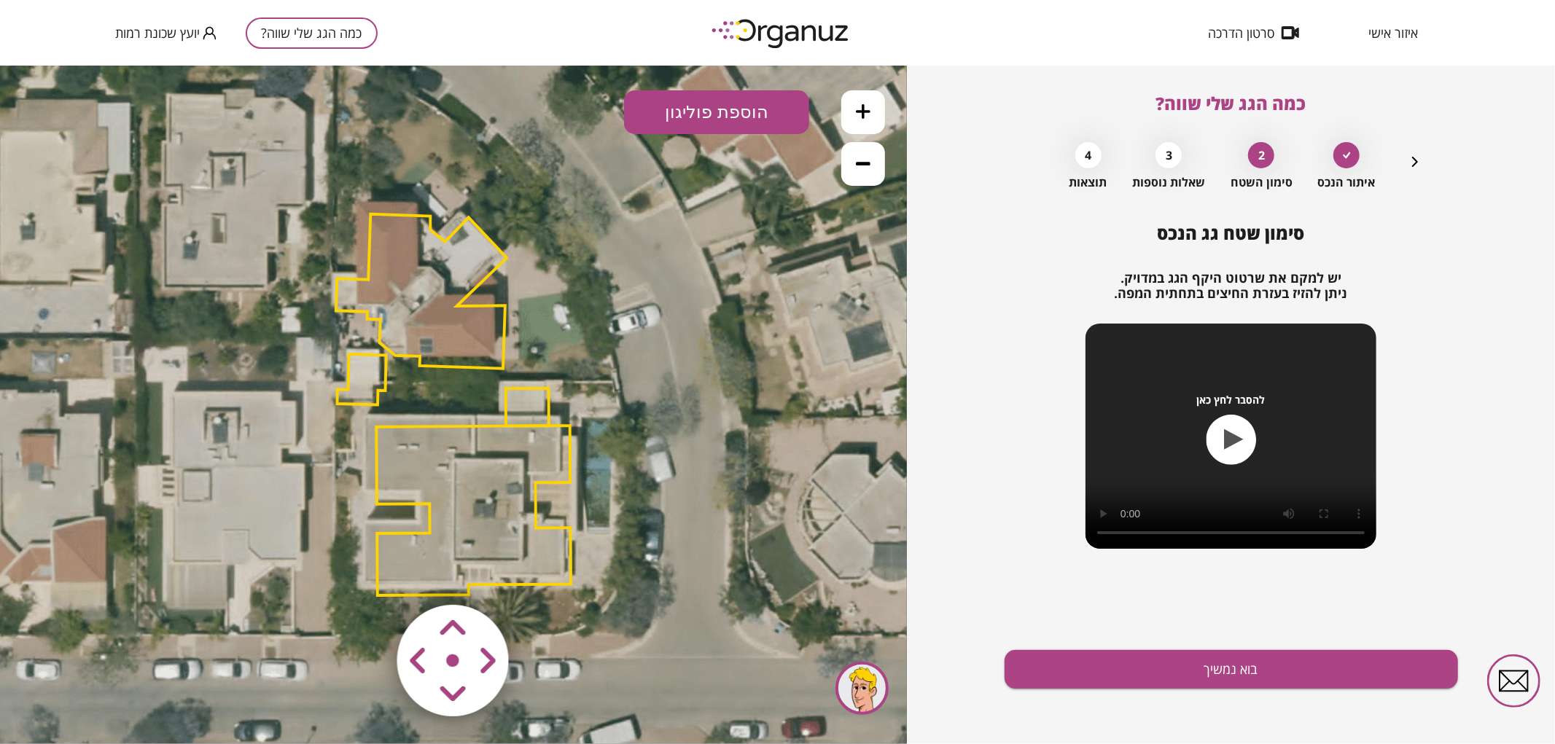
click at [625, 477] on icon at bounding box center [455, 401] width 1181 height 1181
click at [367, 574] on area at bounding box center [367, 574] width 0 height 0
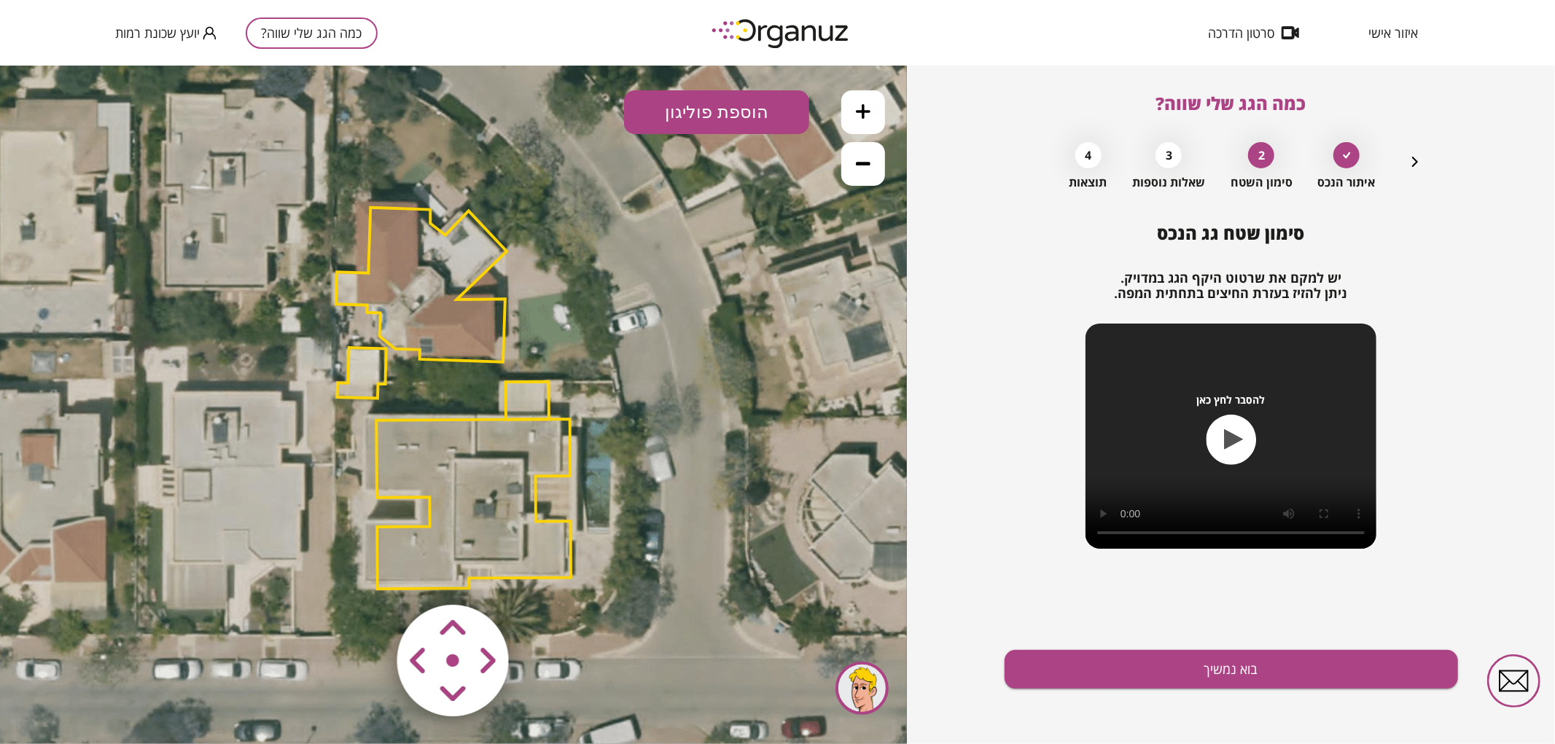
click at [367, 574] on area at bounding box center [367, 574] width 0 height 0
drag, startPoint x: 420, startPoint y: 663, endPoint x: 434, endPoint y: 643, distance: 24.1
click at [367, 574] on area at bounding box center [367, 574] width 0 height 0
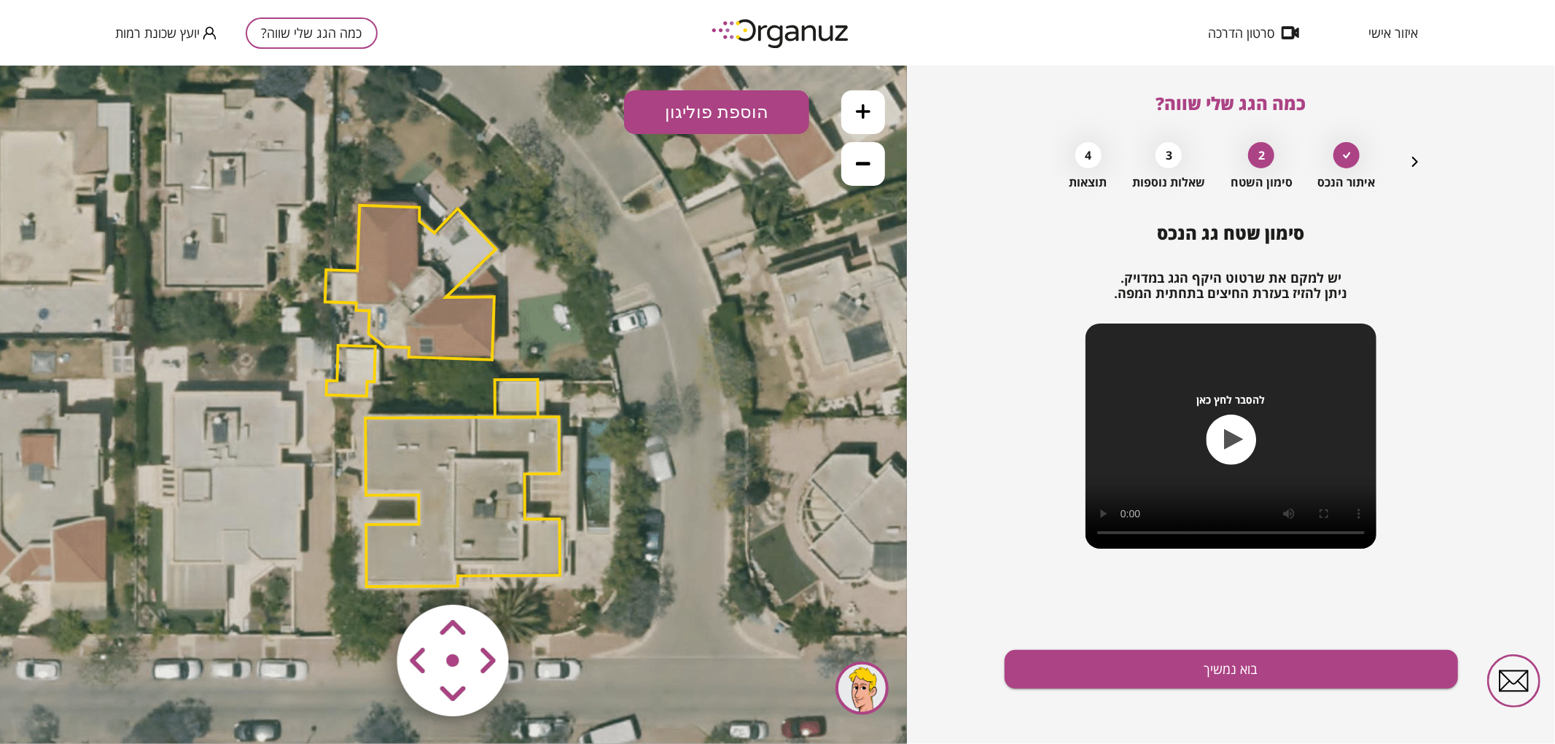
click at [367, 574] on area at bounding box center [367, 574] width 0 height 0
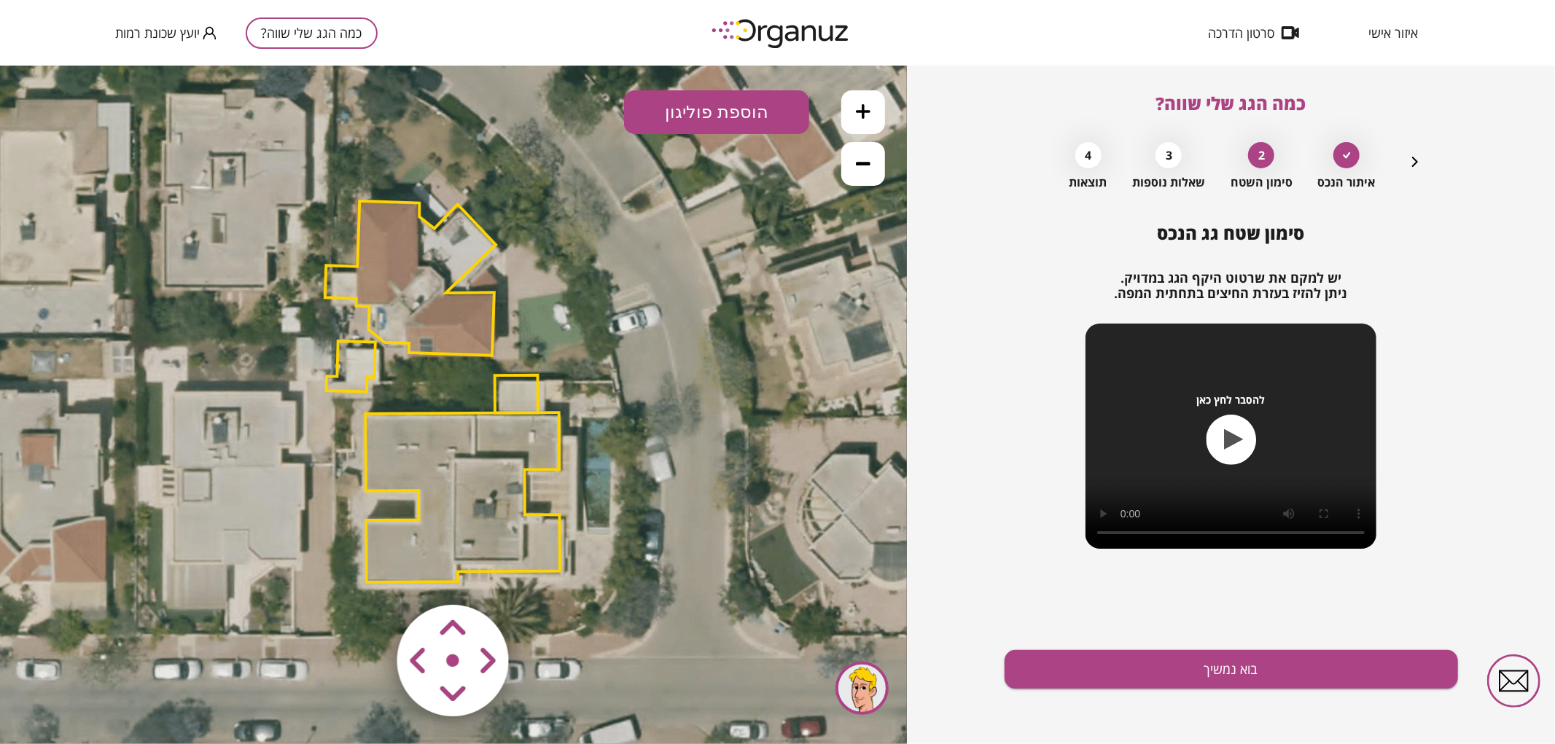
click at [496, 530] on polygon at bounding box center [462, 497] width 195 height 170
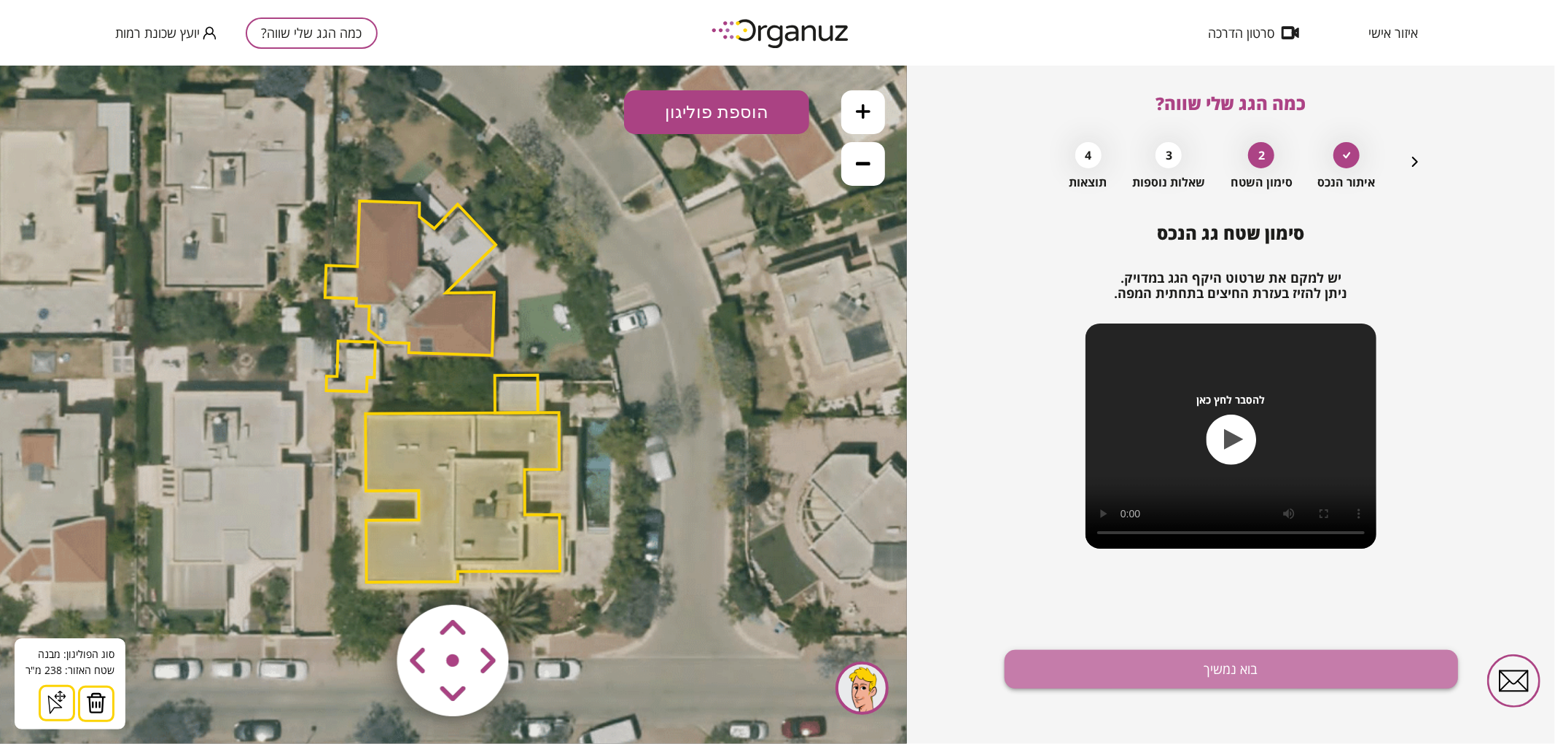
click at [1068, 665] on button "בוא נמשיך" at bounding box center [1230, 669] width 453 height 39
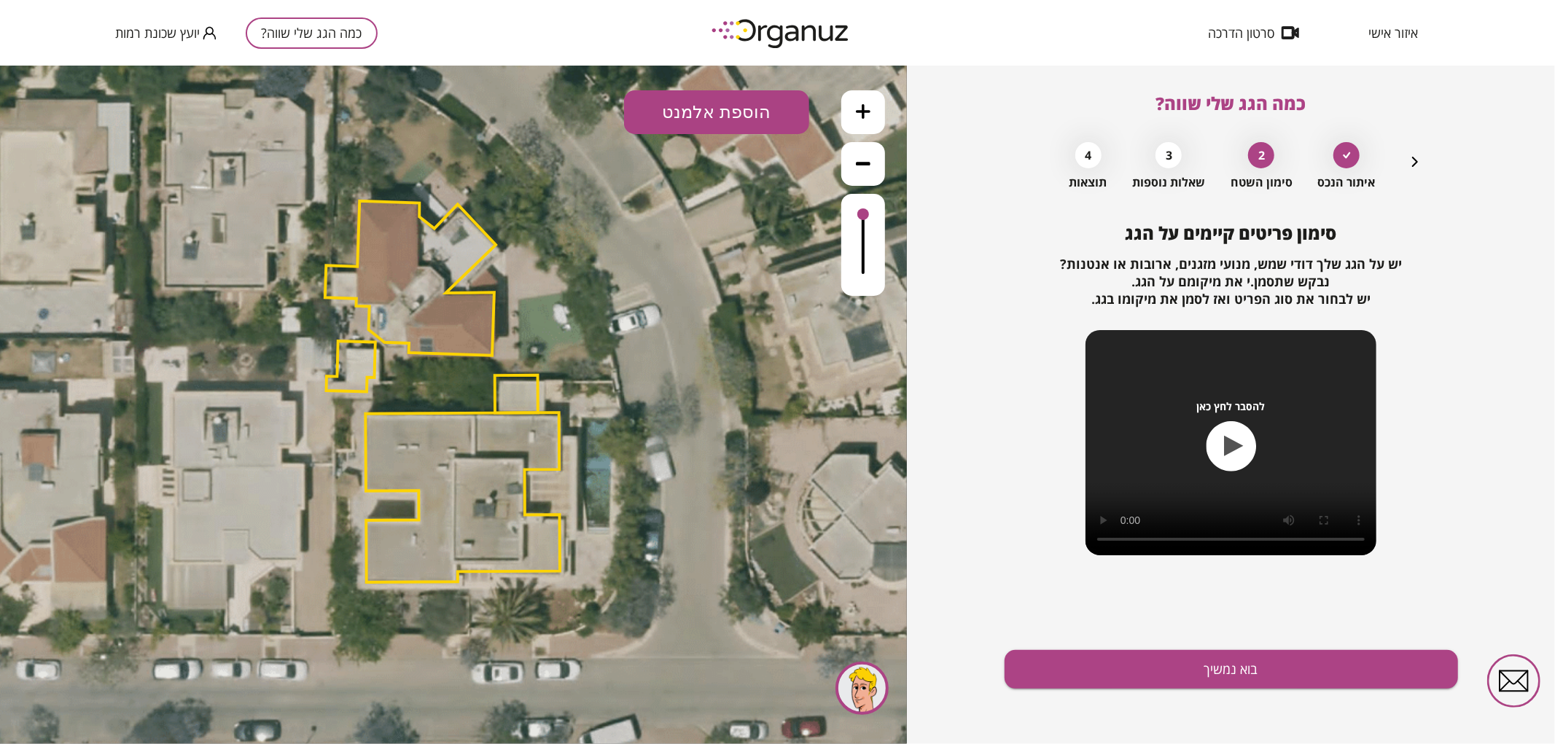
click at [725, 117] on button "הוספת אלמנט" at bounding box center [716, 112] width 185 height 44
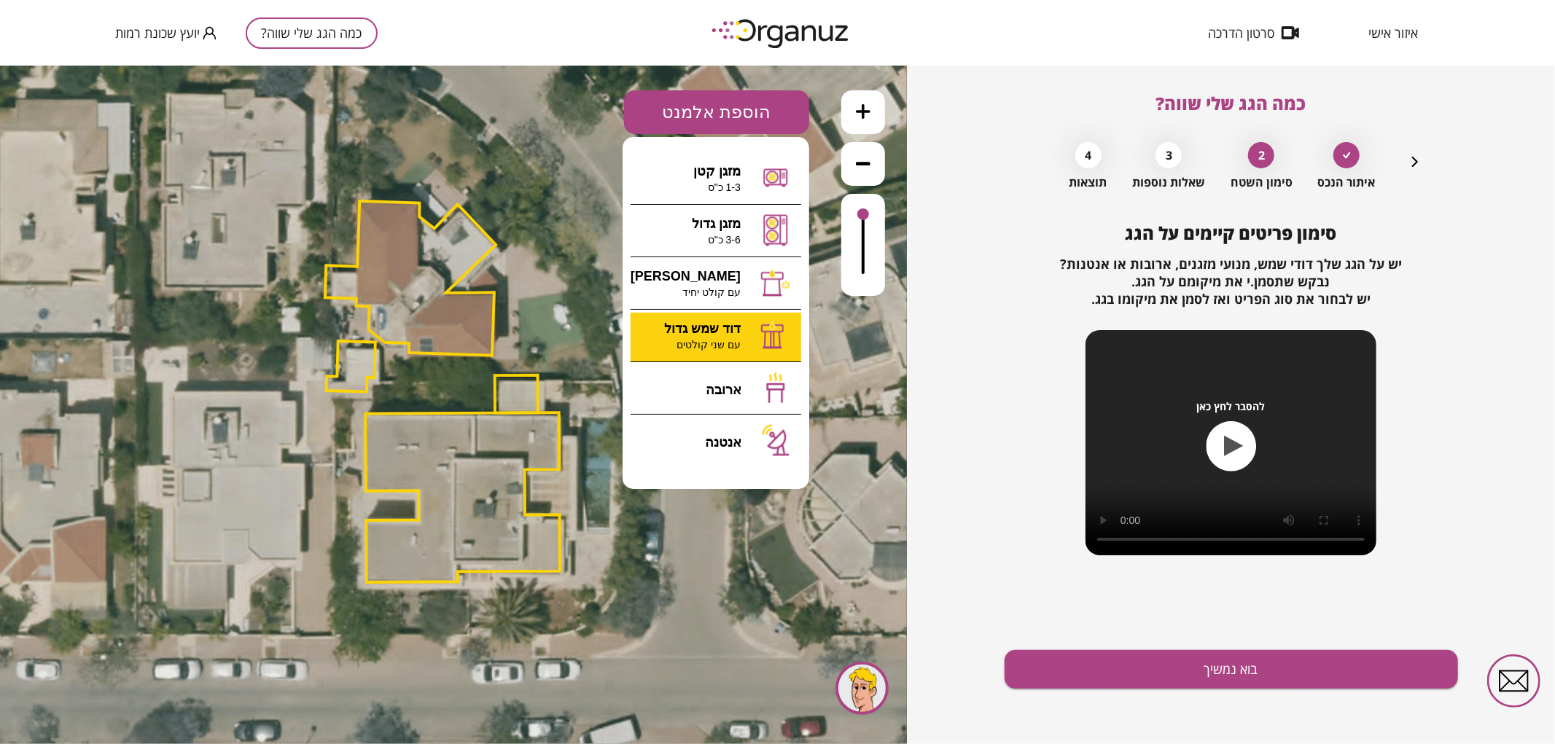
click at [726, 317] on div ".st0 { fill: #FFFFFF; } 0" at bounding box center [453, 404] width 907 height 679
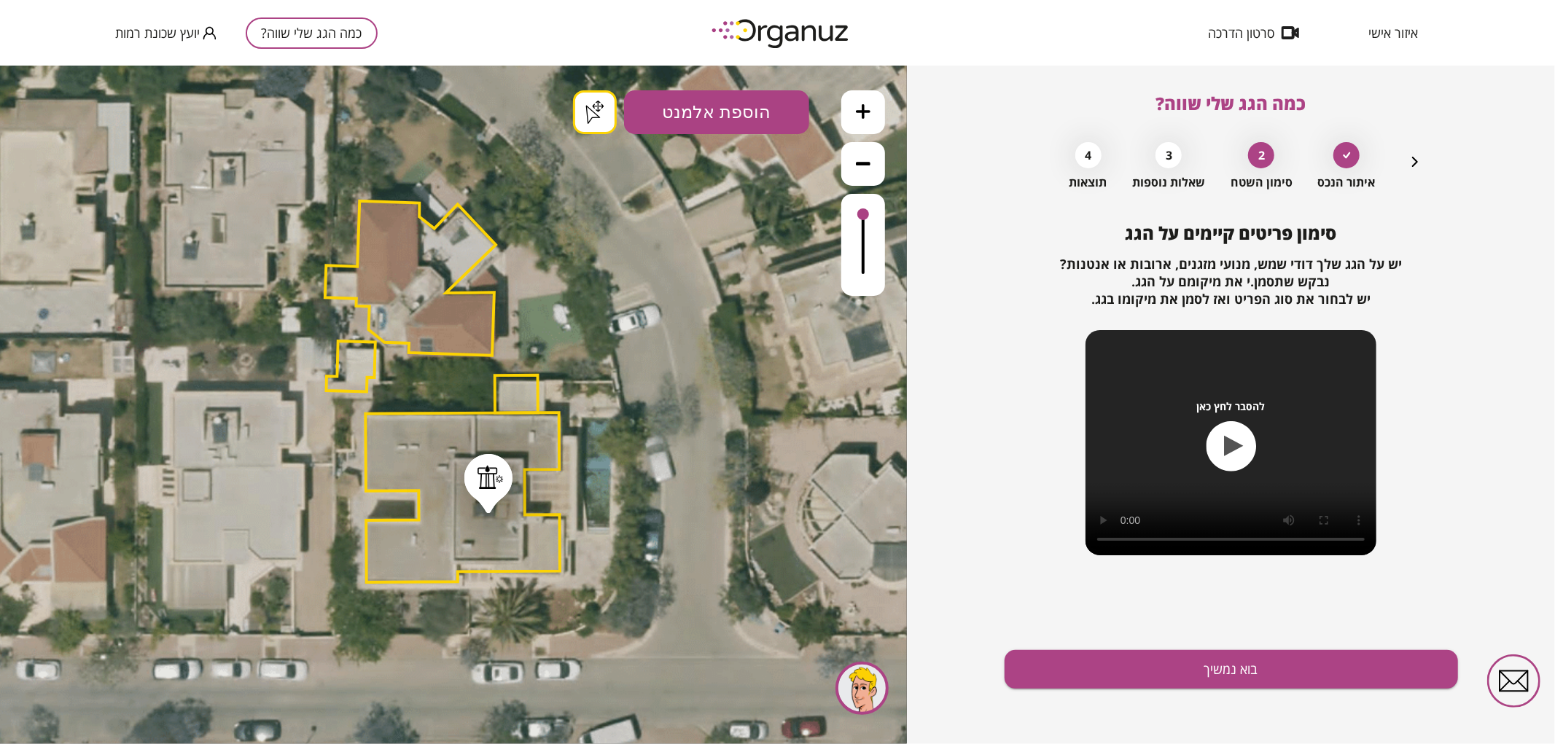
click at [872, 107] on button at bounding box center [863, 112] width 44 height 44
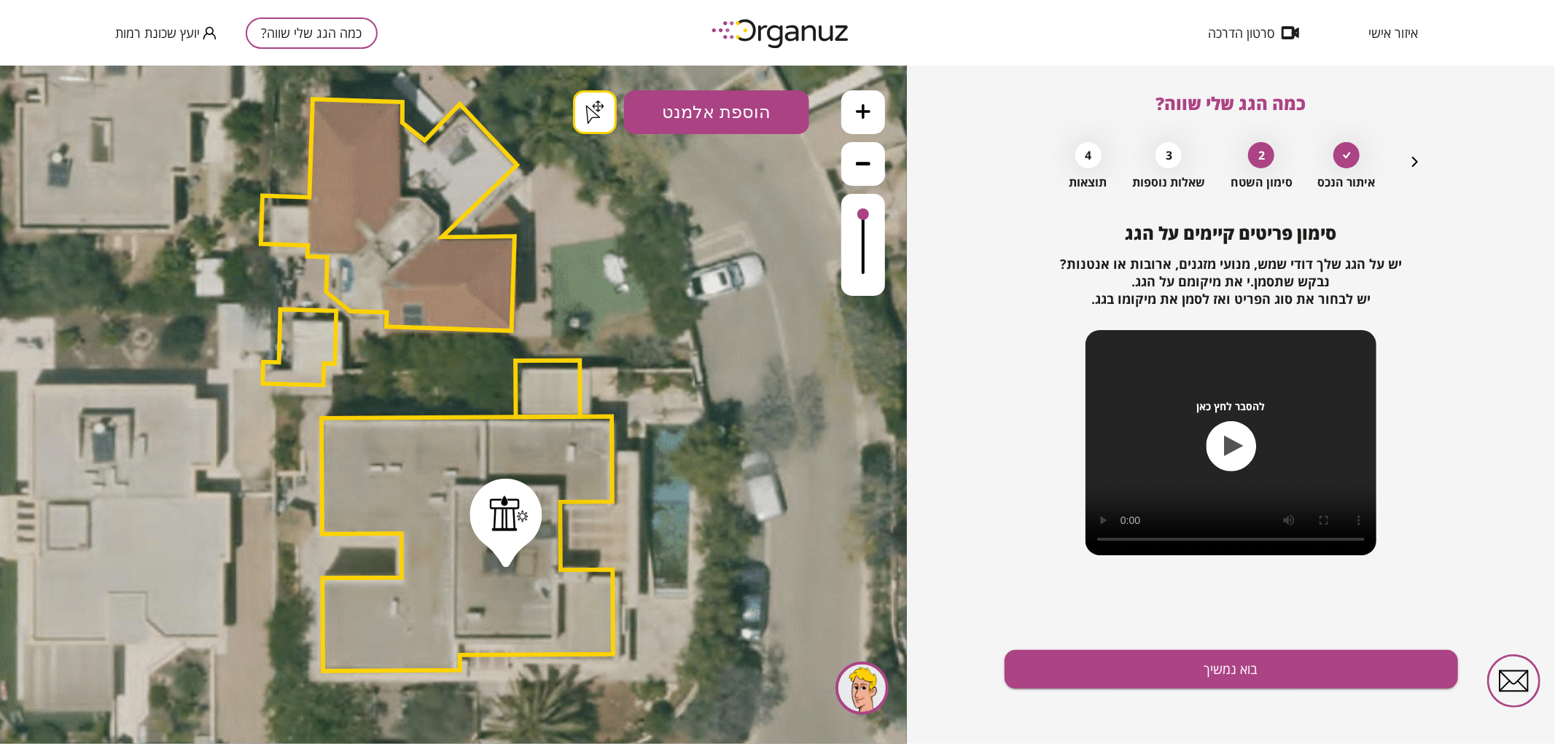
click at [872, 107] on button at bounding box center [863, 112] width 44 height 44
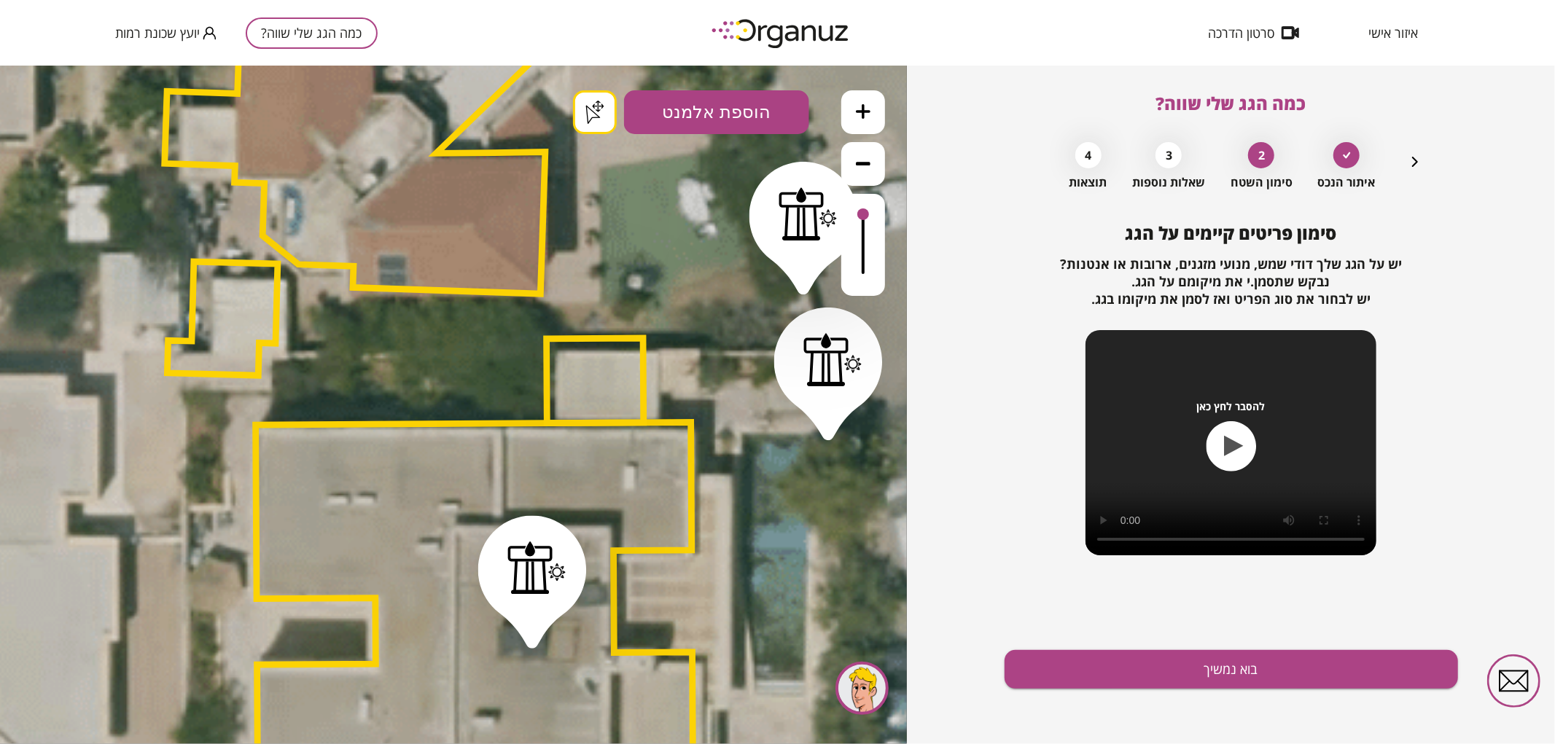
drag, startPoint x: 828, startPoint y: 426, endPoint x: 804, endPoint y: 280, distance: 148.5
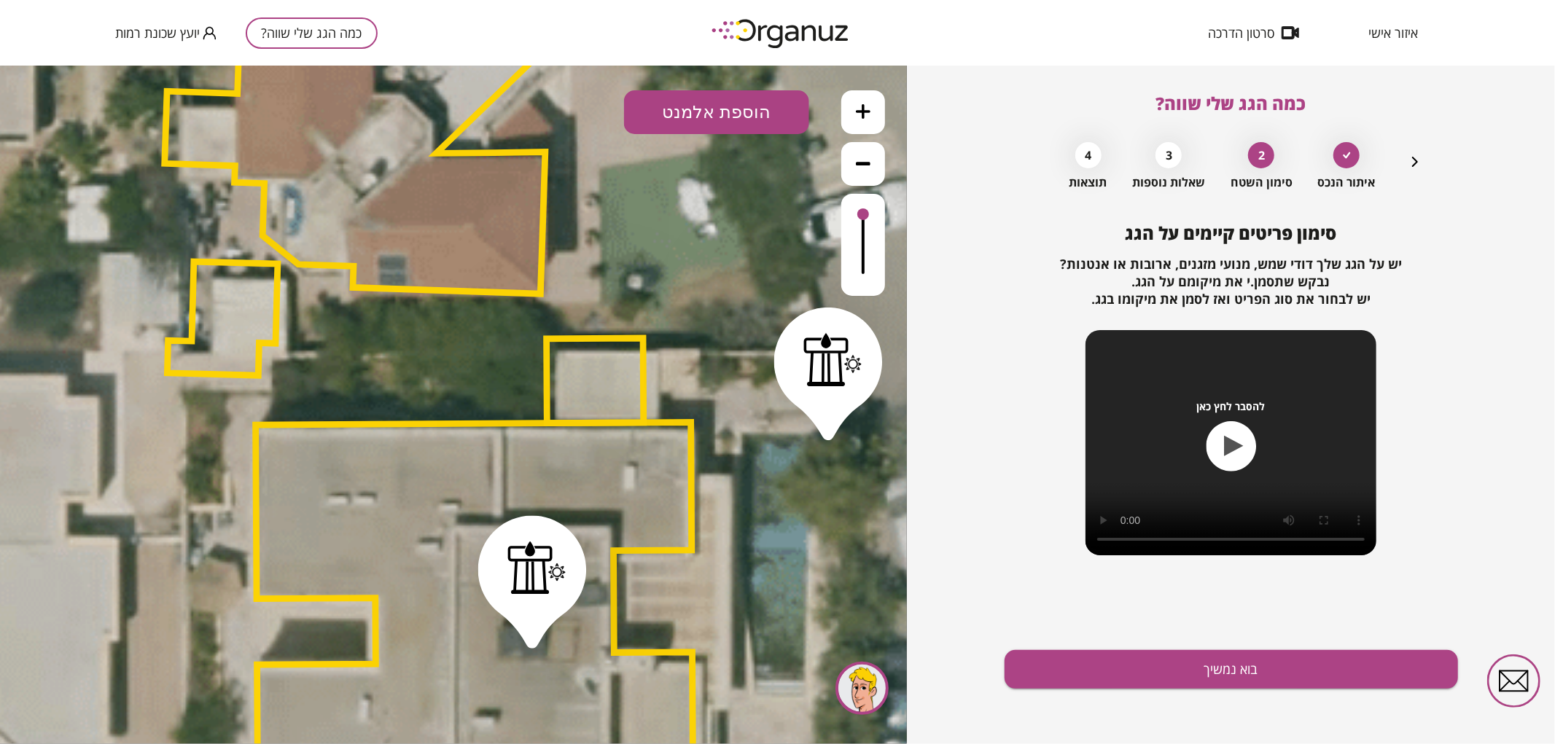
click at [598, 109] on div ".st0 { fill: #FFFFFF; } .st0 { fill: #FFFFFF; }" at bounding box center [453, 404] width 907 height 679
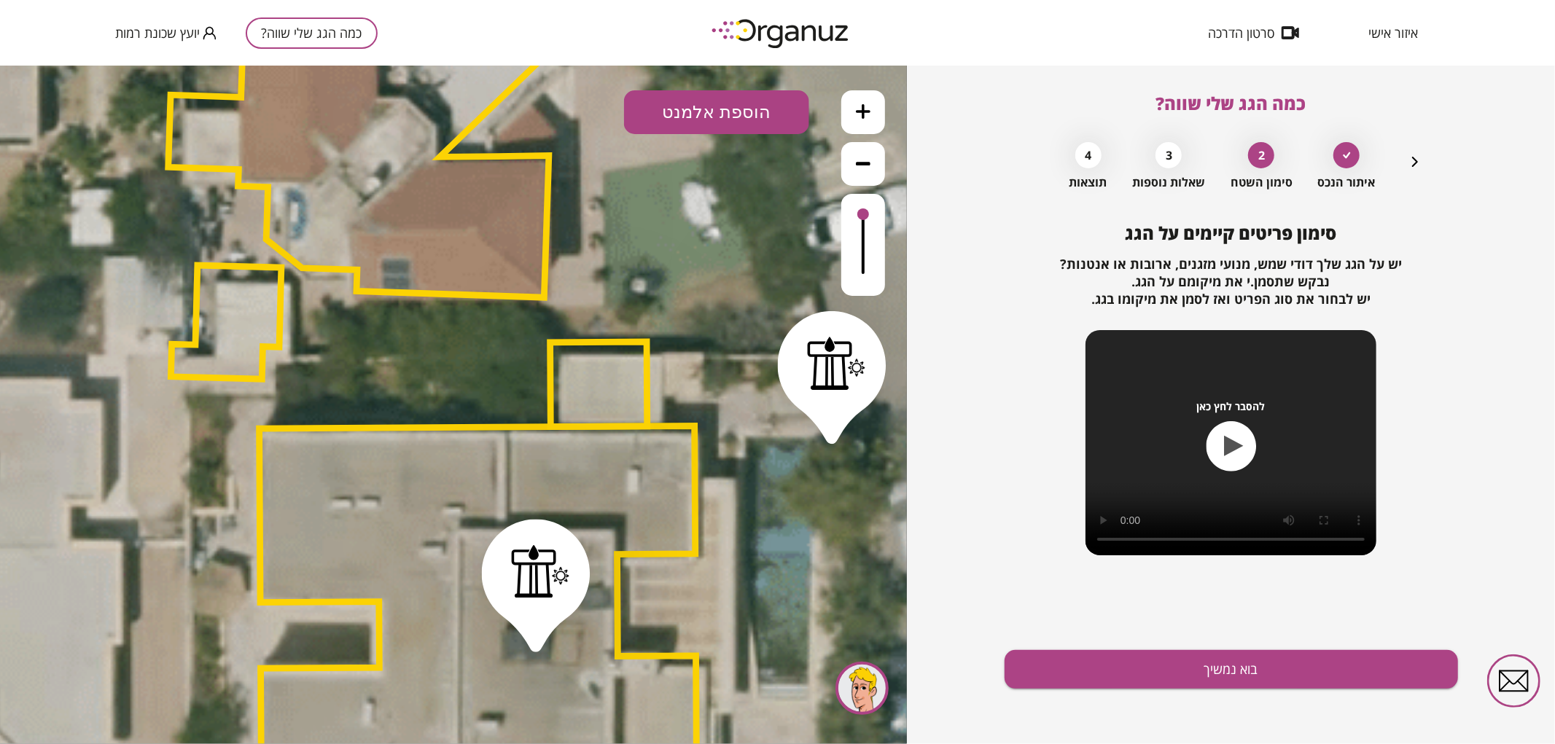
click at [843, 366] on div at bounding box center [836, 362] width 59 height 54
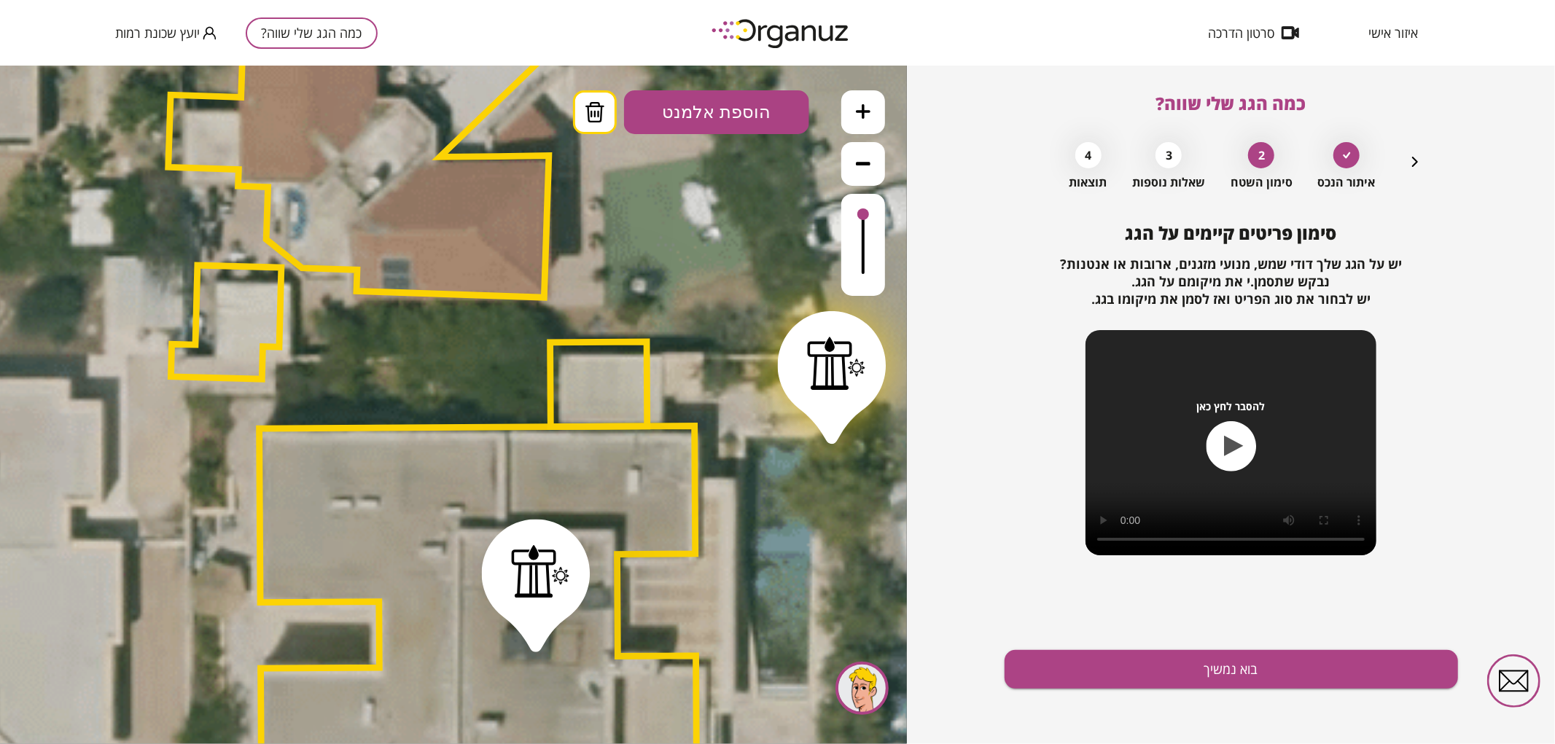
click at [595, 105] on icon at bounding box center [594, 111] width 19 height 20
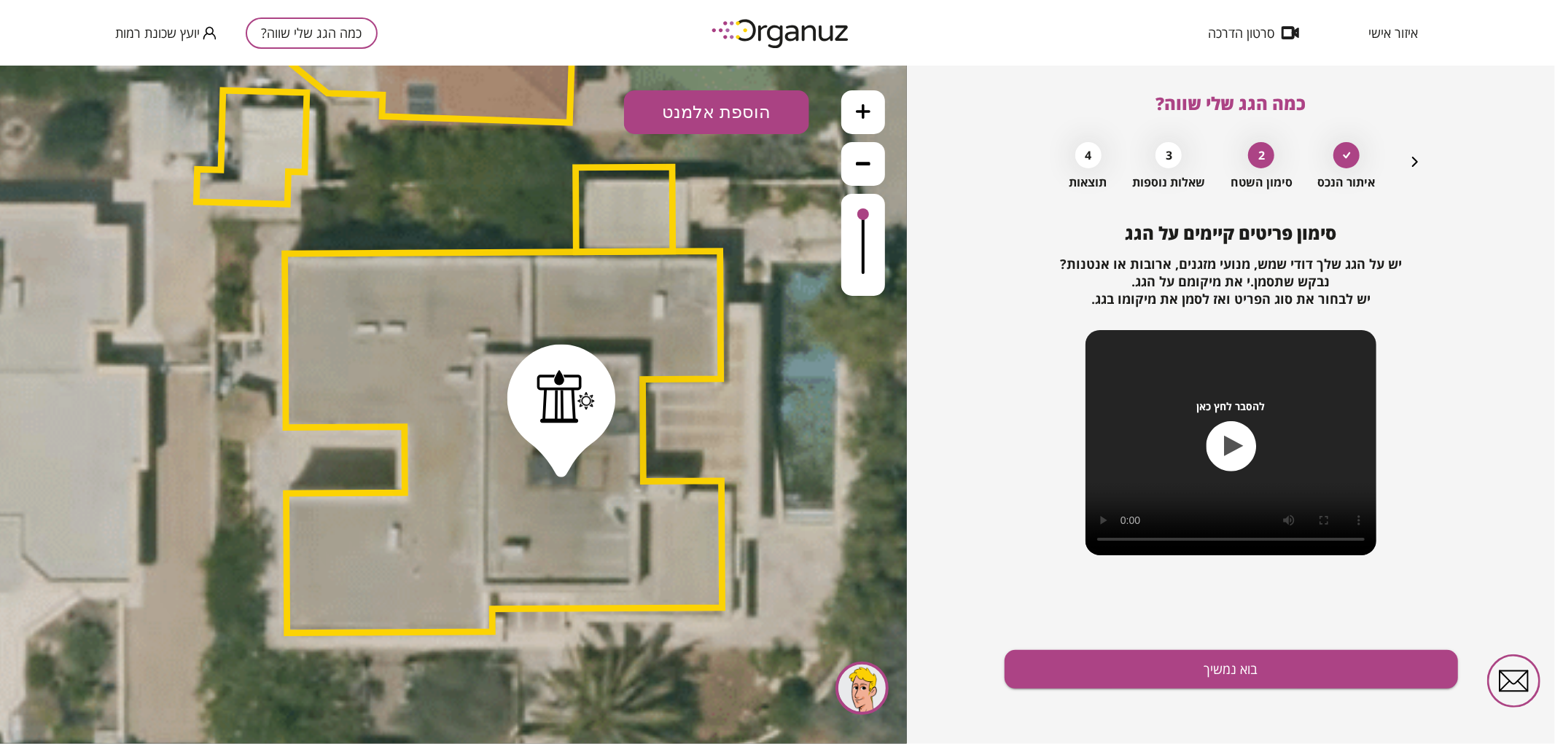
drag, startPoint x: 732, startPoint y: 304, endPoint x: 751, endPoint y: 142, distance: 162.8
click at [753, 118] on div ".st0 { fill: #FFFFFF; } .st0 { fill: #FFFFFF; }" at bounding box center [453, 404] width 907 height 679
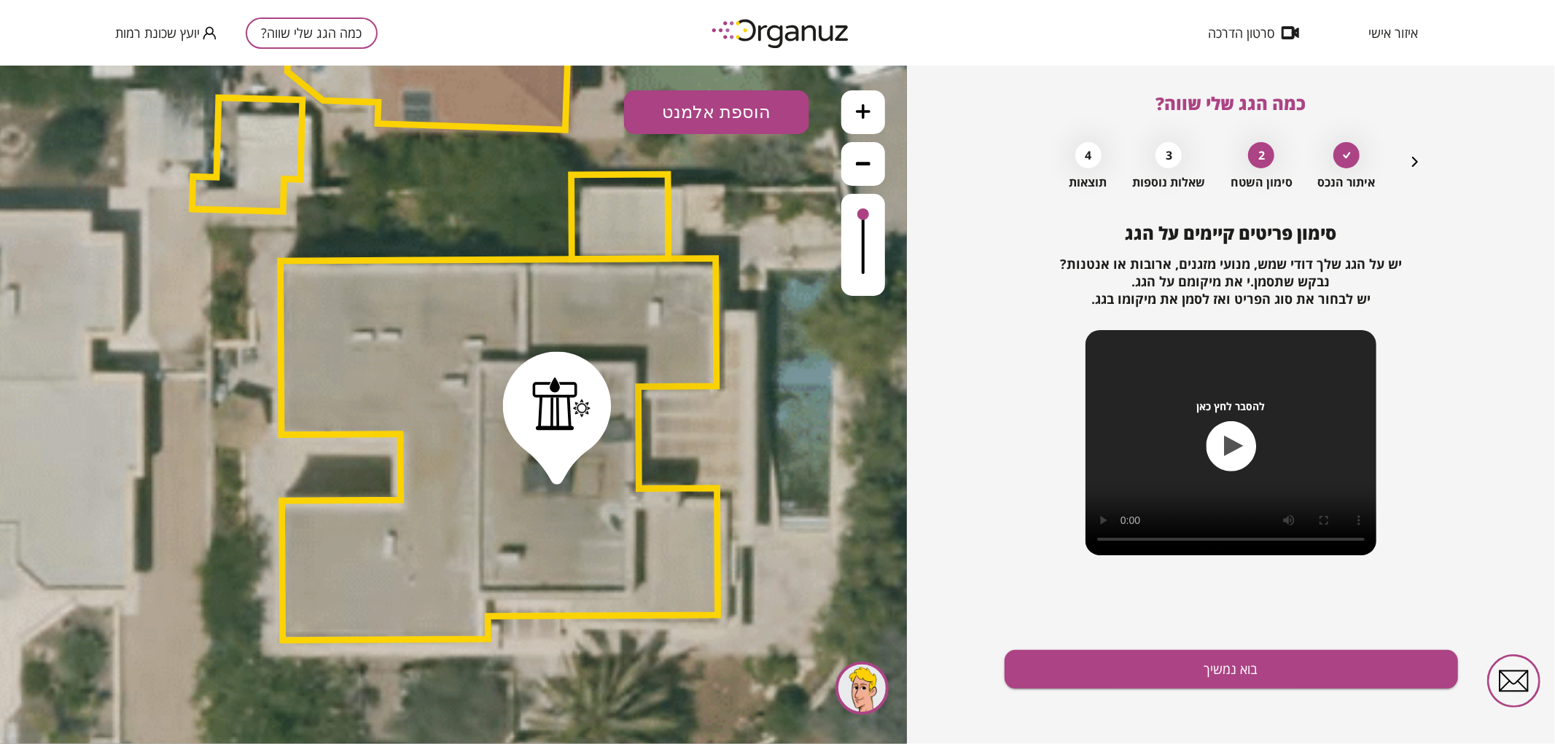
drag, startPoint x: 792, startPoint y: 394, endPoint x: 792, endPoint y: 413, distance: 18.2
click at [792, 413] on icon at bounding box center [483, 233] width 2657 height 2657
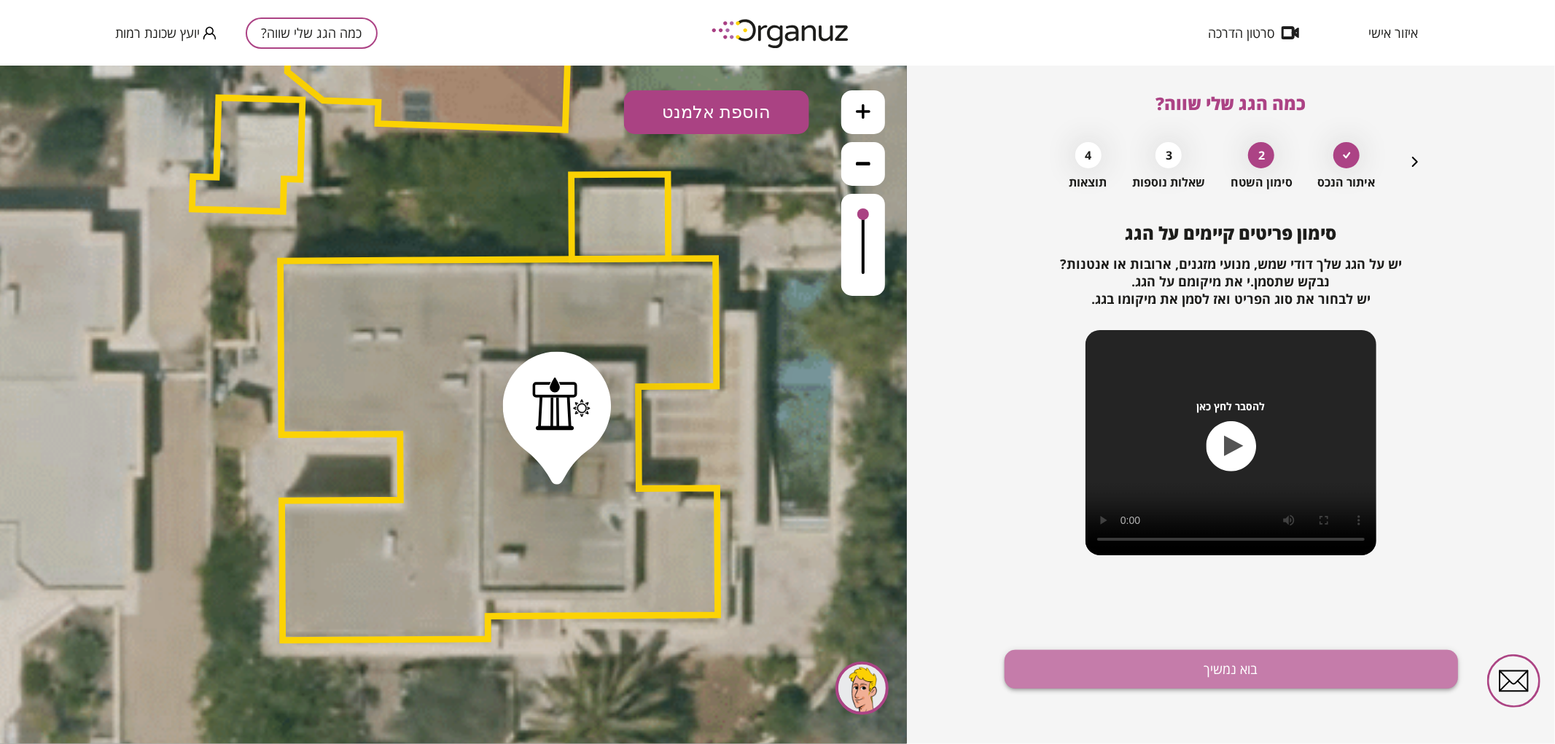
click at [1095, 682] on button "בוא נמשיך" at bounding box center [1230, 669] width 453 height 39
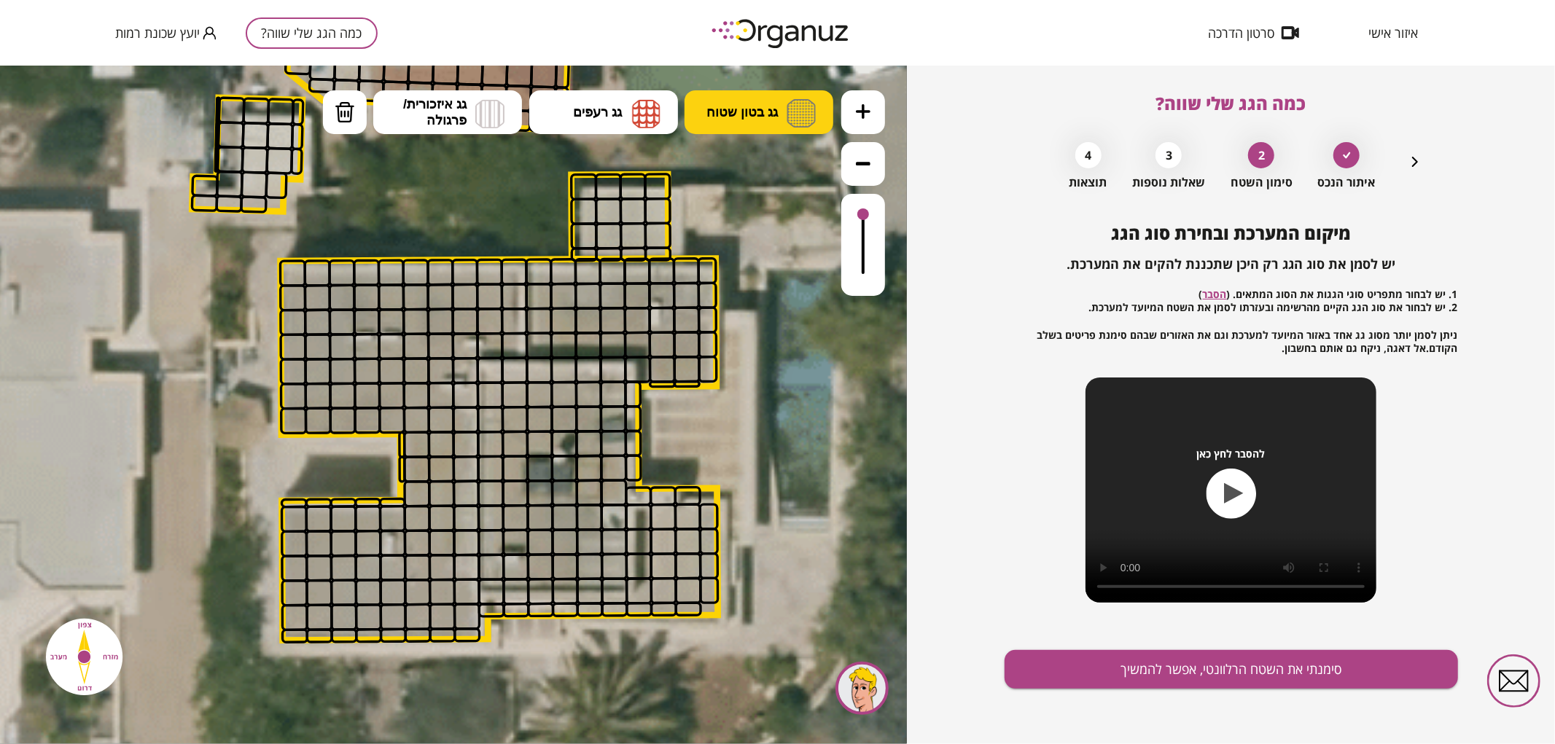
click at [783, 114] on button "גג בטון שטוח" at bounding box center [758, 112] width 149 height 44
click at [771, 163] on div ".st0 { fill: #FFFFFF; } .st0 { fill: #FFFFFF; }" at bounding box center [453, 404] width 907 height 679
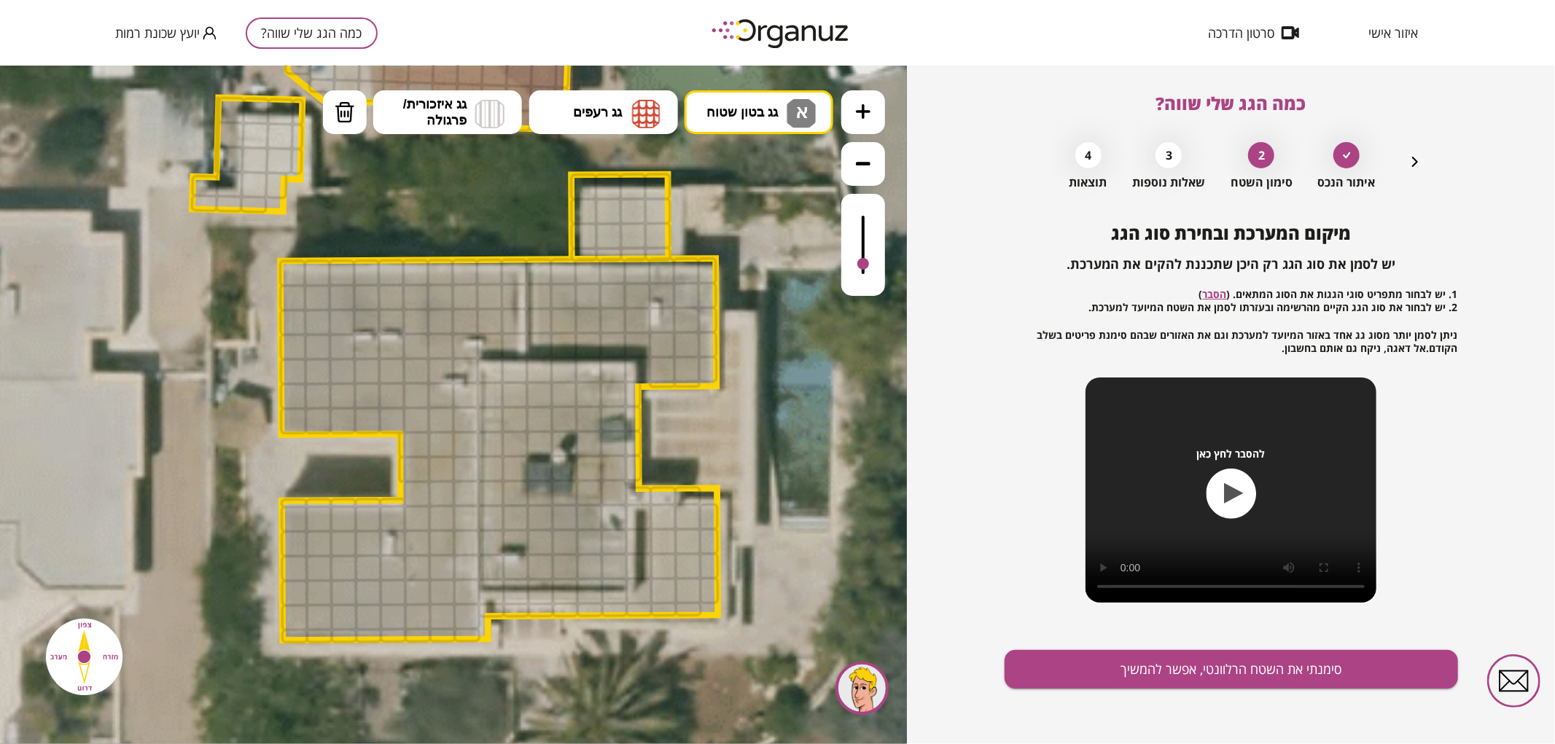
drag, startPoint x: 857, startPoint y: 225, endPoint x: 864, endPoint y: 265, distance: 39.9
click at [864, 265] on div at bounding box center [863, 244] width 44 height 102
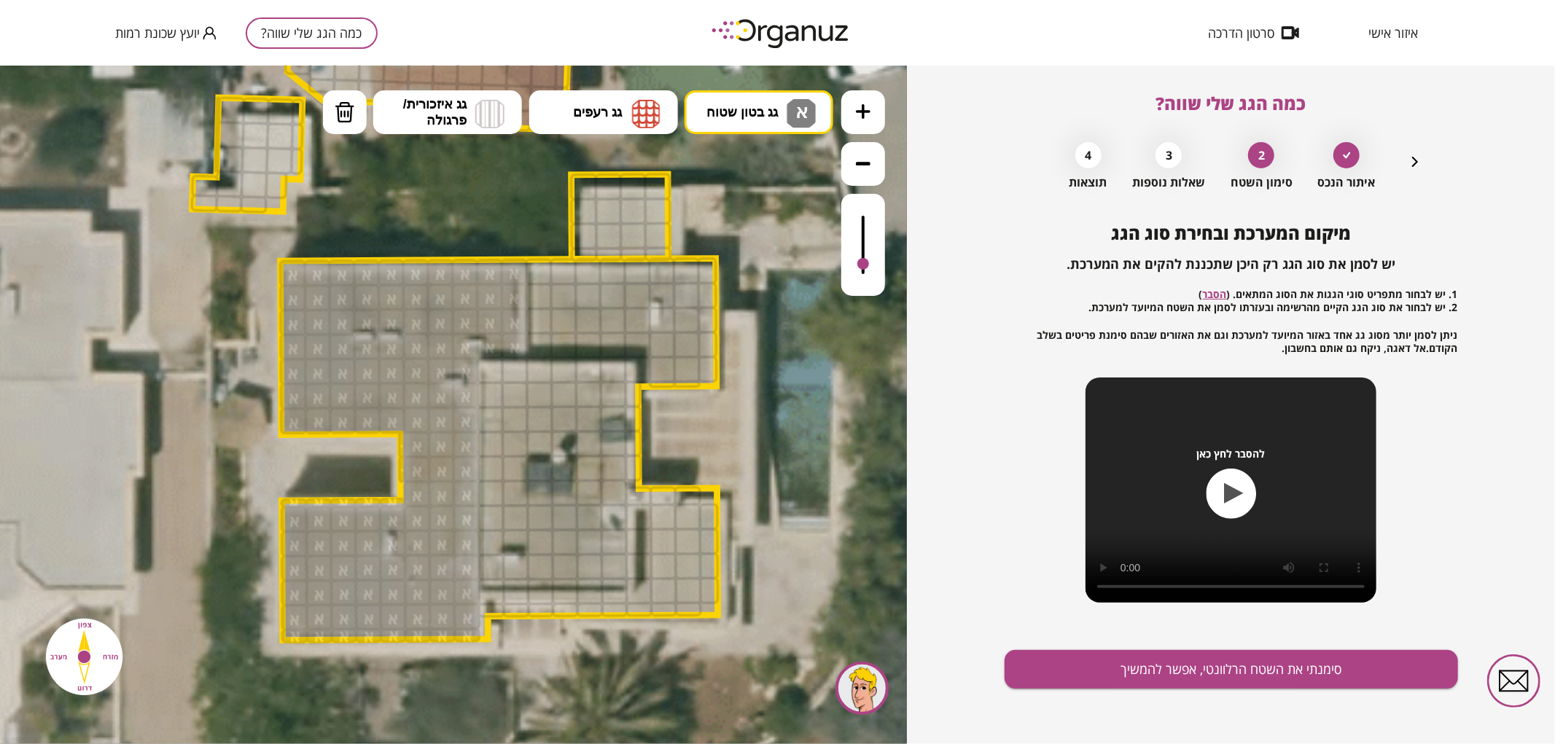
drag, startPoint x: 489, startPoint y: 342, endPoint x: 414, endPoint y: 379, distance: 83.8
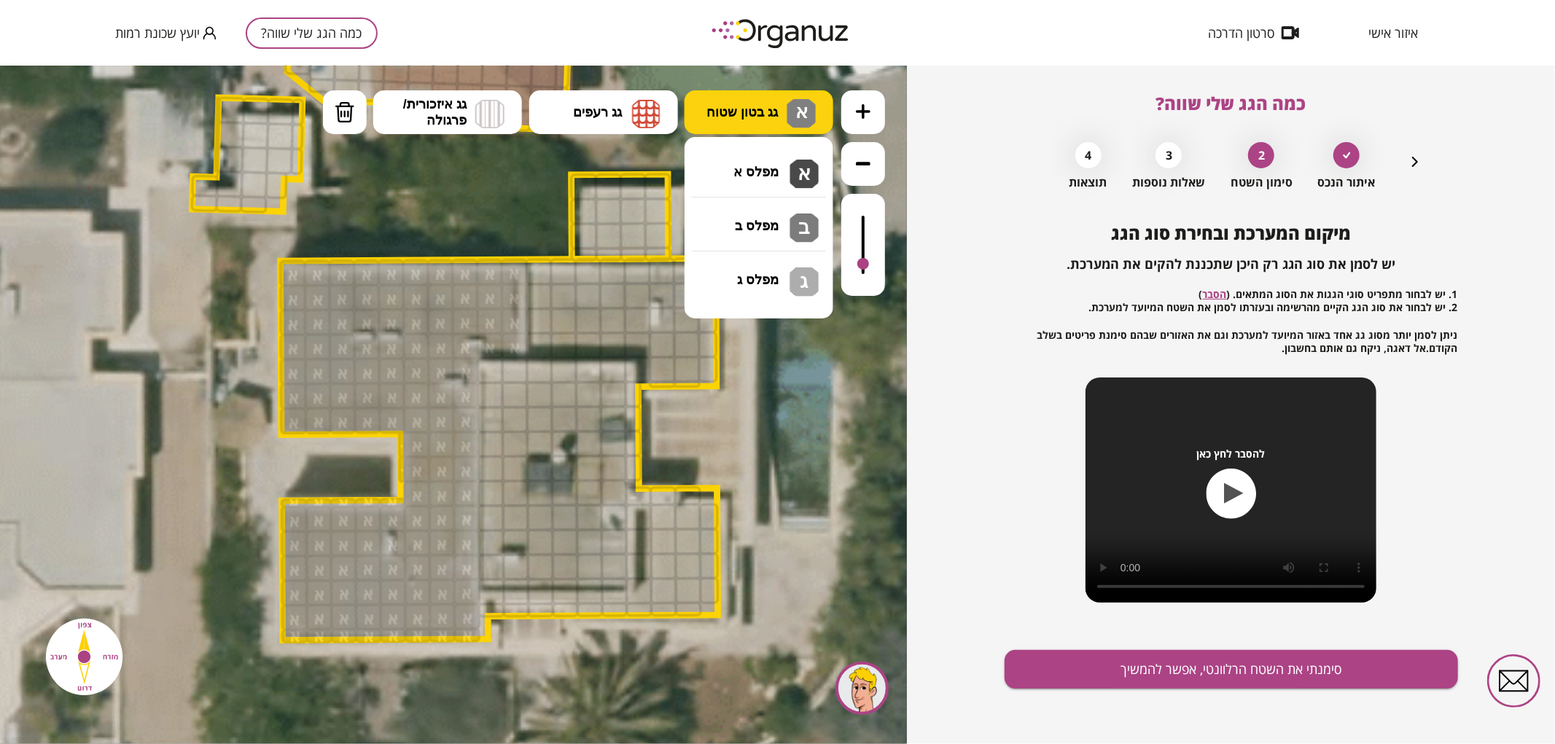
click at [763, 118] on span "גג בטון שטוח" at bounding box center [741, 111] width 71 height 16
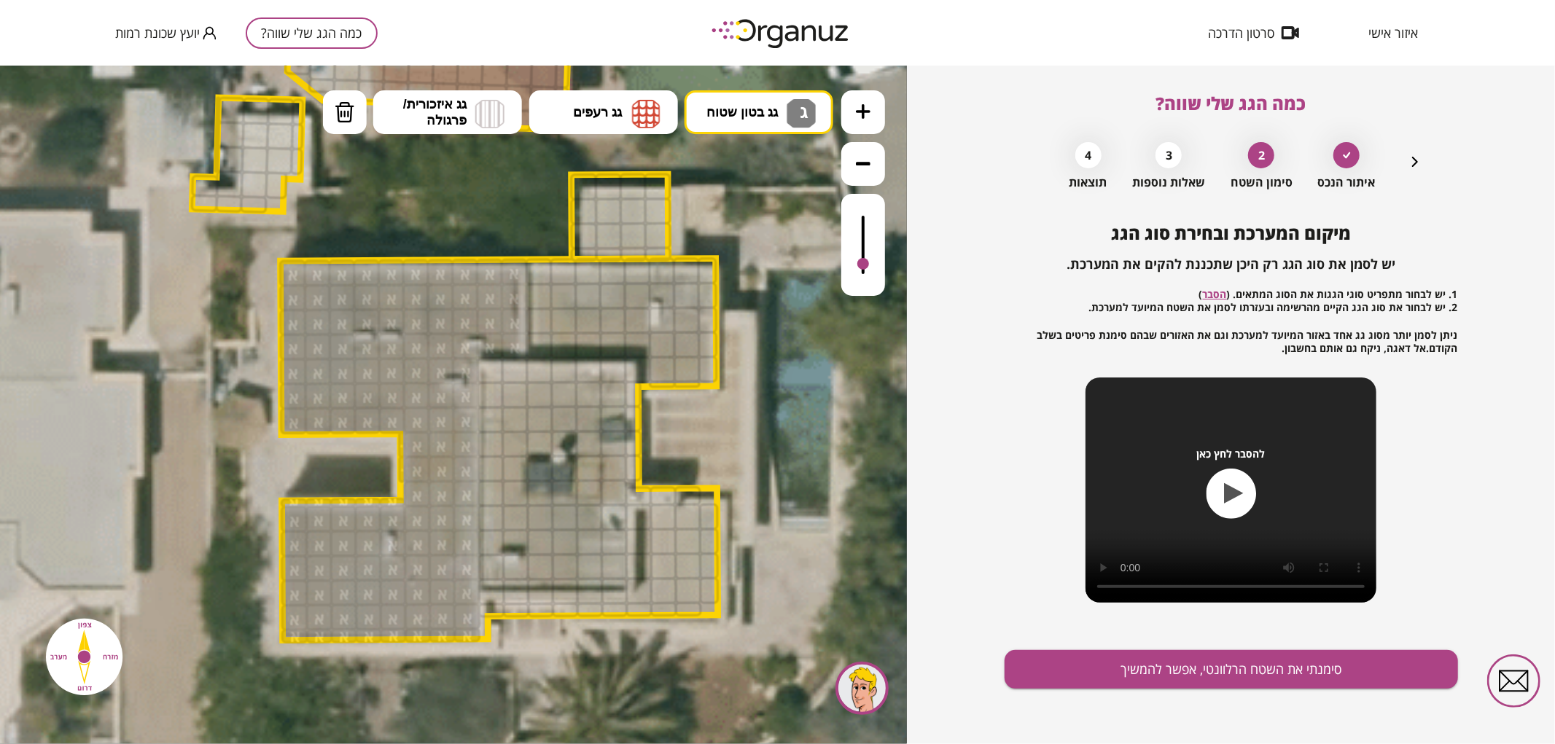
click at [740, 281] on div ".st0 { fill: #FFFFFF; } .st0 { fill: #FFFFFF; }" at bounding box center [453, 404] width 907 height 679
click at [759, 94] on button "גג בטון שטוח ג" at bounding box center [758, 112] width 149 height 44
click at [735, 222] on div ".st0 { fill: #FFFFFF; } .st0 { fill: #FFFFFF; }" at bounding box center [453, 404] width 907 height 679
drag, startPoint x: 493, startPoint y: 377, endPoint x: 622, endPoint y: 503, distance: 180.4
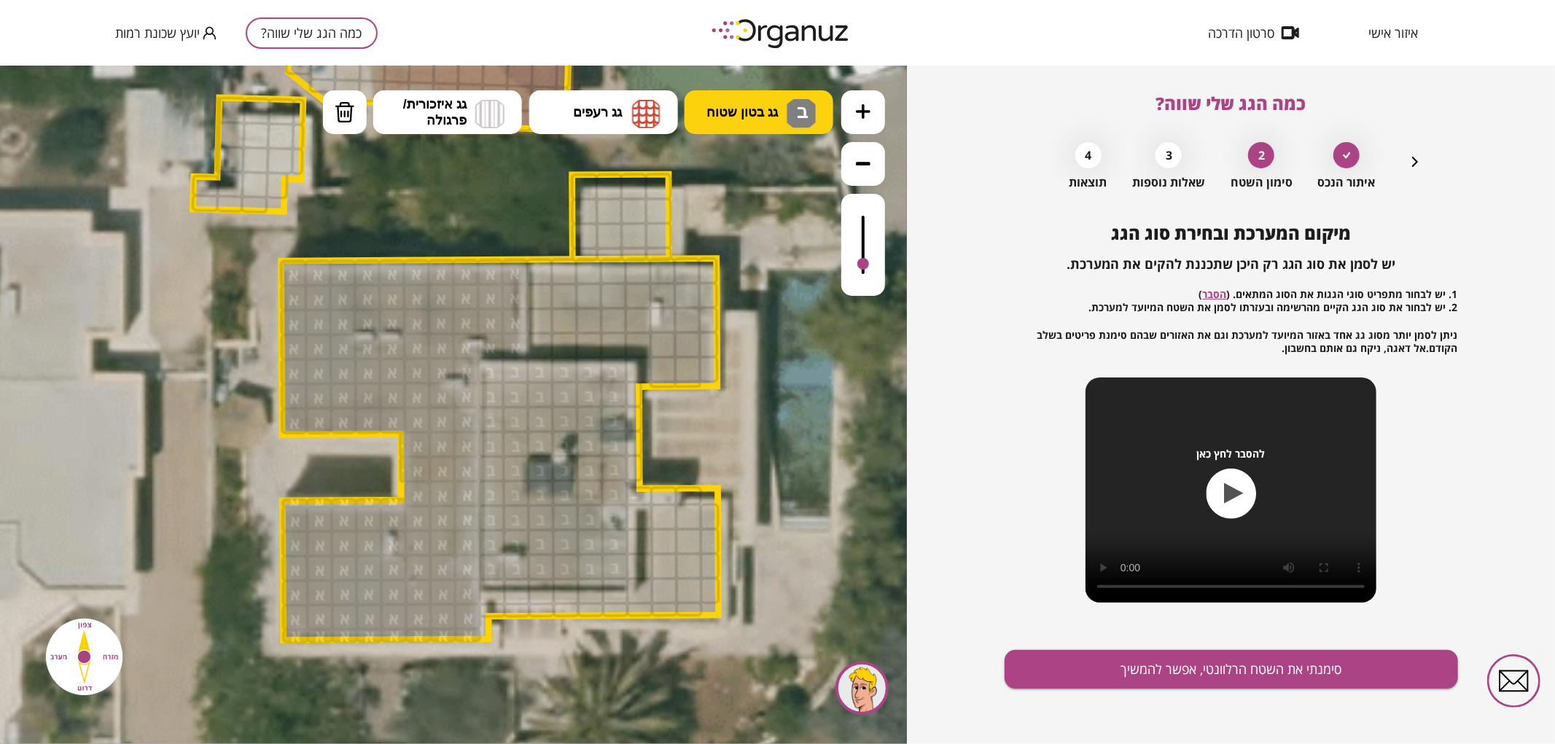
click at [706, 117] on span "גג בטון שטוח" at bounding box center [741, 111] width 71 height 16
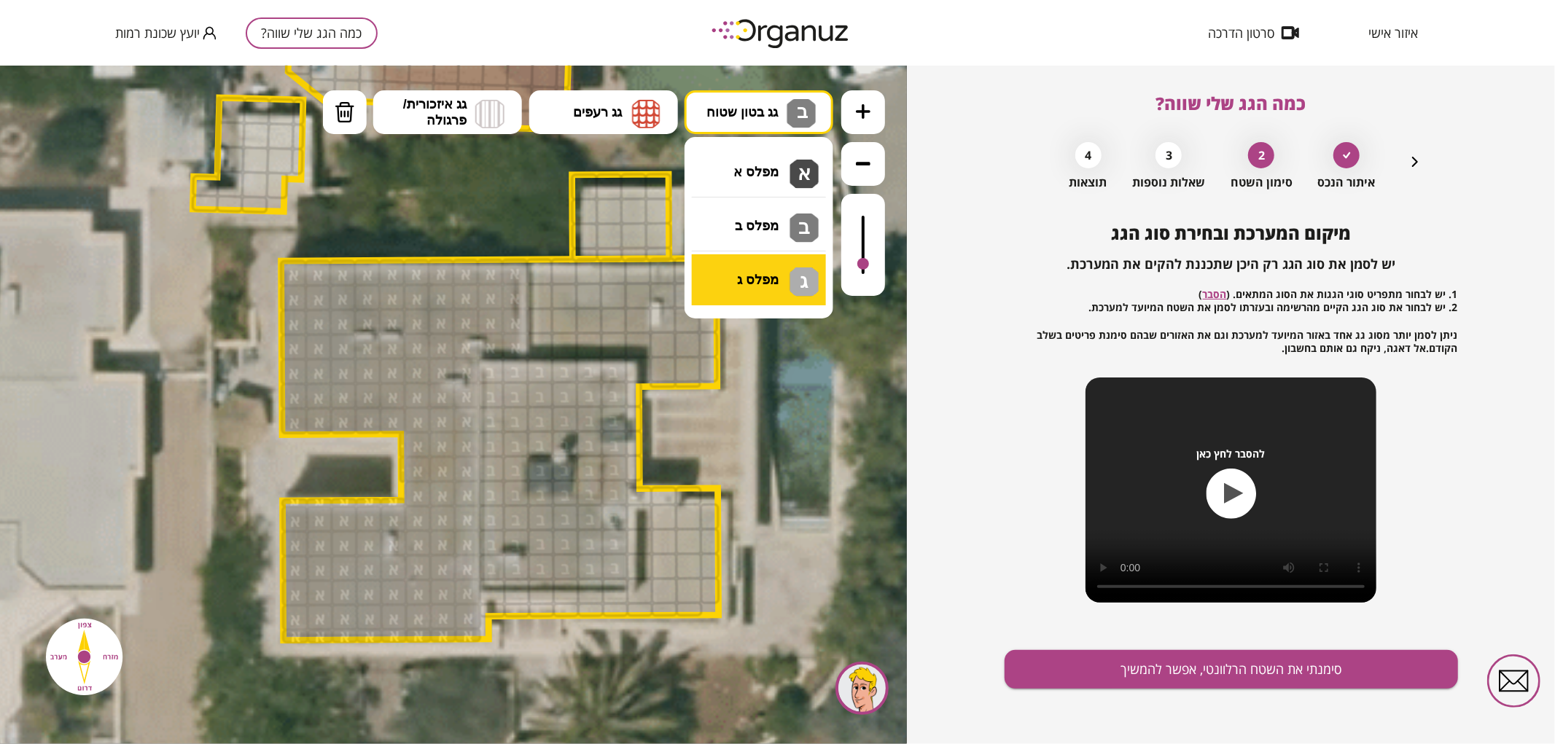
click at [759, 278] on div ".st0 { fill: #FFFFFF; } .st0 { fill: #FFFFFF; }" at bounding box center [453, 404] width 907 height 679
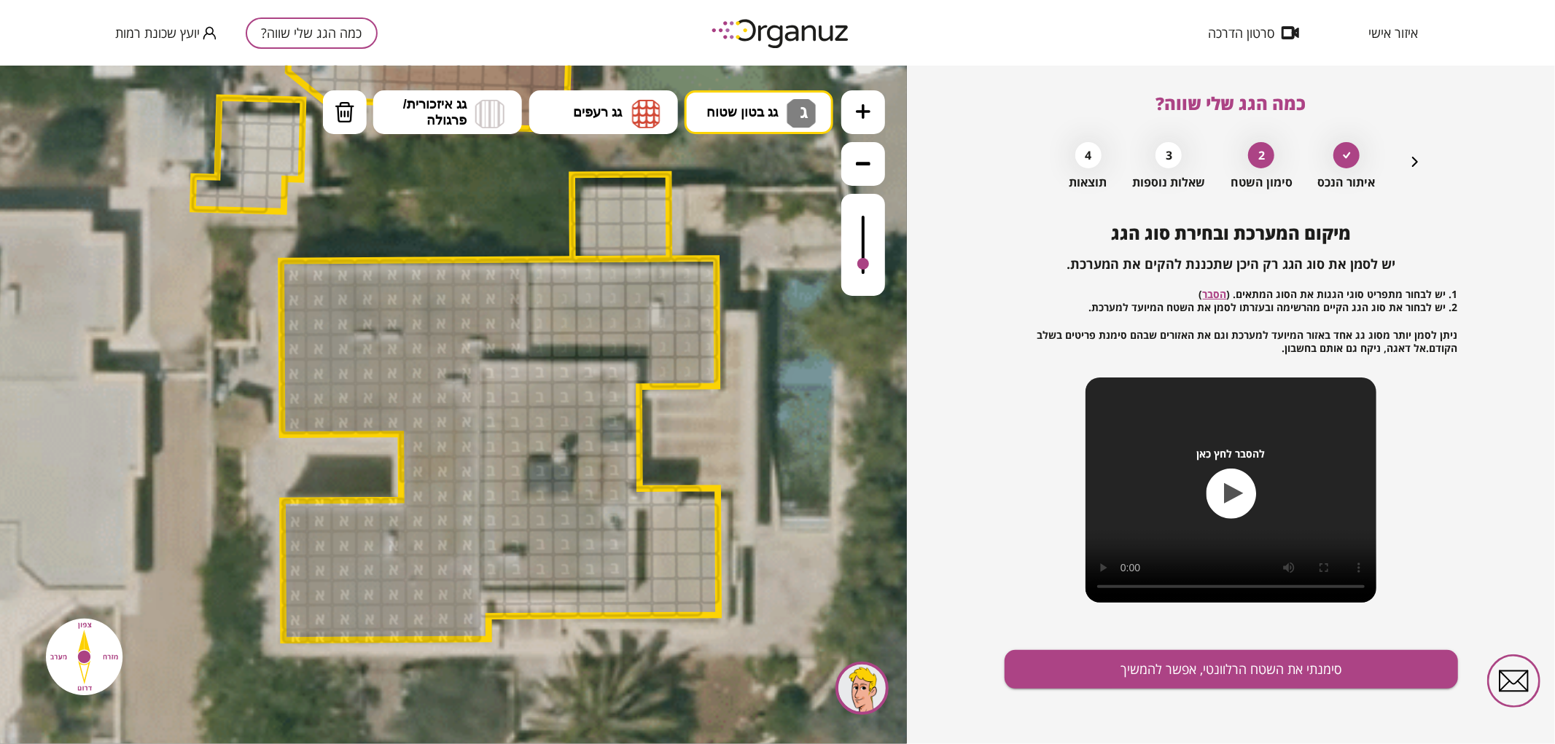
drag, startPoint x: 542, startPoint y: 273, endPoint x: 683, endPoint y: 342, distance: 156.8
drag, startPoint x: 649, startPoint y: 512, endPoint x: 736, endPoint y: 542, distance: 91.7
click at [731, 550] on div ".st0 { fill: #FFFFFF; } .st0 { fill: #FFFFFF; }" at bounding box center [484, 233] width 2657 height 2657
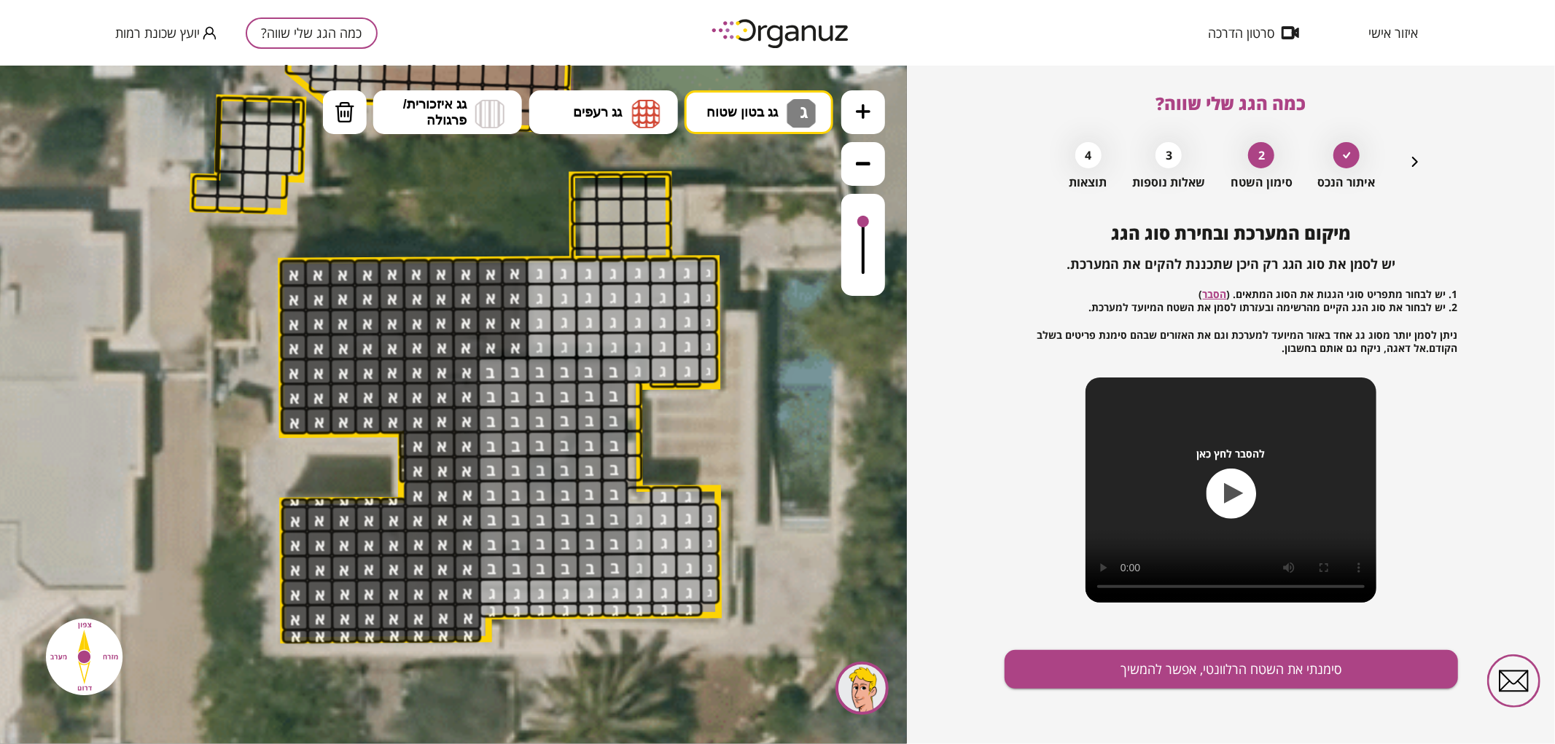
drag, startPoint x: 862, startPoint y: 259, endPoint x: 867, endPoint y: 222, distance: 37.5
click at [867, 222] on div at bounding box center [863, 221] width 12 height 12
click at [1146, 665] on button "סימנתי את השטח הרלוונטי, אפשר להמשיך" at bounding box center [1230, 669] width 453 height 39
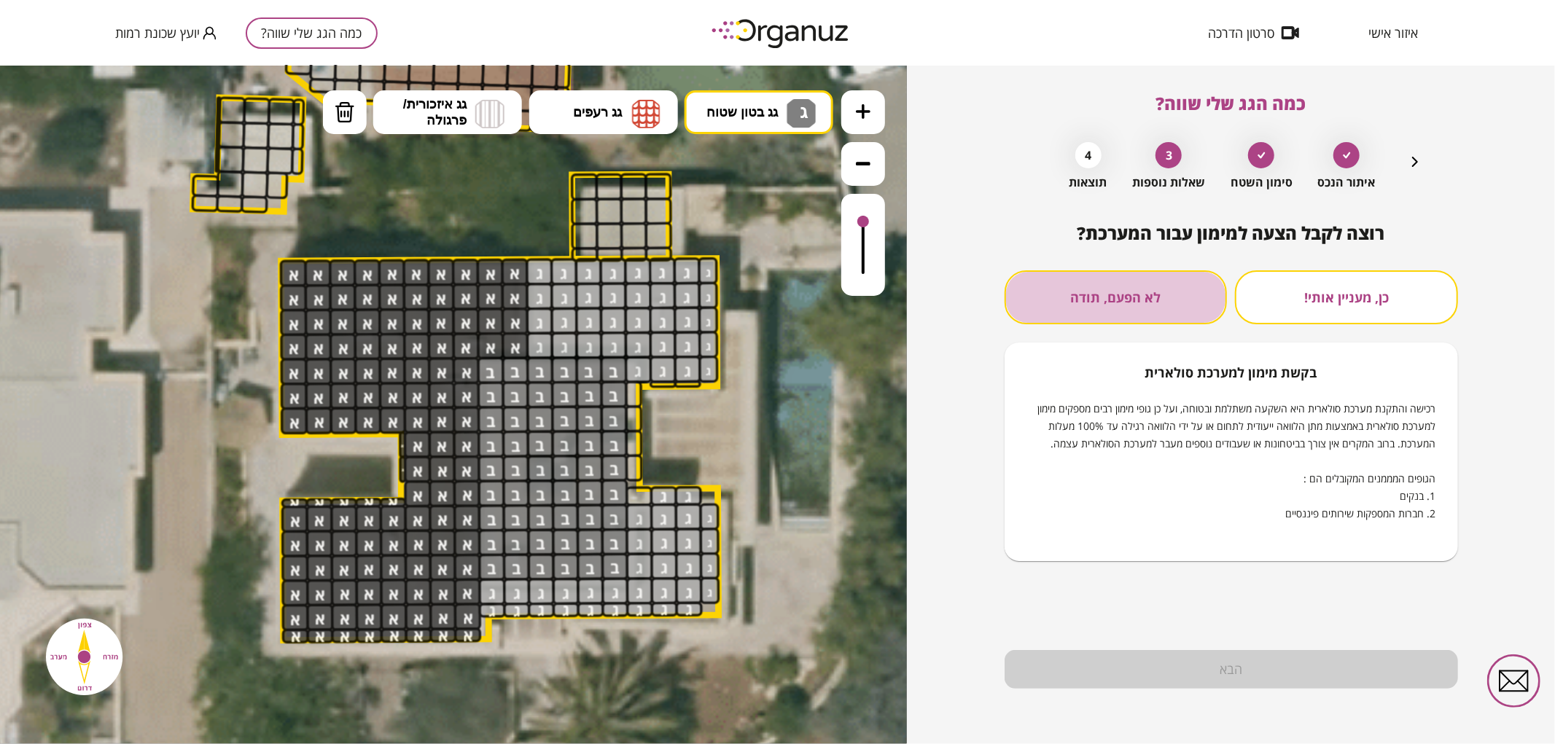
click at [1160, 321] on button "לא הפעם, תודה" at bounding box center [1115, 297] width 223 height 54
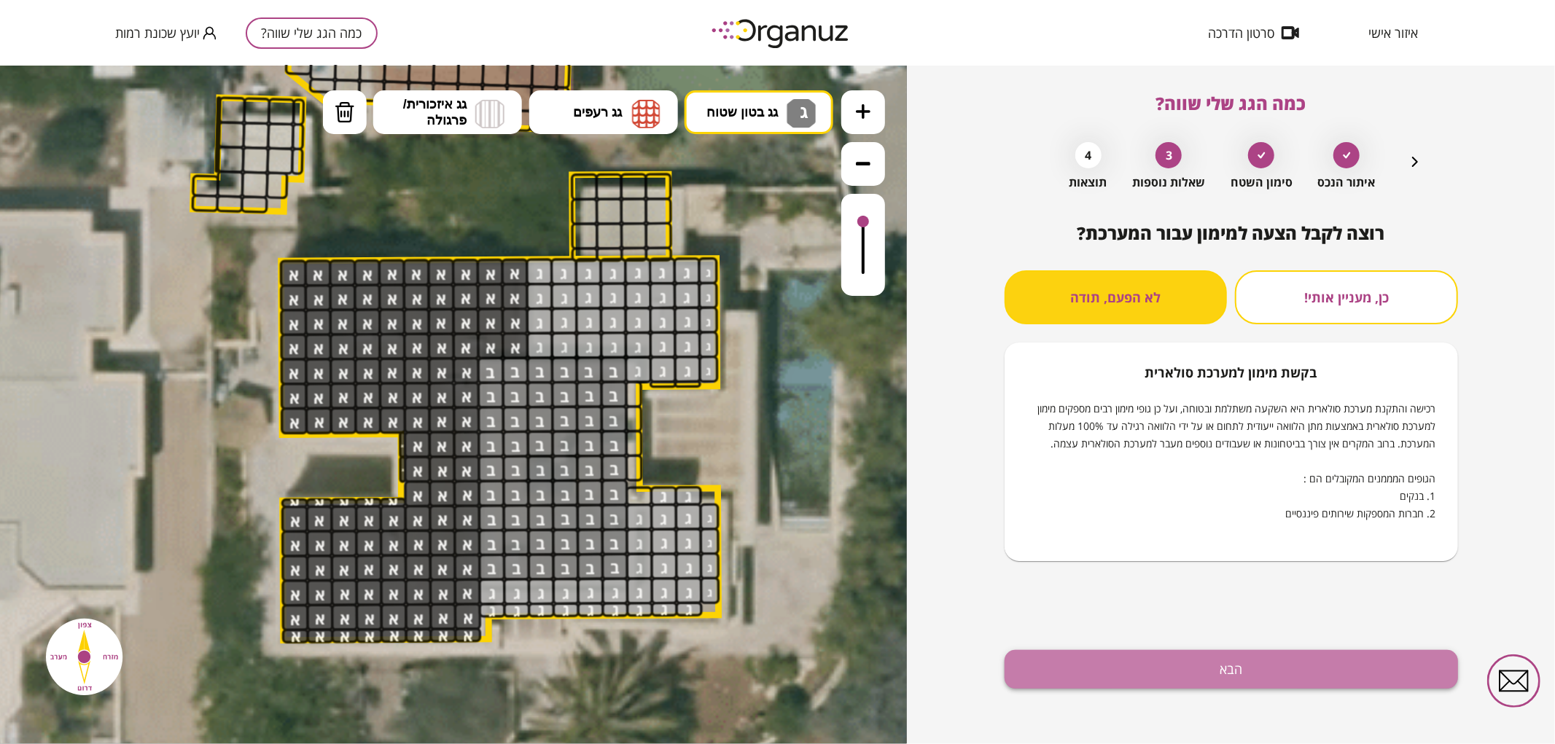
click at [1211, 667] on button "הבא" at bounding box center [1230, 669] width 453 height 39
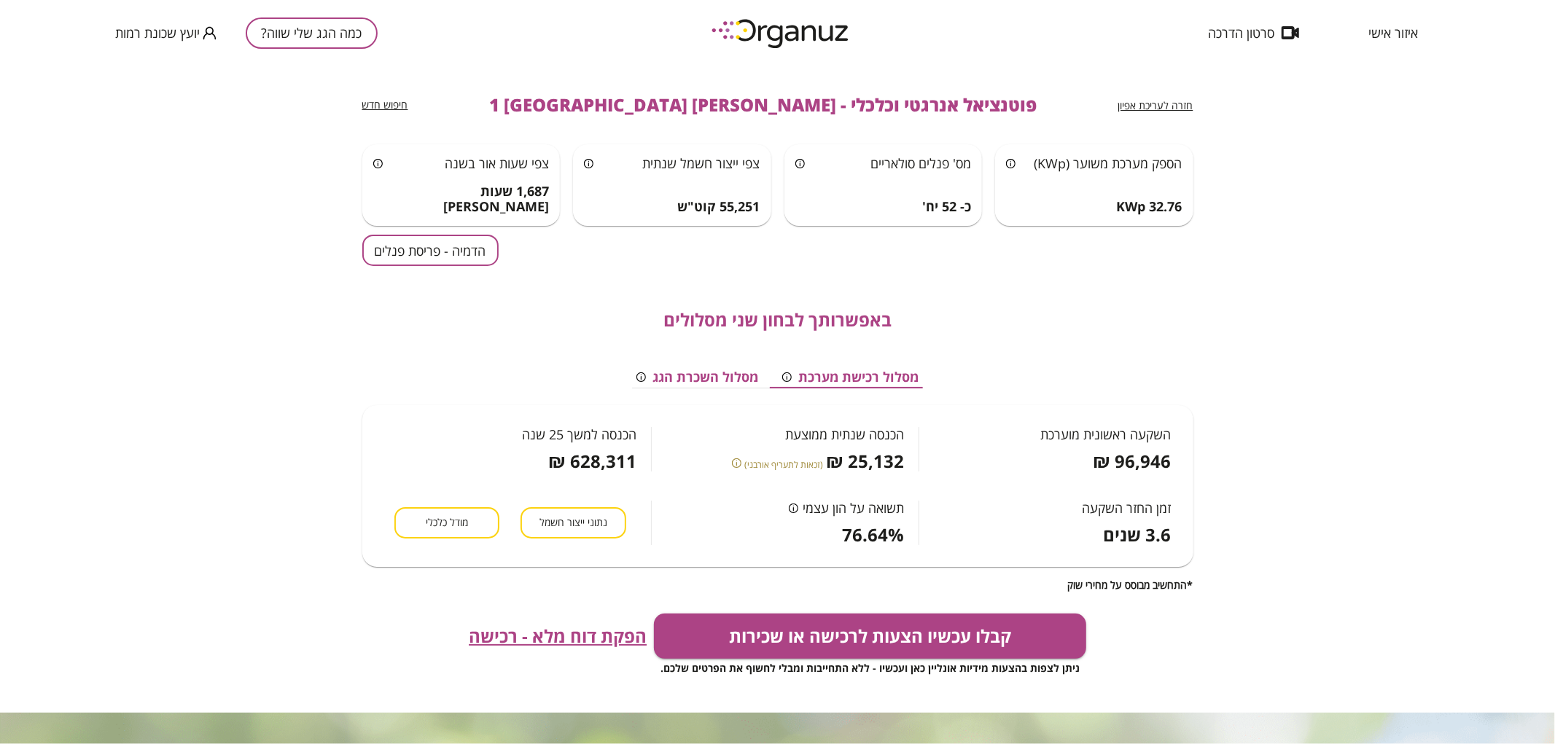
click at [431, 252] on button "הדמיה - פריסת פנלים" at bounding box center [430, 250] width 136 height 31
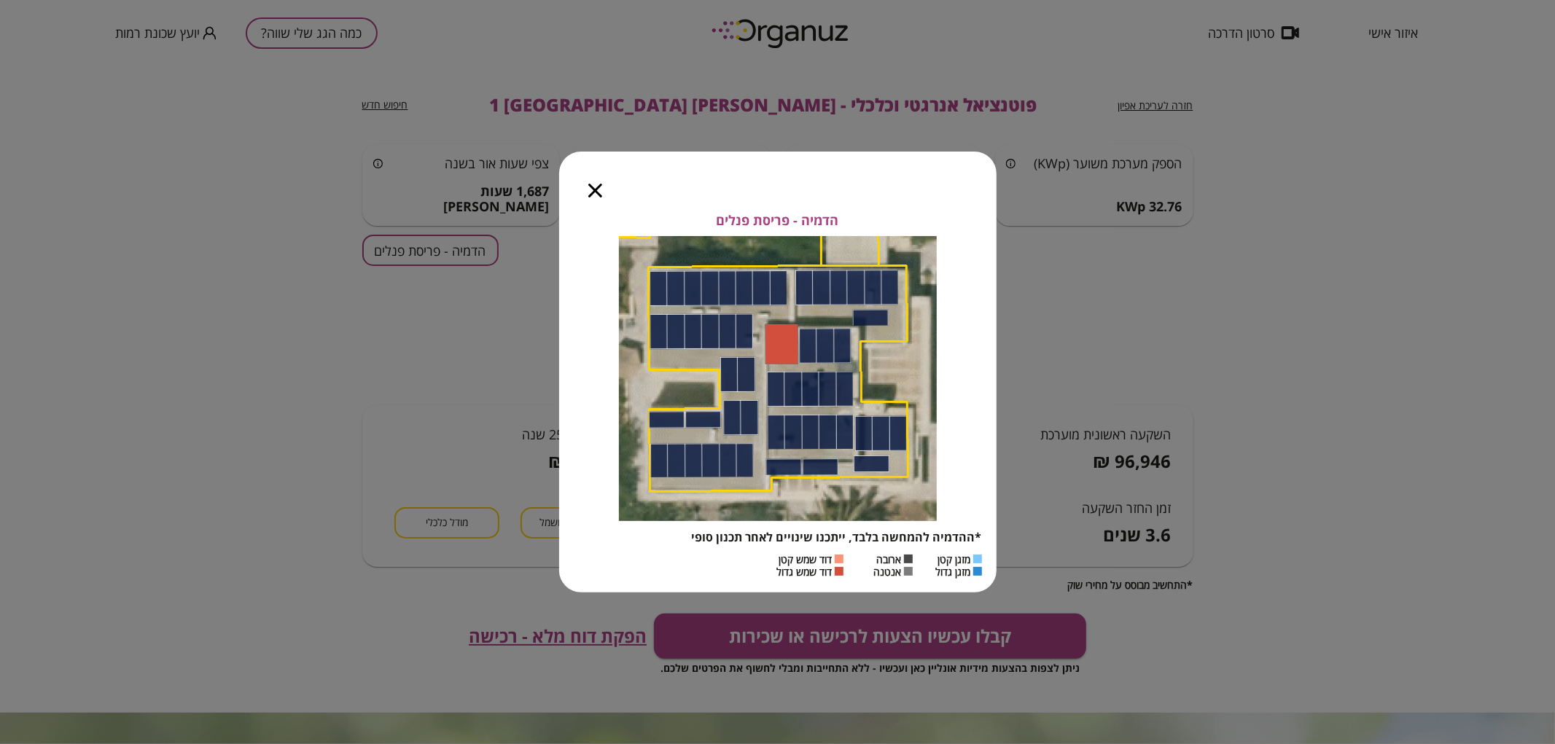
click at [593, 187] on icon "button" at bounding box center [595, 191] width 14 height 14
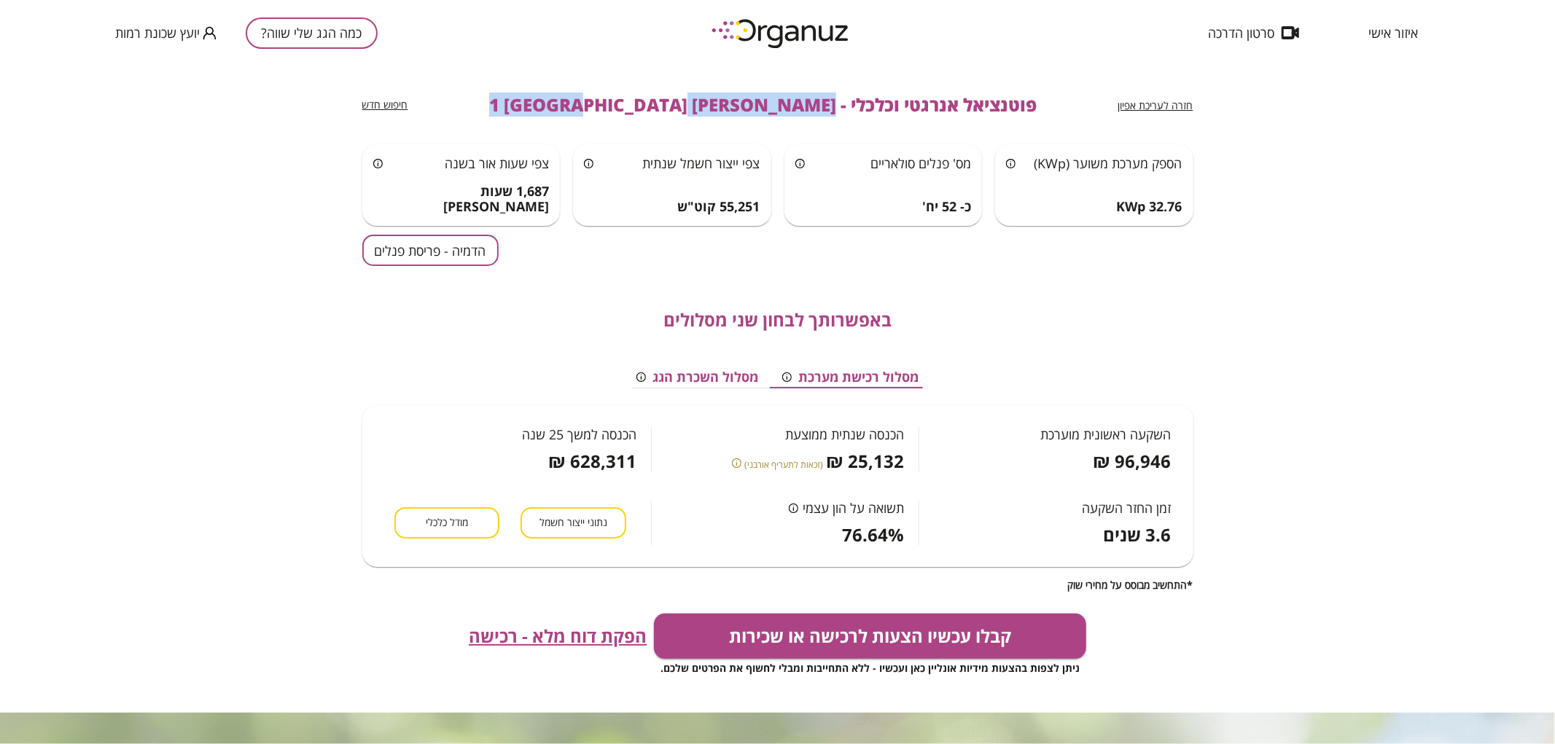
drag, startPoint x: 769, startPoint y: 101, endPoint x: 545, endPoint y: 97, distance: 223.8
click at [545, 97] on div "חזרה לעריכת אפיון פוטנציאל אנרגטי וכלכלי - [PERSON_NAME] 1 [GEOGRAPHIC_DATA] חי…" at bounding box center [777, 105] width 831 height 79
copy span "[PERSON_NAME] 1 [GEOGRAPHIC_DATA]"
click at [324, 32] on button "כמה הגג שלי שווה?" at bounding box center [312, 32] width 132 height 31
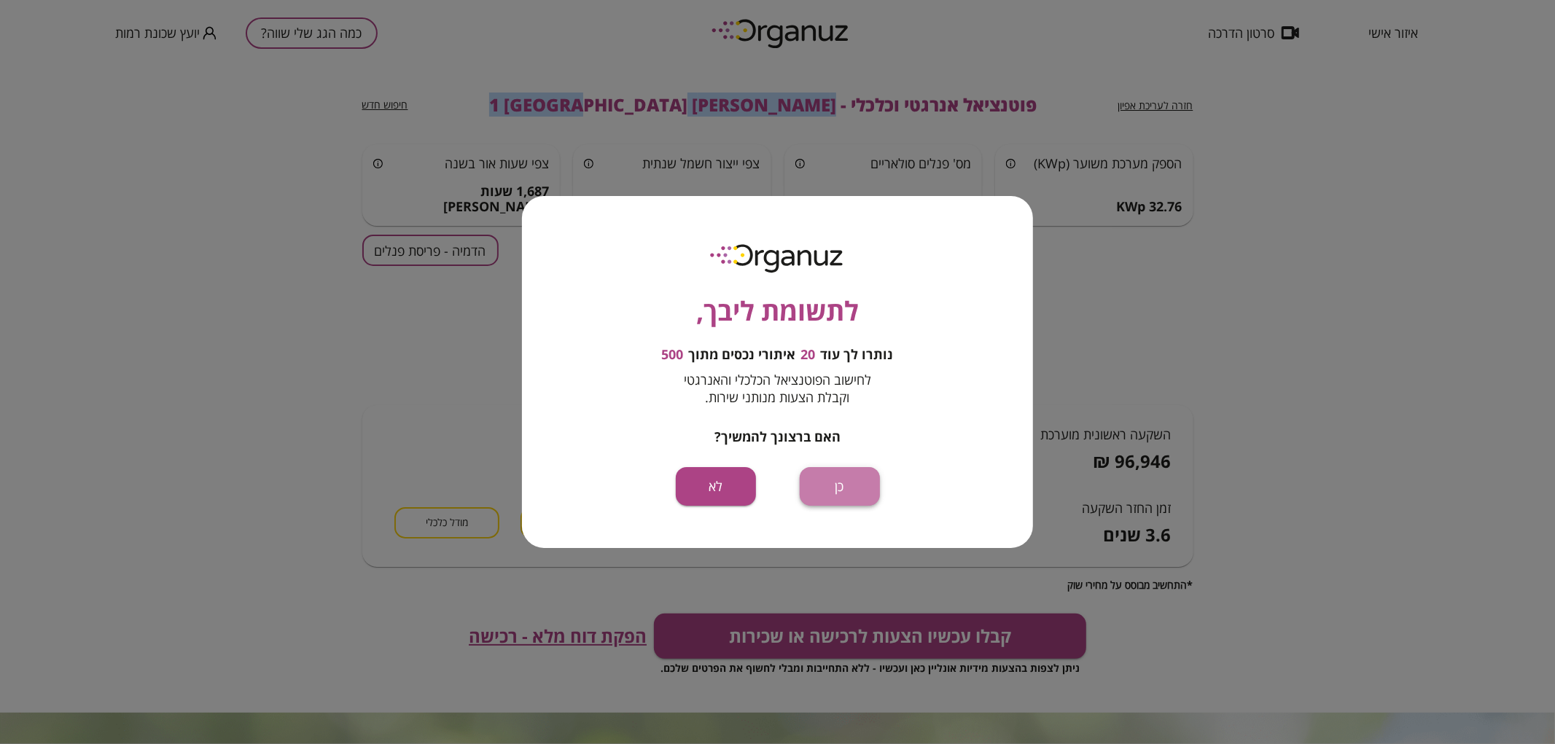
click at [849, 488] on button "כן" at bounding box center [840, 486] width 80 height 39
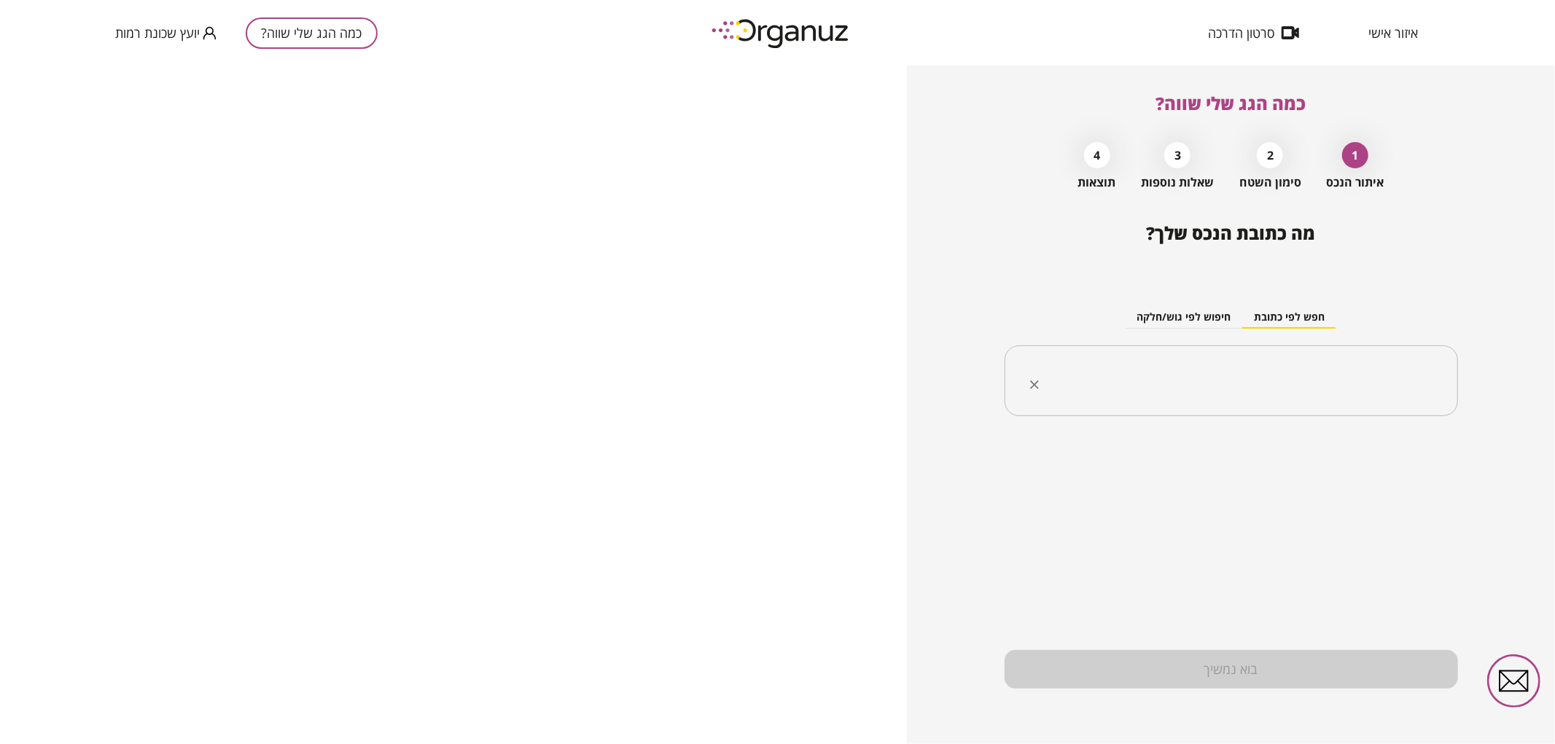
click at [1208, 379] on input "text" at bounding box center [1236, 381] width 407 height 36
paste input "**********"
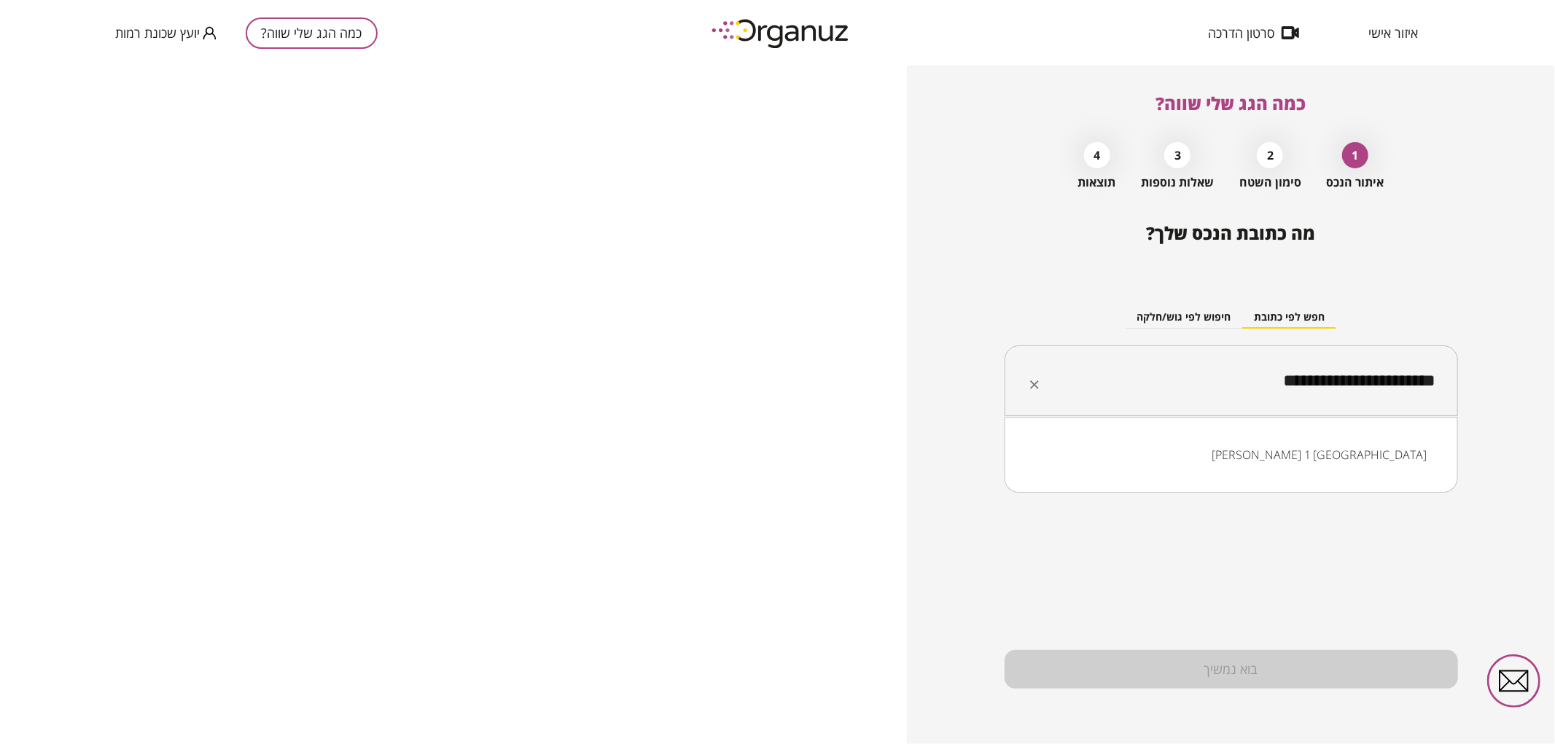
click at [1324, 383] on input "**********" at bounding box center [1236, 381] width 407 height 36
click at [1321, 450] on li "[PERSON_NAME] 5 [GEOGRAPHIC_DATA]" at bounding box center [1230, 455] width 415 height 26
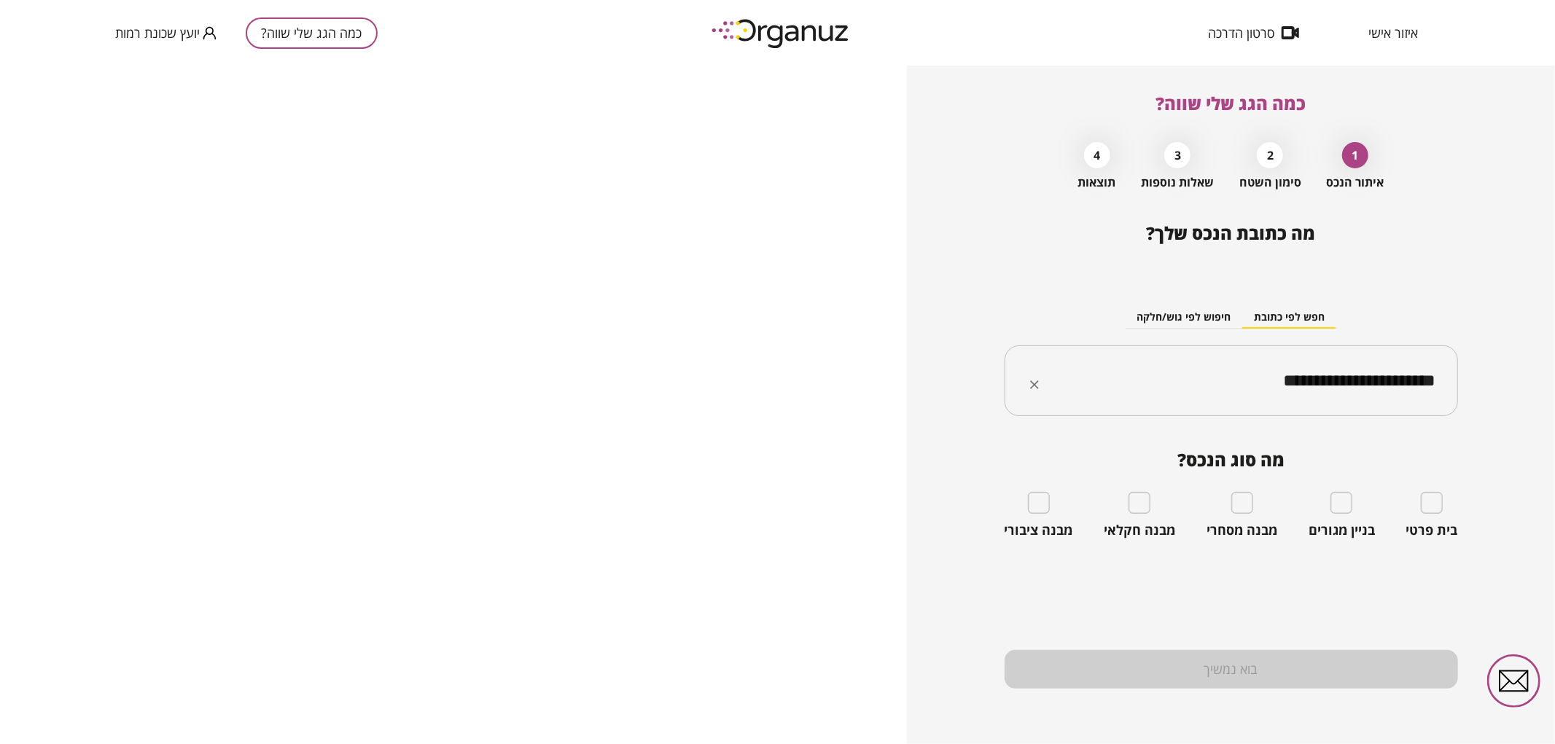
type input "**********"
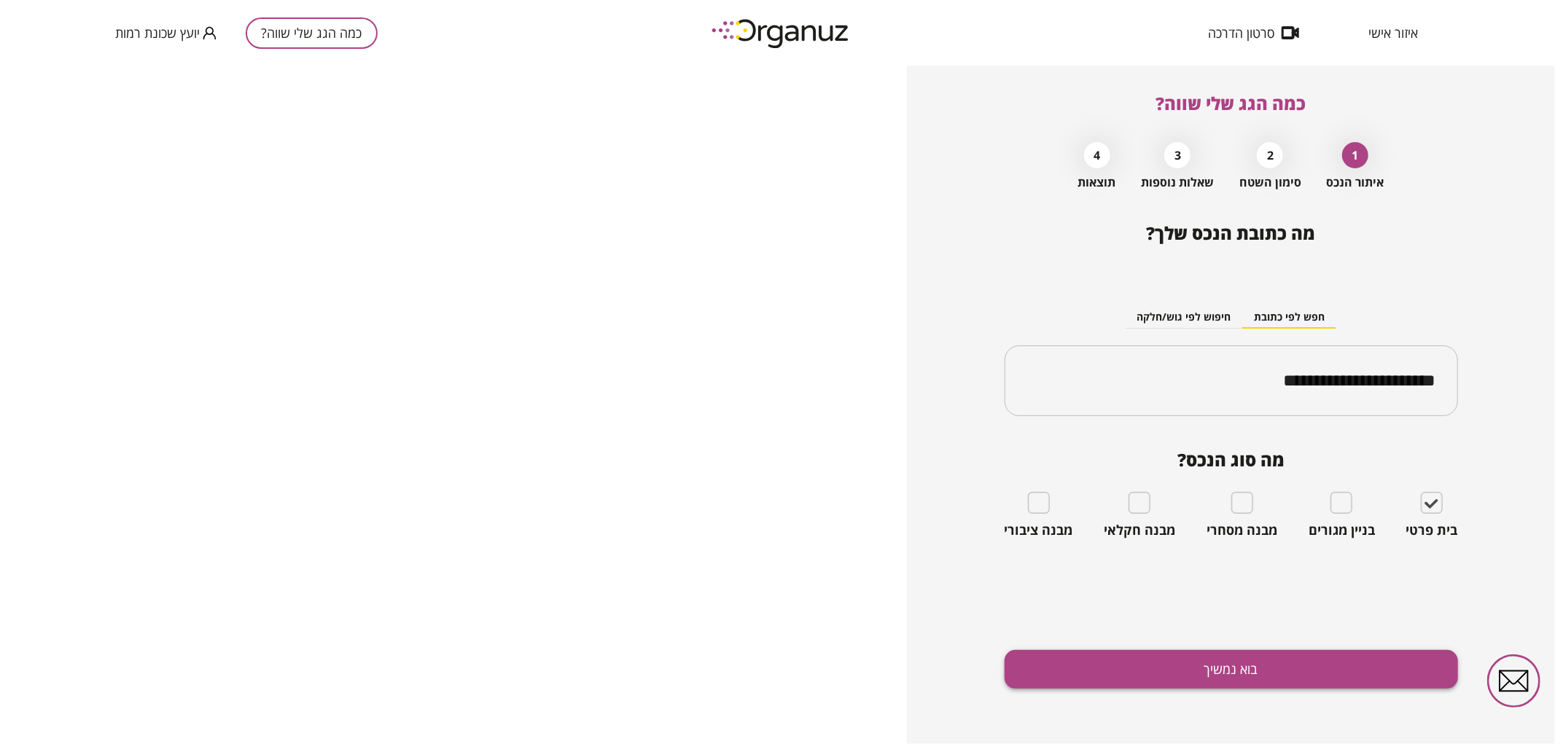
click at [1377, 665] on button "בוא נמשיך" at bounding box center [1230, 669] width 453 height 39
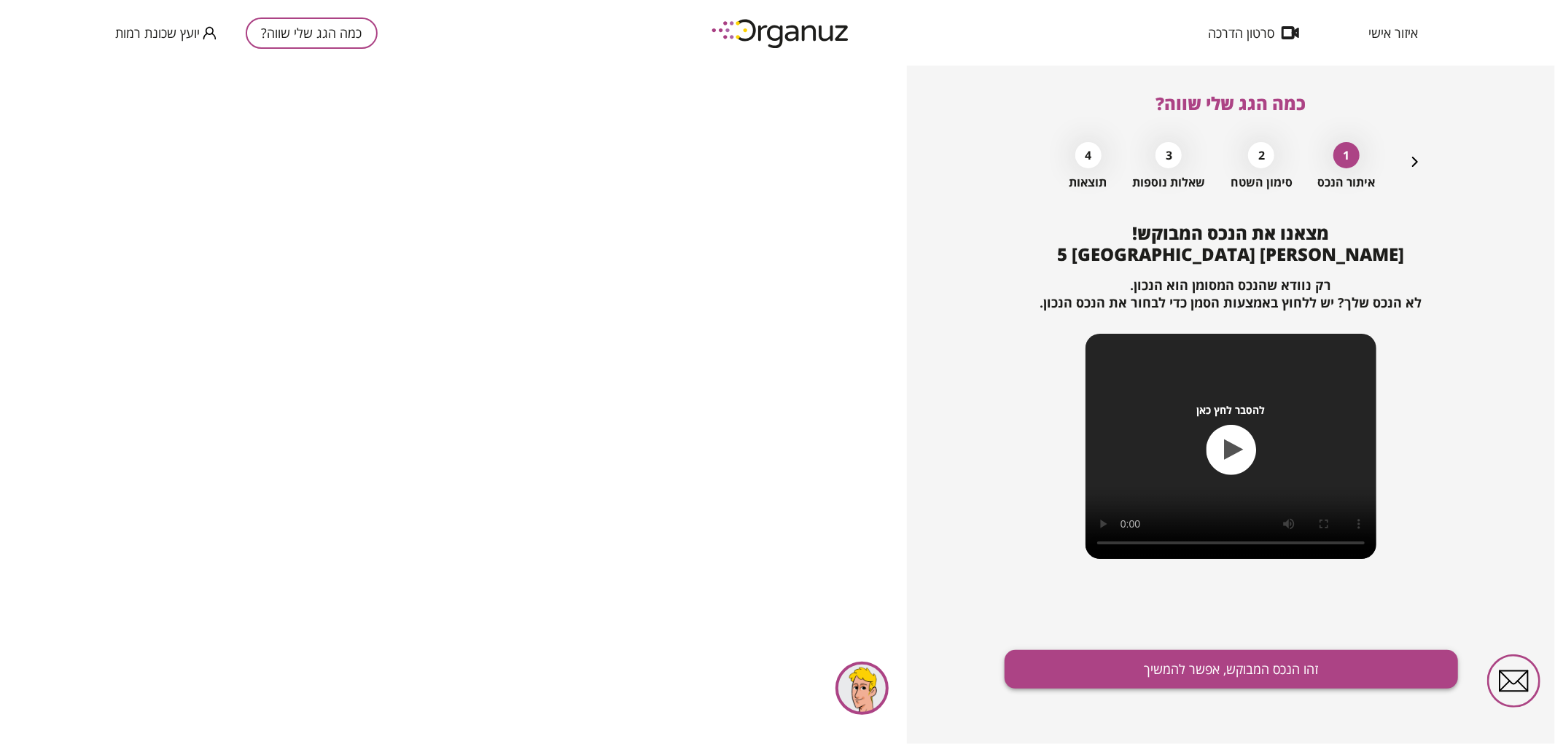
click at [1223, 659] on button "זהו הנכס המבוקש, אפשר להמשיך" at bounding box center [1230, 669] width 453 height 39
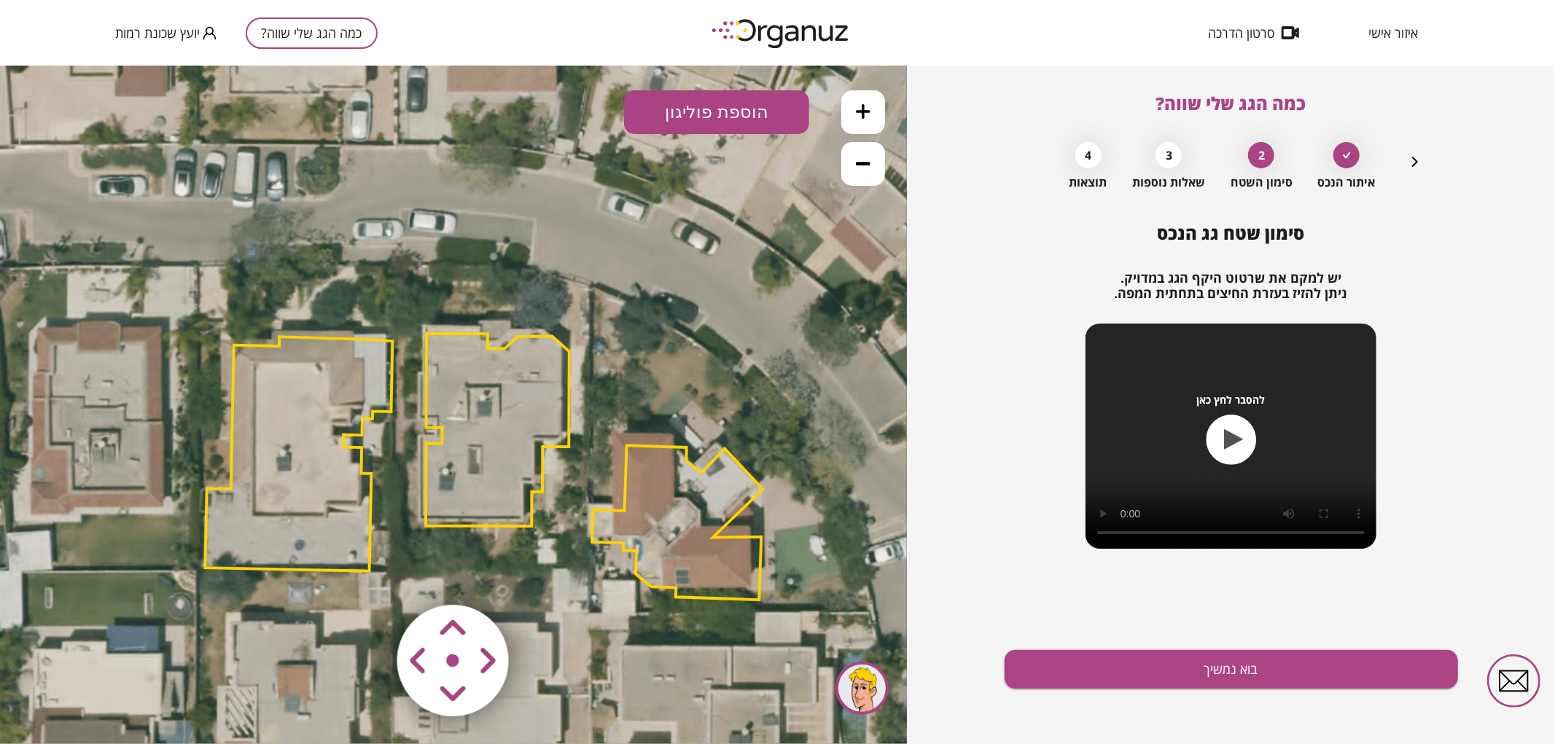
drag, startPoint x: 651, startPoint y: 306, endPoint x: 681, endPoint y: 368, distance: 69.1
click at [681, 368] on icon at bounding box center [487, 462] width 1705 height 1705
click at [526, 407] on polygon at bounding box center [498, 429] width 144 height 192
click at [768, 300] on icon at bounding box center [488, 462] width 1705 height 1705
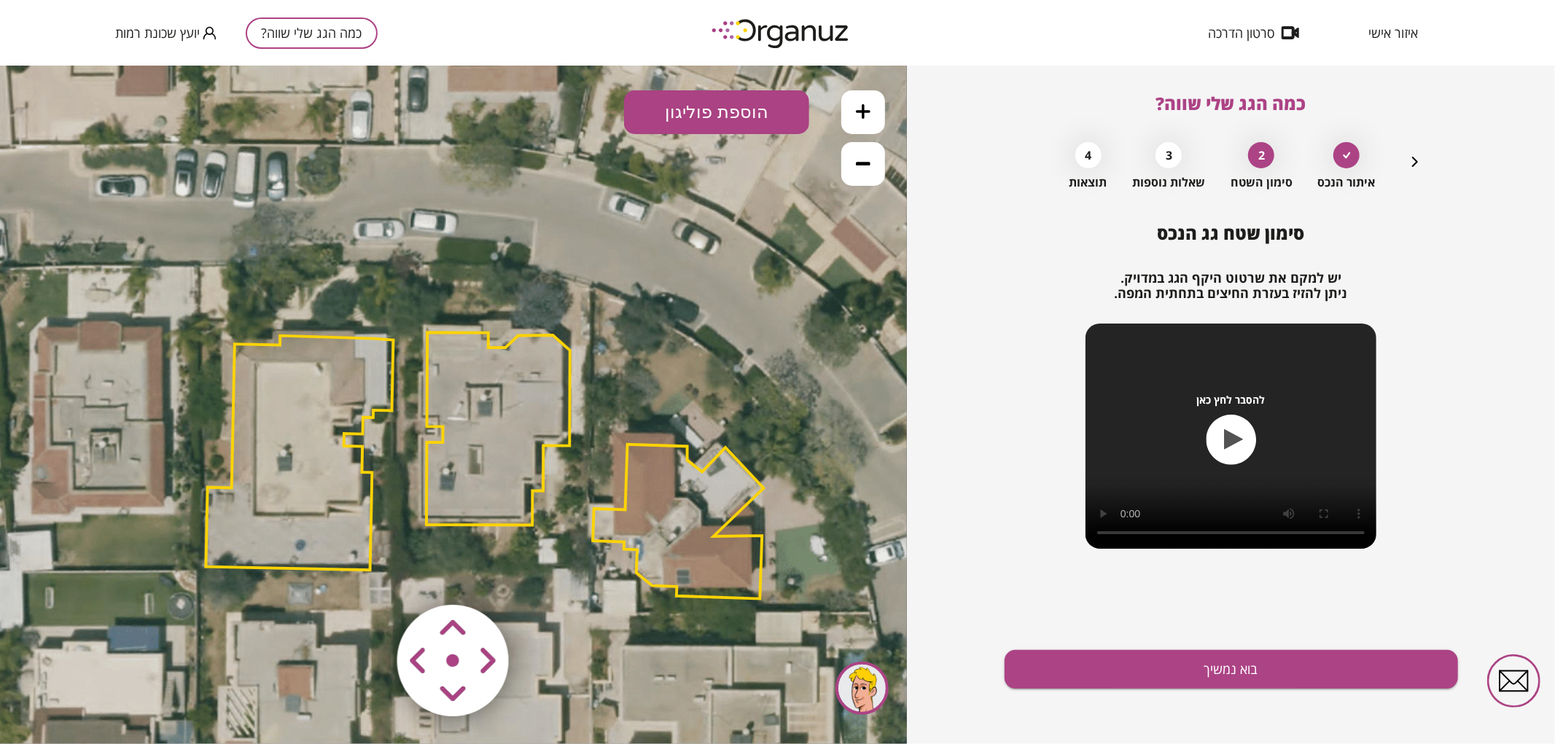
click at [367, 574] on area at bounding box center [367, 574] width 0 height 0
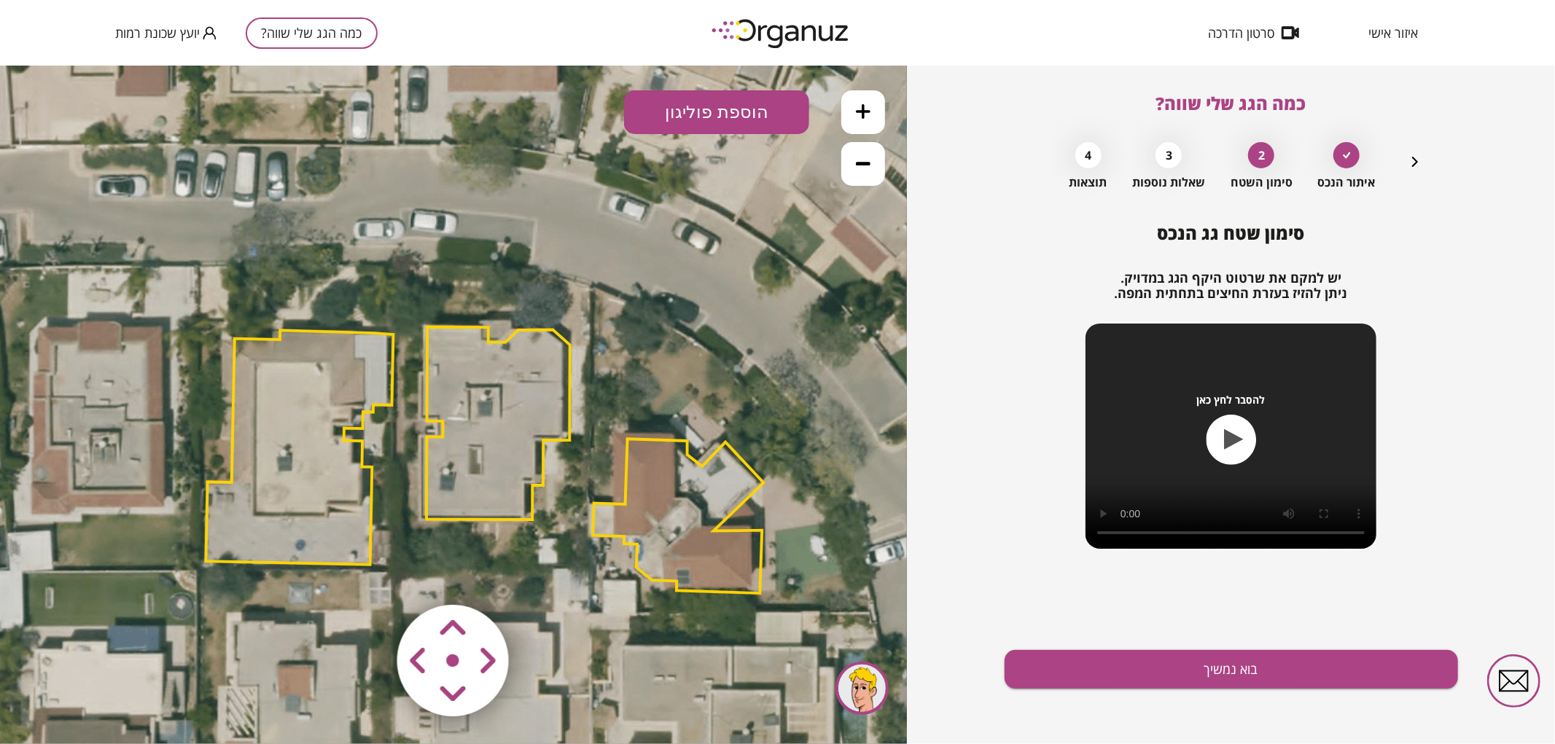
click at [367, 574] on area at bounding box center [367, 574] width 0 height 0
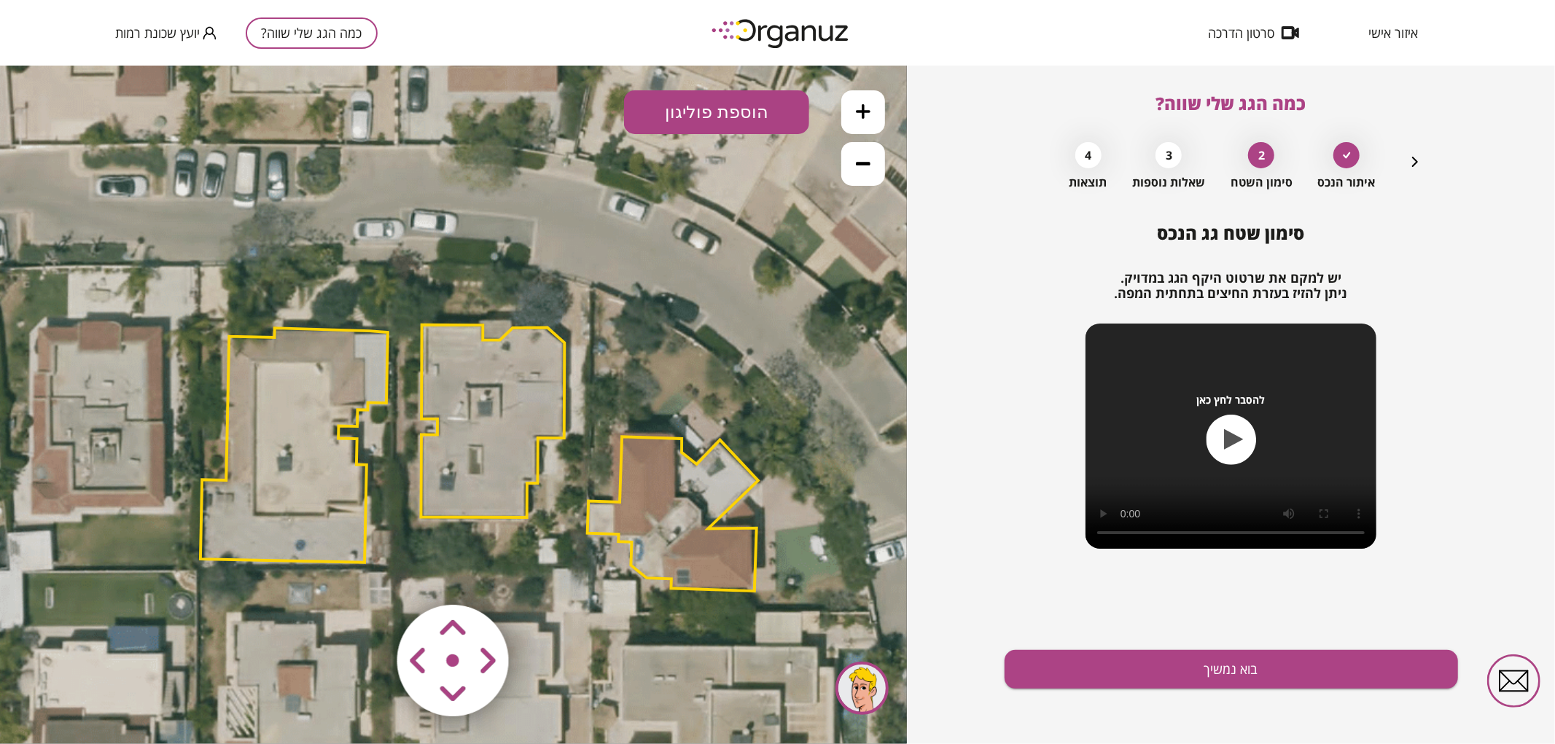
click at [367, 574] on area at bounding box center [367, 574] width 0 height 0
click at [1058, 658] on button "בוא נמשיך" at bounding box center [1230, 669] width 453 height 39
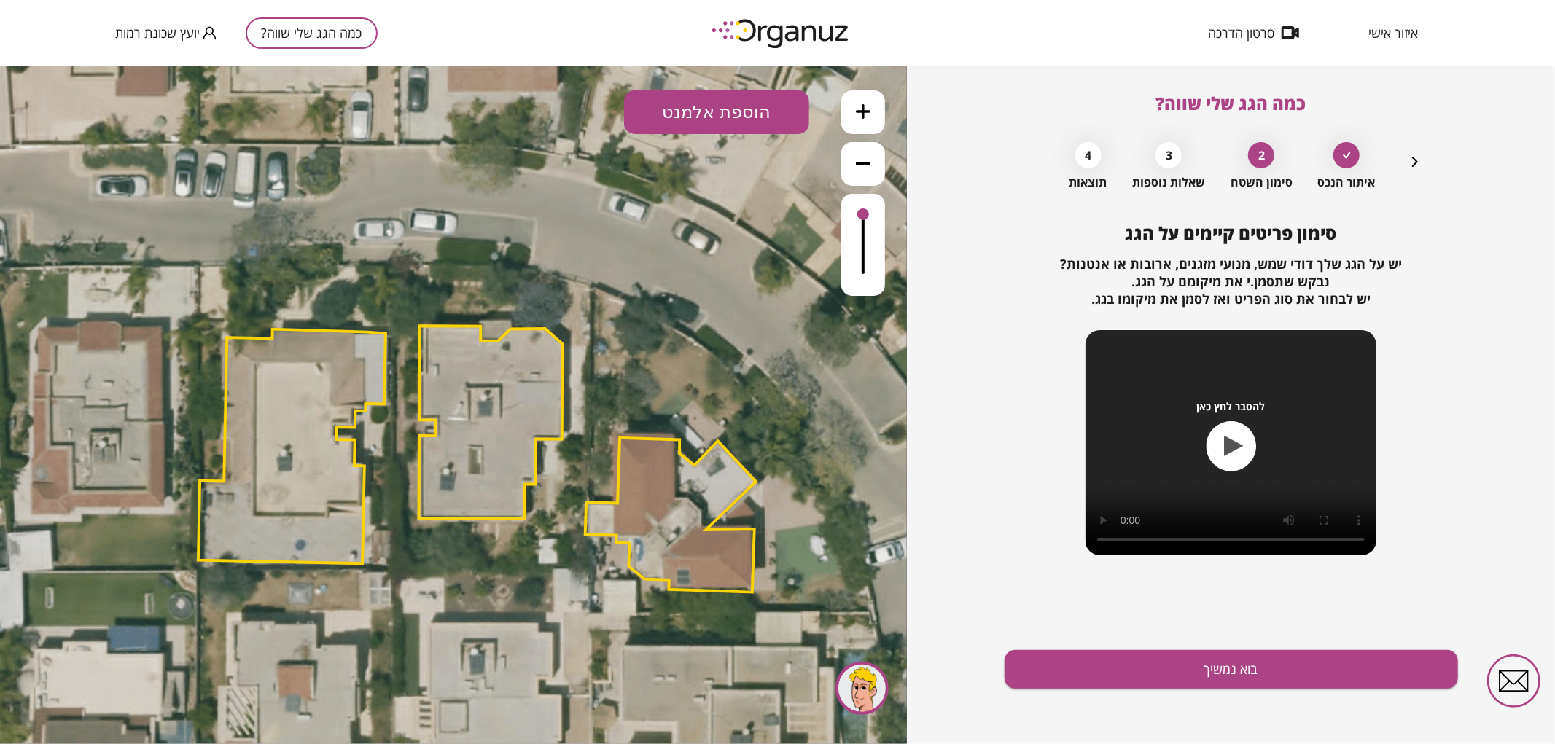
click at [761, 128] on button "הוספת אלמנט" at bounding box center [716, 112] width 185 height 44
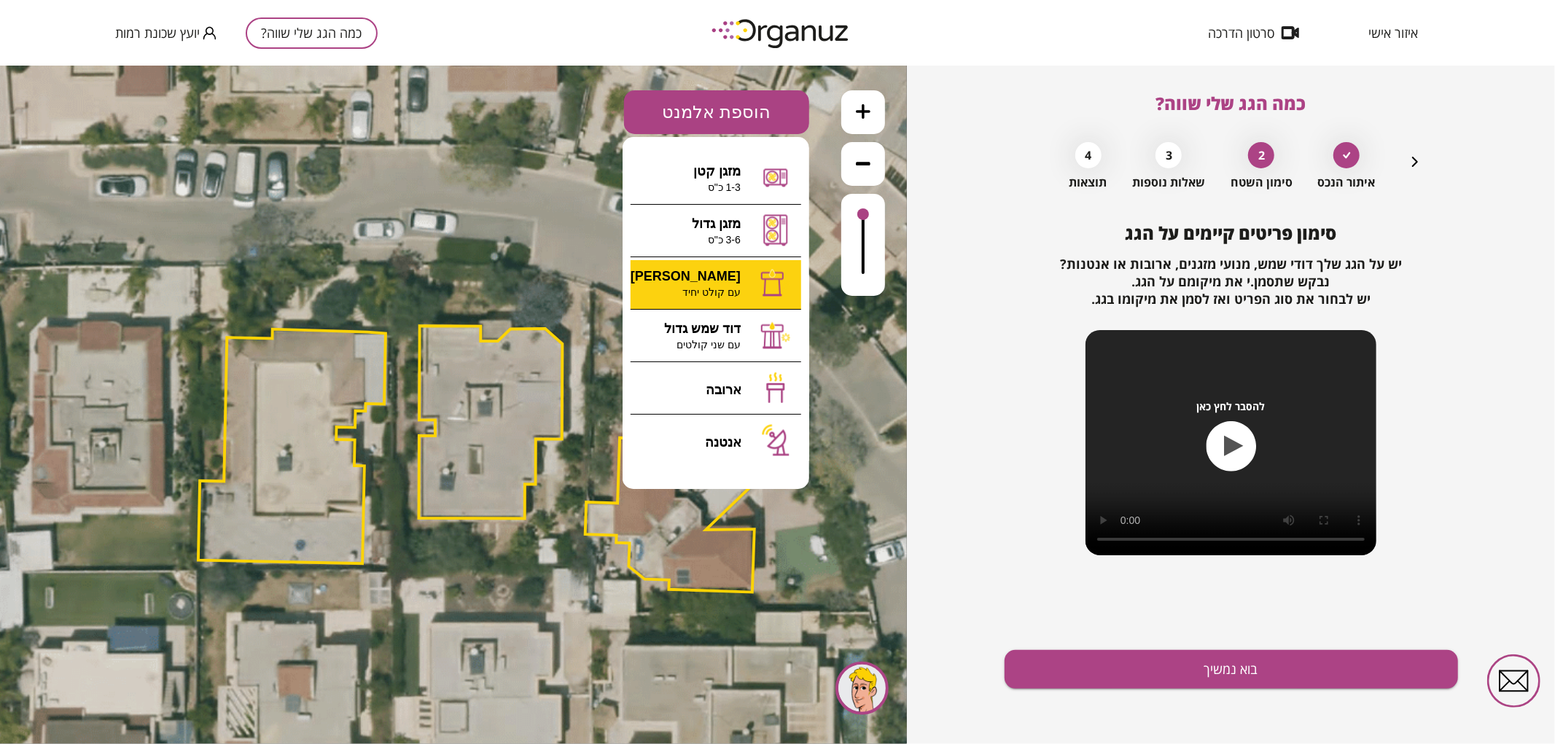
click at [703, 287] on div ".st0 { fill: #FFFFFF; } 0" at bounding box center [453, 404] width 907 height 679
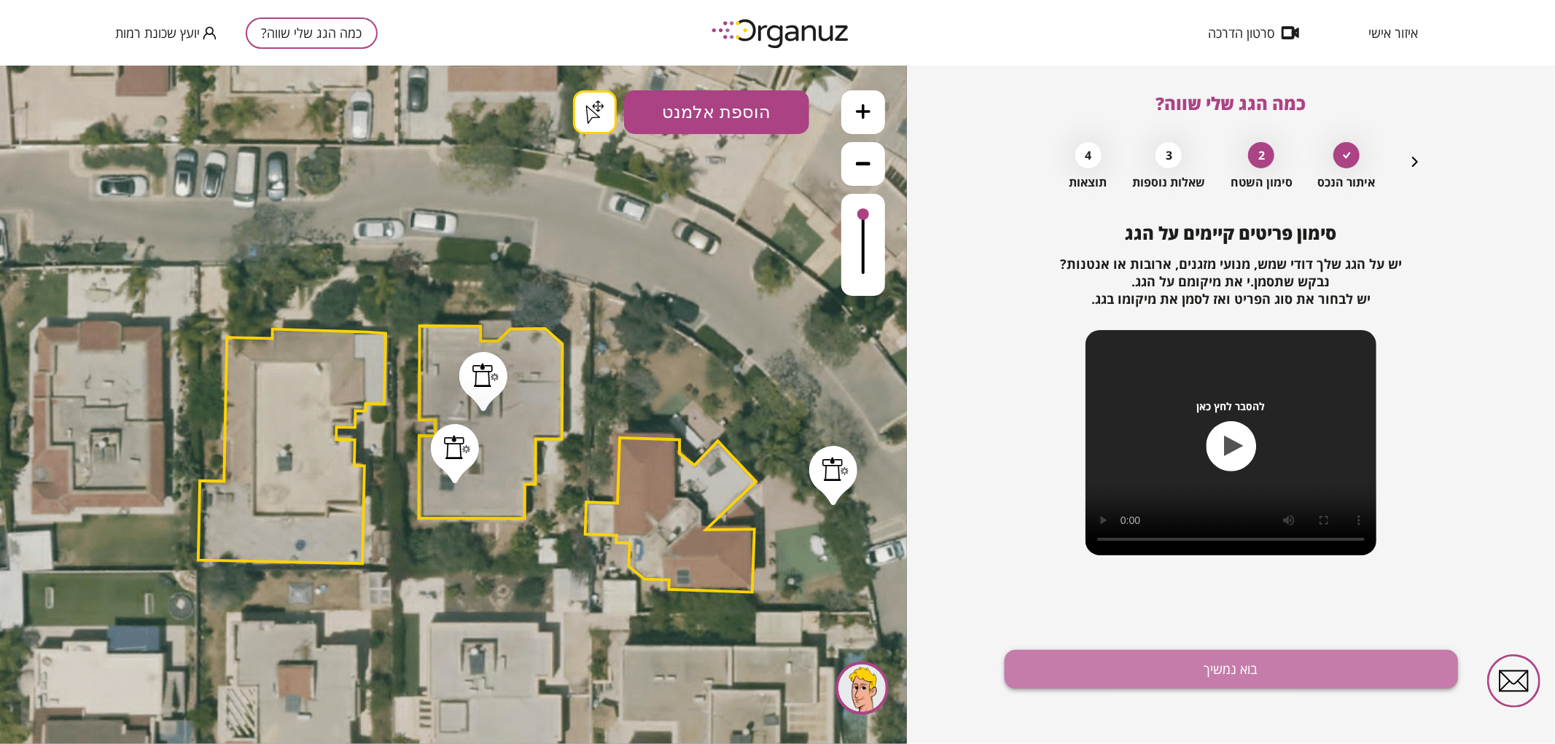
click at [1208, 660] on button "בוא נמשיך" at bounding box center [1230, 669] width 453 height 39
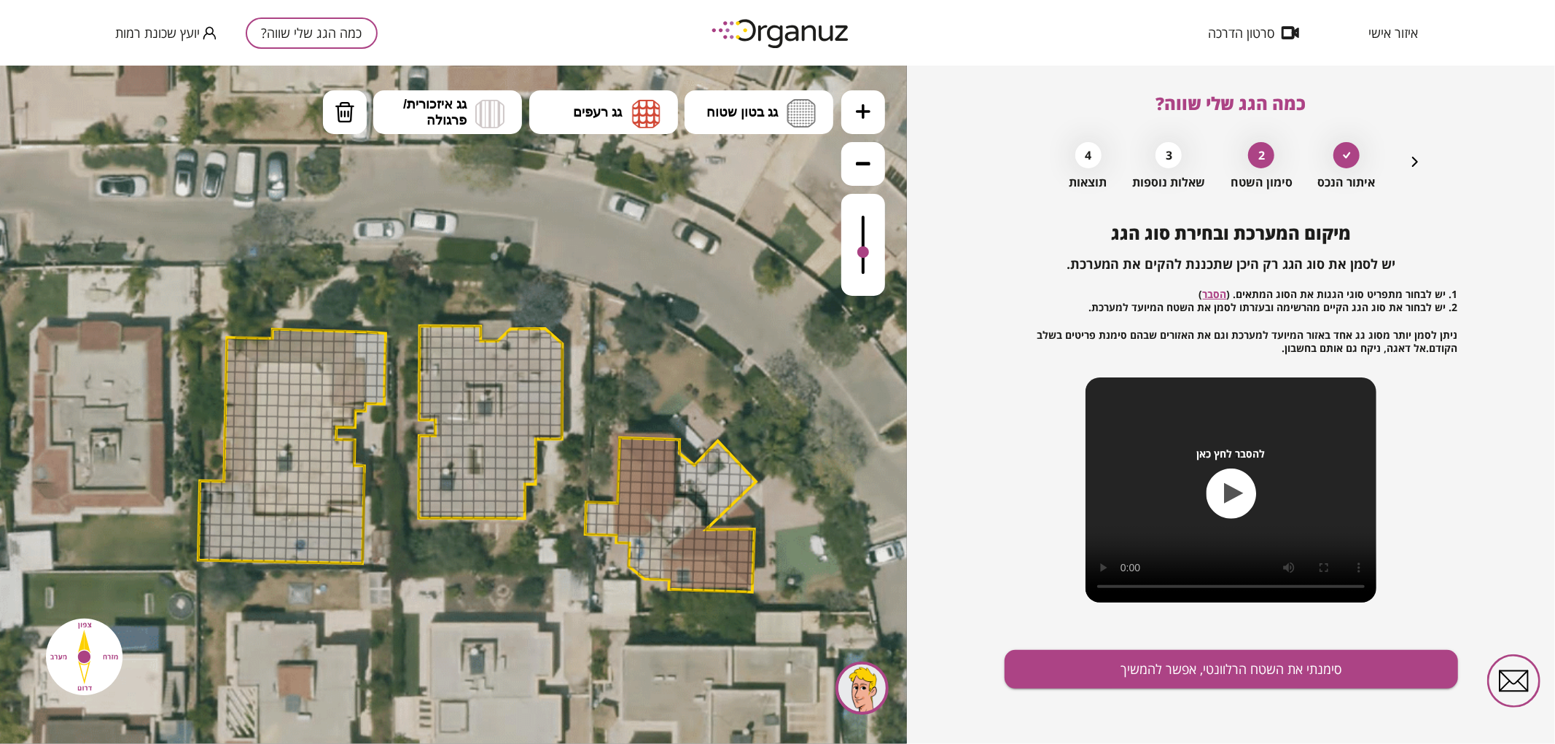
drag, startPoint x: 862, startPoint y: 214, endPoint x: 871, endPoint y: 253, distance: 39.6
click at [871, 253] on div at bounding box center [863, 244] width 44 height 102
click at [860, 119] on button at bounding box center [863, 112] width 44 height 44
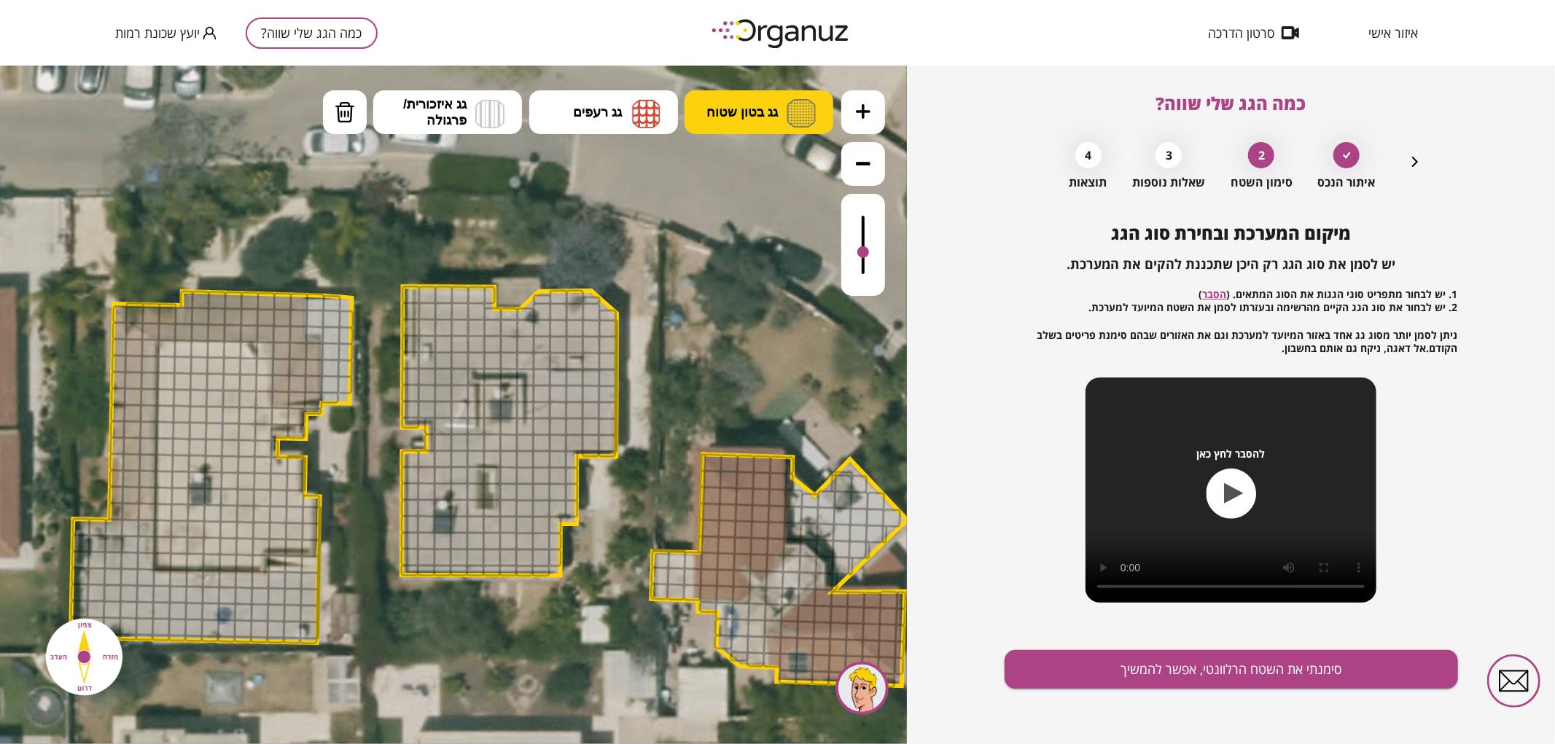
click at [780, 127] on button "גג בטון שטוח" at bounding box center [758, 112] width 149 height 44
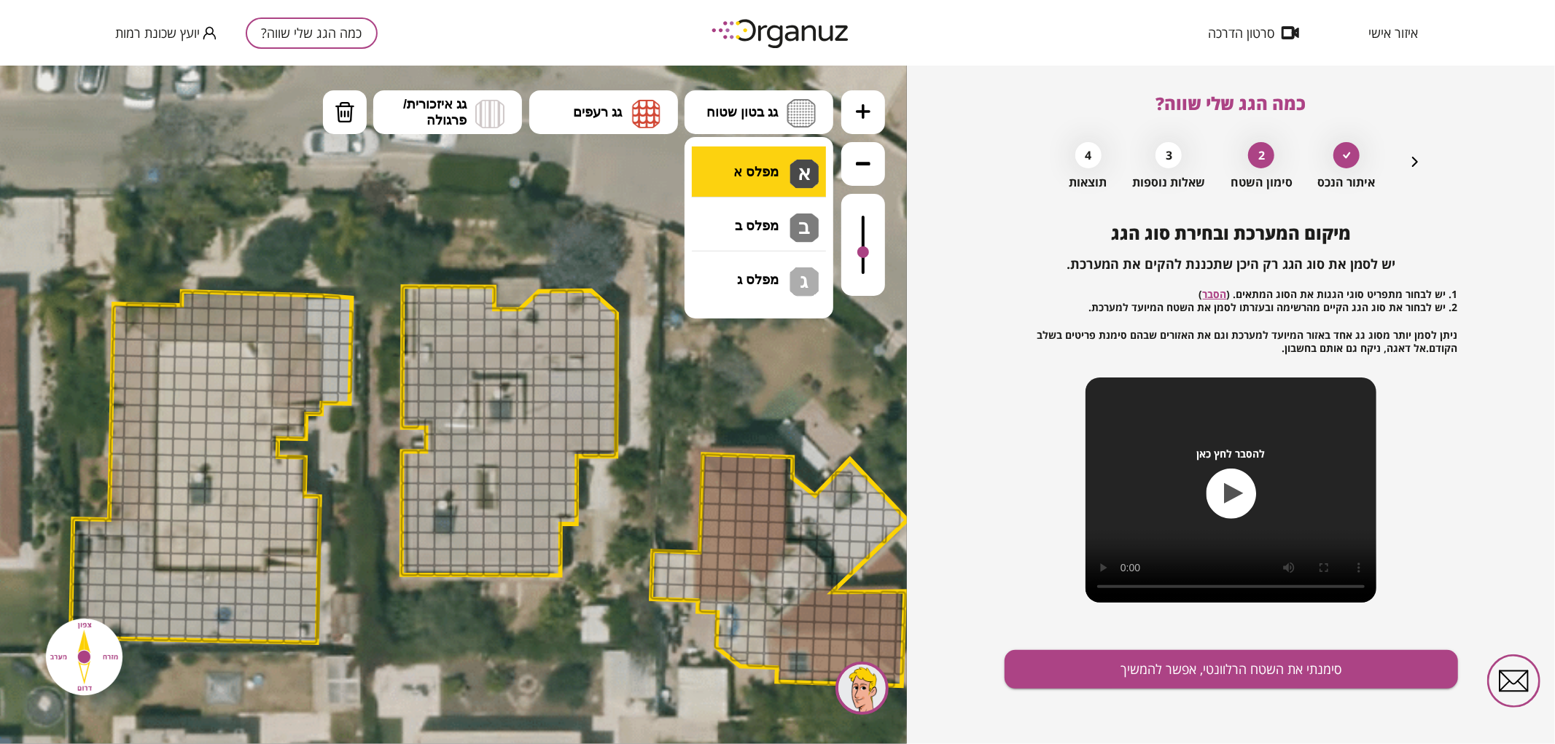
click at [781, 187] on div ".st0 { fill: #FFFFFF; } .st0 { fill: #FFFFFF; }" at bounding box center [453, 404] width 907 height 679
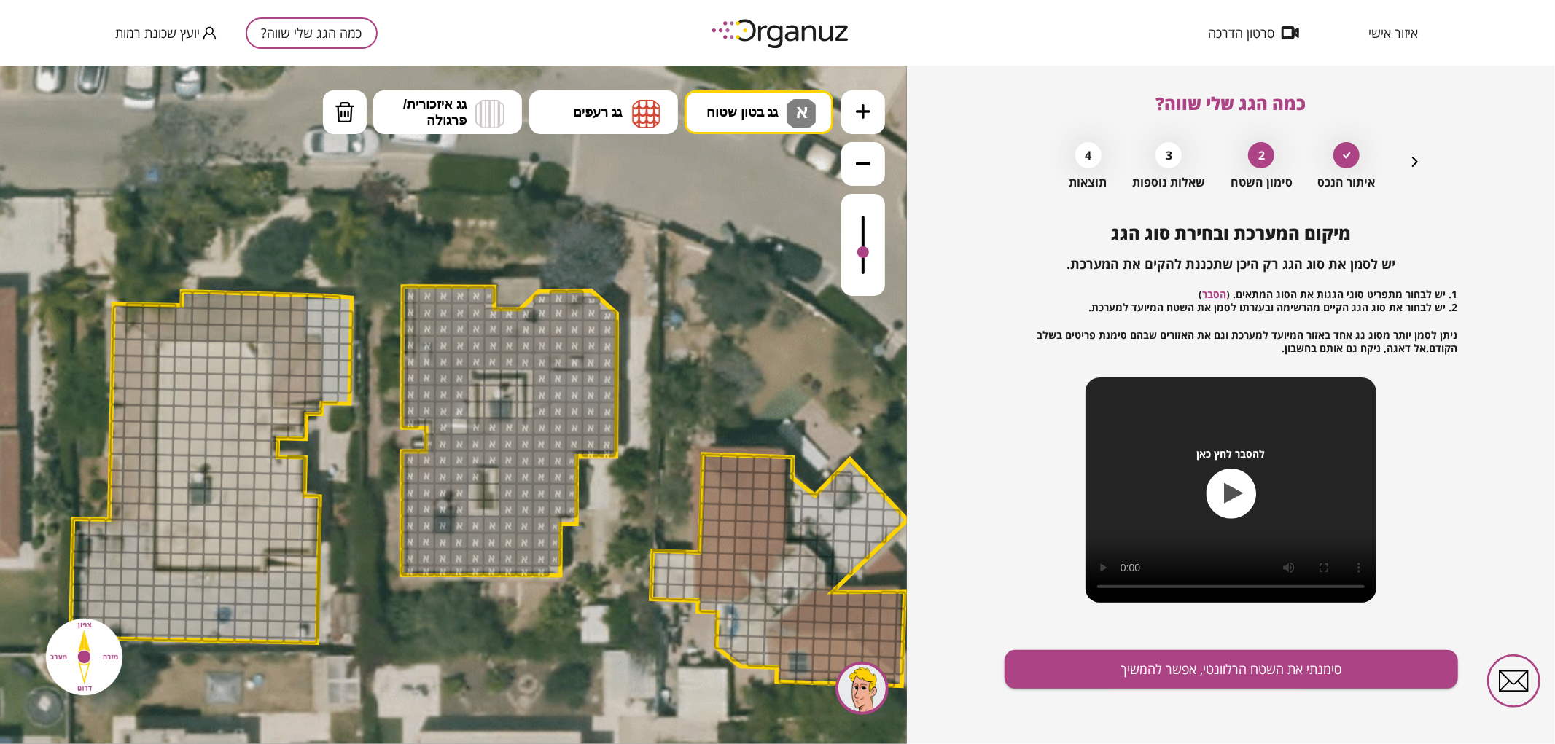
drag, startPoint x: 409, startPoint y: 298, endPoint x: 541, endPoint y: 508, distance: 247.9
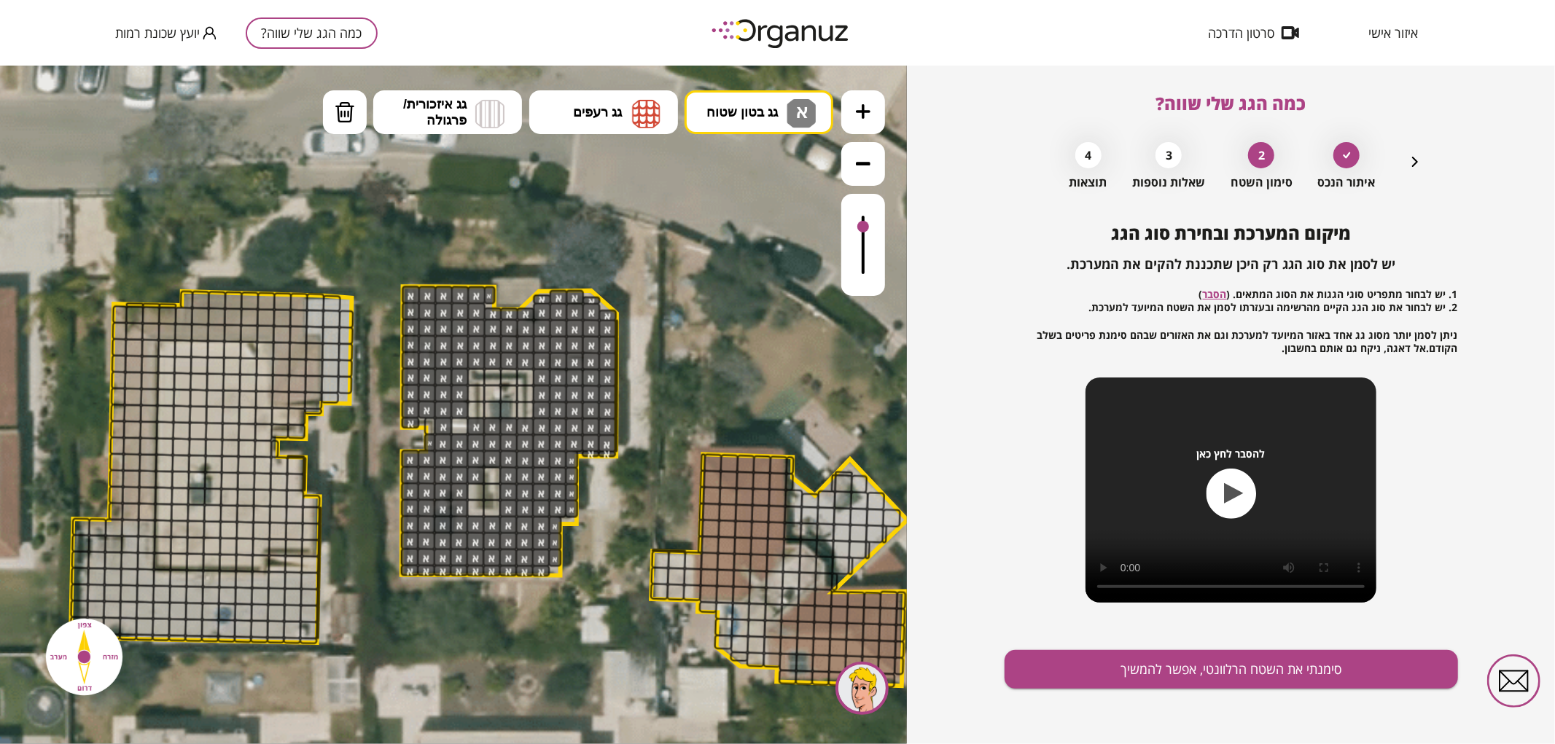
click at [873, 227] on div at bounding box center [863, 244] width 44 height 102
drag, startPoint x: 351, startPoint y: 106, endPoint x: 405, endPoint y: 249, distance: 152.0
click at [354, 106] on button "מחיקה" at bounding box center [345, 112] width 44 height 44
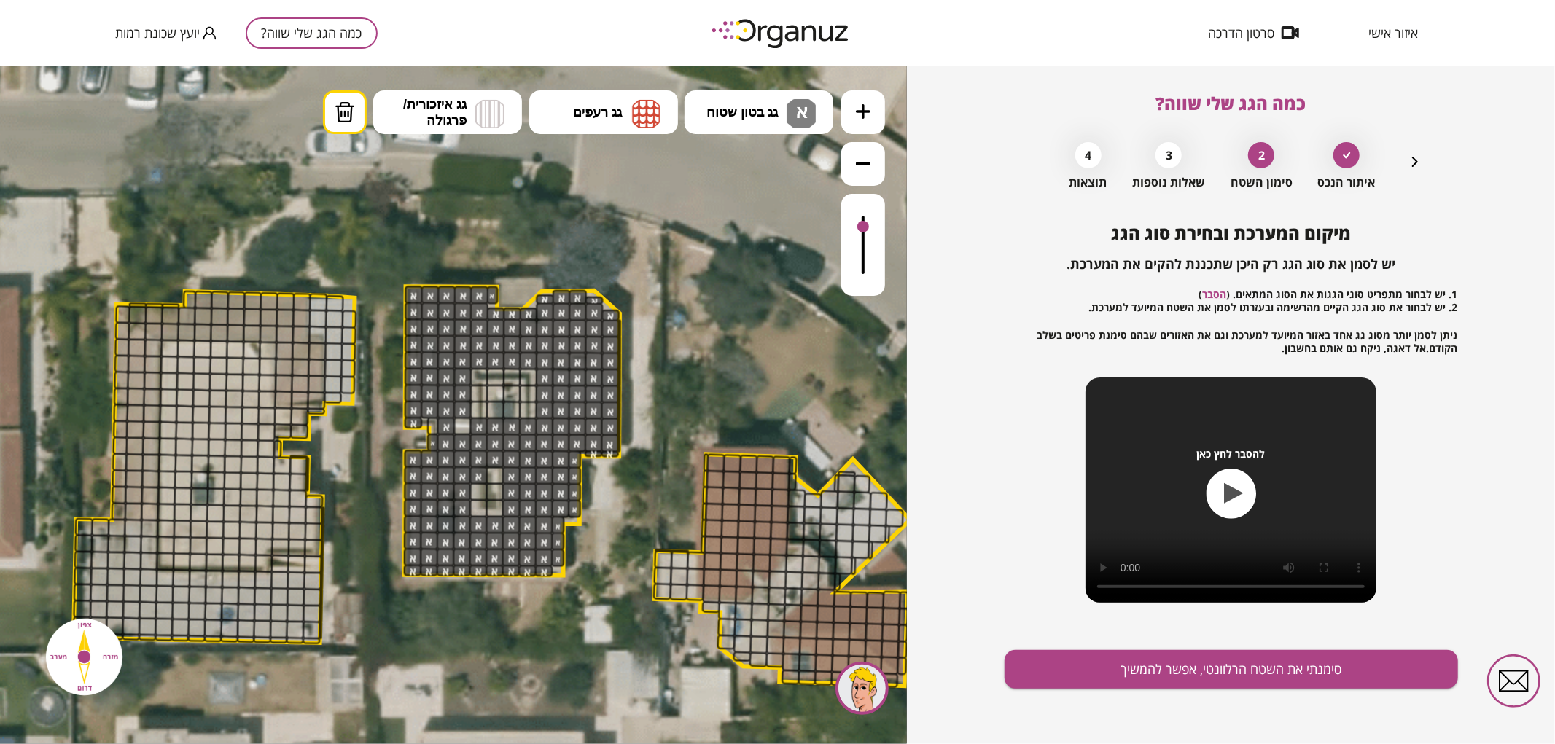
click at [476, 427] on div at bounding box center [478, 426] width 18 height 18
click at [743, 113] on span "גג בטון שטוח" at bounding box center [741, 111] width 71 height 16
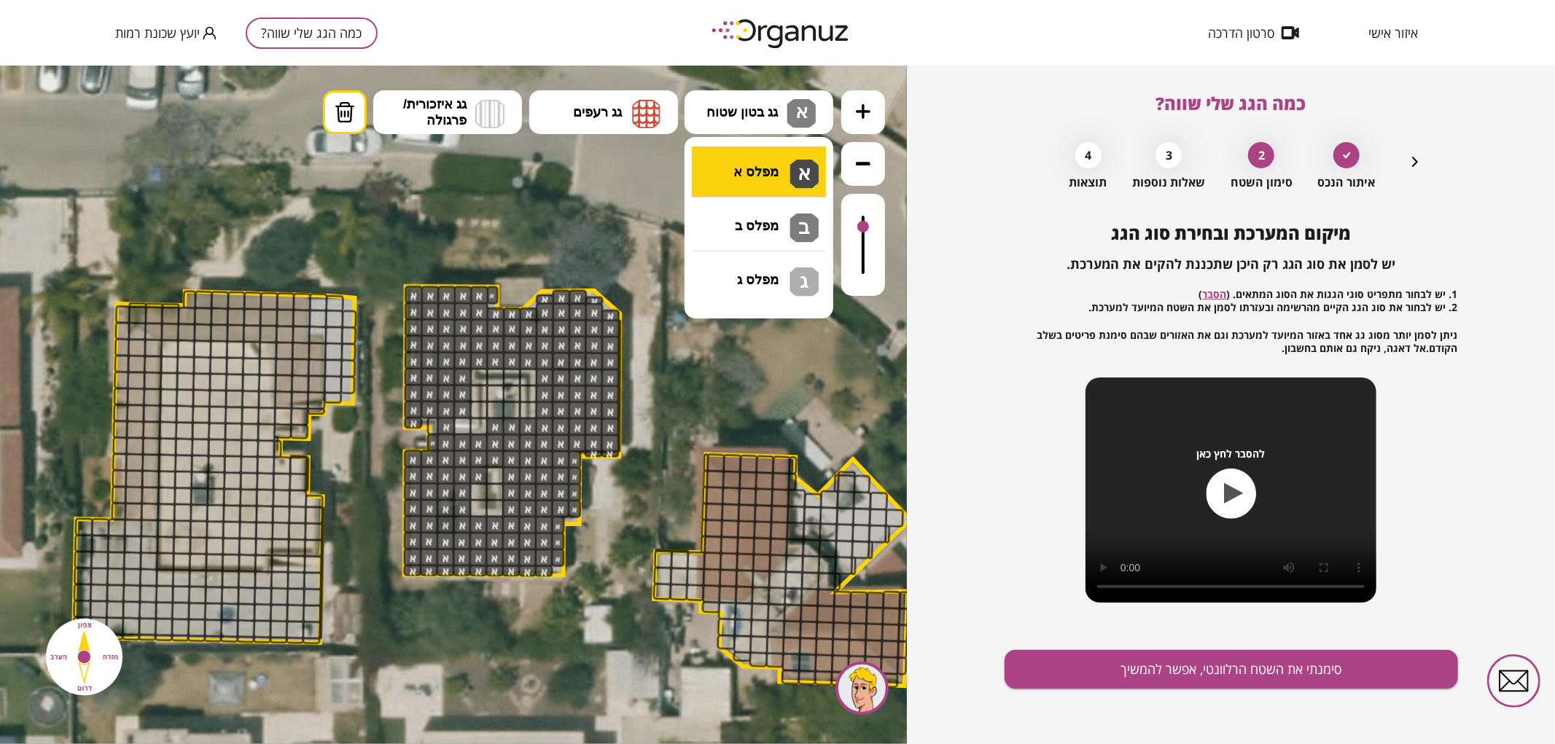
click at [742, 157] on div ".st0 { fill: #FFFFFF; } .st0 { fill: #FFFFFF; }" at bounding box center [453, 404] width 907 height 679
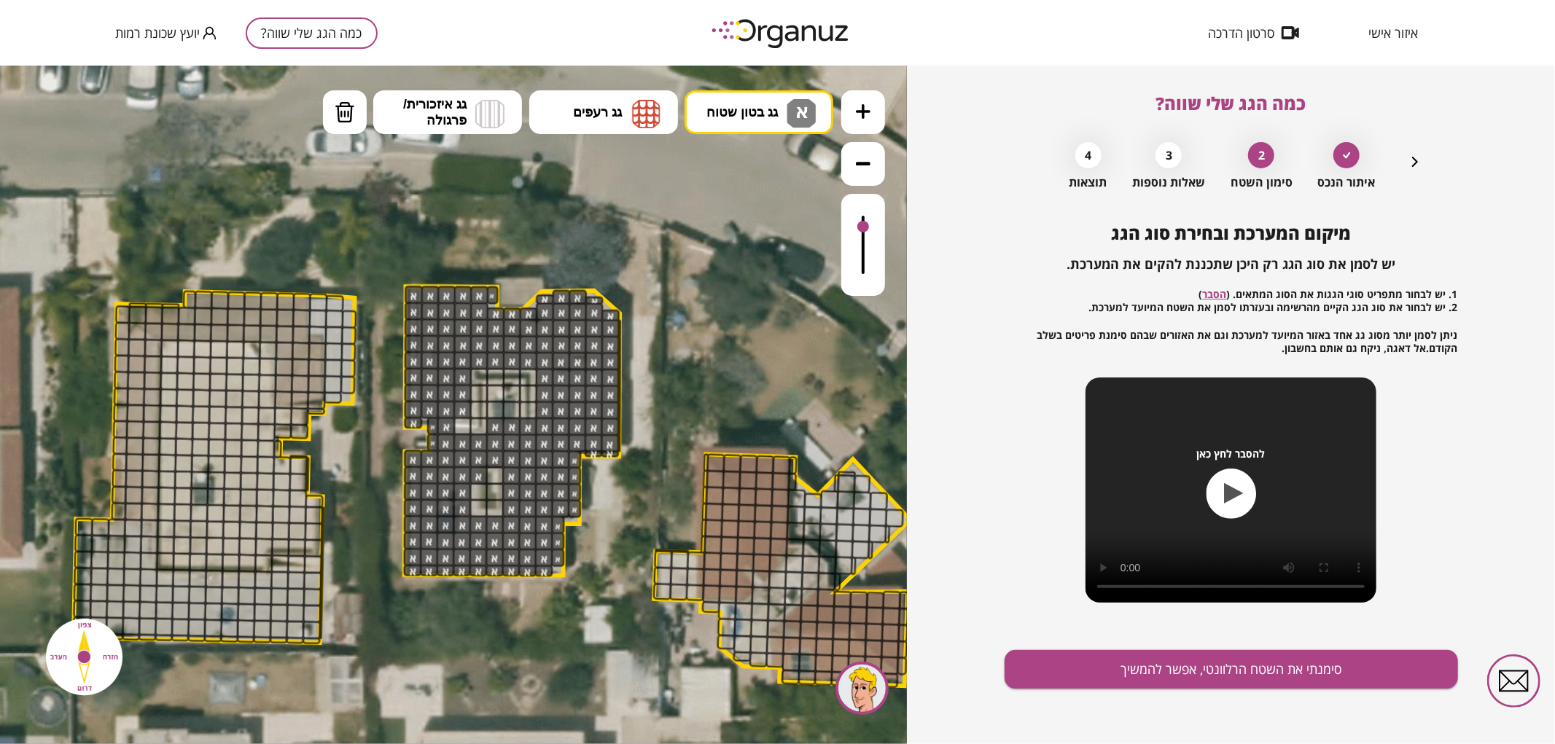
click at [430, 420] on div at bounding box center [433, 425] width 12 height 18
click at [1109, 657] on button "סימנתי את השטח הרלוונטי, אפשר להמשיך" at bounding box center [1230, 669] width 453 height 39
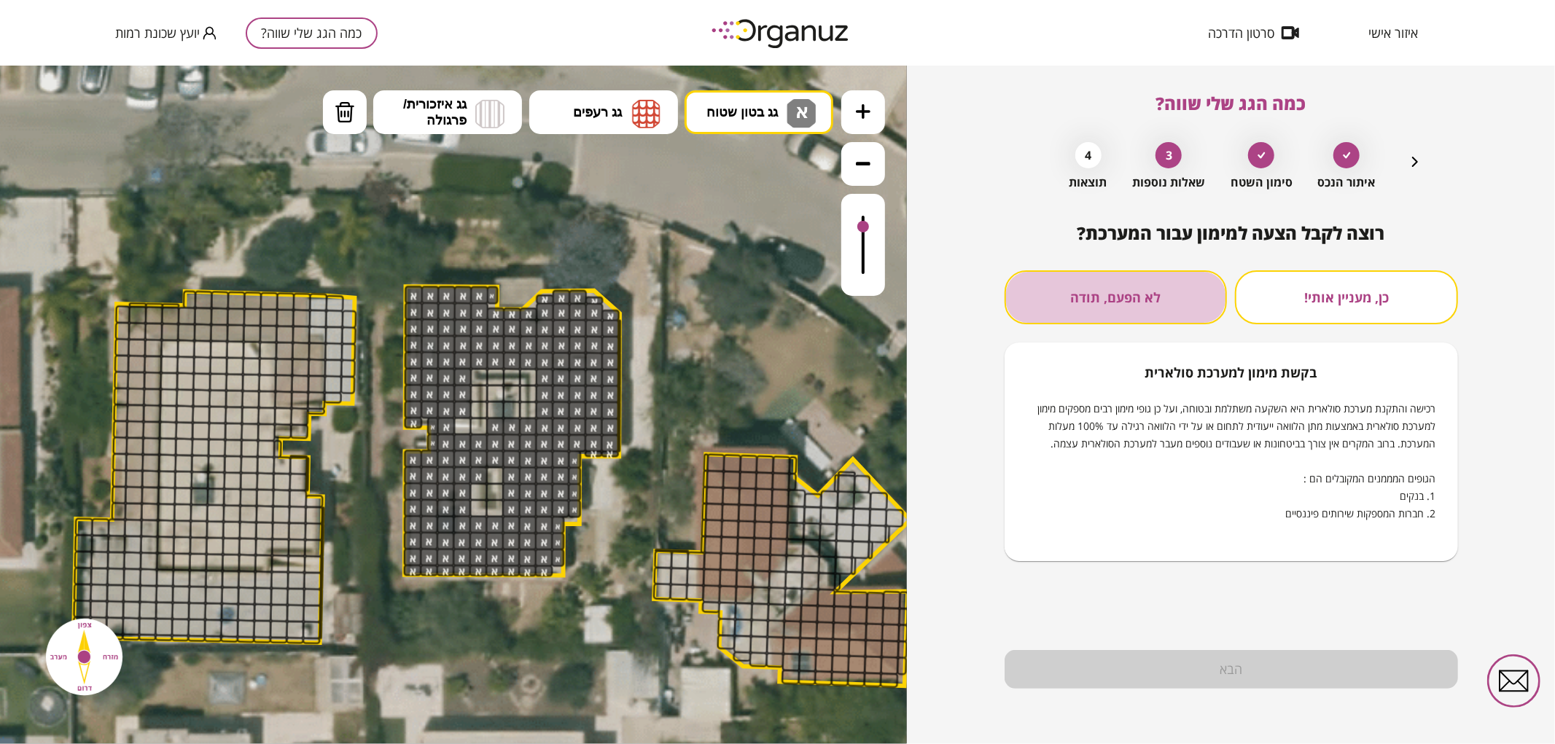
click at [1186, 309] on button "לא הפעם, תודה" at bounding box center [1115, 297] width 223 height 54
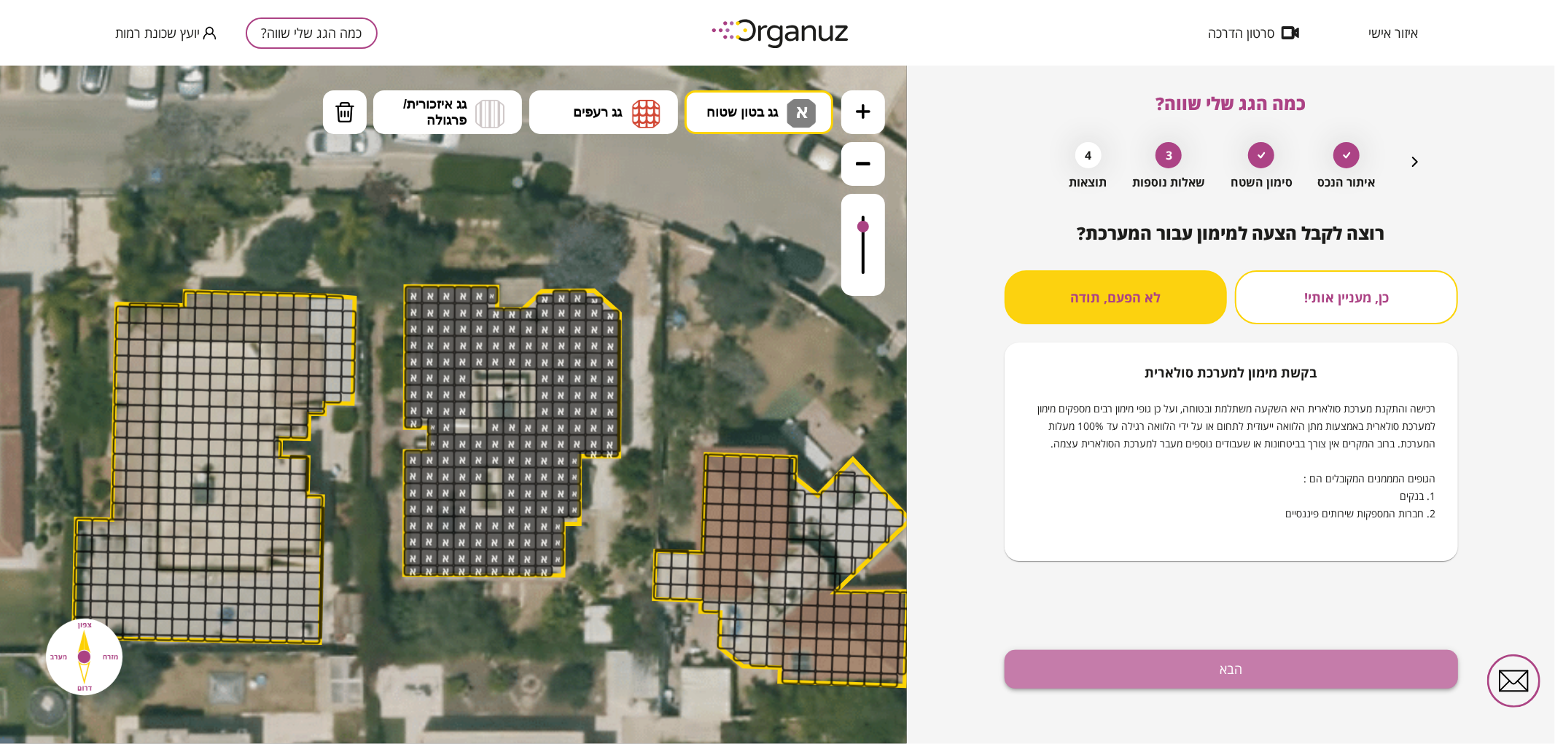
drag, startPoint x: 1247, startPoint y: 674, endPoint x: 1232, endPoint y: 668, distance: 16.0
click at [1244, 674] on button "הבא" at bounding box center [1230, 669] width 453 height 39
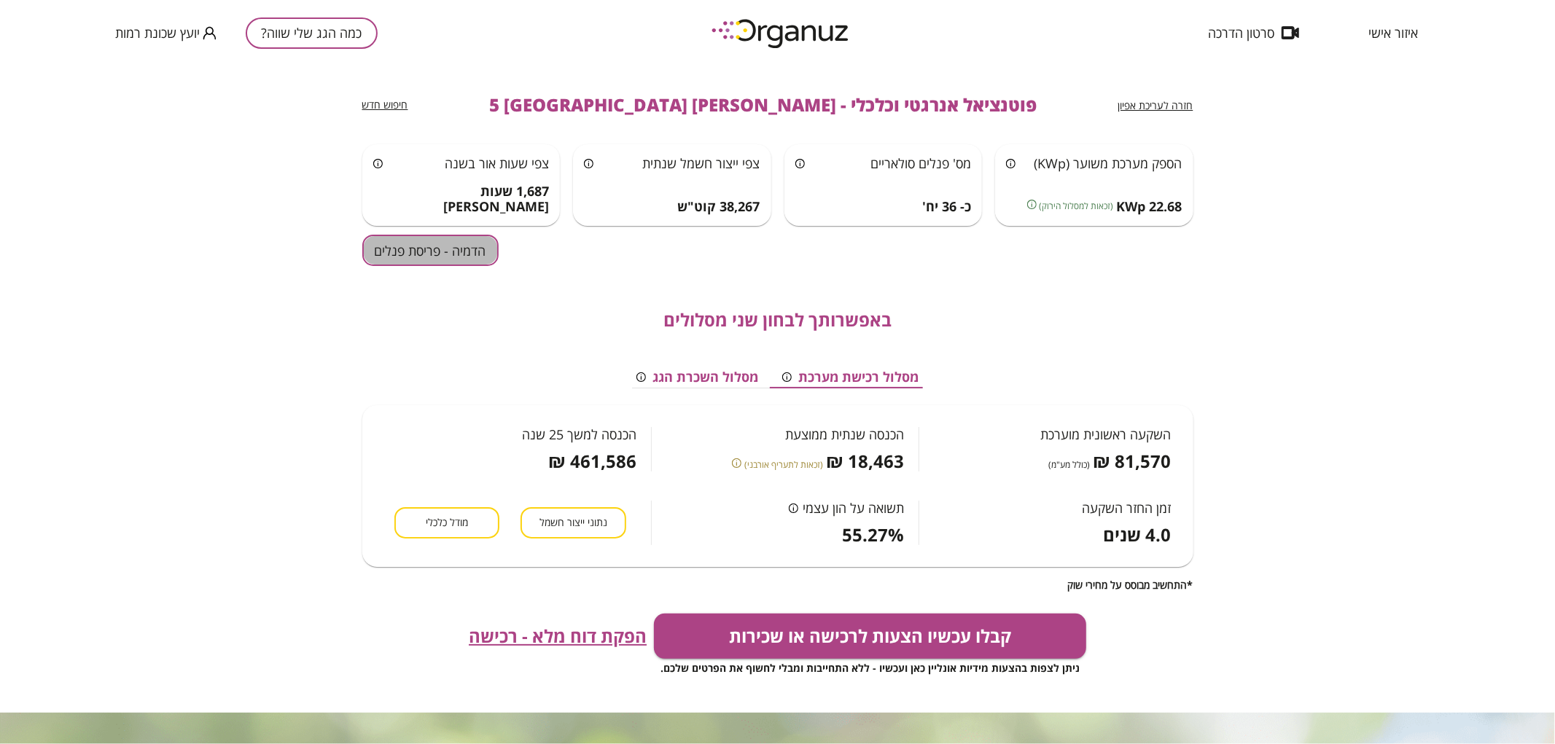
click at [428, 258] on button "הדמיה - פריסת פנלים" at bounding box center [430, 250] width 136 height 31
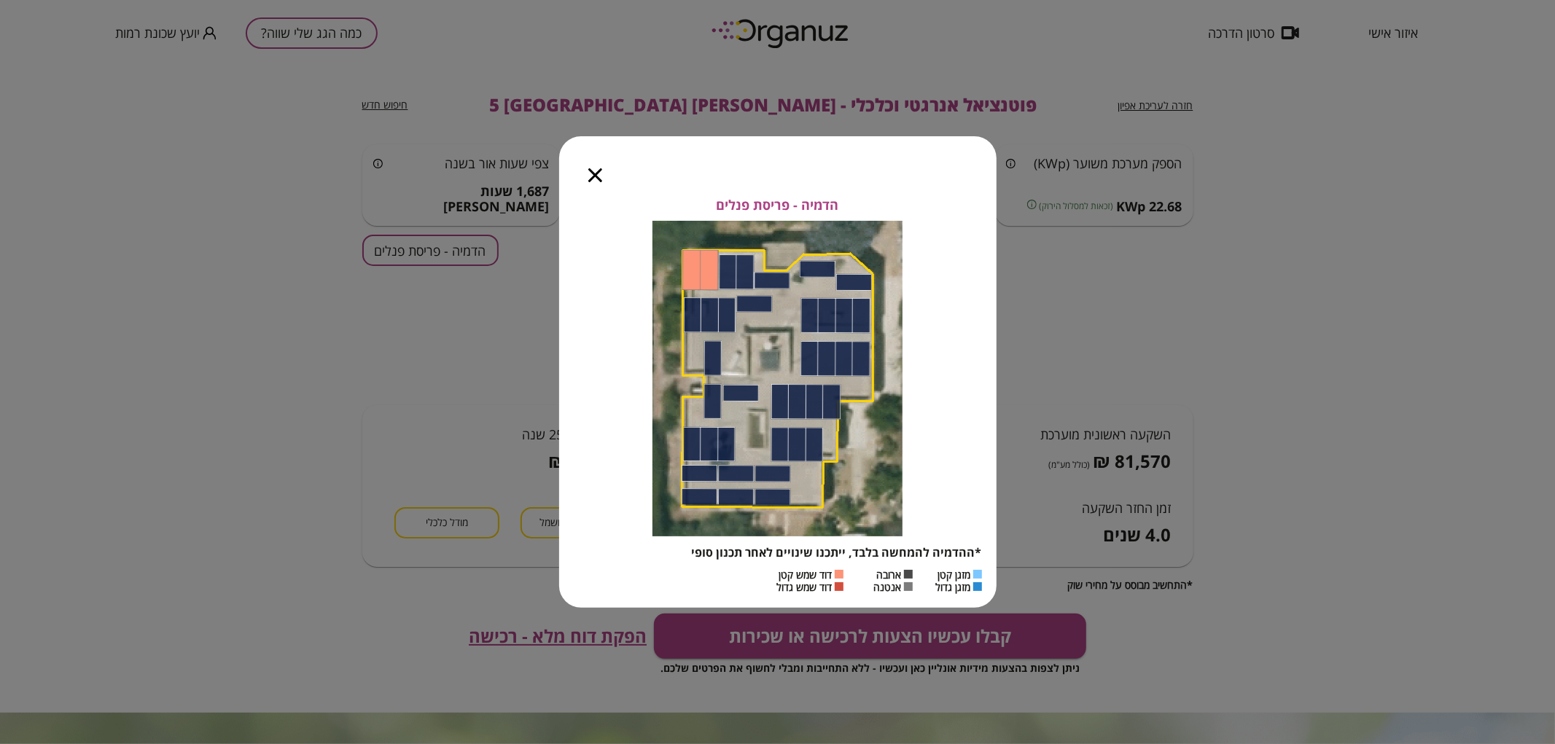
click at [591, 179] on icon "button" at bounding box center [595, 175] width 14 height 14
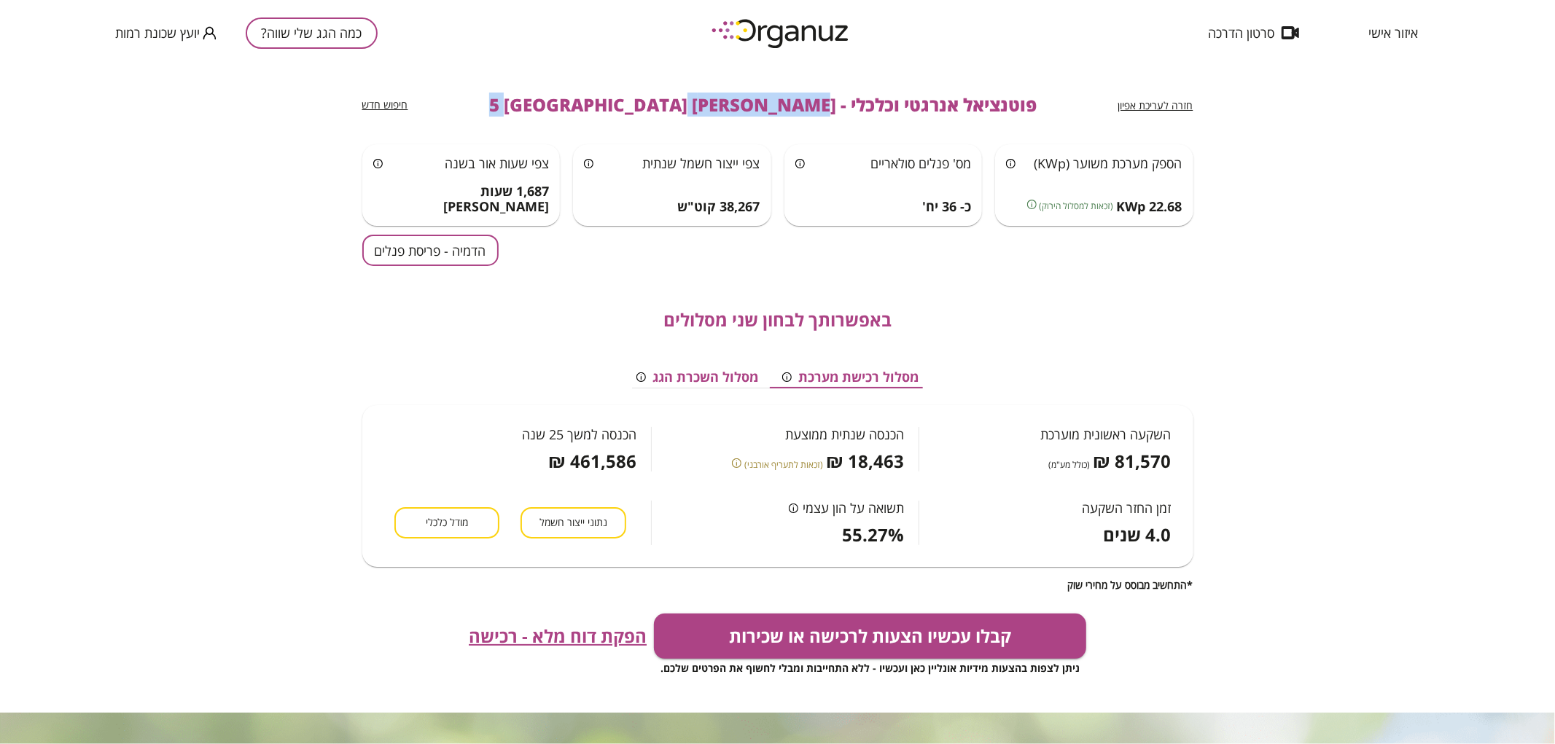
drag, startPoint x: 766, startPoint y: 107, endPoint x: 679, endPoint y: 106, distance: 86.7
click at [630, 103] on span "פוטנציאל אנרגטי וכלכלי - [PERSON_NAME] 5 [GEOGRAPHIC_DATA]" at bounding box center [762, 105] width 547 height 20
drag, startPoint x: 768, startPoint y: 101, endPoint x: 518, endPoint y: 122, distance: 250.9
click at [518, 122] on div "חזרה לעריכת אפיון פוטנציאל אנרגטי וכלכלי - [PERSON_NAME] 5 [GEOGRAPHIC_DATA] חי…" at bounding box center [777, 105] width 831 height 79
copy span "[PERSON_NAME] 5 [GEOGRAPHIC_DATA]"
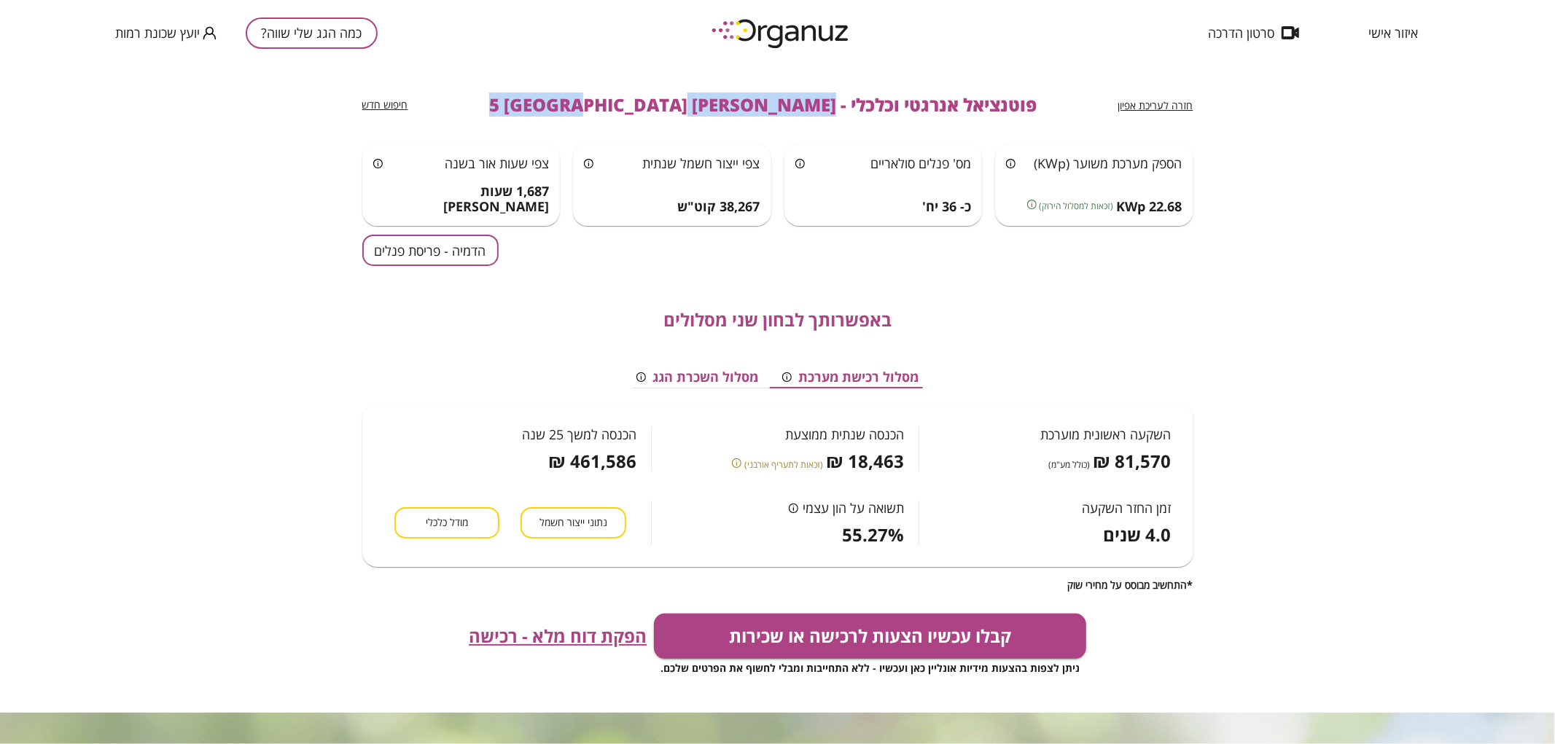
click at [316, 34] on button "כמה הגג שלי שווה?" at bounding box center [312, 32] width 132 height 31
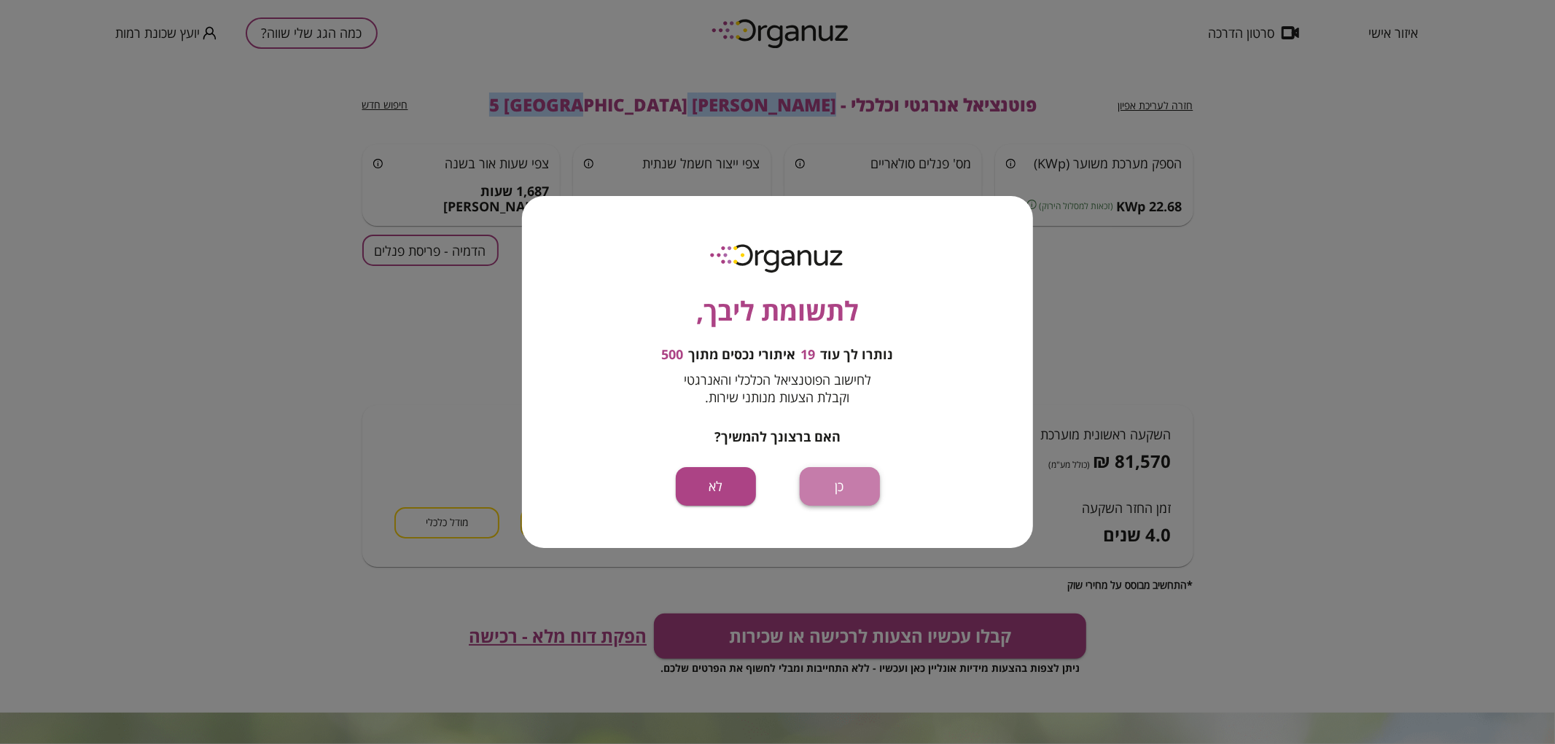
click at [842, 480] on button "כן" at bounding box center [840, 486] width 80 height 39
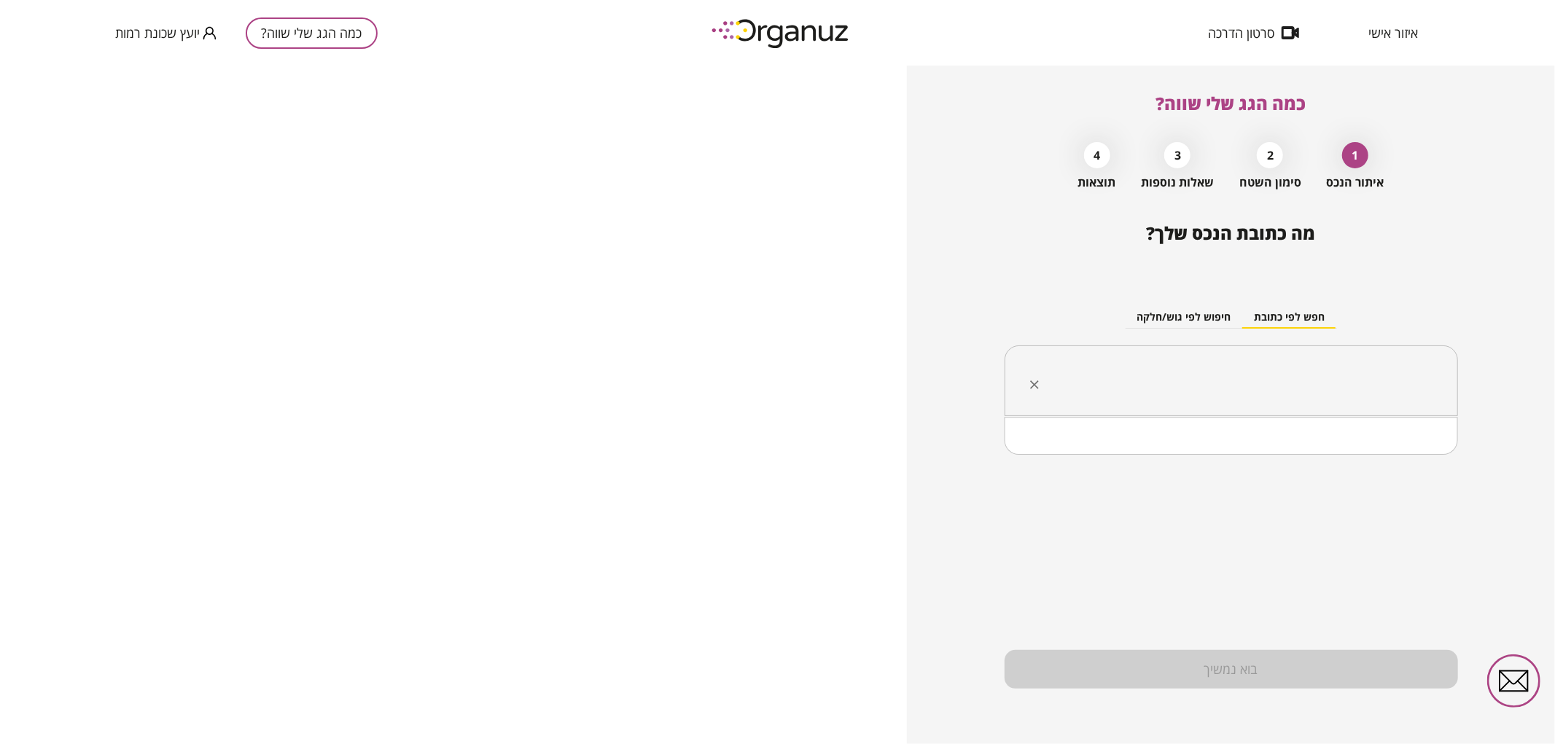
click at [1313, 388] on input "text" at bounding box center [1236, 381] width 407 height 36
paste input "**********"
drag, startPoint x: 1329, startPoint y: 380, endPoint x: 1321, endPoint y: 386, distance: 10.4
click at [1321, 386] on input "**********" at bounding box center [1236, 381] width 407 height 36
click at [1402, 456] on li "[PERSON_NAME] 7 [GEOGRAPHIC_DATA]" at bounding box center [1230, 455] width 415 height 26
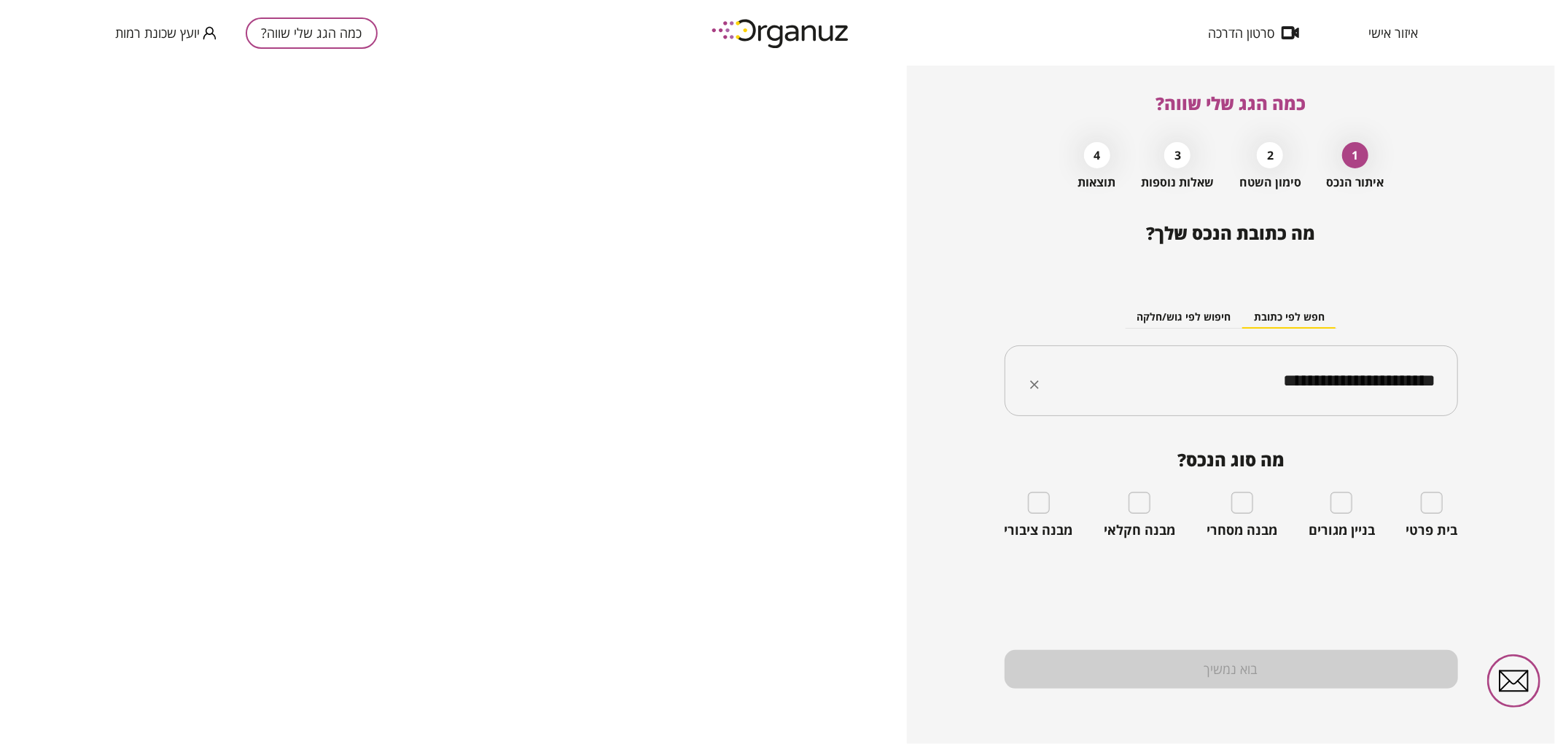
type input "**********"
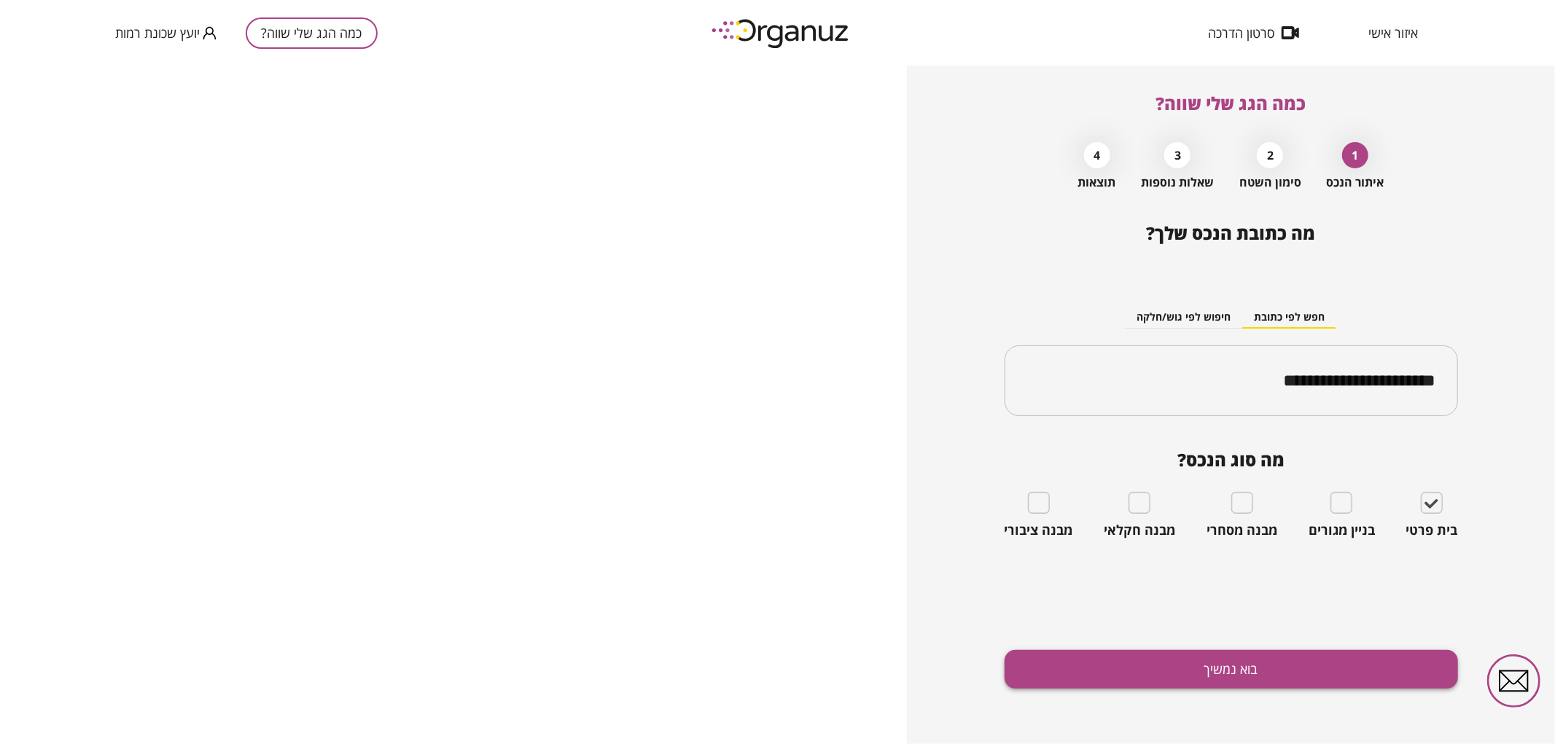
click at [1314, 660] on button "בוא נמשיך" at bounding box center [1230, 669] width 453 height 39
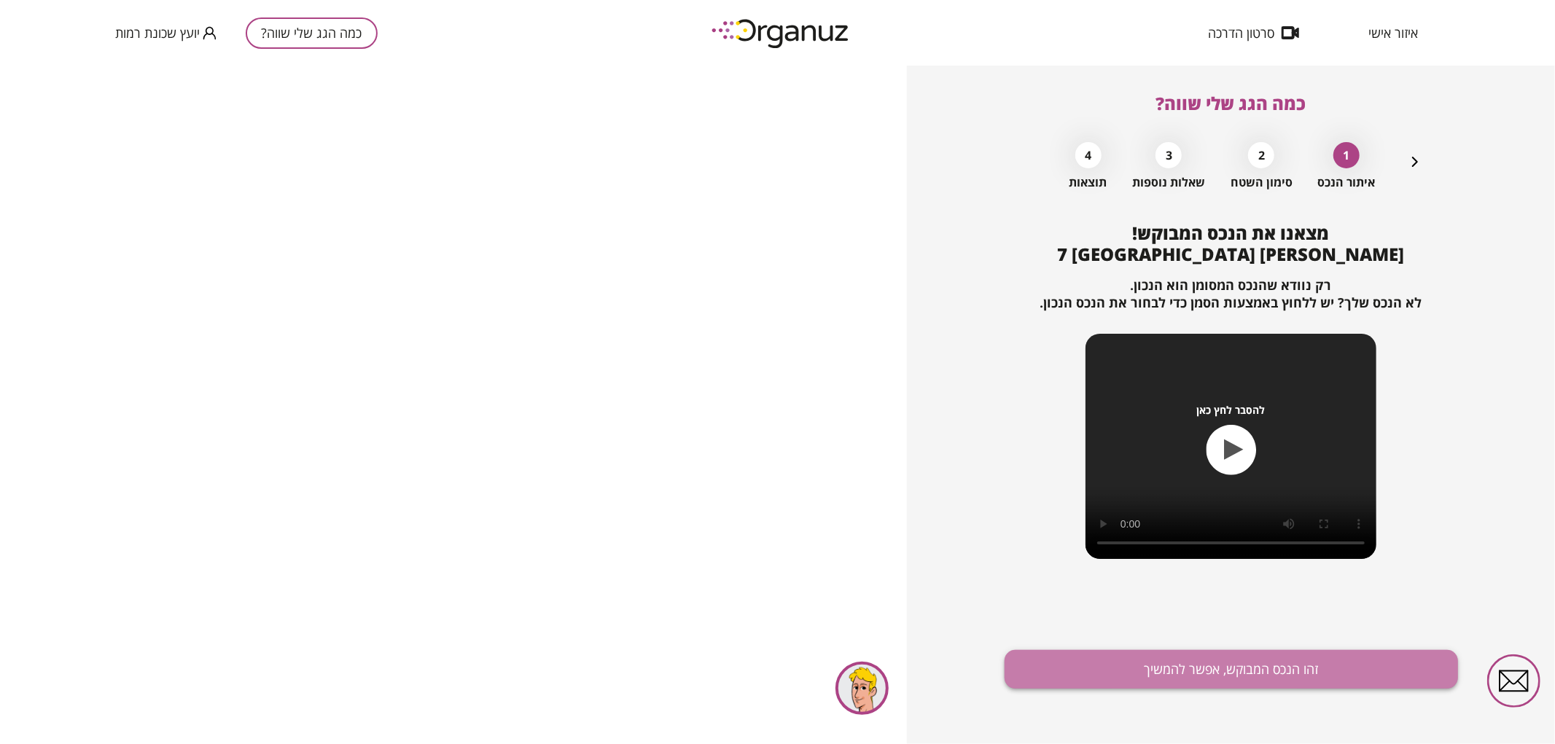
click at [1170, 663] on button "זהו הנכס המבוקש, אפשר להמשיך" at bounding box center [1230, 669] width 453 height 39
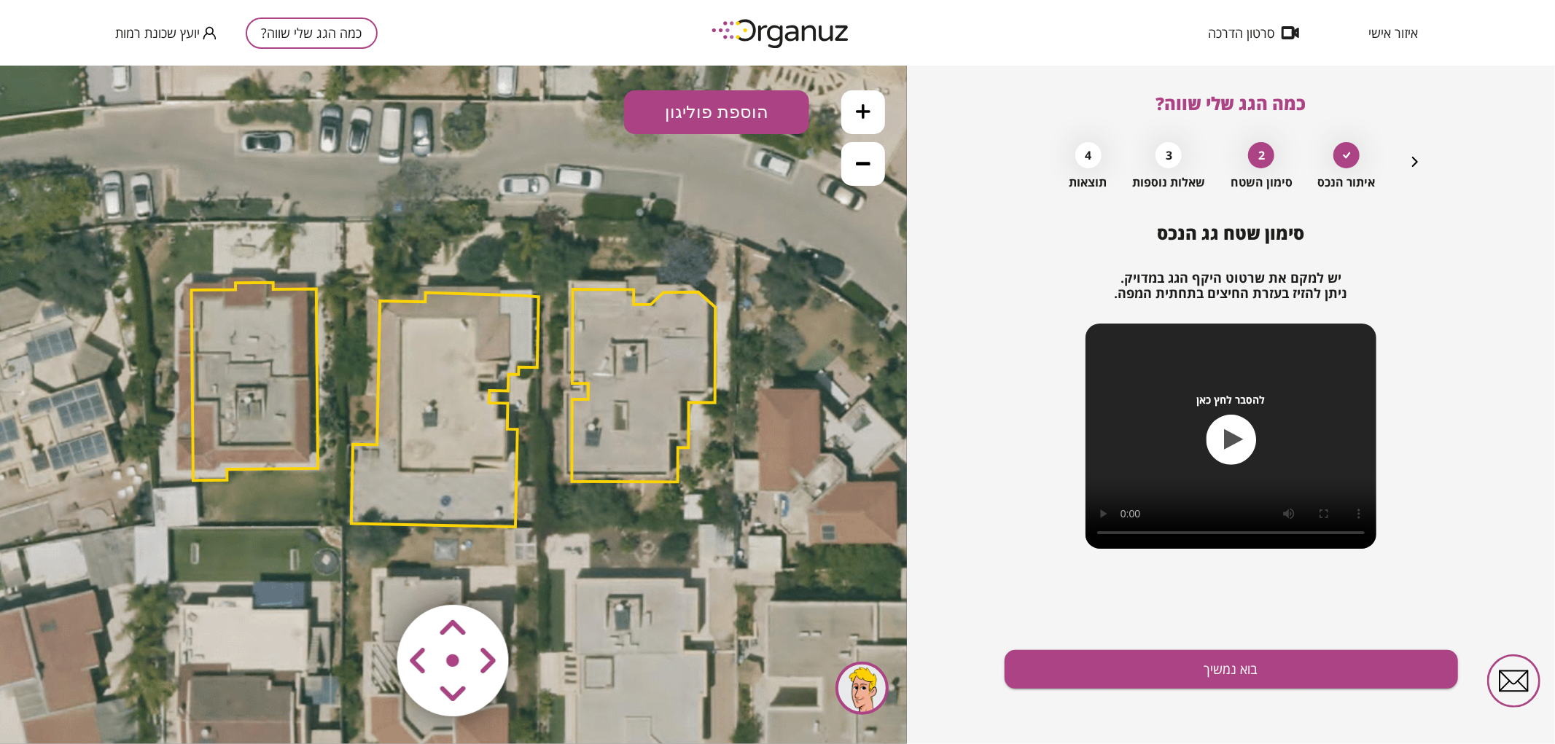
click at [452, 380] on polygon at bounding box center [444, 409] width 187 height 235
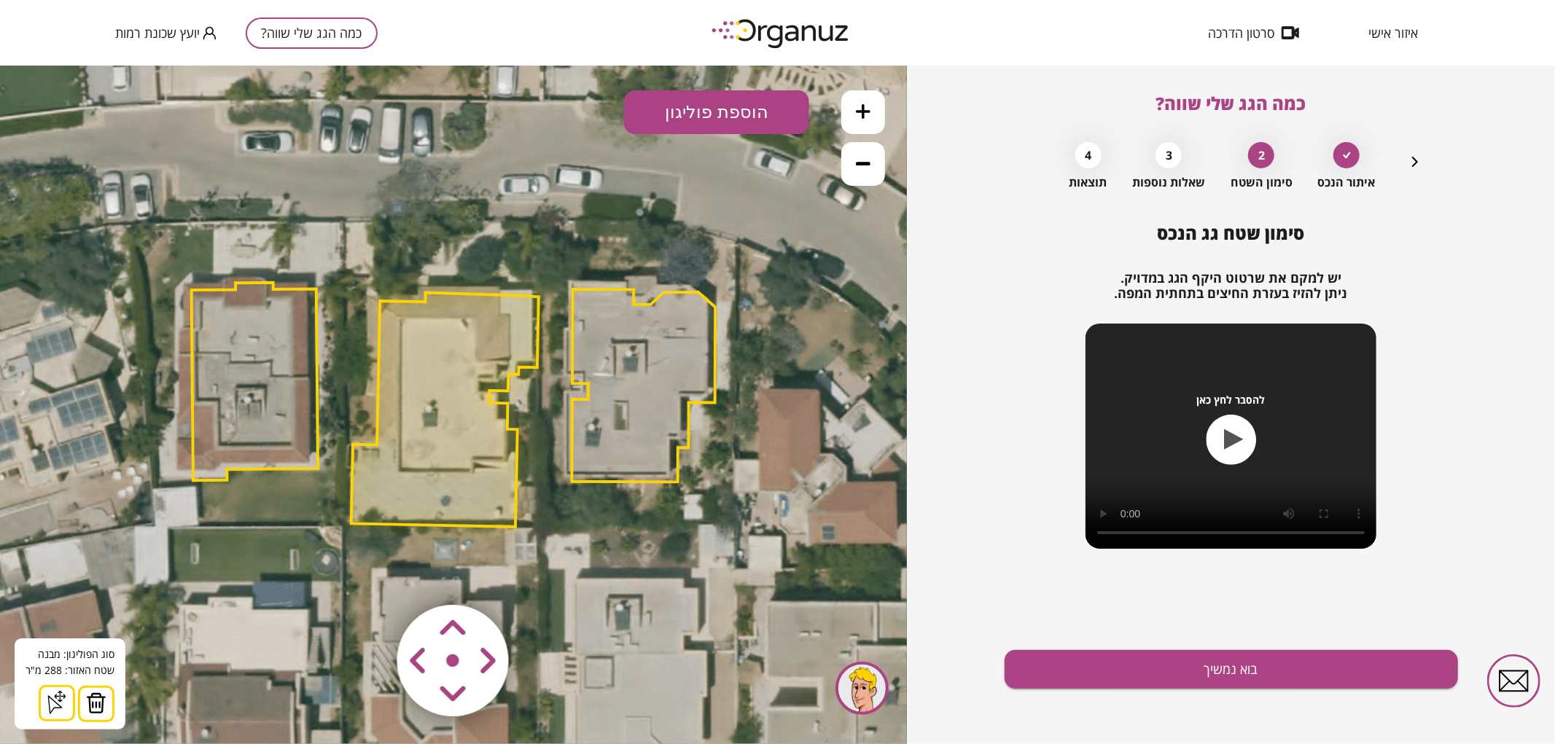
click at [86, 708] on img at bounding box center [96, 703] width 20 height 22
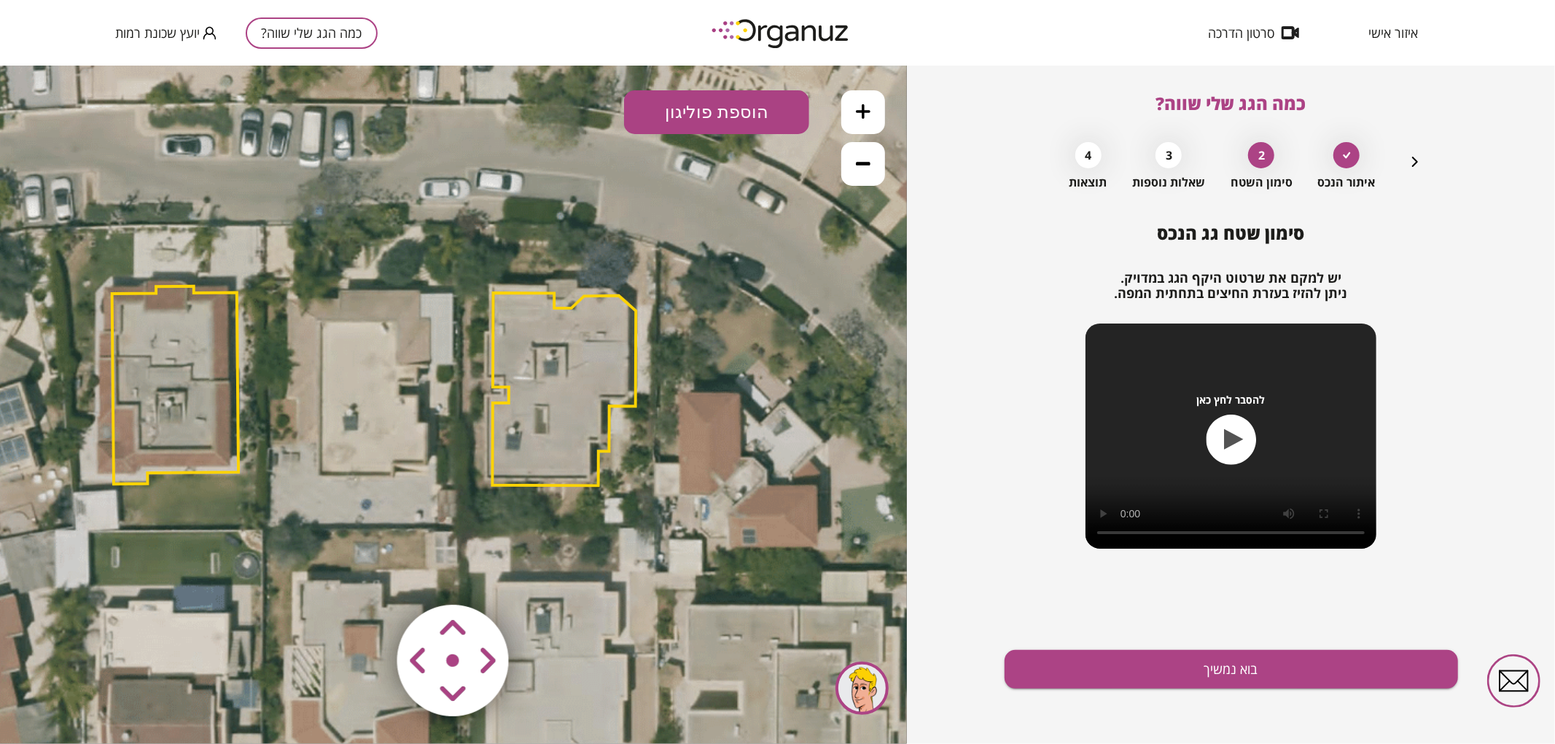
drag, startPoint x: 810, startPoint y: 267, endPoint x: 730, endPoint y: 271, distance: 79.5
click at [730, 271] on icon at bounding box center [374, 411] width 1607 height 1607
click at [1383, 31] on span "איזור אישי" at bounding box center [1393, 33] width 50 height 15
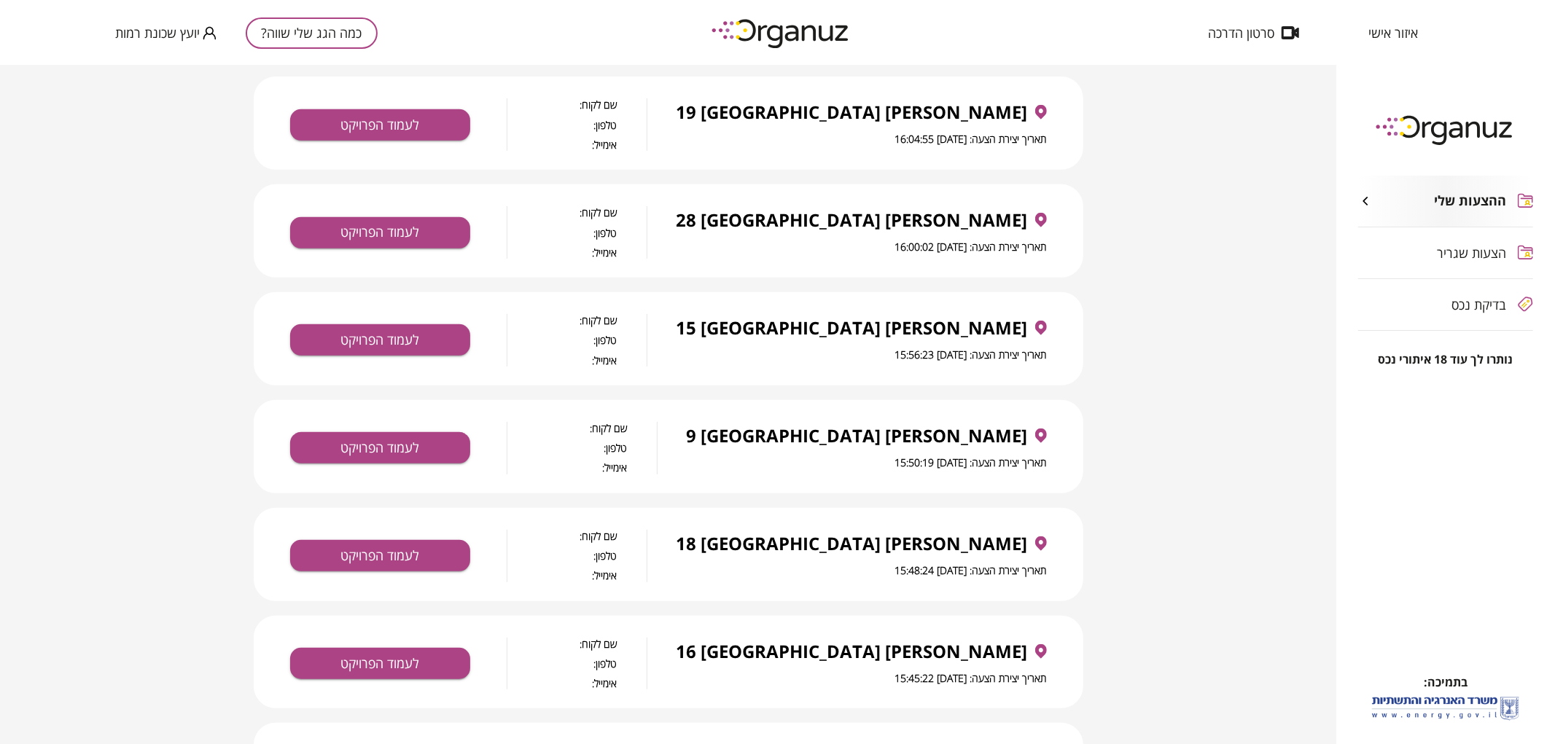
scroll to position [566, 0]
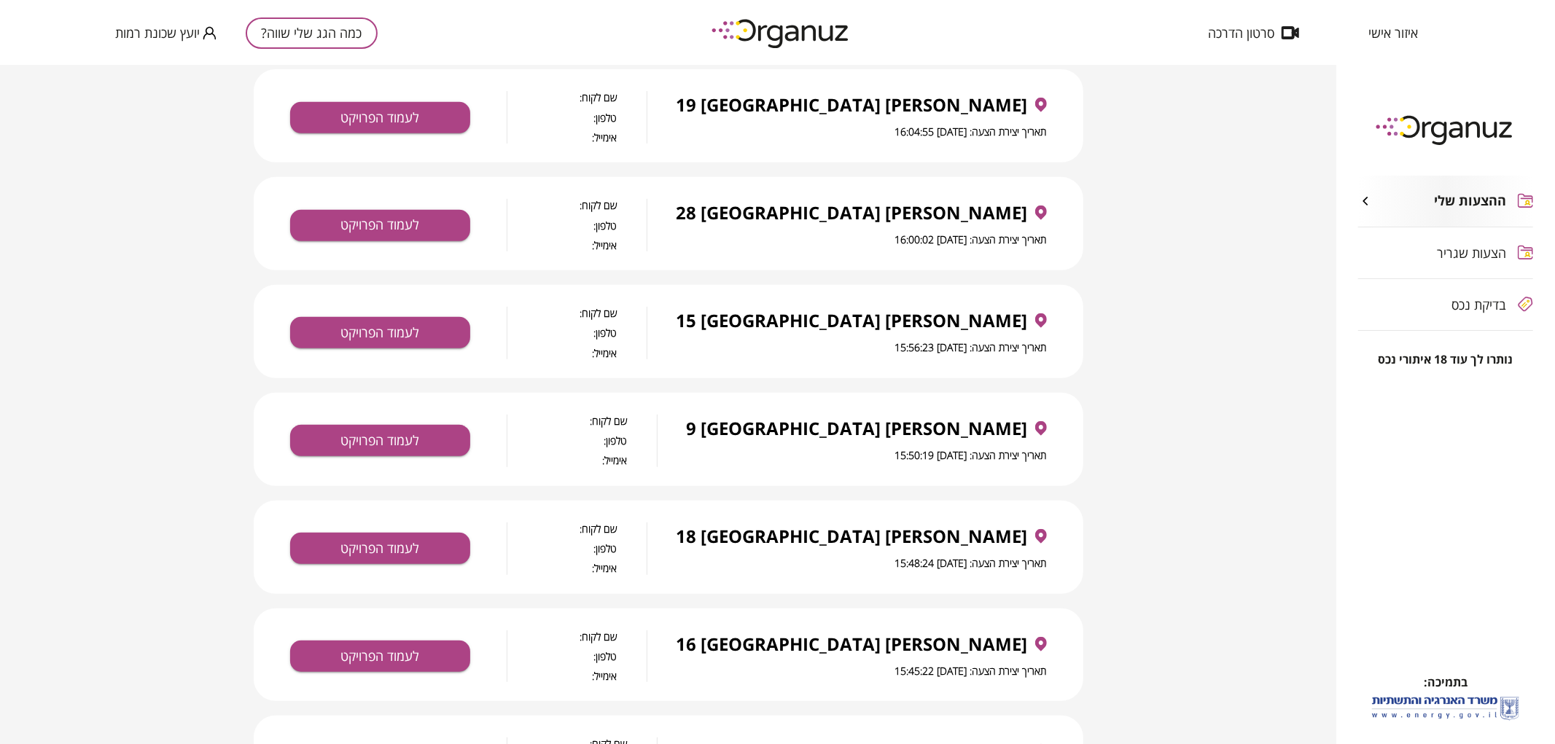
click at [402, 456] on div "[PERSON_NAME] 9 [GEOGRAPHIC_DATA] תאריך יצירת הצעה: [DATE] 15:50:19 שם לקוח: טל…" at bounding box center [668, 439] width 829 height 93
click at [398, 450] on button "לעמוד הפרויקט" at bounding box center [380, 440] width 180 height 31
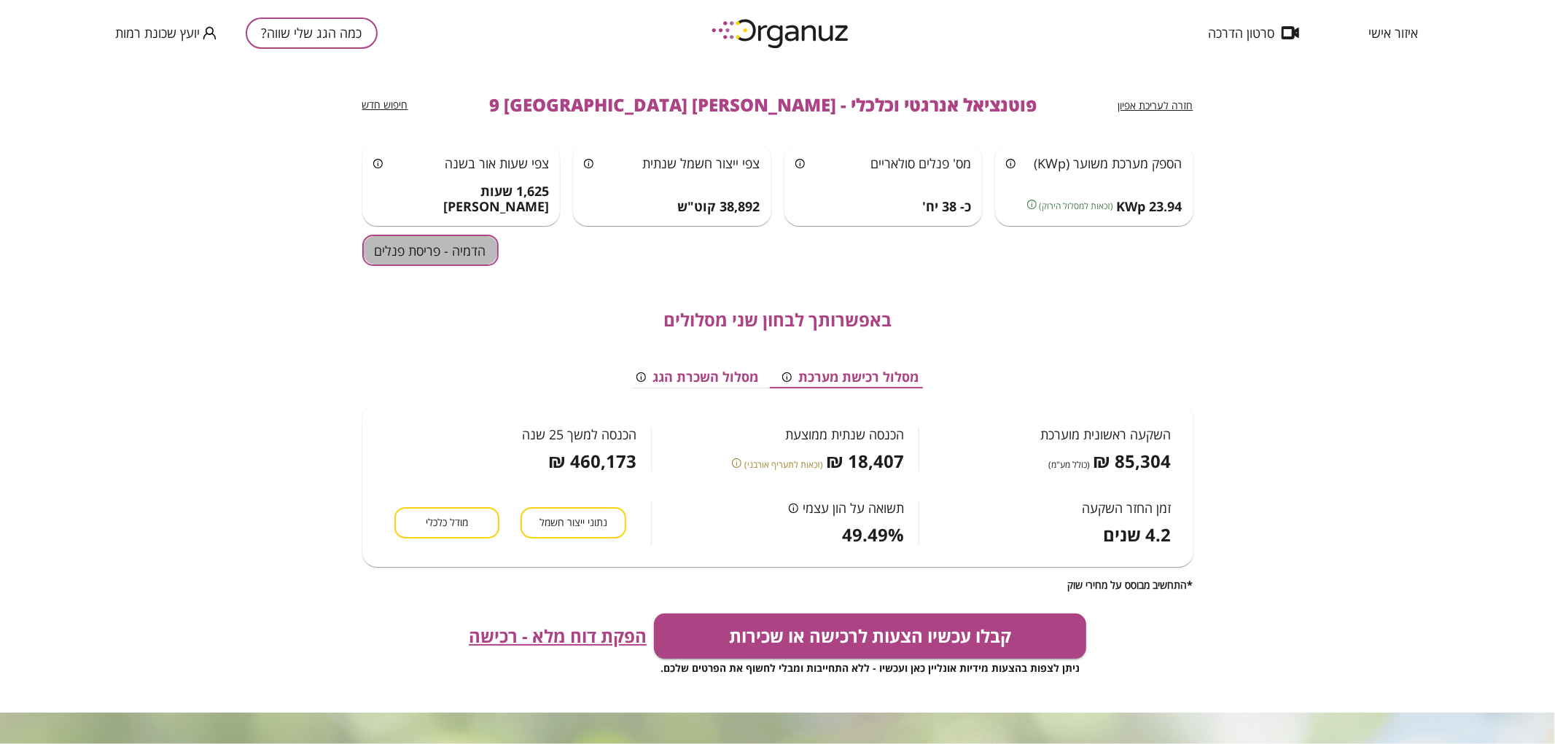
click at [425, 235] on button "הדמיה - פריסת פנלים" at bounding box center [430, 250] width 136 height 31
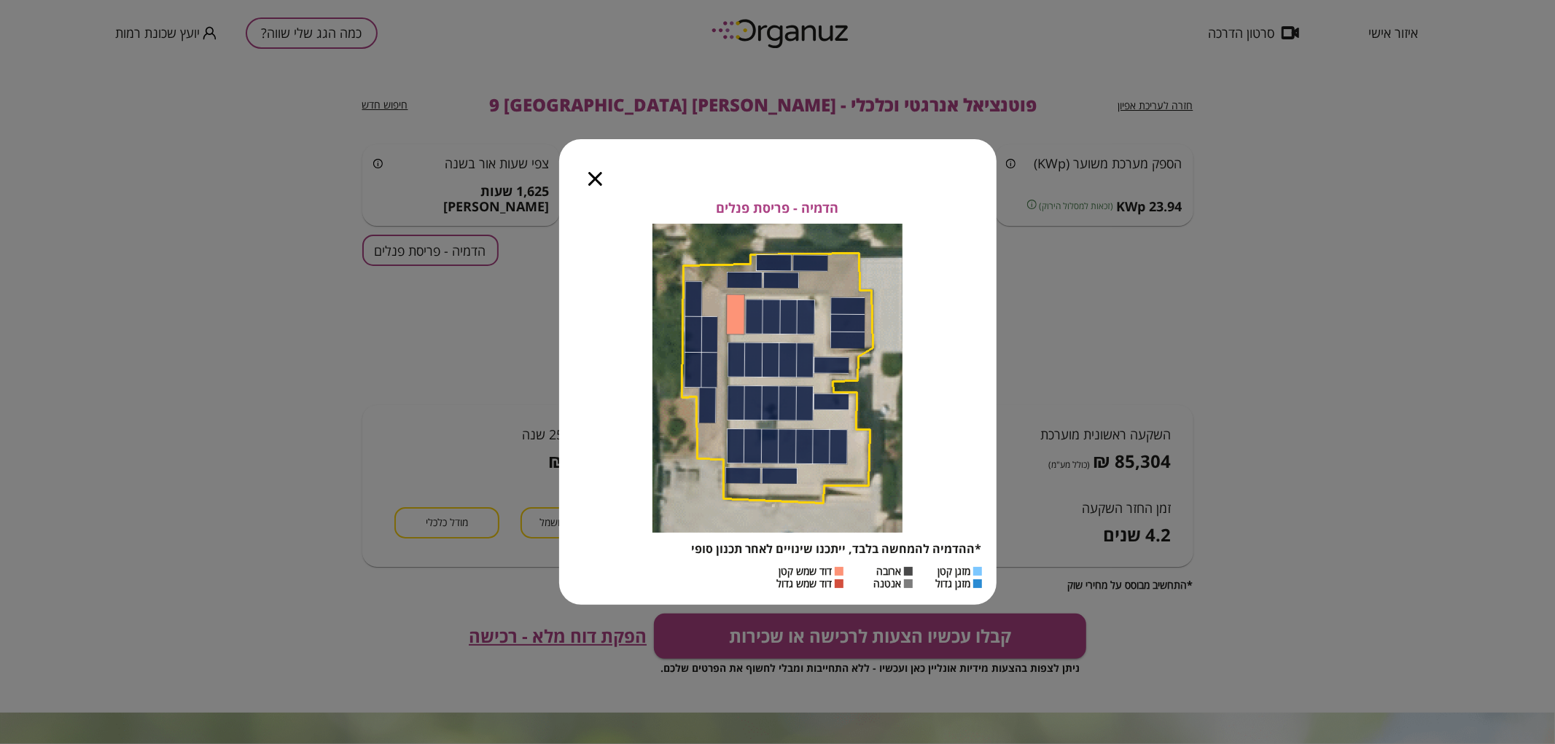
click at [593, 177] on icon "button" at bounding box center [595, 179] width 14 height 14
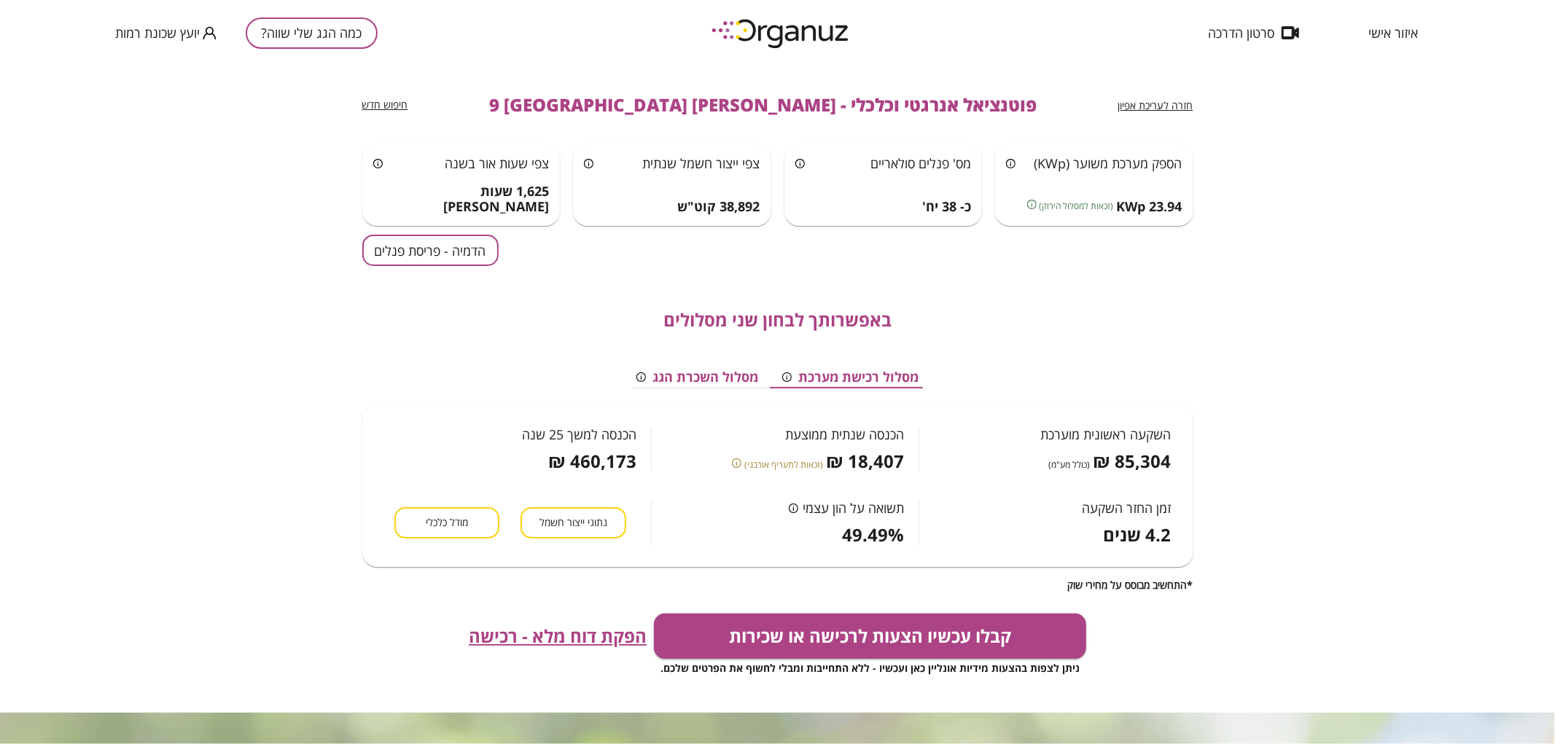
click at [1181, 102] on span "חזרה לעריכת אפיון" at bounding box center [1155, 105] width 75 height 14
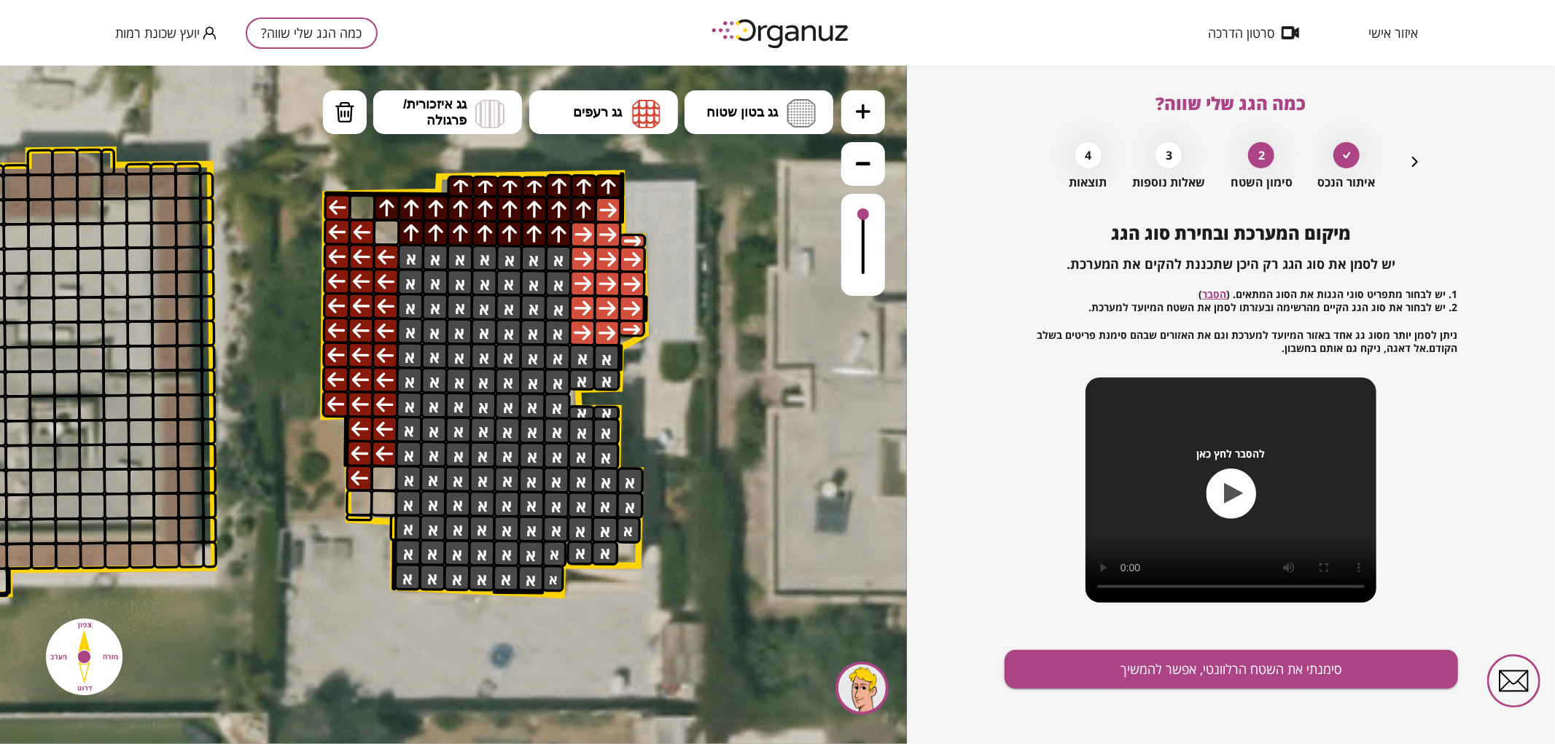
drag, startPoint x: 407, startPoint y: 241, endPoint x: 734, endPoint y: 184, distance: 332.1
click at [734, 184] on div ".st0 { fill: #FFFFFF; } .st0 { fill: #FFFFFF; }" at bounding box center [322, 446] width 2435 height 2435
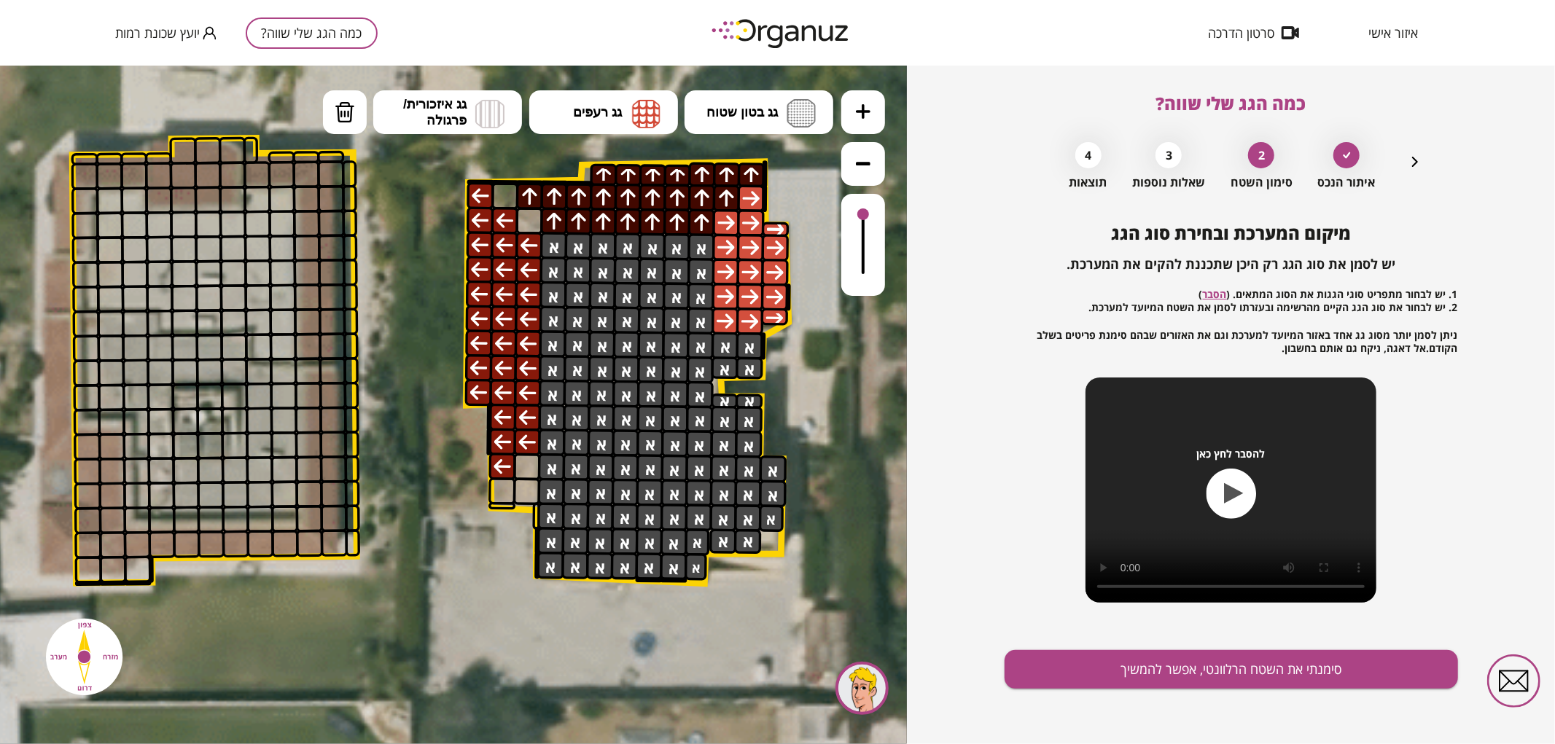
drag, startPoint x: 730, startPoint y: 195, endPoint x: 873, endPoint y: 183, distance: 143.3
click at [873, 183] on div ".st0 { fill: #FFFFFF; } .st0 { fill: #FFFFFF; }" at bounding box center [453, 404] width 907 height 679
click at [1409, 156] on icon "button" at bounding box center [1414, 161] width 17 height 17
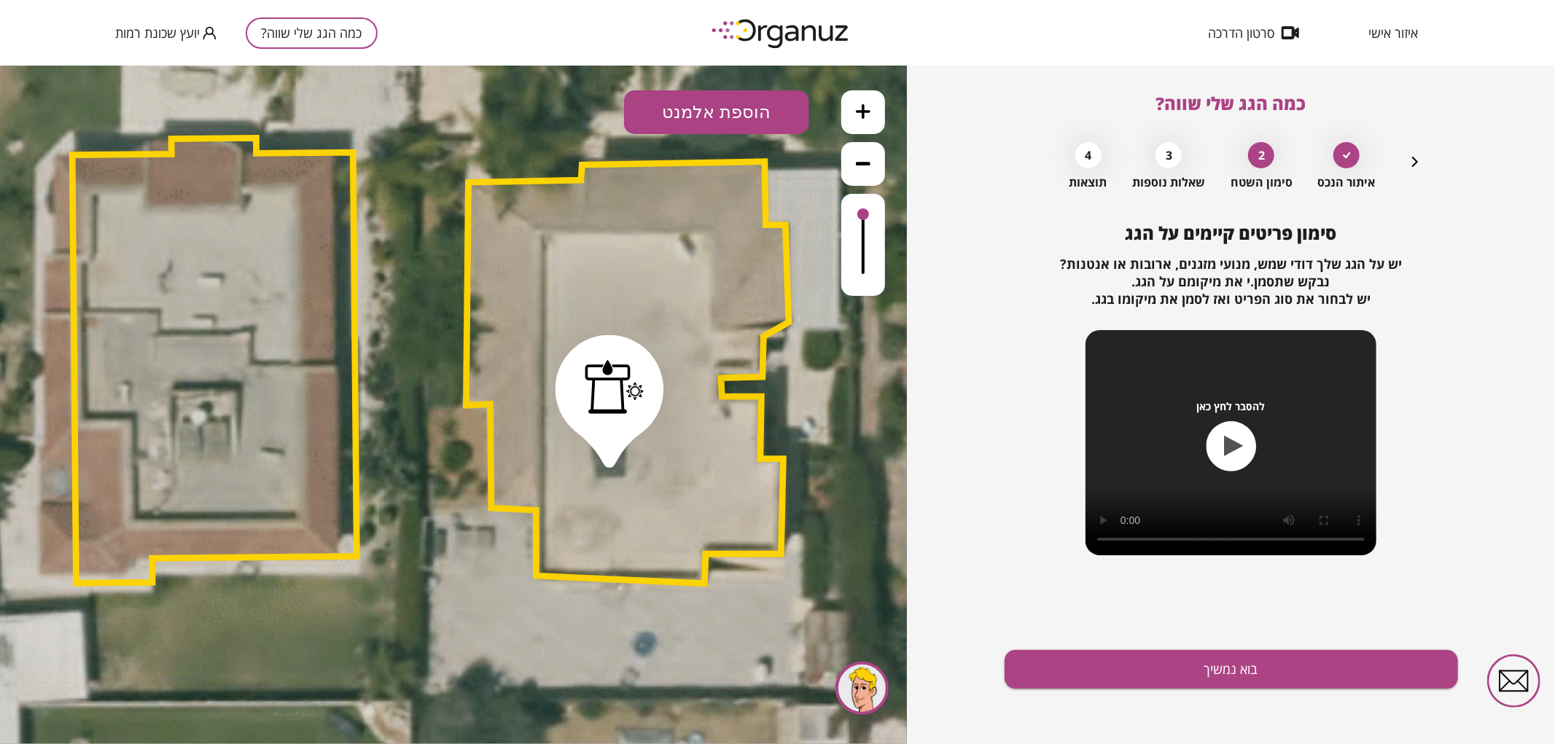
click at [1409, 156] on icon "button" at bounding box center [1414, 161] width 17 height 17
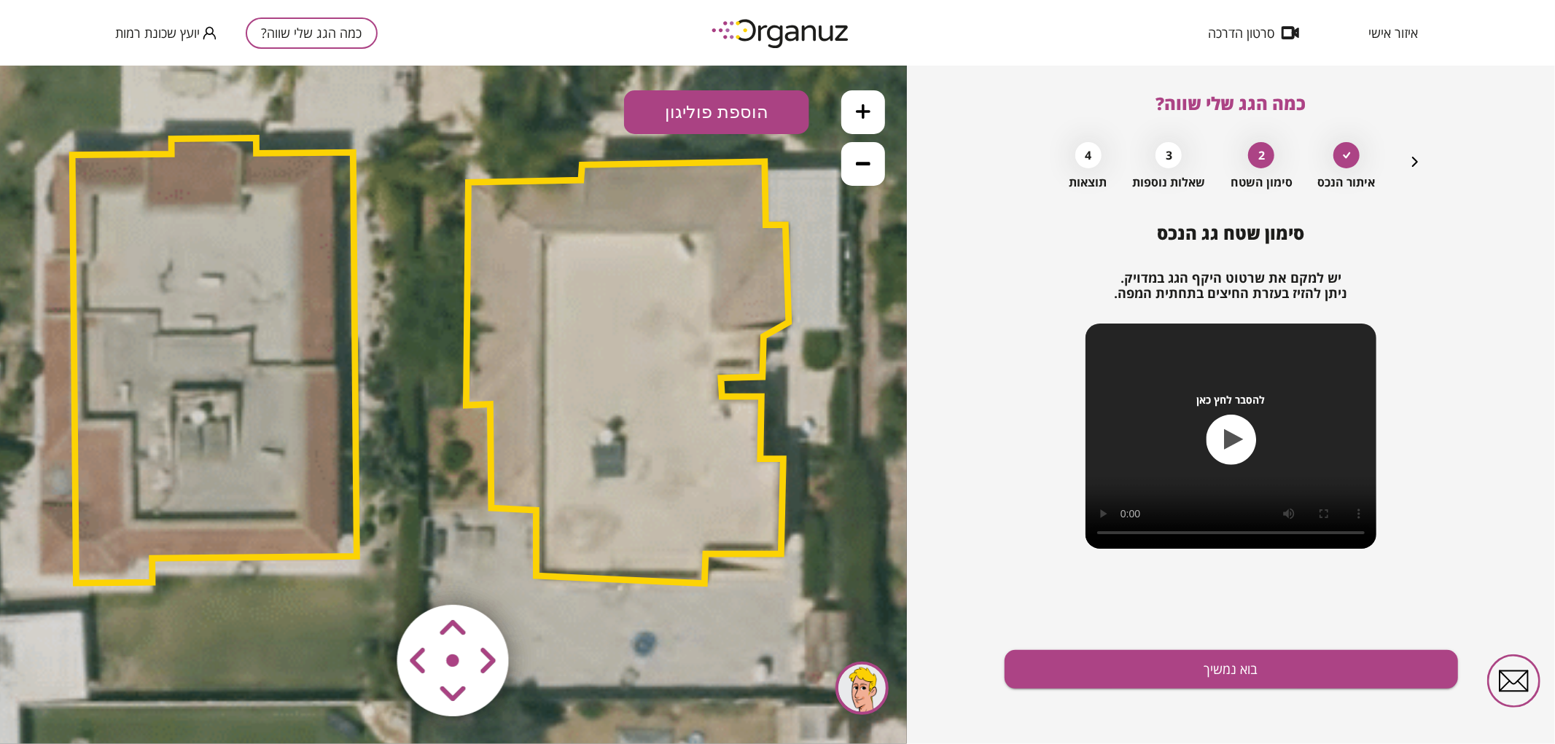
click at [681, 271] on polygon at bounding box center [627, 372] width 323 height 422
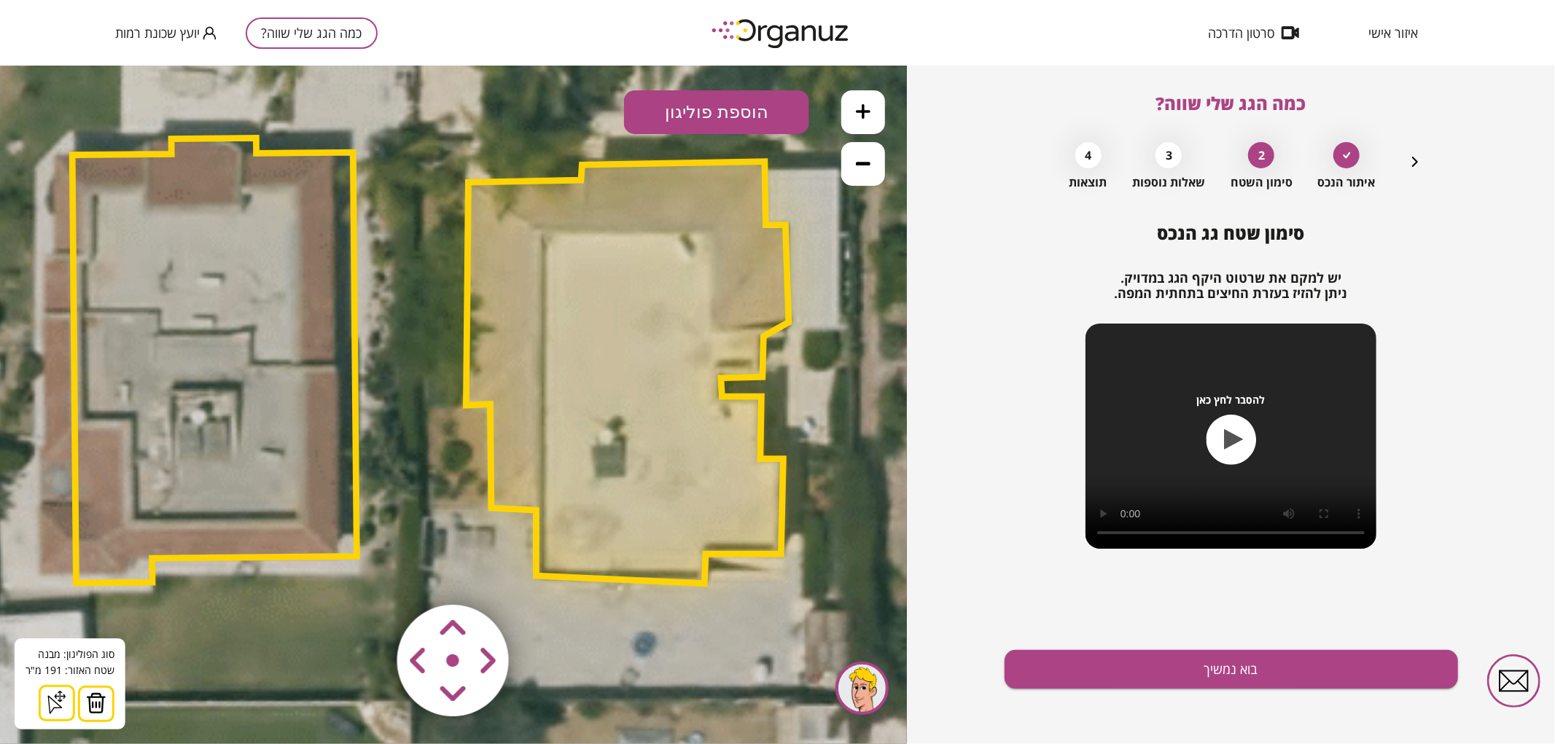
click at [86, 695] on img at bounding box center [96, 703] width 20 height 22
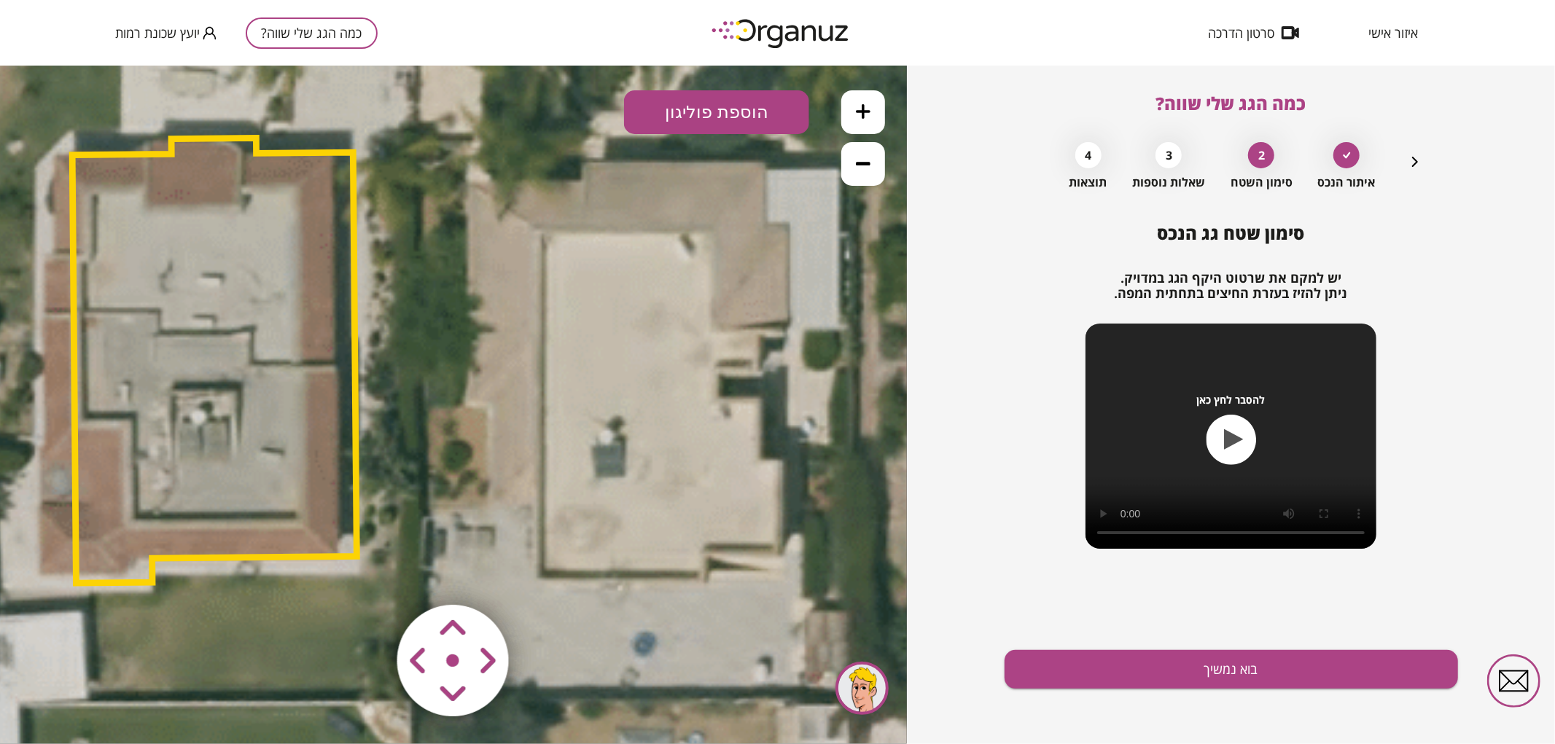
click at [596, 450] on icon at bounding box center [465, 434] width 2435 height 2435
click at [1054, 672] on button "בוא נמשיך" at bounding box center [1230, 669] width 453 height 39
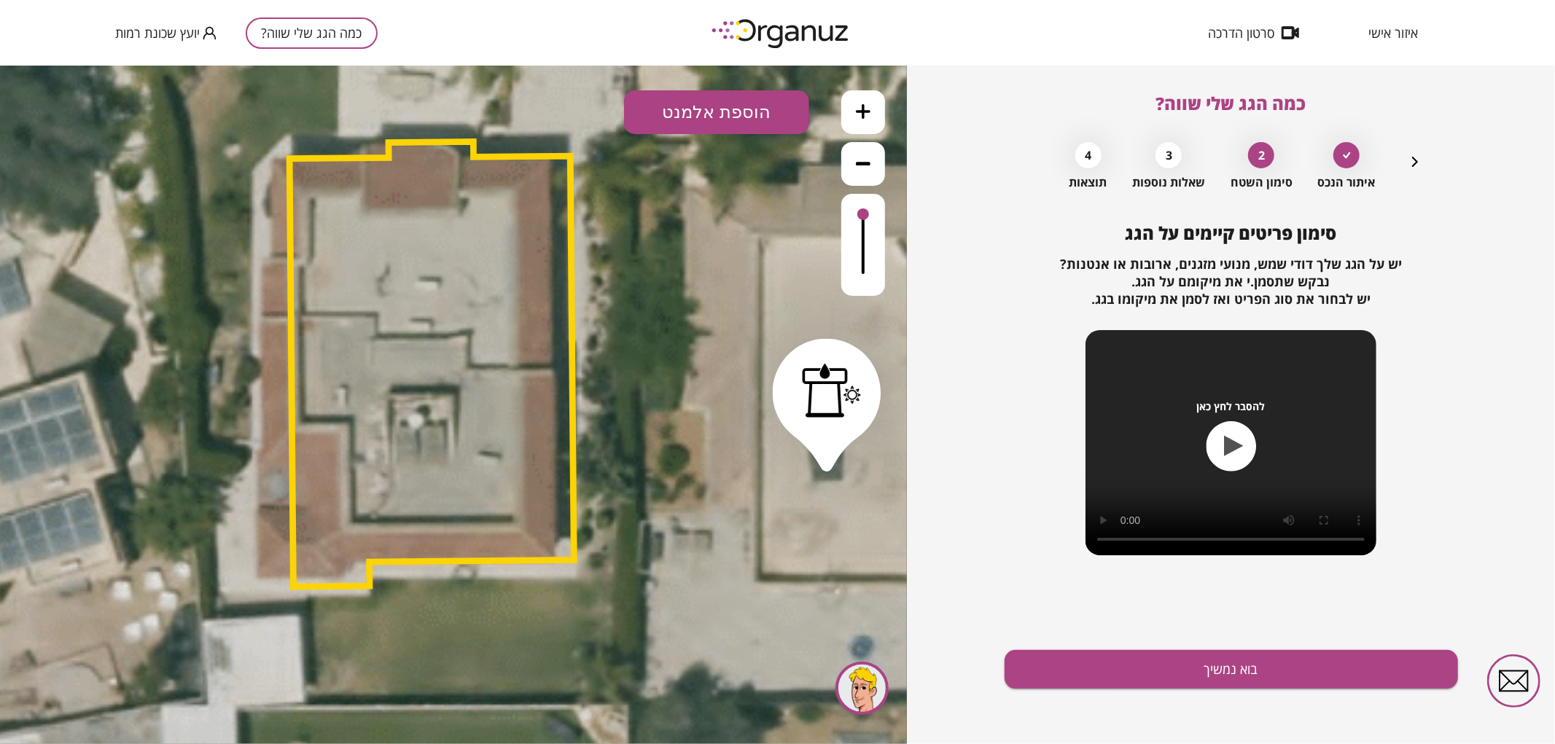
drag, startPoint x: 410, startPoint y: 458, endPoint x: 628, endPoint y: 463, distance: 217.2
click at [628, 463] on icon at bounding box center [682, 438] width 2435 height 2435
click at [810, 366] on div at bounding box center [831, 389] width 59 height 54
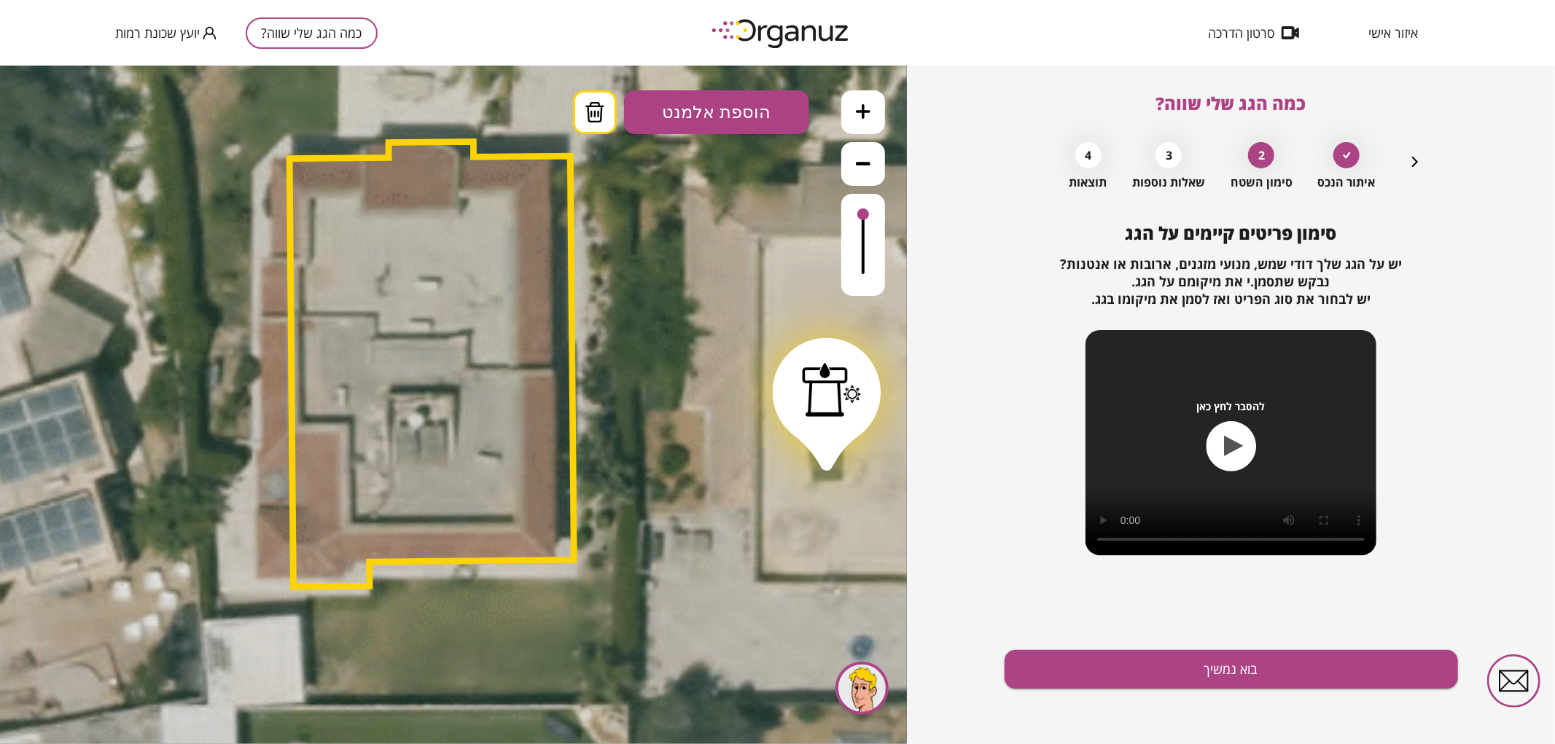
click at [592, 103] on icon at bounding box center [594, 111] width 19 height 20
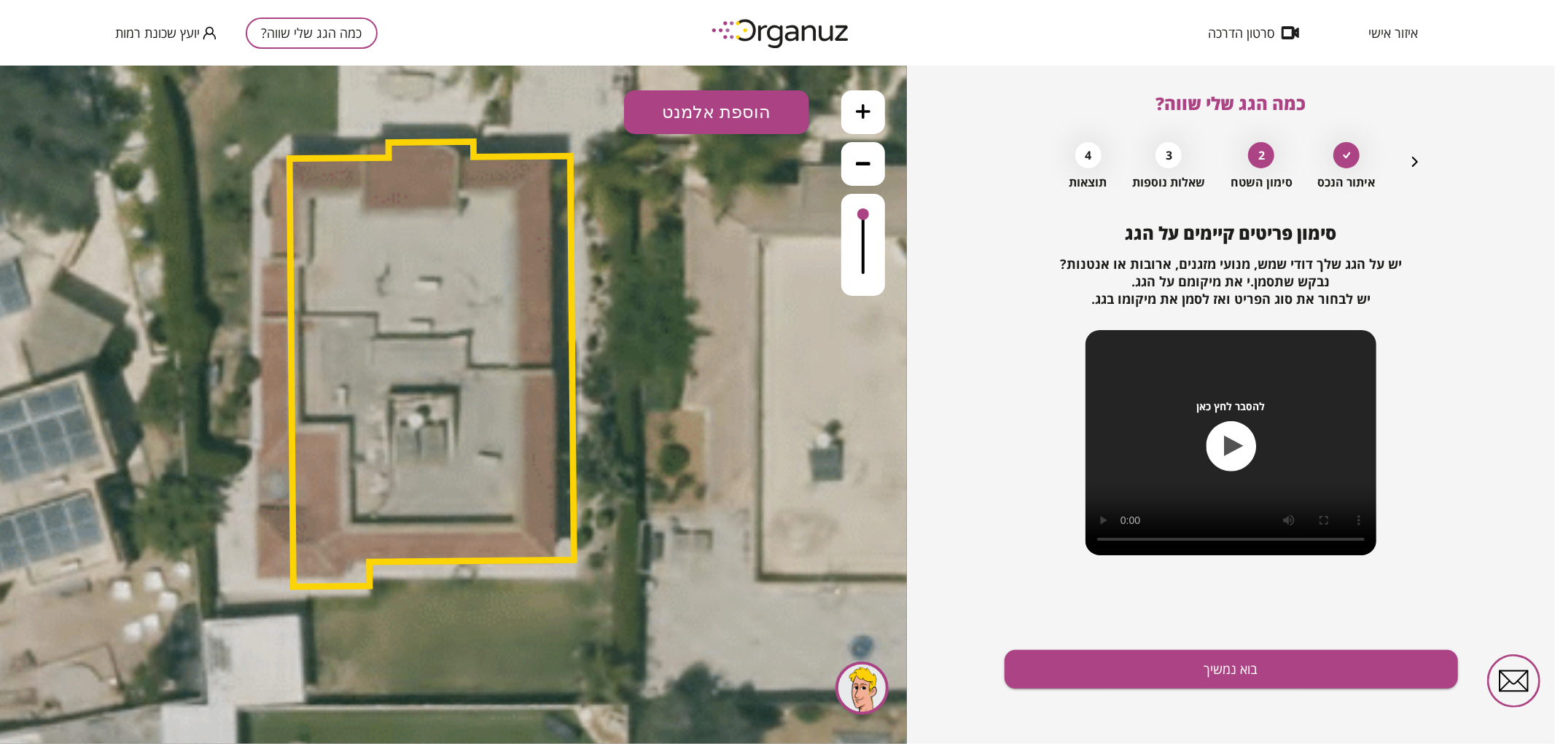
click at [470, 263] on polygon at bounding box center [431, 363] width 284 height 445
click at [621, 277] on icon at bounding box center [682, 438] width 2435 height 2435
click at [1406, 163] on icon "button" at bounding box center [1414, 161] width 17 height 17
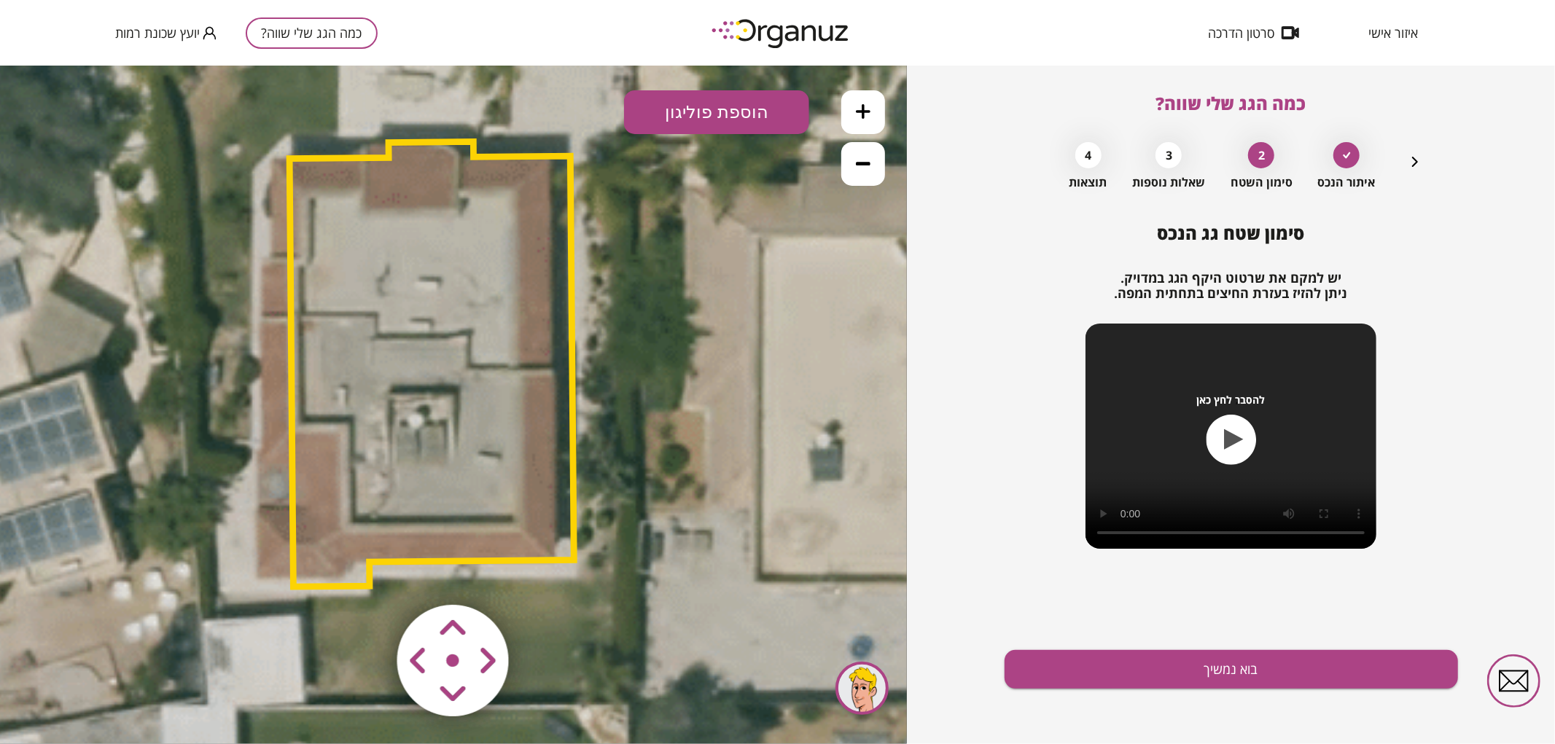
click at [1407, 163] on icon "button" at bounding box center [1414, 161] width 17 height 17
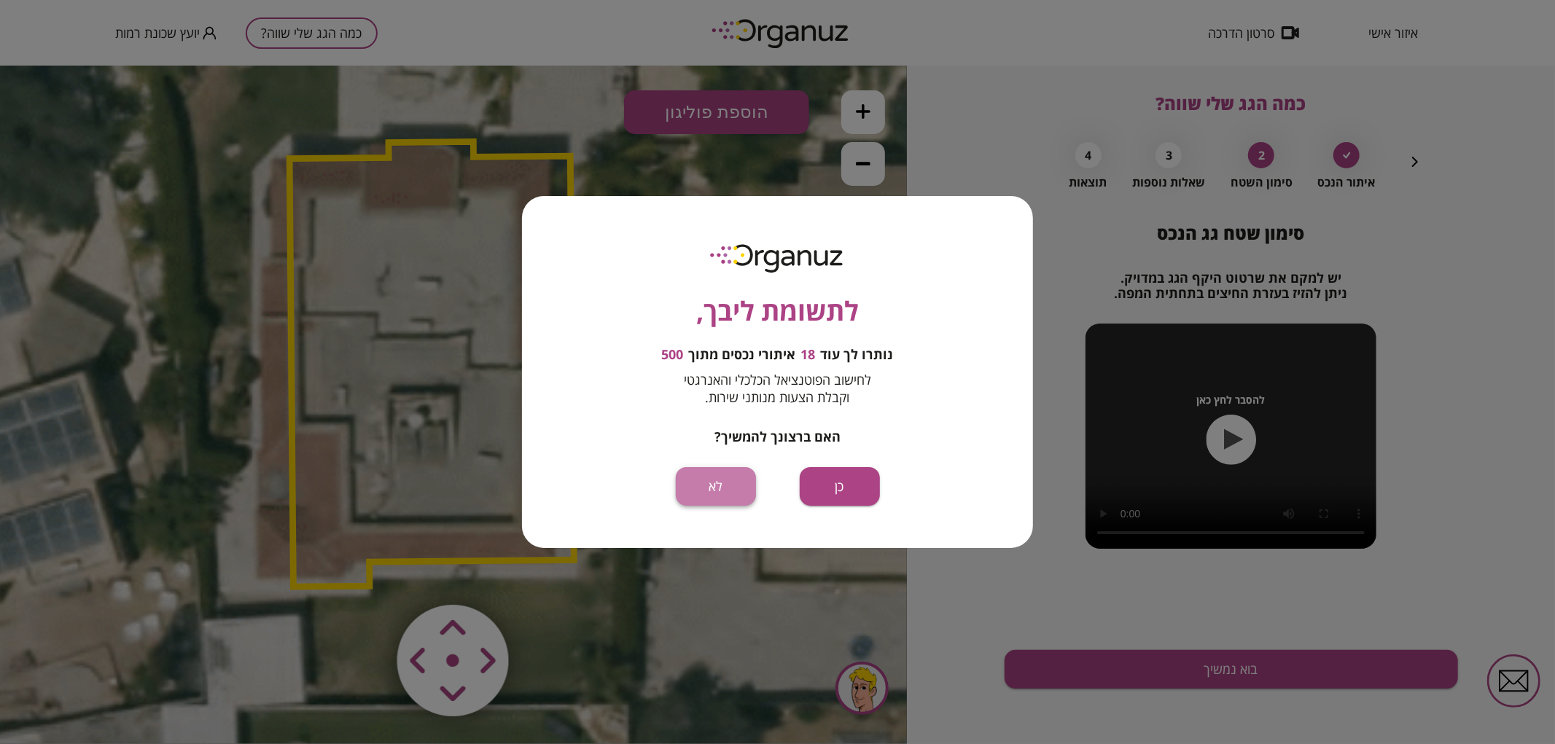
click at [724, 496] on button "לא" at bounding box center [716, 486] width 80 height 39
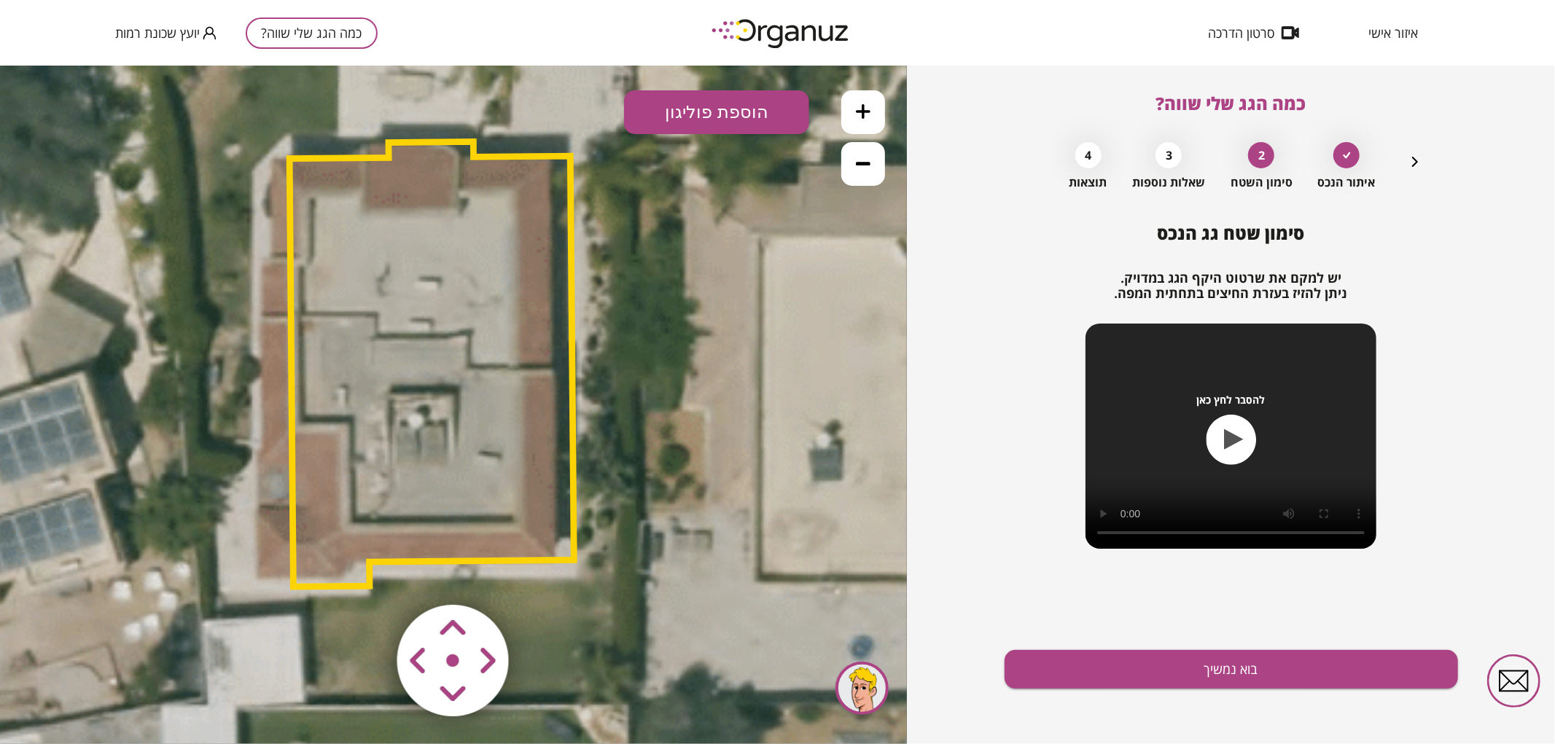
click at [856, 168] on icon at bounding box center [863, 162] width 15 height 15
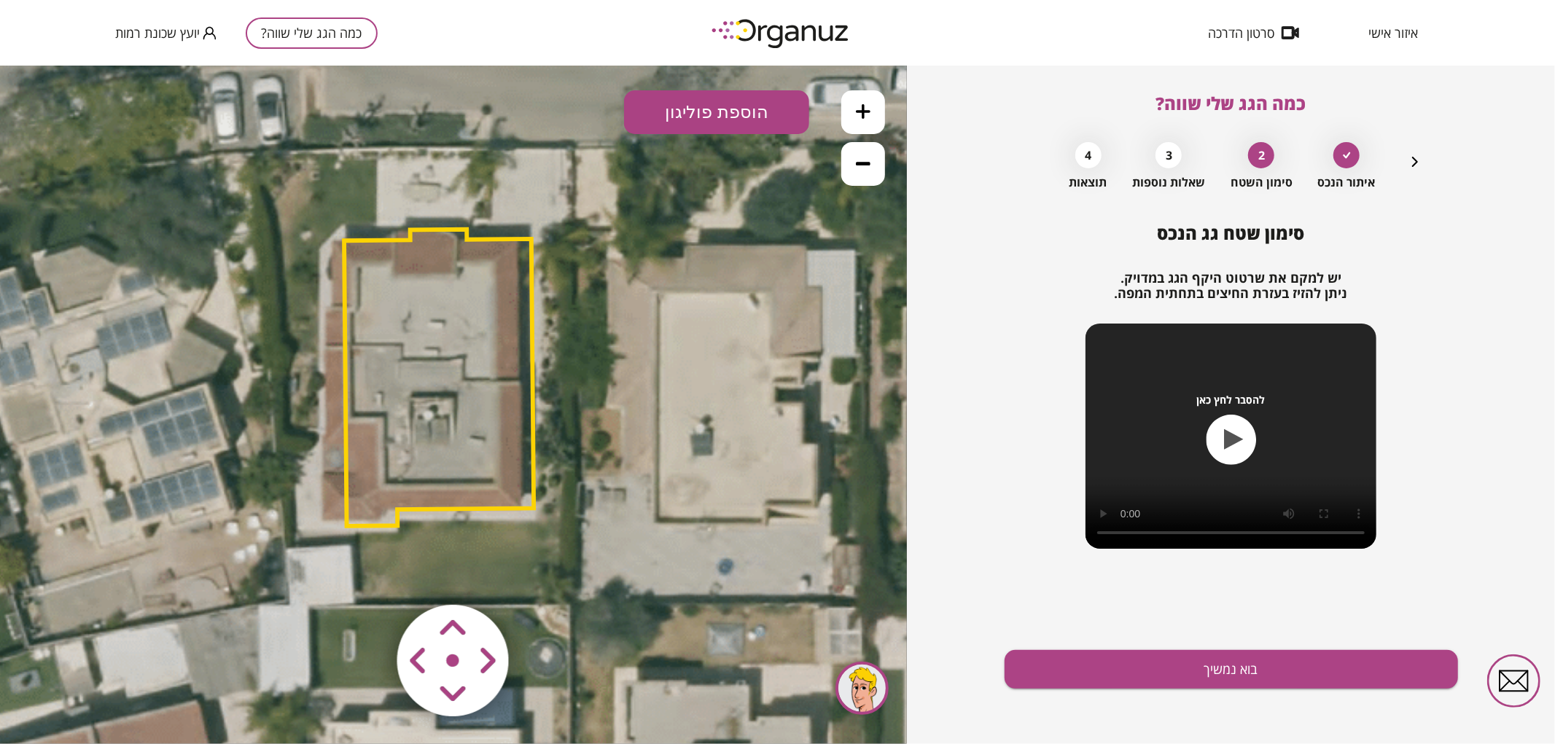
click at [676, 599] on icon at bounding box center [606, 427] width 1624 height 1624
click at [367, 574] on area at bounding box center [367, 574] width 0 height 0
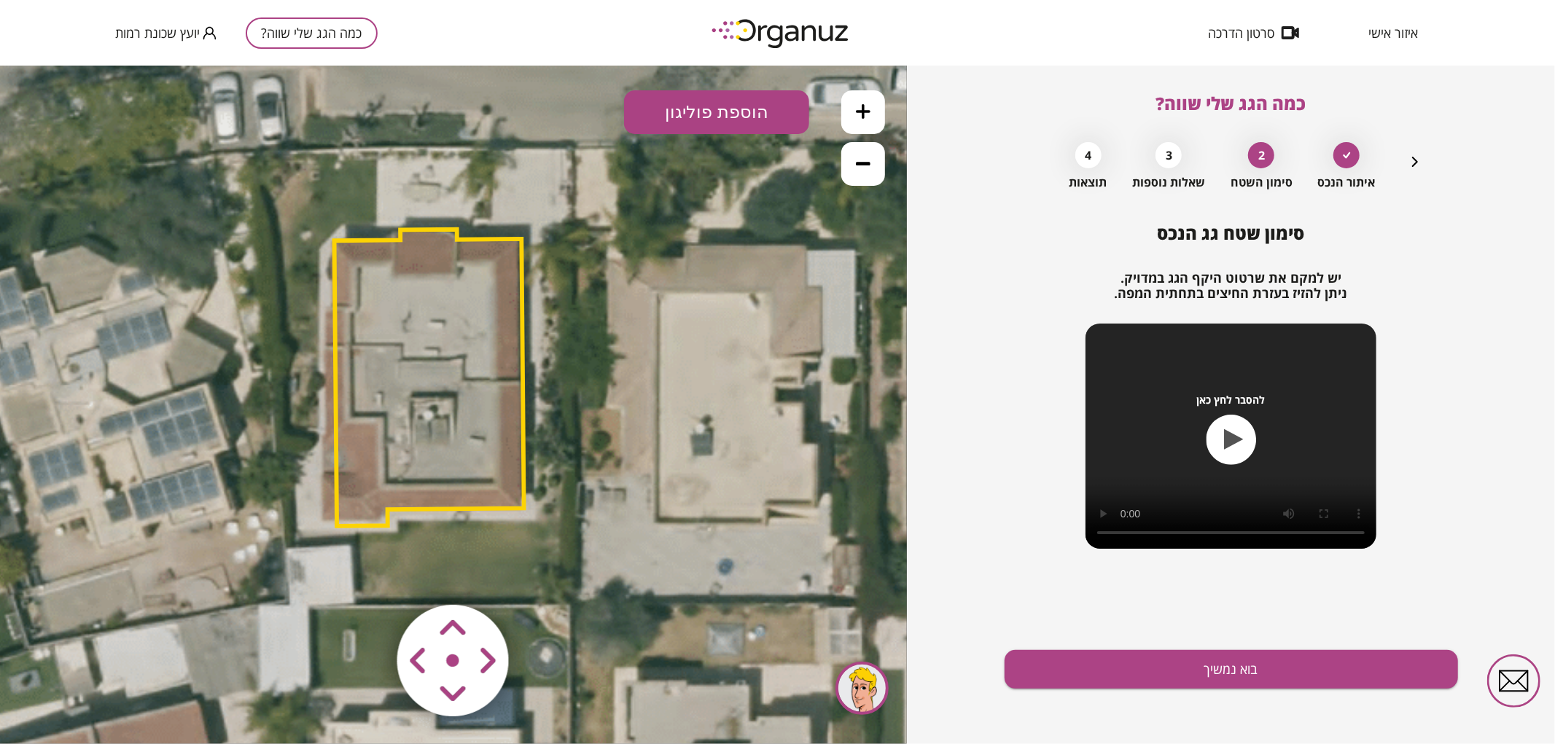
click at [367, 574] on area at bounding box center [367, 574] width 0 height 0
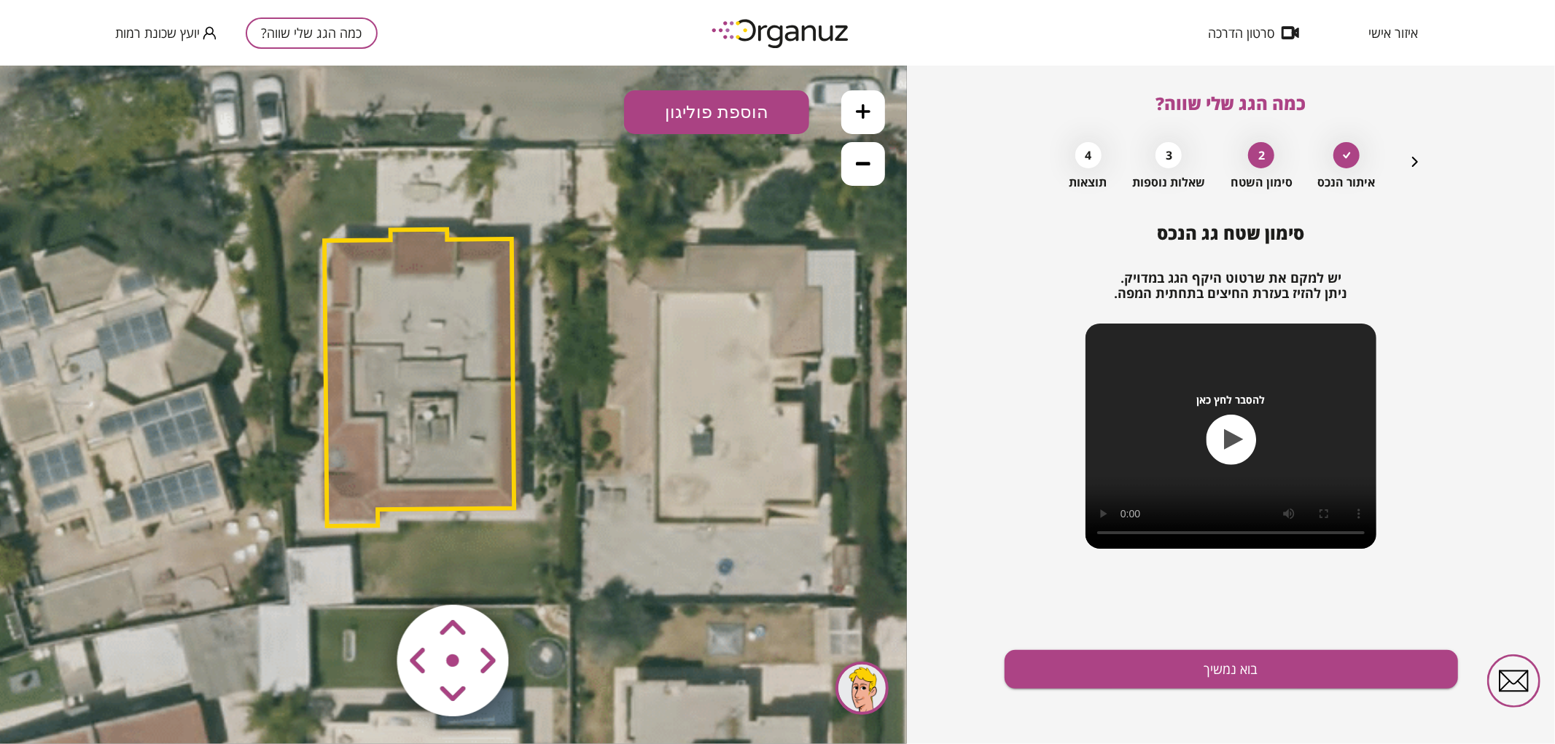
click at [367, 574] on area at bounding box center [367, 574] width 0 height 0
click at [434, 461] on polygon at bounding box center [417, 377] width 189 height 297
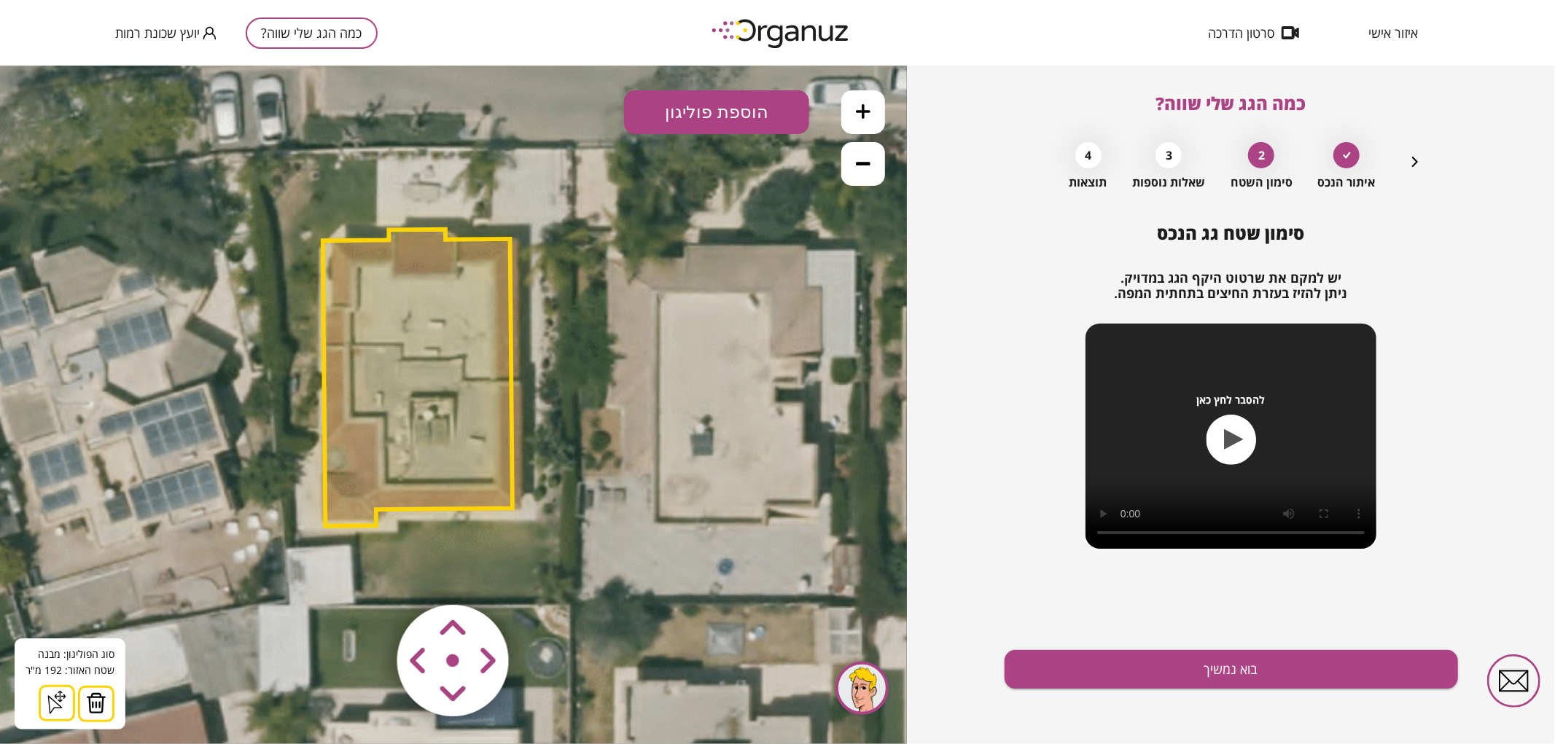
click at [101, 710] on img at bounding box center [96, 703] width 20 height 22
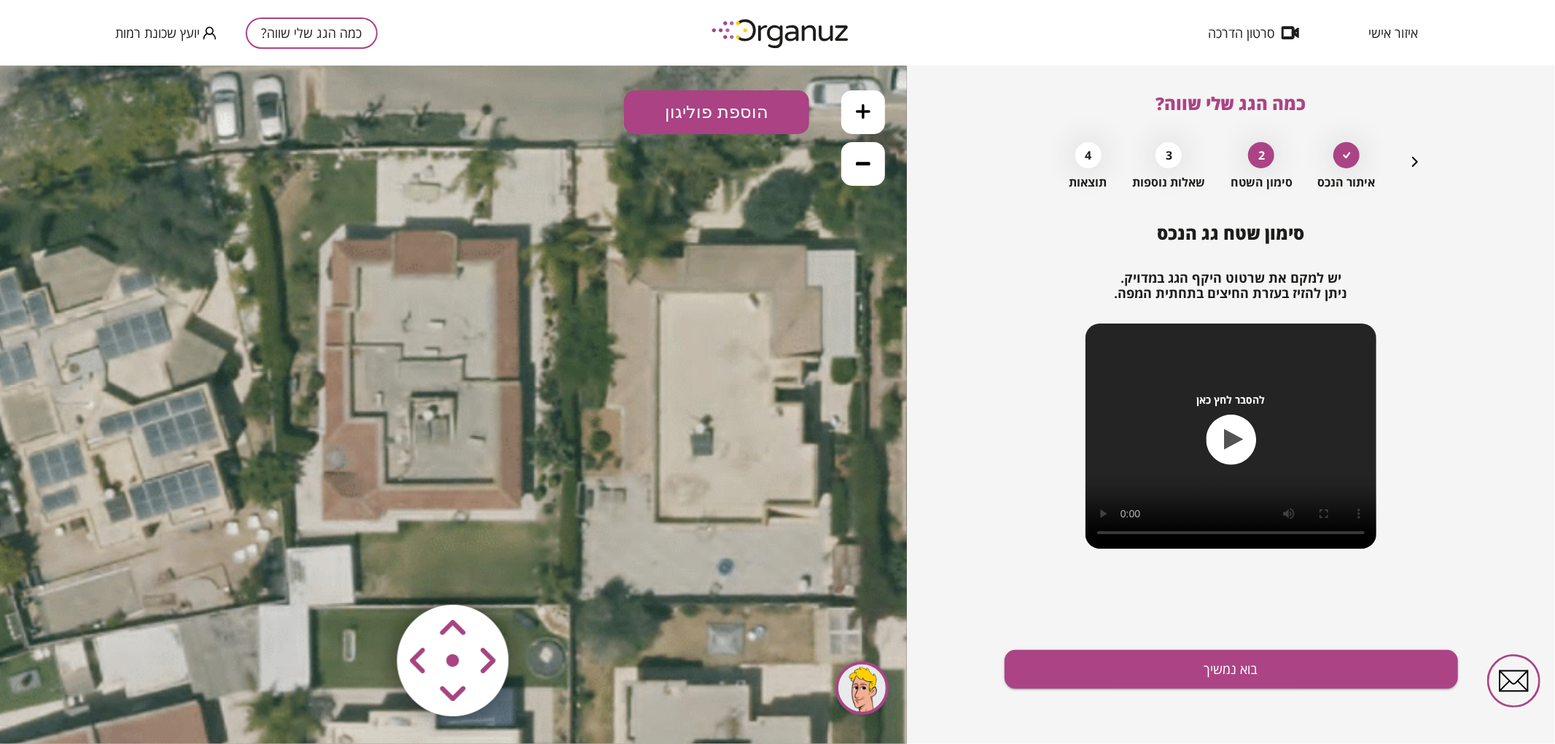
click at [859, 103] on icon at bounding box center [863, 110] width 15 height 15
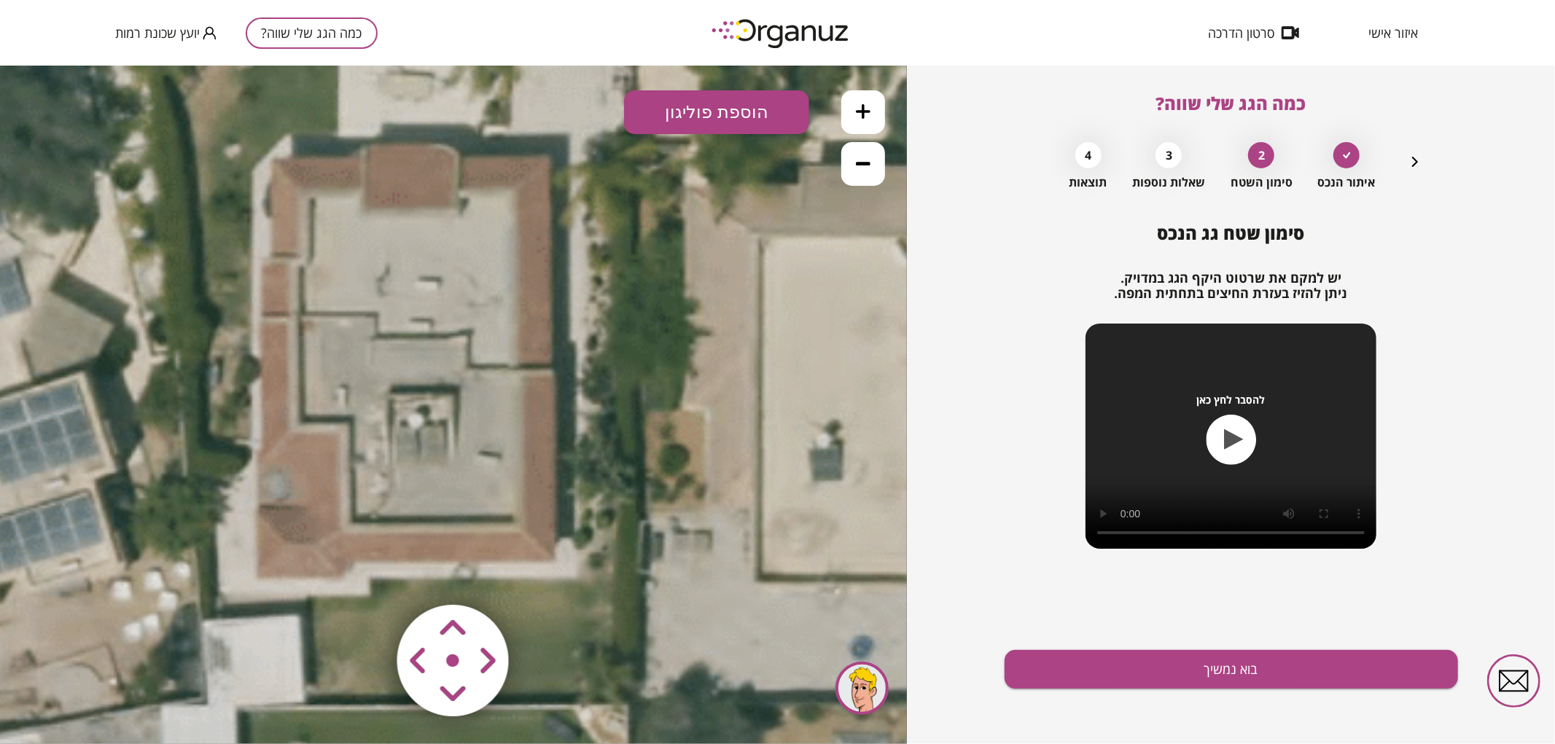
click at [698, 121] on button "הוספת פוליגון" at bounding box center [716, 112] width 185 height 44
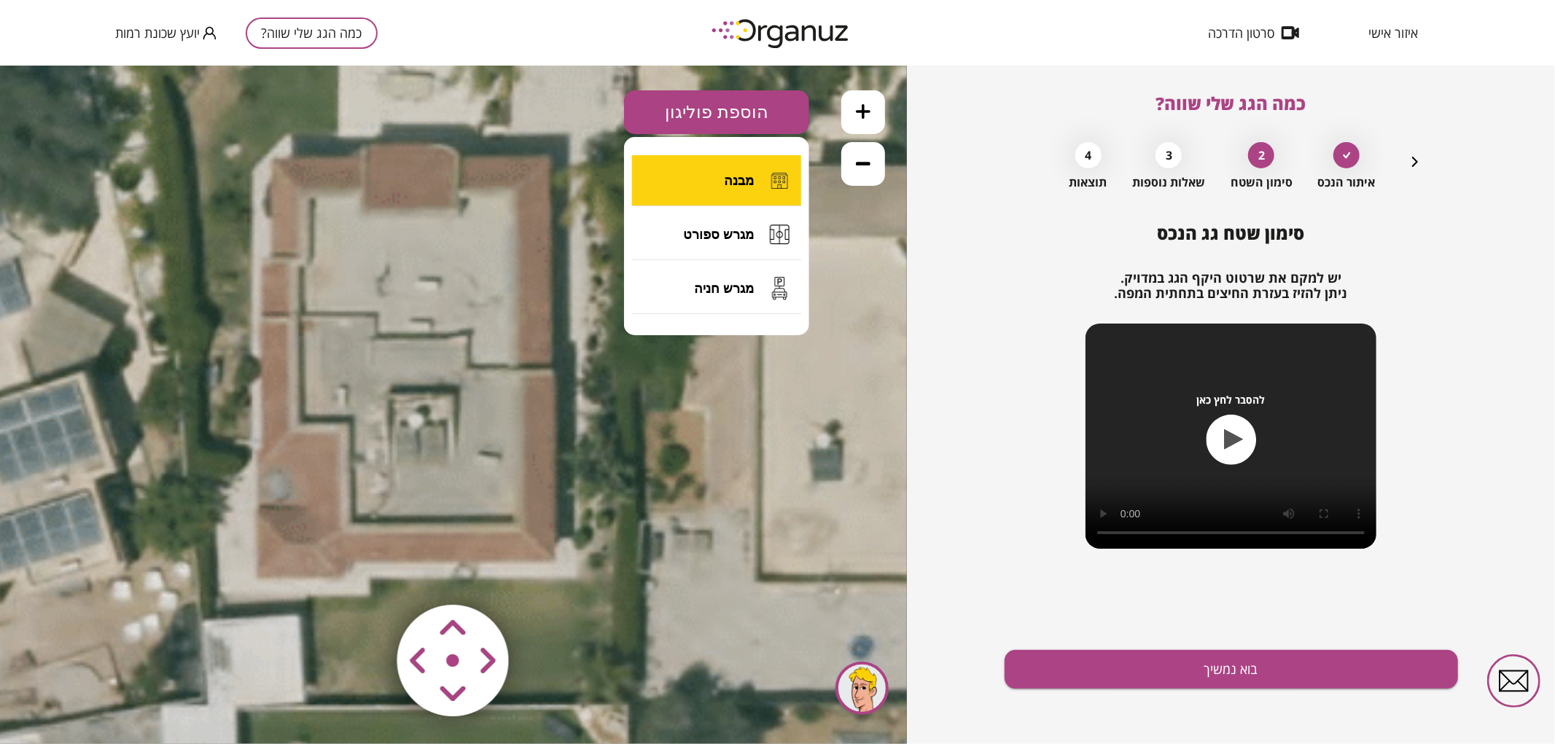
click at [734, 181] on span "מבנה" at bounding box center [739, 180] width 30 height 16
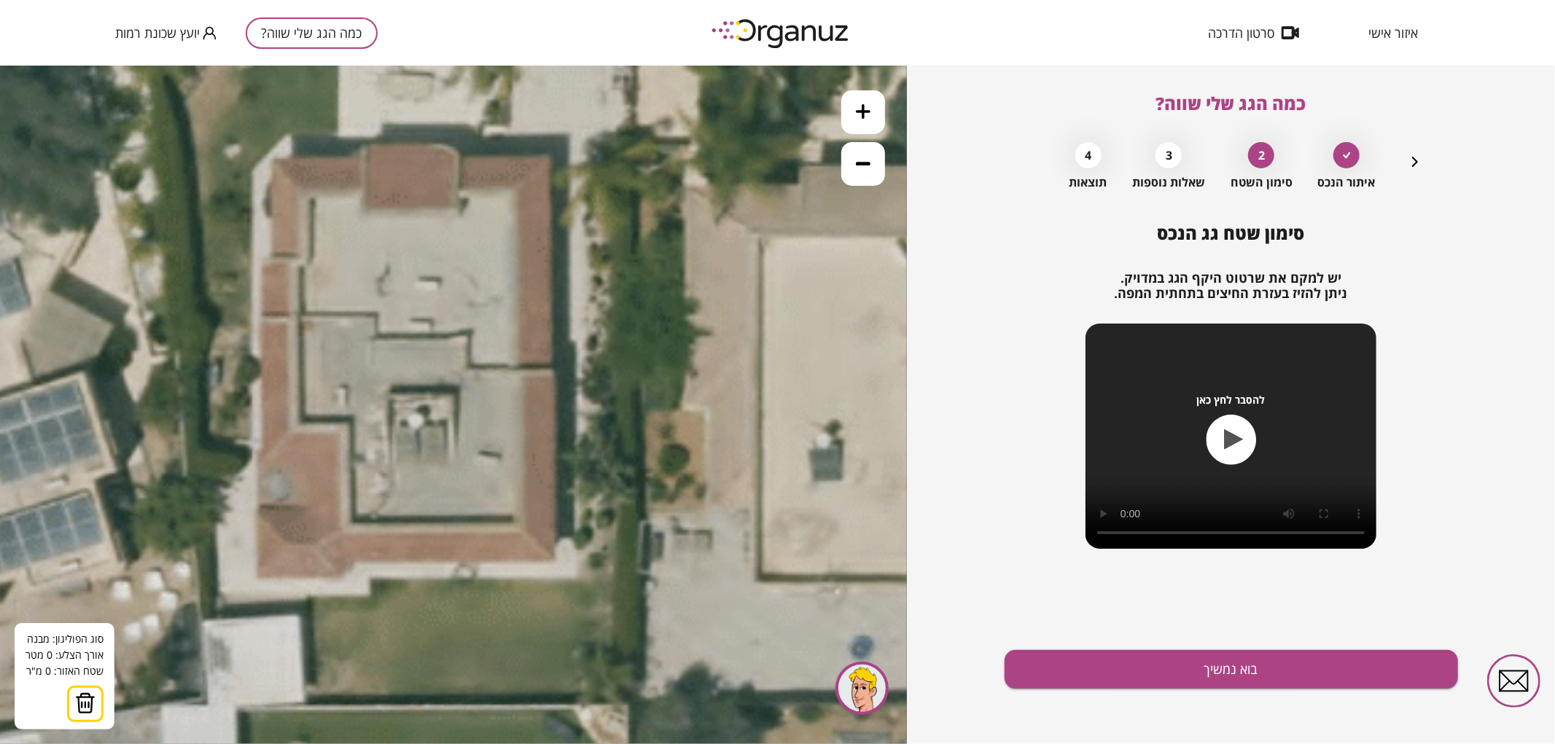
click at [273, 158] on icon at bounding box center [682, 438] width 2435 height 2435
click at [363, 157] on icon at bounding box center [682, 438] width 2435 height 2435
click at [363, 148] on polygon at bounding box center [318, 153] width 90 height 10
click at [446, 145] on icon at bounding box center [682, 438] width 2435 height 2435
click at [457, 154] on polygon at bounding box center [365, 151] width 184 height 13
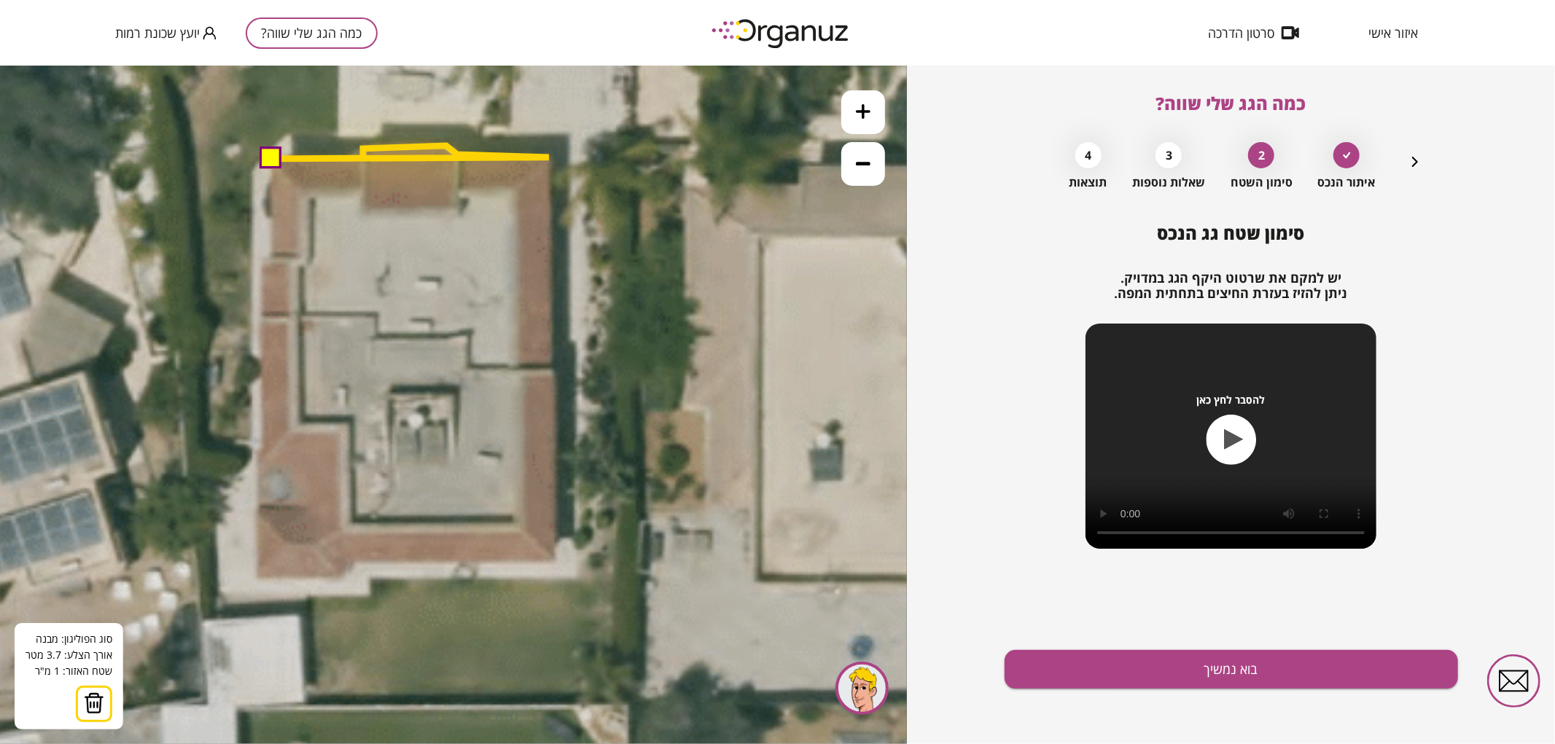
click at [549, 157] on icon at bounding box center [682, 438] width 2435 height 2435
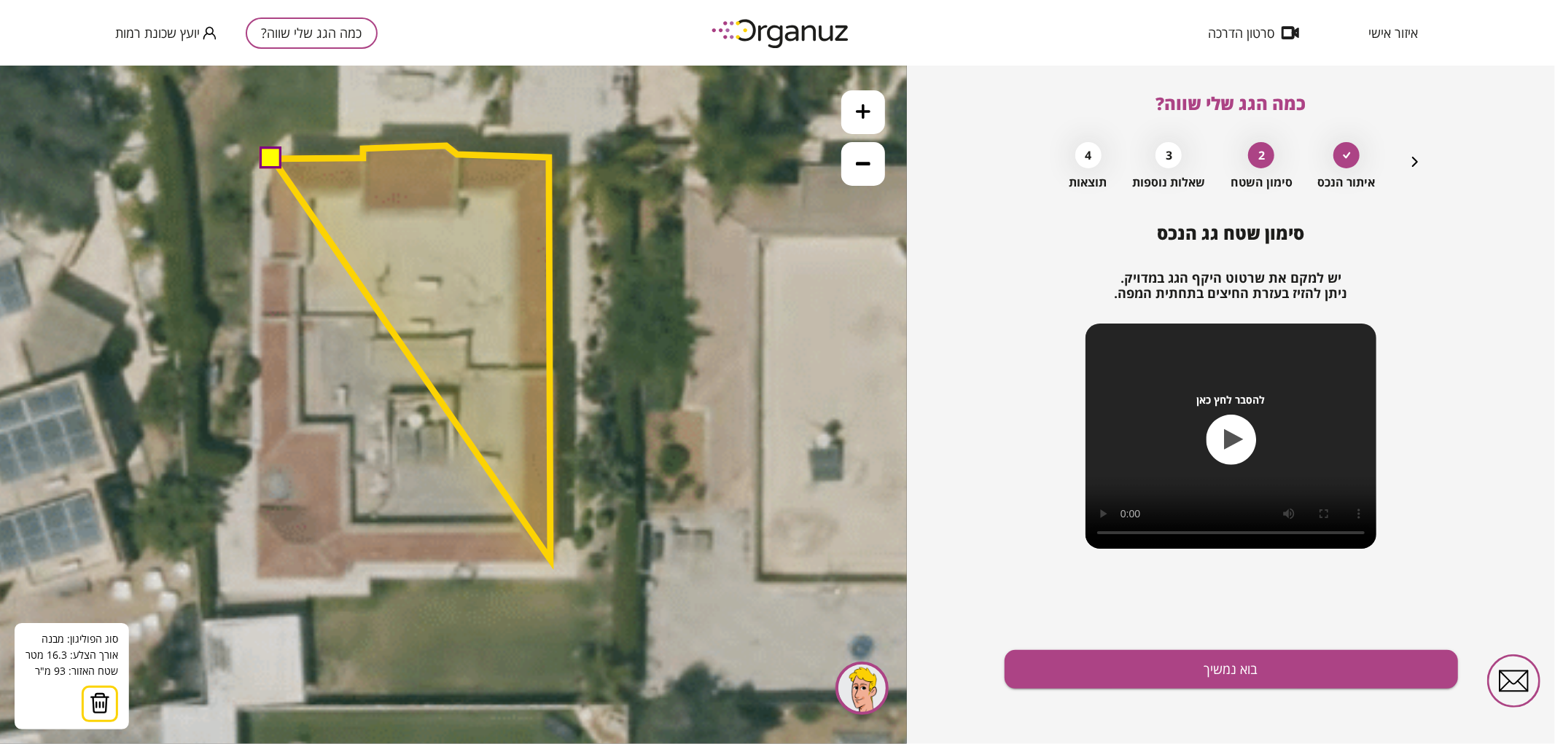
click at [550, 559] on polygon at bounding box center [412, 352] width 278 height 414
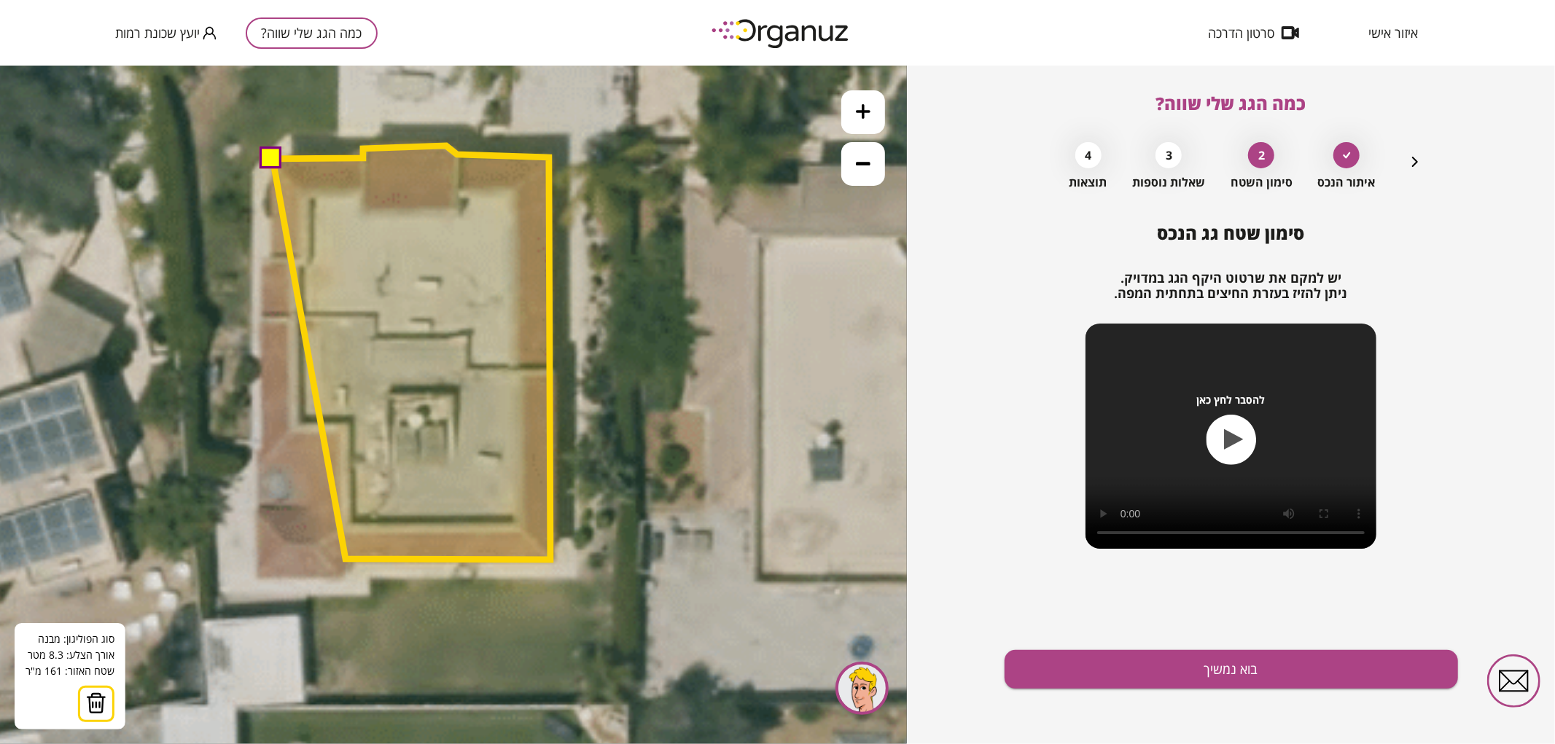
click at [345, 558] on polygon at bounding box center [412, 352] width 278 height 414
click at [345, 571] on icon at bounding box center [682, 438] width 2435 height 2435
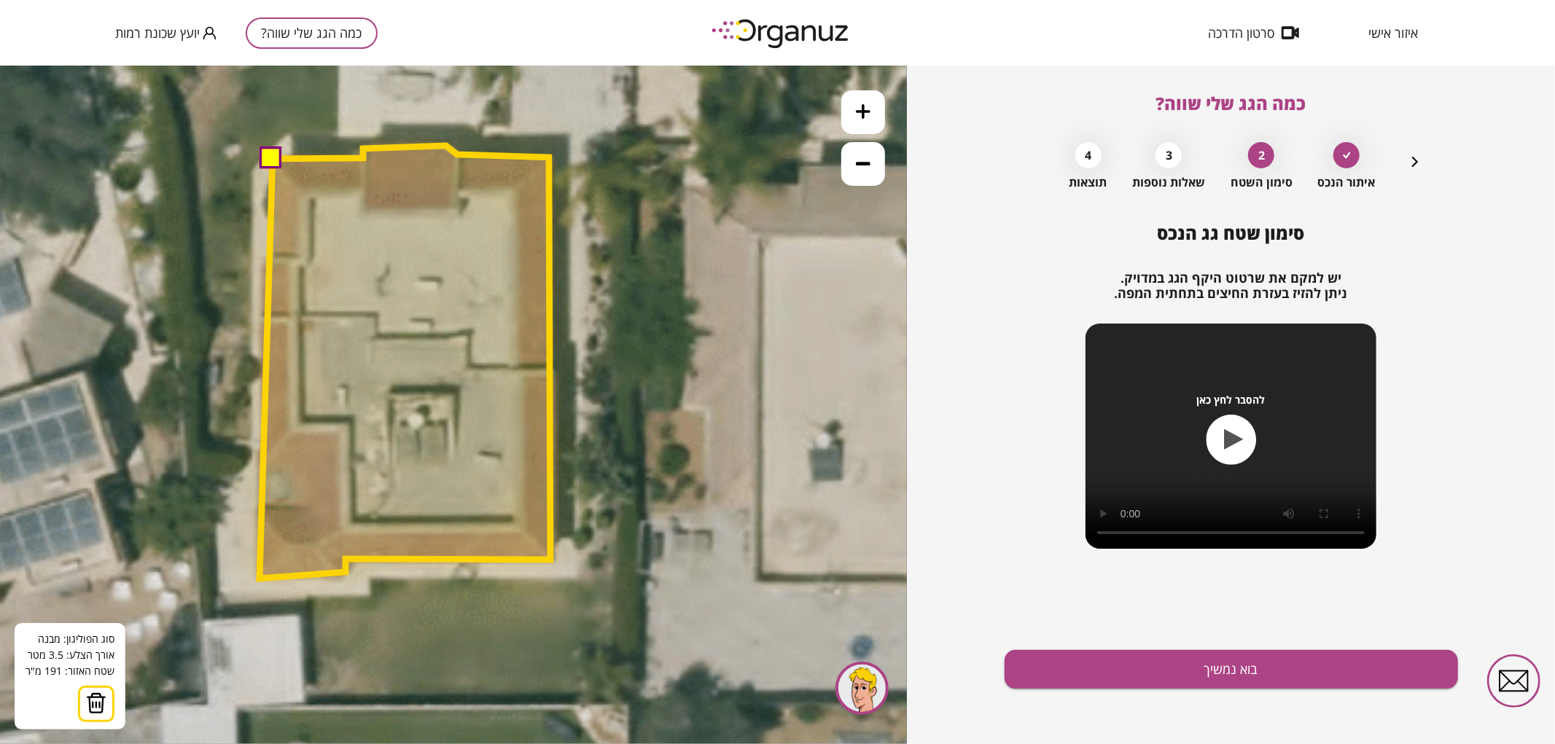
click at [259, 578] on polygon at bounding box center [404, 361] width 291 height 433
click at [263, 259] on polygon at bounding box center [404, 361] width 291 height 433
click at [270, 258] on polygon at bounding box center [404, 361] width 291 height 433
click at [275, 158] on button at bounding box center [271, 157] width 22 height 22
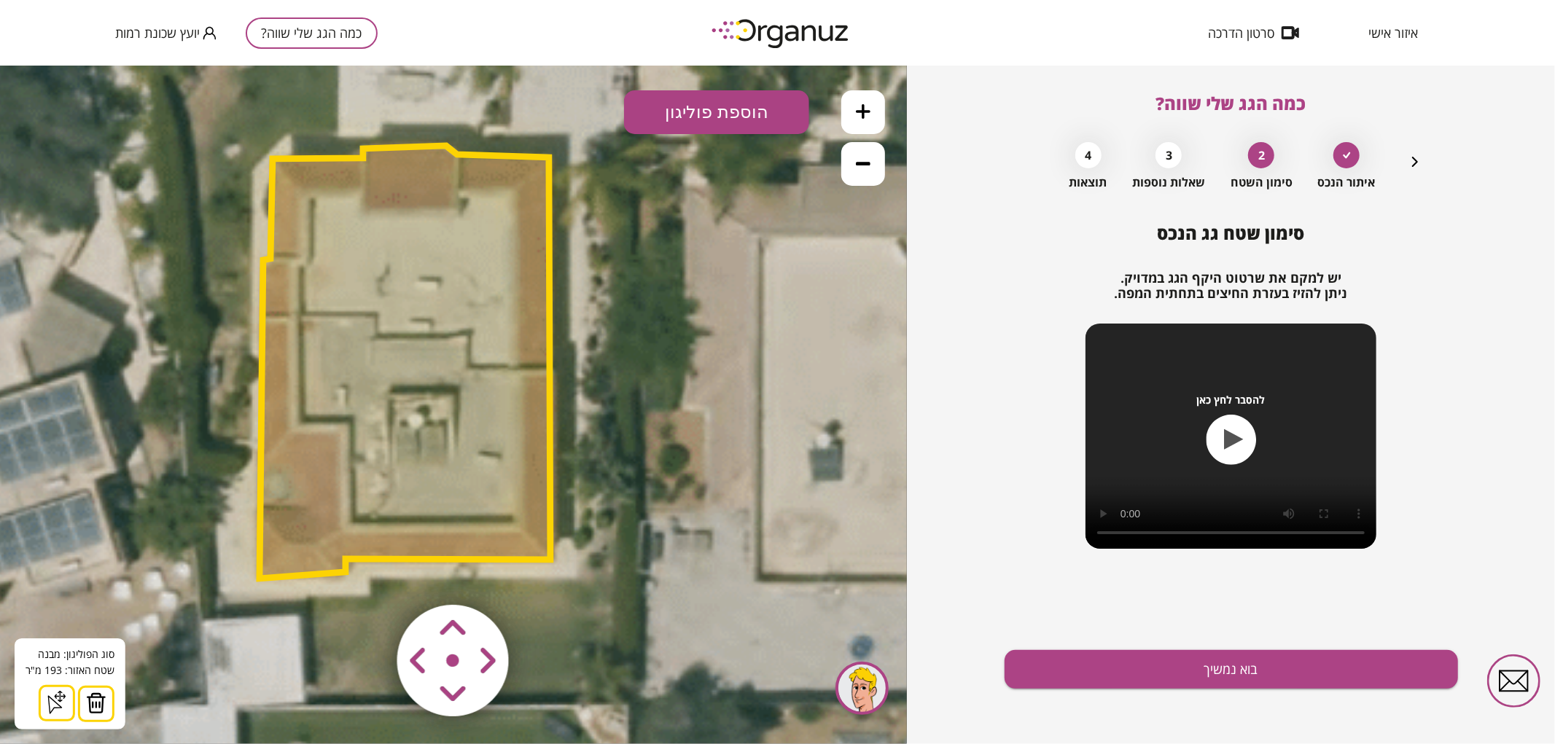
click at [367, 323] on polygon at bounding box center [404, 361] width 291 height 433
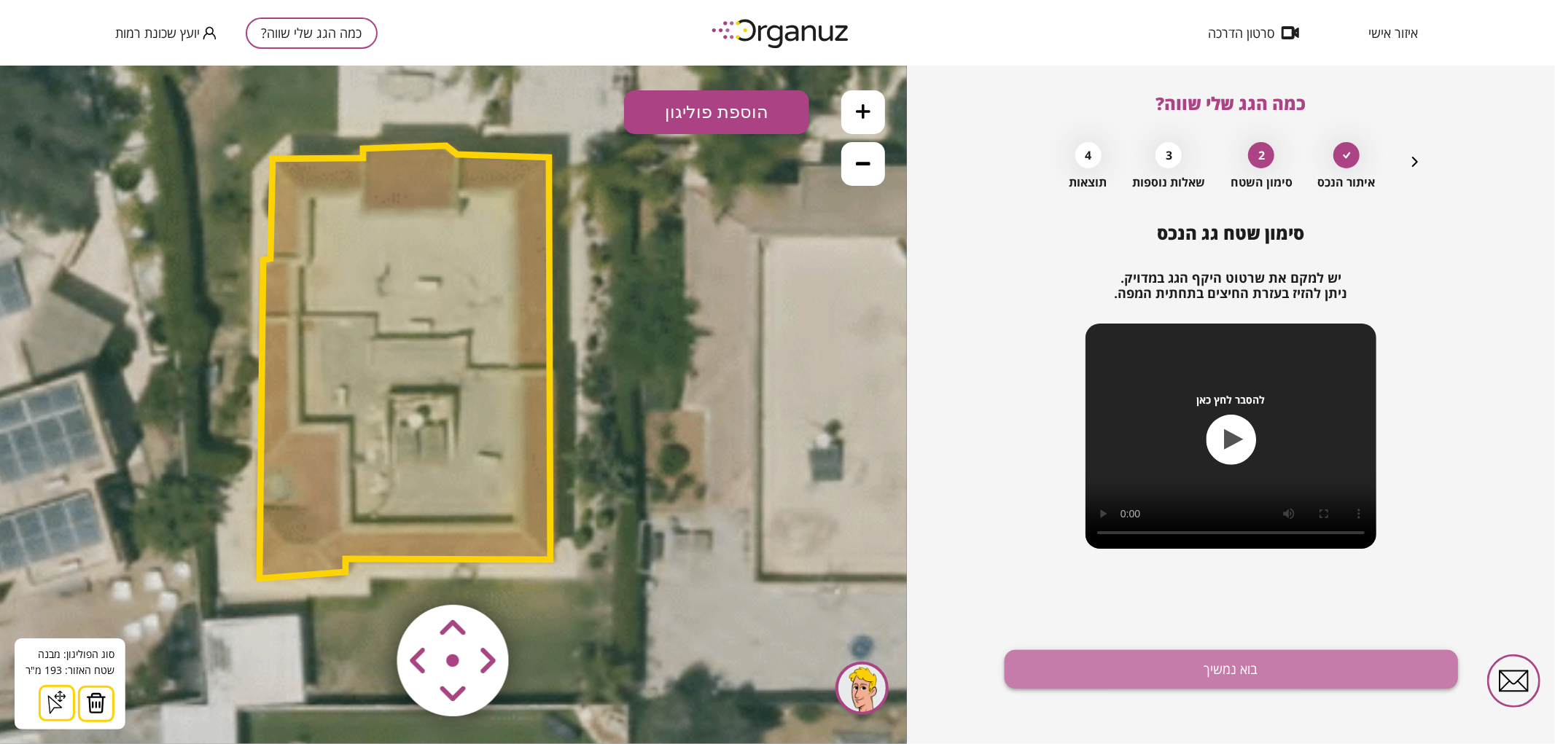
click at [1106, 664] on button "בוא נמשיך" at bounding box center [1230, 669] width 453 height 39
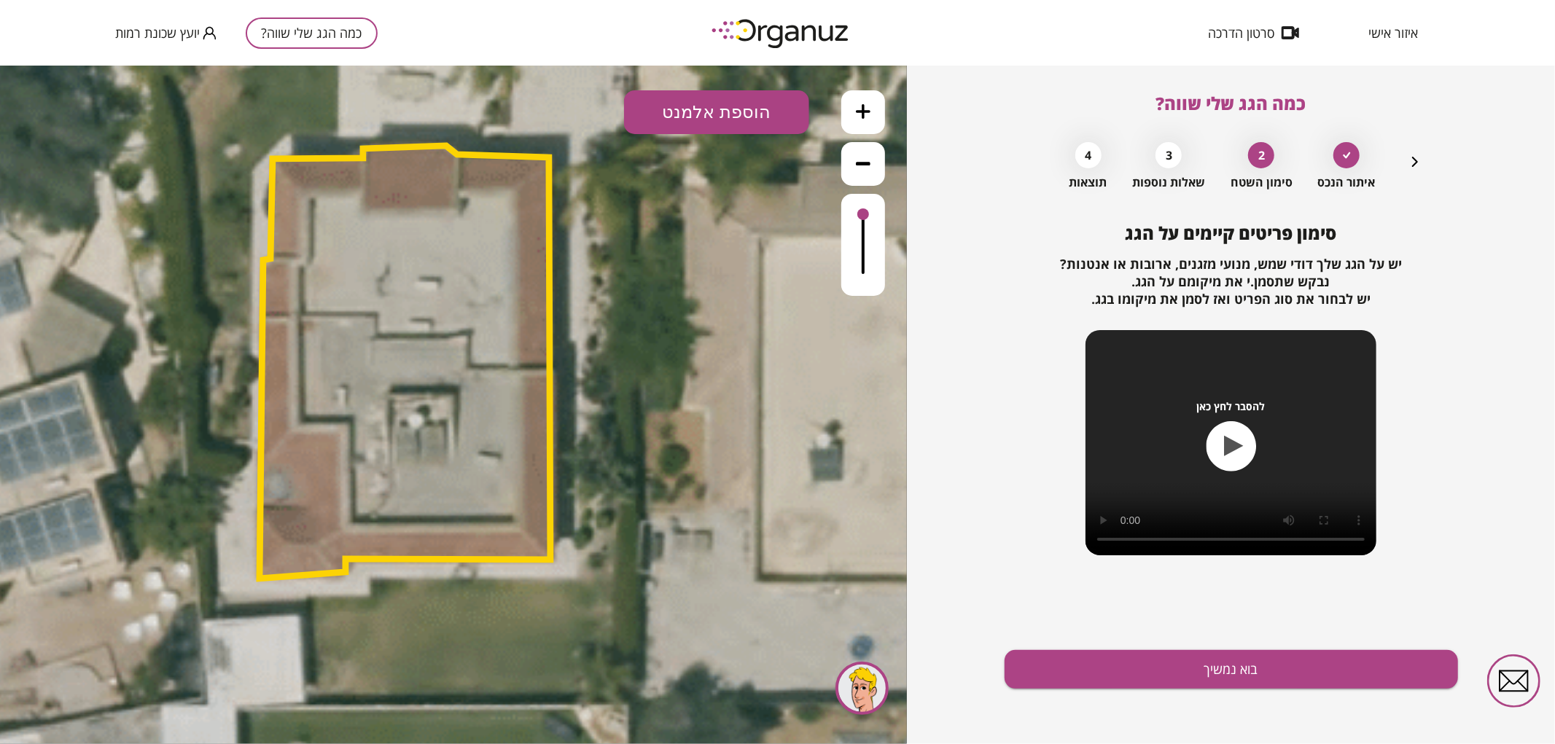
click at [705, 118] on button "הוספת אלמנט" at bounding box center [716, 112] width 185 height 44
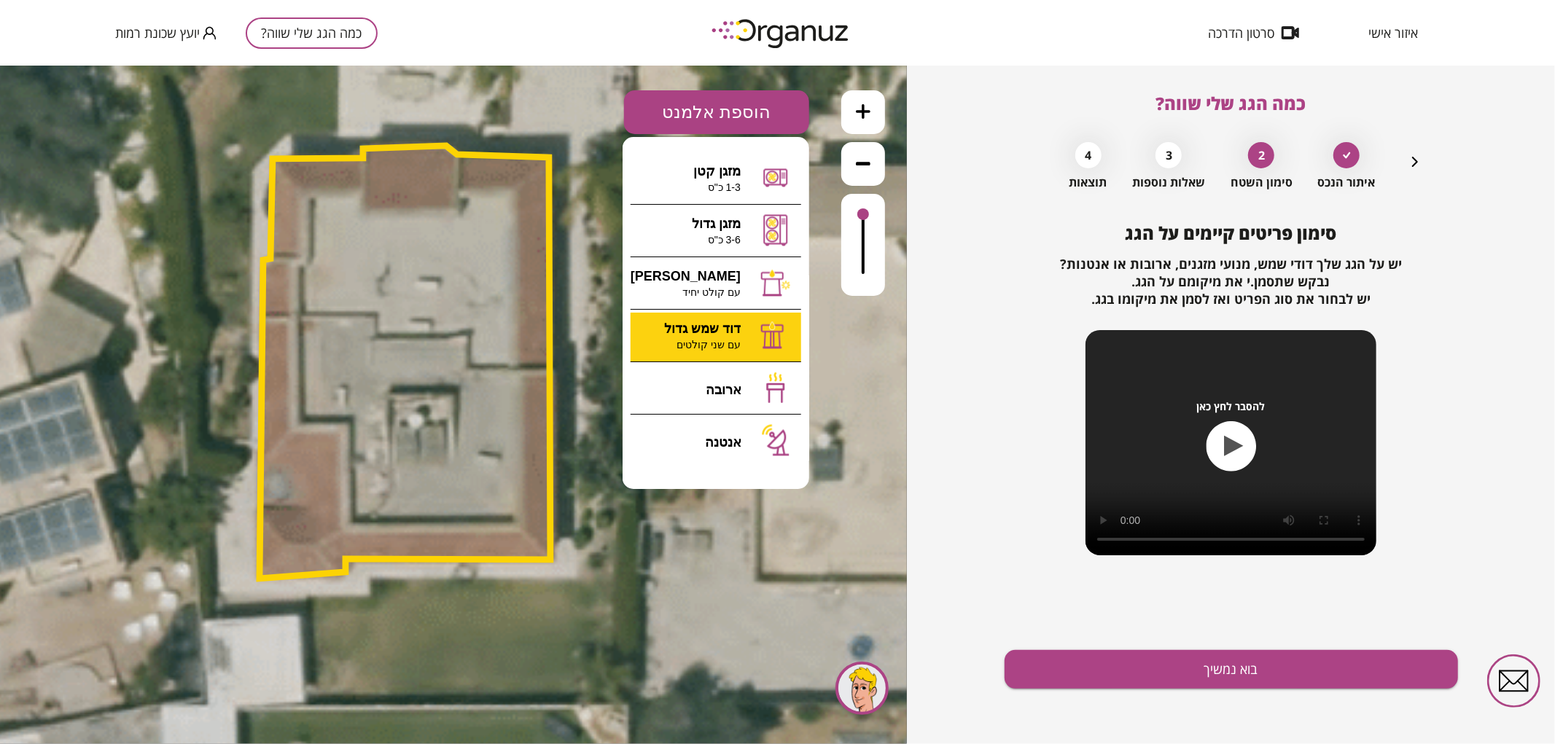
click at [749, 331] on div ".st0 { fill: #FFFFFF; } 0" at bounding box center [453, 404] width 907 height 679
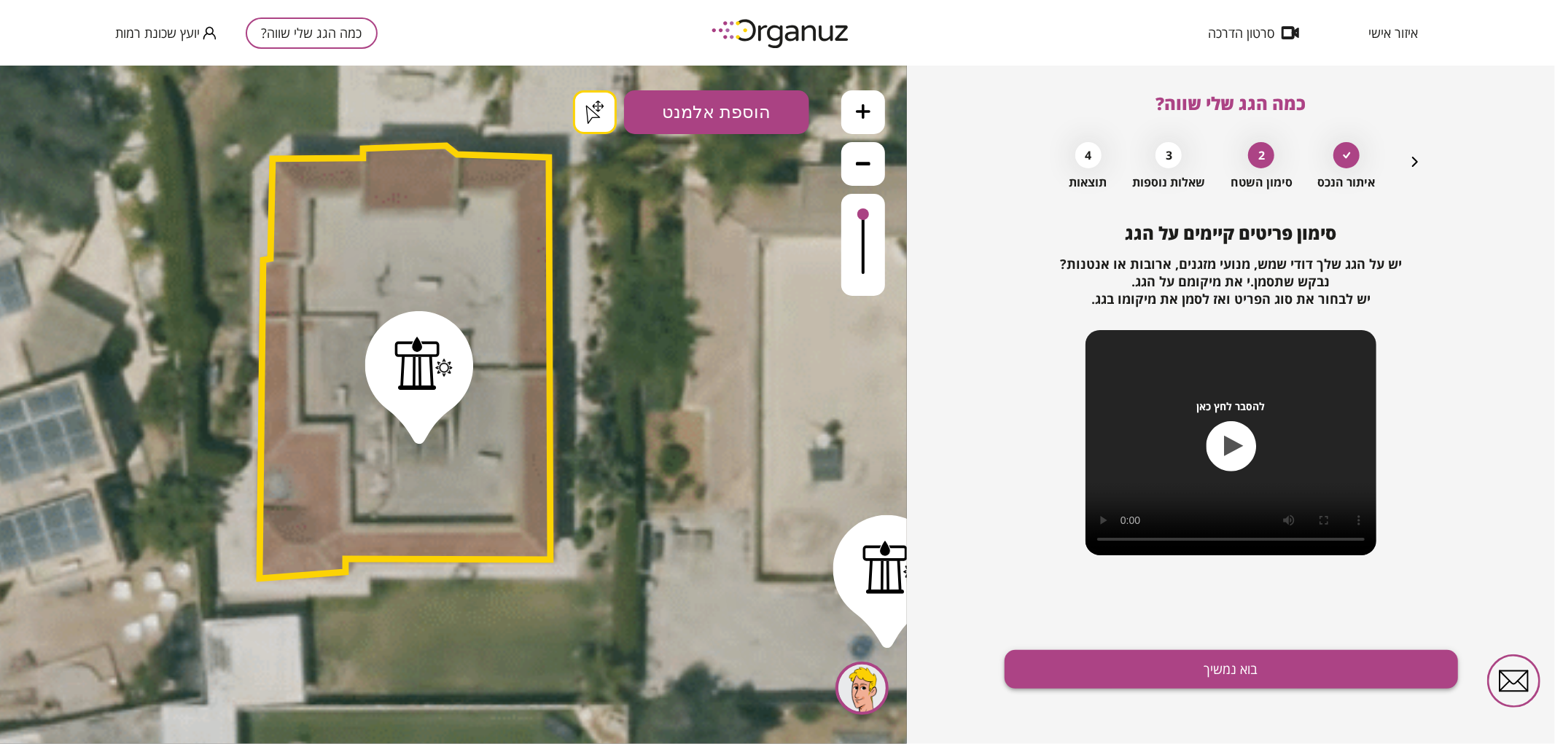
click at [1115, 665] on button "בוא נמשיך" at bounding box center [1230, 669] width 453 height 39
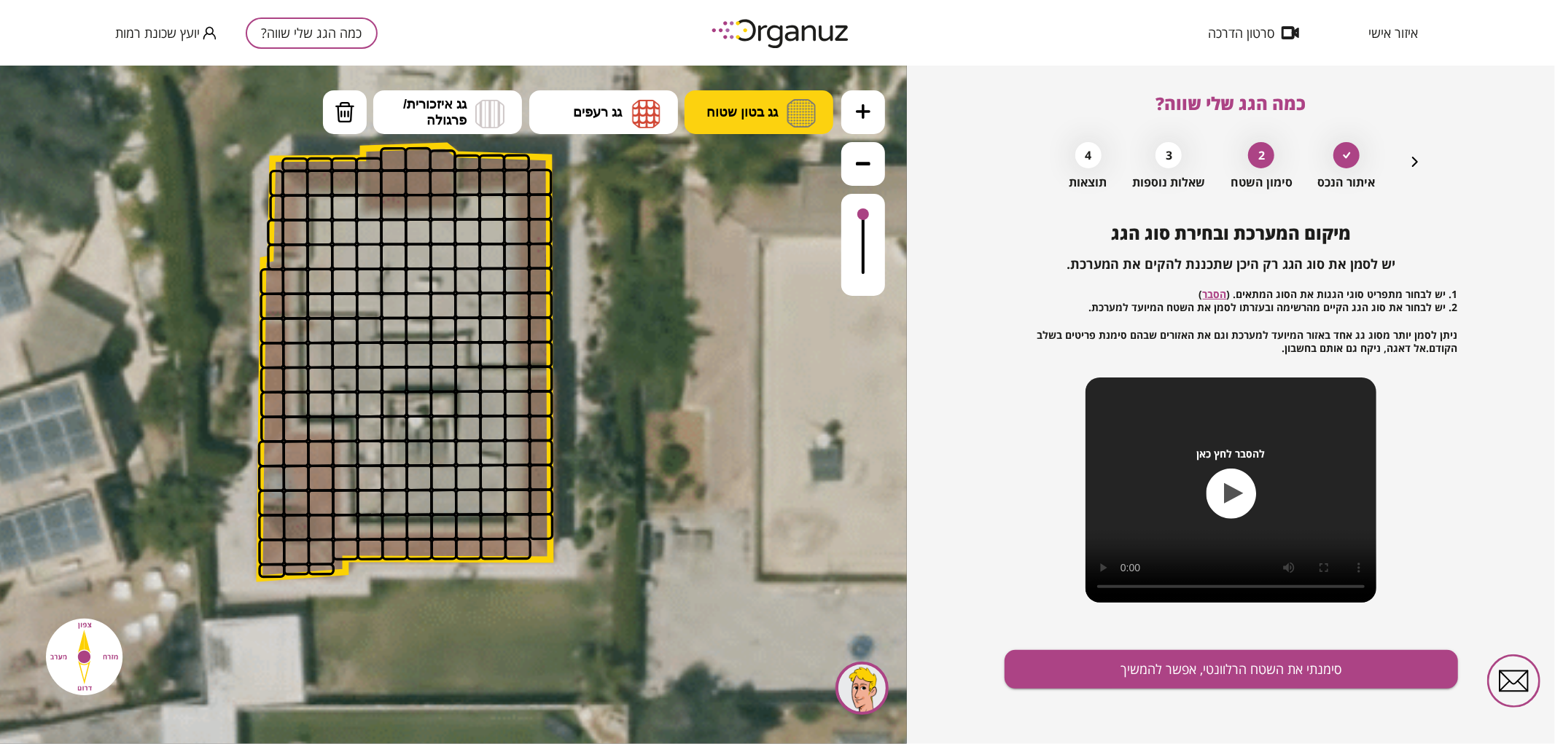
click at [763, 120] on button "גג בטון שטוח" at bounding box center [758, 112] width 149 height 44
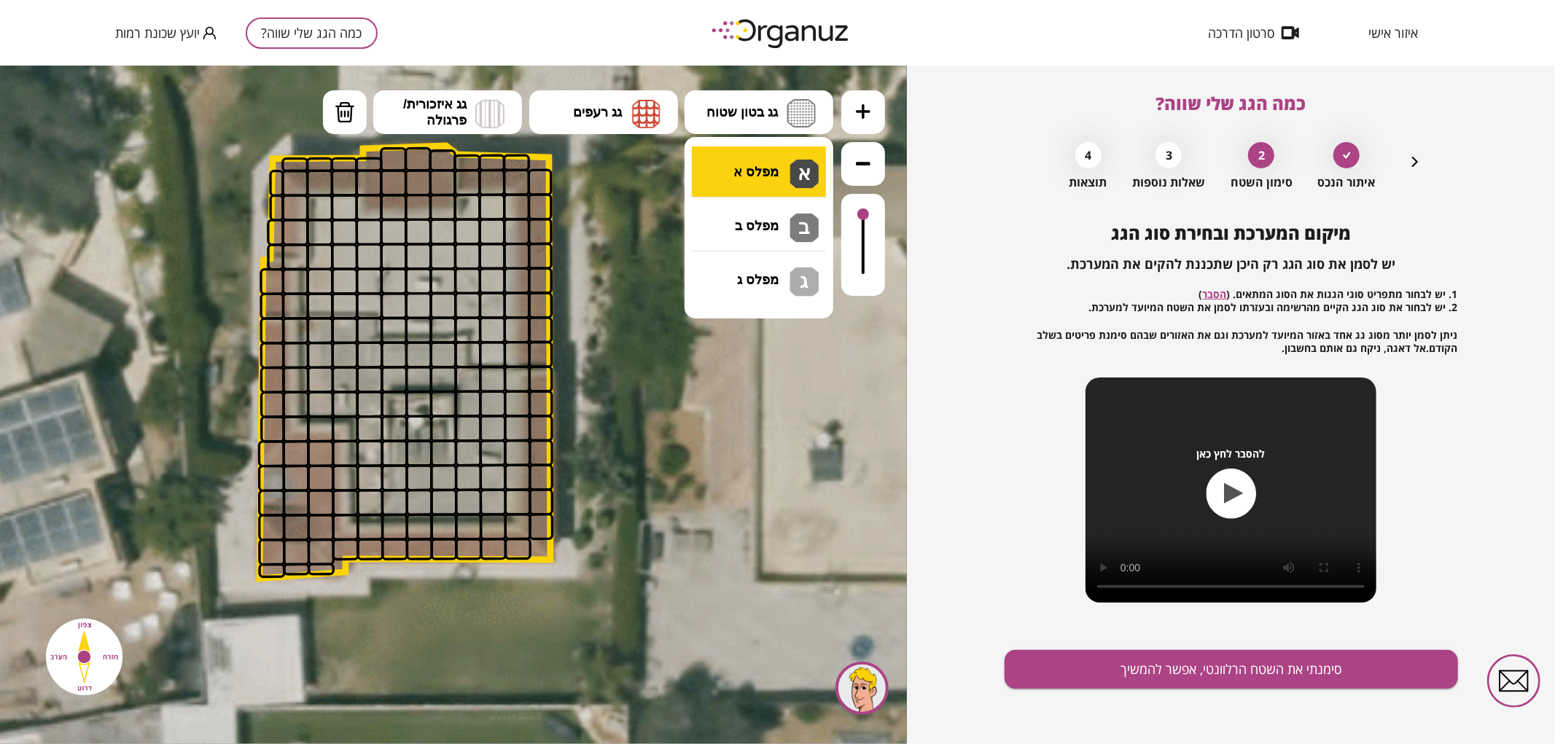
click at [800, 169] on div ".st0 { fill: #FFFFFF; } .st0 { fill: #FFFFFF; }" at bounding box center [453, 404] width 907 height 679
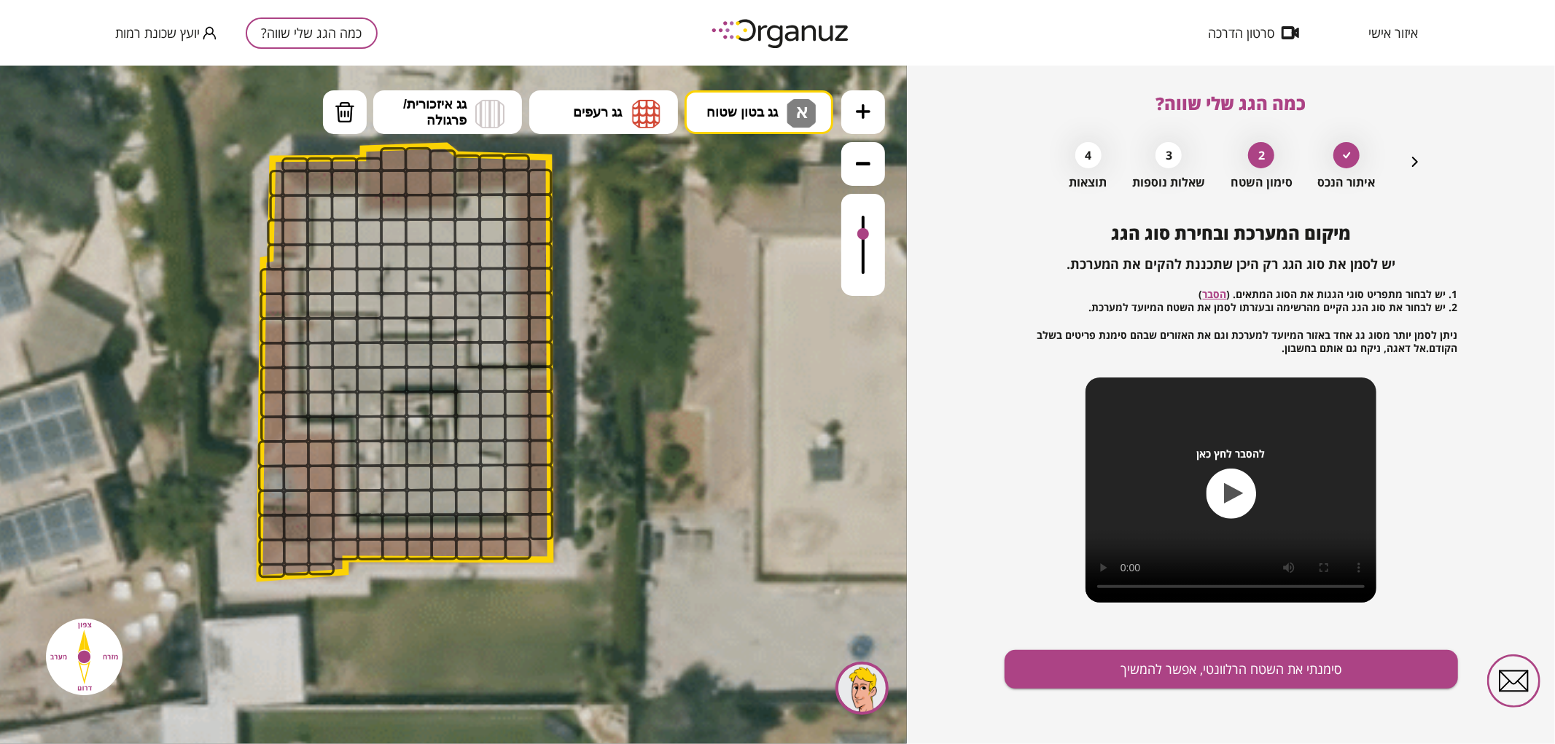
drag, startPoint x: 864, startPoint y: 206, endPoint x: 864, endPoint y: 235, distance: 28.4
click at [864, 235] on div at bounding box center [863, 244] width 44 height 102
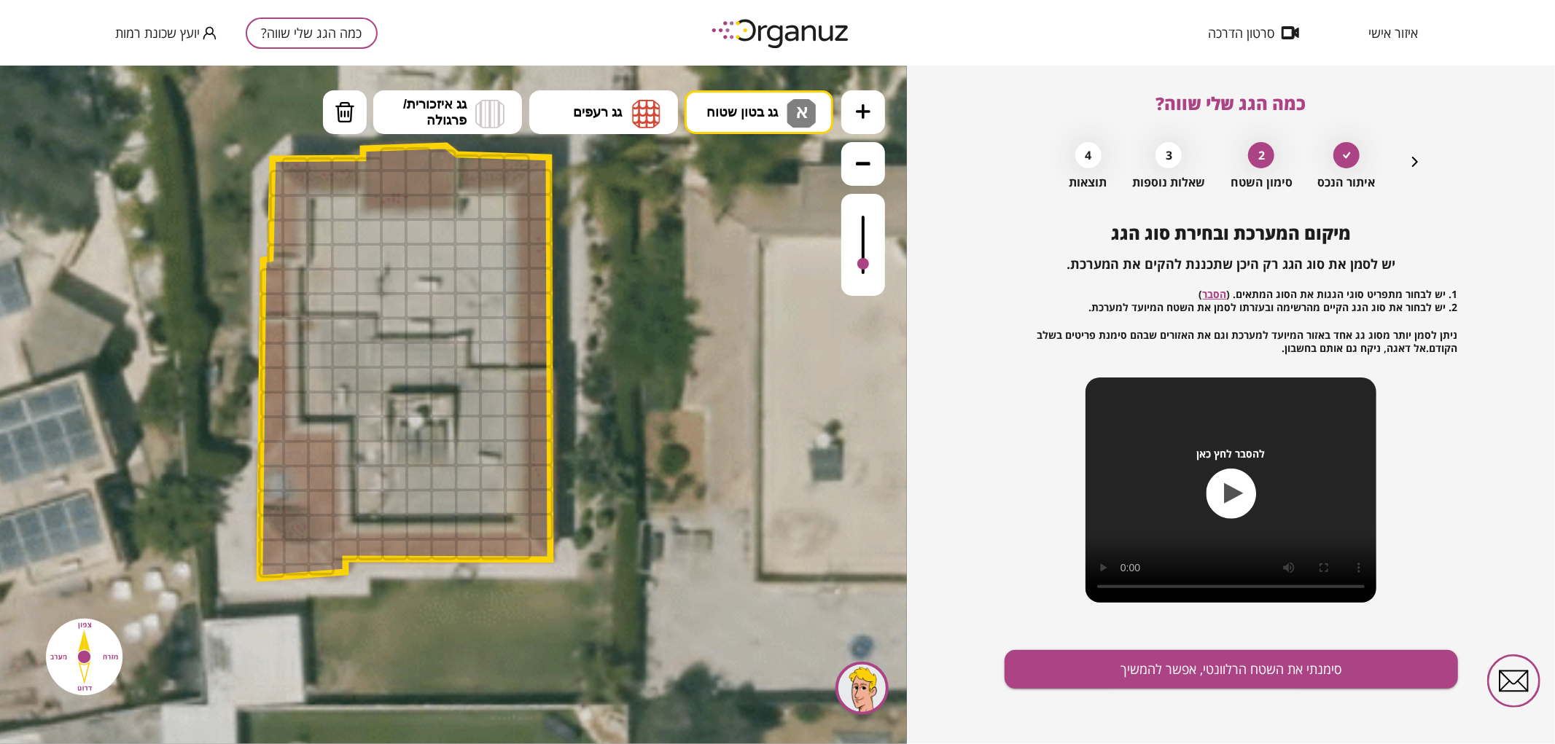
click at [861, 265] on div at bounding box center [863, 263] width 12 height 12
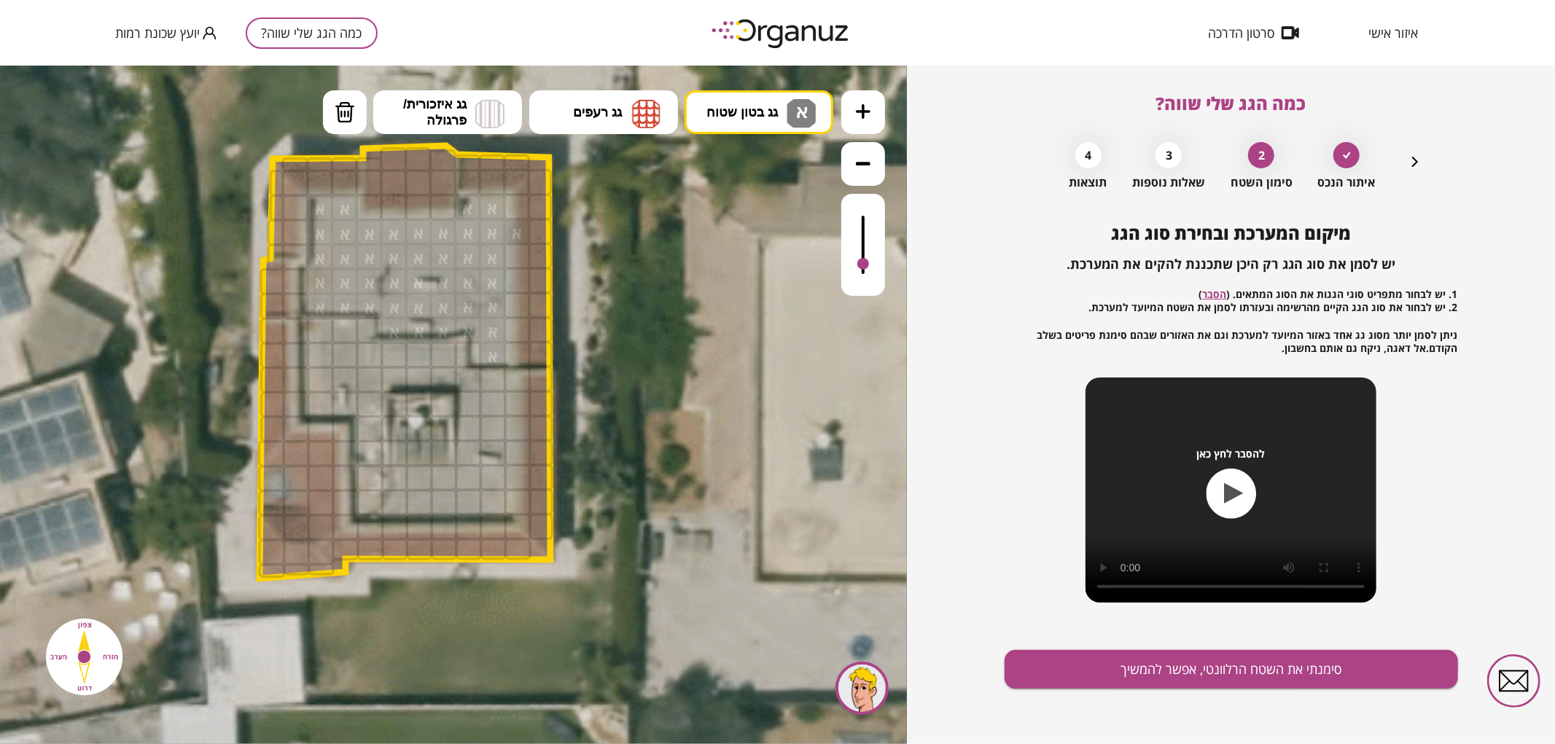
drag, startPoint x: 322, startPoint y: 208, endPoint x: 483, endPoint y: 253, distance: 167.1
click at [351, 116] on img at bounding box center [345, 112] width 20 height 22
click at [511, 230] on div at bounding box center [515, 230] width 27 height 27
click at [755, 114] on span "גג בטון שטוח" at bounding box center [741, 111] width 71 height 16
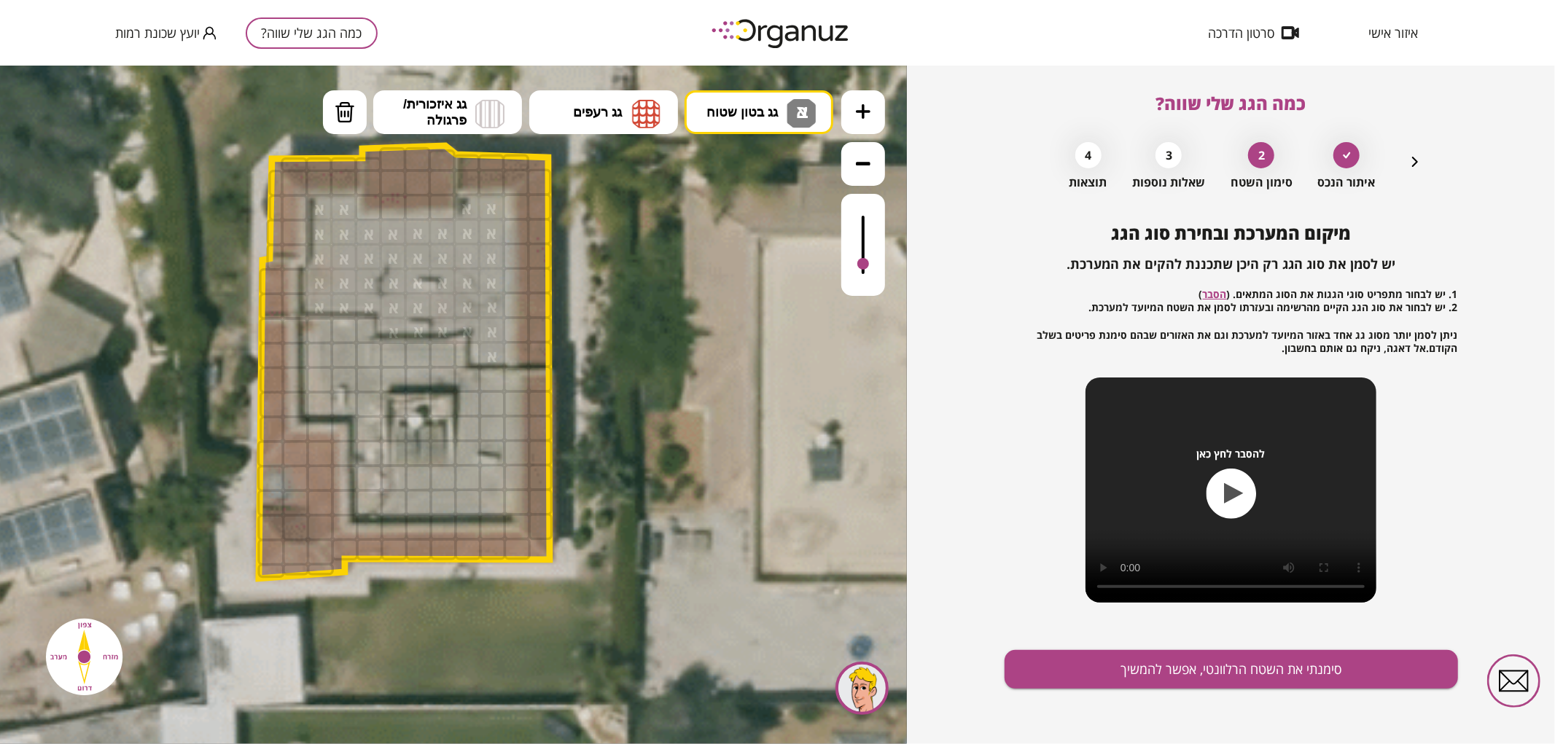
drag, startPoint x: 735, startPoint y: 215, endPoint x: 614, endPoint y: 253, distance: 126.8
click at [734, 215] on div ".st0 { fill: #FFFFFF; } .st0 { fill: #FFFFFF; }" at bounding box center [453, 404] width 907 height 679
drag, startPoint x: 319, startPoint y: 335, endPoint x: 470, endPoint y: 396, distance: 163.1
drag, startPoint x: 437, startPoint y: 376, endPoint x: 461, endPoint y: 358, distance: 29.6
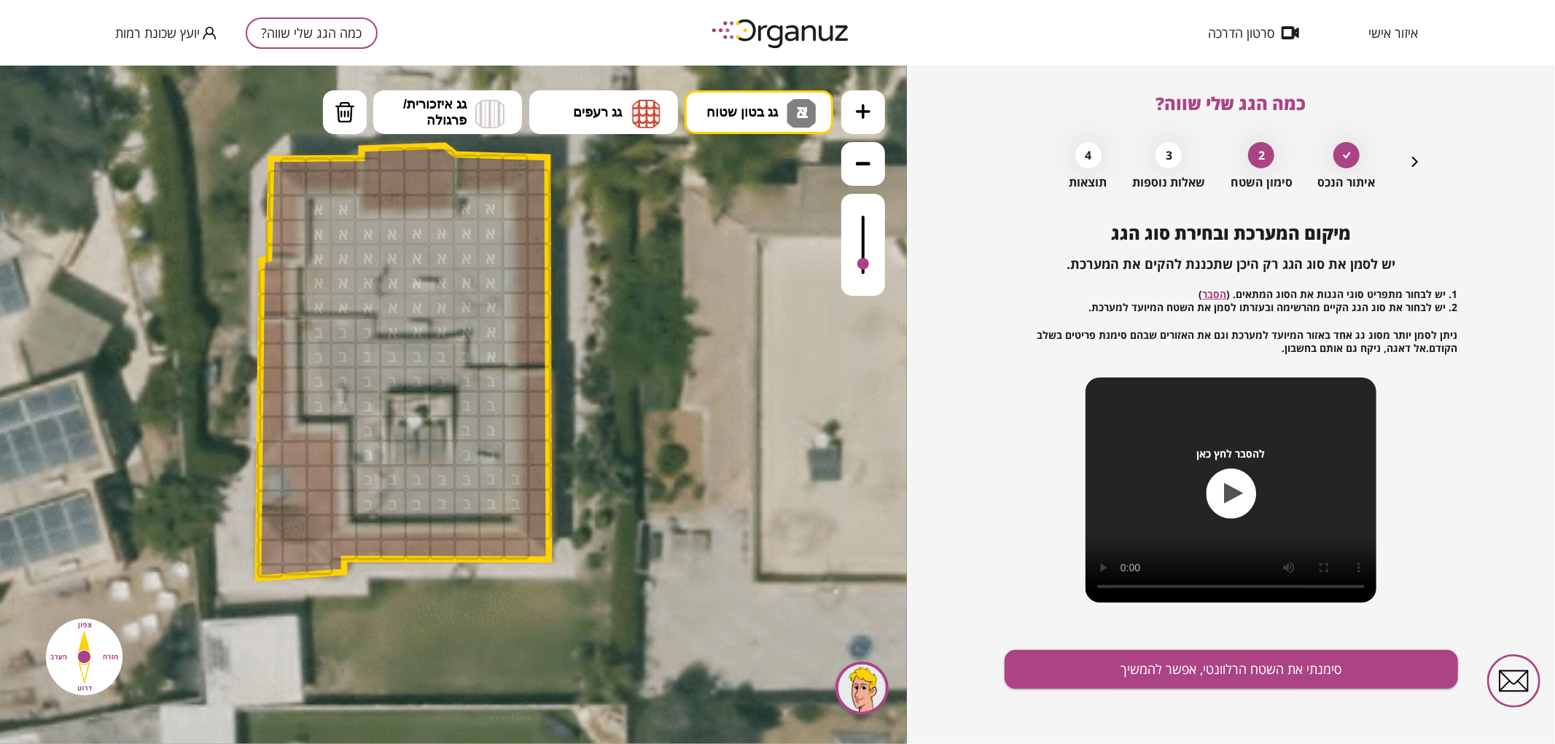
click at [335, 120] on img at bounding box center [345, 112] width 20 height 22
click at [461, 360] on div at bounding box center [466, 353] width 27 height 27
drag, startPoint x: 523, startPoint y: 482, endPoint x: 513, endPoint y: 504, distance: 23.5
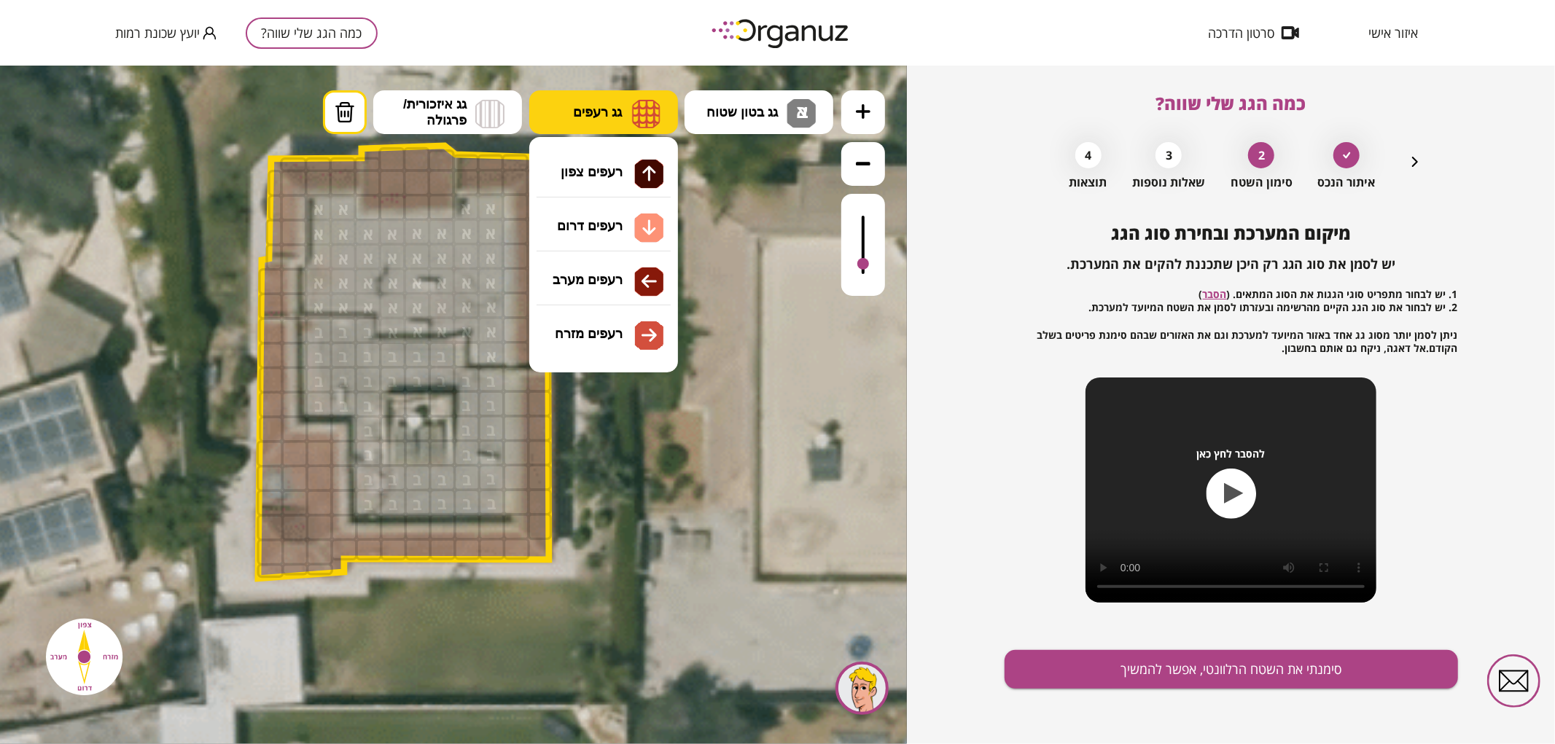
click at [628, 106] on button "גג רעפים" at bounding box center [603, 112] width 149 height 44
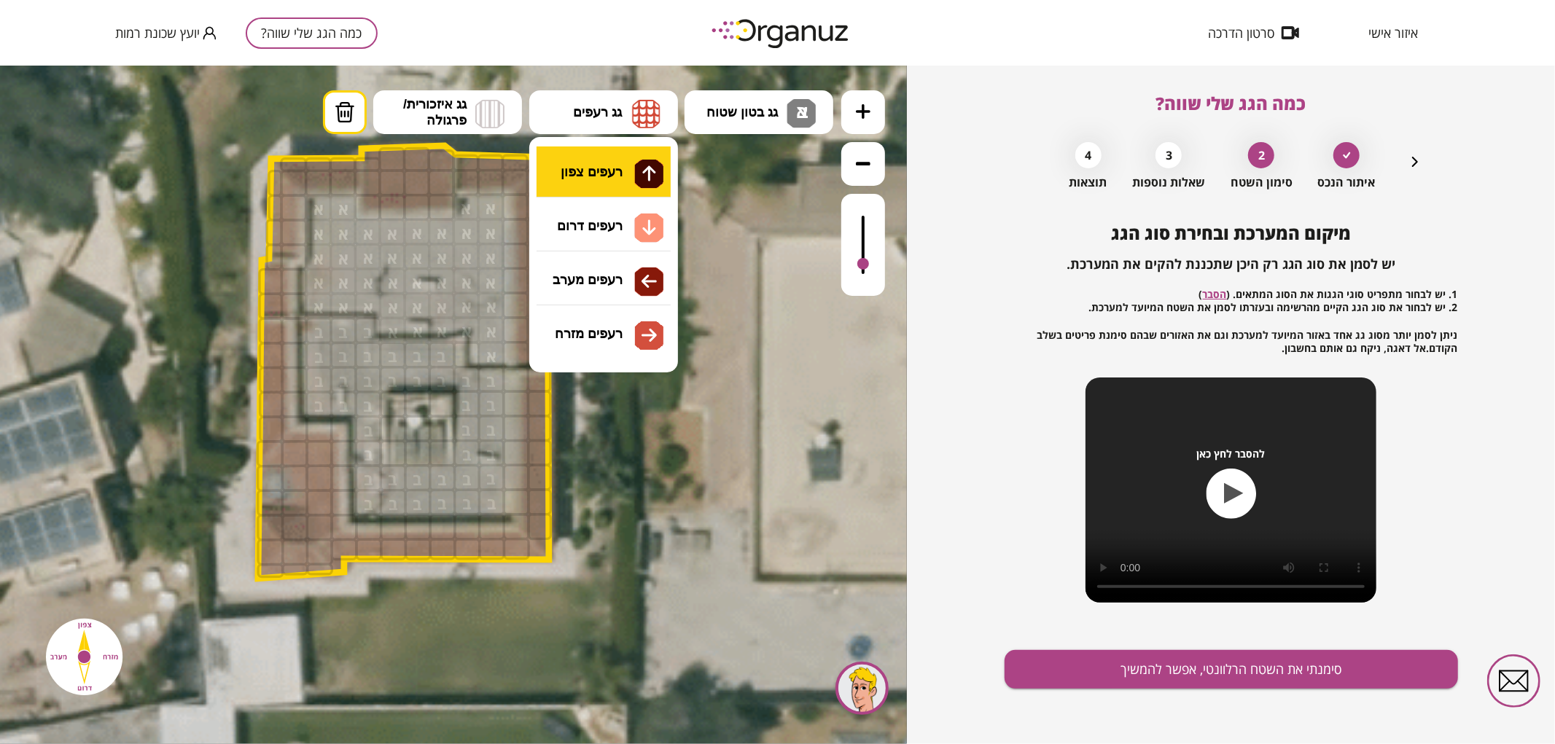
click at [634, 177] on div ".st0 { fill: #FFFFFF; } .st0 { fill: #FFFFFF; }" at bounding box center [453, 404] width 907 height 679
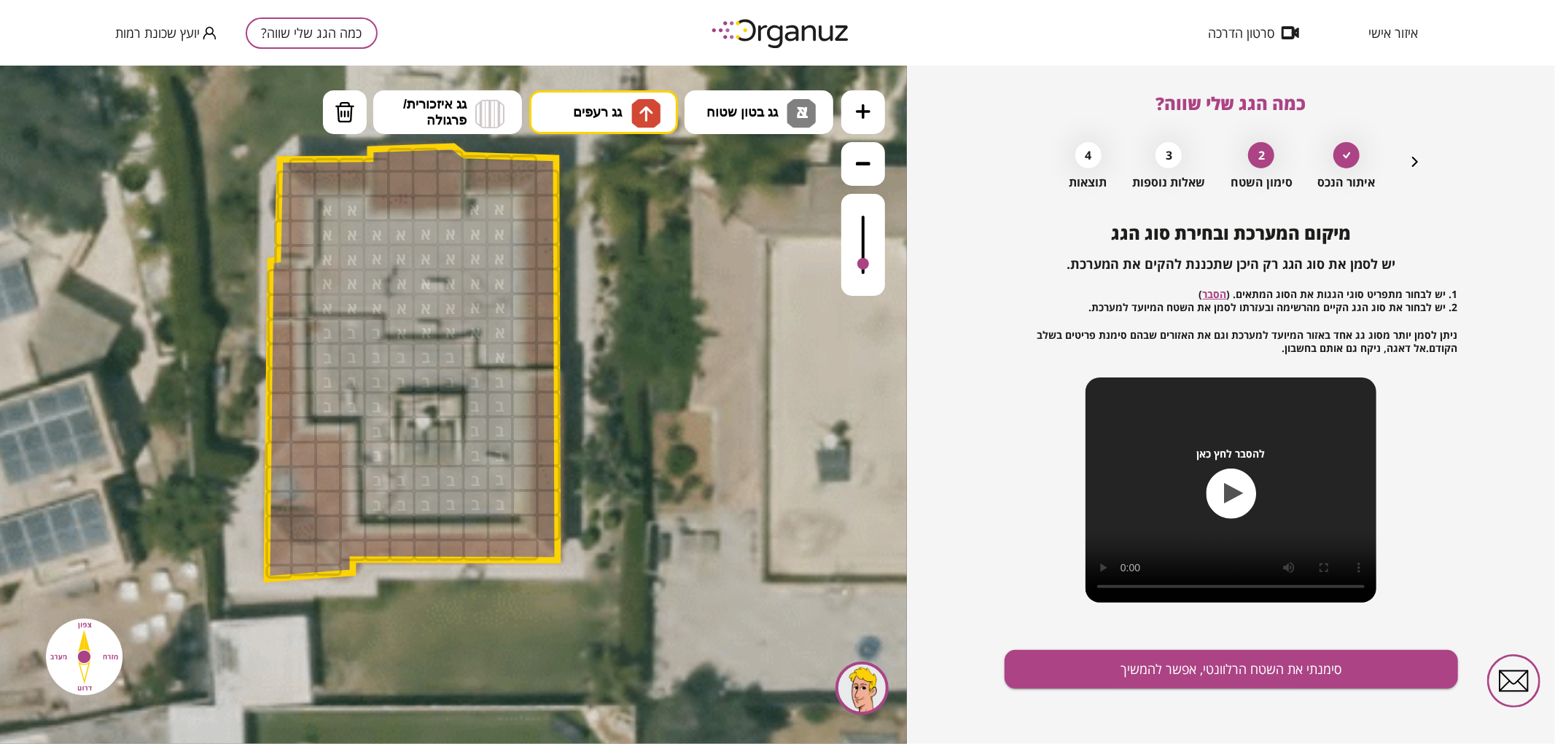
drag, startPoint x: 372, startPoint y: 155, endPoint x: 383, endPoint y: 156, distance: 10.2
click at [383, 156] on div ".st0 { fill: #FFFFFF; } .st0 { fill: #FFFFFF; }" at bounding box center [689, 439] width 2435 height 2435
drag, startPoint x: 385, startPoint y: 160, endPoint x: 459, endPoint y: 200, distance: 84.5
click at [580, 103] on button "גג רעפים" at bounding box center [603, 112] width 149 height 44
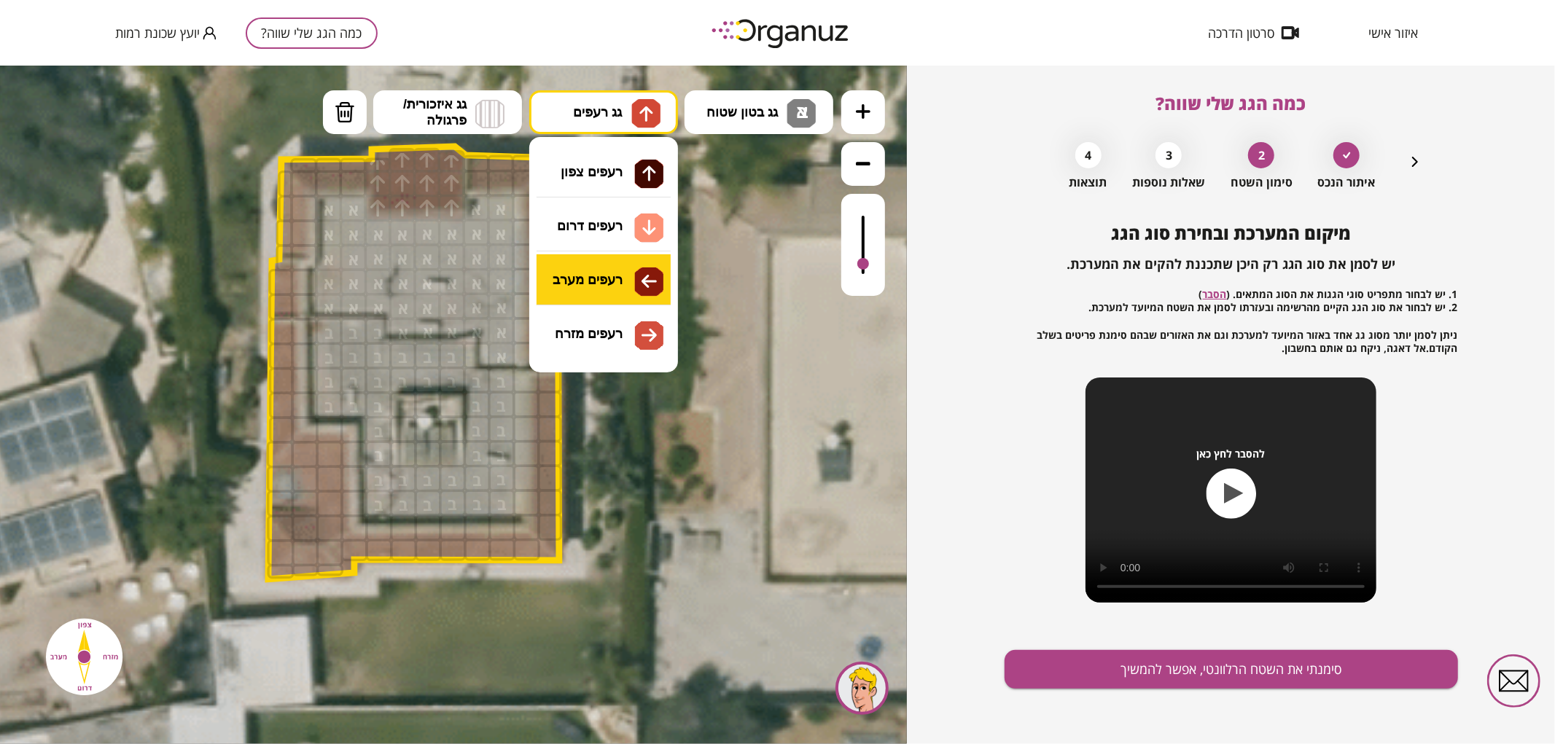
click at [600, 284] on div ".st0 { fill: #FFFFFF; } .st0 { fill: #FFFFFF; }" at bounding box center [453, 404] width 907 height 679
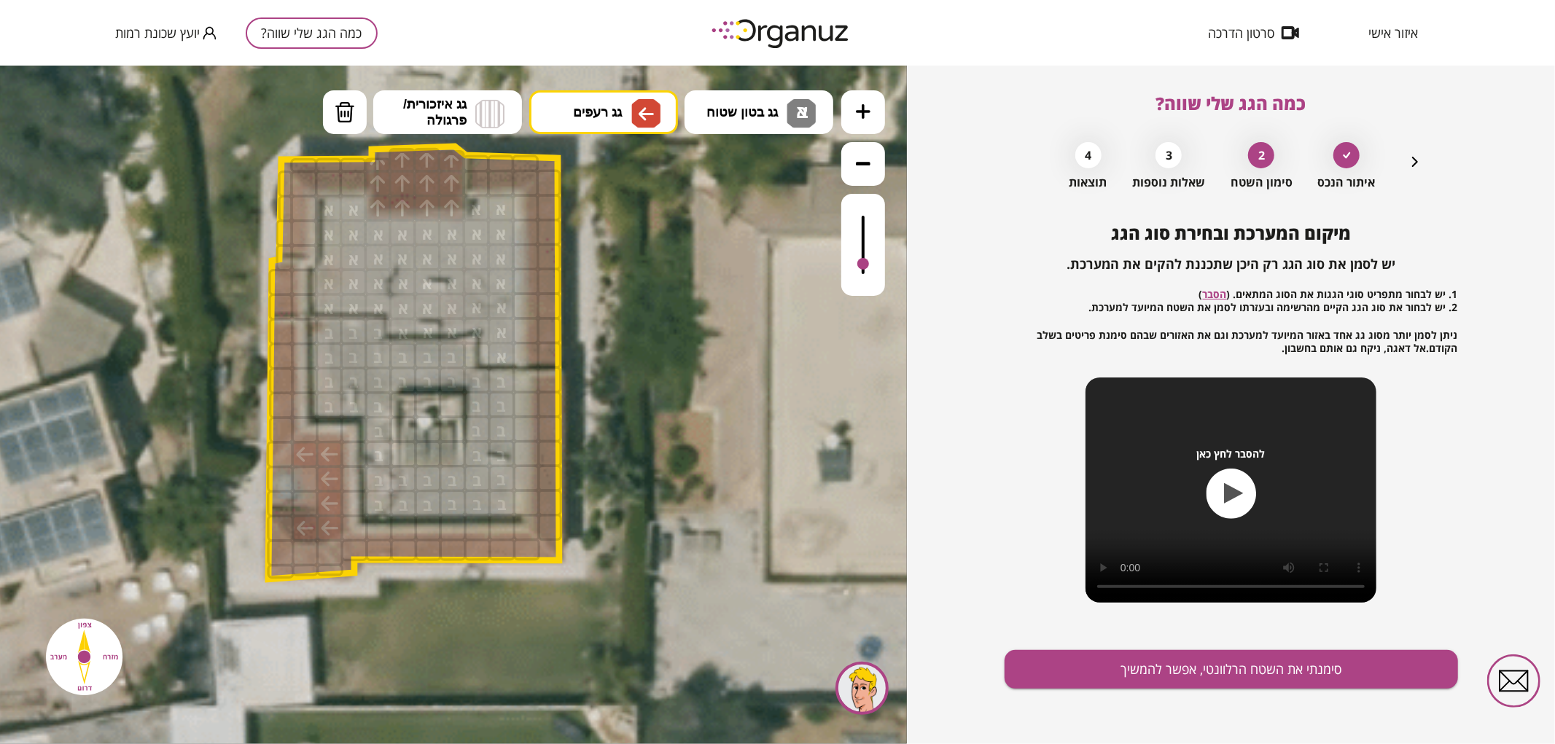
drag, startPoint x: 302, startPoint y: 457, endPoint x: 306, endPoint y: 520, distance: 63.5
click at [309, 478] on div at bounding box center [305, 478] width 27 height 27
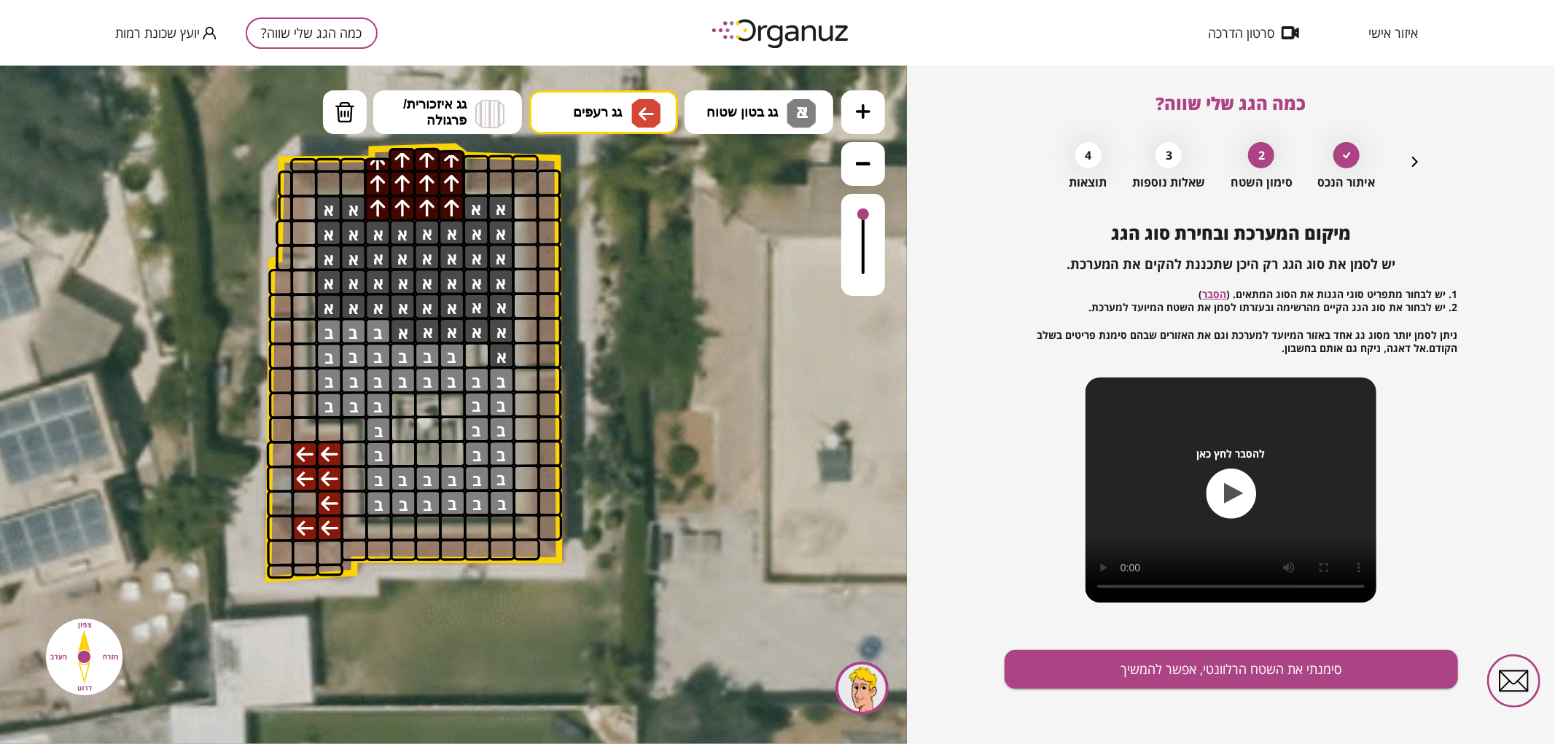
drag, startPoint x: 865, startPoint y: 259, endPoint x: 872, endPoint y: 200, distance: 58.7
click at [872, 200] on div at bounding box center [863, 244] width 44 height 102
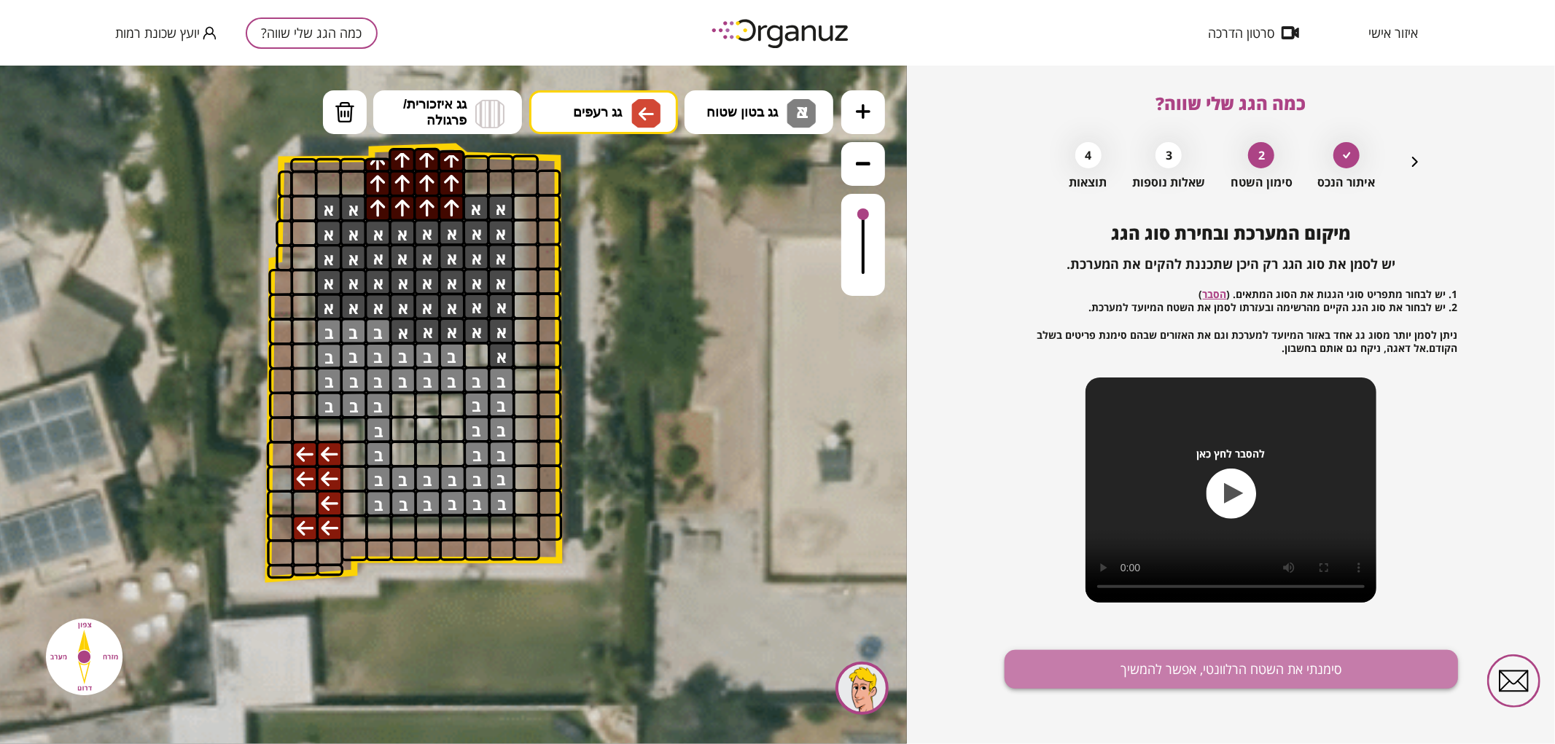
click at [1125, 681] on button "סימנתי את השטח הרלוונטי, אפשר להמשיך" at bounding box center [1230, 669] width 453 height 39
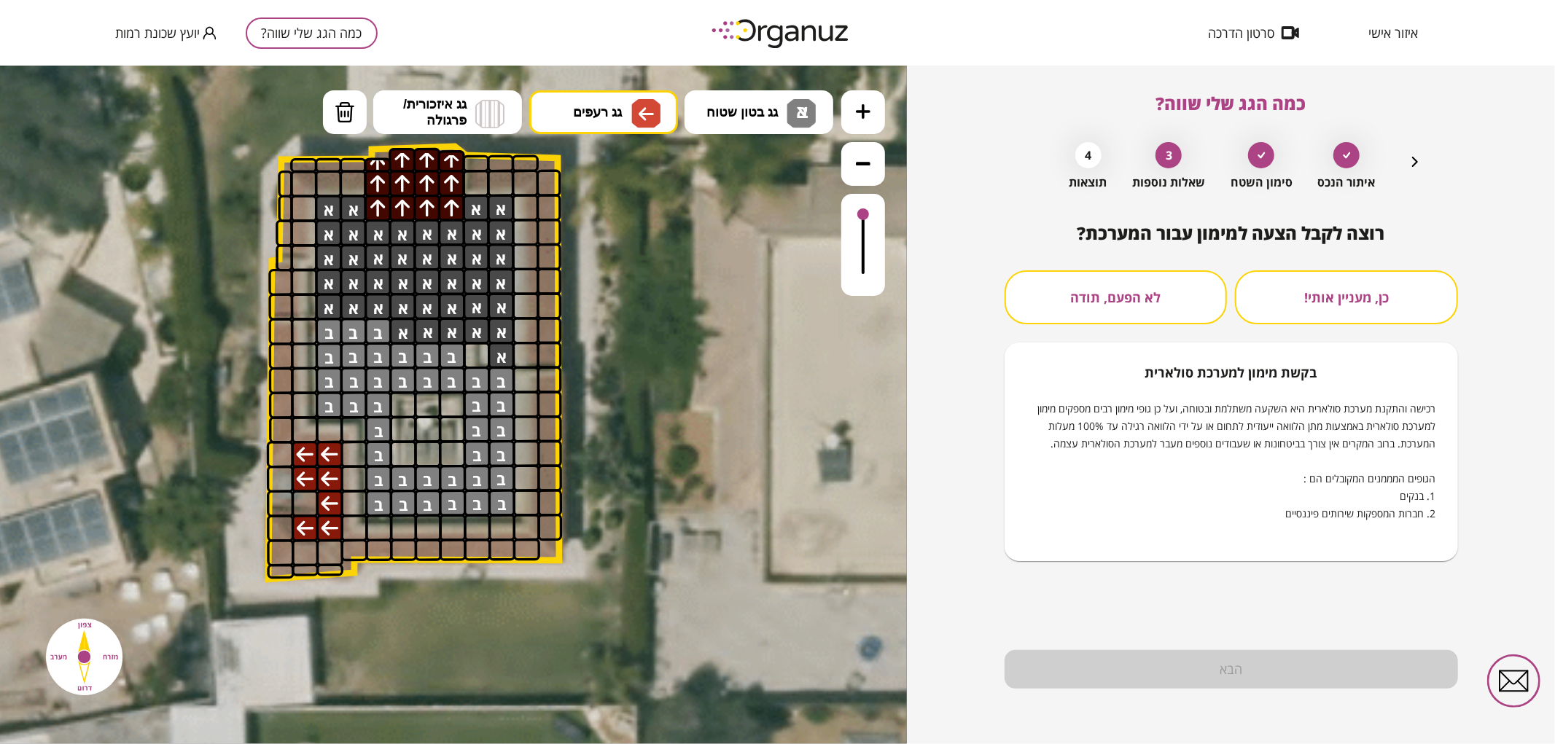
click at [1176, 294] on button "לא הפעם, תודה" at bounding box center [1115, 297] width 223 height 54
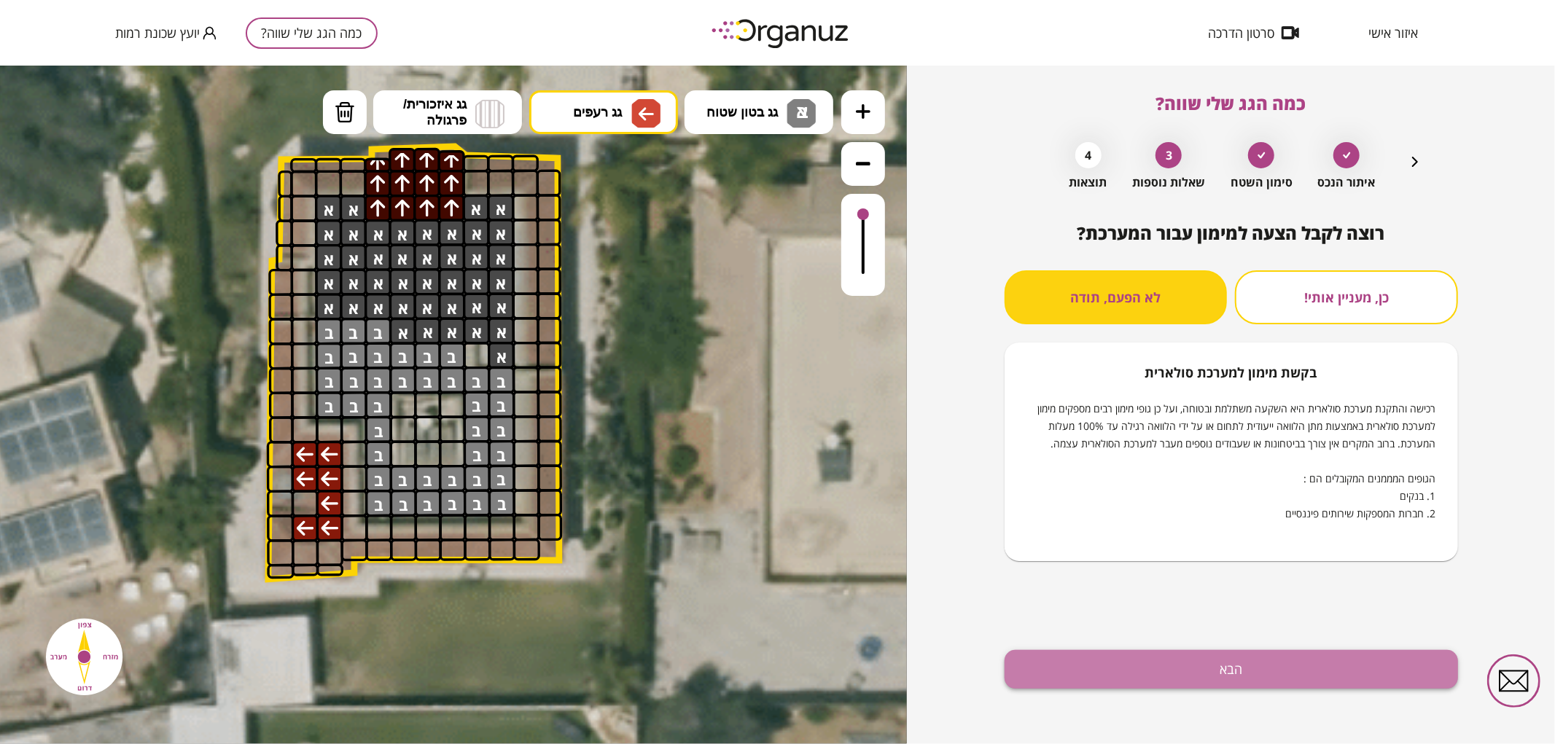
click at [1106, 650] on button "הבא" at bounding box center [1230, 669] width 453 height 39
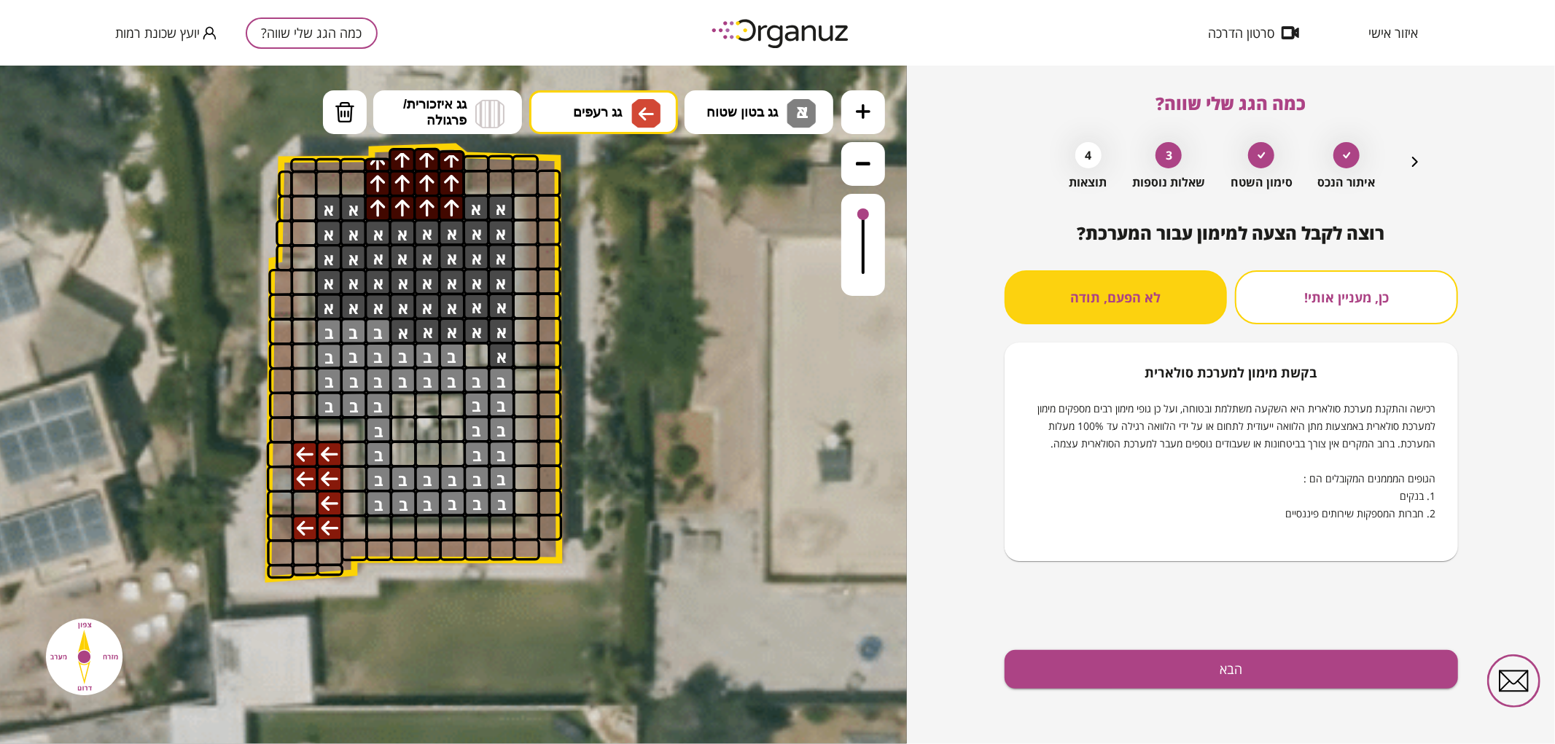
click at [1106, 649] on div "רוצה לקבל הצעה למימון עבור המערכת? כן, מעניין אותי! לא הפעם, תודה בקשת [PERSON_…" at bounding box center [1230, 483] width 453 height 521
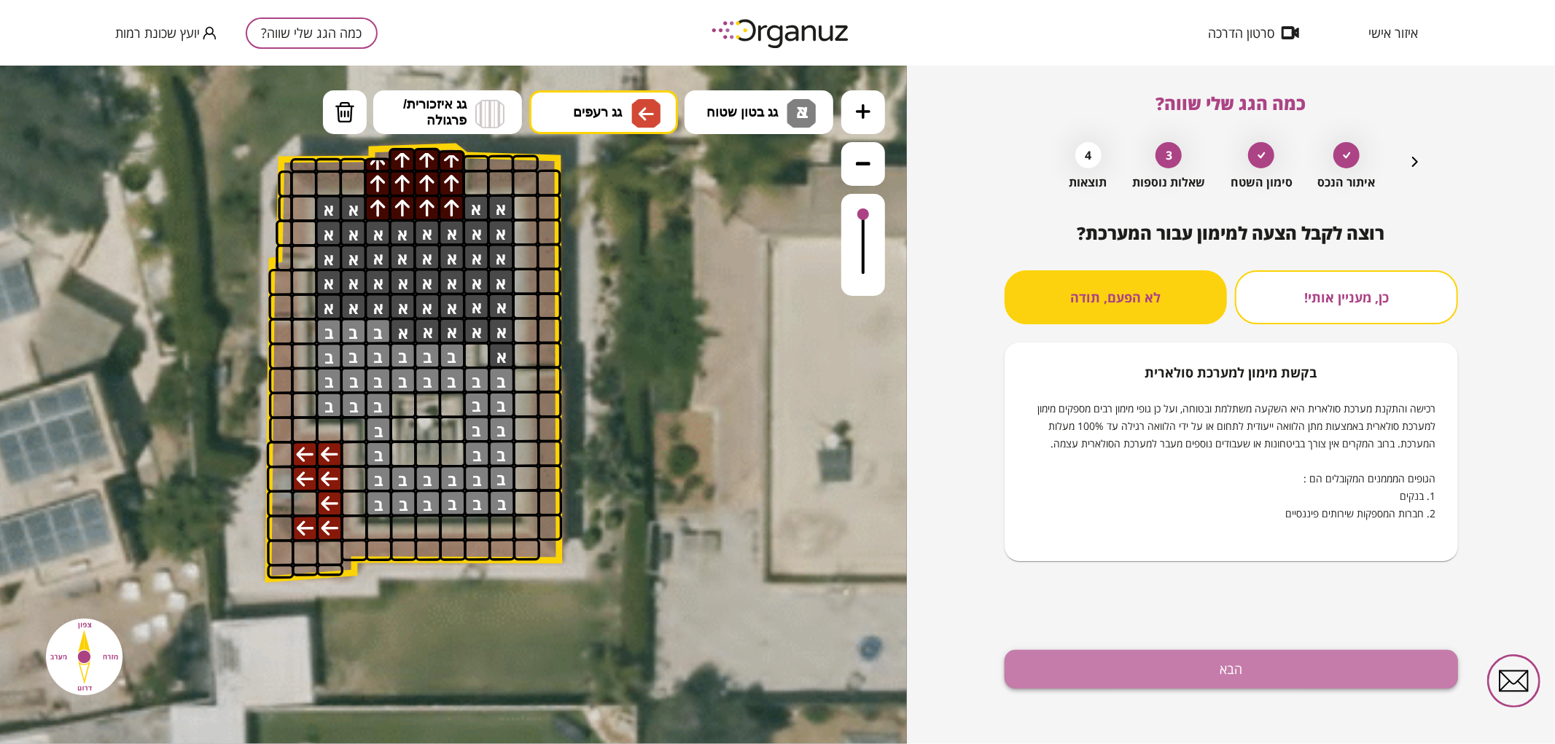
click at [1101, 658] on button "הבא" at bounding box center [1230, 669] width 453 height 39
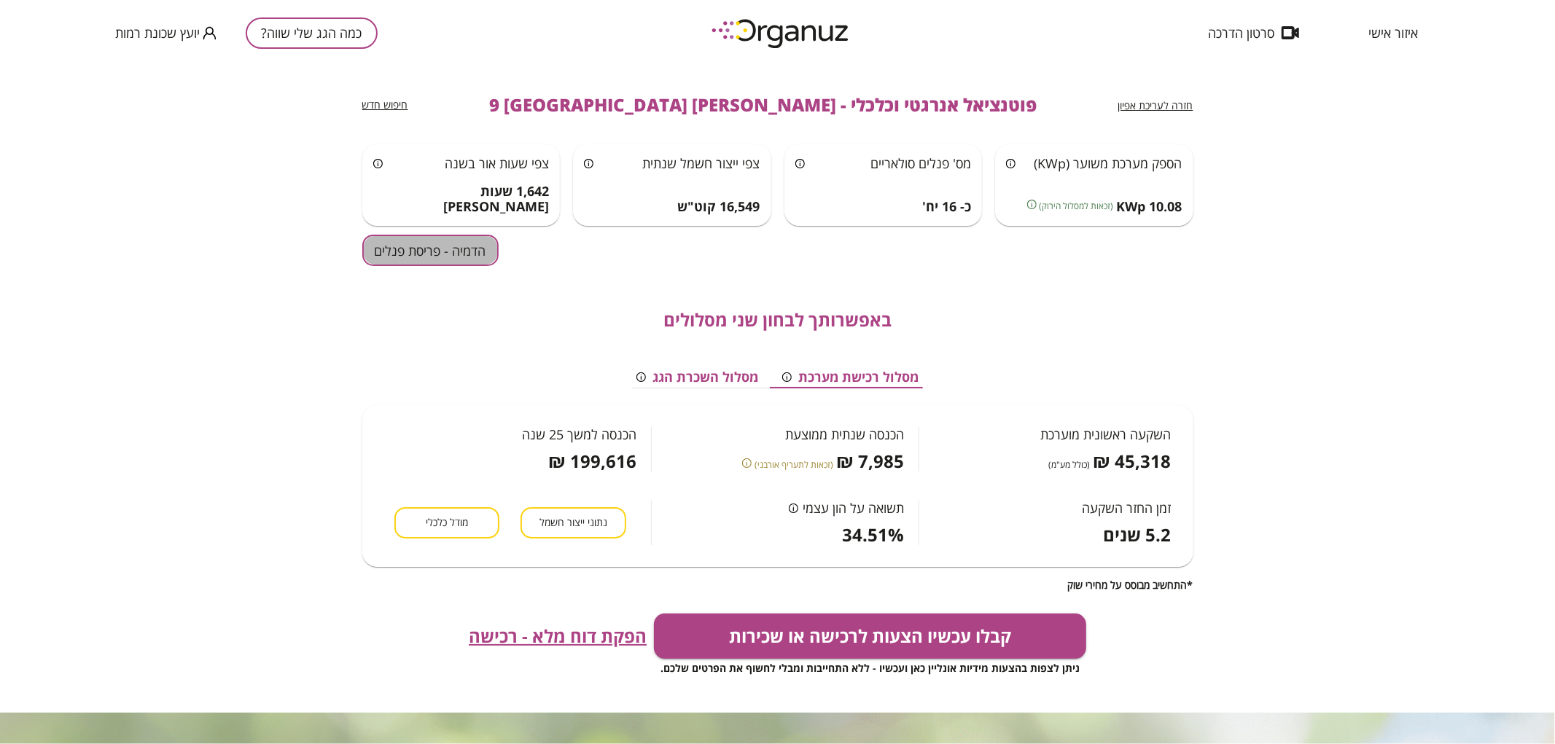
click at [436, 260] on button "הדמיה - פריסת פנלים" at bounding box center [430, 250] width 136 height 31
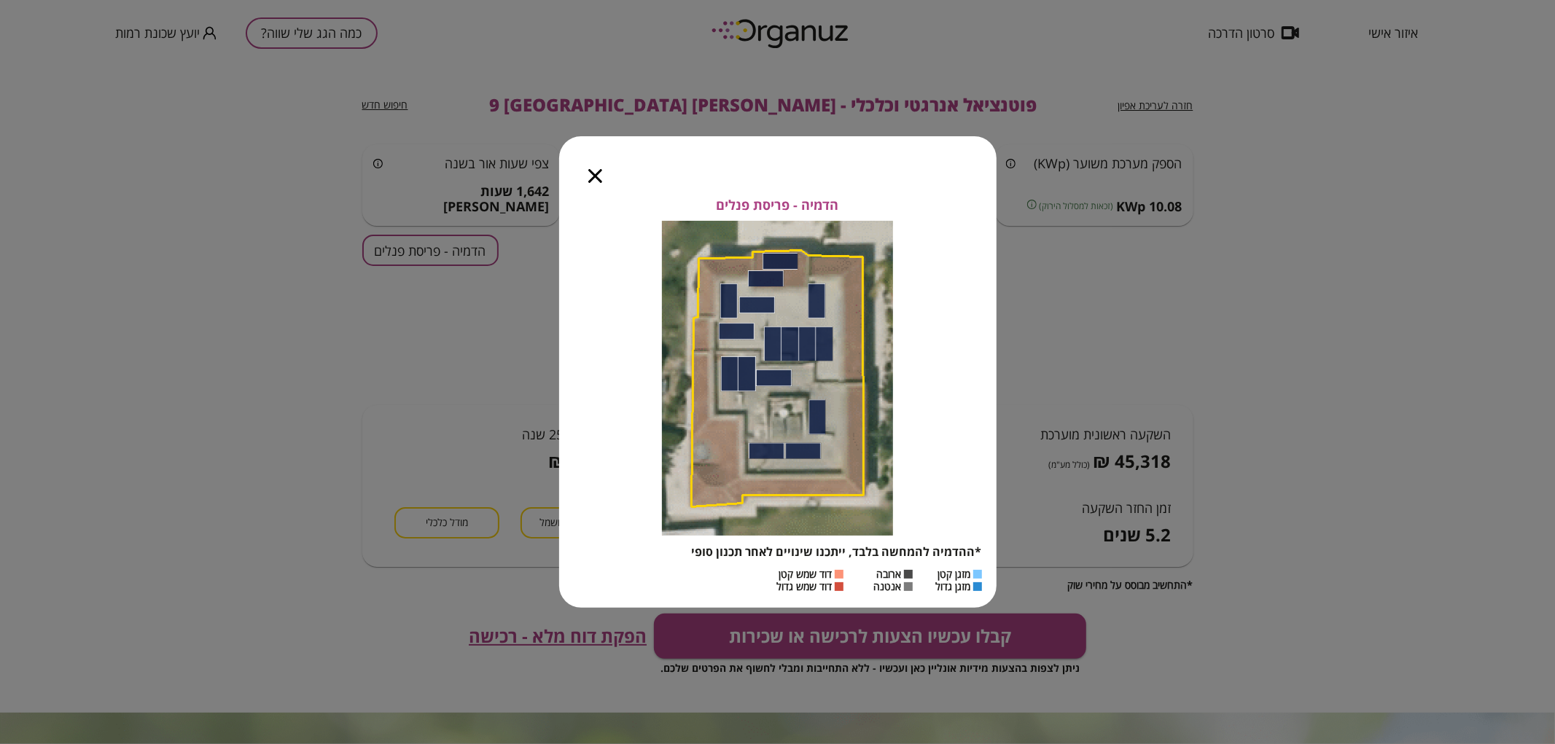
click at [590, 181] on icon "button" at bounding box center [595, 176] width 14 height 14
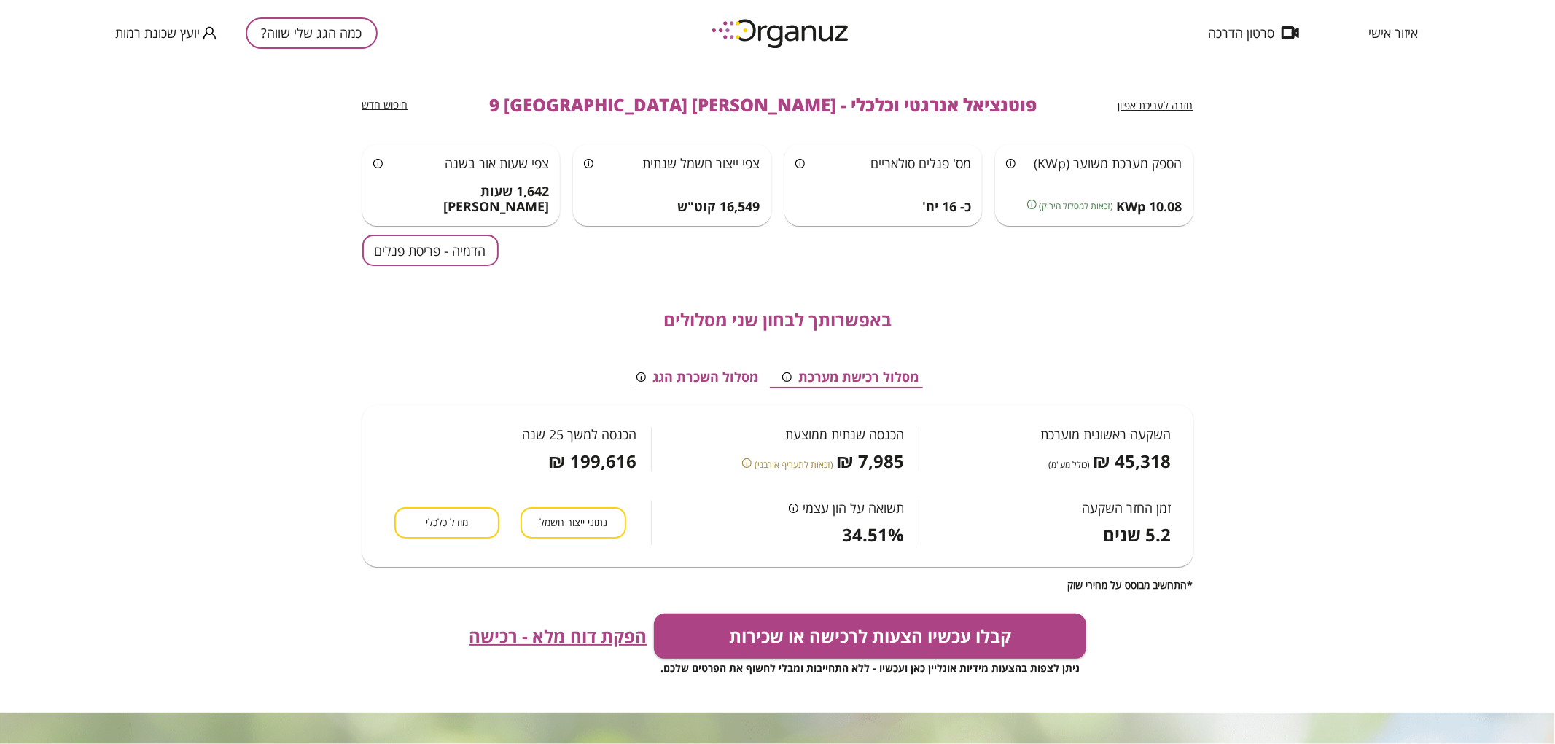
click at [1400, 37] on span "איזור אישי" at bounding box center [1393, 33] width 50 height 15
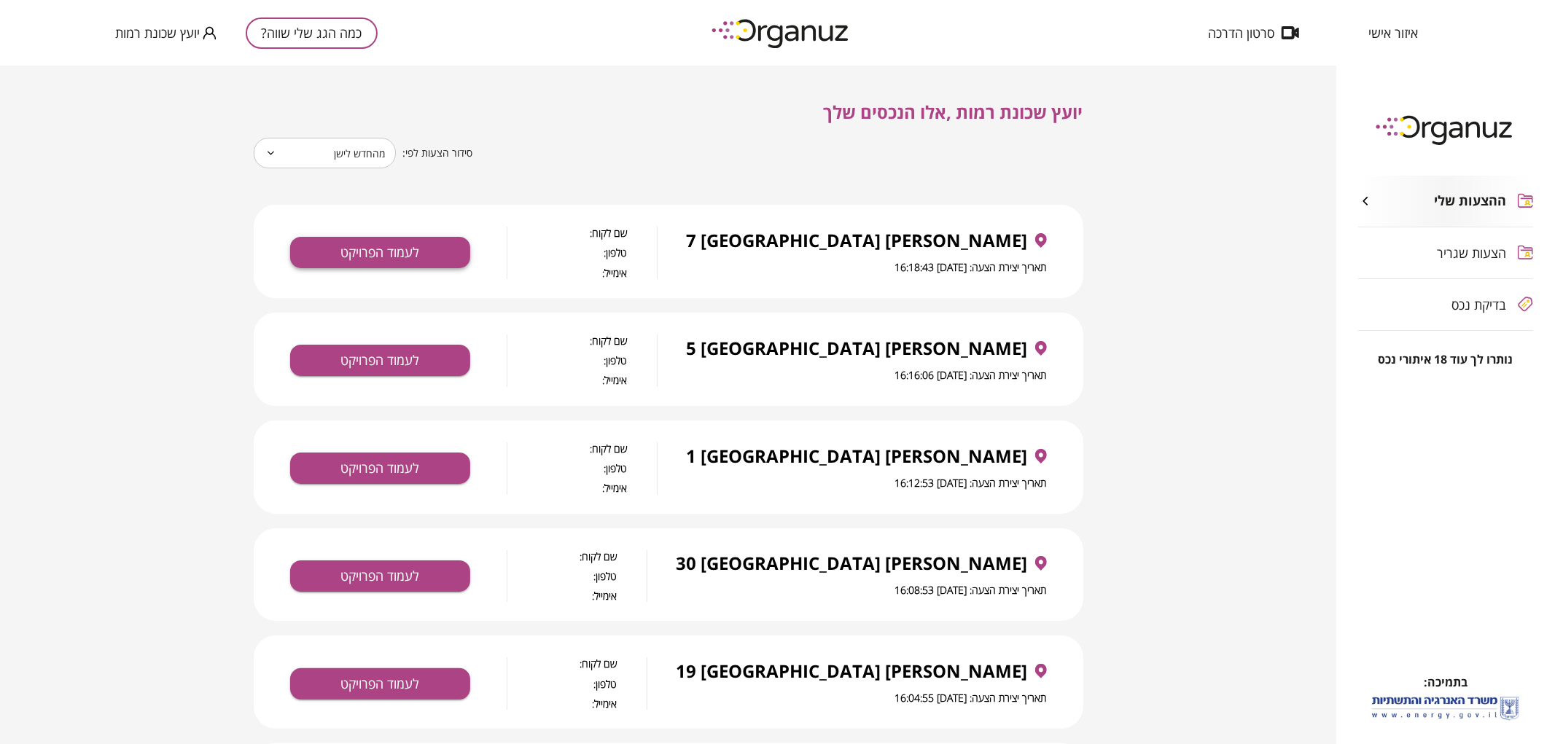
click at [353, 252] on button "לעמוד הפרויקט" at bounding box center [380, 252] width 180 height 31
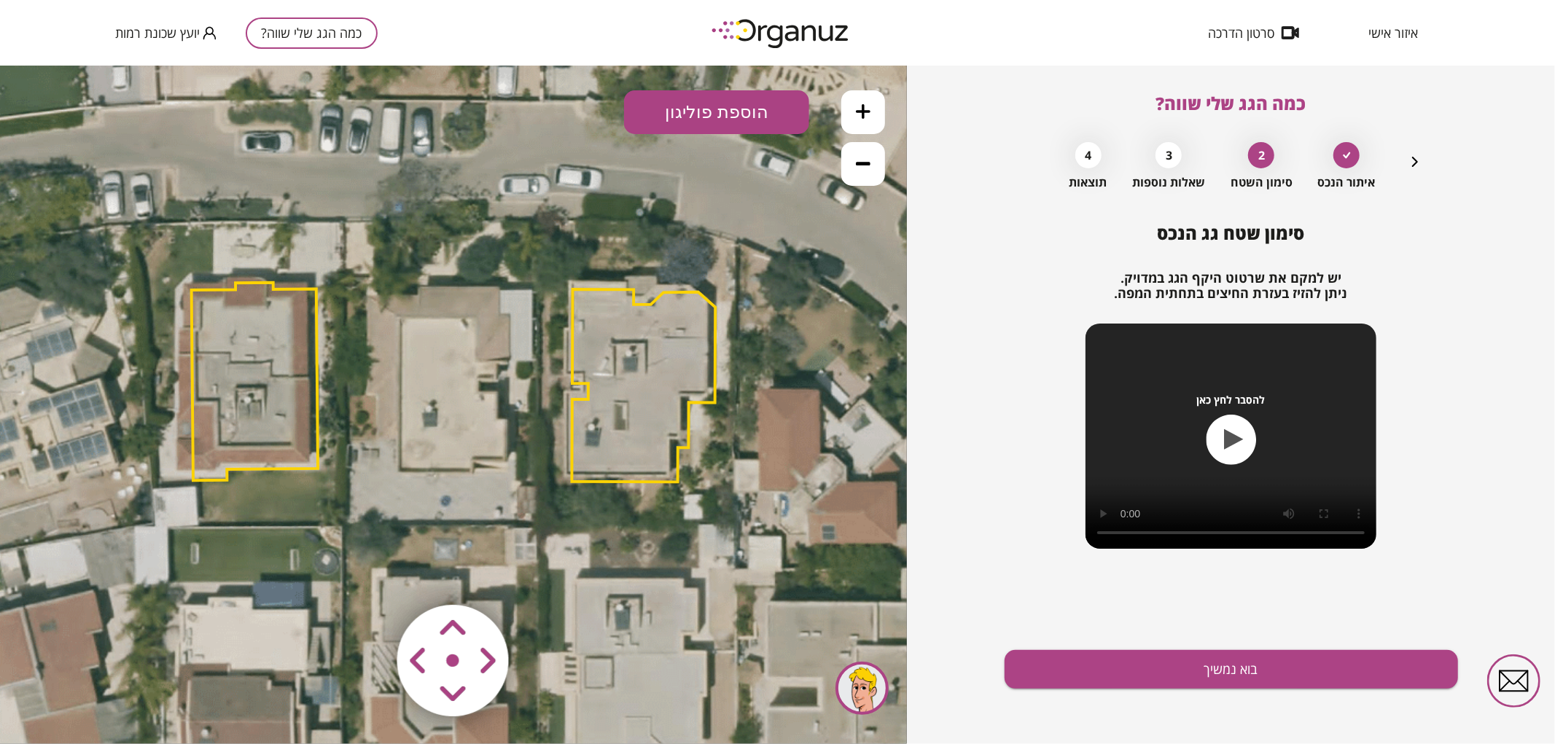
click at [875, 101] on button at bounding box center [863, 112] width 44 height 44
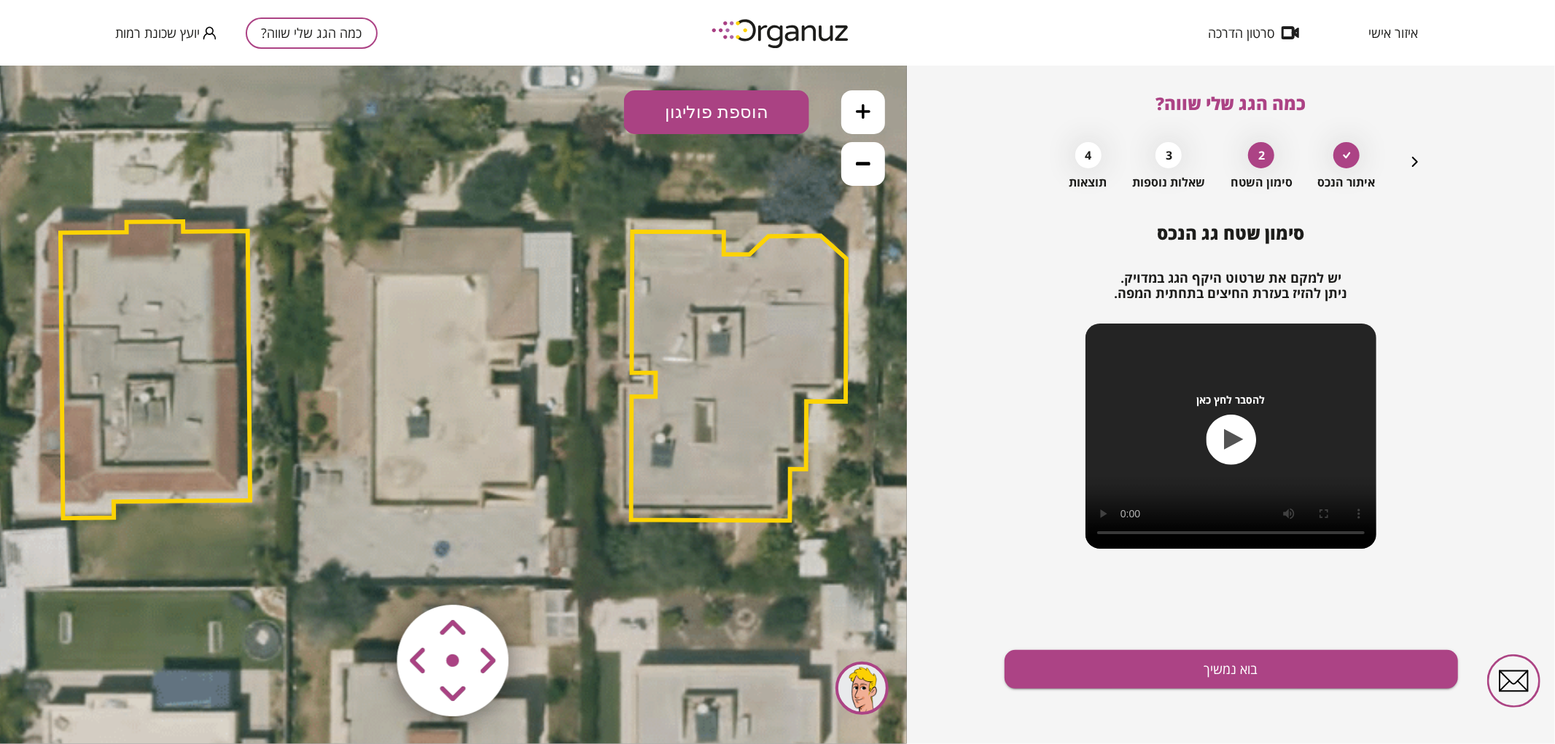
click at [738, 98] on button "הוספת פוליגון" at bounding box center [716, 112] width 185 height 44
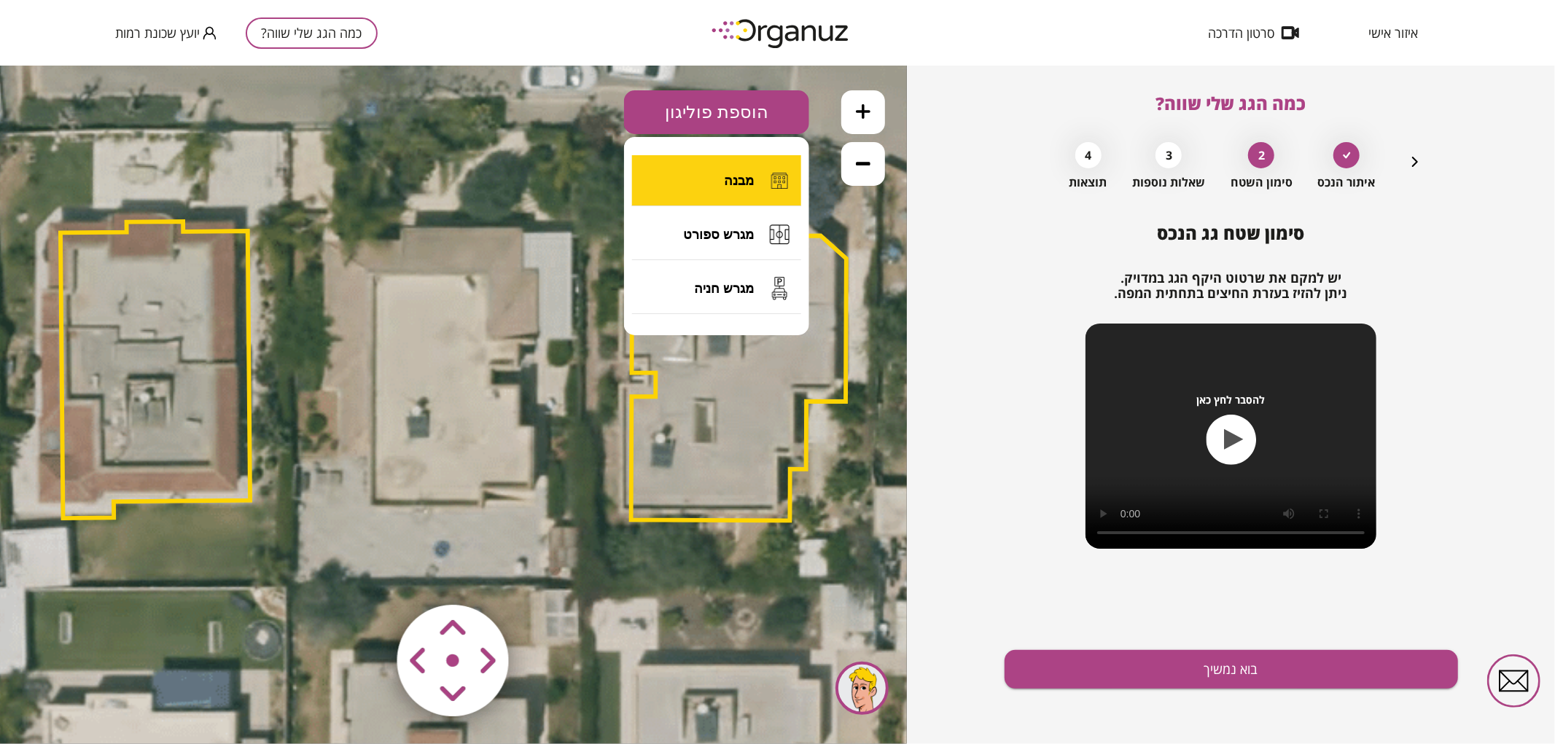
click at [703, 168] on button "מבנה" at bounding box center [716, 180] width 169 height 51
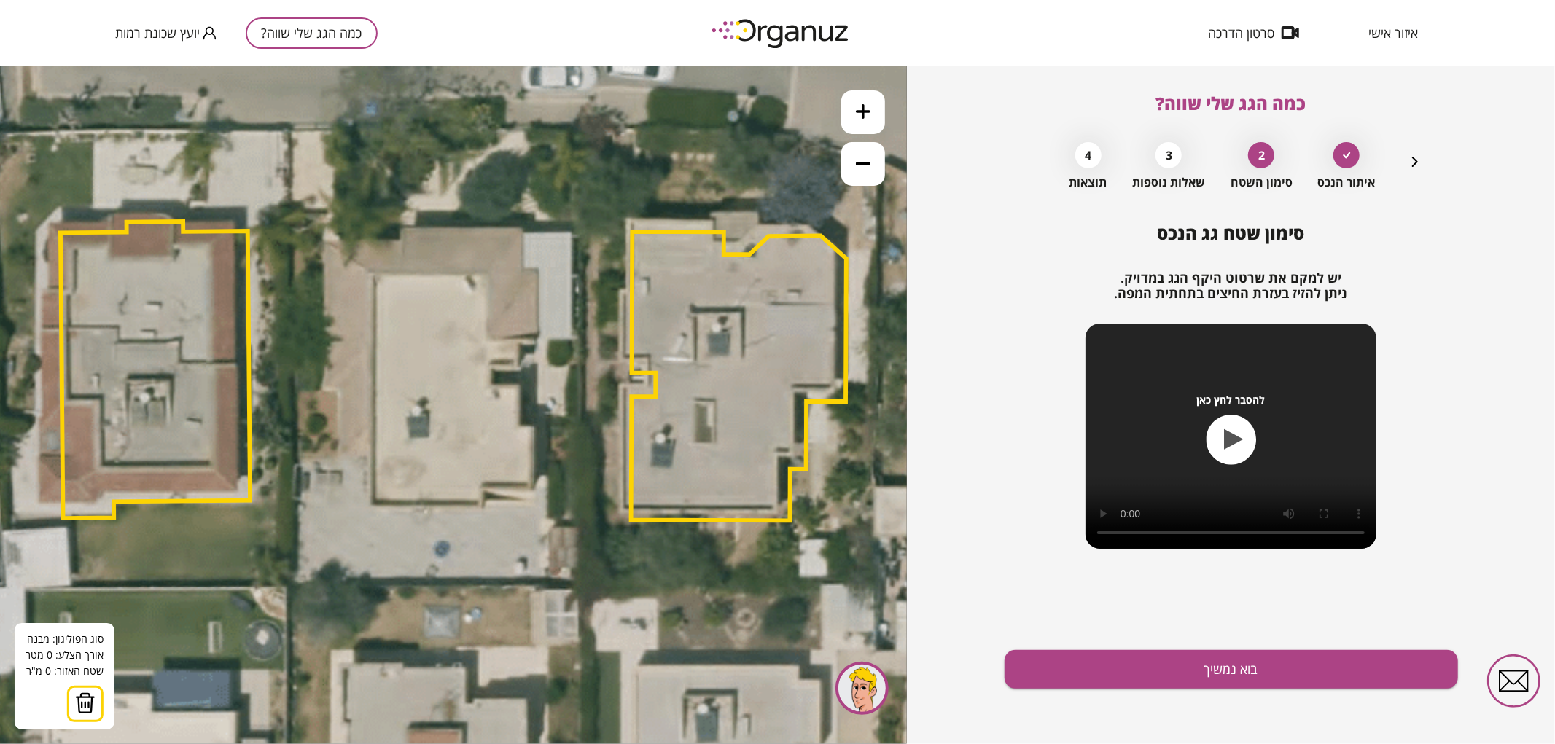
click at [324, 241] on icon at bounding box center [454, 409] width 2411 height 2411
click at [399, 240] on icon at bounding box center [454, 409] width 2411 height 2411
click at [399, 229] on polygon at bounding box center [361, 235] width 75 height 12
click at [523, 229] on icon at bounding box center [454, 409] width 2411 height 2411
click at [523, 267] on polygon at bounding box center [424, 248] width 200 height 39
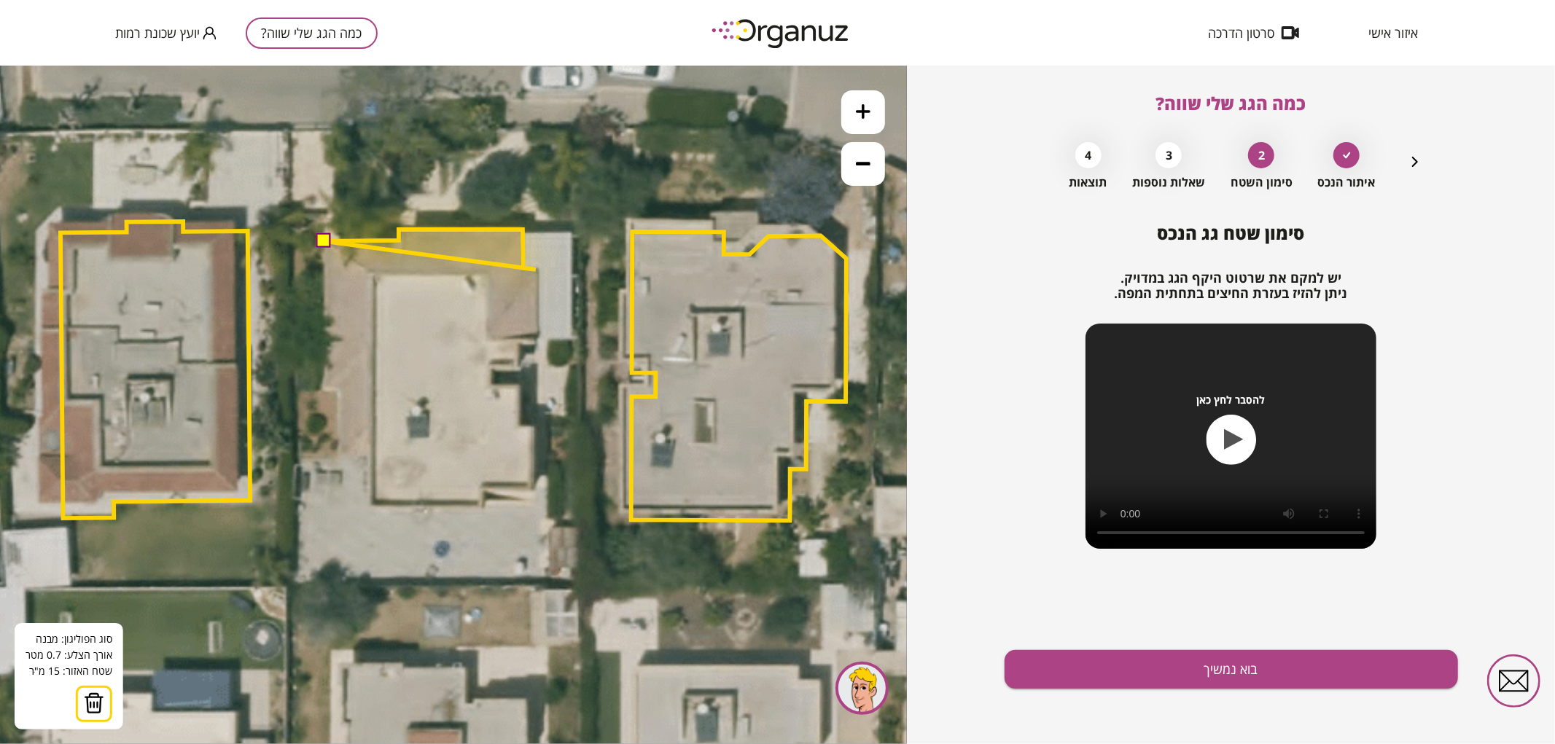
click at [536, 269] on icon at bounding box center [454, 409] width 2411 height 2411
click at [537, 340] on polygon at bounding box center [431, 285] width 214 height 112
click at [521, 343] on polygon at bounding box center [431, 286] width 214 height 114
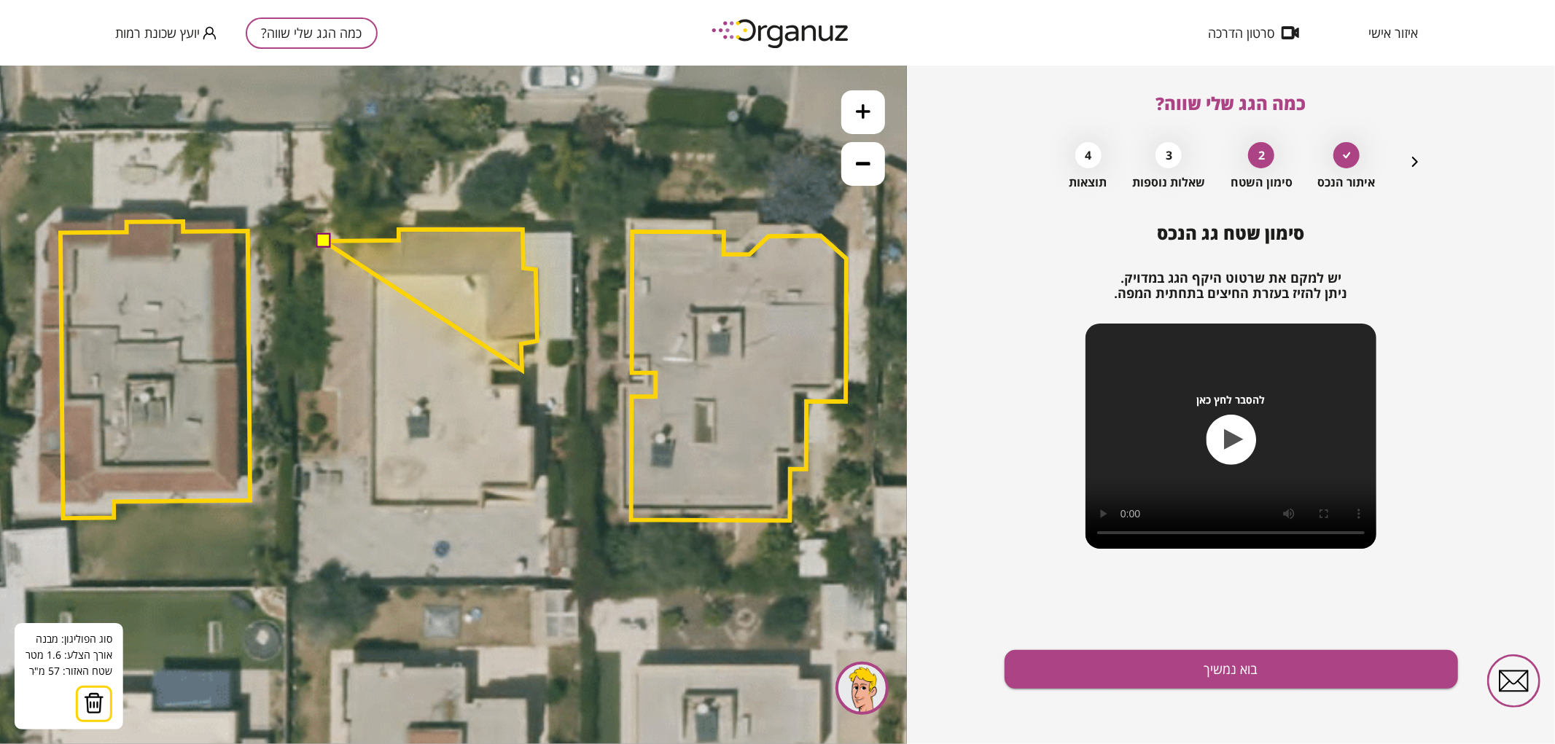
drag, startPoint x: 522, startPoint y: 370, endPoint x: 482, endPoint y: 380, distance: 41.4
click at [521, 370] on polygon at bounding box center [431, 299] width 214 height 141
click at [520, 369] on polygon at bounding box center [430, 299] width 214 height 140
click at [491, 367] on polygon at bounding box center [430, 299] width 214 height 140
click at [491, 382] on polygon at bounding box center [430, 305] width 214 height 153
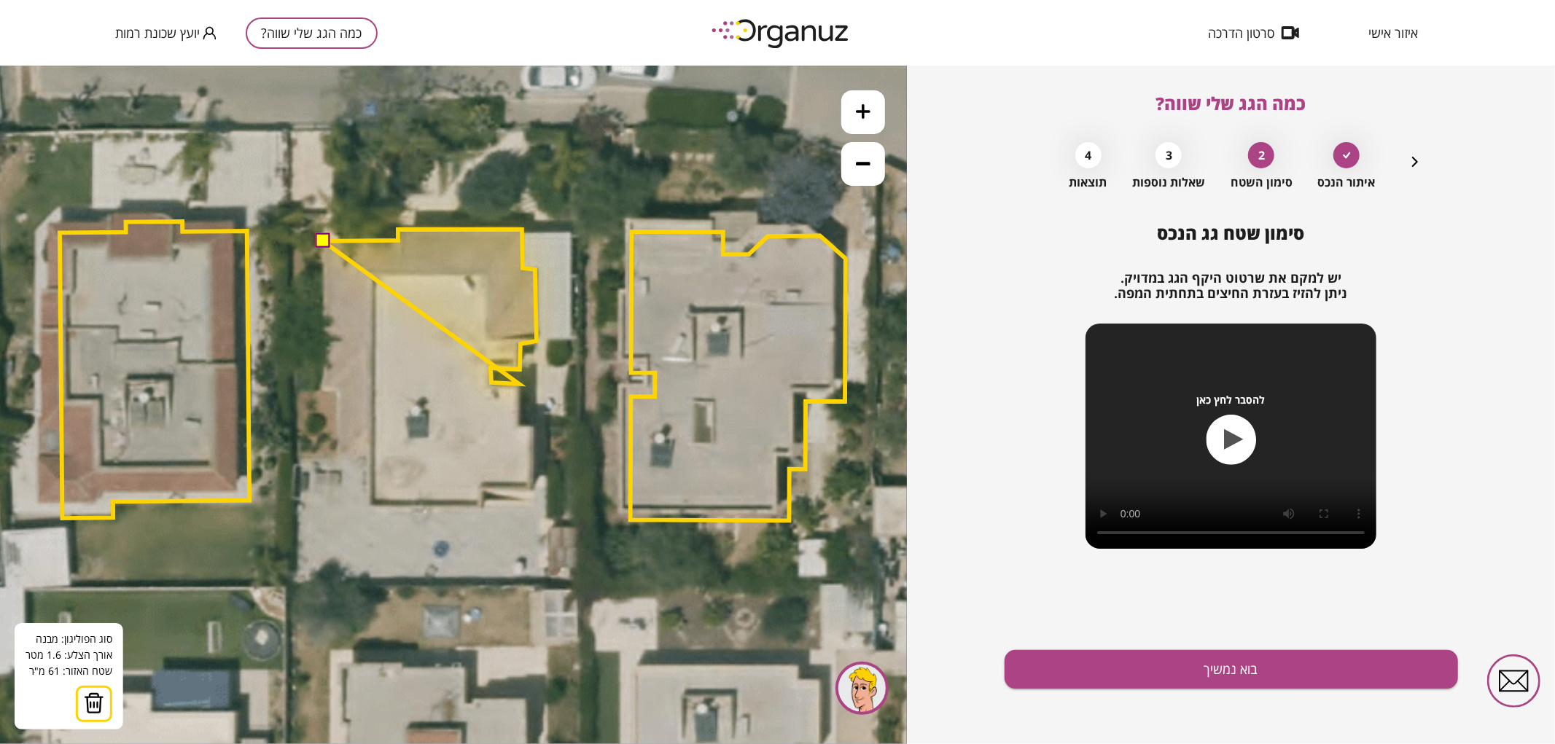
click at [519, 383] on polygon at bounding box center [430, 306] width 214 height 155
click at [519, 423] on polygon at bounding box center [430, 326] width 214 height 195
click at [531, 425] on polygon at bounding box center [430, 327] width 214 height 196
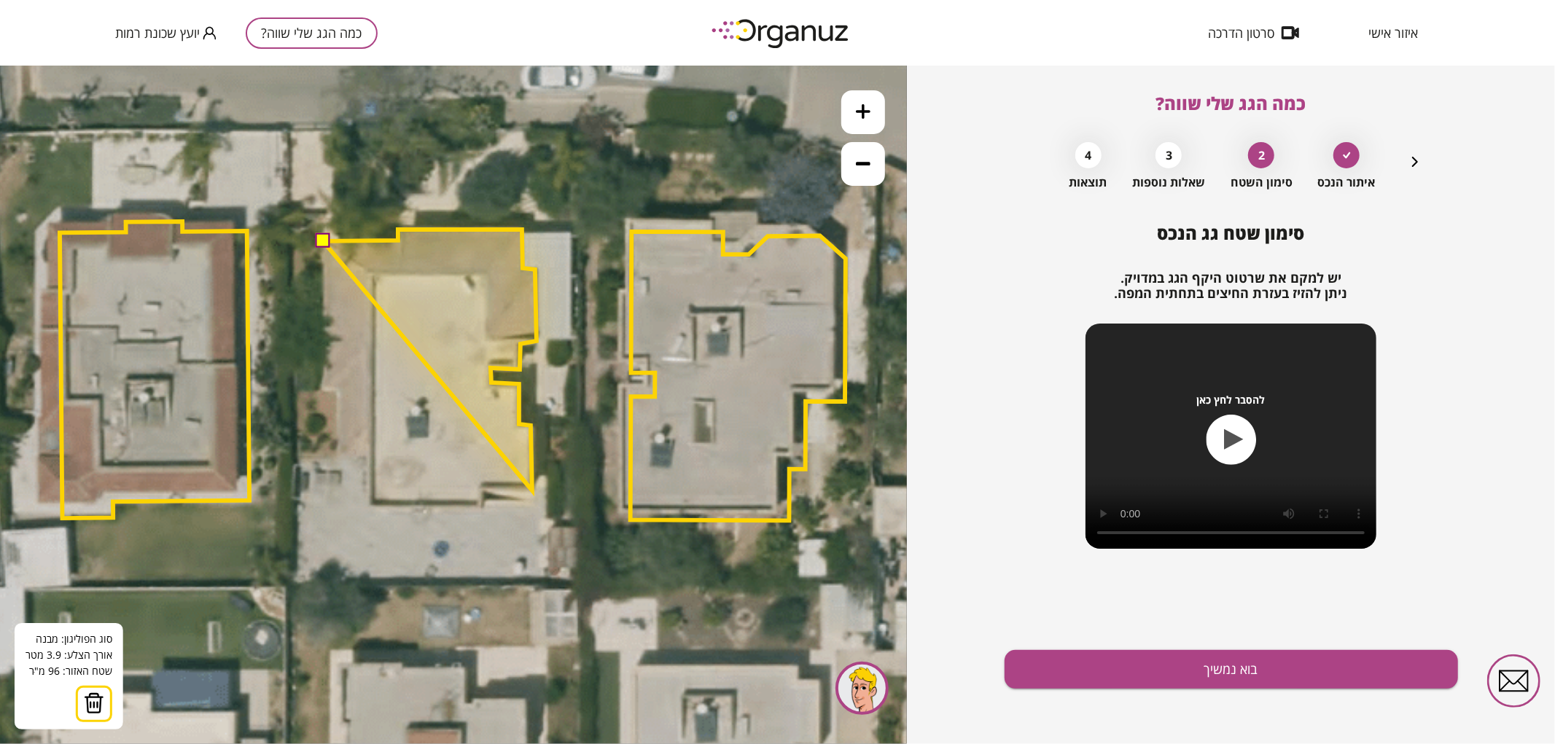
click at [532, 490] on polygon at bounding box center [430, 359] width 214 height 261
click at [485, 489] on polygon at bounding box center [430, 359] width 214 height 261
click at [484, 505] on polygon at bounding box center [430, 367] width 214 height 276
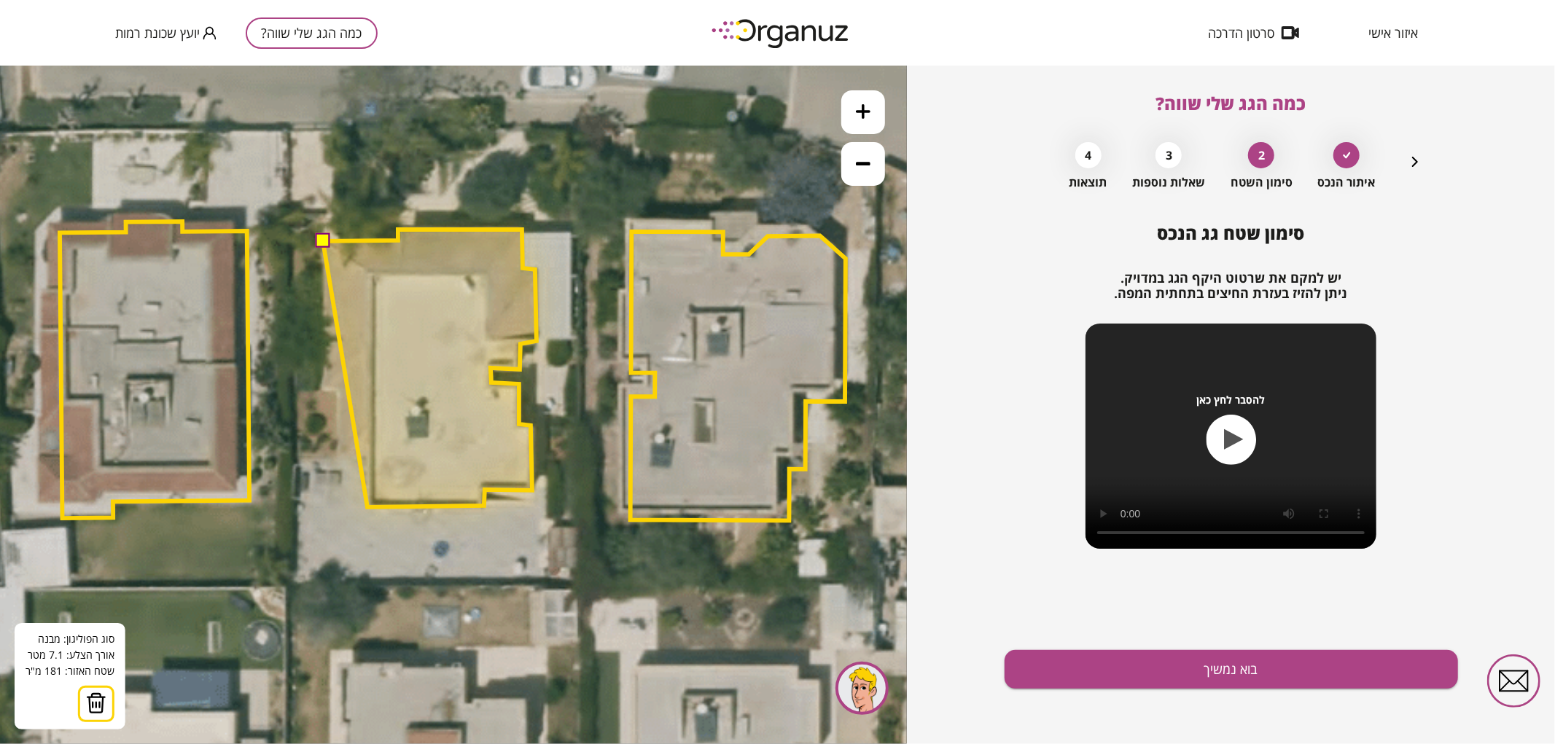
drag, startPoint x: 367, startPoint y: 507, endPoint x: 375, endPoint y: 499, distance: 10.8
click at [368, 506] on polygon at bounding box center [430, 368] width 214 height 278
click at [369, 505] on polygon at bounding box center [431, 366] width 214 height 277
click at [370, 458] on polygon at bounding box center [431, 366] width 214 height 277
click at [338, 456] on polygon at bounding box center [431, 366] width 214 height 277
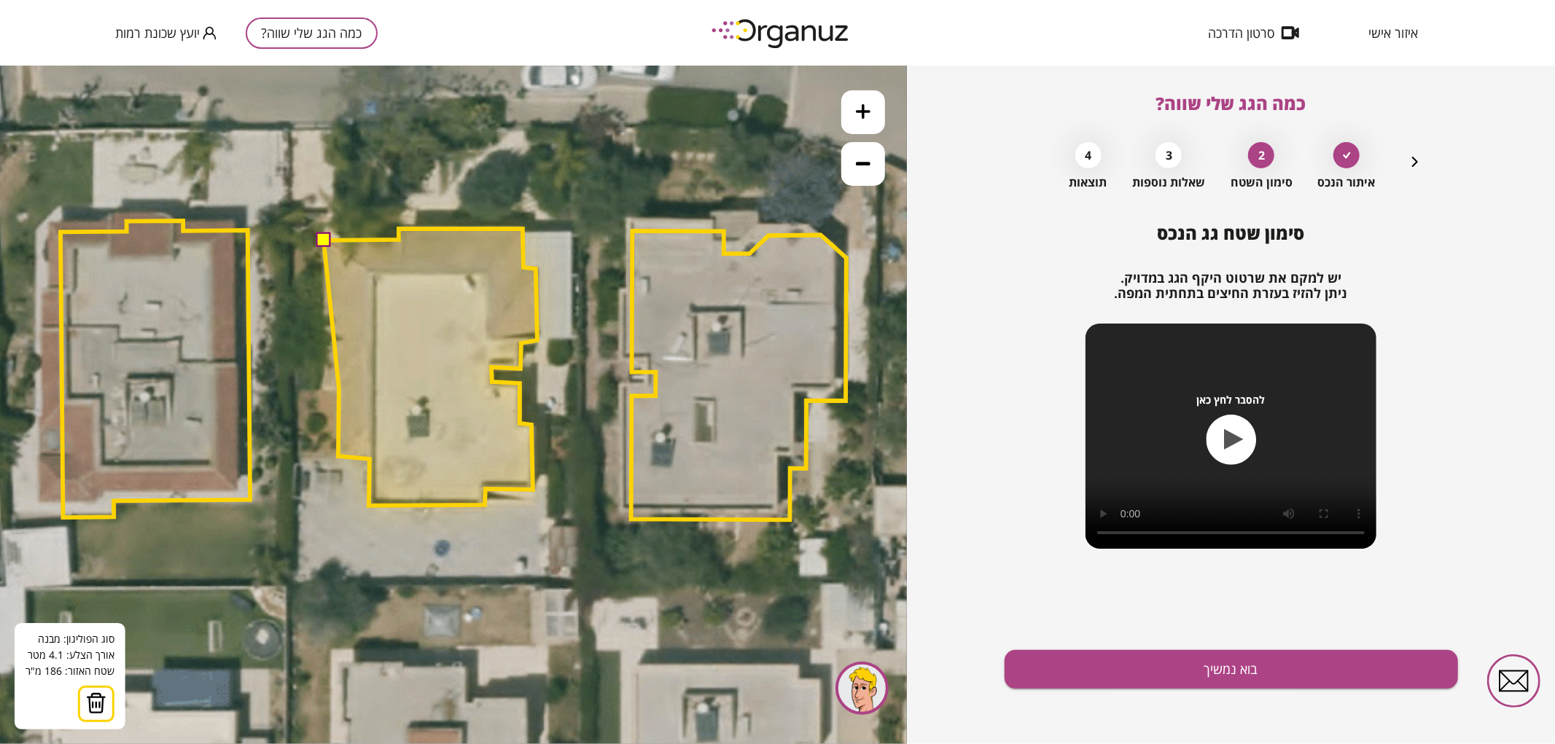
click at [339, 388] on polygon at bounding box center [431, 366] width 214 height 277
click at [321, 387] on polygon at bounding box center [429, 366] width 216 height 277
click at [321, 238] on button at bounding box center [323, 239] width 15 height 15
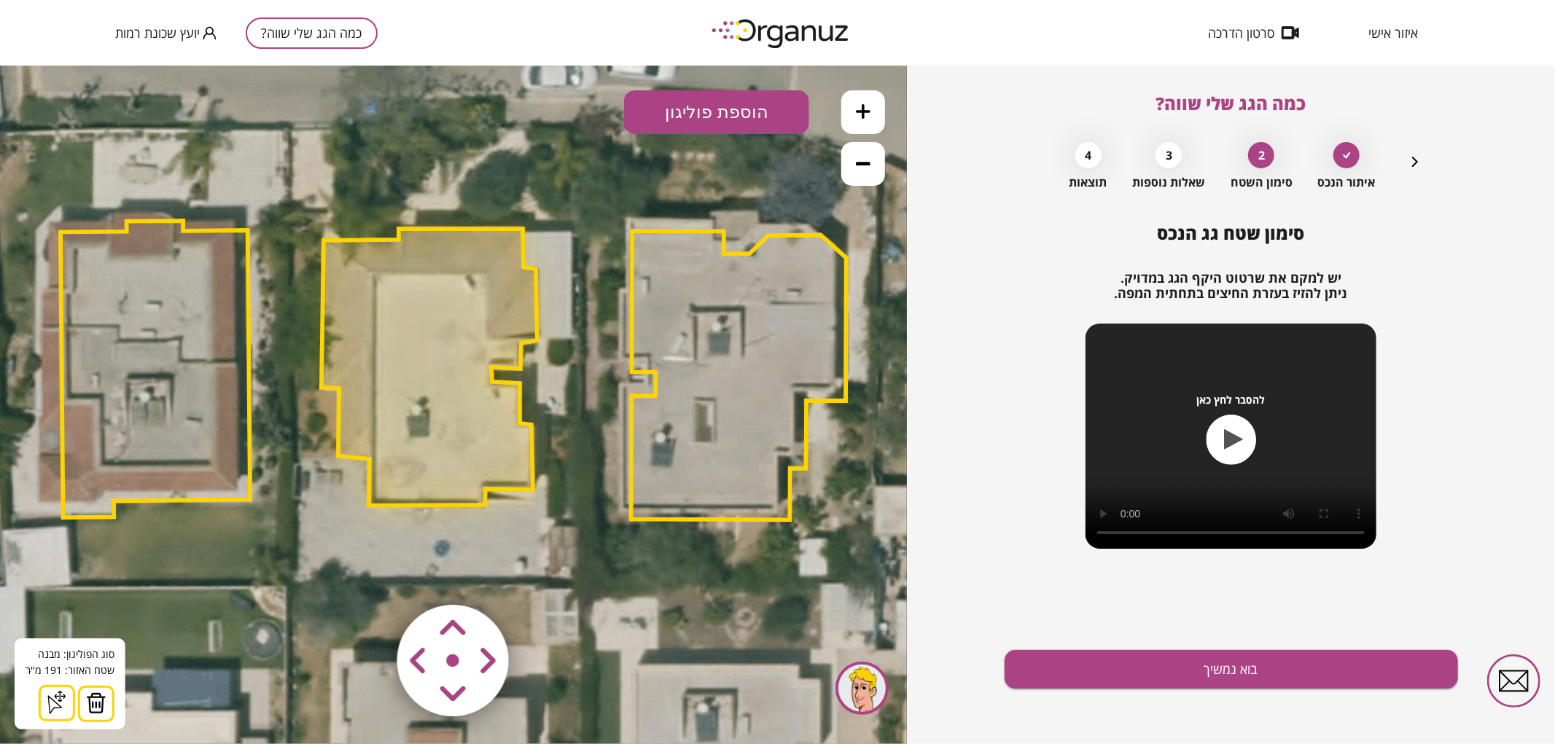
drag, startPoint x: 1052, startPoint y: 649, endPoint x: 1048, endPoint y: 636, distance: 12.9
click at [1051, 639] on div "סימון שטח גג הנכס יש למקם את שרטוט היקף הגג במדויק. ניתן להזיז בעזרת החיצים בתח…" at bounding box center [1230, 483] width 453 height 521
click at [1055, 668] on button "בוא נמשיך" at bounding box center [1230, 669] width 453 height 39
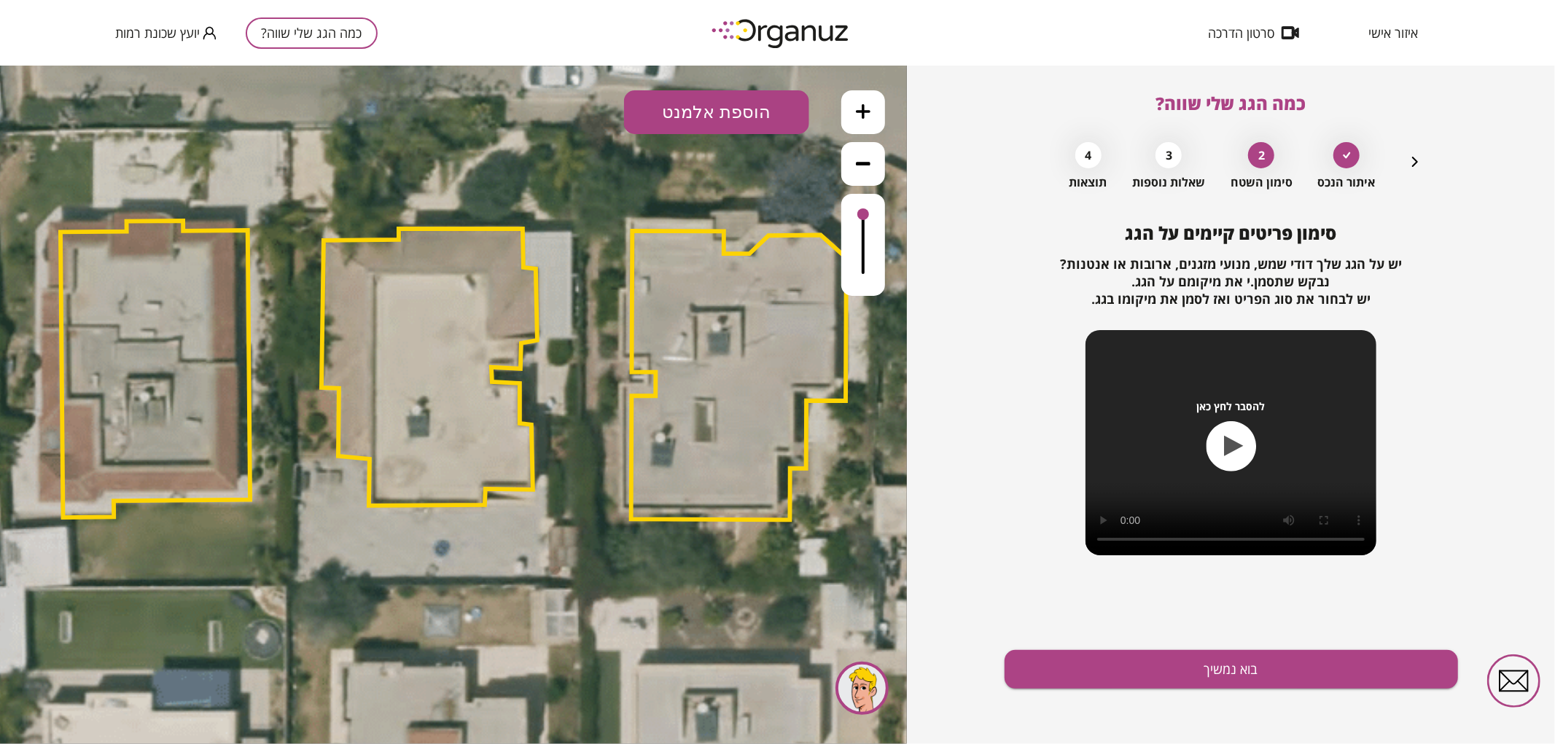
click at [745, 106] on button "הוספת אלמנט" at bounding box center [716, 112] width 185 height 44
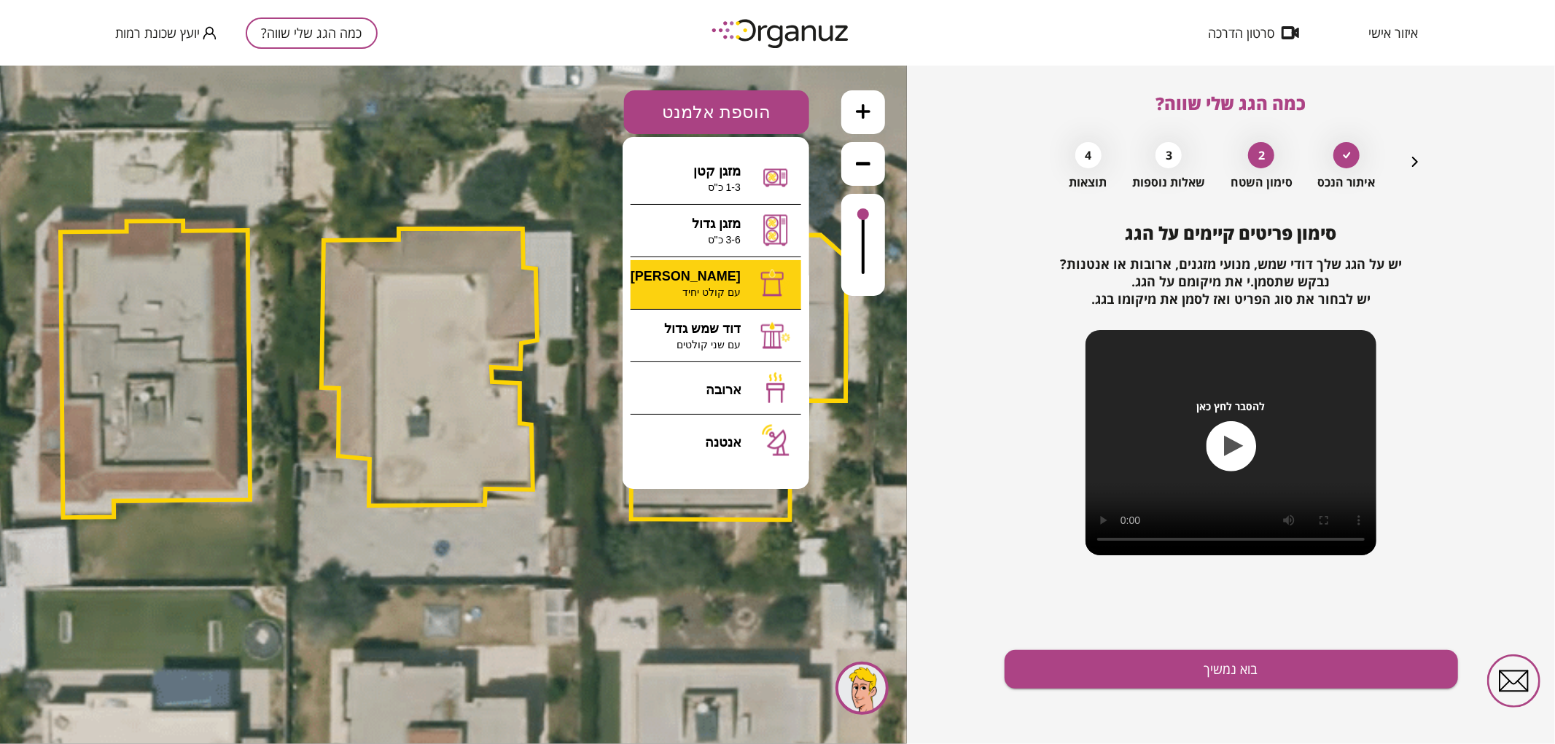
click at [742, 269] on div ".st0 { fill: #FFFFFF; } א" at bounding box center [453, 404] width 907 height 679
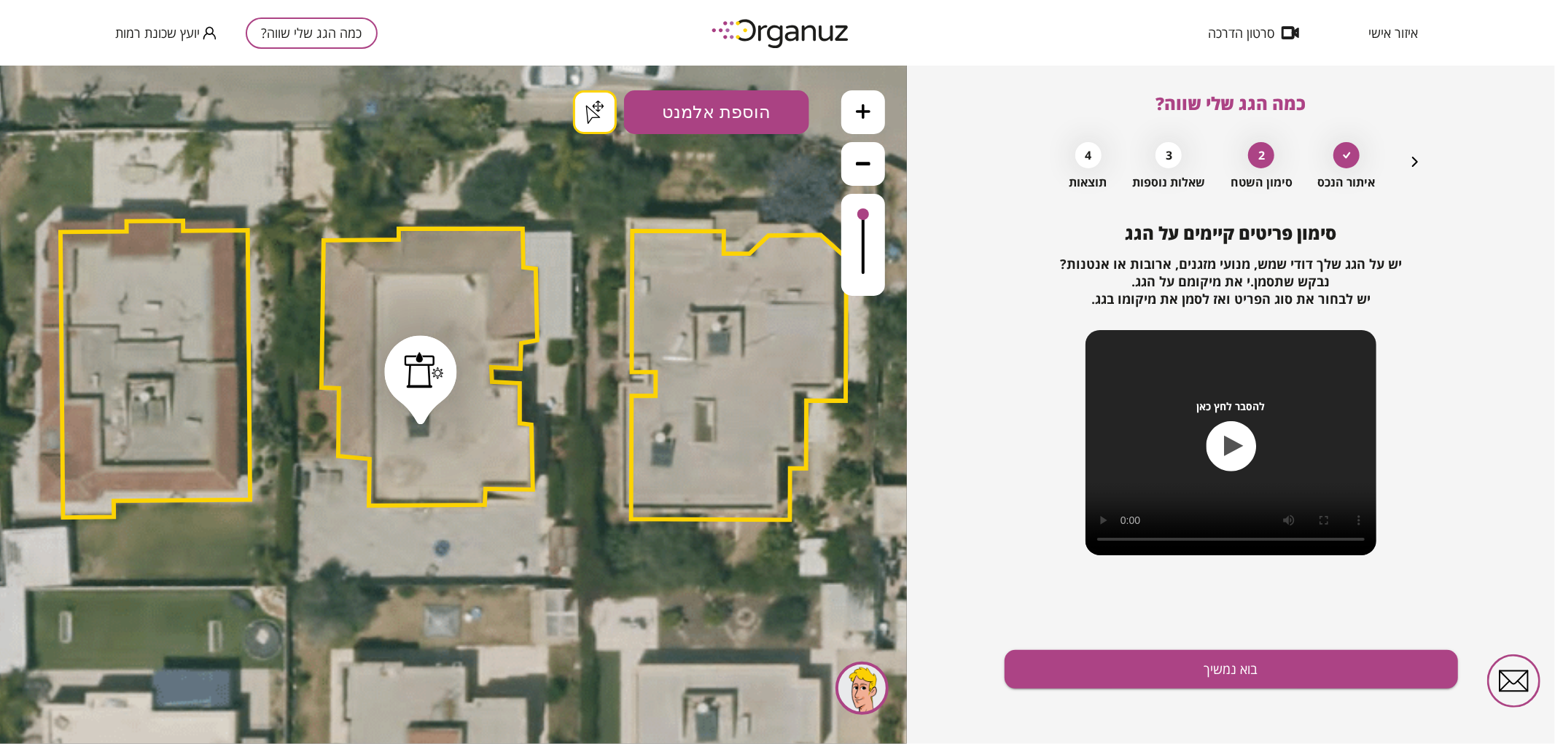
click at [1181, 671] on button "בוא נמשיך" at bounding box center [1230, 669] width 453 height 39
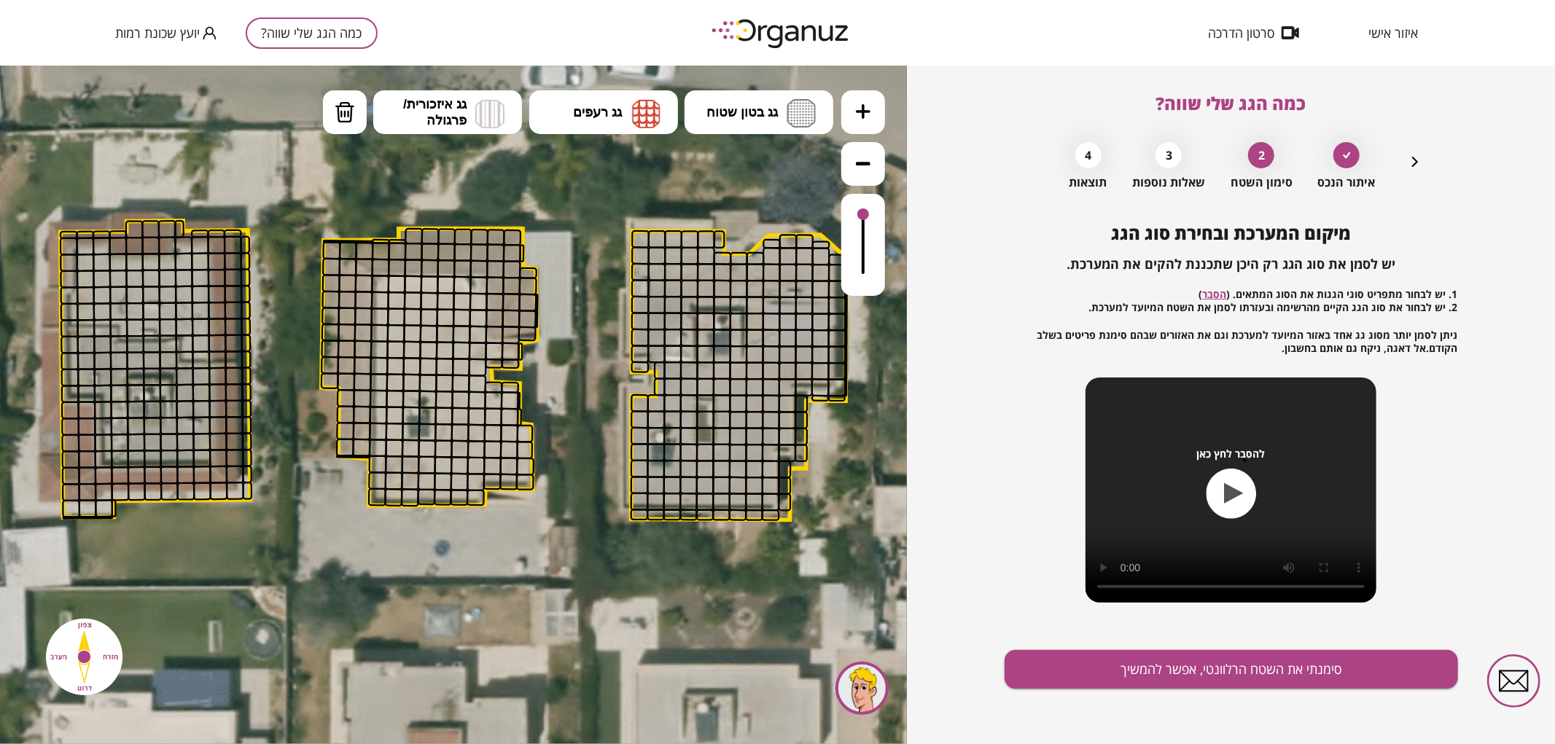
click at [832, 90] on li "גג בטון שטוח מפלס א א מפלס ב ב מפלס ג ג" at bounding box center [758, 112] width 149 height 44
click at [824, 97] on button "גג בטון שטוח" at bounding box center [758, 112] width 149 height 44
click at [782, 165] on div ".st0 { fill: #FFFFFF; } .st0 { fill: #FFFFFF; }" at bounding box center [453, 404] width 907 height 679
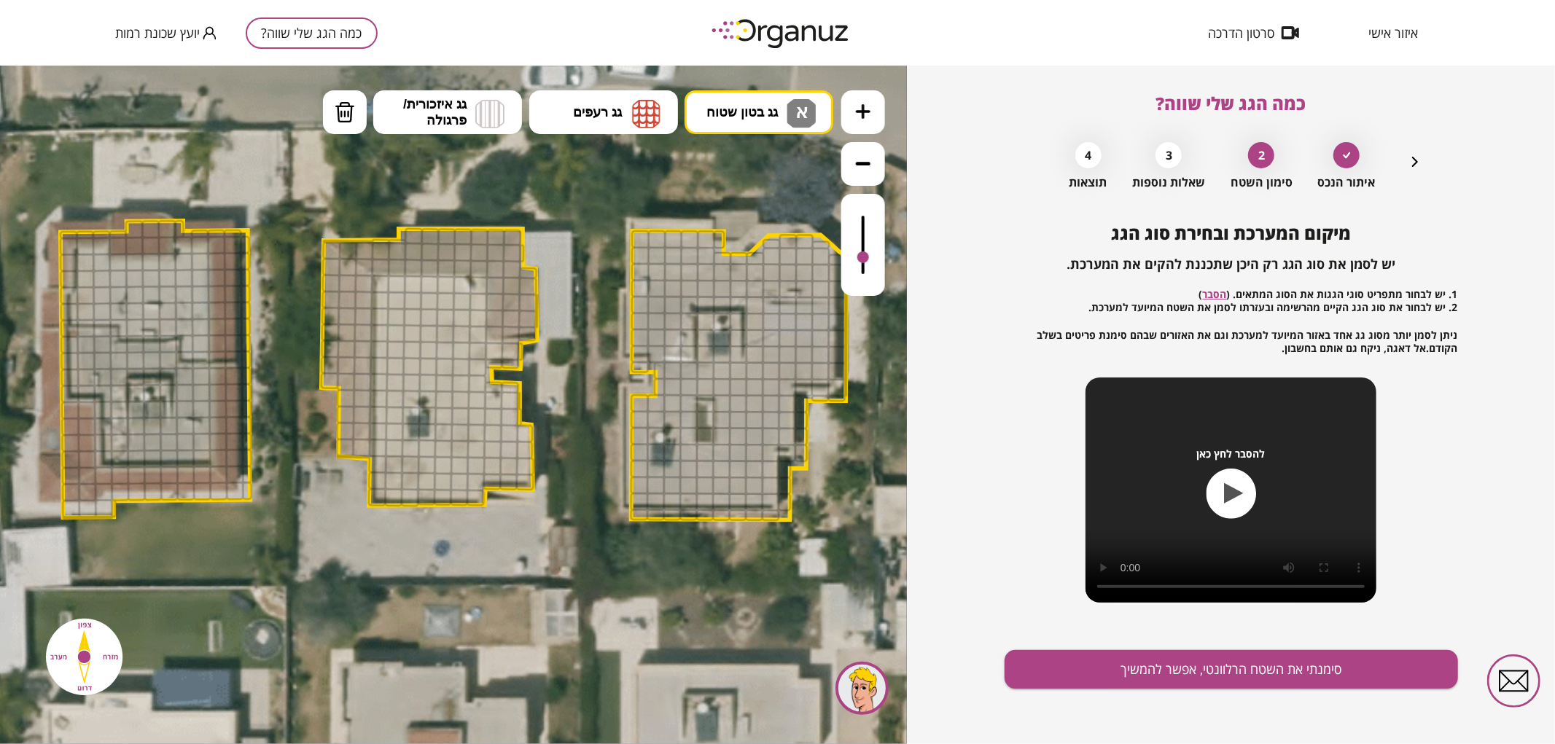
drag, startPoint x: 862, startPoint y: 216, endPoint x: 850, endPoint y: 258, distance: 44.1
click at [850, 258] on div at bounding box center [863, 244] width 44 height 102
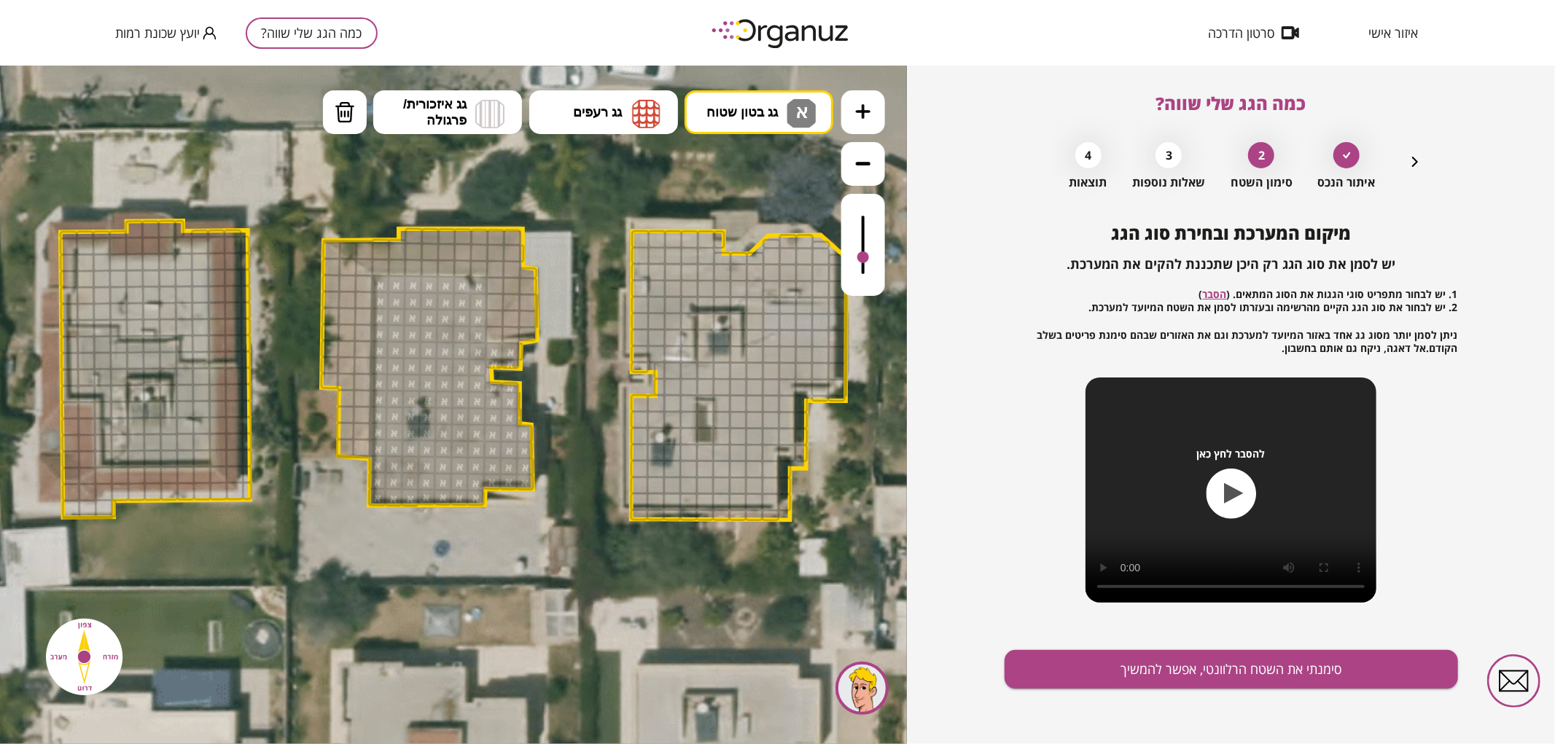
drag, startPoint x: 380, startPoint y: 282, endPoint x: 519, endPoint y: 365, distance: 161.5
click at [627, 114] on button "גג רעפים" at bounding box center [603, 112] width 149 height 44
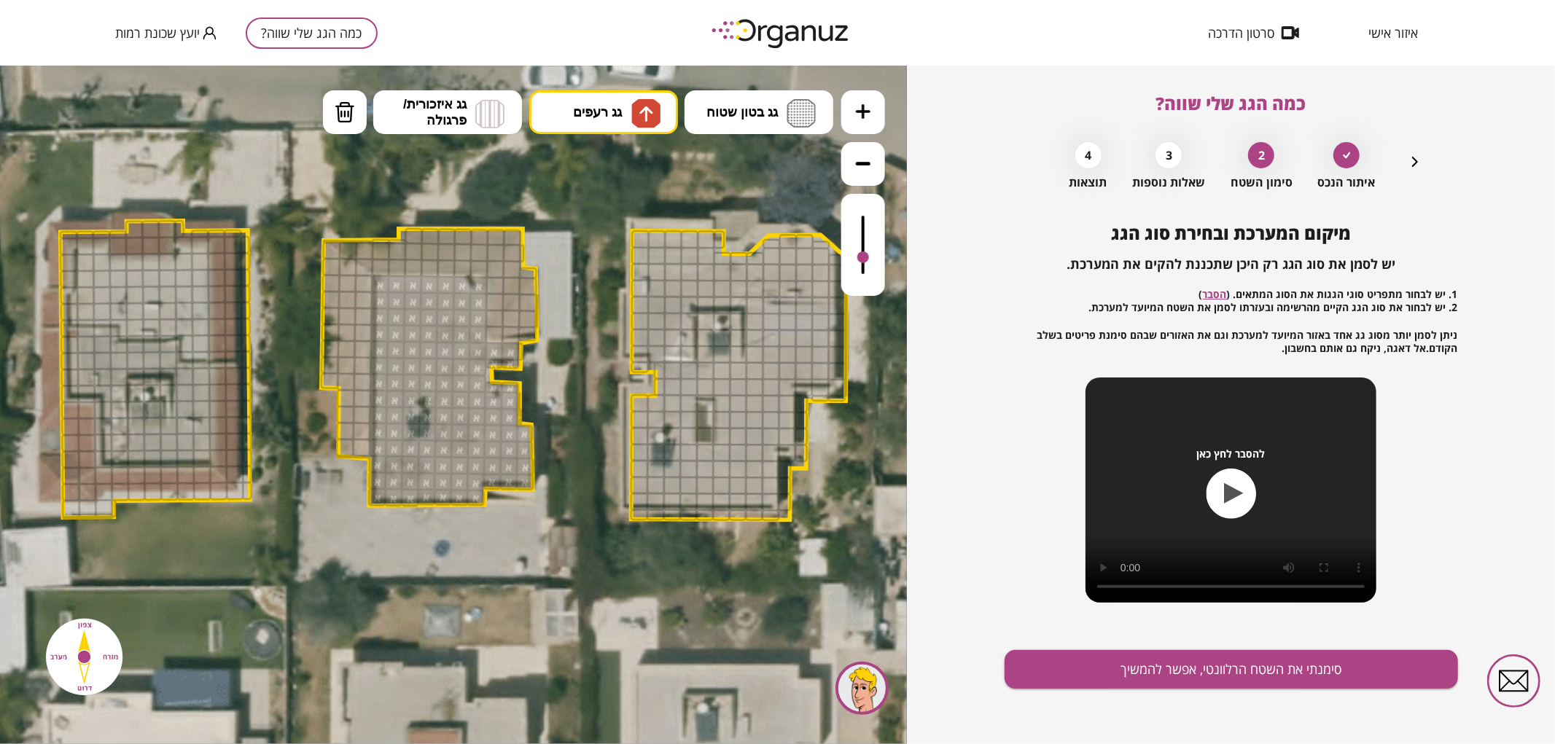
click at [638, 176] on div ".st0 { fill: #FFFFFF; } .st0 { fill: #FFFFFF; }" at bounding box center [453, 404] width 907 height 679
drag, startPoint x: 364, startPoint y: 249, endPoint x: 404, endPoint y: 251, distance: 39.4
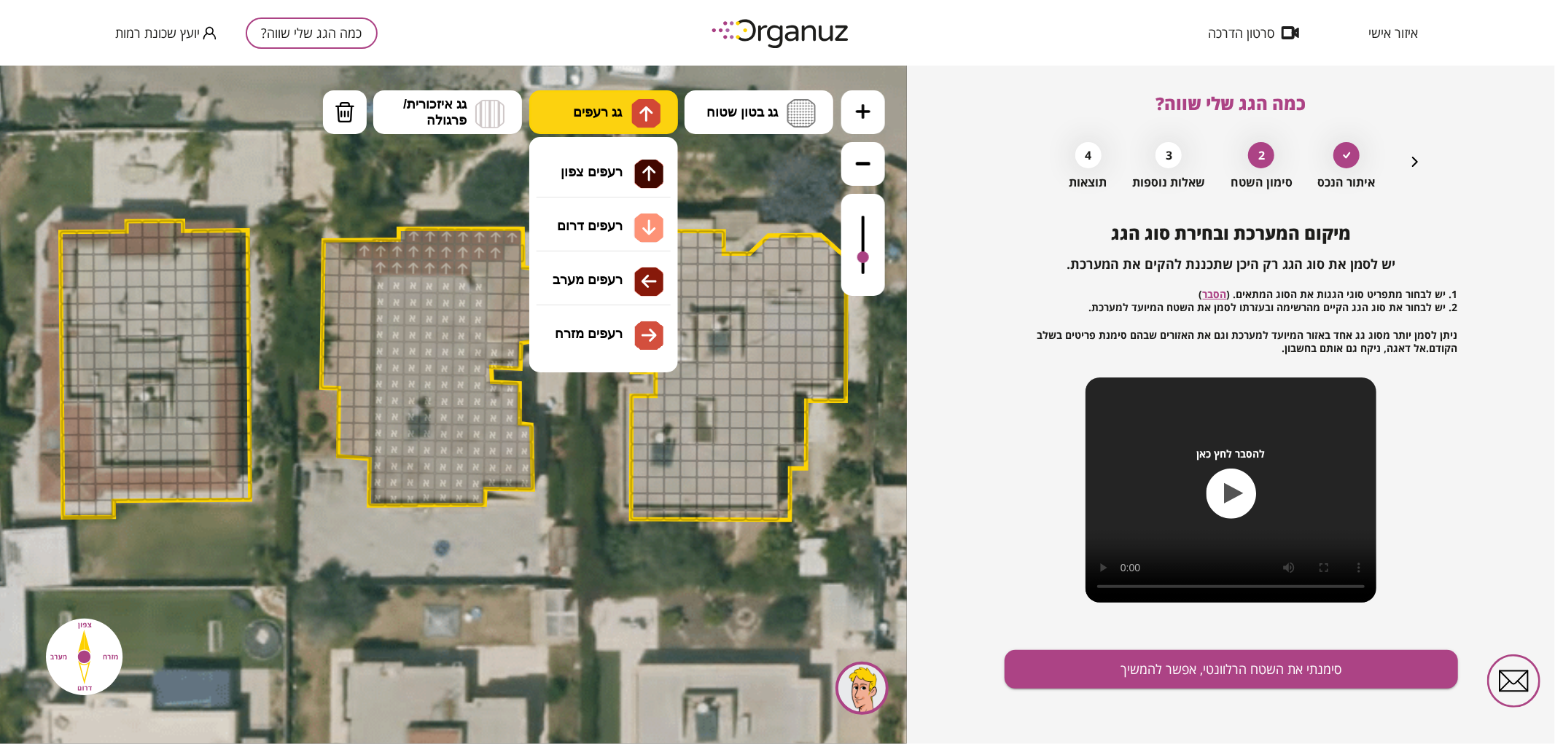
click at [636, 109] on img at bounding box center [645, 112] width 29 height 29
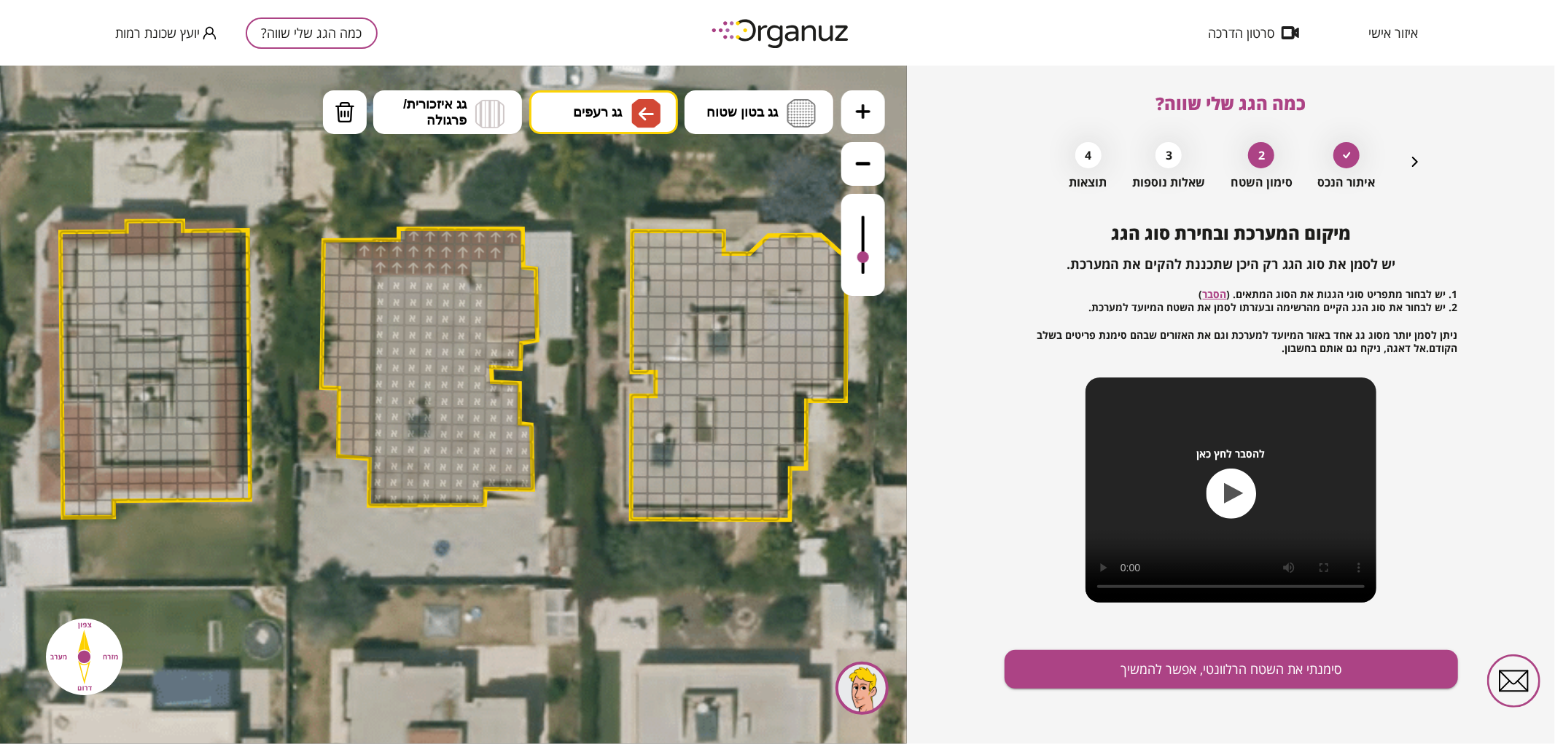
drag, startPoint x: 602, startPoint y: 279, endPoint x: 474, endPoint y: 324, distance: 135.1
click at [601, 279] on div ".st0 { fill: #FFFFFF; } .st0 { fill: #FFFFFF; }" at bounding box center [453, 404] width 907 height 679
drag, startPoint x: 324, startPoint y: 276, endPoint x: 339, endPoint y: 293, distance: 22.7
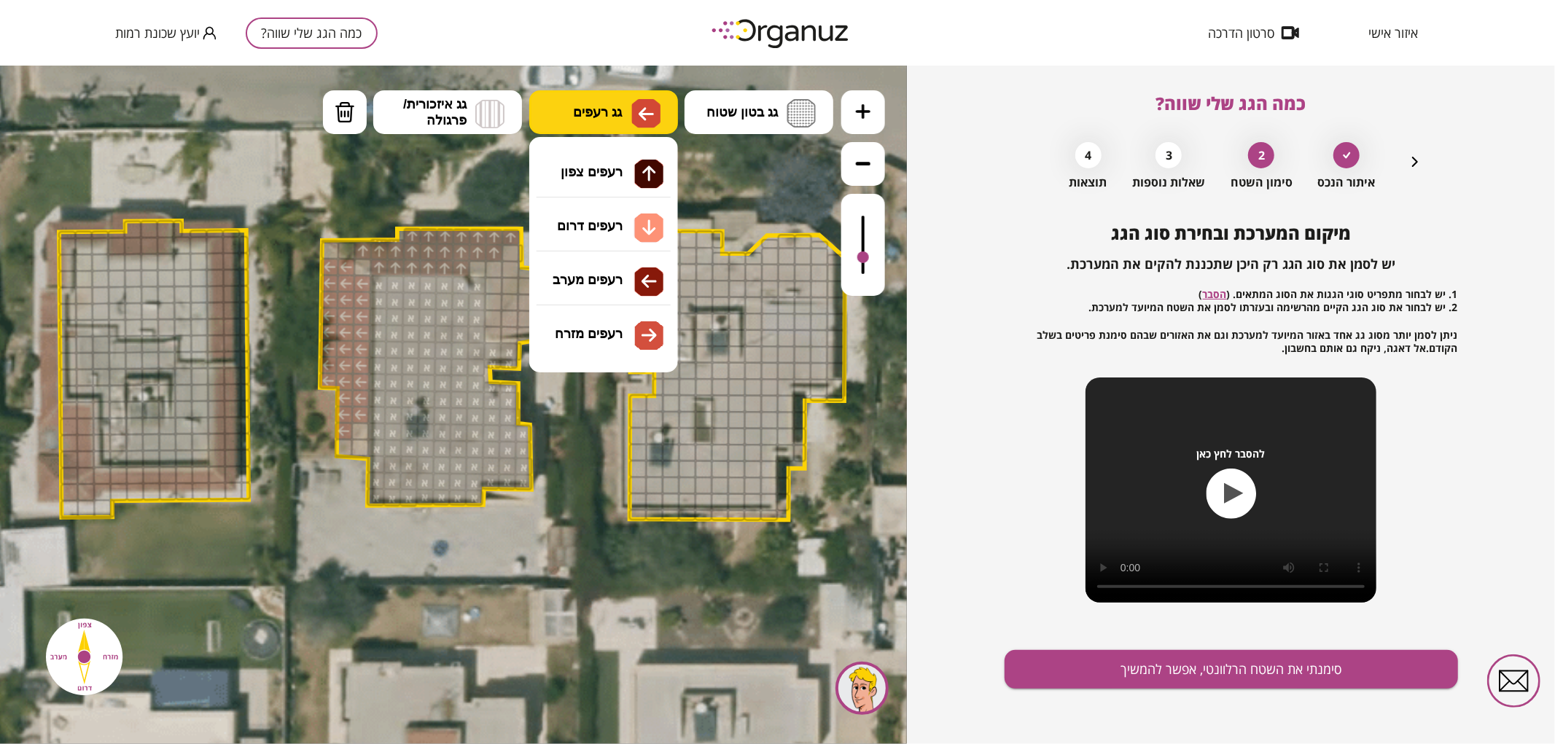
click at [617, 111] on span "גג רעפים" at bounding box center [597, 111] width 49 height 16
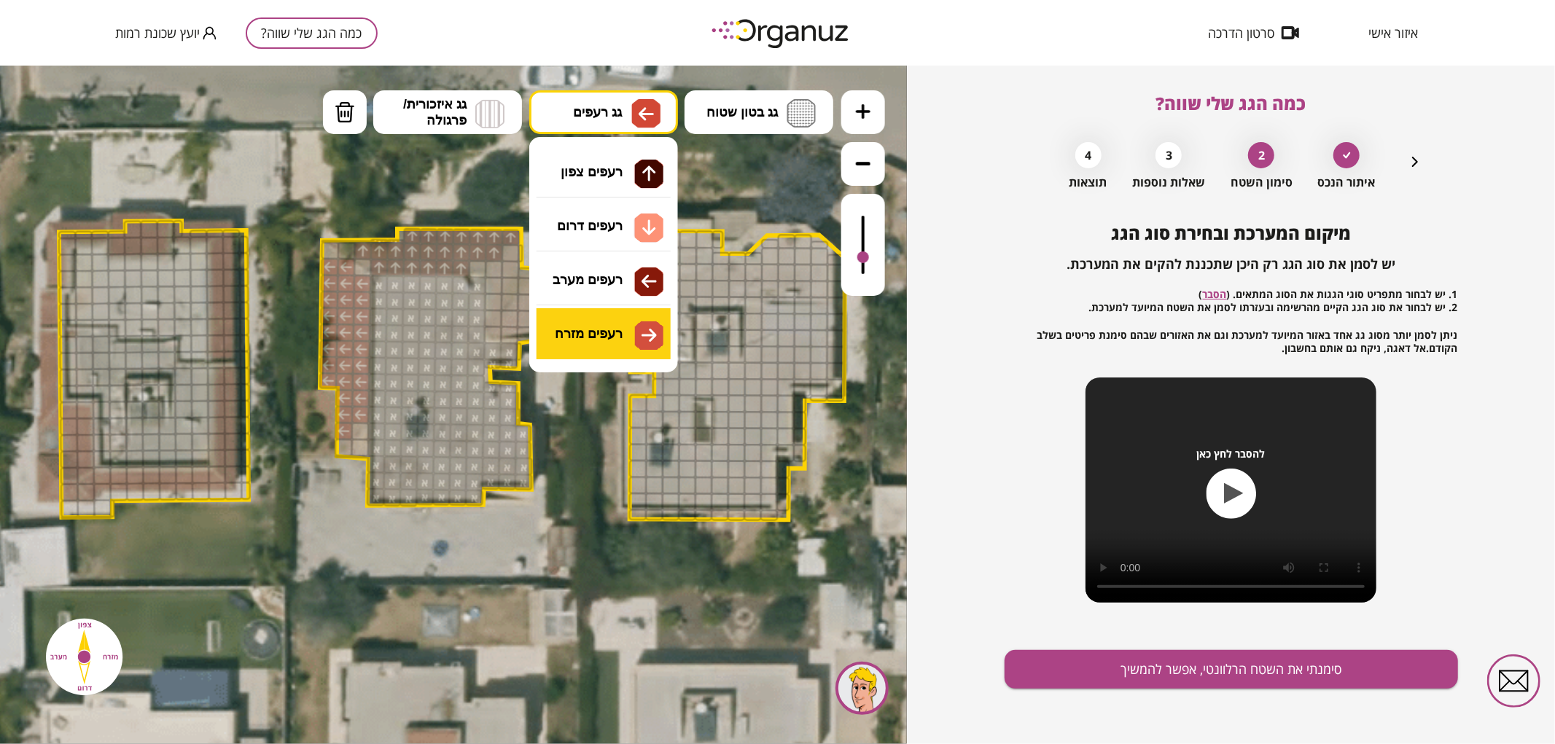
click at [609, 338] on div ".st0 { fill: #FFFFFF; } .st0 { fill: #FFFFFF; }" at bounding box center [453, 404] width 907 height 679
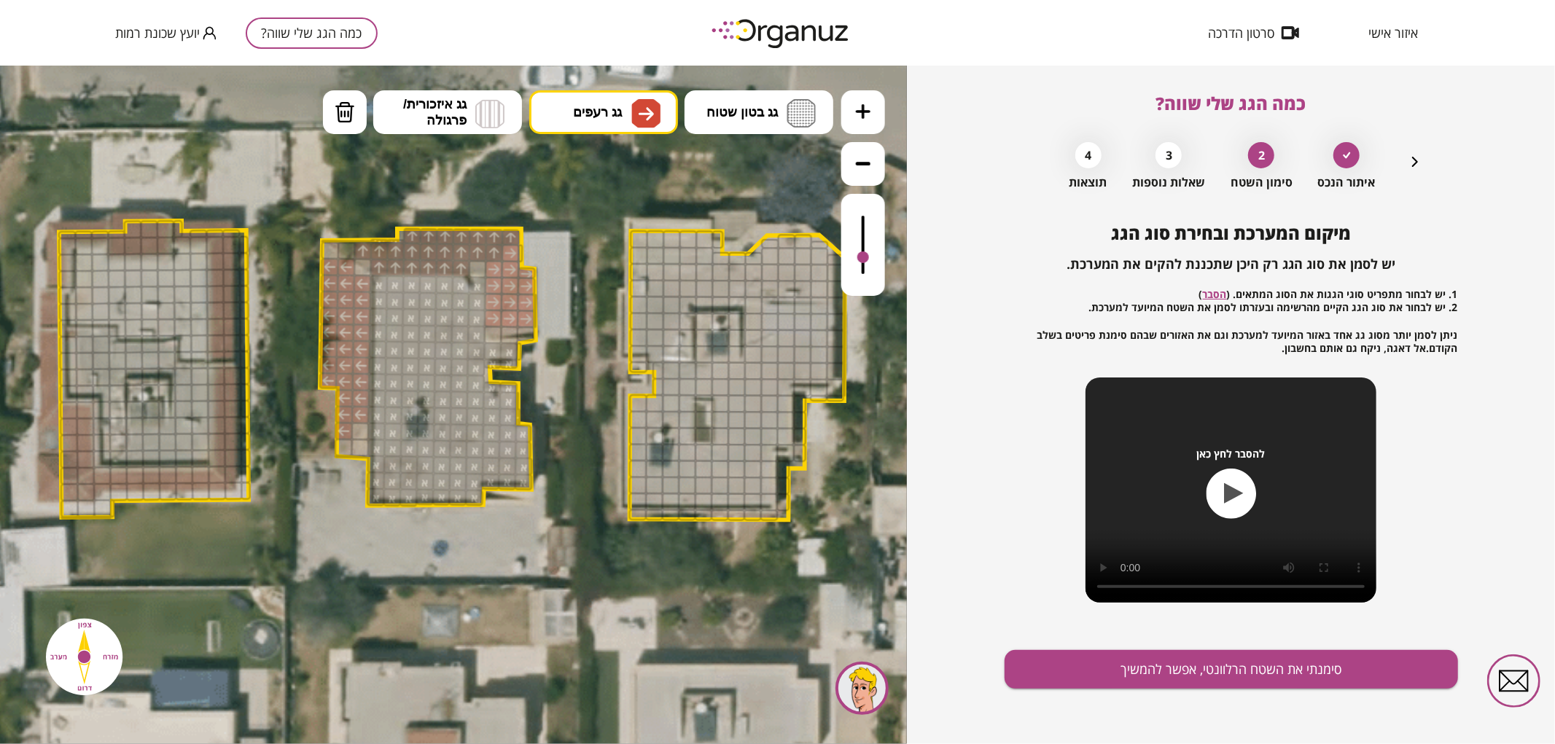
drag, startPoint x: 493, startPoint y: 320, endPoint x: 529, endPoint y: 272, distance: 59.9
drag, startPoint x: 516, startPoint y: 257, endPoint x: 1154, endPoint y: 433, distance: 662.2
click at [528, 250] on div ".st0 { fill: #FFFFFF; } .st0 { fill: #FFFFFF; }" at bounding box center [452, 408] width 2411 height 2411
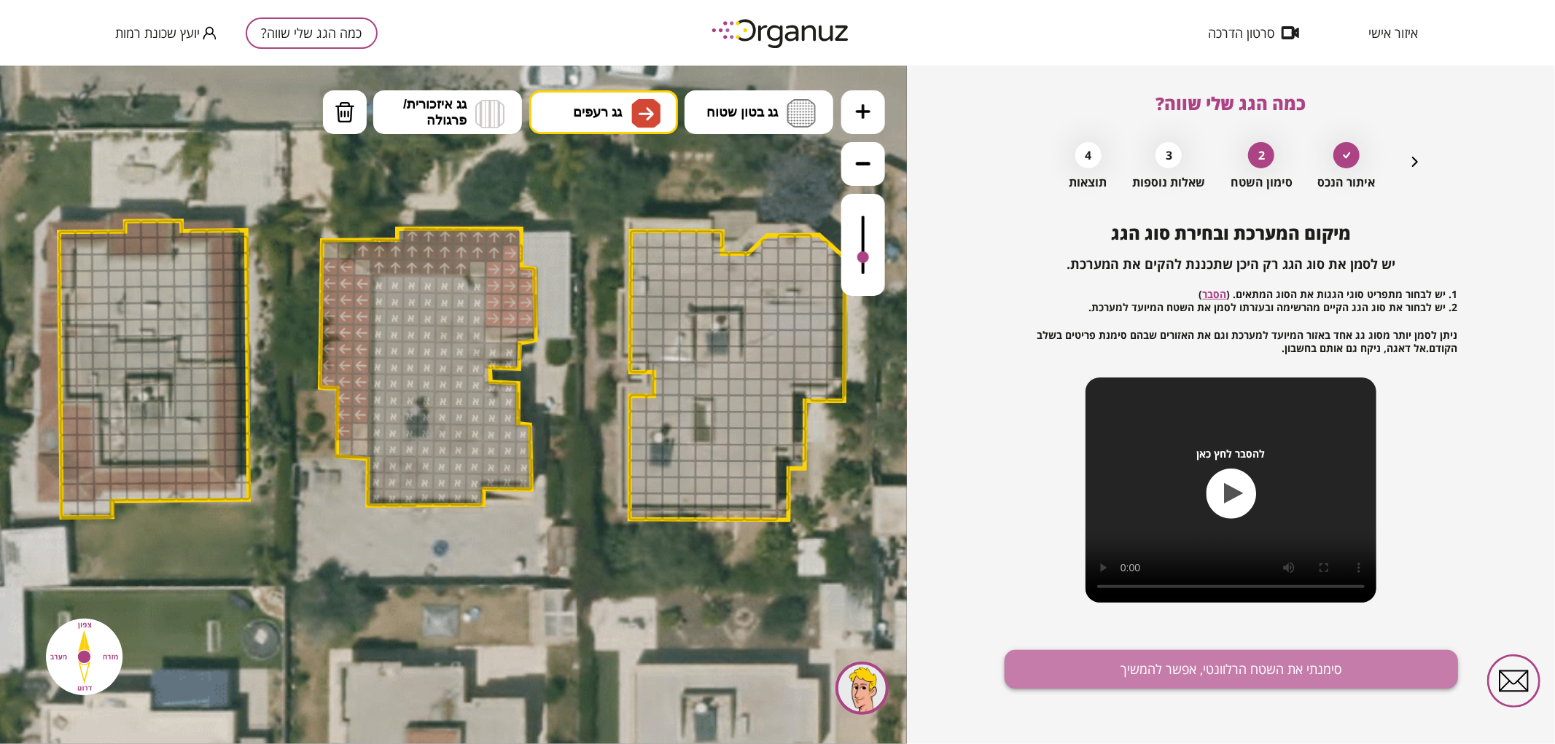
click at [1181, 669] on button "סימנתי את השטח הרלוונטי, אפשר להמשיך" at bounding box center [1230, 669] width 453 height 39
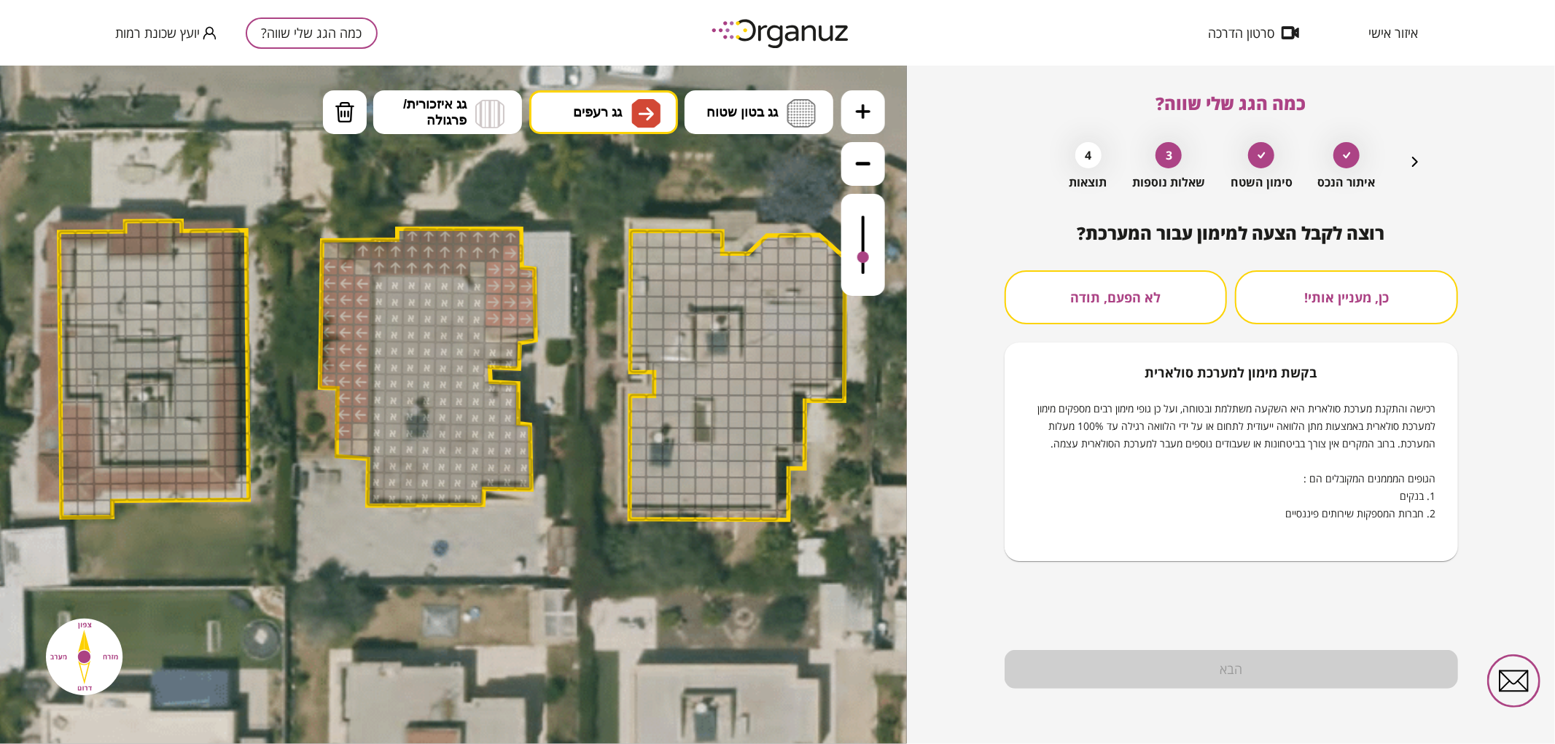
click at [1181, 310] on button "לא הפעם, תודה" at bounding box center [1115, 297] width 223 height 54
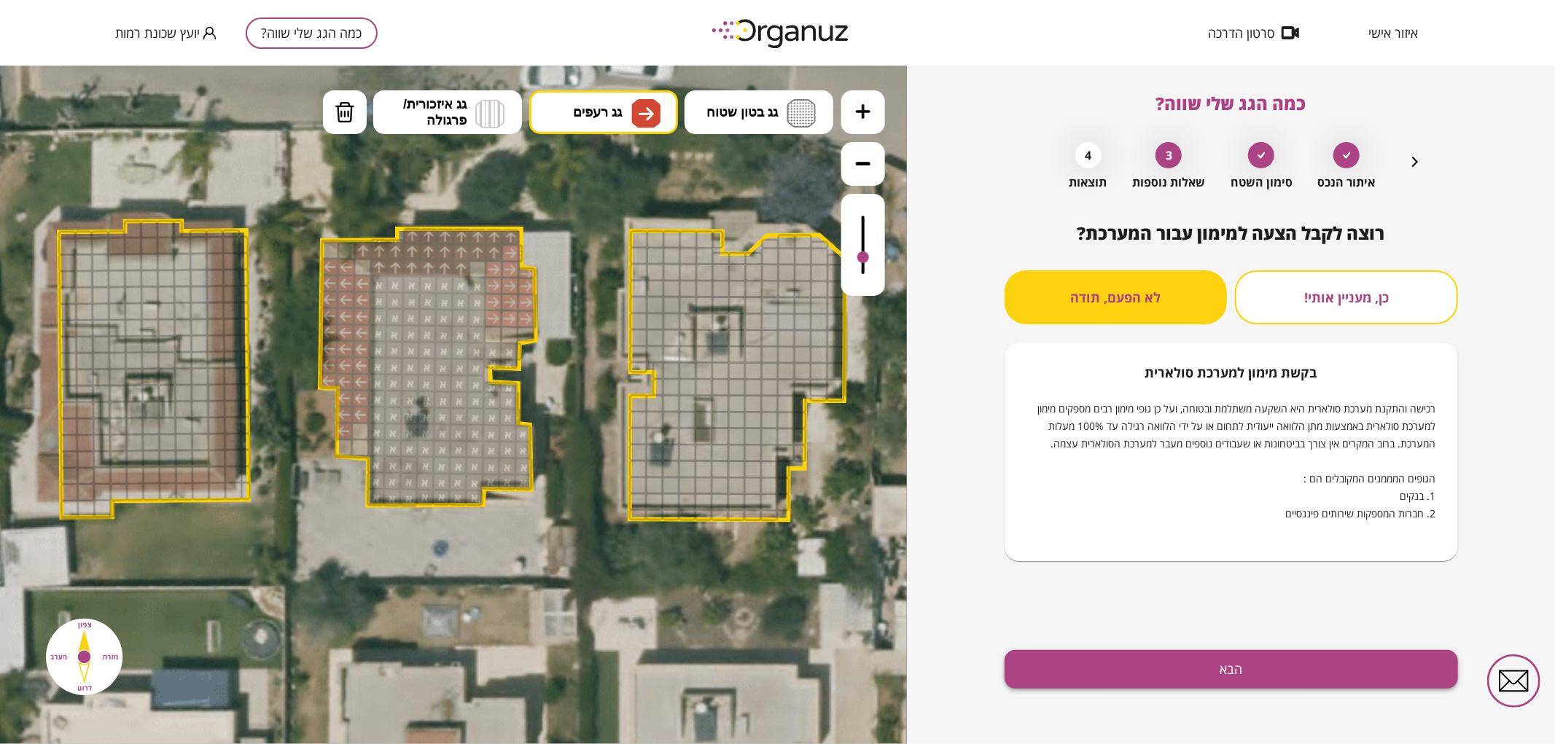
click at [1210, 654] on button "הבא" at bounding box center [1230, 669] width 453 height 39
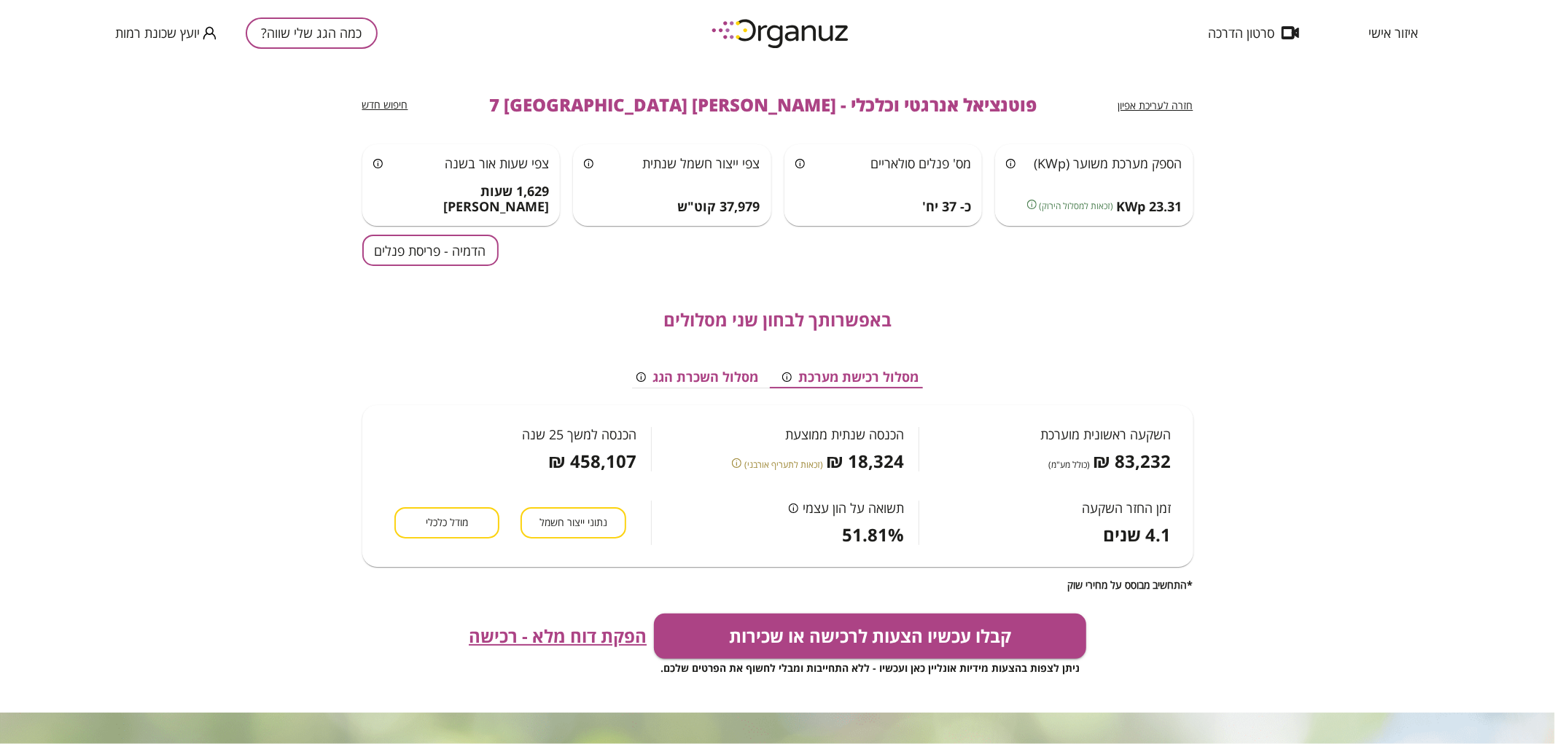
click at [470, 244] on button "הדמיה - פריסת פנלים" at bounding box center [430, 250] width 136 height 31
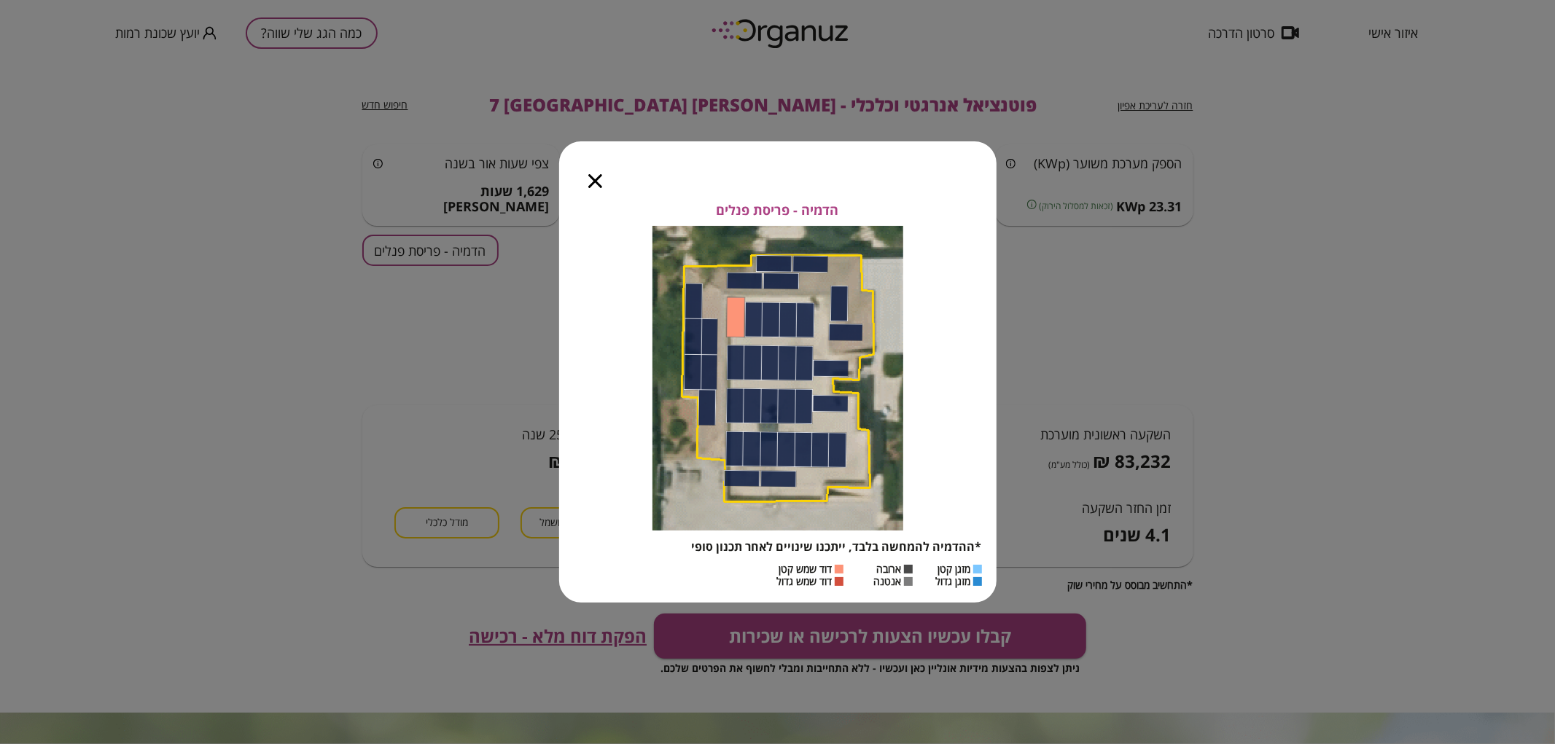
click at [595, 184] on icon "button" at bounding box center [595, 181] width 14 height 14
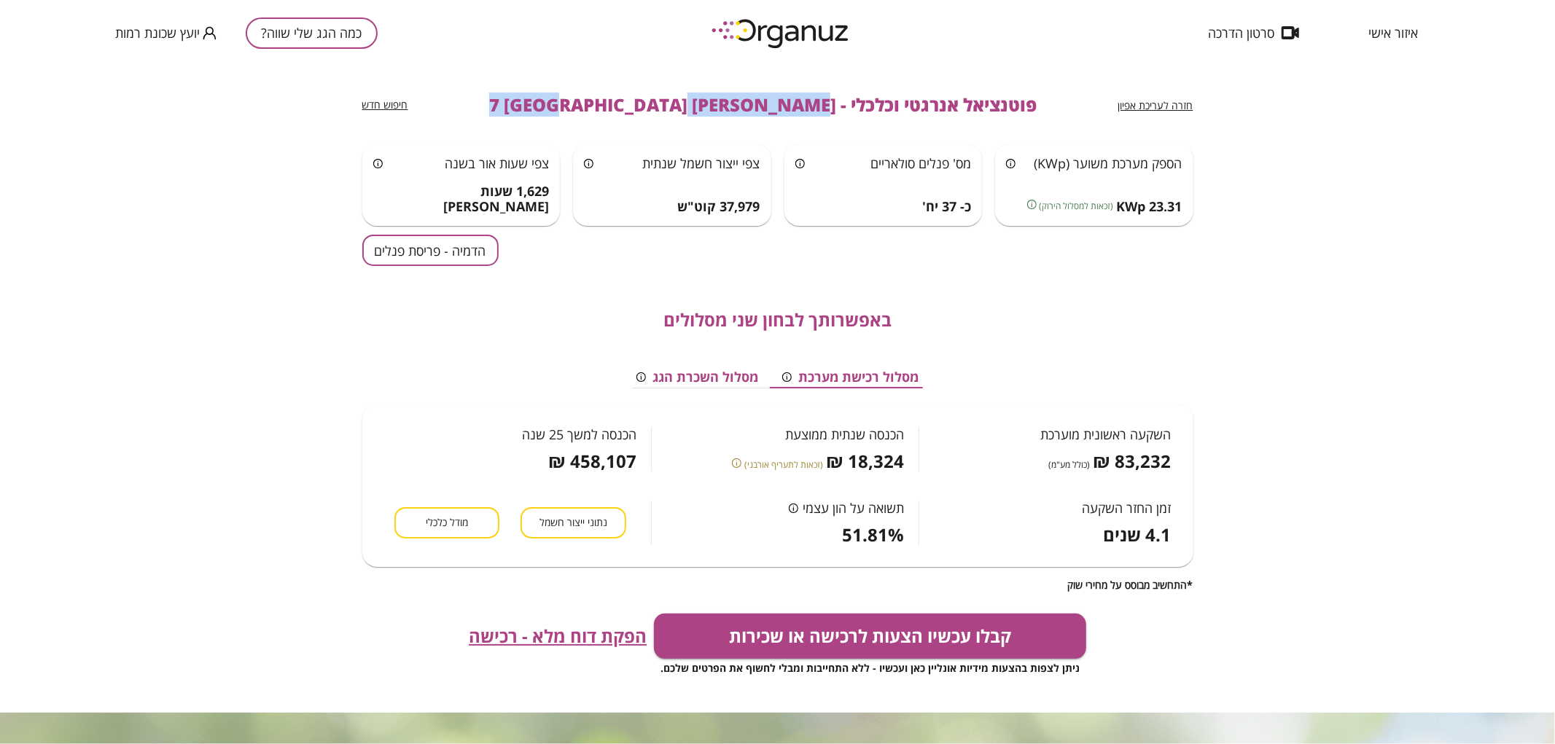
drag, startPoint x: 766, startPoint y: 105, endPoint x: 583, endPoint y: 118, distance: 183.4
click at [583, 118] on div "חזרה לעריכת אפיון פוטנציאל אנרגטי וכלכלי - [PERSON_NAME] 7 [GEOGRAPHIC_DATA] חי…" at bounding box center [777, 105] width 831 height 79
drag, startPoint x: 770, startPoint y: 104, endPoint x: 491, endPoint y: 113, distance: 278.5
click at [491, 113] on div "חזרה לעריכת אפיון פוטנציאל אנרגטי וכלכלי - [PERSON_NAME] 7 [GEOGRAPHIC_DATA] חי…" at bounding box center [777, 105] width 831 height 79
click at [345, 42] on button "כמה הגג שלי שווה?" at bounding box center [312, 32] width 132 height 31
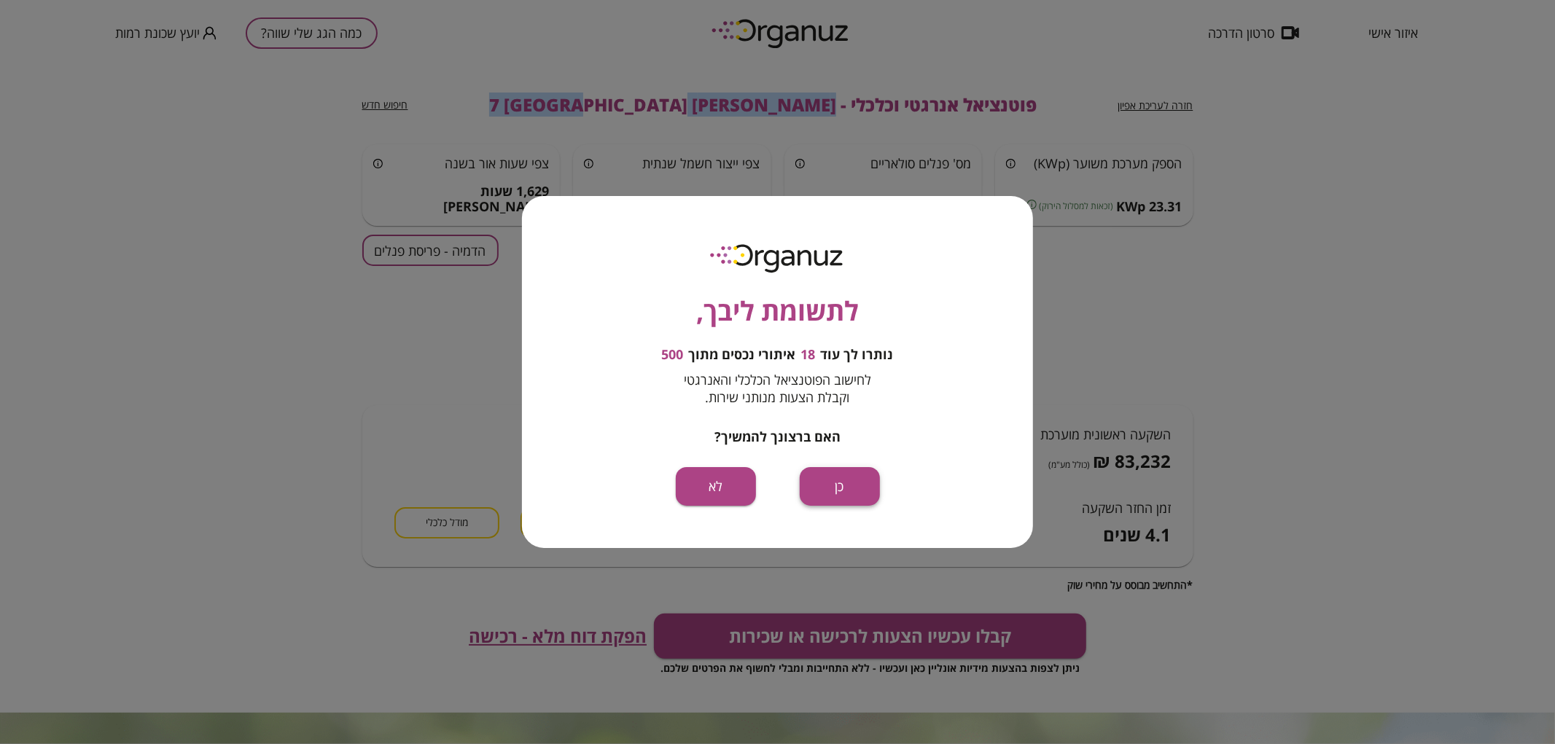
click at [833, 487] on button "כן" at bounding box center [840, 486] width 80 height 39
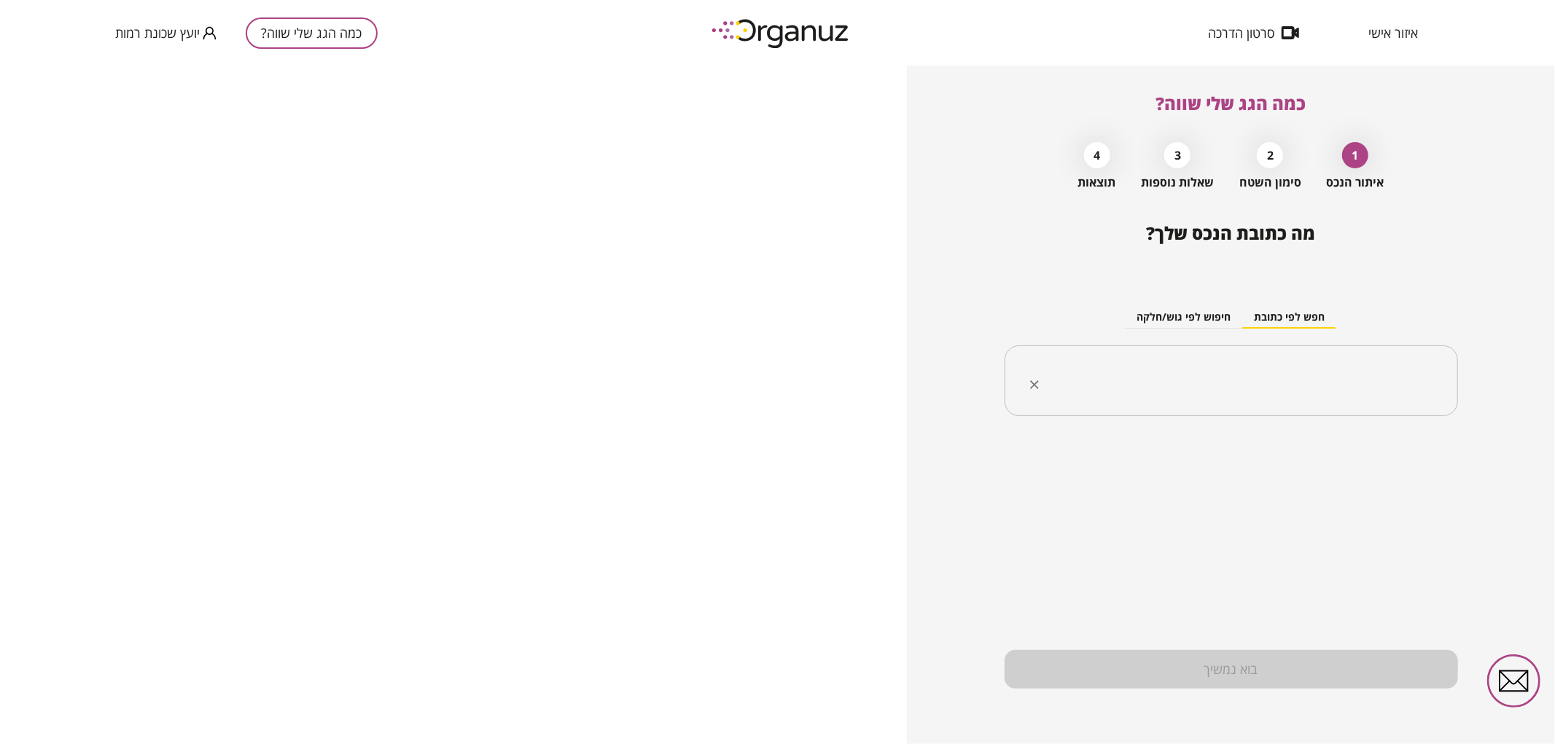
click at [1233, 383] on input "text" at bounding box center [1236, 381] width 407 height 36
paste input "**********"
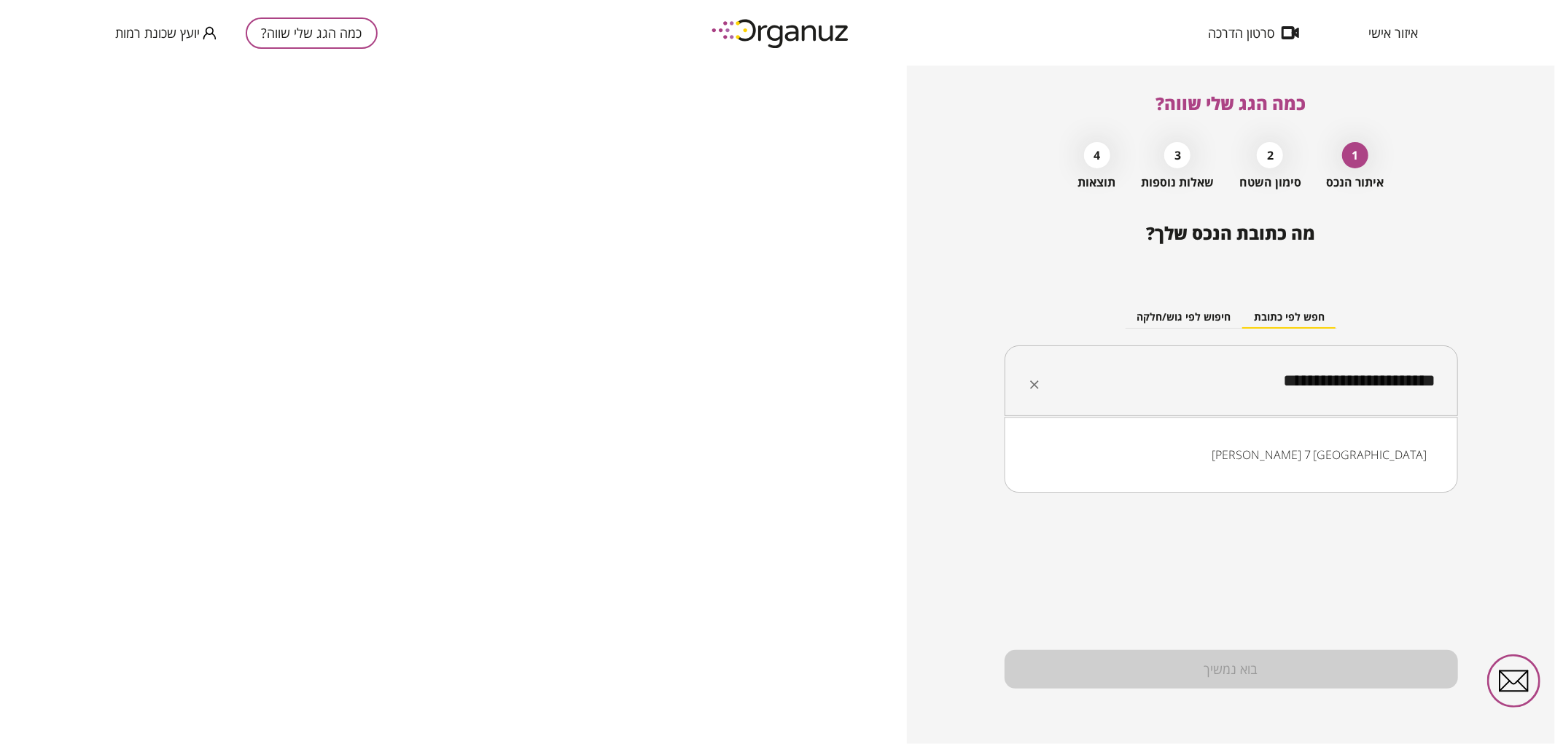
click at [1325, 386] on input "**********" at bounding box center [1236, 381] width 407 height 36
click at [1283, 454] on li "[PERSON_NAME] 6 [GEOGRAPHIC_DATA]" at bounding box center [1230, 455] width 415 height 26
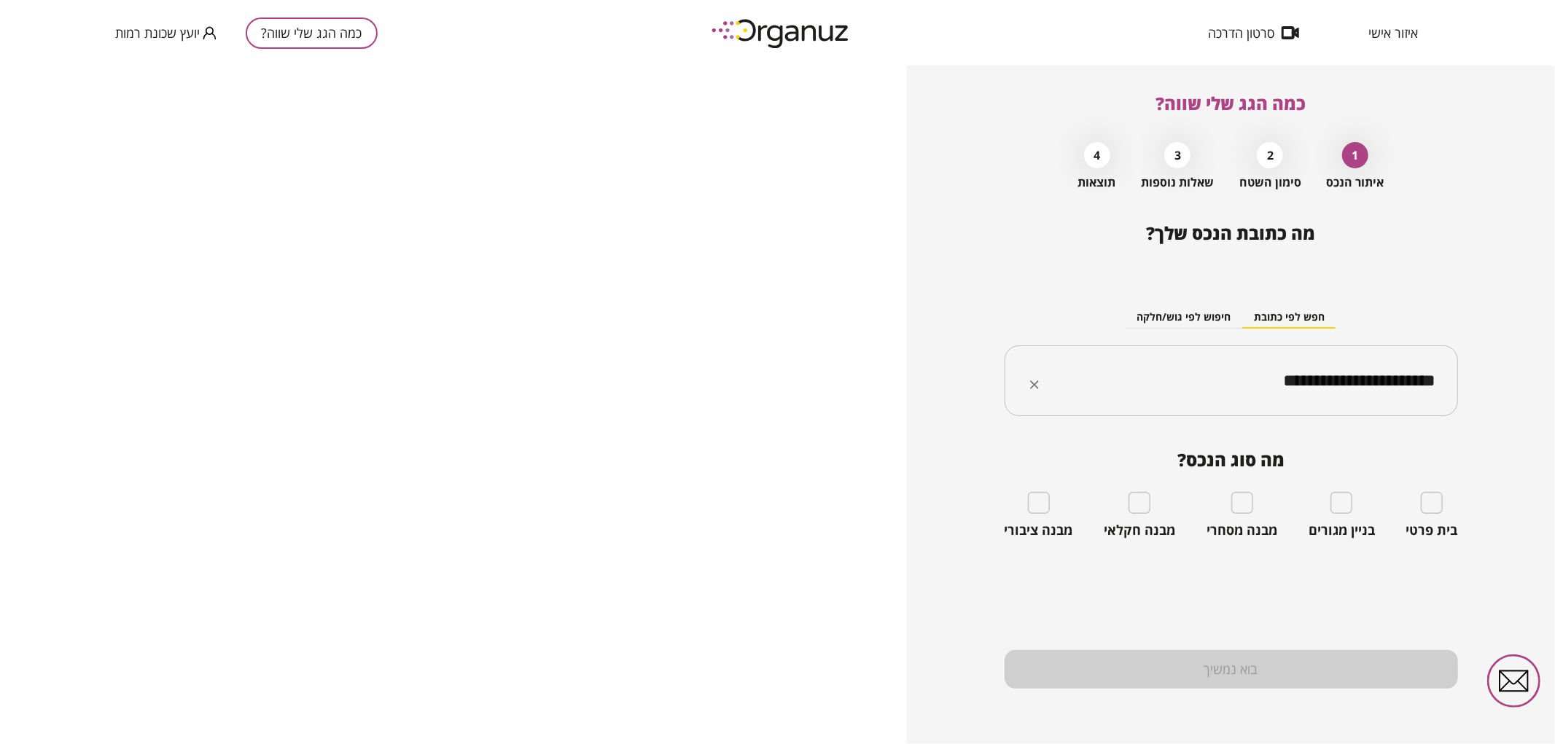
type input "**********"
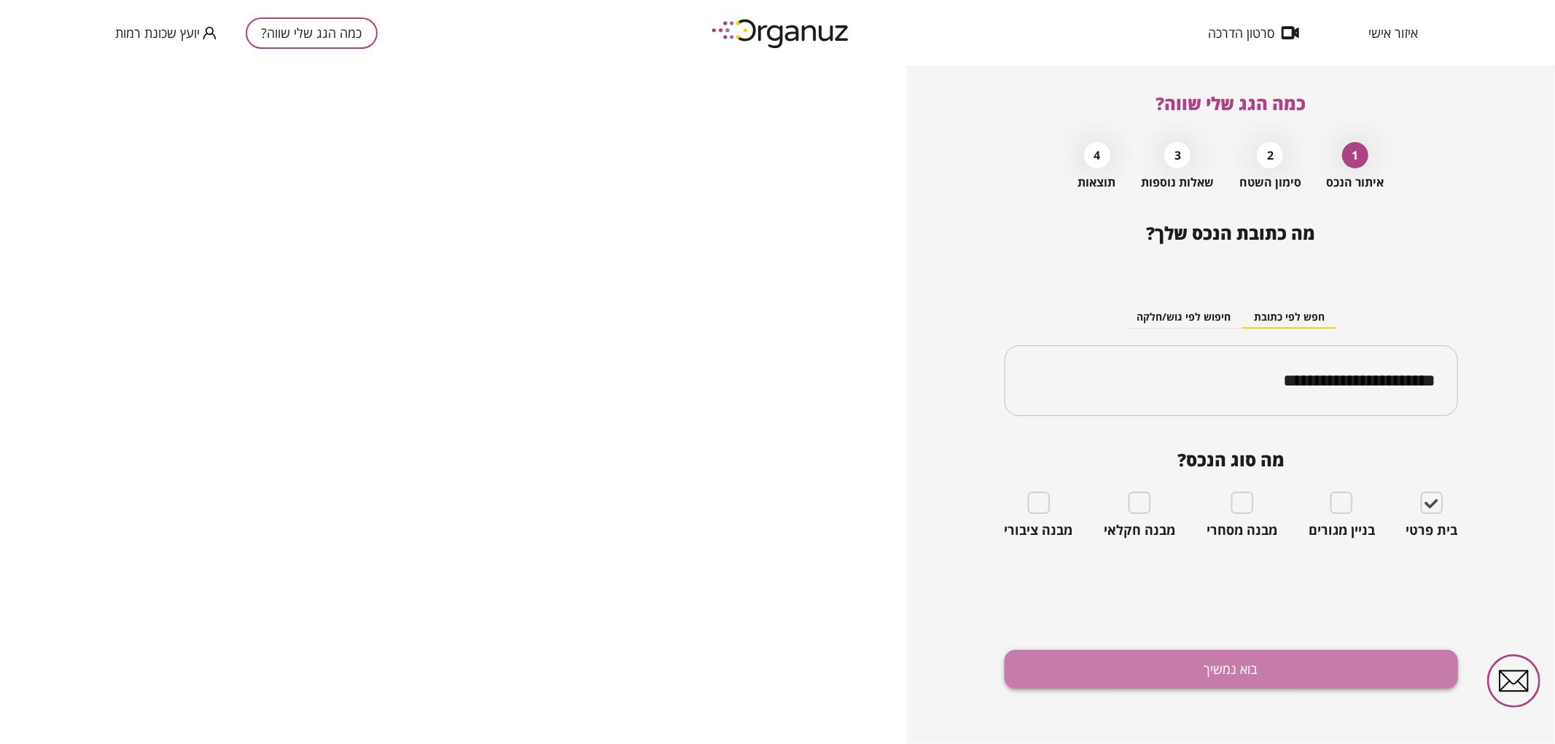
click at [1239, 669] on button "בוא נמשיך" at bounding box center [1230, 669] width 453 height 39
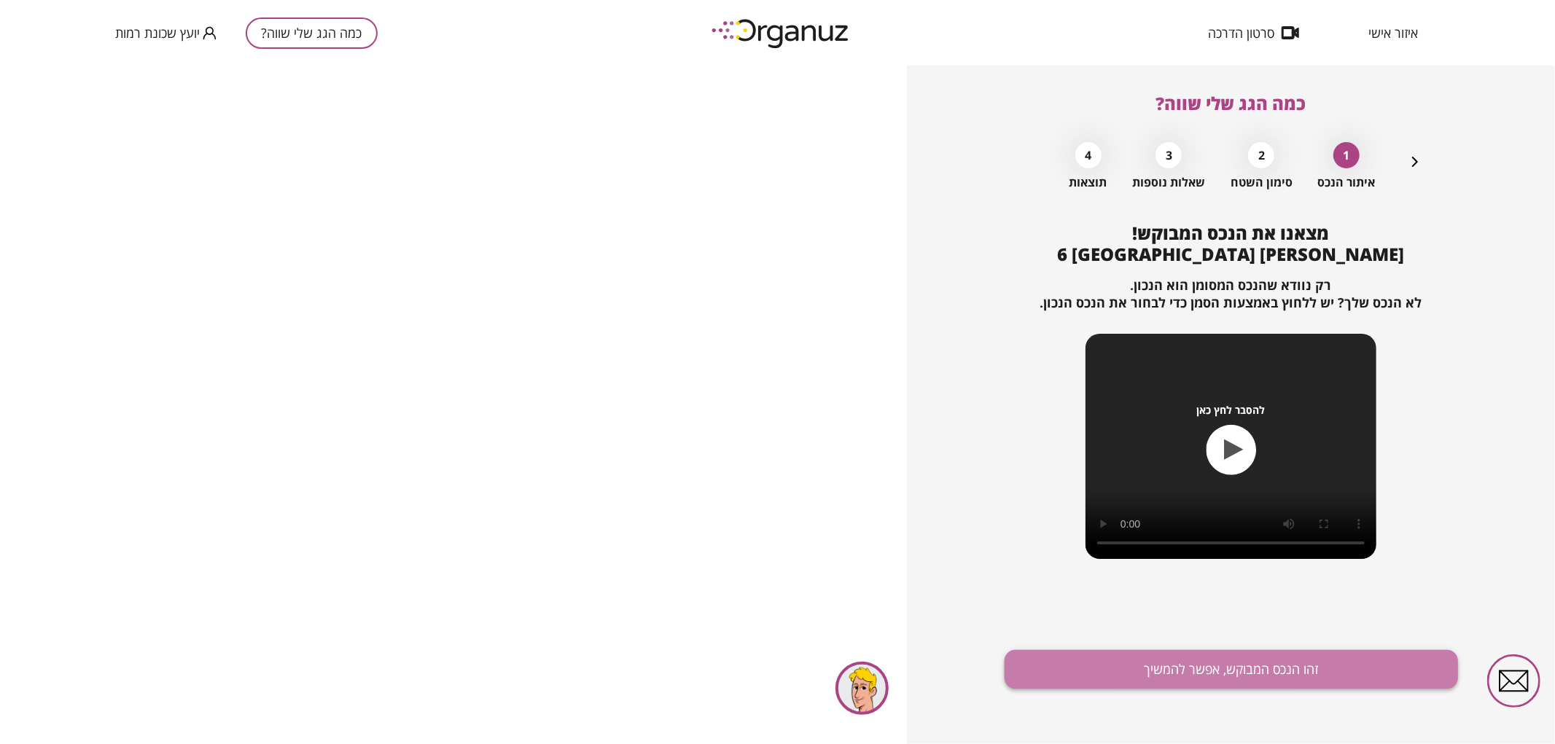
click at [1171, 665] on button "זהו הנכס המבוקש, אפשר להמשיך" at bounding box center [1230, 669] width 453 height 39
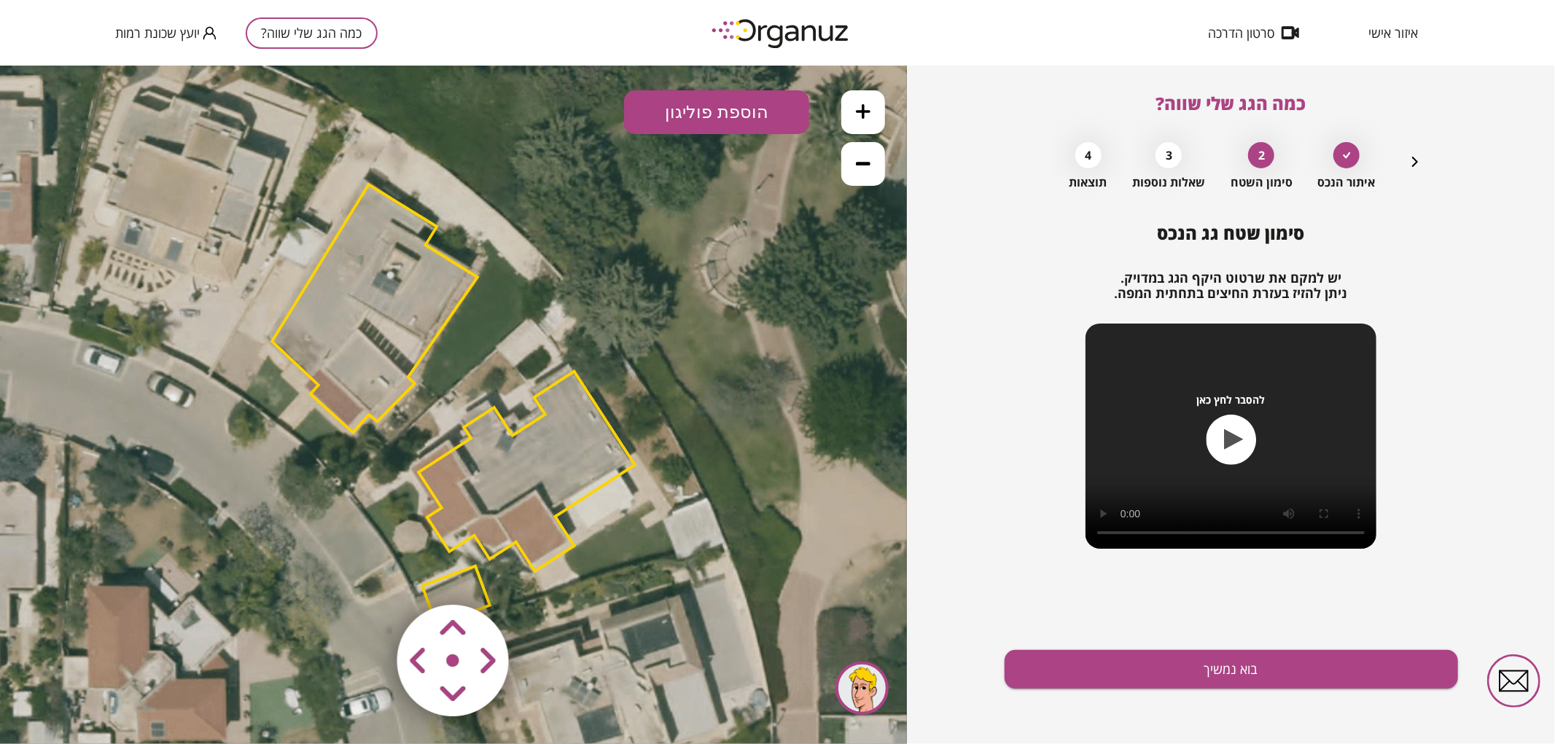
click at [664, 254] on icon at bounding box center [455, 407] width 1345 height 1345
click at [367, 574] on area at bounding box center [367, 574] width 0 height 0
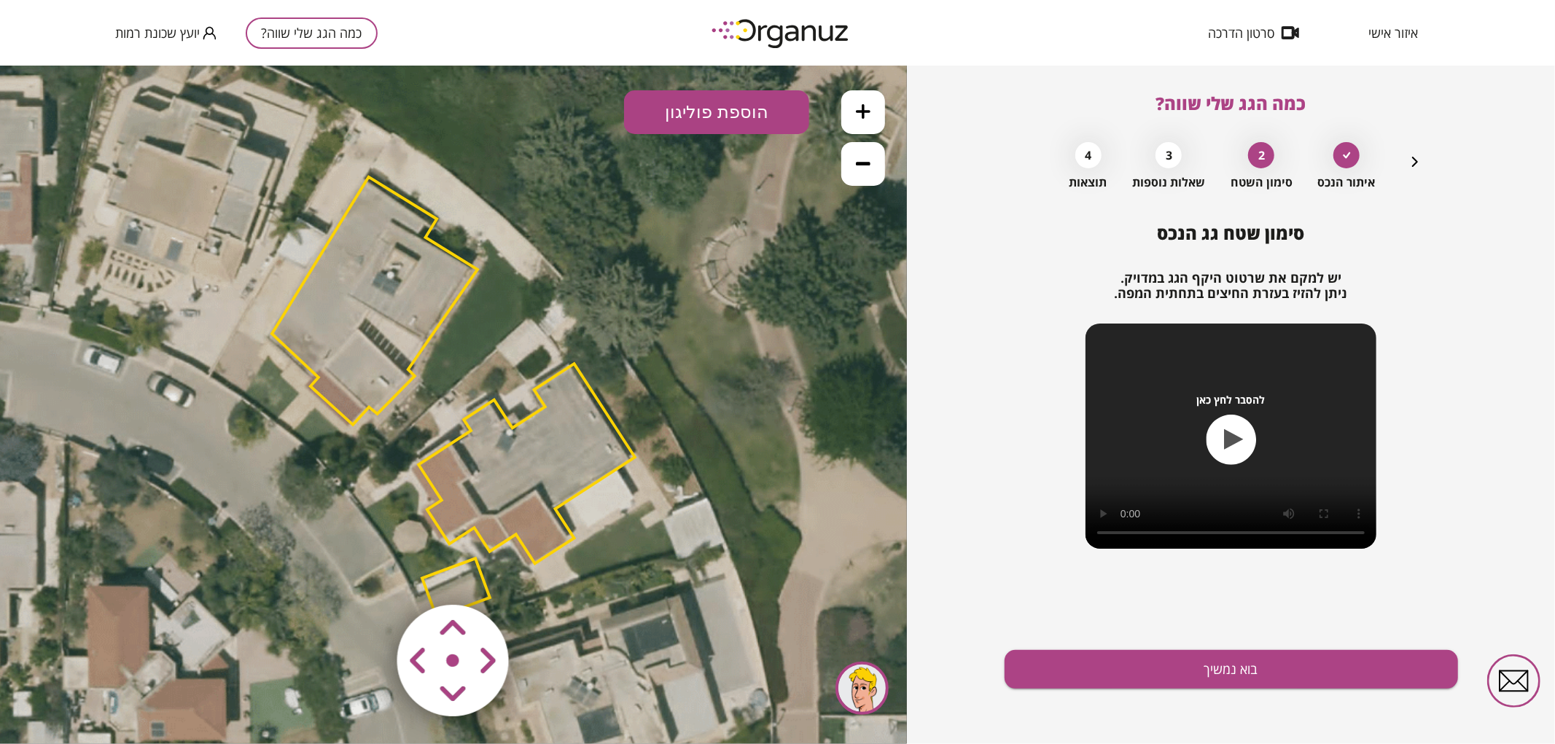
click at [367, 574] on area at bounding box center [367, 574] width 0 height 0
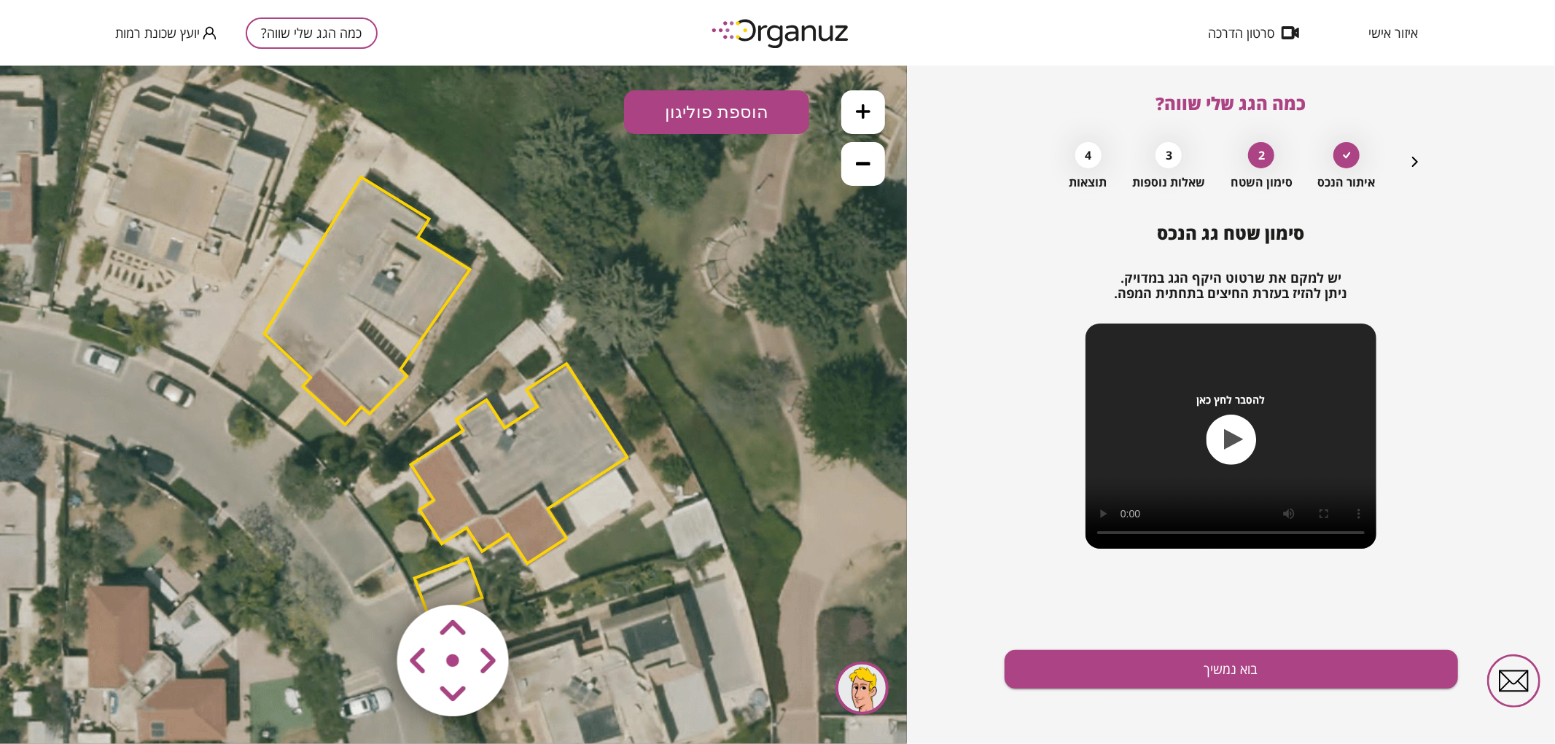
click at [367, 574] on area at bounding box center [367, 574] width 0 height 0
click at [576, 425] on polygon at bounding box center [520, 461] width 216 height 200
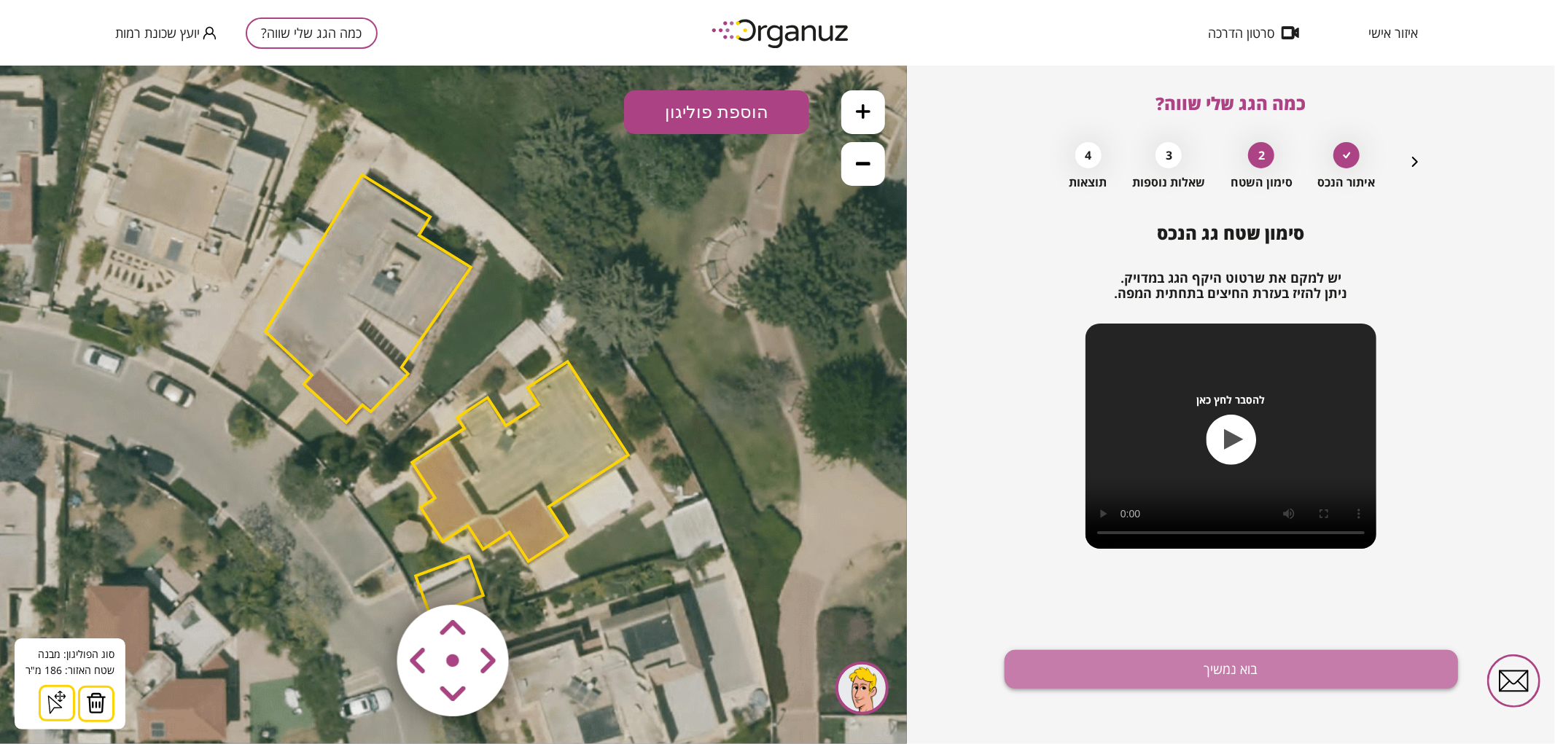
click at [1060, 665] on button "בוא נמשיך" at bounding box center [1230, 669] width 453 height 39
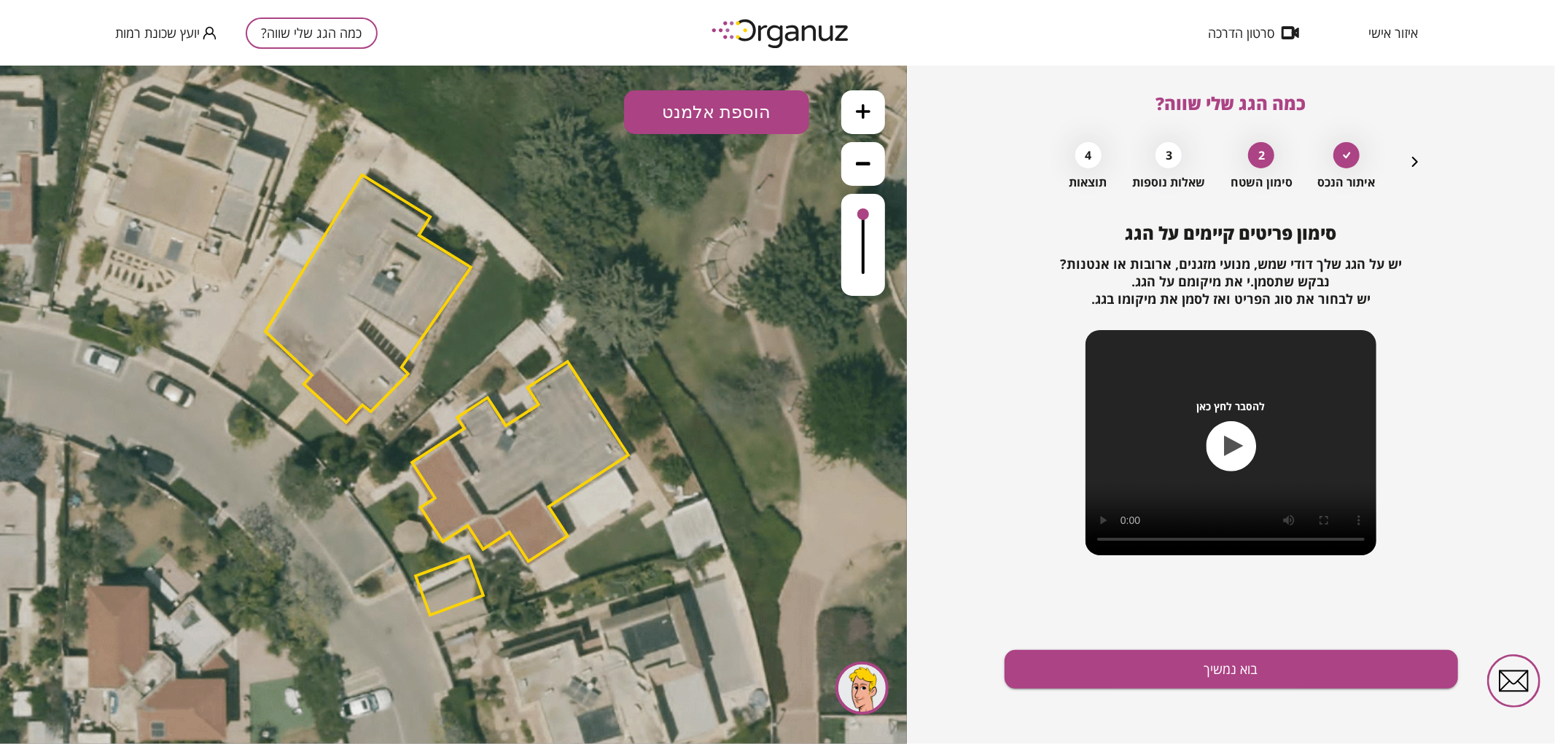
drag, startPoint x: 708, startPoint y: 109, endPoint x: 706, endPoint y: 121, distance: 12.6
click at [708, 109] on button "הוספת אלמנט" at bounding box center [716, 112] width 185 height 44
click at [724, 273] on div ".st0 { fill: #FFFFFF; } .st0 { fill: #FFFFFF; }" at bounding box center [453, 404] width 907 height 679
click at [1132, 681] on button "בוא נמשיך" at bounding box center [1230, 669] width 453 height 39
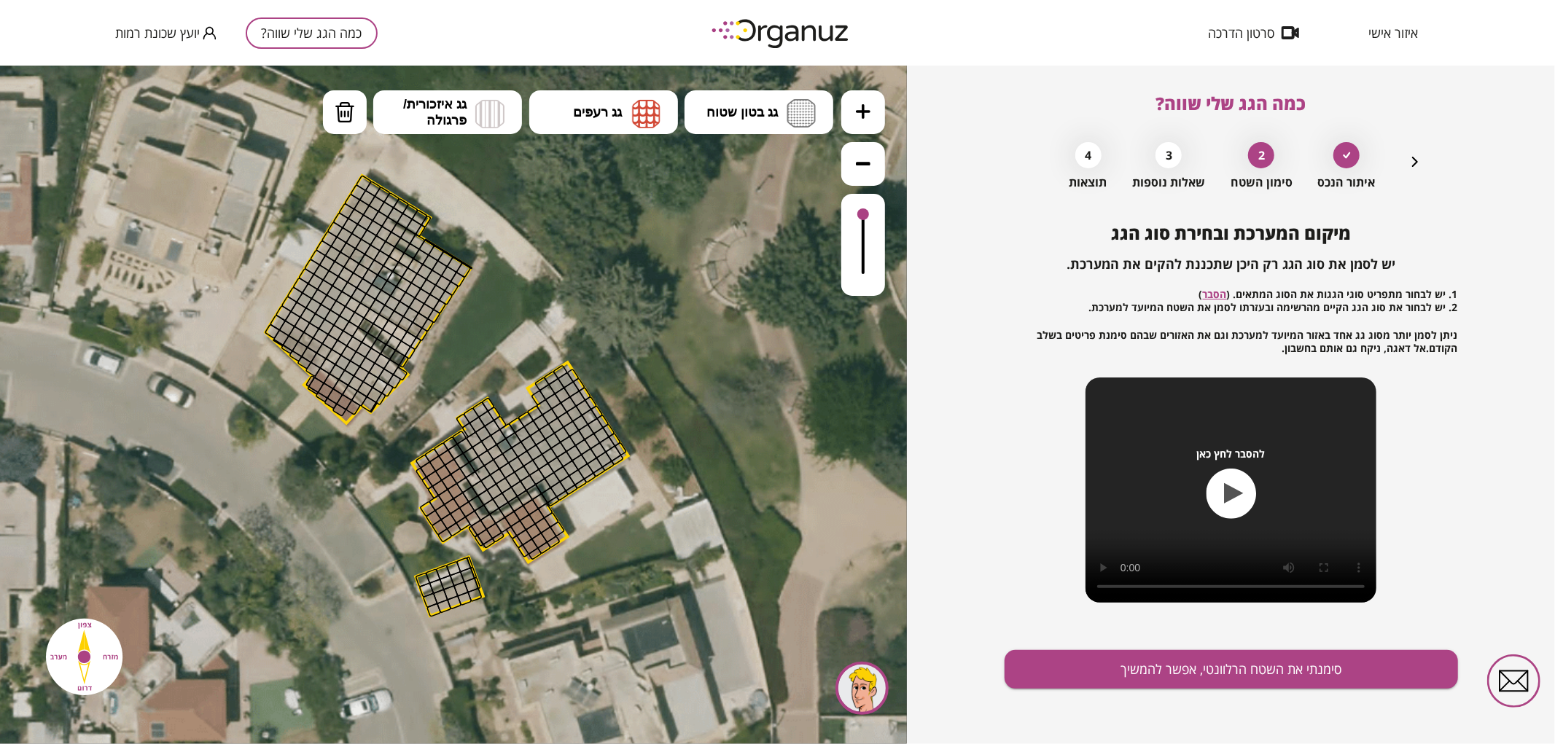
click at [866, 118] on button at bounding box center [863, 112] width 44 height 44
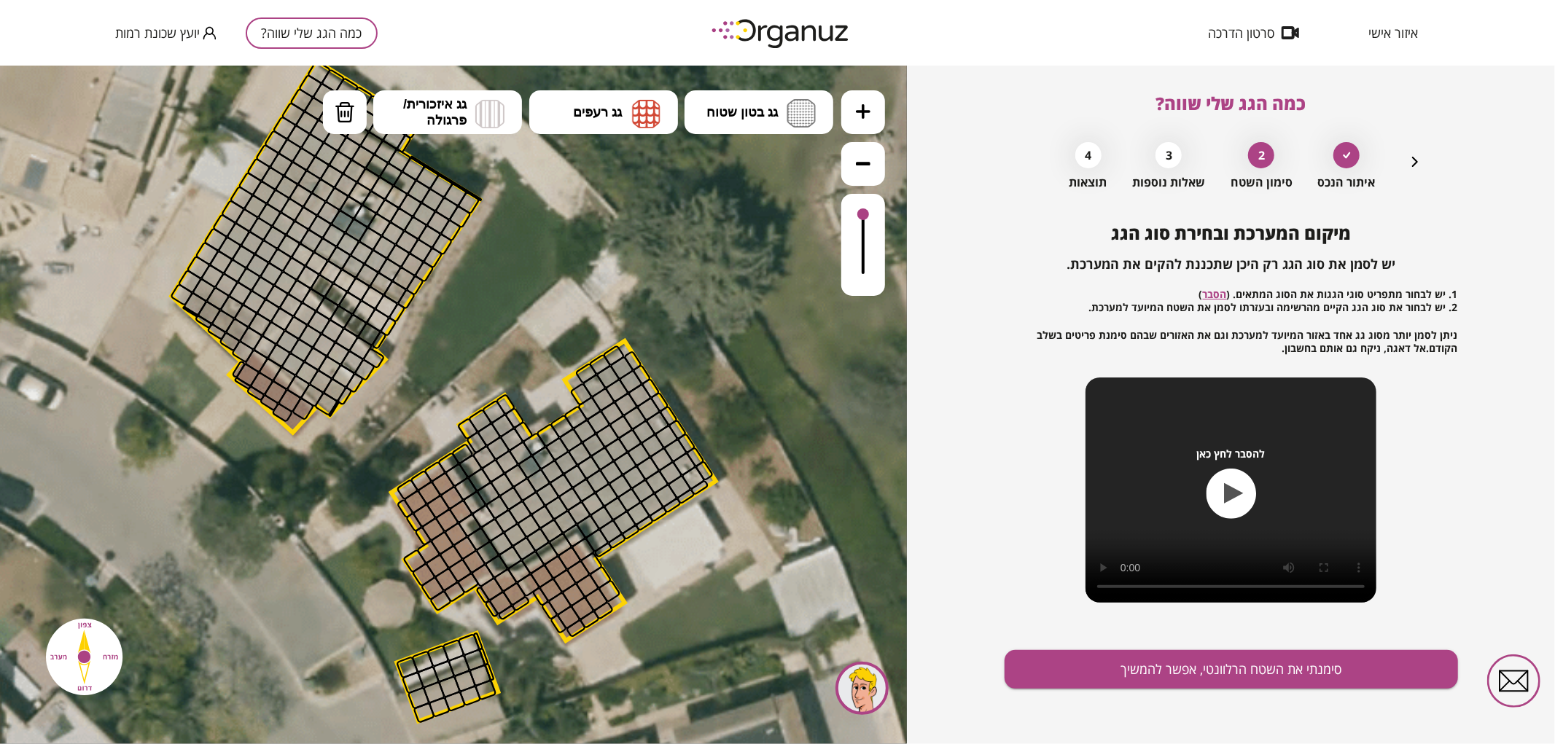
click at [866, 118] on button at bounding box center [863, 112] width 44 height 44
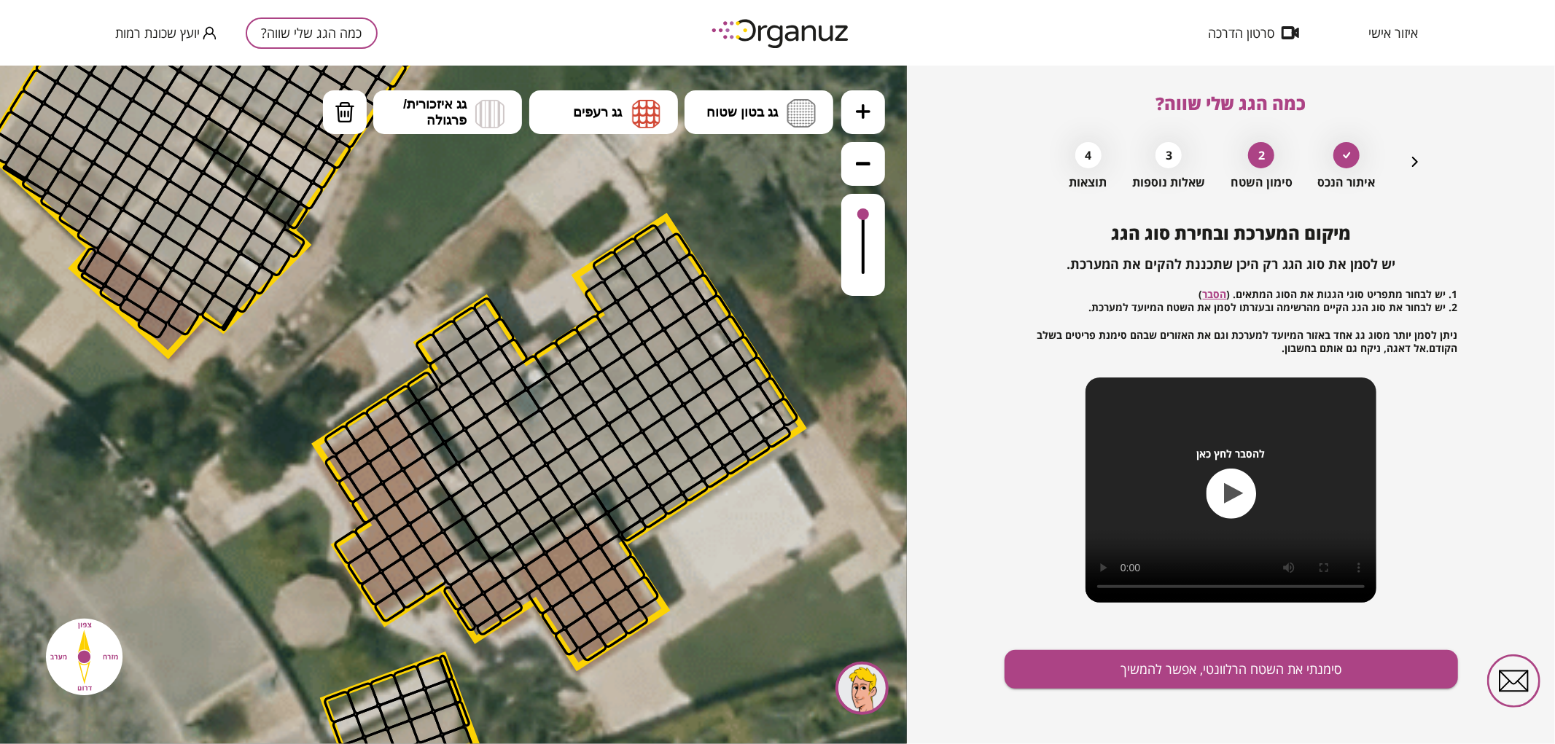
drag, startPoint x: 764, startPoint y: 262, endPoint x: 719, endPoint y: 171, distance: 102.0
click at [719, 171] on icon at bounding box center [412, 322] width 3025 height 3025
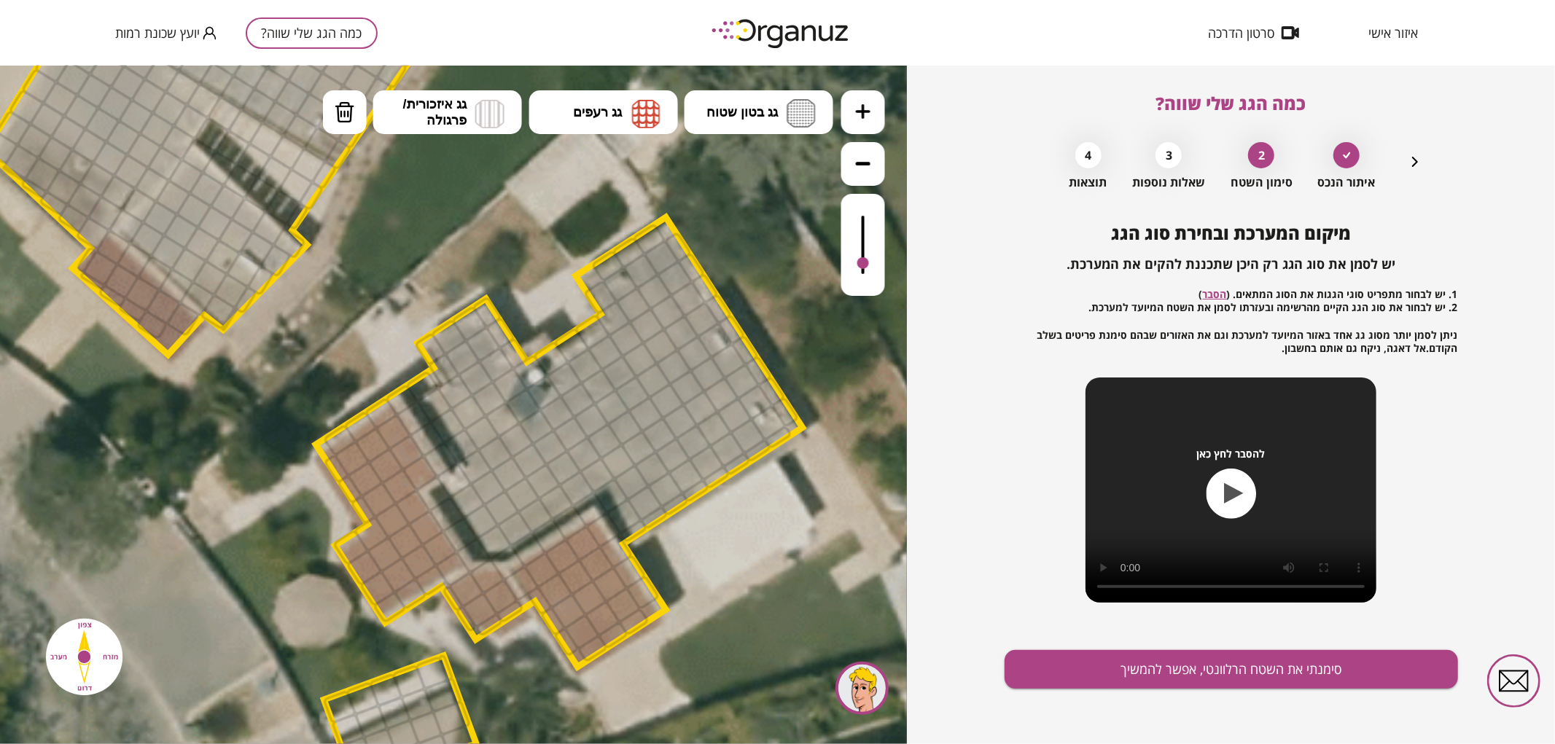
drag, startPoint x: 868, startPoint y: 219, endPoint x: 856, endPoint y: 264, distance: 46.9
click at [856, 264] on div at bounding box center [863, 244] width 44 height 102
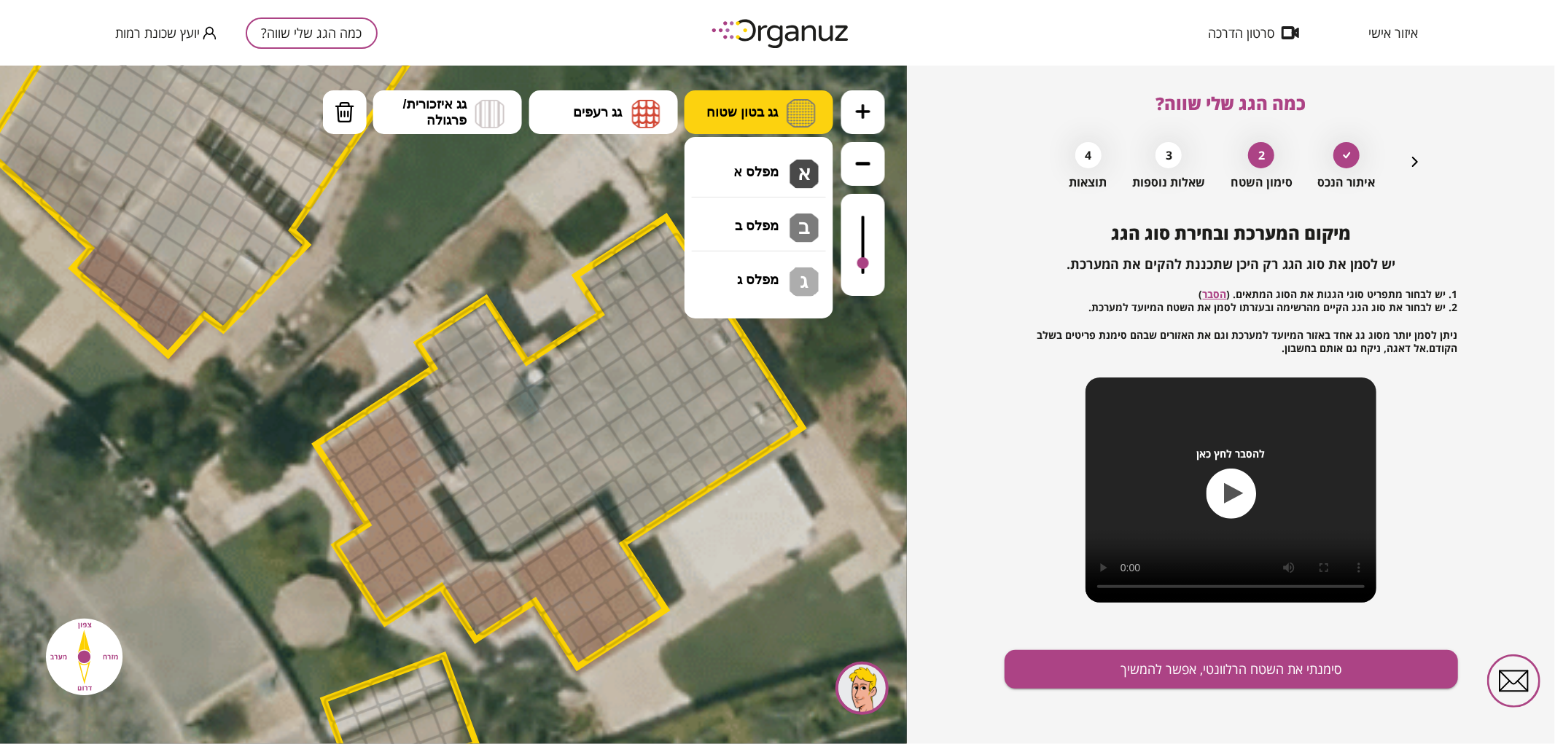
click at [791, 106] on img at bounding box center [800, 112] width 29 height 28
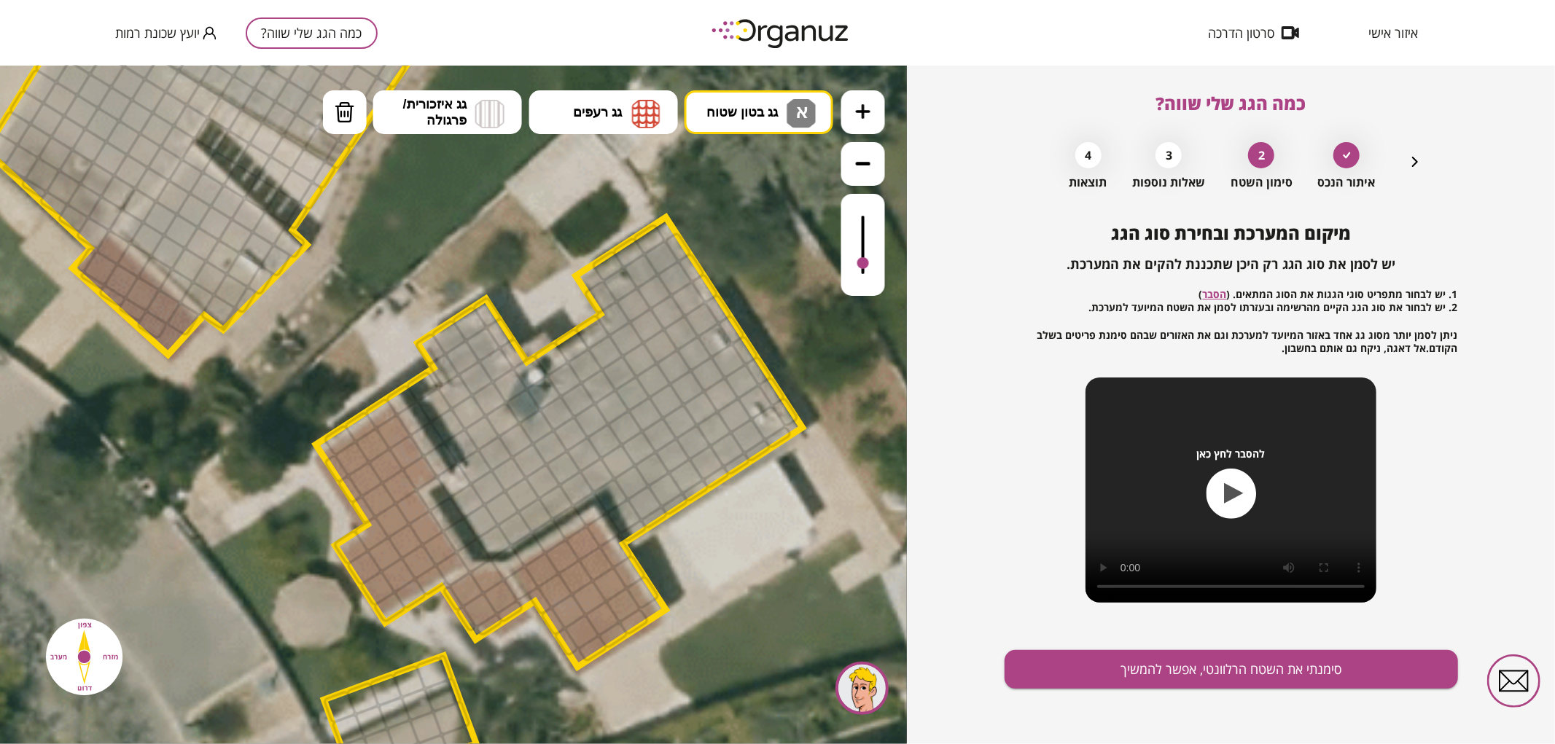
click at [789, 161] on div ".st0 { fill: #FFFFFF; } .st0 { fill: #FFFFFF; }" at bounding box center [453, 404] width 907 height 679
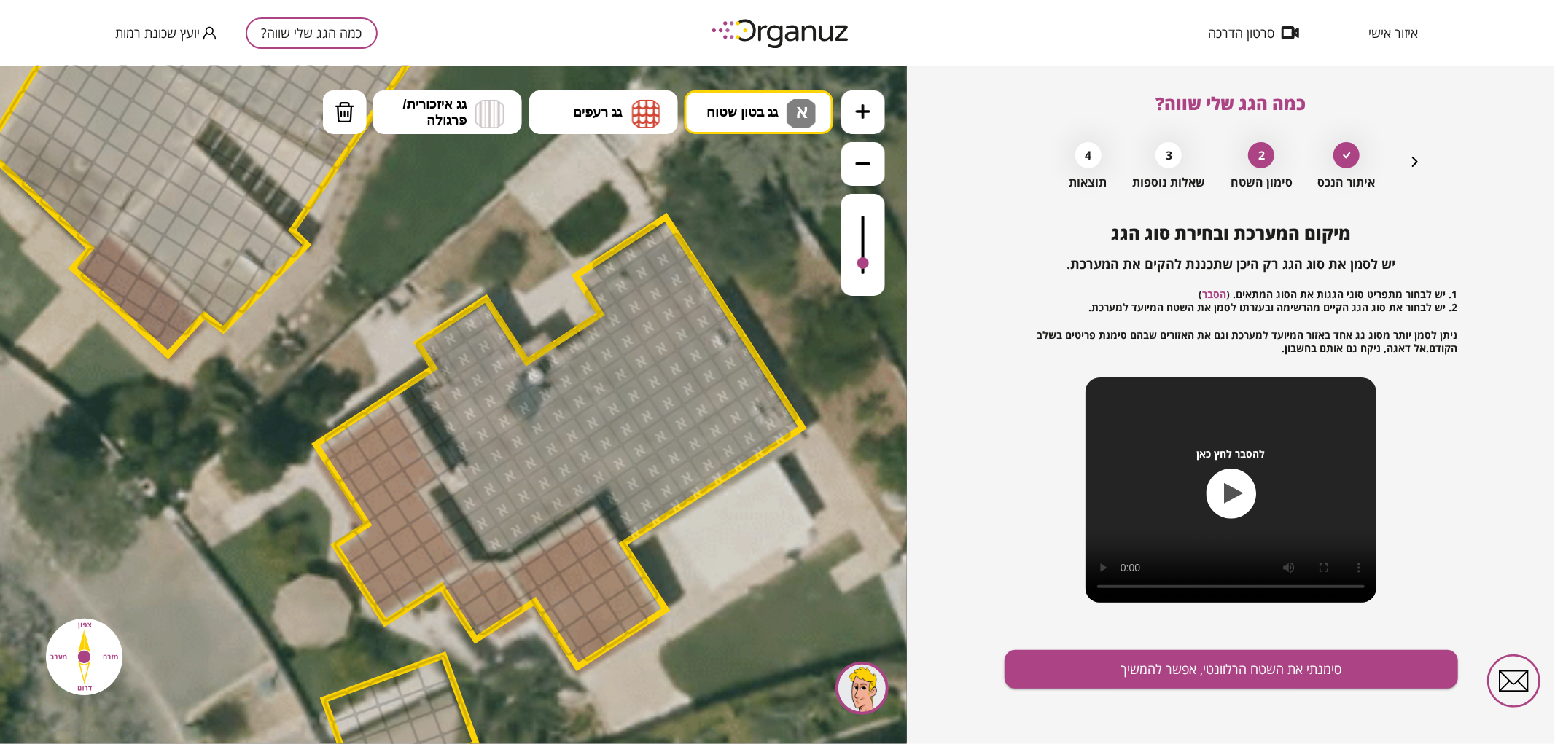
drag, startPoint x: 671, startPoint y: 235, endPoint x: 485, endPoint y: 367, distance: 228.1
click at [464, 474] on div at bounding box center [474, 465] width 37 height 37
click at [457, 483] on div at bounding box center [453, 479] width 37 height 37
click at [647, 101] on img at bounding box center [646, 112] width 28 height 29
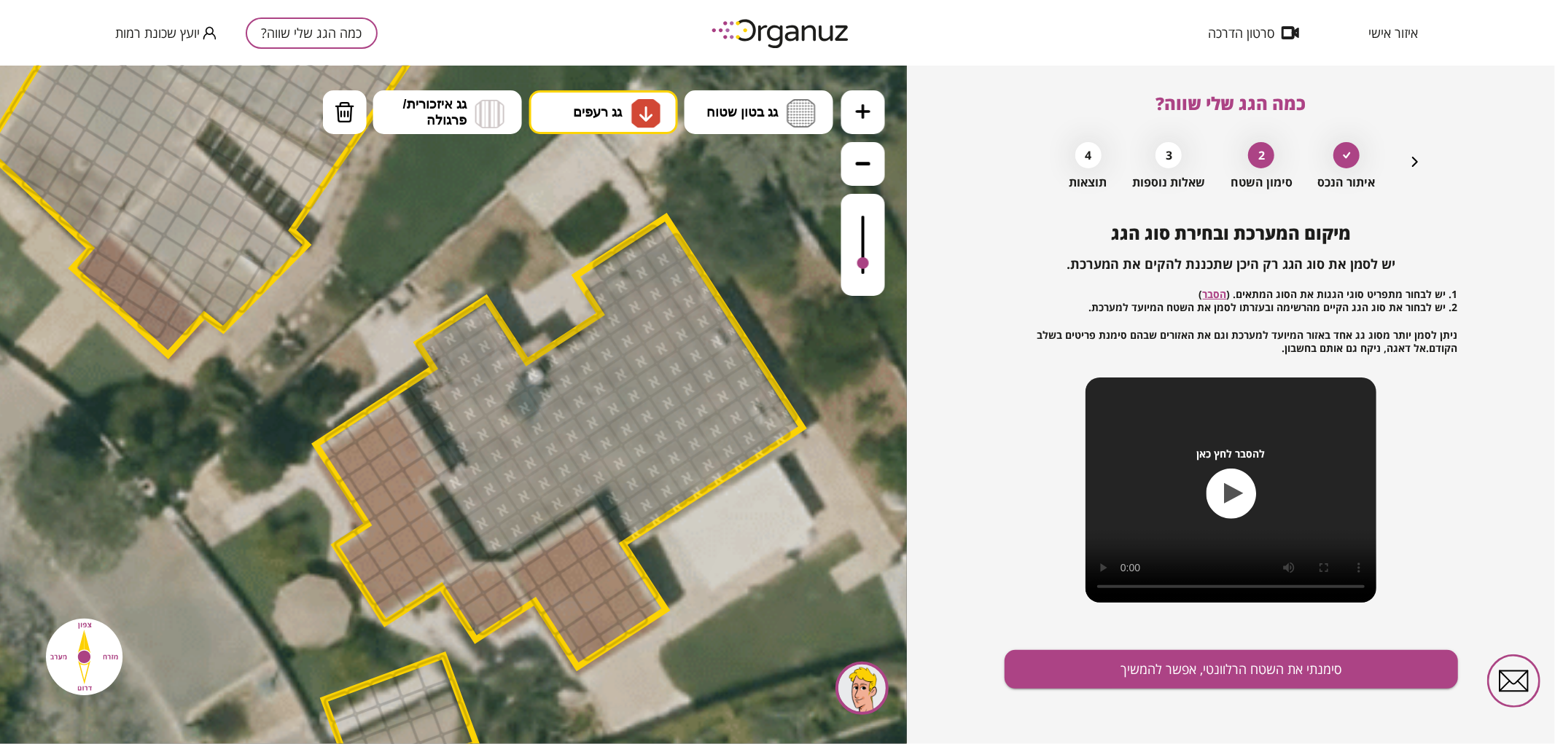
click at [590, 220] on div ".st0 { fill: #FFFFFF; } .st0 { fill: #FFFFFF; }" at bounding box center [453, 404] width 907 height 679
click at [379, 432] on div at bounding box center [393, 431] width 37 height 37
click at [617, 95] on button "גג רעפים" at bounding box center [603, 112] width 149 height 44
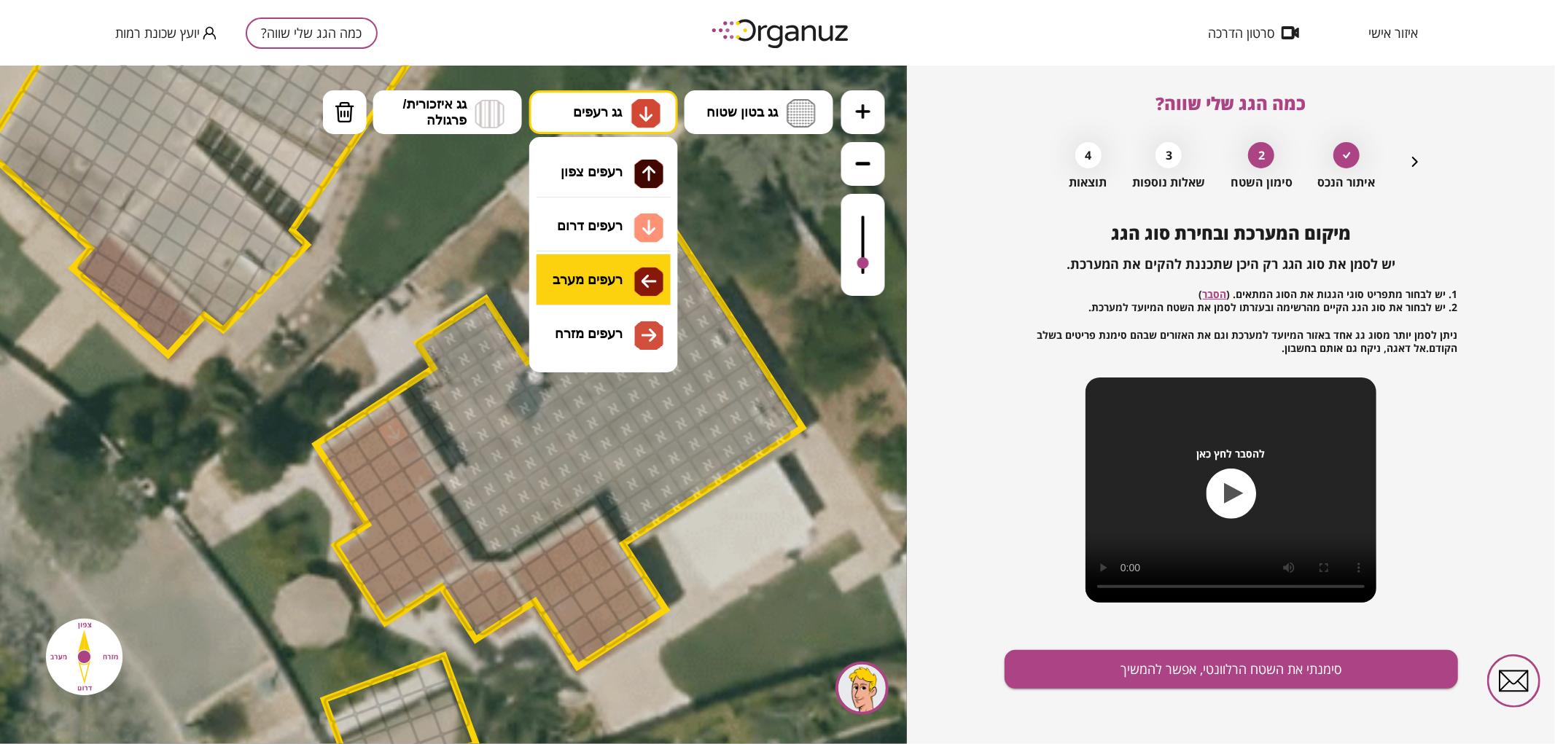
click at [585, 284] on div ".st0 { fill: #FFFFFF; } .st0 { fill: #FFFFFF; }" at bounding box center [453, 404] width 907 height 679
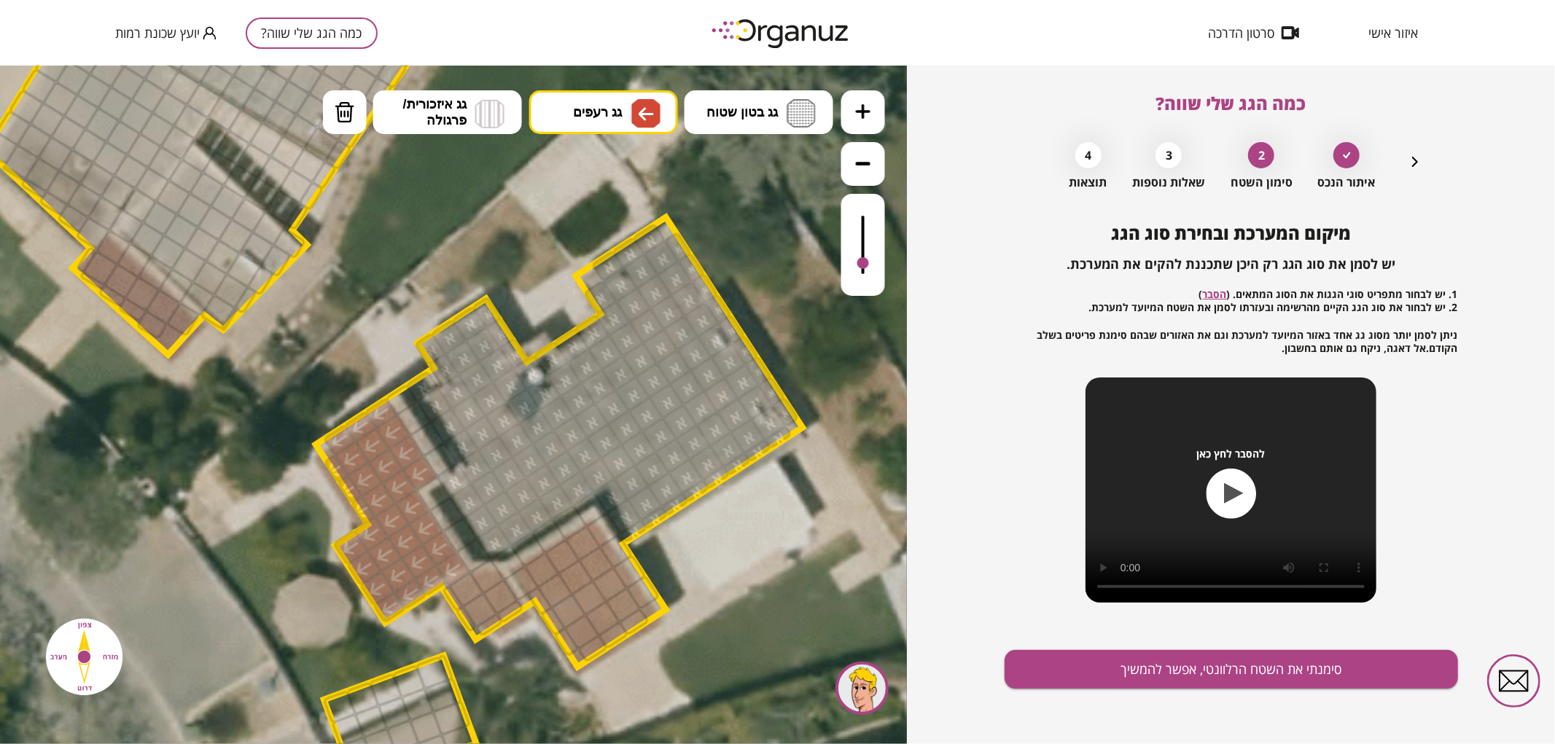
drag, startPoint x: 388, startPoint y: 434, endPoint x: 441, endPoint y: 557, distance: 133.5
drag, startPoint x: 537, startPoint y: 572, endPoint x: 533, endPoint y: 590, distance: 18.0
drag, startPoint x: 511, startPoint y: 609, endPoint x: 464, endPoint y: 587, distance: 51.2
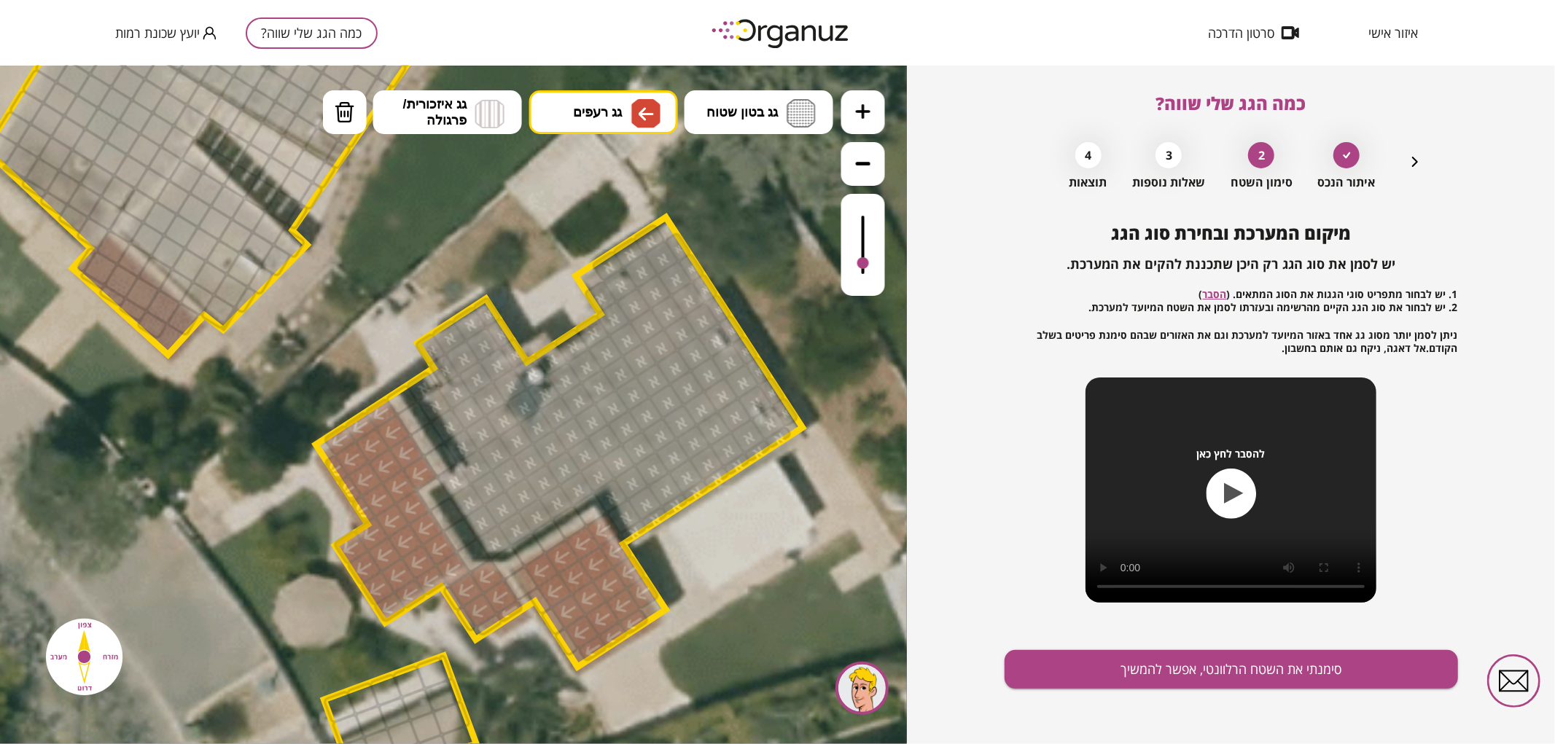
click at [339, 110] on img at bounding box center [345, 112] width 20 height 22
click at [453, 566] on div at bounding box center [452, 568] width 37 height 37
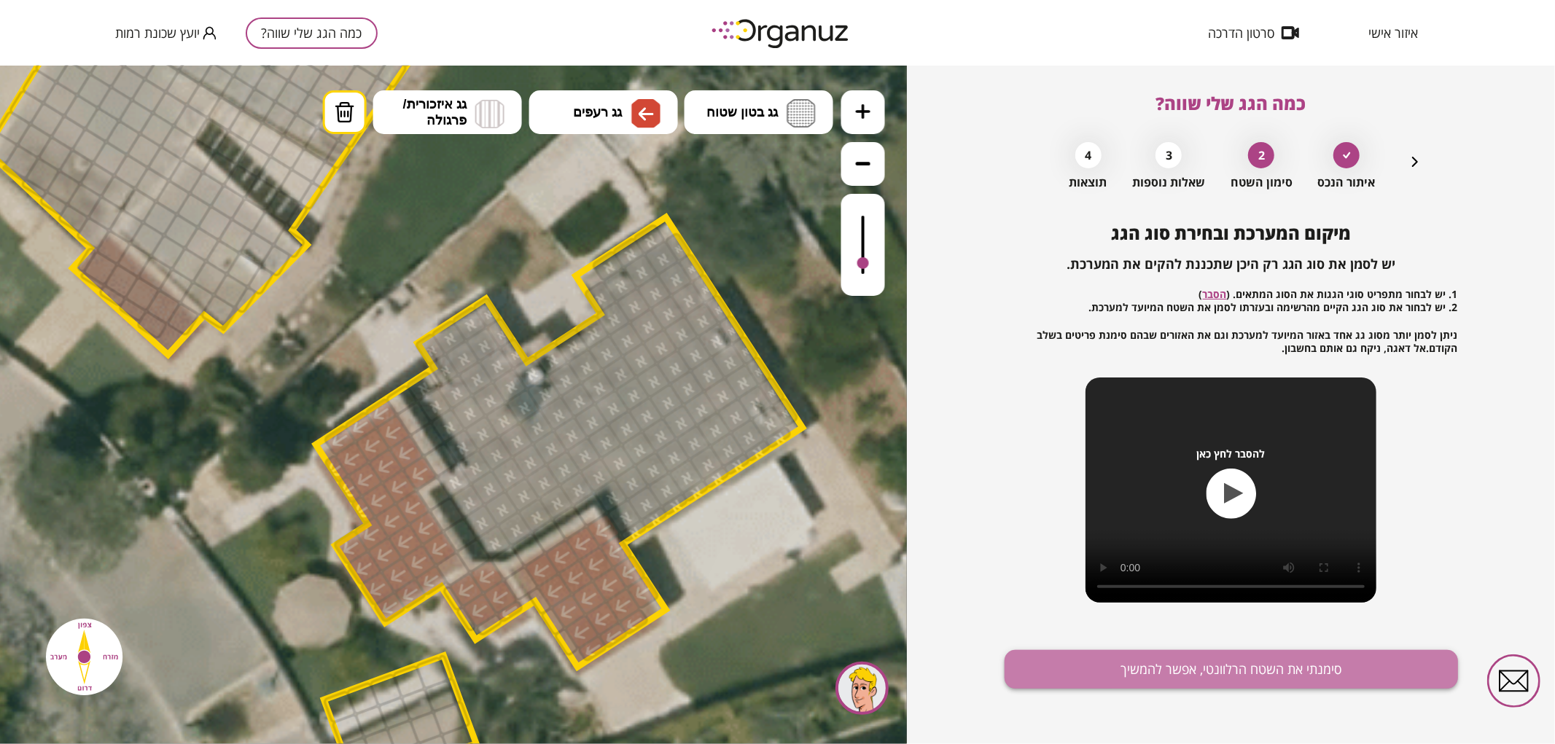
click at [1278, 681] on button "סימנתי את השטח הרלוונטי, אפשר להמשיך" at bounding box center [1230, 669] width 453 height 39
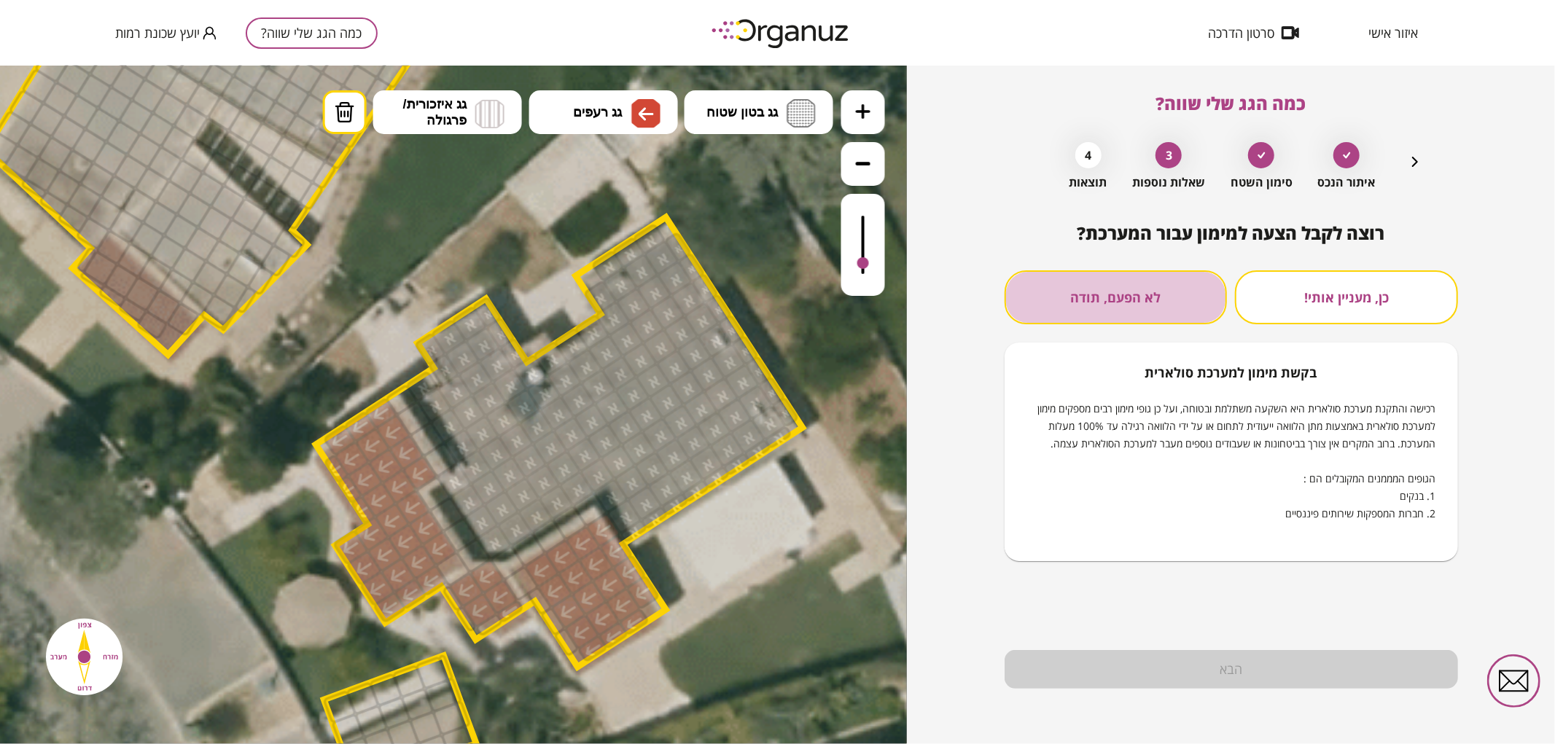
click at [1174, 285] on button "לא הפעם, תודה" at bounding box center [1115, 297] width 223 height 54
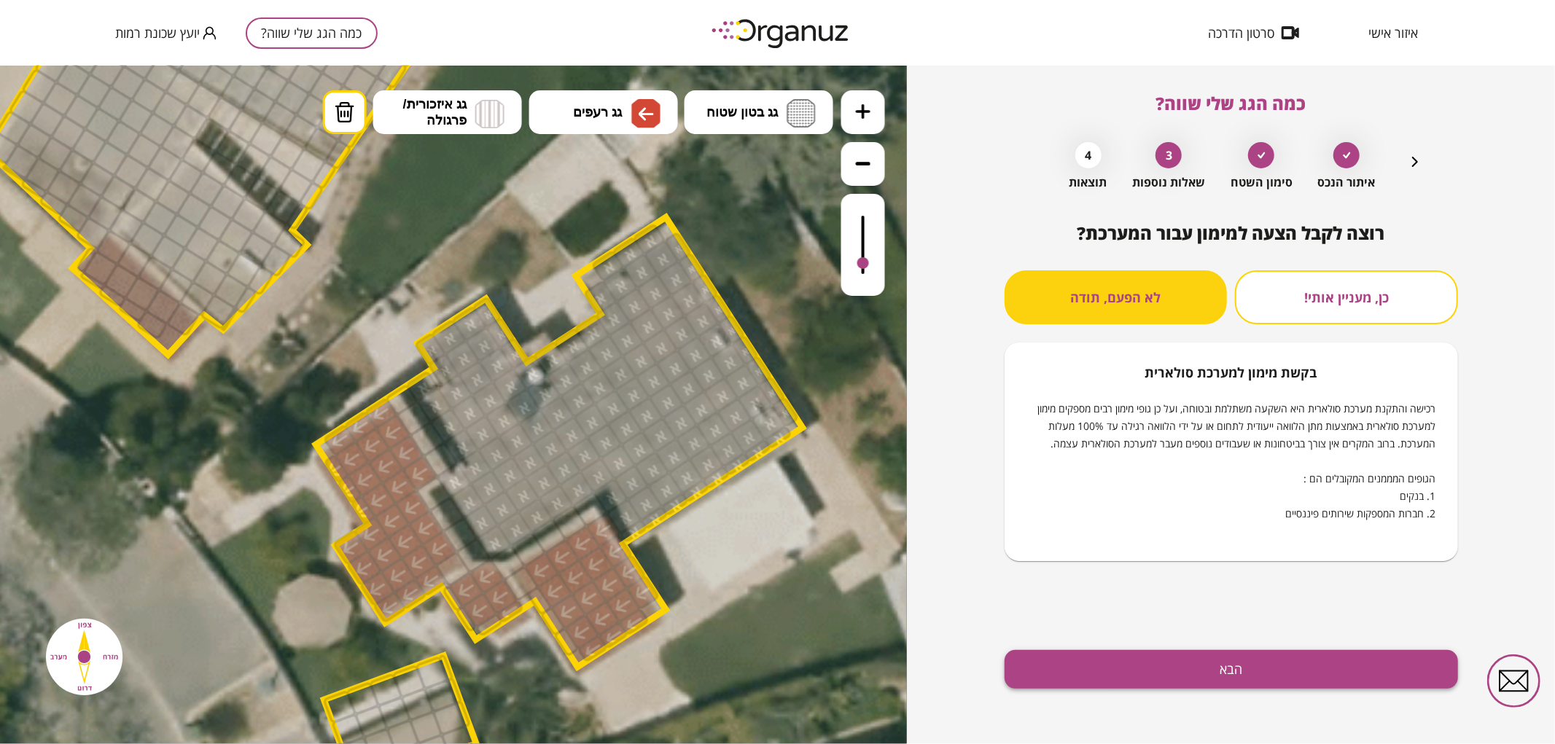
click at [1207, 672] on button "הבא" at bounding box center [1230, 669] width 453 height 39
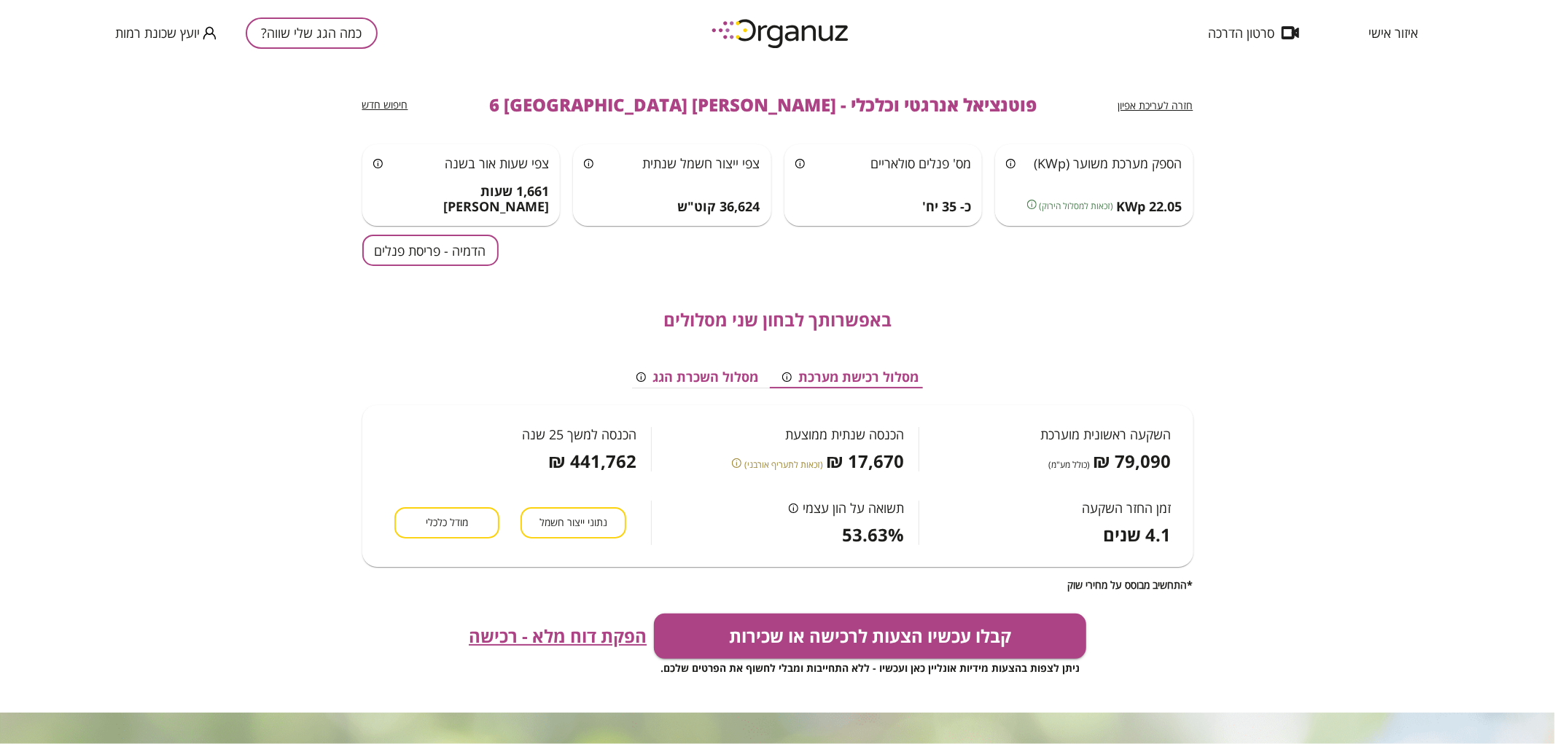
click at [416, 246] on button "הדמיה - פריסת פנלים" at bounding box center [430, 250] width 136 height 31
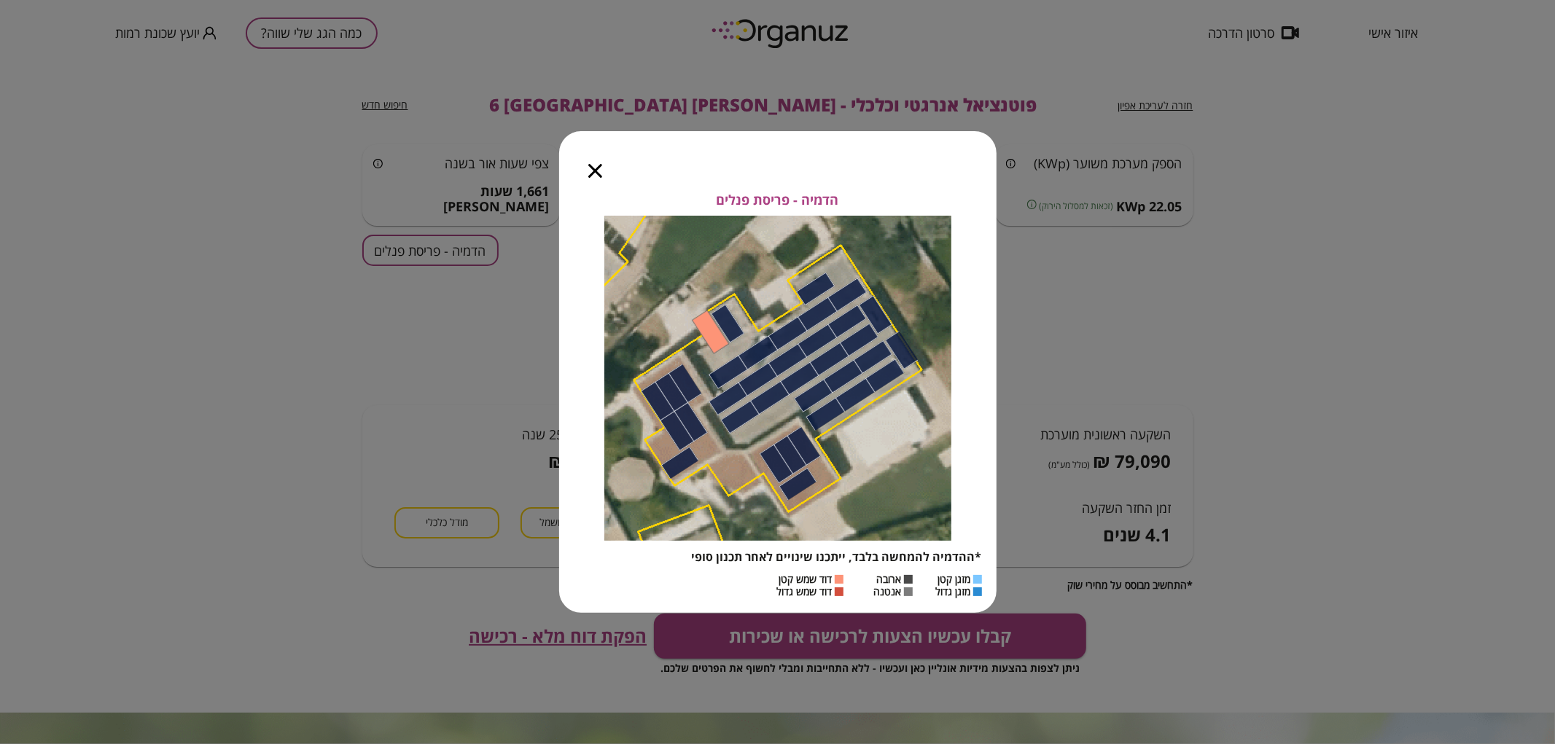
click at [596, 171] on icon "button" at bounding box center [595, 171] width 14 height 14
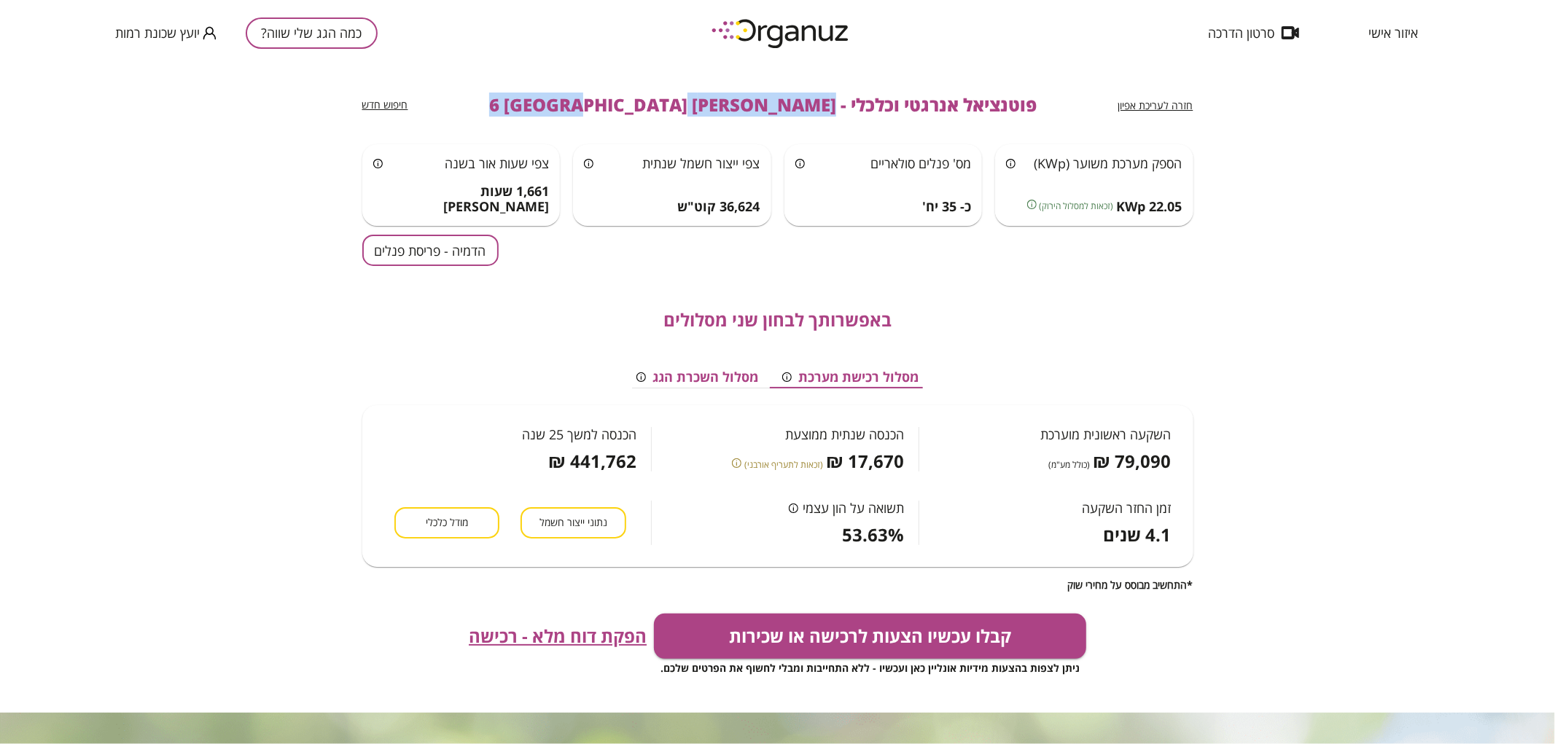
drag, startPoint x: 769, startPoint y: 100, endPoint x: 564, endPoint y: 108, distance: 205.0
click at [564, 108] on span "פוטנציאל אנרגטי וכלכלי - [PERSON_NAME] 6 [GEOGRAPHIC_DATA]" at bounding box center [762, 105] width 547 height 20
click at [306, 31] on button "כמה הגג שלי שווה?" at bounding box center [312, 32] width 132 height 31
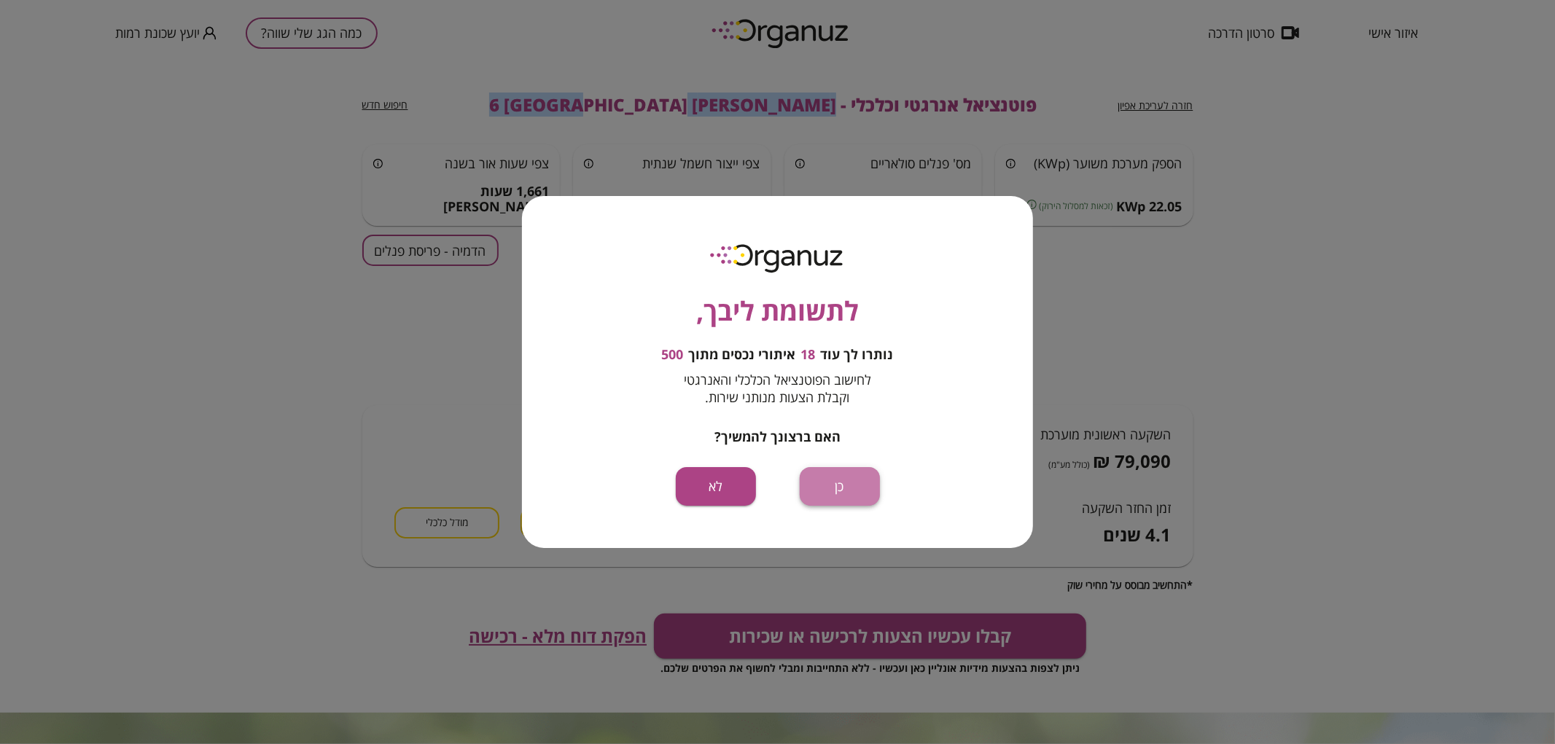
click at [861, 480] on button "כן" at bounding box center [840, 486] width 80 height 39
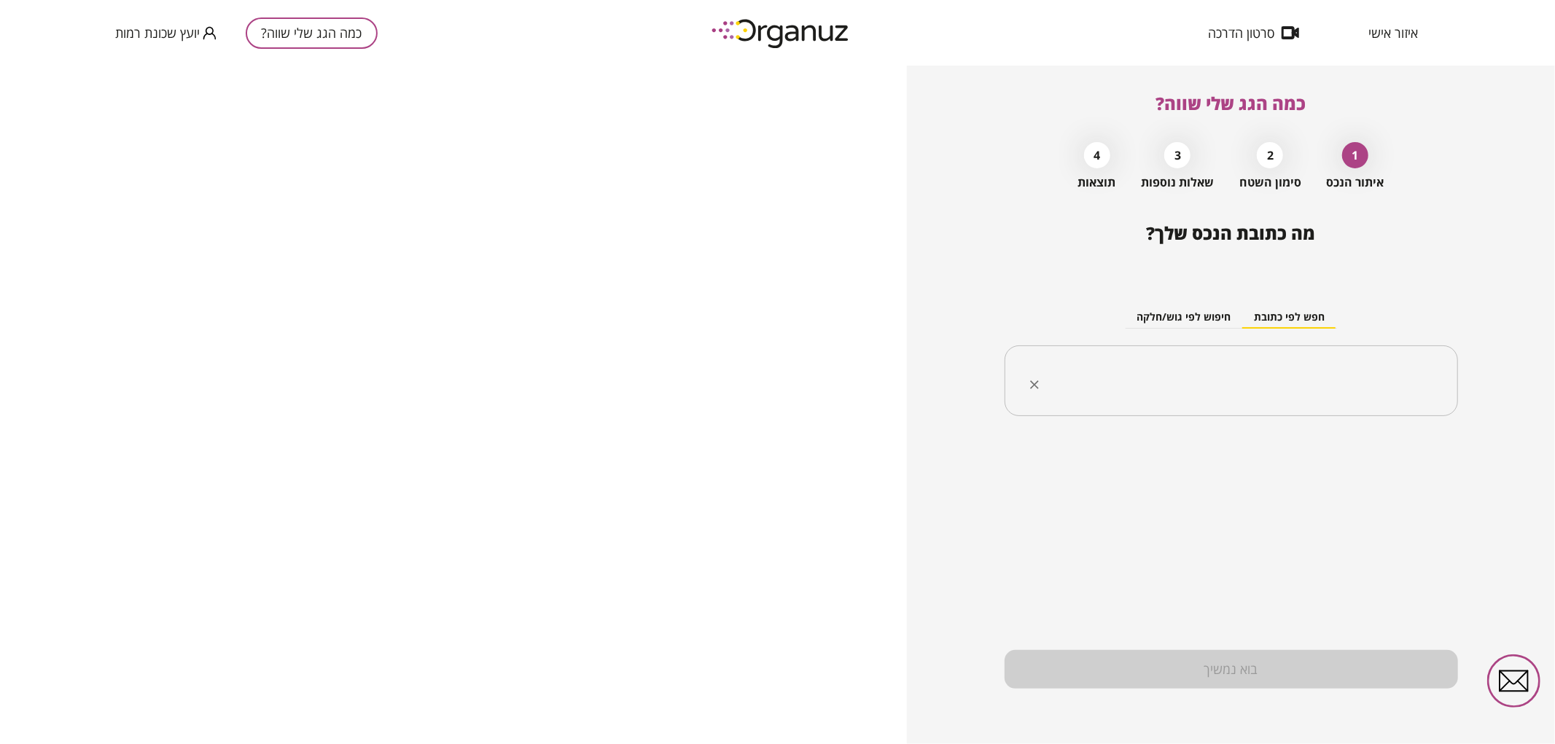
click at [1184, 382] on input "text" at bounding box center [1236, 381] width 407 height 36
paste input "**********"
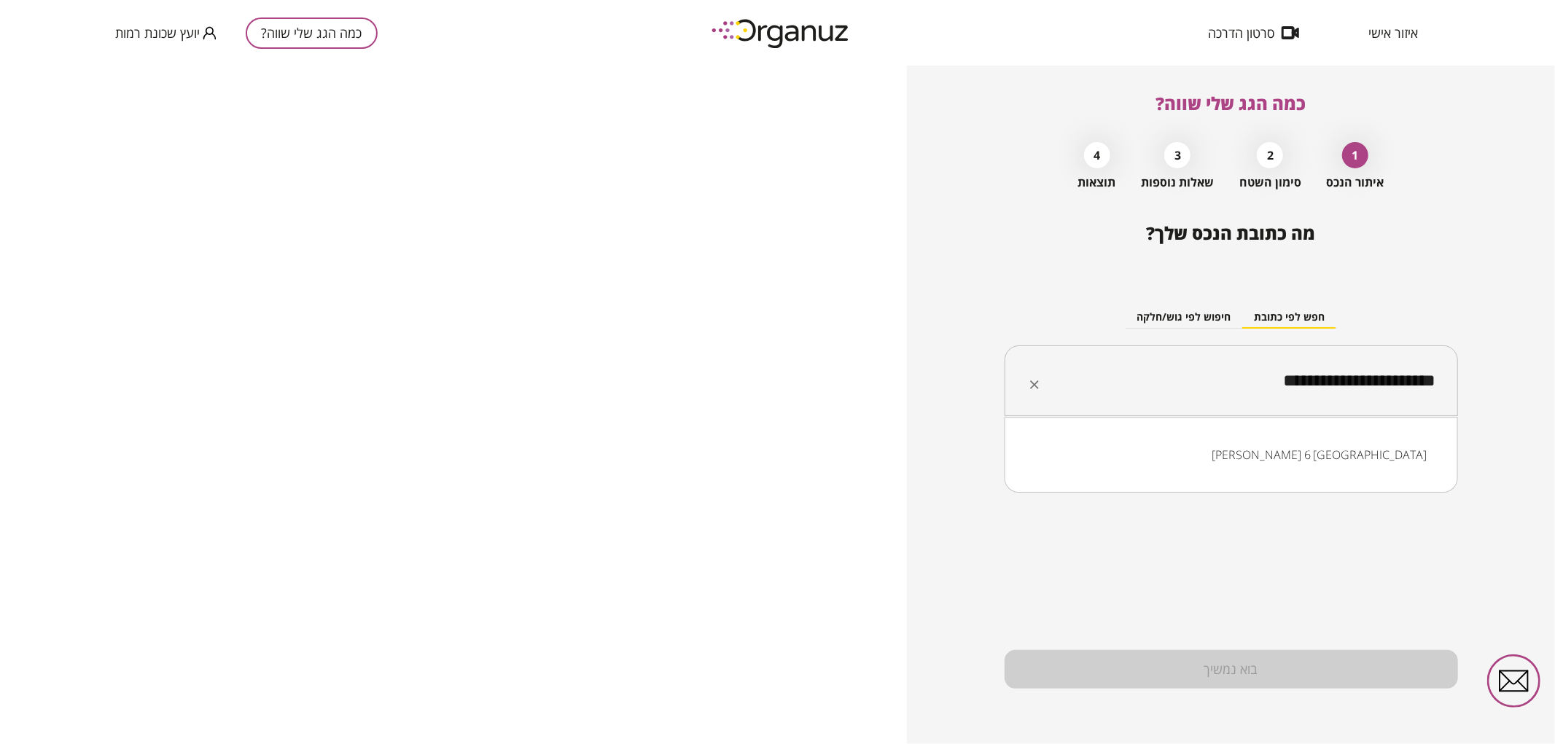
click at [1329, 383] on input "**********" at bounding box center [1236, 381] width 407 height 36
type input "**********"
click at [1332, 391] on input "**********" at bounding box center [1236, 381] width 407 height 36
click at [1356, 450] on li "[PERSON_NAME] 8 [GEOGRAPHIC_DATA]" at bounding box center [1230, 455] width 415 height 26
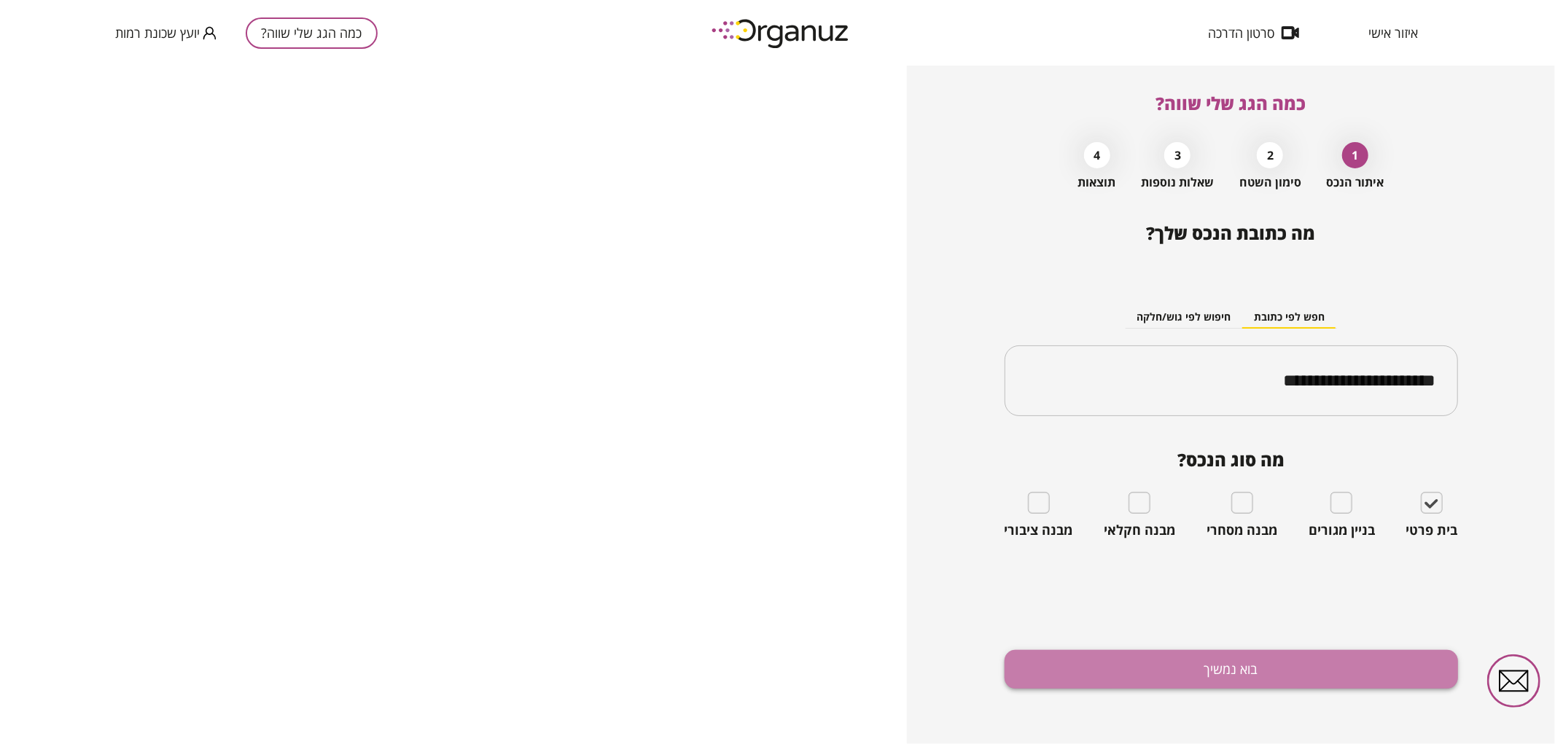
click at [1294, 659] on button "בוא נמשיך" at bounding box center [1230, 669] width 453 height 39
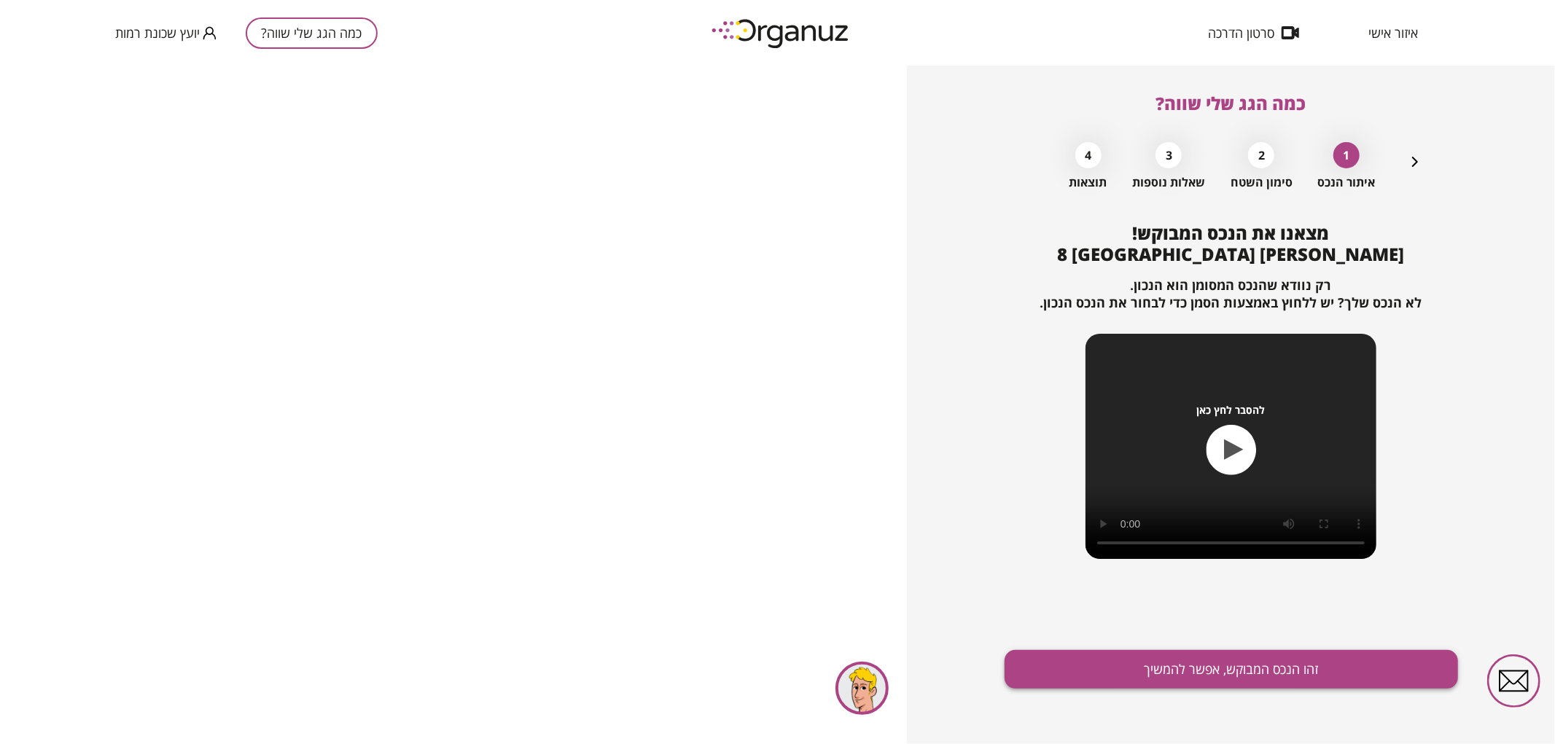
click at [1219, 673] on button "זהו הנכס המבוקש, אפשר להמשיך" at bounding box center [1230, 669] width 453 height 39
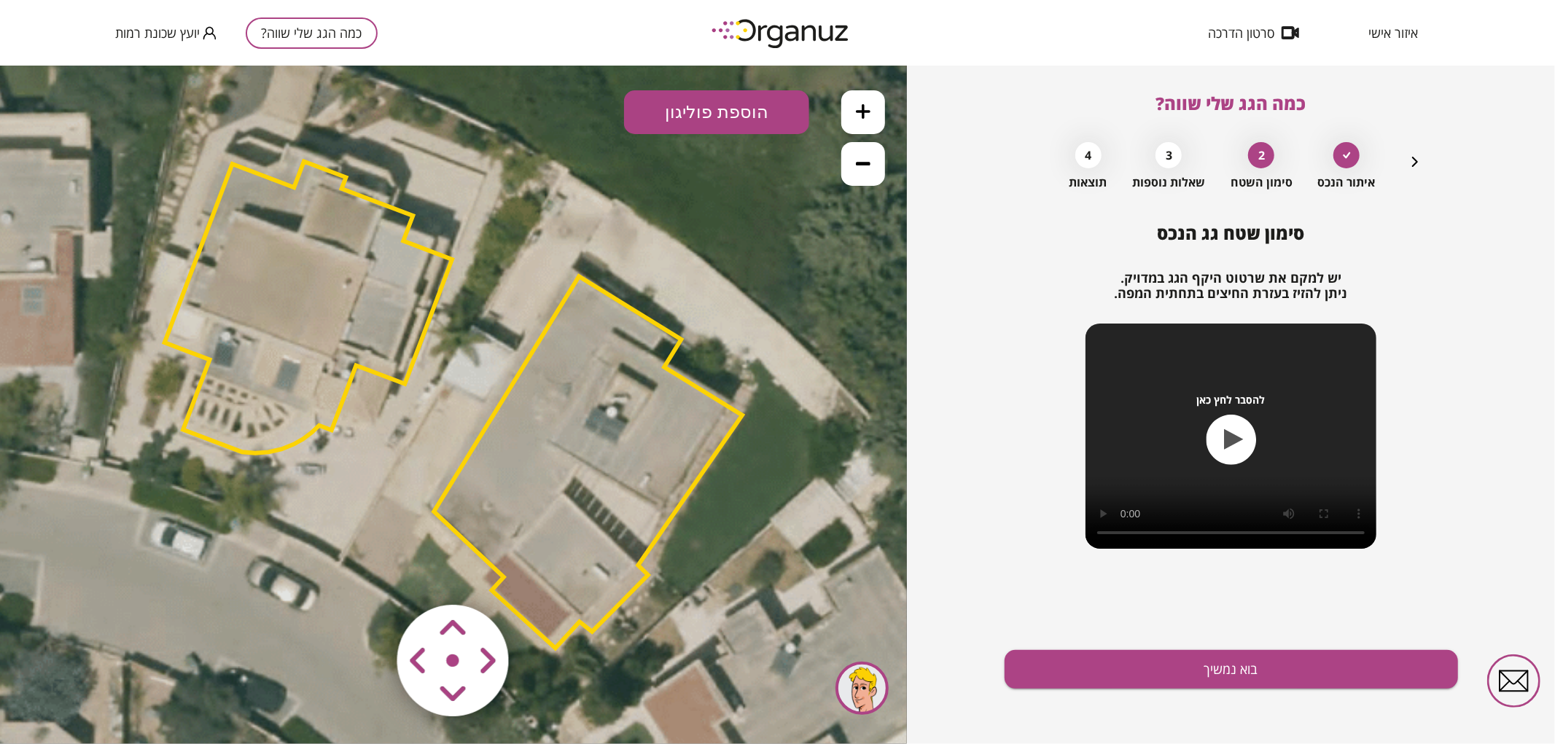
click at [616, 460] on polygon at bounding box center [588, 461] width 308 height 372
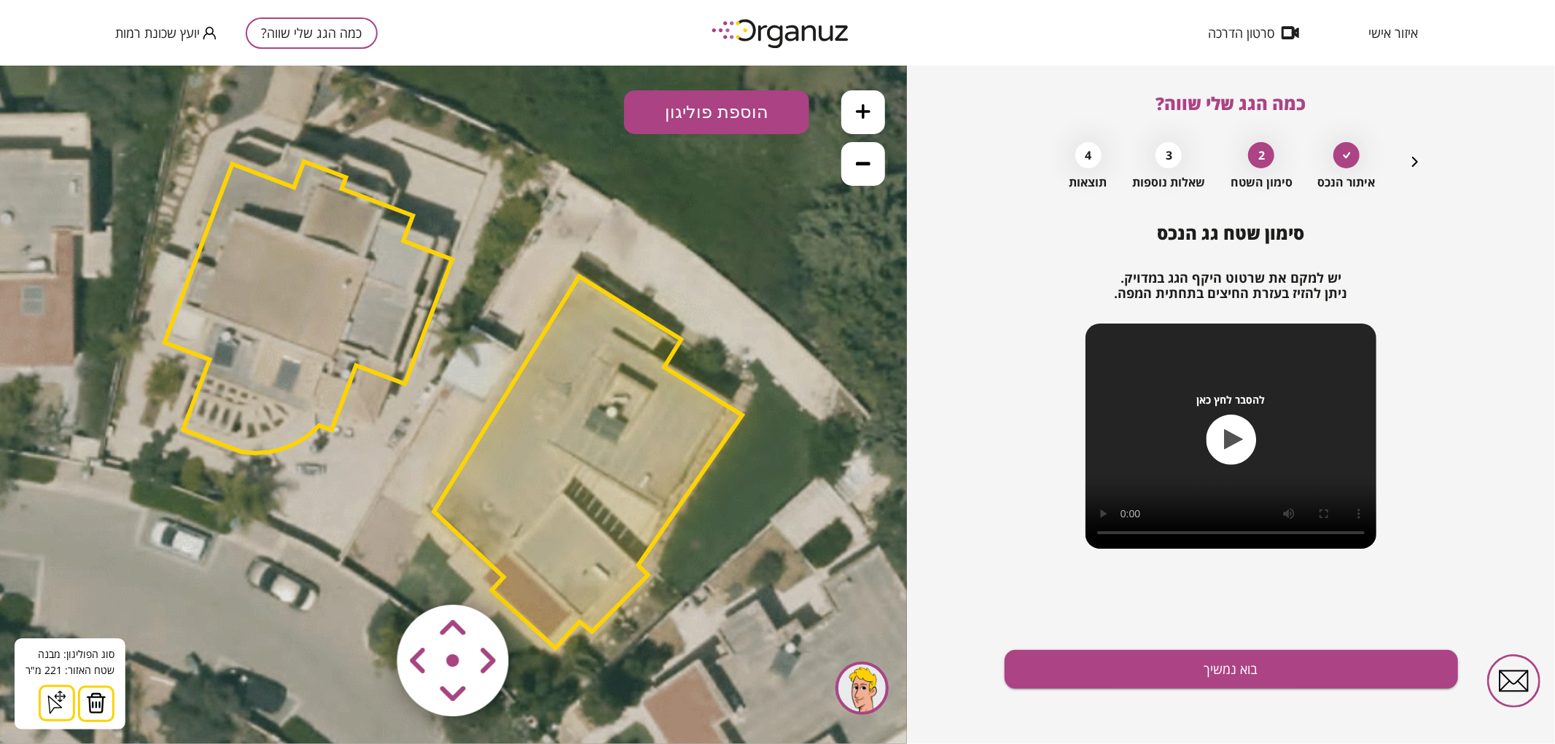
click at [810, 266] on icon at bounding box center [454, 398] width 1821 height 1821
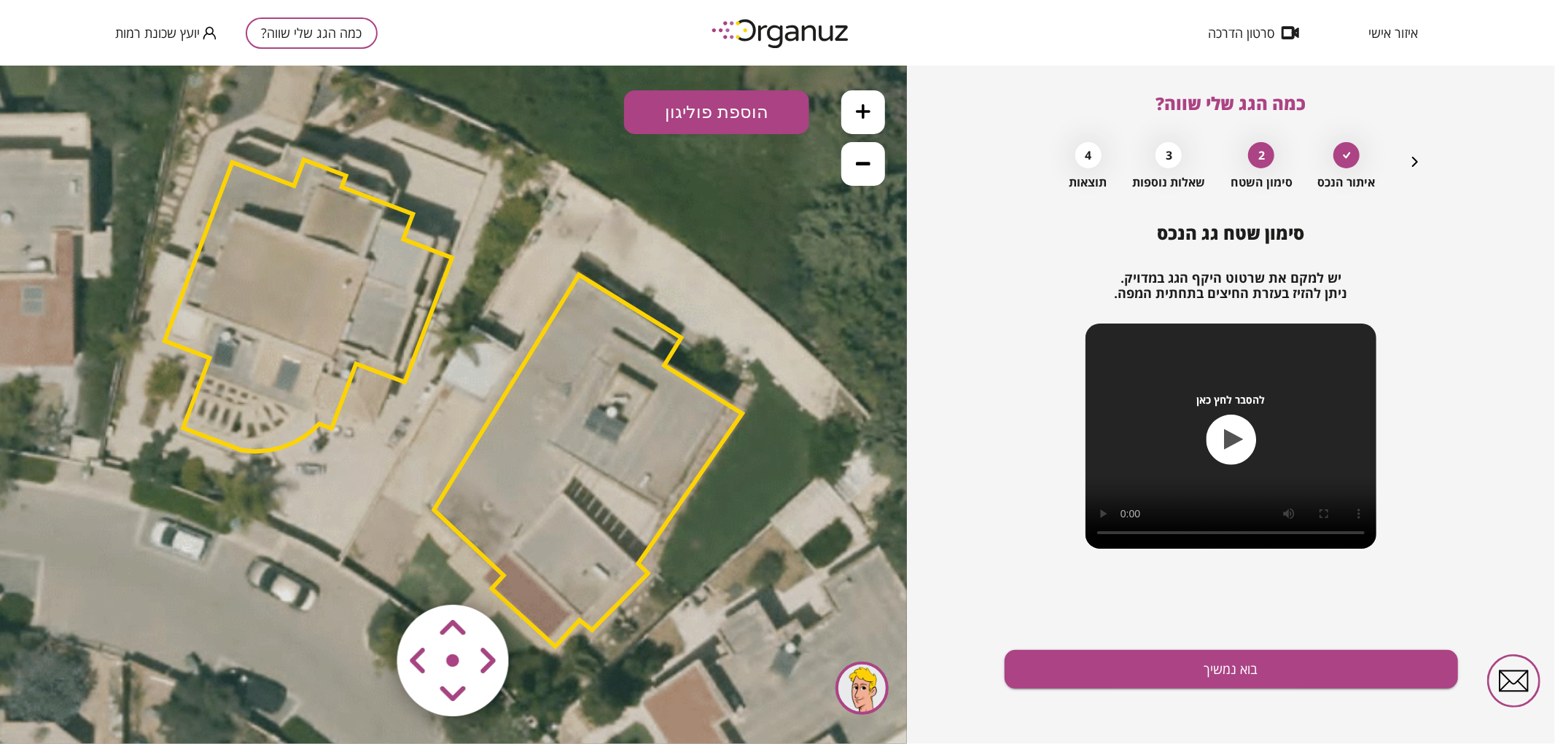
click at [367, 574] on area at bounding box center [367, 574] width 0 height 0
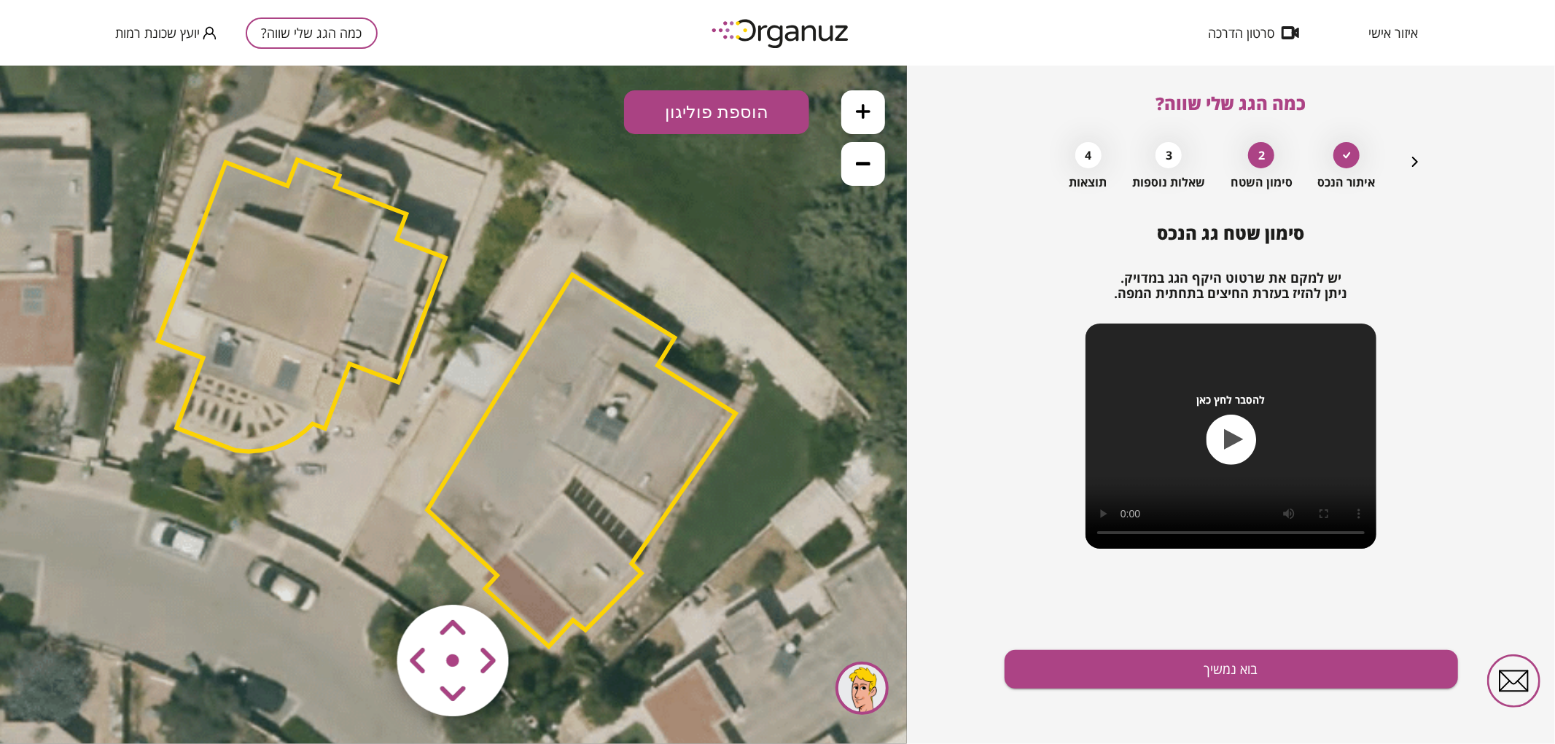
click at [367, 574] on area at bounding box center [367, 574] width 0 height 0
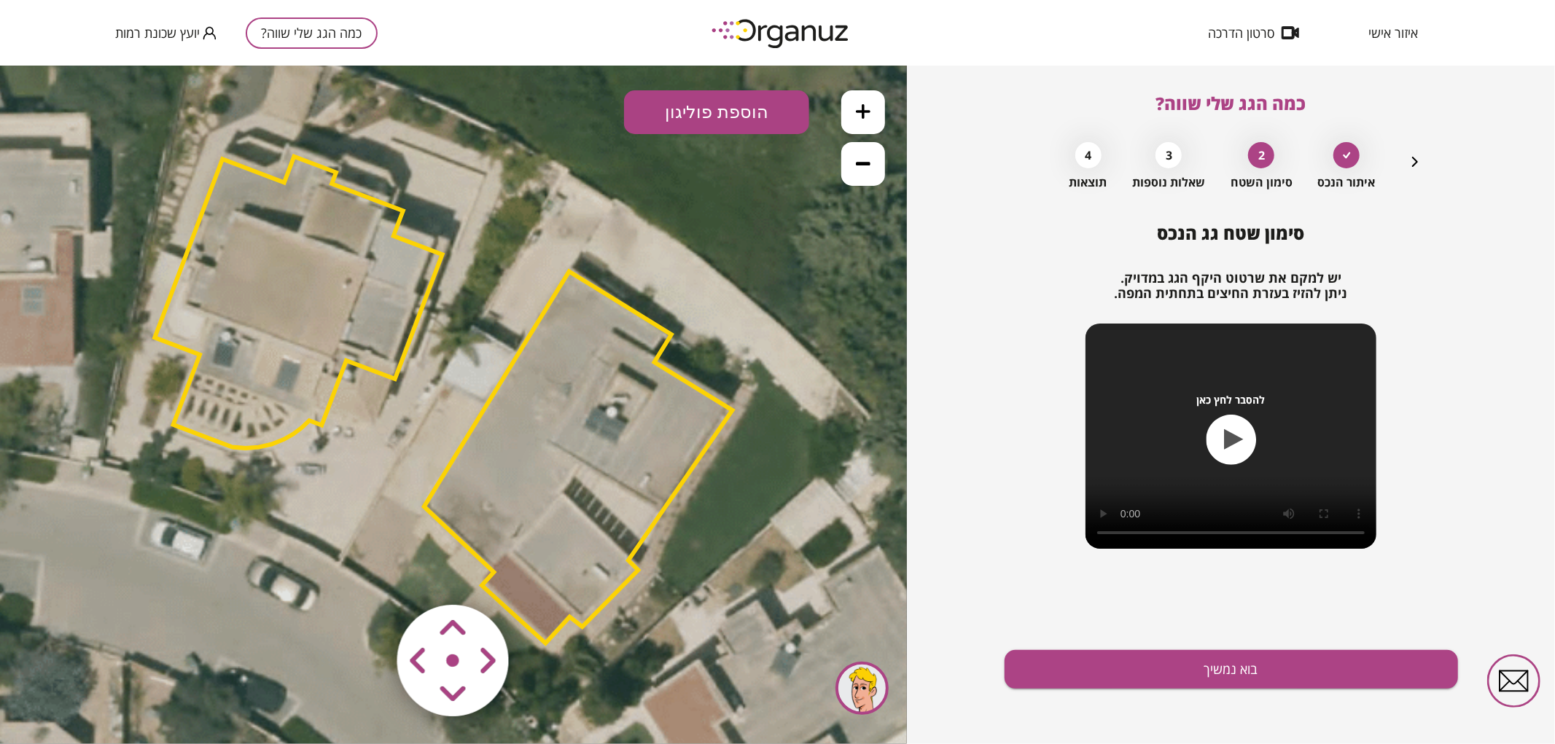
click at [367, 574] on area at bounding box center [367, 574] width 0 height 0
click at [1098, 666] on button "בוא נמשיך" at bounding box center [1230, 669] width 453 height 39
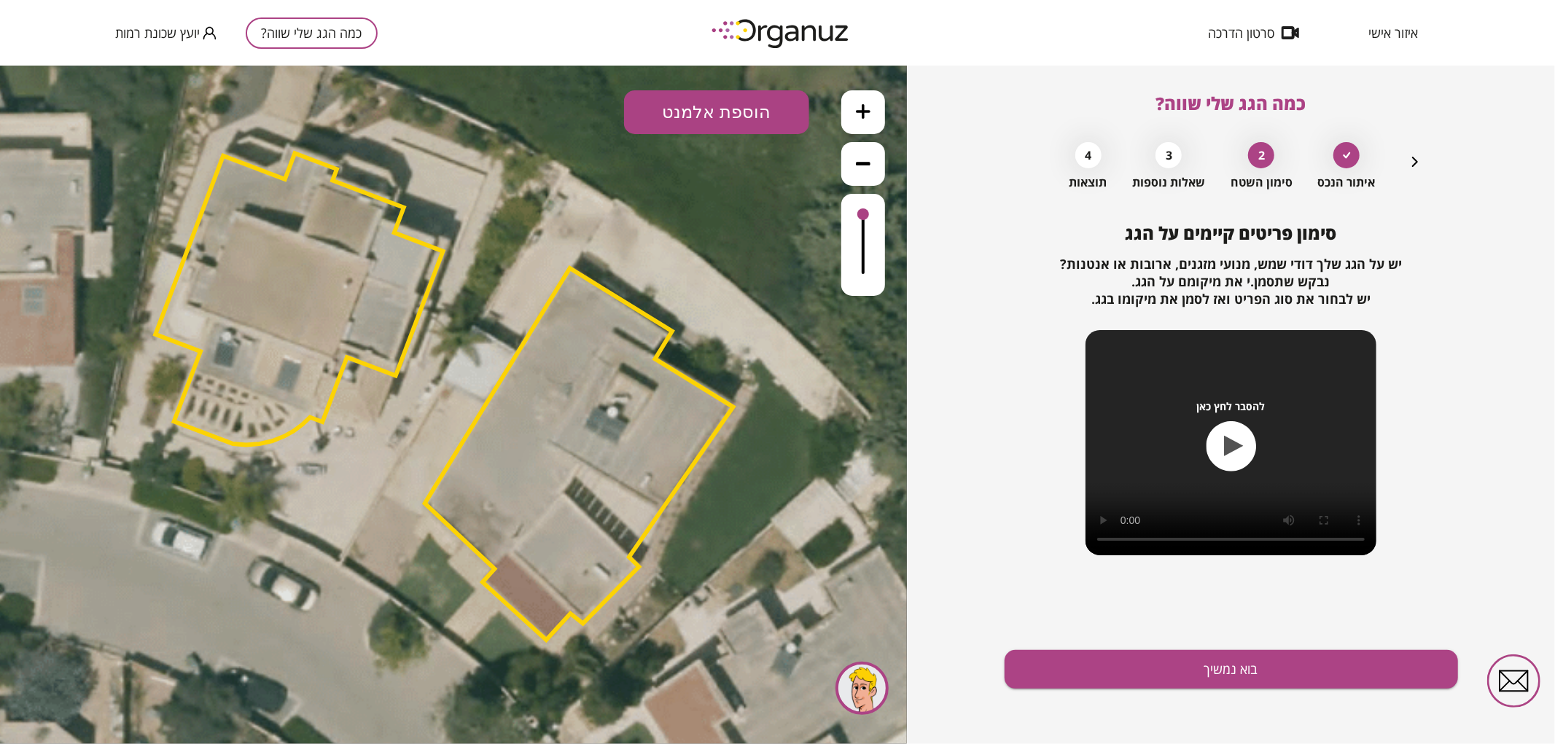
click at [708, 95] on button "הוספת אלמנט" at bounding box center [716, 112] width 185 height 44
click at [715, 335] on div ".st0 { fill: #FFFFFF; } .st0 { fill: #FFFFFF; }" at bounding box center [453, 404] width 907 height 679
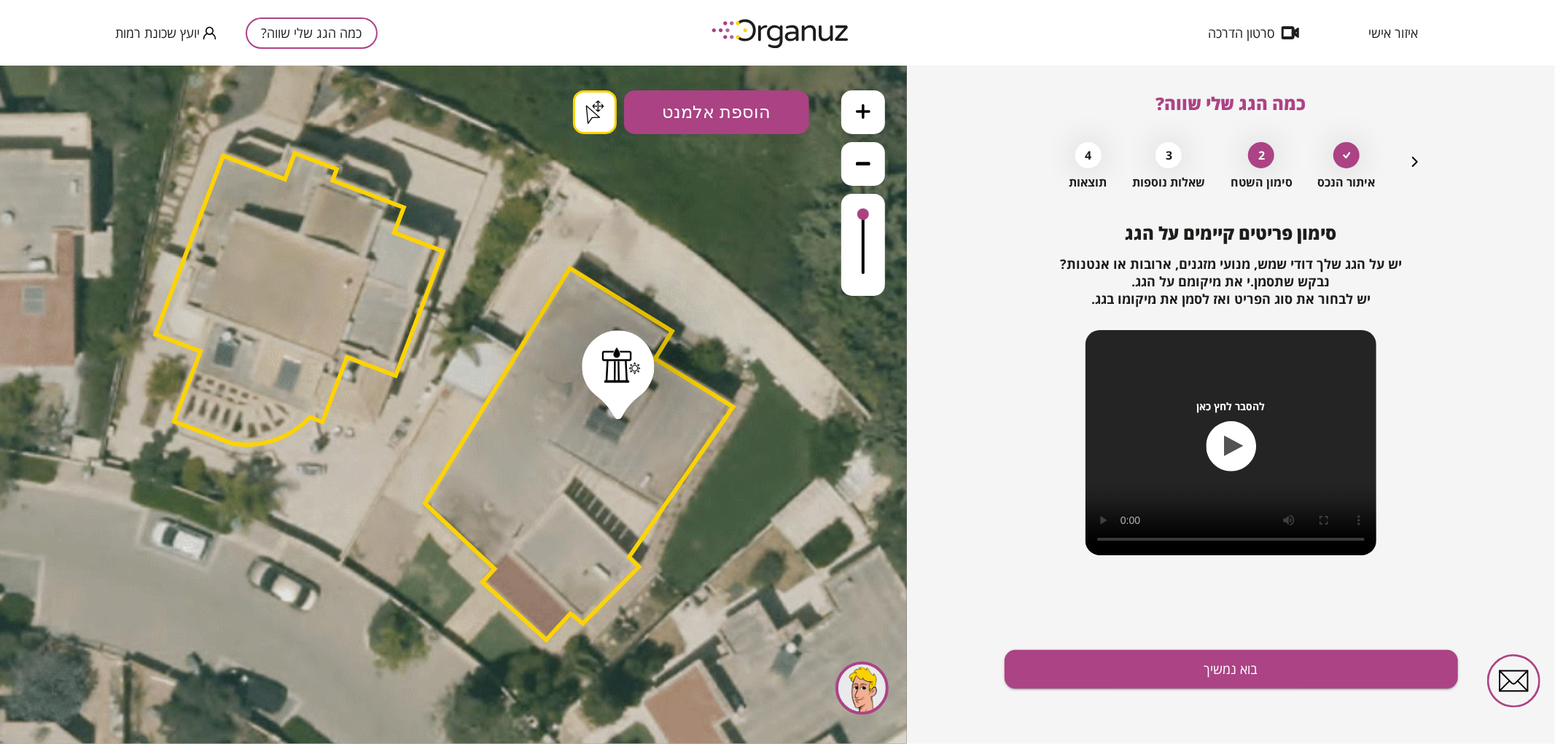
click at [1116, 695] on div "סימון פריטים קיימים על הגג יש על הגג שלך [PERSON_NAME], מנועי מזגנים, ארובות או…" at bounding box center [1230, 483] width 453 height 521
click at [1222, 679] on button "בוא נמשיך" at bounding box center [1230, 669] width 453 height 39
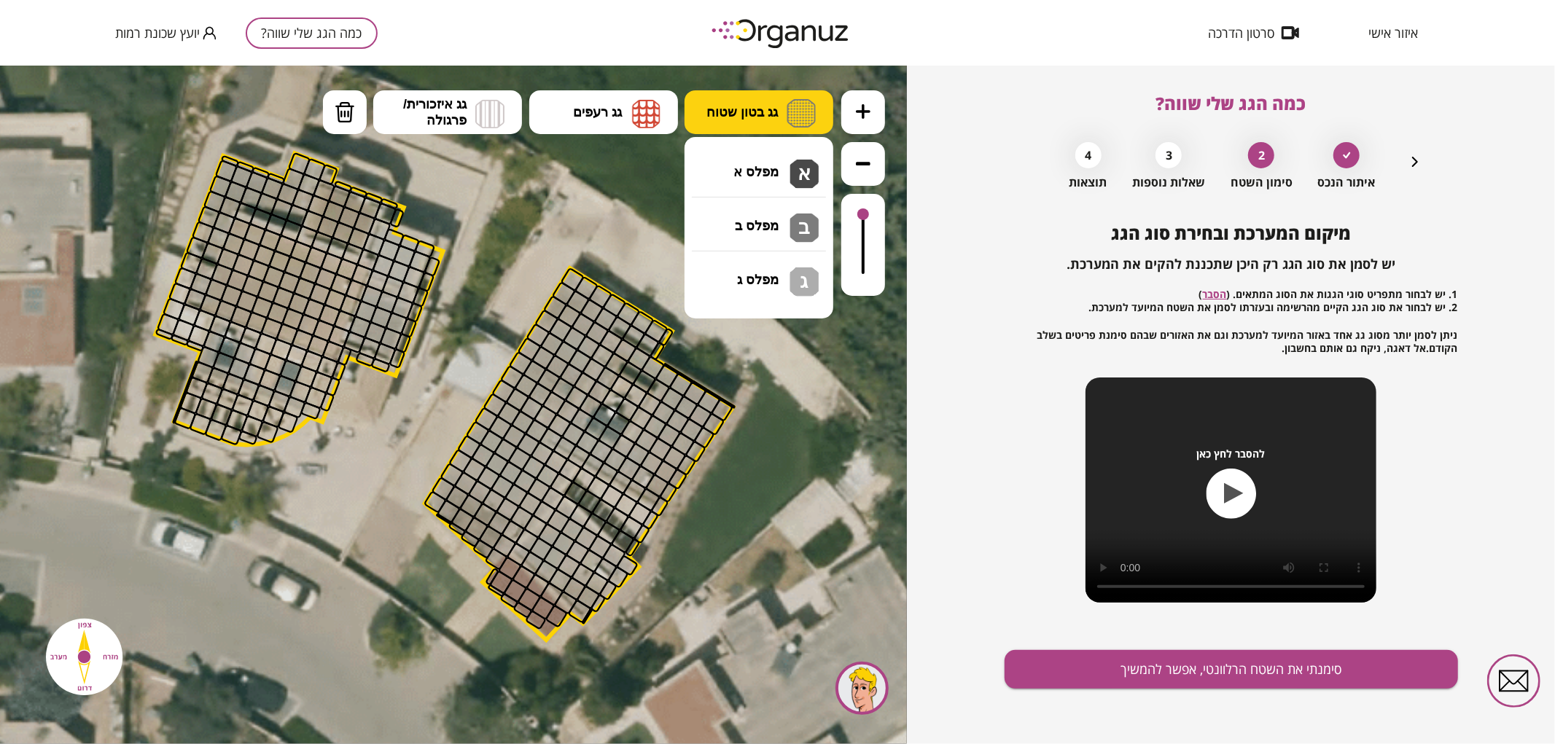
click at [795, 128] on button "גג בטון שטוח" at bounding box center [758, 112] width 149 height 44
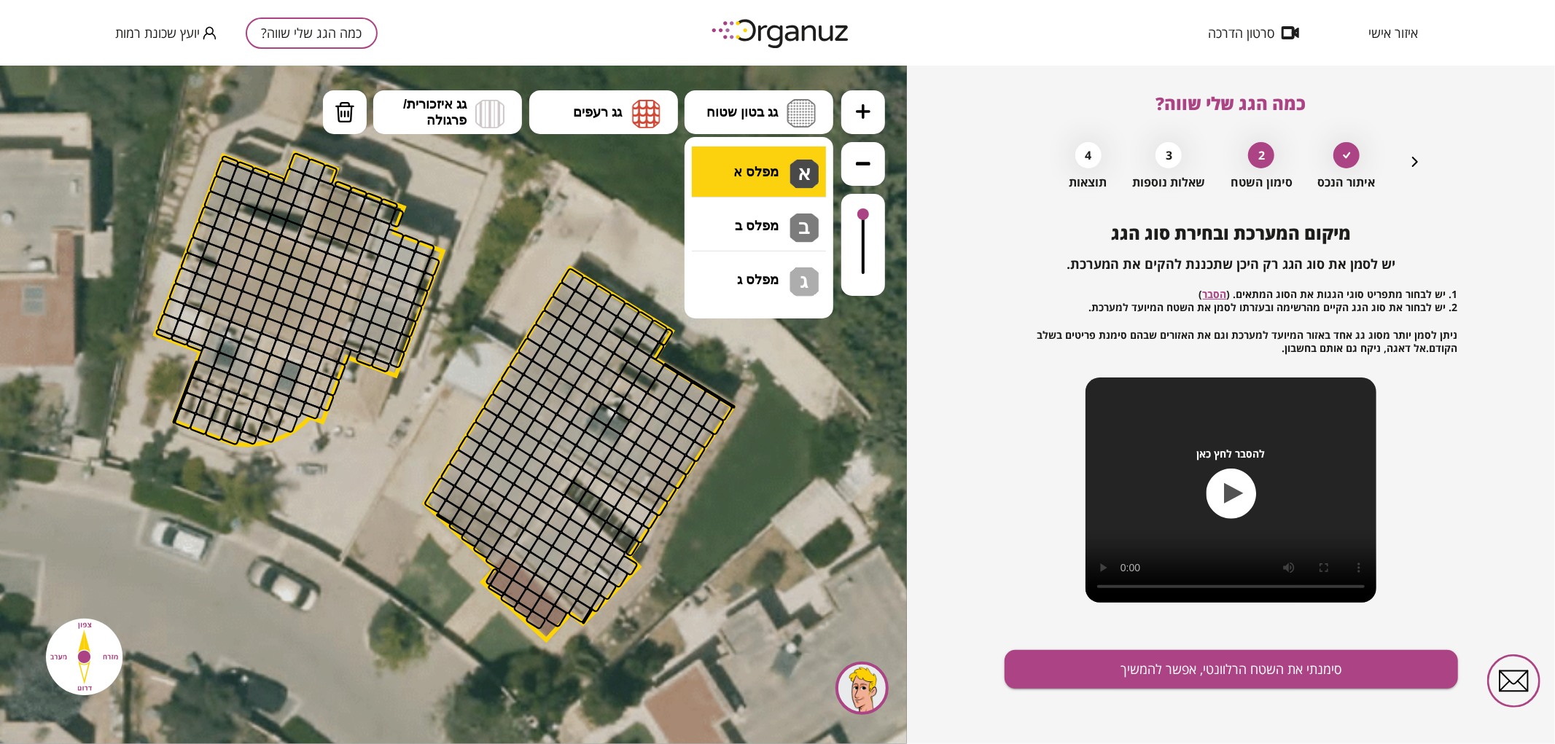
click at [797, 167] on div ".st0 { fill: #FFFFFF; } .st0 { fill: #FFFFFF; }" at bounding box center [453, 404] width 907 height 679
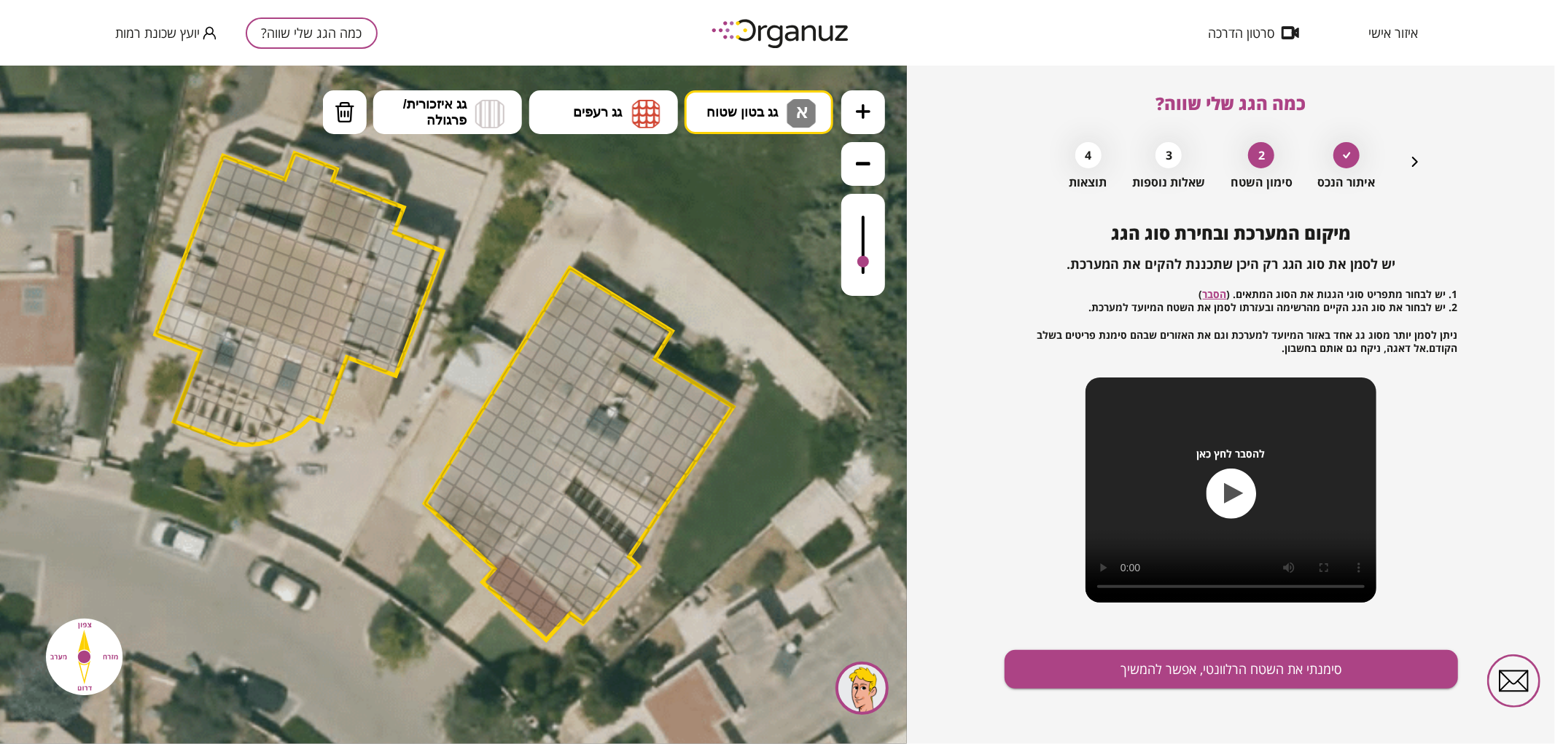
drag, startPoint x: 856, startPoint y: 218, endPoint x: 869, endPoint y: 262, distance: 46.2
click at [869, 262] on div at bounding box center [863, 244] width 44 height 102
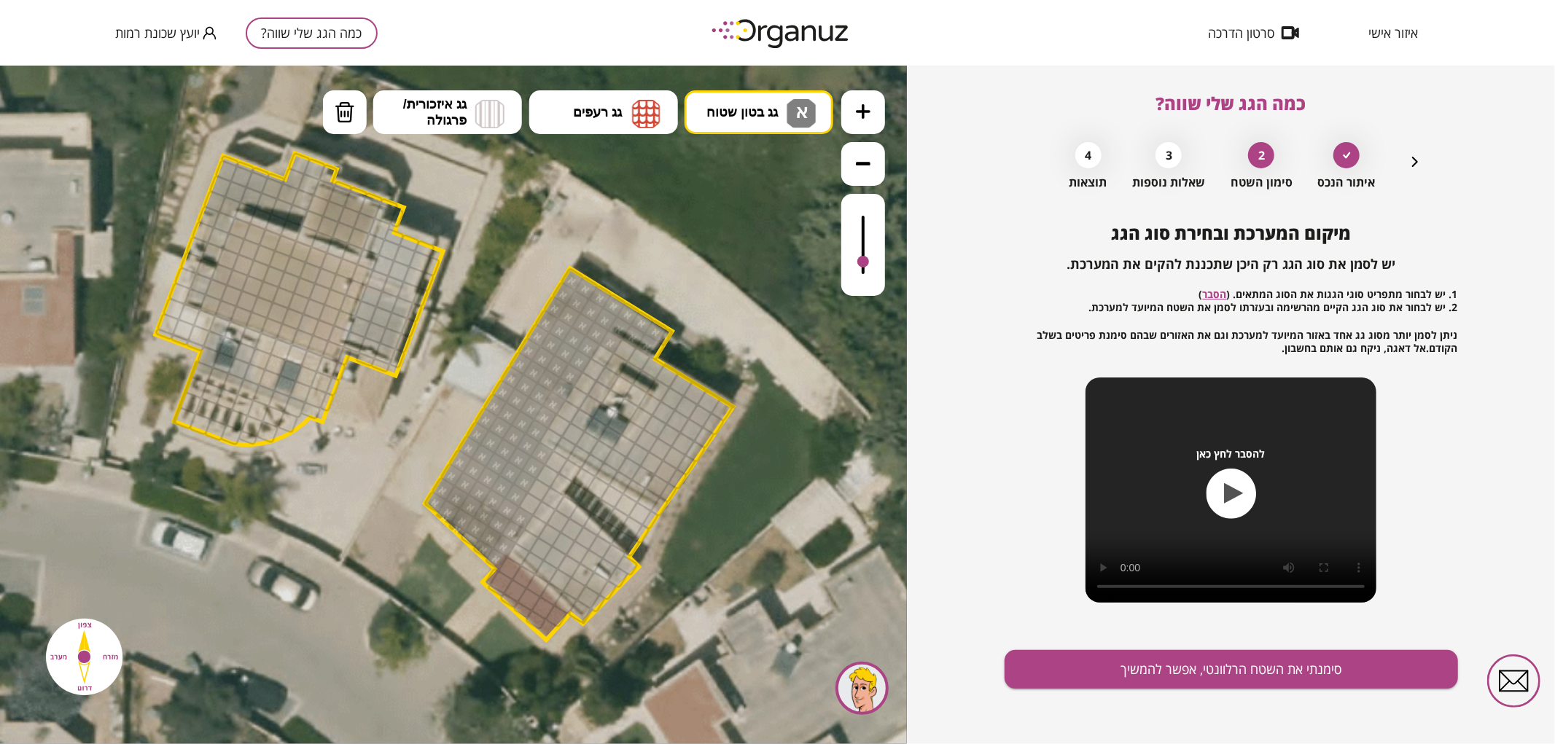
drag, startPoint x: 574, startPoint y: 279, endPoint x: 627, endPoint y: 309, distance: 60.4
drag, startPoint x: 864, startPoint y: 257, endPoint x: 875, endPoint y: 262, distance: 12.1
click at [875, 262] on div at bounding box center [863, 244] width 44 height 102
drag, startPoint x: 555, startPoint y: 456, endPoint x: 525, endPoint y: 496, distance: 50.0
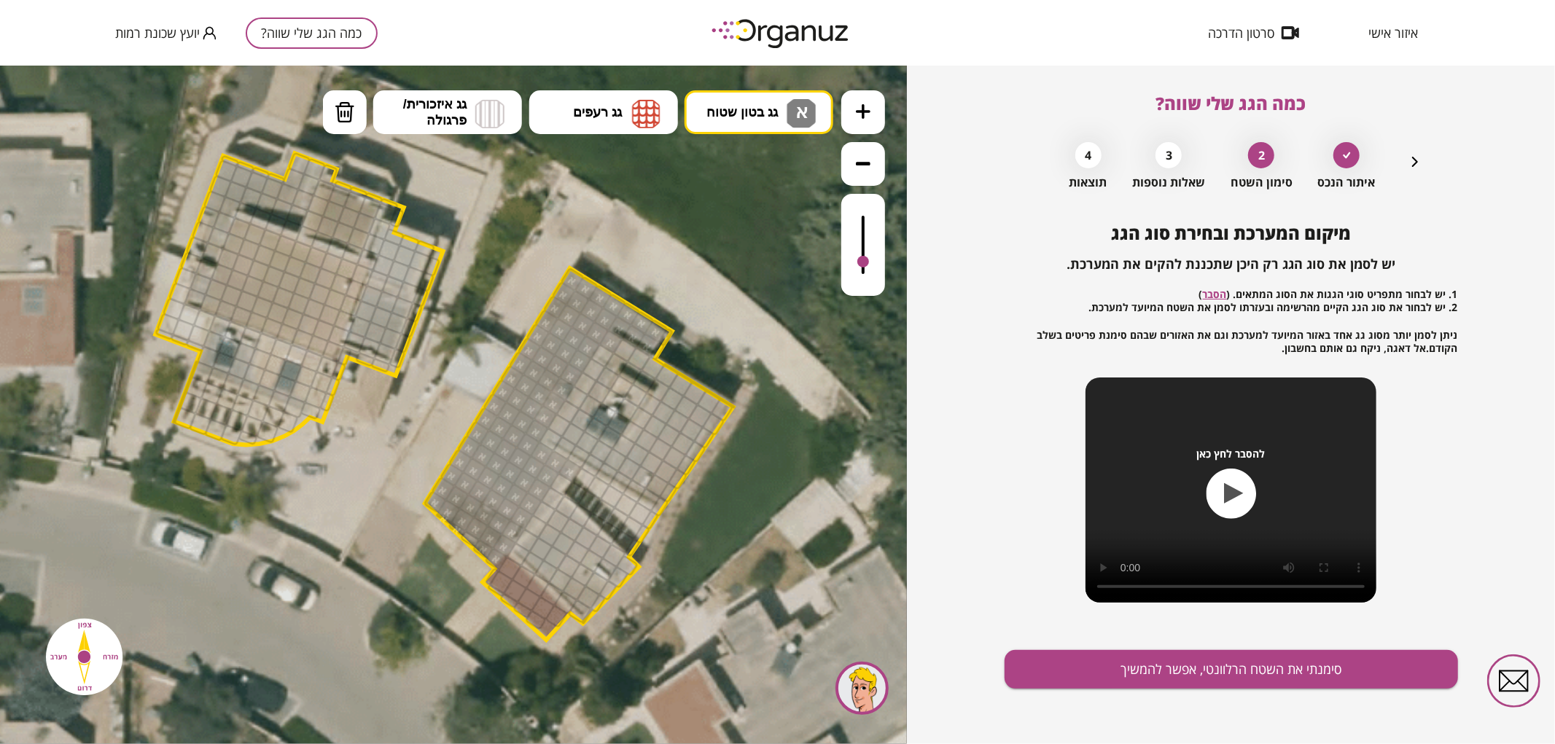
drag, startPoint x: 611, startPoint y: 331, endPoint x: 601, endPoint y: 375, distance: 44.9
click at [344, 117] on img at bounding box center [345, 112] width 20 height 22
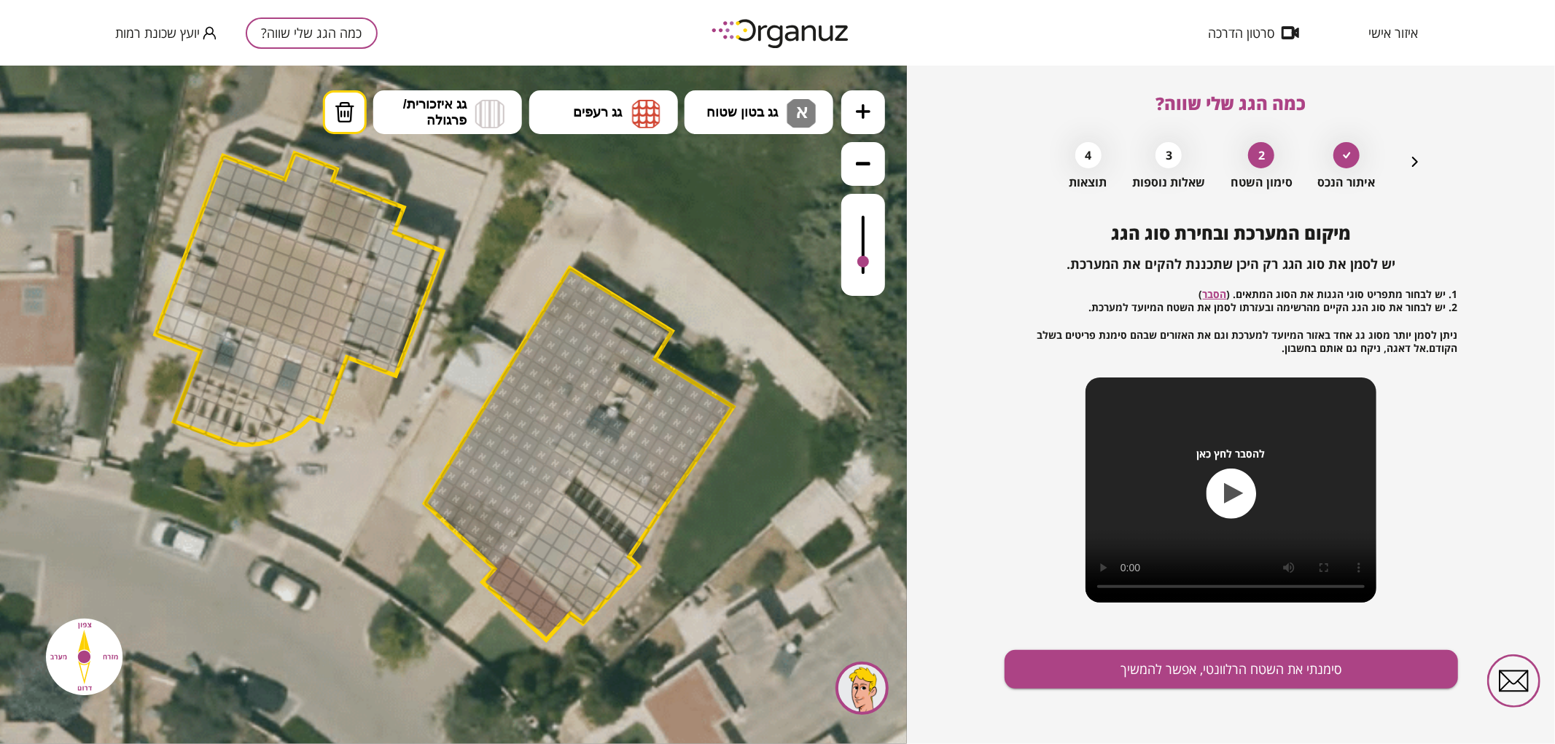
drag, startPoint x: 644, startPoint y: 343, endPoint x: 621, endPoint y: 330, distance: 25.8
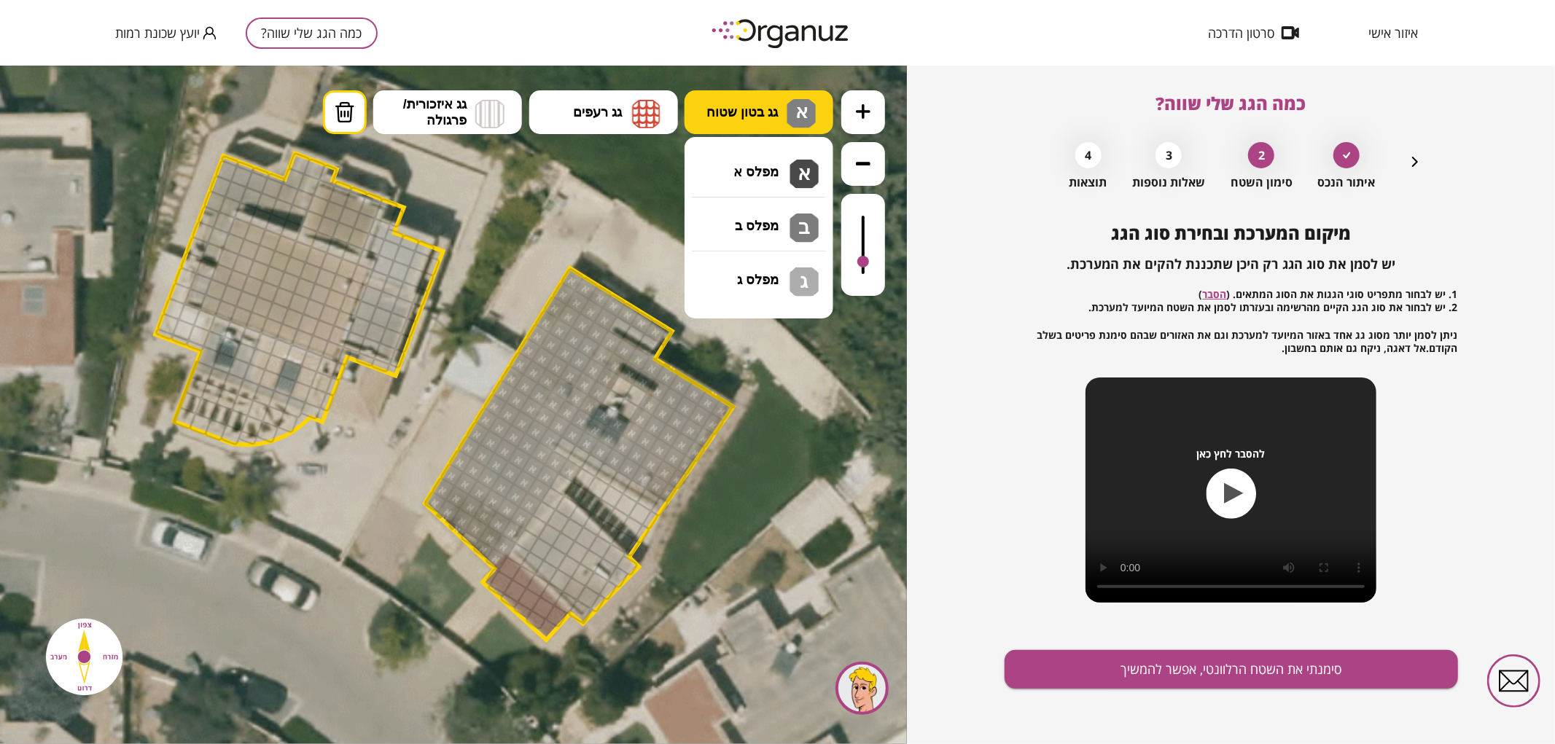
click at [764, 117] on span "גג בטון שטוח" at bounding box center [741, 111] width 71 height 16
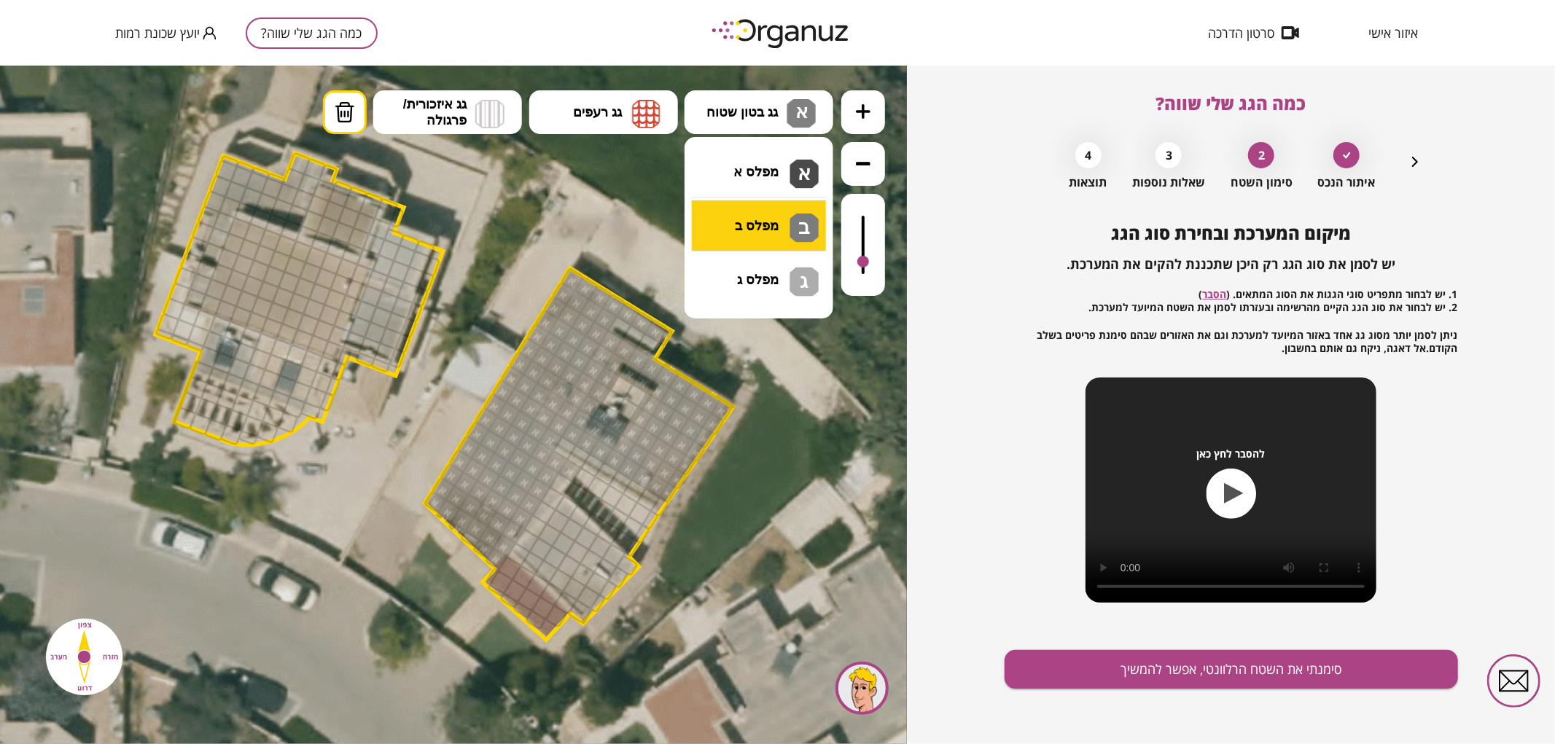
click at [773, 222] on div ".st0 { fill: #FFFFFF; } .st0 { fill: #FFFFFF; }" at bounding box center [453, 404] width 907 height 679
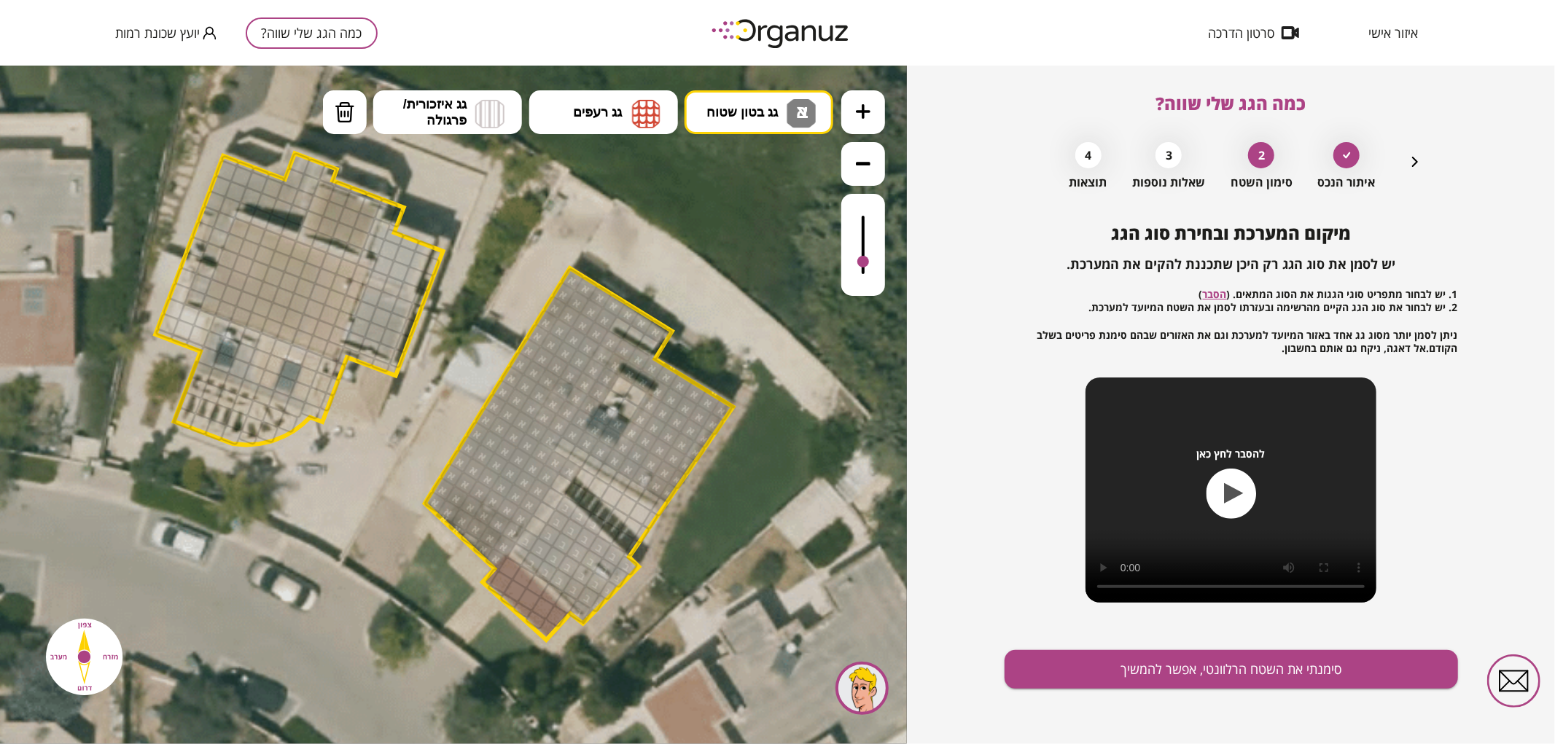
drag, startPoint x: 536, startPoint y: 554, endPoint x: 587, endPoint y: 592, distance: 64.1
click at [352, 112] on img at bounding box center [345, 112] width 20 height 22
click at [525, 535] on div at bounding box center [527, 540] width 25 height 25
click at [729, 112] on span "גג בטון שטוח" at bounding box center [741, 111] width 71 height 16
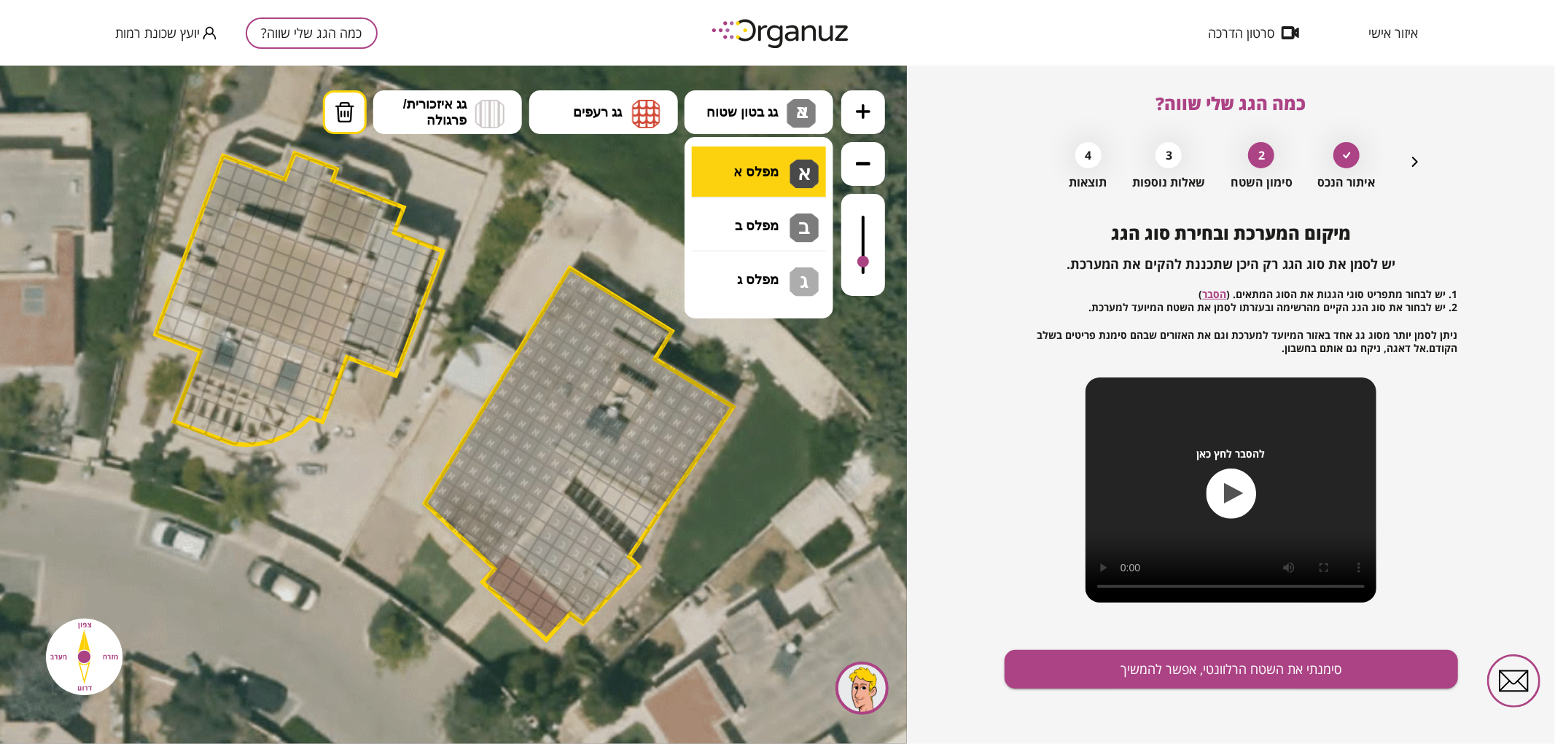
click at [736, 169] on div ".st0 { fill: #FFFFFF; } .st0 { fill: #FFFFFF; }" at bounding box center [453, 404] width 907 height 679
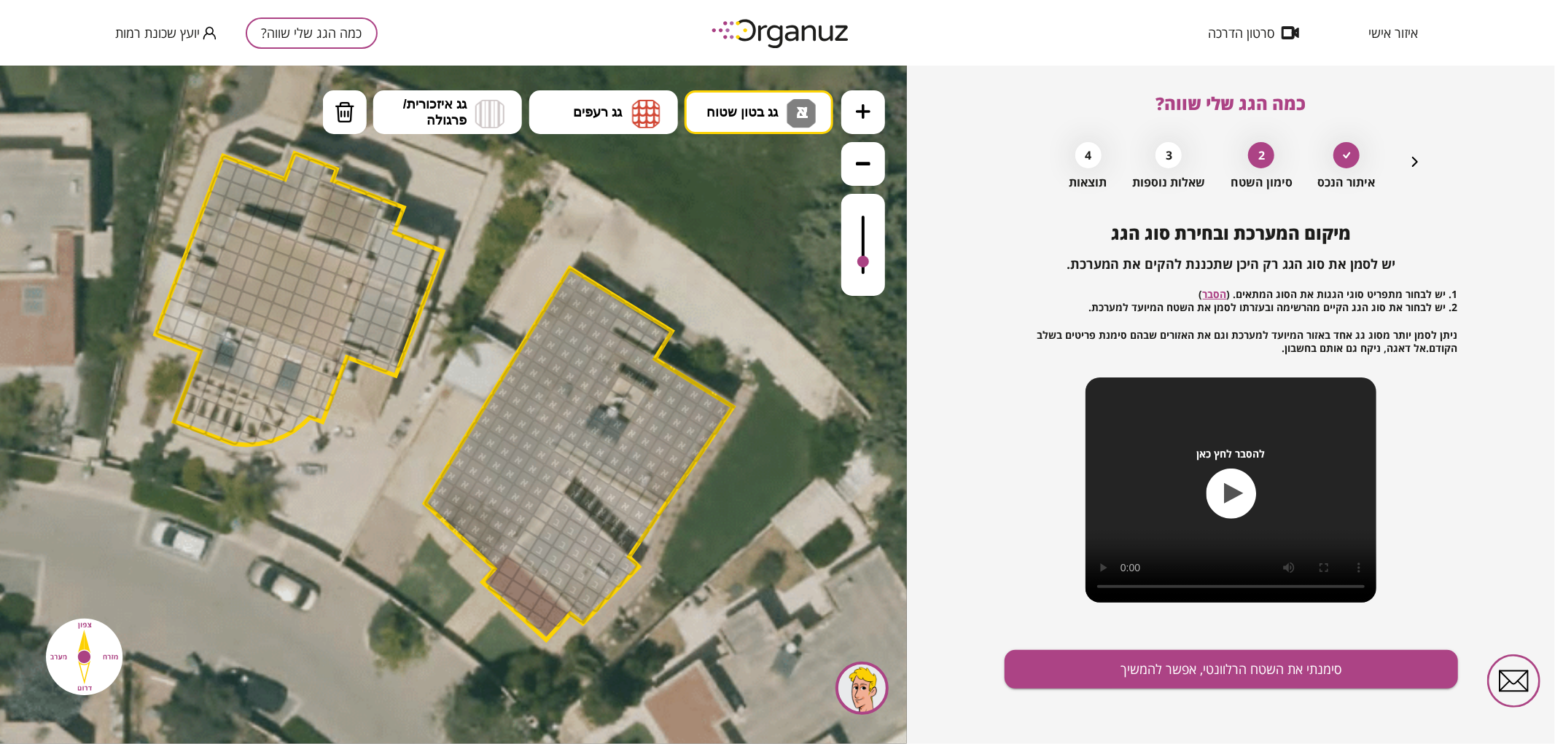
drag, startPoint x: 630, startPoint y: 541, endPoint x: 651, endPoint y: 525, distance: 26.1
click at [563, 483] on div at bounding box center [561, 484] width 25 height 25
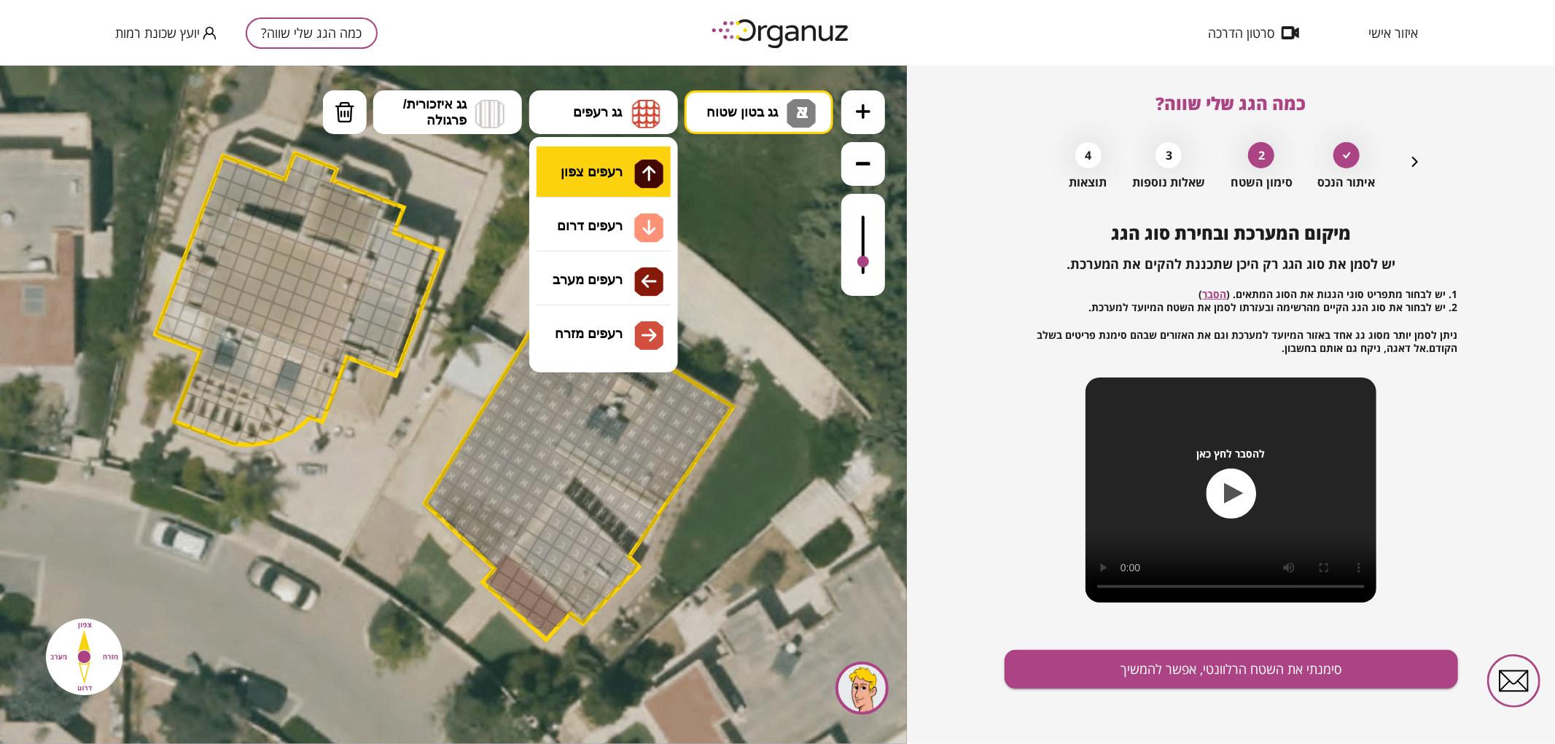
drag, startPoint x: 628, startPoint y: 119, endPoint x: 652, endPoint y: 175, distance: 61.1
click at [628, 120] on button "גג רעפים" at bounding box center [603, 112] width 149 height 44
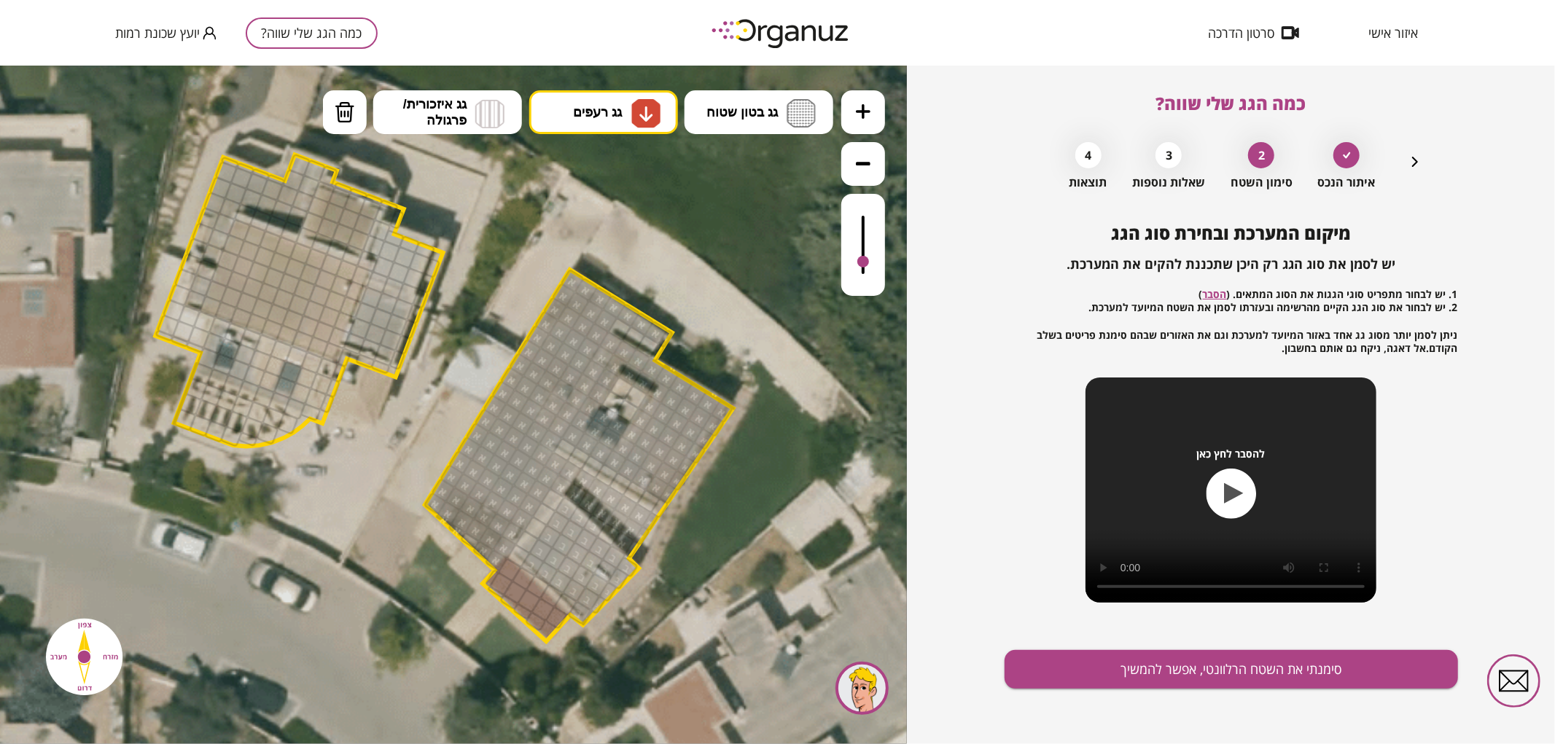
click at [651, 236] on div ".st0 { fill: #FFFFFF; } .st0 { fill: #FFFFFF; }" at bounding box center [453, 404] width 907 height 679
drag, startPoint x: 542, startPoint y: 615, endPoint x: 521, endPoint y: 585, distance: 36.2
click at [1081, 664] on button "סימנתי את השטח הרלוונטי, אפשר להמשיך" at bounding box center [1230, 669] width 453 height 39
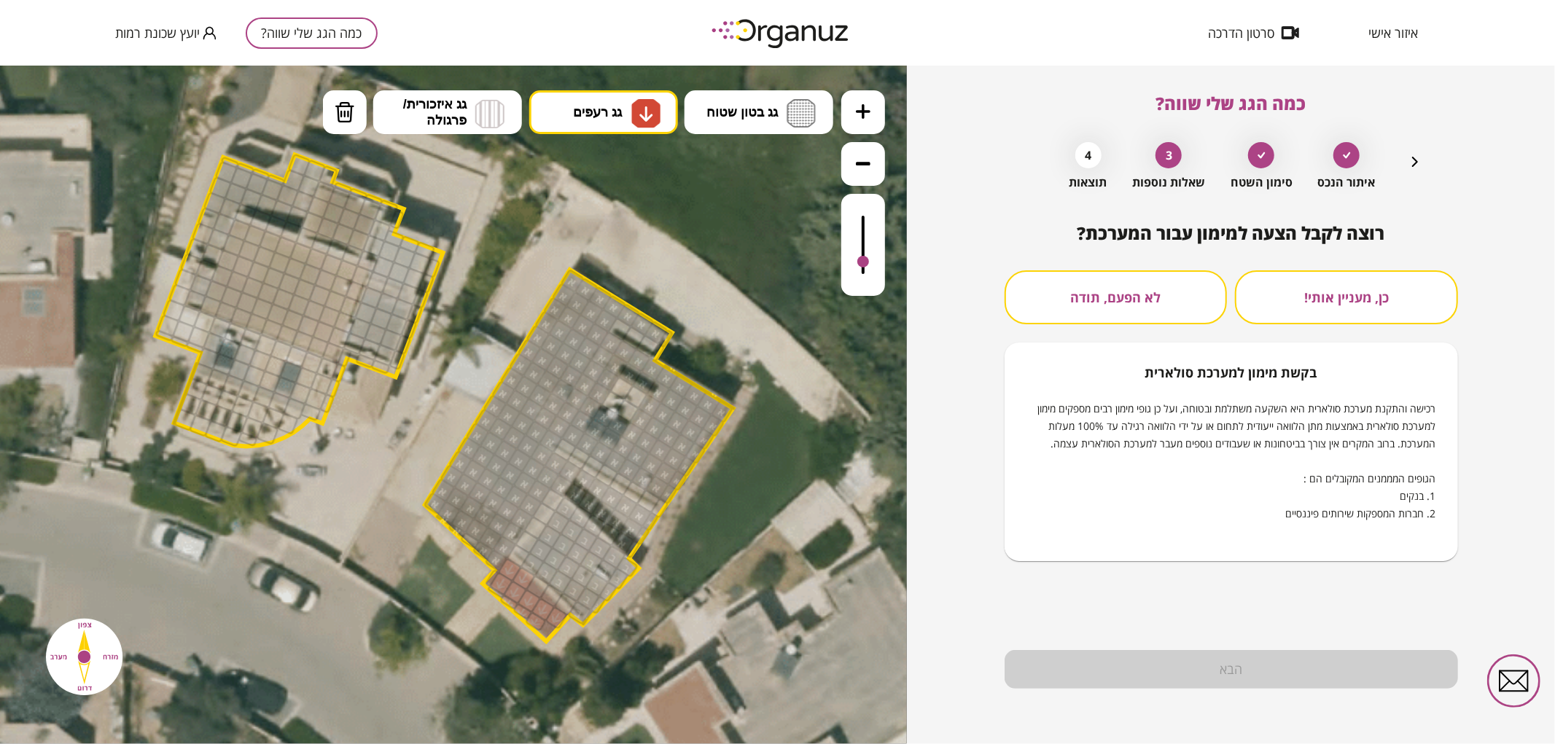
click at [1111, 289] on button "לא הפעם, תודה" at bounding box center [1115, 297] width 223 height 54
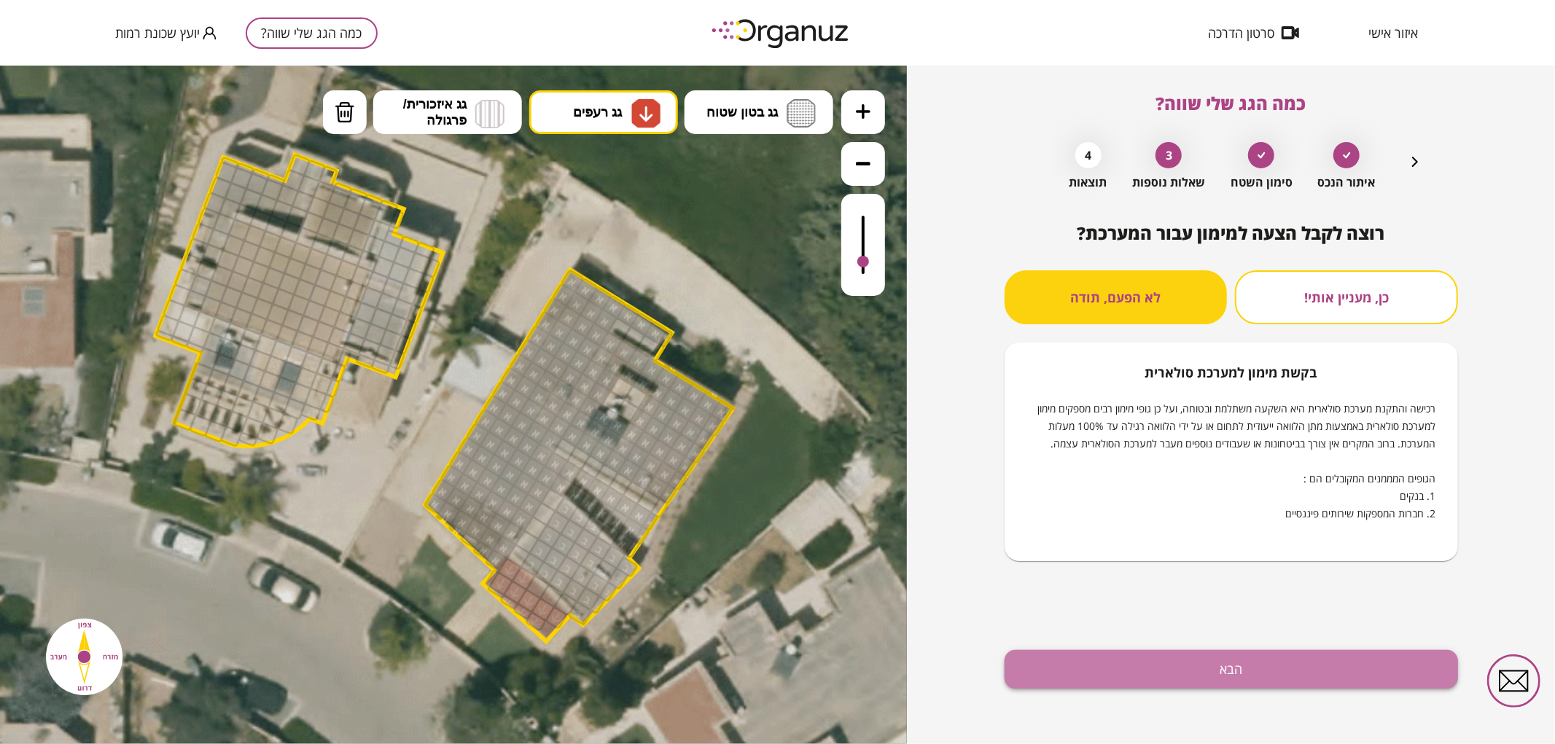
click at [1096, 676] on button "הבא" at bounding box center [1230, 669] width 453 height 39
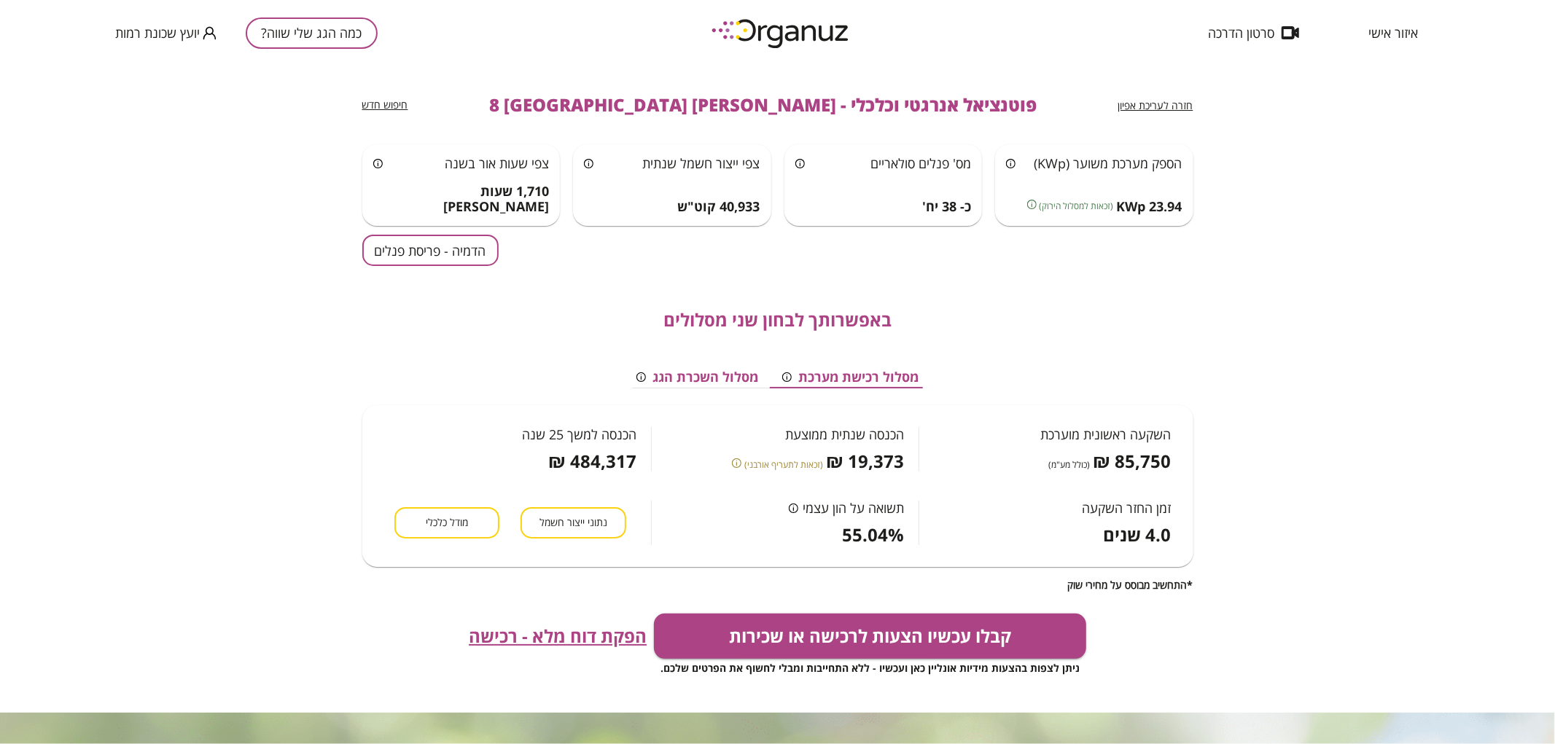
click at [412, 259] on button "הדמיה - פריסת פנלים" at bounding box center [430, 250] width 136 height 31
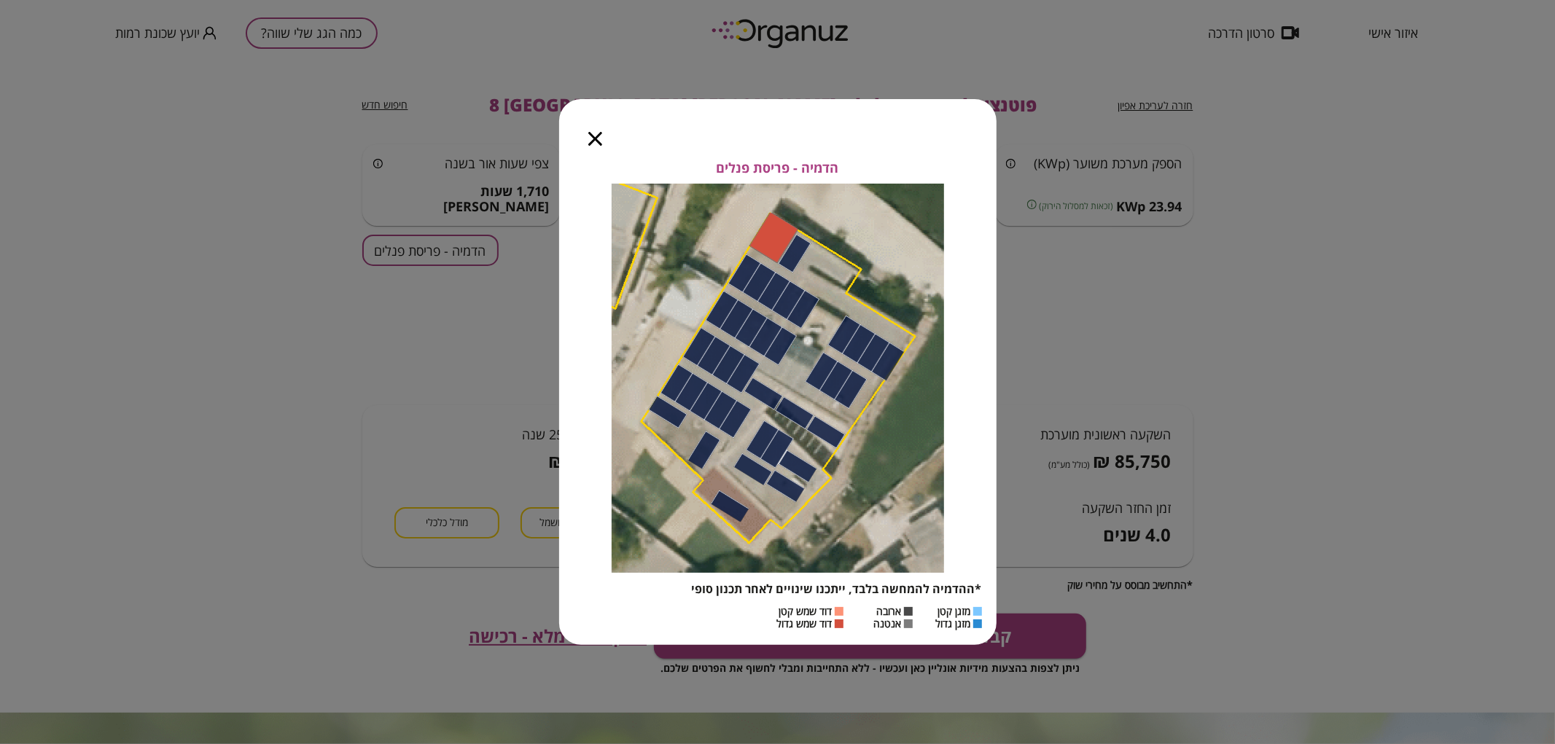
click at [595, 142] on icon "button" at bounding box center [595, 139] width 14 height 14
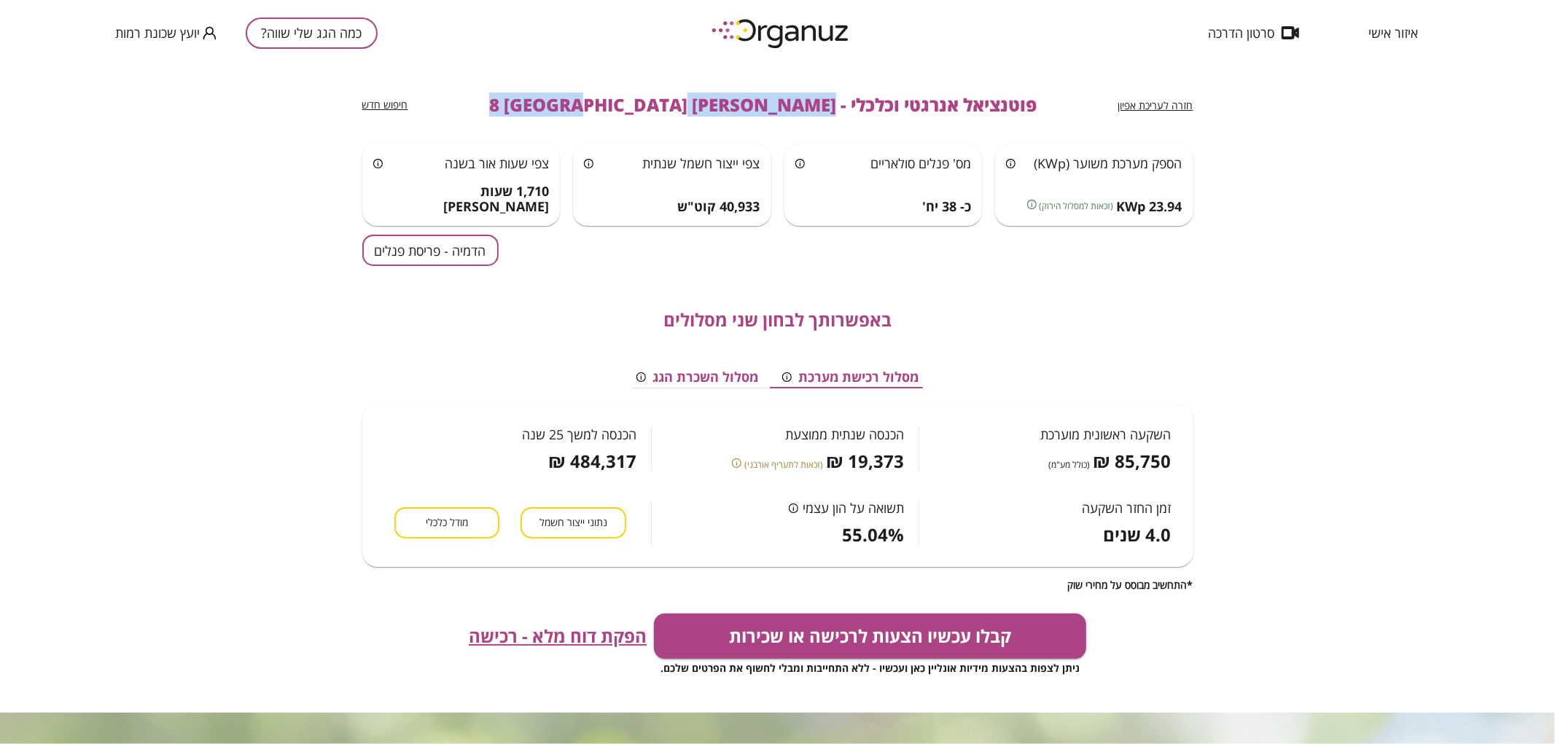
drag, startPoint x: 769, startPoint y: 105, endPoint x: 558, endPoint y: 89, distance: 212.0
click at [558, 89] on div "חזרה לעריכת אפיון פוטנציאל אנרגטי וכלכלי - [PERSON_NAME] 8 [GEOGRAPHIC_DATA] חי…" at bounding box center [777, 105] width 831 height 79
click at [360, 34] on button "כמה הגג שלי שווה?" at bounding box center [312, 32] width 132 height 31
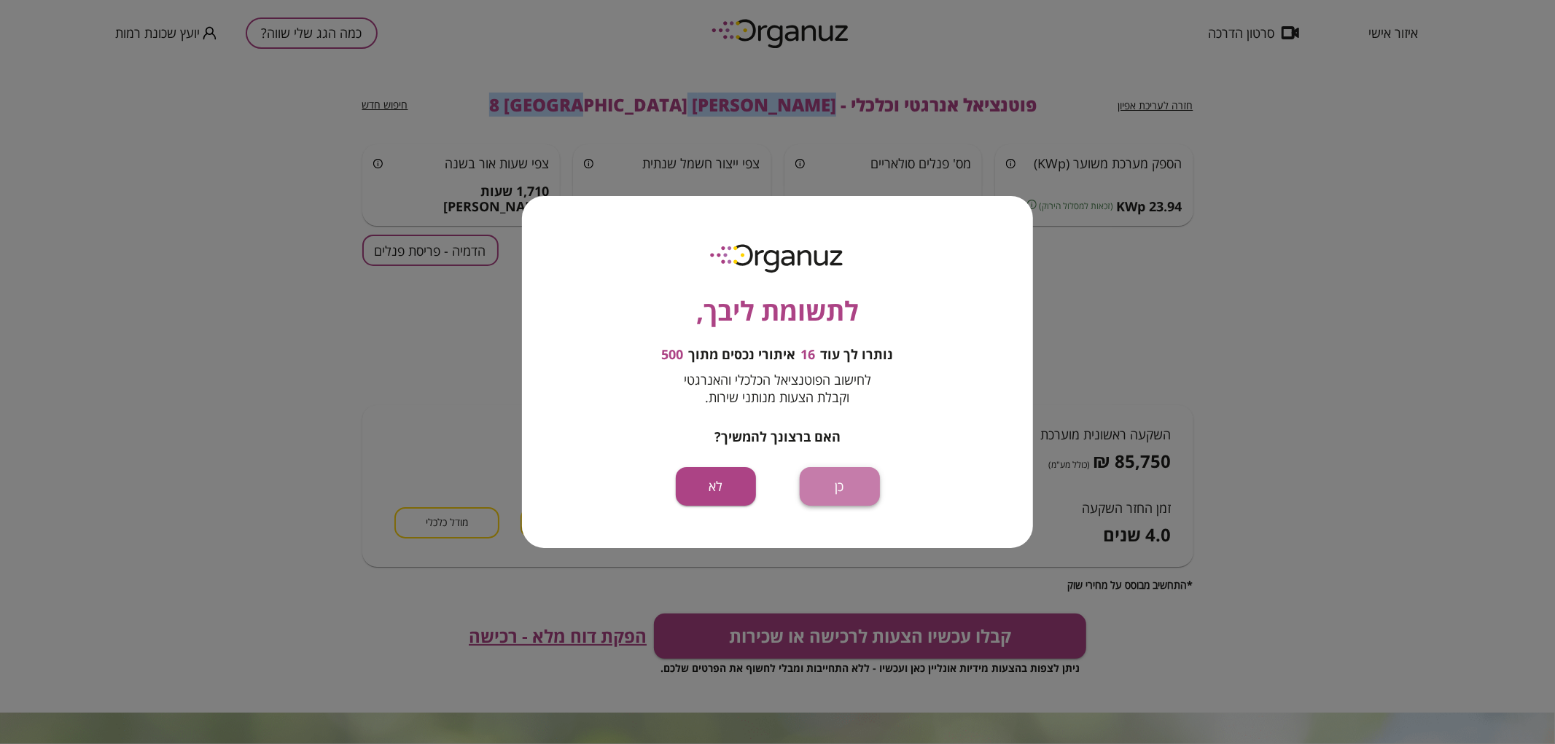
click at [803, 487] on button "כן" at bounding box center [840, 486] width 80 height 39
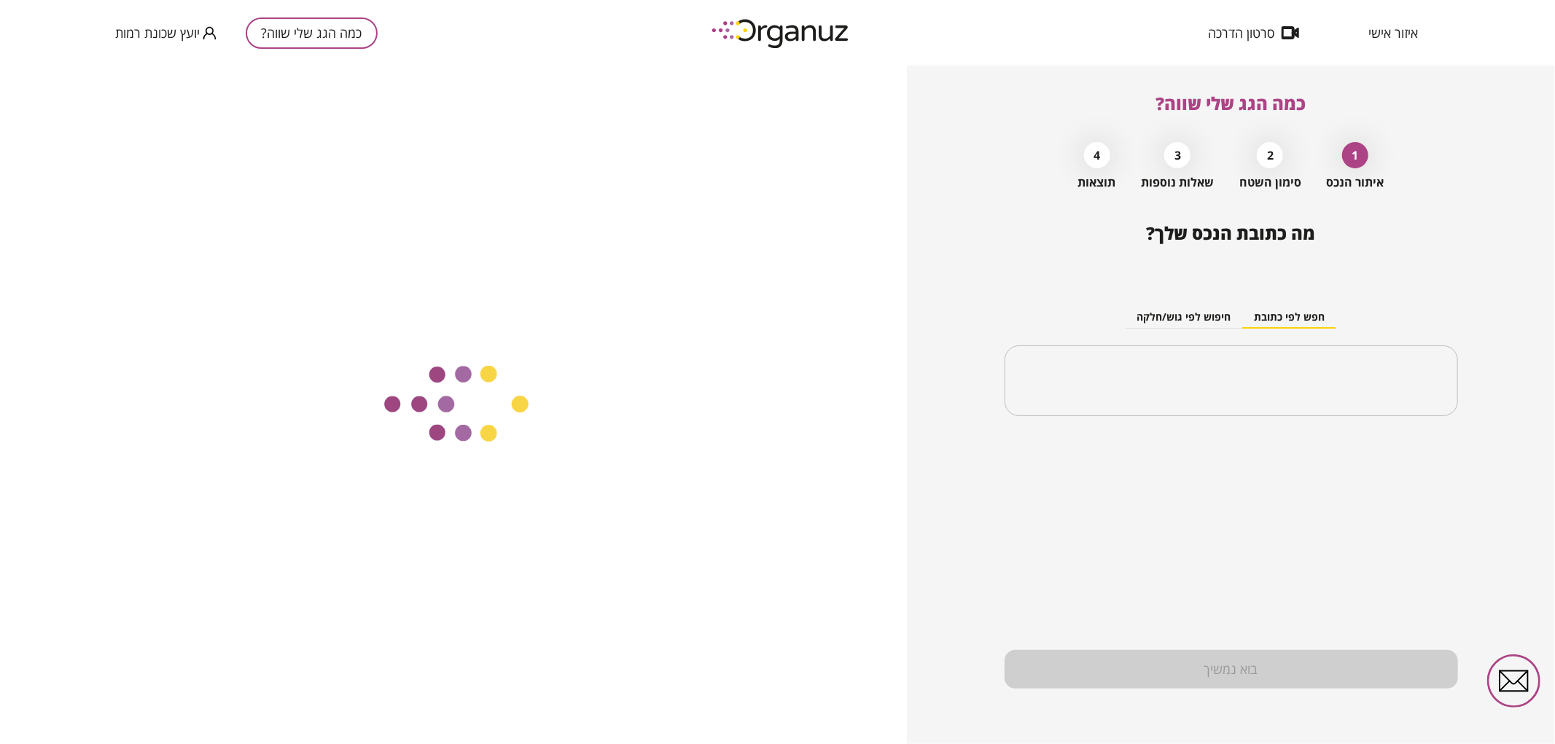
click at [1255, 406] on div "​" at bounding box center [1230, 380] width 453 height 71
click at [1248, 394] on input "text" at bounding box center [1236, 381] width 407 height 36
paste input "**********"
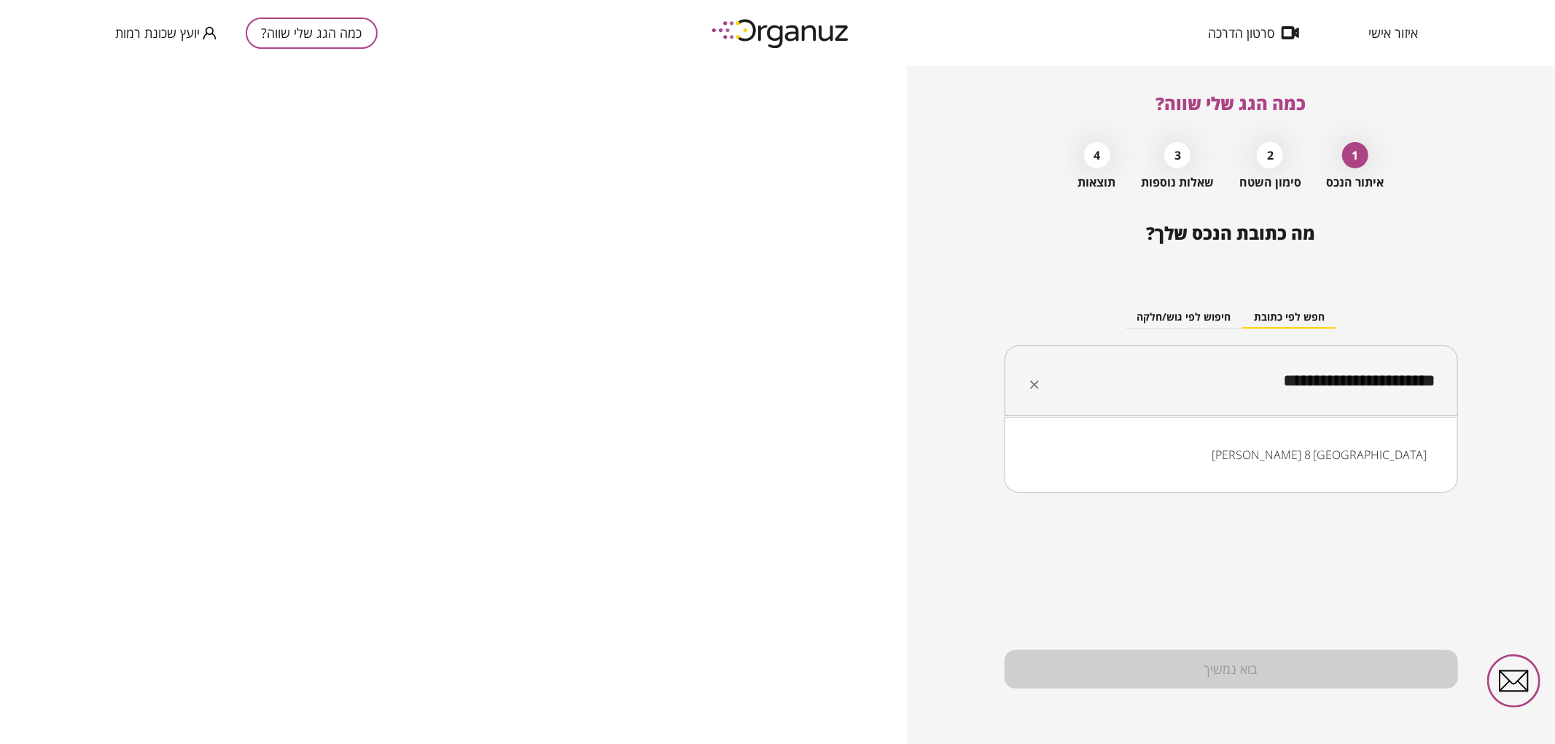
click at [1323, 375] on input "**********" at bounding box center [1236, 381] width 407 height 36
click at [1356, 465] on li "[PERSON_NAME] 12 [GEOGRAPHIC_DATA]" at bounding box center [1230, 455] width 415 height 26
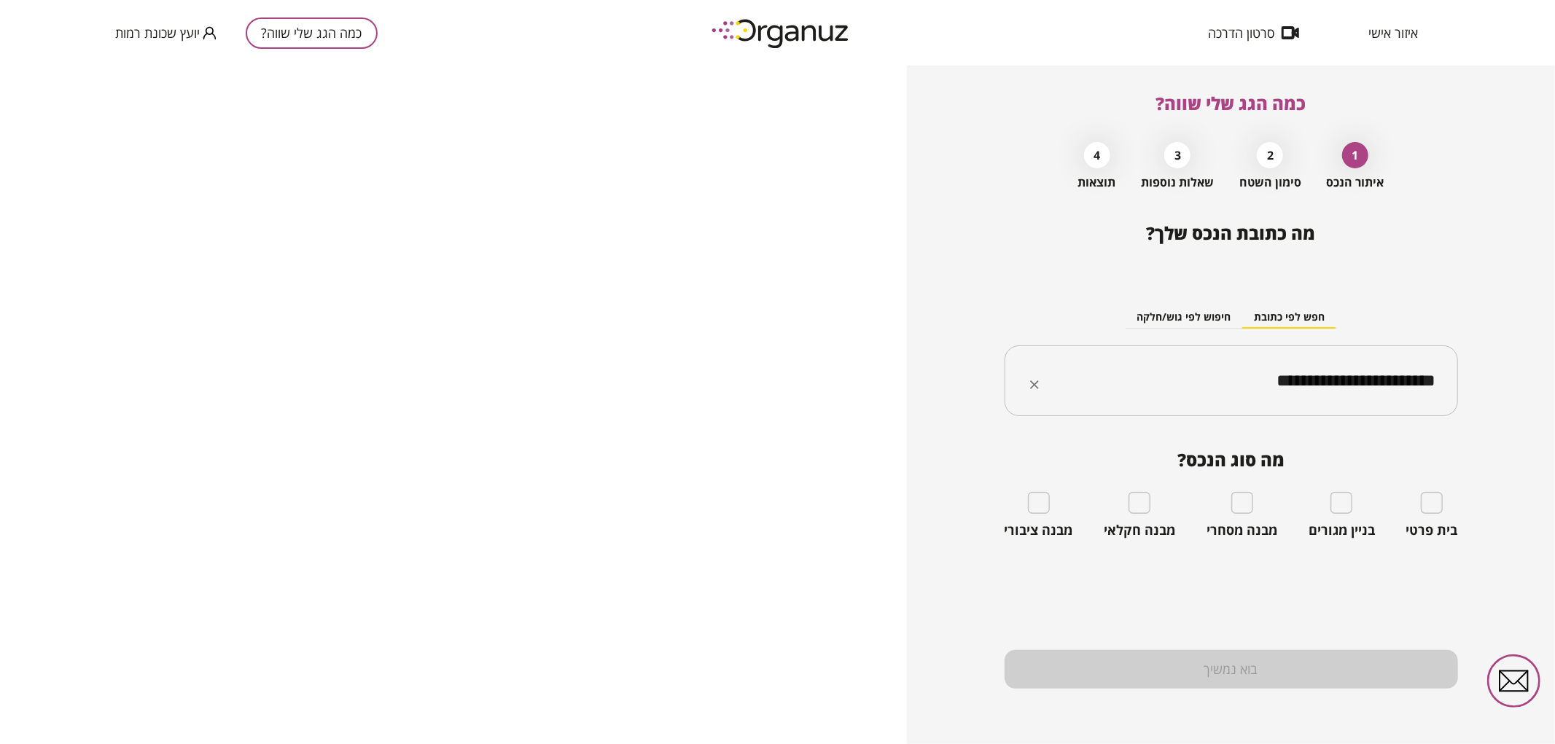
type input "**********"
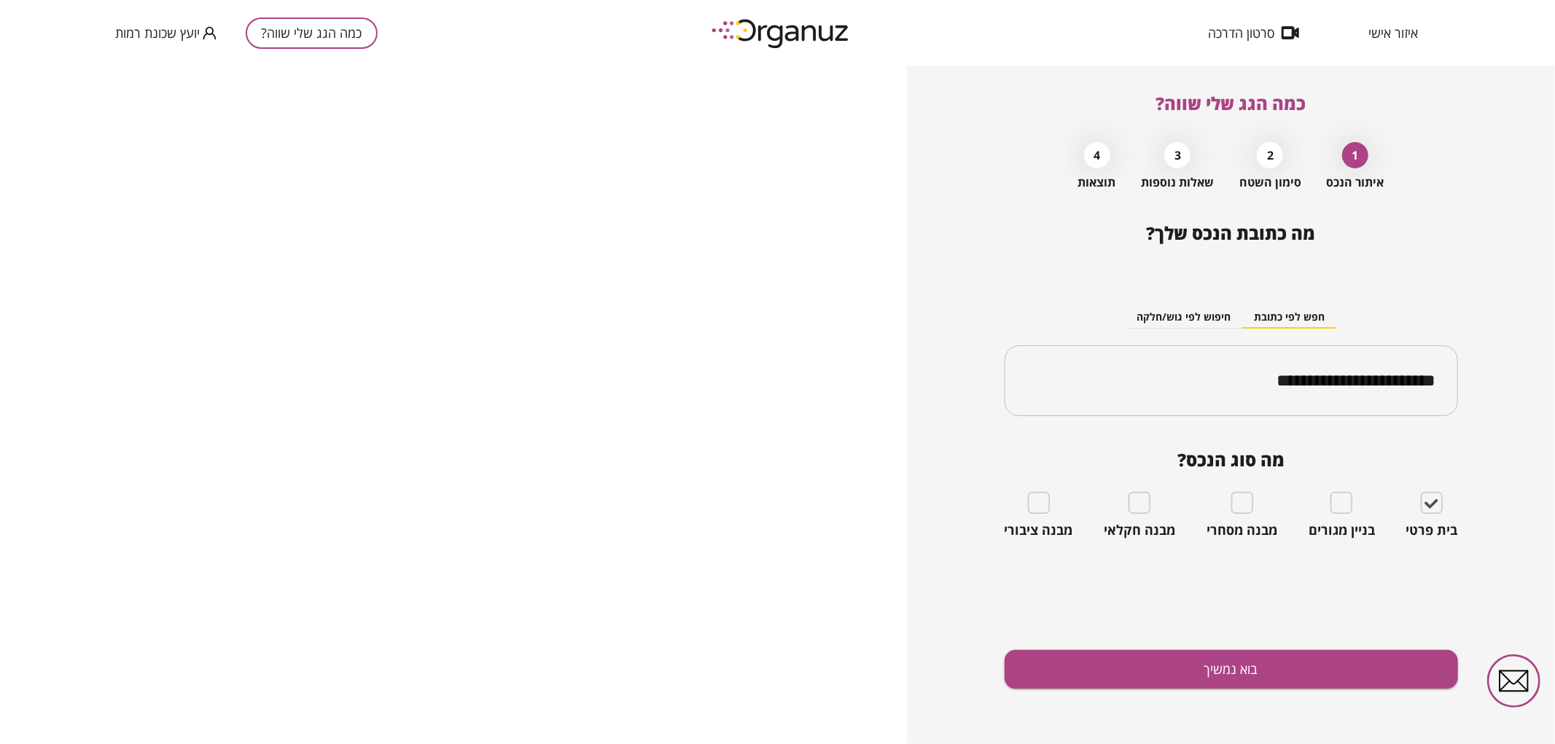
click at [1342, 645] on div "**********" at bounding box center [1230, 483] width 453 height 521
click at [1346, 660] on button "בוא נמשיך" at bounding box center [1230, 669] width 453 height 39
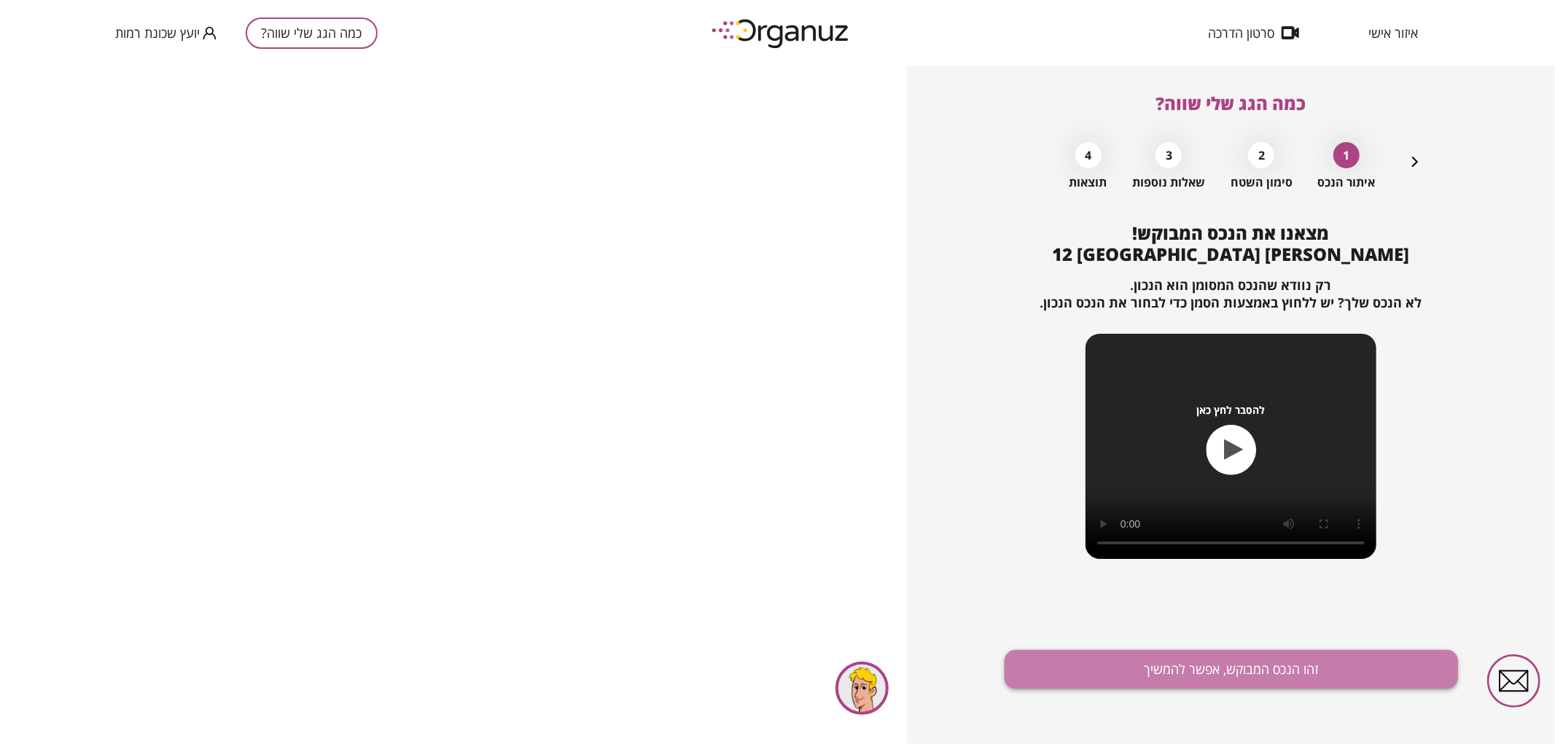
click at [1081, 680] on button "זהו הנכס המבוקש, אפשר להמשיך" at bounding box center [1230, 669] width 453 height 39
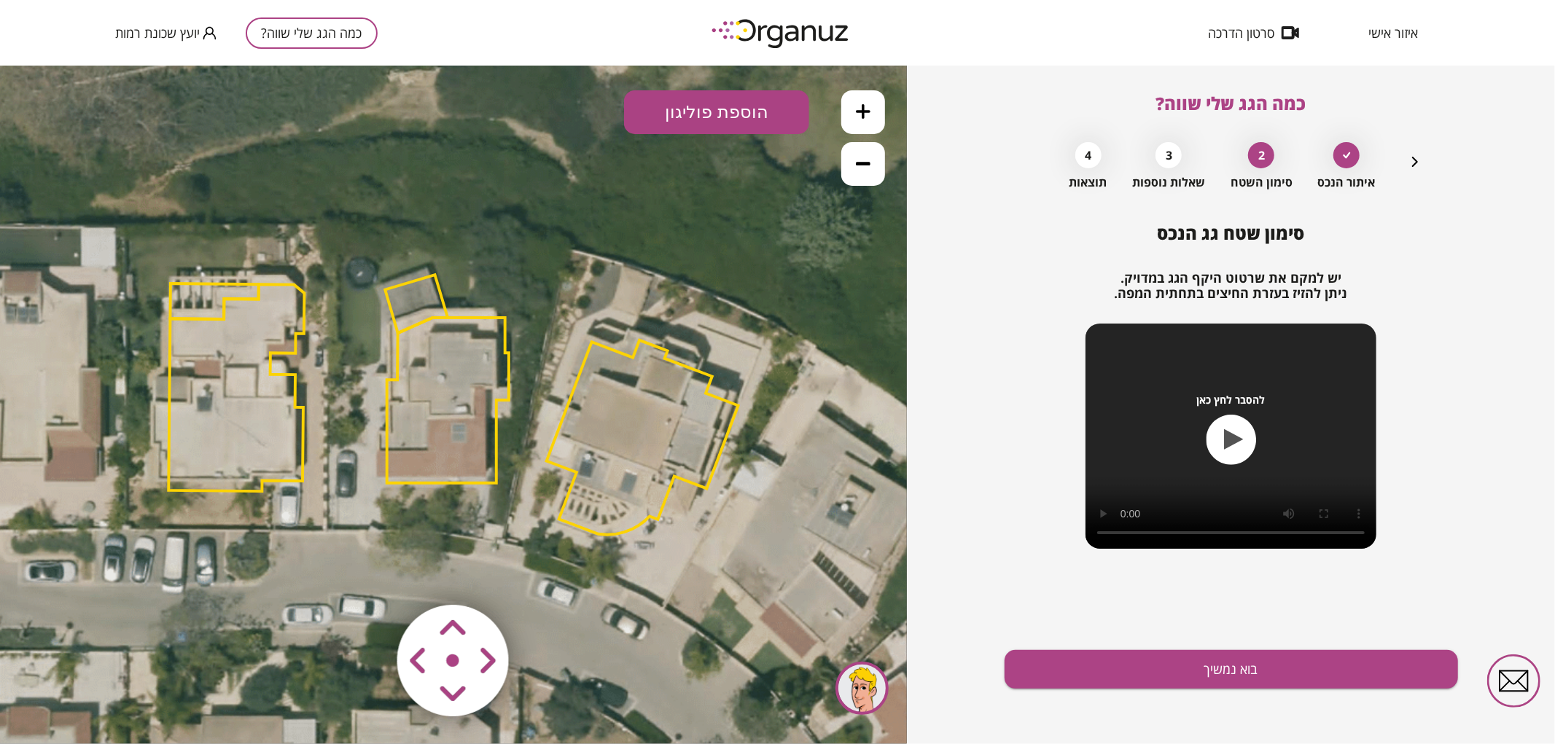
click at [434, 544] on icon at bounding box center [456, 405] width 1738 height 1738
click at [367, 574] on area at bounding box center [367, 574] width 0 height 0
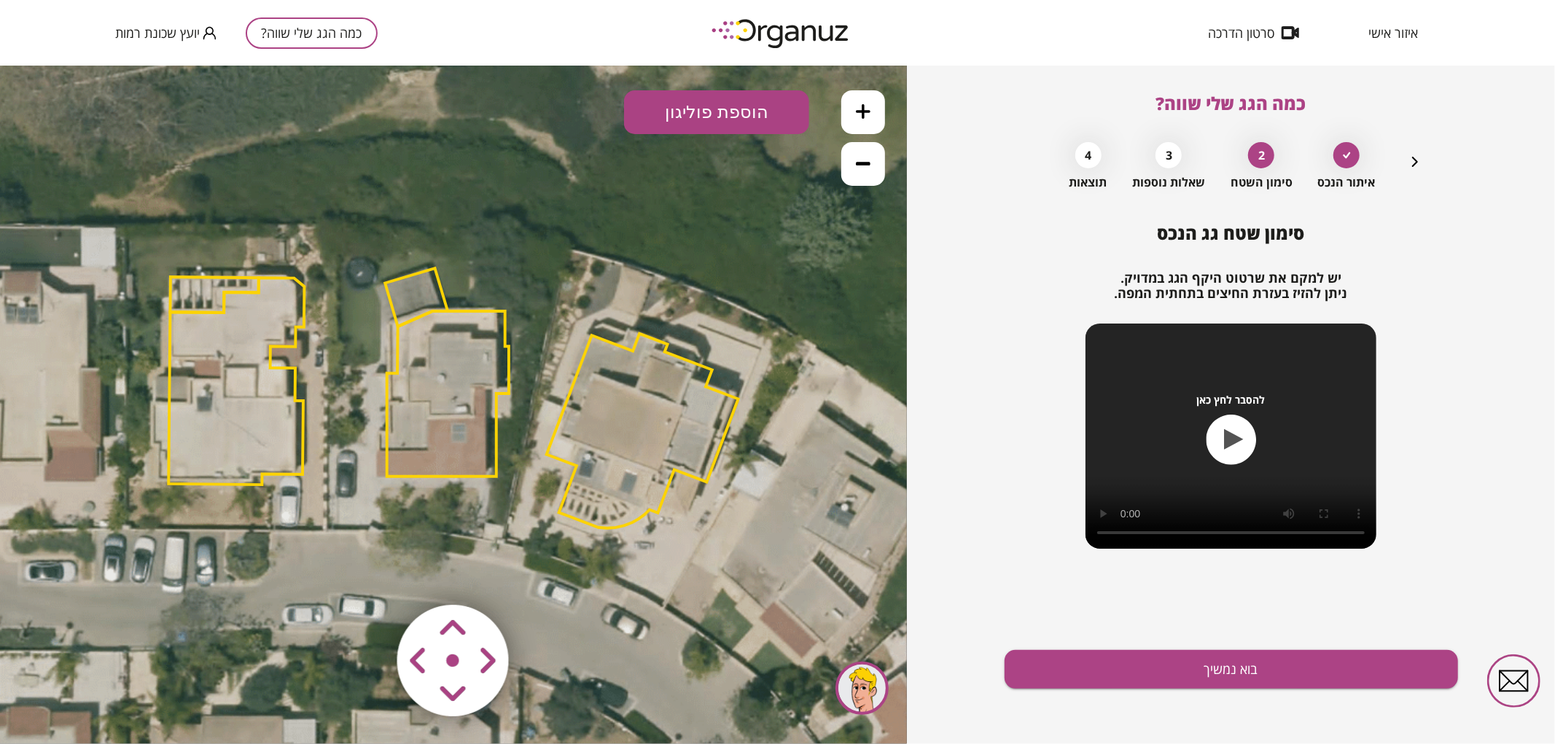
click at [367, 574] on area at bounding box center [367, 574] width 0 height 0
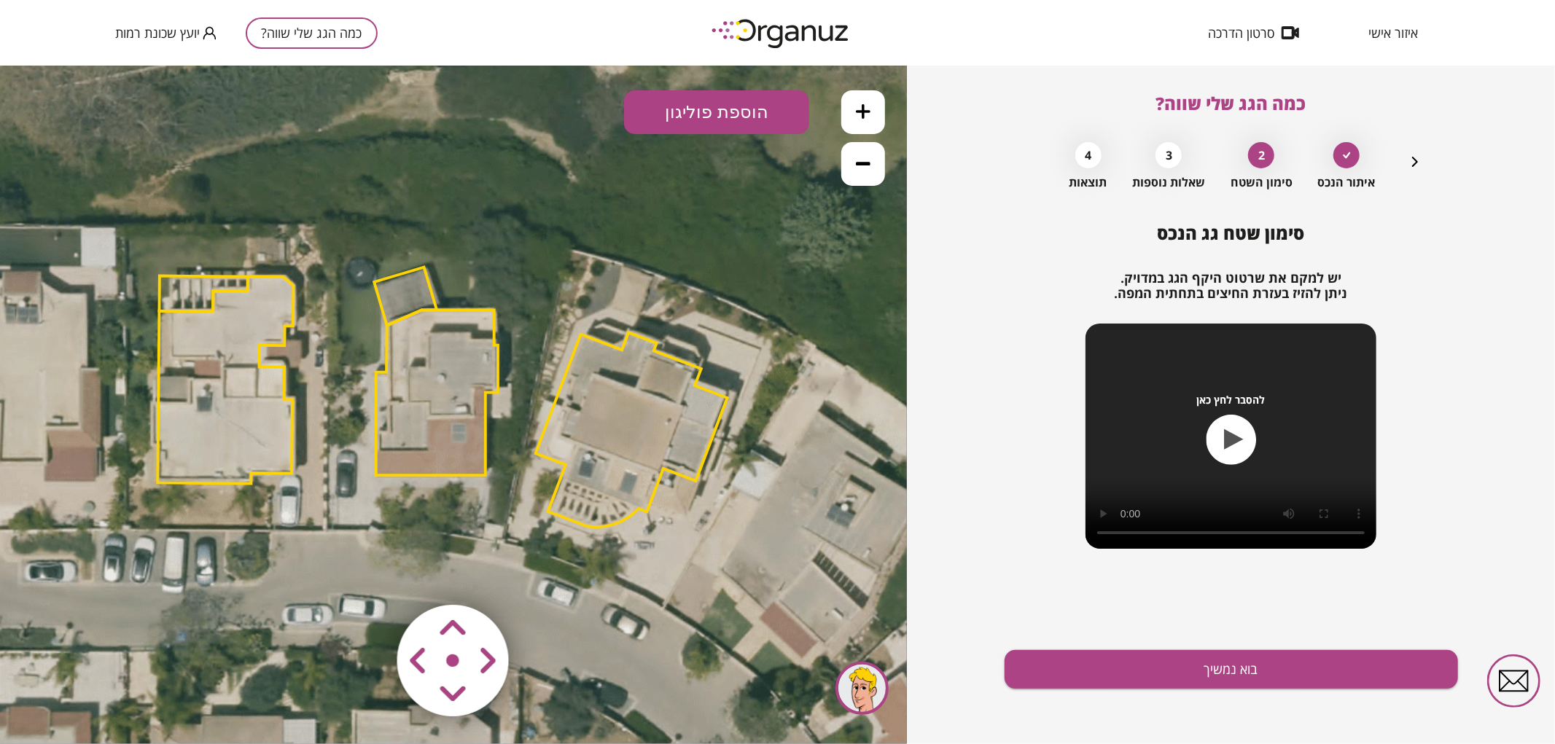
click at [367, 574] on area at bounding box center [367, 574] width 0 height 0
click at [418, 426] on polygon at bounding box center [437, 390] width 122 height 165
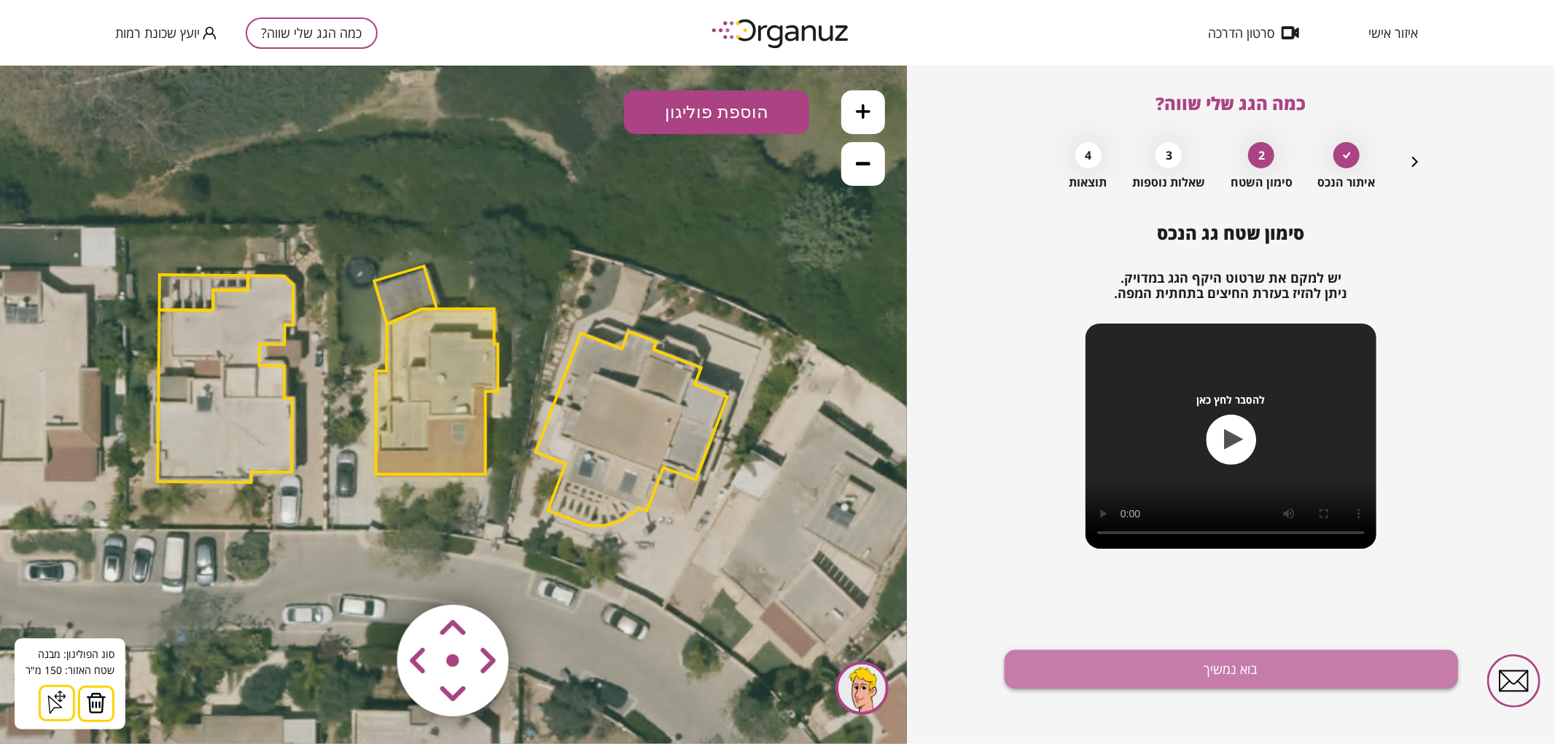
click at [1144, 671] on button "בוא נמשיך" at bounding box center [1230, 669] width 453 height 39
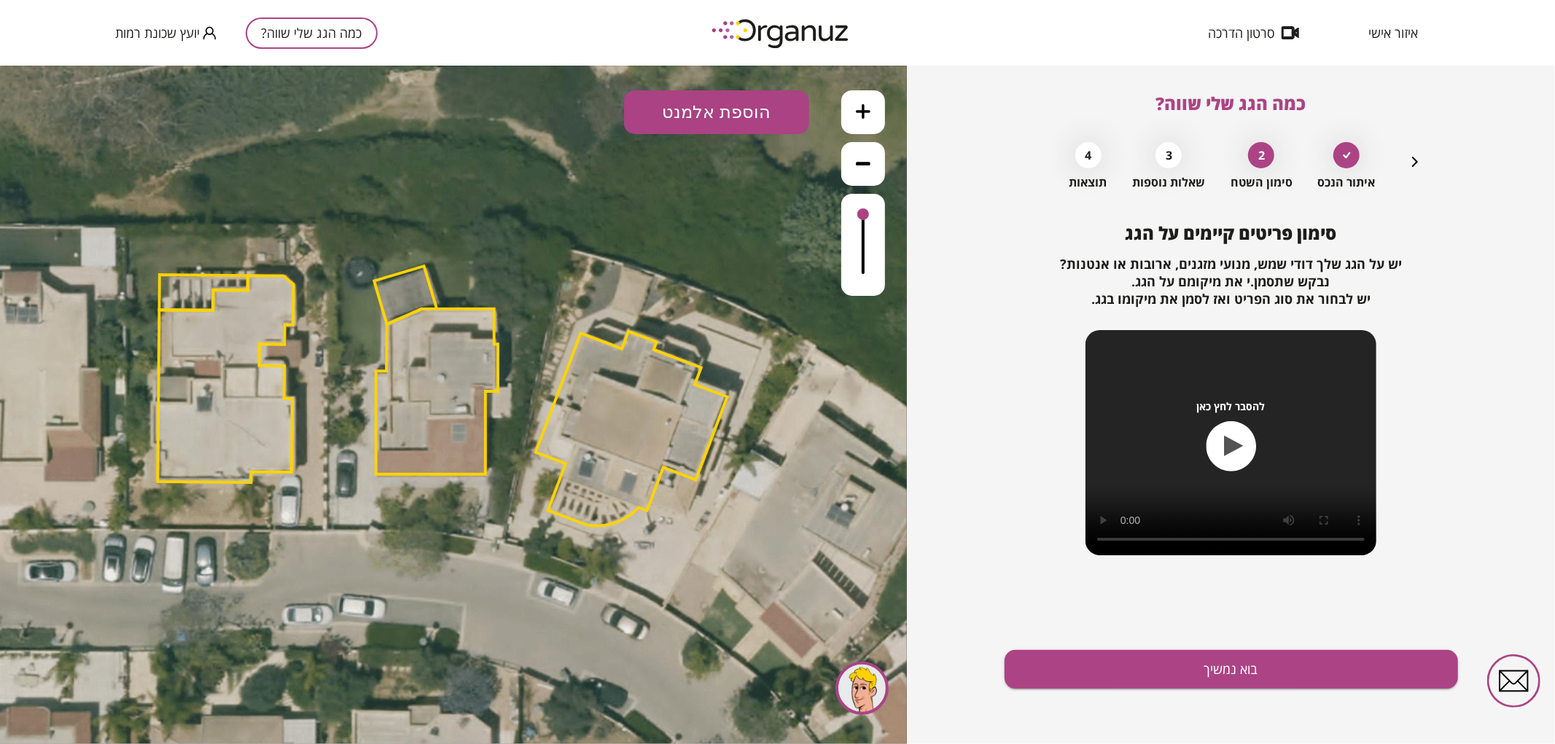
click at [848, 107] on button at bounding box center [863, 112] width 44 height 44
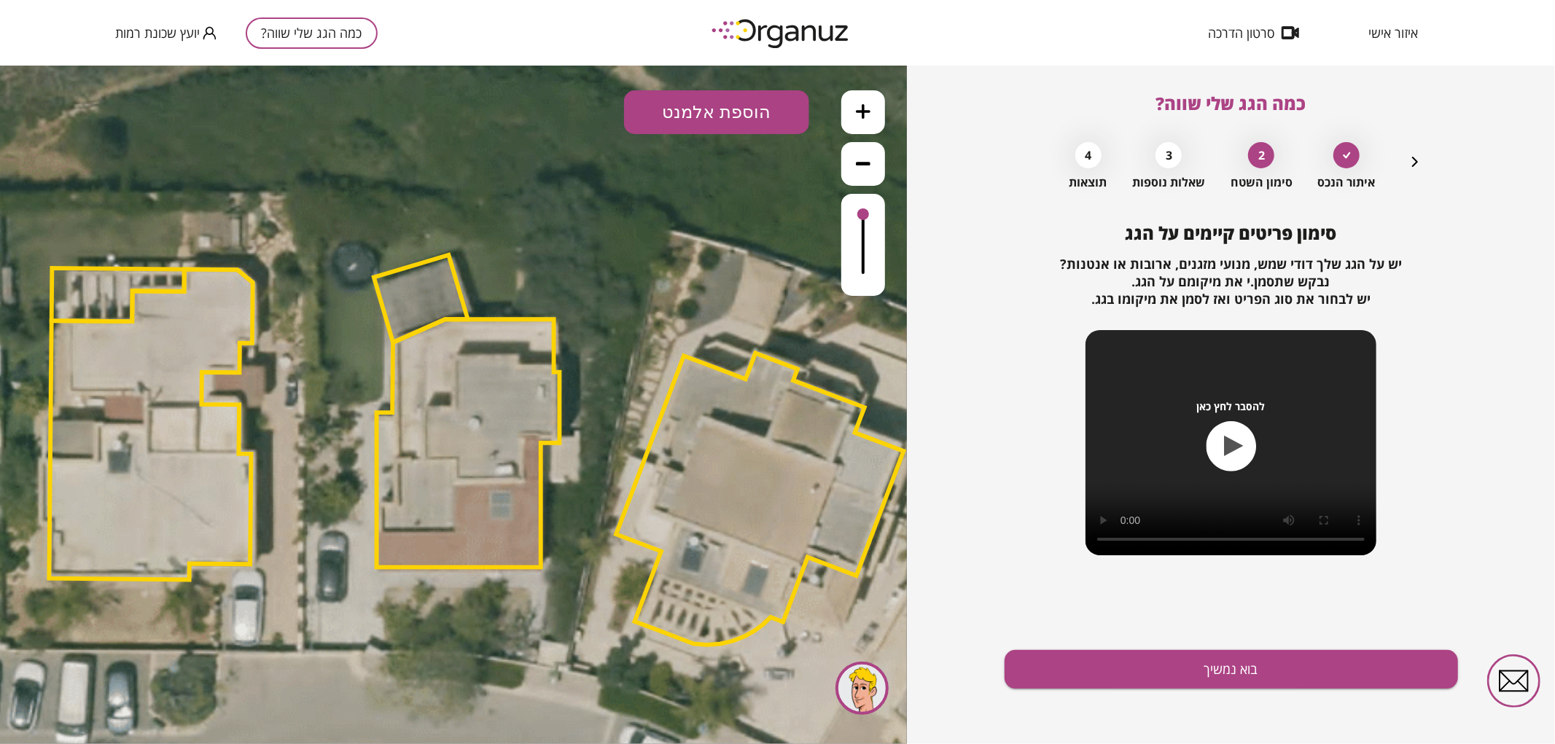
drag, startPoint x: 697, startPoint y: 266, endPoint x: 715, endPoint y: 289, distance: 29.0
click at [715, 289] on icon at bounding box center [496, 464] width 2608 height 2608
click at [856, 116] on icon at bounding box center [863, 110] width 15 height 15
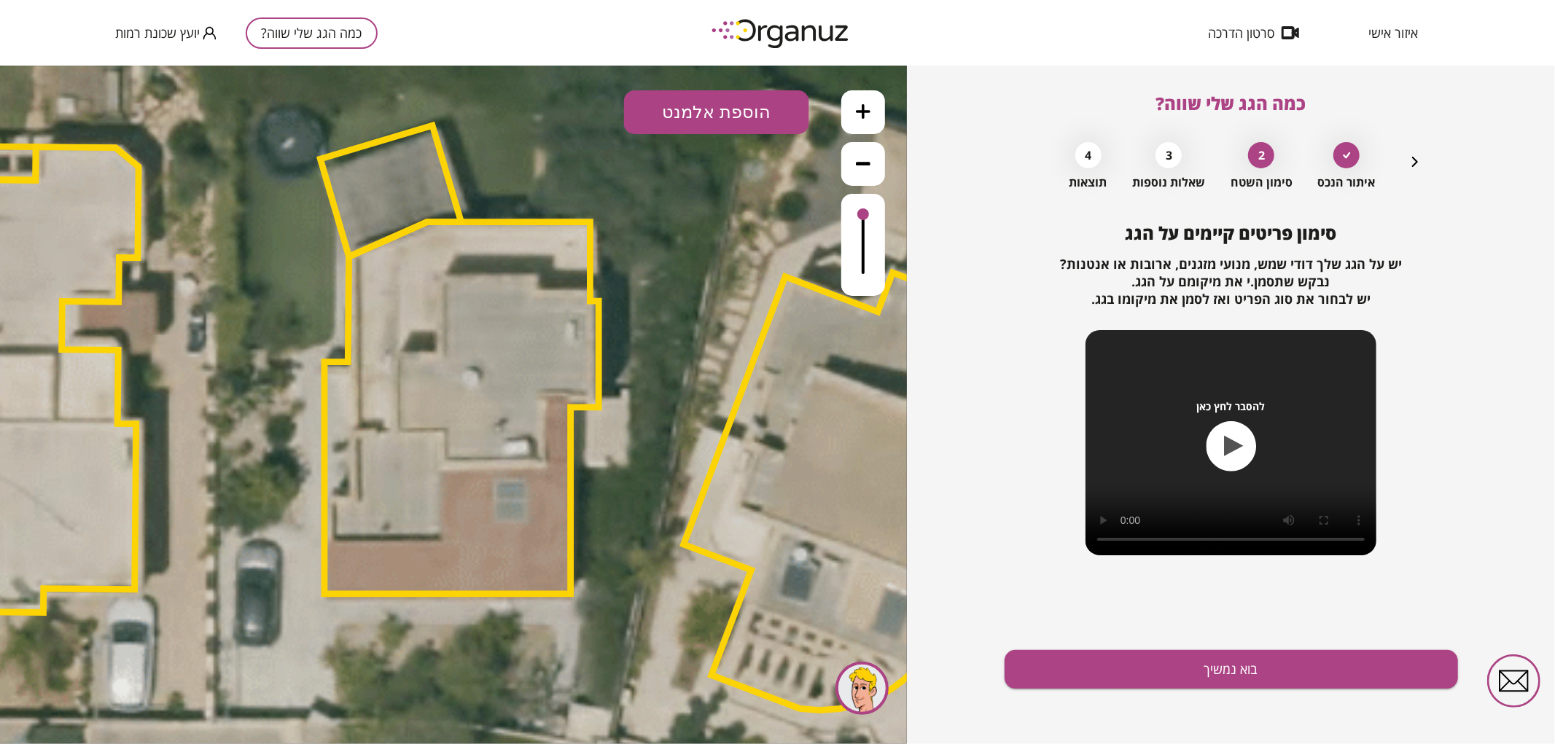
drag, startPoint x: 789, startPoint y: 305, endPoint x: 774, endPoint y: 251, distance: 56.6
click at [774, 251] on icon at bounding box center [503, 439] width 3911 height 3911
click at [760, 109] on button "הוספת אלמנט" at bounding box center [716, 112] width 185 height 44
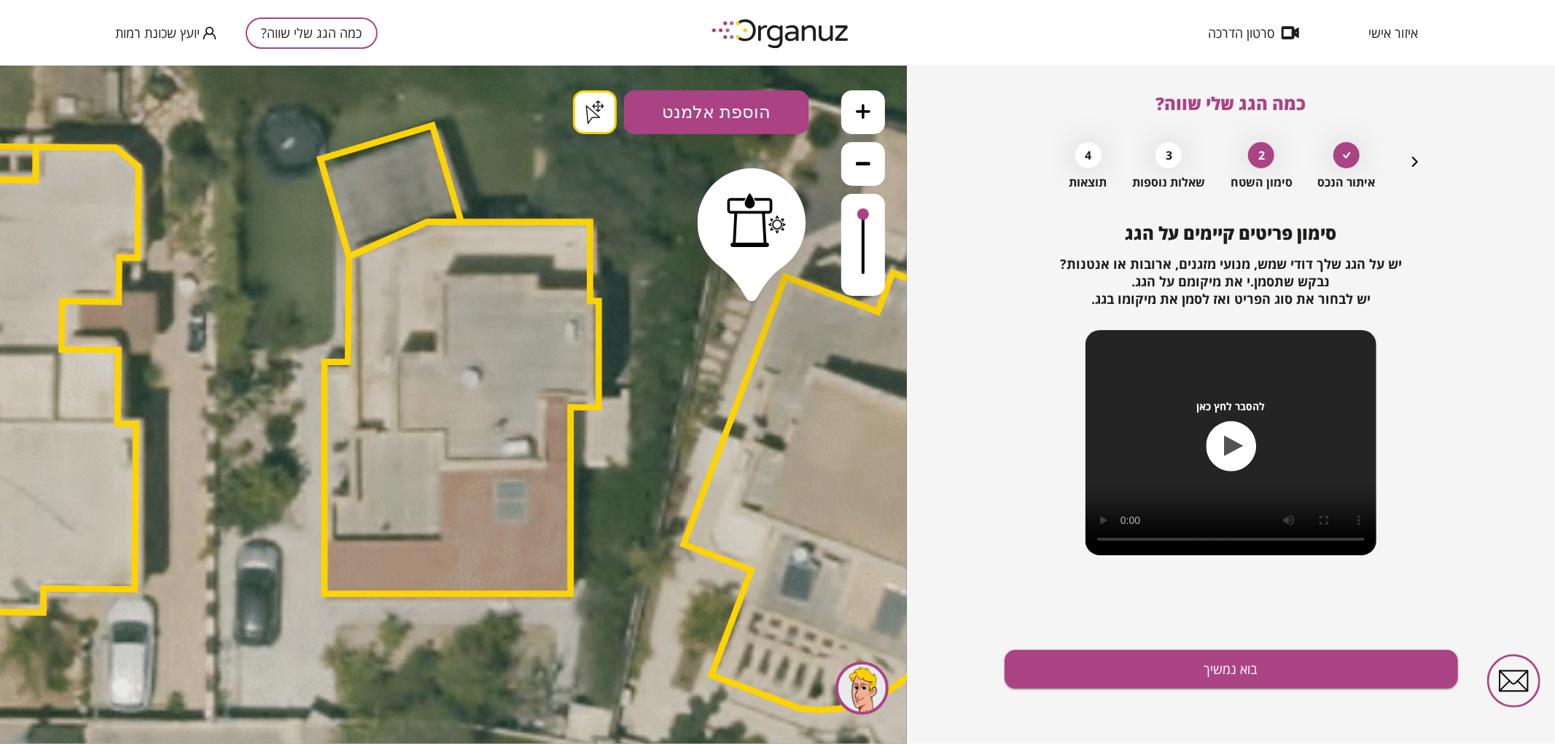
click at [751, 287] on div ".st0 { fill: #FFFFFF; } .st0 { fill: #FFFFFF; }" at bounding box center [453, 404] width 907 height 679
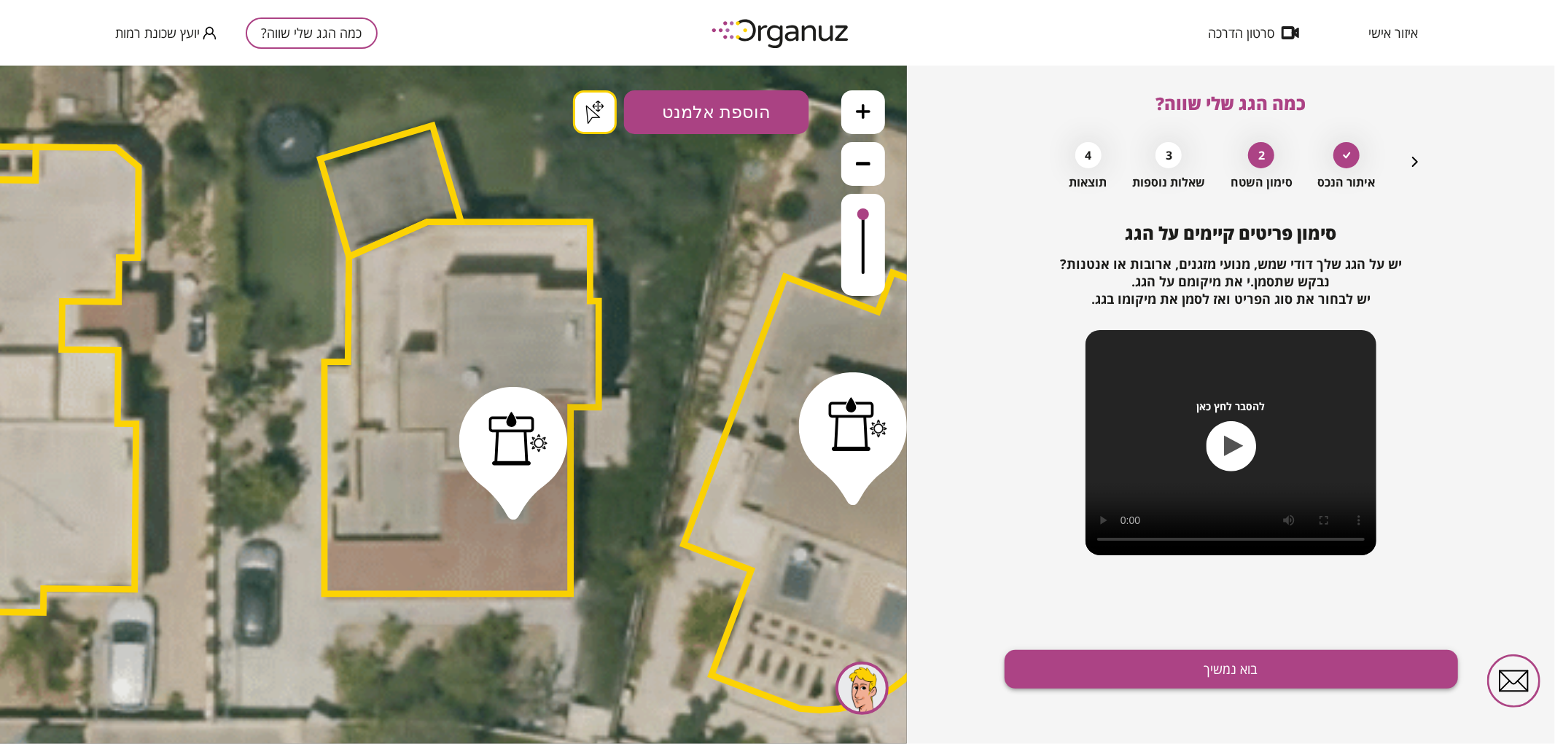
click at [1083, 676] on button "בוא נמשיך" at bounding box center [1230, 669] width 453 height 39
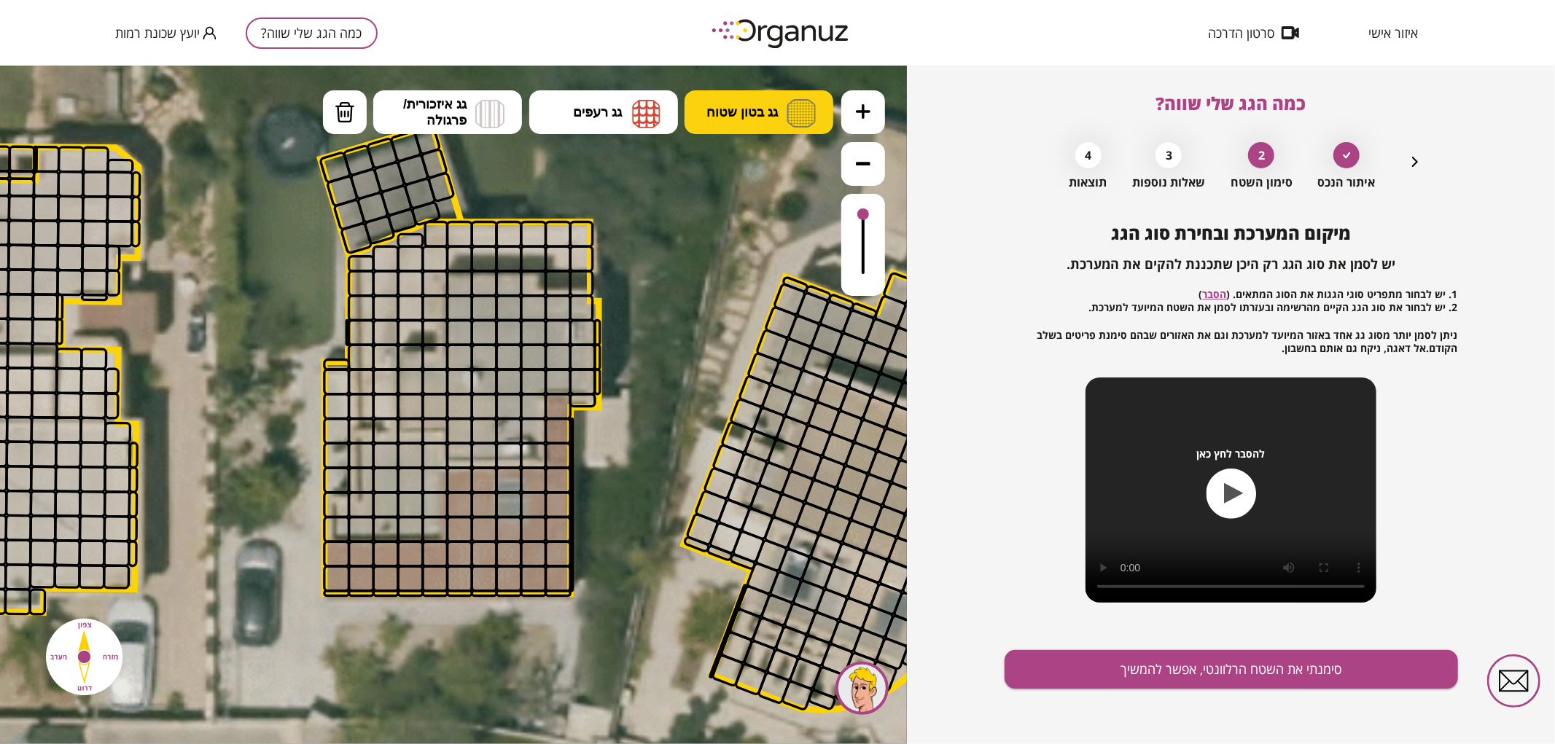
click at [800, 122] on img at bounding box center [800, 112] width 29 height 28
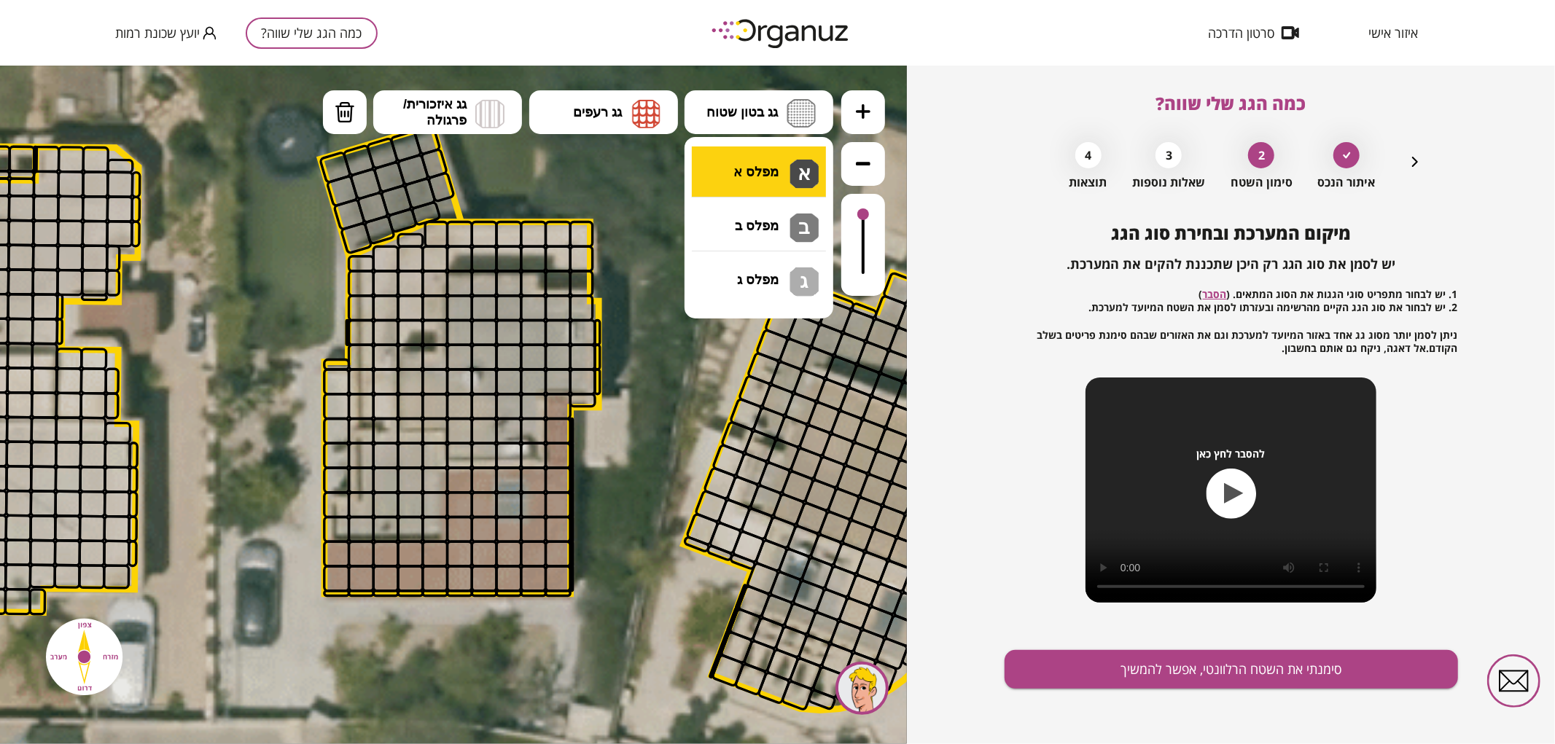
click at [805, 170] on div ".st0 { fill: #FFFFFF; } .st0 { fill: #FFFFFF; }" at bounding box center [453, 404] width 907 height 679
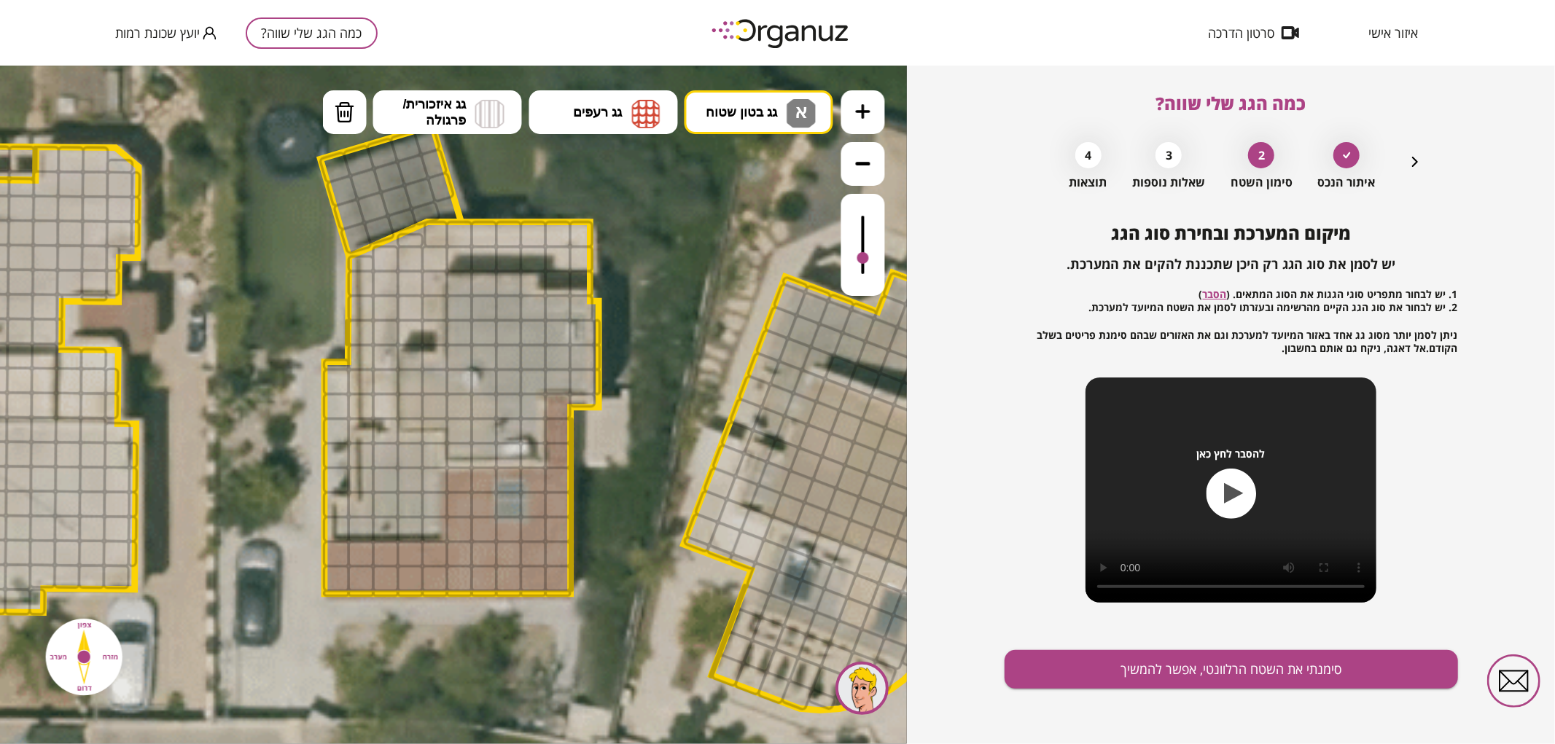
drag, startPoint x: 872, startPoint y: 221, endPoint x: 865, endPoint y: 259, distance: 38.5
click at [865, 259] on div at bounding box center [863, 244] width 44 height 102
drag, startPoint x: 578, startPoint y: 235, endPoint x: 587, endPoint y: 266, distance: 32.7
drag, startPoint x: 429, startPoint y: 300, endPoint x: 429, endPoint y: 322, distance: 21.9
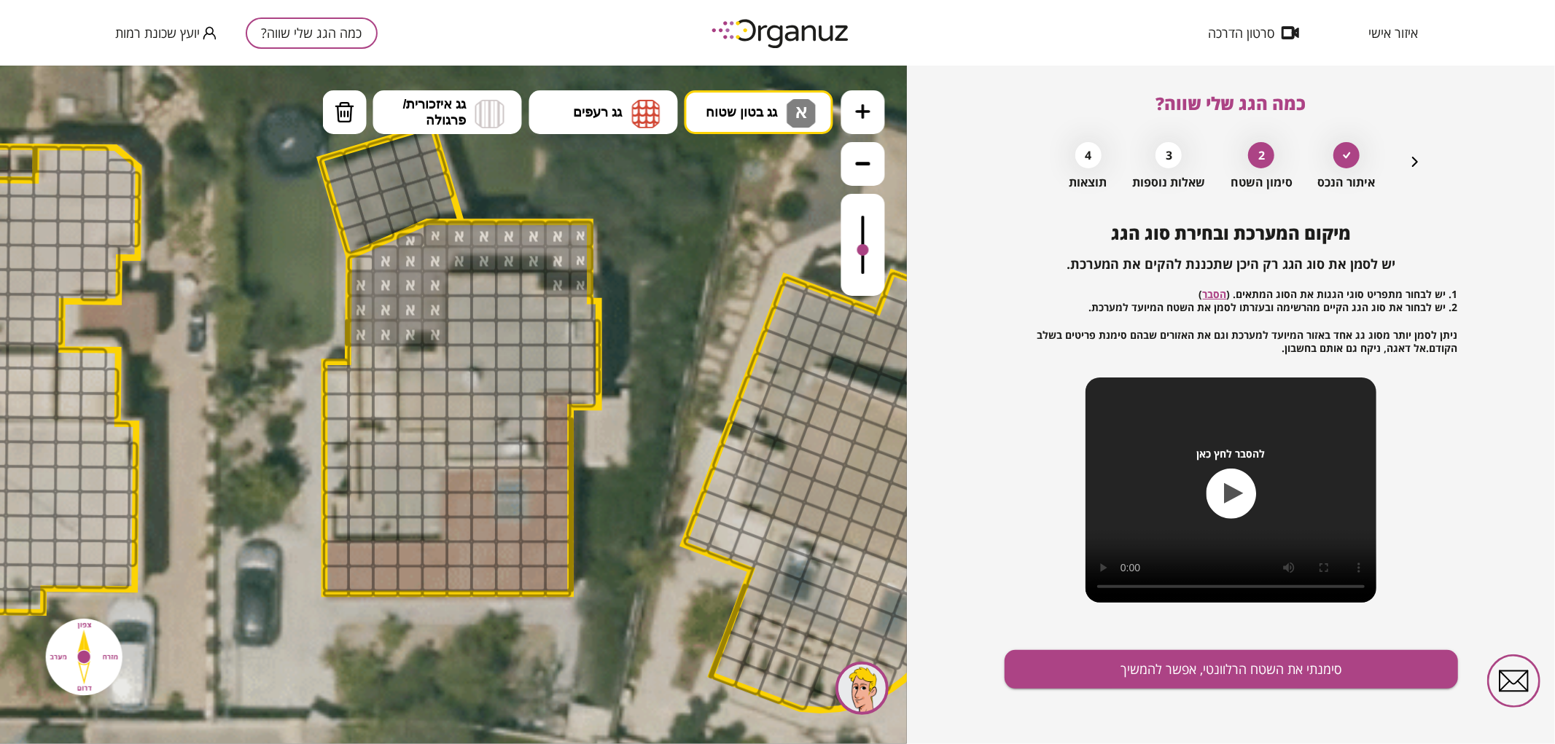
click at [863, 251] on div at bounding box center [863, 249] width 12 height 12
drag, startPoint x: 388, startPoint y: 351, endPoint x: 380, endPoint y: 404, distance: 53.8
drag, startPoint x: 368, startPoint y: 353, endPoint x: 367, endPoint y: 361, distance: 7.3
click at [367, 361] on div at bounding box center [361, 356] width 27 height 27
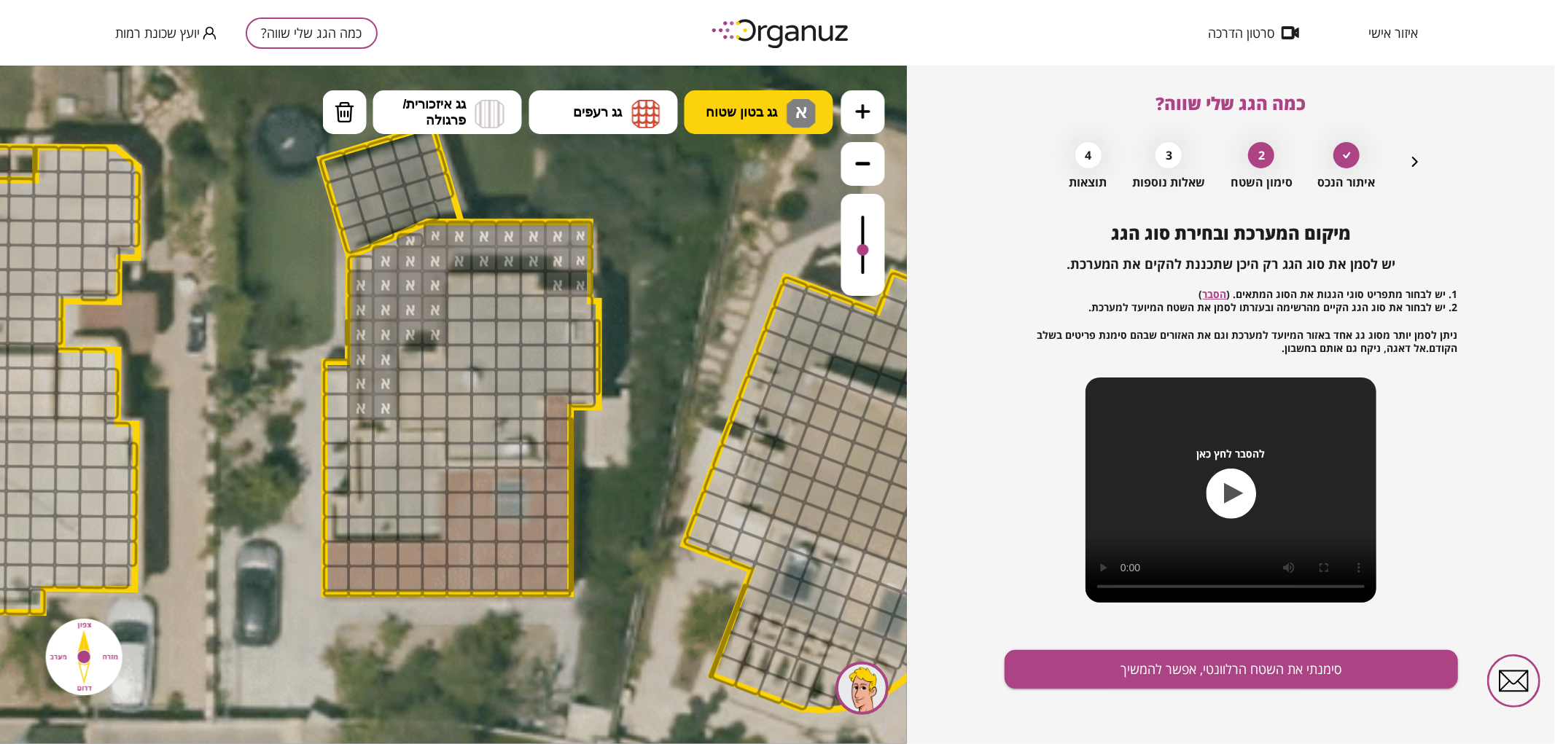
click at [778, 91] on button "גג בטון שטוח א" at bounding box center [758, 112] width 149 height 44
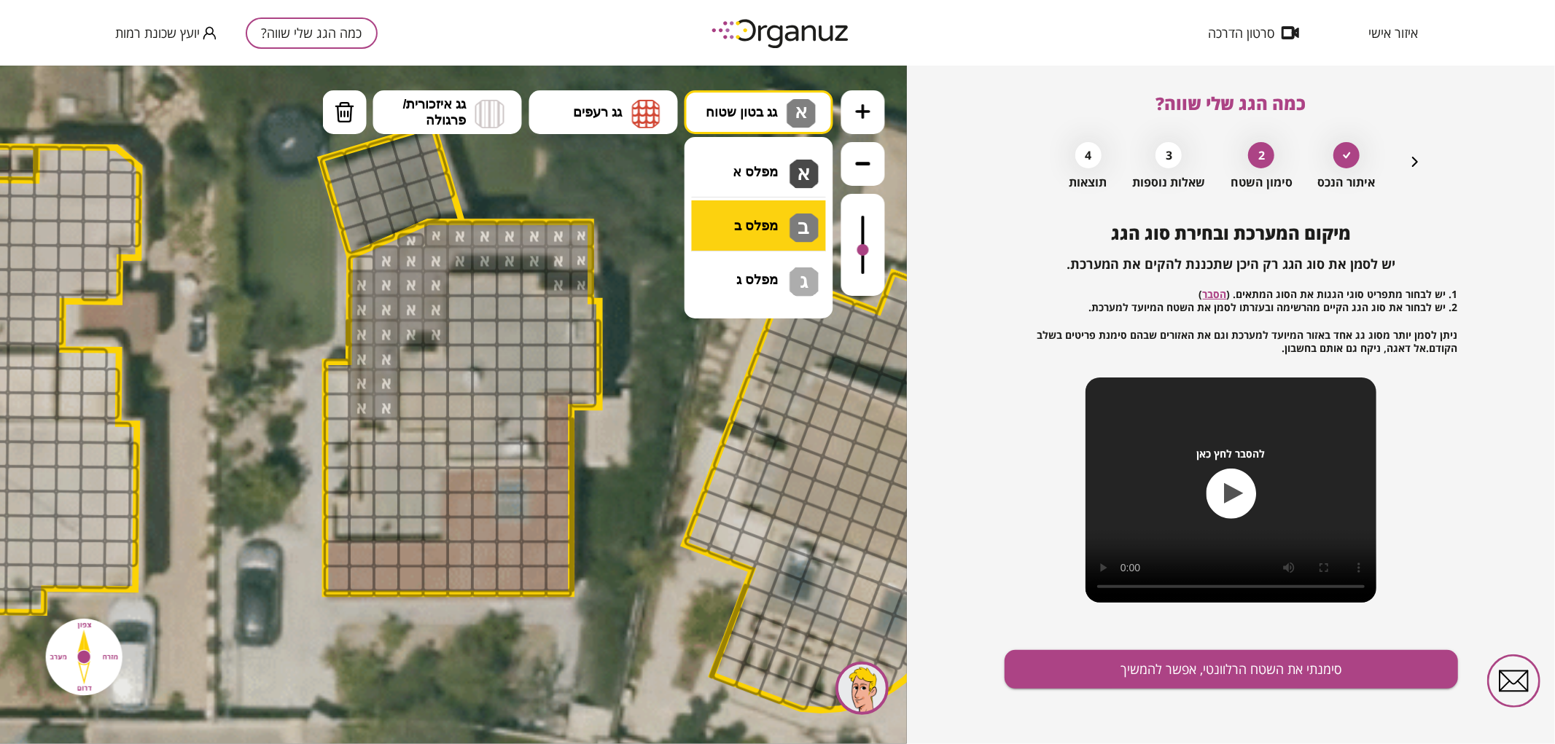
click at [759, 214] on div ".st0 { fill: #FFFFFF; } .st0 { fill: #FFFFFF; }" at bounding box center [453, 404] width 907 height 679
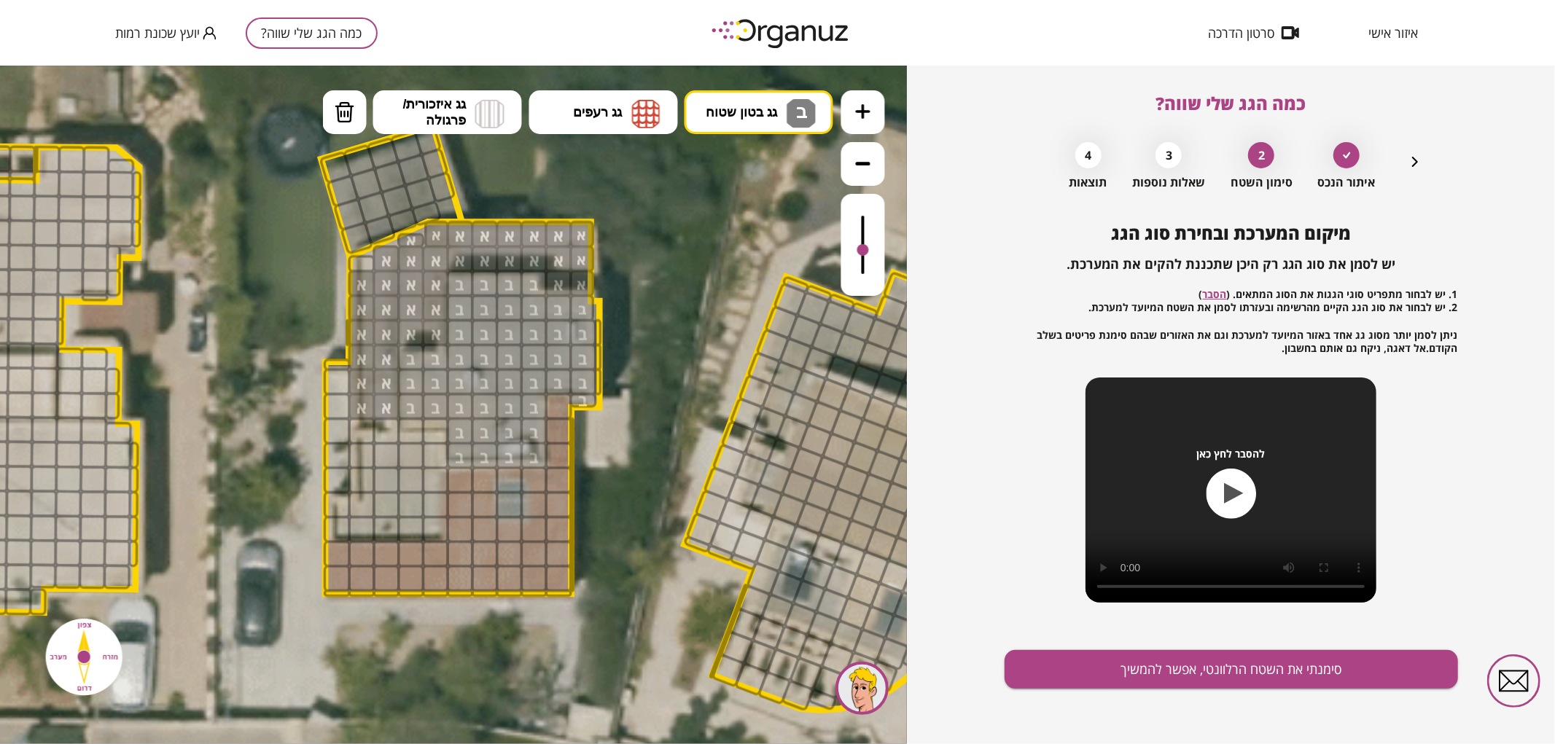
drag, startPoint x: 464, startPoint y: 284, endPoint x: 527, endPoint y: 441, distance: 169.7
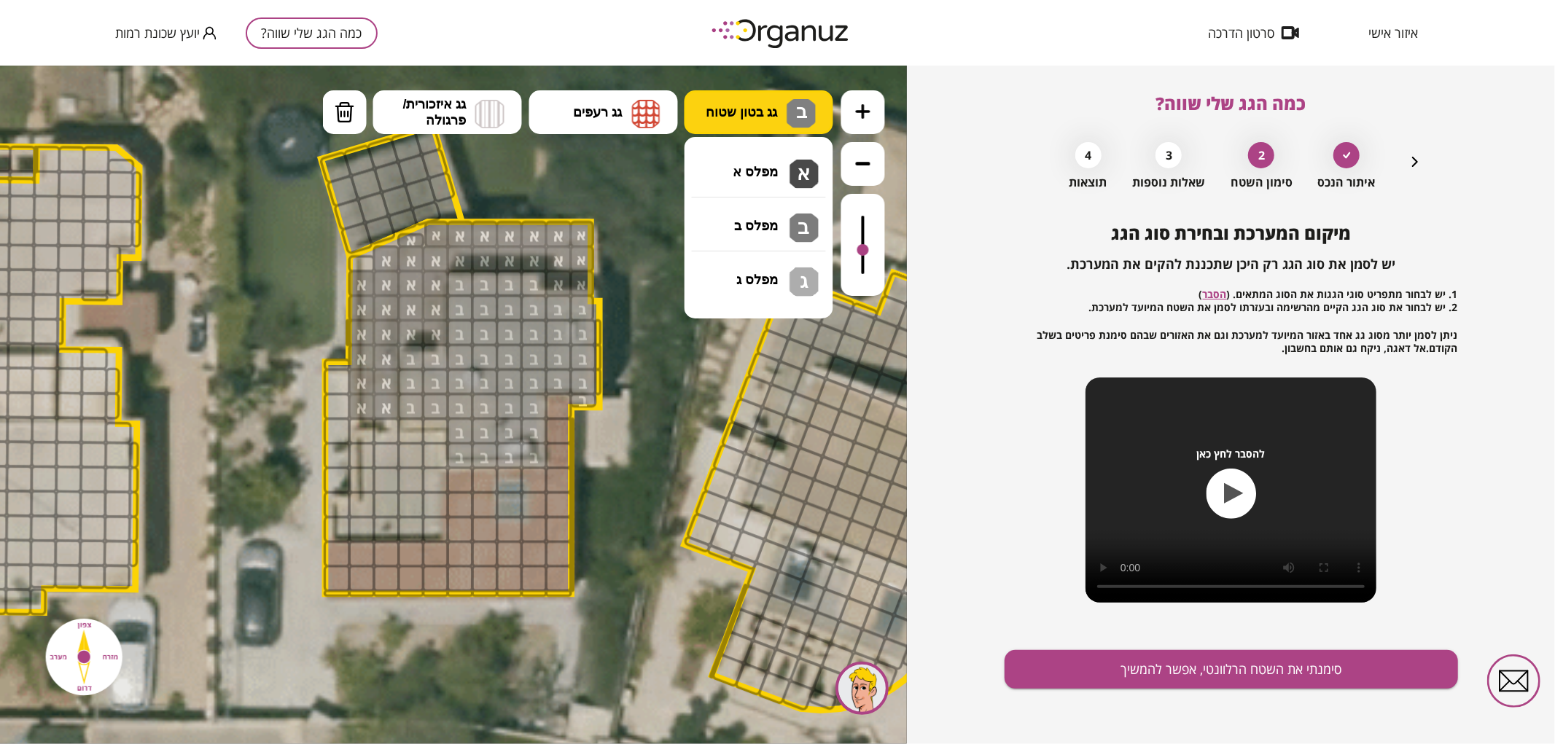
click at [773, 107] on span "גג בטון שטוח" at bounding box center [741, 111] width 71 height 16
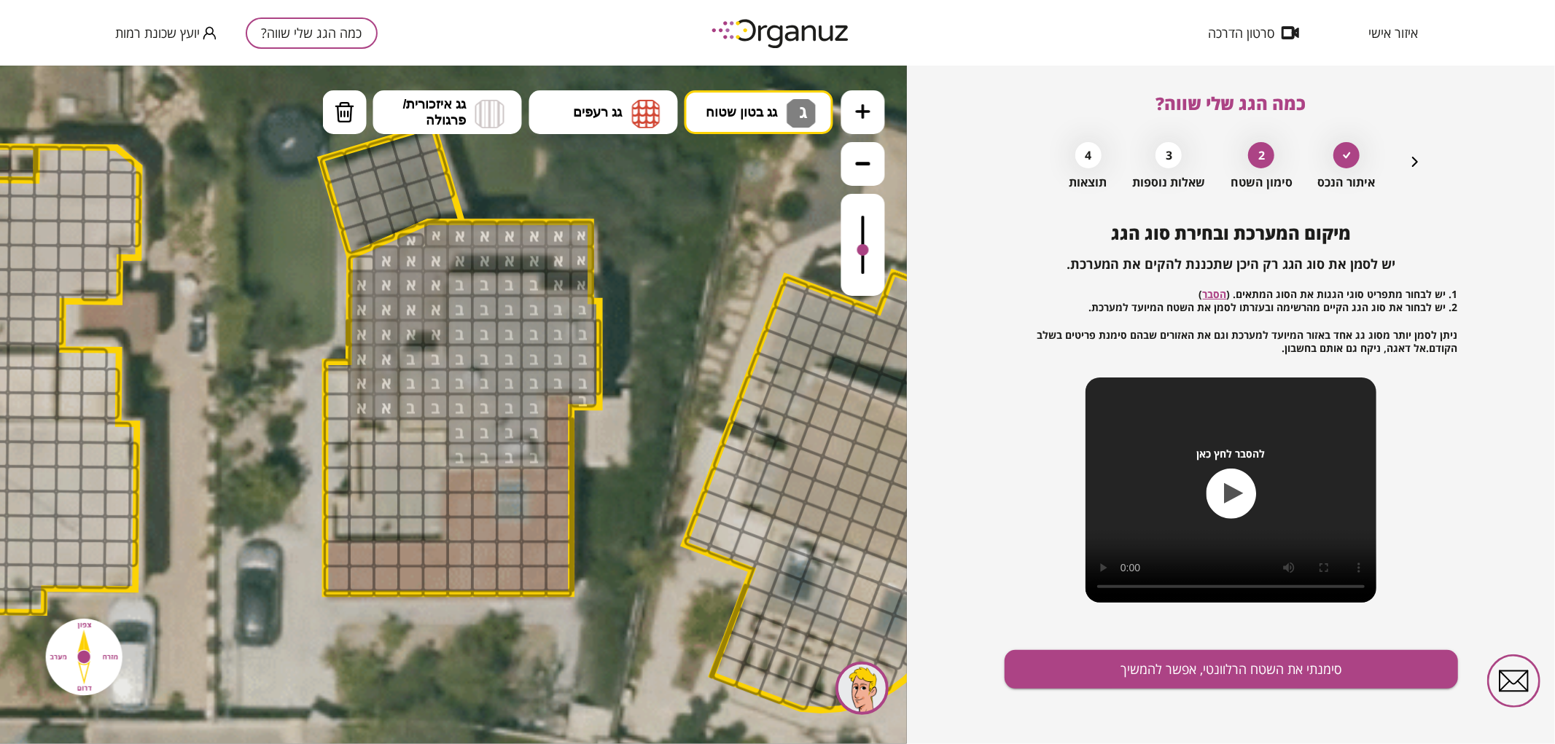
drag, startPoint x: 781, startPoint y: 271, endPoint x: 529, endPoint y: 399, distance: 281.9
click at [780, 271] on div ".st0 { fill: #FFFFFF; } .st0 { fill: #FFFFFF; }" at bounding box center [453, 404] width 907 height 679
drag, startPoint x: 426, startPoint y: 432, endPoint x: 387, endPoint y: 459, distance: 47.7
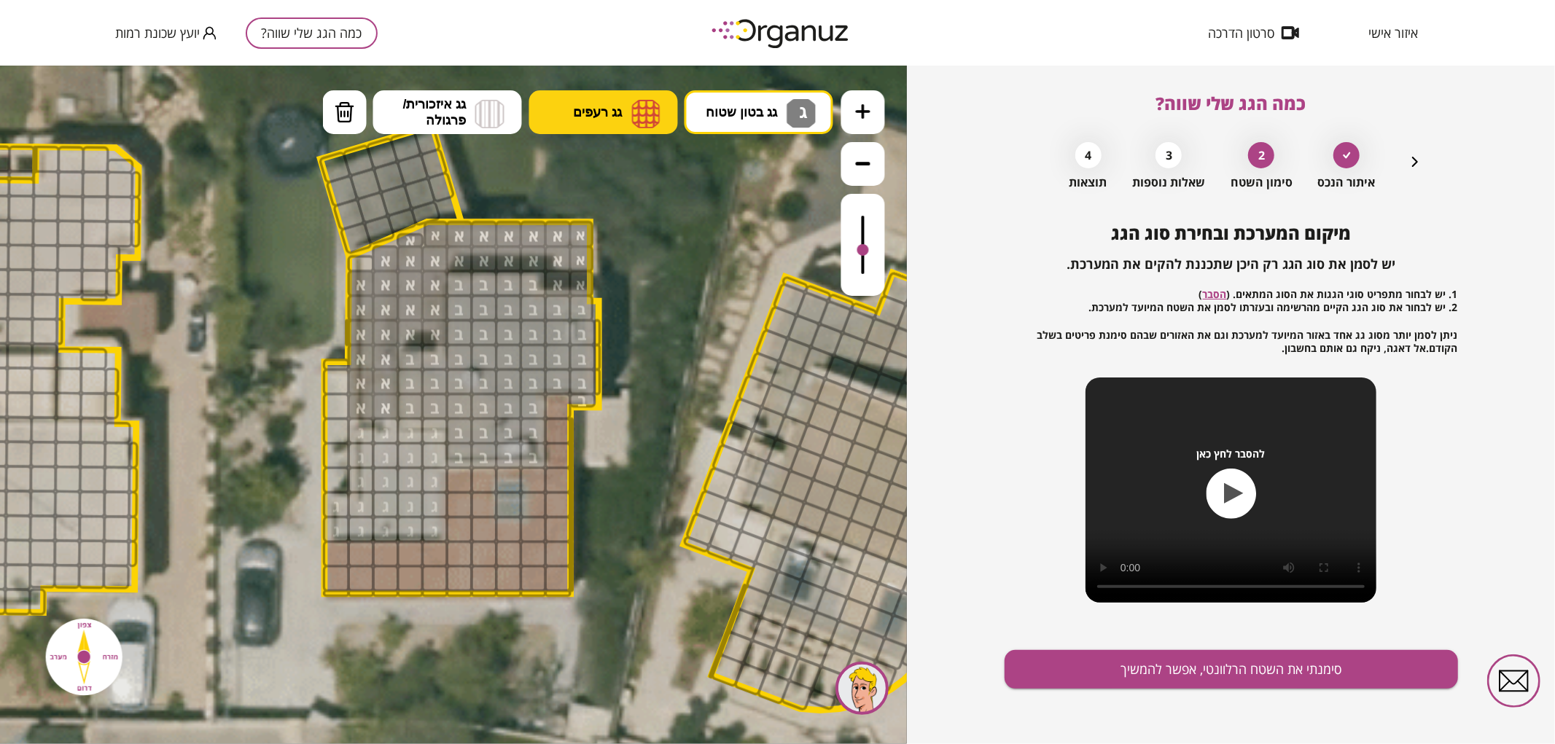
click at [577, 117] on span "גג רעפים" at bounding box center [597, 111] width 49 height 16
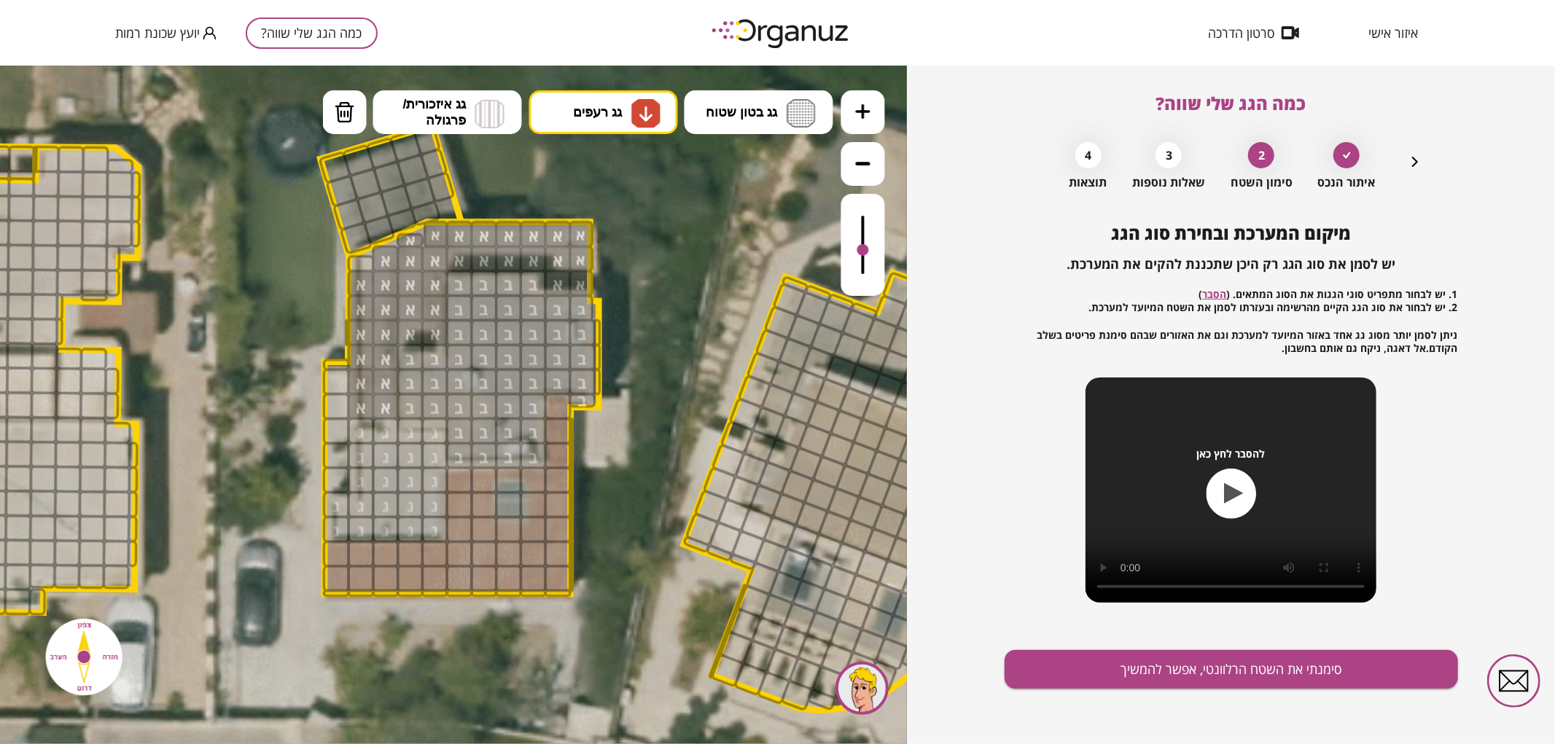
click at [590, 230] on div ".st0 { fill: #FFFFFF; } .st0 { fill: #FFFFFF; }" at bounding box center [453, 404] width 907 height 679
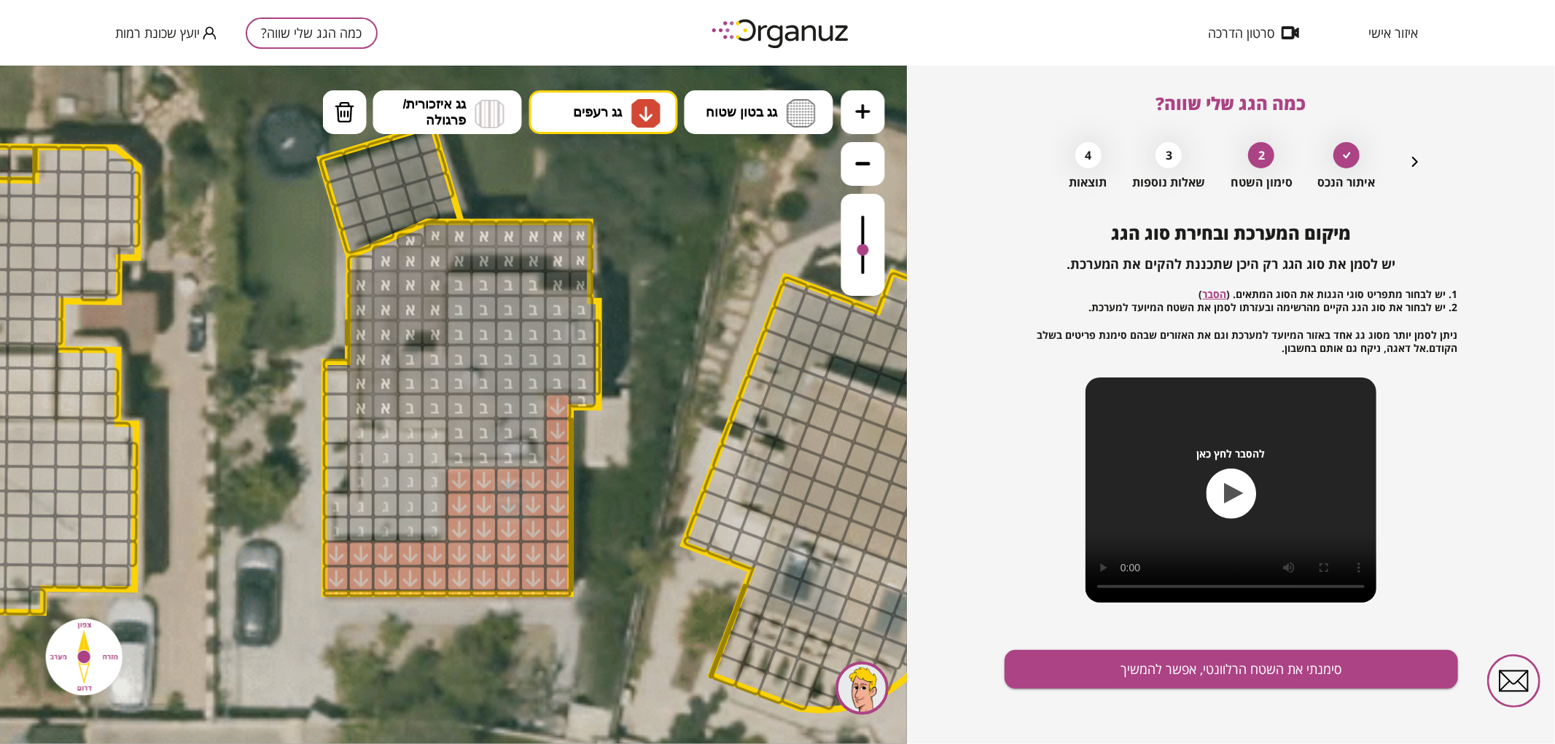
drag, startPoint x: 337, startPoint y: 588, endPoint x: 711, endPoint y: 575, distance: 374.8
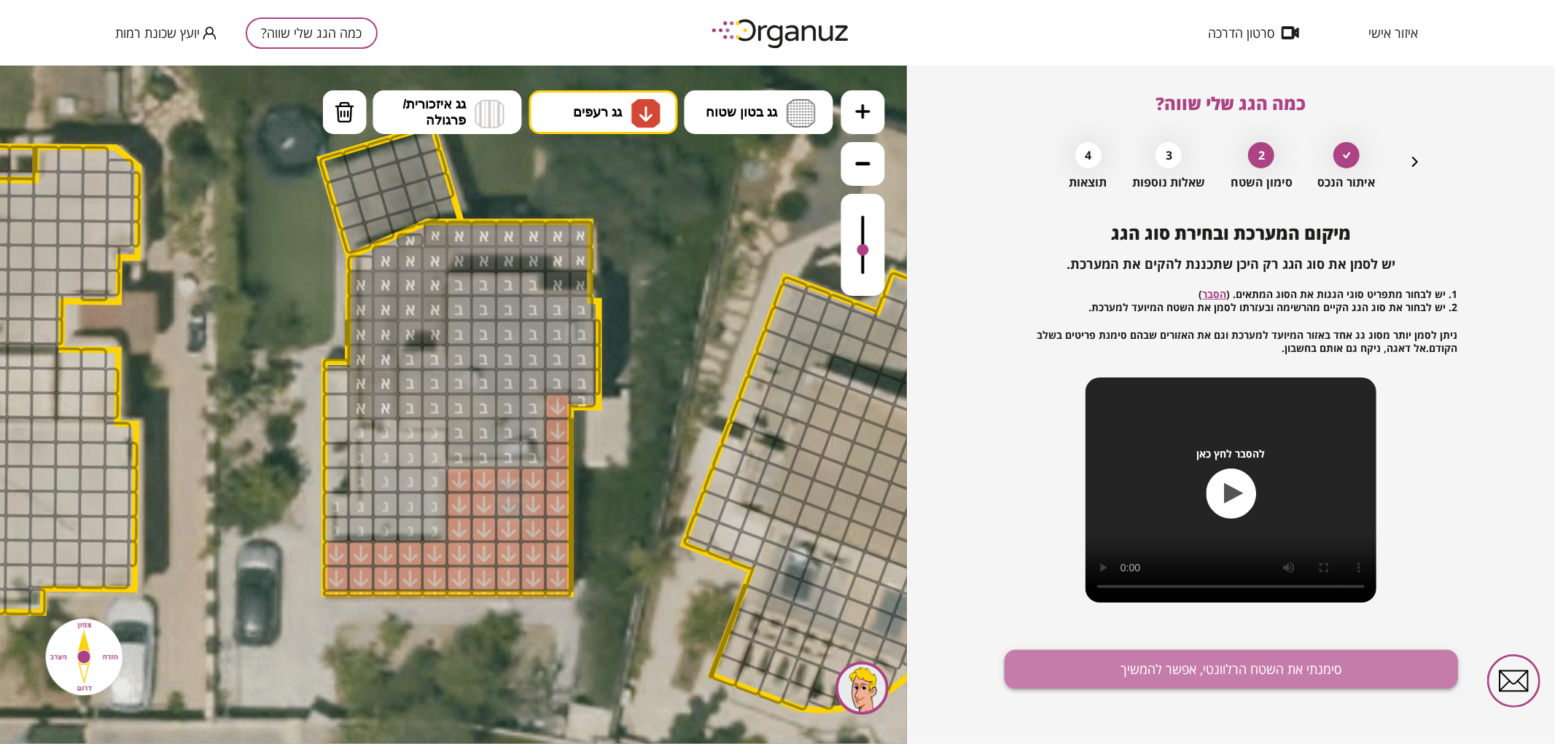
click at [1160, 683] on button "סימנתי את השטח הרלוונטי, אפשר להמשיך" at bounding box center [1230, 669] width 453 height 39
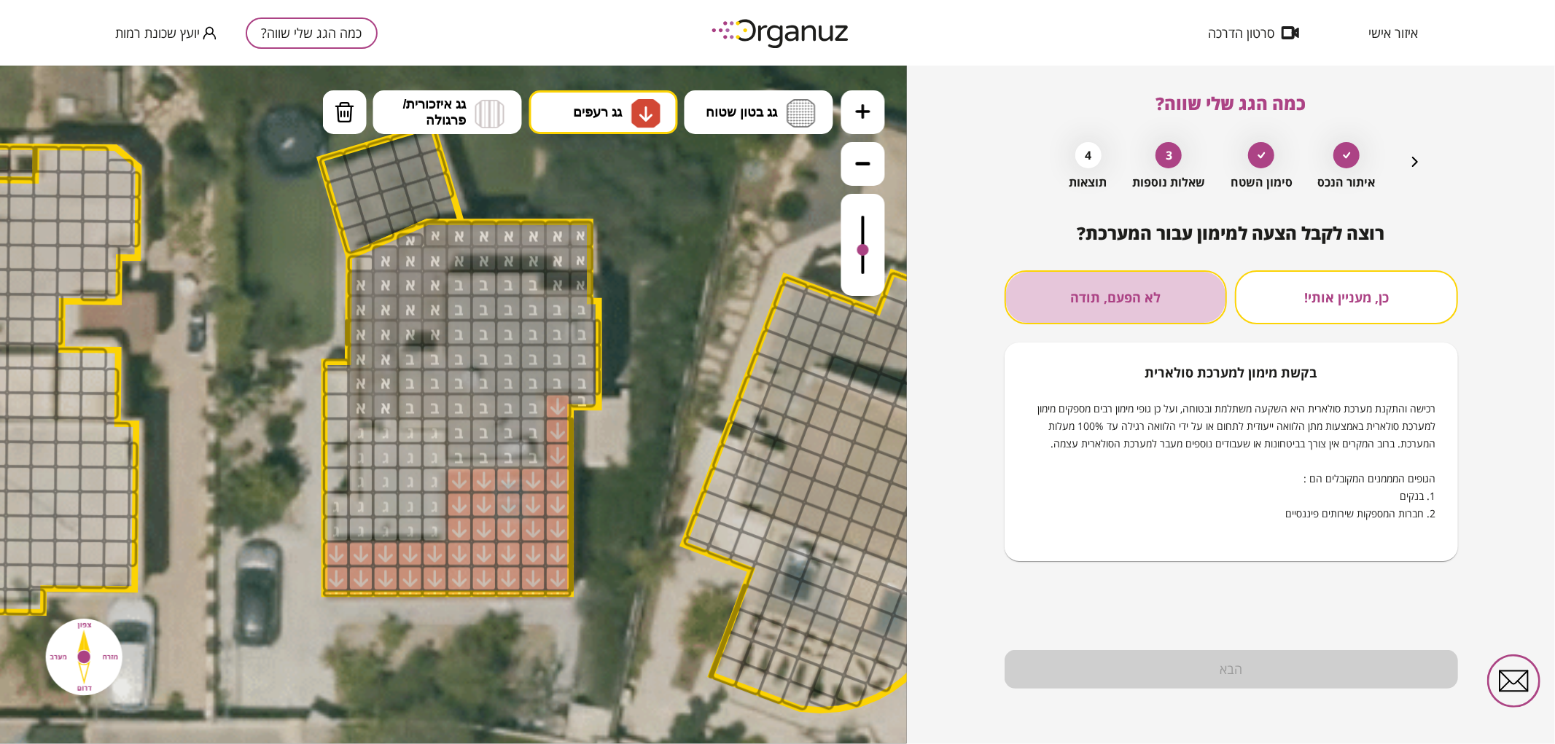
drag, startPoint x: 1184, startPoint y: 281, endPoint x: 1179, endPoint y: 522, distance: 240.6
click at [1184, 282] on button "לא הפעם, תודה" at bounding box center [1115, 297] width 223 height 54
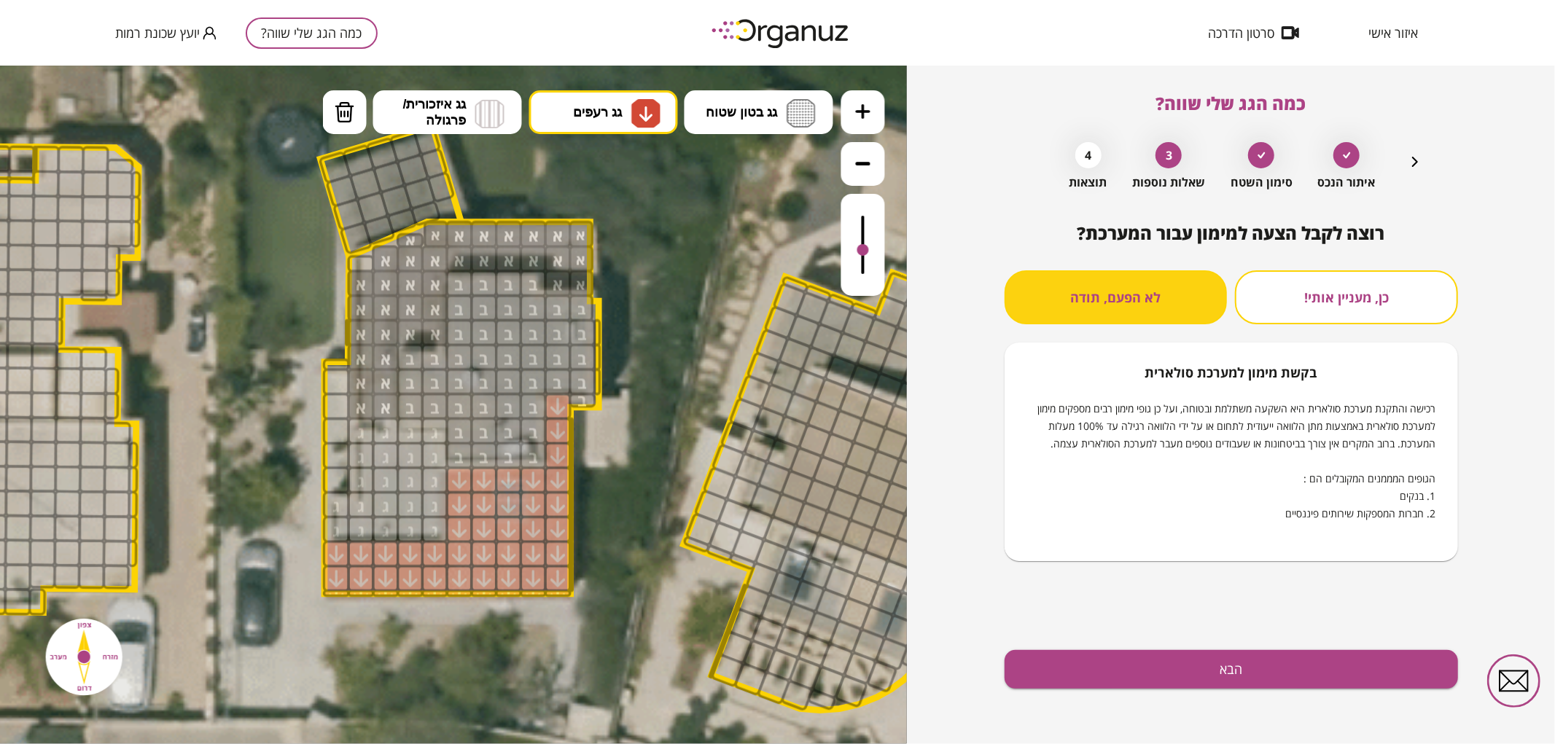
click at [1095, 646] on div "רוצה לקבל הצעה למימון עבור המערכת? כן, מעניין אותי! לא הפעם, תודה בקשת [PERSON_…" at bounding box center [1230, 483] width 453 height 521
click at [1080, 661] on button "הבא" at bounding box center [1230, 669] width 453 height 39
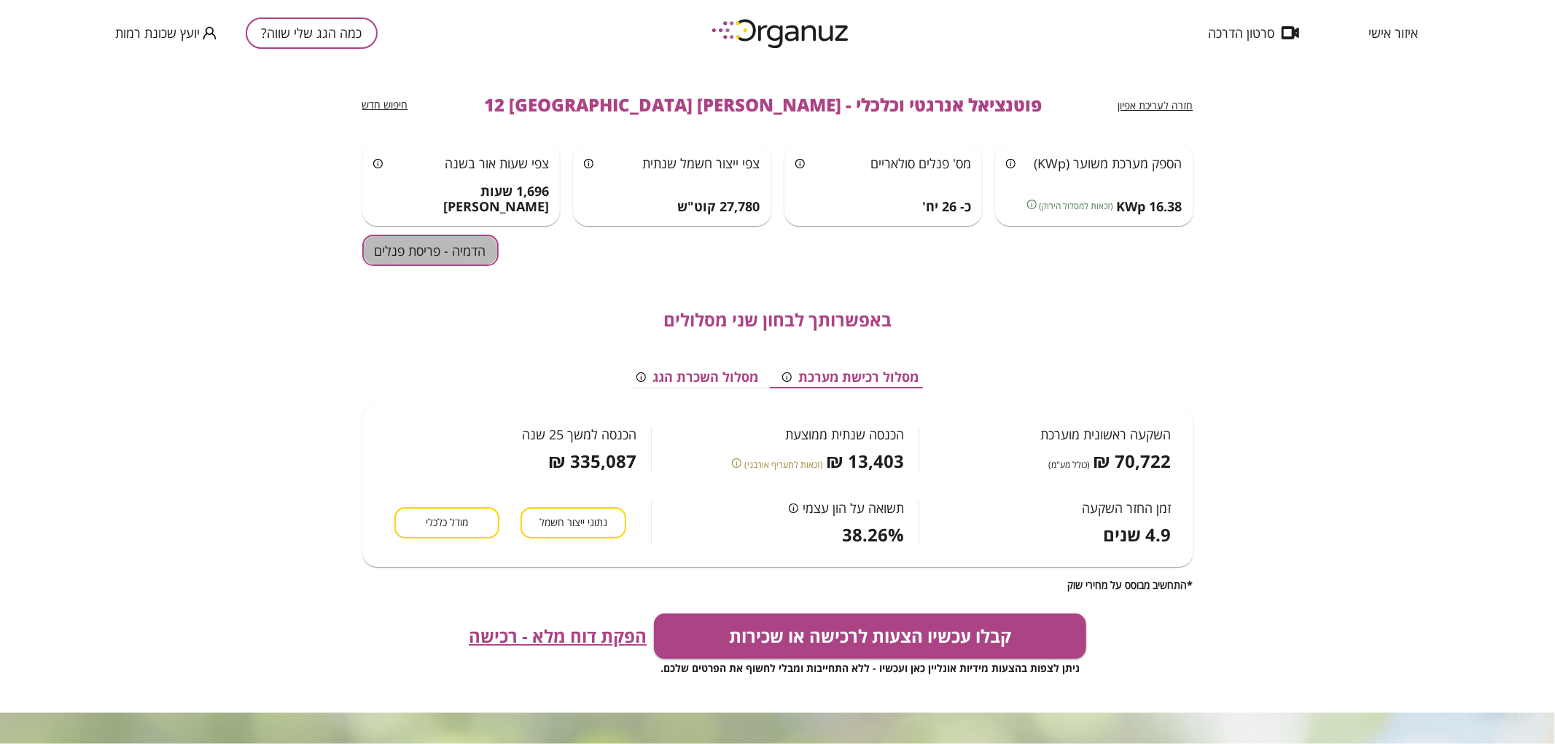
click at [445, 261] on button "הדמיה - פריסת פנלים" at bounding box center [430, 250] width 136 height 31
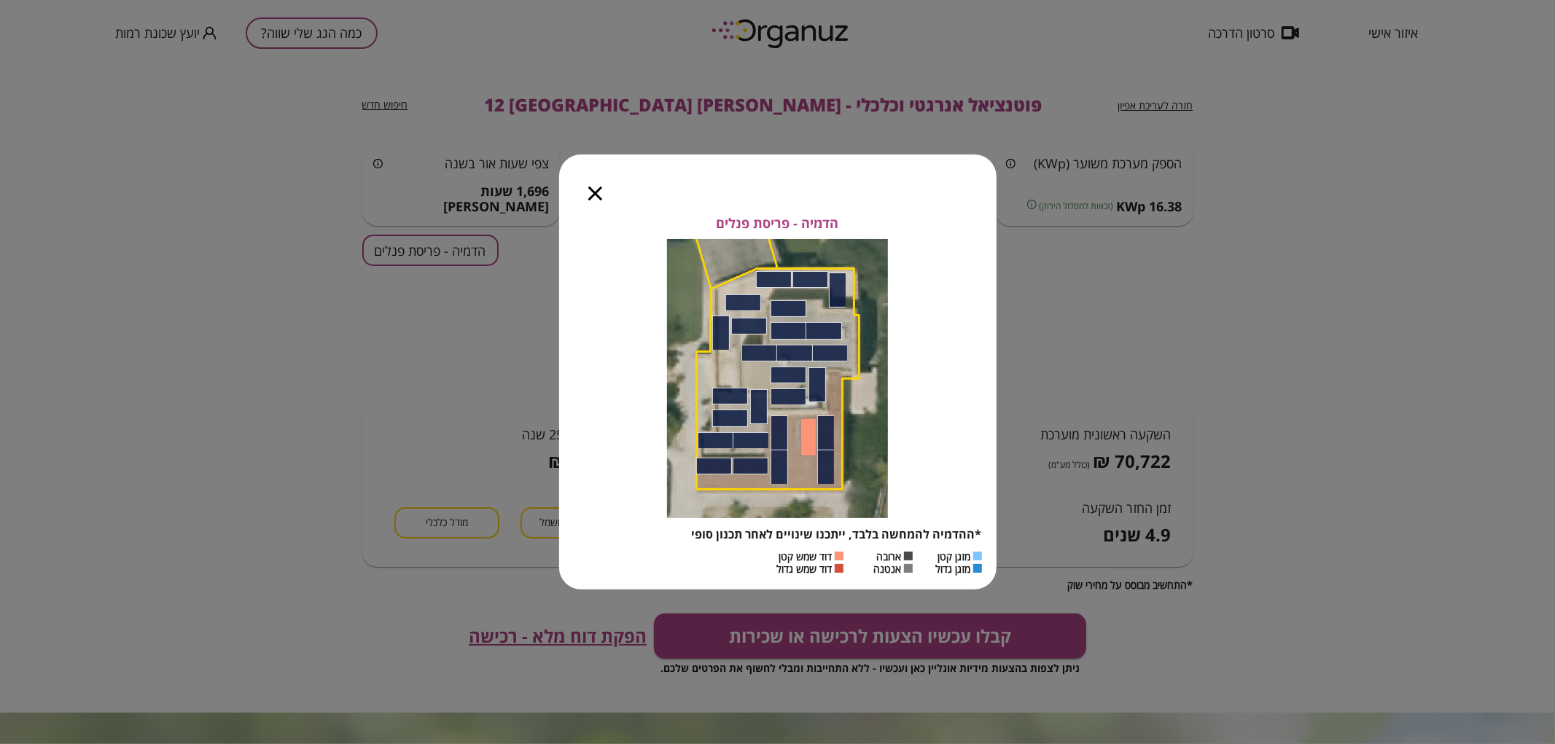
click at [589, 193] on icon "button" at bounding box center [595, 194] width 14 height 14
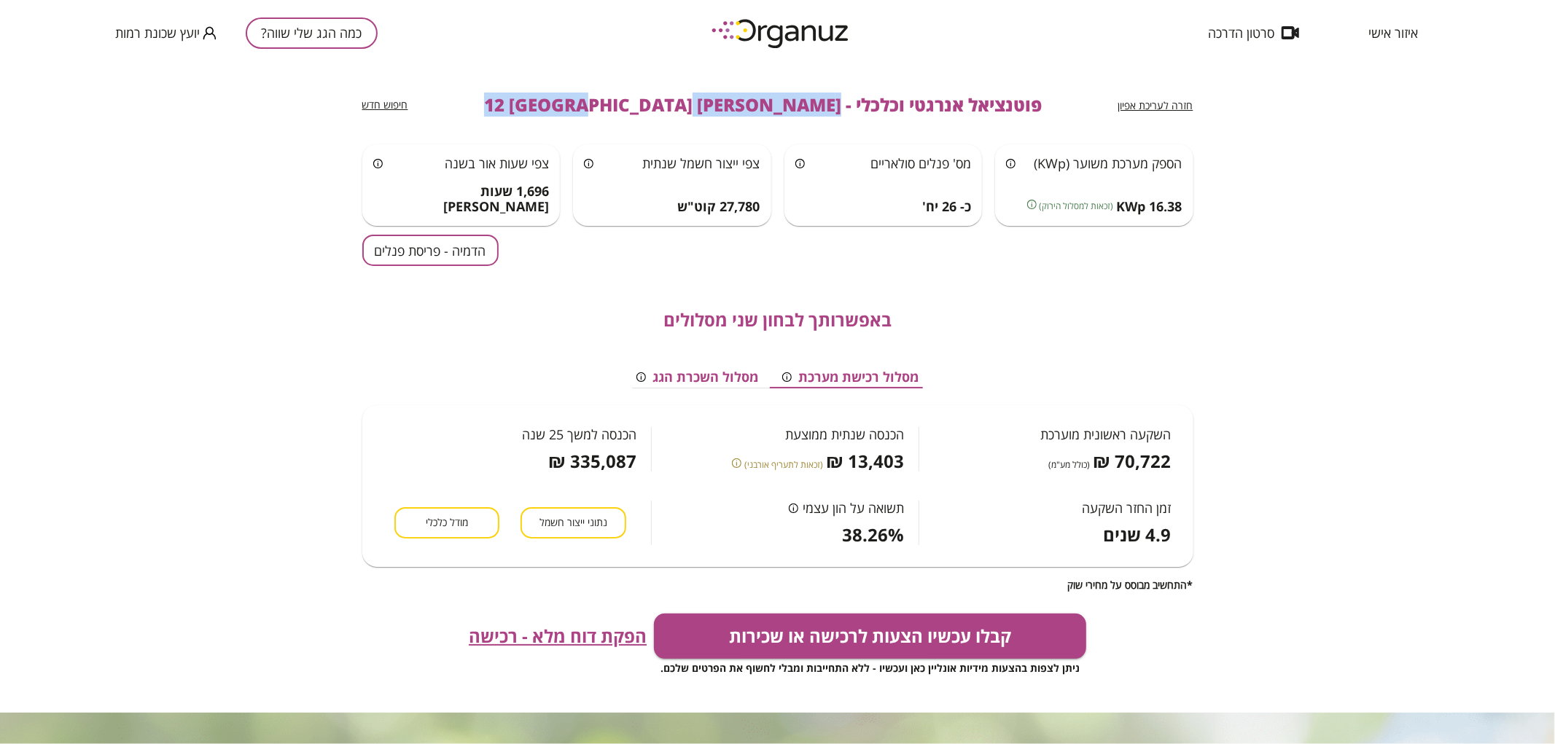
drag, startPoint x: 775, startPoint y: 100, endPoint x: 547, endPoint y: 101, distance: 227.4
click at [547, 101] on div "חזרה לעריכת אפיון פוטנציאל אנרגטי וכלכלי - [PERSON_NAME] 12 [GEOGRAPHIC_DATA] ח…" at bounding box center [777, 105] width 831 height 79
click at [338, 39] on button "כמה הגג שלי שווה?" at bounding box center [312, 32] width 132 height 31
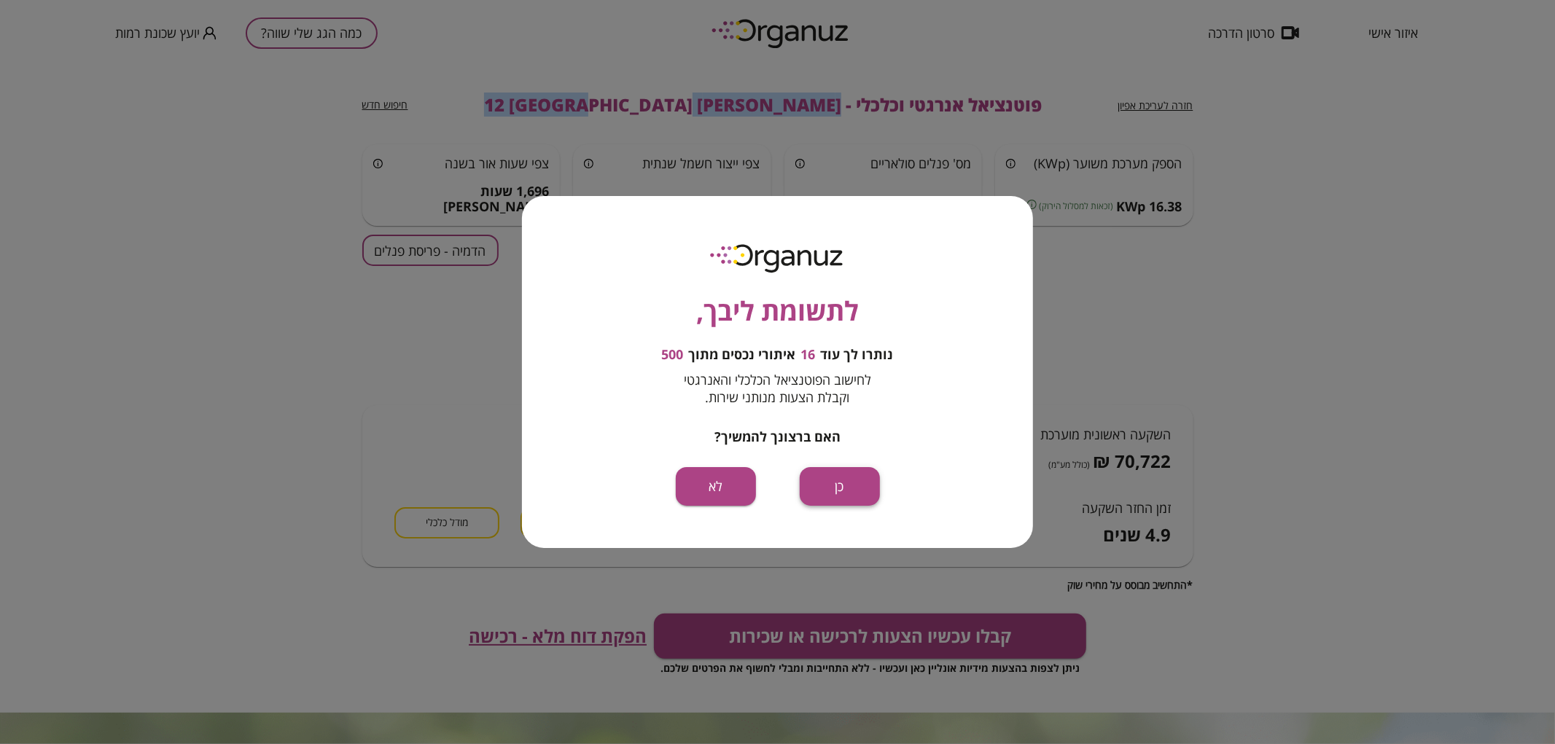
click at [846, 489] on button "כן" at bounding box center [840, 486] width 80 height 39
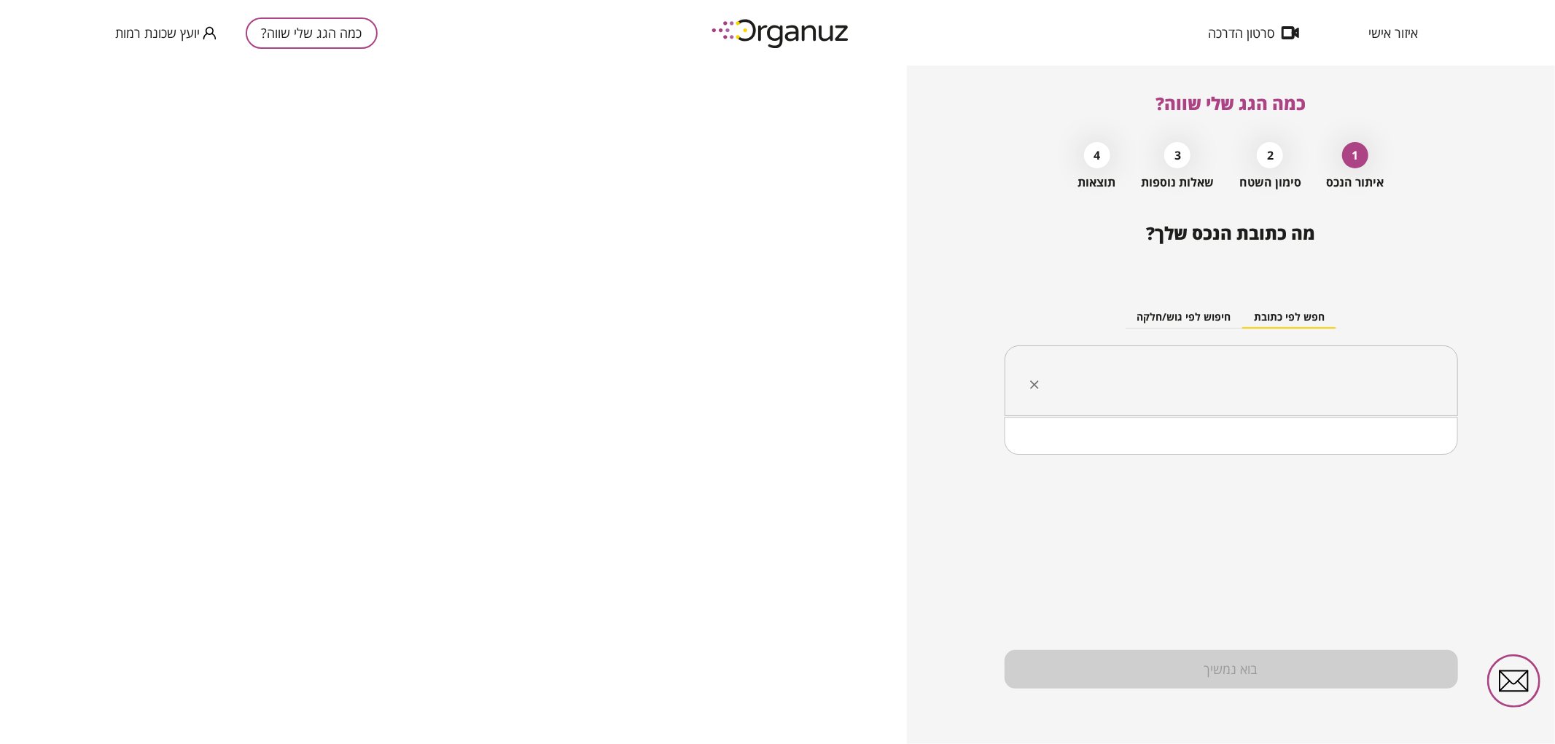
click at [1310, 381] on input "text" at bounding box center [1236, 381] width 407 height 36
paste input "**********"
click at [1324, 386] on input "**********" at bounding box center [1236, 381] width 407 height 36
click at [1337, 460] on li "[PERSON_NAME] 14 [GEOGRAPHIC_DATA]" at bounding box center [1230, 455] width 415 height 26
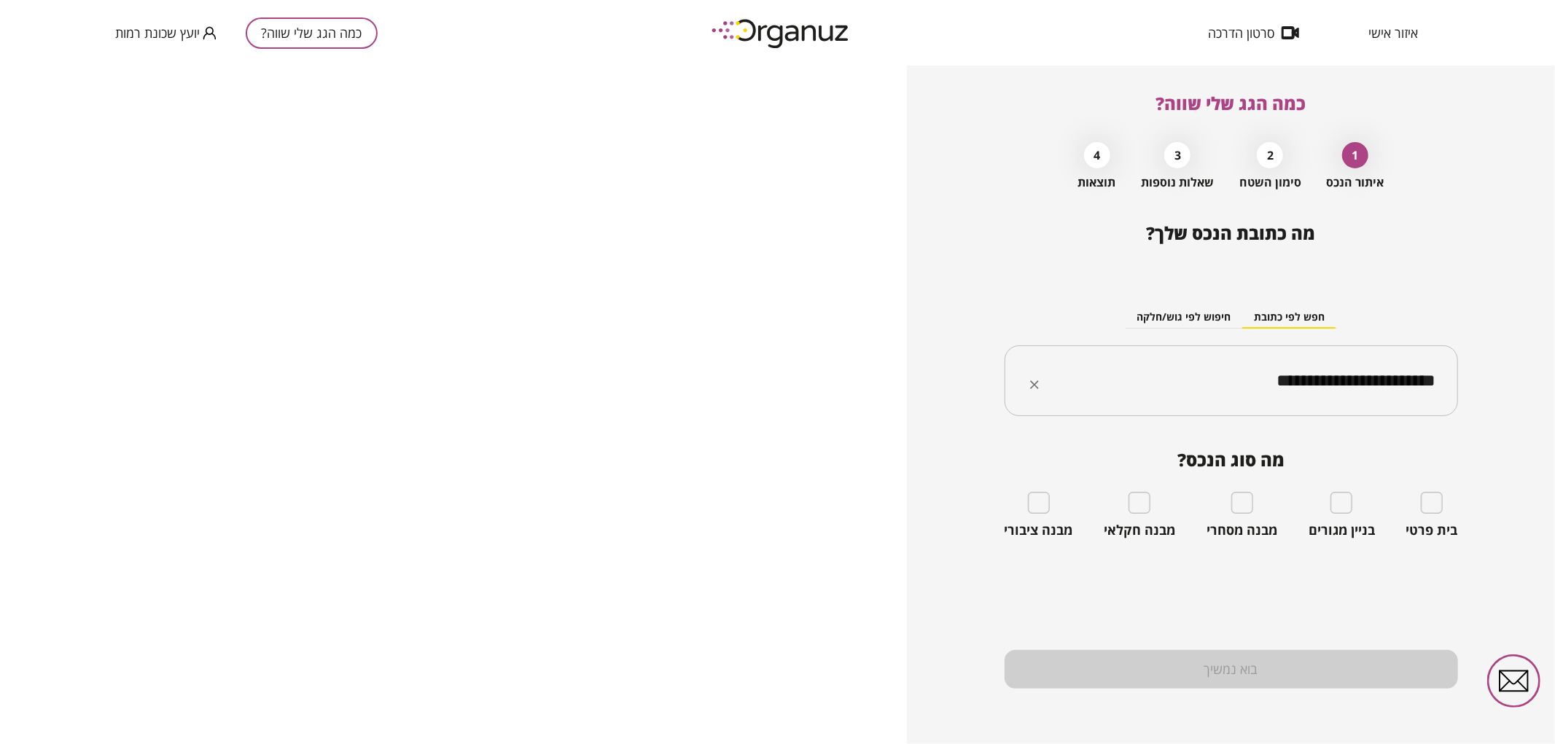
type input "**********"
click at [1415, 512] on div "בית פרטי" at bounding box center [1432, 515] width 52 height 47
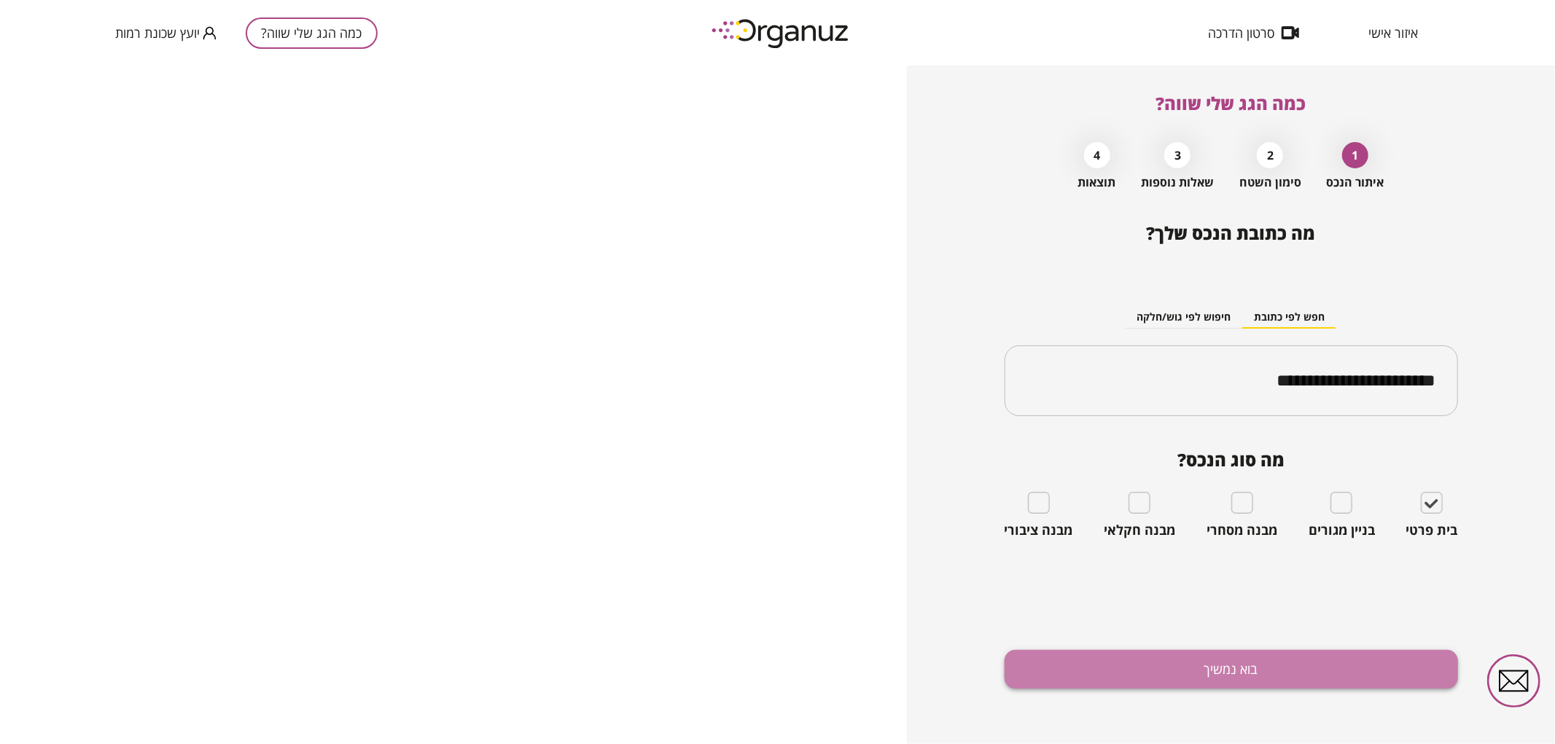
click at [1265, 672] on button "בוא נמשיך" at bounding box center [1230, 669] width 453 height 39
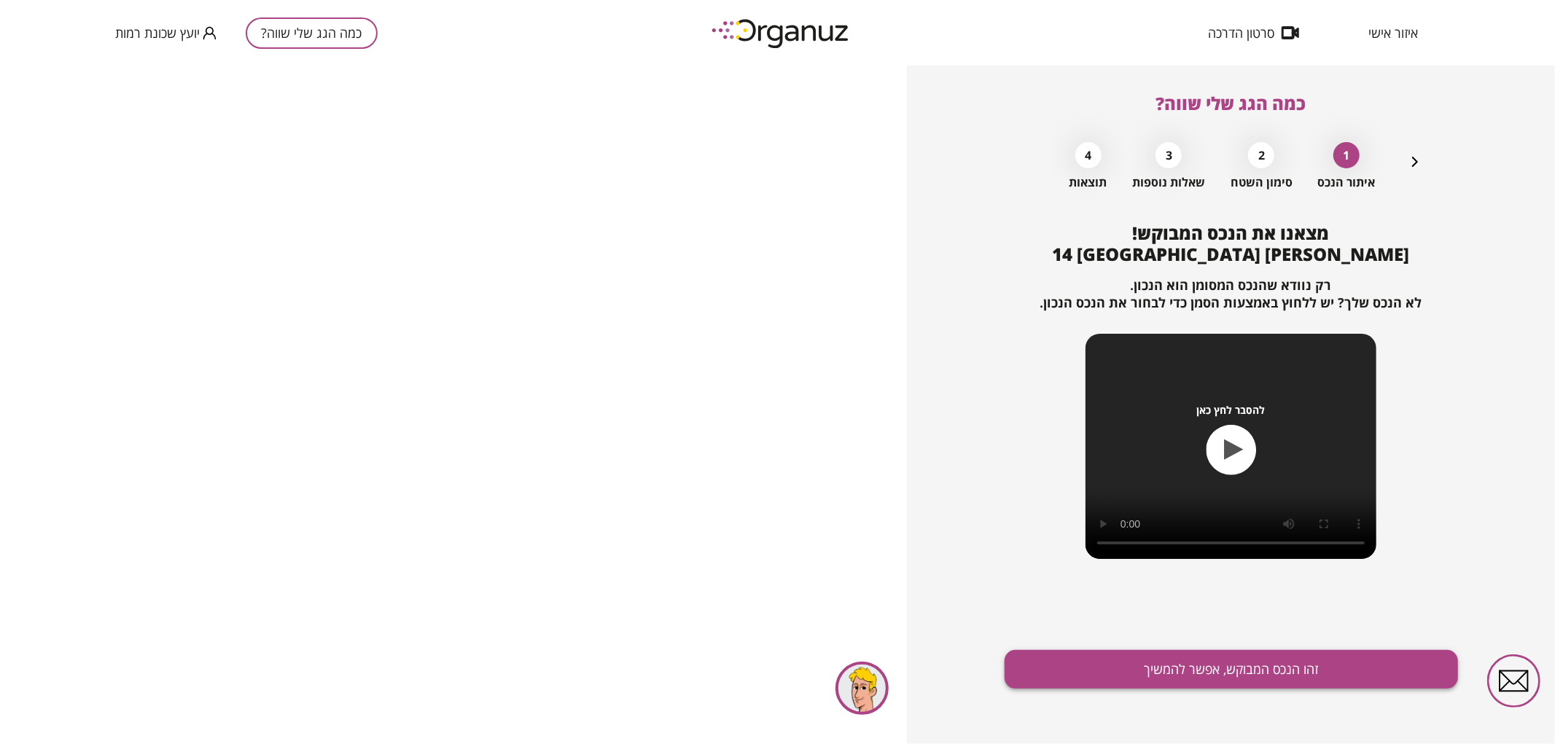
click at [1207, 668] on button "זהו הנכס המבוקש, אפשר להמשיך" at bounding box center [1230, 669] width 453 height 39
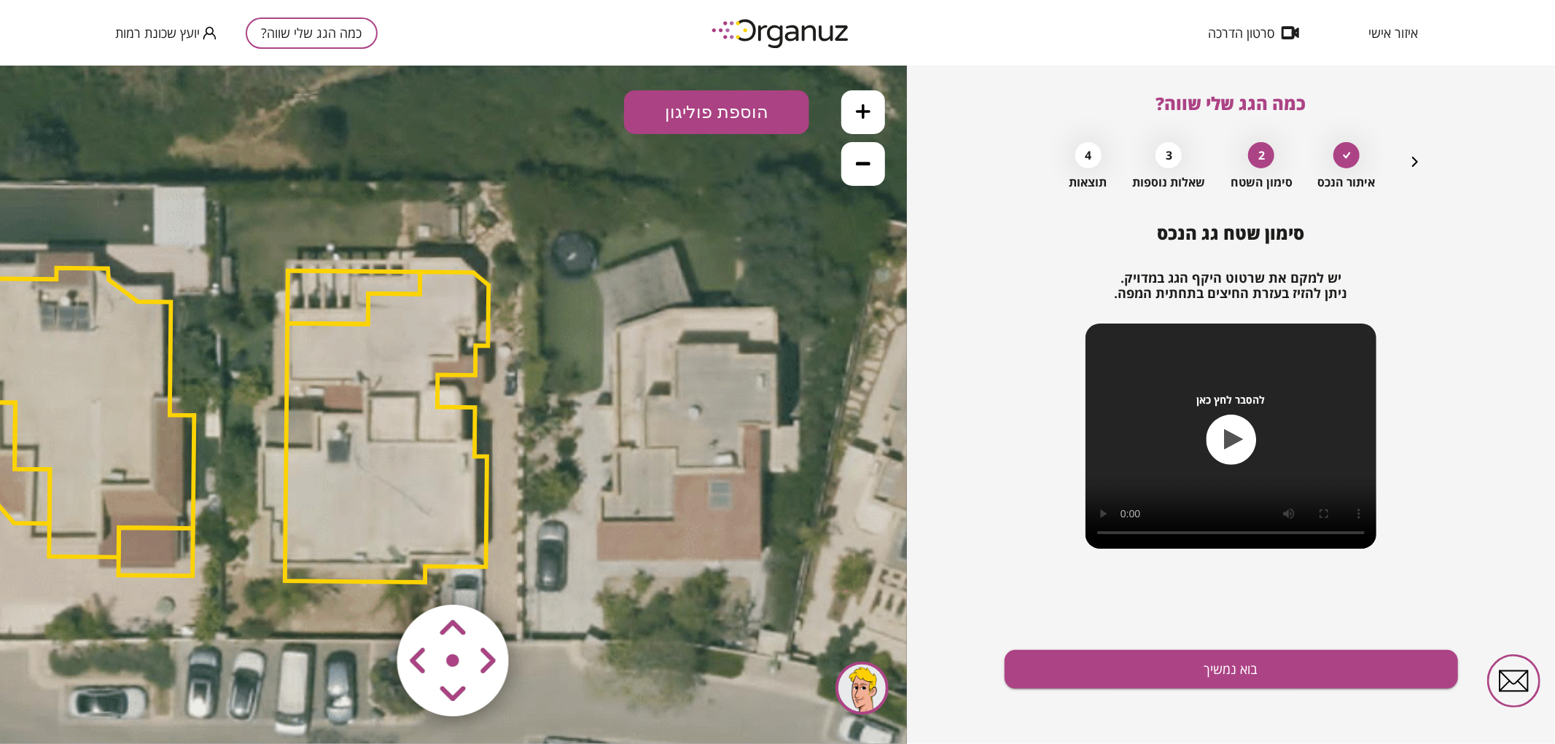
drag, startPoint x: 754, startPoint y: 321, endPoint x: 632, endPoint y: 346, distance: 124.9
click at [632, 346] on icon at bounding box center [232, 420] width 1574 height 1574
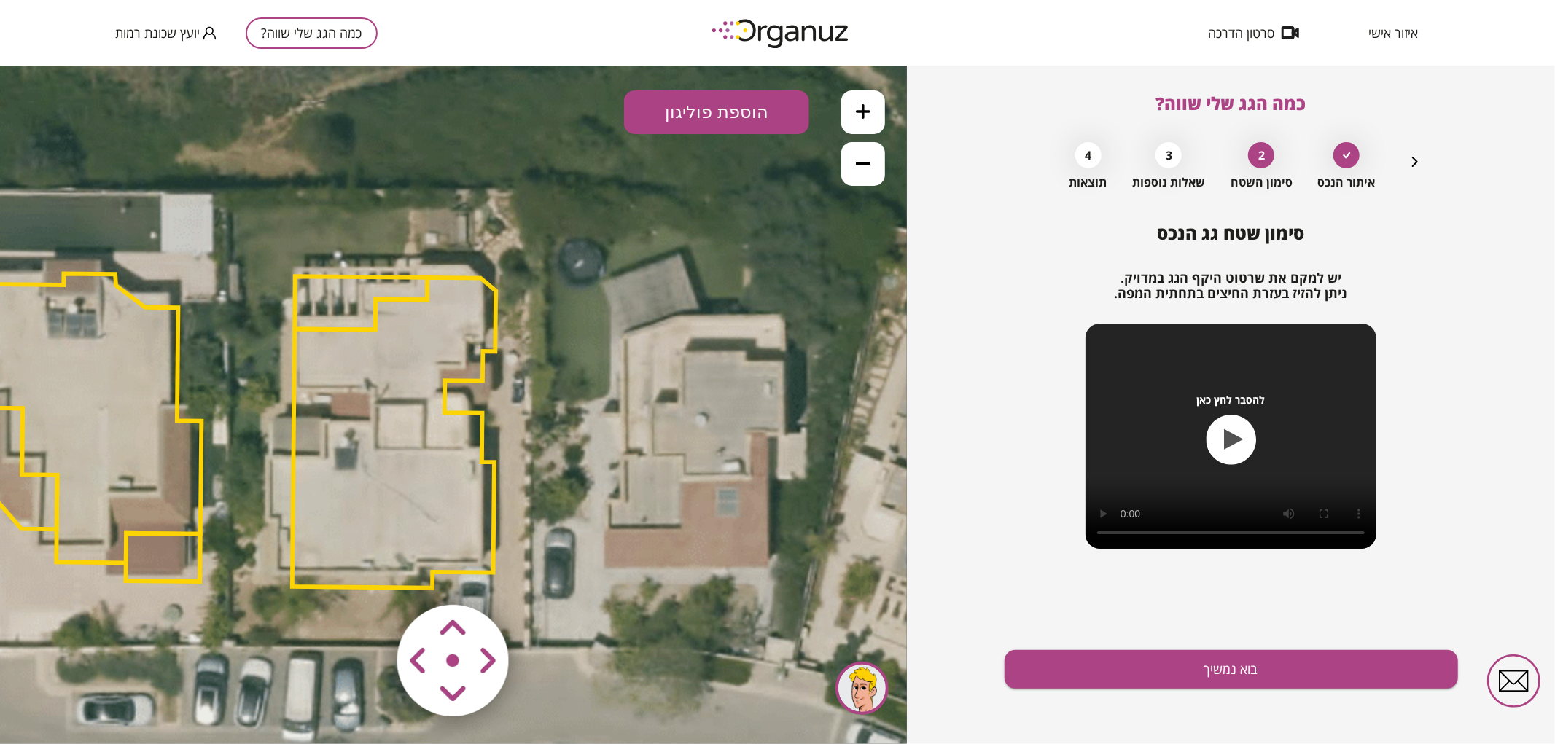
click at [367, 574] on area at bounding box center [367, 574] width 0 height 0
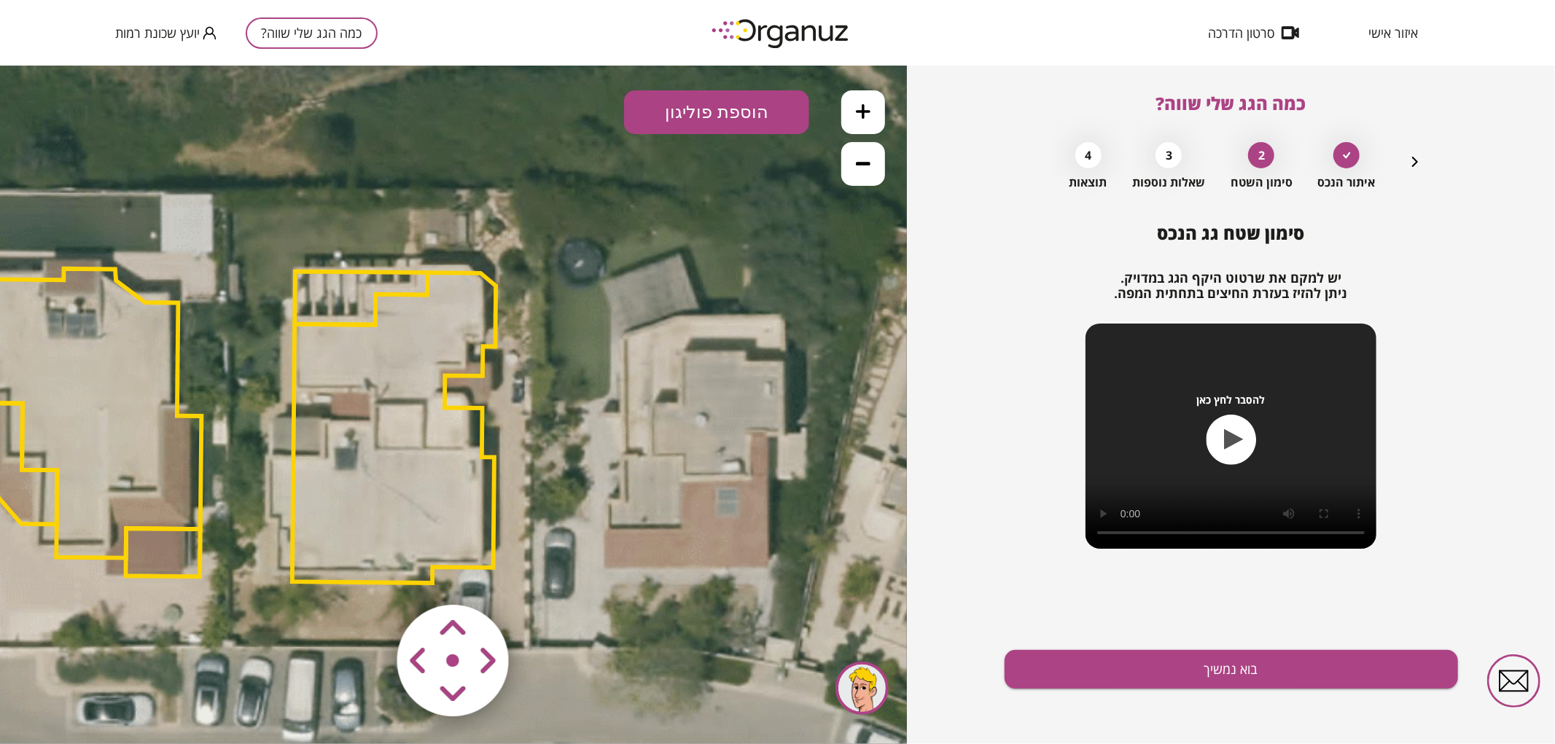
click at [367, 574] on area at bounding box center [367, 574] width 0 height 0
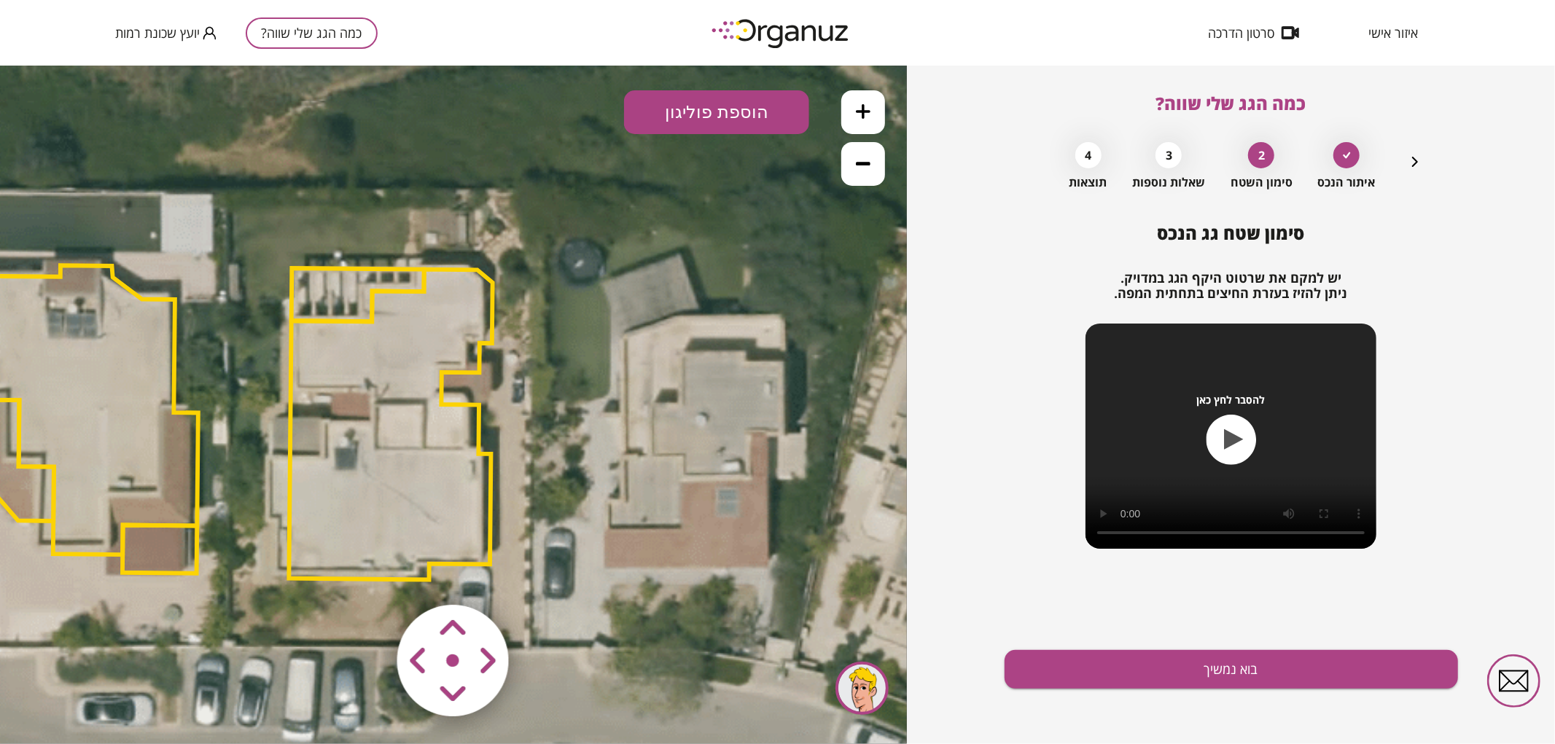
click at [367, 574] on area at bounding box center [367, 574] width 0 height 0
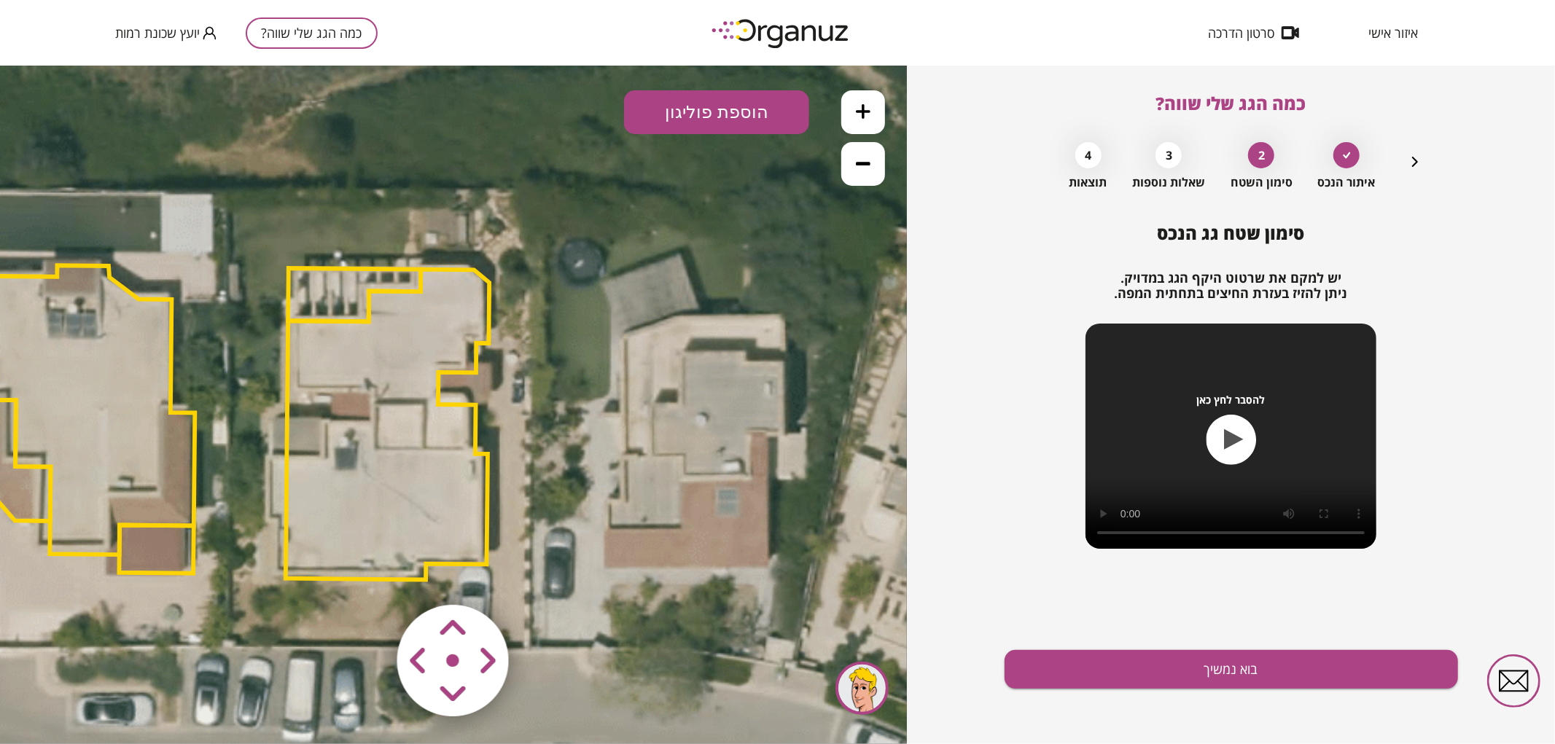
click at [367, 574] on area at bounding box center [367, 574] width 0 height 0
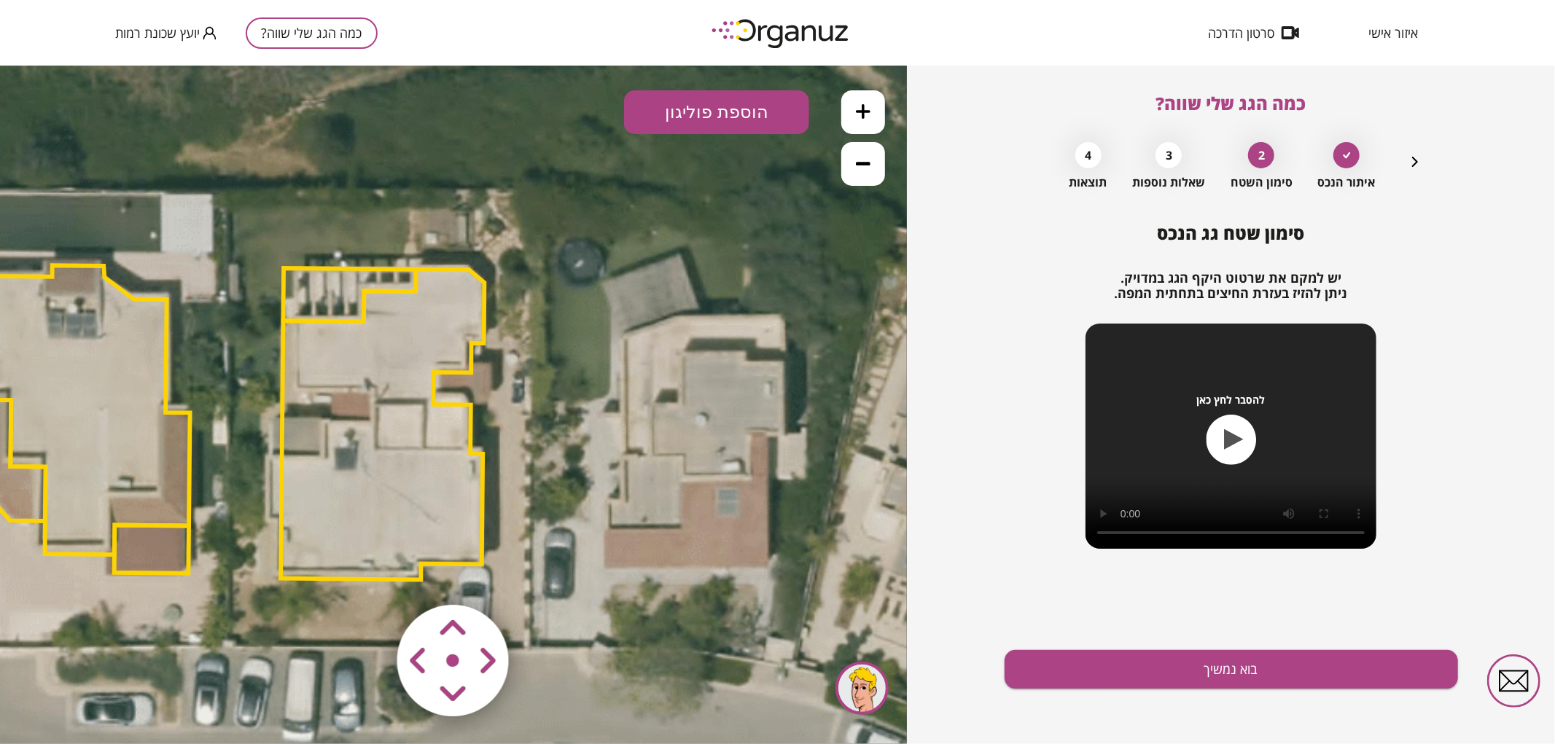
click at [367, 574] on area at bounding box center [367, 574] width 0 height 0
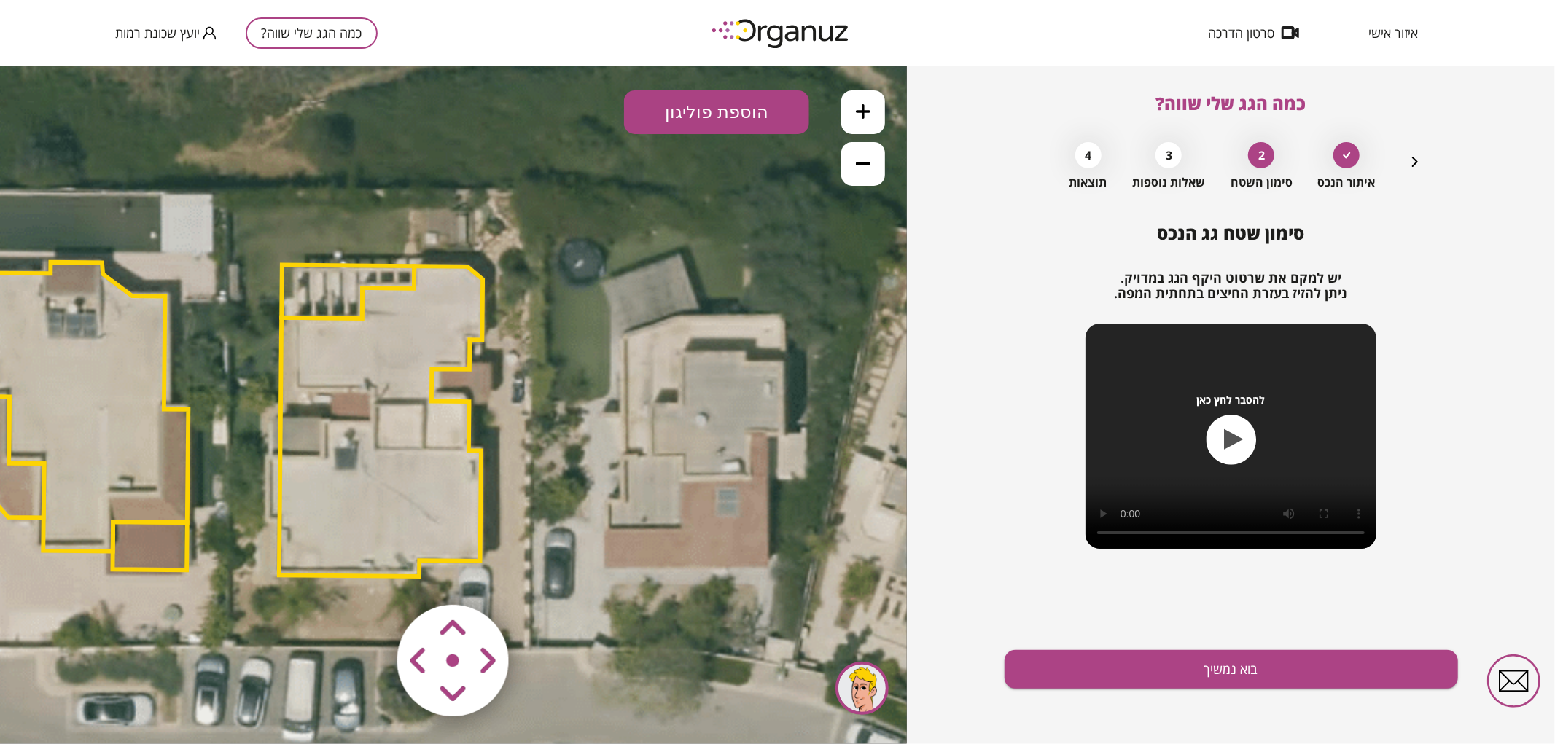
click at [367, 574] on area at bounding box center [367, 574] width 0 height 0
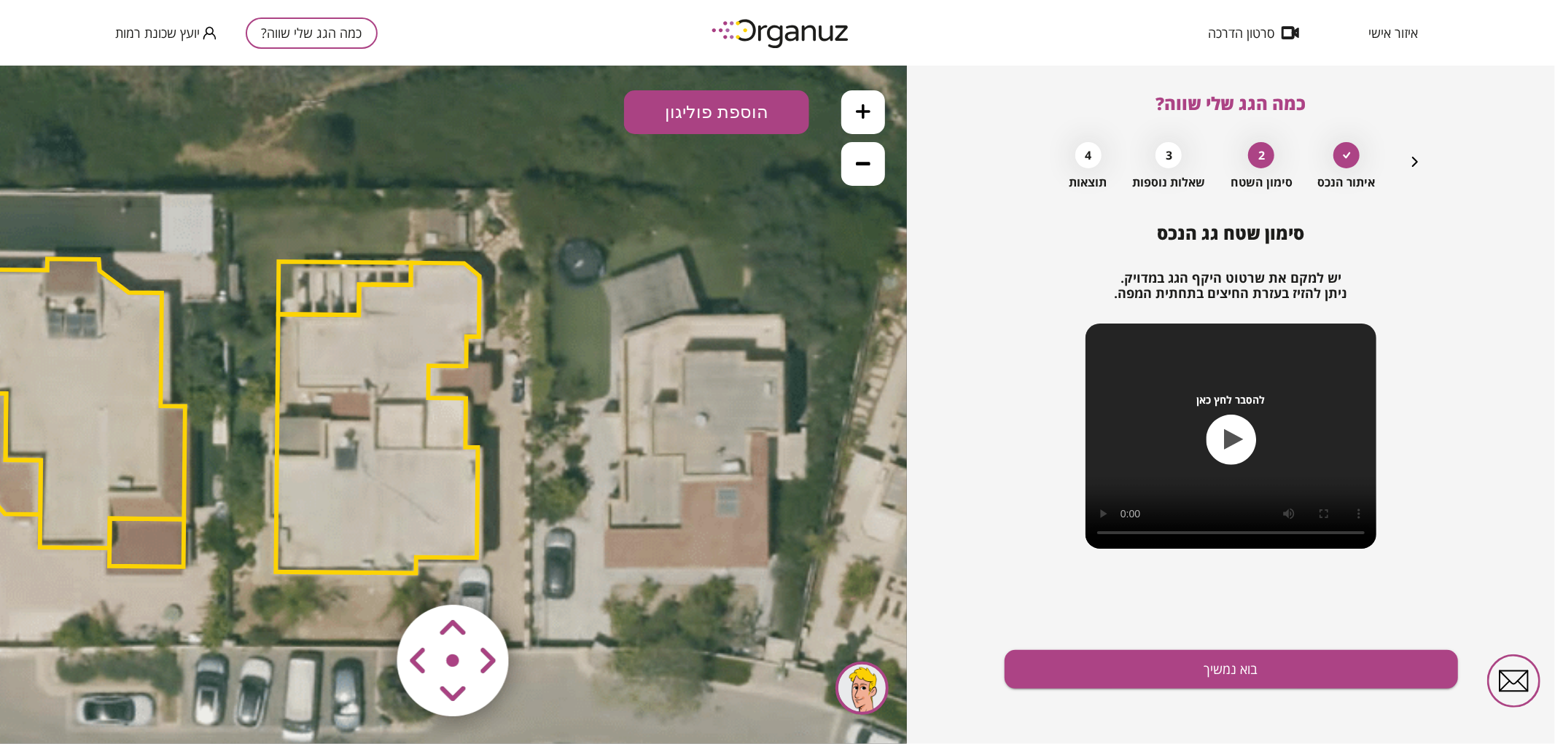
click at [367, 574] on area at bounding box center [367, 574] width 0 height 0
click at [380, 539] on polygon at bounding box center [380, 417] width 203 height 310
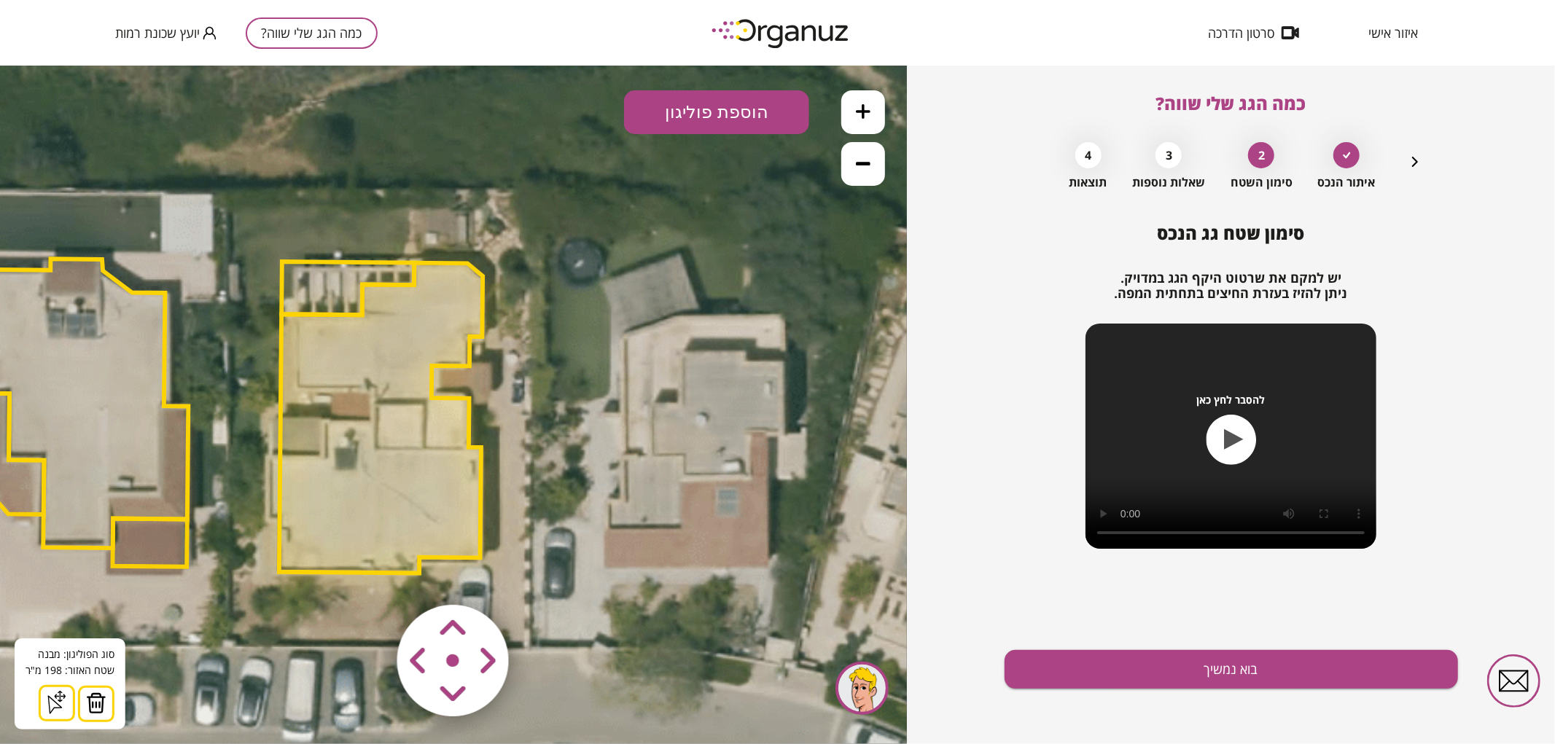
click at [1076, 698] on div "סימון שטח גג הנכס יש למקם את שרטוט היקף הגג במדויק. ניתן להזיז בעזרת החיצים בתח…" at bounding box center [1230, 483] width 453 height 521
click at [1069, 686] on button "בוא נמשיך" at bounding box center [1230, 669] width 453 height 39
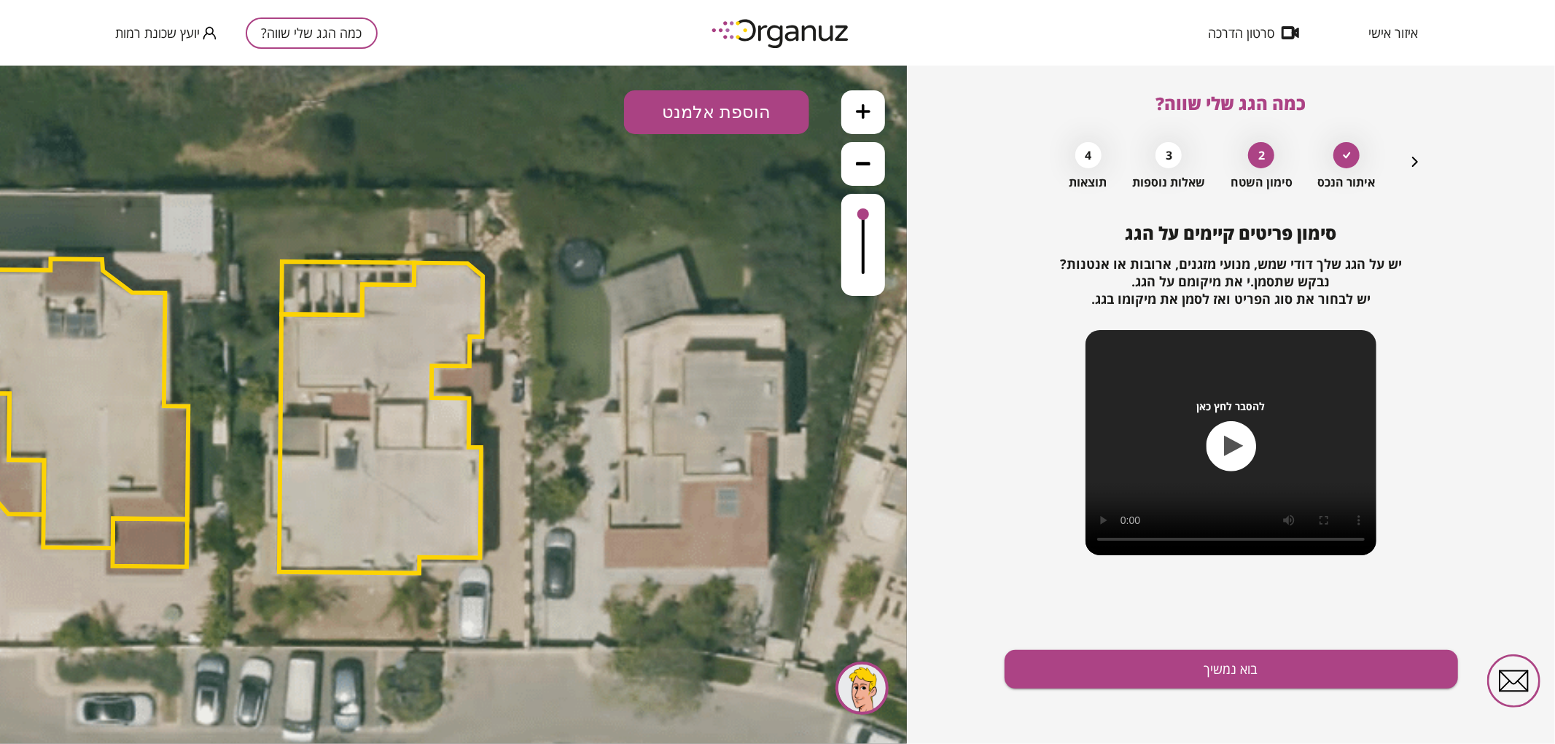
click at [729, 98] on button "הוספת אלמנט" at bounding box center [716, 112] width 185 height 44
click at [715, 288] on div ".st0 { fill: #FFFFFF; } .st0 { fill: #FFFFFF; }" at bounding box center [453, 404] width 907 height 679
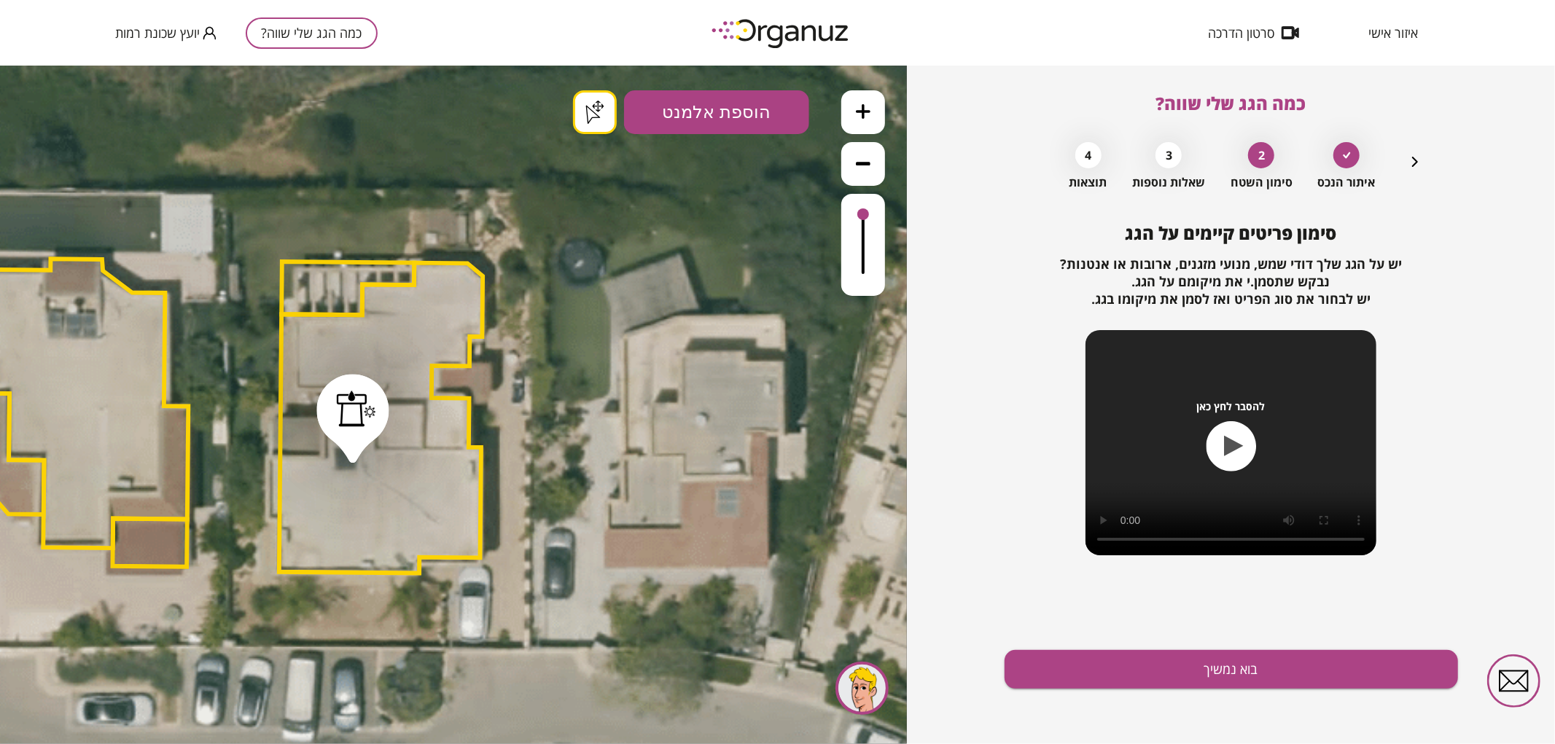
click at [1050, 673] on button "בוא נמשיך" at bounding box center [1230, 669] width 453 height 39
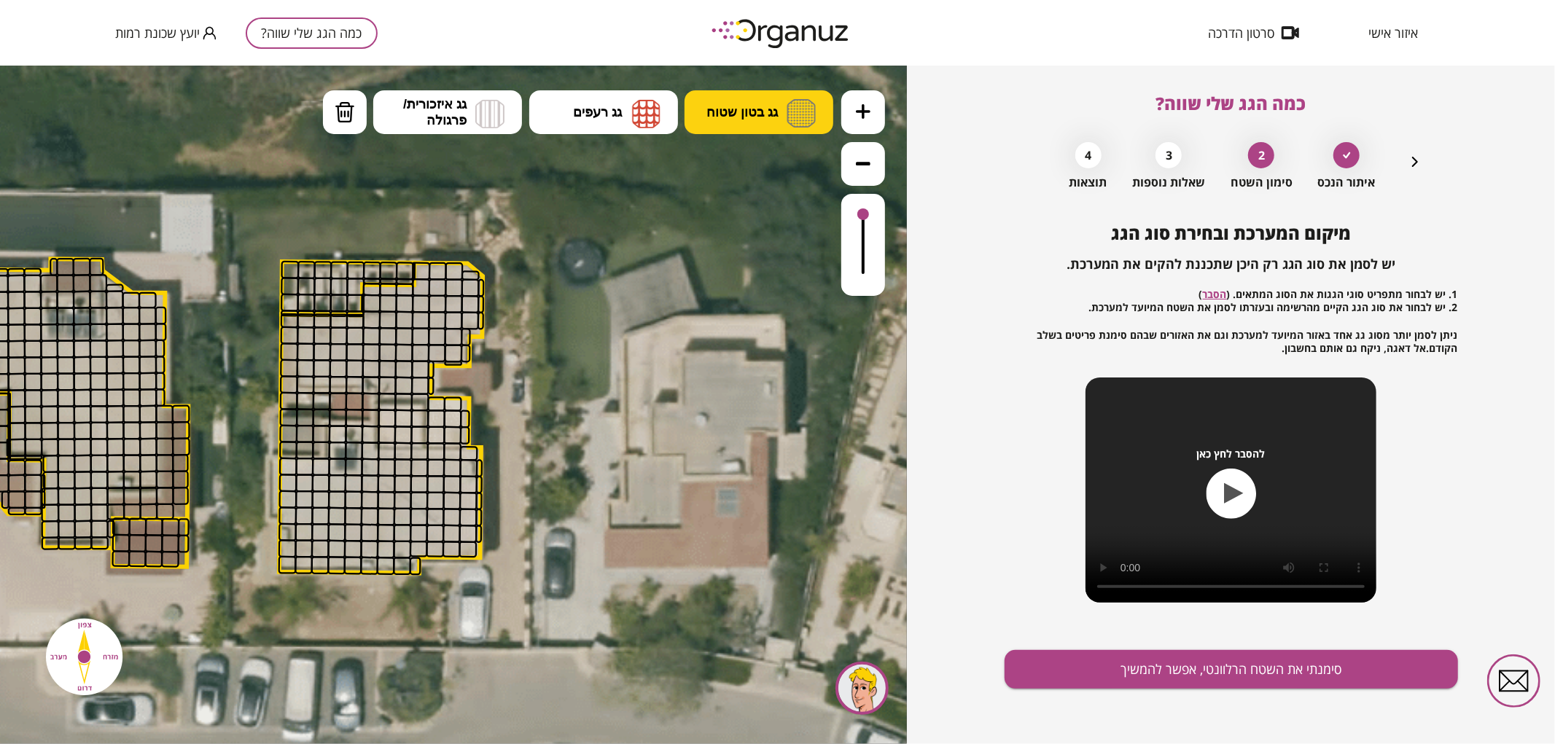
click at [746, 89] on div ".st0 { fill: #FFFFFF; } .st0 { fill: #FFFFFF; }" at bounding box center [453, 404] width 907 height 679
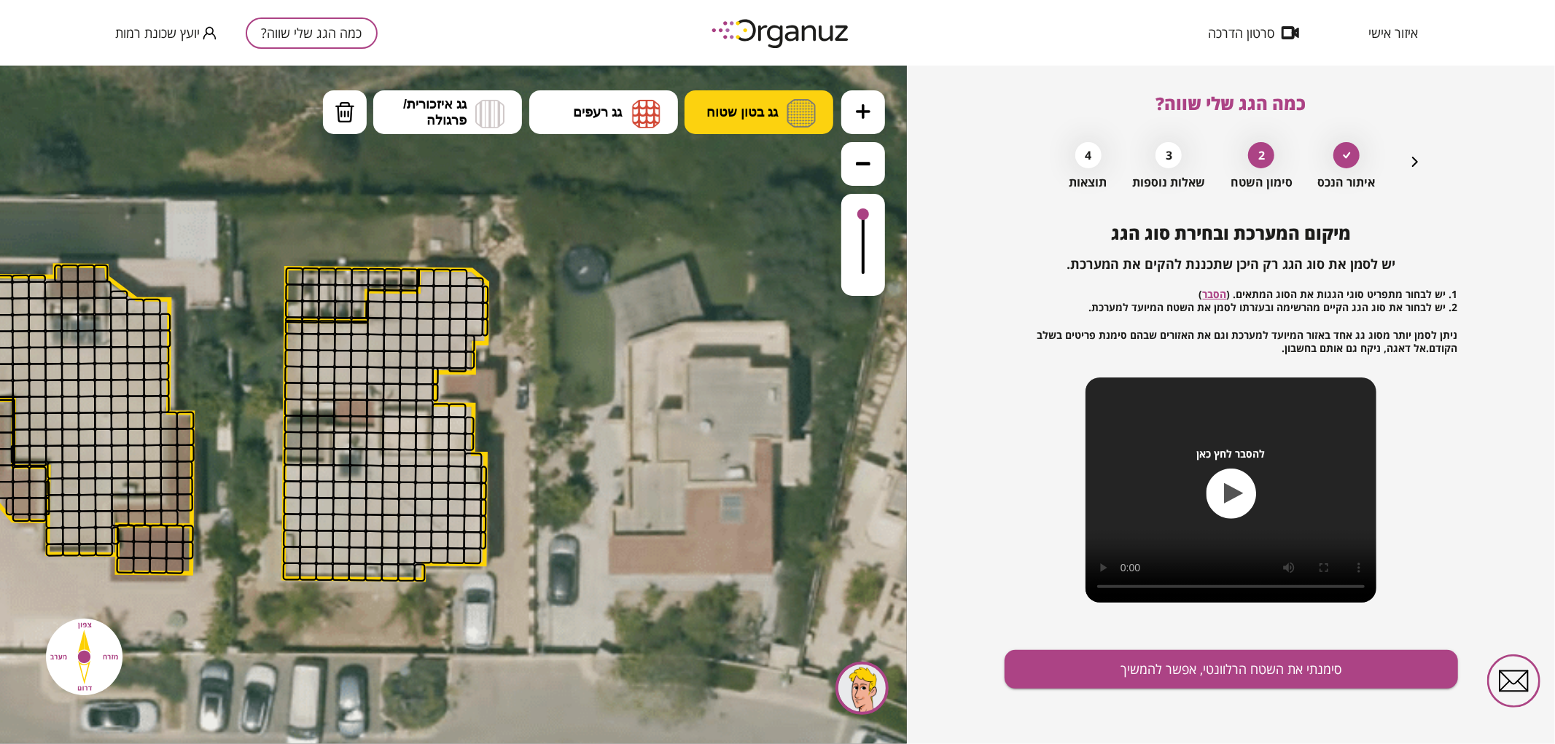
click at [748, 109] on span "גג בטון שטוח" at bounding box center [741, 111] width 71 height 16
click at [751, 170] on div ".st0 { fill: #FFFFFF; } .st0 { fill: #FFFFFF; }" at bounding box center [453, 404] width 907 height 679
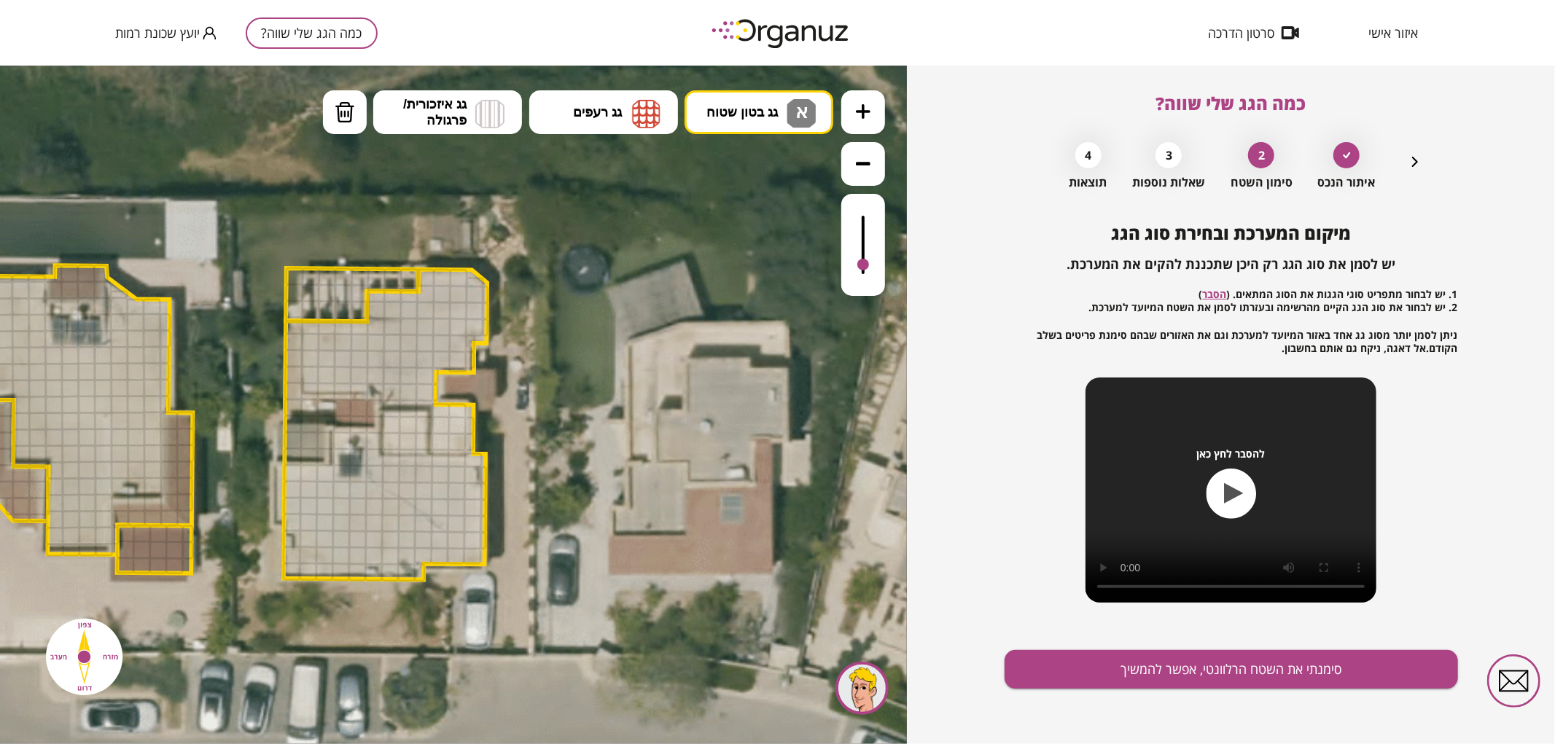
click at [860, 265] on div at bounding box center [863, 264] width 12 height 12
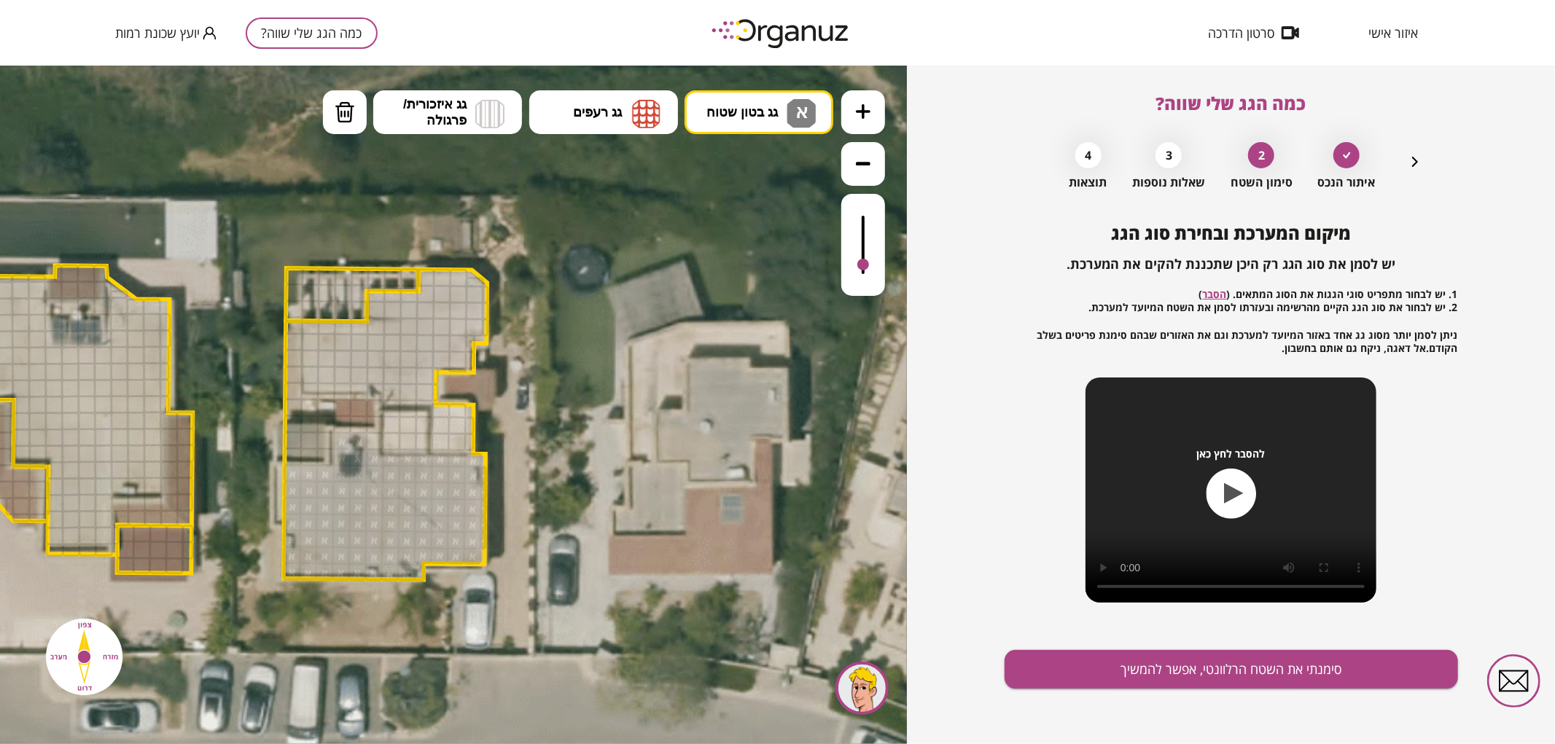
drag, startPoint x: 292, startPoint y: 568, endPoint x: 439, endPoint y: 457, distance: 184.7
drag, startPoint x: 425, startPoint y: 274, endPoint x: 380, endPoint y: 367, distance: 102.7
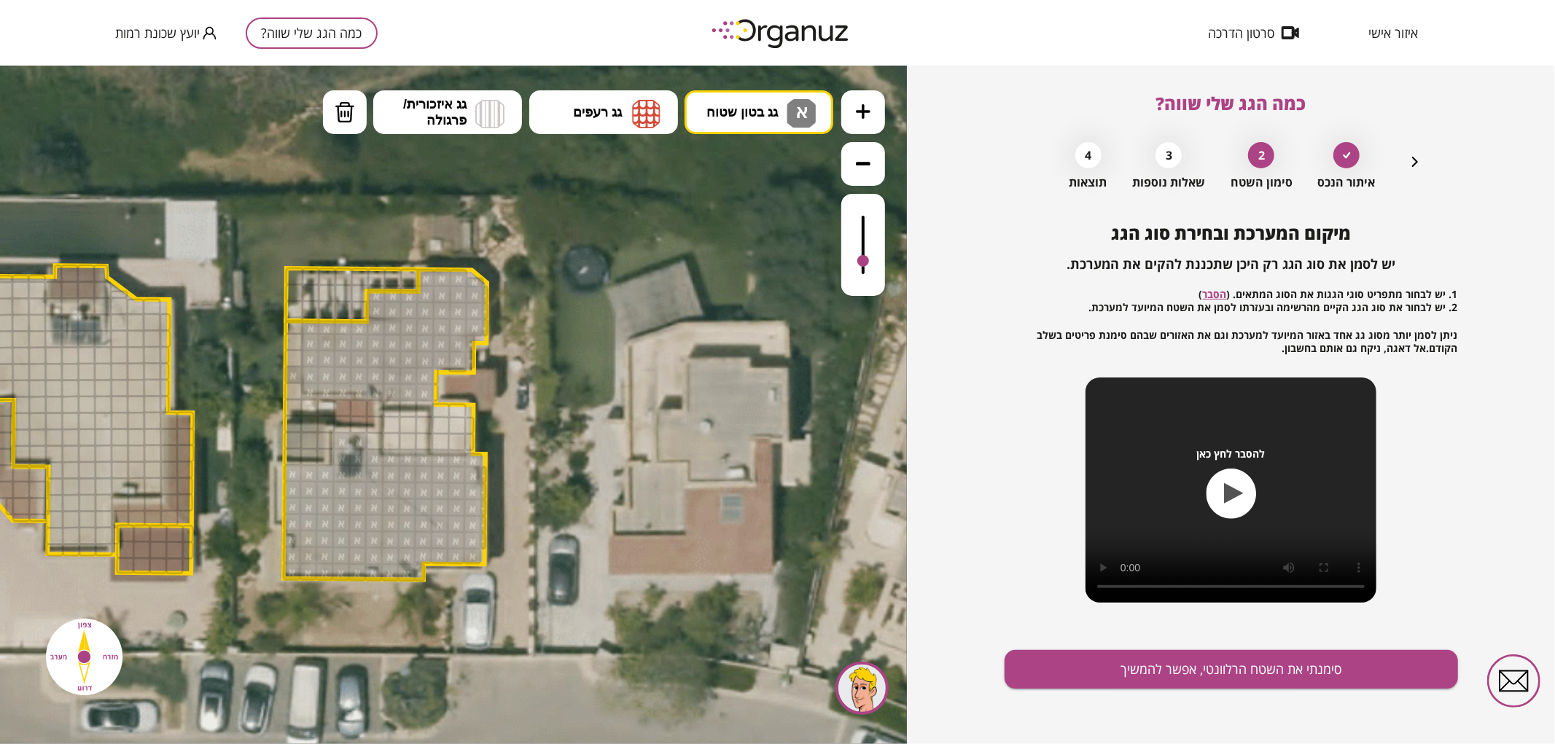
drag, startPoint x: 859, startPoint y: 267, endPoint x: 876, endPoint y: 262, distance: 18.4
click at [876, 262] on div at bounding box center [863, 244] width 44 height 102
click at [331, 116] on button "מחיקה" at bounding box center [345, 112] width 44 height 44
click at [294, 377] on div at bounding box center [293, 374] width 18 height 18
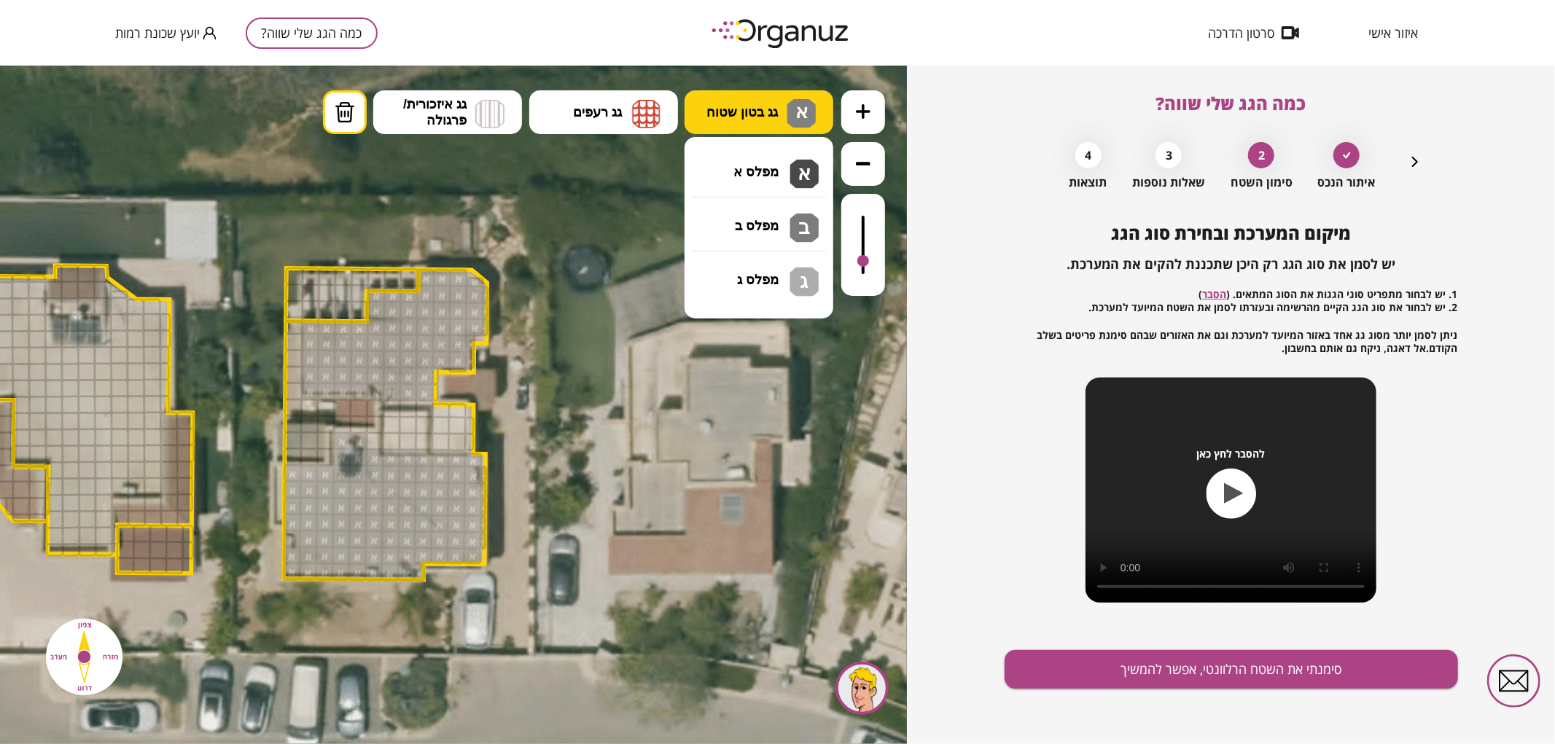
click at [751, 117] on span "גג בטון שטוח" at bounding box center [741, 111] width 71 height 16
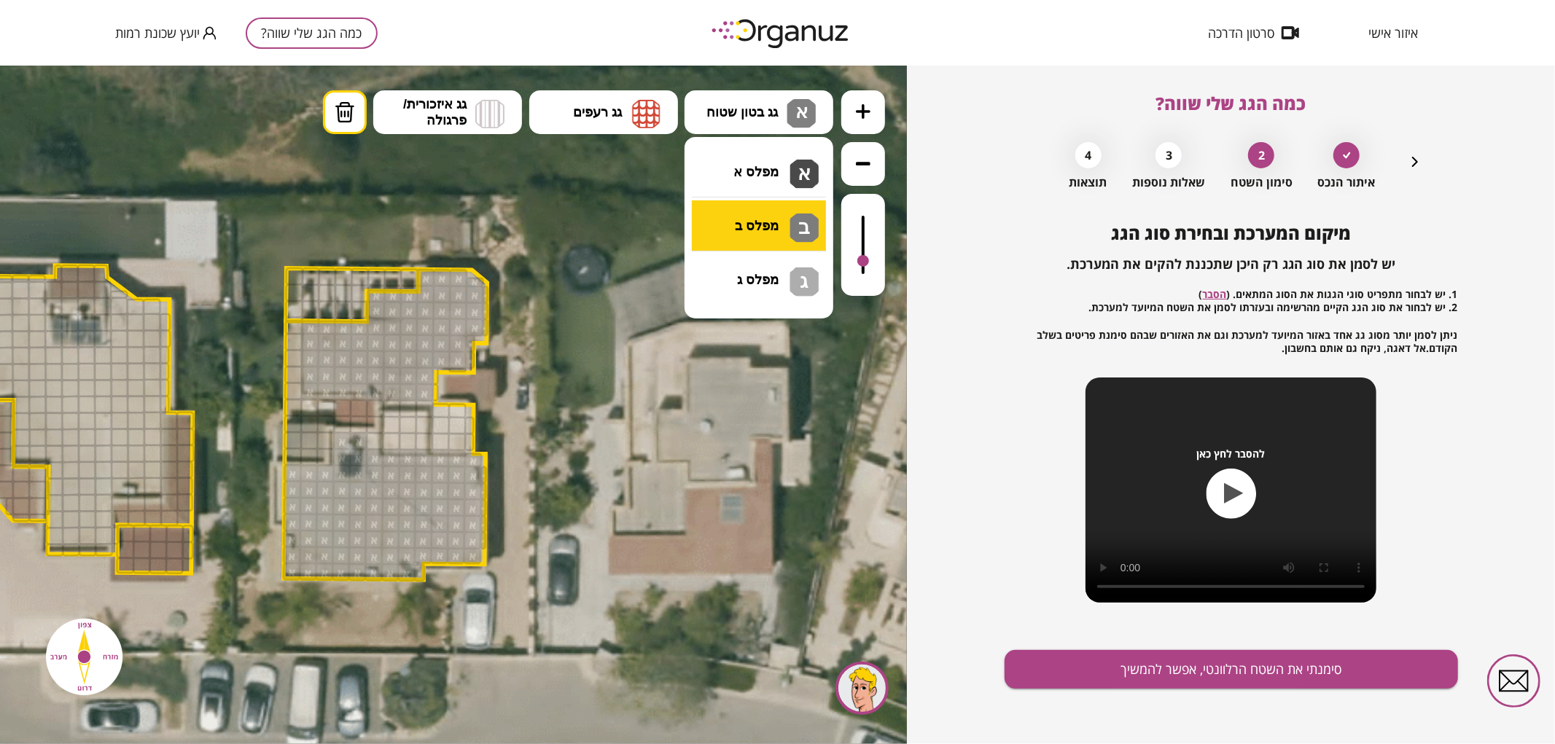
click at [747, 228] on div ".st0 { fill: #FFFFFF; } .st0 { fill: #FFFFFF; }" at bounding box center [453, 404] width 907 height 679
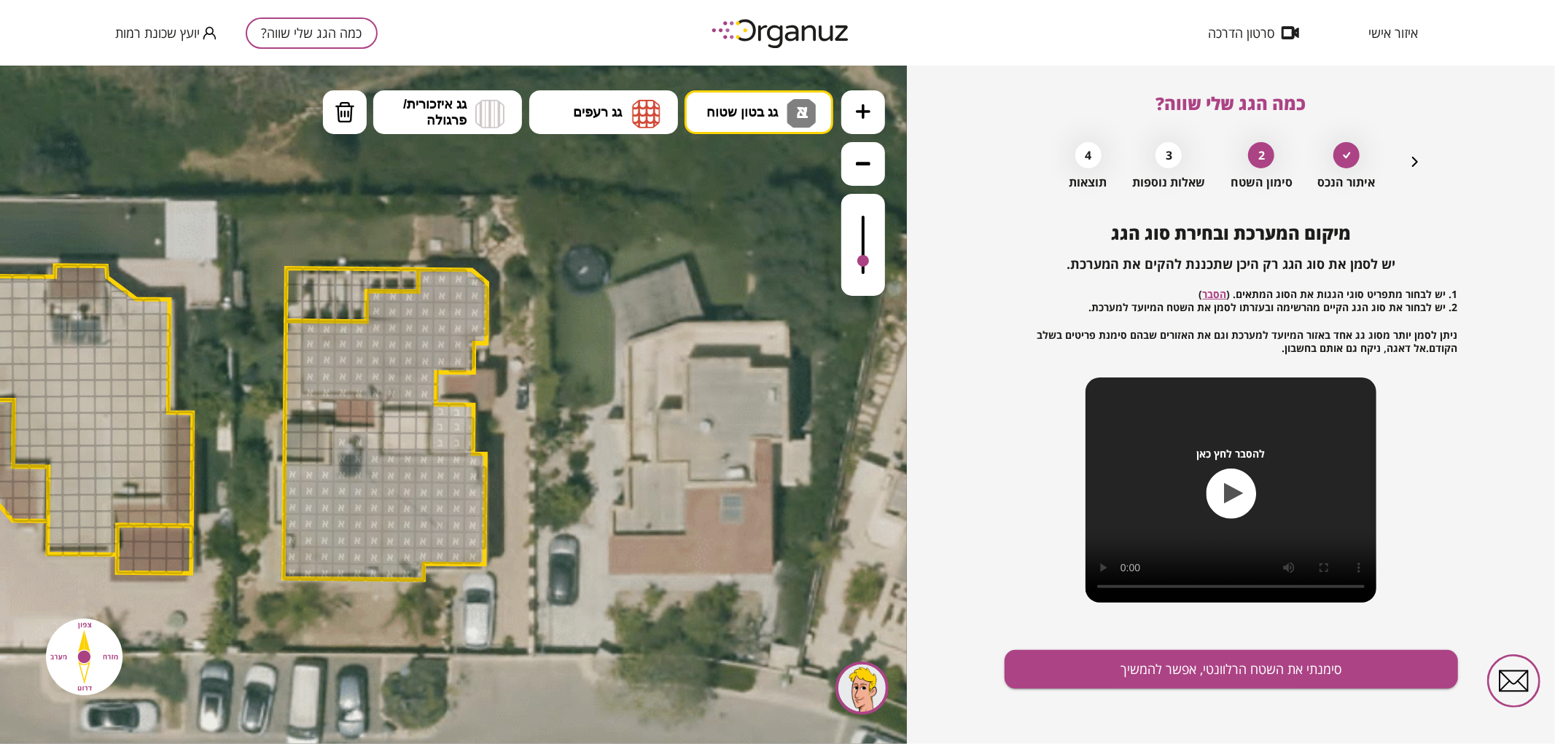
drag, startPoint x: 441, startPoint y: 413, endPoint x: 462, endPoint y: 423, distance: 23.5
click at [764, 122] on button "גג בטון שטוח א ב" at bounding box center [758, 112] width 149 height 44
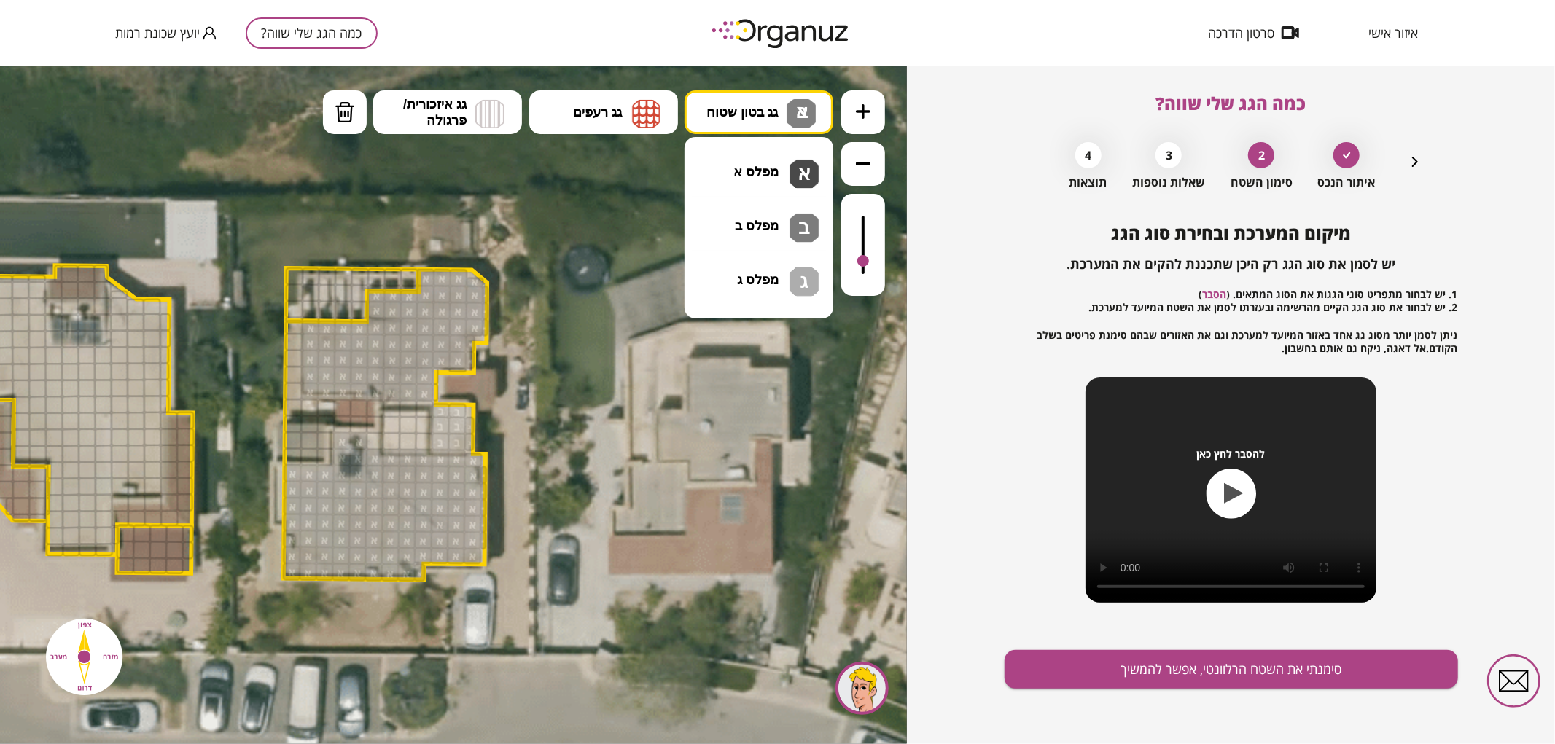
click at [762, 267] on div ".st0 { fill: #FFFFFF; } .st0 { fill: #FFFFFF; }" at bounding box center [453, 404] width 907 height 679
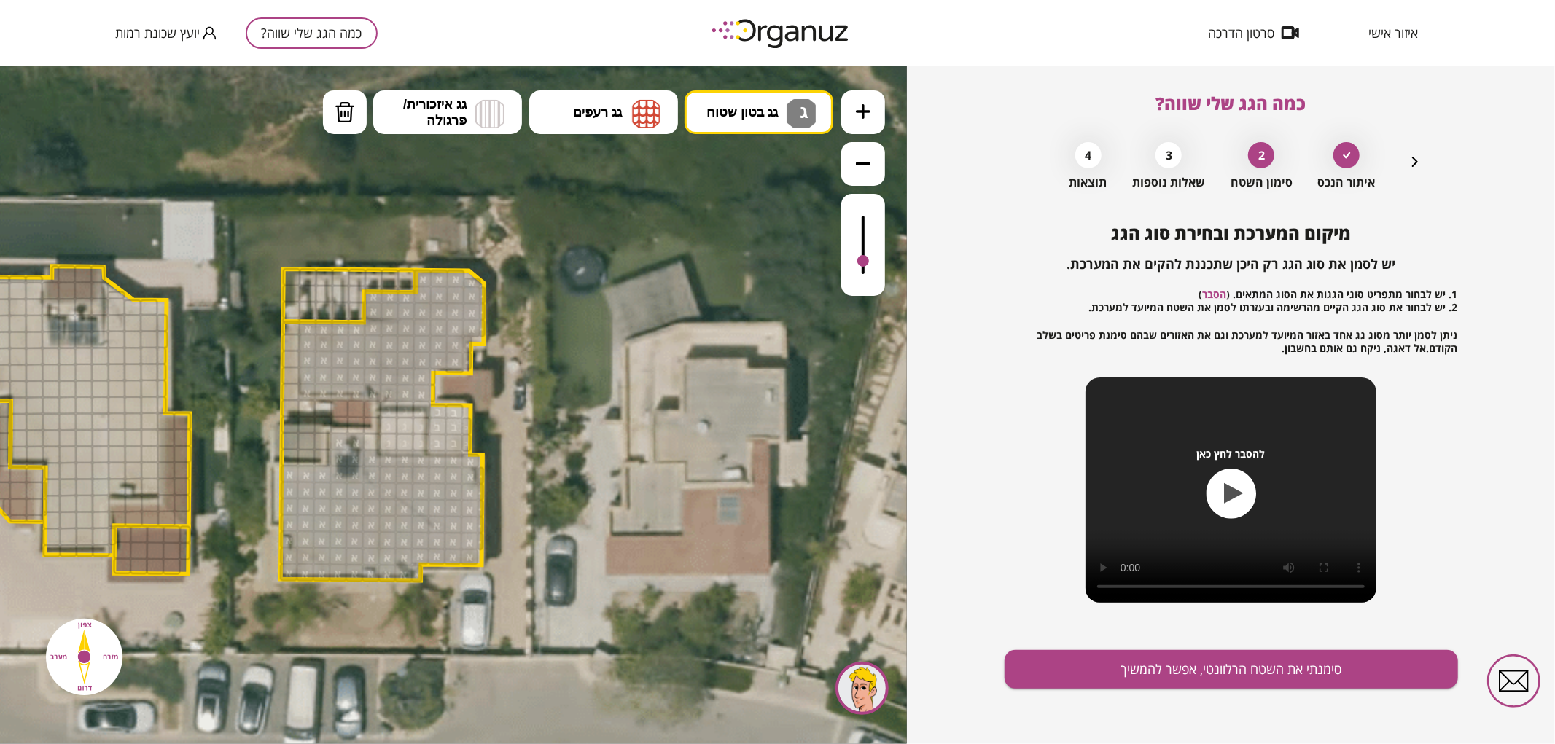
drag, startPoint x: 391, startPoint y: 419, endPoint x: 413, endPoint y: 410, distance: 24.5
click at [737, 123] on button "גג בטון שטוח ג" at bounding box center [758, 112] width 149 height 44
click at [749, 186] on div ".st0 { fill: #FFFFFF; } .st0 { fill: #FFFFFF; }" at bounding box center [453, 404] width 907 height 679
click at [365, 442] on div at bounding box center [372, 441] width 18 height 18
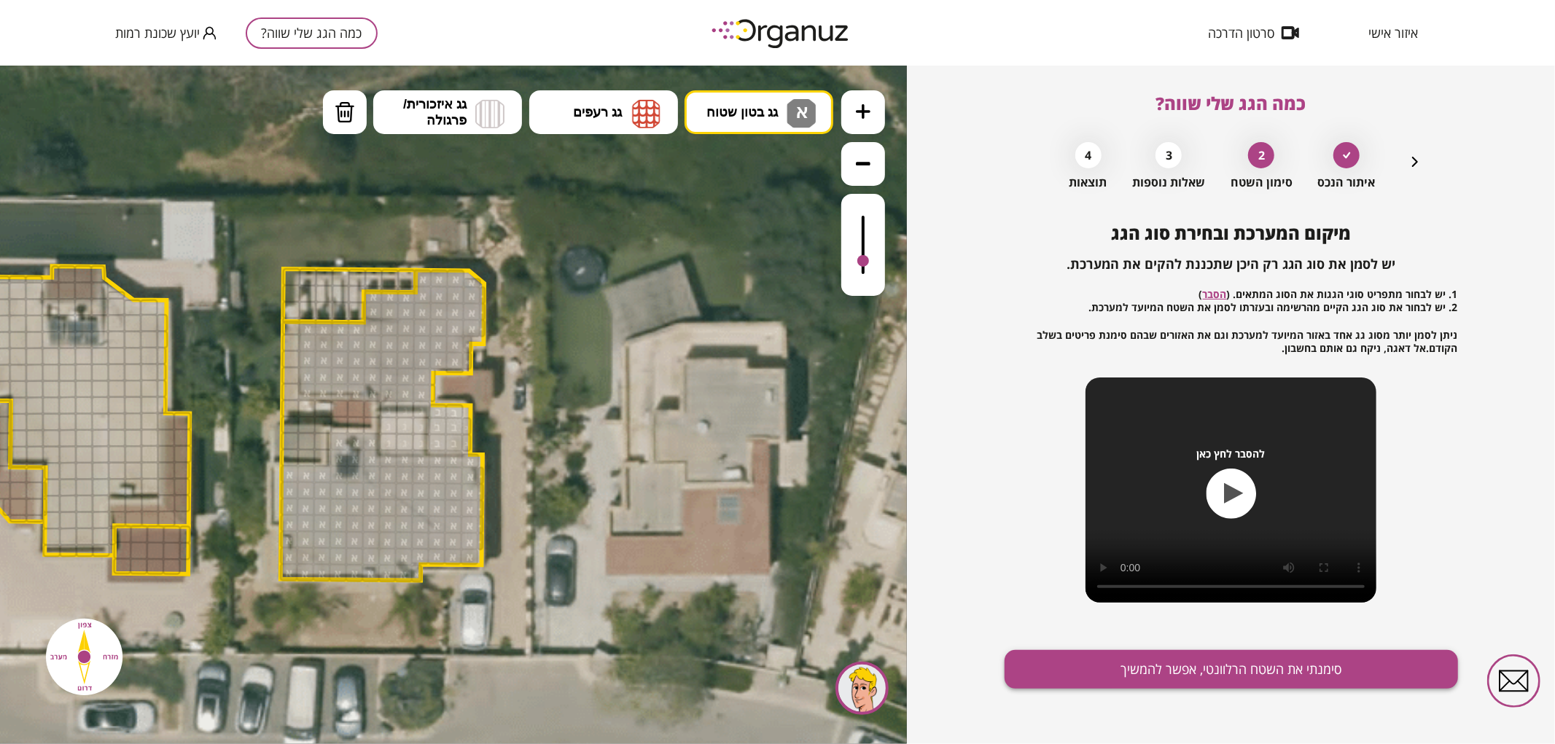
click at [1096, 672] on button "סימנתי את השטח הרלוונטי, אפשר להמשיך" at bounding box center [1230, 669] width 453 height 39
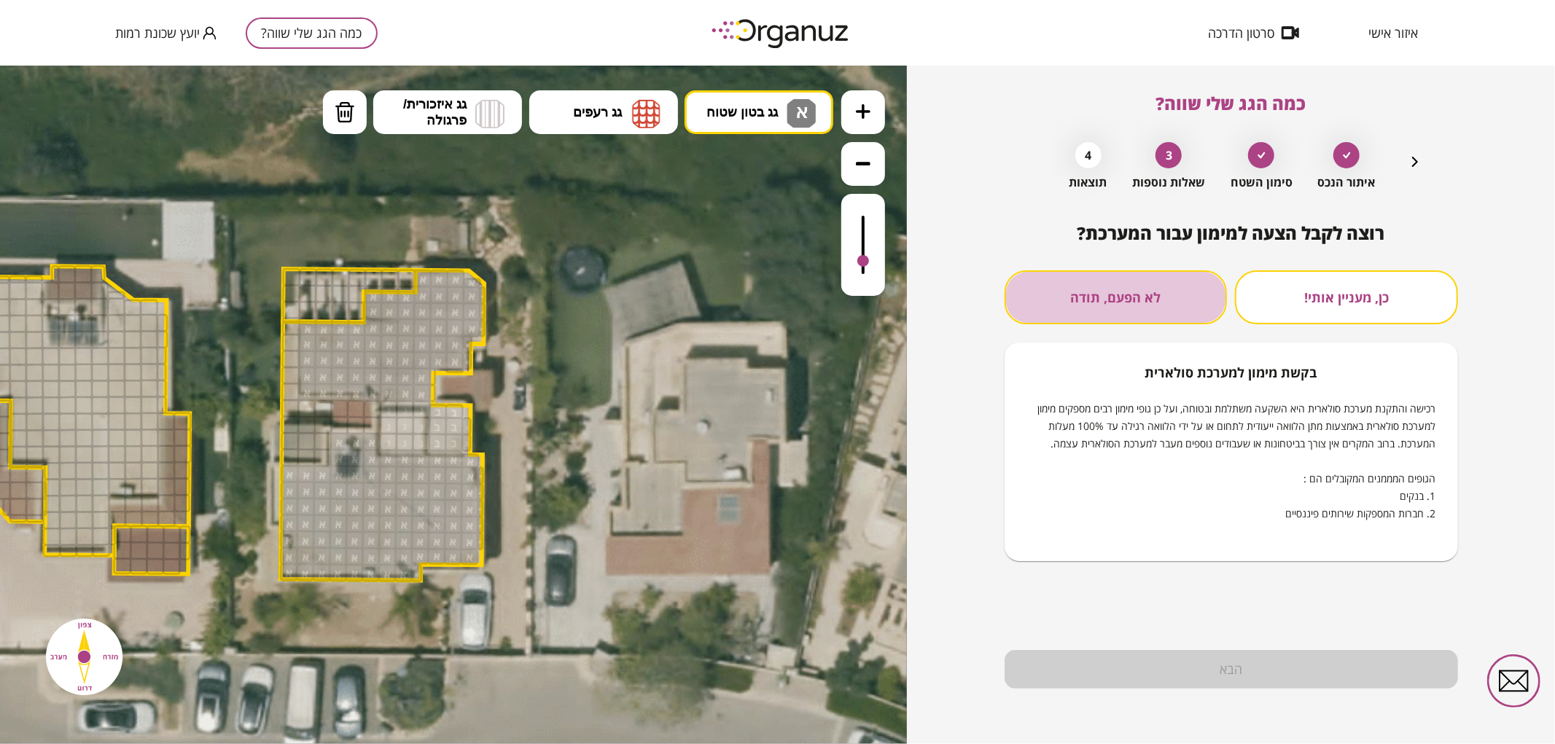
click at [1098, 299] on button "לא הפעם, תודה" at bounding box center [1115, 297] width 223 height 54
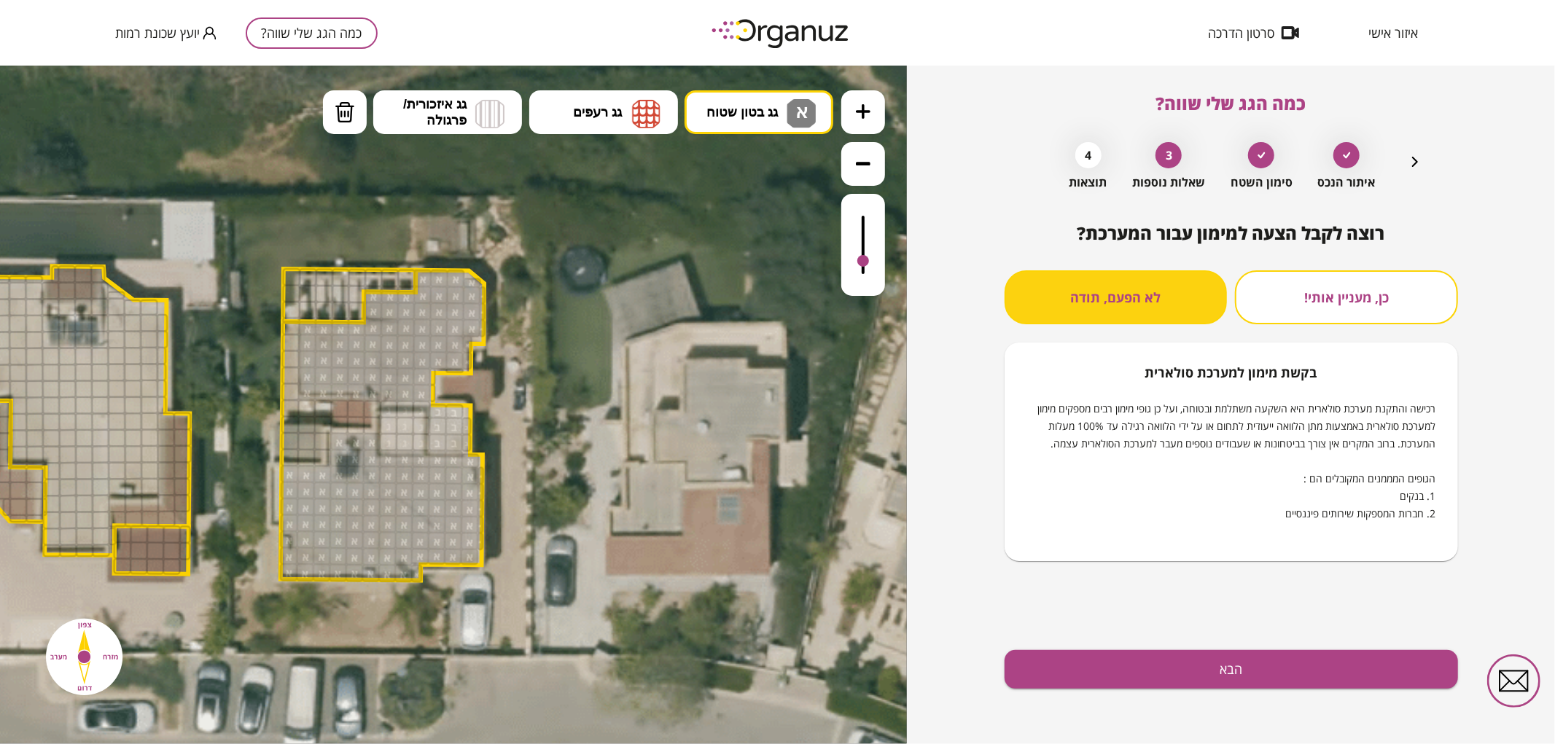
click at [1055, 696] on div "רוצה לקבל הצעה למימון עבור המערכת? כן, מעניין אותי! לא הפעם, תודה בקשת [PERSON_…" at bounding box center [1230, 483] width 453 height 521
click at [1044, 673] on button "הבא" at bounding box center [1230, 669] width 453 height 39
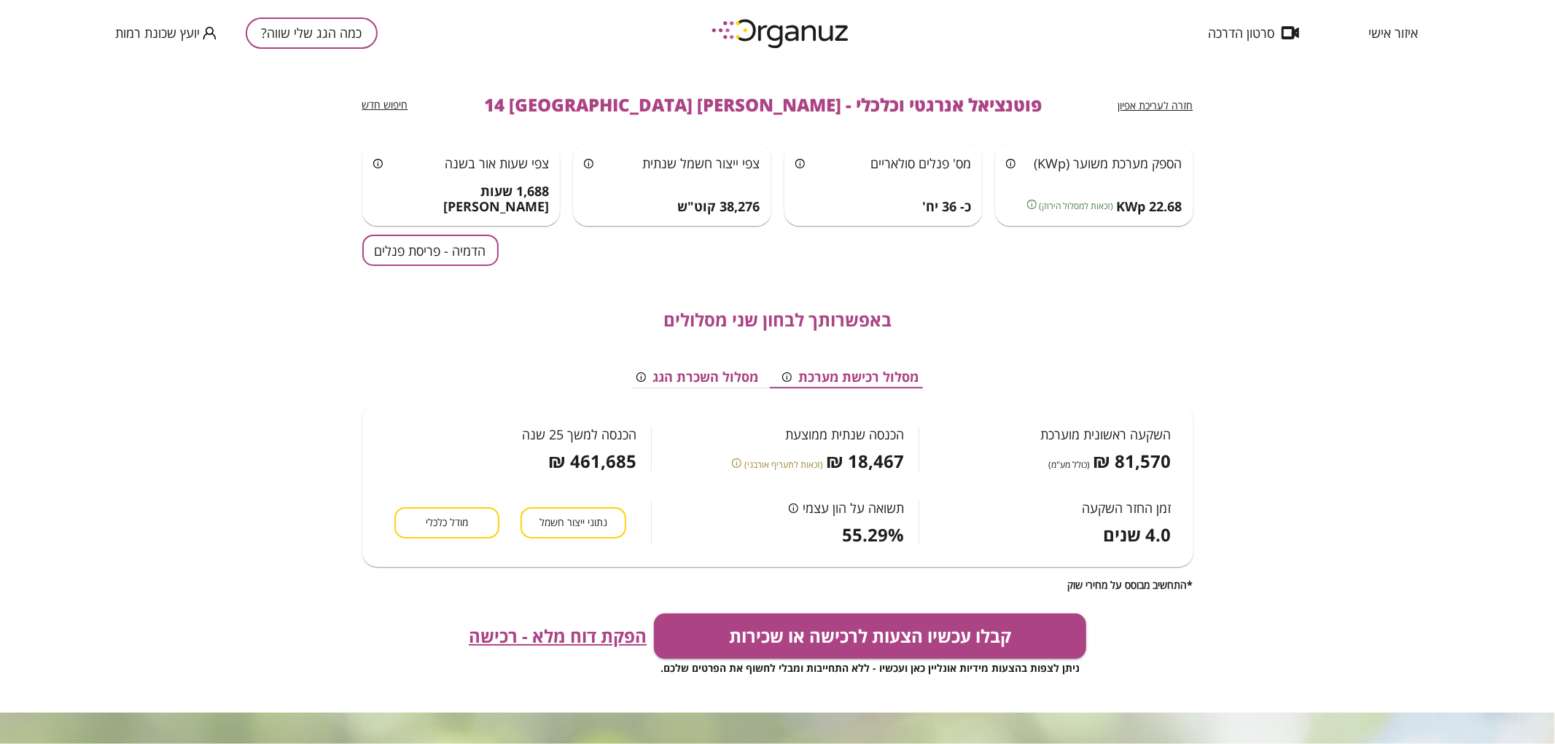
click at [470, 258] on button "הדמיה - פריסת פנלים" at bounding box center [430, 250] width 136 height 31
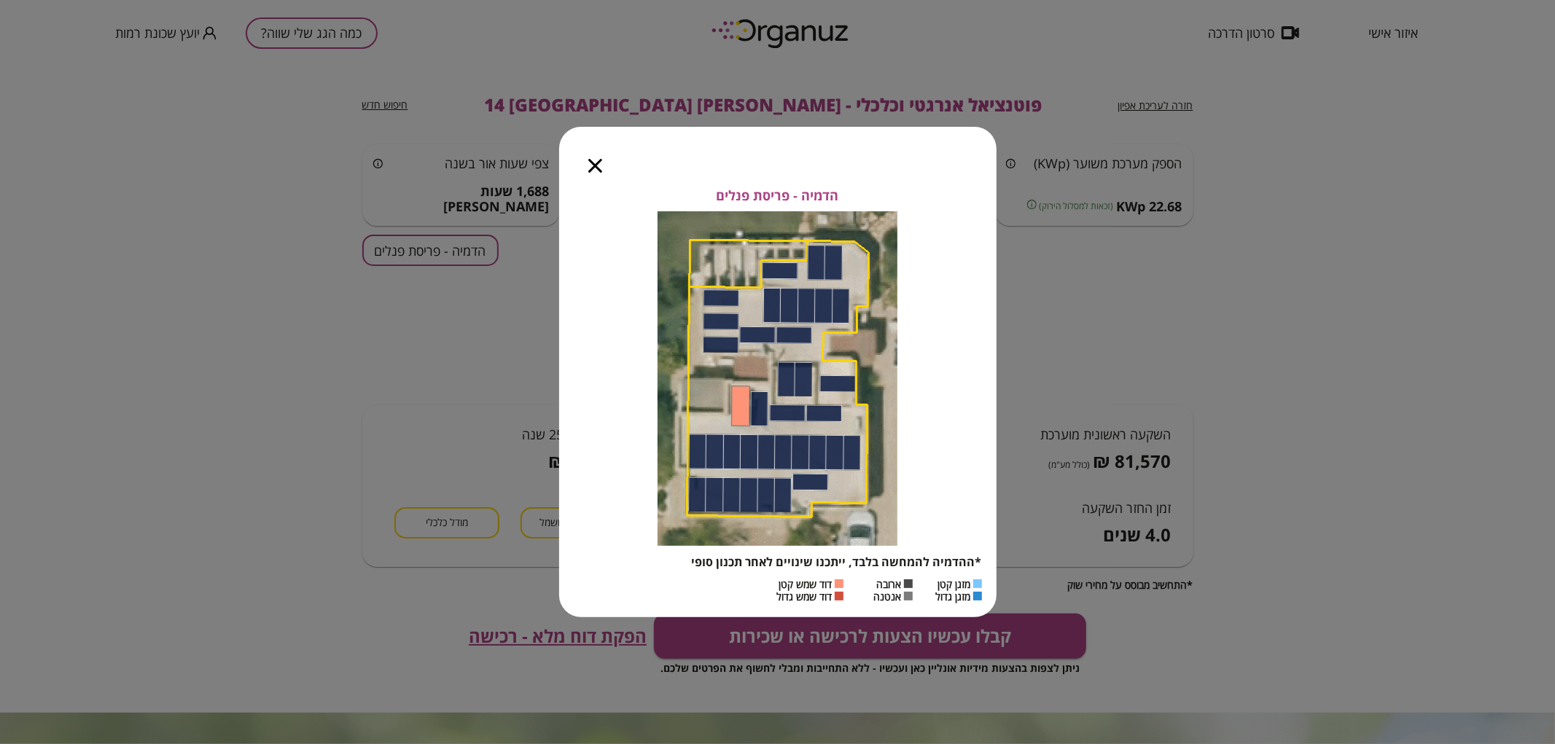
click at [588, 165] on icon "button" at bounding box center [595, 166] width 14 height 14
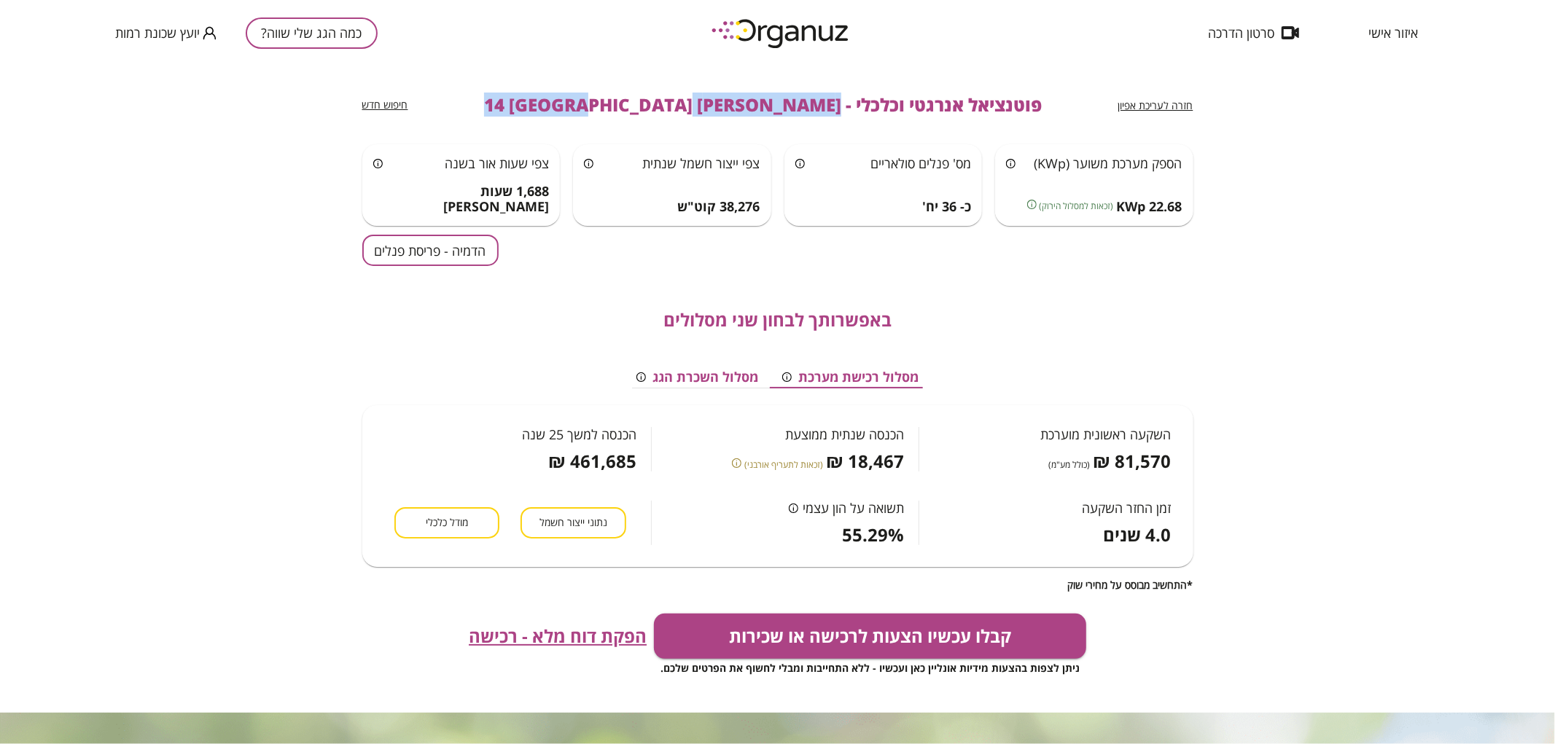
drag, startPoint x: 774, startPoint y: 103, endPoint x: 558, endPoint y: 99, distance: 216.5
click at [558, 99] on span "פוטנציאל אנרגטי וכלכלי - [PERSON_NAME] 14 [GEOGRAPHIC_DATA]" at bounding box center [763, 105] width 558 height 20
click at [321, 42] on button "כמה הגג שלי שווה?" at bounding box center [312, 32] width 132 height 31
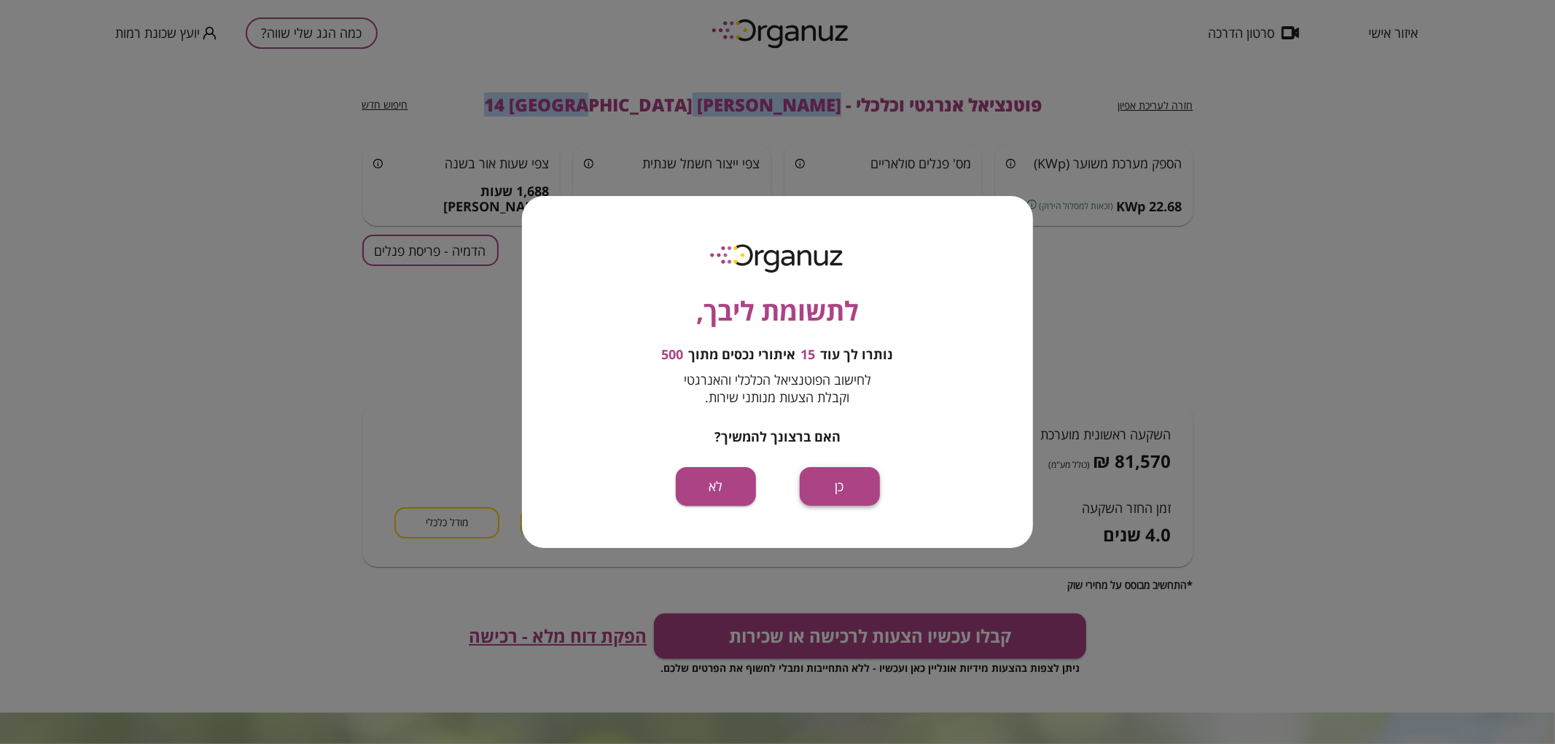
click at [848, 483] on button "כן" at bounding box center [840, 486] width 80 height 39
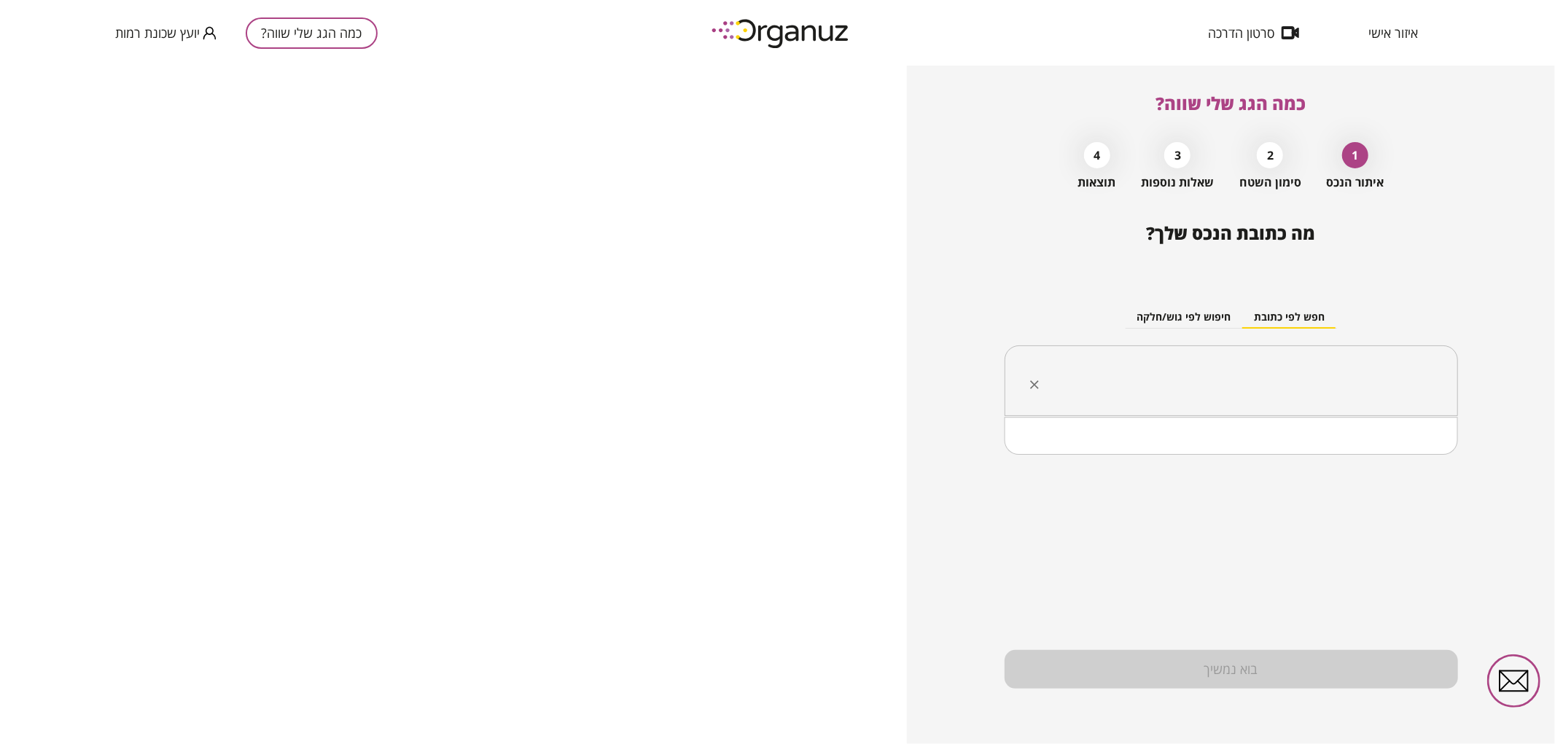
click at [1163, 384] on input "text" at bounding box center [1236, 381] width 407 height 36
paste input "**********"
drag, startPoint x: 1312, startPoint y: 380, endPoint x: 1330, endPoint y: 386, distance: 19.4
click at [1330, 386] on input "**********" at bounding box center [1236, 381] width 407 height 36
click at [1361, 459] on li "[PERSON_NAME] 2 [GEOGRAPHIC_DATA]" at bounding box center [1230, 455] width 415 height 26
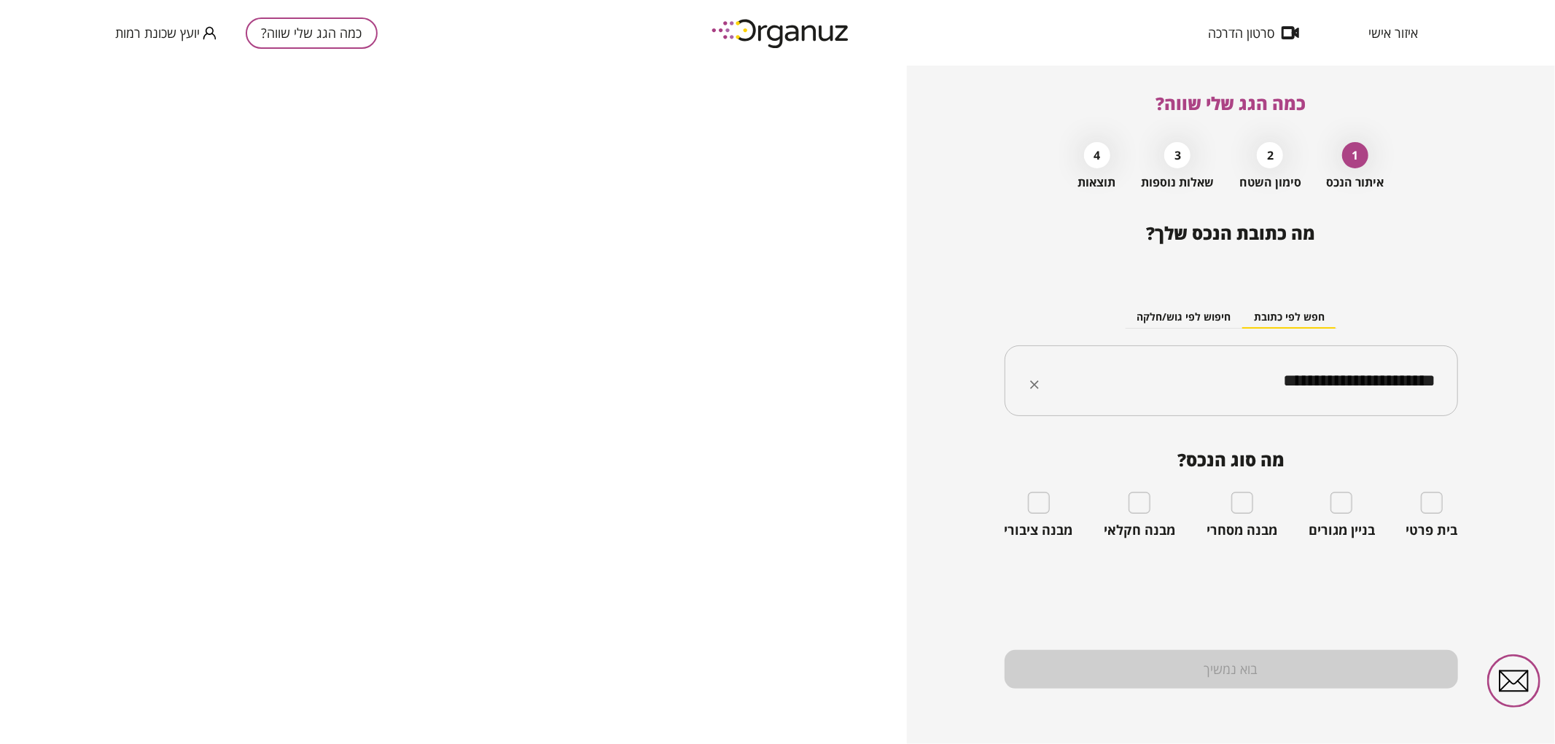
type input "**********"
click at [1448, 506] on div "בית פרטי" at bounding box center [1432, 515] width 52 height 47
click at [1445, 506] on div "בית פרטי" at bounding box center [1432, 515] width 52 height 47
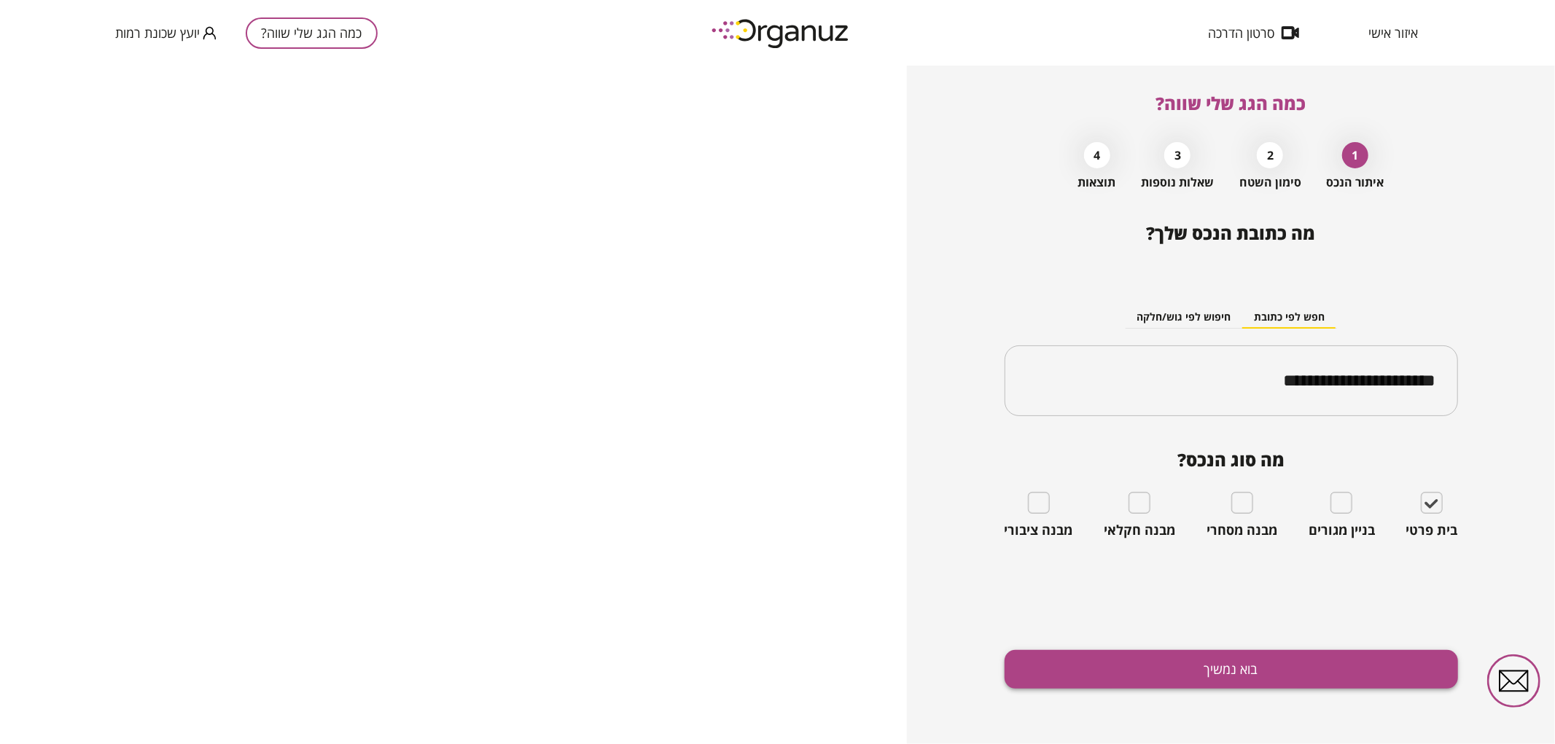
click at [1343, 673] on button "בוא נמשיך" at bounding box center [1230, 669] width 453 height 39
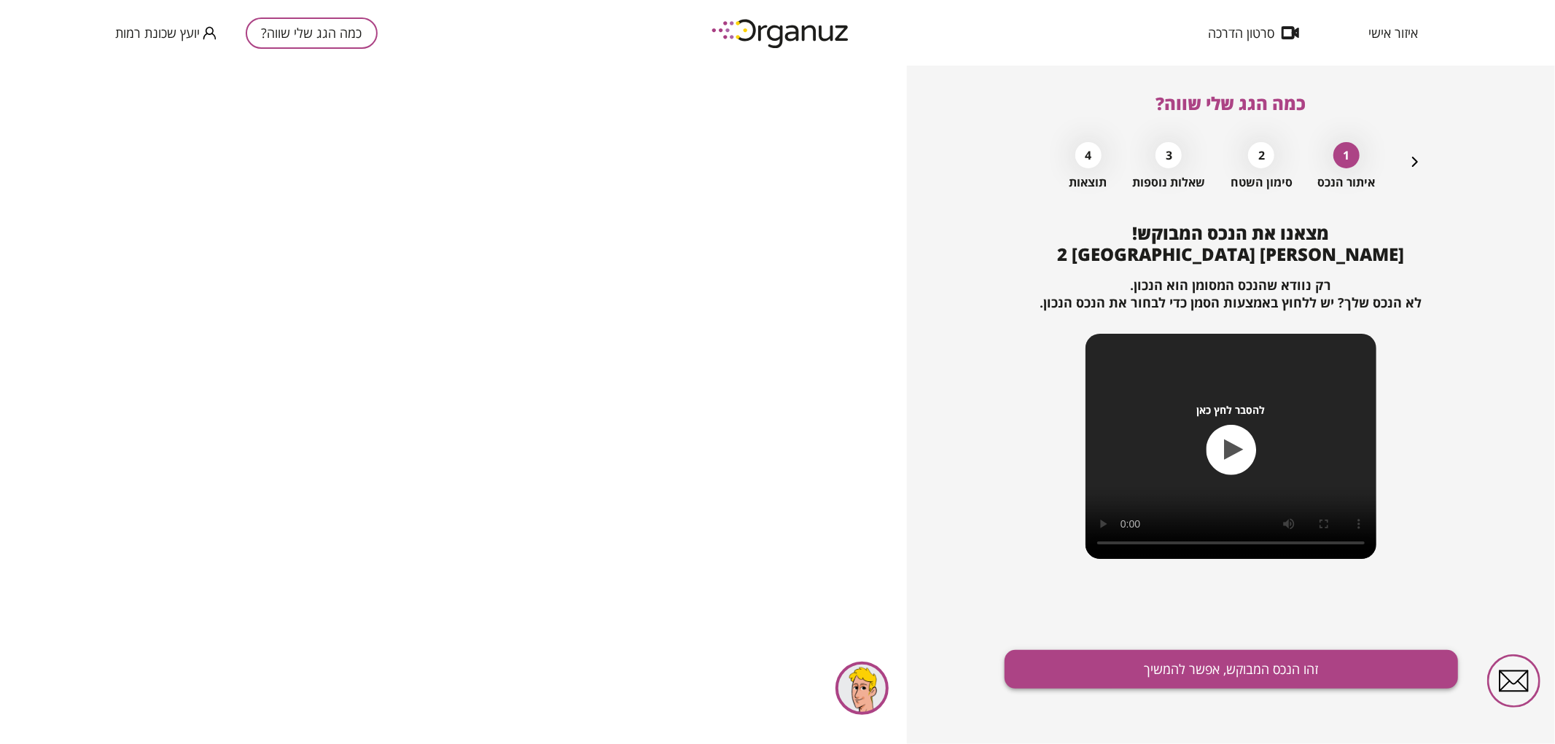
click at [1258, 674] on button "זהו הנכס המבוקש, אפשר להמשיך" at bounding box center [1230, 669] width 453 height 39
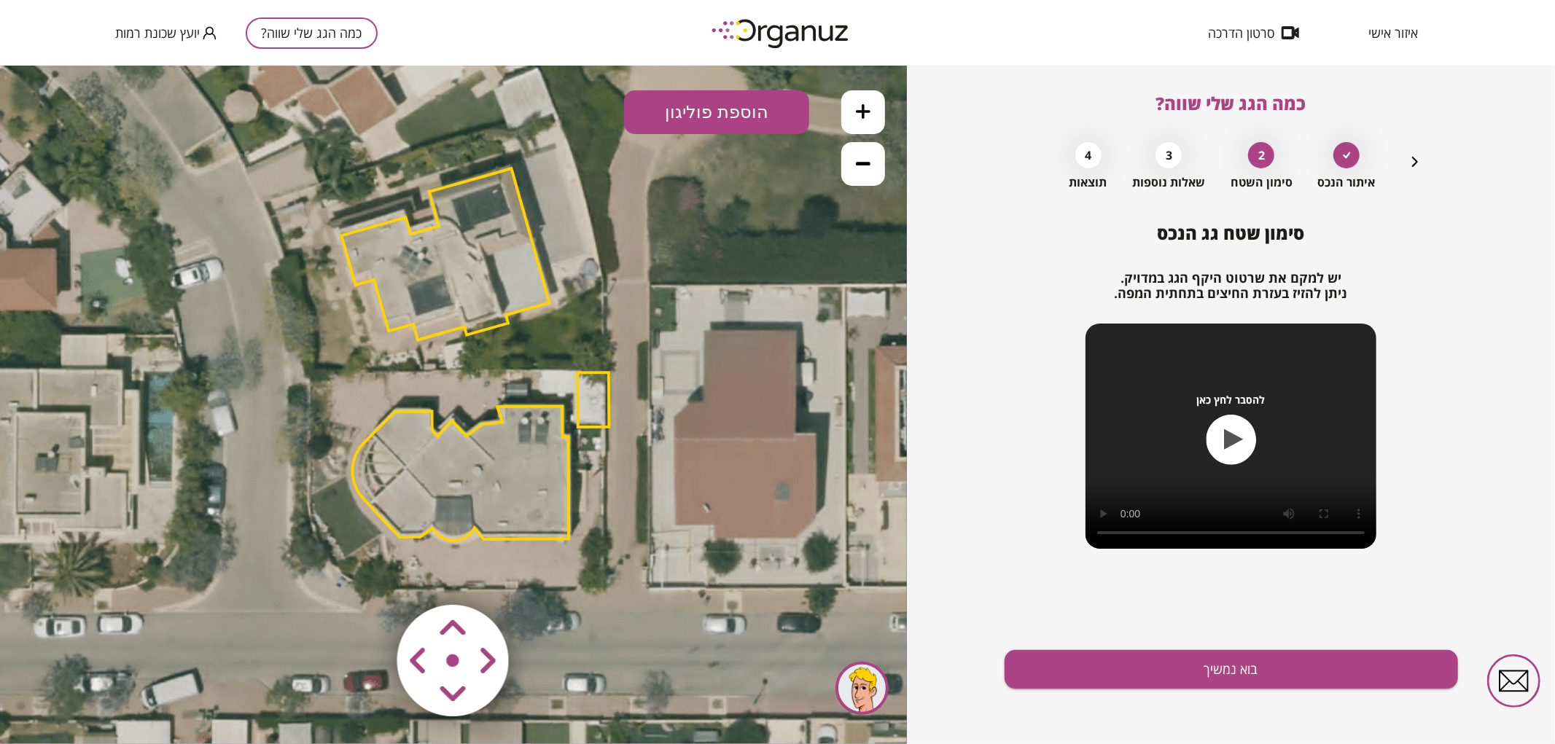
drag, startPoint x: 593, startPoint y: 543, endPoint x: 615, endPoint y: 493, distance: 54.8
click at [615, 493] on icon at bounding box center [477, 350] width 1148 height 1148
click at [851, 107] on button at bounding box center [863, 112] width 44 height 44
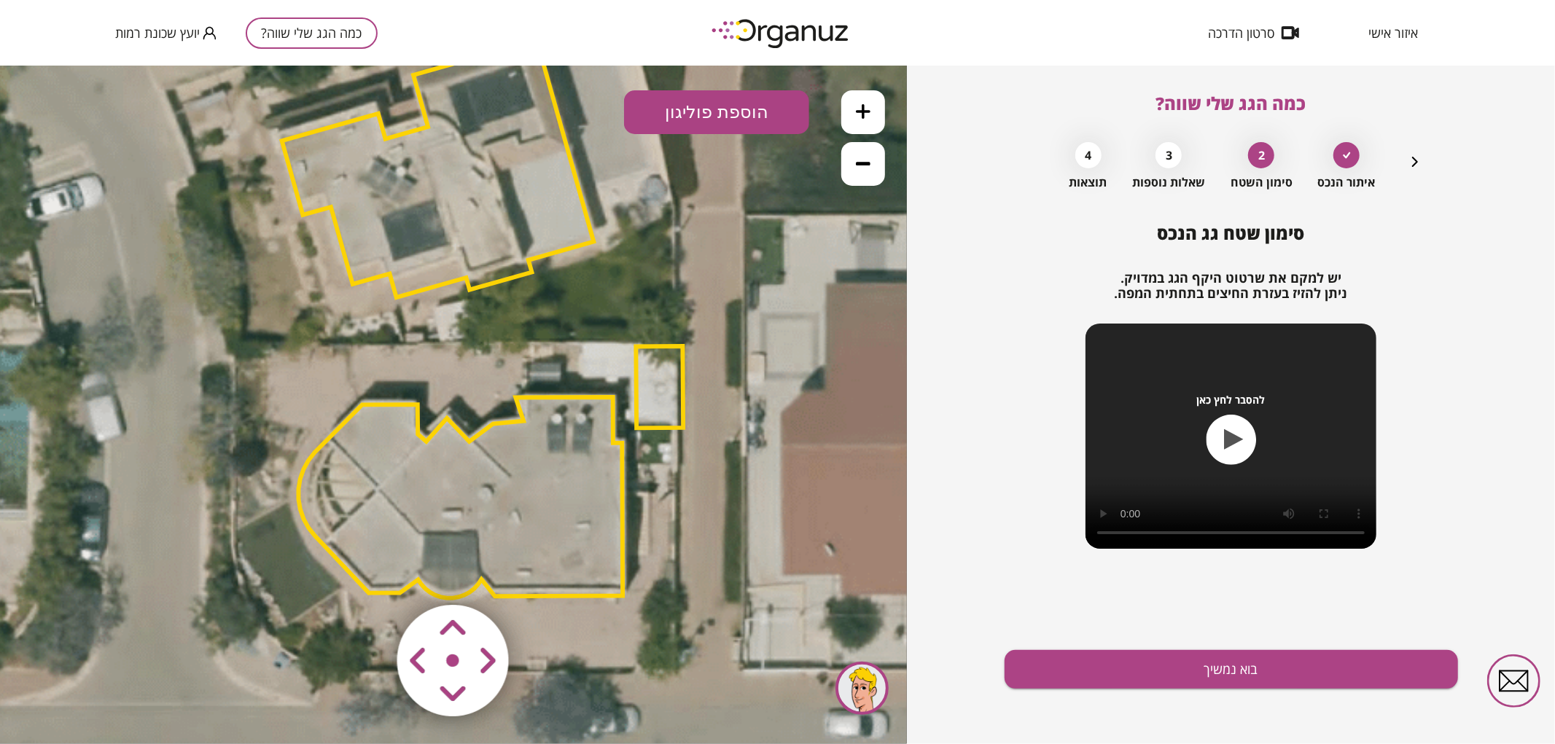
drag, startPoint x: 587, startPoint y: 300, endPoint x: 581, endPoint y: 286, distance: 14.7
click at [581, 286] on icon at bounding box center [486, 311] width 1722 height 1722
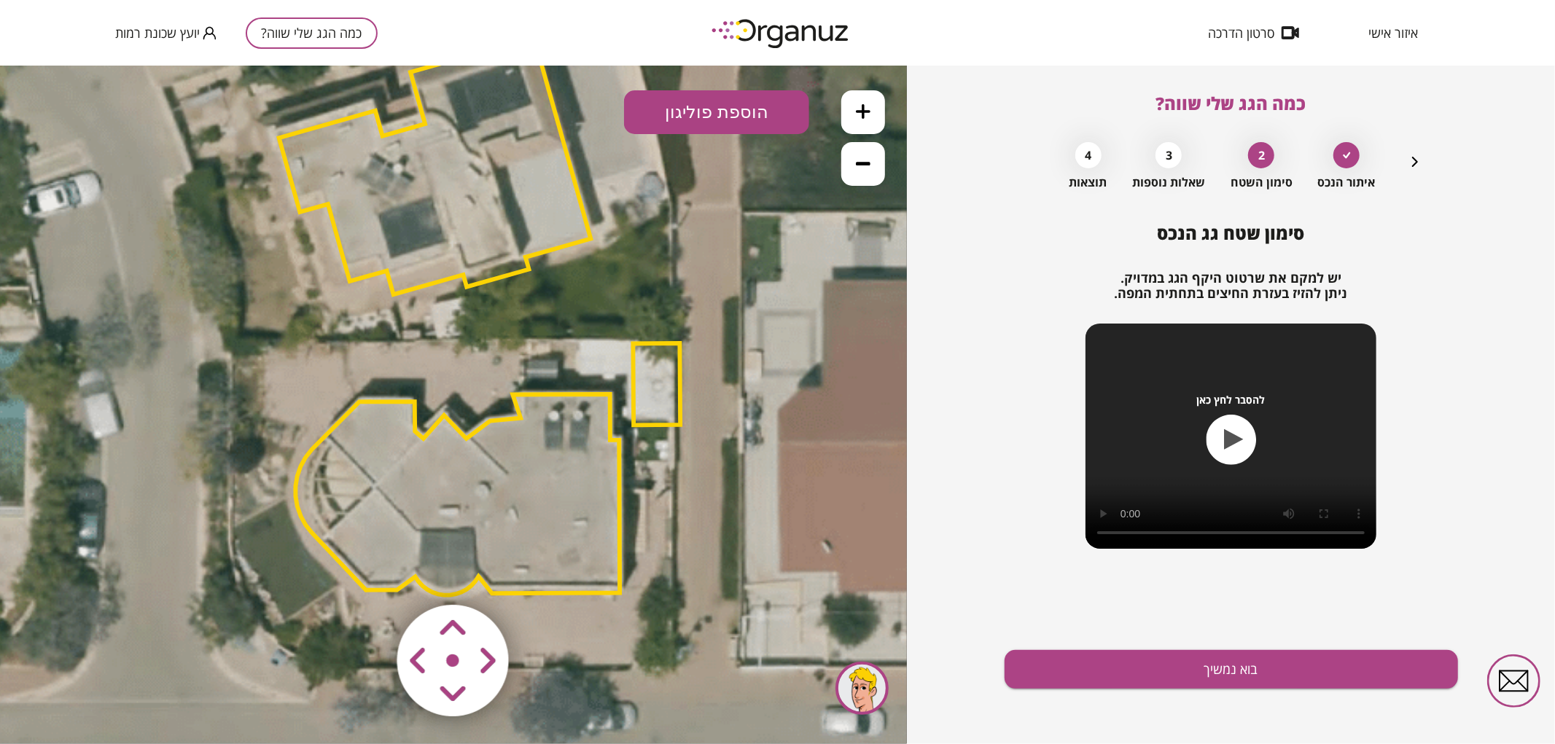
click at [583, 542] on polygon at bounding box center [457, 494] width 324 height 201
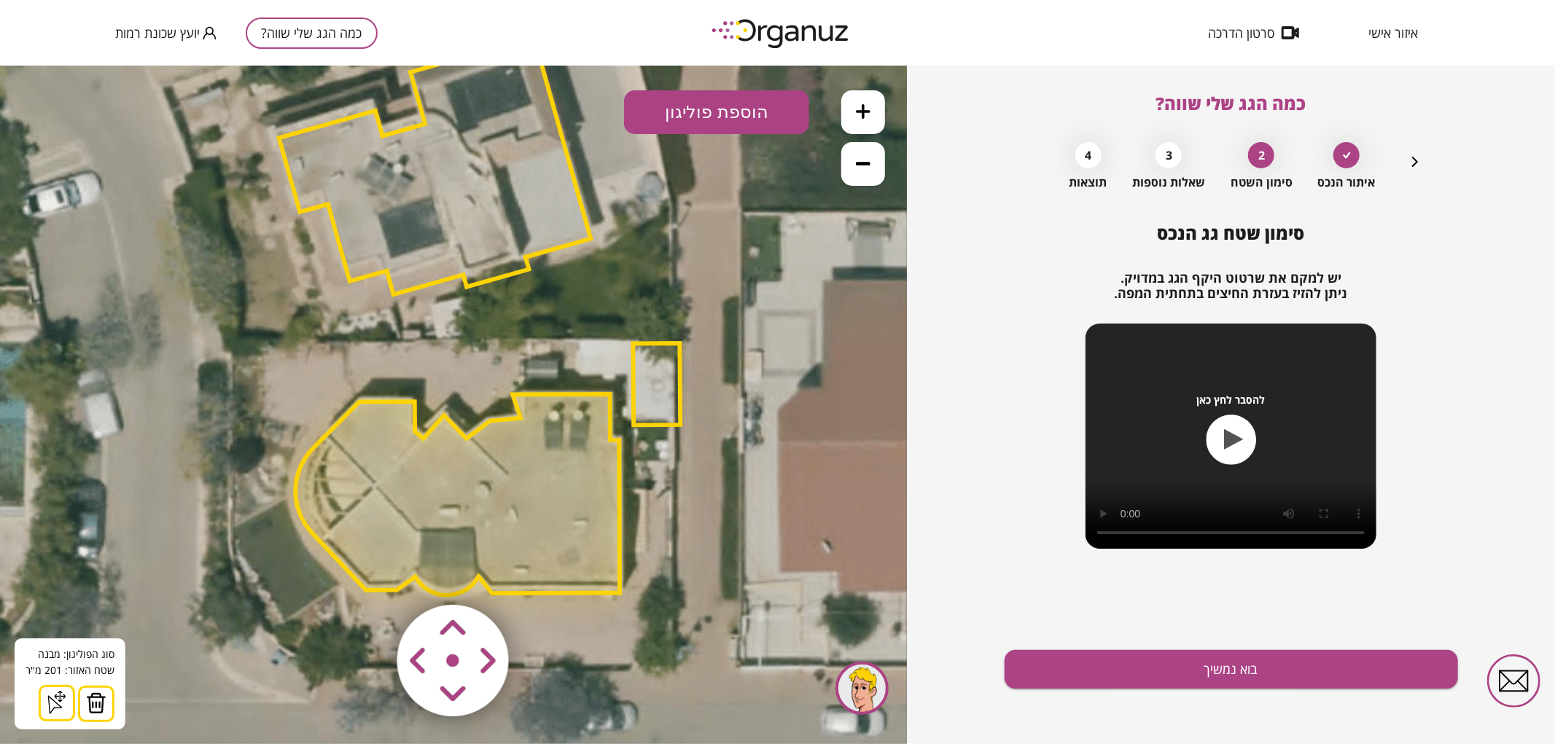
click at [863, 119] on button at bounding box center [863, 112] width 44 height 44
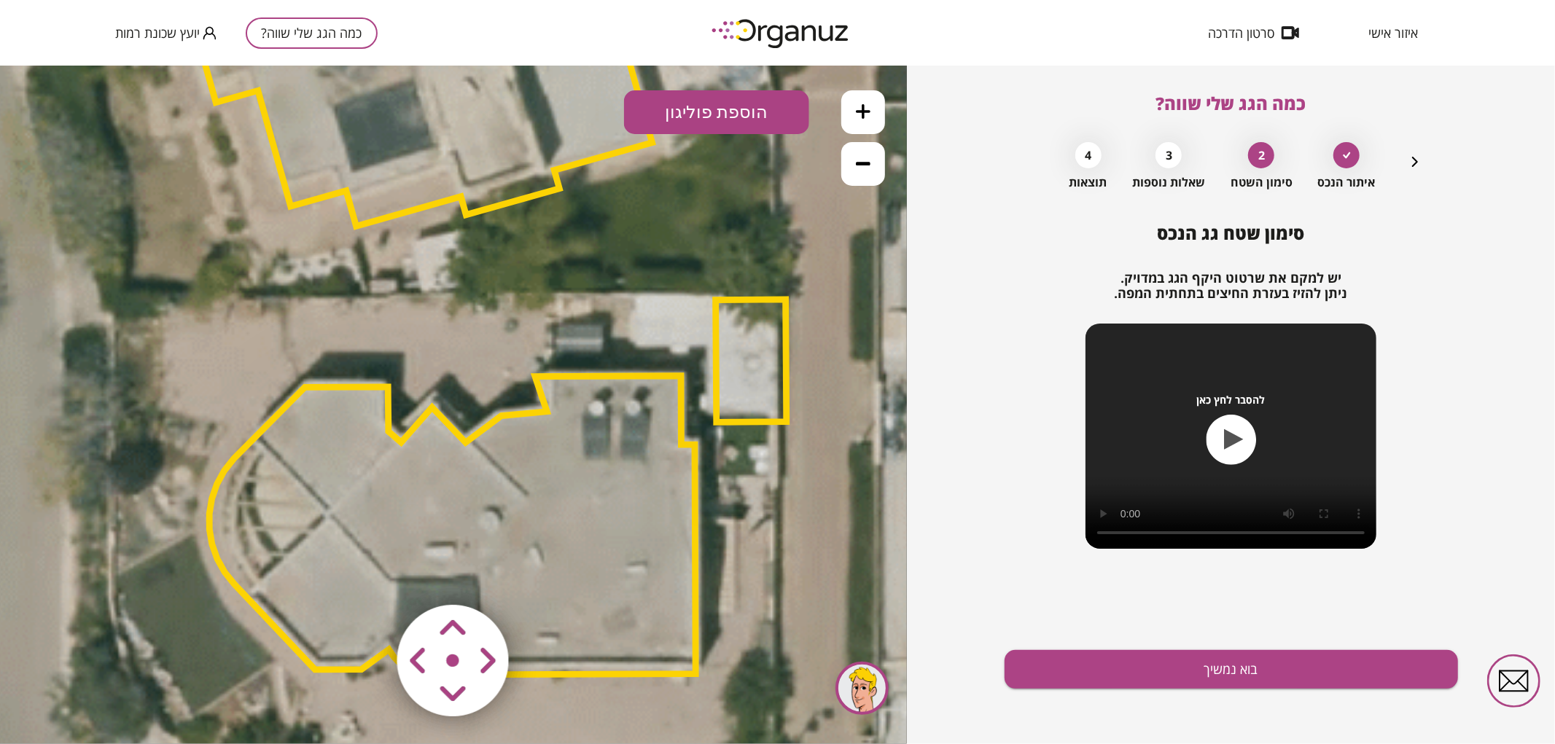
drag, startPoint x: 749, startPoint y: 229, endPoint x: 687, endPoint y: 160, distance: 91.9
click at [687, 160] on icon at bounding box center [489, 247] width 2583 height 2583
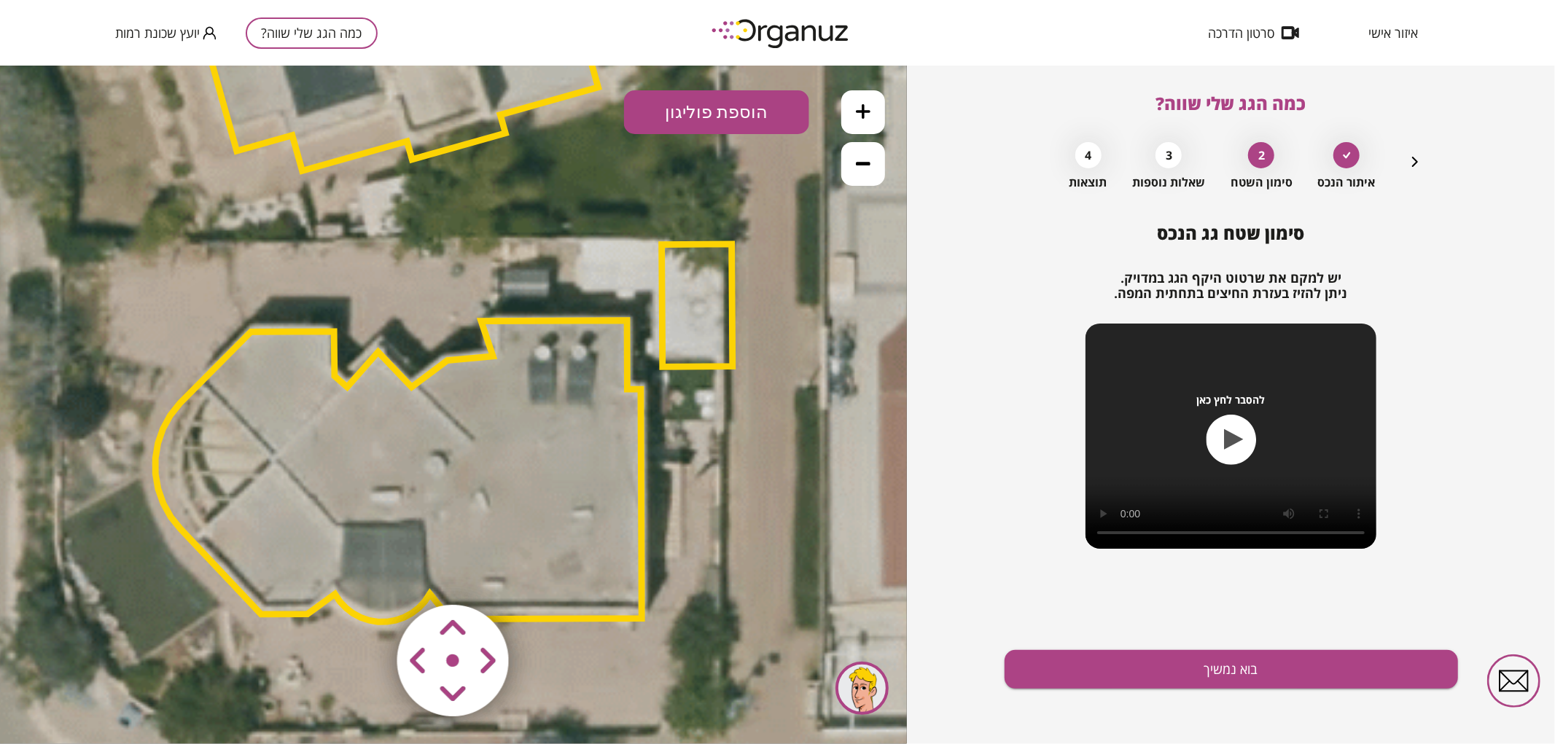
click at [783, 304] on icon at bounding box center [435, 192] width 2583 height 2583
drag, startPoint x: 734, startPoint y: 317, endPoint x: 716, endPoint y: 327, distance: 20.3
click at [732, 317] on polygon at bounding box center [697, 304] width 71 height 123
drag, startPoint x: 716, startPoint y: 327, endPoint x: 668, endPoint y: 360, distance: 57.6
click at [716, 328] on polygon at bounding box center [696, 304] width 71 height 123
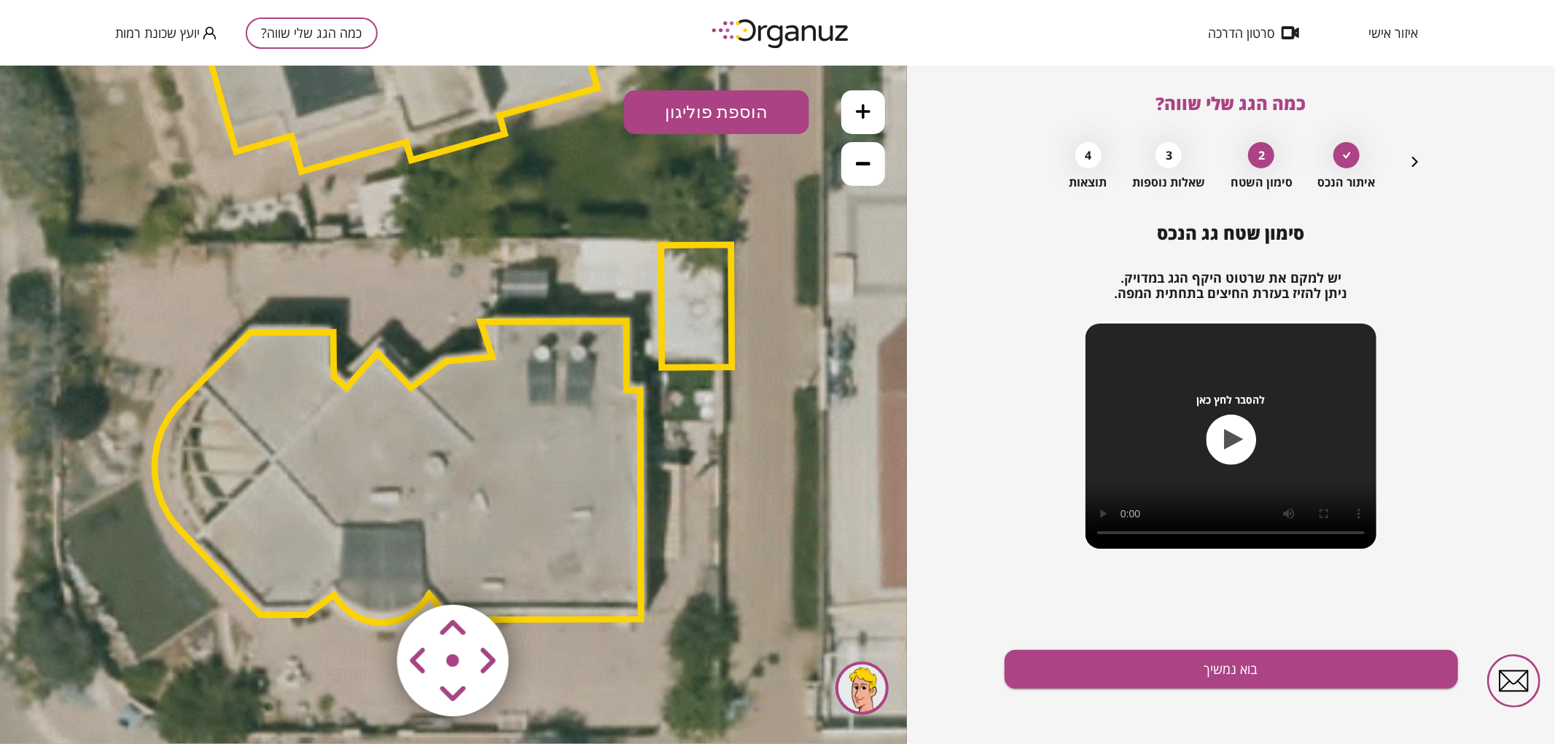
click at [682, 295] on polygon at bounding box center [696, 305] width 71 height 123
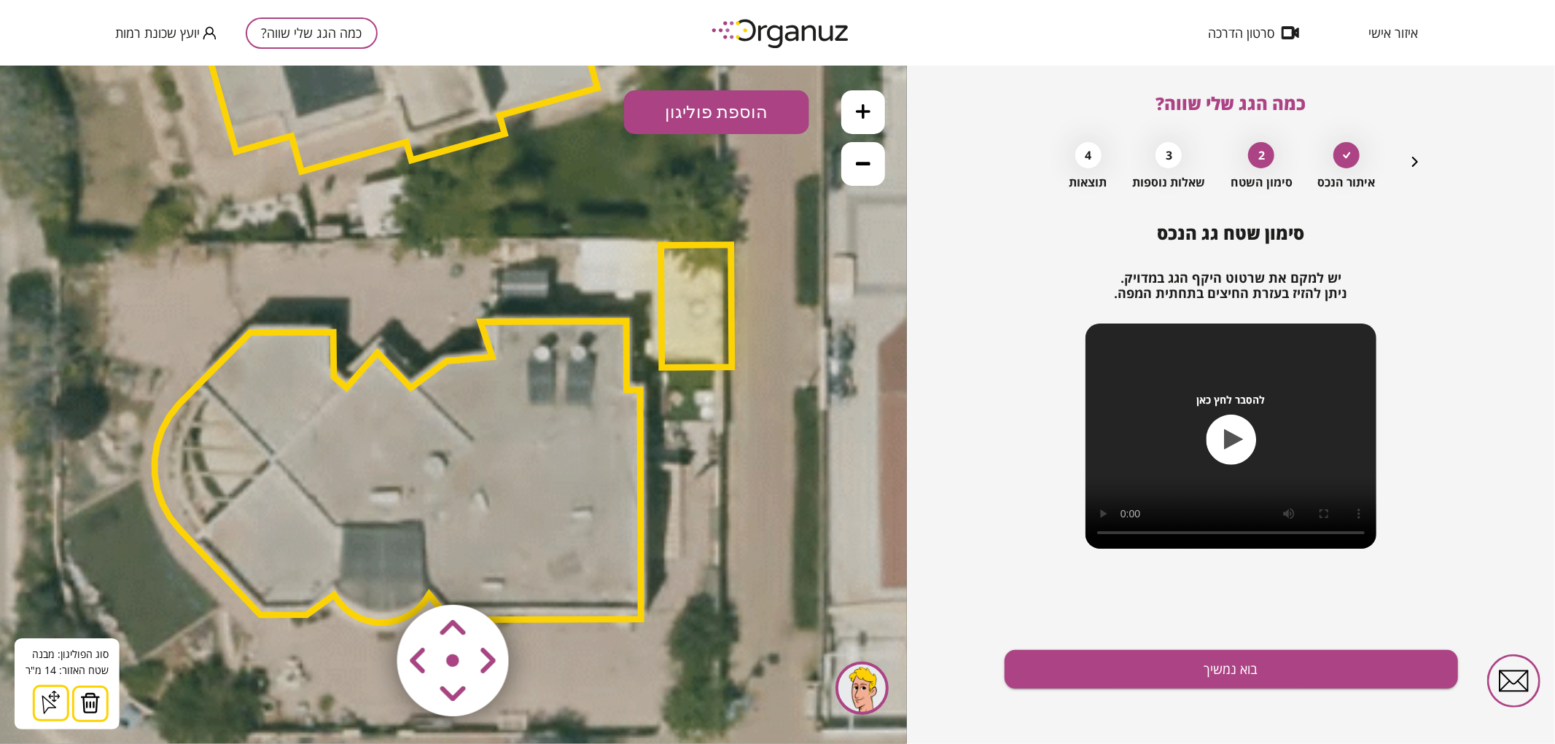
click at [96, 706] on img at bounding box center [90, 703] width 20 height 22
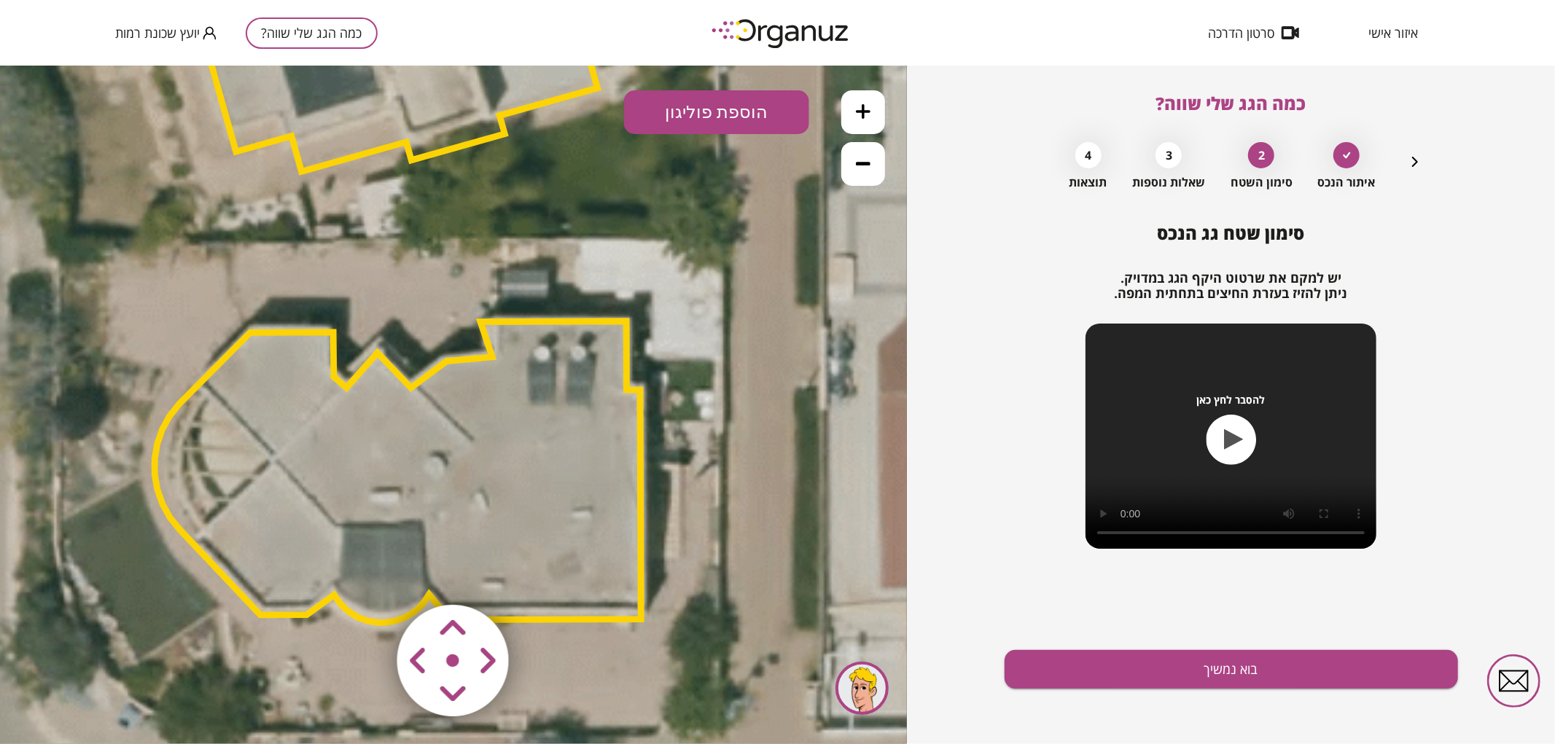
click at [739, 433] on icon at bounding box center [435, 193] width 2583 height 2583
click at [367, 574] on area at bounding box center [367, 574] width 0 height 0
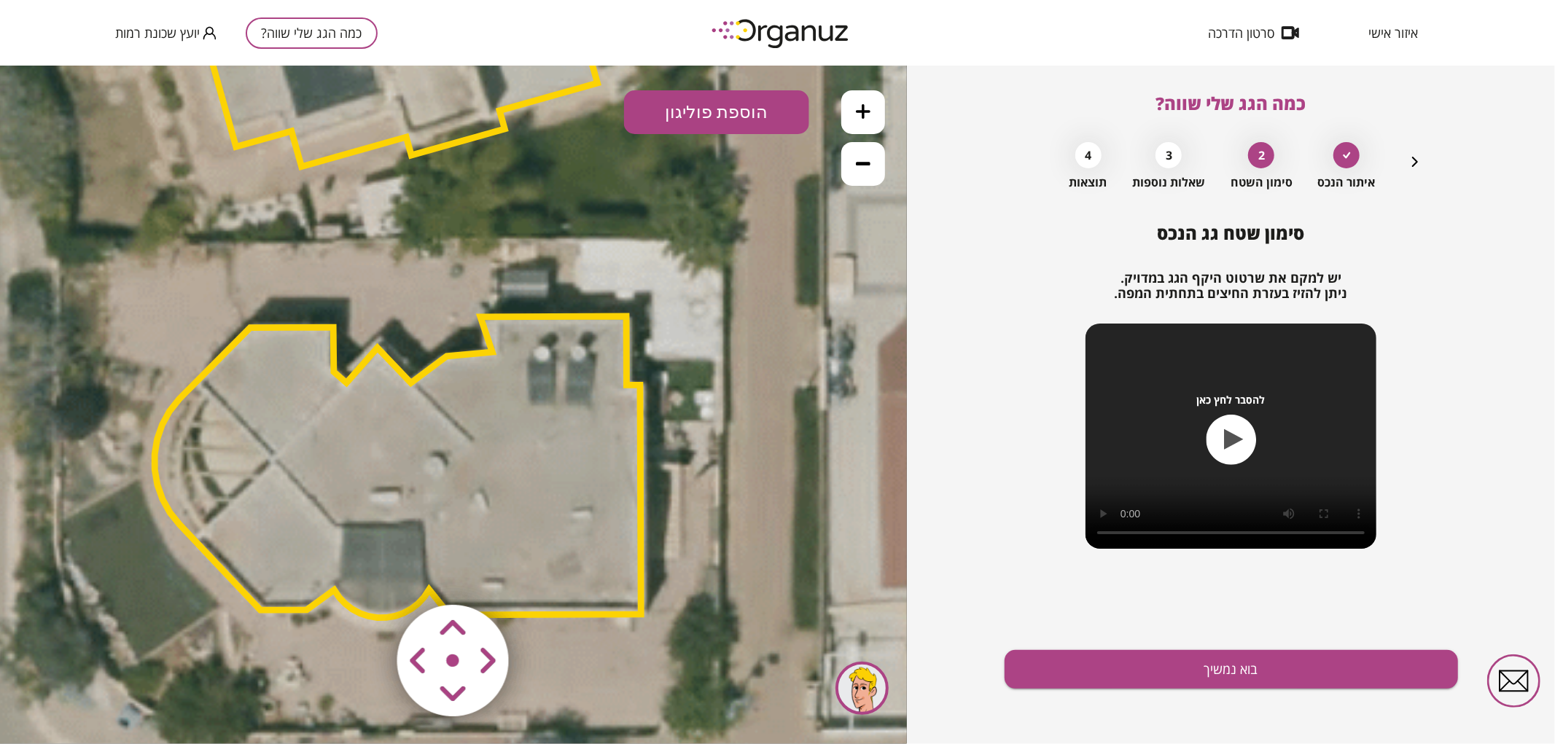
click at [367, 574] on area at bounding box center [367, 574] width 0 height 0
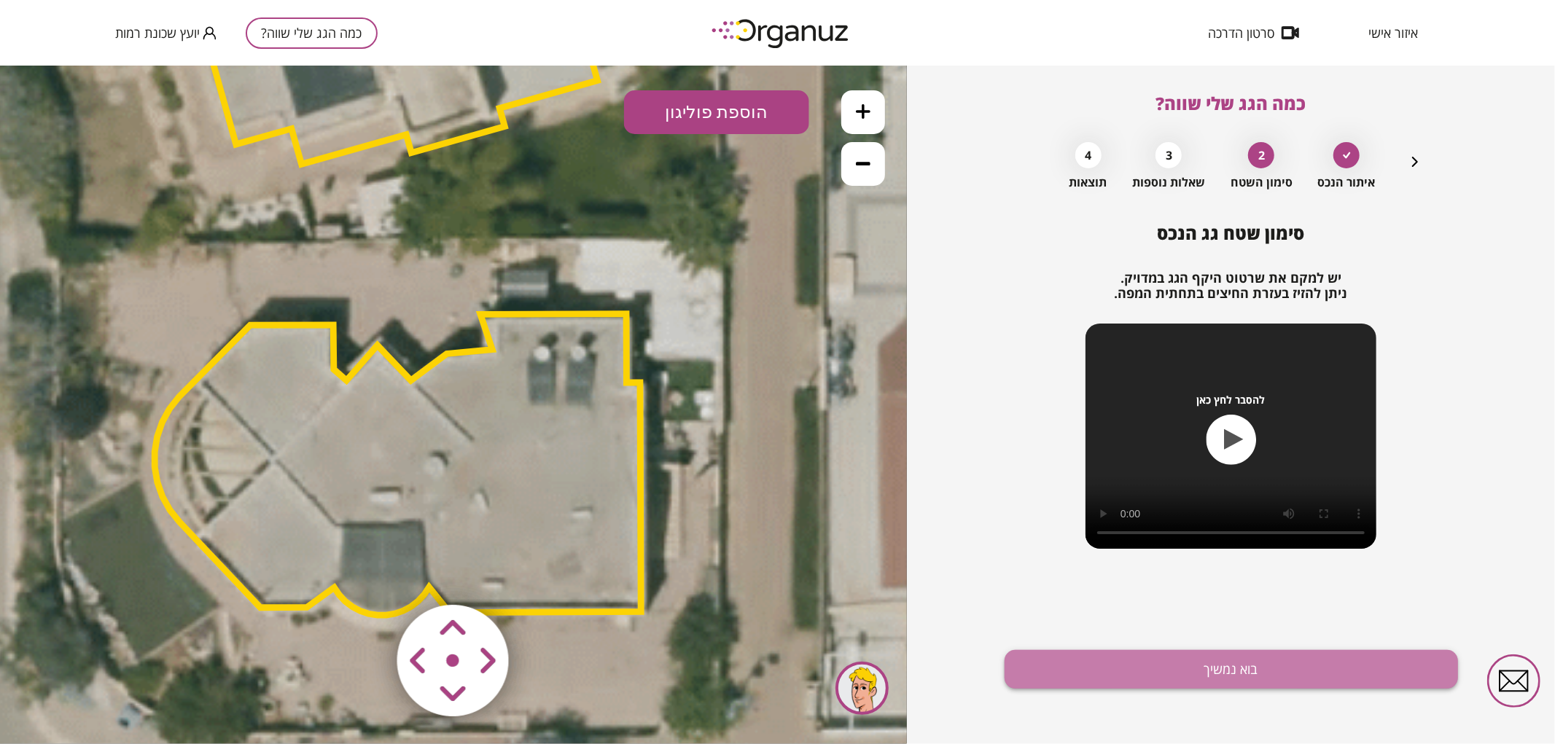
click at [1080, 654] on button "בוא נמשיך" at bounding box center [1230, 669] width 453 height 39
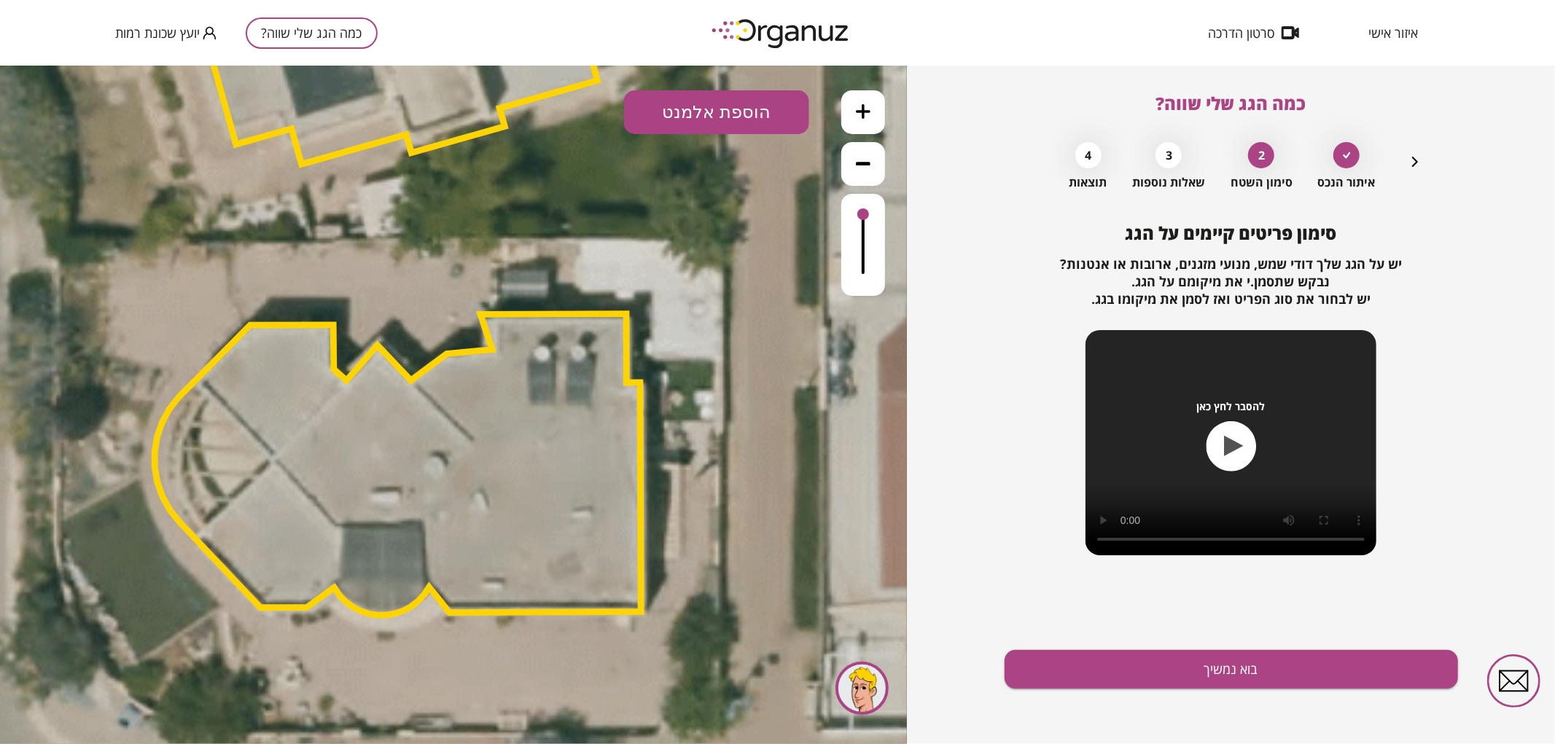
drag, startPoint x: 748, startPoint y: 92, endPoint x: 762, endPoint y: 111, distance: 23.9
click at [753, 99] on button "הוספת אלמנט" at bounding box center [716, 112] width 185 height 44
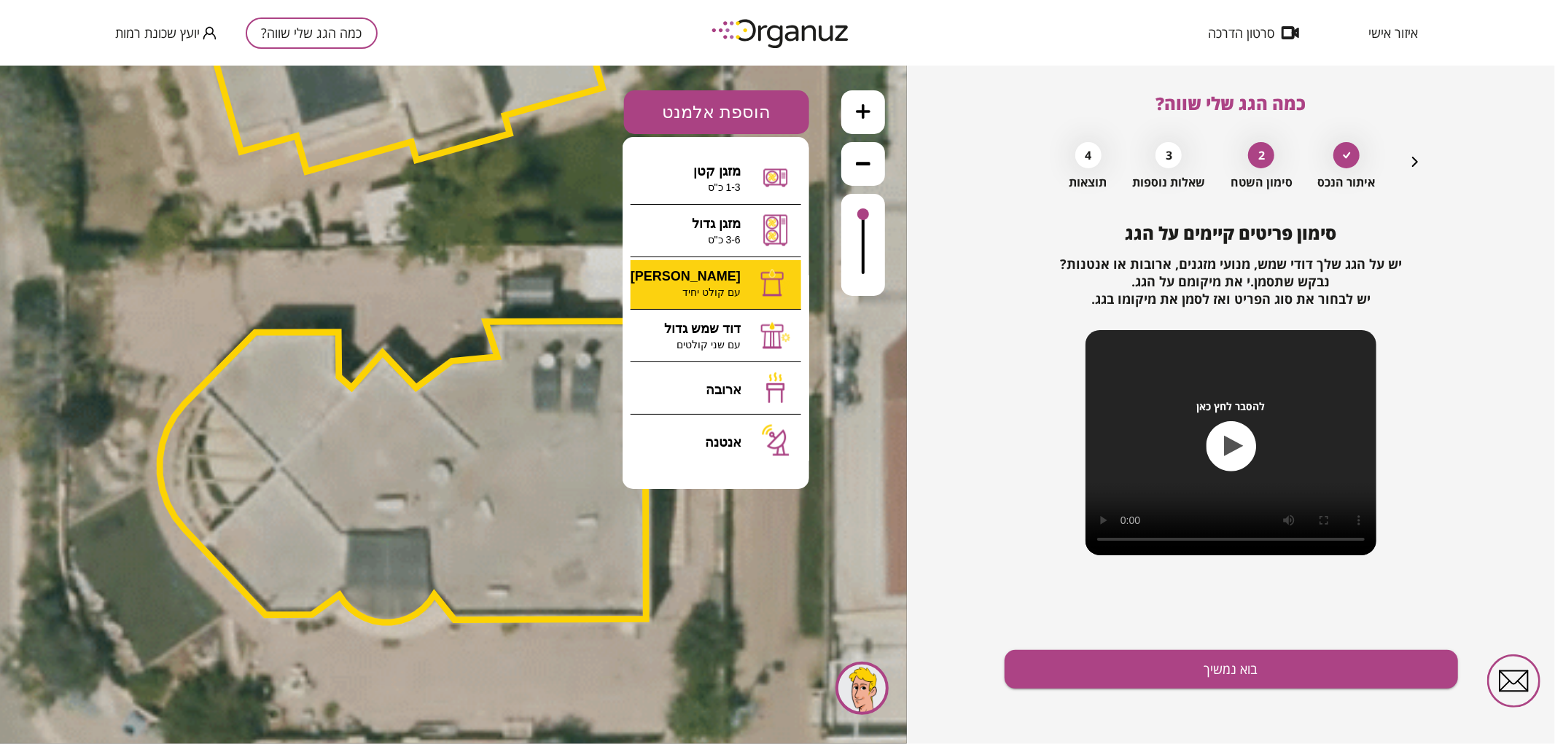
click at [760, 281] on div ".st0 { fill: #FFFFFF; } 0" at bounding box center [453, 404] width 907 height 679
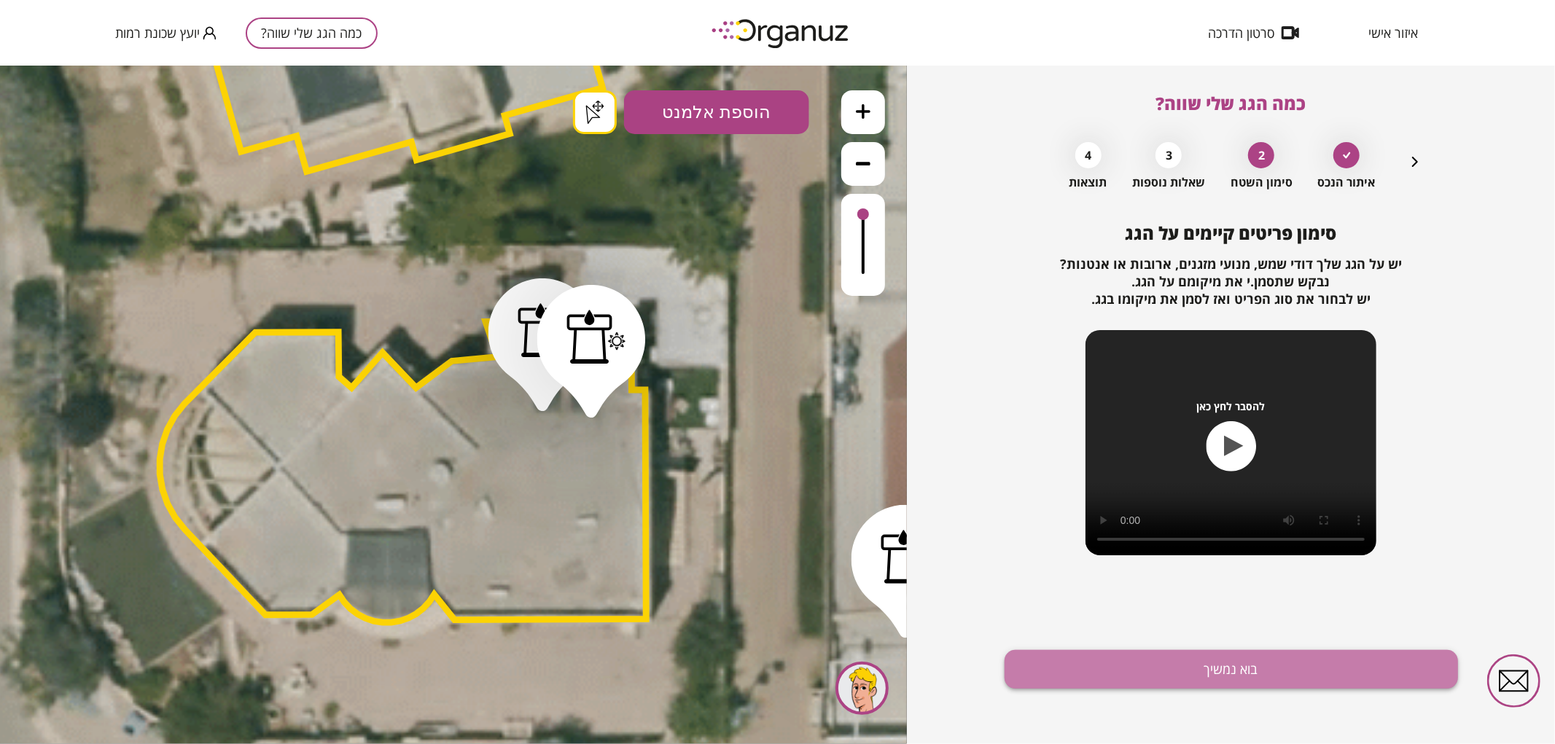
click at [1046, 652] on button "בוא נמשיך" at bounding box center [1230, 669] width 453 height 39
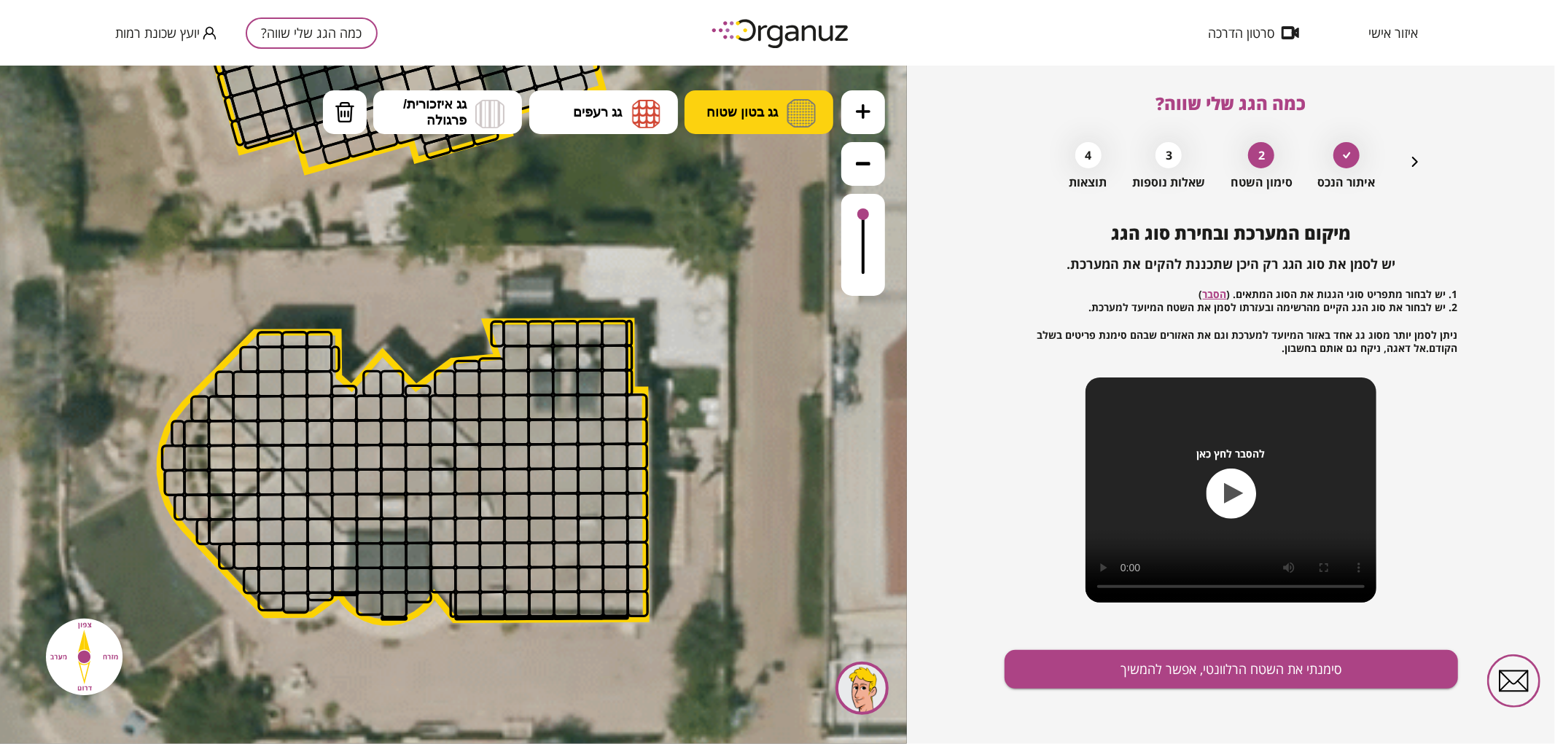
click at [759, 97] on button "גג בטון שטוח" at bounding box center [758, 112] width 149 height 44
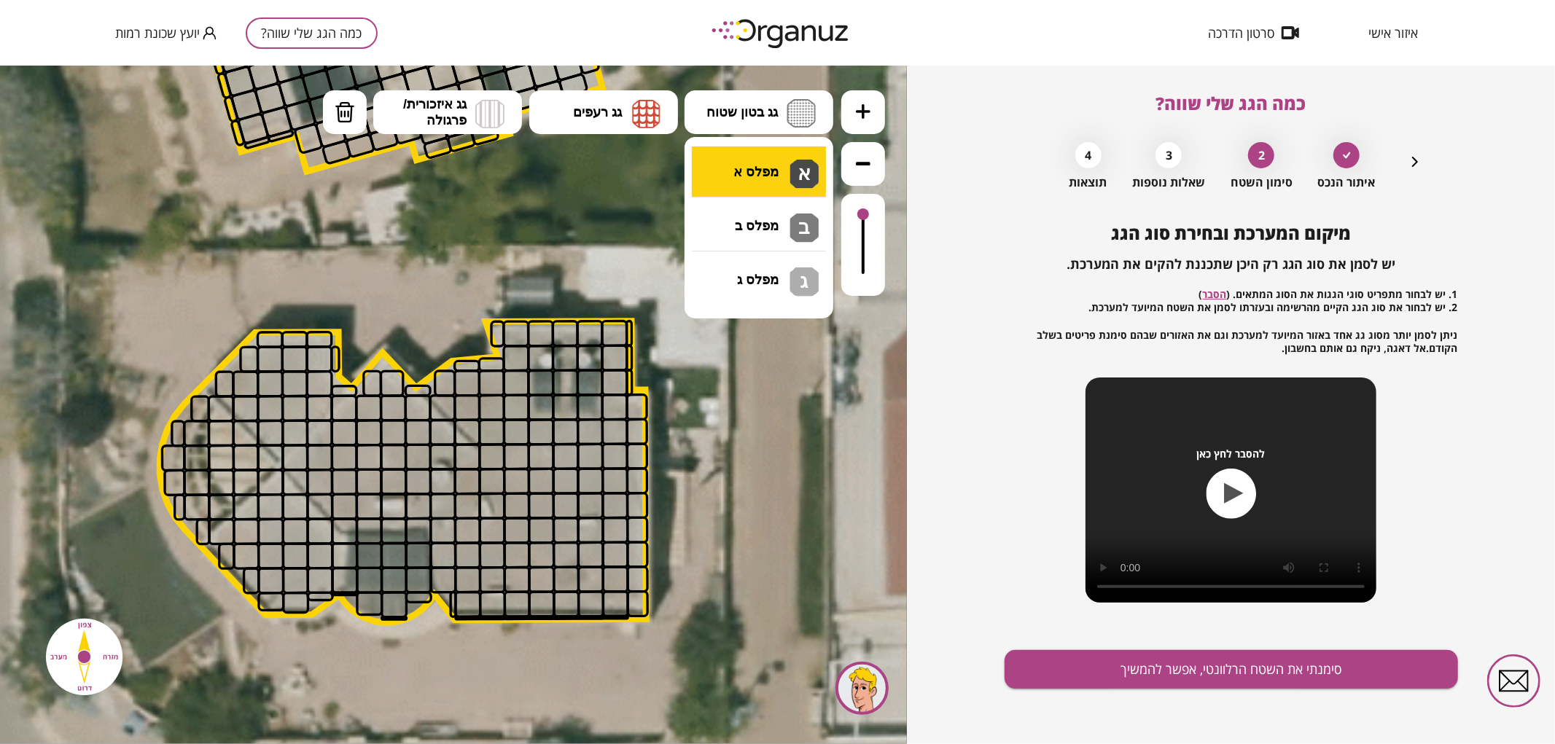
click at [773, 163] on div ".st0 { fill: #FFFFFF; } .st0 { fill: #FFFFFF; }" at bounding box center [453, 404] width 907 height 679
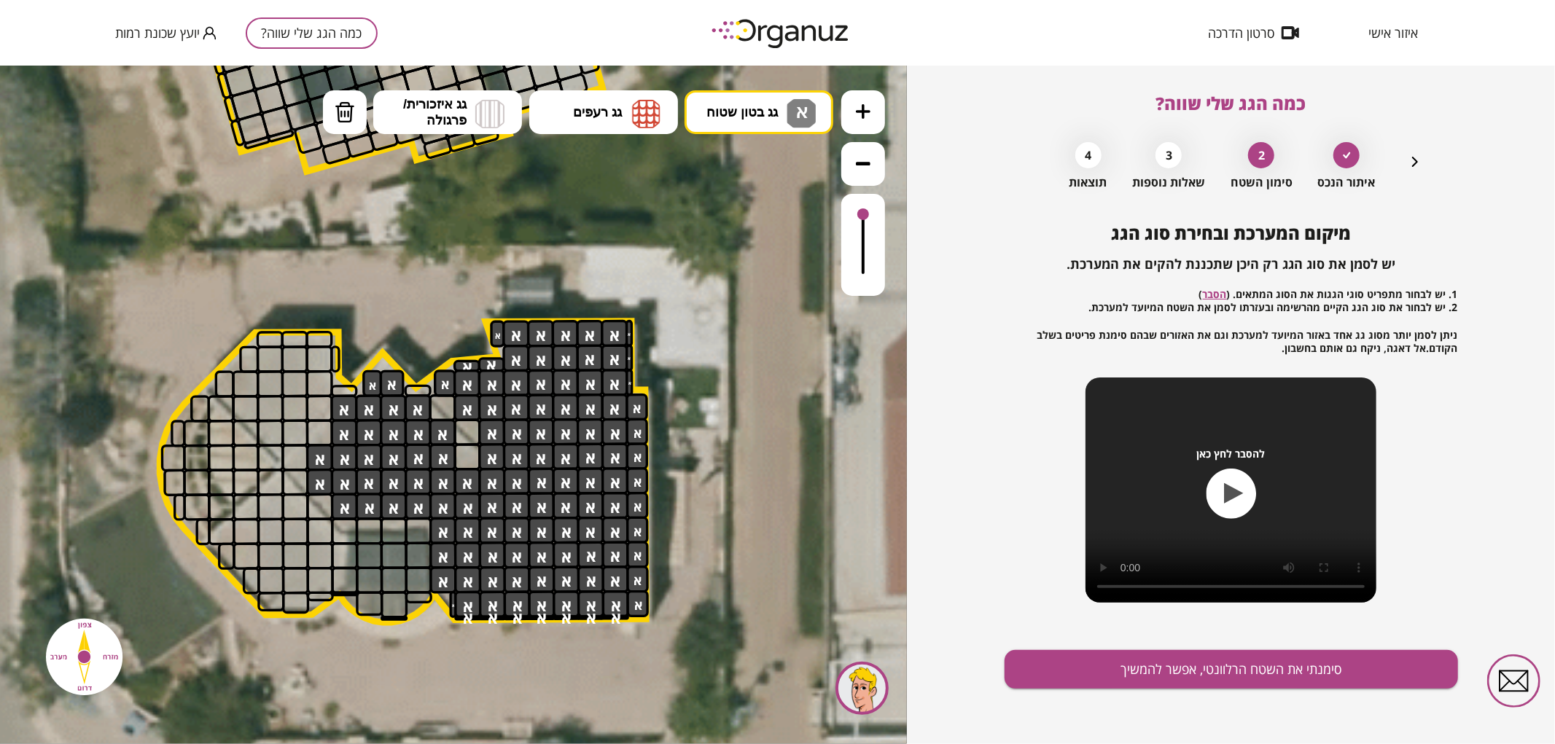
drag, startPoint x: 627, startPoint y: 359, endPoint x: 382, endPoint y: 457, distance: 263.6
drag, startPoint x: 318, startPoint y: 533, endPoint x: 286, endPoint y: 537, distance: 32.4
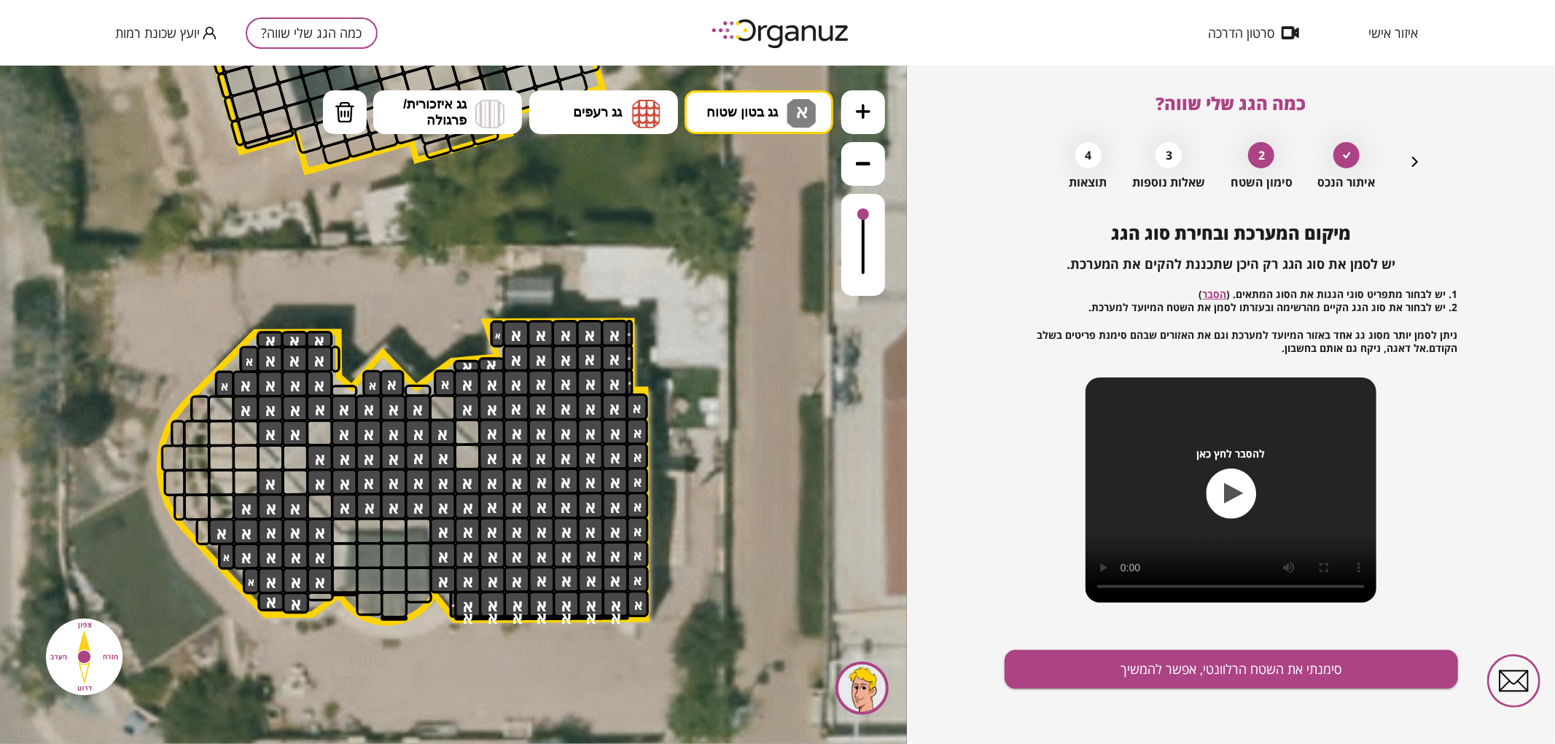
drag, startPoint x: 271, startPoint y: 424, endPoint x: 307, endPoint y: 396, distance: 45.2
drag, startPoint x: 334, startPoint y: 359, endPoint x: 343, endPoint y: 353, distance: 11.5
click at [343, 353] on div ".st0 { fill: #FFFFFF; } .st0 { fill: #FFFFFF; }" at bounding box center [440, 200] width 2583 height 2583
click at [461, 451] on div at bounding box center [466, 455] width 27 height 27
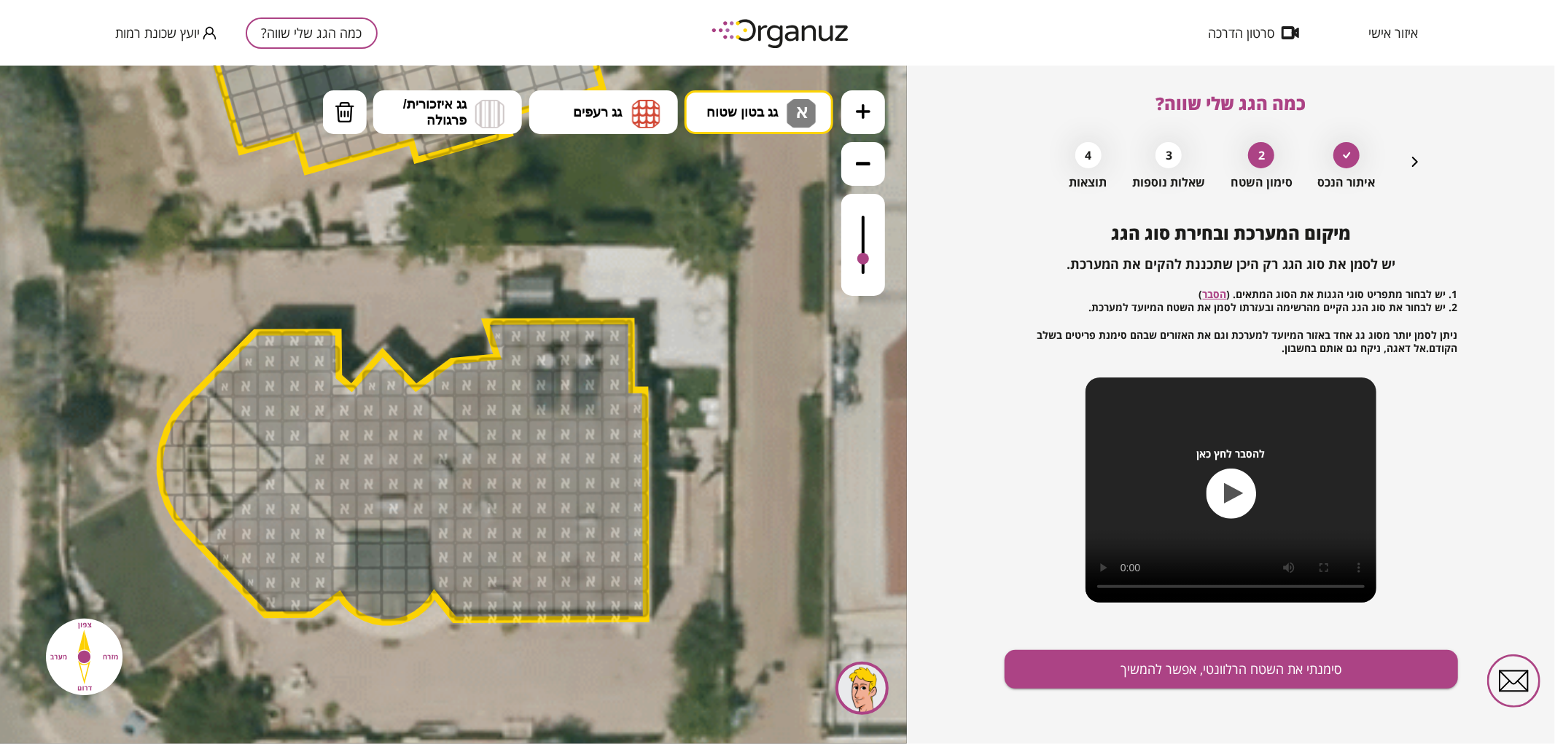
drag, startPoint x: 863, startPoint y: 205, endPoint x: 869, endPoint y: 259, distance: 55.0
click at [869, 259] on div at bounding box center [863, 244] width 44 height 102
click at [300, 456] on div at bounding box center [294, 456] width 27 height 27
click at [1124, 663] on button "סימנתי את השטח הרלוונטי, אפשר להמשיך" at bounding box center [1230, 669] width 453 height 39
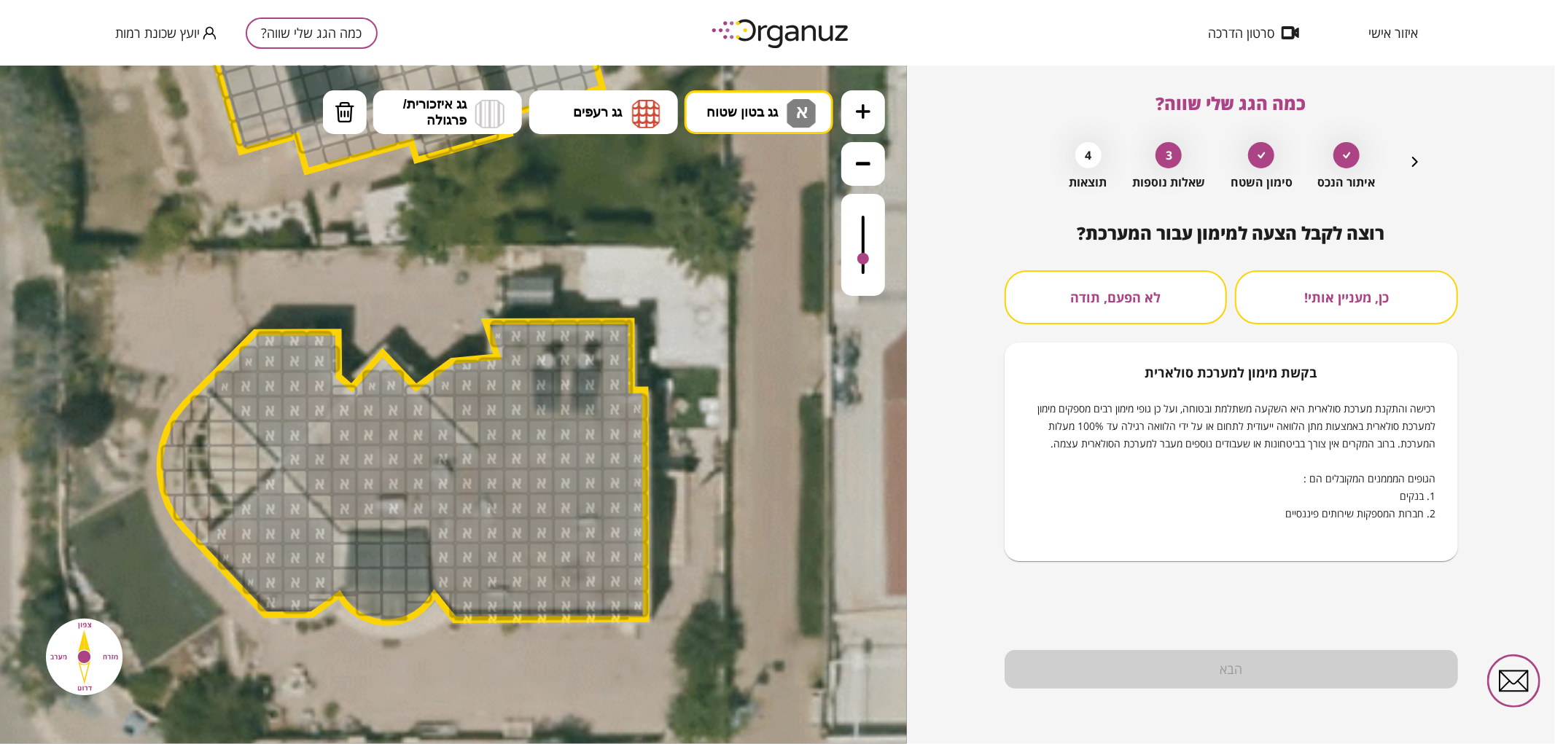
drag, startPoint x: 1146, startPoint y: 292, endPoint x: 1198, endPoint y: 485, distance: 200.7
click at [1153, 300] on button "לא הפעם, תודה" at bounding box center [1115, 297] width 223 height 54
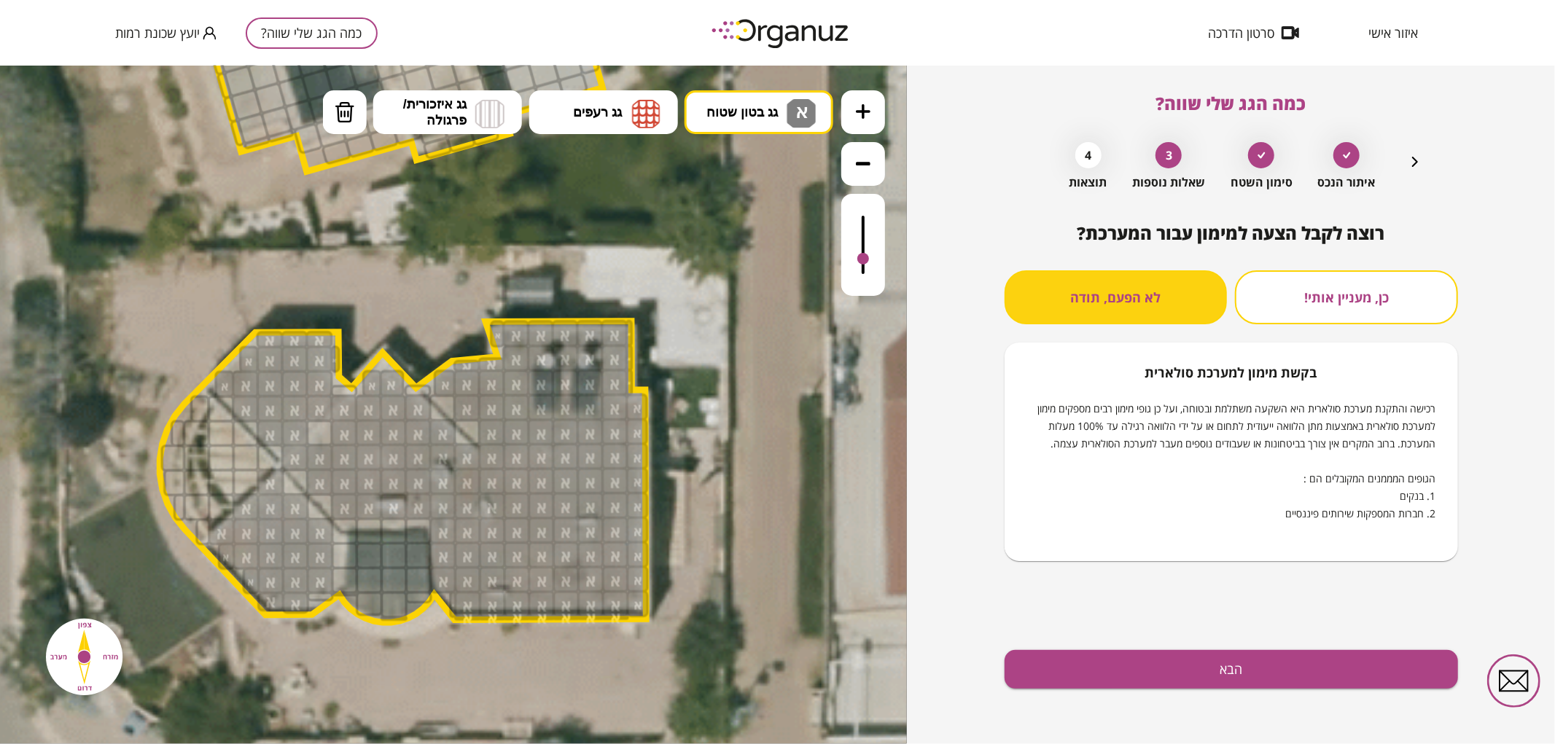
click at [1230, 693] on div "רוצה לקבל הצעה למימון עבור המערכת? כן, מעניין אותי! לא הפעם, תודה בקשת [PERSON_…" at bounding box center [1230, 483] width 453 height 521
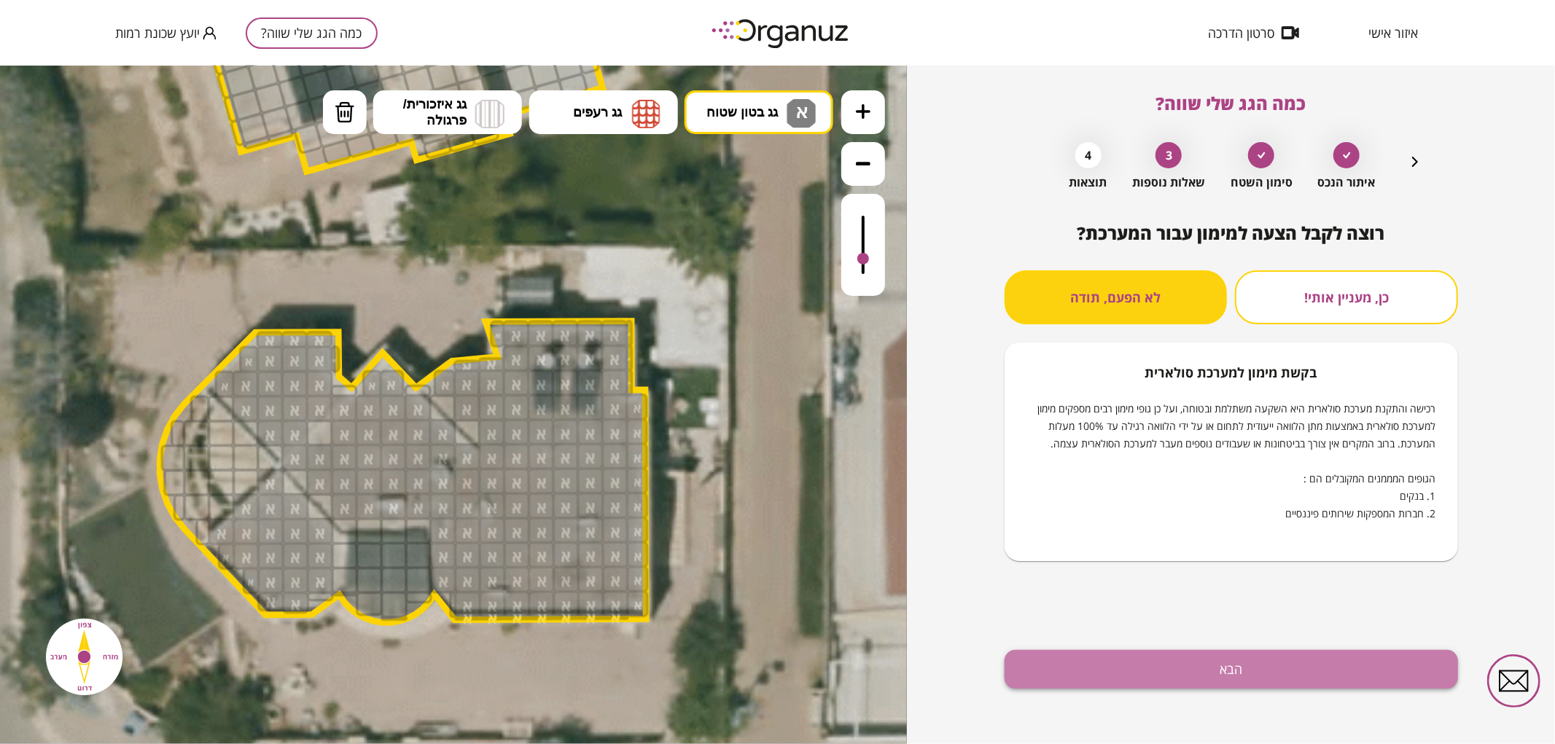
click at [1223, 679] on button "הבא" at bounding box center [1230, 669] width 453 height 39
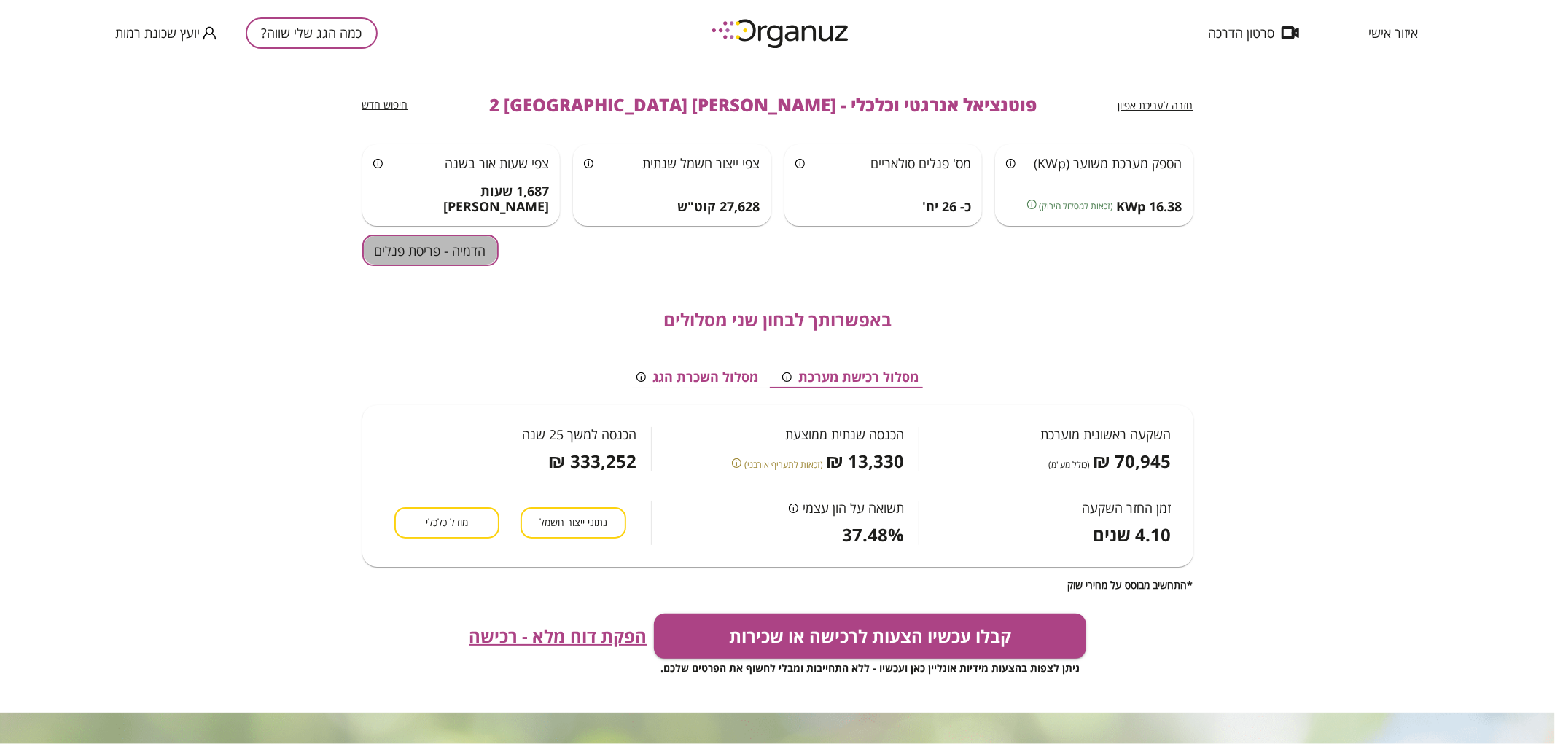
click at [414, 263] on button "הדמיה - פריסת פנלים" at bounding box center [430, 250] width 136 height 31
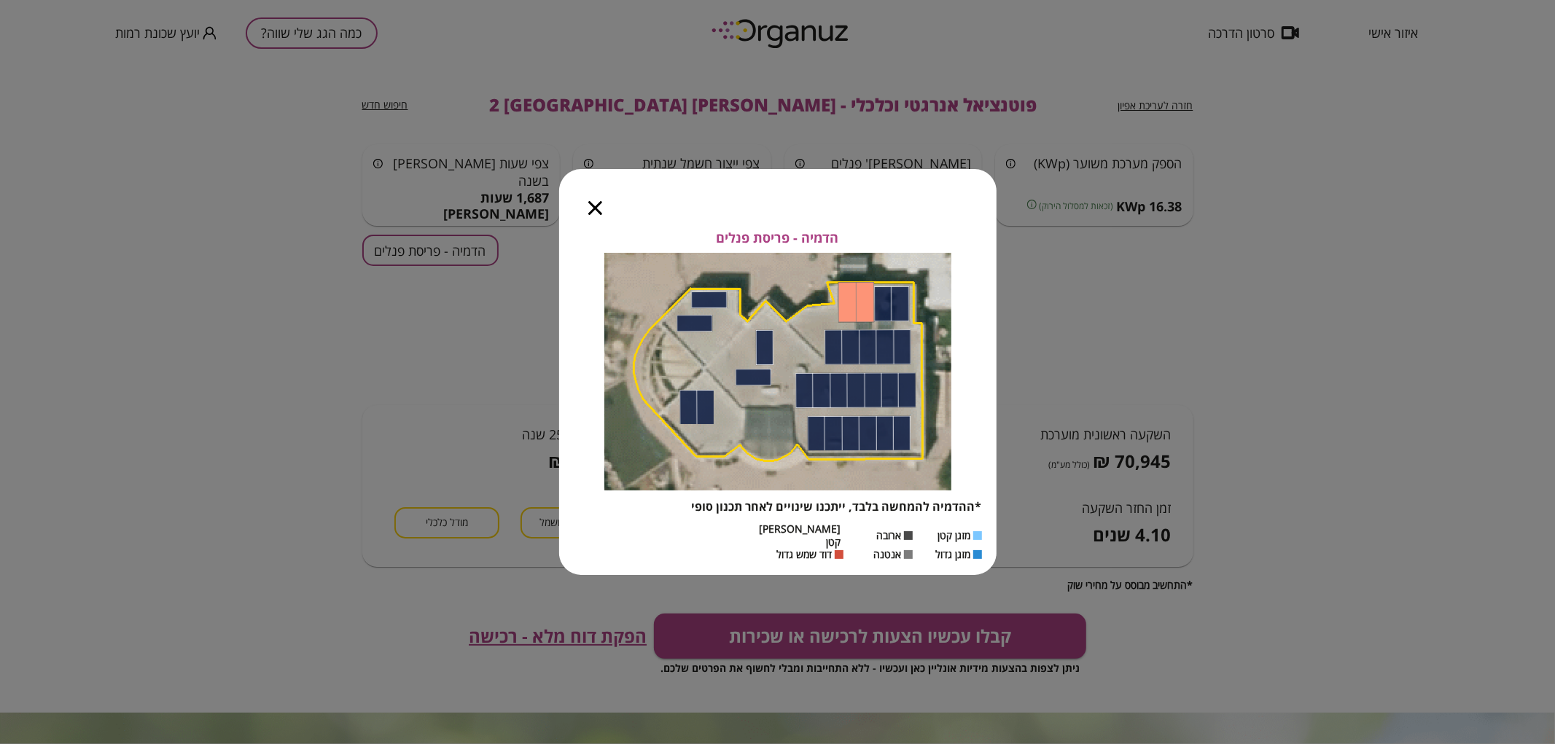
click at [599, 215] on icon "button" at bounding box center [595, 208] width 14 height 14
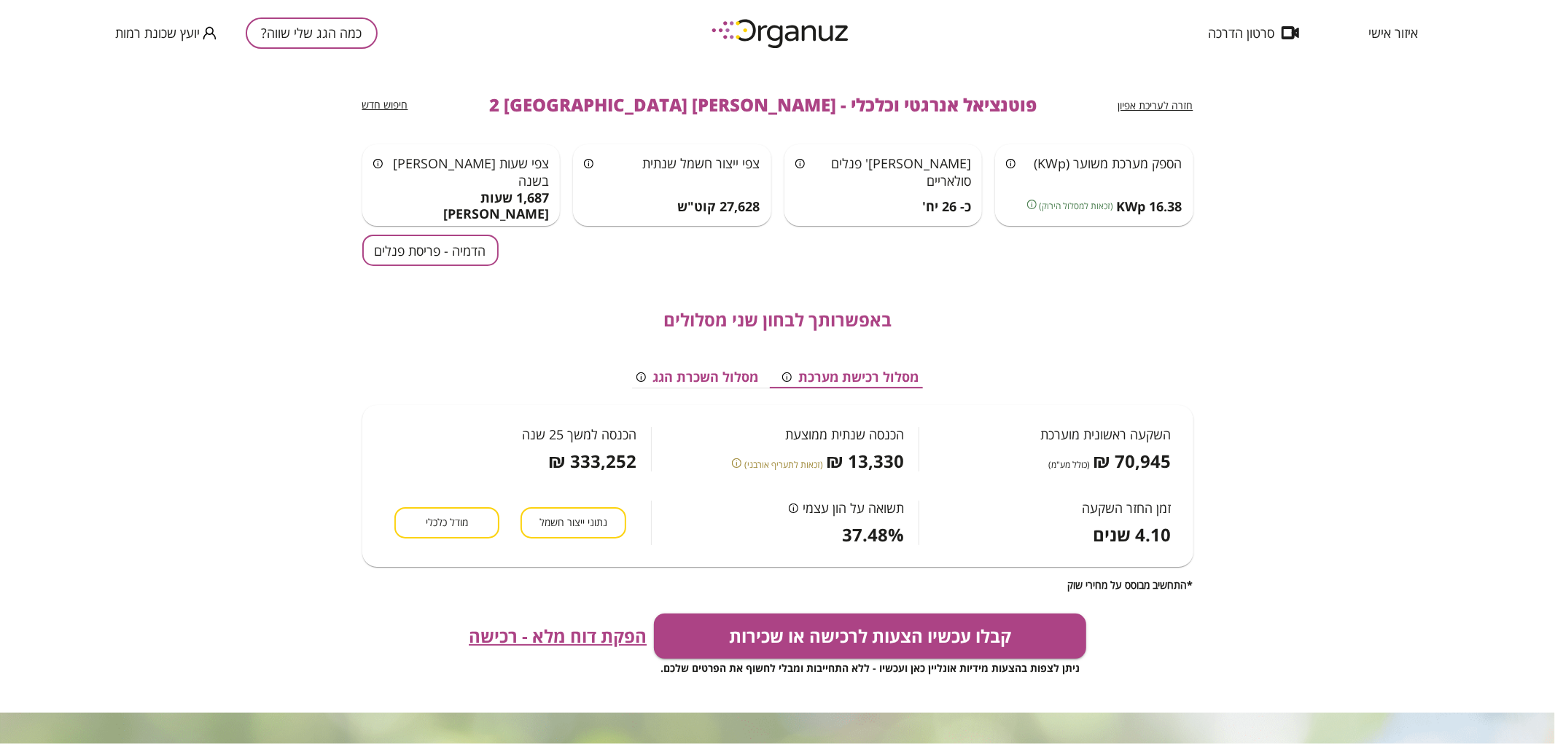
click at [1161, 108] on span "חזרה לעריכת אפיון" at bounding box center [1155, 105] width 75 height 14
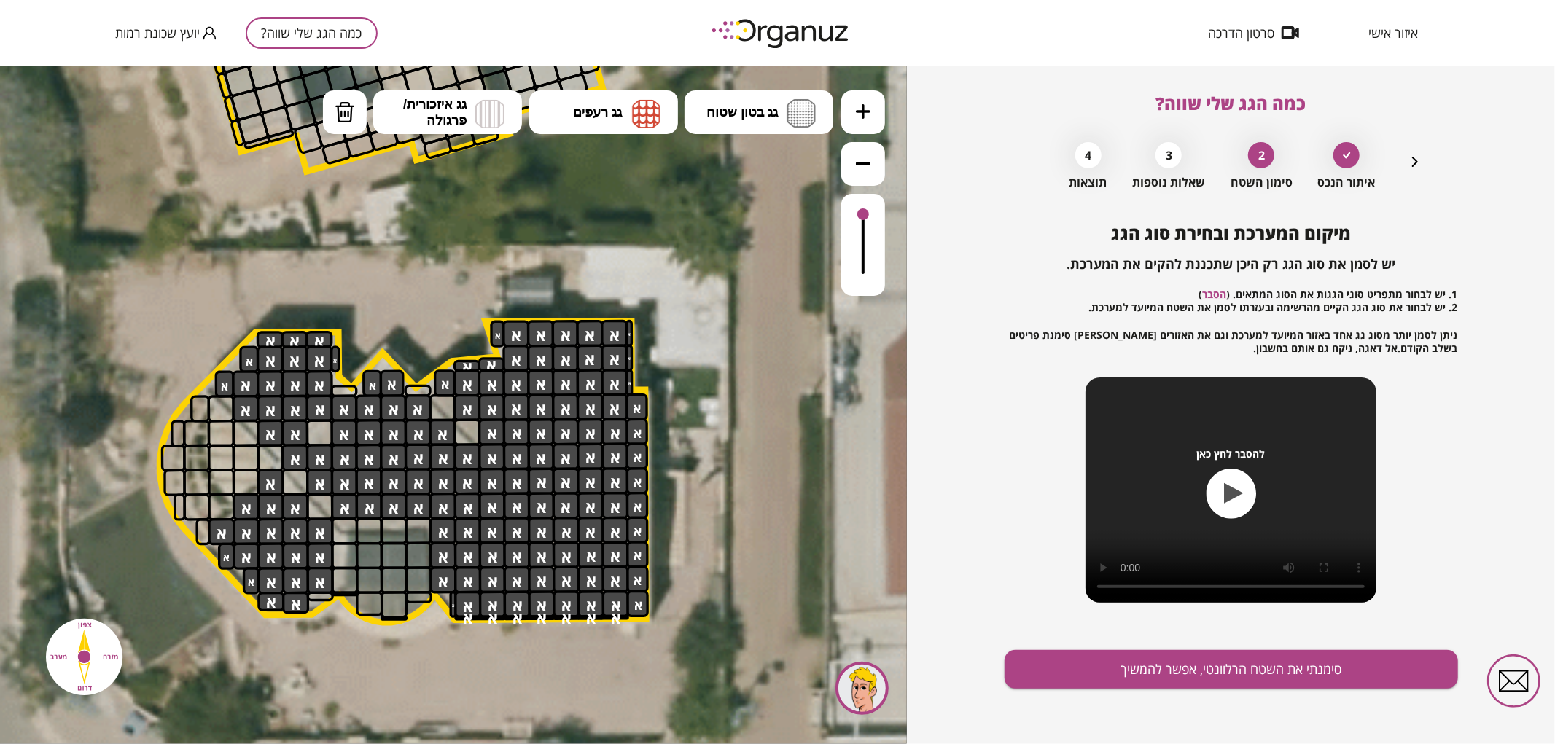
click at [1161, 108] on span "כמה הגג שלי שווה?" at bounding box center [1231, 103] width 150 height 24
click at [1416, 158] on icon "button" at bounding box center [1414, 161] width 17 height 17
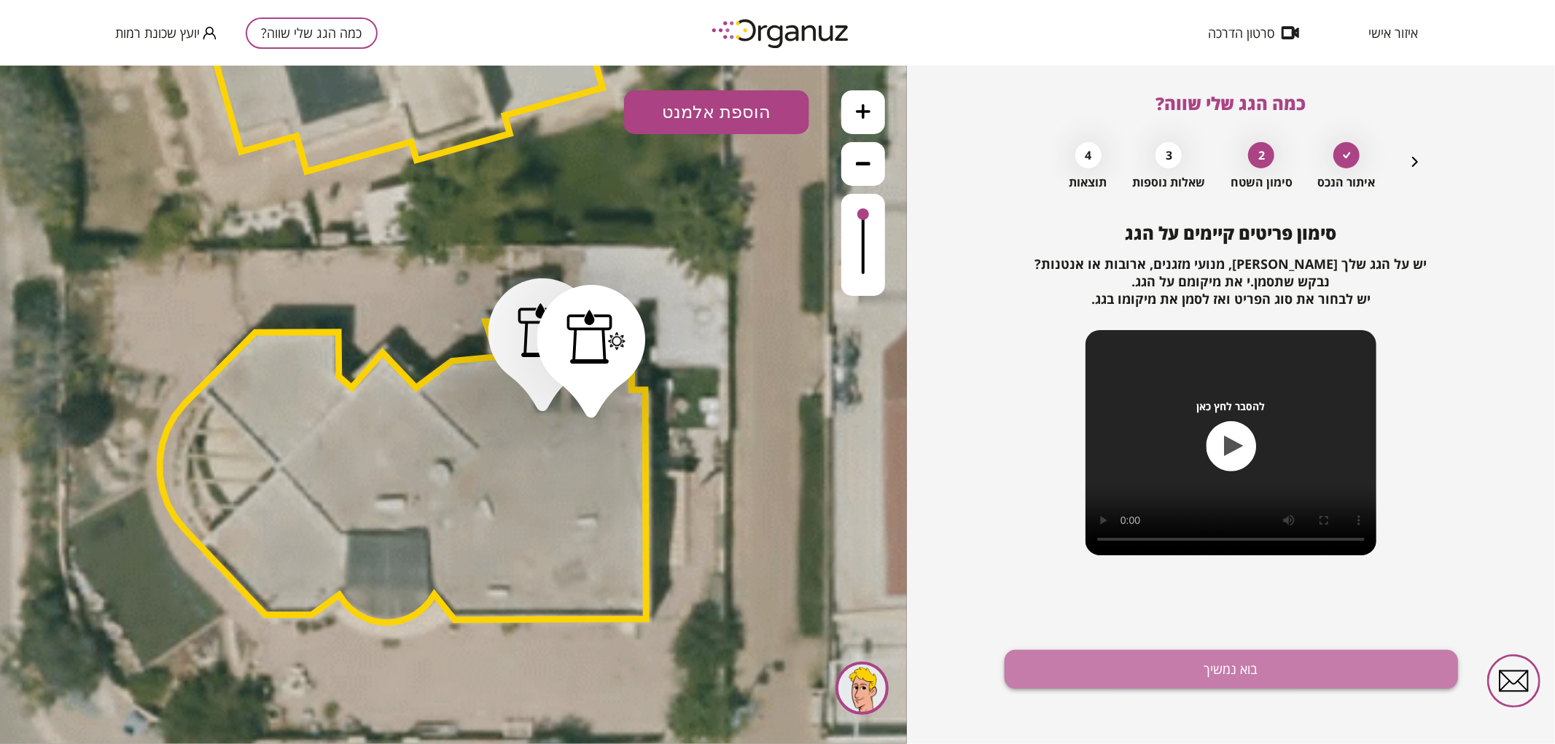
click at [1228, 662] on button "בוא נמשיך" at bounding box center [1230, 669] width 453 height 39
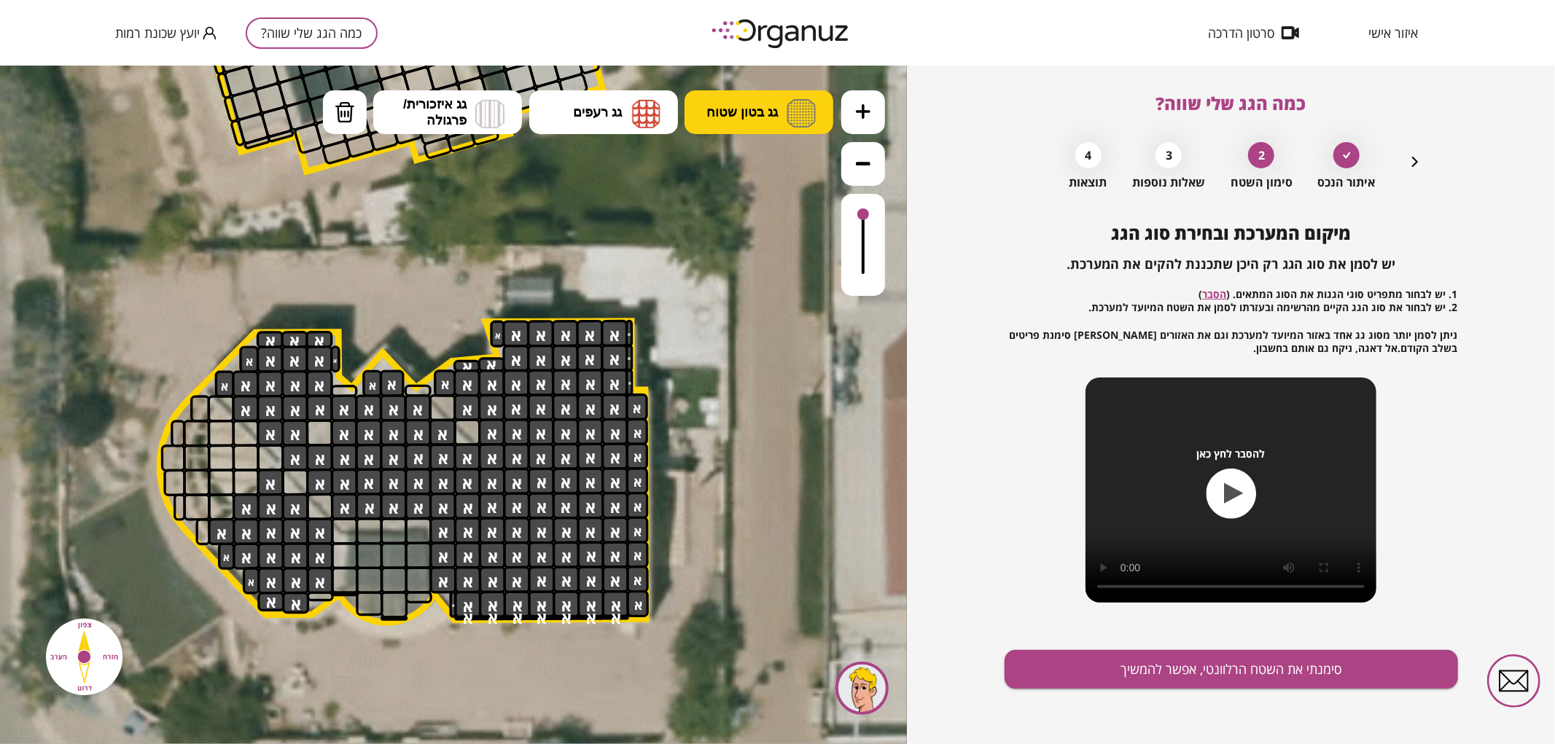
click at [738, 109] on span "גג בטון שטוח" at bounding box center [741, 111] width 71 height 16
click at [756, 185] on div ".st0 { fill: #FFFFFF; } .st0 { fill: #FFFFFF; }" at bounding box center [453, 404] width 907 height 679
click at [407, 388] on div at bounding box center [417, 390] width 27 height 12
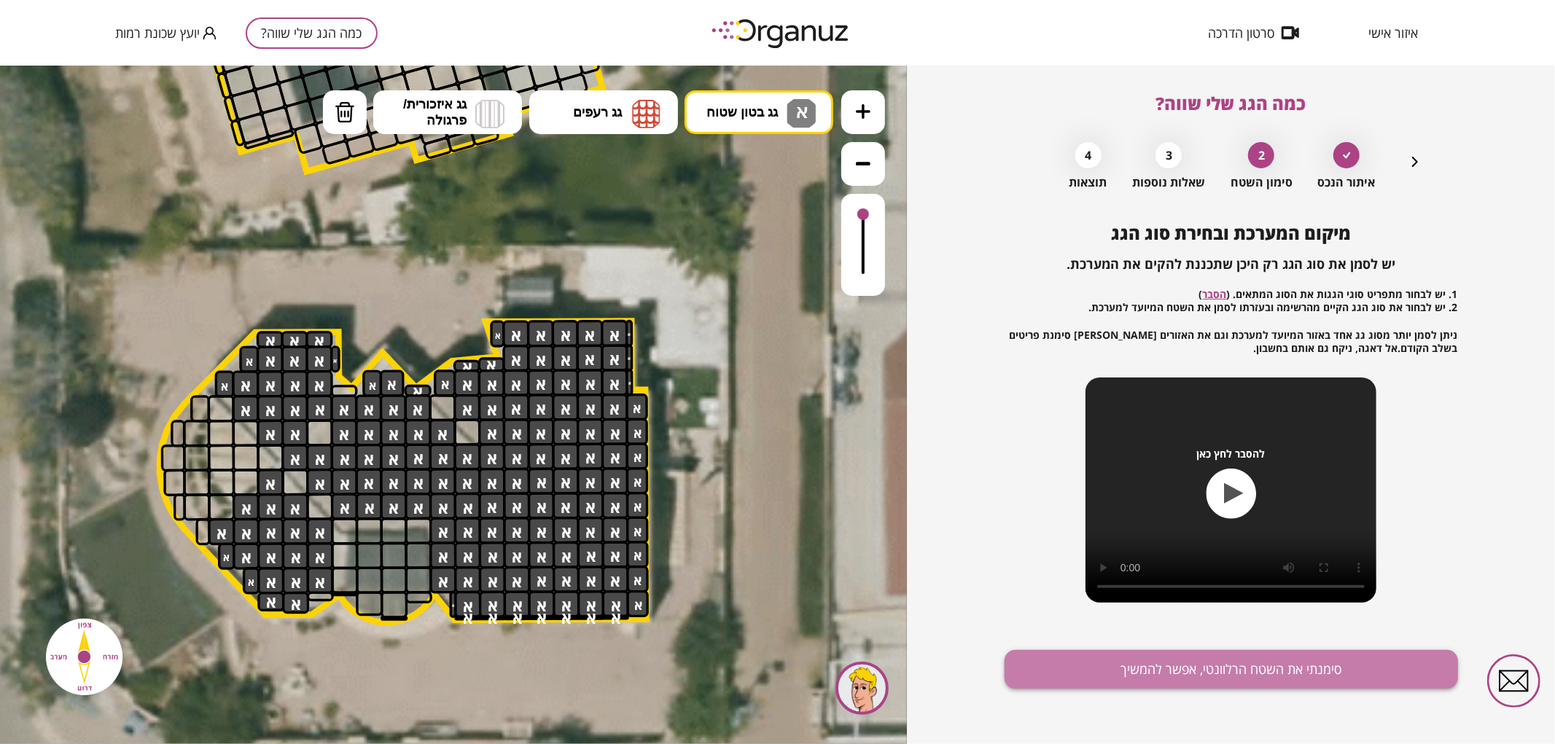
click at [1225, 681] on button "סימנתי את השטח הרלוונטי, אפשר להמשיך" at bounding box center [1230, 669] width 453 height 39
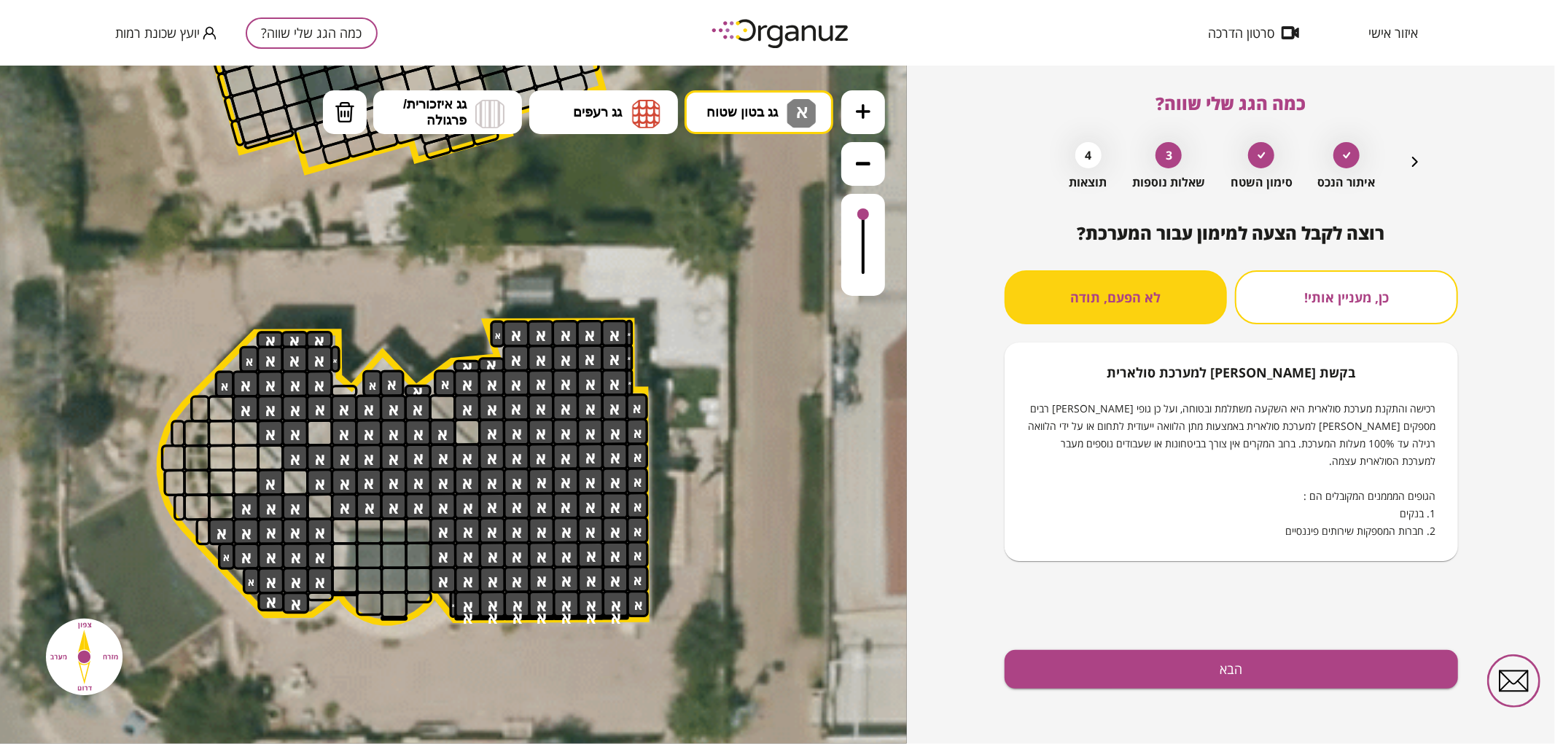
click at [1225, 676] on button "הבא" at bounding box center [1230, 669] width 453 height 39
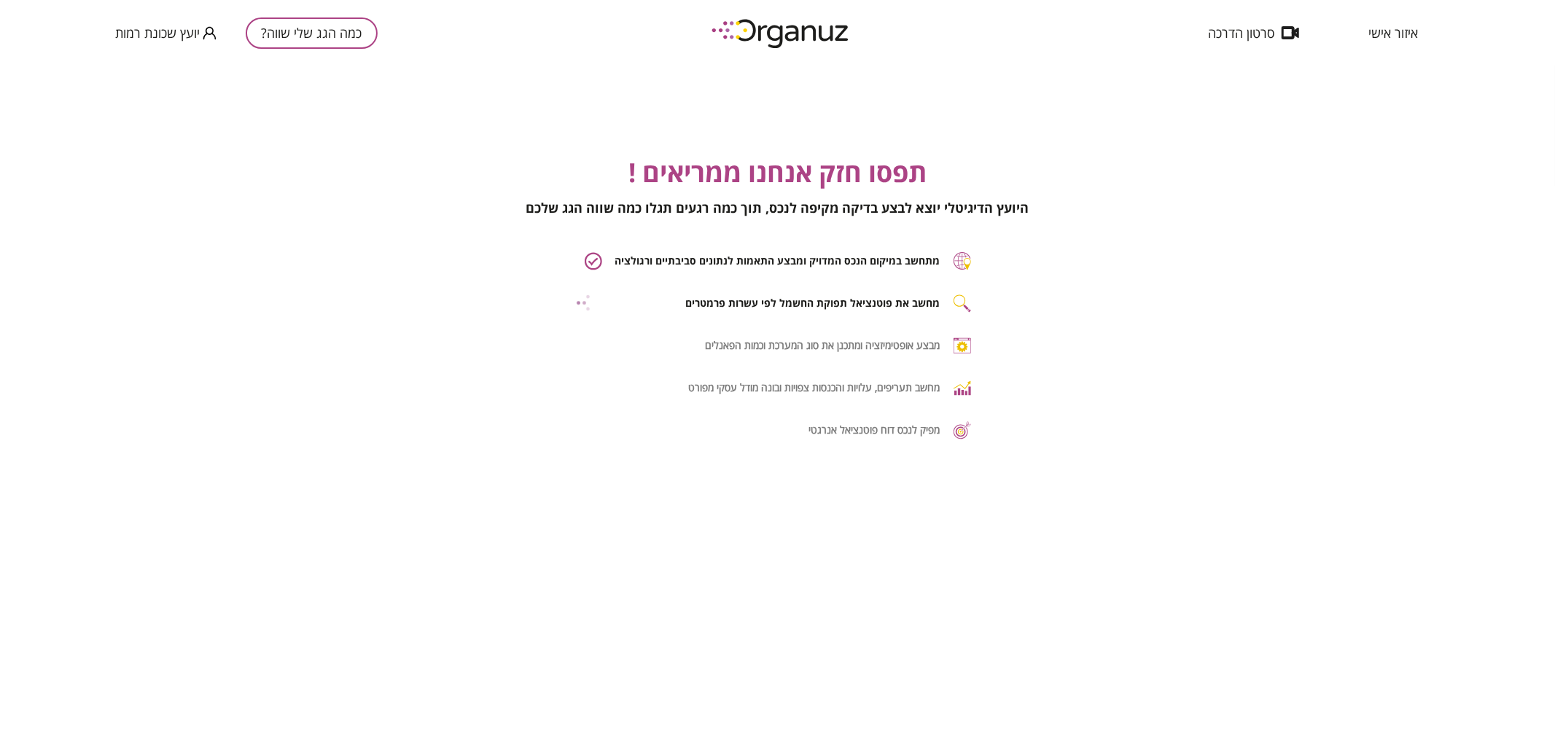
click at [1221, 684] on div "תפסו חזק אנחנו ממריאים ! היועץ הדיגיטלי יוצא לבצע בדיקה מקיפה לנכס, תוך כמה רגע…" at bounding box center [777, 438] width 1555 height 744
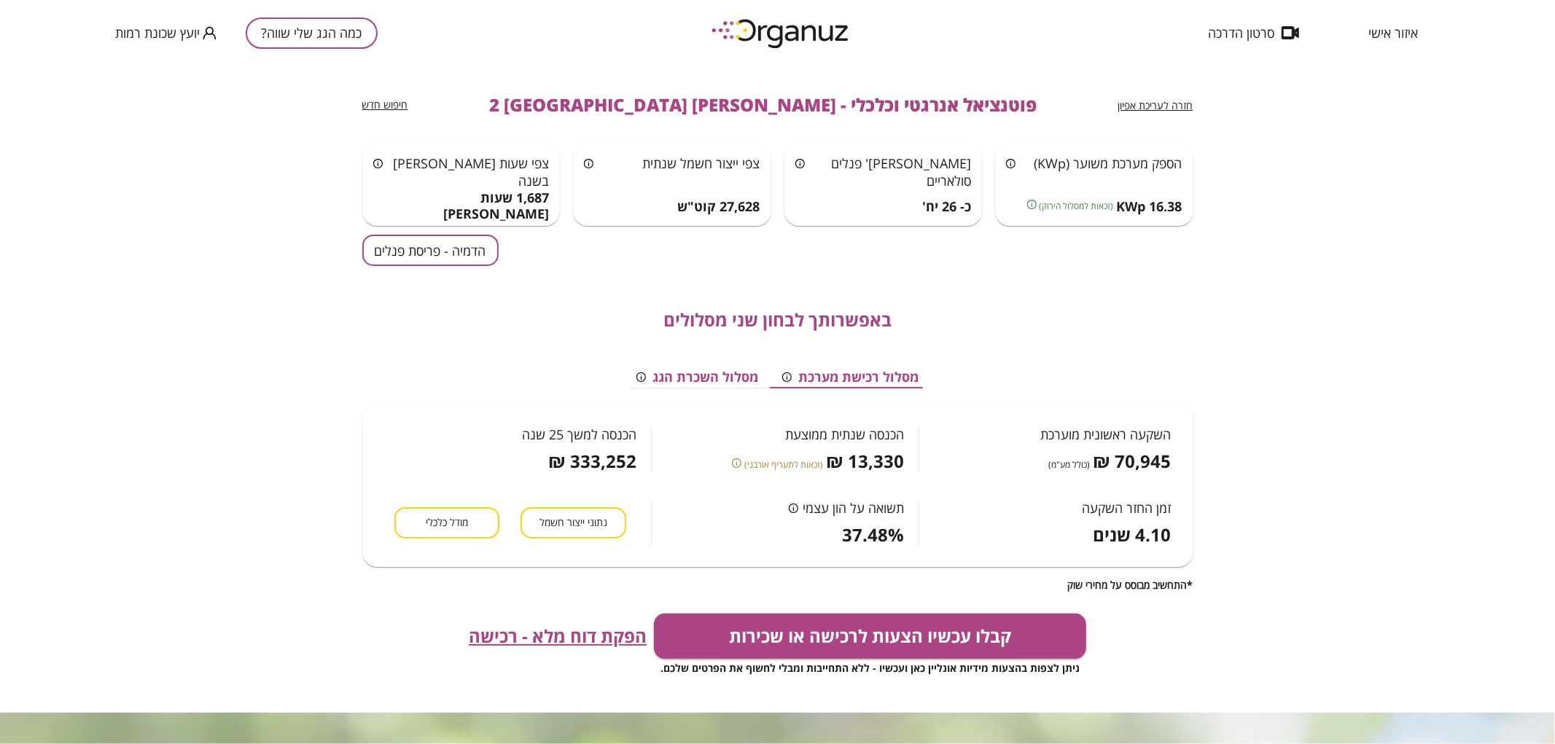
click at [445, 257] on button "הדמיה - פריסת פנלים" at bounding box center [430, 250] width 136 height 31
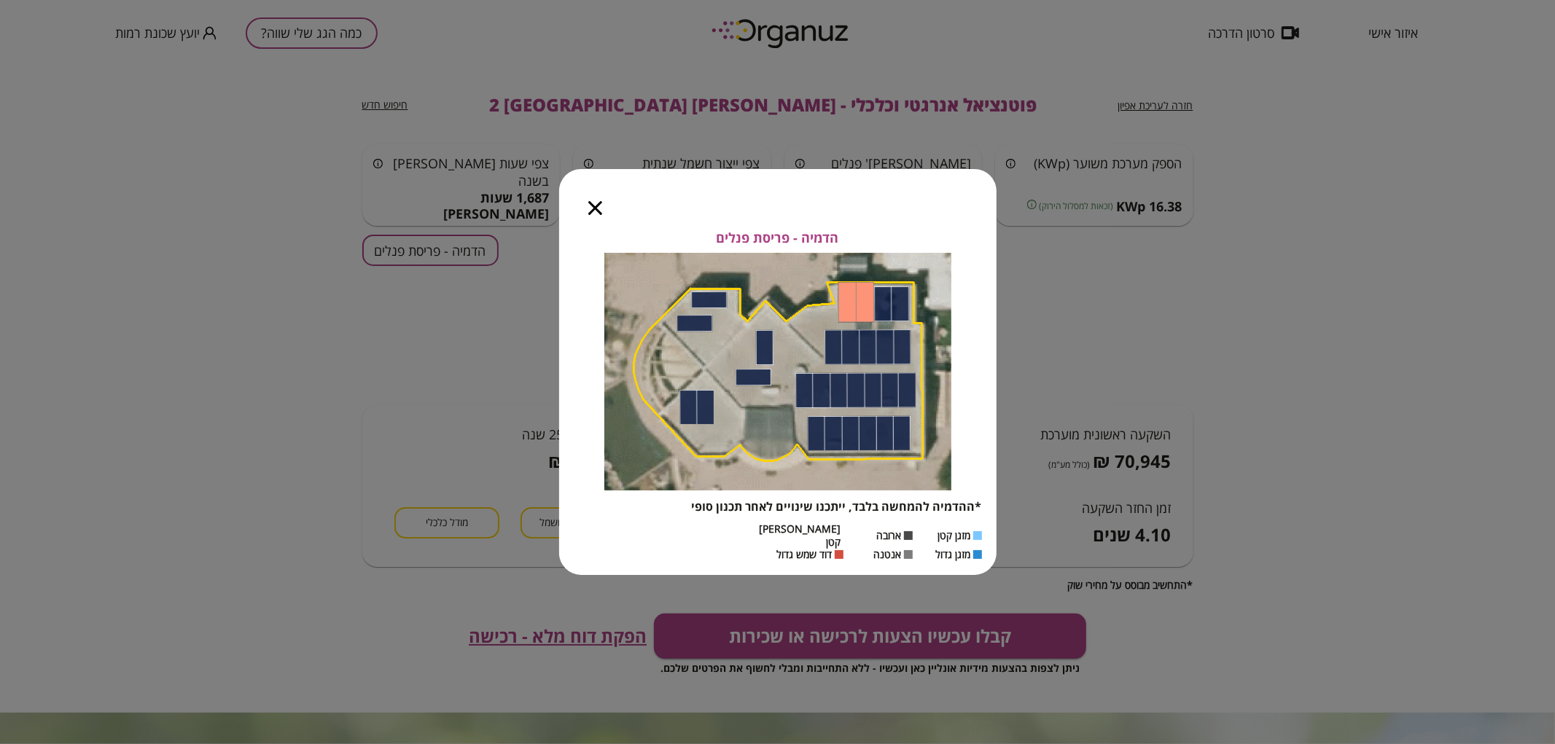
click at [599, 215] on icon "button" at bounding box center [595, 208] width 14 height 14
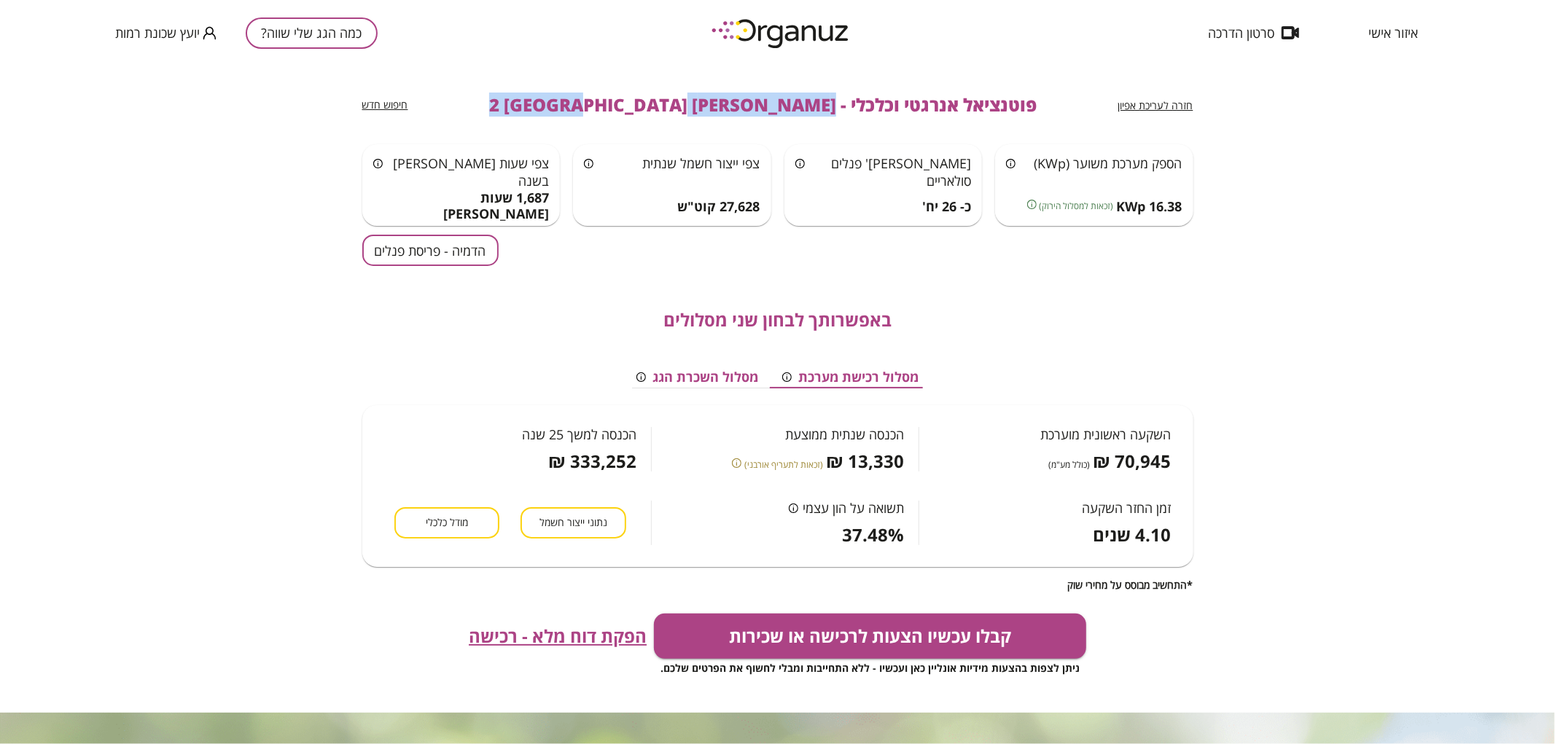
drag, startPoint x: 767, startPoint y: 98, endPoint x: 531, endPoint y: 118, distance: 237.0
click at [531, 118] on div "חזרה לעריכת אפיון פוטנציאל אנרגטי וכלכלי - ישראל אפשטיין 2 באר שבע חיפוש חדש" at bounding box center [777, 105] width 831 height 79
copy span "[PERSON_NAME] 2 [GEOGRAPHIC_DATA]"
click at [336, 13] on div "כמה הגג שלי שווה? יועץ שכונת רמות" at bounding box center [246, 33] width 262 height 66
click at [336, 27] on button "כמה הגג שלי שווה?" at bounding box center [312, 32] width 132 height 31
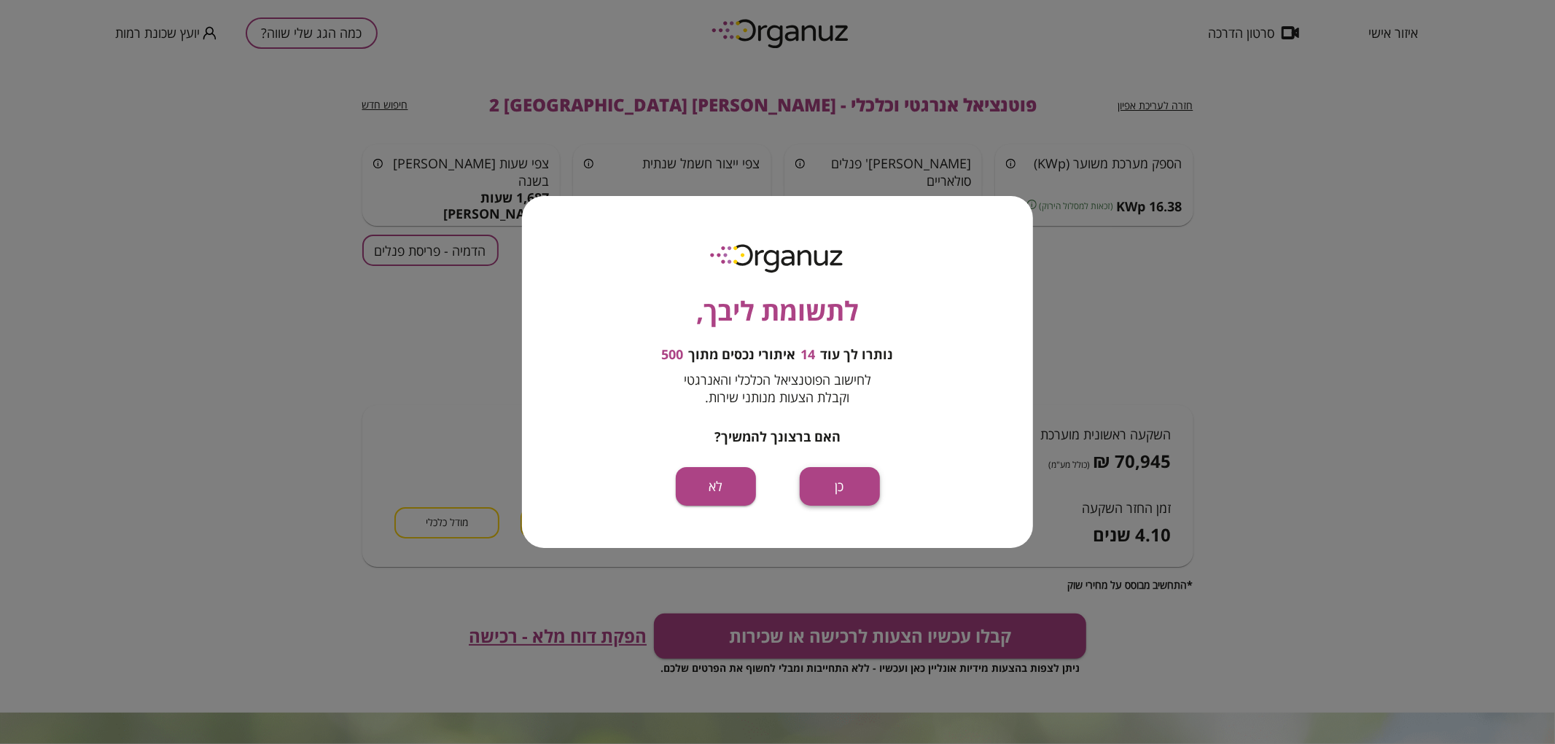
click at [832, 493] on button "כן" at bounding box center [840, 486] width 80 height 39
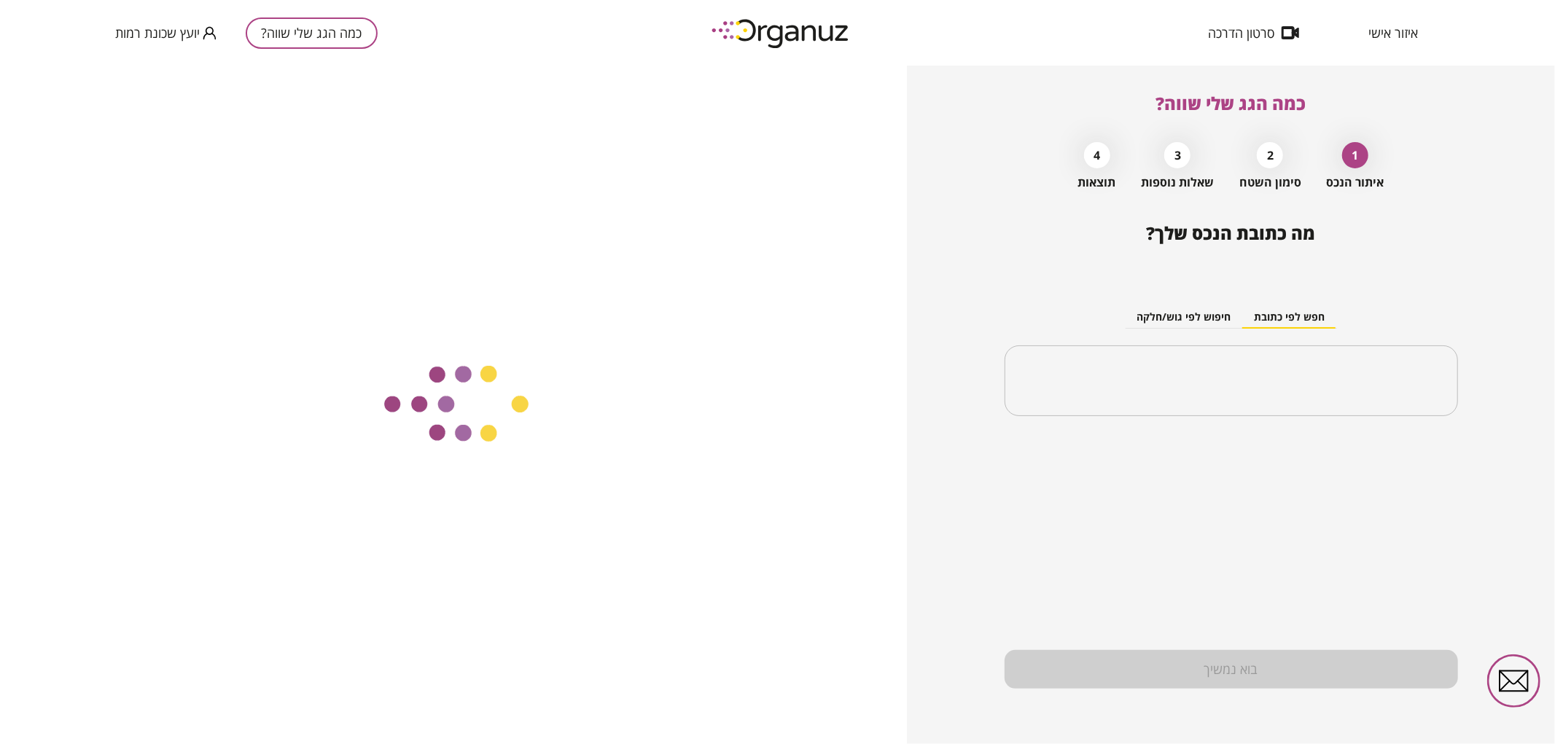
click at [1276, 360] on div "​" at bounding box center [1230, 380] width 453 height 71
click at [1232, 383] on input "text" at bounding box center [1236, 381] width 407 height 36
paste input "**********"
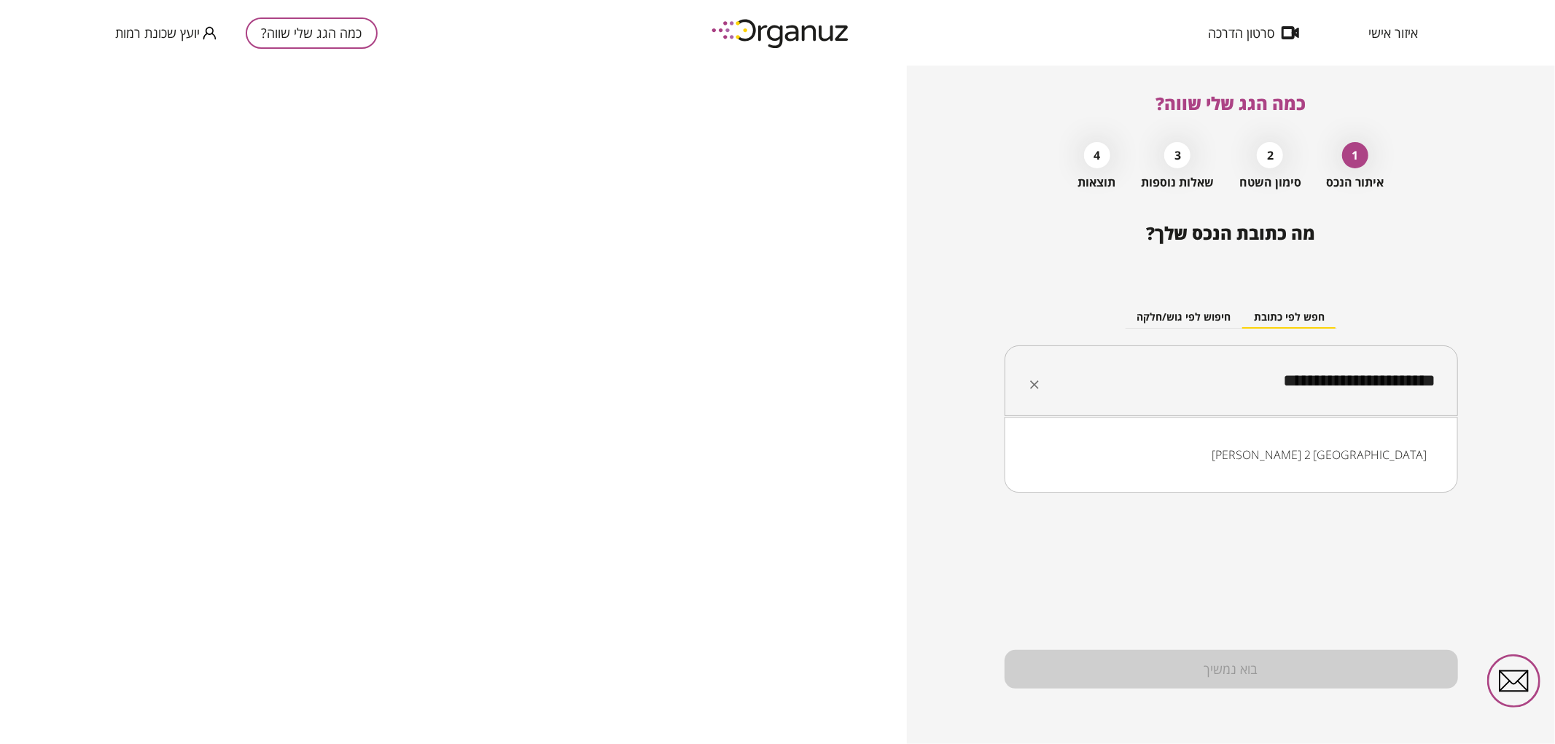
click at [1329, 381] on input "**********" at bounding box center [1236, 381] width 407 height 36
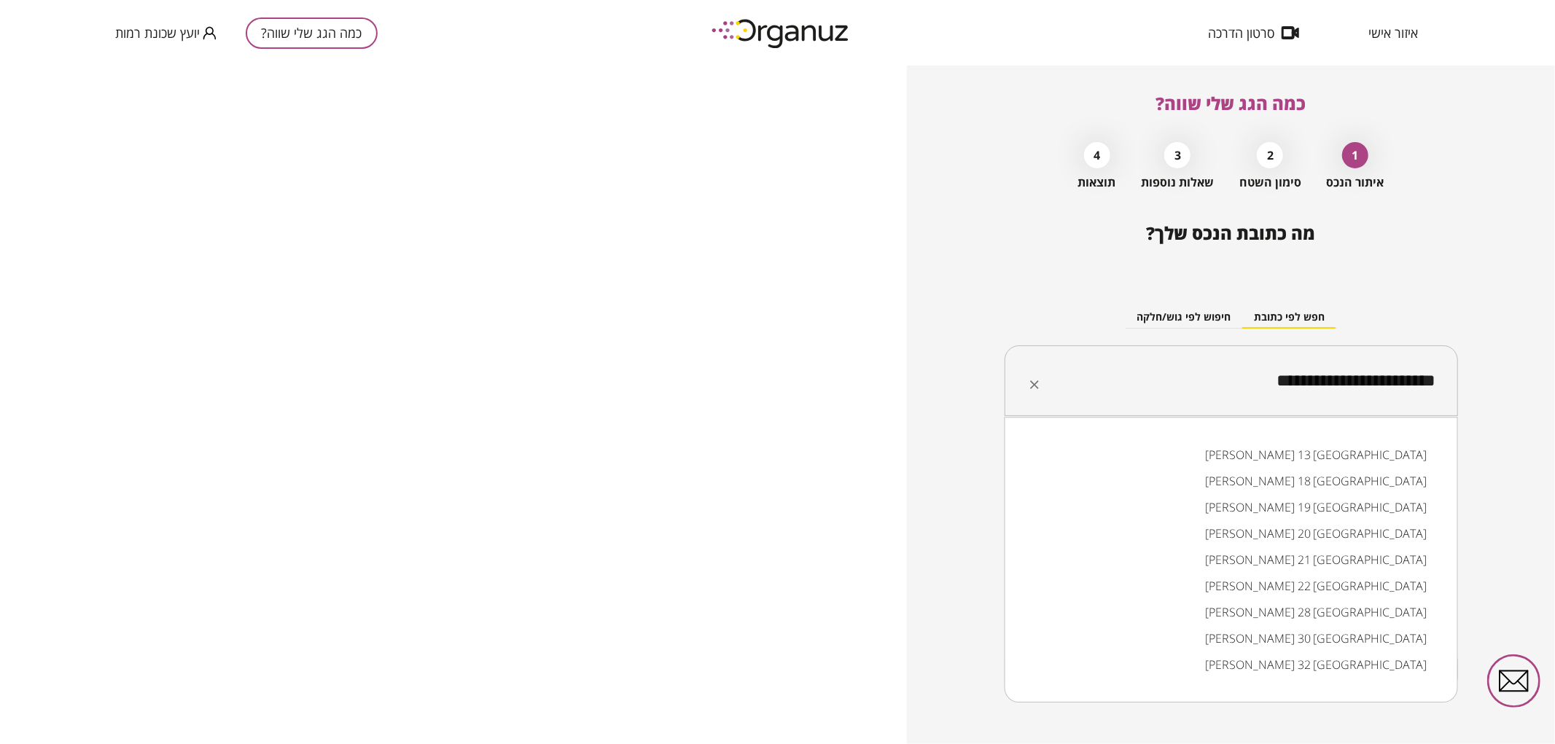
click at [1313, 384] on input "**********" at bounding box center [1236, 381] width 407 height 36
click at [1320, 385] on input "**********" at bounding box center [1236, 381] width 407 height 36
click at [1321, 385] on input "**********" at bounding box center [1236, 381] width 407 height 36
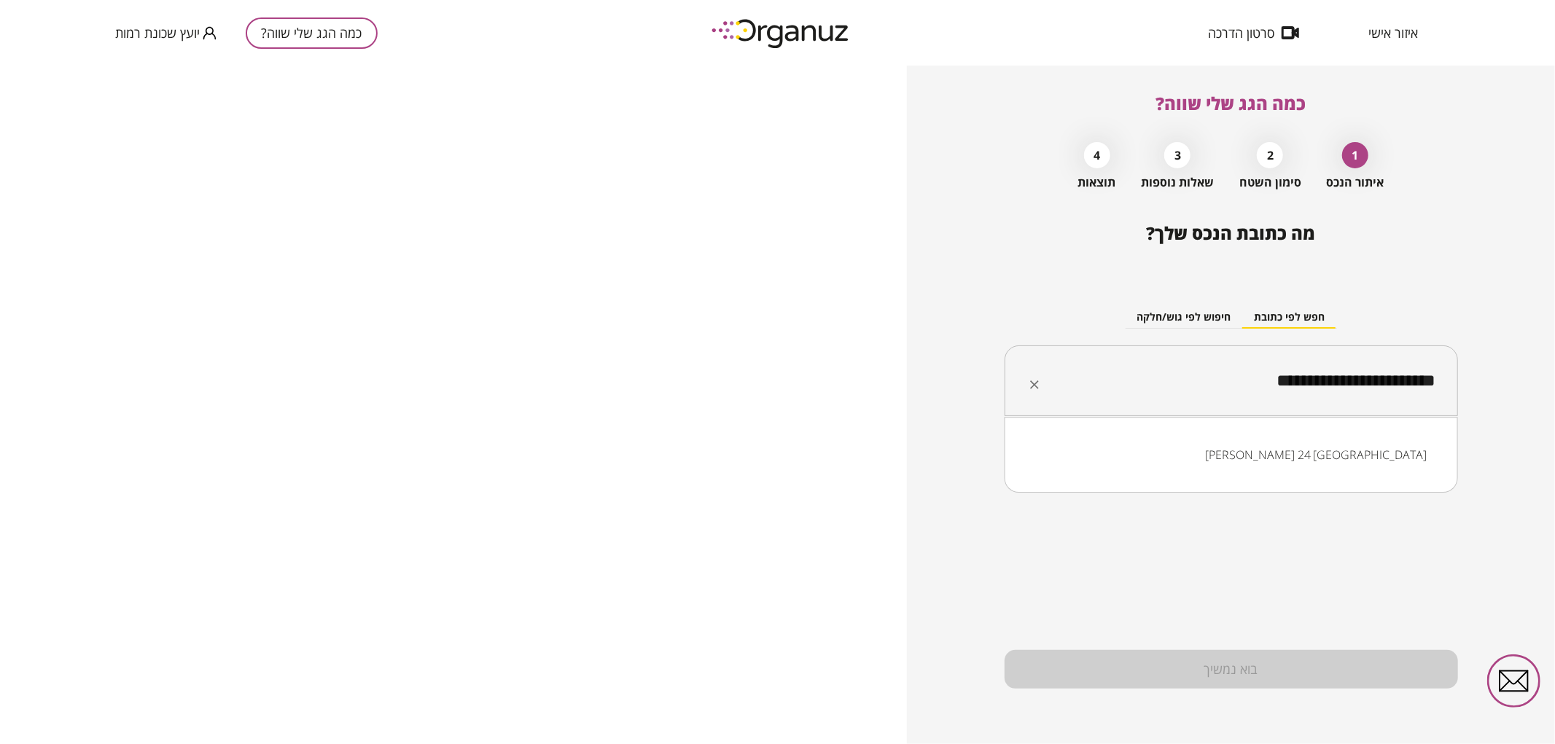
click at [1364, 454] on li "ישראל אפשטיין 24 באר שבע" at bounding box center [1230, 455] width 415 height 26
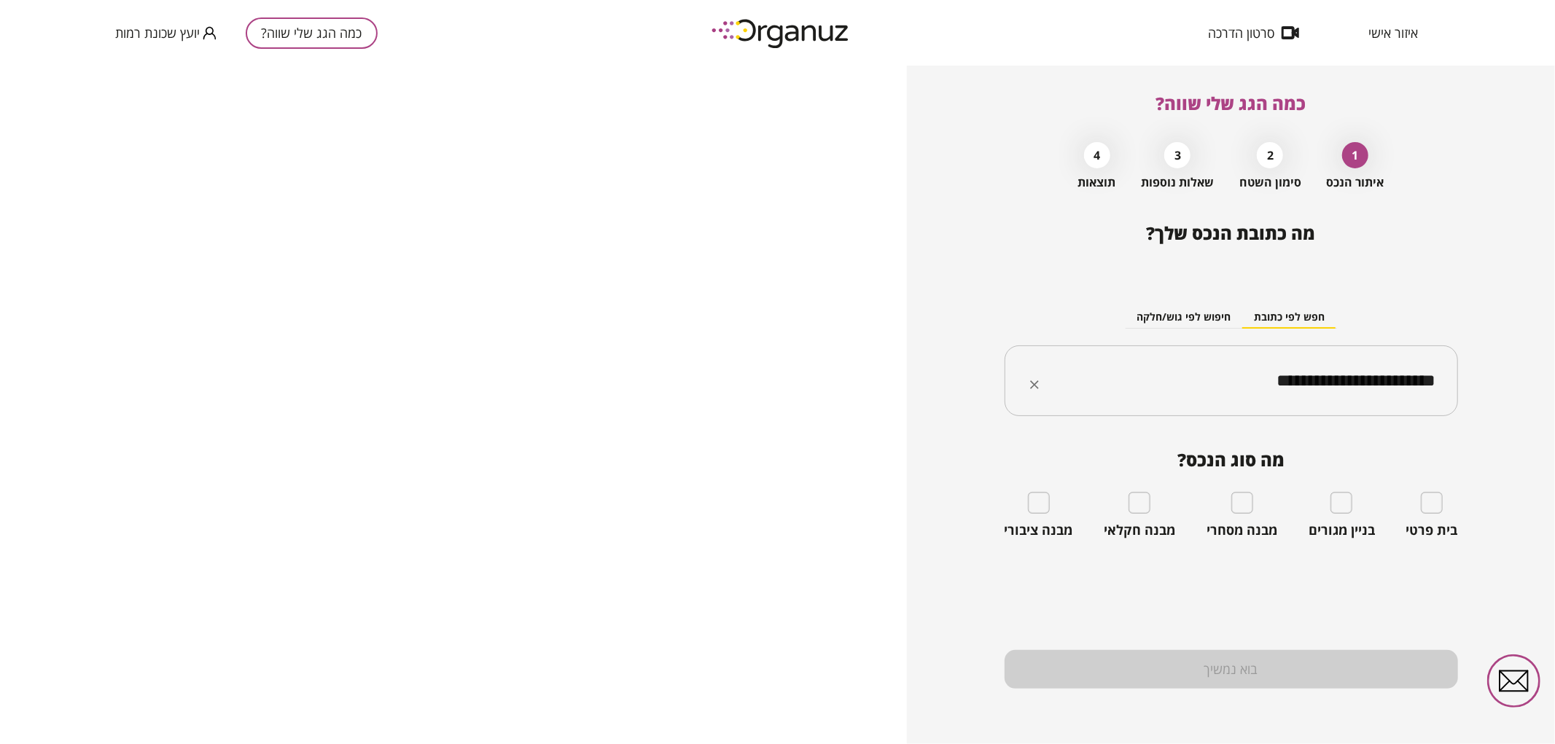
type input "**********"
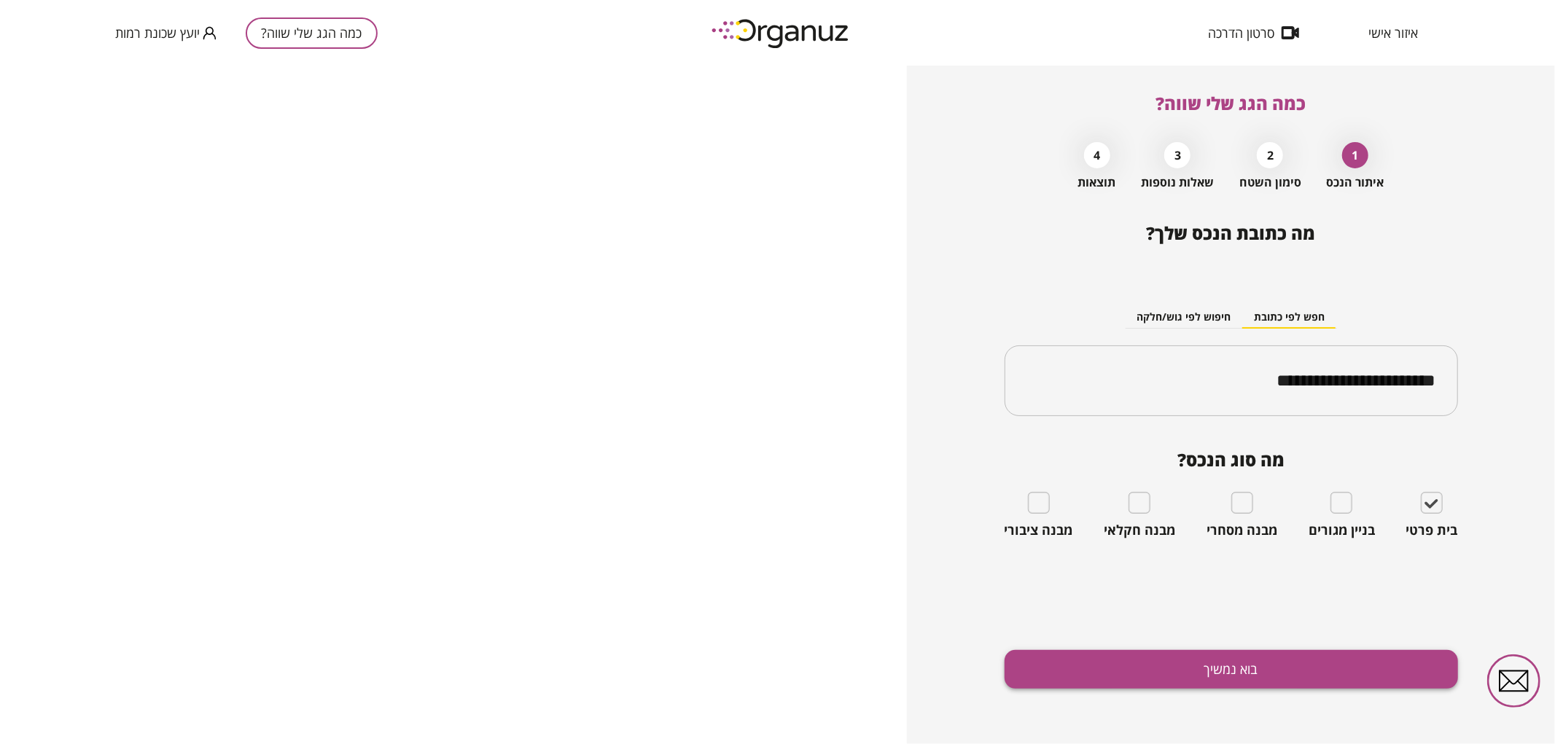
click at [1350, 651] on button "בוא נמשיך" at bounding box center [1230, 669] width 453 height 39
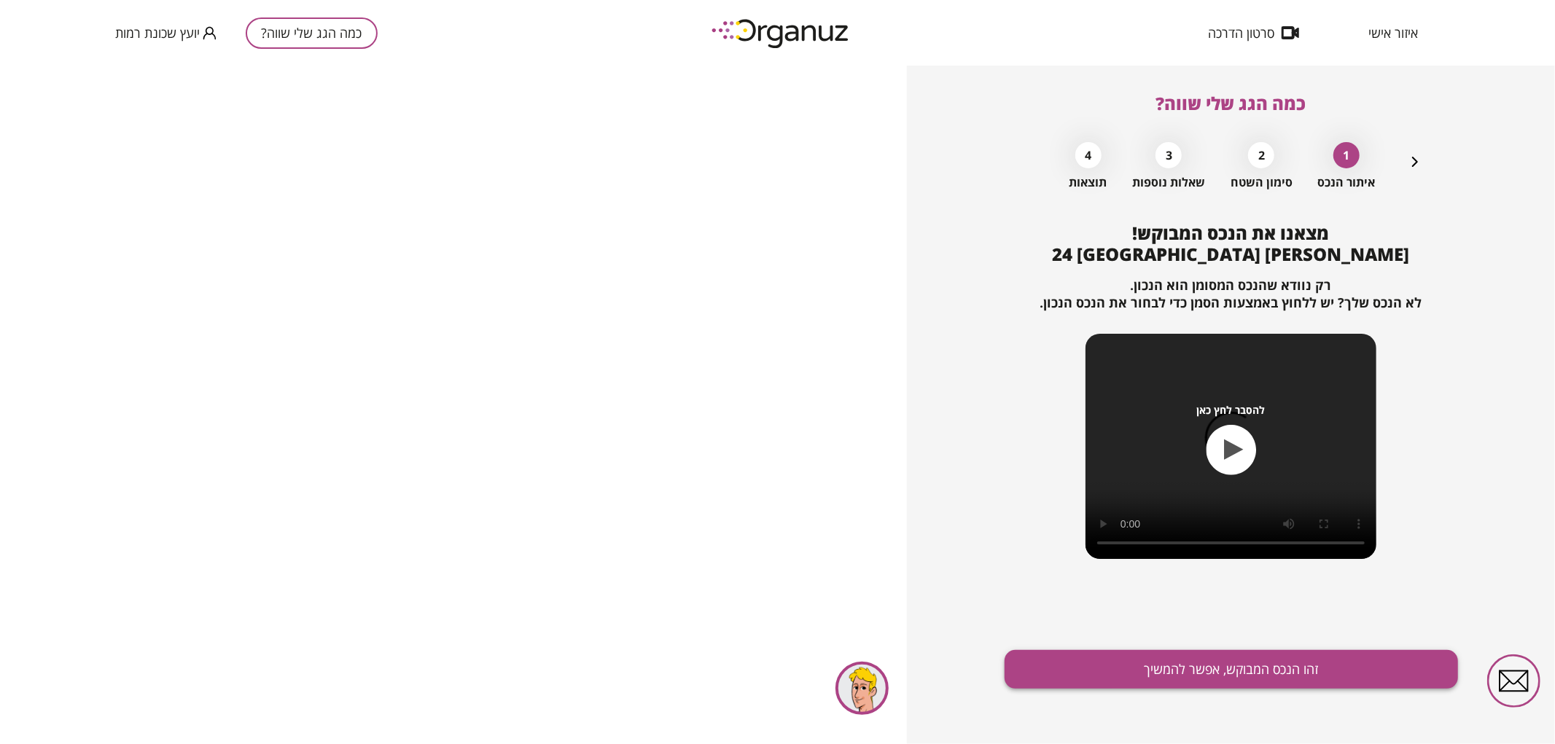
click at [1176, 671] on button "זהו הנכס המבוקש, אפשר להמשיך" at bounding box center [1230, 669] width 453 height 39
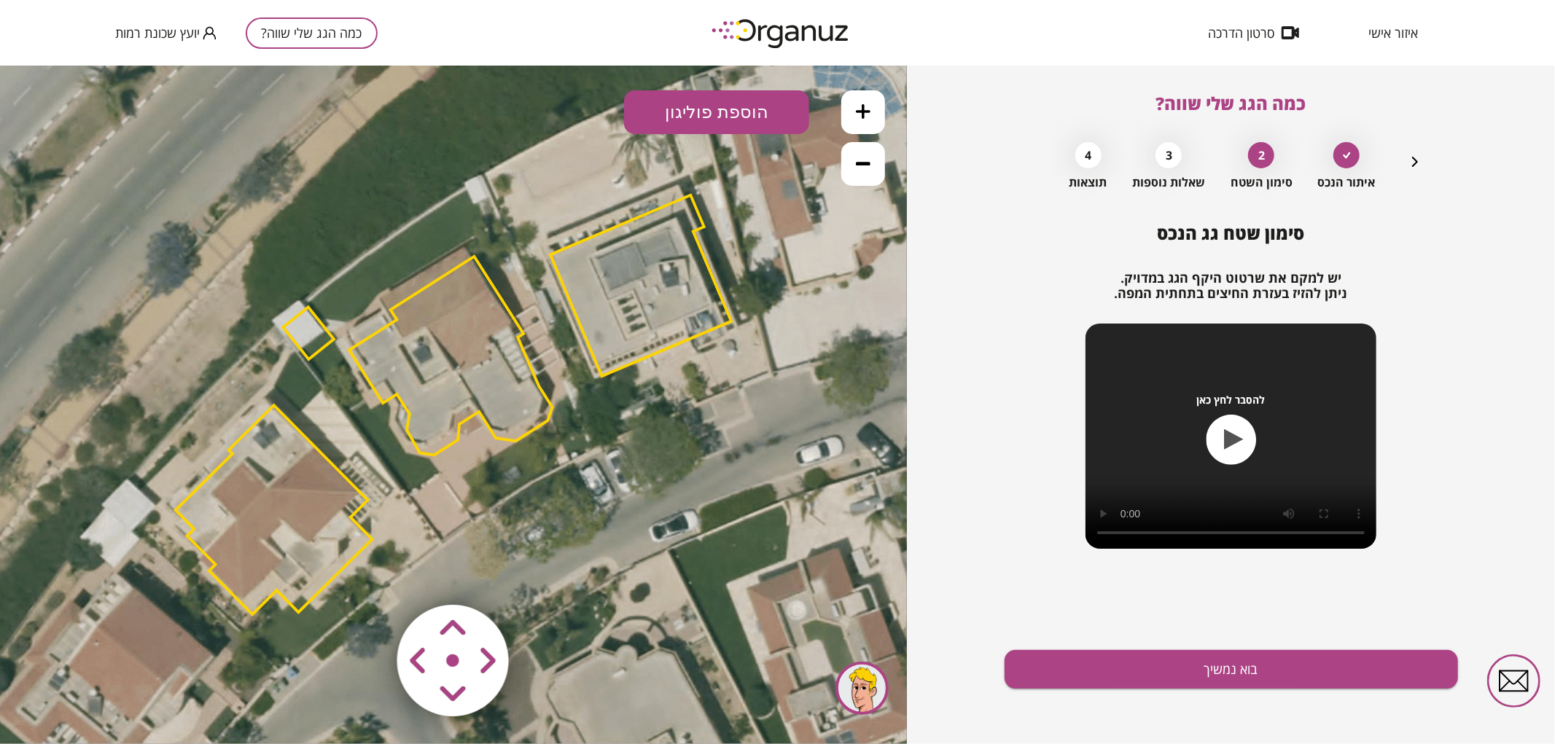
click at [497, 359] on polygon at bounding box center [450, 355] width 203 height 199
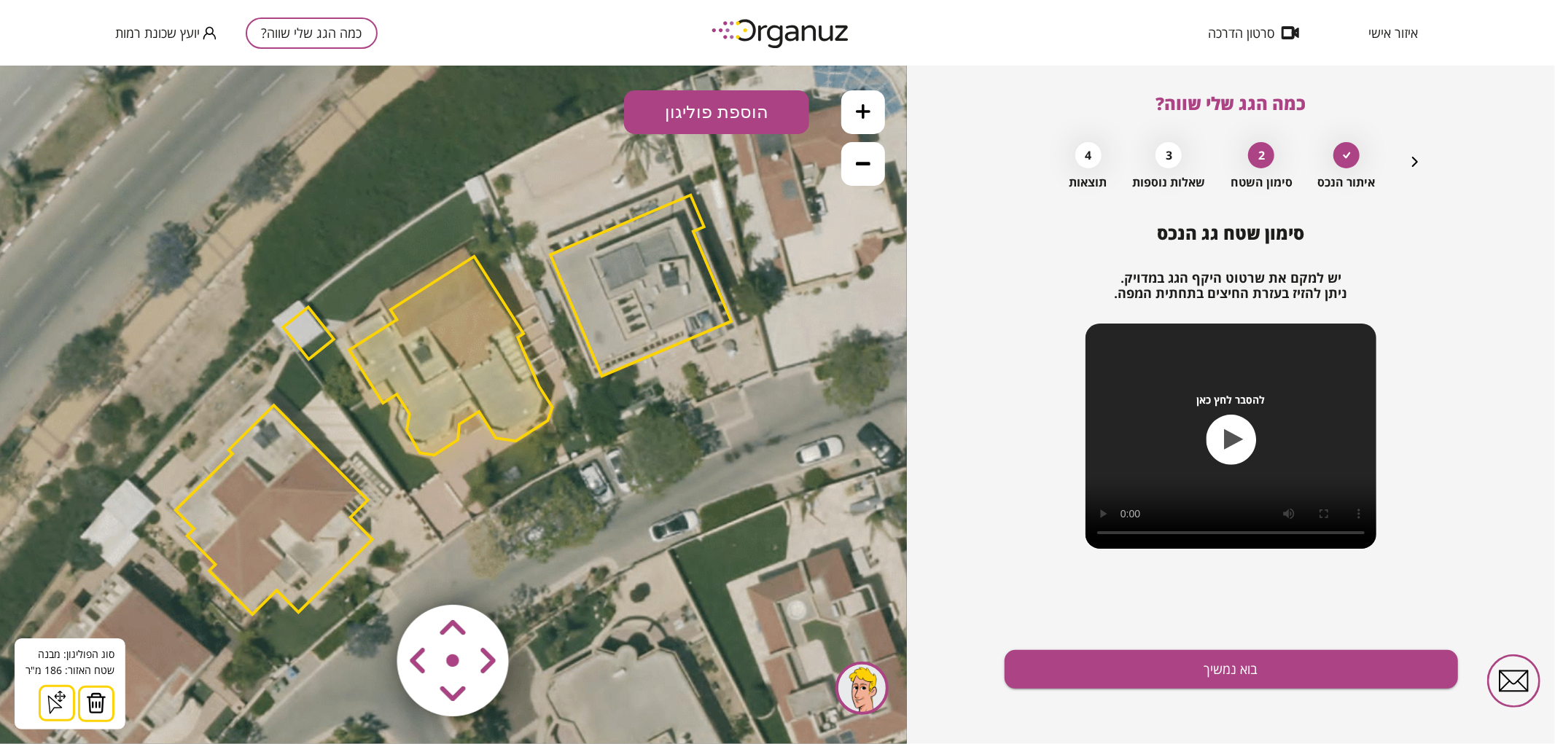
click at [692, 510] on icon at bounding box center [449, 405] width 1705 height 1705
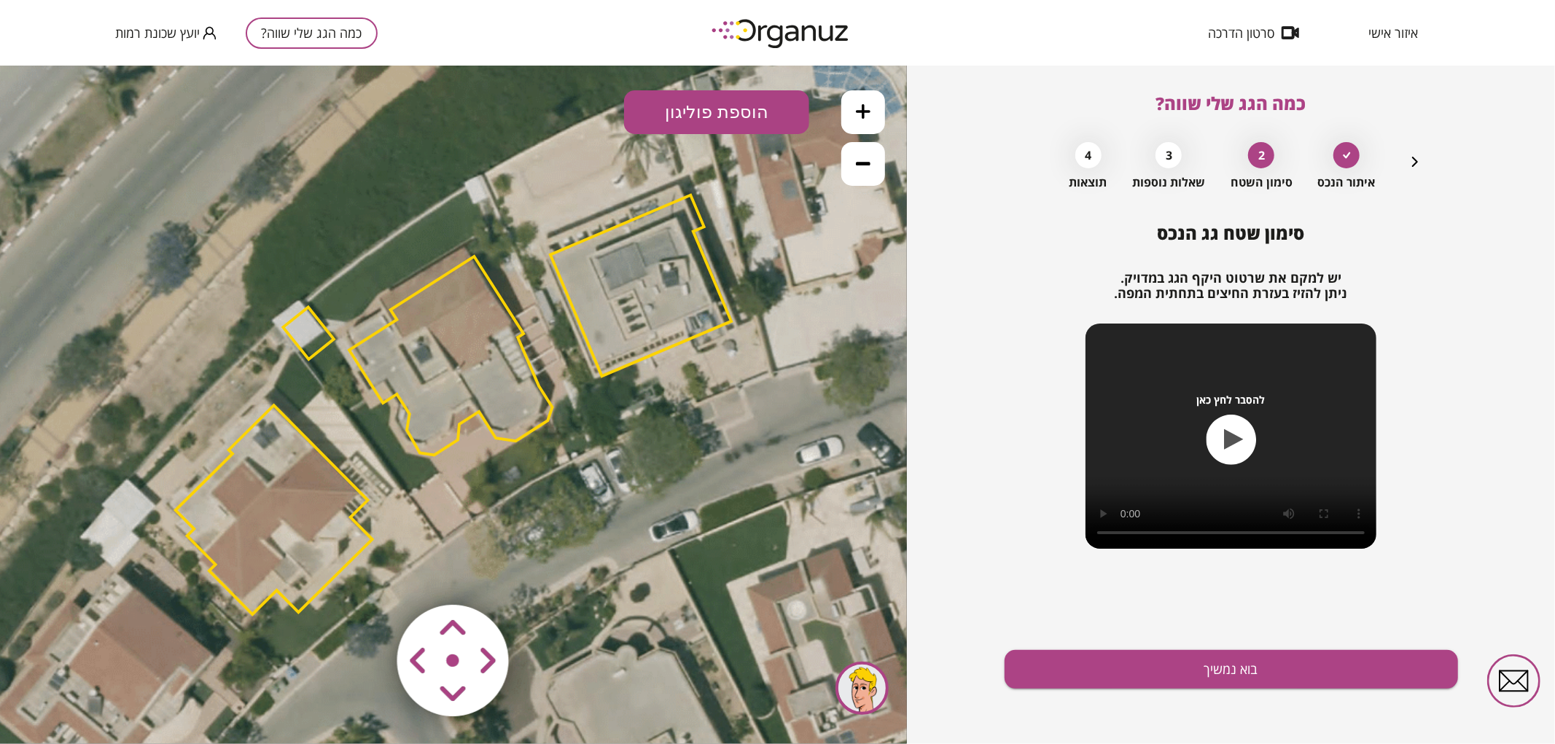
click at [367, 574] on area at bounding box center [367, 574] width 0 height 0
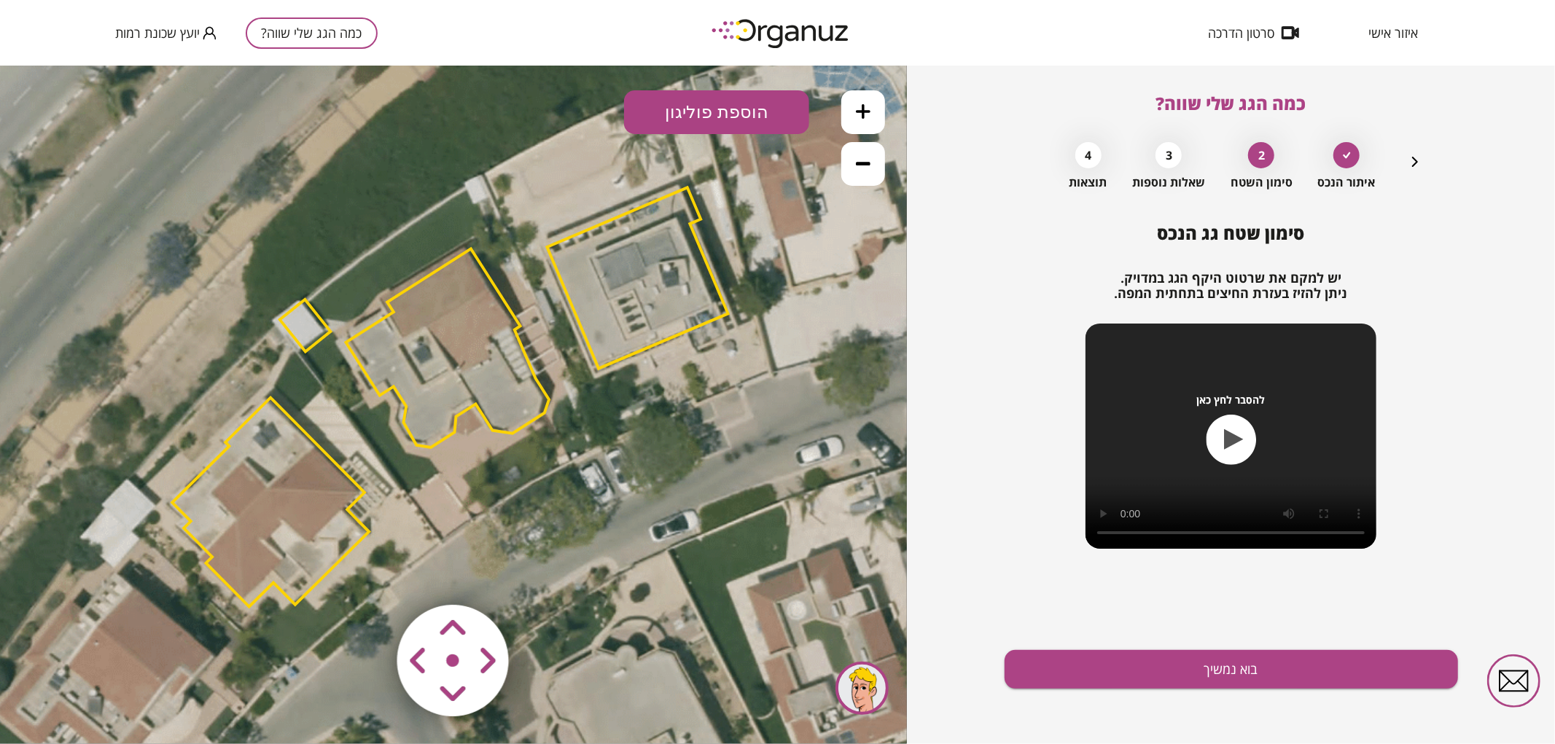
click at [367, 574] on area at bounding box center [367, 574] width 0 height 0
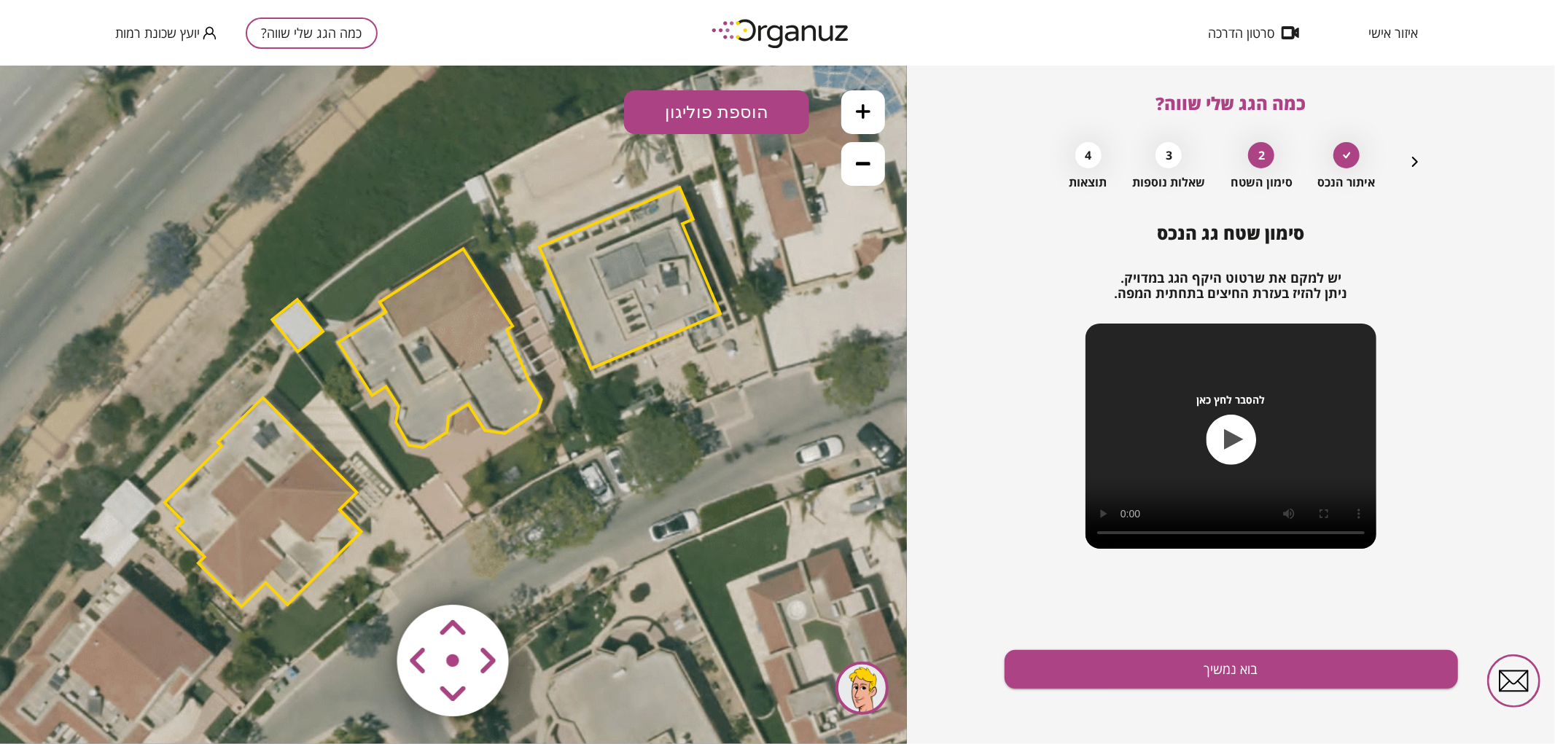
click at [367, 574] on area at bounding box center [367, 574] width 0 height 0
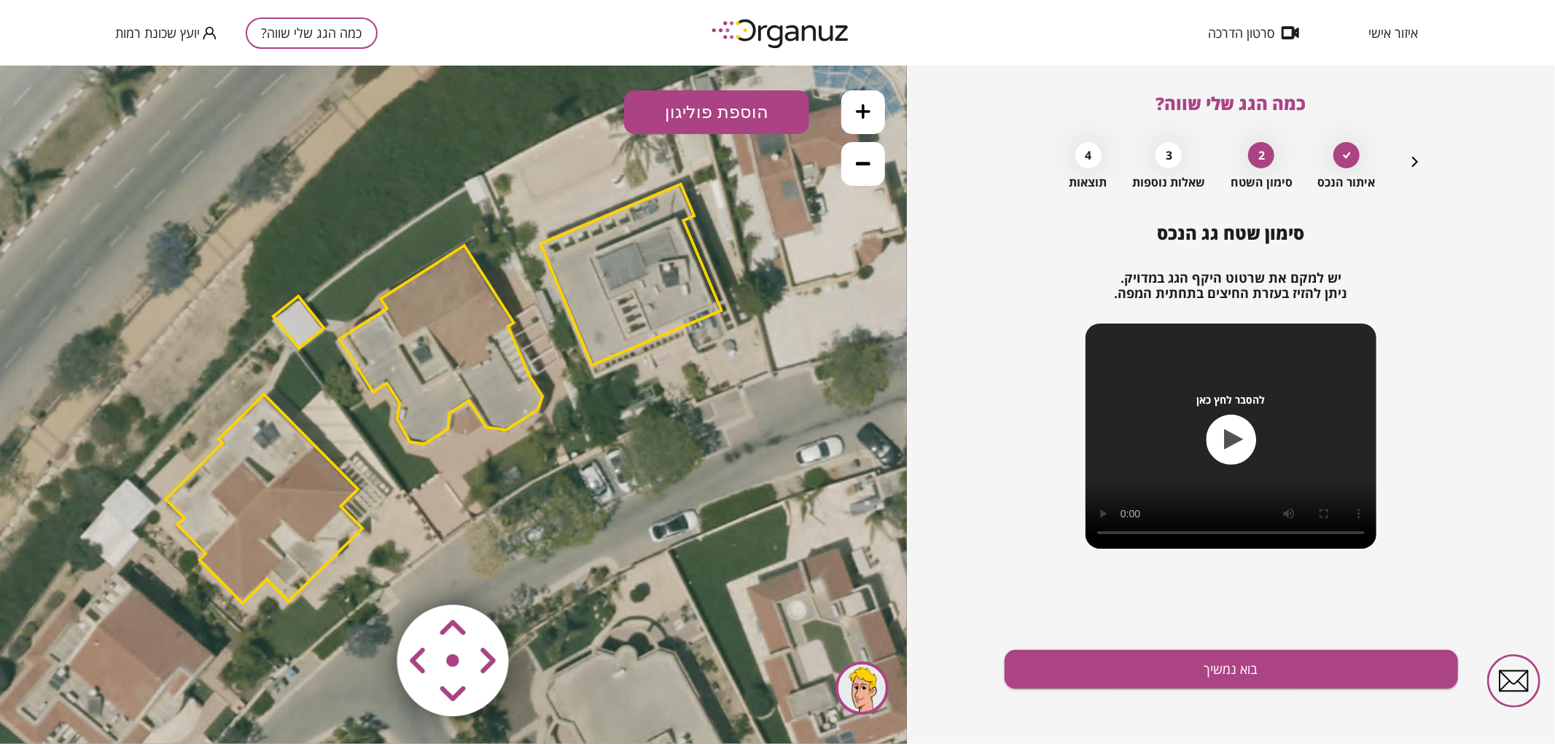
click at [367, 574] on area at bounding box center [367, 574] width 0 height 0
click at [856, 121] on button at bounding box center [863, 112] width 44 height 44
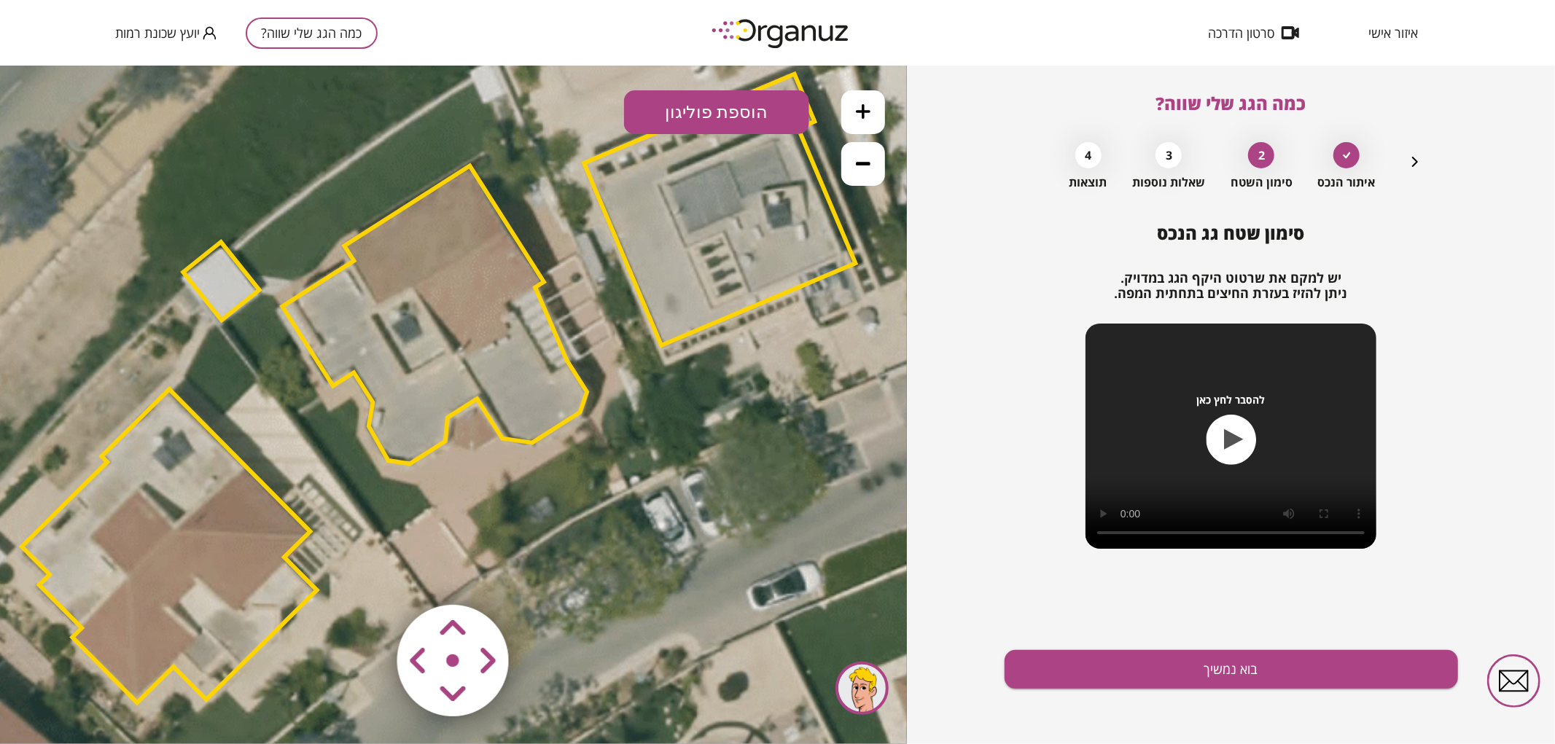
click at [856, 121] on button at bounding box center [863, 112] width 44 height 44
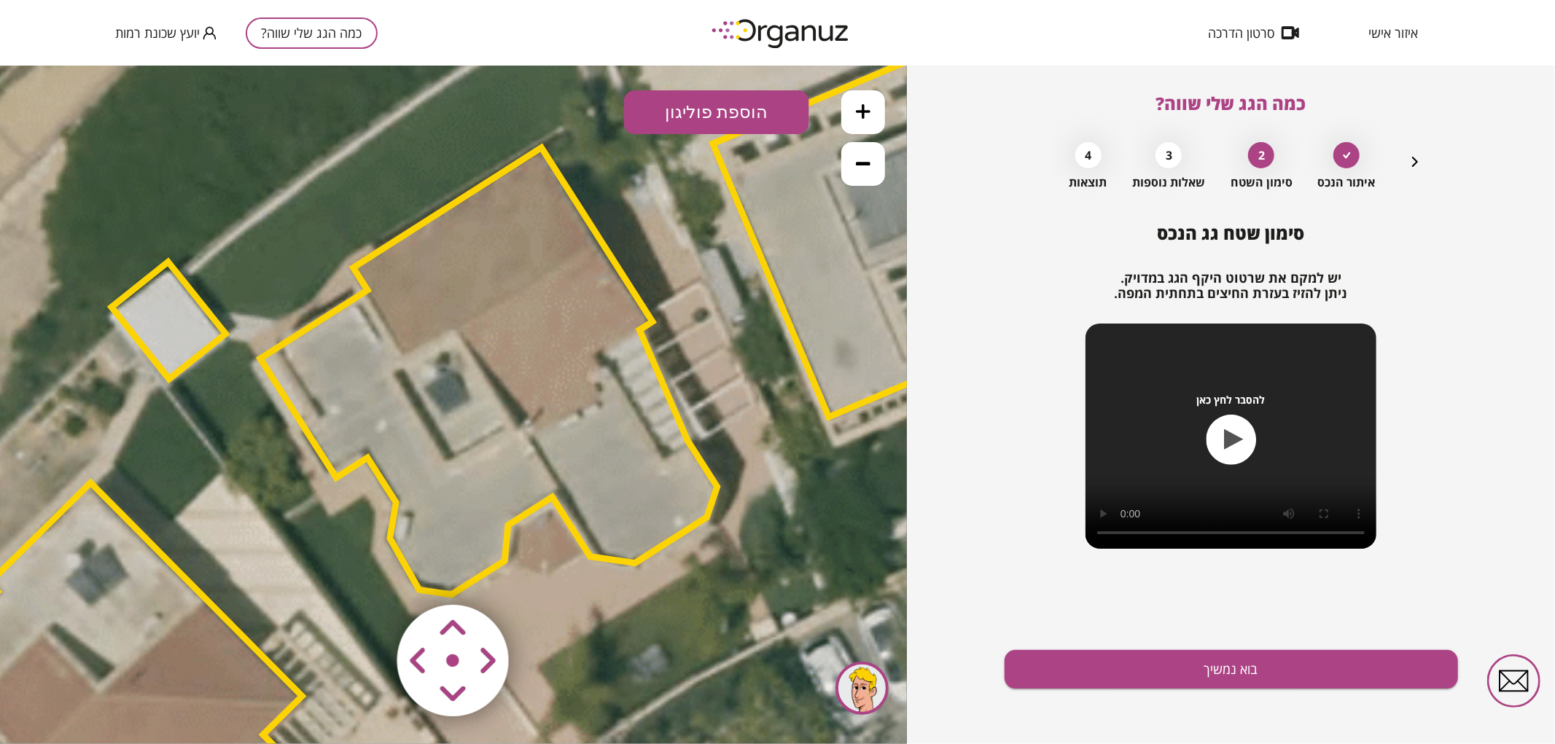
drag, startPoint x: 722, startPoint y: 315, endPoint x: 752, endPoint y: 373, distance: 65.9
click at [752, 373] on icon at bounding box center [507, 508] width 3837 height 3837
drag, startPoint x: 1125, startPoint y: 675, endPoint x: 945, endPoint y: 540, distance: 224.9
click at [1125, 675] on button "בוא נמשיך" at bounding box center [1230, 669] width 453 height 39
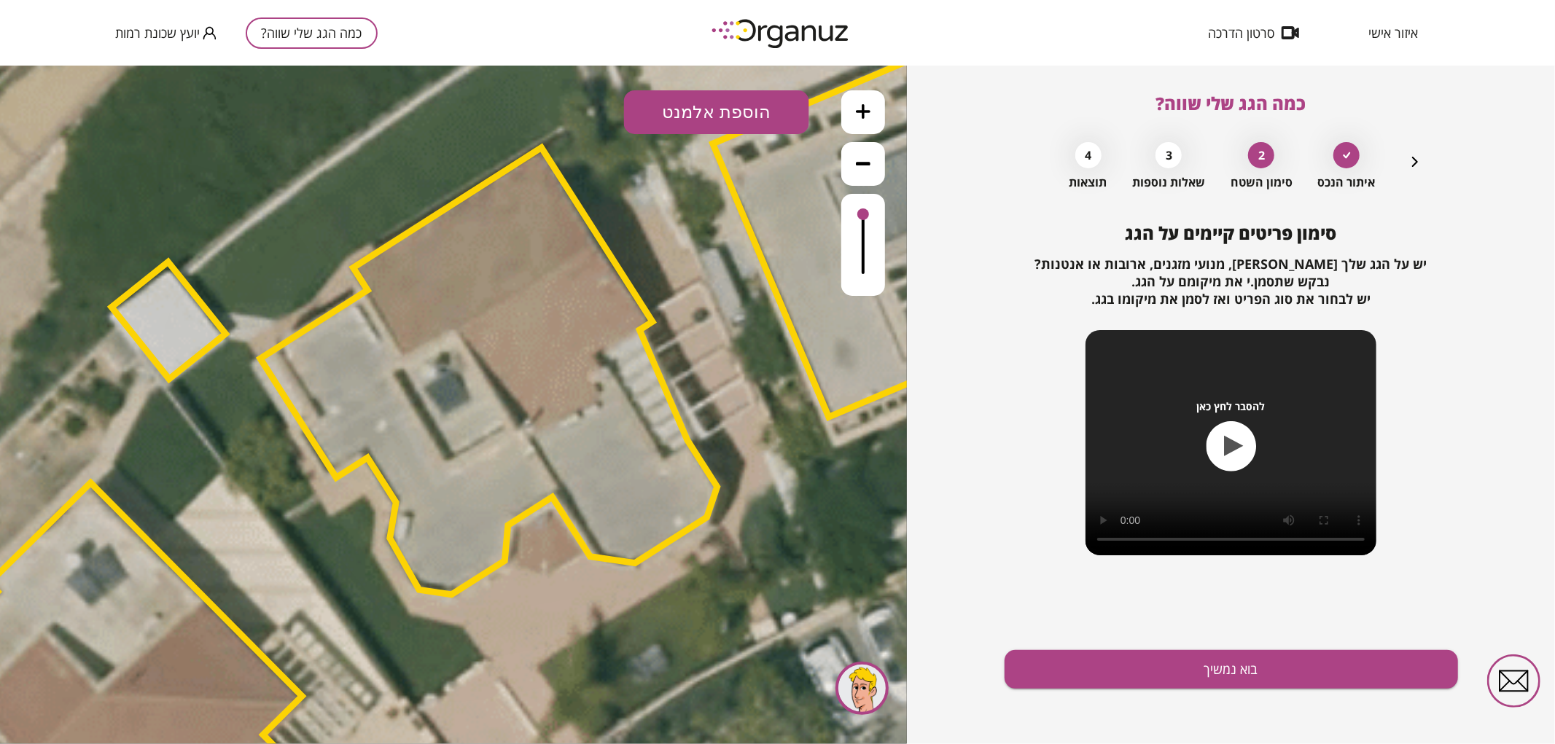
drag, startPoint x: 1121, startPoint y: 650, endPoint x: 1103, endPoint y: 634, distance: 24.3
click at [1120, 646] on div "סימון פריטים קיימים על הגג יש על הגג שלך [PERSON_NAME], מנועי מזגנים, ארובות או…" at bounding box center [1230, 483] width 453 height 521
click at [1181, 673] on button "בוא נמשיך" at bounding box center [1230, 669] width 453 height 39
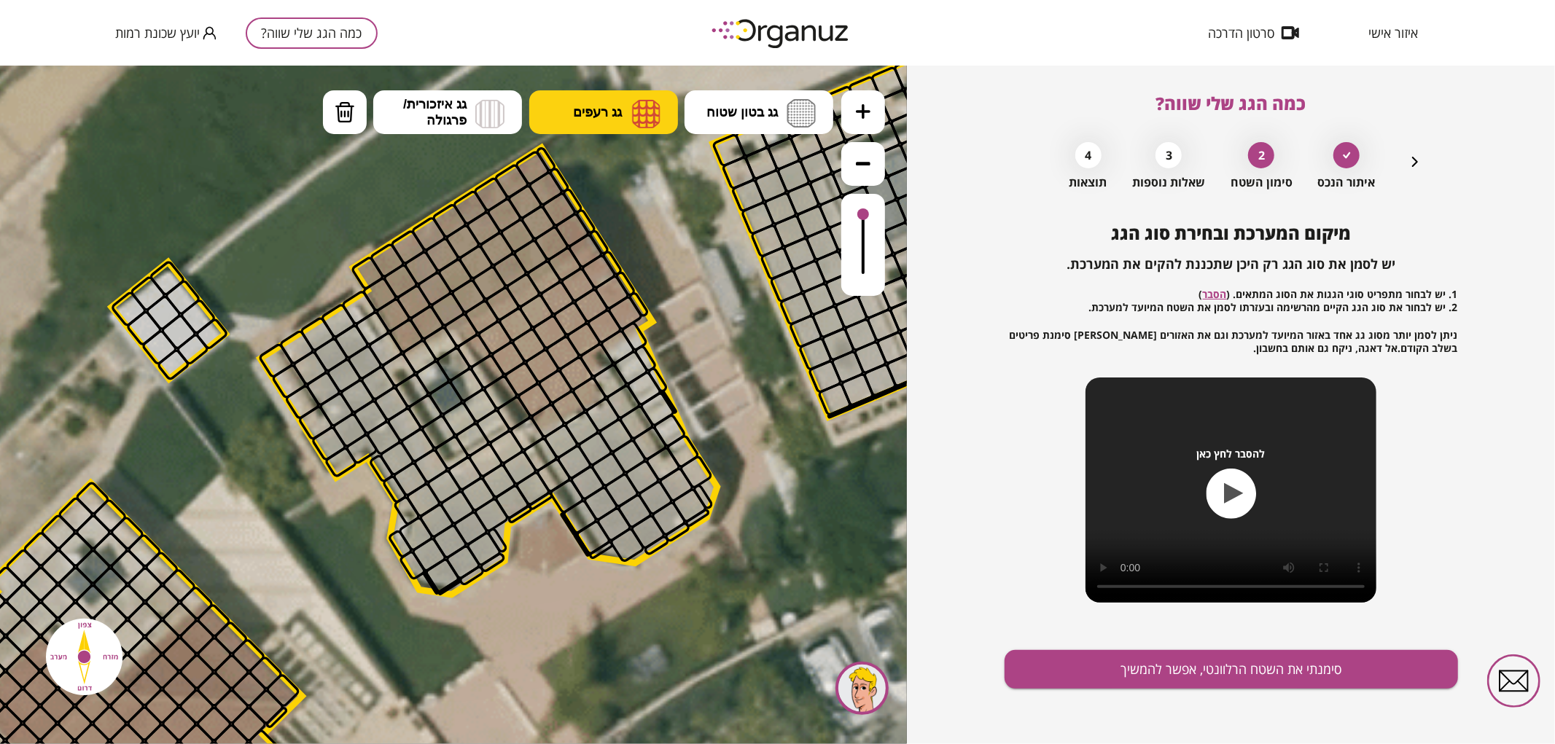
click at [595, 120] on button "גג רעפים" at bounding box center [603, 112] width 149 height 44
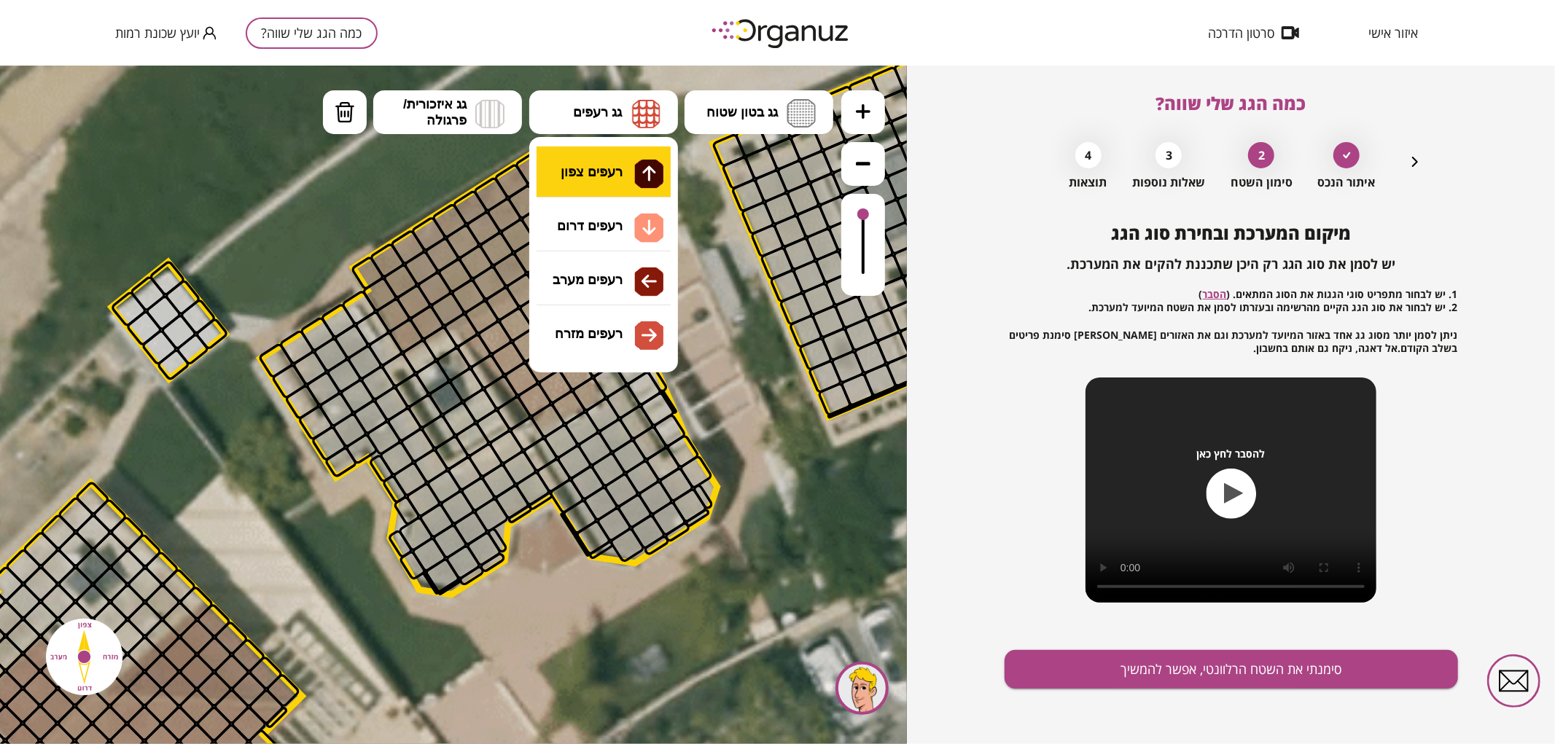
click at [606, 167] on div ".st0 { fill: #FFFFFF; } 0" at bounding box center [453, 404] width 907 height 679
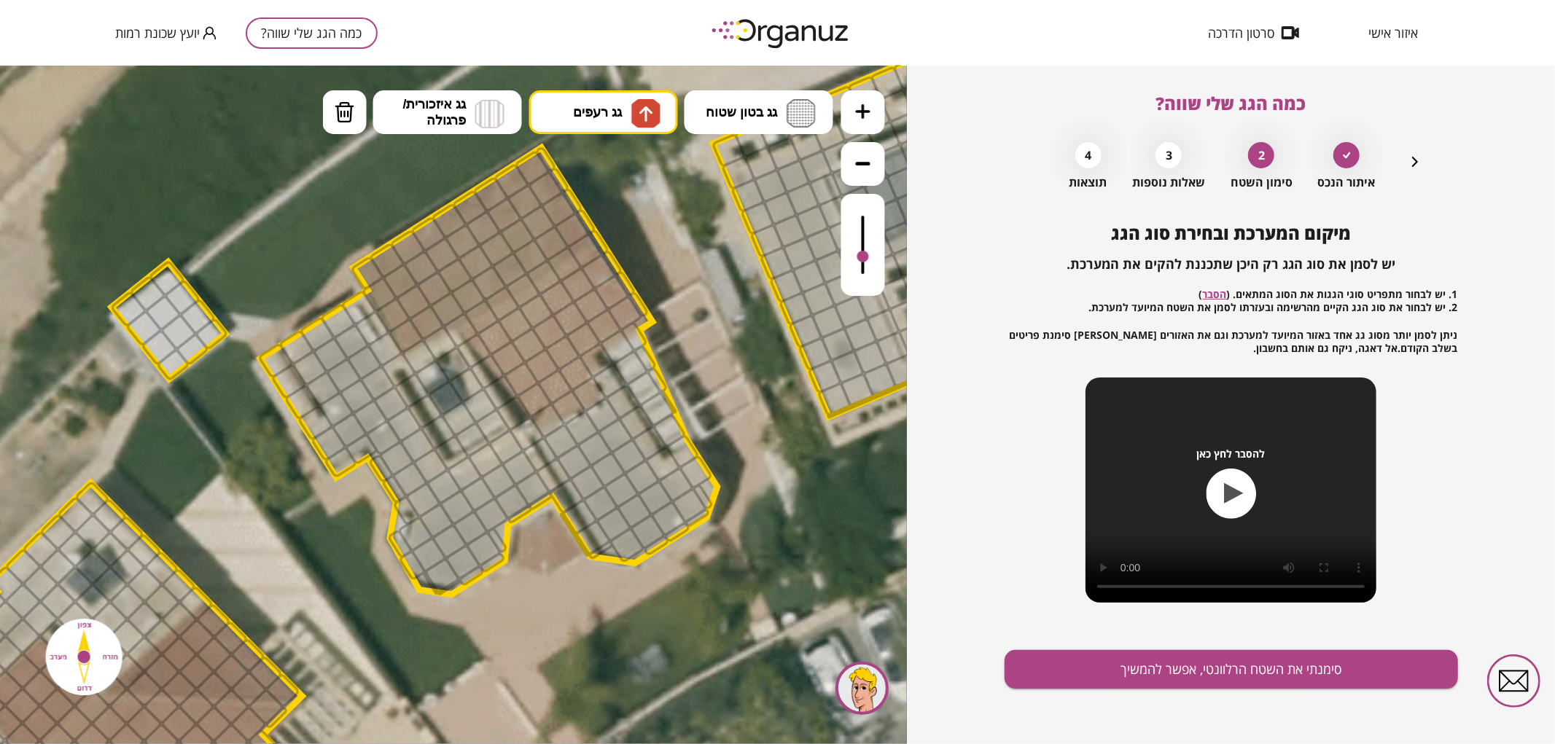
drag, startPoint x: 862, startPoint y: 227, endPoint x: 870, endPoint y: 257, distance: 31.6
click at [870, 257] on div at bounding box center [863, 244] width 44 height 102
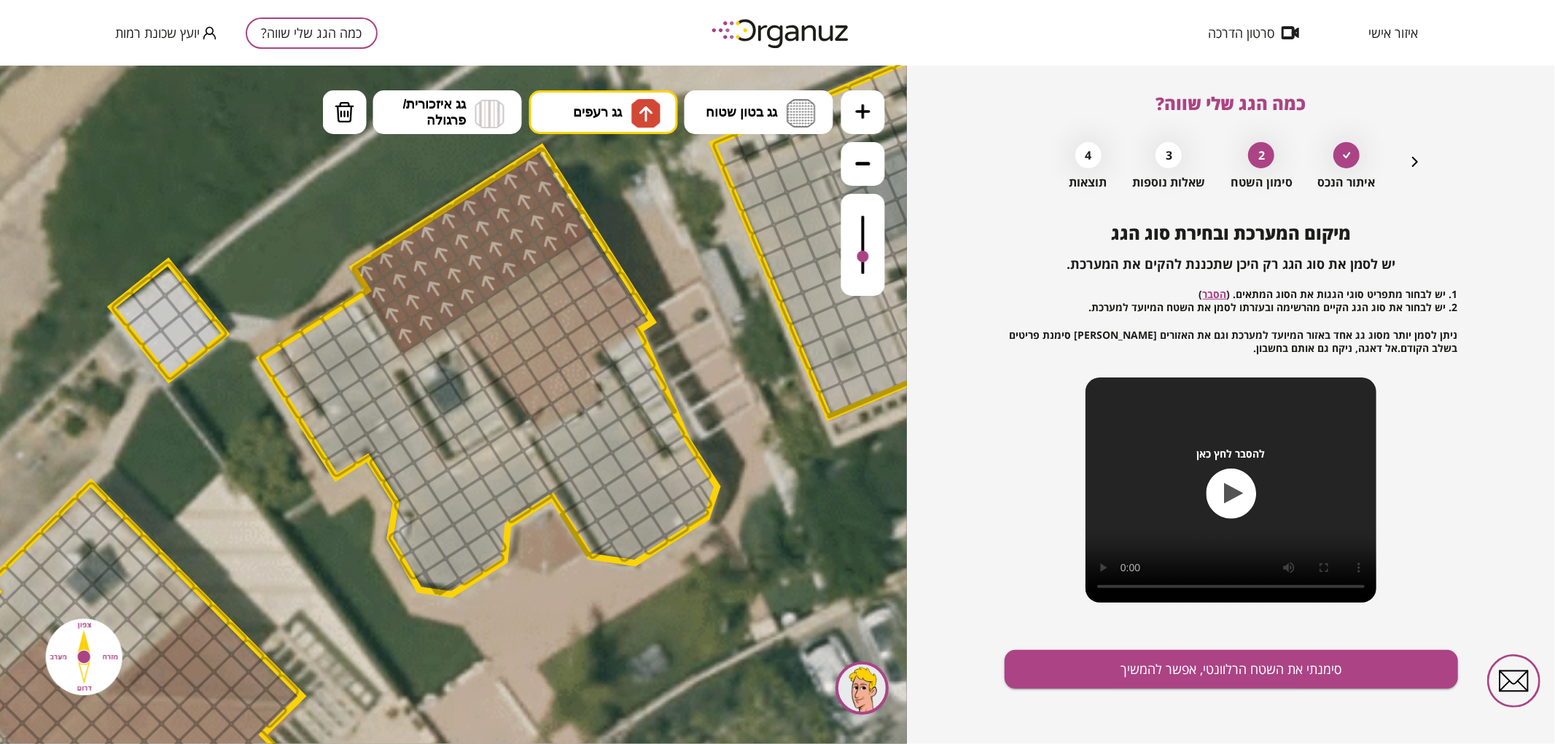
drag, startPoint x: 410, startPoint y: 335, endPoint x: 499, endPoint y: 192, distance: 168.3
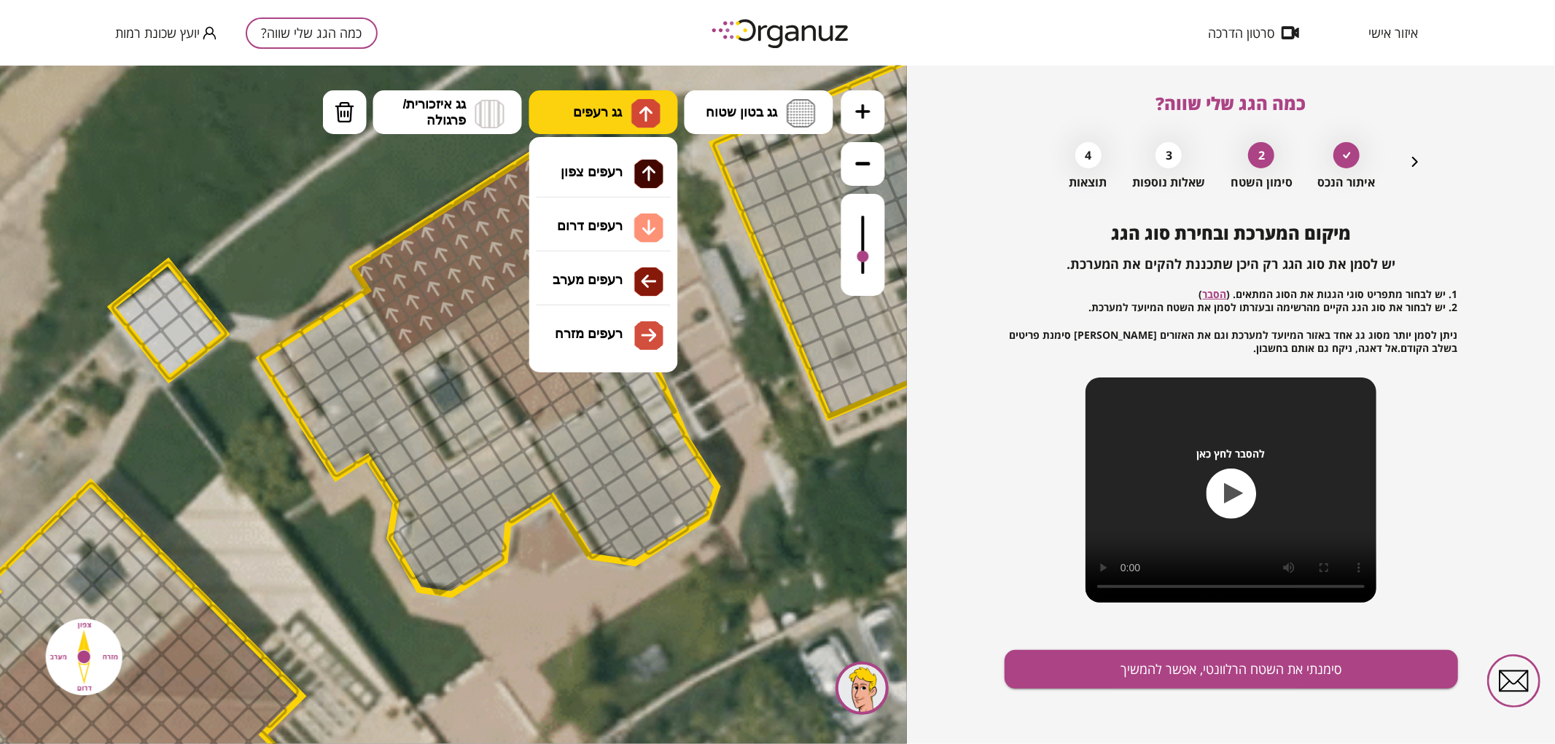
click at [635, 114] on img at bounding box center [645, 112] width 29 height 29
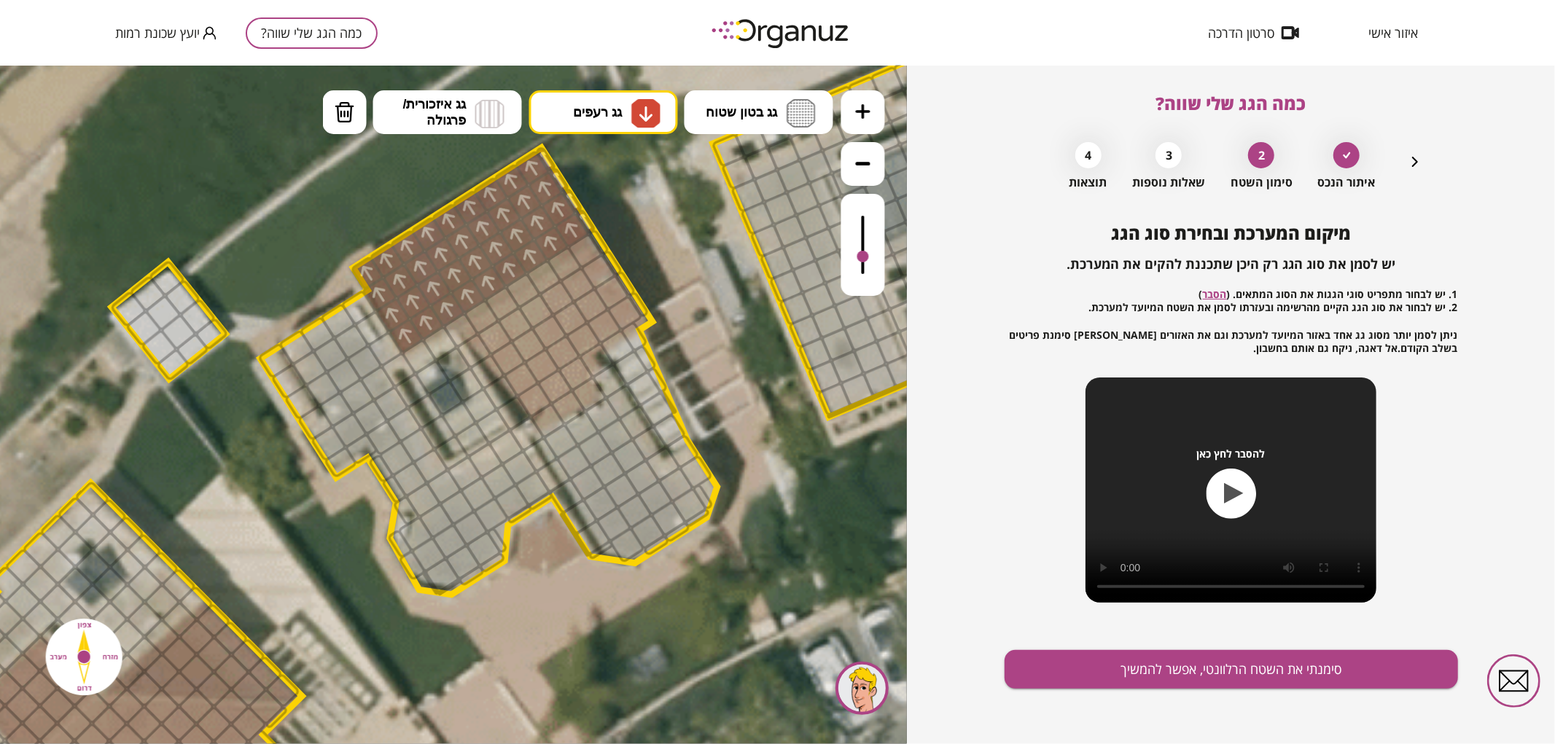
click at [616, 218] on div ".st0 { fill: #FFFFFF; } 0" at bounding box center [453, 404] width 907 height 679
drag, startPoint x: 477, startPoint y: 343, endPoint x: 561, endPoint y: 327, distance: 85.9
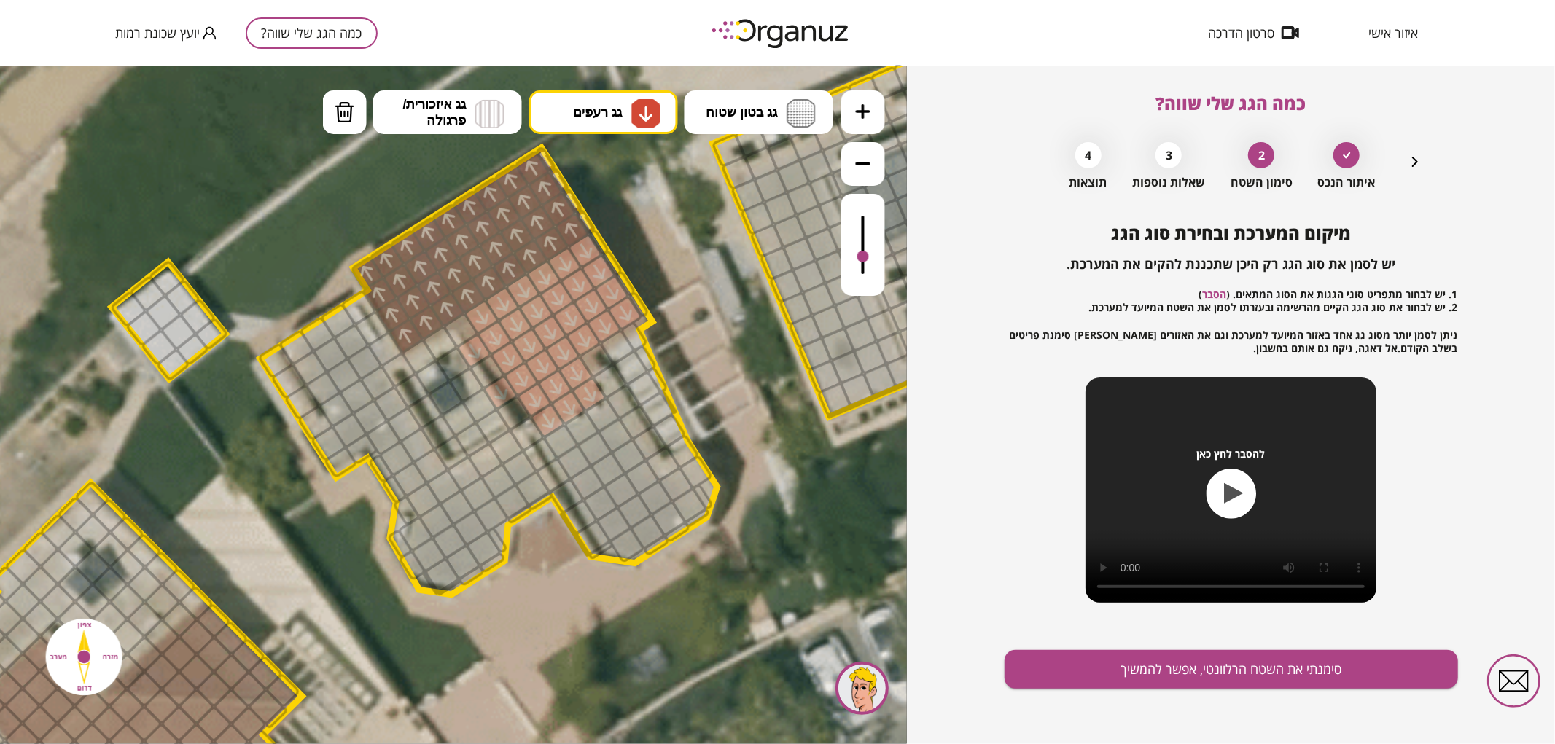
drag, startPoint x: 555, startPoint y: 281, endPoint x: 542, endPoint y: 286, distance: 13.7
click at [542, 286] on div at bounding box center [543, 276] width 37 height 37
click at [351, 117] on img at bounding box center [345, 112] width 20 height 22
drag, startPoint x: 485, startPoint y: 368, endPoint x: 509, endPoint y: 399, distance: 38.9
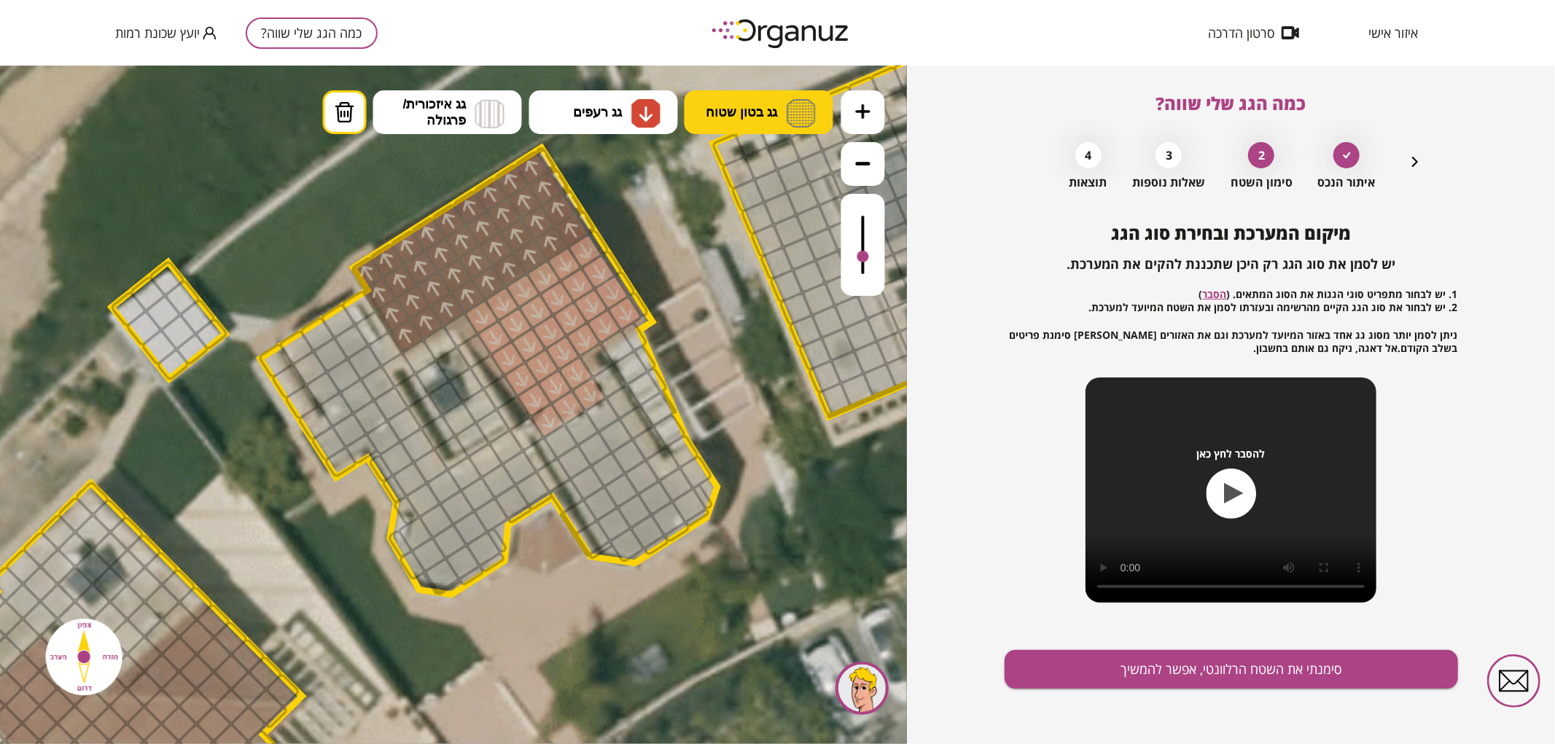
click at [817, 101] on button "גג בטון שטוח" at bounding box center [758, 112] width 149 height 44
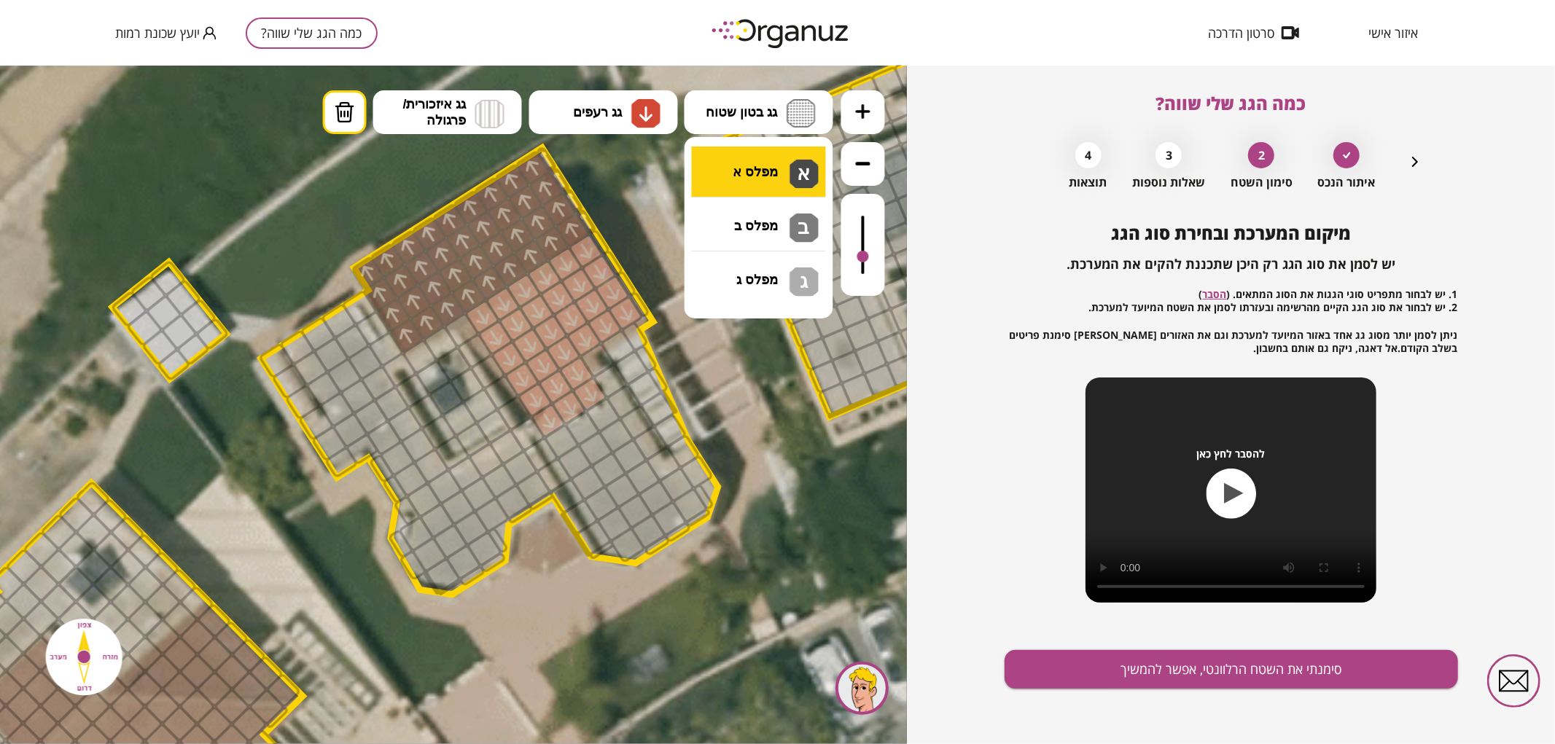
click at [783, 168] on div ".st0 { fill: #FFFFFF; } 0" at bounding box center [453, 404] width 907 height 679
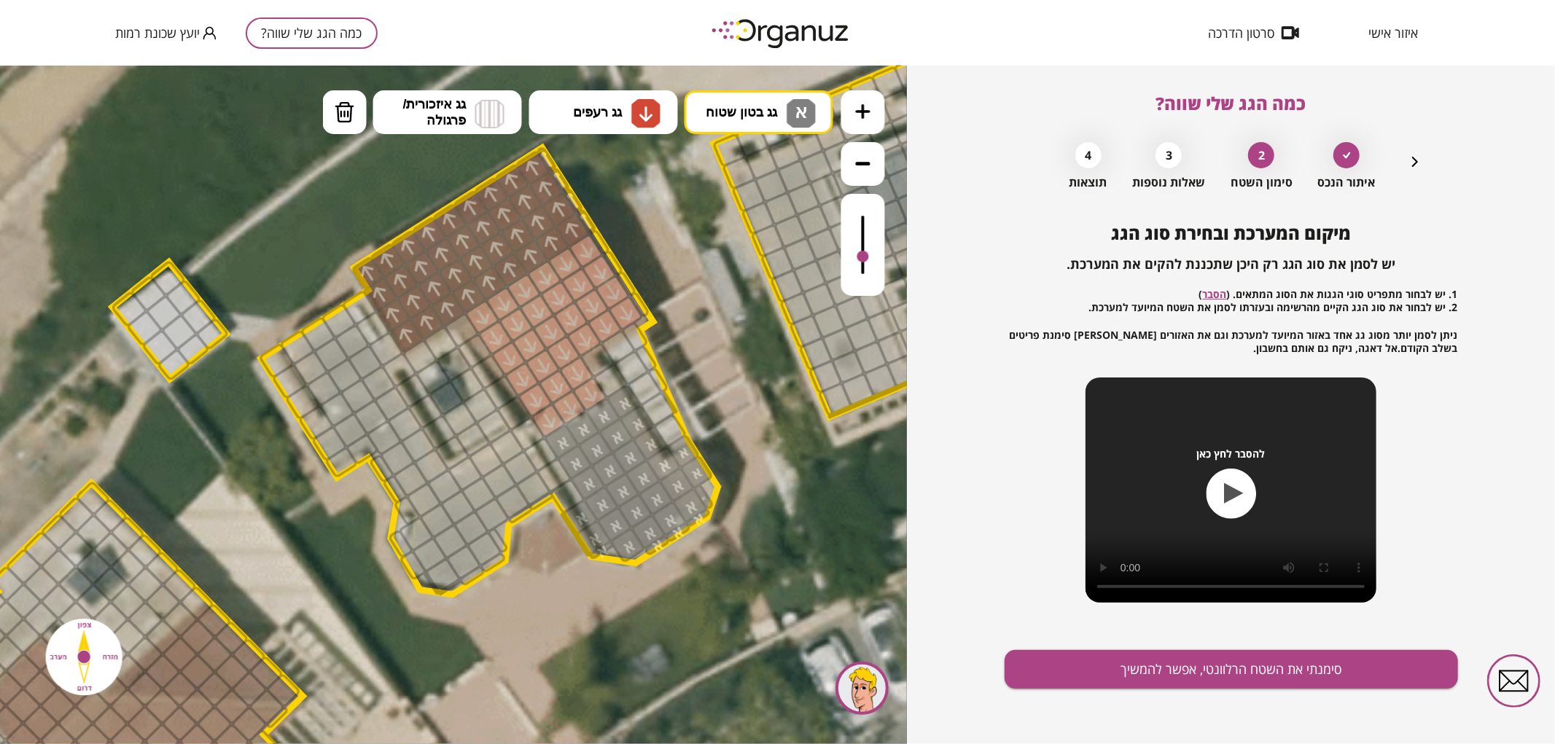
drag, startPoint x: 628, startPoint y: 559, endPoint x: 591, endPoint y: 454, distance: 111.3
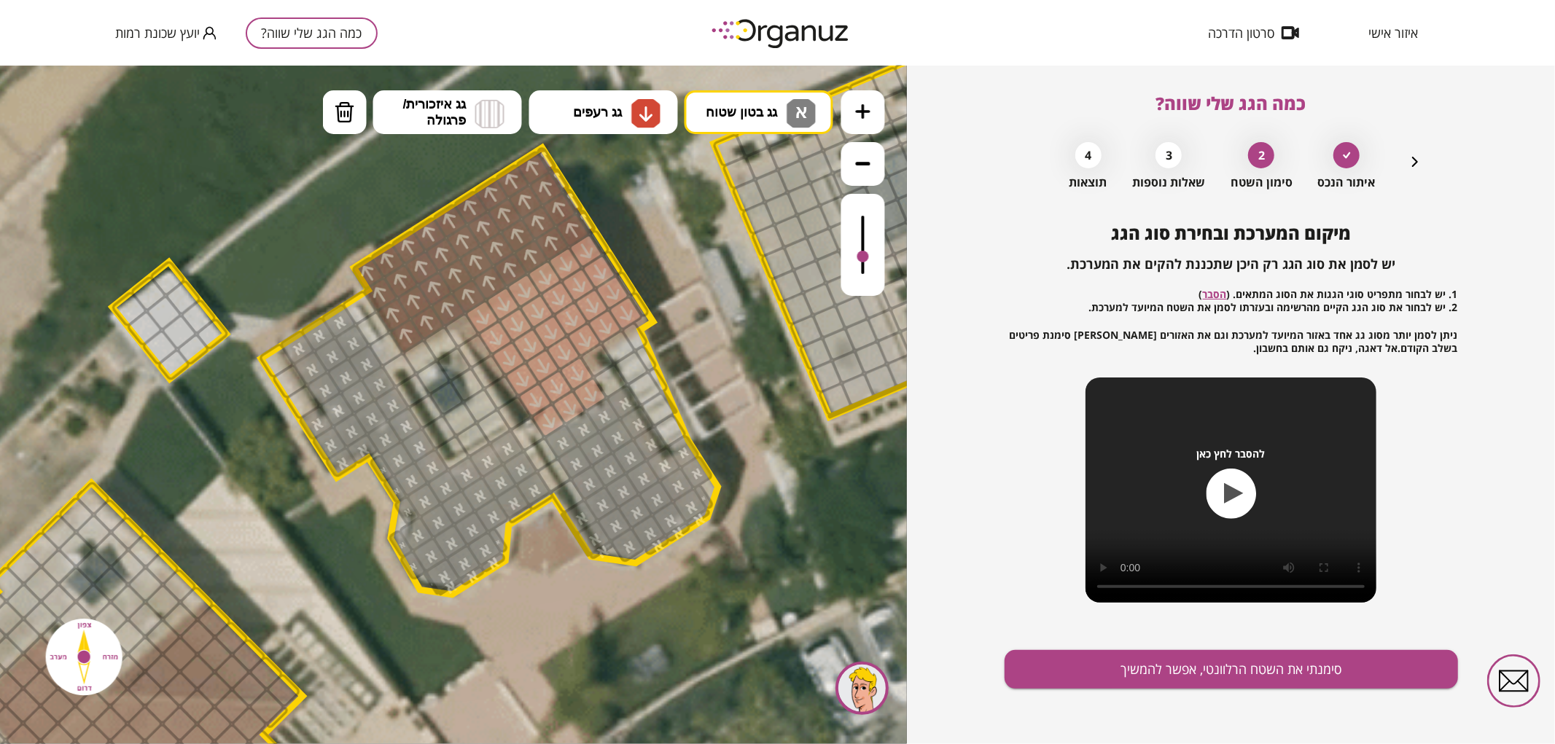
drag, startPoint x: 538, startPoint y: 483, endPoint x: 375, endPoint y: 375, distance: 195.5
click at [380, 347] on div at bounding box center [385, 348] width 37 height 37
drag, startPoint x: 533, startPoint y: 499, endPoint x: 522, endPoint y: 513, distance: 17.6
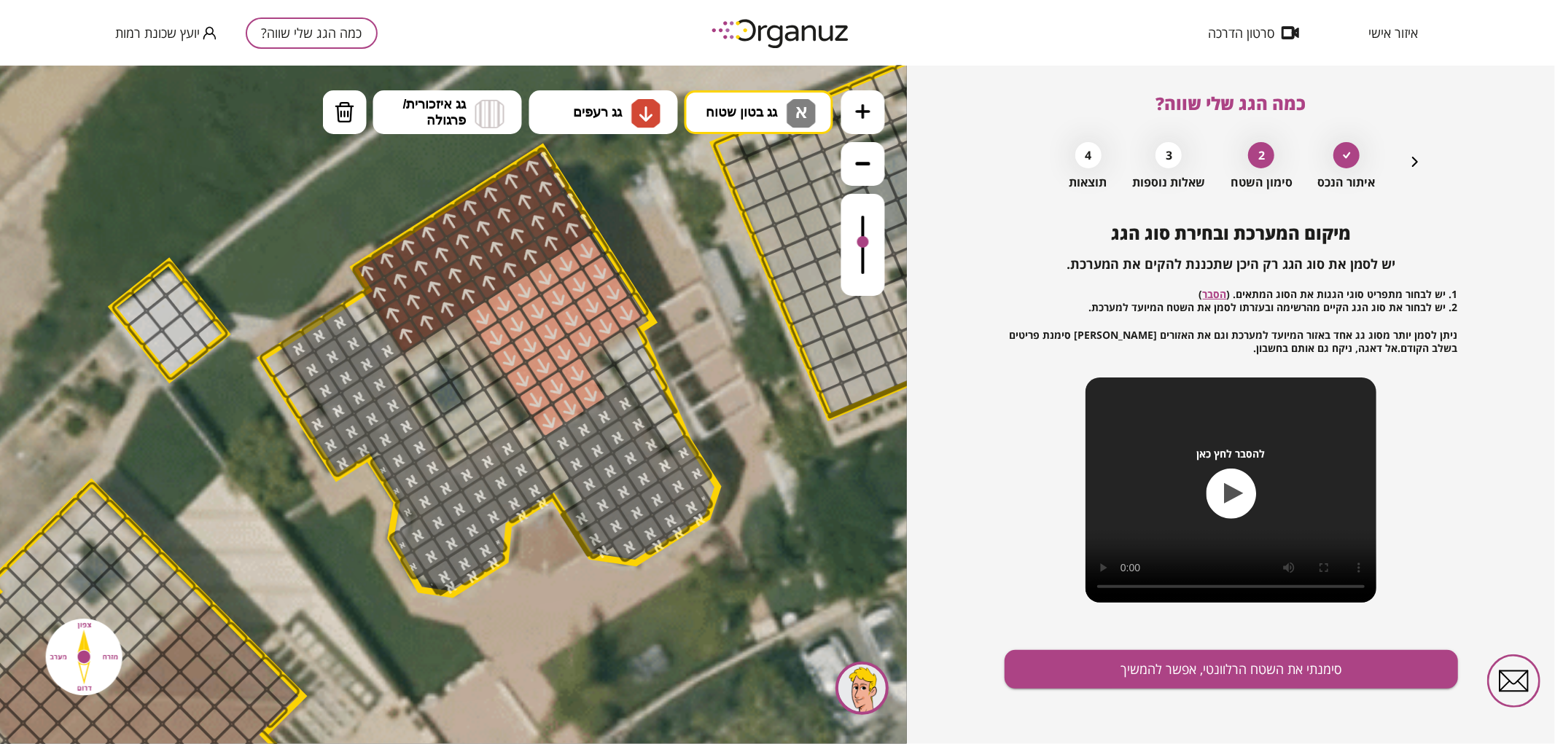
drag, startPoint x: 859, startPoint y: 257, endPoint x: 1106, endPoint y: 726, distance: 529.8
click at [870, 243] on div at bounding box center [863, 244] width 44 height 102
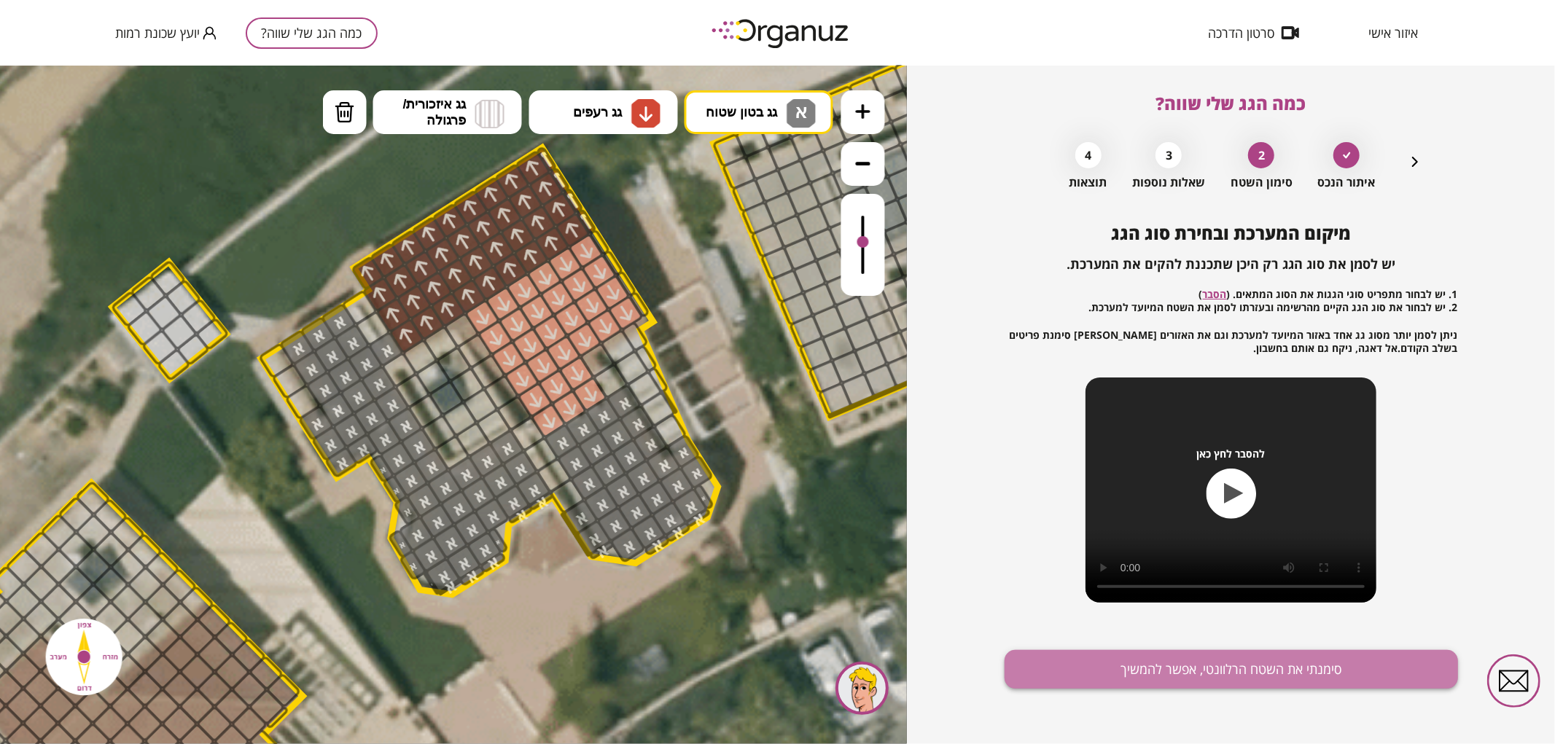
click at [1201, 662] on button "סימנתי את השטח הרלוונטי, אפשר להמשיך" at bounding box center [1230, 669] width 453 height 39
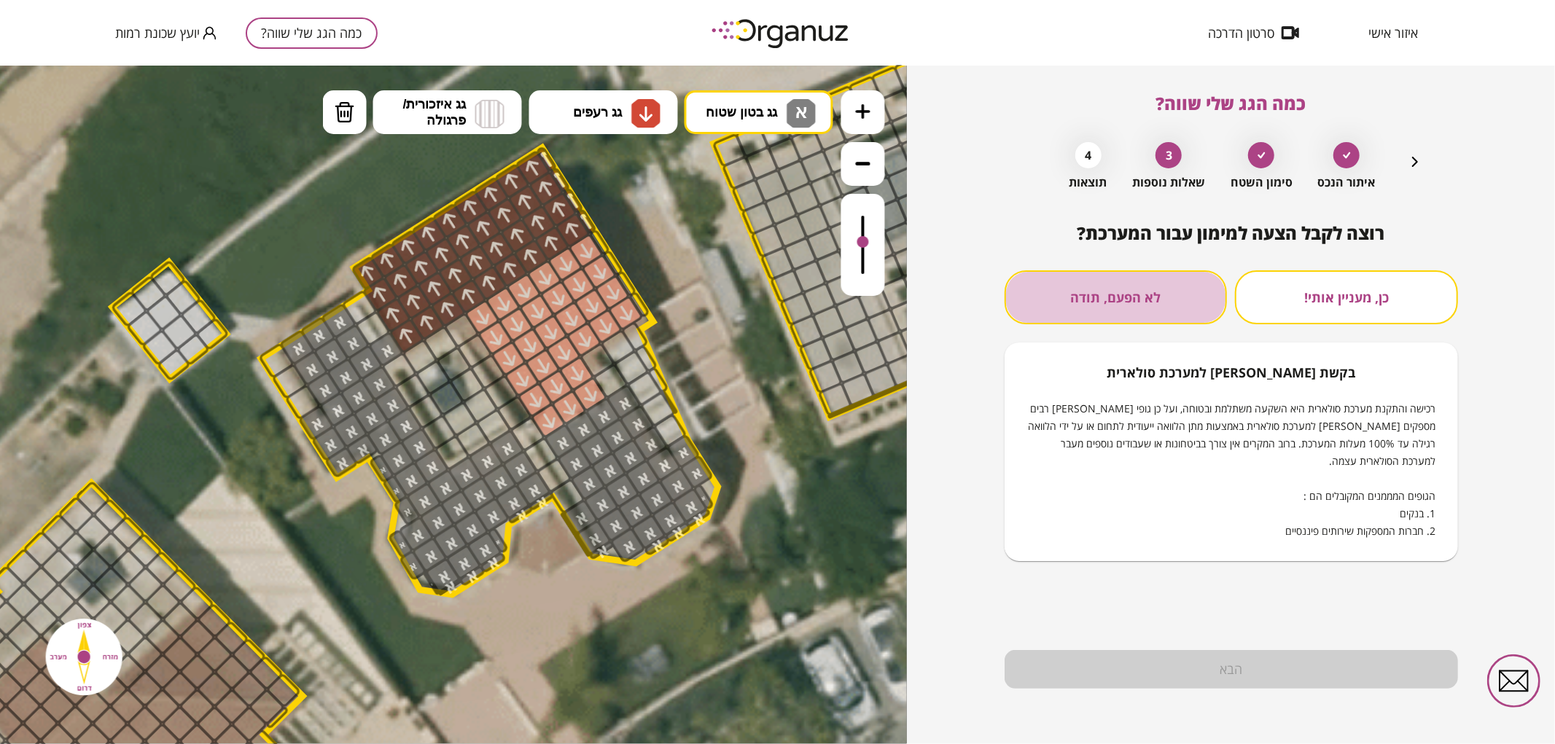
click at [1147, 306] on button "לא הפעם, תודה" at bounding box center [1115, 297] width 223 height 54
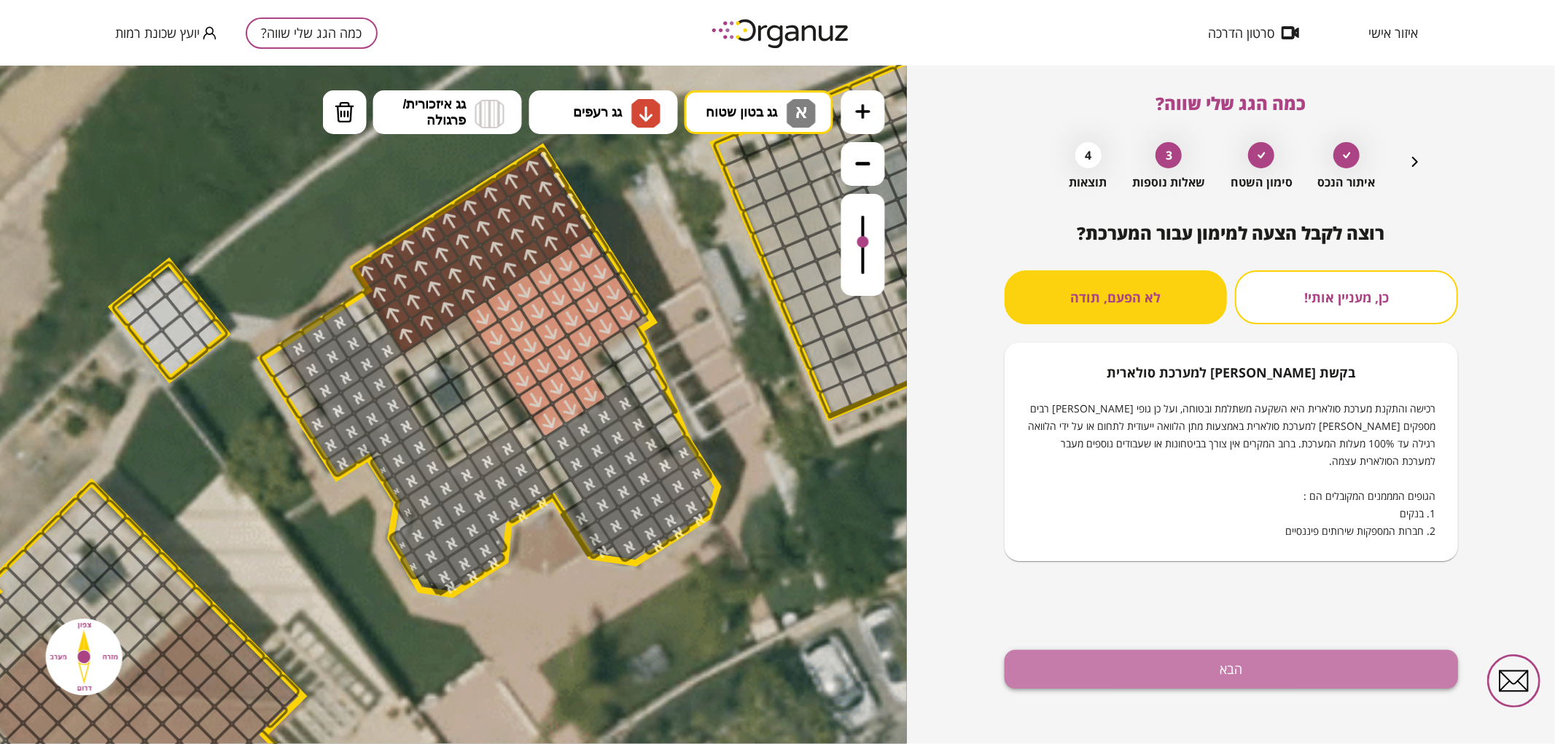
click at [1264, 659] on button "הבא" at bounding box center [1230, 669] width 453 height 39
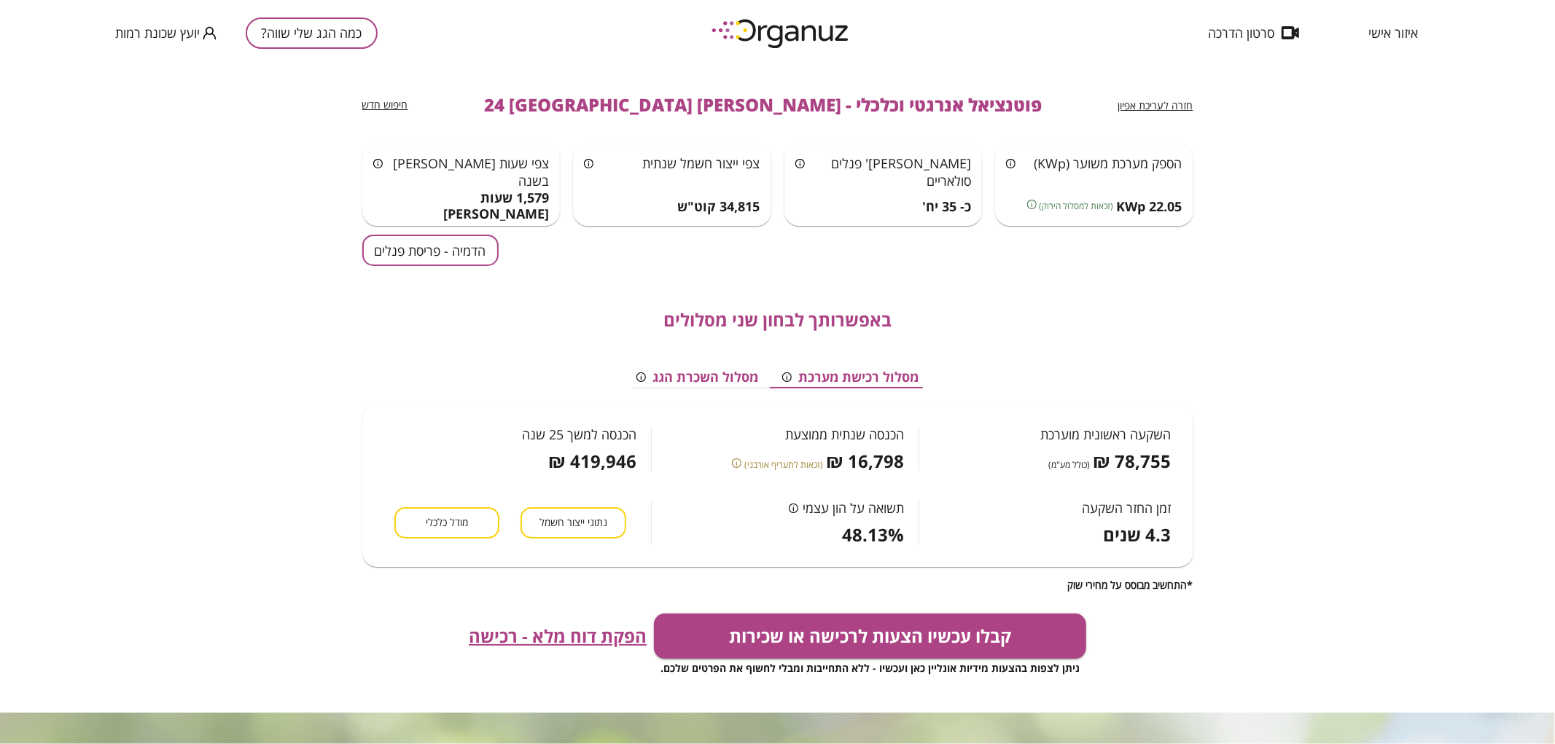
click at [448, 261] on button "הדמיה - פריסת פנלים" at bounding box center [430, 250] width 136 height 31
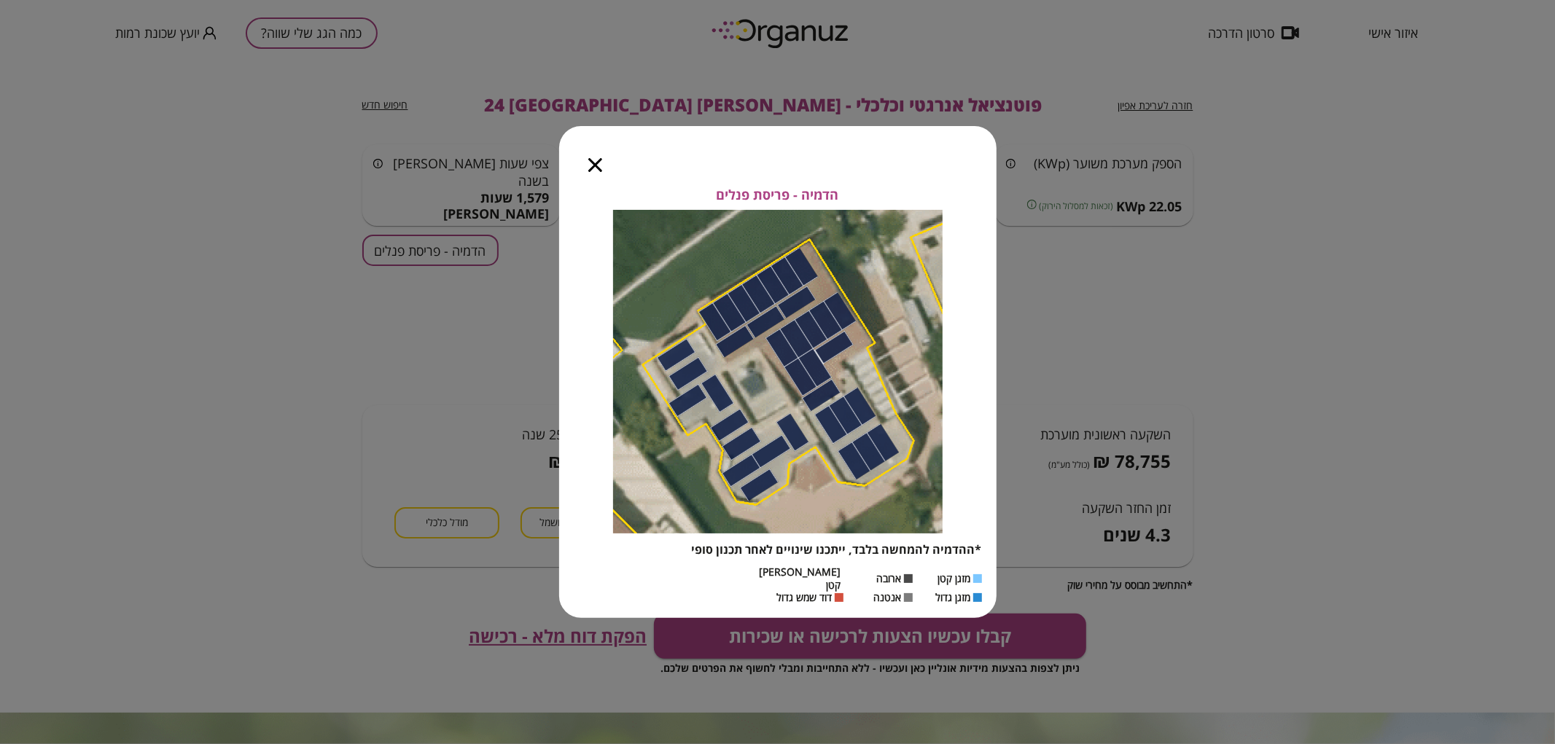
click at [598, 163] on div at bounding box center [595, 156] width 72 height 61
drag, startPoint x: 592, startPoint y: 170, endPoint x: 579, endPoint y: 179, distance: 16.2
click at [592, 171] on icon "button" at bounding box center [595, 165] width 14 height 14
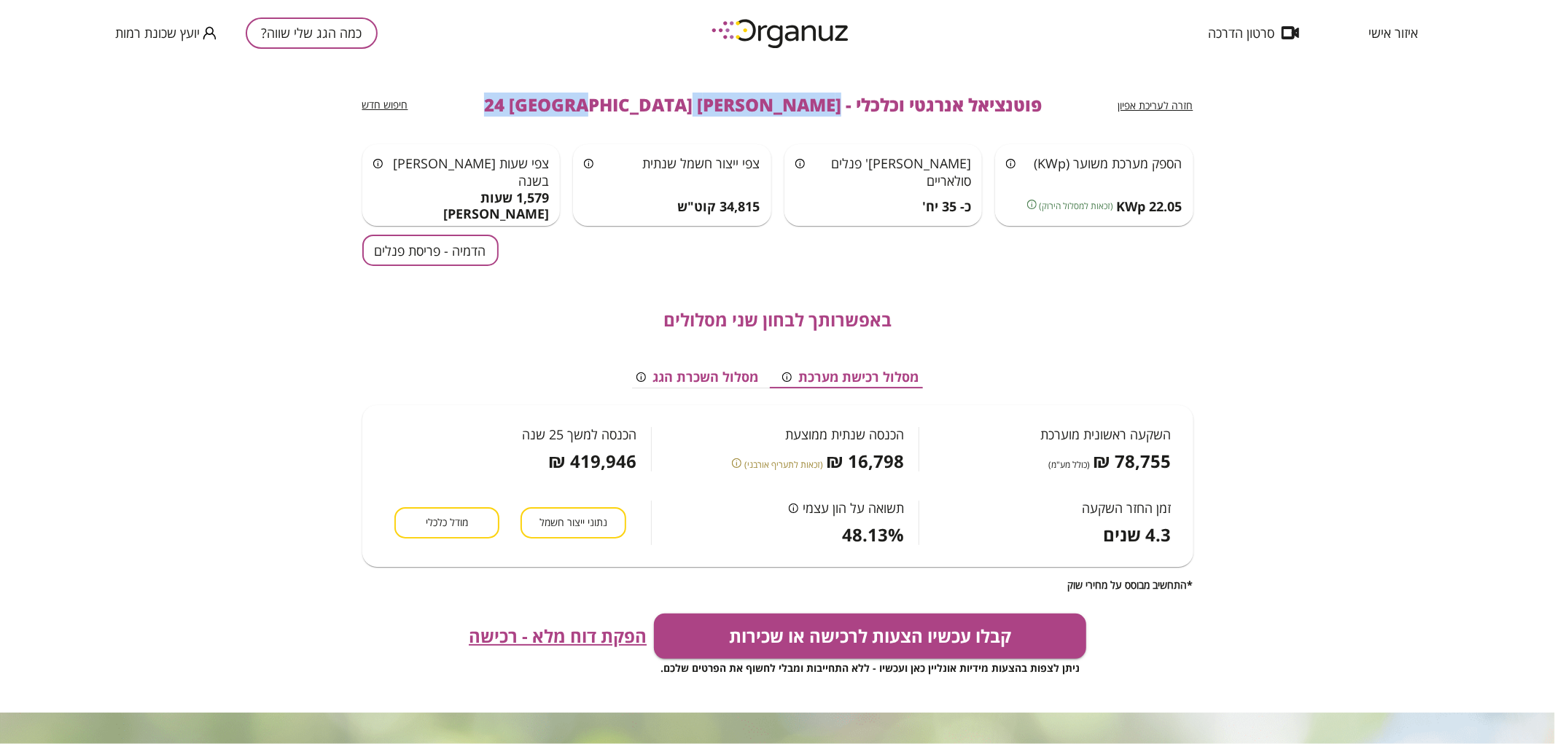
drag, startPoint x: 773, startPoint y: 106, endPoint x: 490, endPoint y: 103, distance: 282.8
click at [490, 103] on div "חזרה לעריכת אפיון פוטנציאל אנרגטי וכלכלי - ישראל אפשטיין 24 באר שבע חיפוש חדש" at bounding box center [777, 105] width 831 height 79
copy span "ישראל אפשטיין 24 באר שבע"
click at [354, 42] on button "כמה הגג שלי שווה?" at bounding box center [312, 32] width 132 height 31
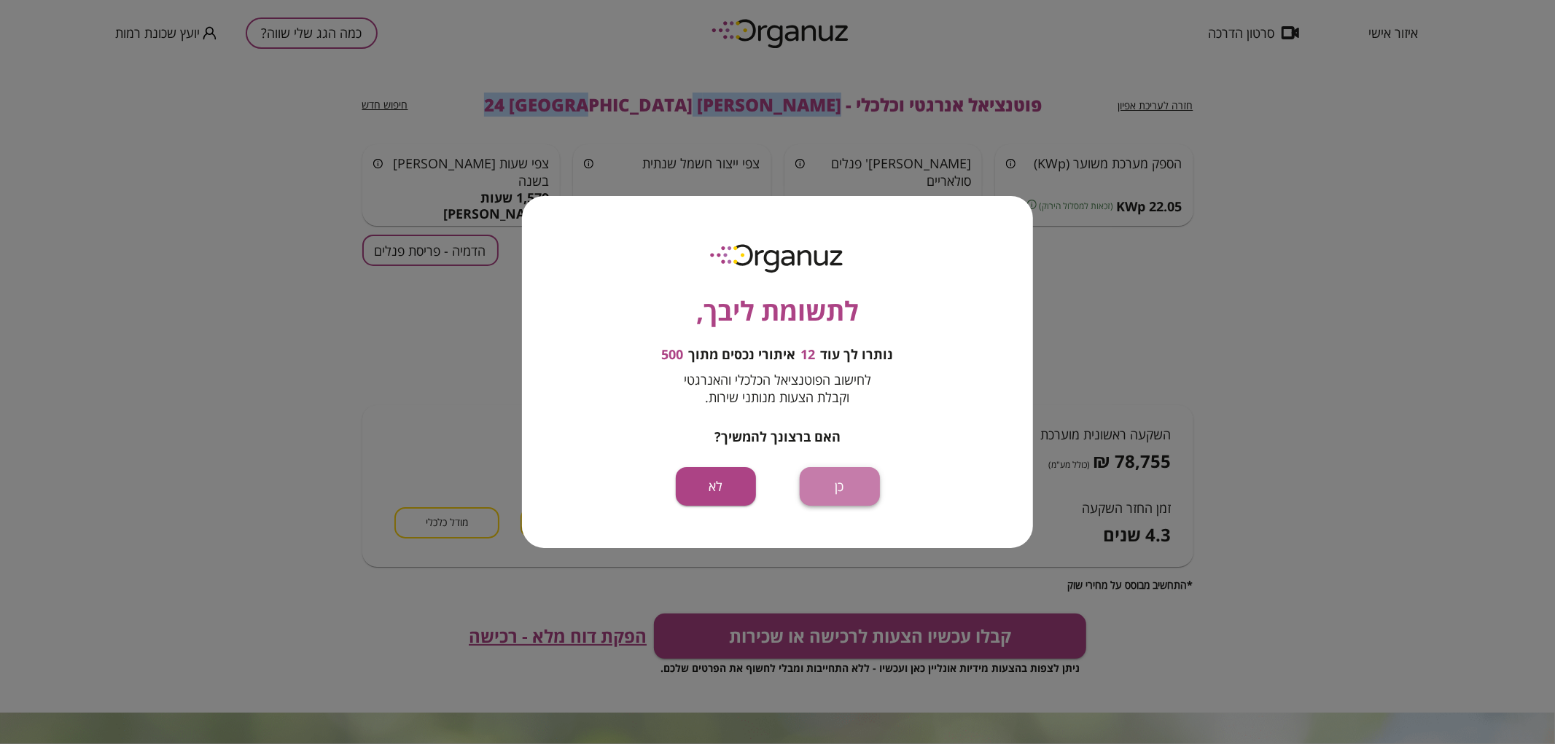
click at [848, 496] on button "כן" at bounding box center [840, 486] width 80 height 39
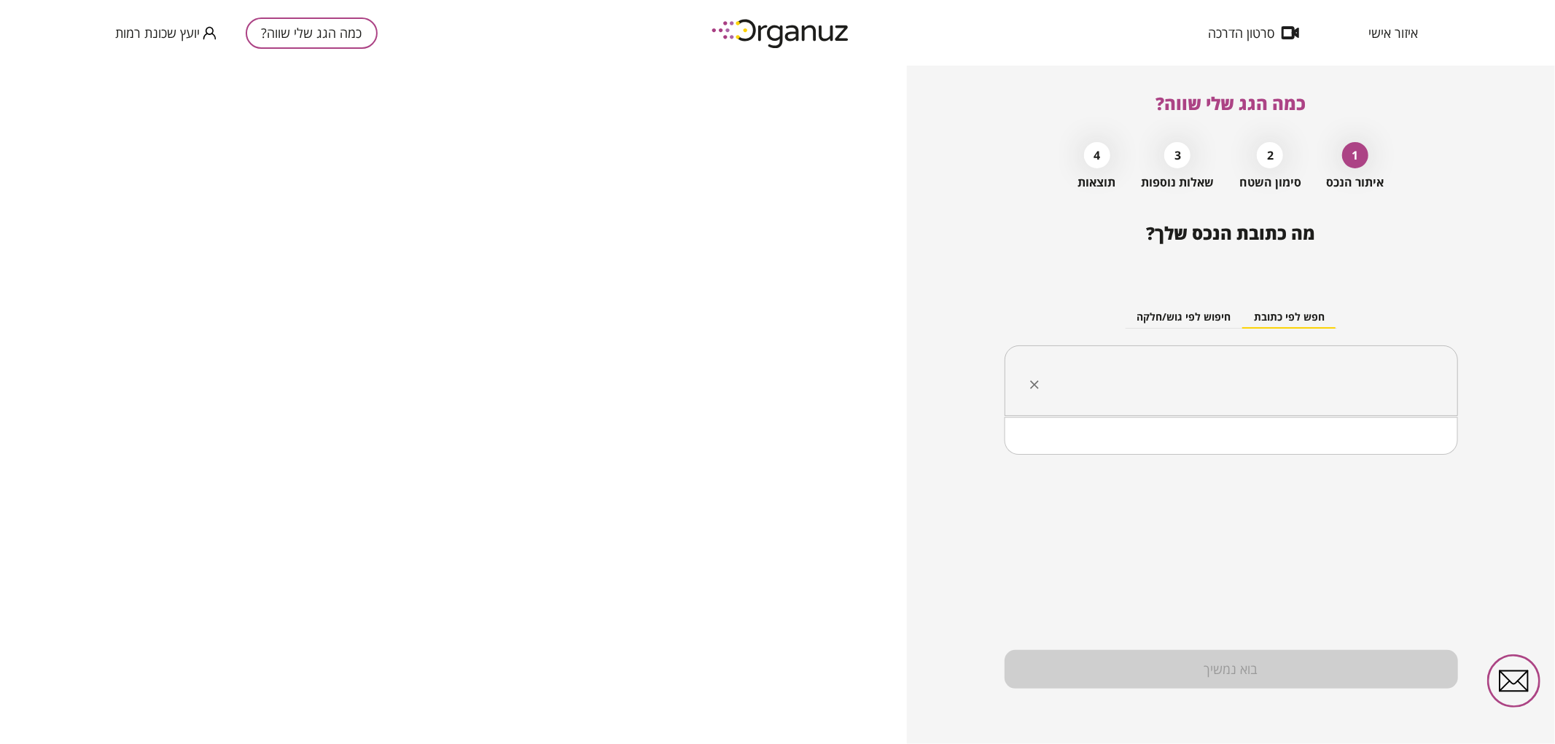
click at [1278, 378] on input "text" at bounding box center [1236, 381] width 407 height 36
paste input "**********"
drag, startPoint x: 1325, startPoint y: 374, endPoint x: 1328, endPoint y: 382, distance: 8.5
click at [1328, 382] on input "**********" at bounding box center [1236, 381] width 407 height 36
click at [1340, 455] on li "ישראל אפשטיין 22 באר שבע" at bounding box center [1230, 455] width 415 height 26
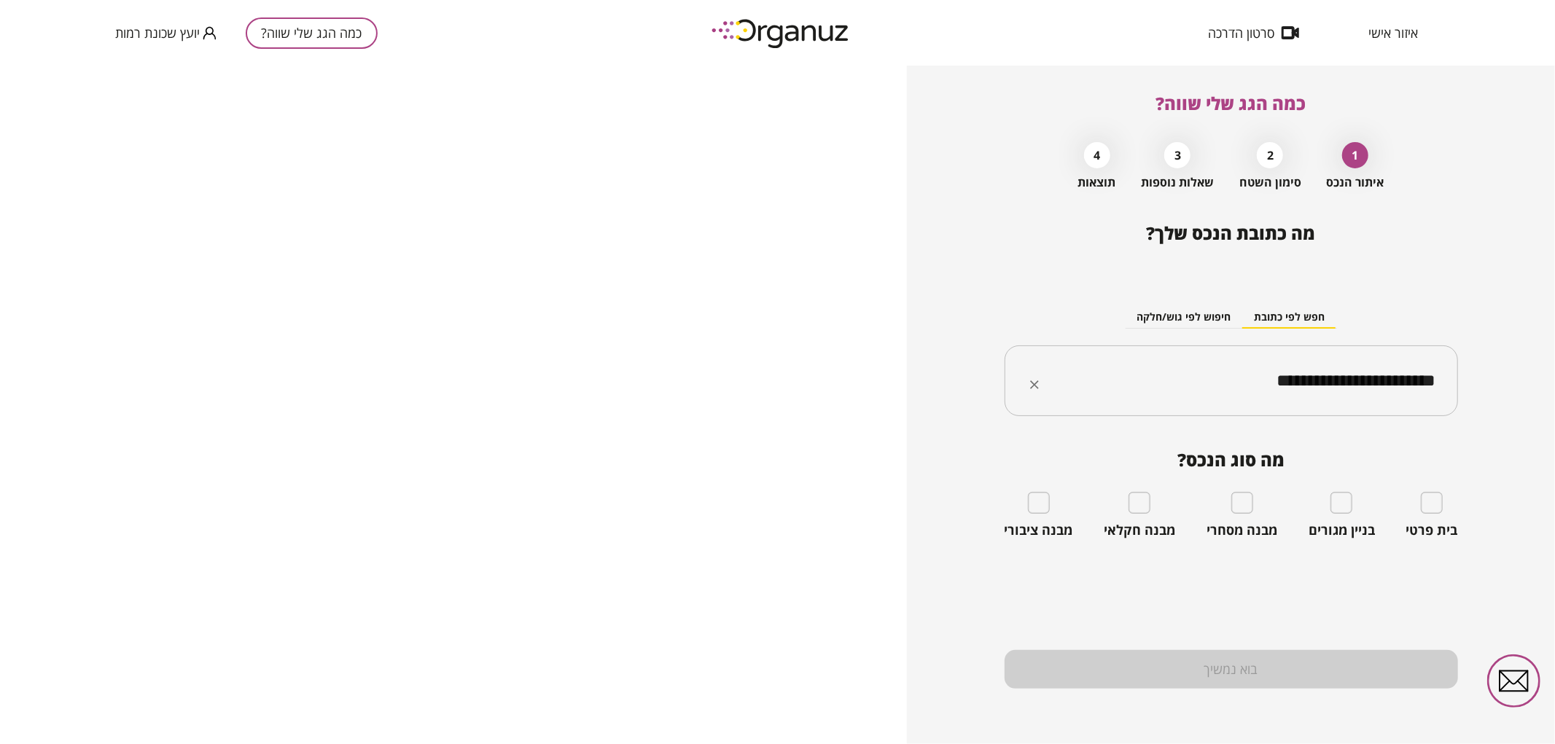
type input "**********"
click at [1439, 516] on div "בית פרטי" at bounding box center [1432, 515] width 52 height 47
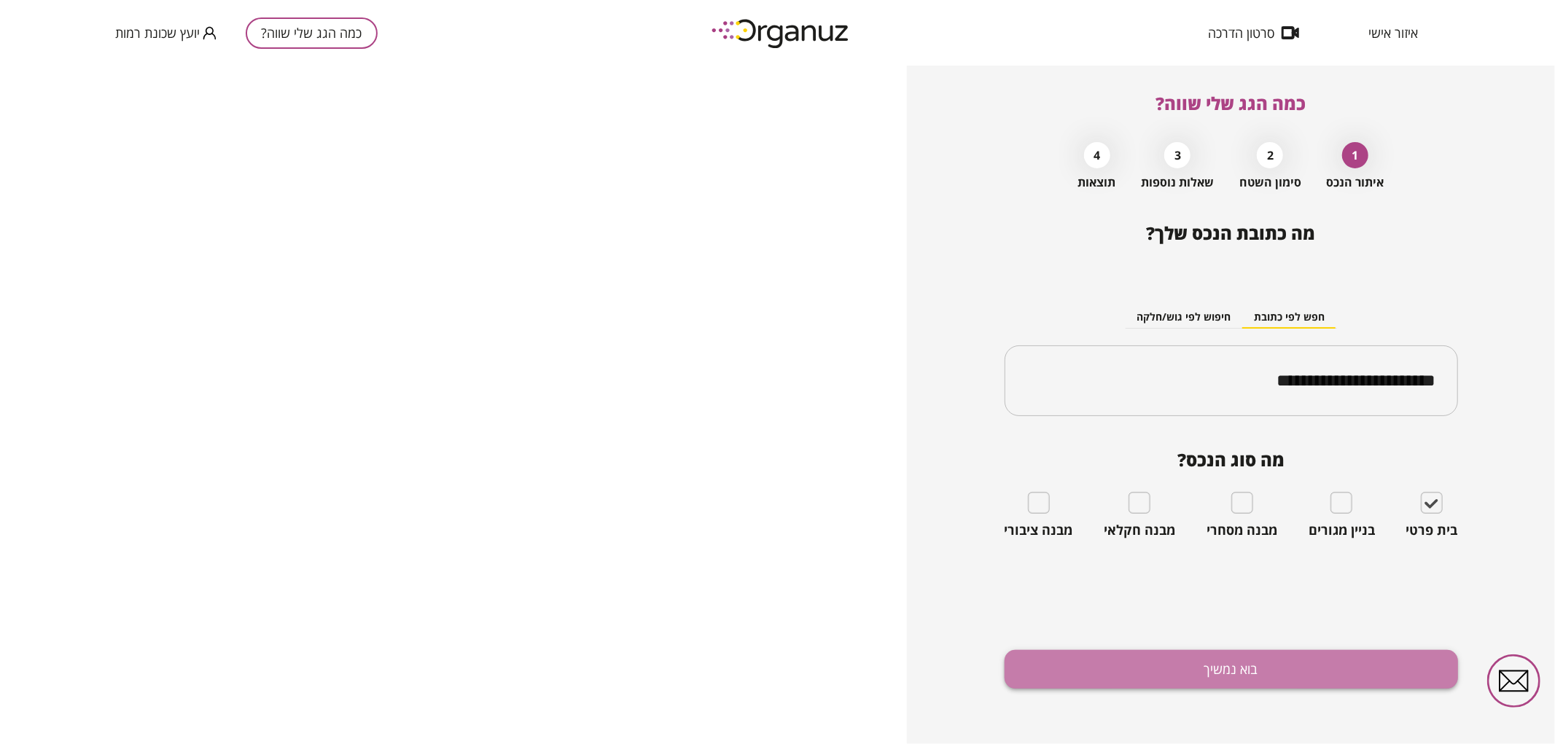
click at [1396, 656] on button "בוא נמשיך" at bounding box center [1230, 669] width 453 height 39
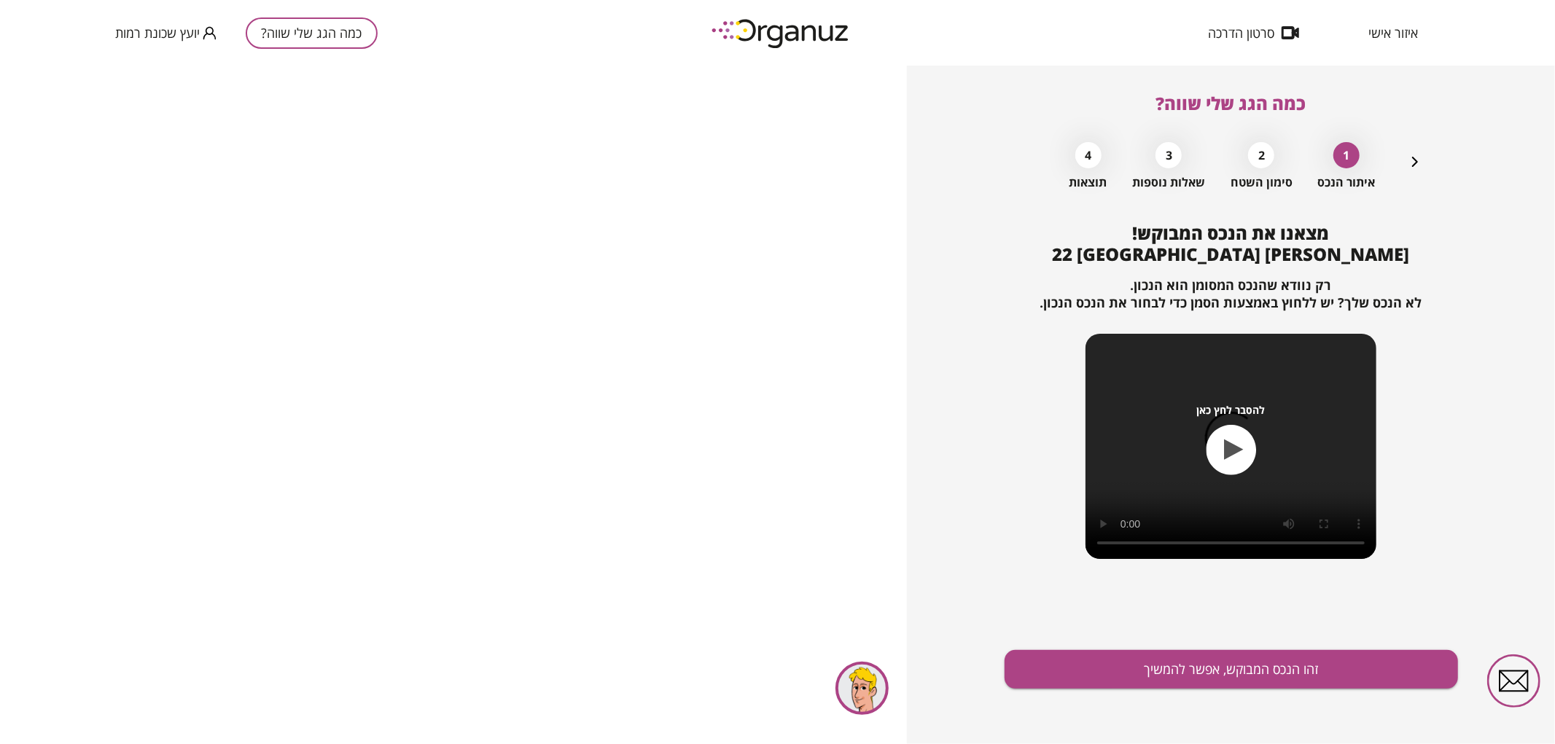
click at [1396, 656] on button "זהו הנכס המבוקש, אפשר להמשיך" at bounding box center [1230, 669] width 453 height 39
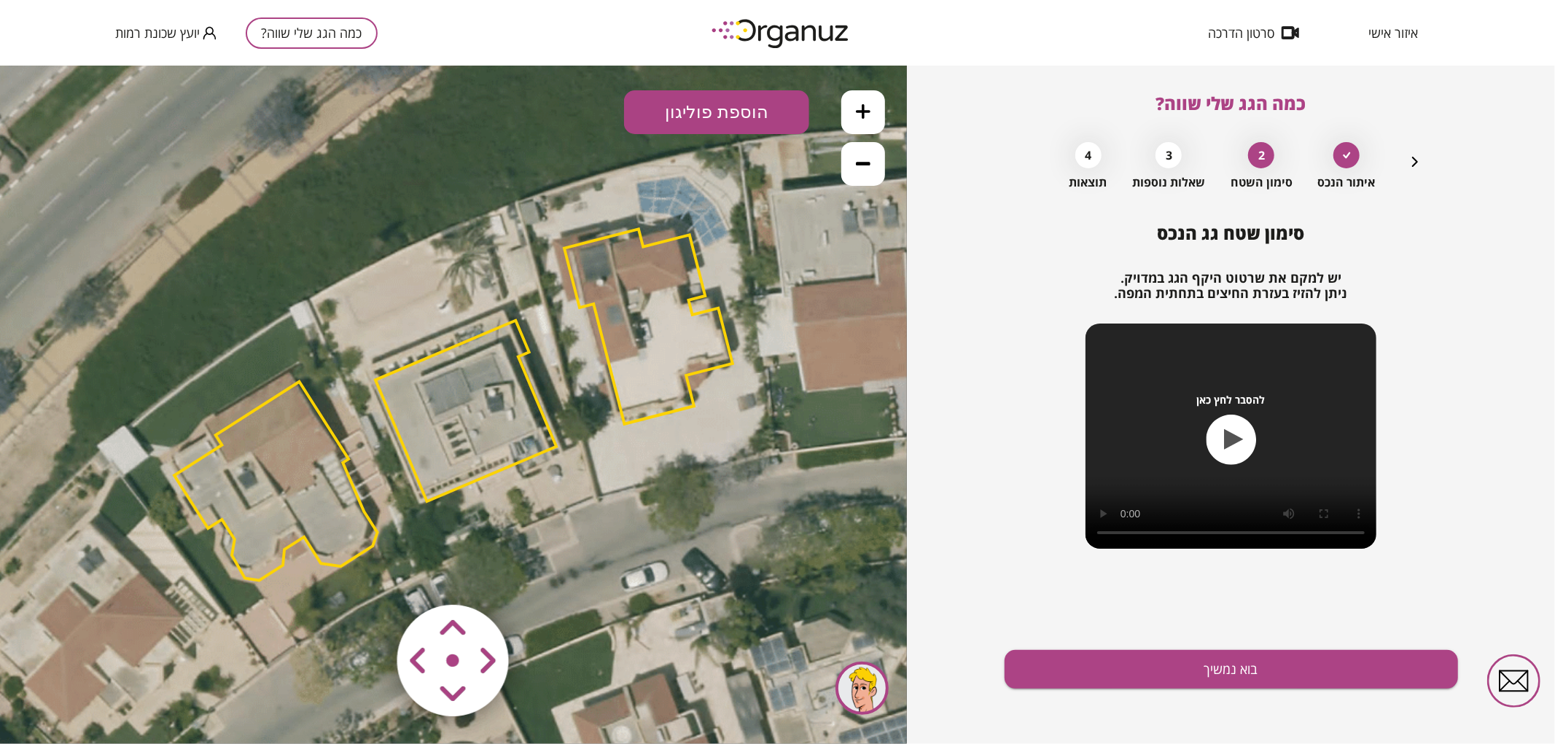
click at [421, 284] on icon at bounding box center [449, 399] width 1705 height 1705
click at [464, 466] on polygon at bounding box center [465, 410] width 181 height 181
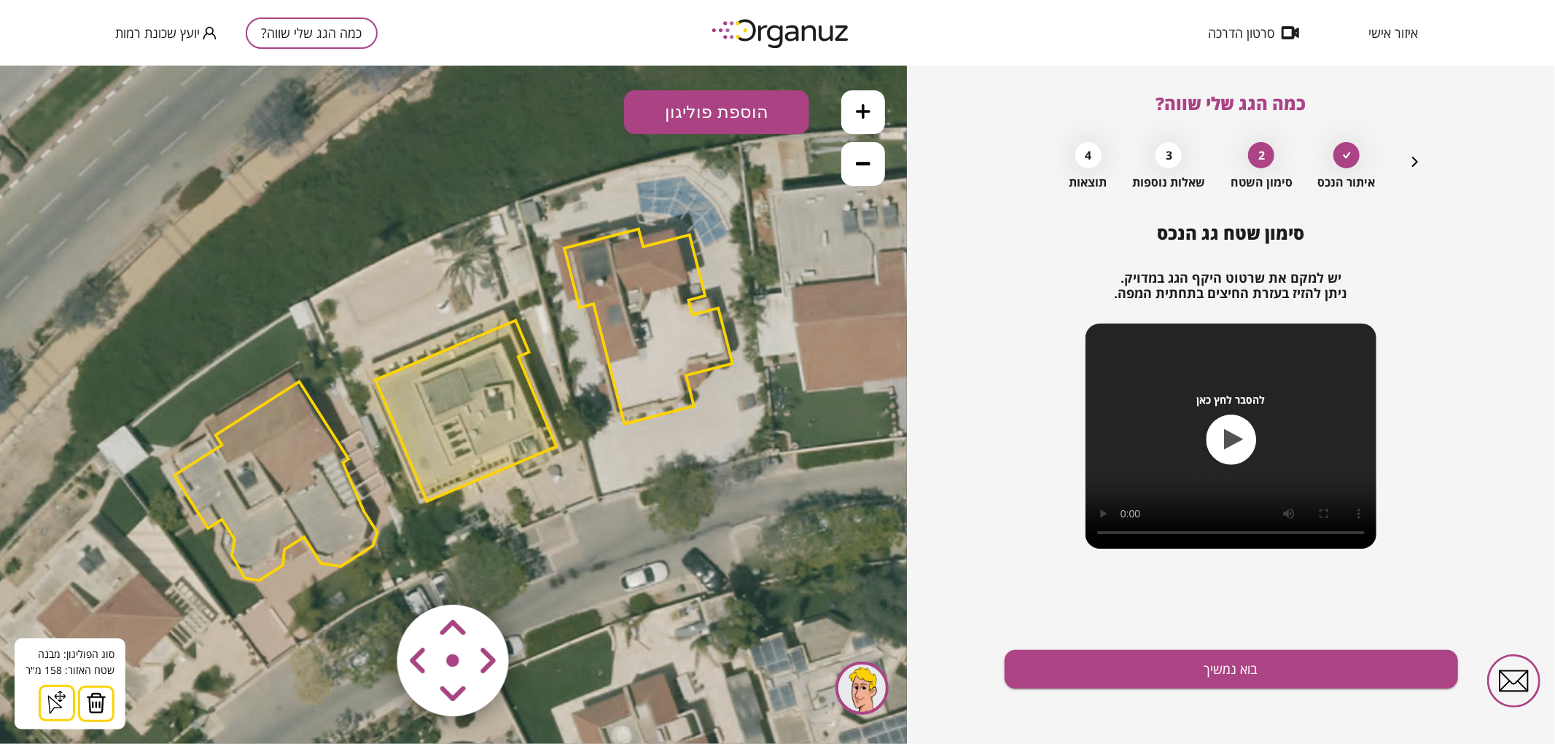
click at [649, 323] on polygon at bounding box center [648, 326] width 168 height 195
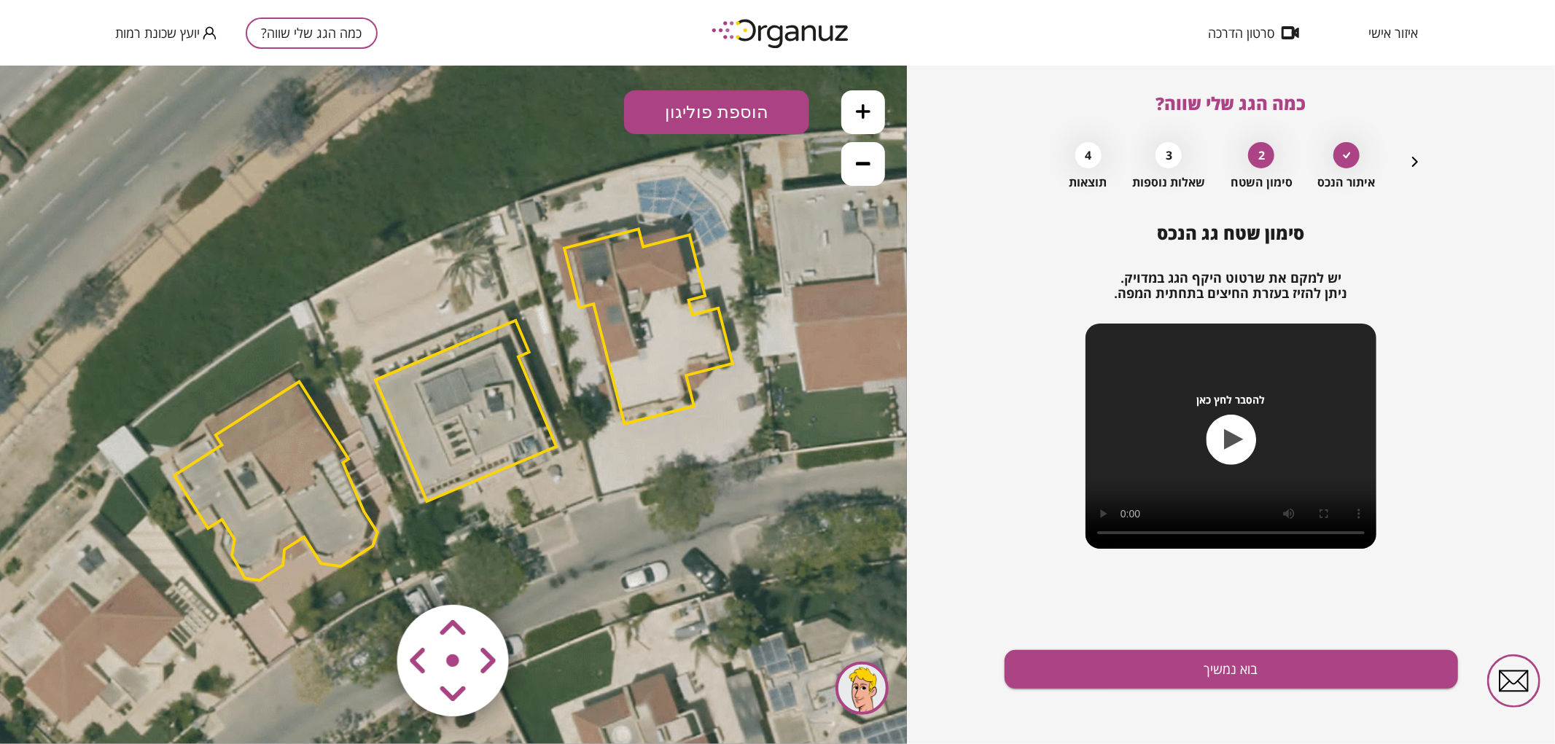
click at [872, 117] on button at bounding box center [863, 112] width 44 height 44
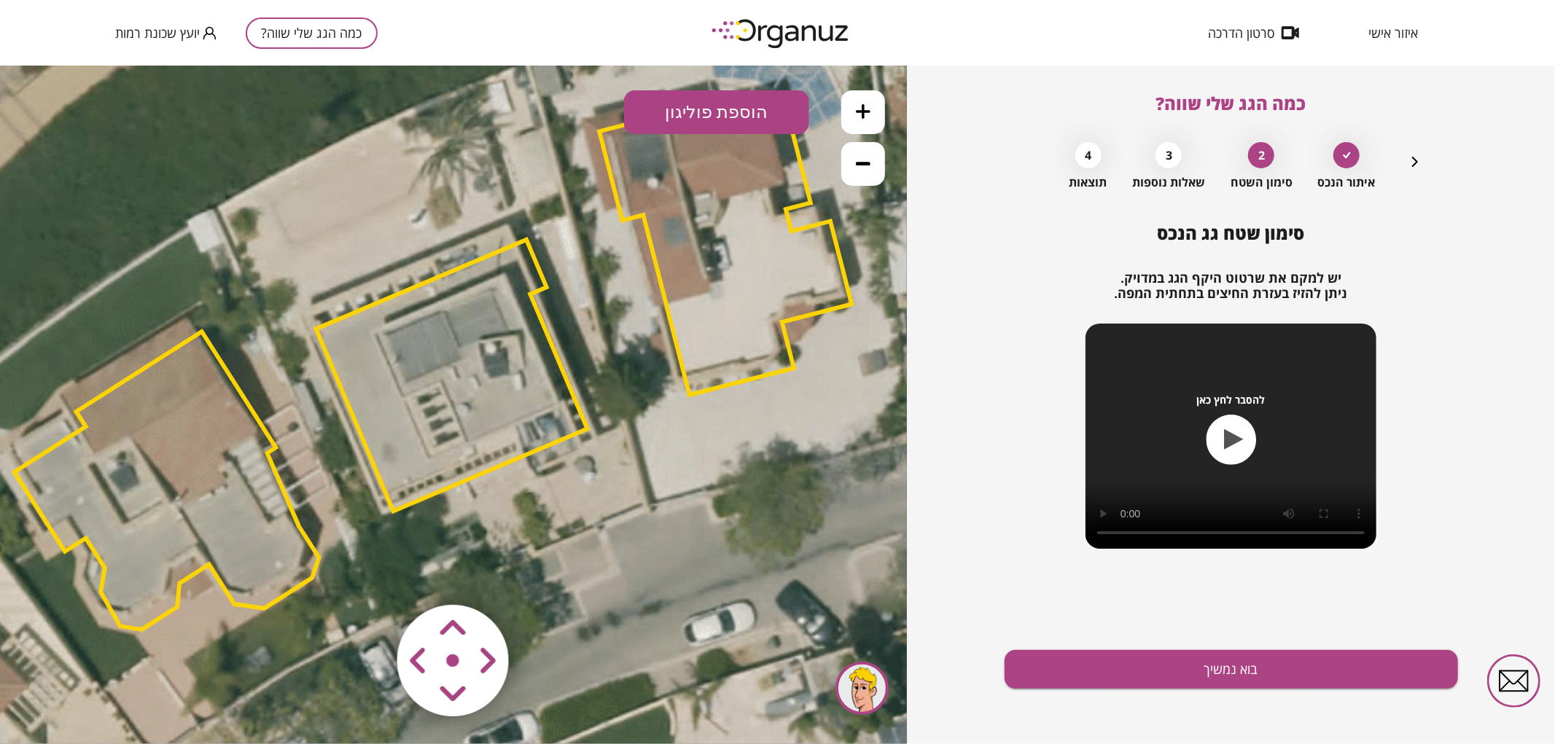
drag, startPoint x: 486, startPoint y: 275, endPoint x: 467, endPoint y: 236, distance: 43.0
click at [467, 236] on icon at bounding box center [427, 358] width 2558 height 2558
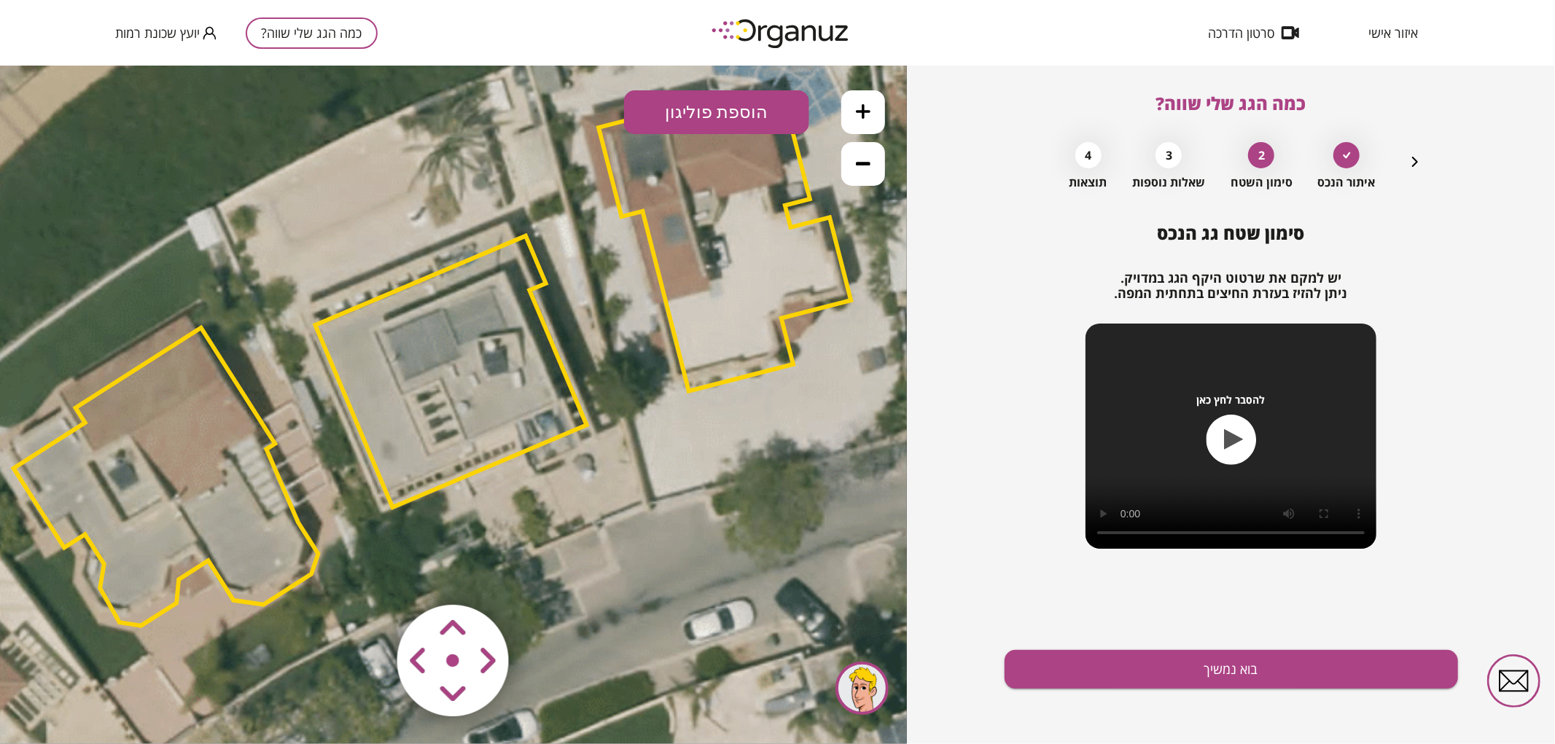
click at [367, 574] on area at bounding box center [367, 574] width 0 height 0
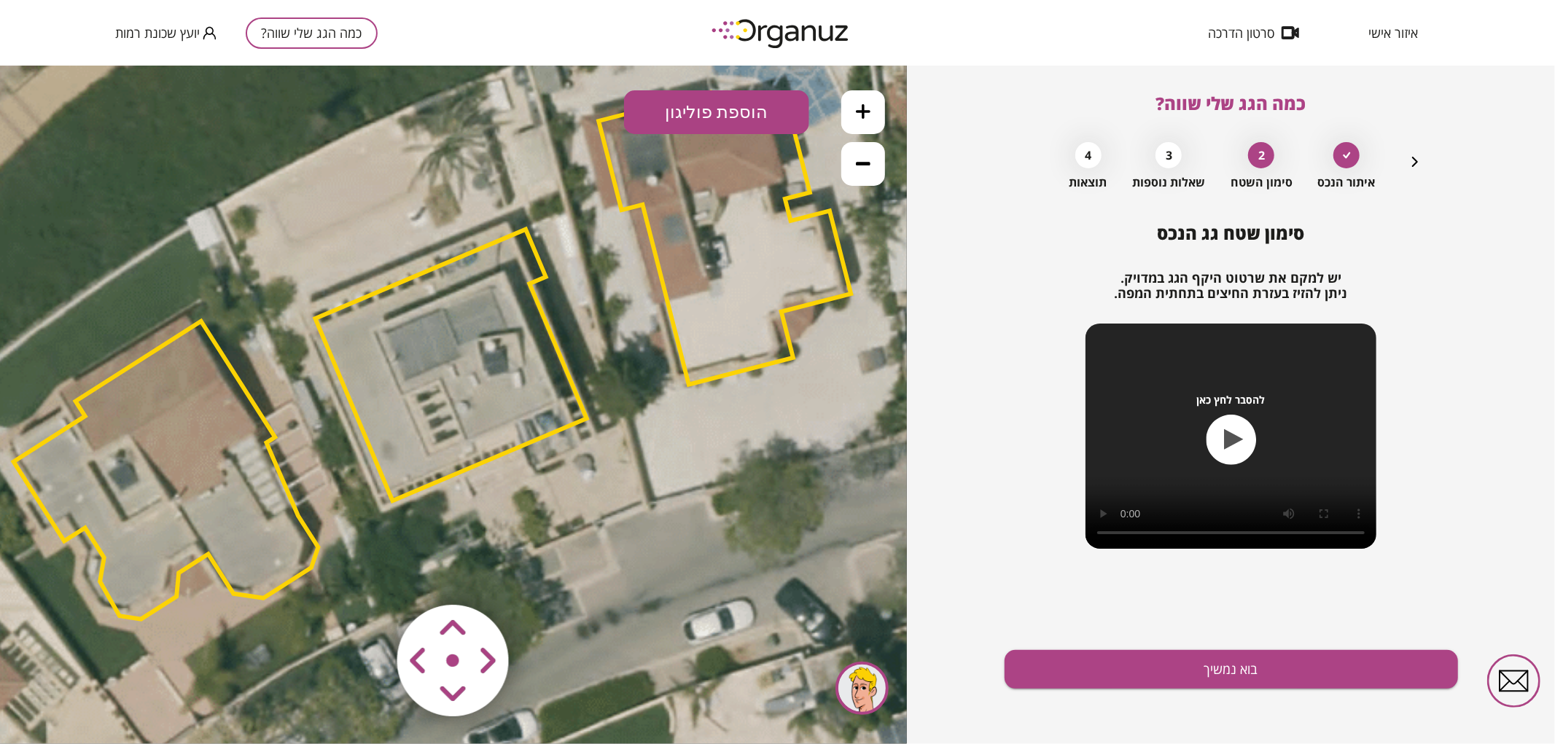
click at [367, 574] on area at bounding box center [367, 574] width 0 height 0
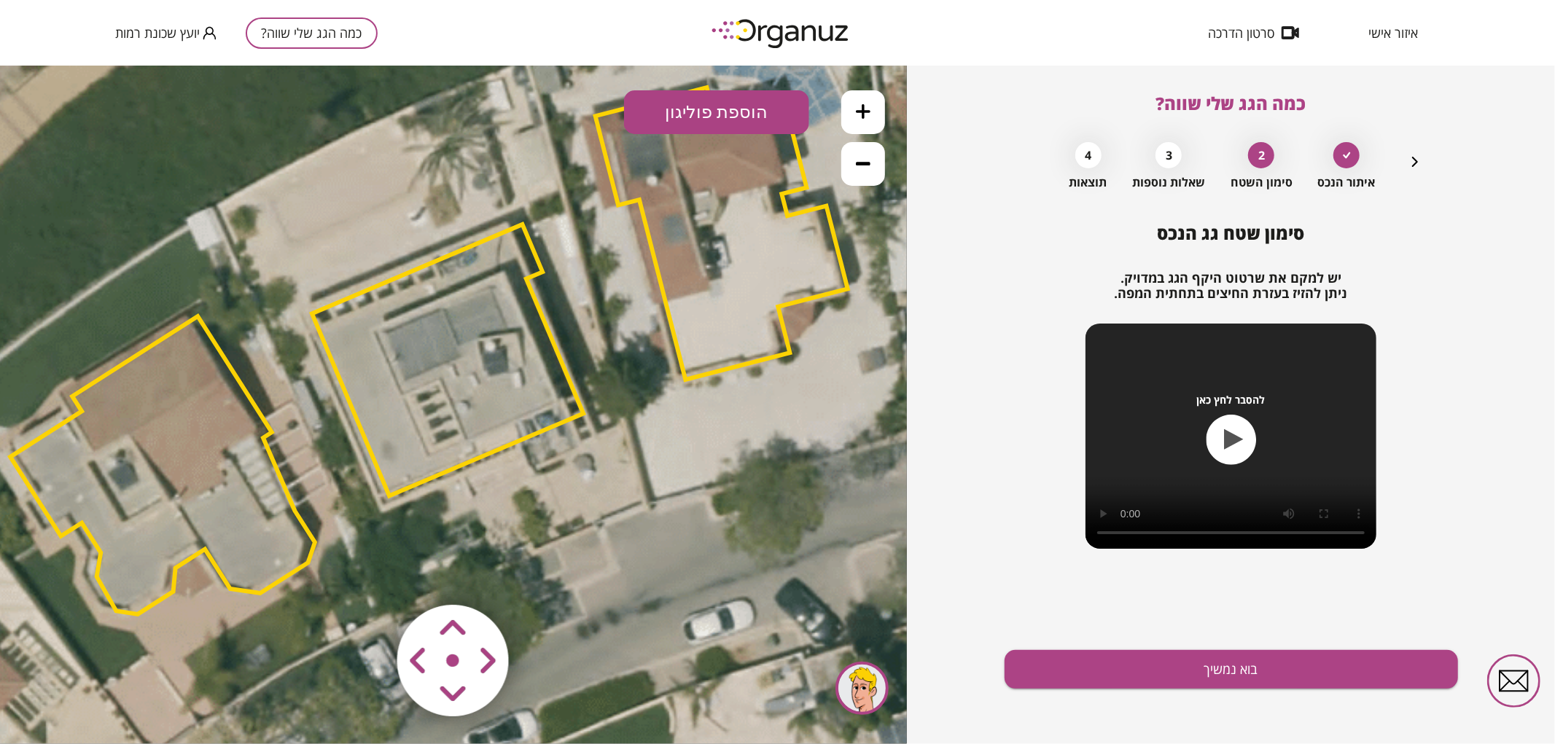
click at [367, 574] on area at bounding box center [367, 574] width 0 height 0
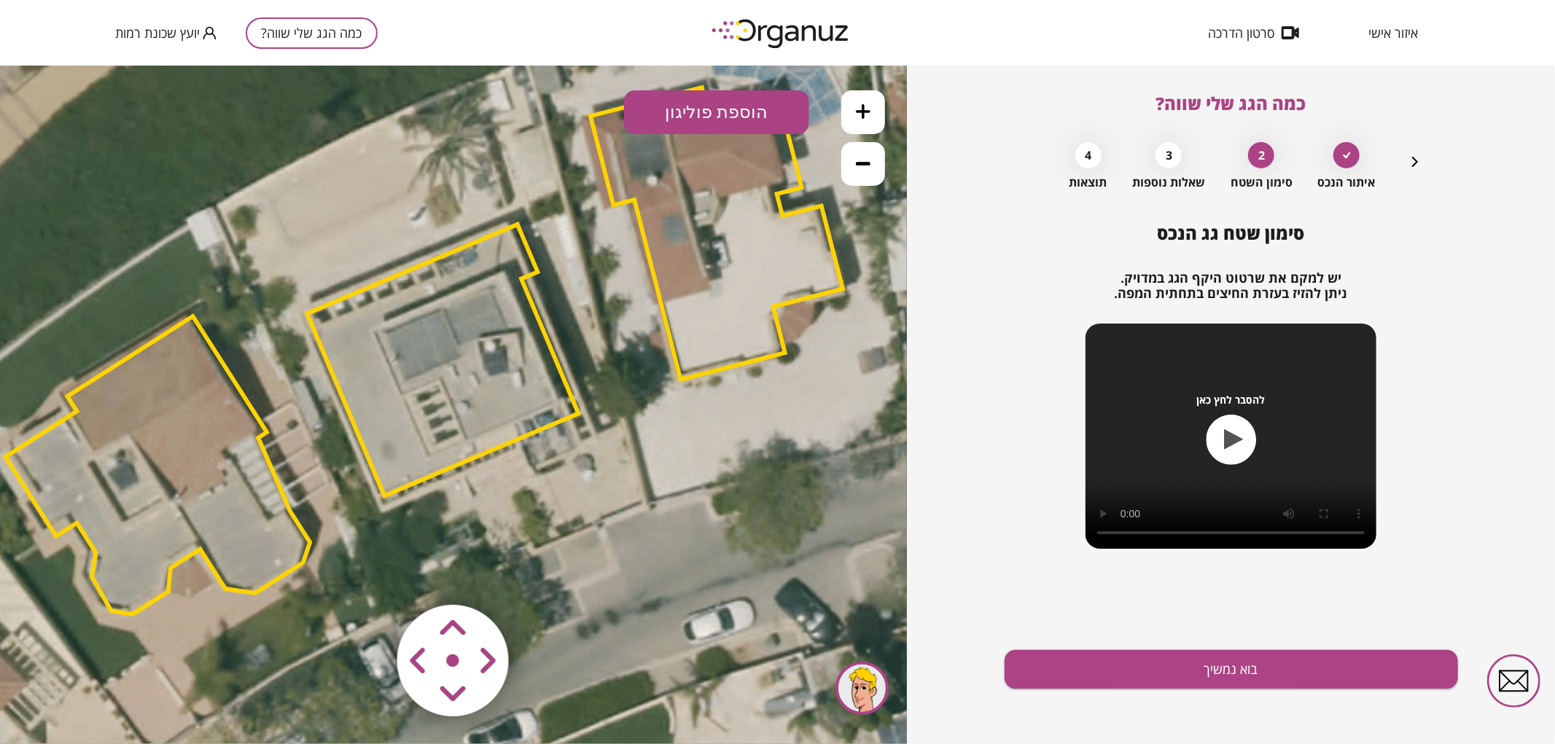
click at [367, 574] on area at bounding box center [367, 574] width 0 height 0
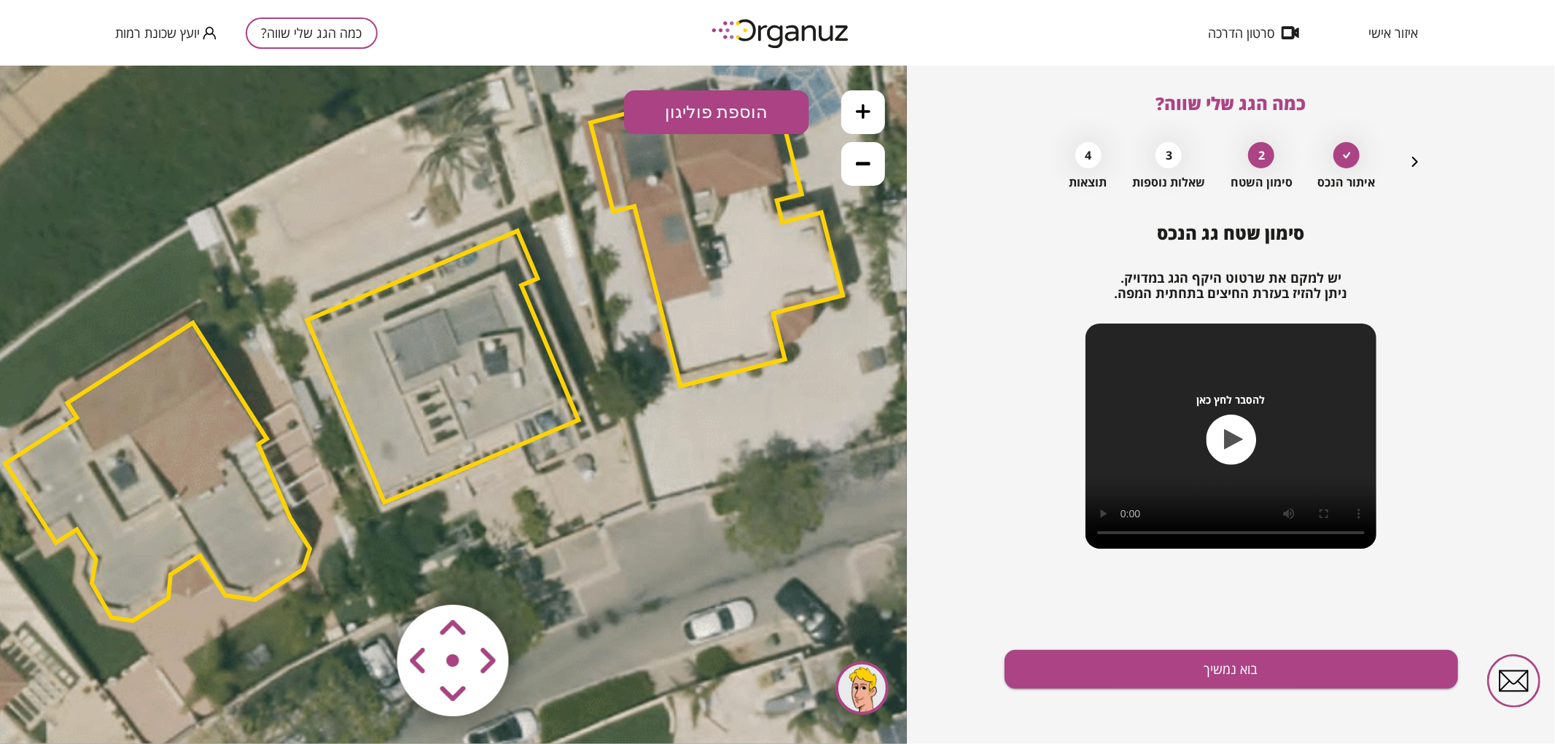
click at [367, 574] on area at bounding box center [367, 574] width 0 height 0
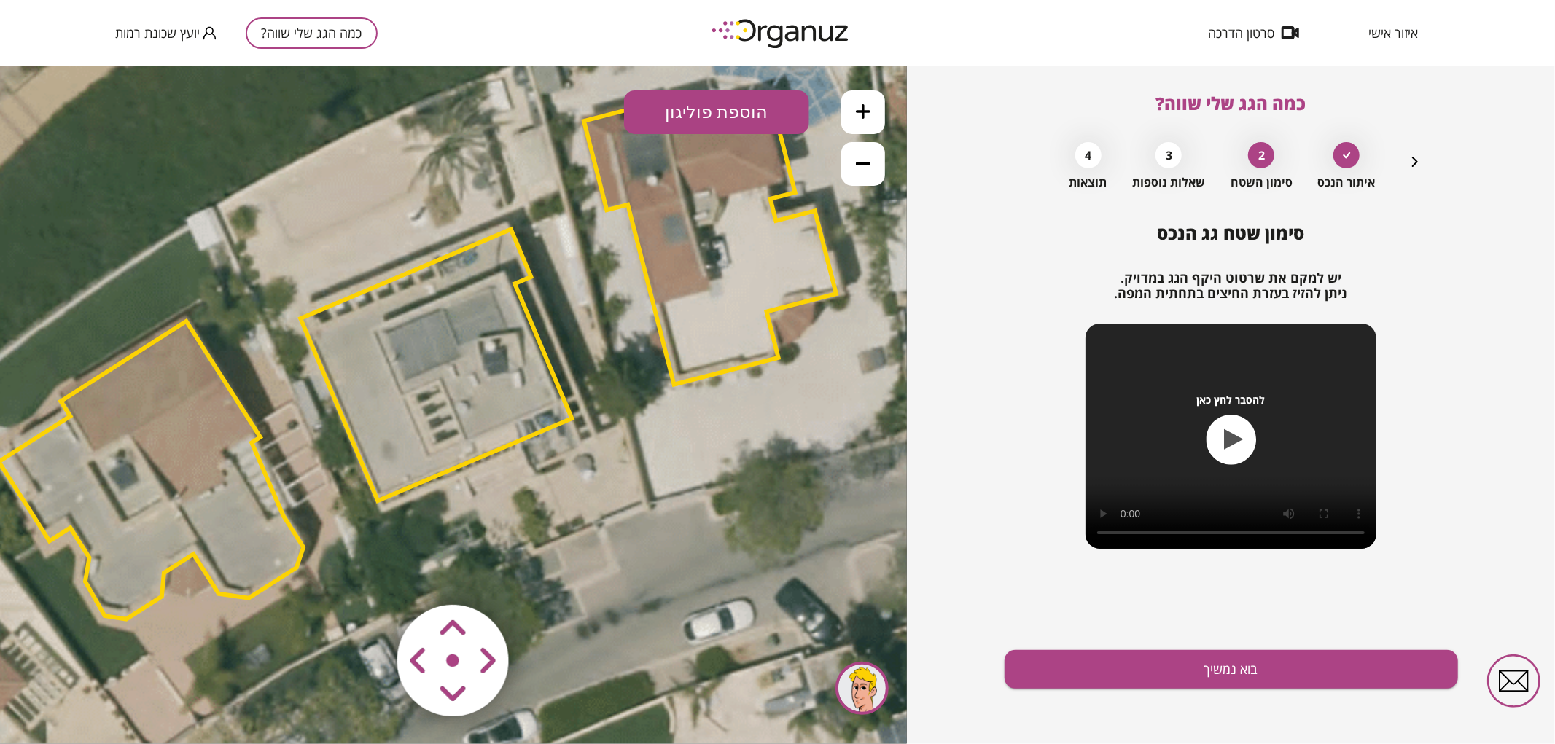
click at [367, 574] on area at bounding box center [367, 574] width 0 height 0
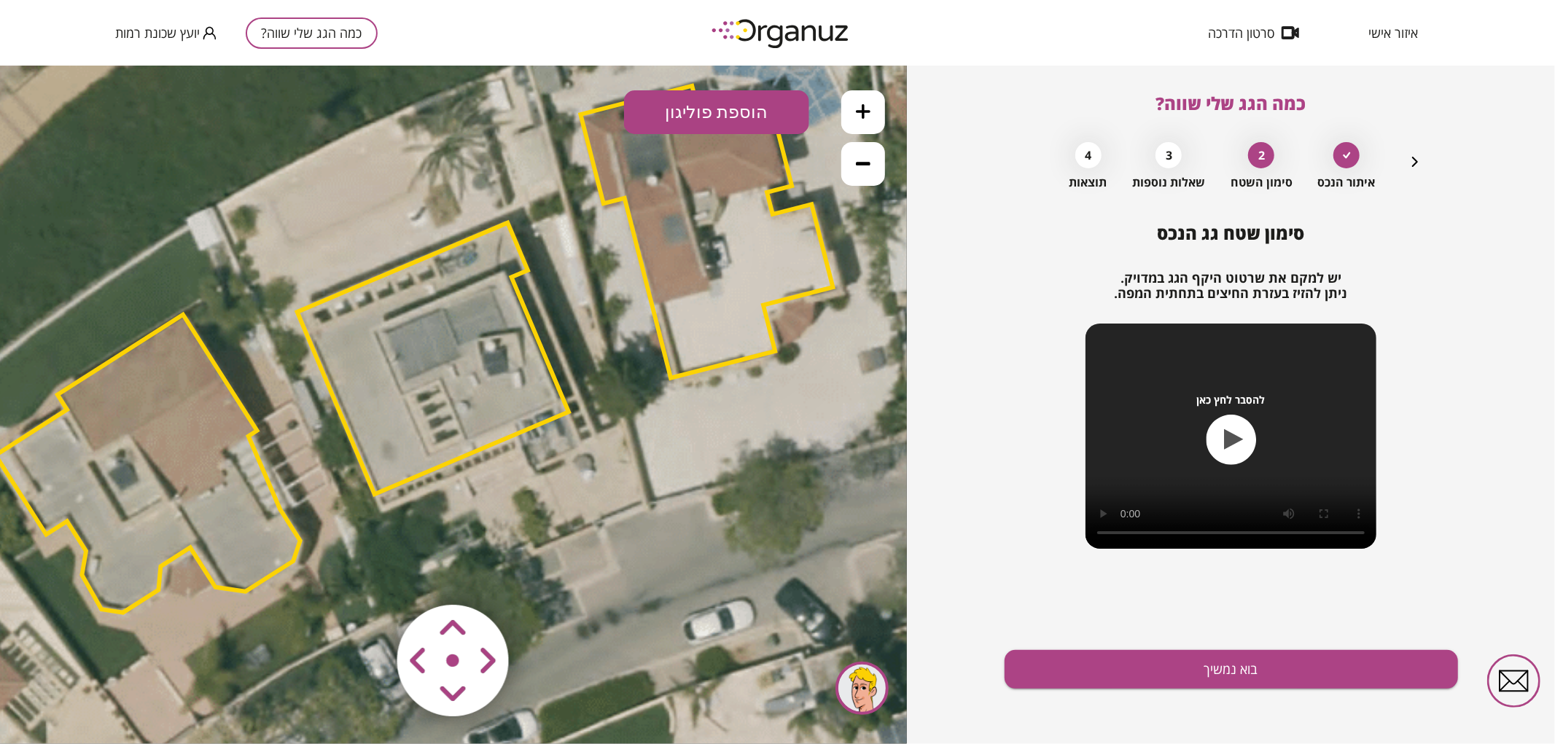
click at [367, 574] on area at bounding box center [367, 574] width 0 height 0
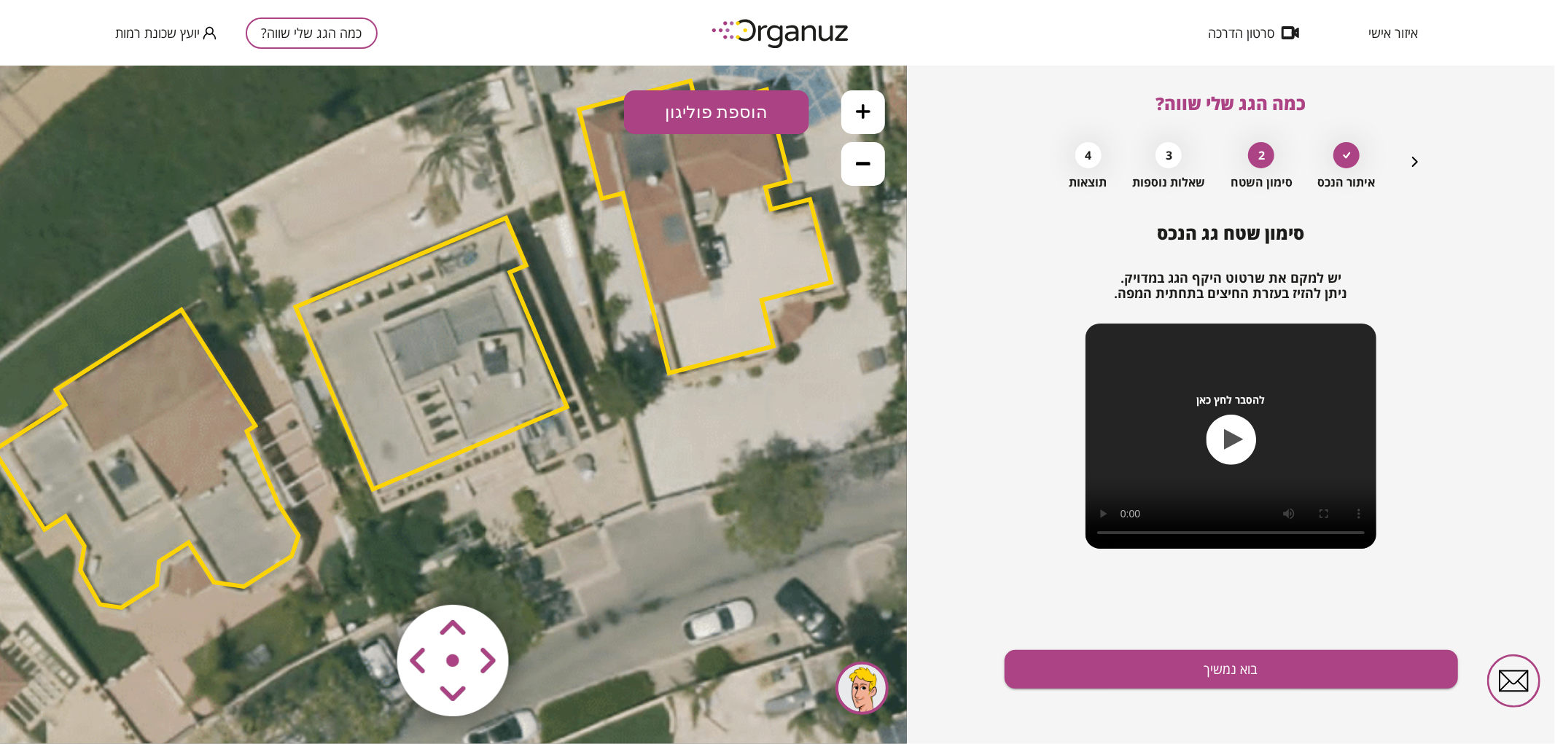
click at [367, 574] on area at bounding box center [367, 574] width 0 height 0
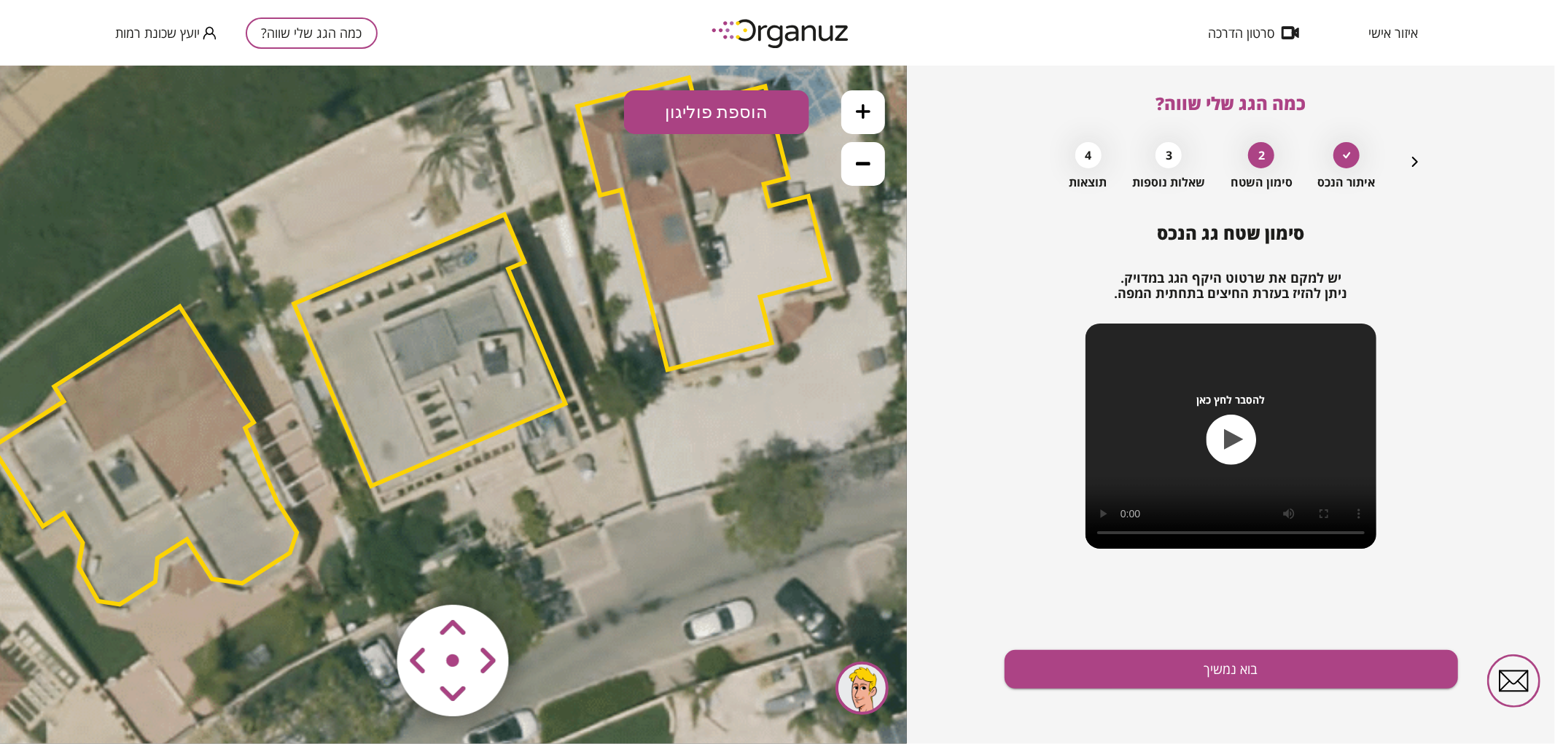
click at [367, 574] on area at bounding box center [367, 574] width 0 height 0
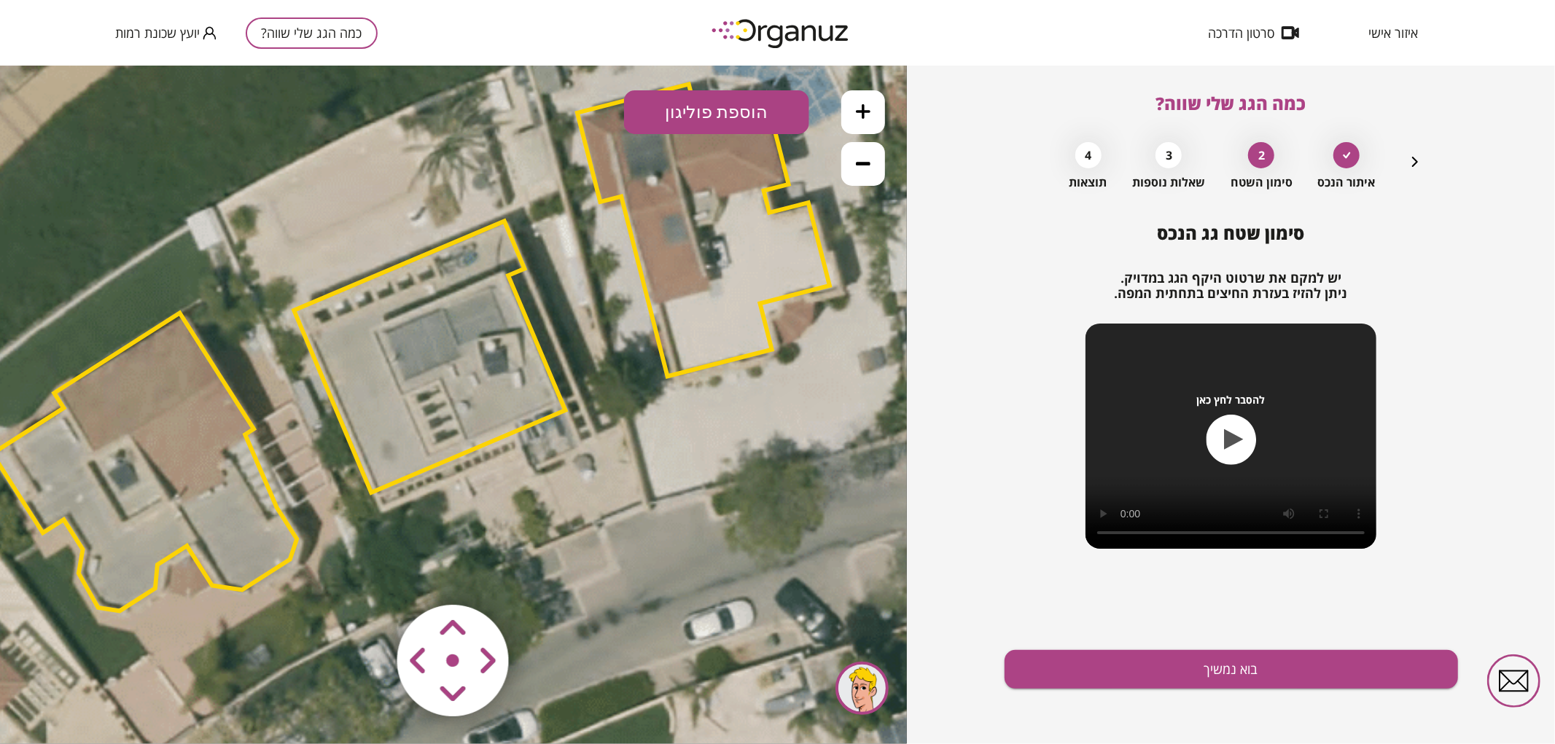
click at [869, 116] on icon at bounding box center [863, 110] width 15 height 15
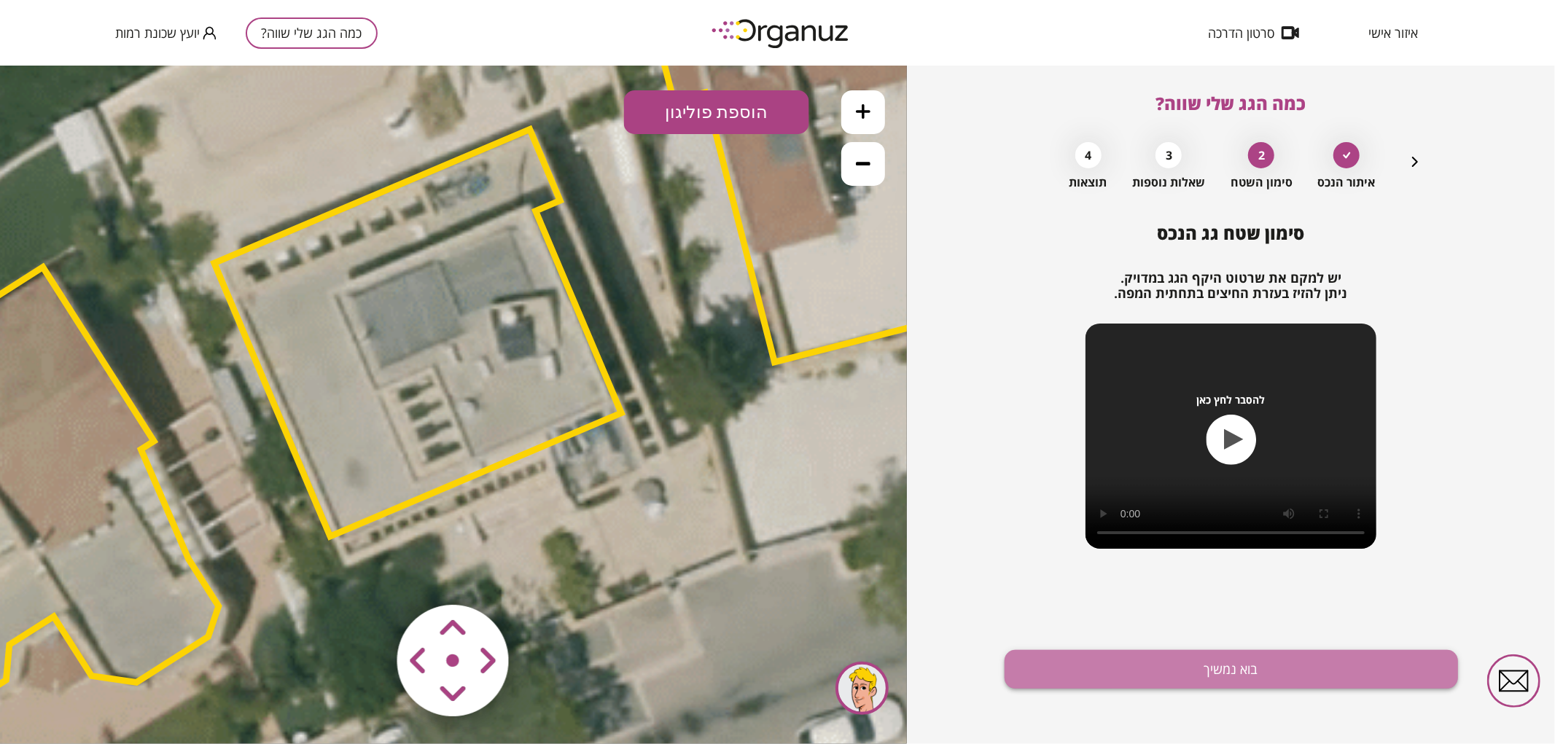
click at [1084, 659] on button "בוא נמשיך" at bounding box center [1230, 669] width 453 height 39
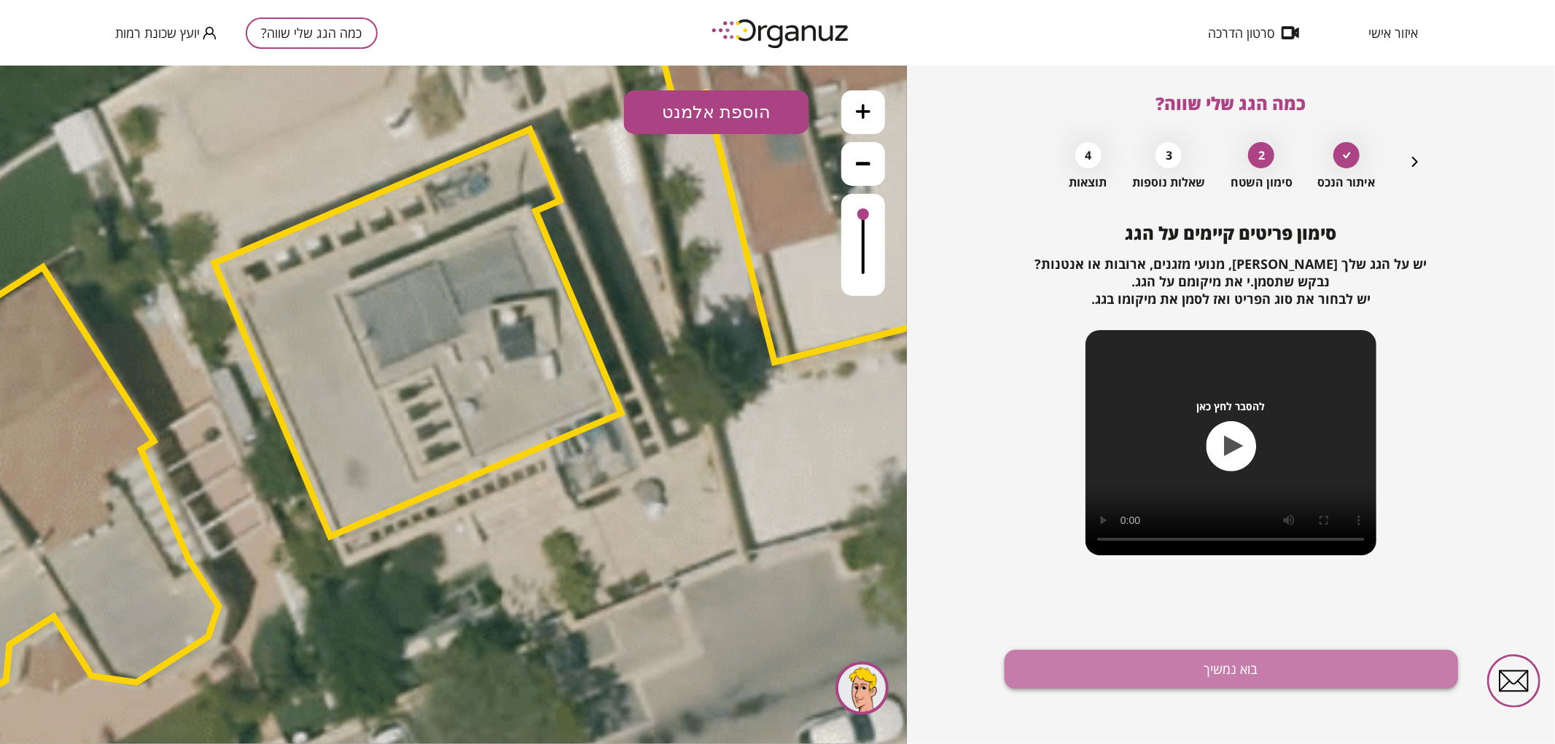
click at [1076, 657] on button "בוא נמשיך" at bounding box center [1230, 669] width 453 height 39
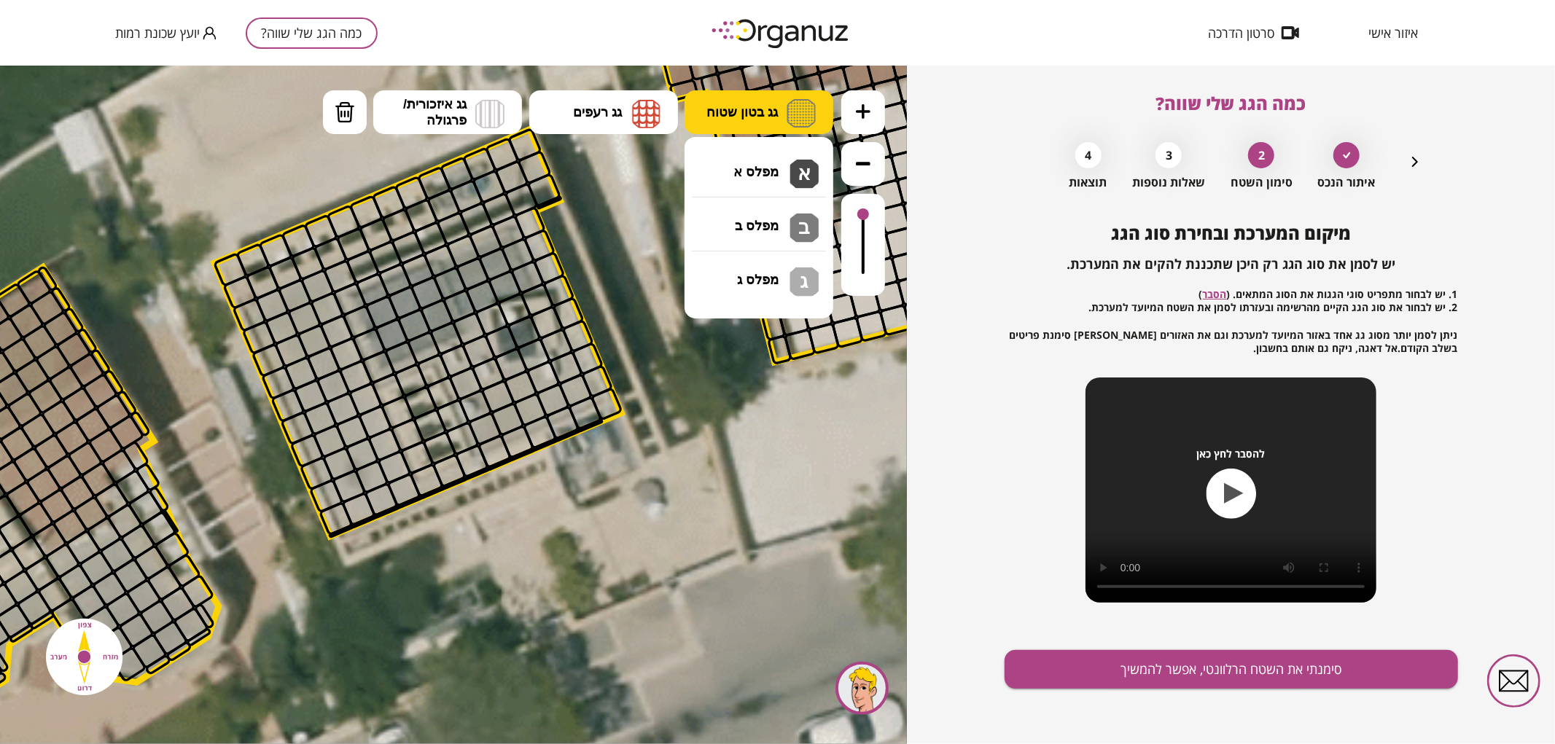
click at [781, 117] on button "גג בטון שטוח" at bounding box center [758, 112] width 149 height 44
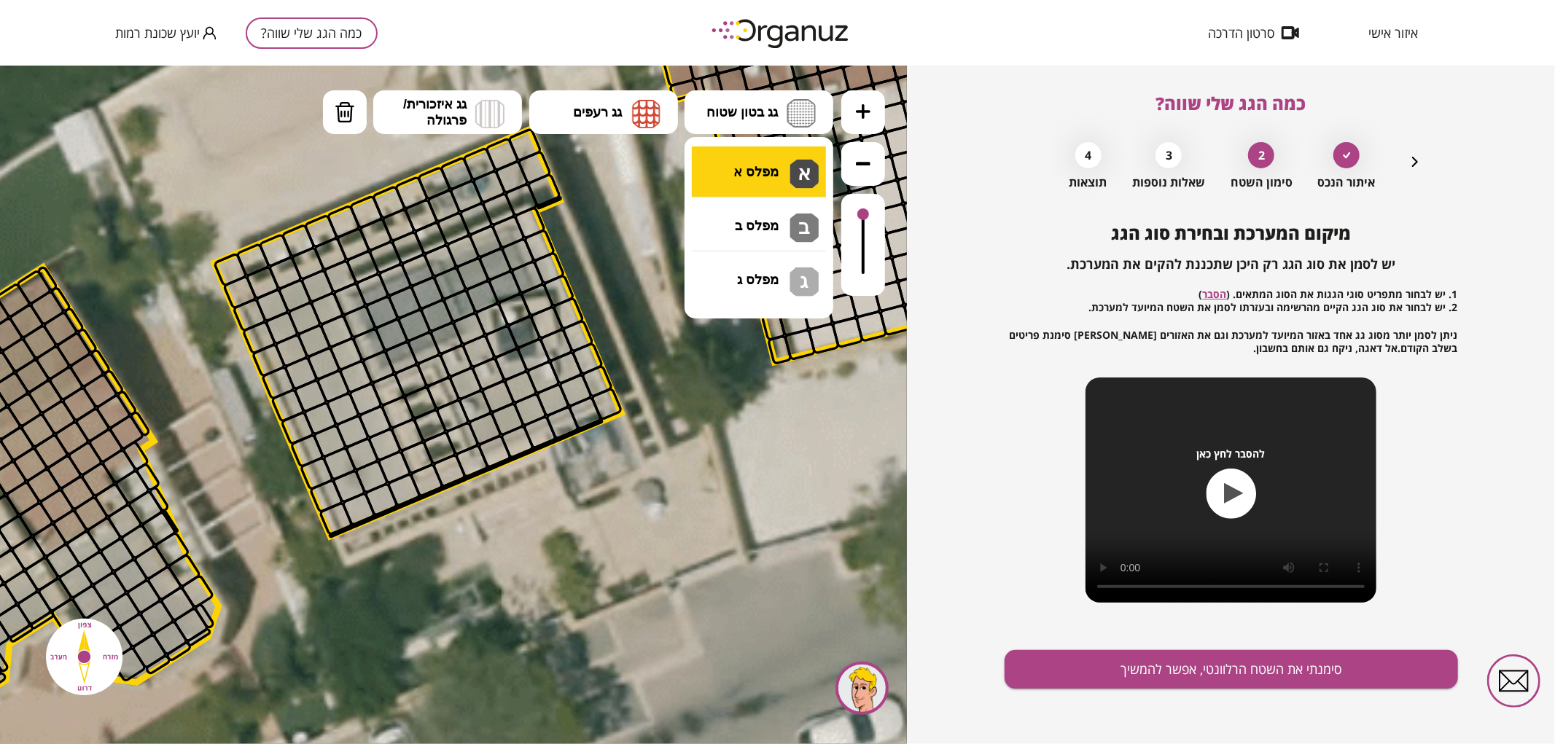
click at [792, 171] on div ".st0 { fill: #FFFFFF; } 0" at bounding box center [453, 404] width 907 height 679
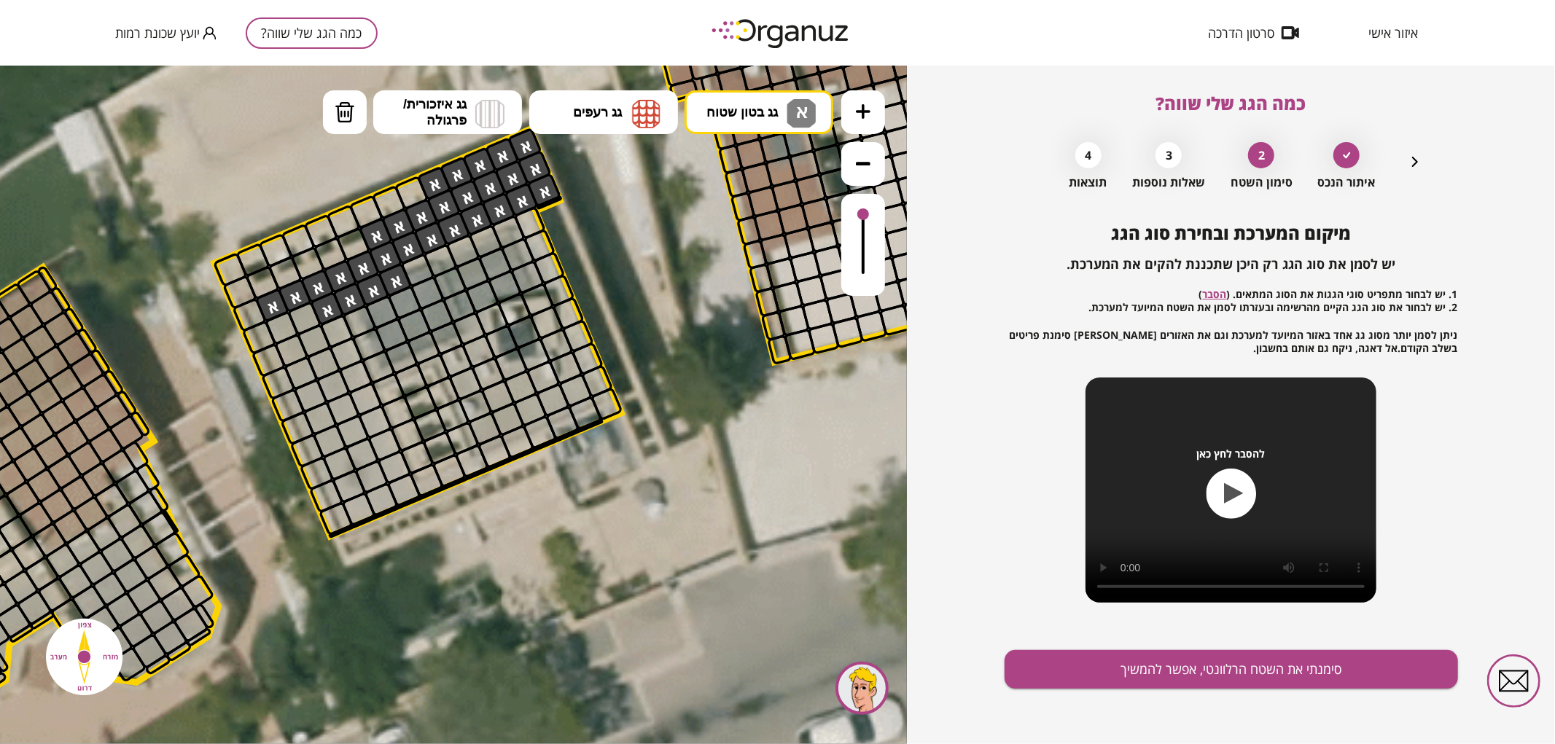
drag, startPoint x: 434, startPoint y: 179, endPoint x: 273, endPoint y: 296, distance: 199.3
click at [318, 109] on icon at bounding box center [412, 332] width 3837 height 3837
click at [338, 111] on img at bounding box center [345, 112] width 20 height 22
drag, startPoint x: 364, startPoint y: 235, endPoint x: 412, endPoint y: 214, distance: 51.6
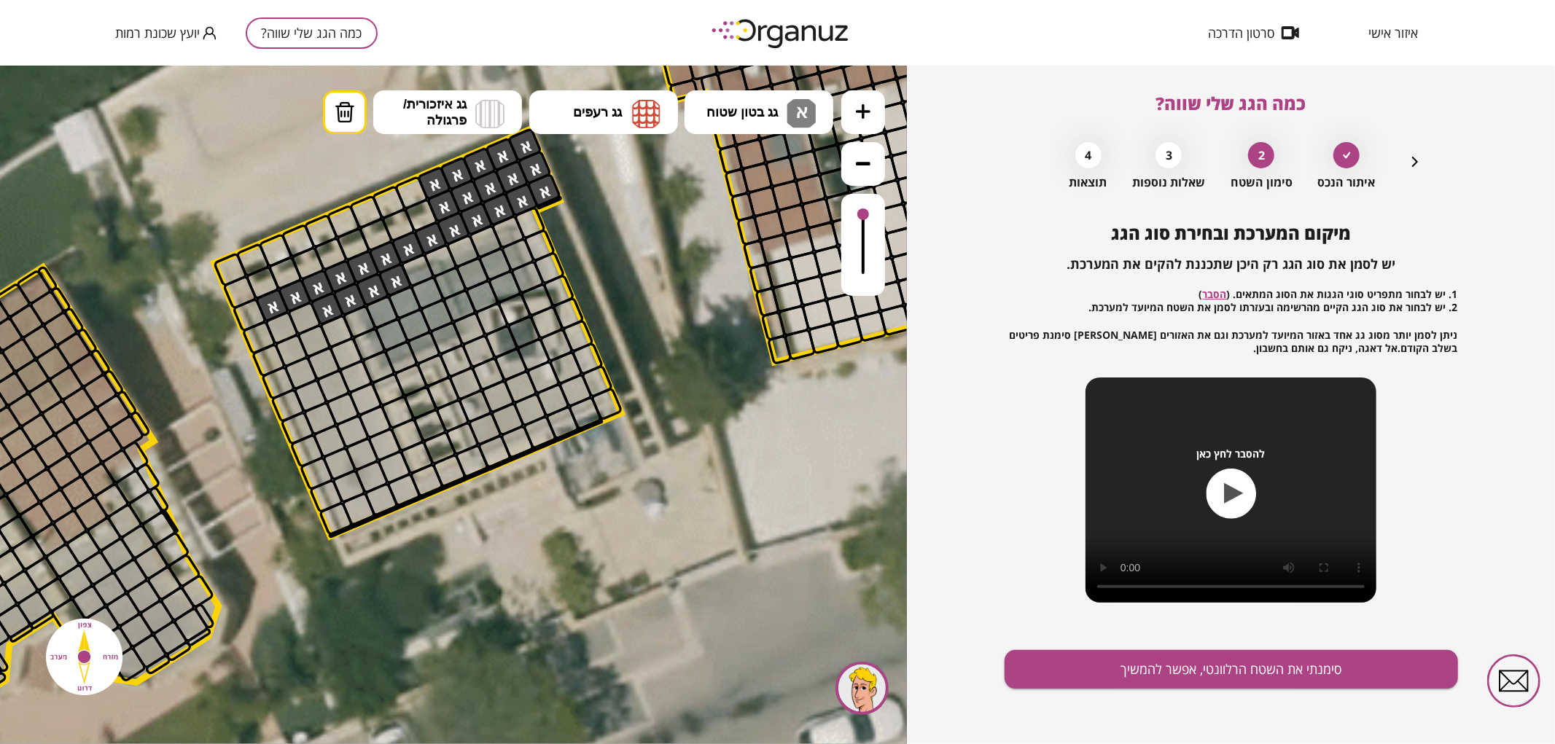
drag, startPoint x: 395, startPoint y: 281, endPoint x: 348, endPoint y: 296, distance: 49.8
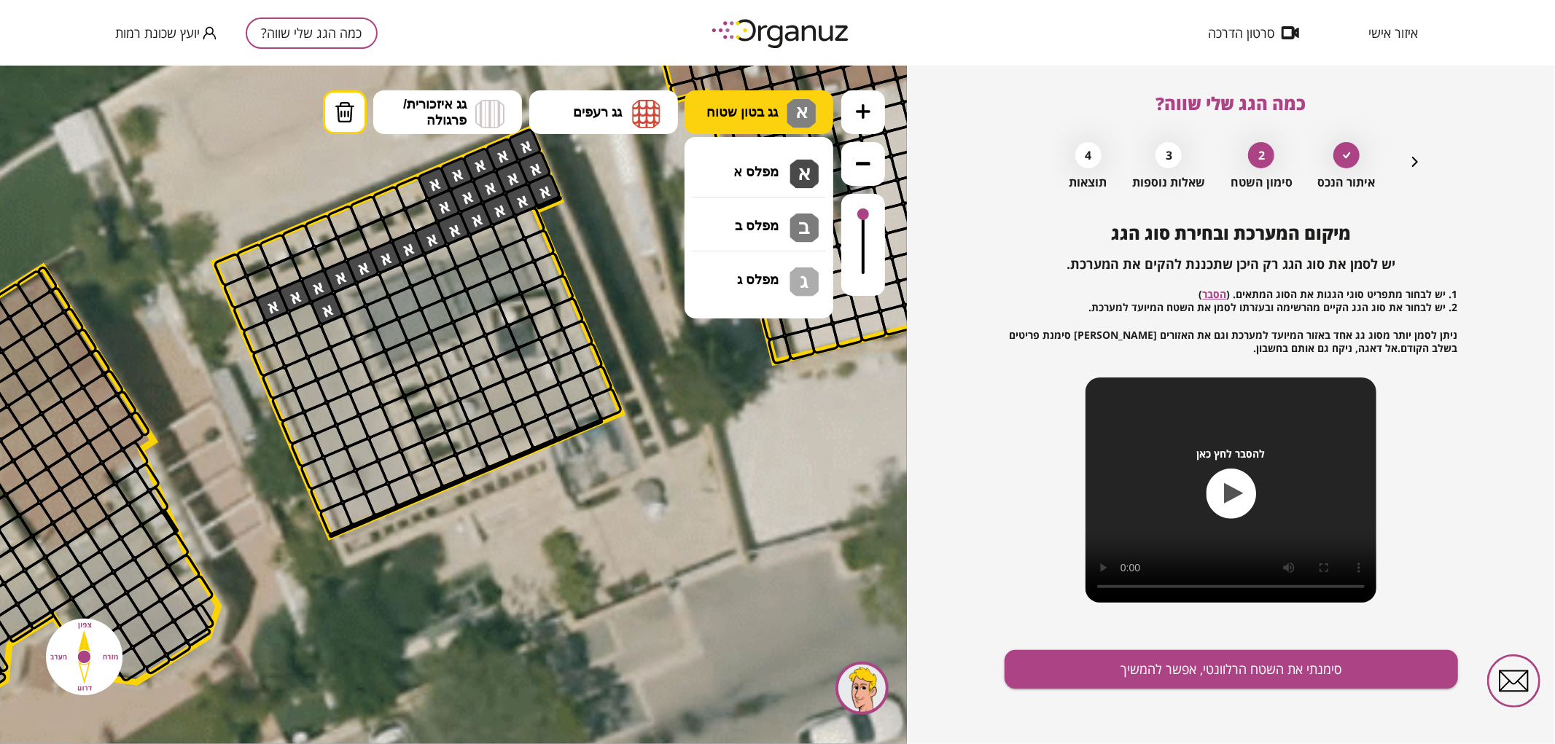
click at [833, 117] on button "גג בטון שטוח א" at bounding box center [758, 112] width 149 height 44
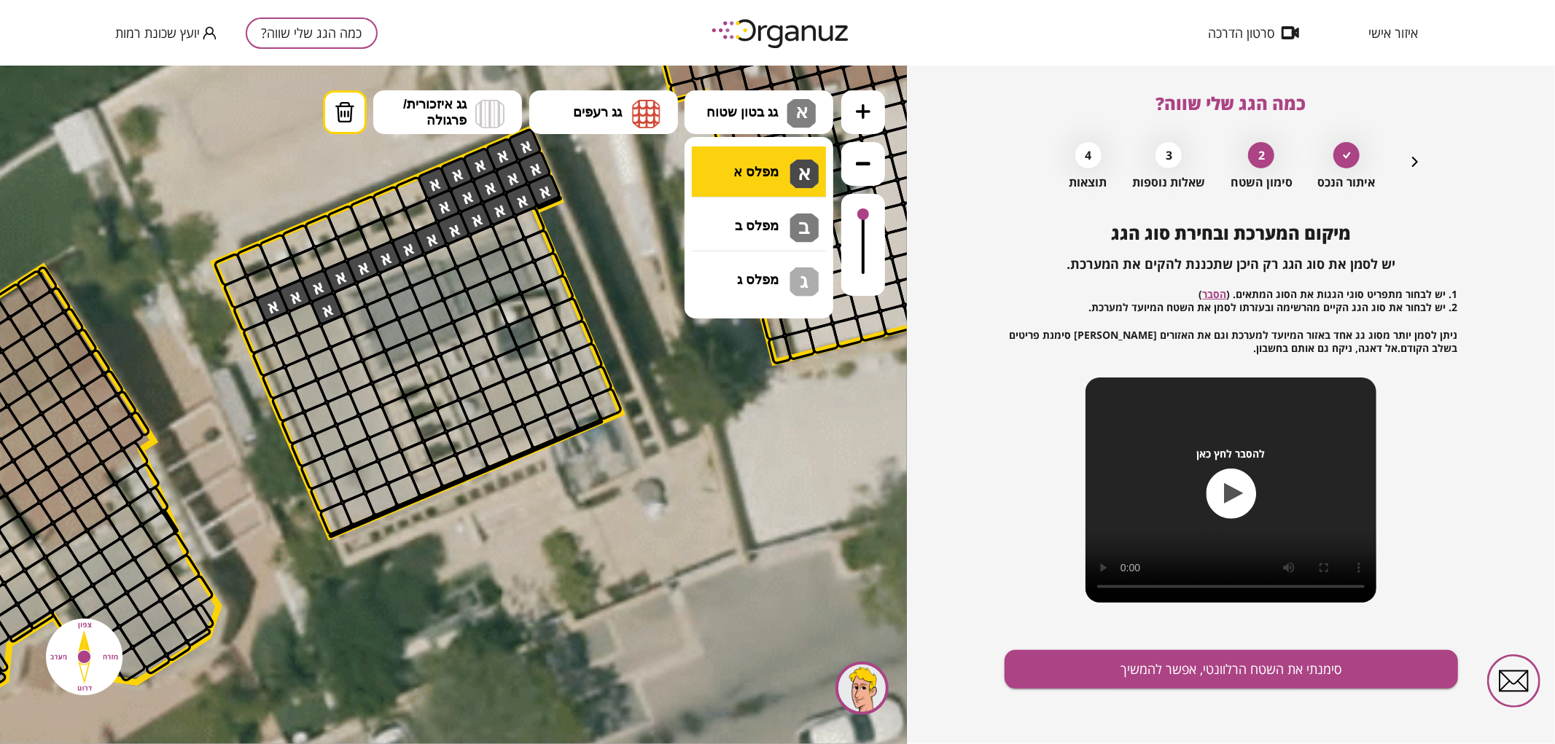
click at [781, 170] on div ".st0 { fill: #FFFFFF; } 0" at bounding box center [453, 404] width 907 height 679
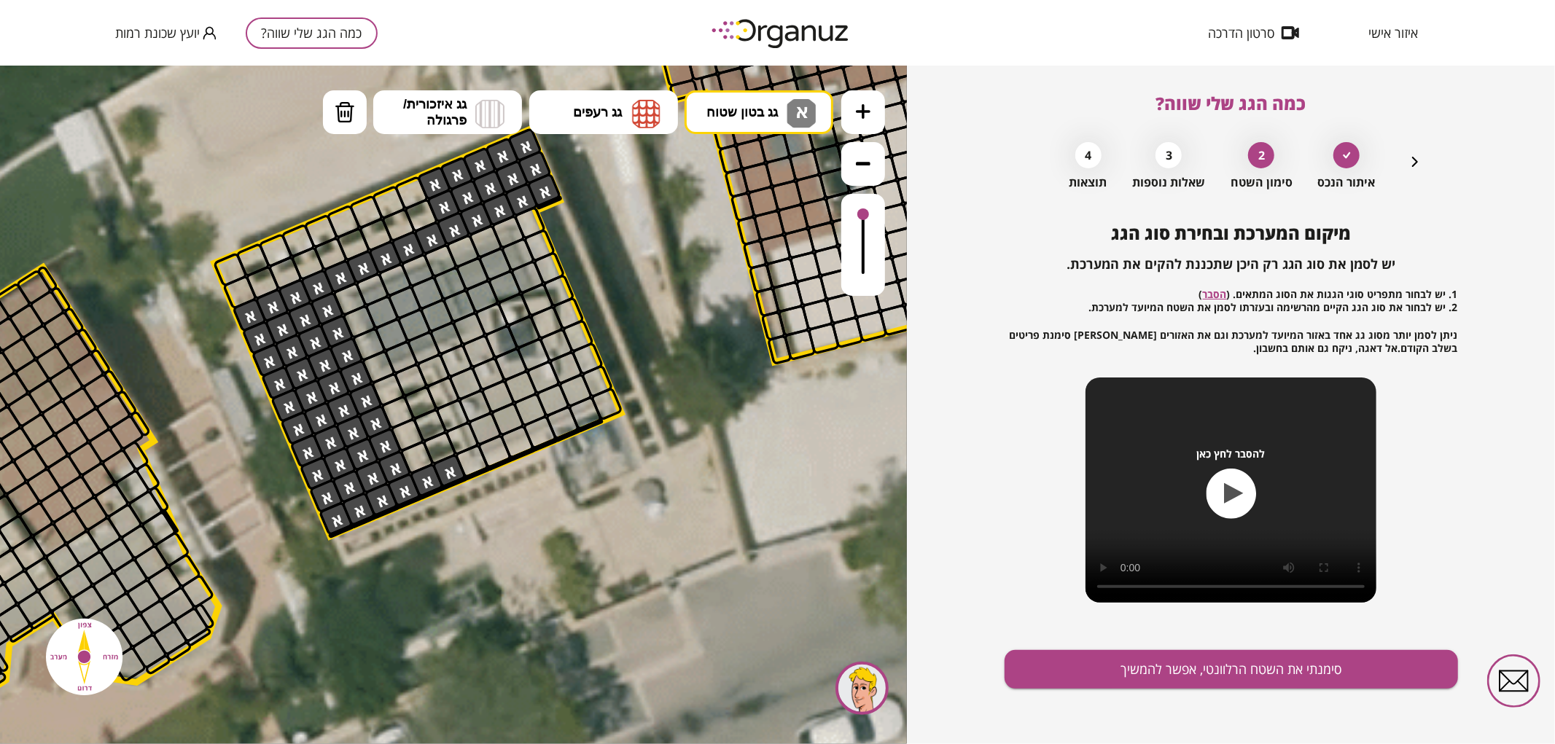
drag, startPoint x: 256, startPoint y: 316, endPoint x: 292, endPoint y: 353, distance: 51.5
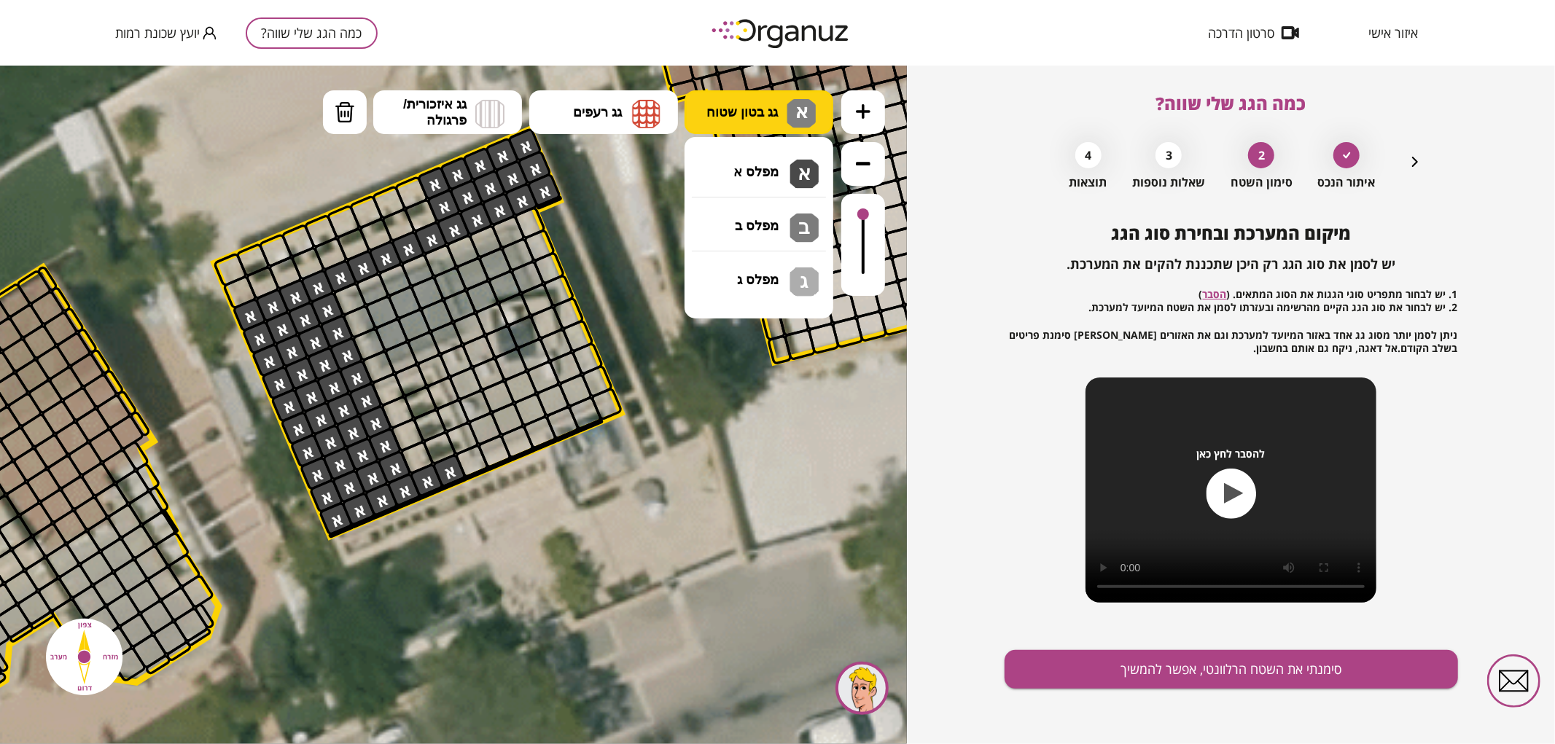
click at [741, 113] on span "גג בטון שטוח" at bounding box center [741, 111] width 71 height 16
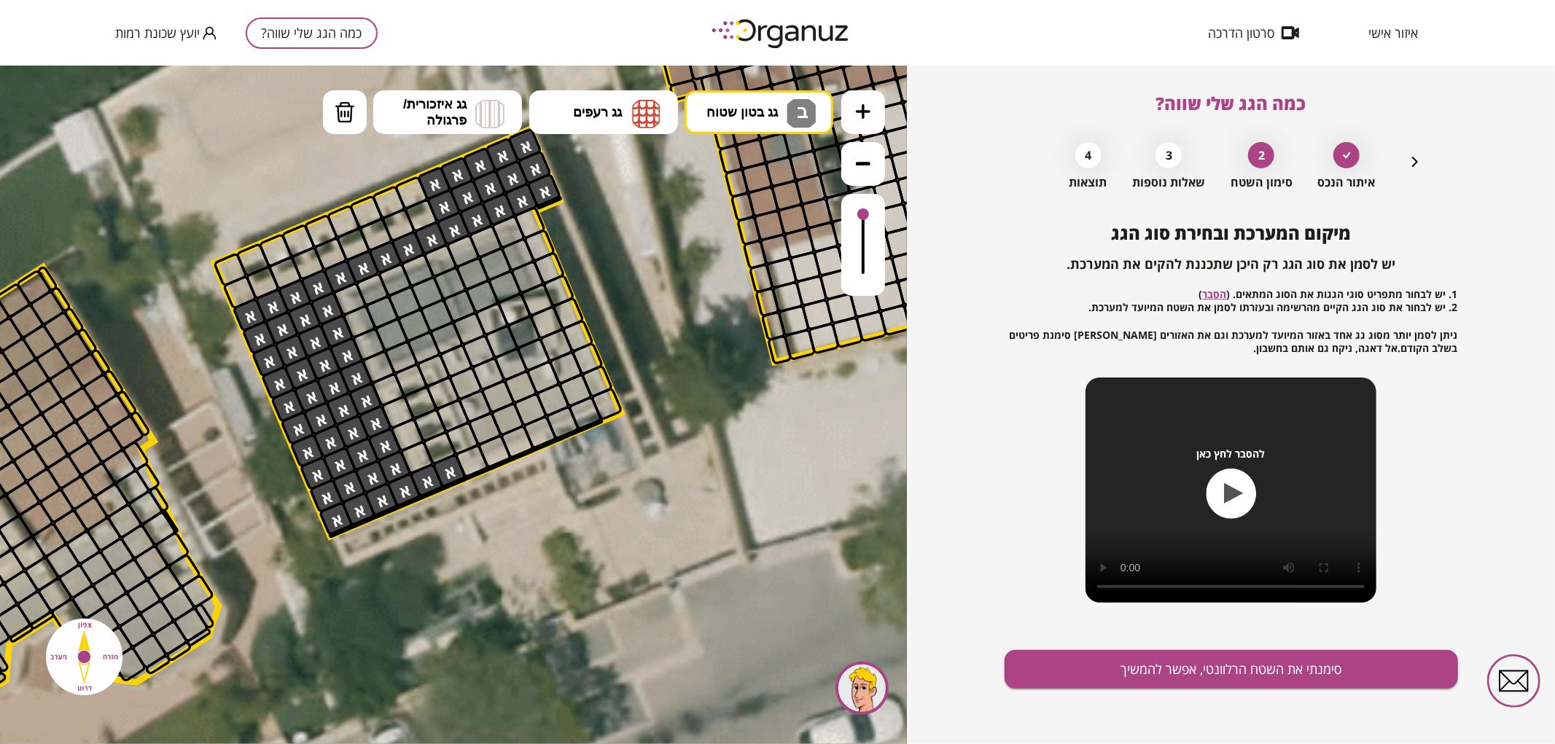
click at [760, 238] on div ".st0 { fill: #FFFFFF; } 0" at bounding box center [453, 404] width 907 height 679
drag, startPoint x: 482, startPoint y: 435, endPoint x: 569, endPoint y: 356, distance: 117.7
click at [359, 112] on button "מחיקה" at bounding box center [345, 112] width 44 height 44
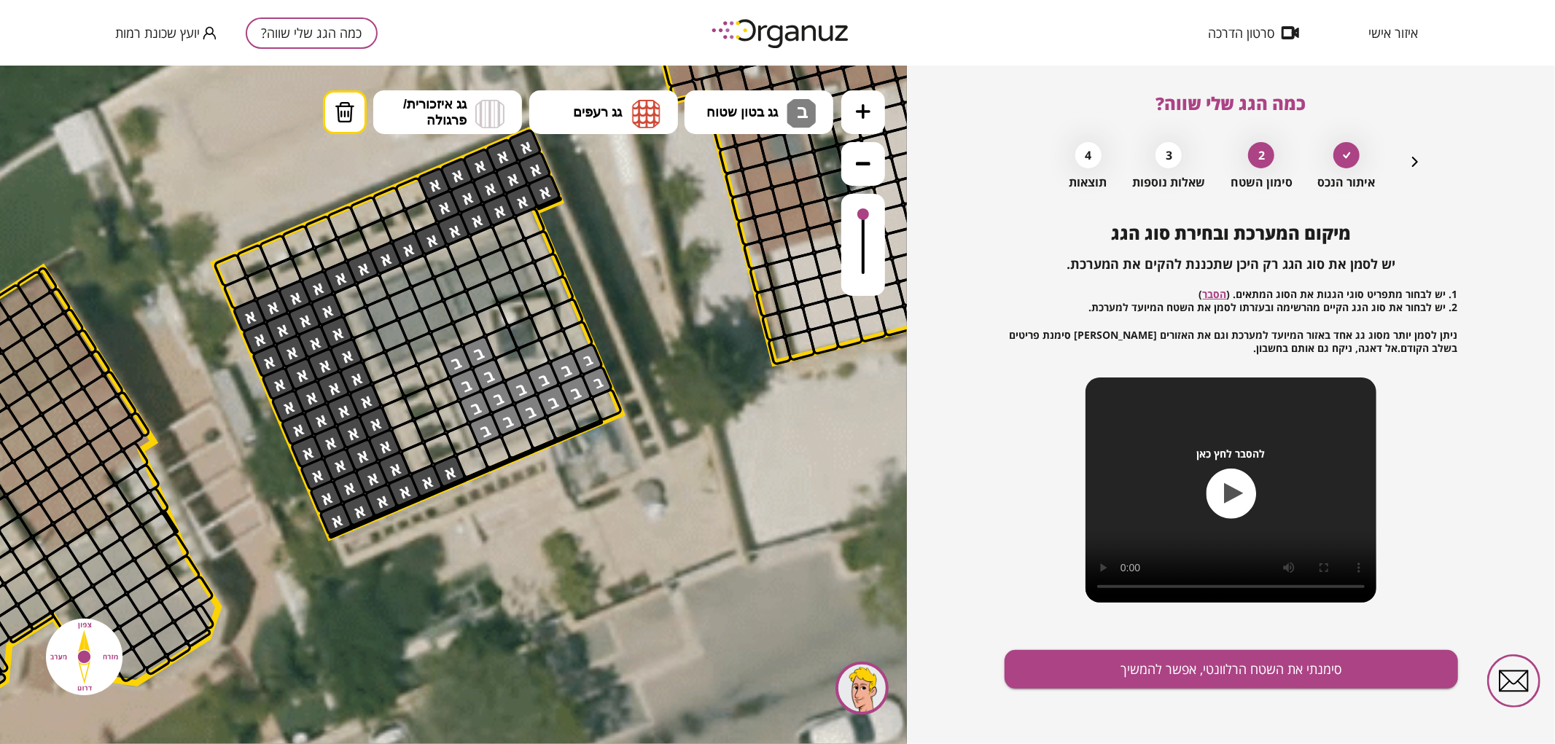
click at [464, 324] on div at bounding box center [469, 329] width 36 height 36
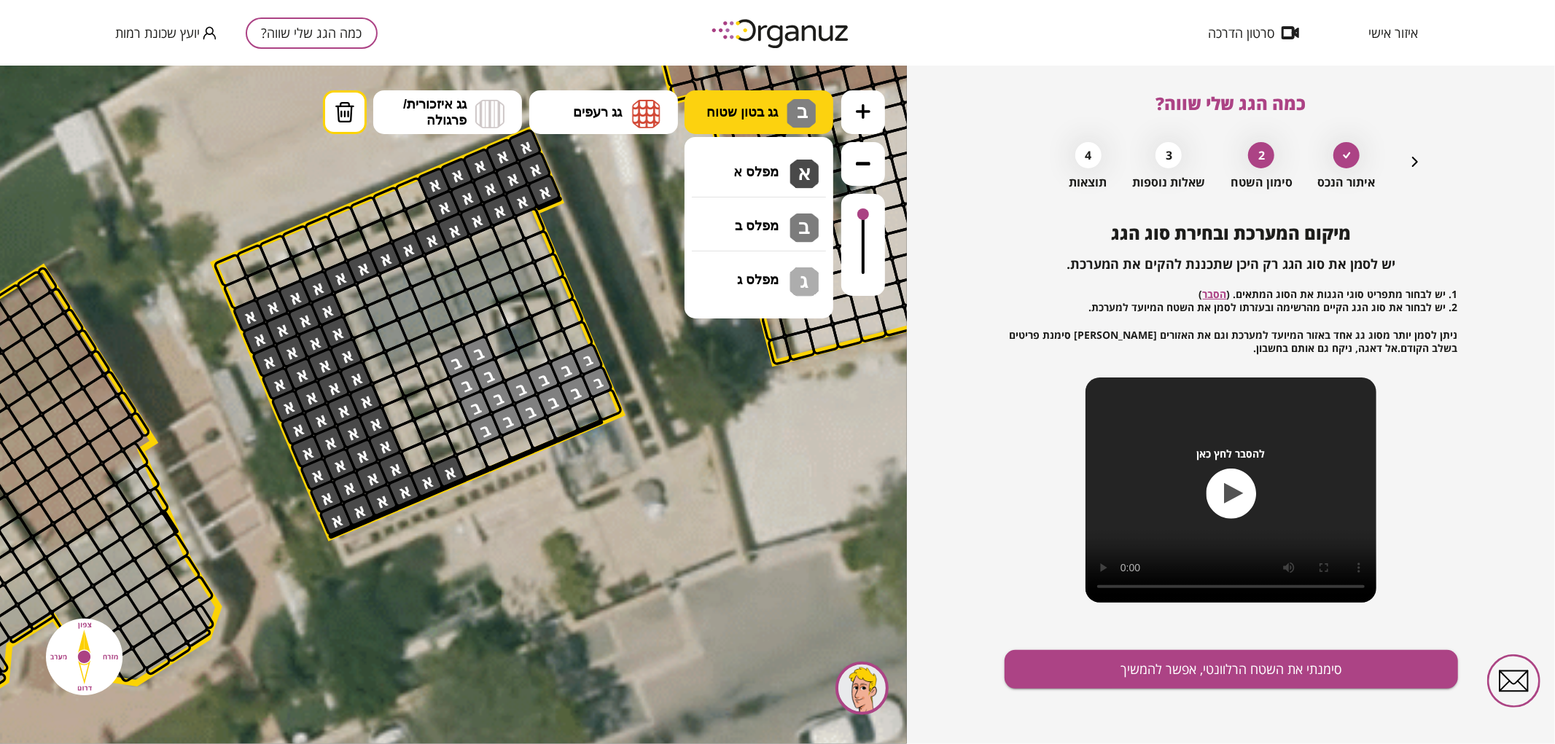
click at [780, 118] on button "גג בטון שטוח ב" at bounding box center [758, 112] width 149 height 44
drag, startPoint x: 759, startPoint y: 273, endPoint x: 712, endPoint y: 276, distance: 46.8
click at [754, 272] on div ".st0 { fill: #FFFFFF; } 0" at bounding box center [453, 404] width 907 height 679
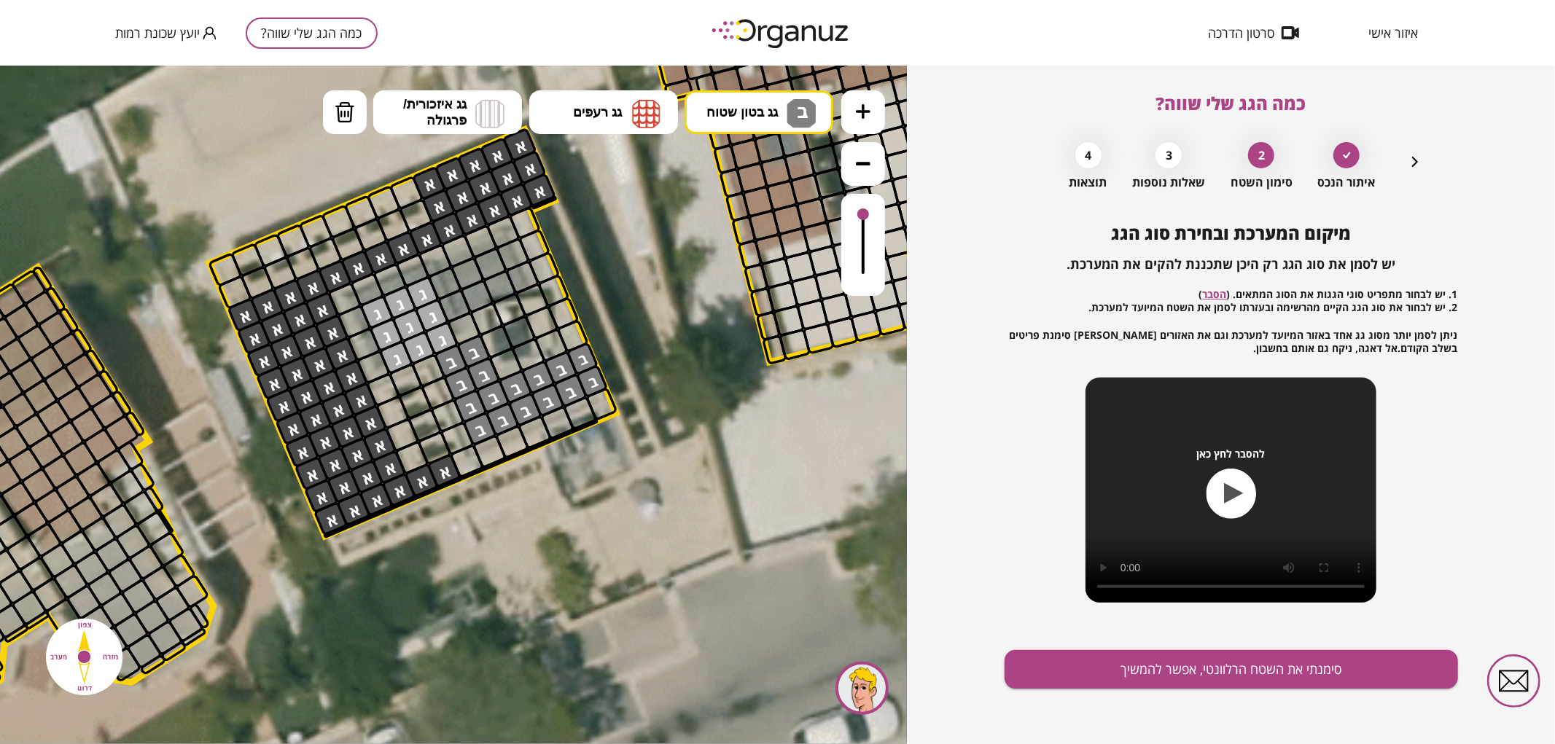
drag, startPoint x: 367, startPoint y: 303, endPoint x: 417, endPoint y: 295, distance: 50.2
drag, startPoint x: 471, startPoint y: 294, endPoint x: 457, endPoint y: 281, distance: 19.1
click at [1117, 665] on button "סימנתי את השטח הרלוונטי, אפשר להמשיך" at bounding box center [1230, 669] width 453 height 39
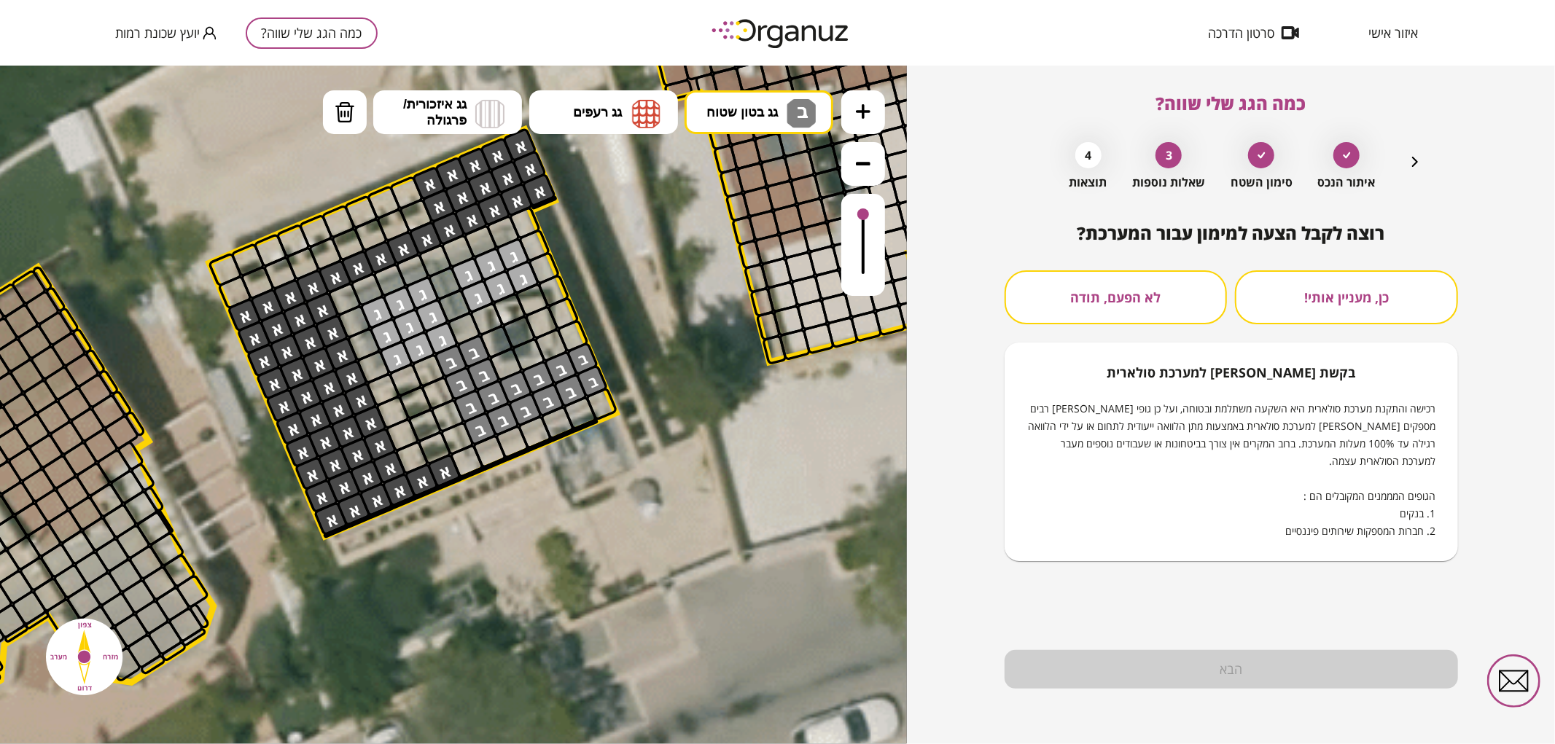
drag, startPoint x: 1112, startPoint y: 286, endPoint x: 1111, endPoint y: 300, distance: 13.1
click at [1112, 287] on button "לא הפעם, תודה" at bounding box center [1115, 297] width 223 height 54
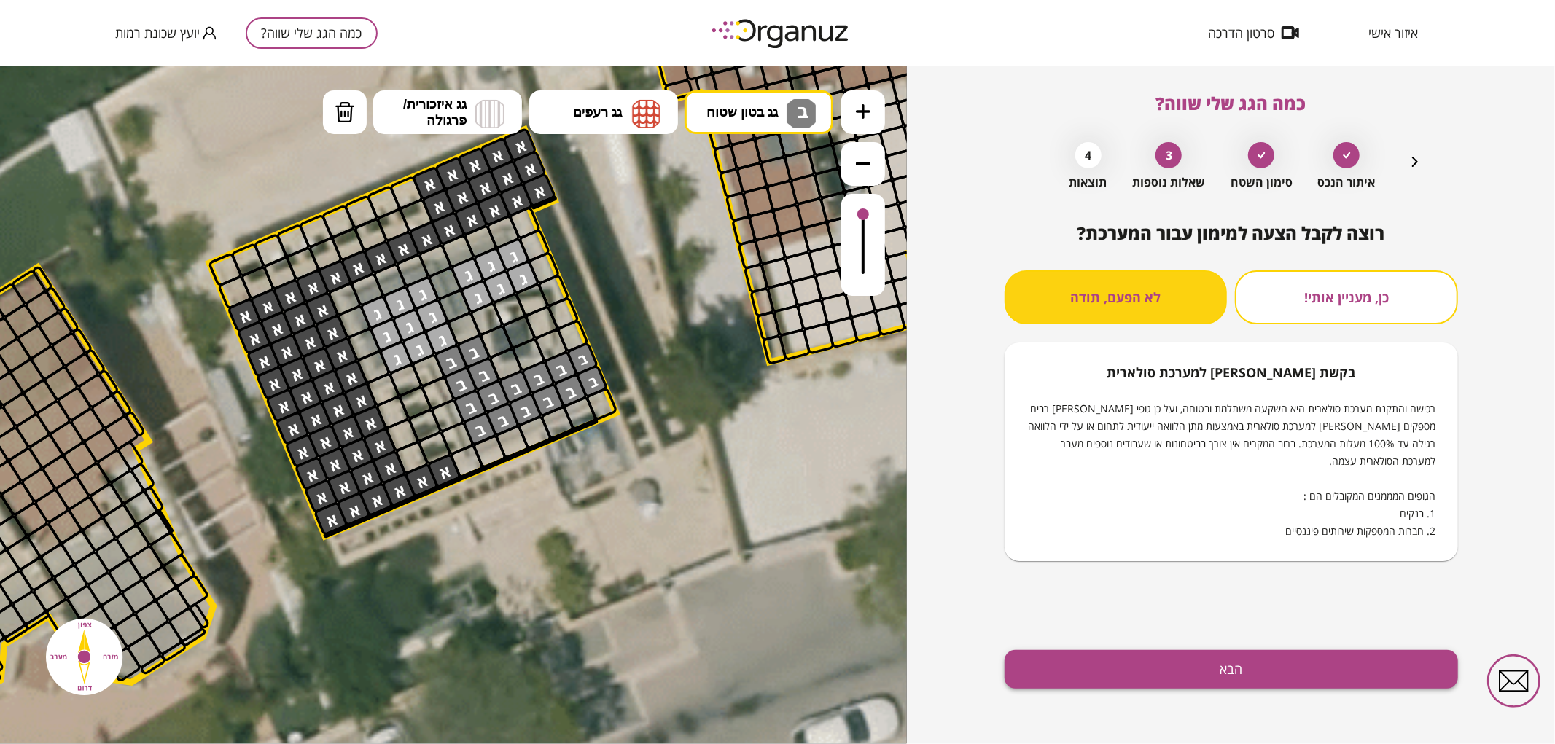
click at [1133, 679] on button "הבא" at bounding box center [1230, 669] width 453 height 39
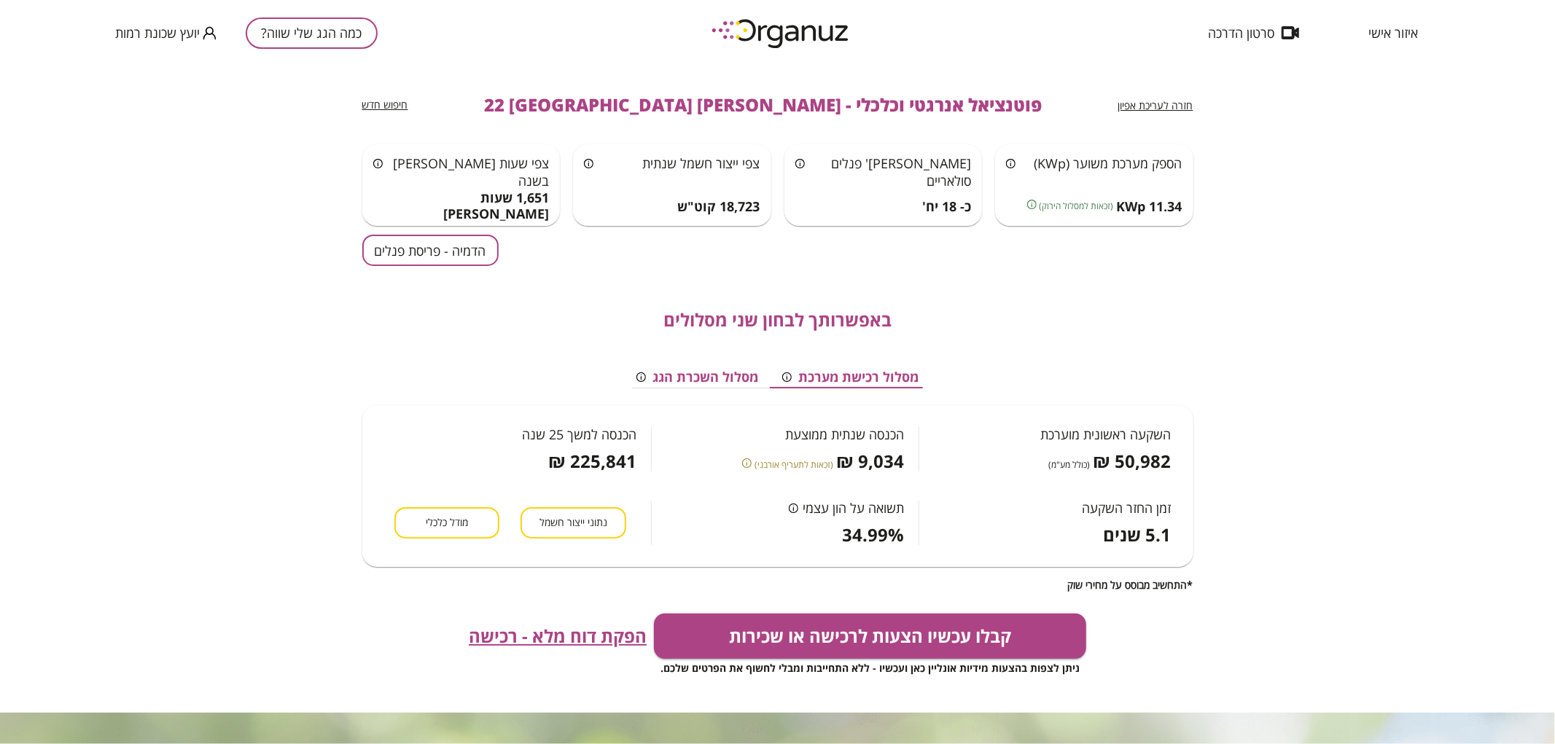
click at [449, 230] on div "חזרה לעריכת אפיון פוטנציאל אנרגטי וכלכלי - ישראל אפשטיין 22 באר שבע חיפוש חדש ה…" at bounding box center [777, 389] width 831 height 647
click at [466, 259] on button "הדמיה - פריסת פנלים" at bounding box center [430, 250] width 136 height 31
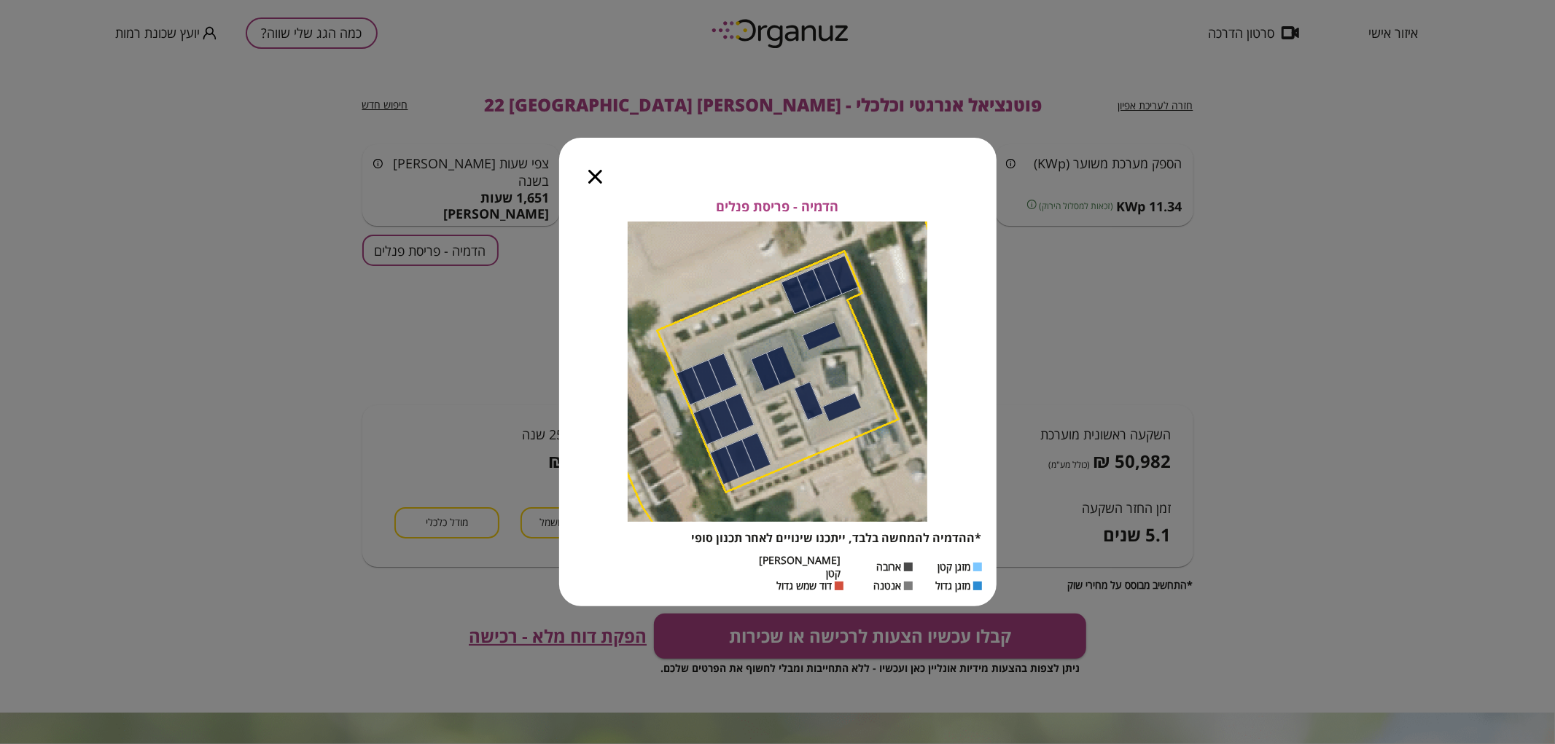
click at [589, 179] on icon "button" at bounding box center [595, 177] width 14 height 14
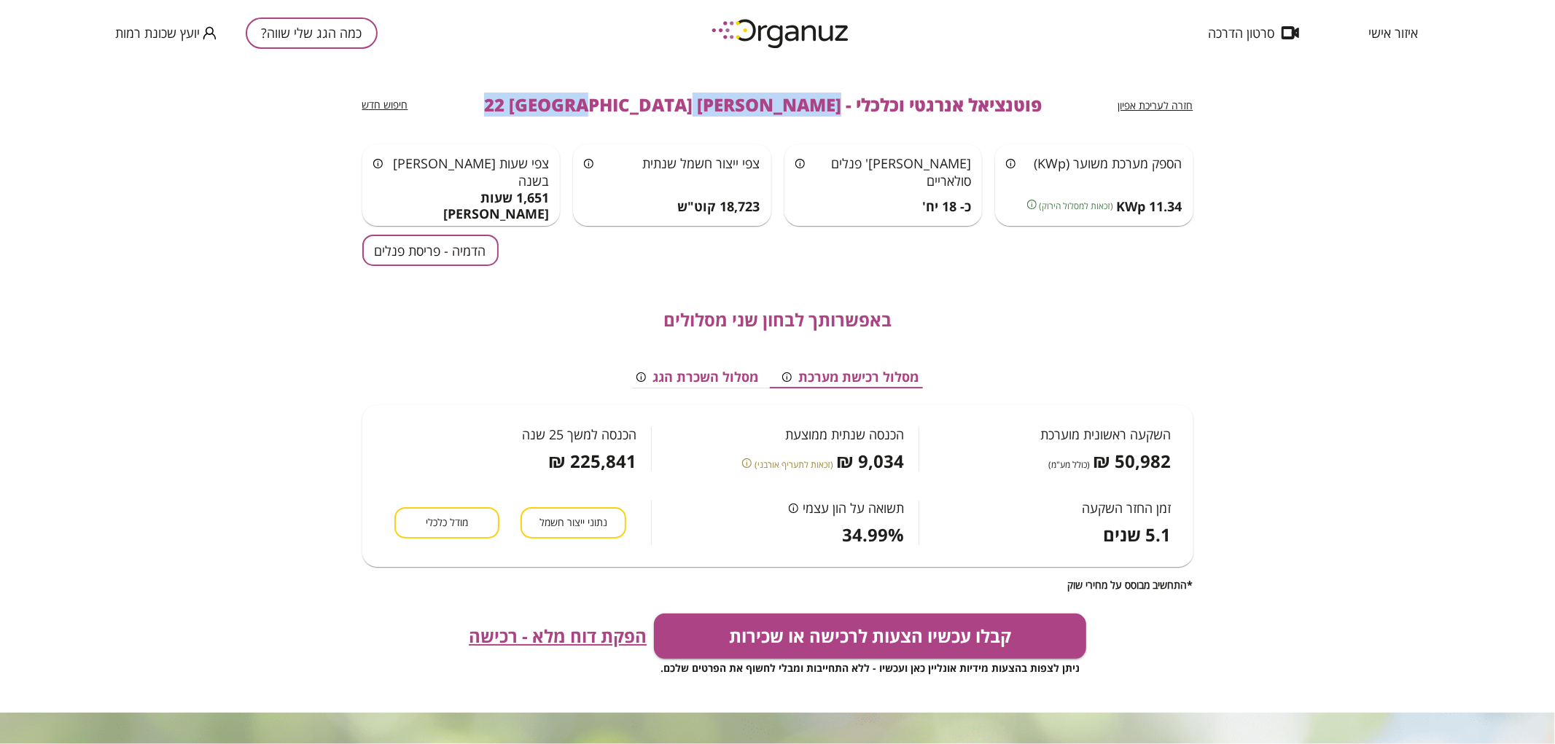
drag, startPoint x: 773, startPoint y: 102, endPoint x: 549, endPoint y: 111, distance: 224.6
click at [549, 111] on div "חזרה לעריכת אפיון פוטנציאל אנרגטי וכלכלי - ישראל אפשטיין 22 באר שבע חיפוש חדש" at bounding box center [777, 105] width 831 height 79
copy span "ישראל אפשטיין 22 באר שבע"
click at [251, 34] on button "כמה הגג שלי שווה?" at bounding box center [312, 32] width 132 height 31
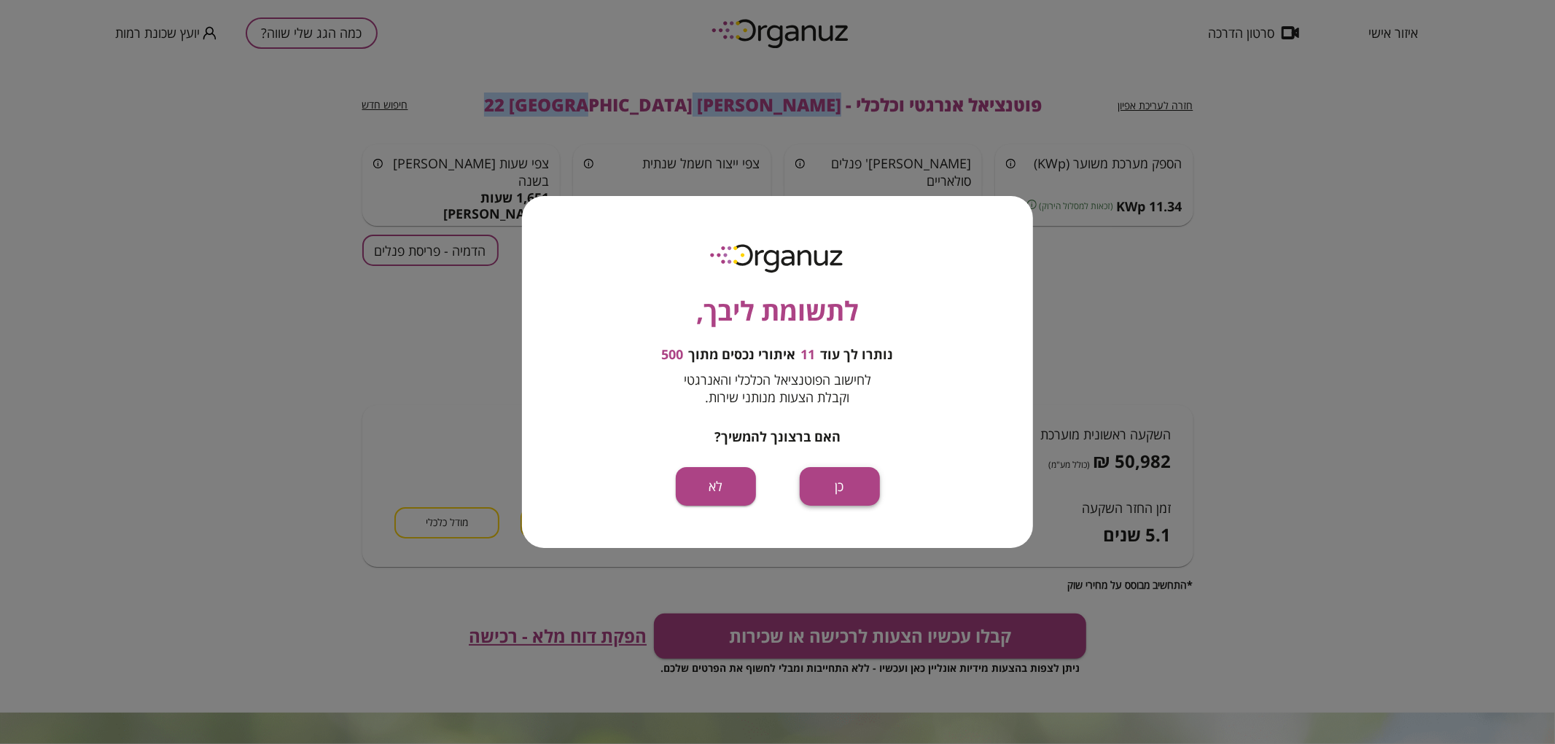
click at [829, 491] on button "כן" at bounding box center [840, 486] width 80 height 39
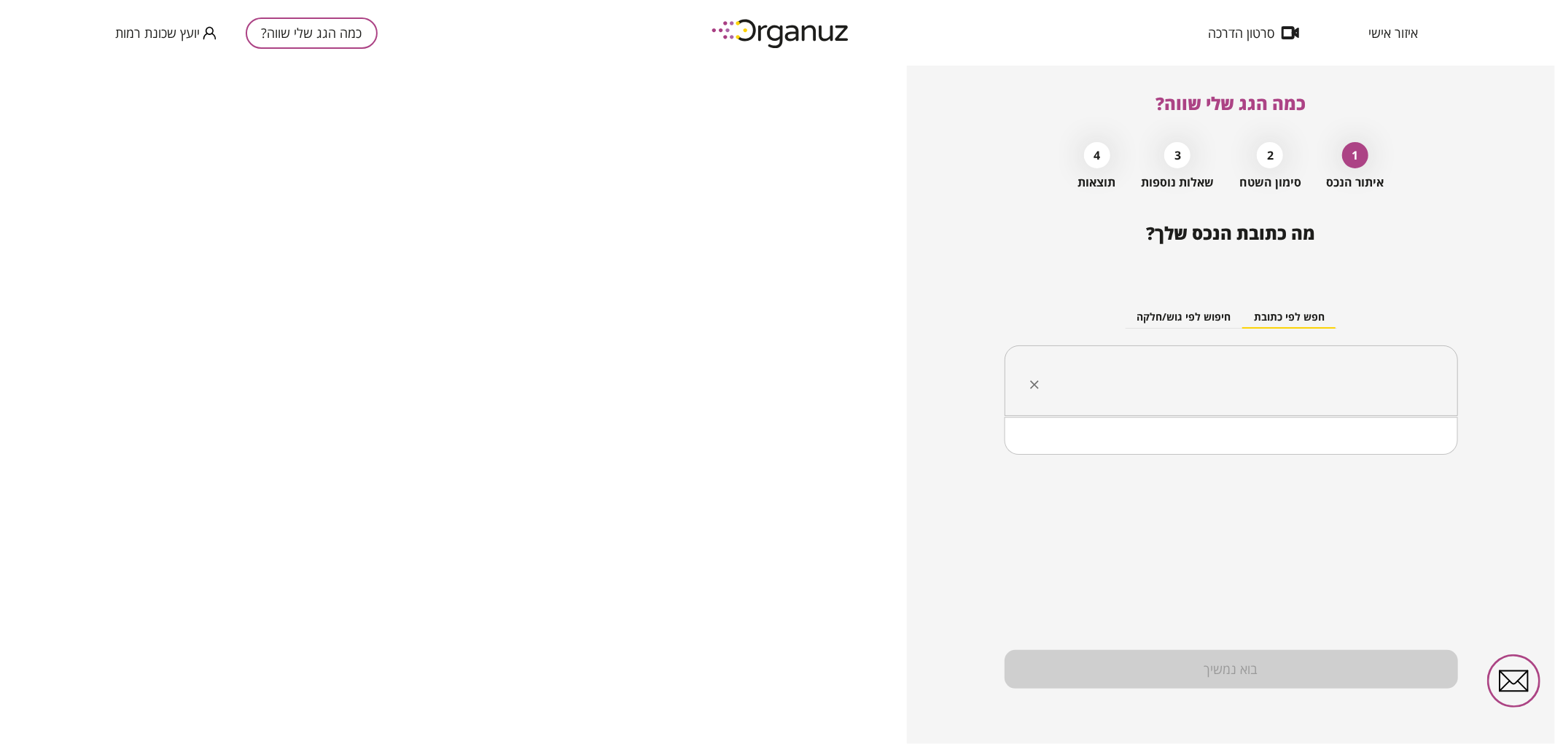
click at [1302, 389] on input "text" at bounding box center [1236, 381] width 407 height 36
paste input "**********"
drag, startPoint x: 1330, startPoint y: 384, endPoint x: 1314, endPoint y: 390, distance: 17.1
click at [1314, 390] on input "**********" at bounding box center [1236, 381] width 407 height 36
click at [1331, 453] on li "ישראל אפשטיין 10 באר שבע" at bounding box center [1230, 455] width 415 height 26
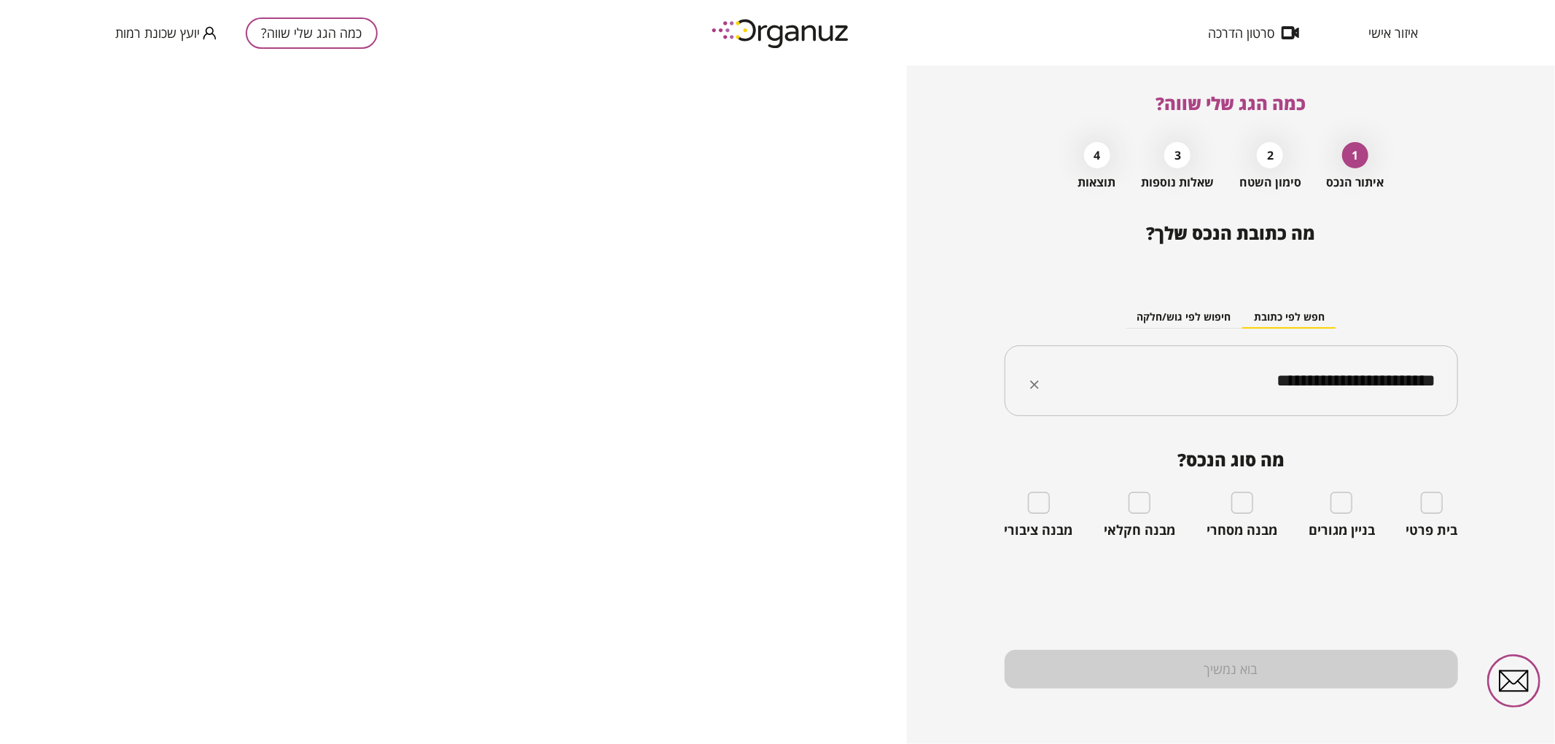
type input "**********"
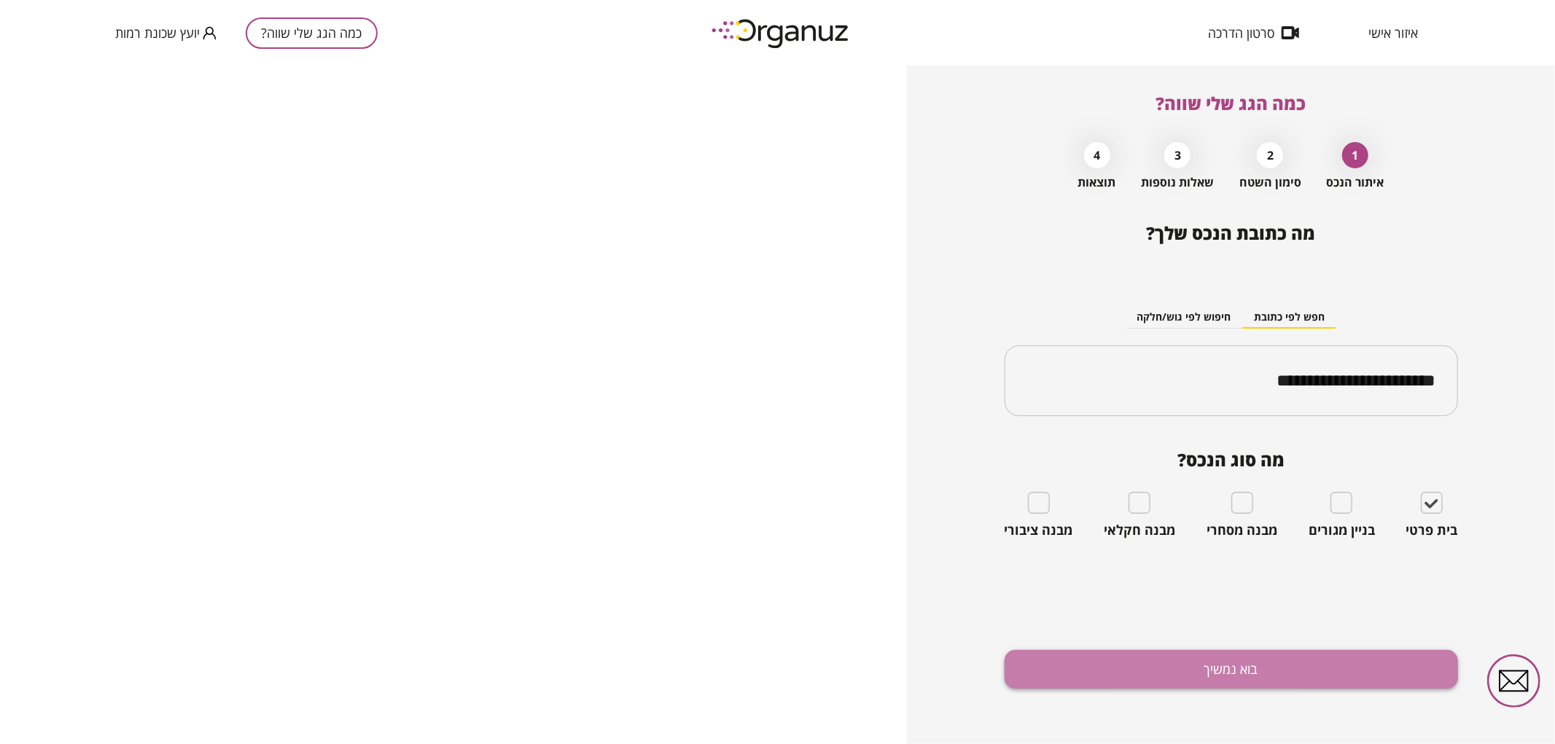
click at [1345, 652] on button "בוא נמשיך" at bounding box center [1230, 669] width 453 height 39
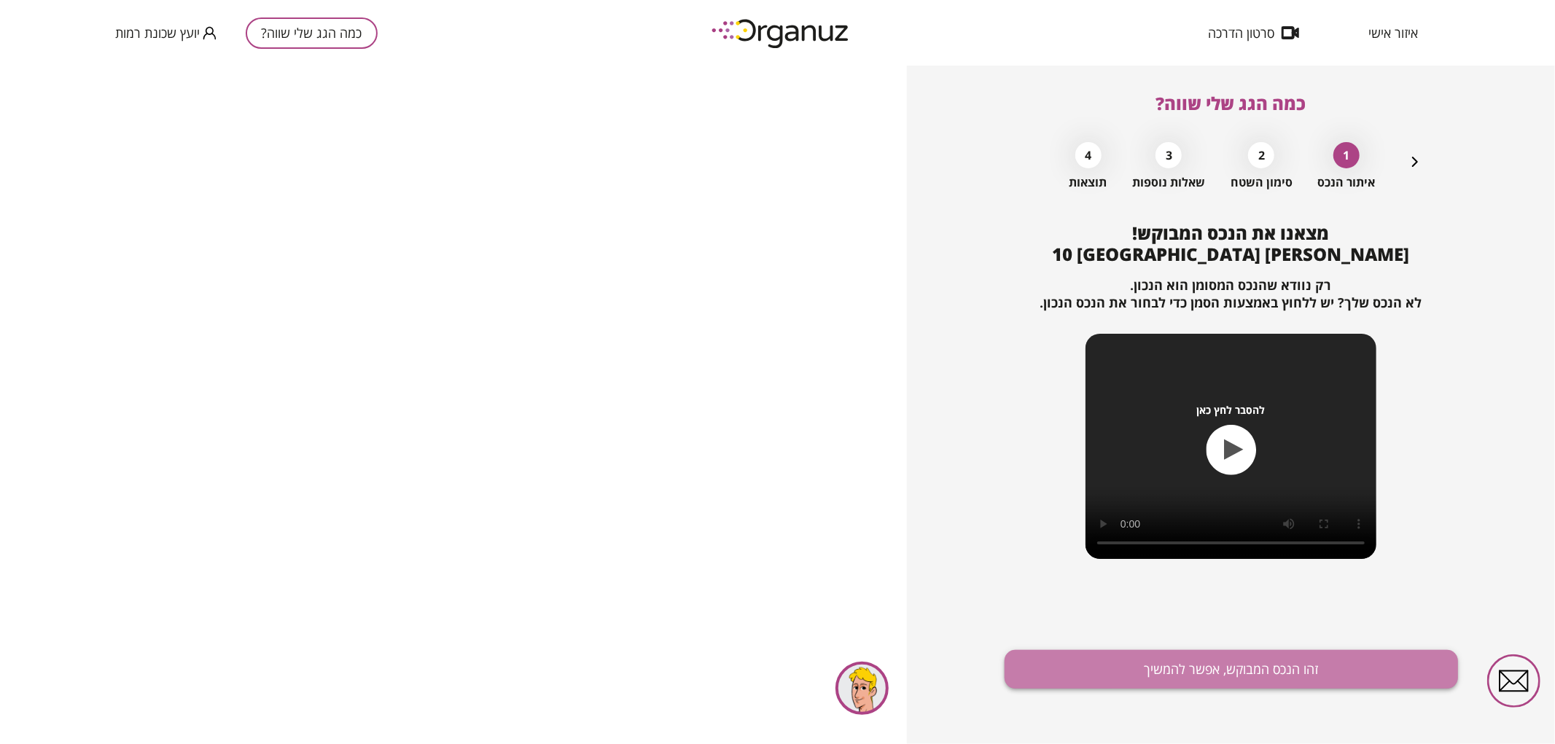
click at [1239, 660] on button "זהו הנכס המבוקש, אפשר להמשיך" at bounding box center [1230, 669] width 453 height 39
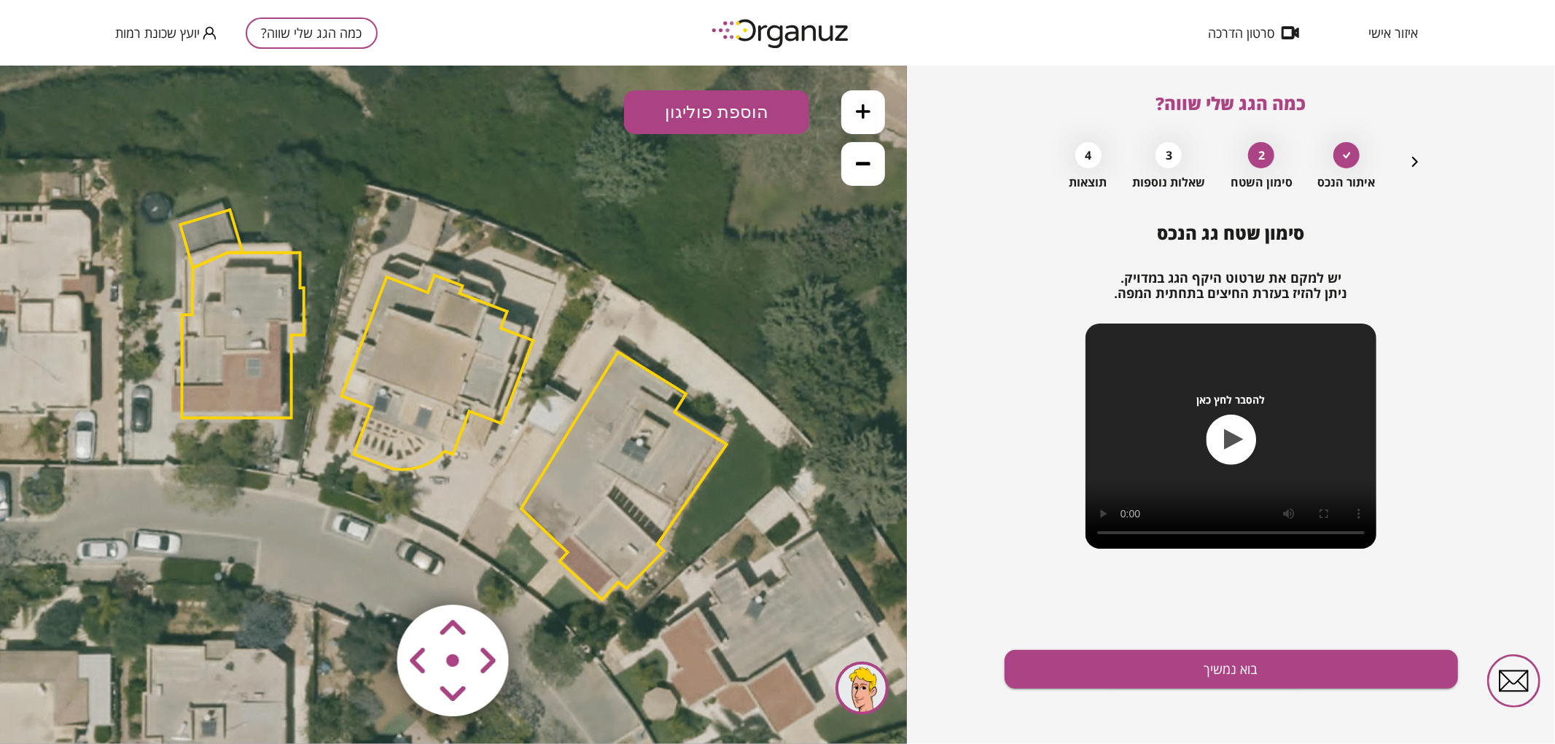
click at [872, 112] on button at bounding box center [863, 112] width 44 height 44
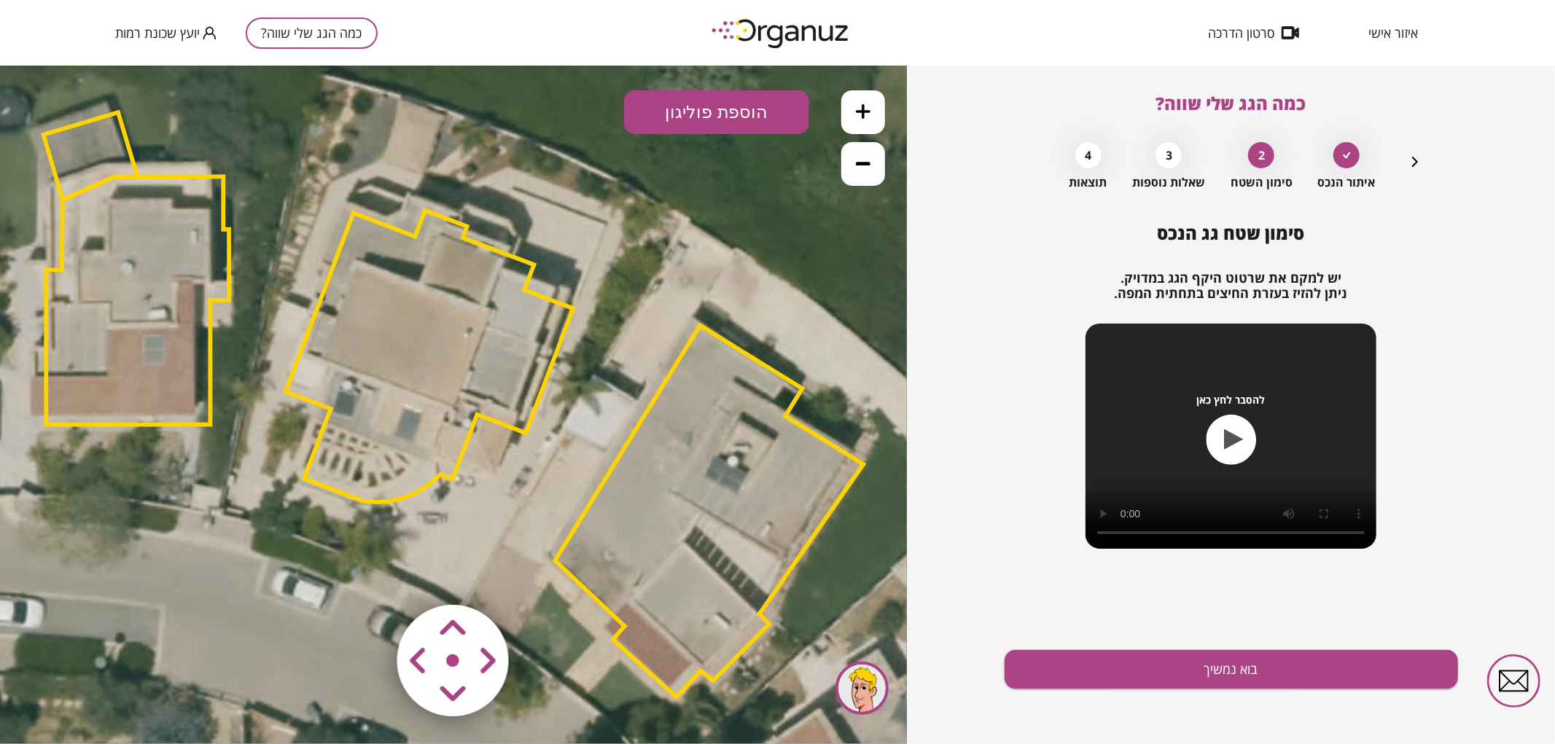
click at [372, 345] on polygon at bounding box center [429, 356] width 287 height 292
click at [683, 313] on icon at bounding box center [460, 406] width 2509 height 2509
click at [367, 574] on area at bounding box center [367, 574] width 0 height 0
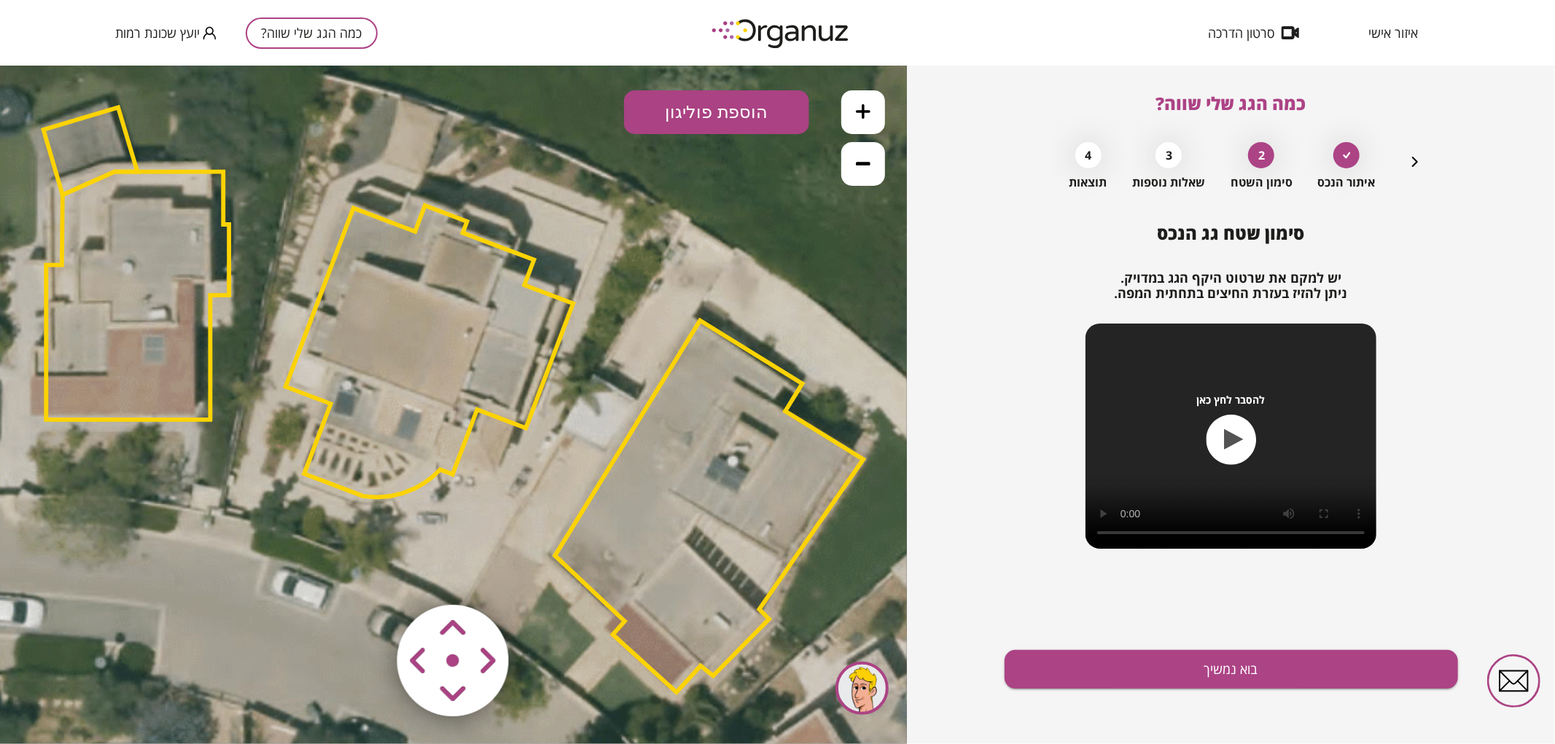
click at [367, 574] on area at bounding box center [367, 574] width 0 height 0
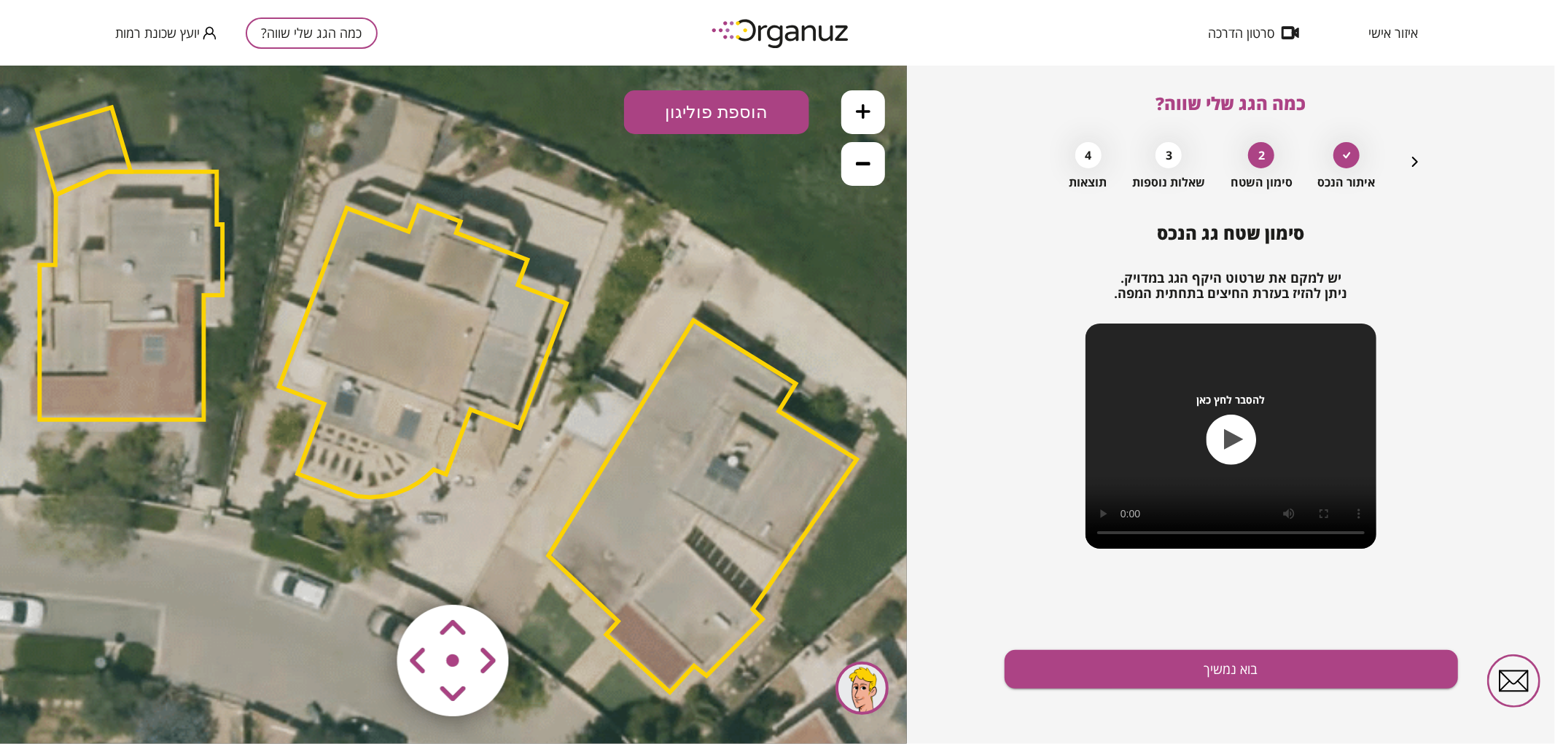
click at [367, 574] on area at bounding box center [367, 574] width 0 height 0
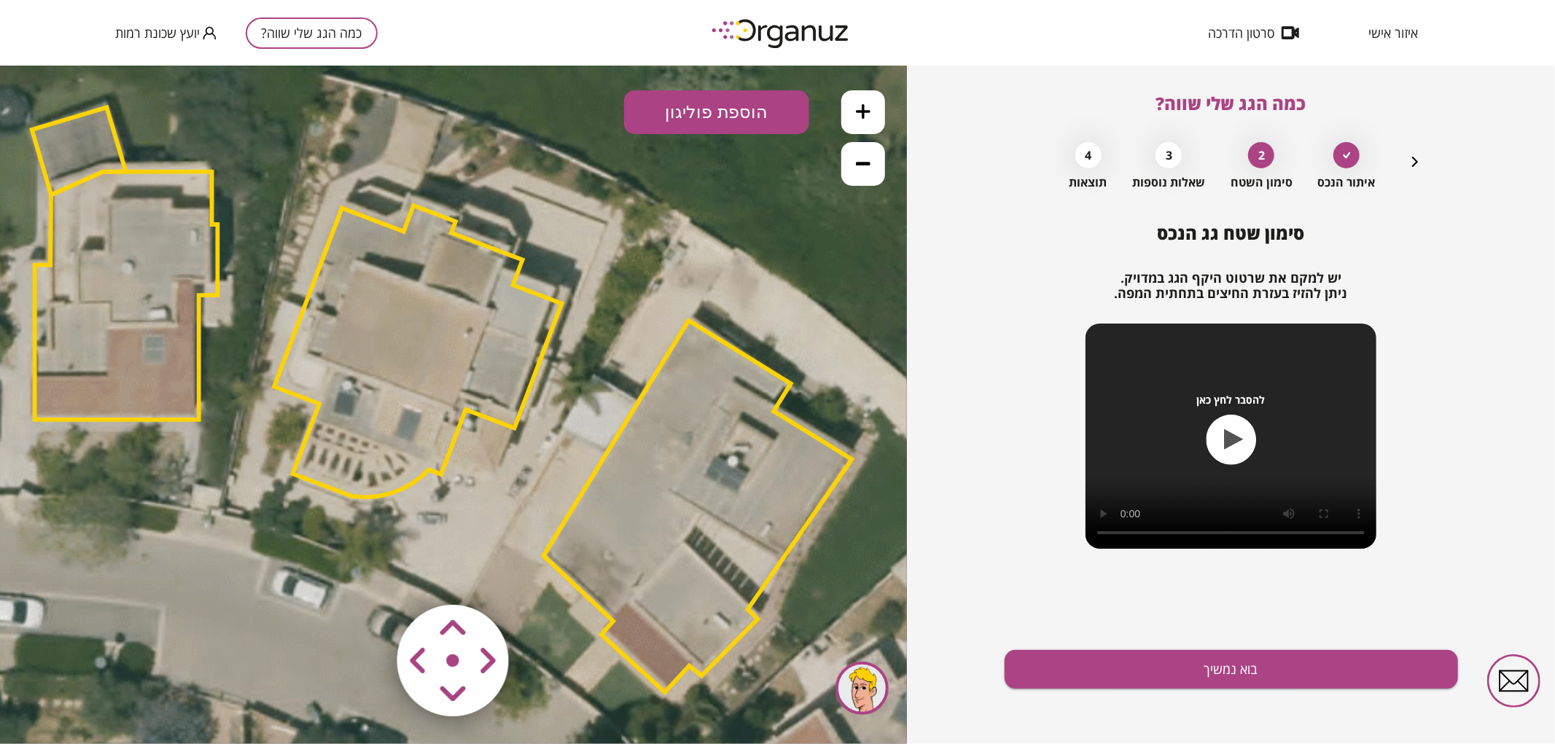
click at [367, 574] on area at bounding box center [367, 574] width 0 height 0
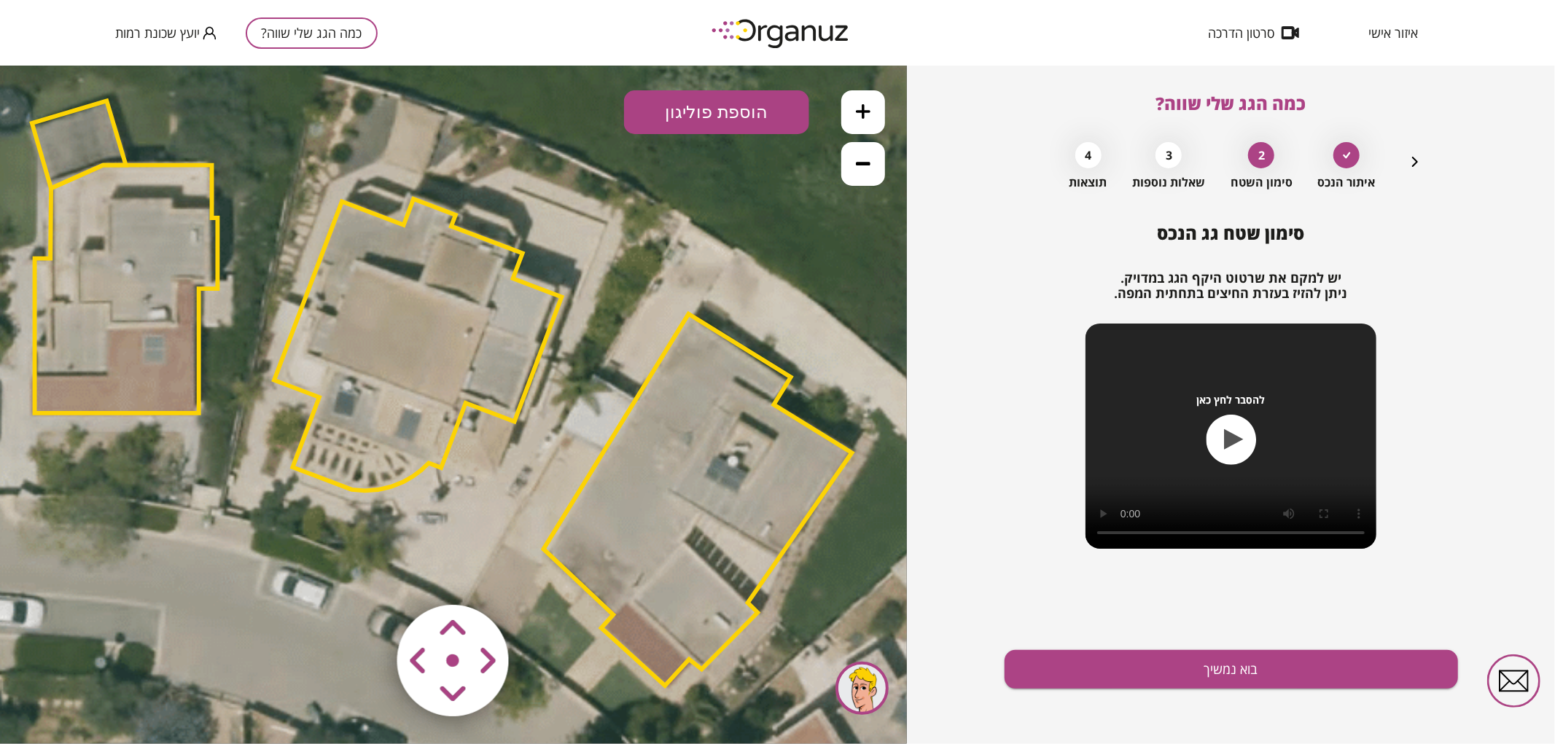
click at [367, 574] on area at bounding box center [367, 574] width 0 height 0
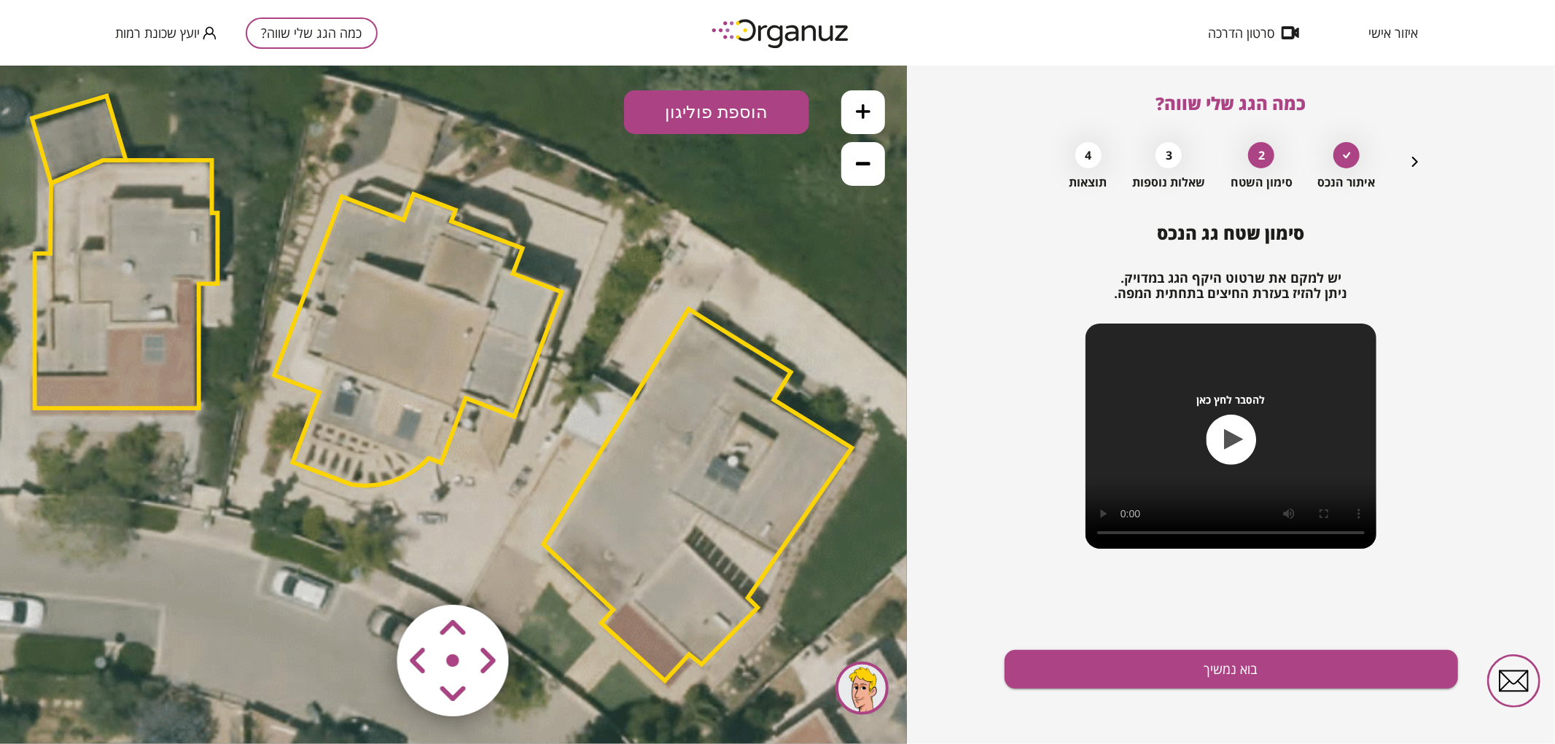
click at [862, 107] on icon at bounding box center [863, 110] width 15 height 15
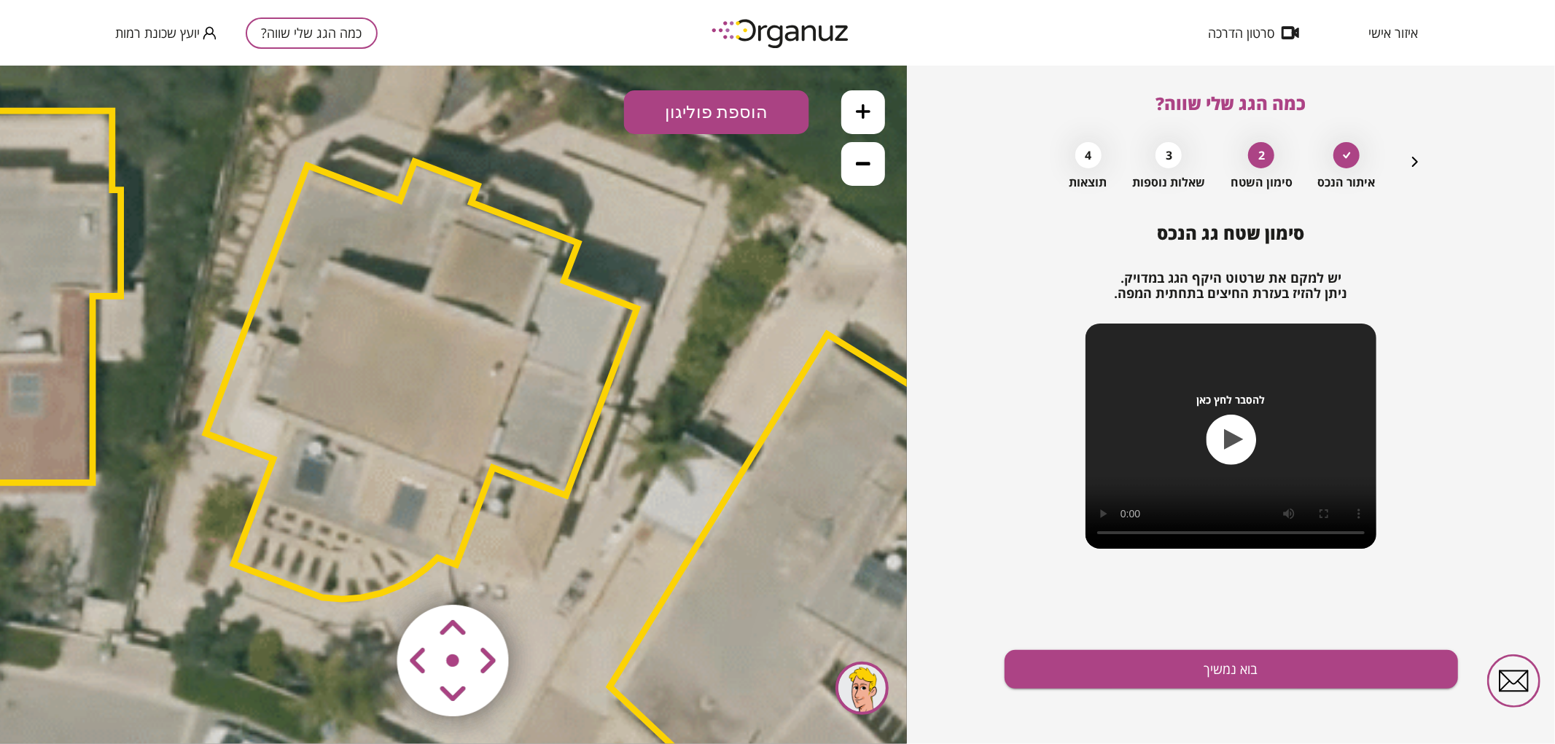
drag, startPoint x: 763, startPoint y: 252, endPoint x: 784, endPoint y: 325, distance: 75.9
click at [784, 325] on icon at bounding box center [486, 481] width 3764 height 3764
click at [1111, 679] on button "בוא נמשיך" at bounding box center [1230, 669] width 453 height 39
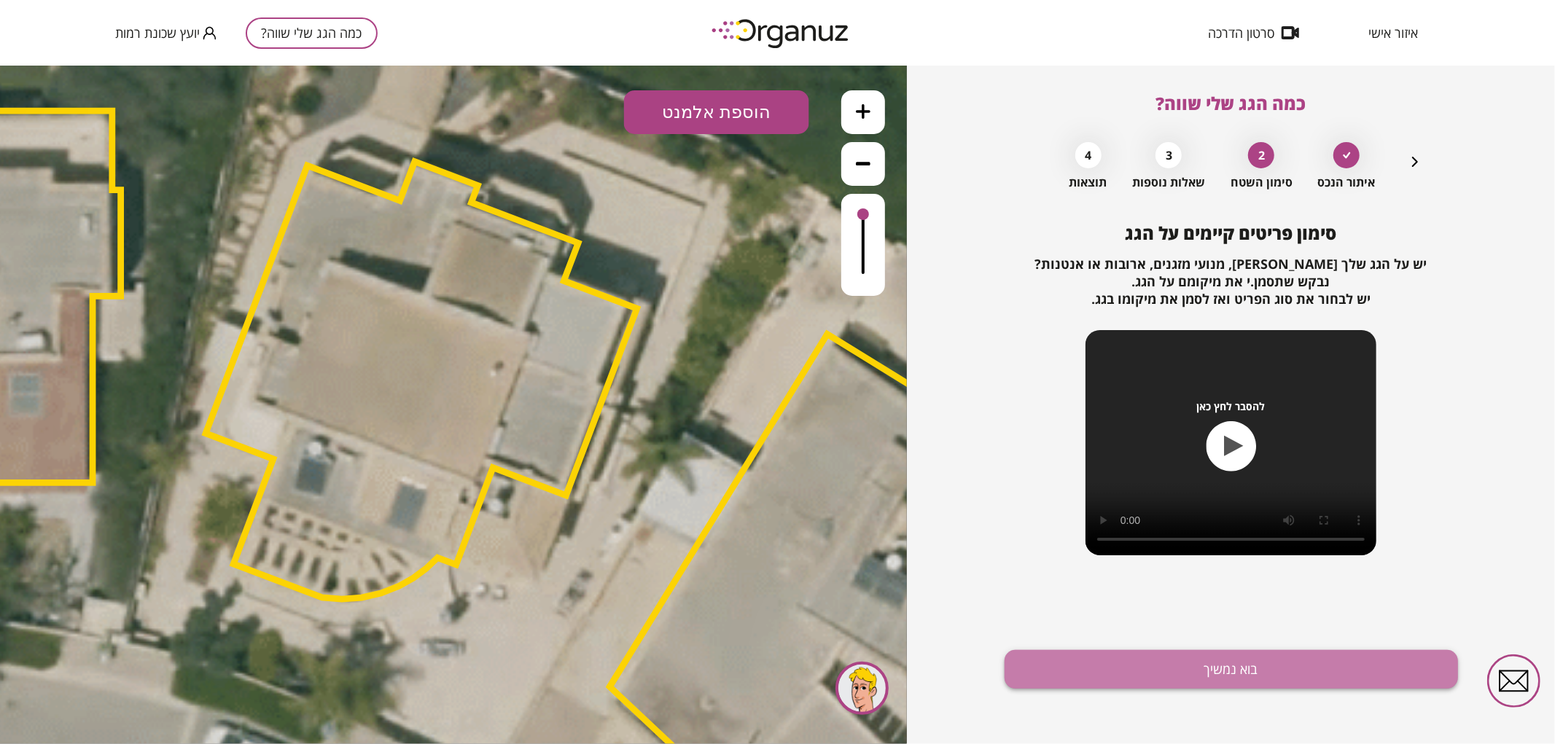
click at [1091, 669] on button "בוא נמשיך" at bounding box center [1230, 669] width 453 height 39
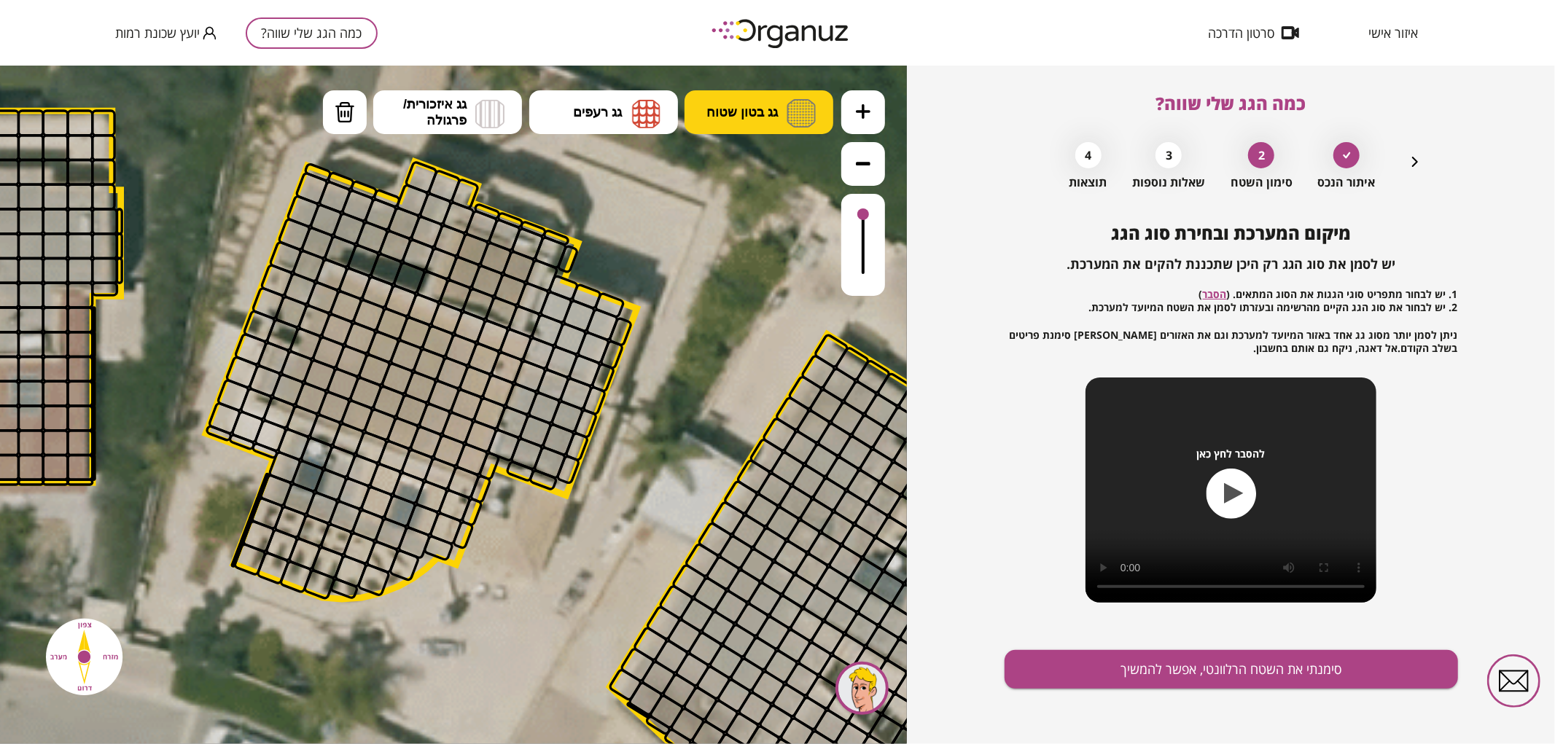
click at [748, 125] on button "גג בטון שטוח" at bounding box center [758, 112] width 149 height 44
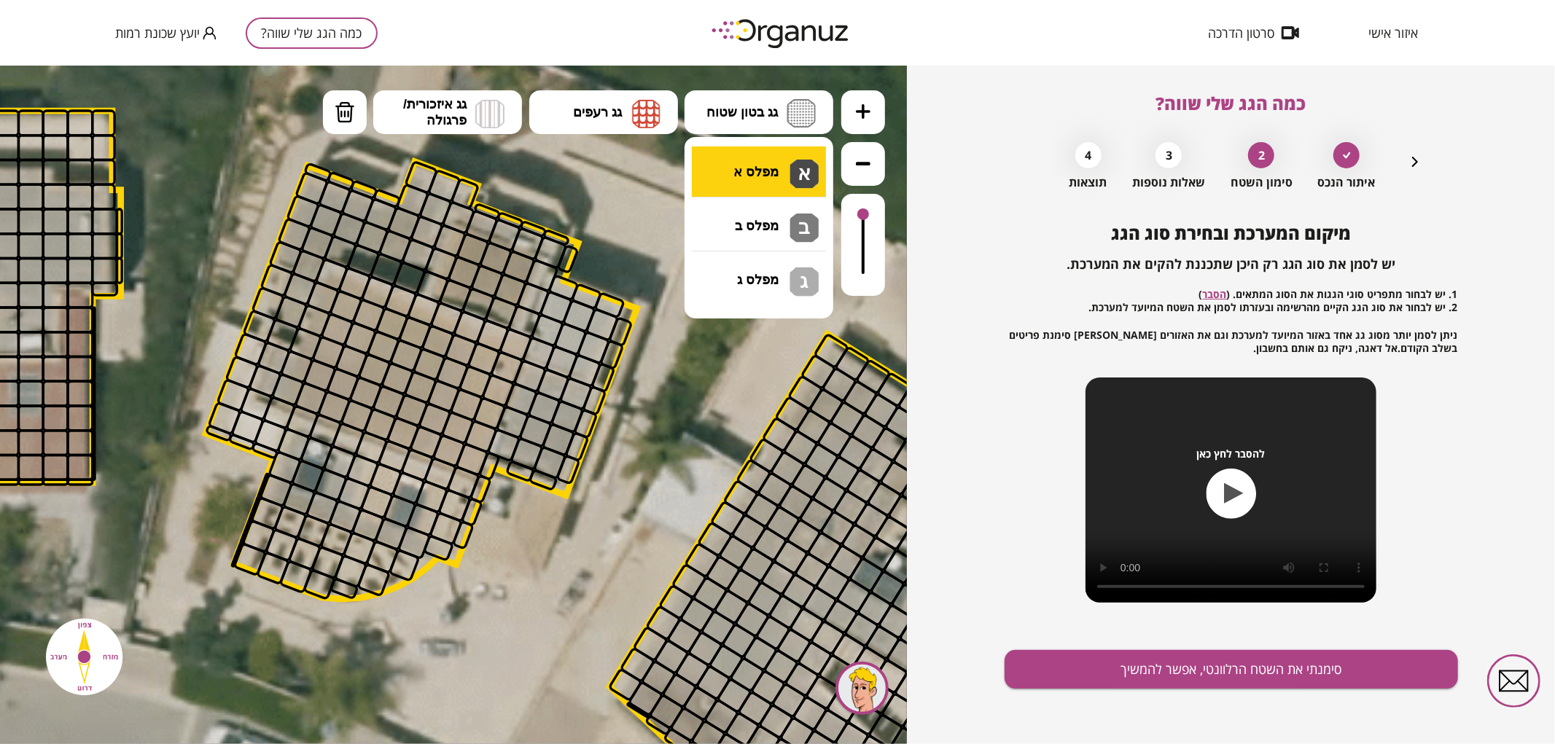
click at [767, 164] on div ".st0 { fill: #FFFFFF; } 0" at bounding box center [453, 404] width 907 height 679
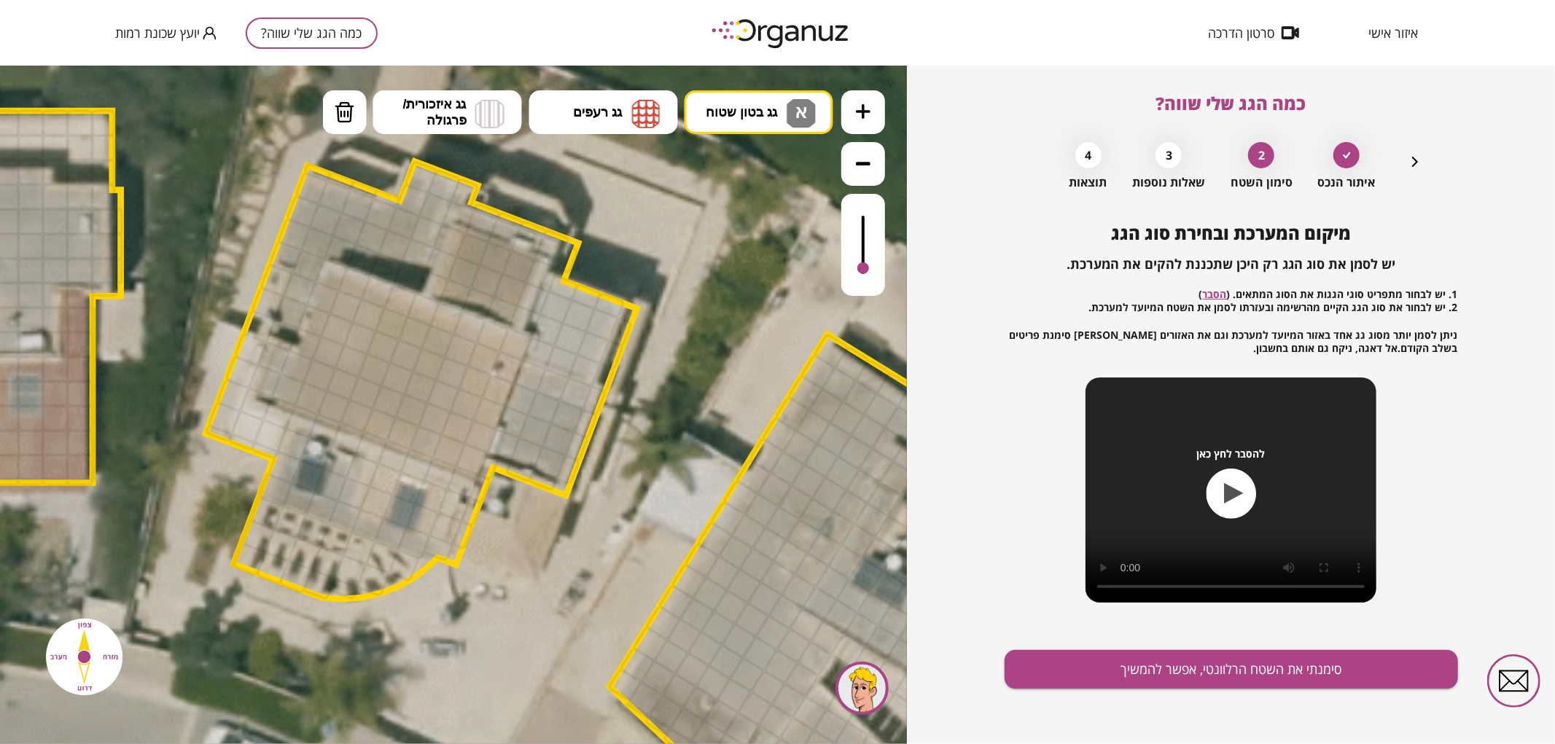
drag, startPoint x: 861, startPoint y: 220, endPoint x: 856, endPoint y: 269, distance: 49.2
click at [856, 269] on div at bounding box center [863, 244] width 44 height 102
drag, startPoint x: 259, startPoint y: 318, endPoint x: 329, endPoint y: 184, distance: 151.9
drag, startPoint x: 560, startPoint y: 278, endPoint x: 567, endPoint y: 339, distance: 61.7
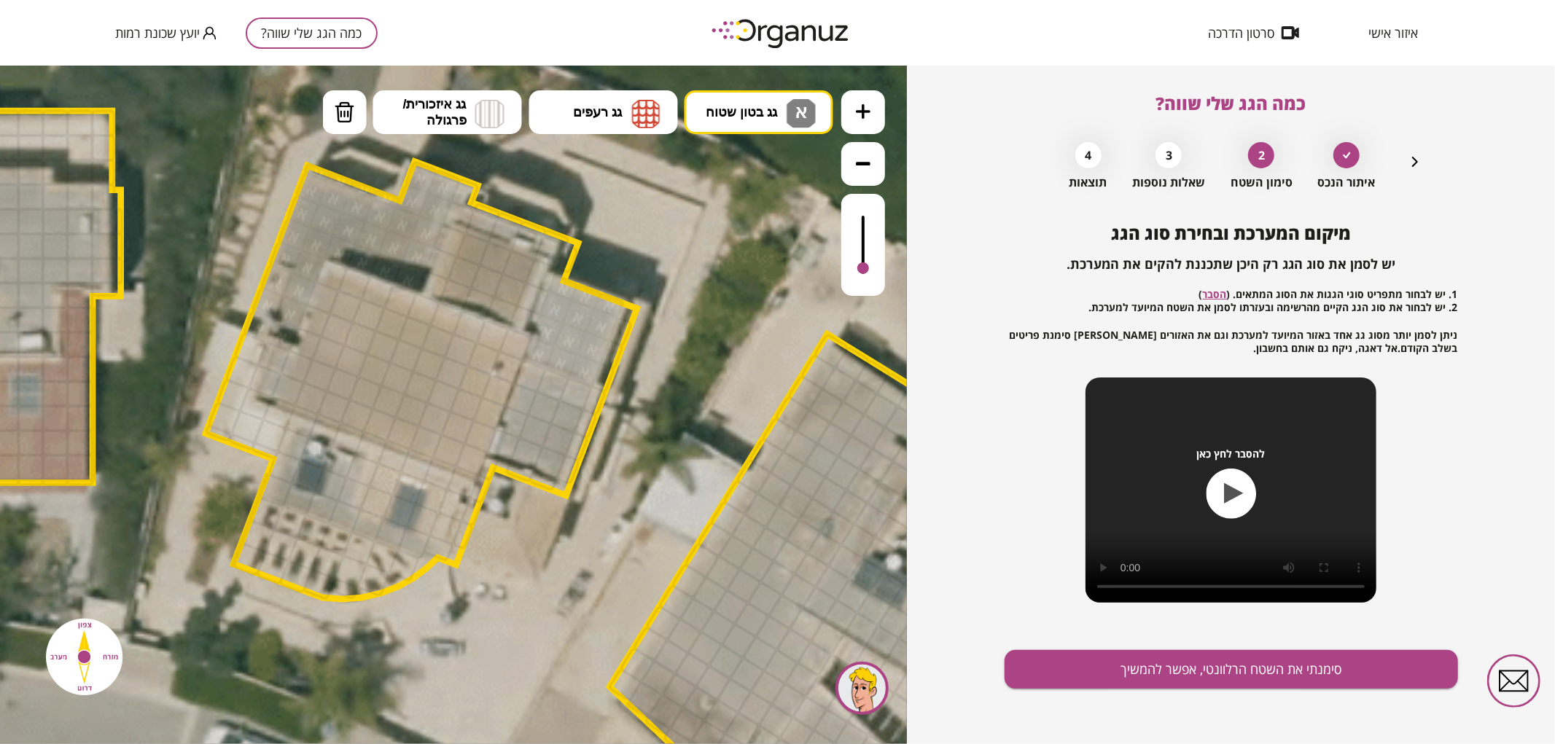
click at [773, 99] on button "גג בטון שטוח א" at bounding box center [758, 112] width 149 height 44
click at [768, 241] on div ".st0 { fill: #FFFFFF; } 0" at bounding box center [453, 404] width 907 height 679
drag, startPoint x: 535, startPoint y: 375, endPoint x: 571, endPoint y: 458, distance: 90.7
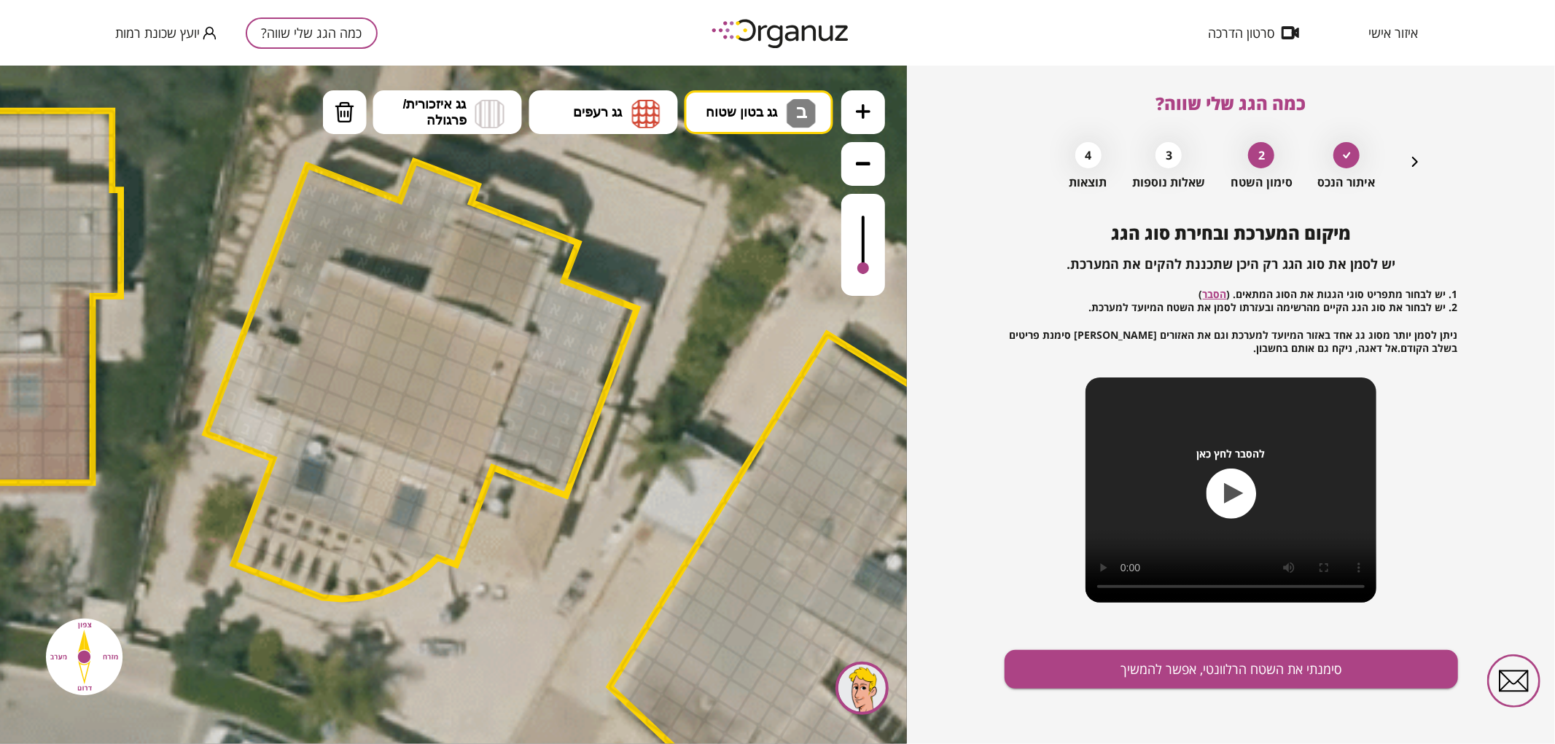
drag, startPoint x: 254, startPoint y: 356, endPoint x: 264, endPoint y: 454, distance: 98.2
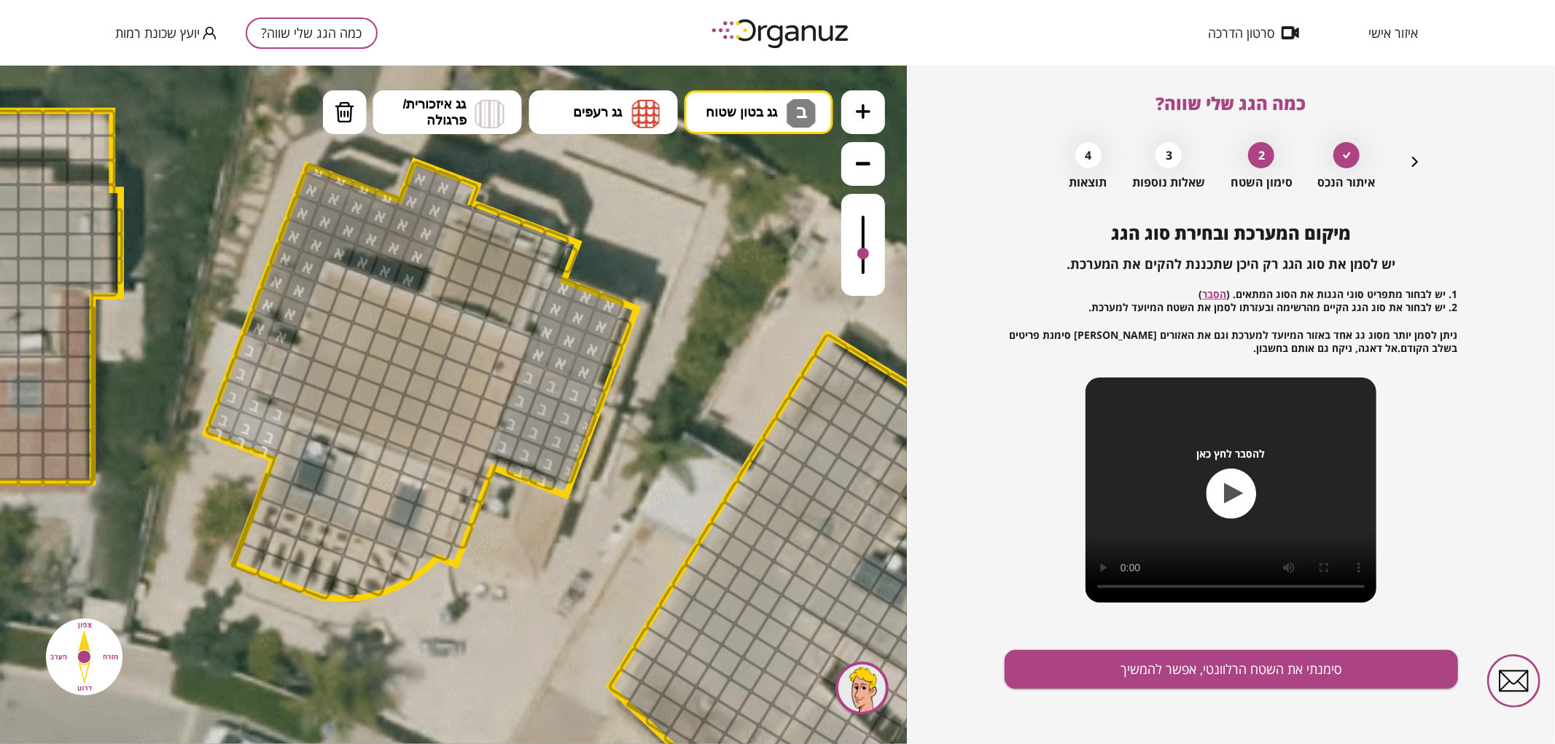
click at [861, 254] on div at bounding box center [863, 253] width 12 height 12
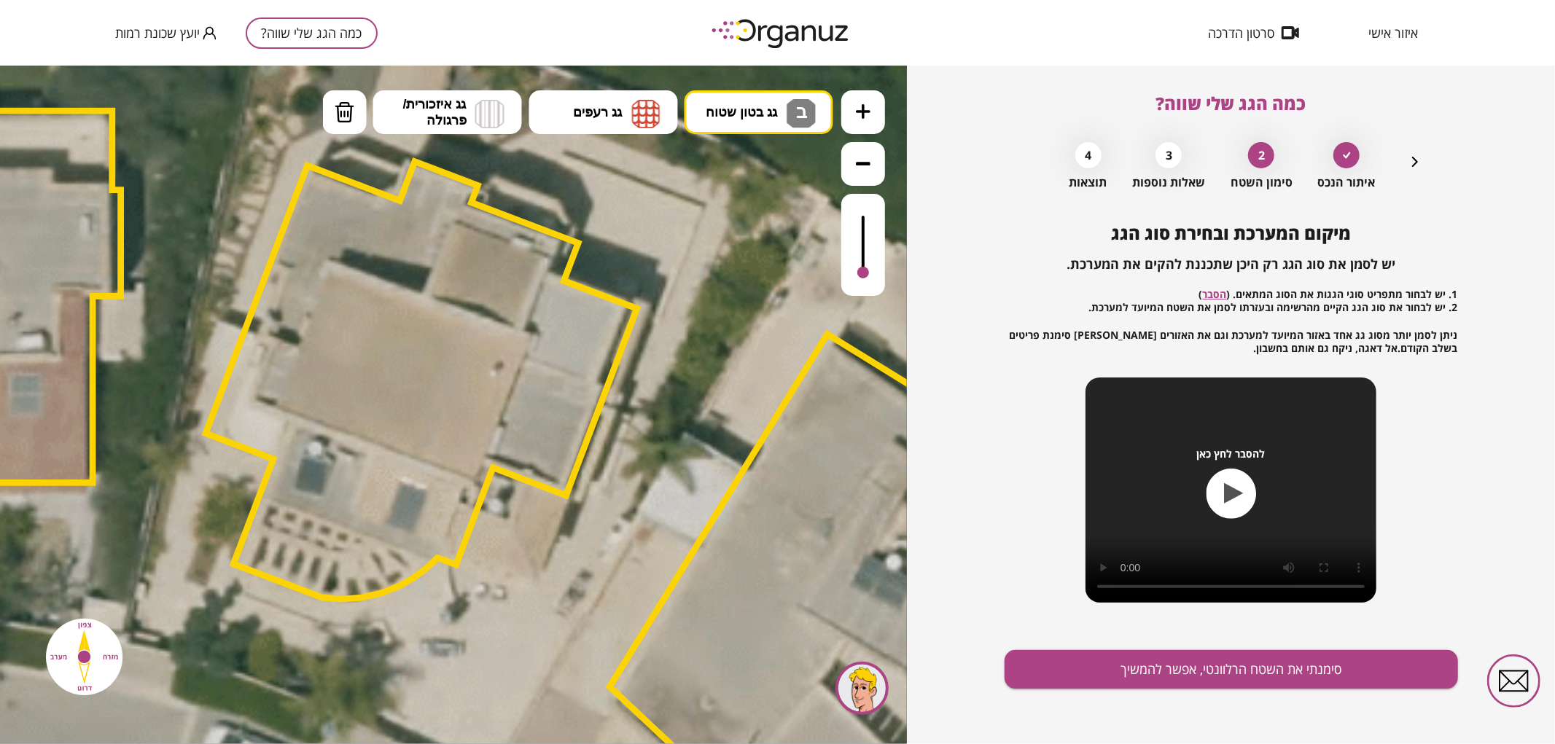
drag, startPoint x: 864, startPoint y: 257, endPoint x: 869, endPoint y: 273, distance: 17.3
click at [869, 273] on div at bounding box center [863, 244] width 44 height 102
click at [636, 105] on img at bounding box center [646, 112] width 28 height 29
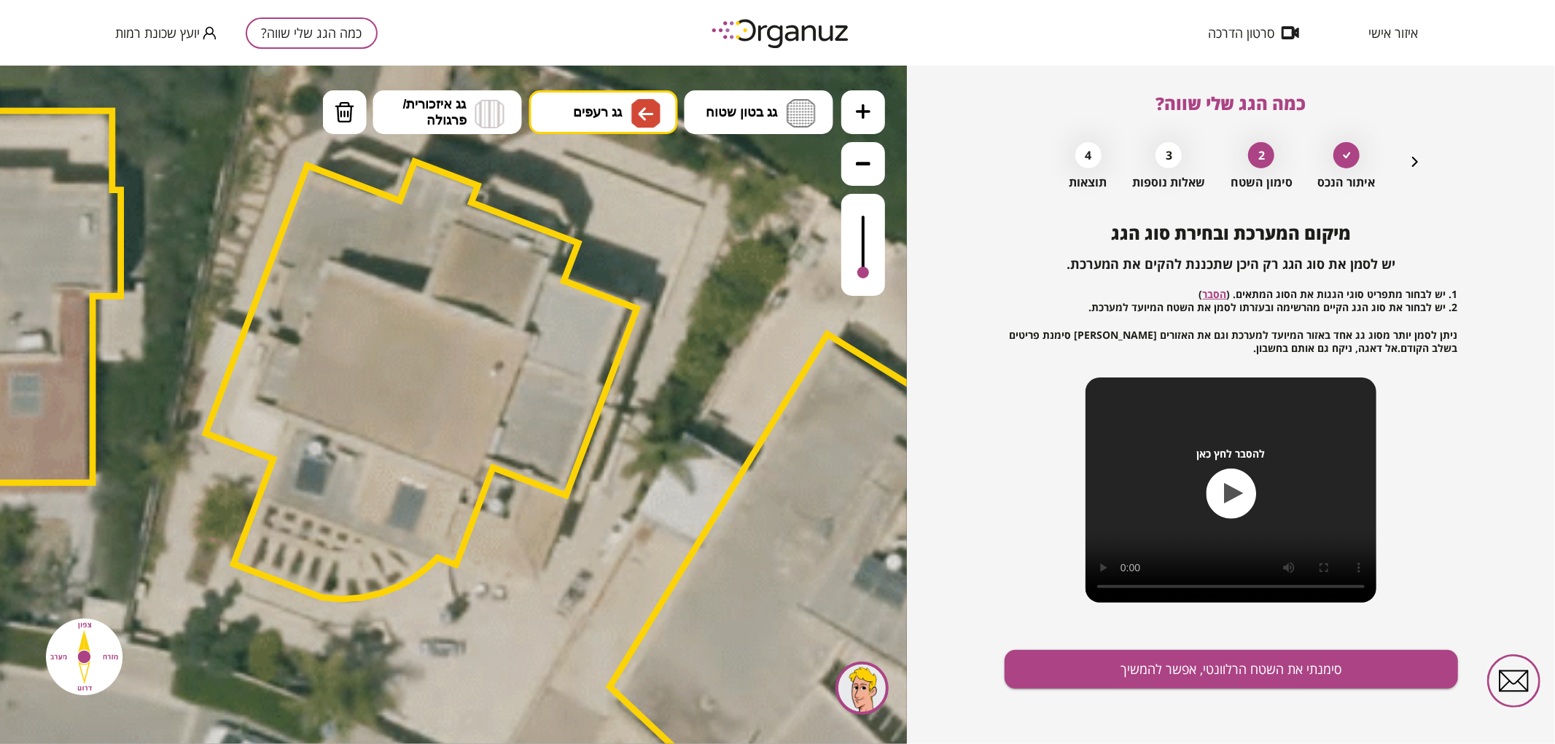
click at [640, 272] on div ".st0 { fill: #FFFFFF; } 0" at bounding box center [453, 404] width 907 height 679
click at [370, 428] on div at bounding box center [379, 424] width 35 height 35
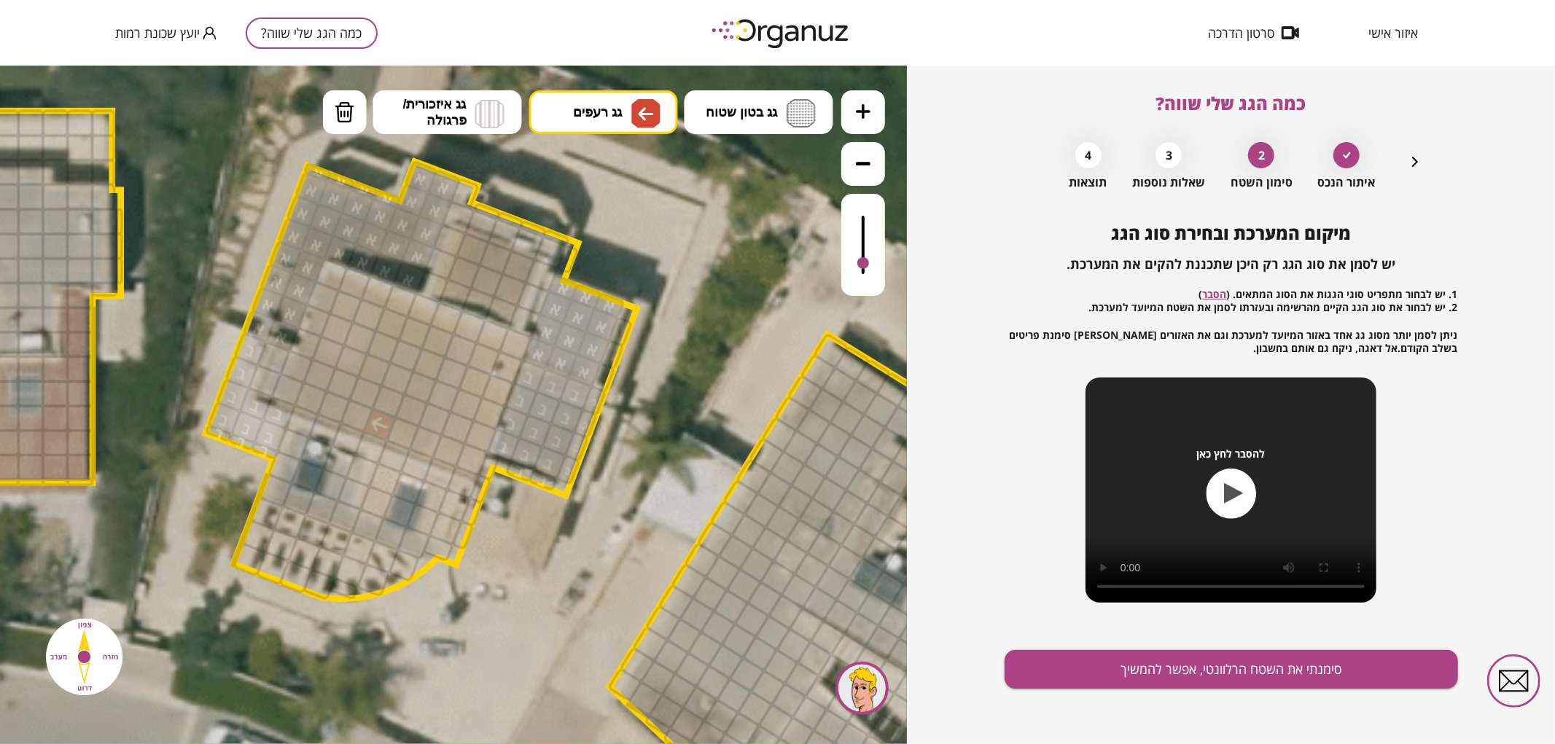
click at [862, 264] on div at bounding box center [863, 263] width 12 height 12
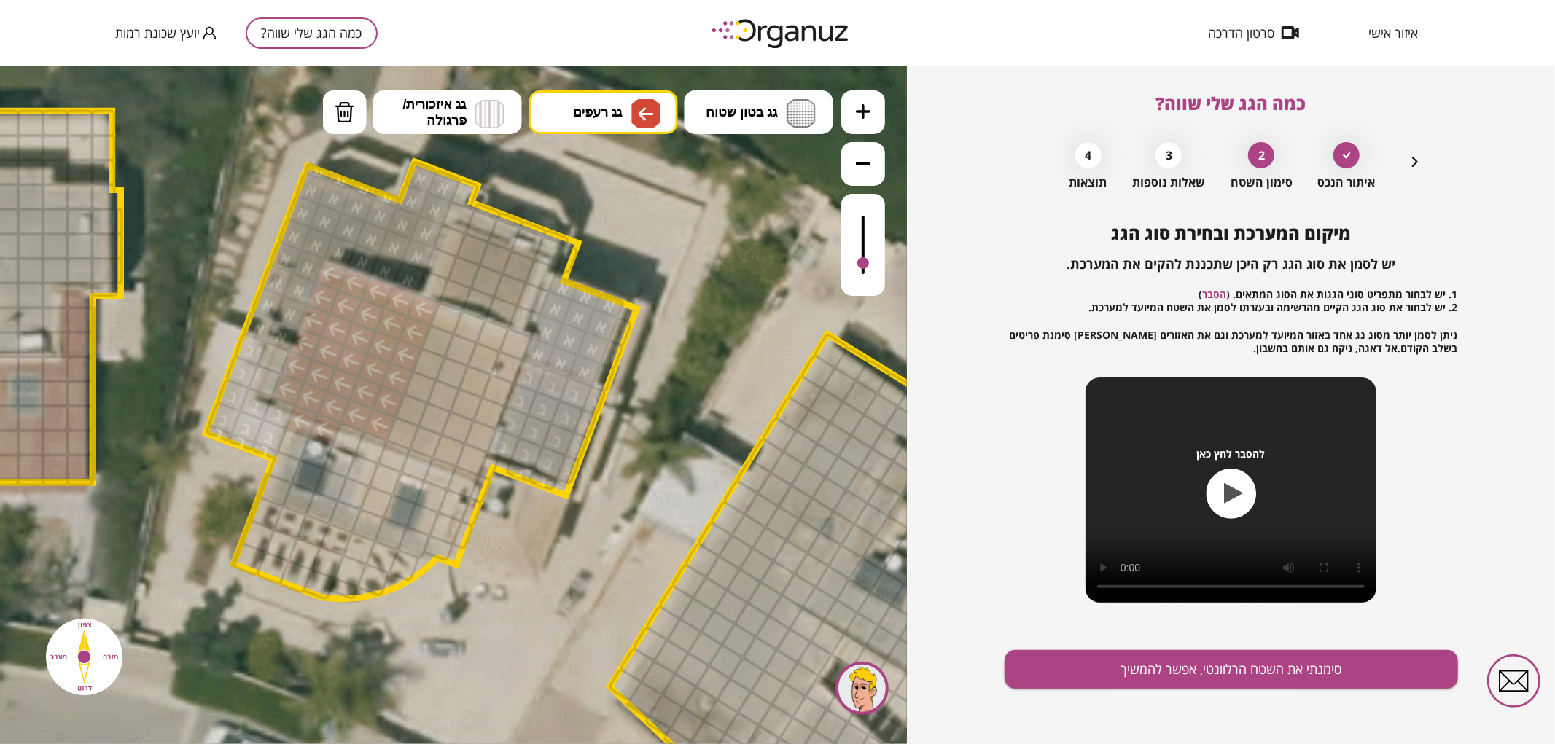
drag, startPoint x: 386, startPoint y: 404, endPoint x: 410, endPoint y: 326, distance: 81.4
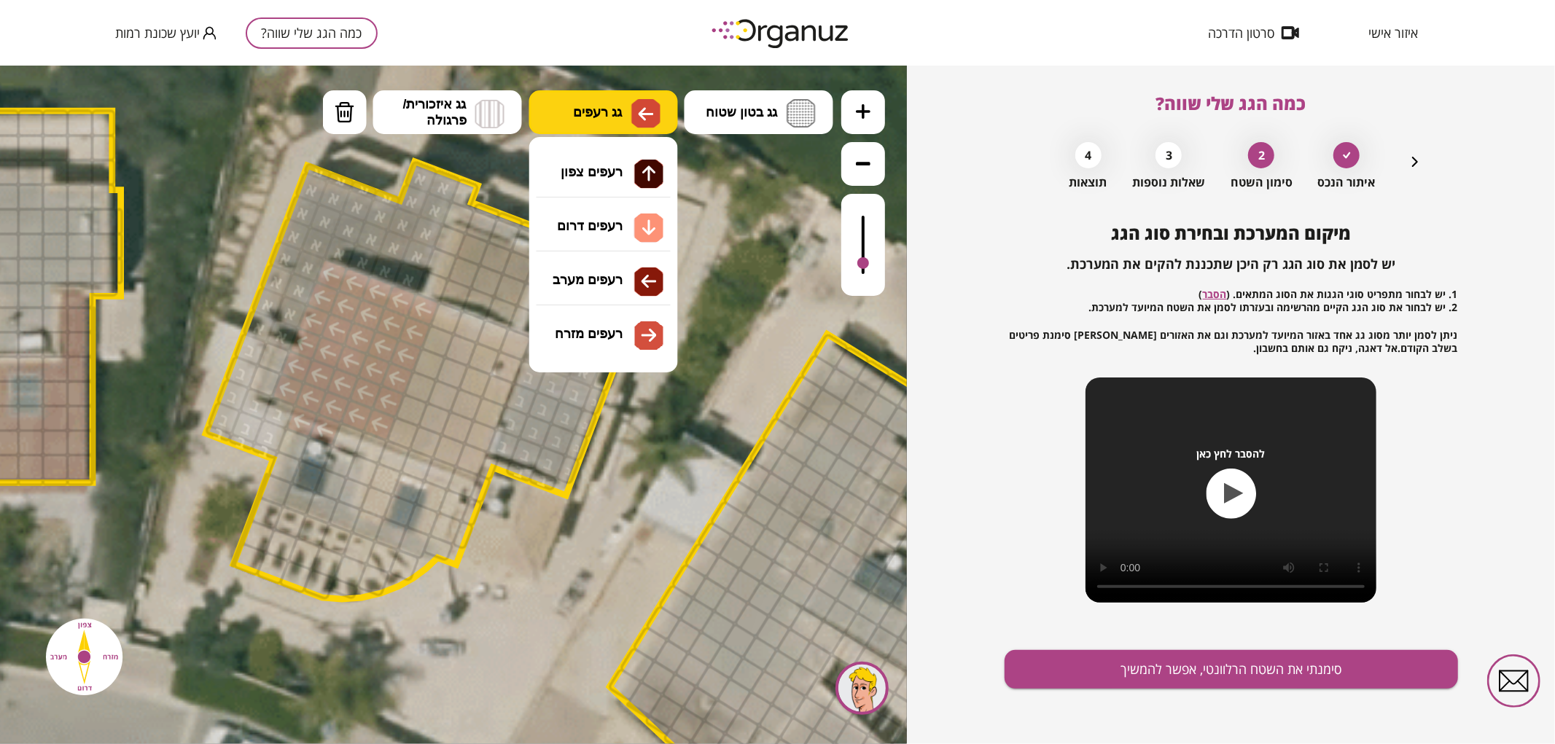
click at [603, 95] on button "גג רעפים" at bounding box center [603, 112] width 149 height 44
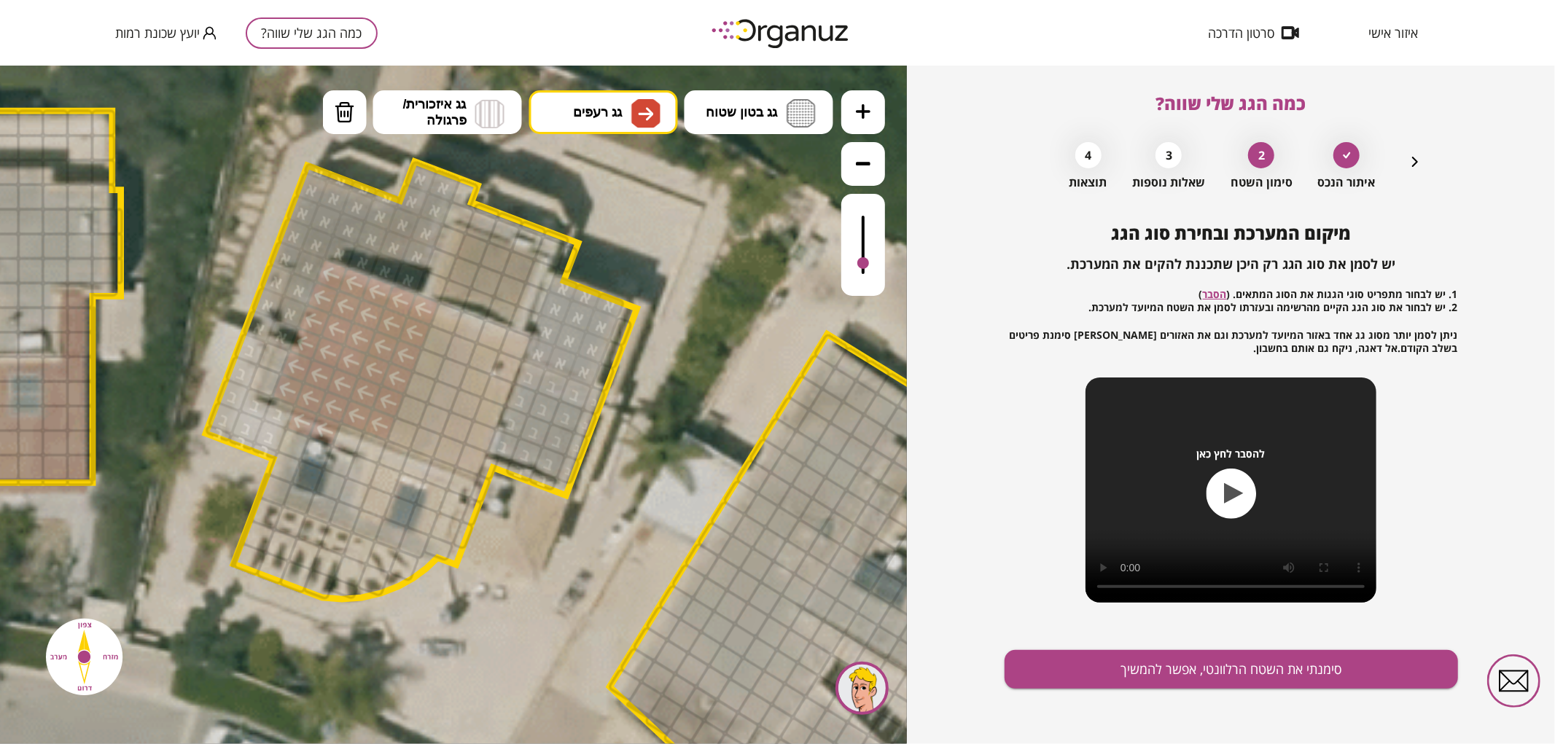
click at [612, 331] on div ".st0 { fill: #FFFFFF; } 0" at bounding box center [453, 404] width 907 height 679
drag, startPoint x: 446, startPoint y: 321, endPoint x: 564, endPoint y: 231, distance: 148.2
click at [614, 95] on button "גג רעפים" at bounding box center [603, 112] width 149 height 44
click at [617, 176] on div ".st0 { fill: #FFFFFF; } 0" at bounding box center [453, 404] width 907 height 679
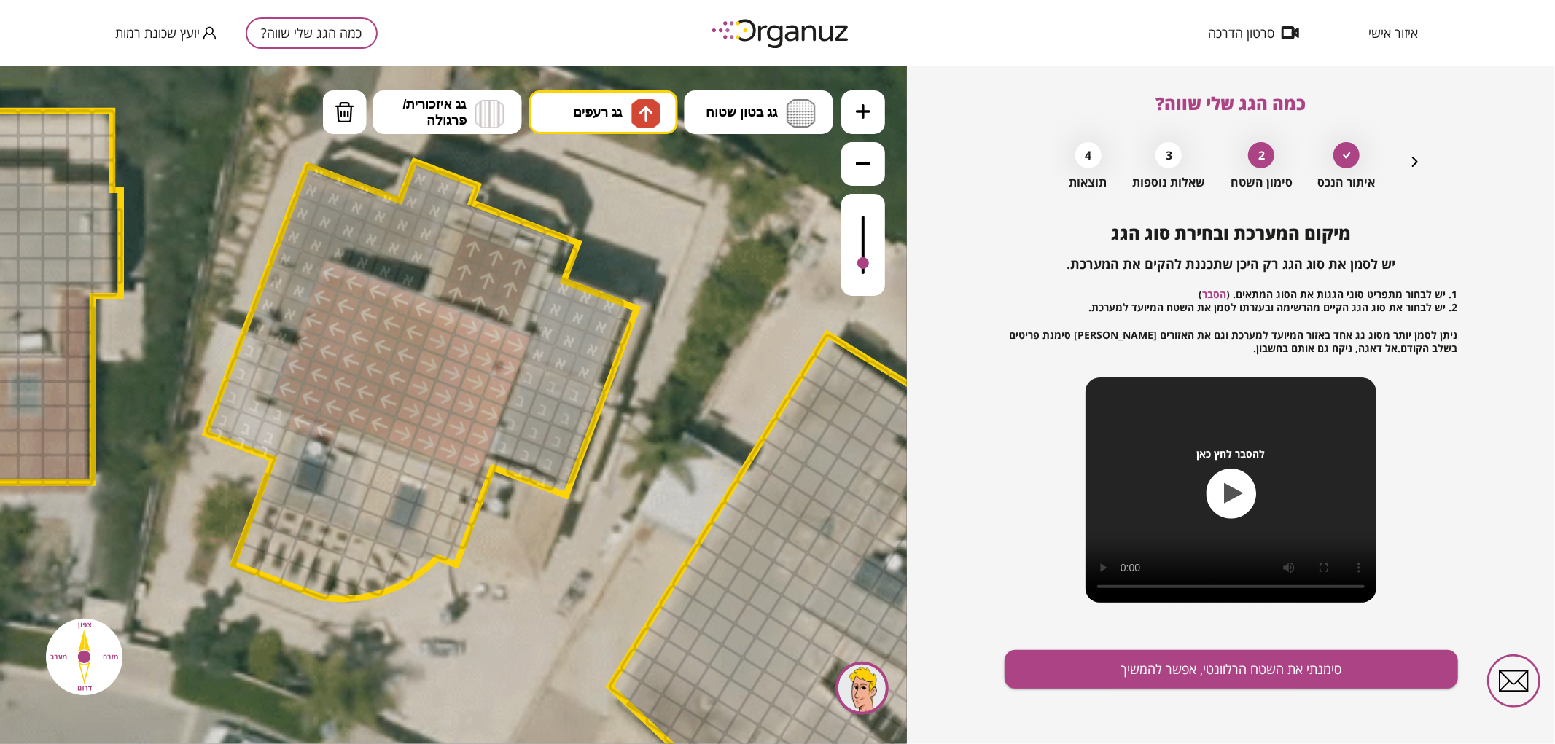
drag, startPoint x: 446, startPoint y: 289, endPoint x: 496, endPoint y: 288, distance: 50.3
click at [345, 114] on img at bounding box center [345, 112] width 20 height 22
drag, startPoint x: 319, startPoint y: 434, endPoint x: 307, endPoint y: 426, distance: 15.2
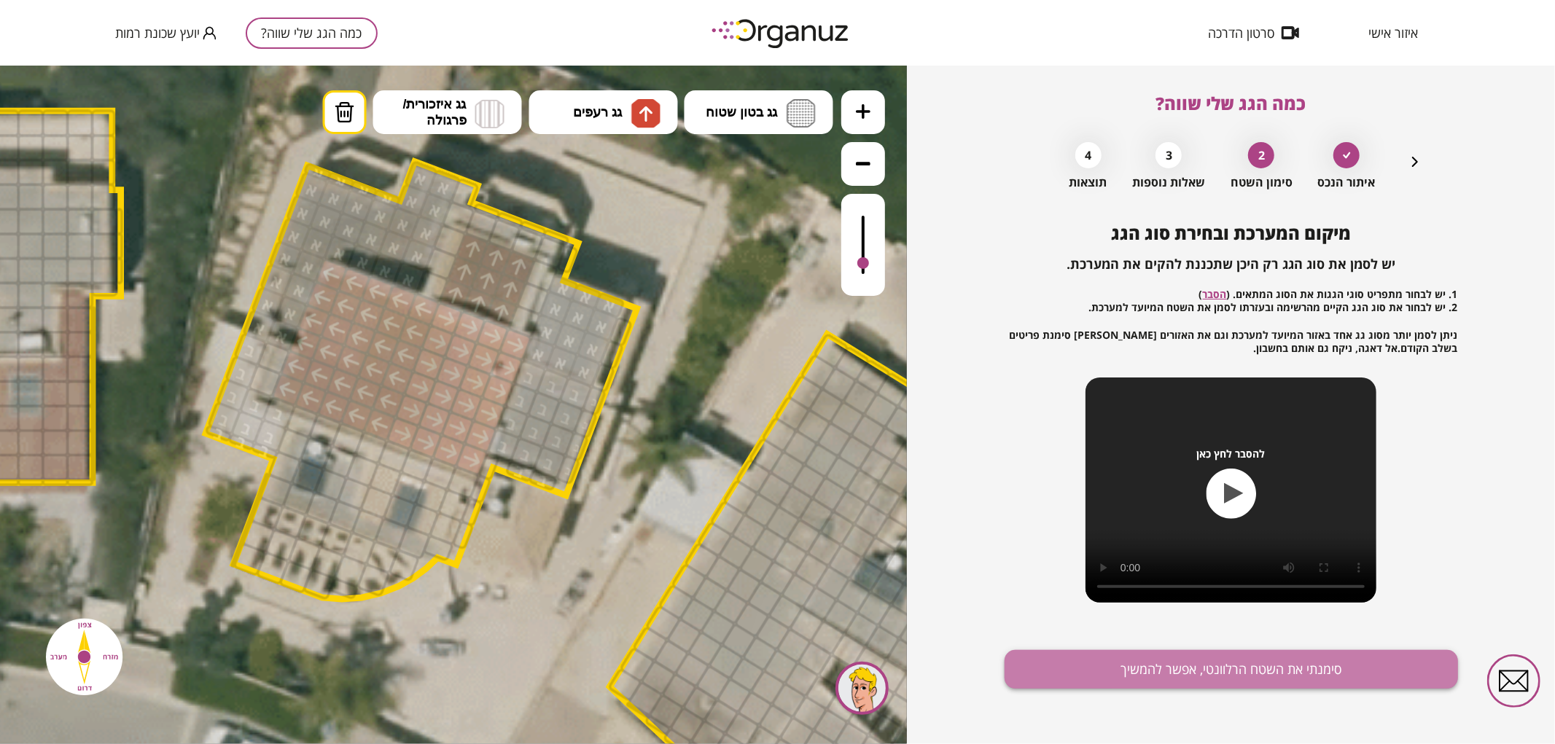
click at [1105, 668] on button "סימנתי את השטח הרלוונטי, אפשר להמשיך" at bounding box center [1230, 669] width 453 height 39
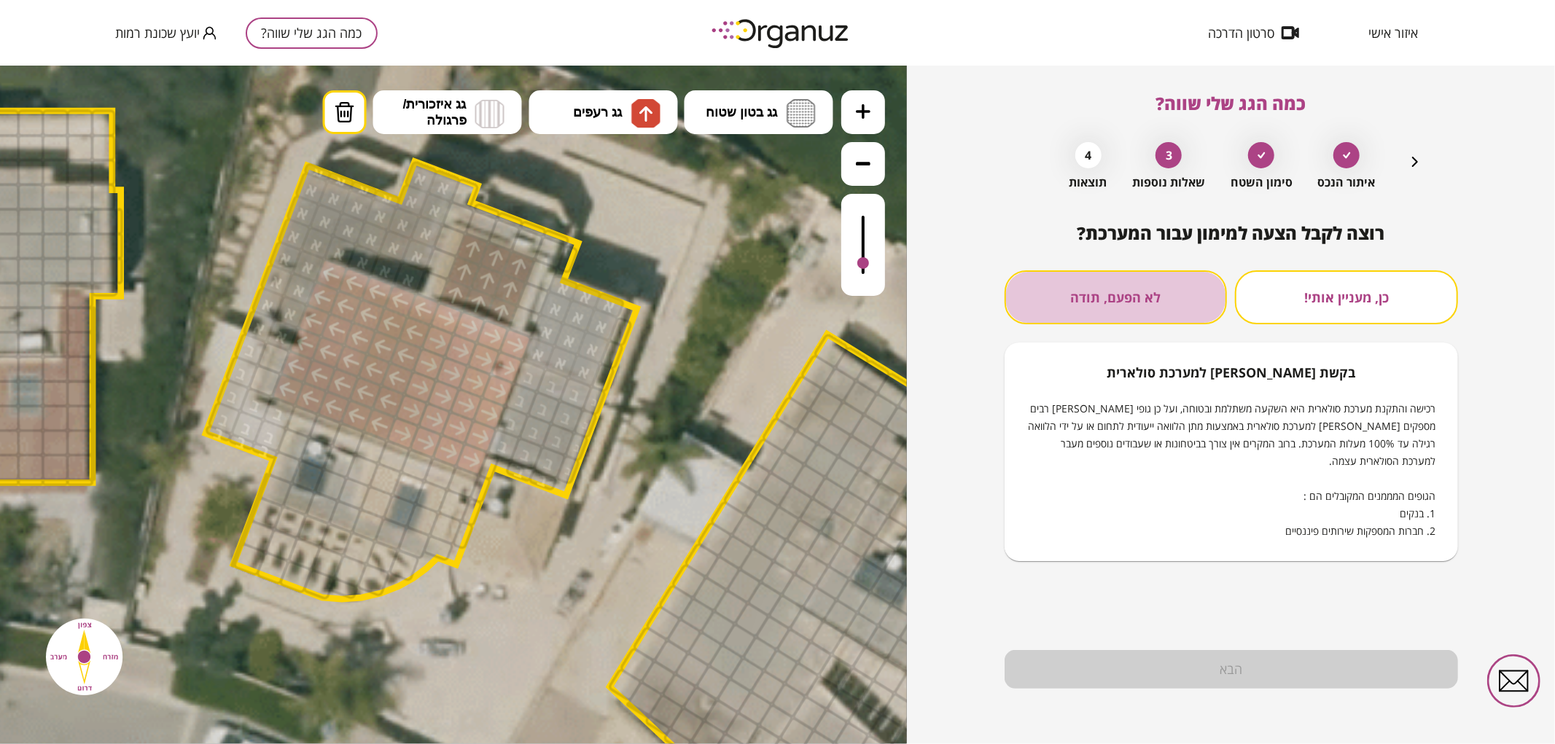
click at [1114, 307] on button "לא הפעם, תודה" at bounding box center [1115, 297] width 223 height 54
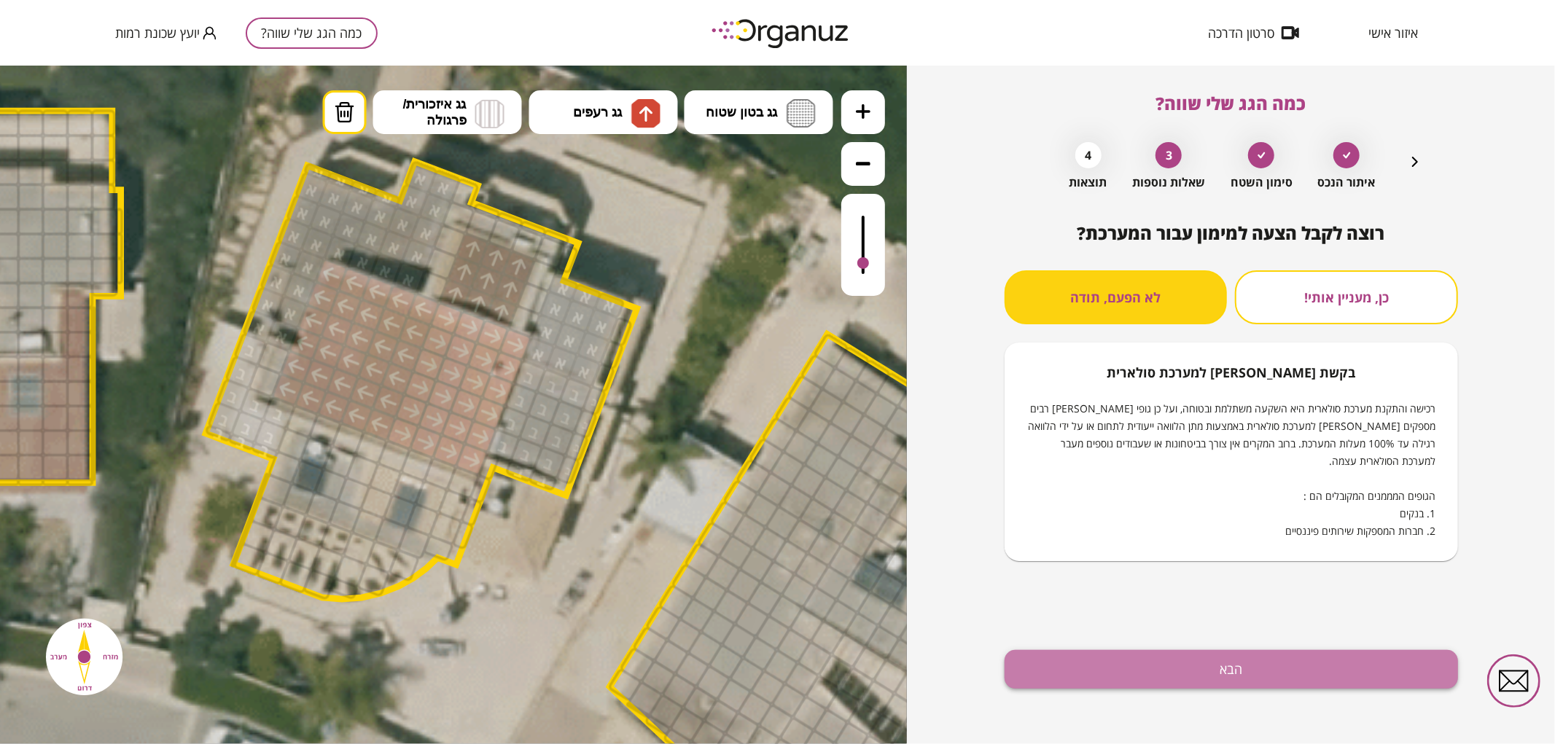
click at [1238, 673] on button "הבא" at bounding box center [1230, 669] width 453 height 39
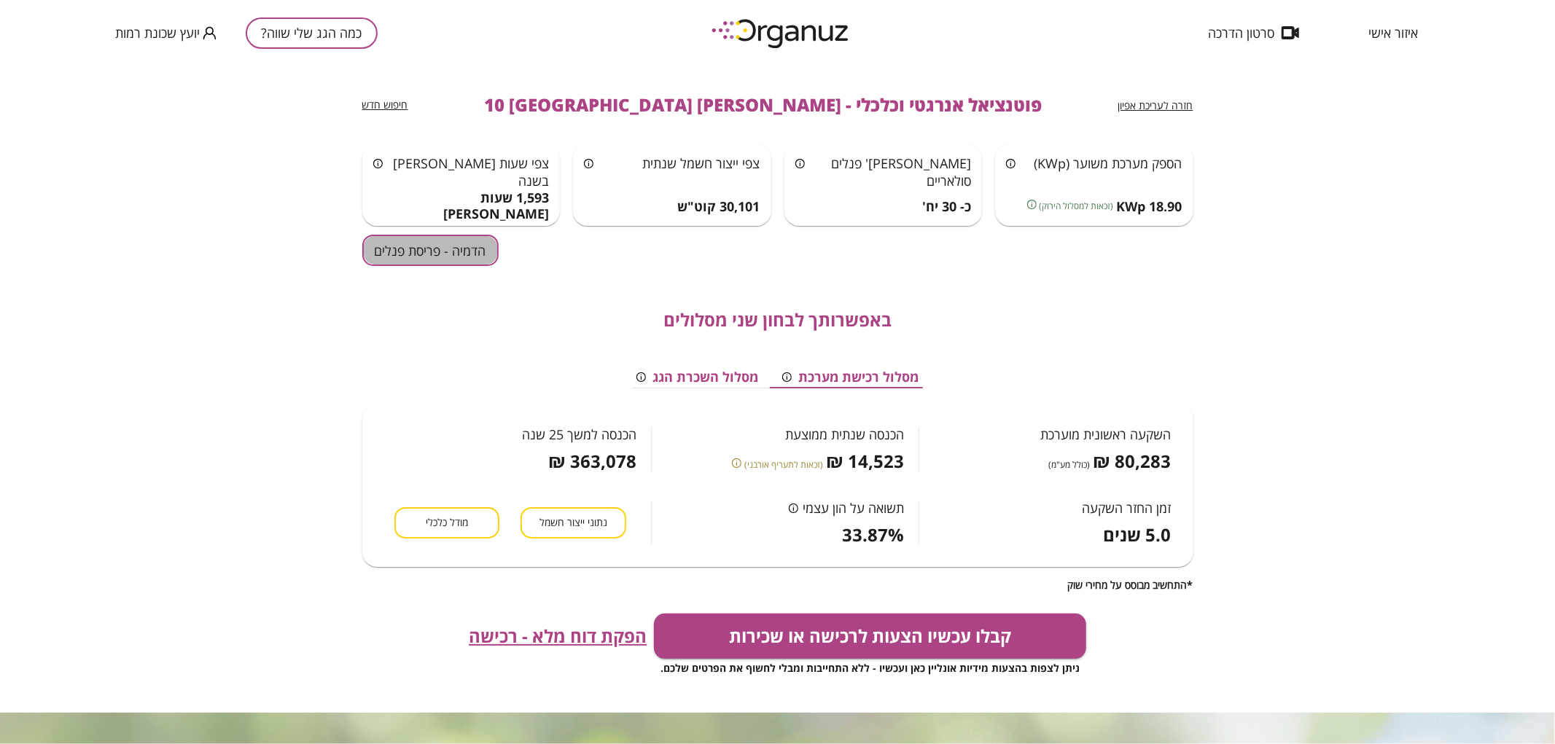
click at [395, 237] on button "הדמיה - פריסת פנלים" at bounding box center [430, 250] width 136 height 31
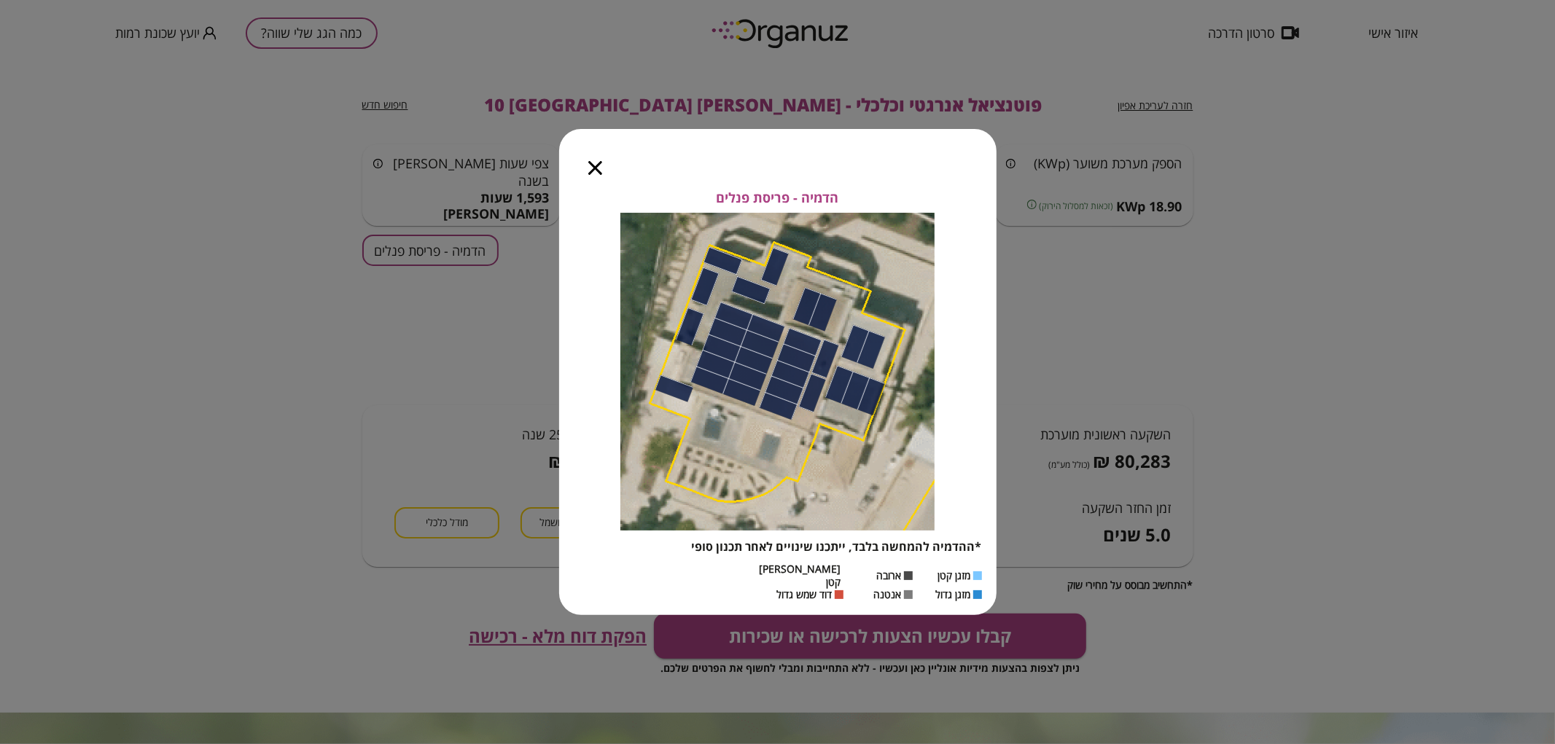
click at [588, 175] on icon "button" at bounding box center [595, 168] width 14 height 14
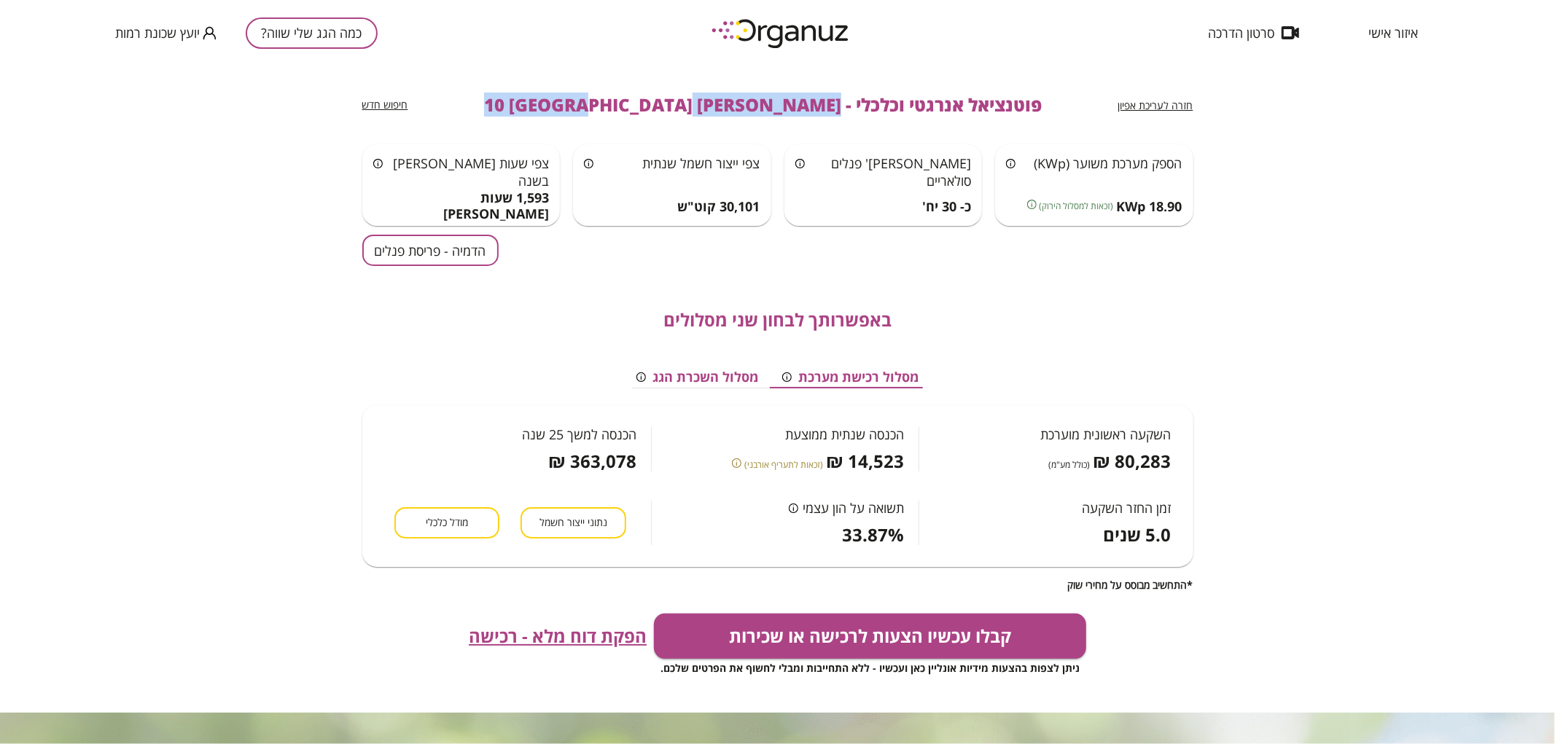
drag, startPoint x: 774, startPoint y: 104, endPoint x: 551, endPoint y: 118, distance: 223.5
click at [551, 118] on div "חזרה לעריכת אפיון פוטנציאל אנרגטי וכלכלי - ישראל אפשטיין 10 באר שבע חיפוש חדש" at bounding box center [777, 105] width 831 height 79
copy span "ישראל אפשטיין 10 באר שבע"
click at [281, 37] on button "כמה הגג שלי שווה?" at bounding box center [312, 32] width 132 height 31
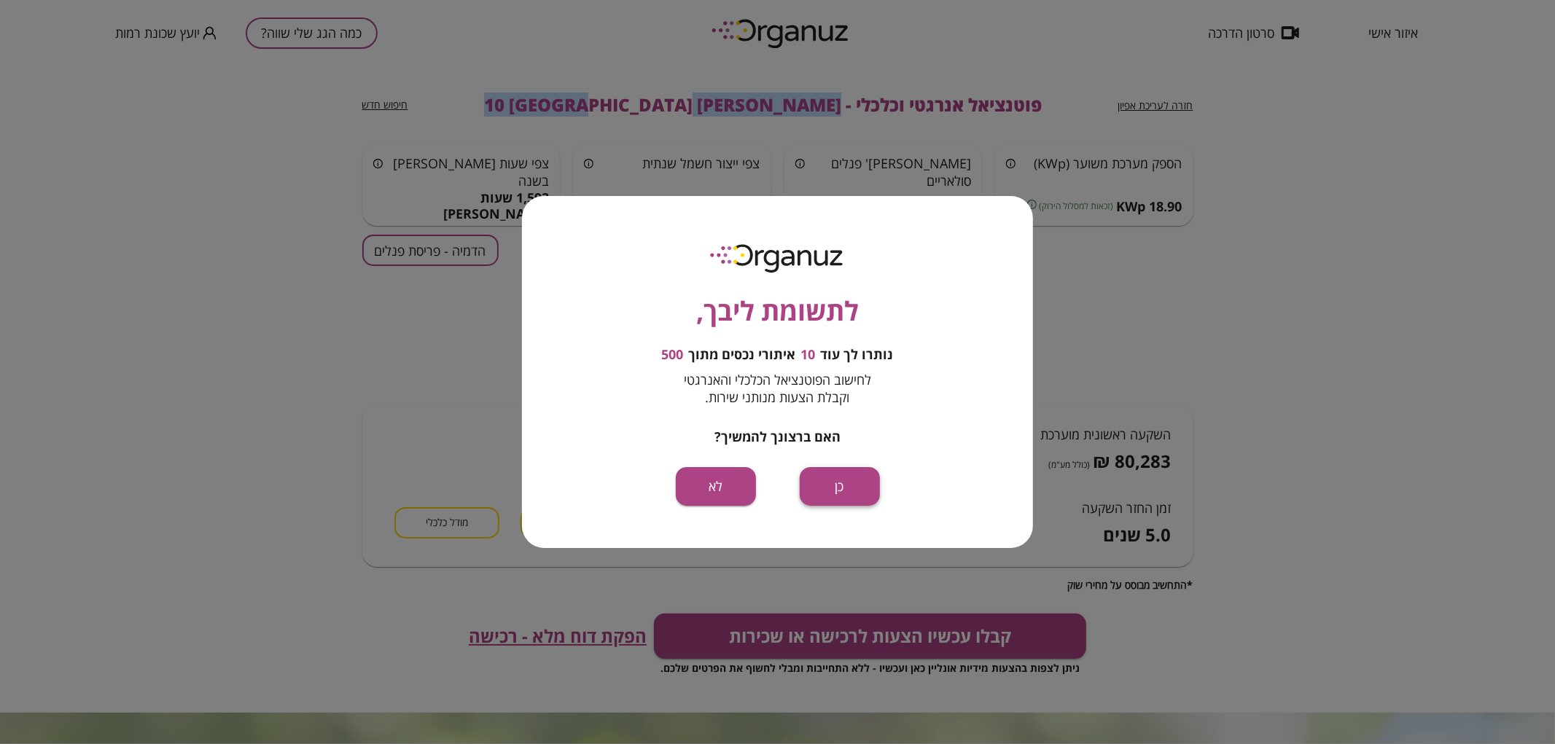
click at [833, 477] on button "כן" at bounding box center [840, 486] width 80 height 39
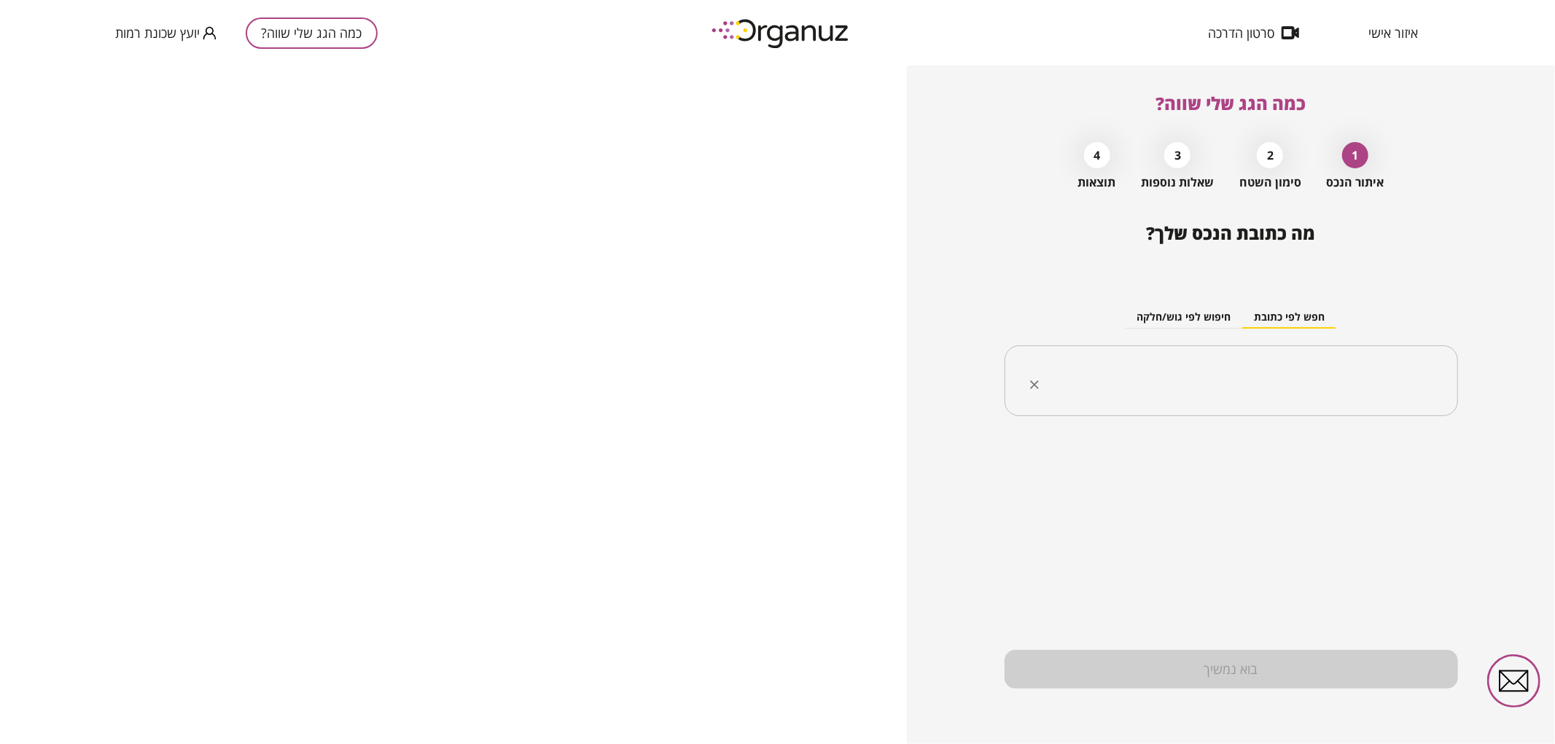
click at [1245, 395] on input "text" at bounding box center [1236, 381] width 407 height 36
paste input "**********"
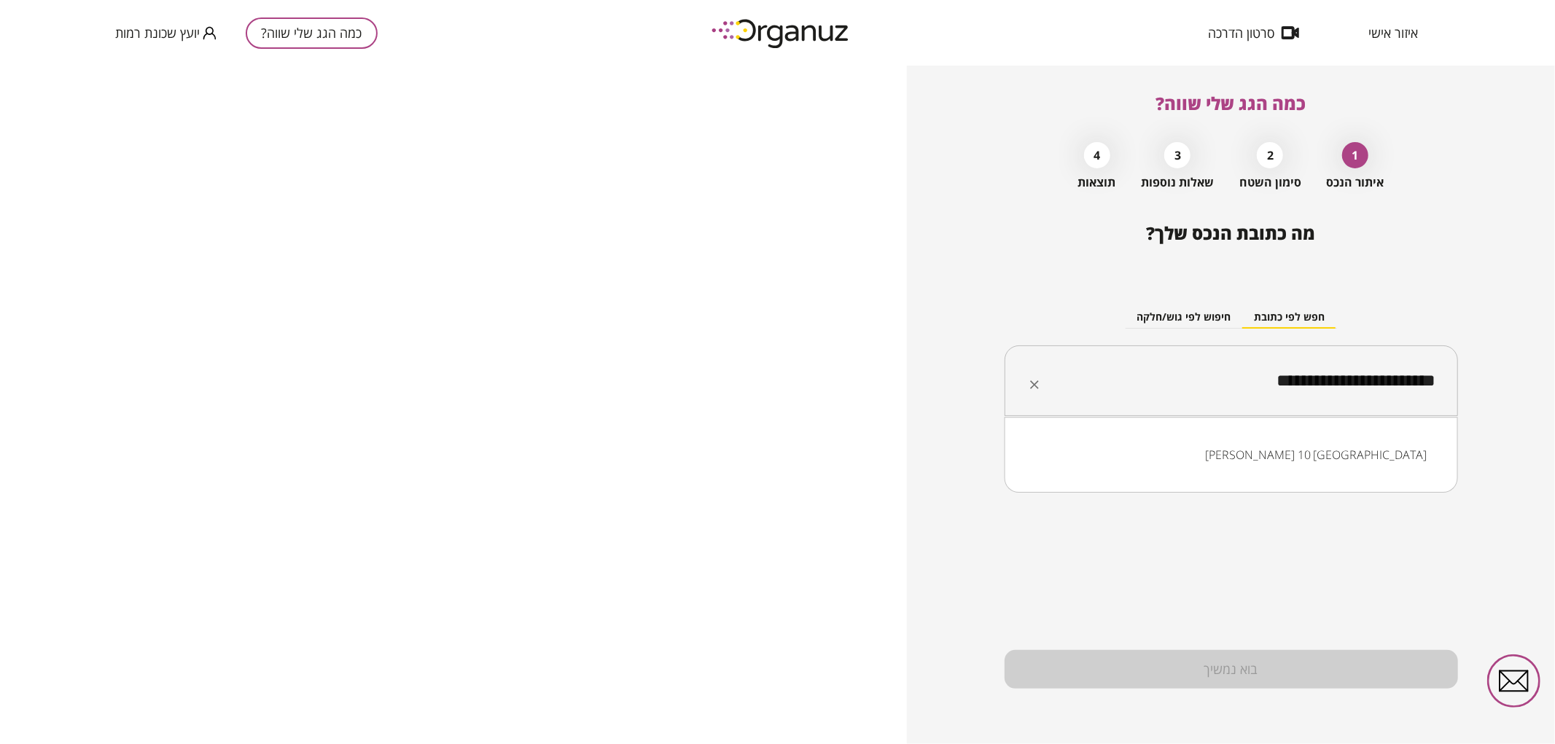
drag, startPoint x: 1327, startPoint y: 383, endPoint x: 1313, endPoint y: 383, distance: 13.8
click at [1313, 385] on input "**********" at bounding box center [1236, 381] width 407 height 36
click at [1404, 456] on li "ישראל אפשטיין 26 באר שבע" at bounding box center [1230, 455] width 415 height 26
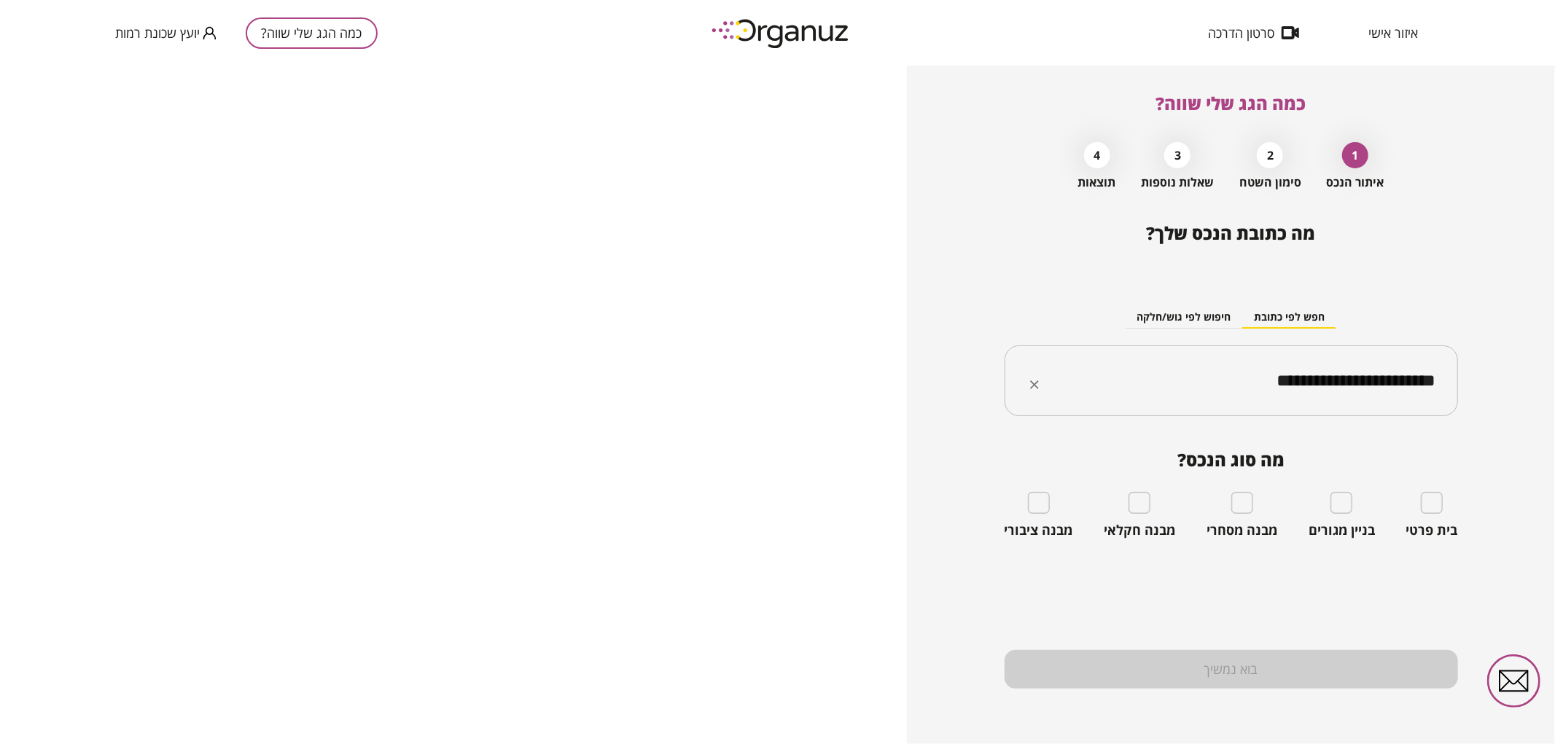
type input "**********"
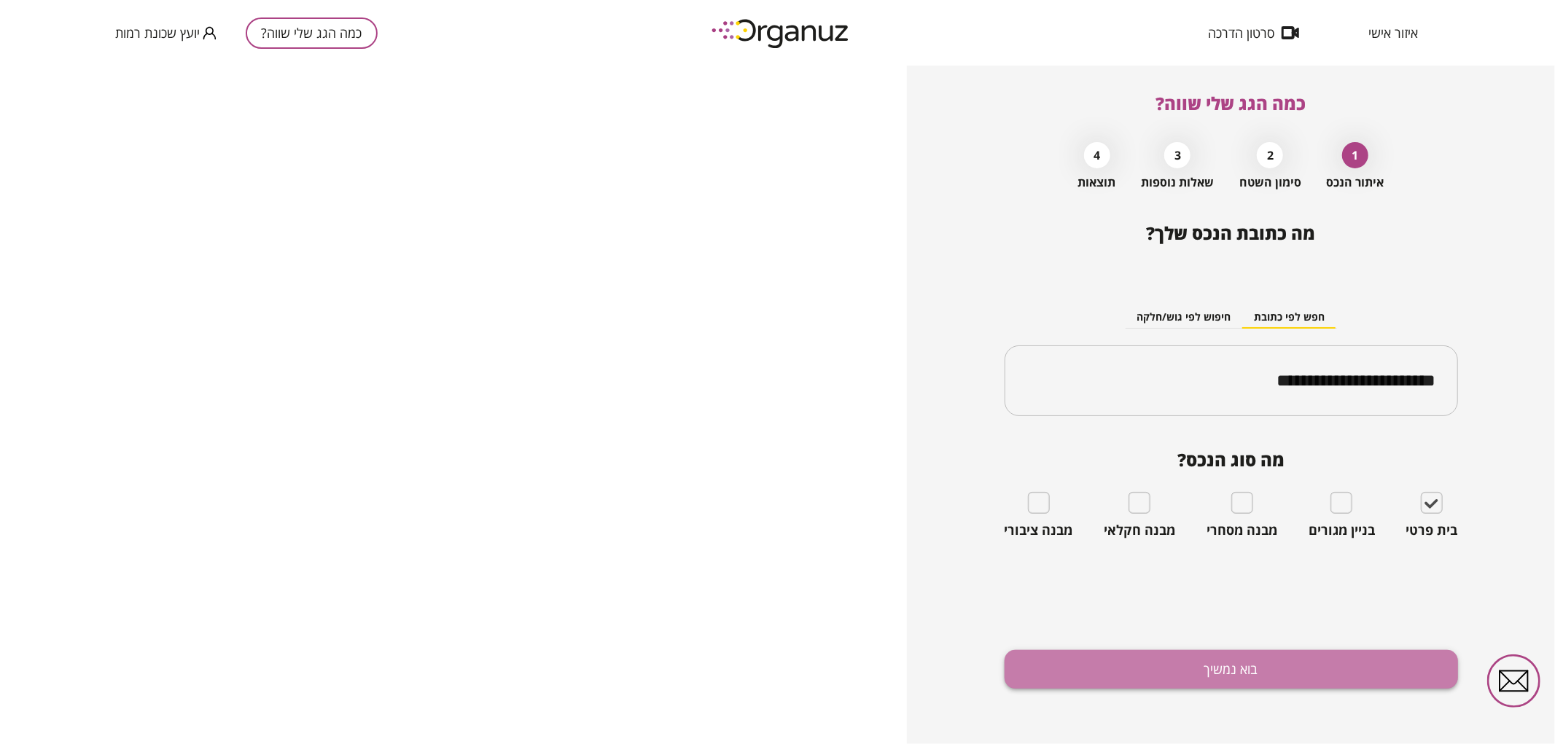
click at [1302, 668] on button "בוא נמשיך" at bounding box center [1230, 669] width 453 height 39
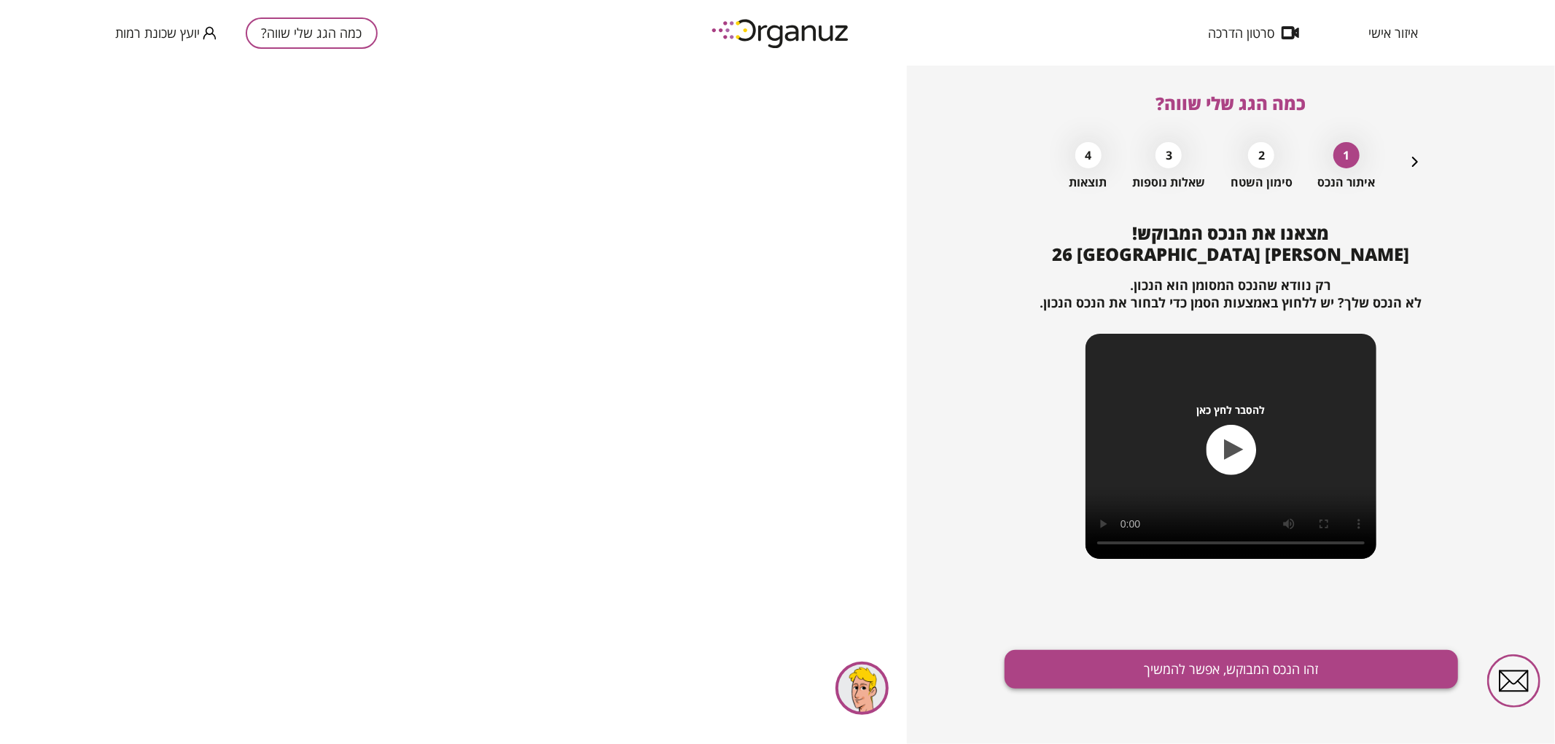
click at [1185, 662] on button "זהו הנכס המבוקש, אפשר להמשיך" at bounding box center [1230, 669] width 453 height 39
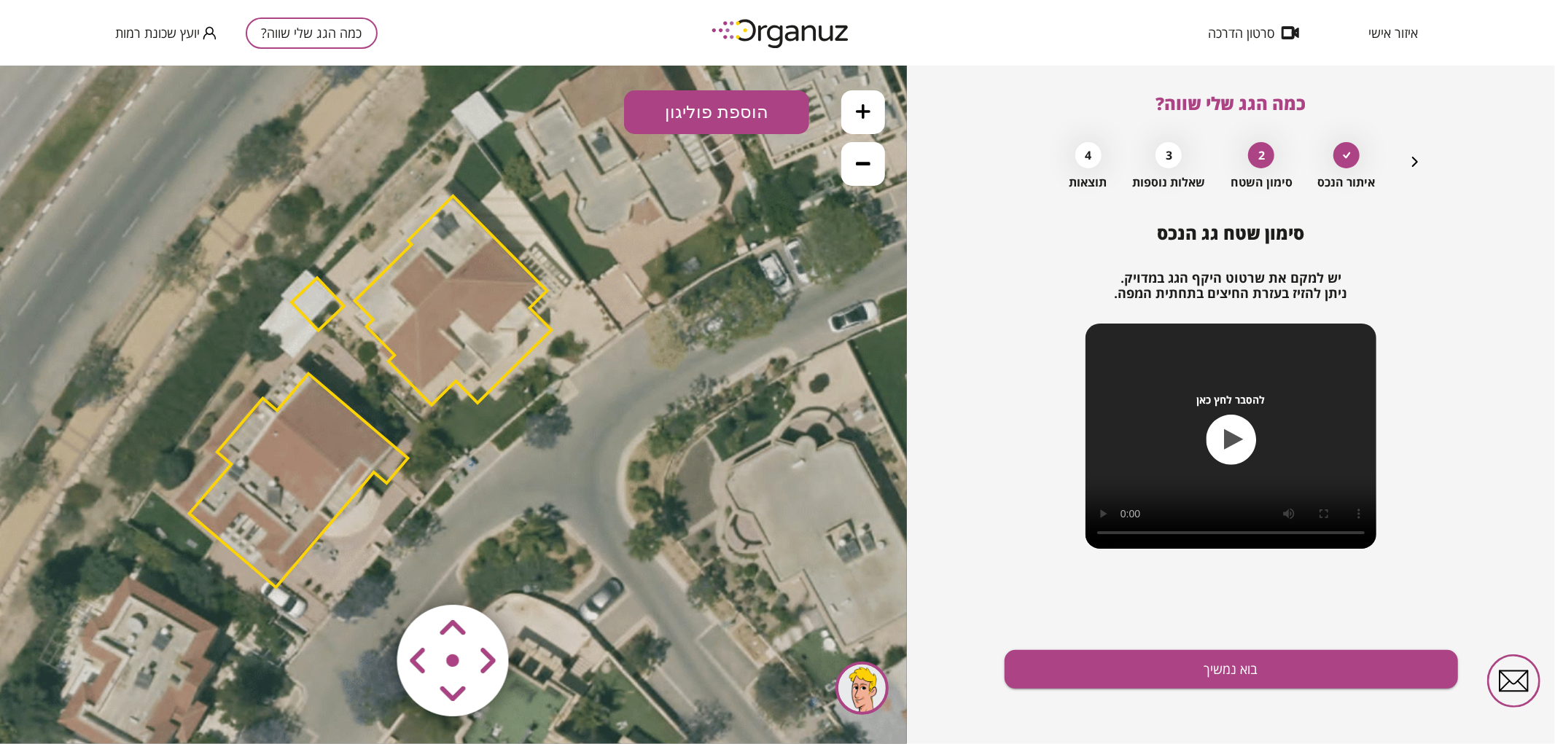
drag, startPoint x: 369, startPoint y: 313, endPoint x: 286, endPoint y: 300, distance: 84.1
click at [286, 300] on icon at bounding box center [365, 392] width 1213 height 1213
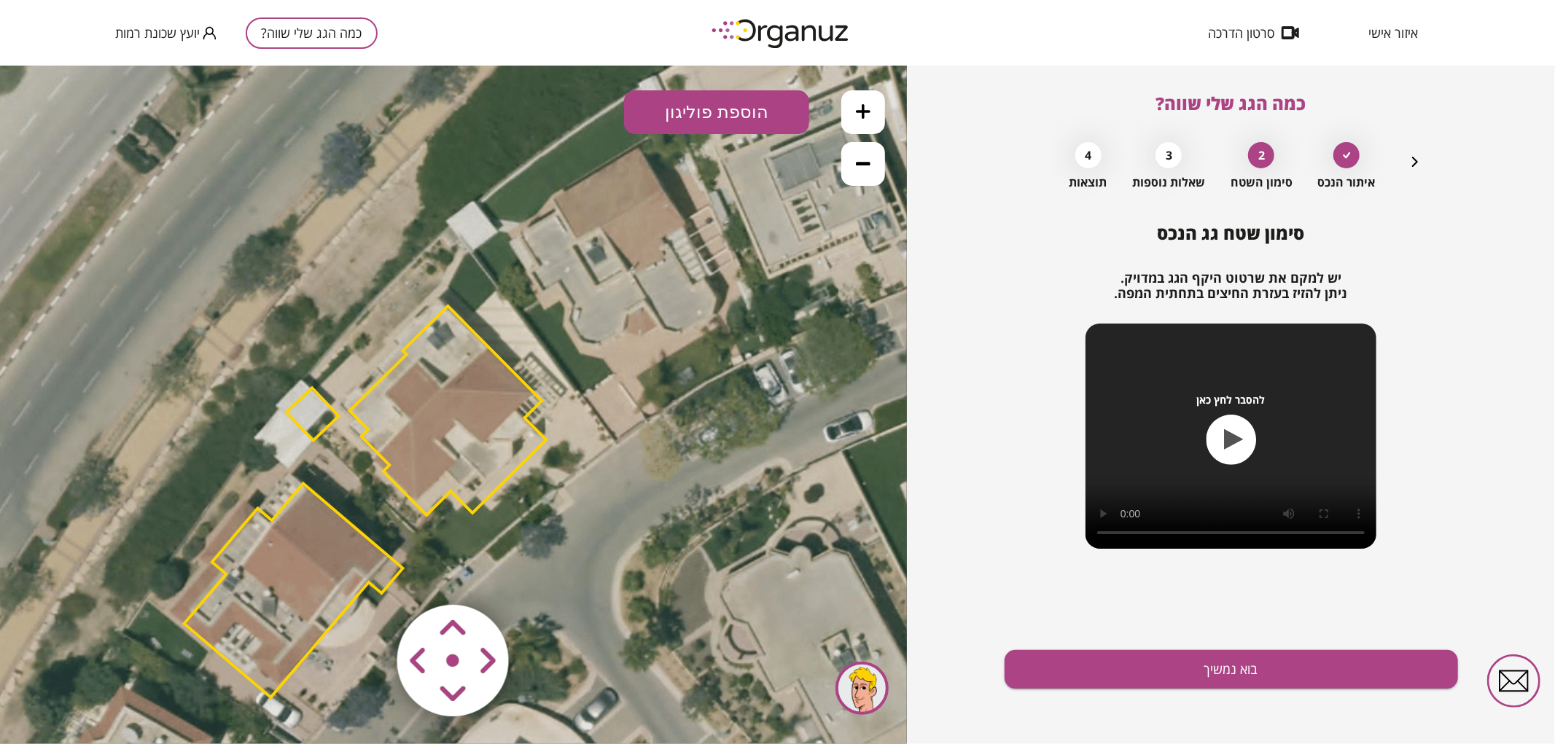
drag, startPoint x: 475, startPoint y: 300, endPoint x: 470, endPoint y: 410, distance: 110.2
click at [470, 410] on polygon at bounding box center [448, 409] width 197 height 209
click at [449, 376] on polygon at bounding box center [448, 409] width 197 height 209
click at [449, 376] on polygon at bounding box center [448, 410] width 197 height 209
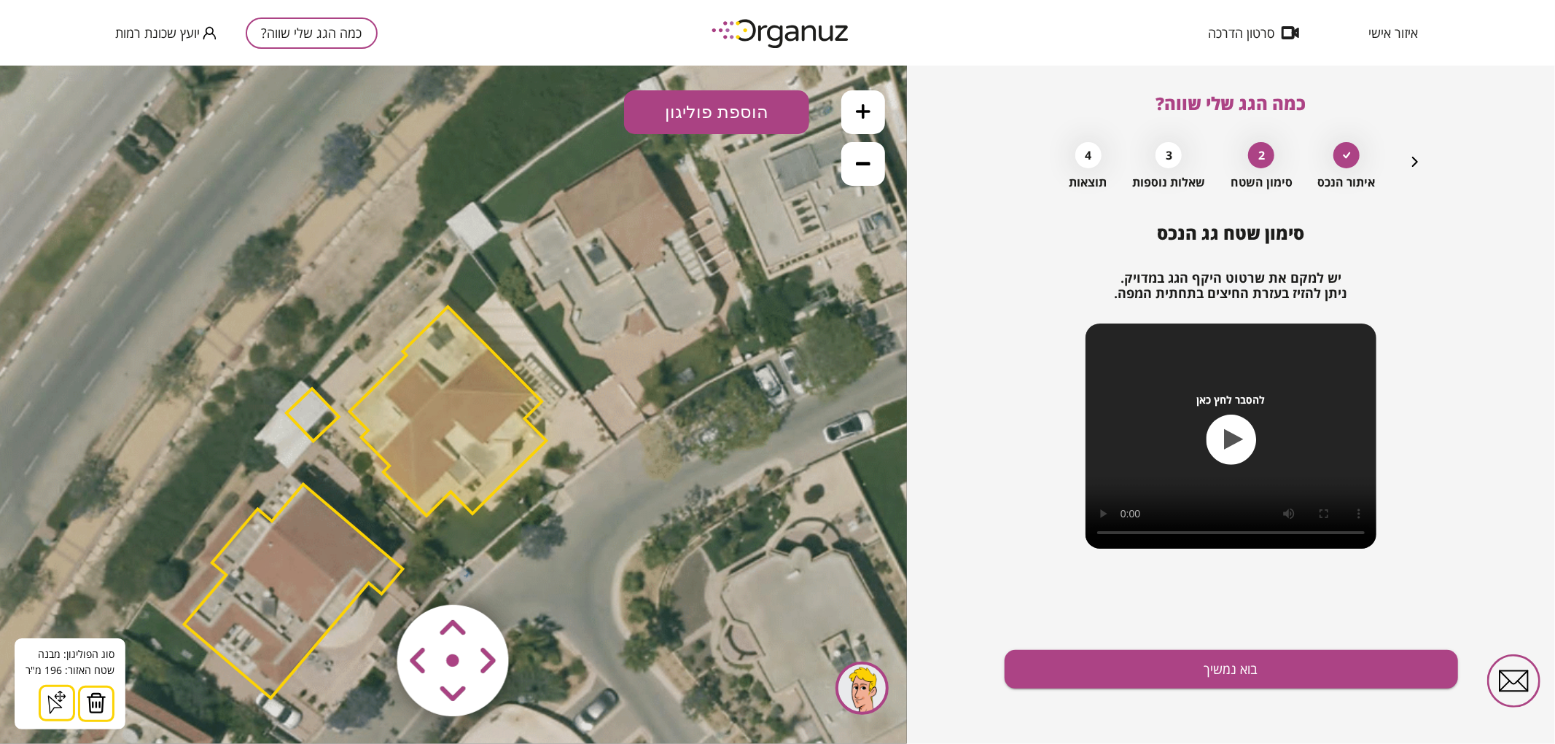
click at [701, 359] on icon at bounding box center [360, 503] width 1213 height 1213
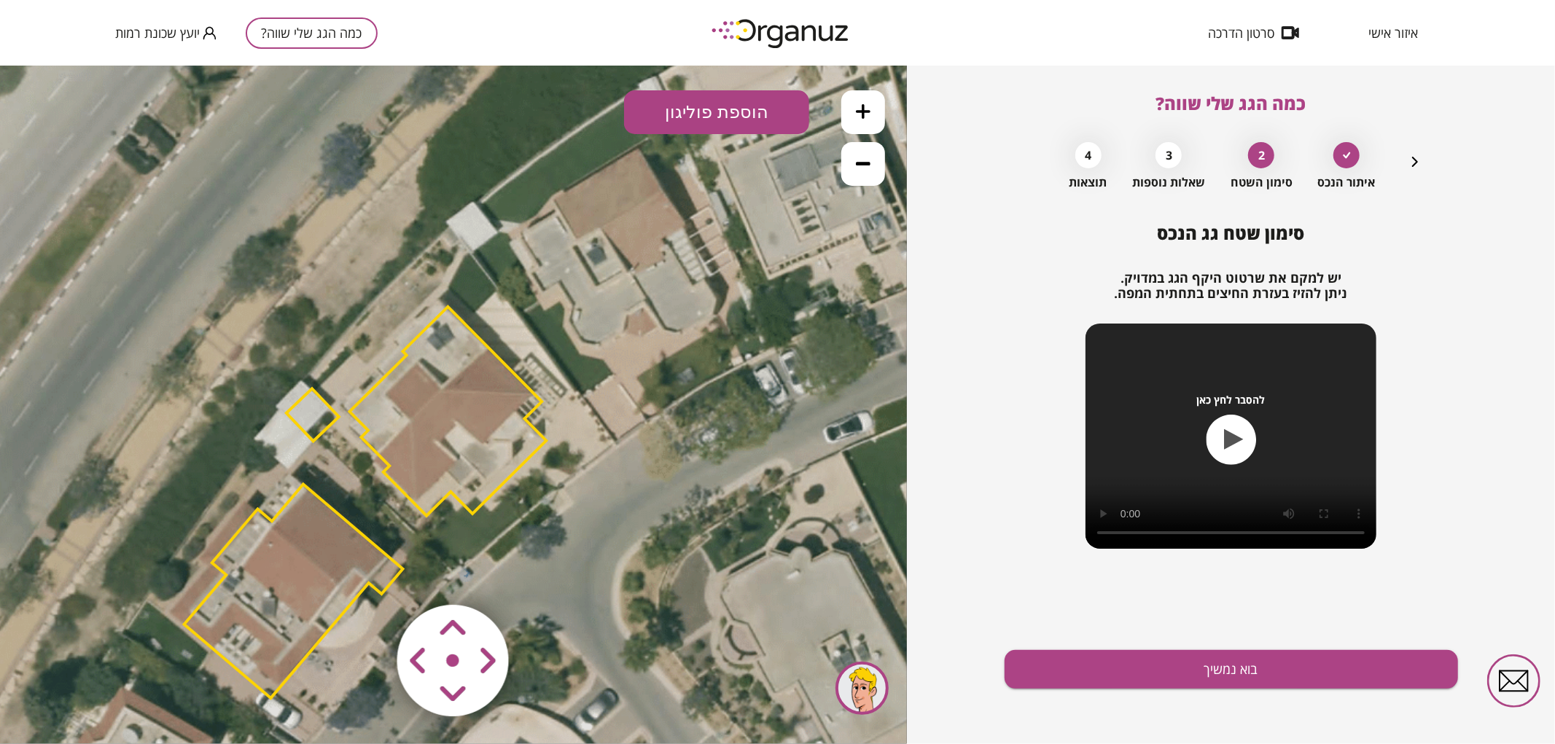
click at [870, 103] on button at bounding box center [863, 112] width 44 height 44
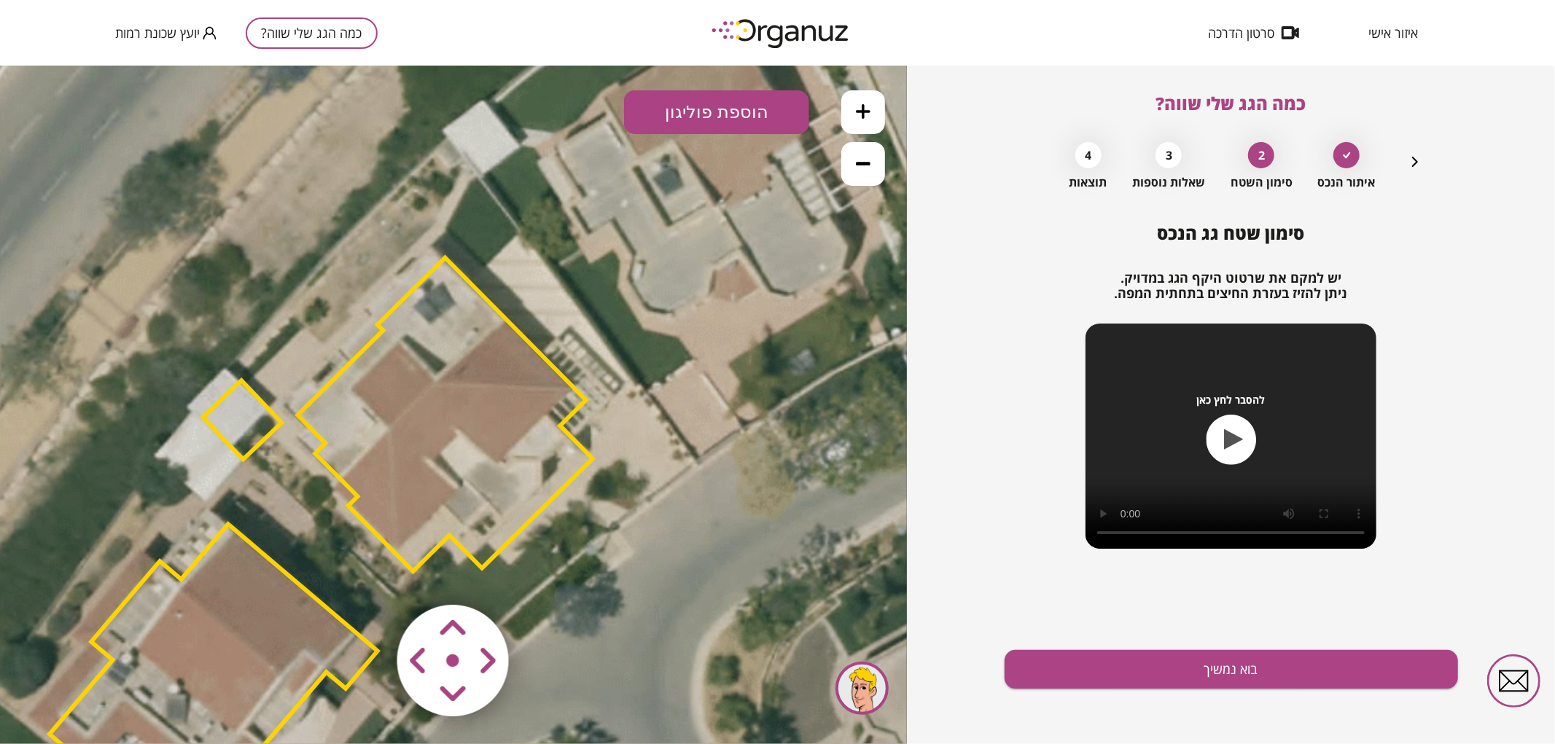
click at [871, 107] on button at bounding box center [863, 112] width 44 height 44
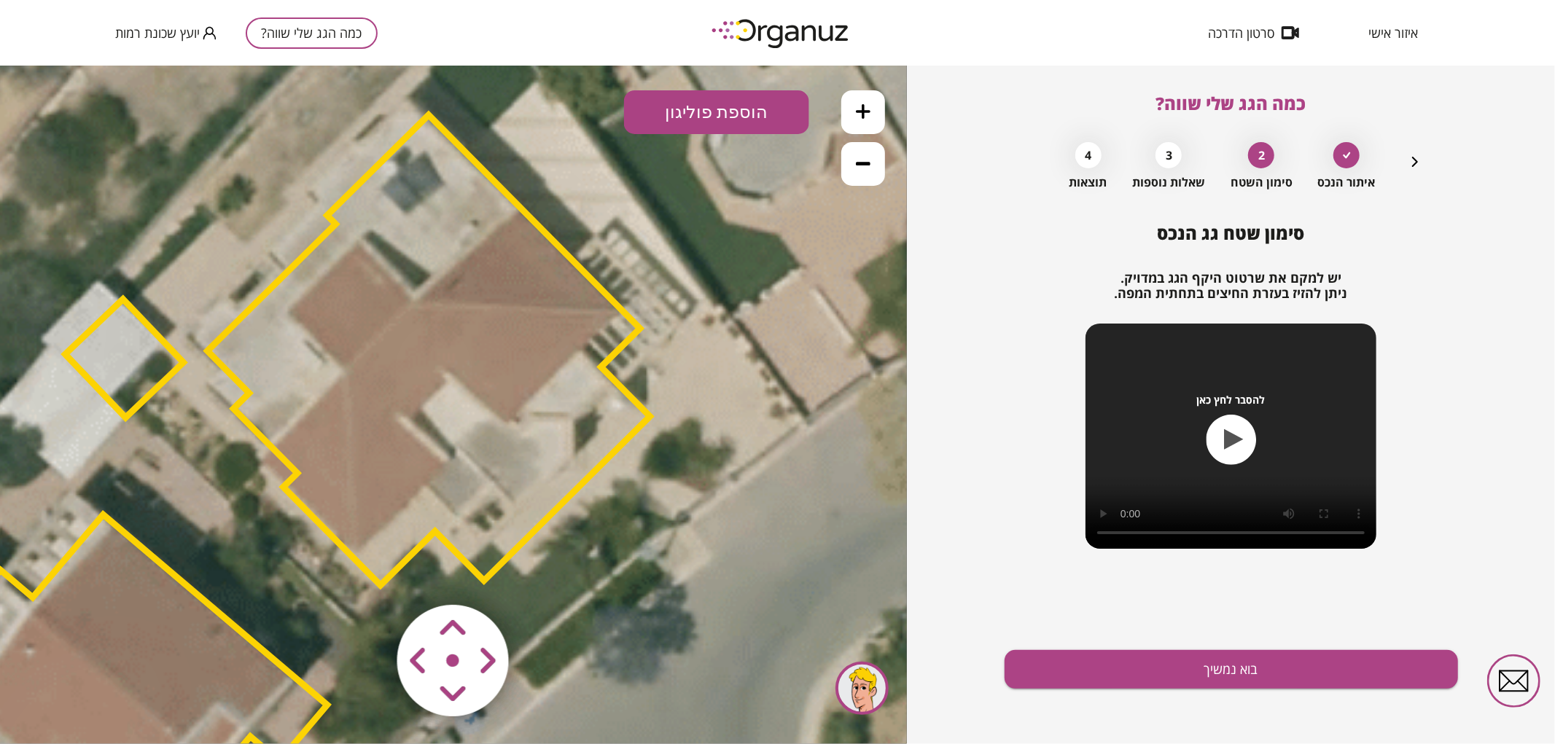
drag, startPoint x: 815, startPoint y: 326, endPoint x: 851, endPoint y: 235, distance: 97.4
click at [799, 251] on icon at bounding box center [233, 559] width 2730 height 2730
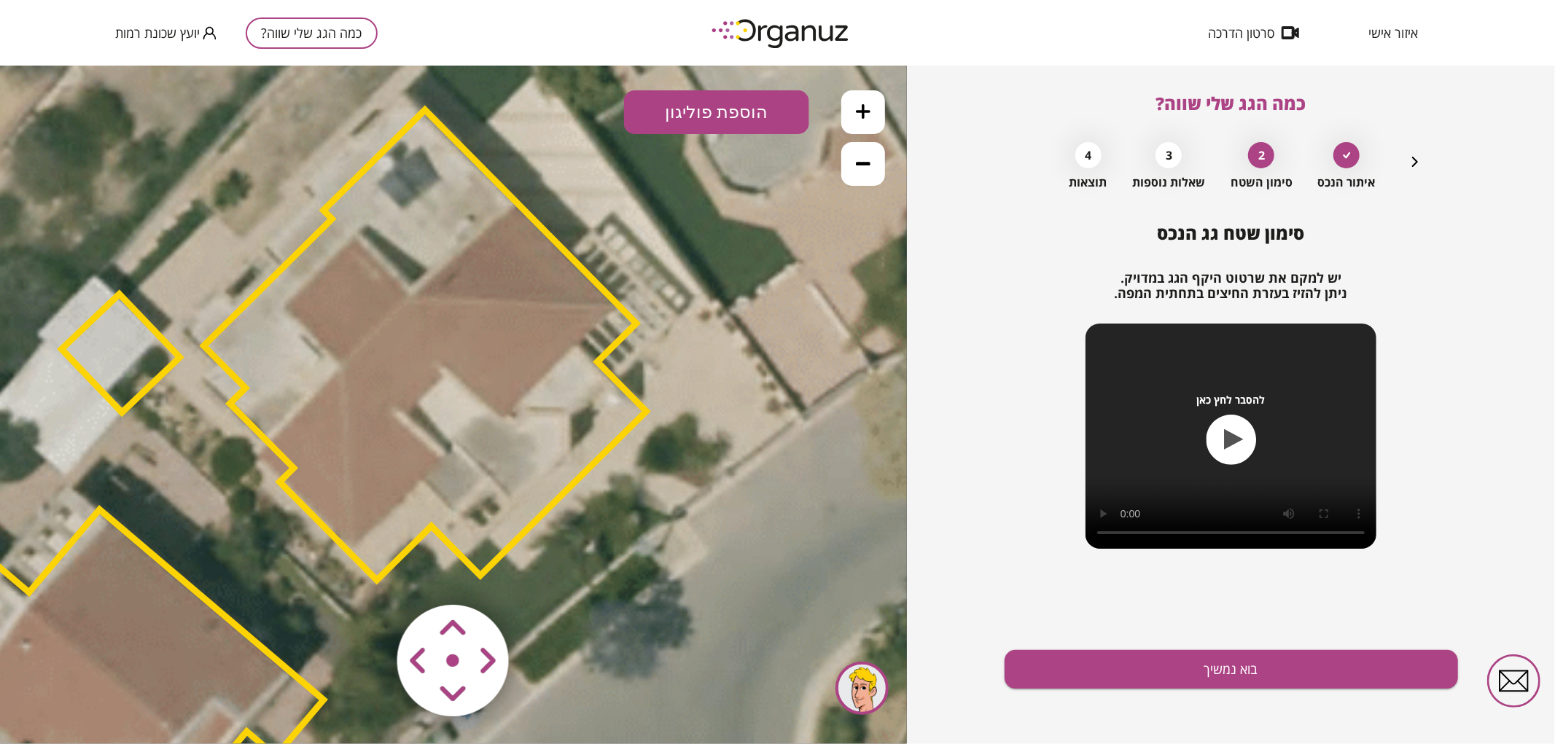
click at [867, 161] on icon at bounding box center [863, 163] width 15 height 4
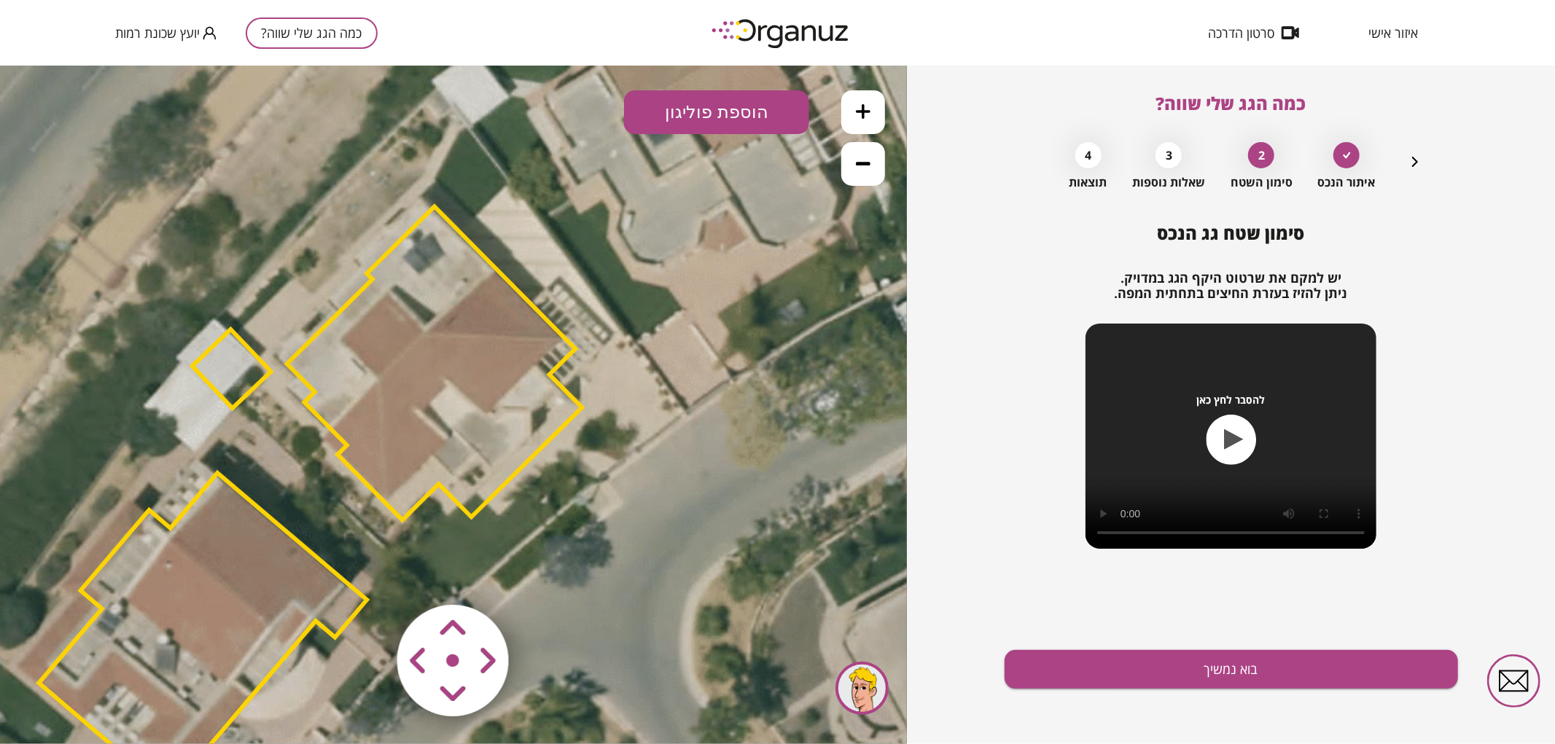
click at [367, 574] on area at bounding box center [367, 574] width 0 height 0
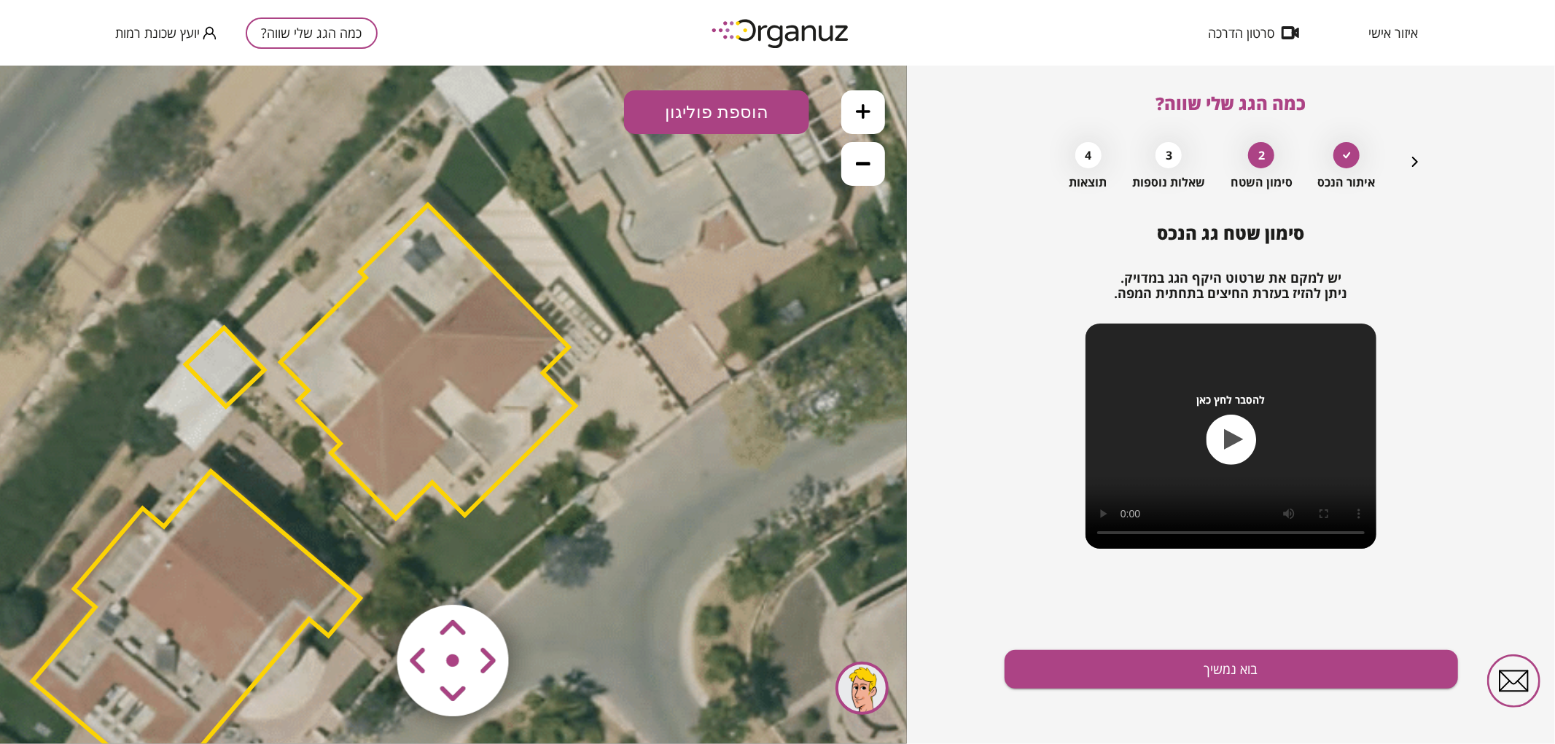
click at [367, 574] on area at bounding box center [367, 574] width 0 height 0
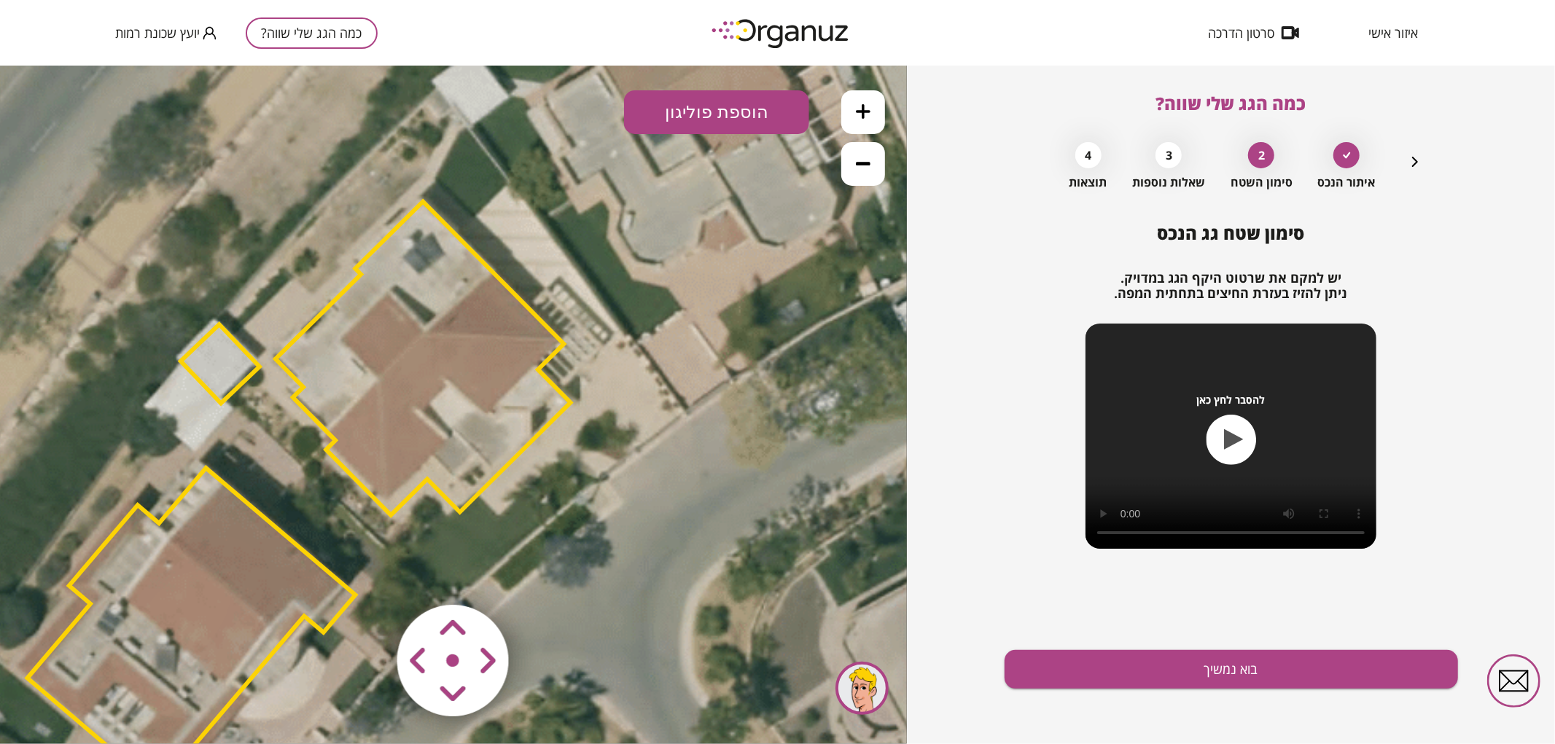
click at [367, 574] on area at bounding box center [367, 574] width 0 height 0
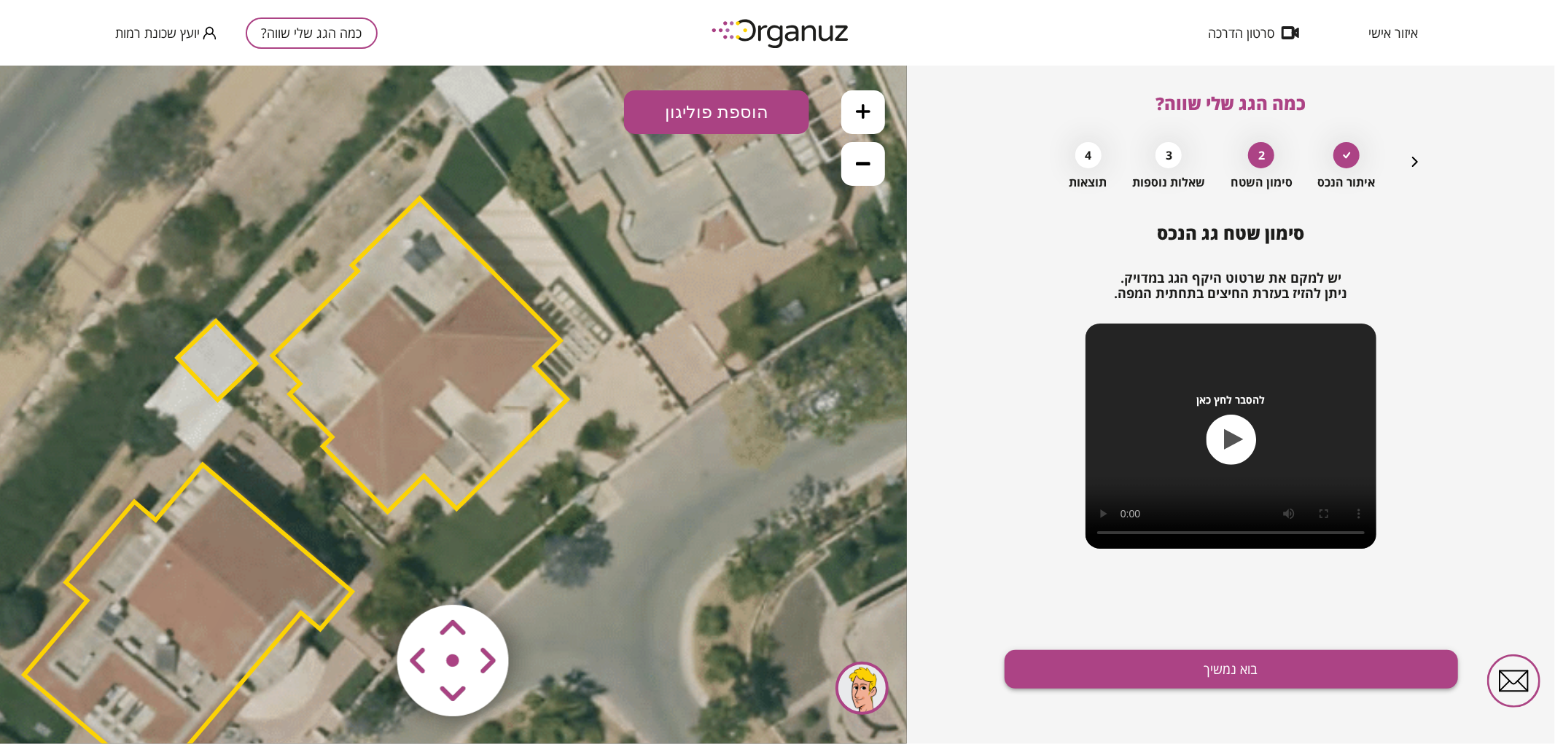
click at [1086, 676] on button "בוא נמשיך" at bounding box center [1230, 669] width 453 height 39
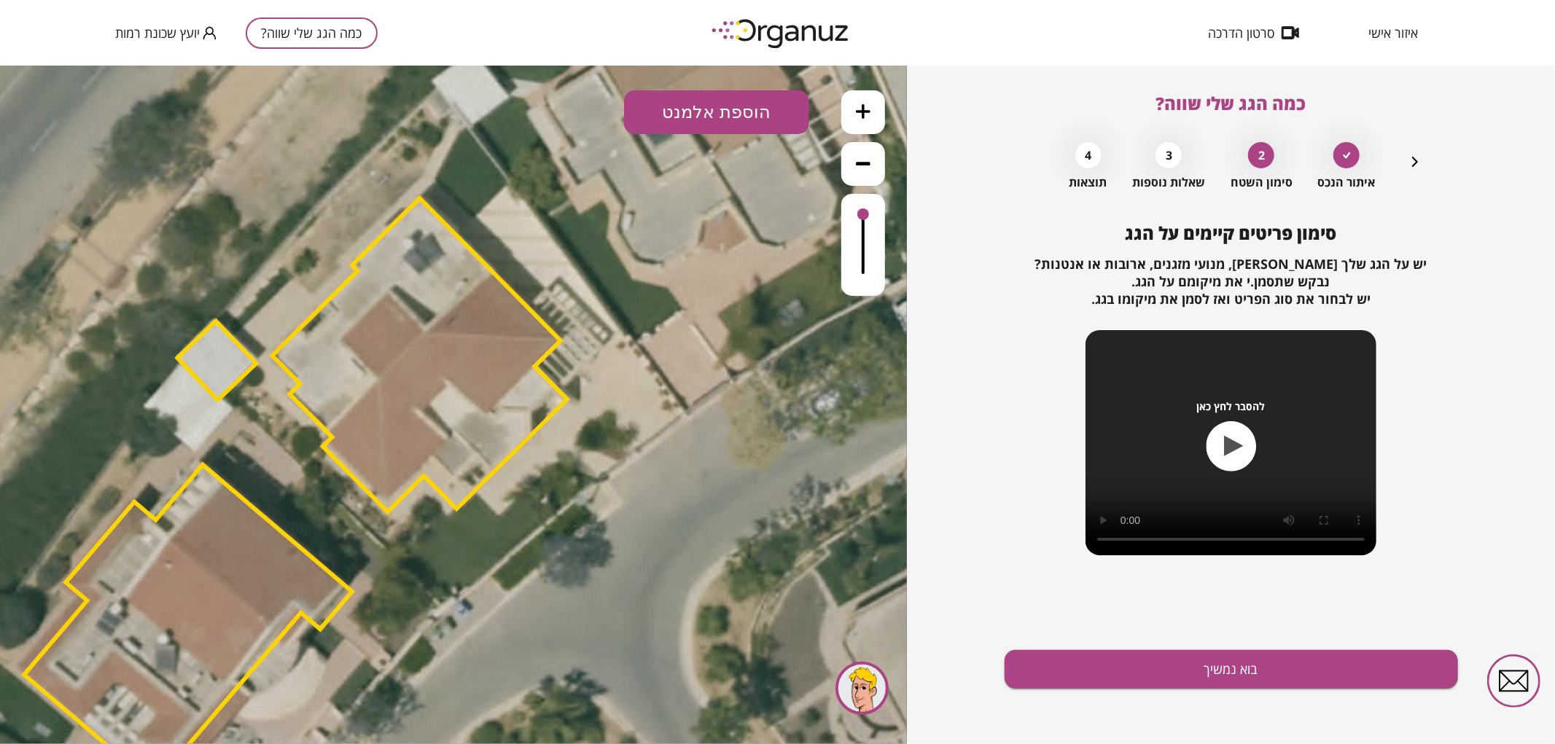
click at [686, 112] on button "הוספת אלמנט" at bounding box center [716, 112] width 185 height 44
click at [736, 295] on div ".st0 { fill: #FFFFFF; } .st0 { fill: #FFFFFF; }" at bounding box center [453, 404] width 907 height 679
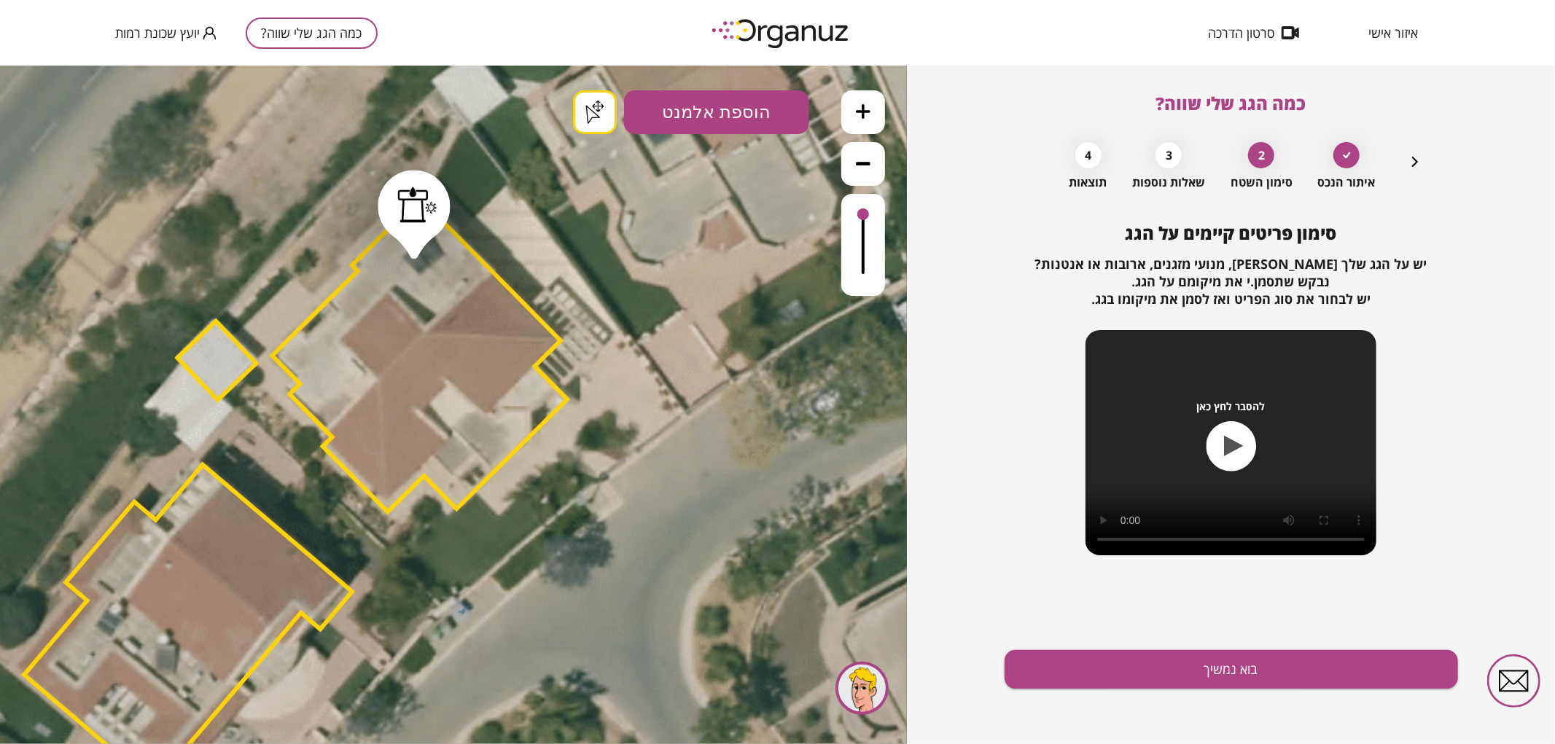
click at [1112, 681] on button "בוא נמשיך" at bounding box center [1230, 669] width 453 height 39
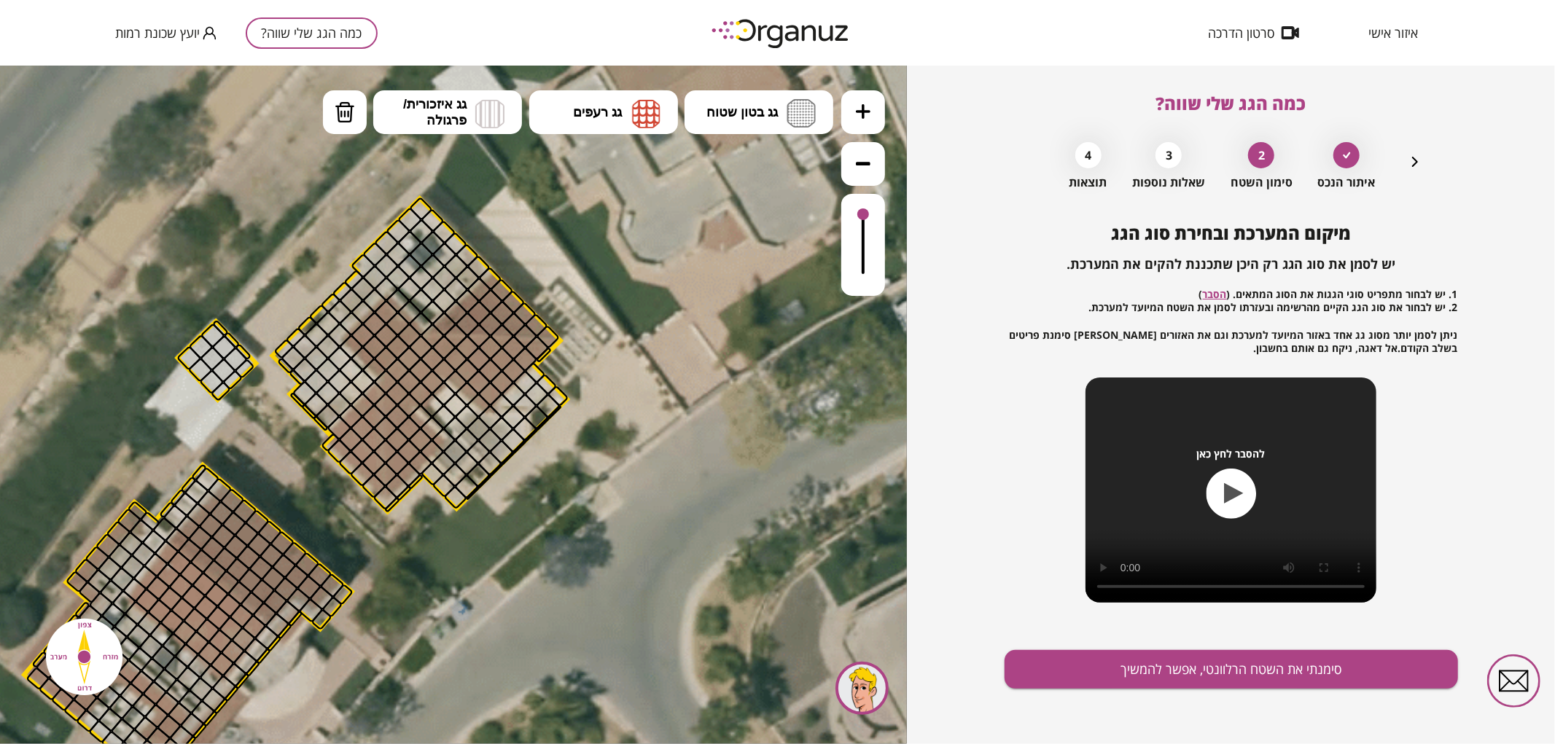
click at [853, 120] on button at bounding box center [863, 112] width 44 height 44
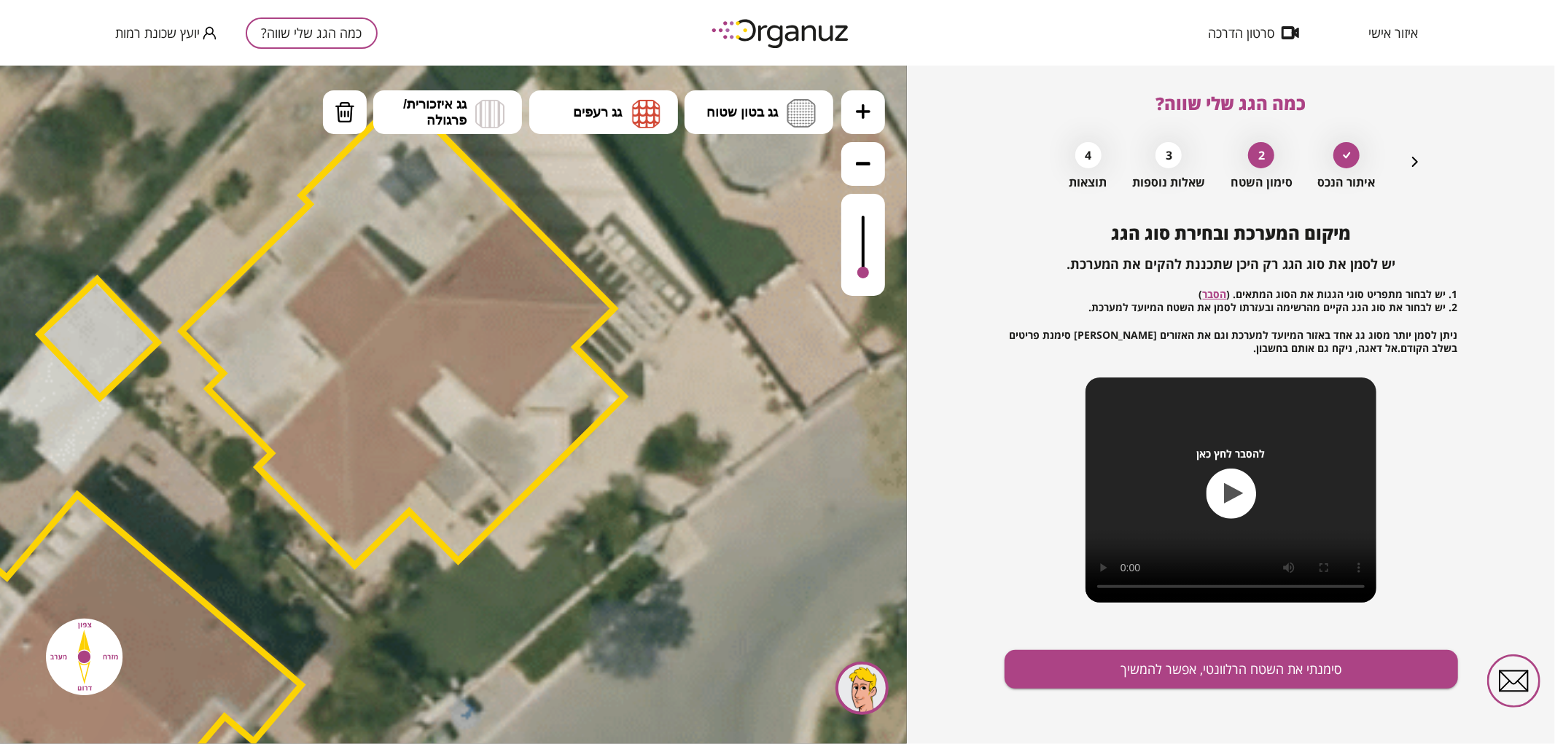
drag, startPoint x: 863, startPoint y: 215, endPoint x: 866, endPoint y: 276, distance: 61.3
click at [866, 276] on div at bounding box center [863, 272] width 12 height 12
click at [809, 101] on img at bounding box center [800, 112] width 29 height 28
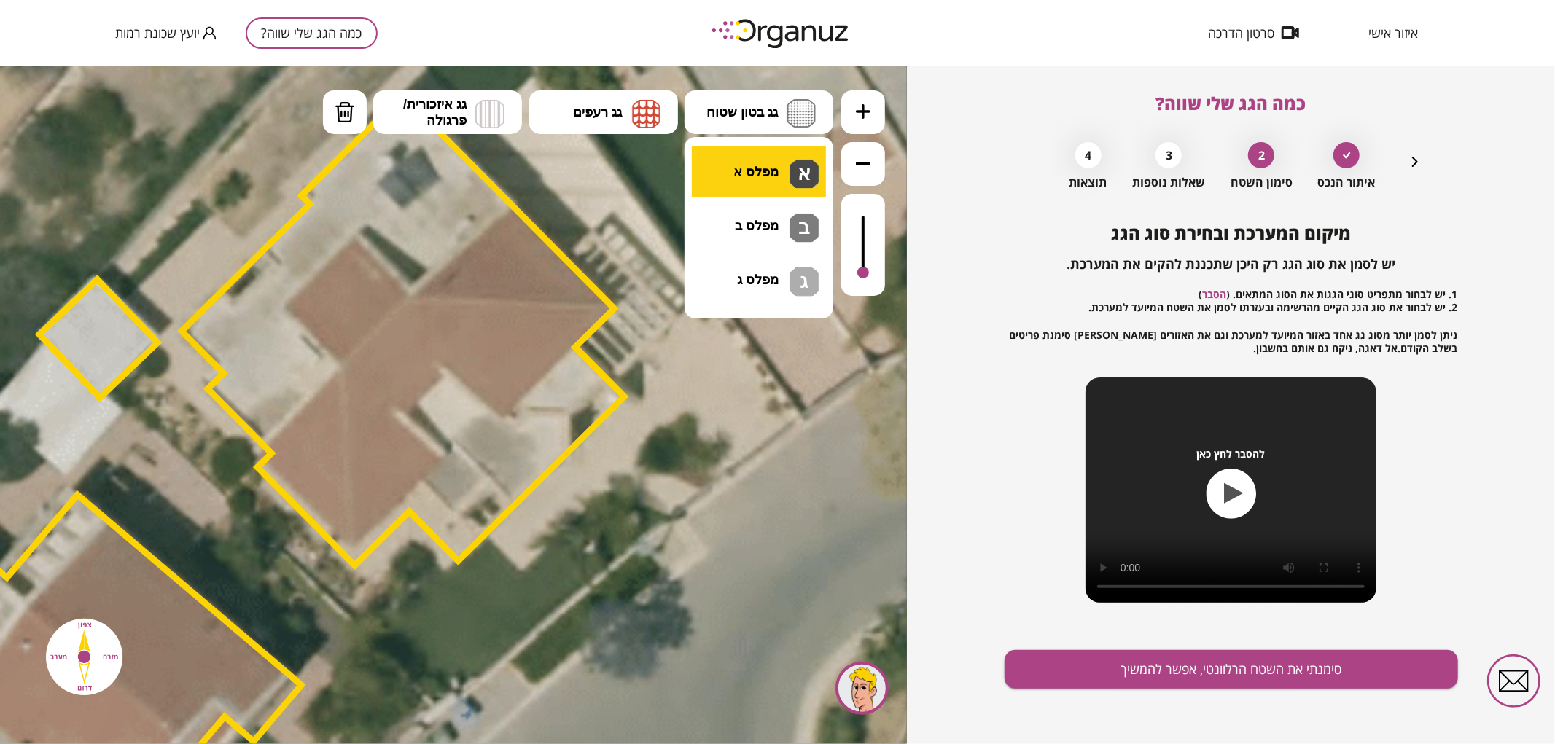
click at [789, 168] on div ".st0 { fill: #FFFFFF; } .st0 { fill: #FFFFFF; }" at bounding box center [453, 404] width 907 height 679
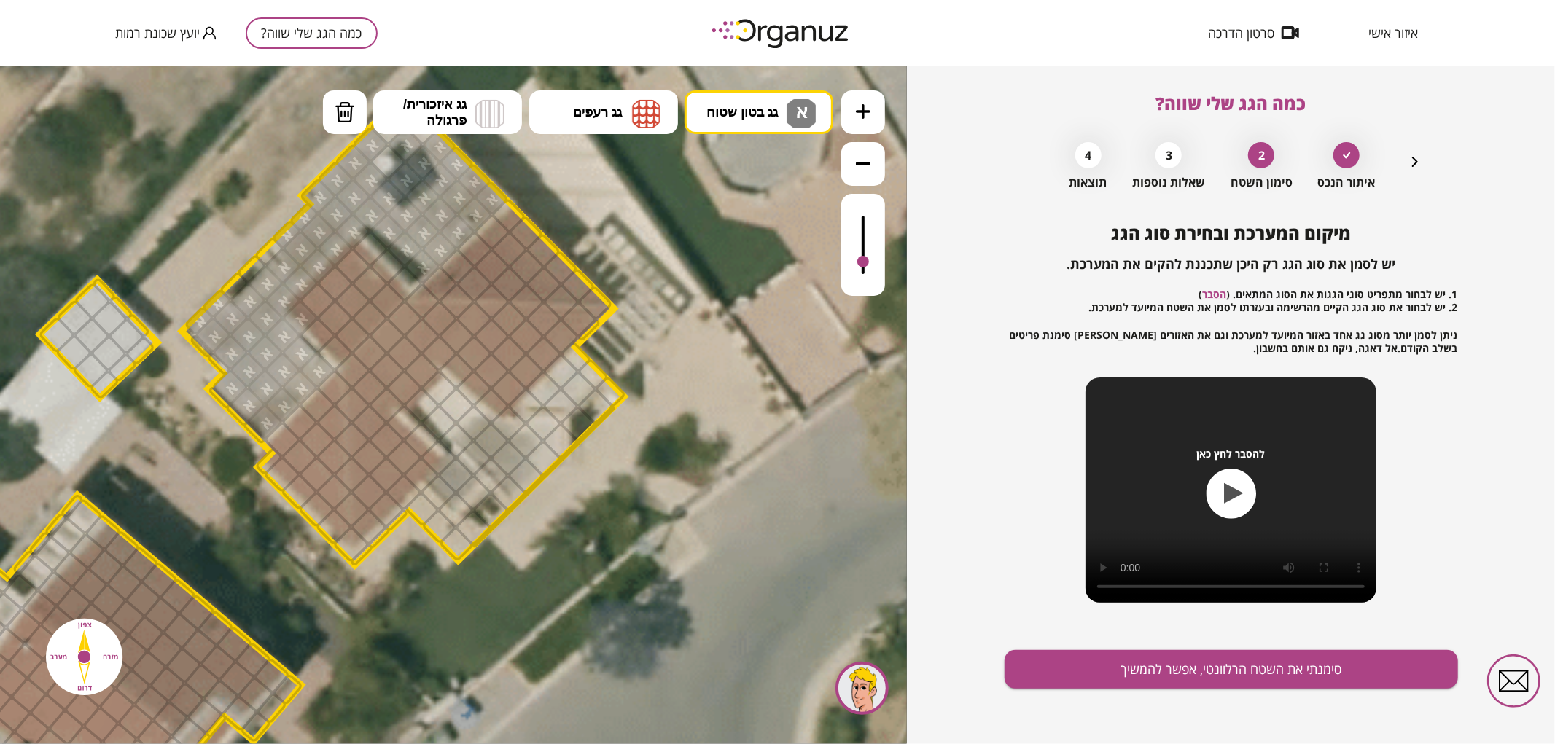
drag, startPoint x: 418, startPoint y: 259, endPoint x: 416, endPoint y: 142, distance: 116.6
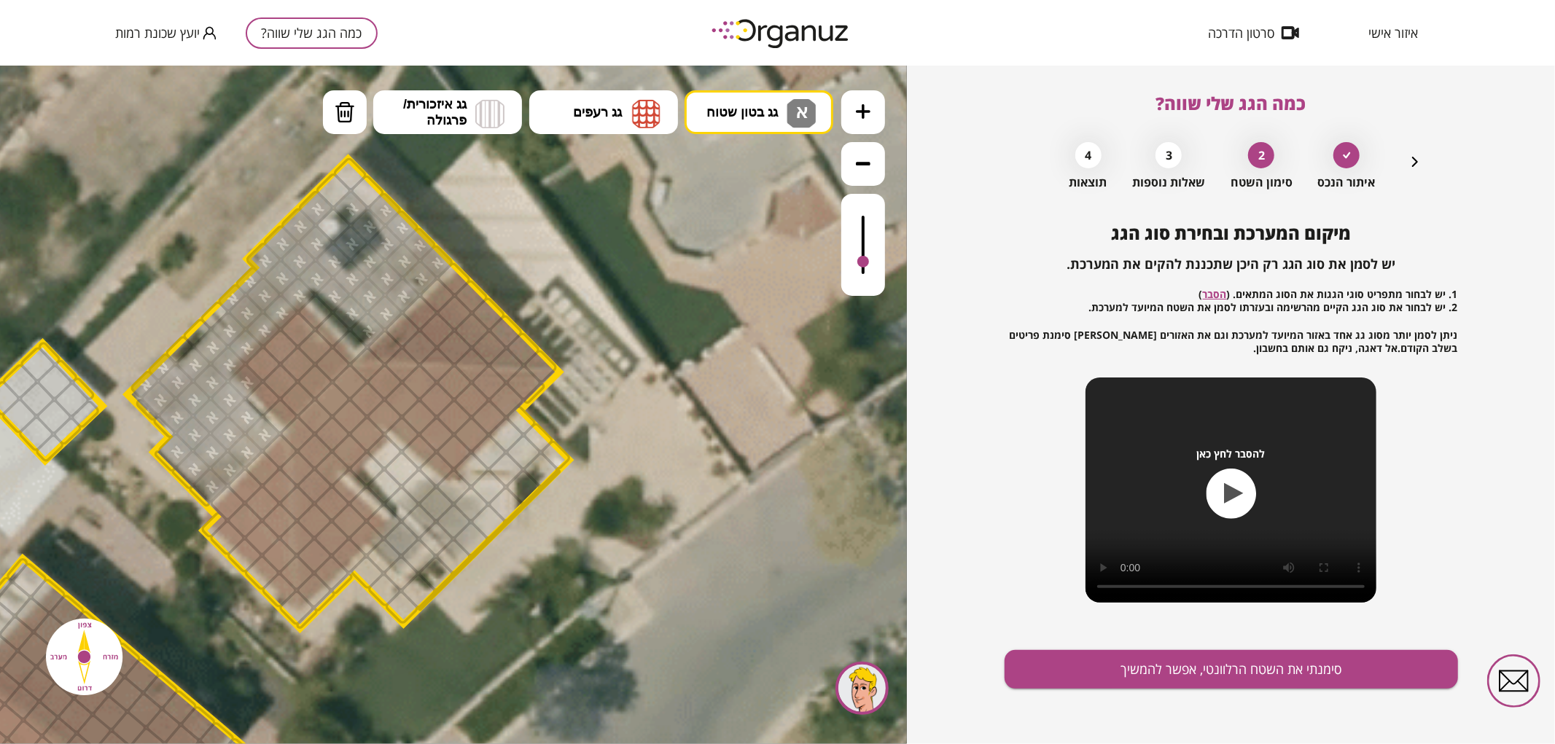
drag, startPoint x: 554, startPoint y: 147, endPoint x: 425, endPoint y: 233, distance: 155.0
click at [492, 215] on icon at bounding box center [175, 617] width 2730 height 2730
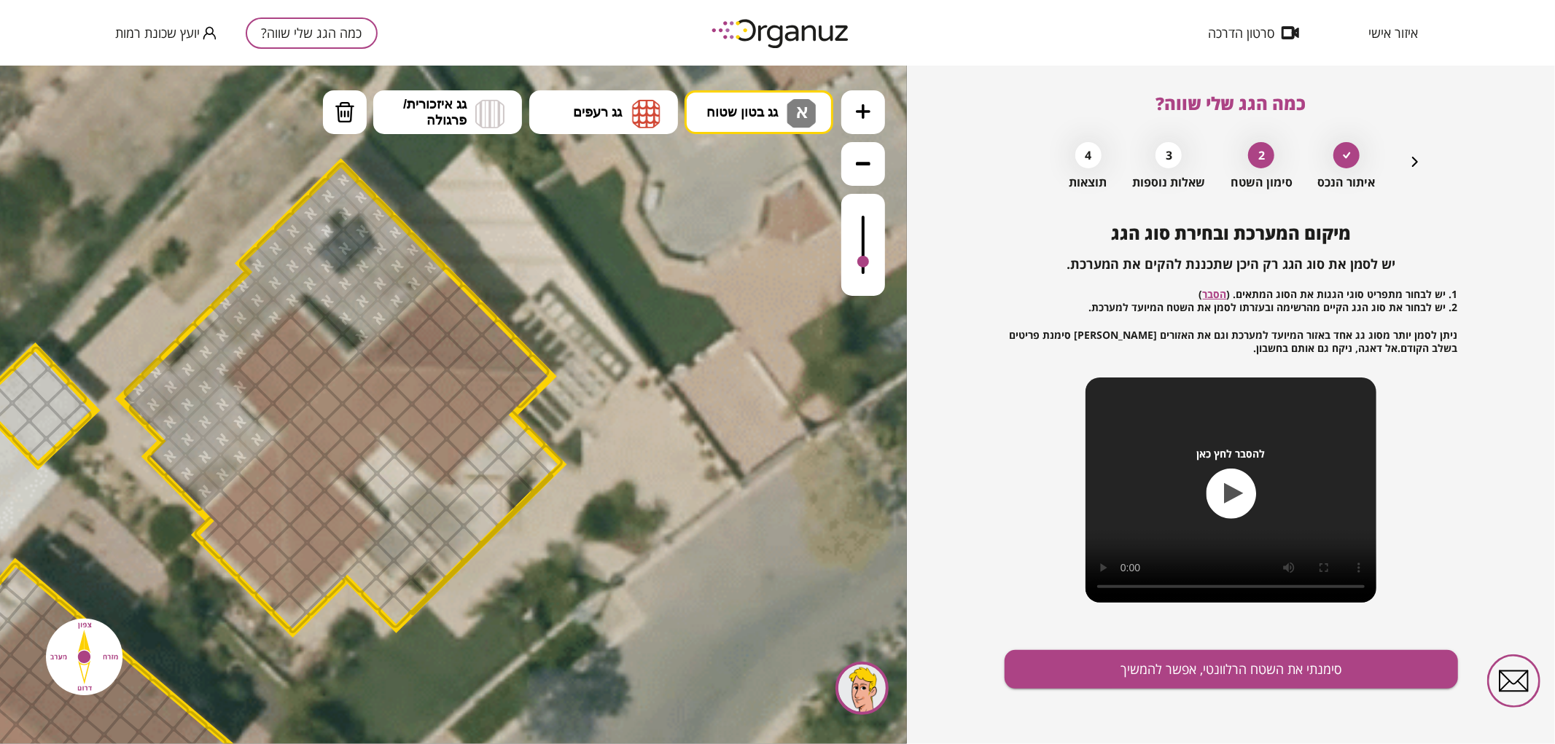
drag, startPoint x: 329, startPoint y: 230, endPoint x: 309, endPoint y: 206, distance: 31.5
click at [343, 119] on img at bounding box center [345, 112] width 20 height 22
click at [235, 381] on div at bounding box center [238, 385] width 39 height 39
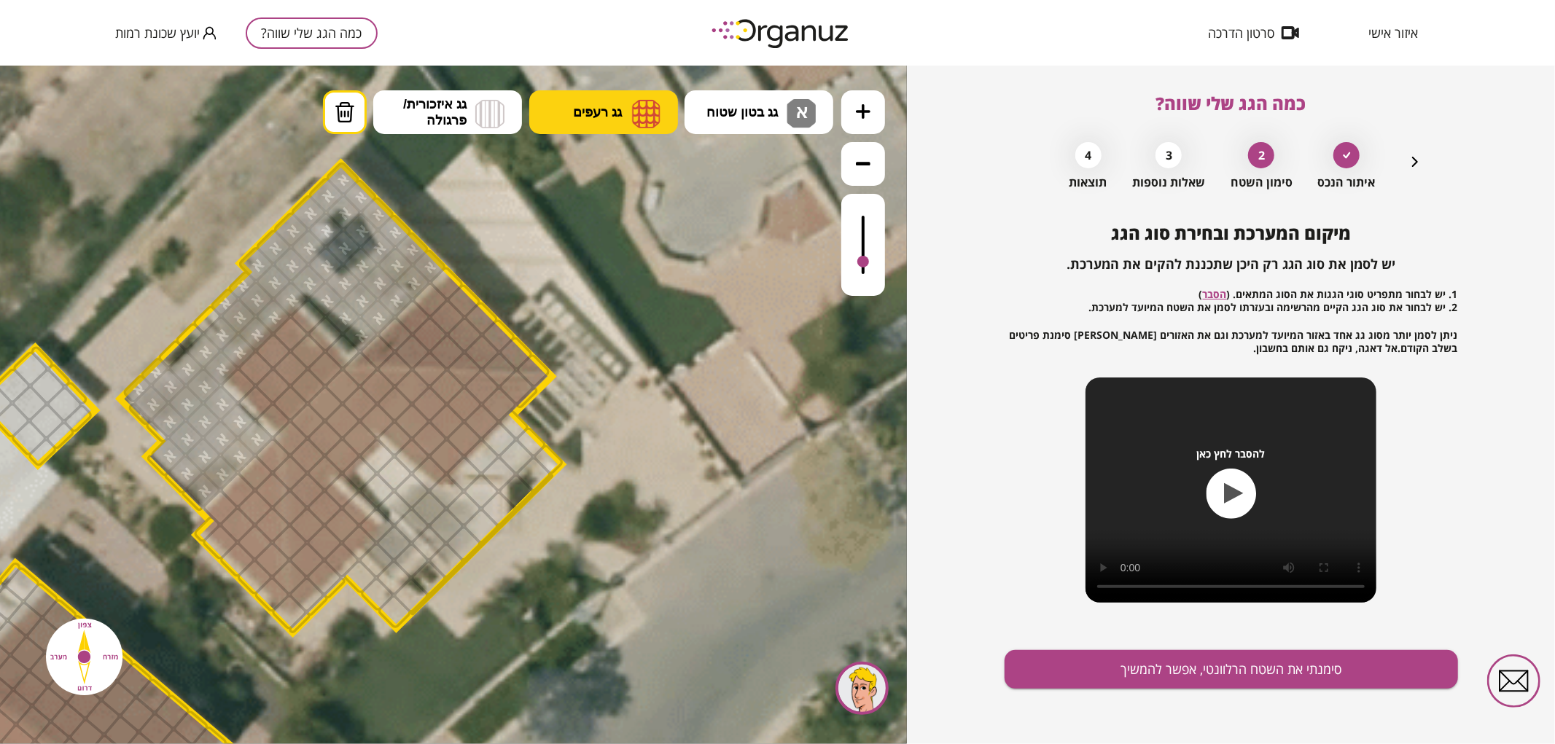
click at [633, 117] on img at bounding box center [646, 112] width 28 height 29
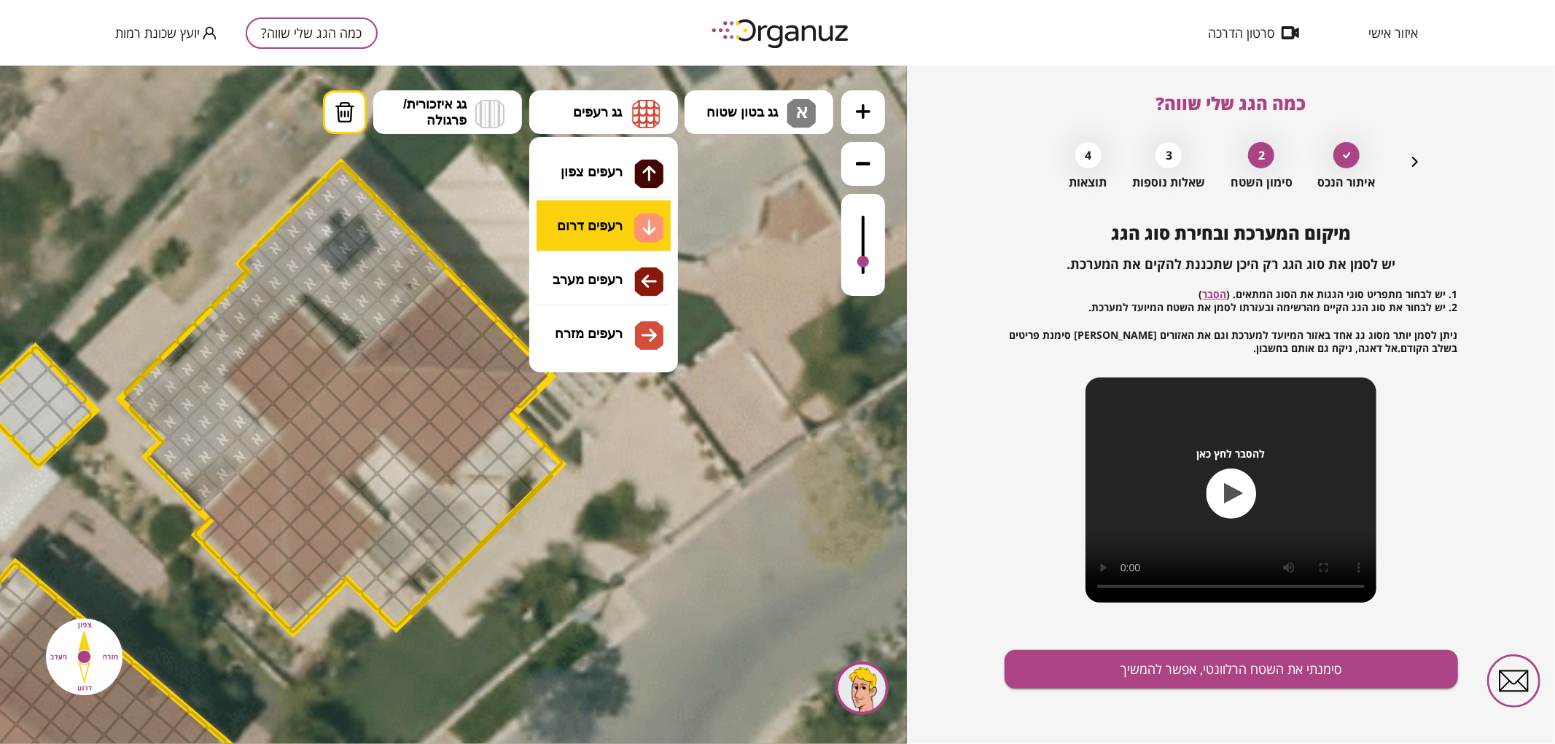
click at [651, 228] on div ".st0 { fill: #FFFFFF; } .st0 { fill: #FFFFFF; }" at bounding box center [453, 404] width 907 height 679
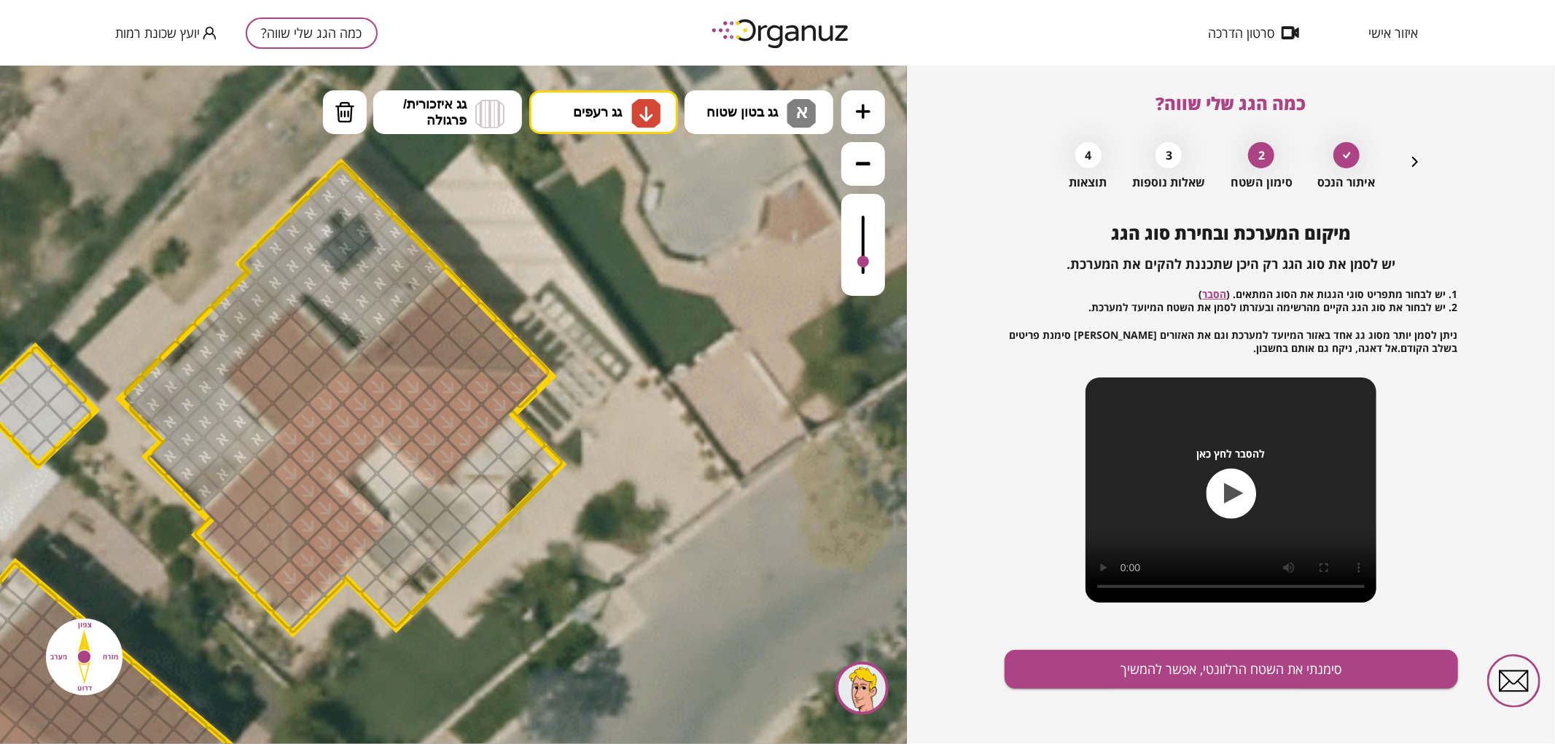
drag, startPoint x: 297, startPoint y: 439, endPoint x: 327, endPoint y: 507, distance: 74.1
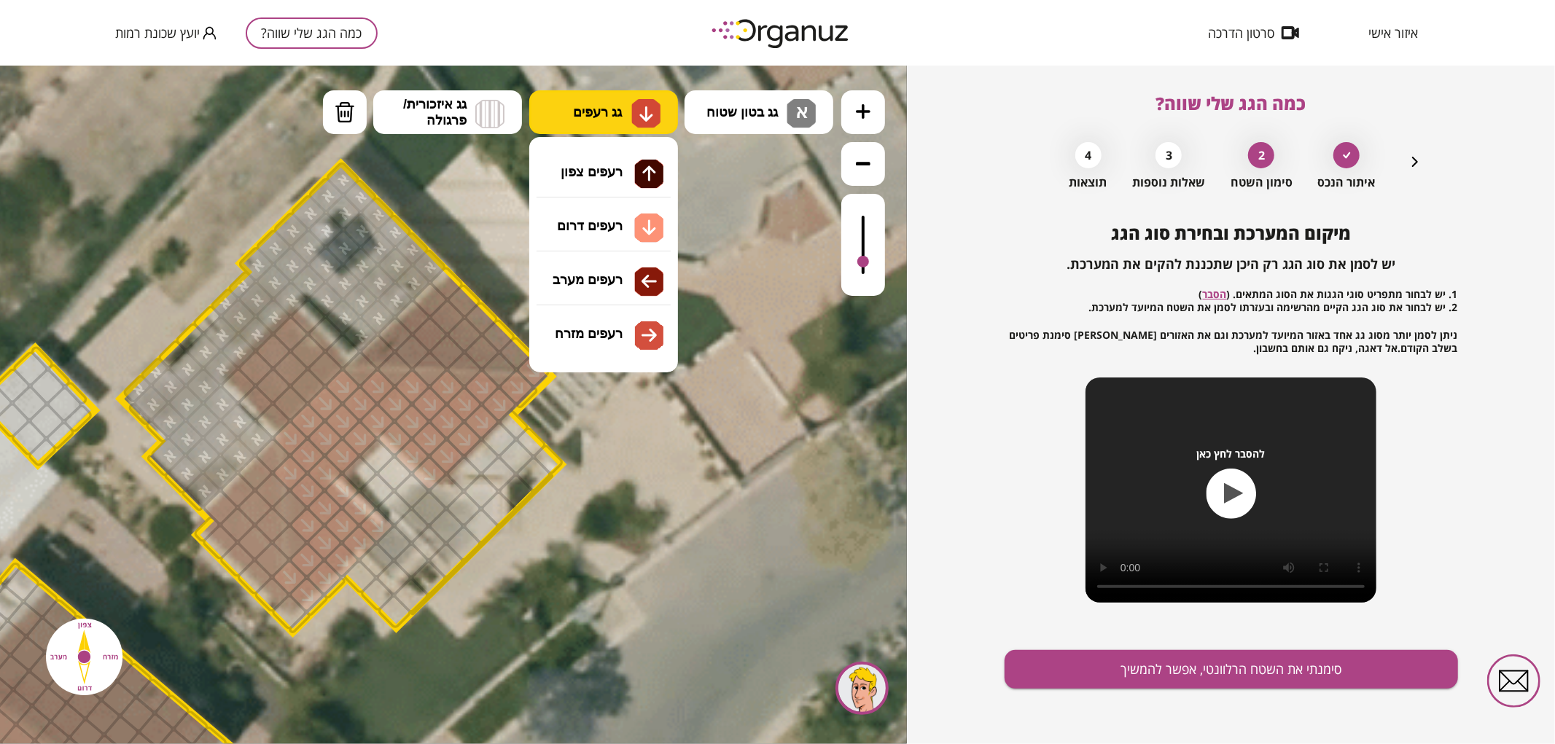
click at [600, 103] on span "גג רעפים" at bounding box center [597, 111] width 49 height 16
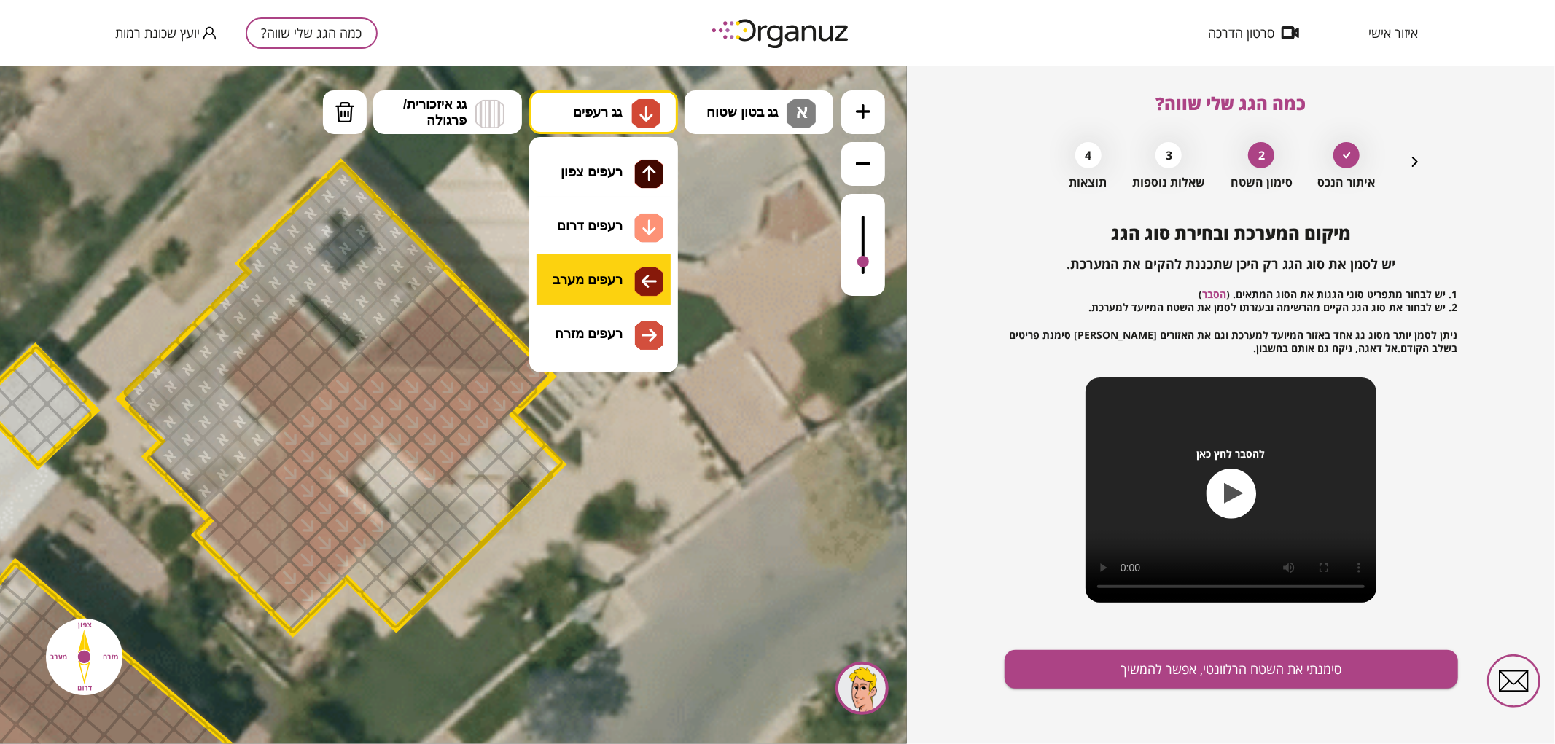
click at [601, 287] on div ".st0 { fill: #FFFFFF; } .st0 { fill: #FFFFFF; }" at bounding box center [453, 404] width 907 height 679
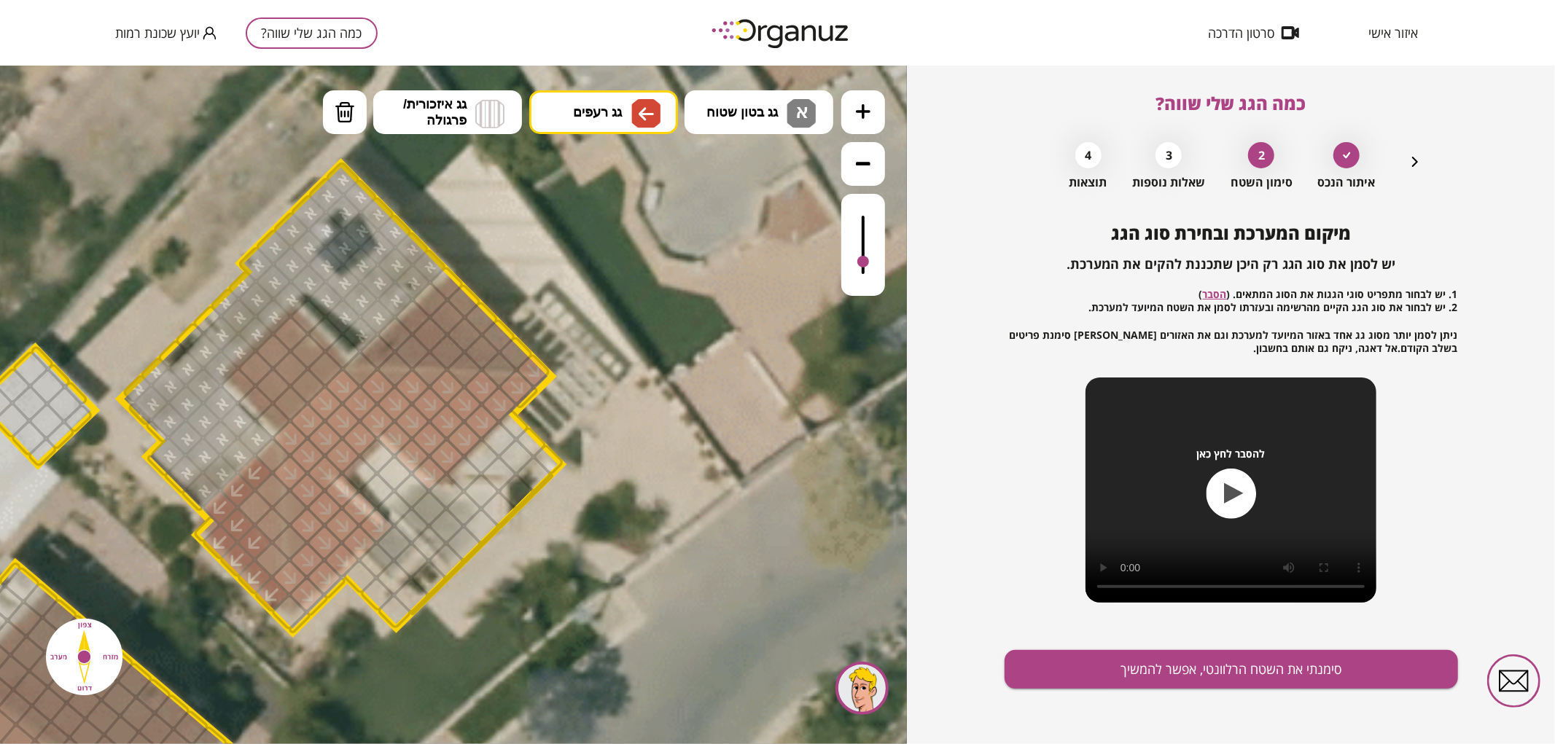
drag, startPoint x: 270, startPoint y: 581, endPoint x: 256, endPoint y: 466, distance: 115.3
drag, startPoint x: 261, startPoint y: 485, endPoint x: 265, endPoint y: 549, distance: 64.3
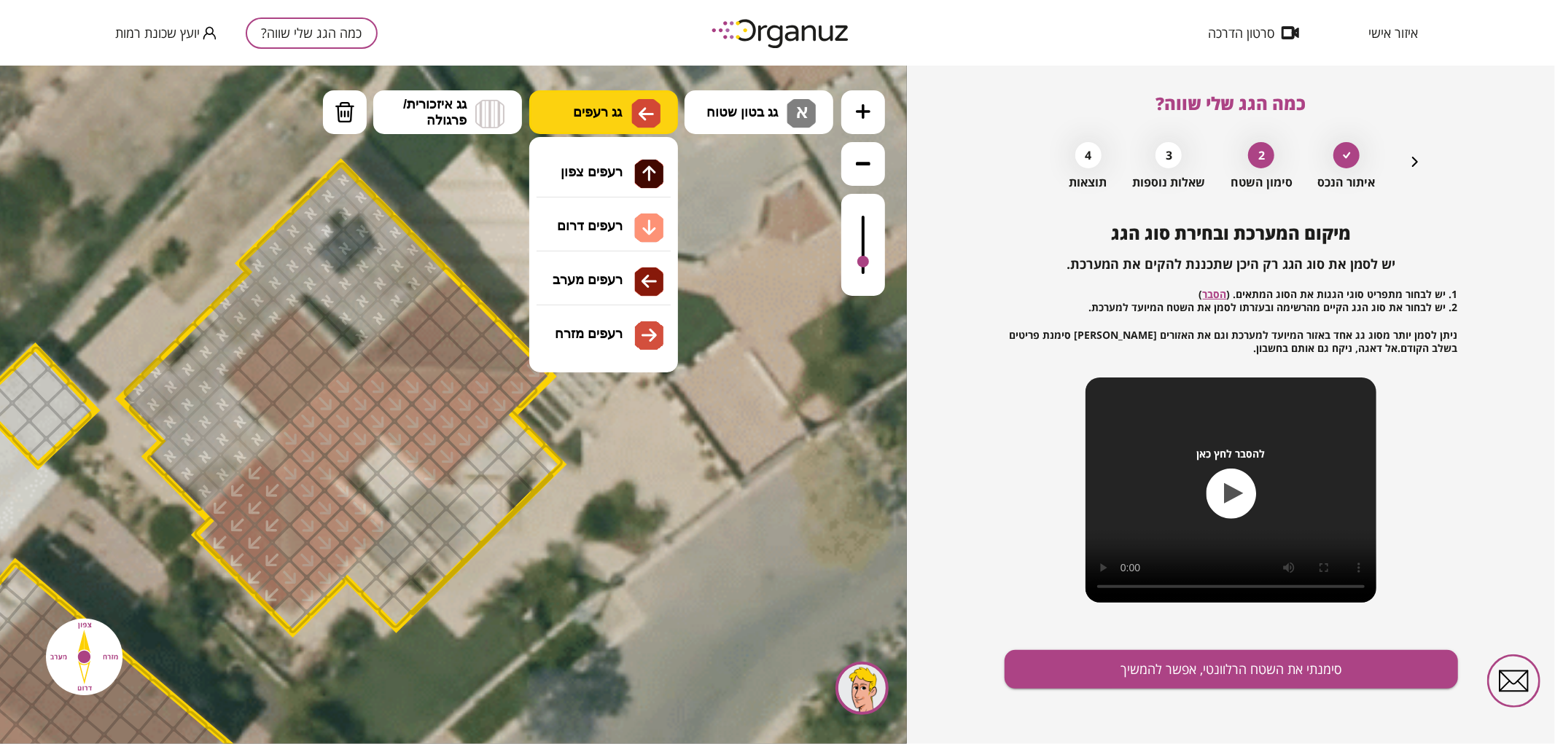
click at [601, 112] on span "גג רעפים" at bounding box center [597, 111] width 49 height 16
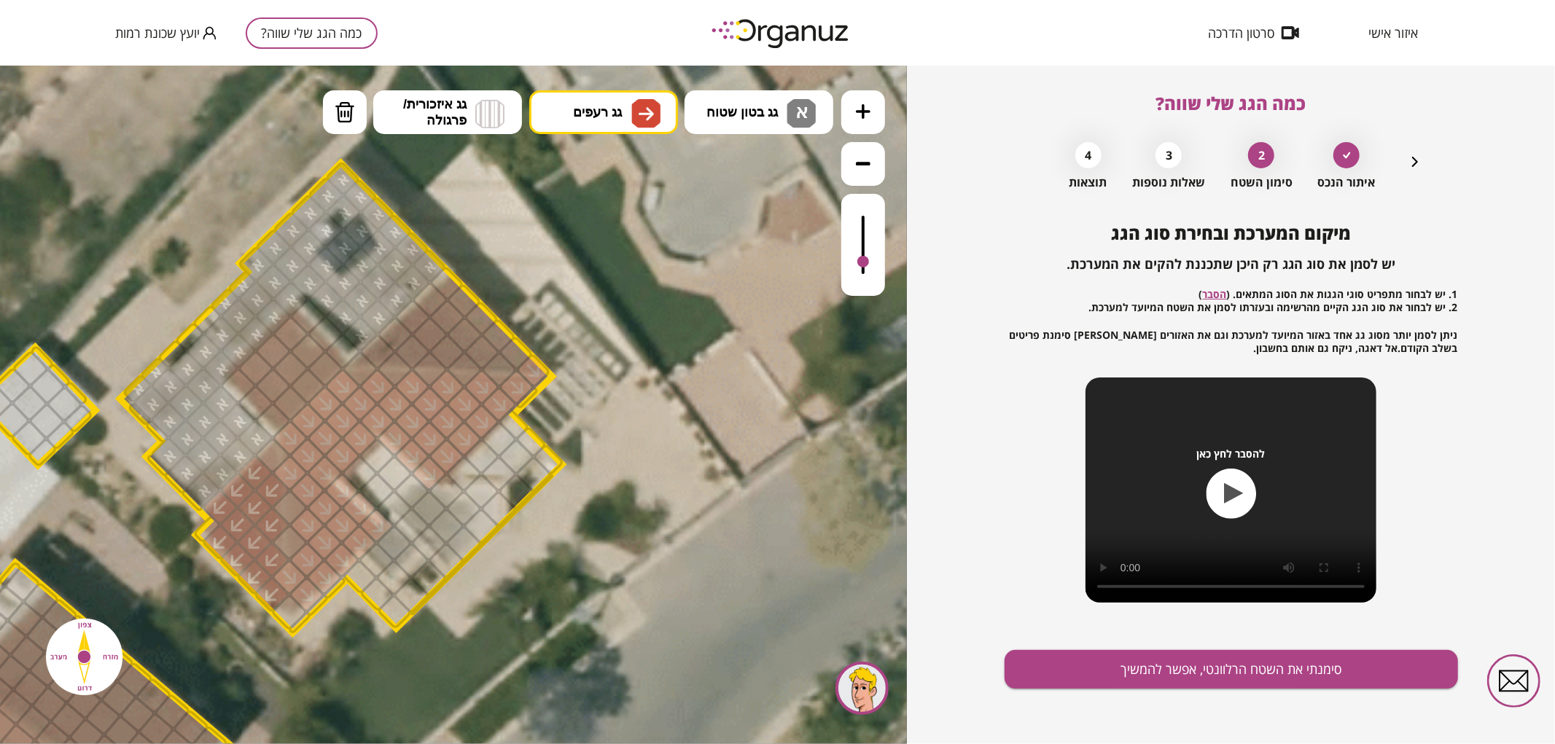
click at [624, 347] on div ".st0 { fill: #FFFFFF; } .st0 { fill: #FFFFFF; }" at bounding box center [453, 404] width 907 height 679
drag, startPoint x: 382, startPoint y: 351, endPoint x: 461, endPoint y: 306, distance: 90.8
click at [640, 117] on img at bounding box center [645, 112] width 15 height 17
click at [614, 180] on div ".st0 { fill: #FFFFFF; } .st0 { fill: #FFFFFF; }" at bounding box center [453, 404] width 907 height 679
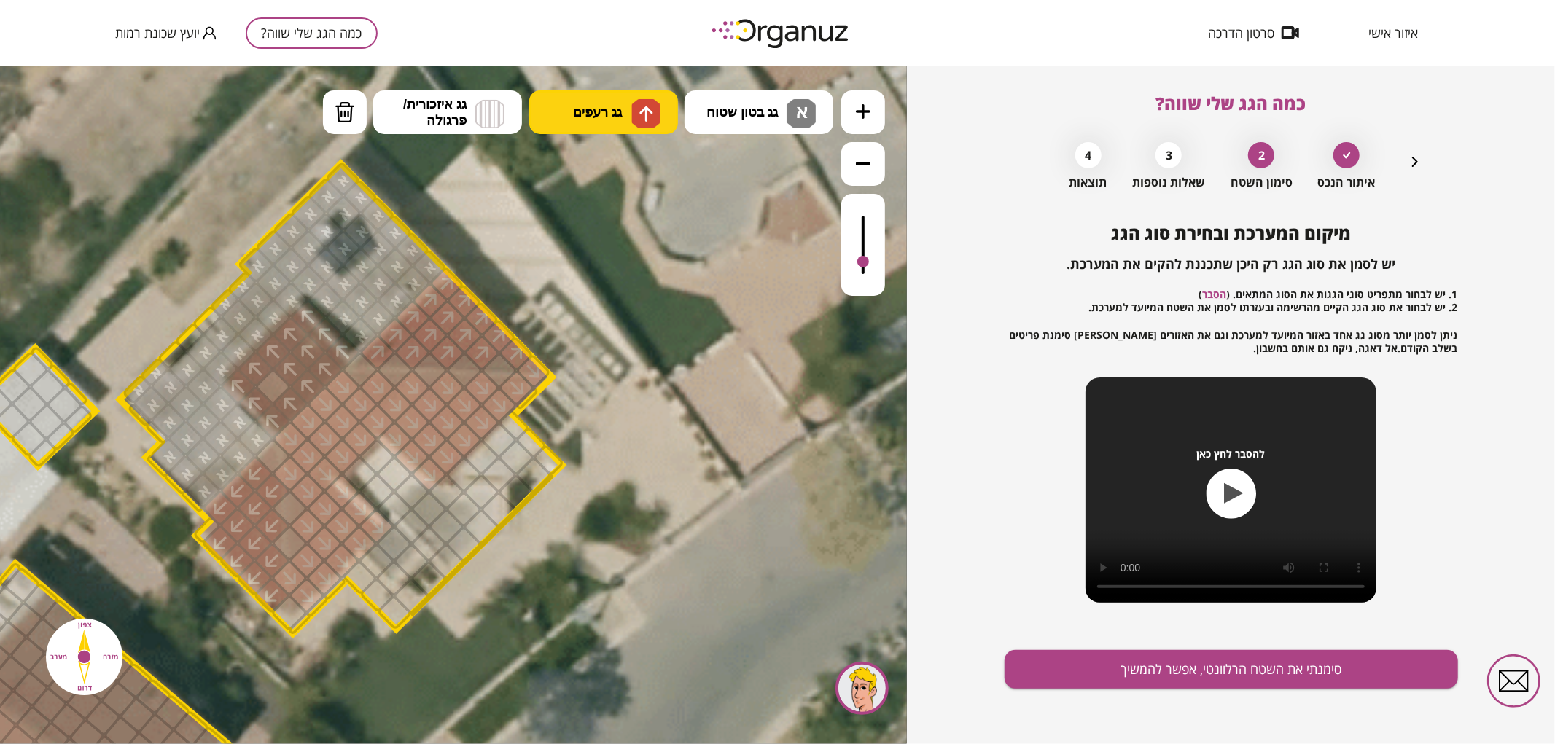
drag, startPoint x: 274, startPoint y: 418, endPoint x: 289, endPoint y: 379, distance: 42.0
click at [720, 112] on span "גג בטון שטוח" at bounding box center [741, 111] width 71 height 16
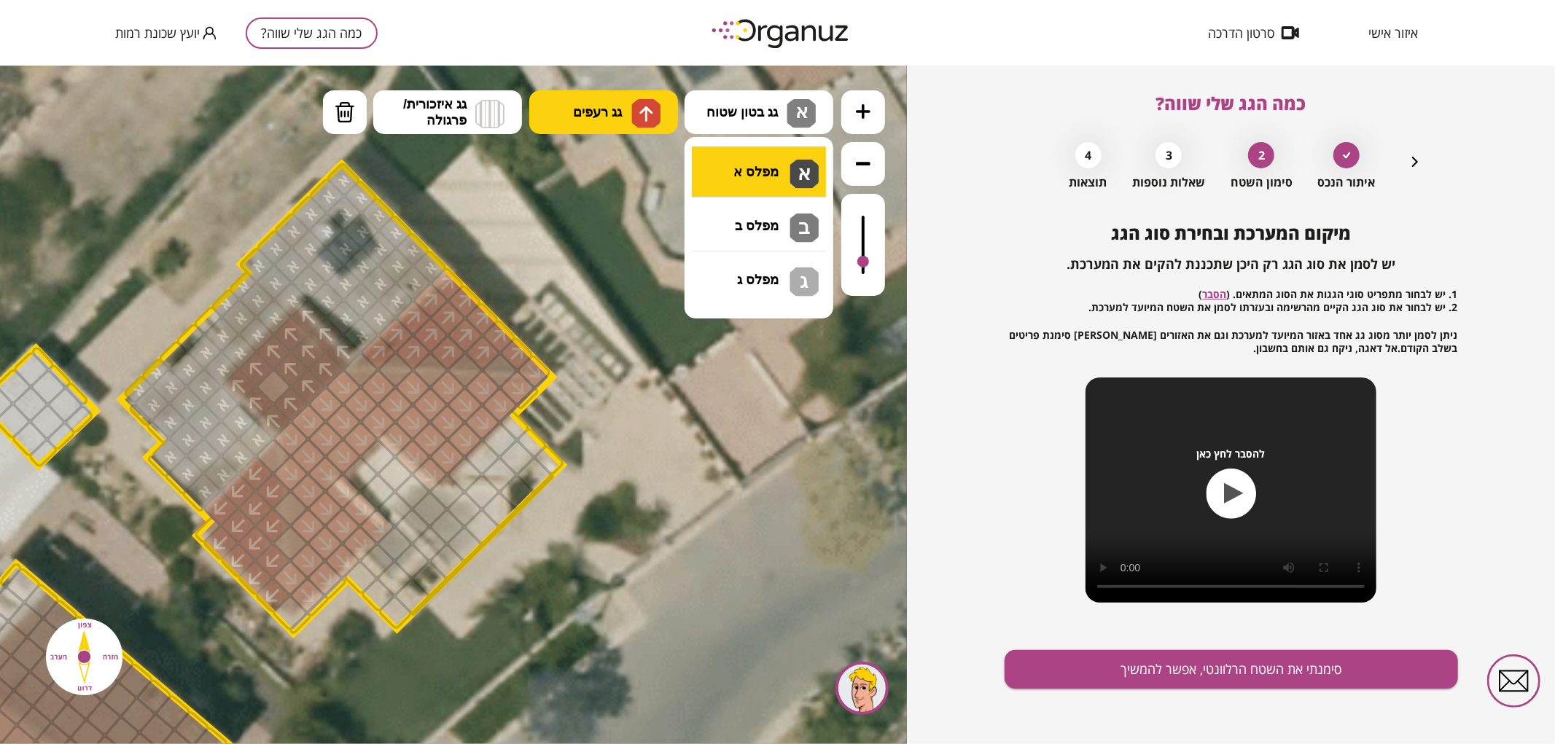
click at [754, 164] on div ".st0 { fill: #FFFFFF; } .st0 { fill: #FFFFFF; }" at bounding box center [453, 404] width 907 height 679
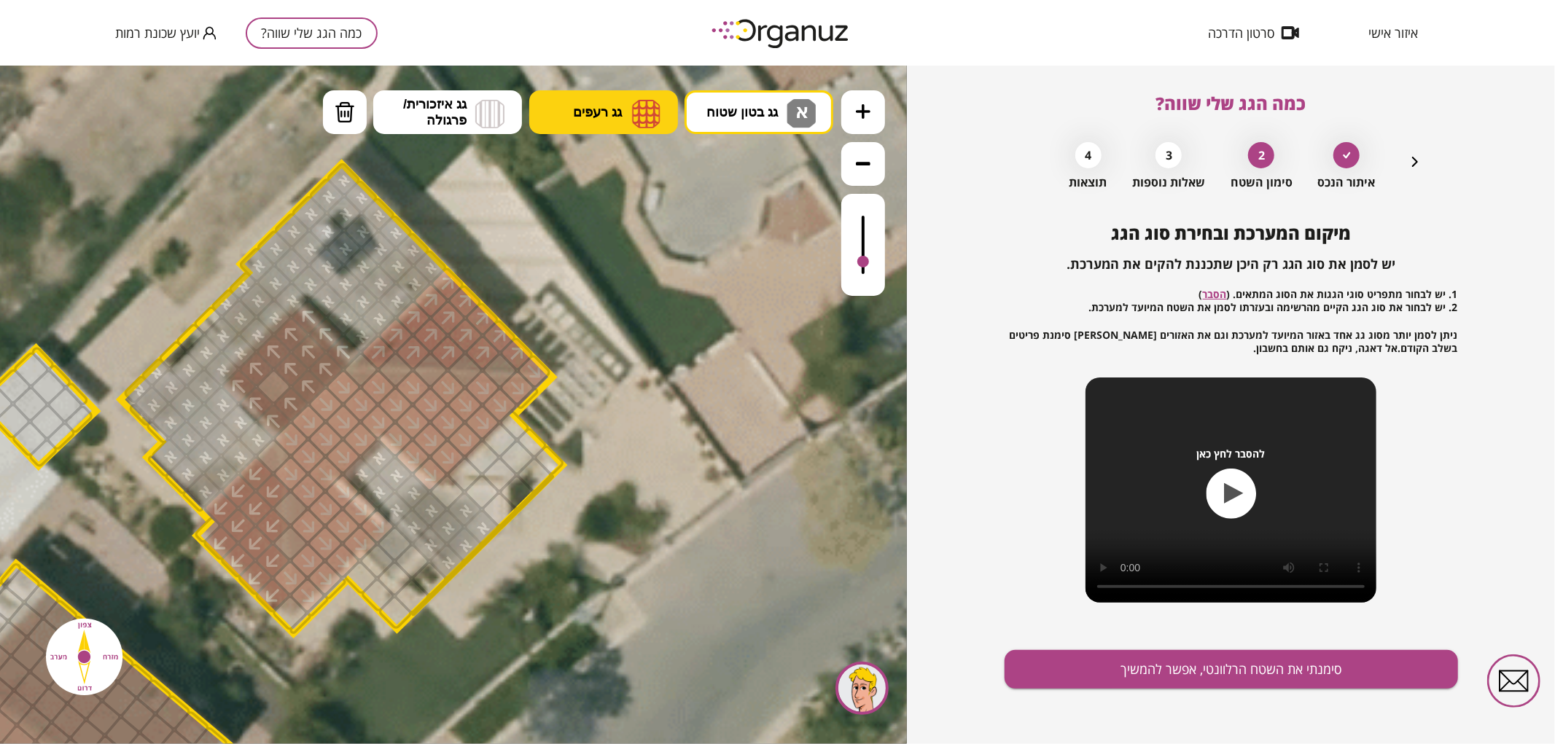
drag, startPoint x: 365, startPoint y: 480, endPoint x: 410, endPoint y: 485, distance: 45.5
drag, startPoint x: 491, startPoint y: 456, endPoint x: 518, endPoint y: 462, distance: 28.5
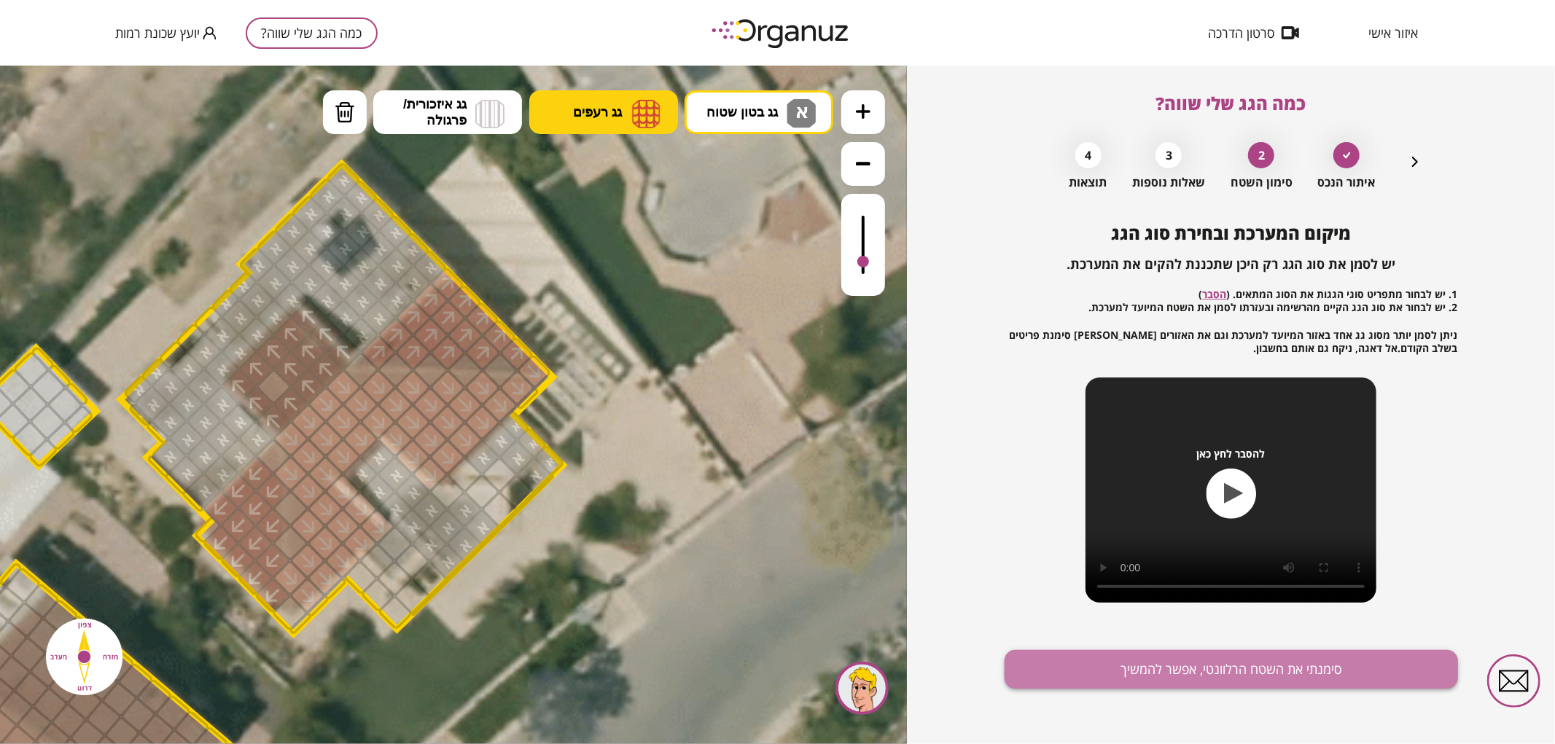
click at [1184, 656] on button "סימנתי את השטח הרלוונטי, אפשר להמשיך" at bounding box center [1230, 669] width 453 height 39
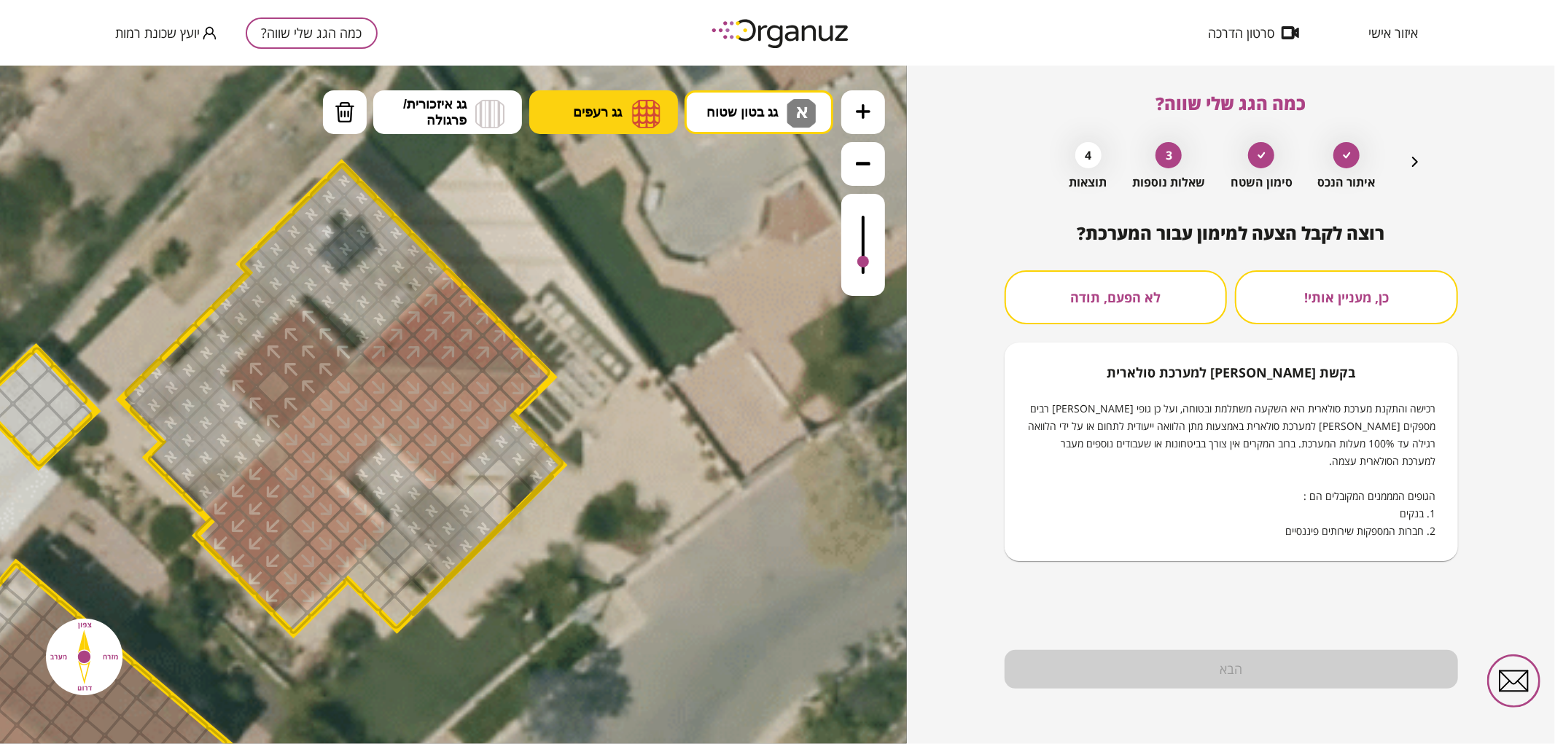
click at [1208, 290] on button "לא הפעם, תודה" at bounding box center [1115, 297] width 223 height 54
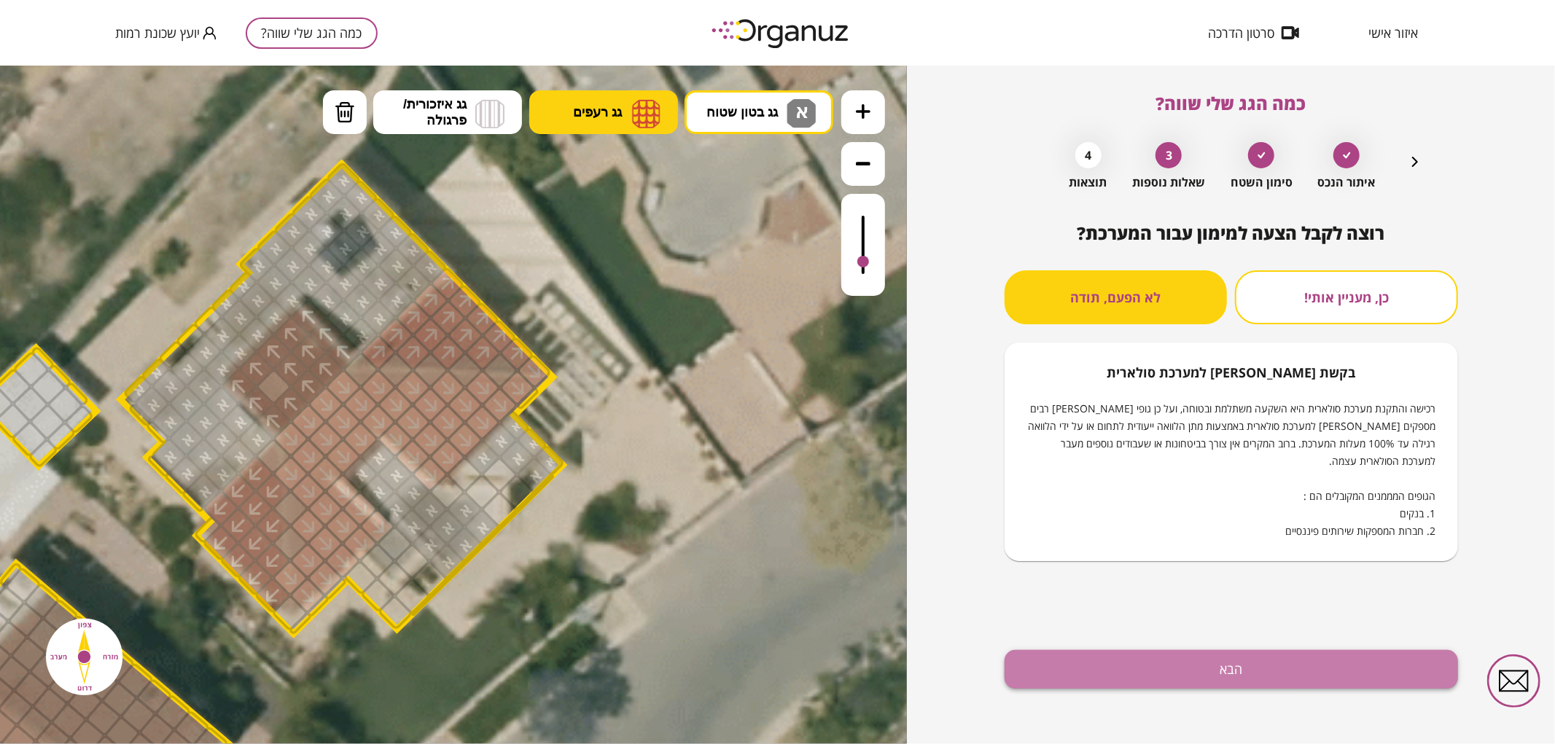
click at [1233, 666] on button "הבא" at bounding box center [1230, 669] width 453 height 39
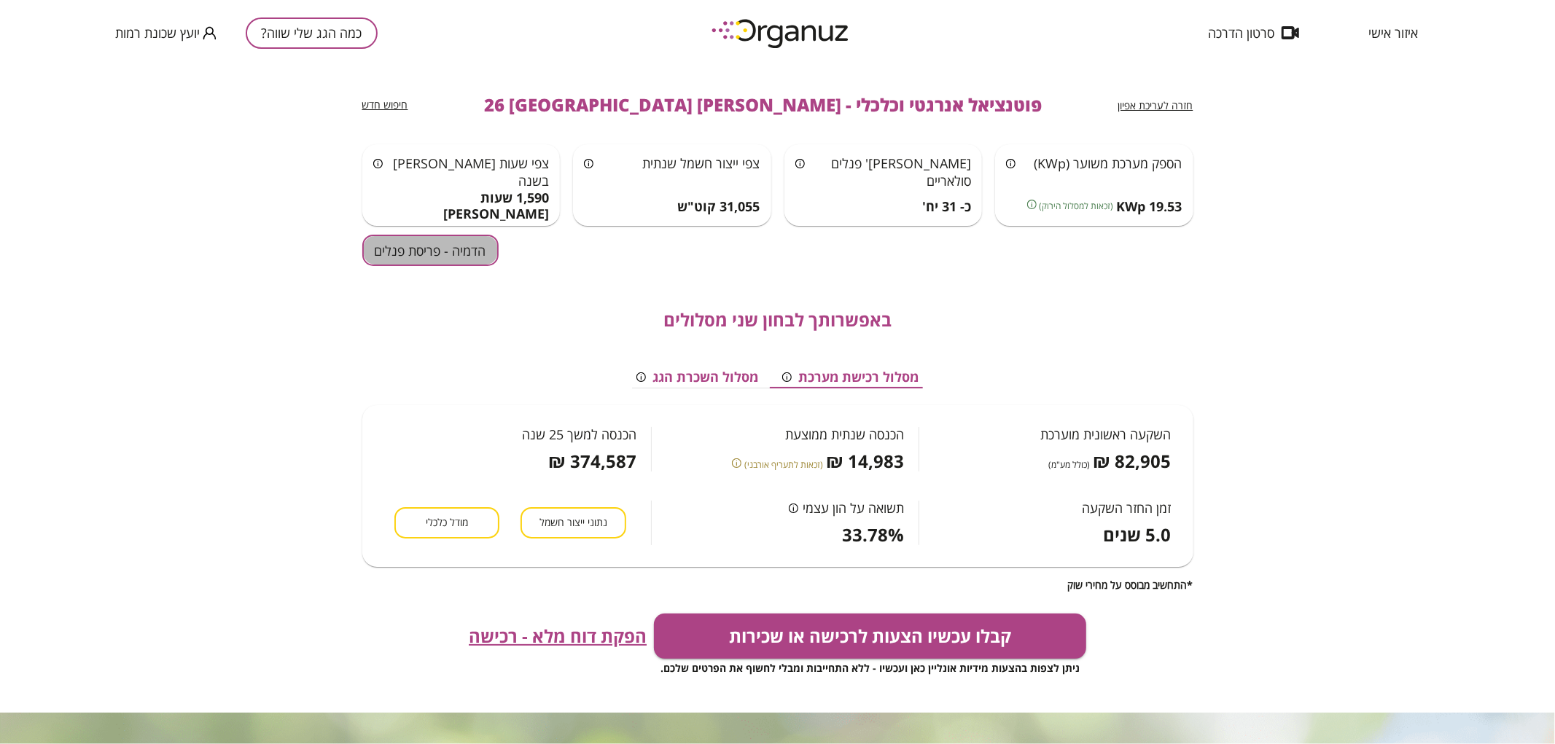
click at [462, 259] on button "הדמיה - פריסת פנלים" at bounding box center [430, 250] width 136 height 31
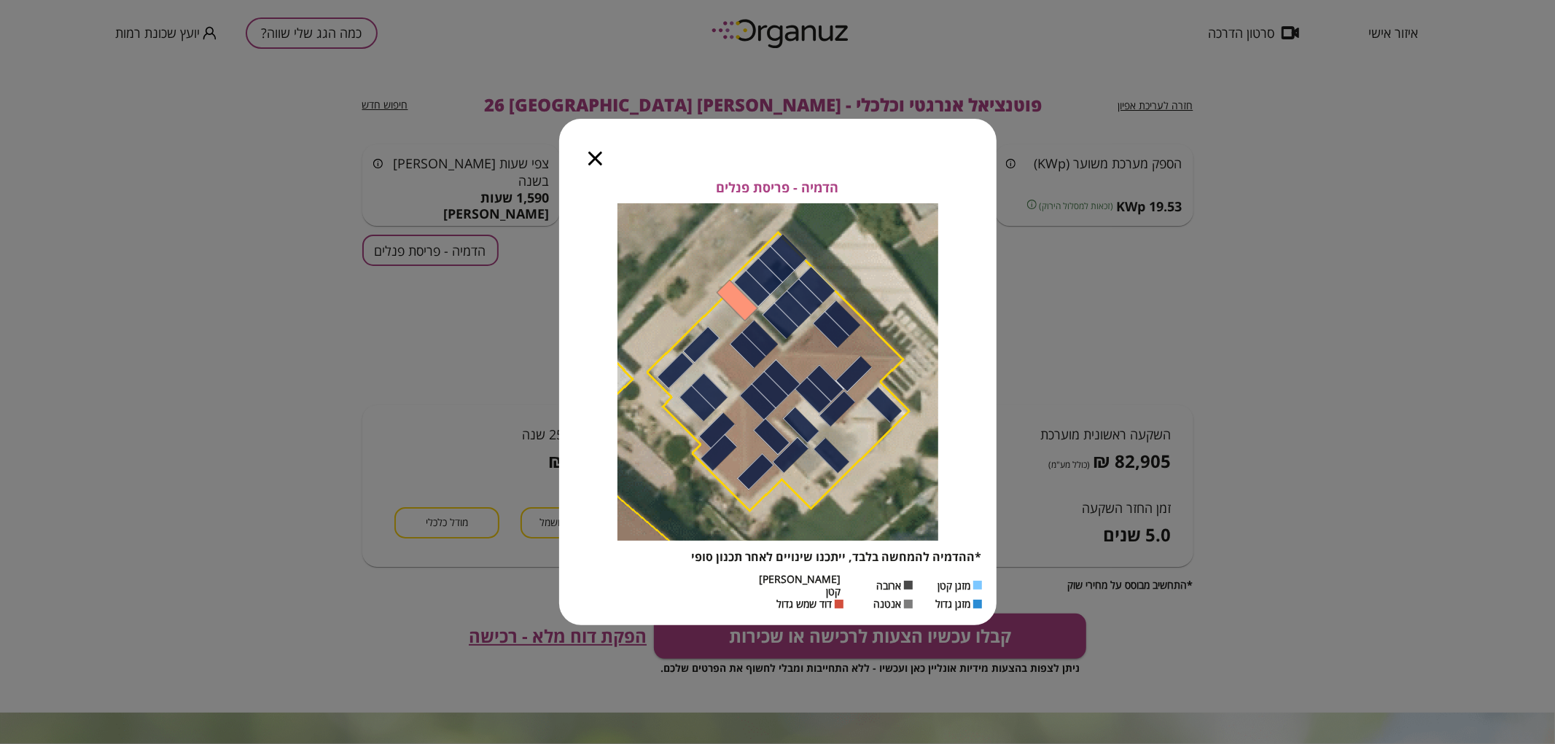
click at [601, 165] on icon "button" at bounding box center [595, 159] width 14 height 14
